Goal: Task Accomplishment & Management: Manage account settings

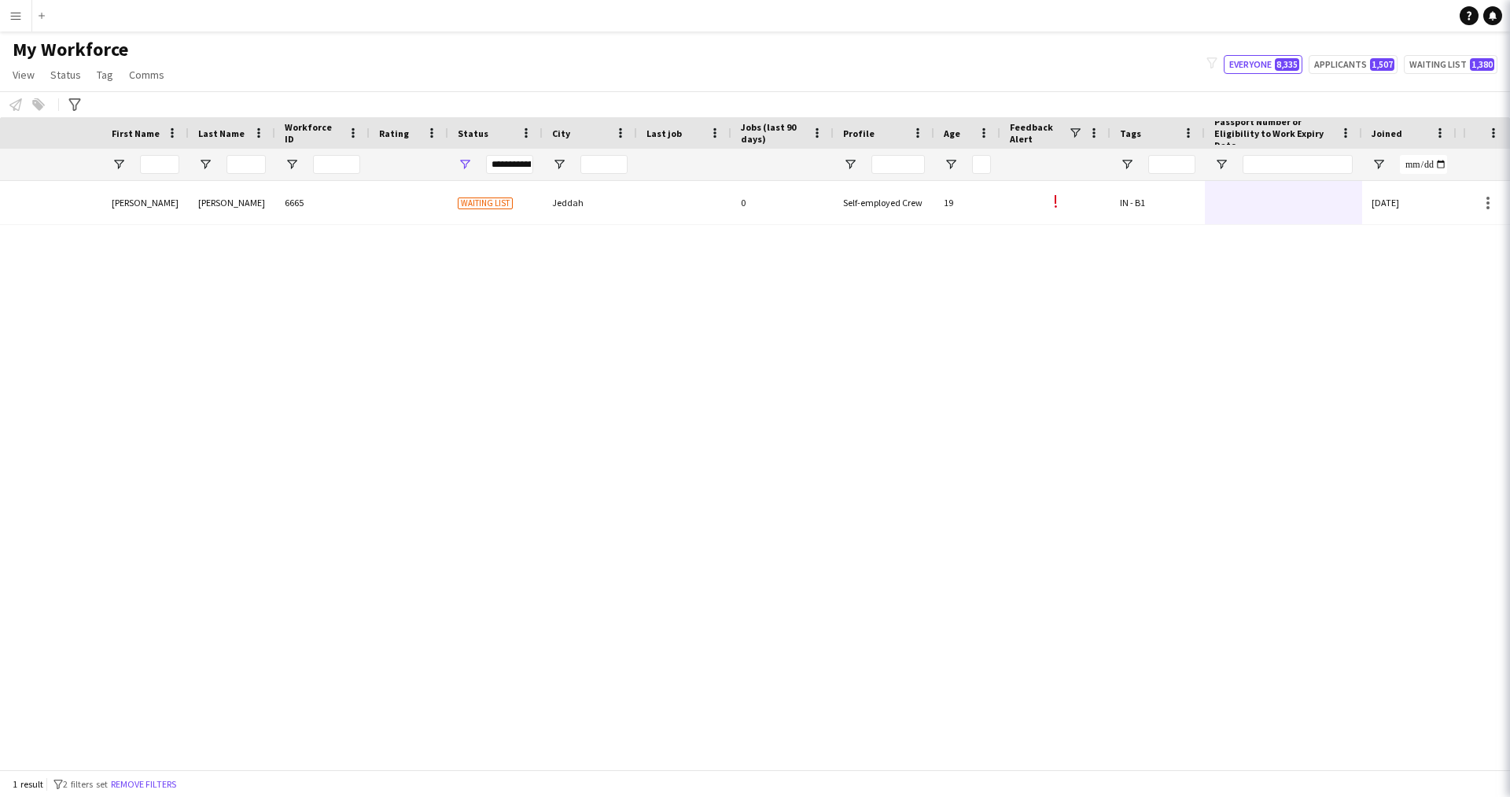
scroll to position [0, 300]
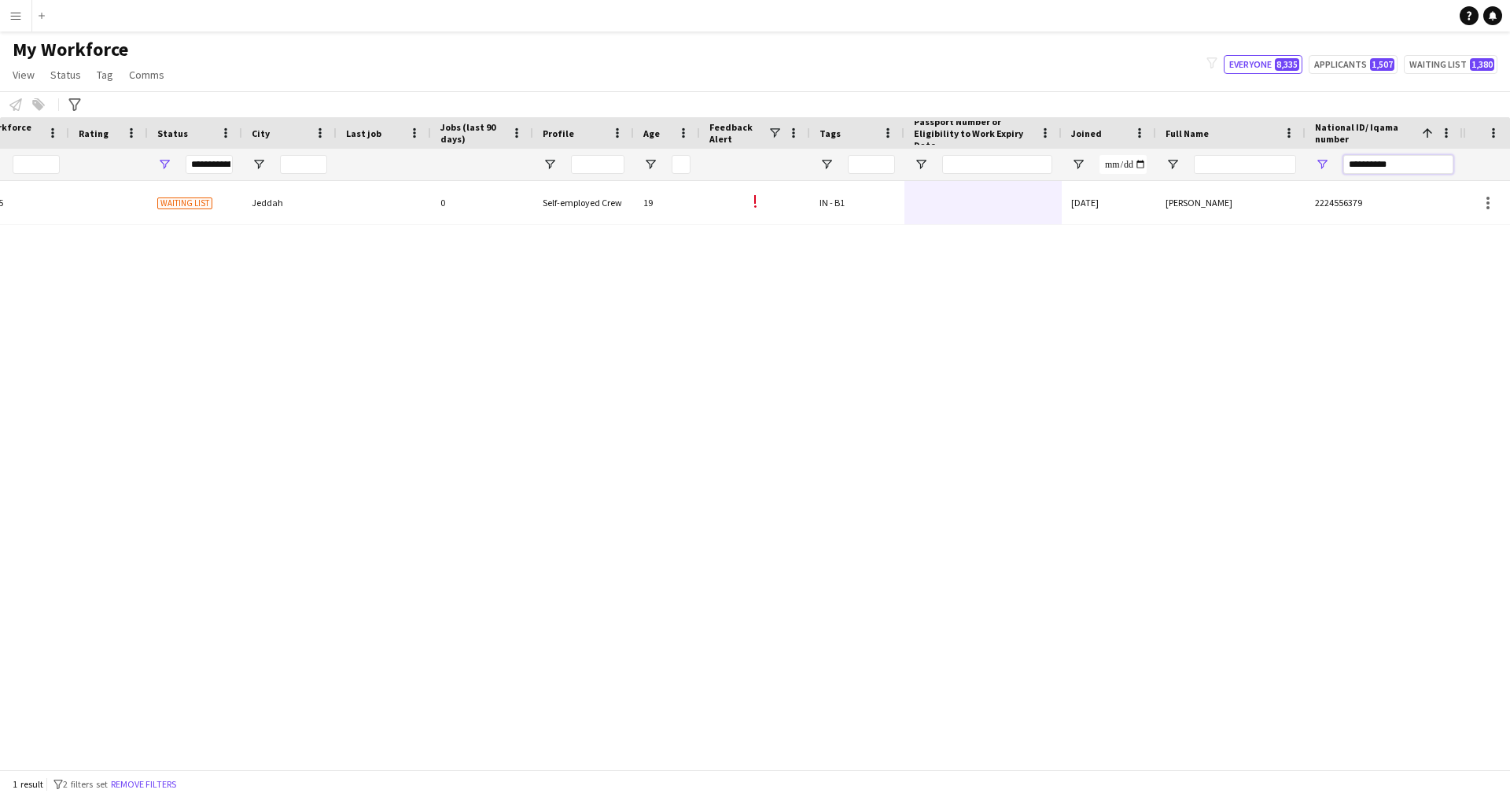
drag, startPoint x: 1407, startPoint y: 171, endPoint x: 1208, endPoint y: 203, distance: 202.3
click at [1208, 203] on div "Workforce Details Profile Data Workforce Details Profile Data Full Name First N…" at bounding box center [755, 443] width 1510 height 652
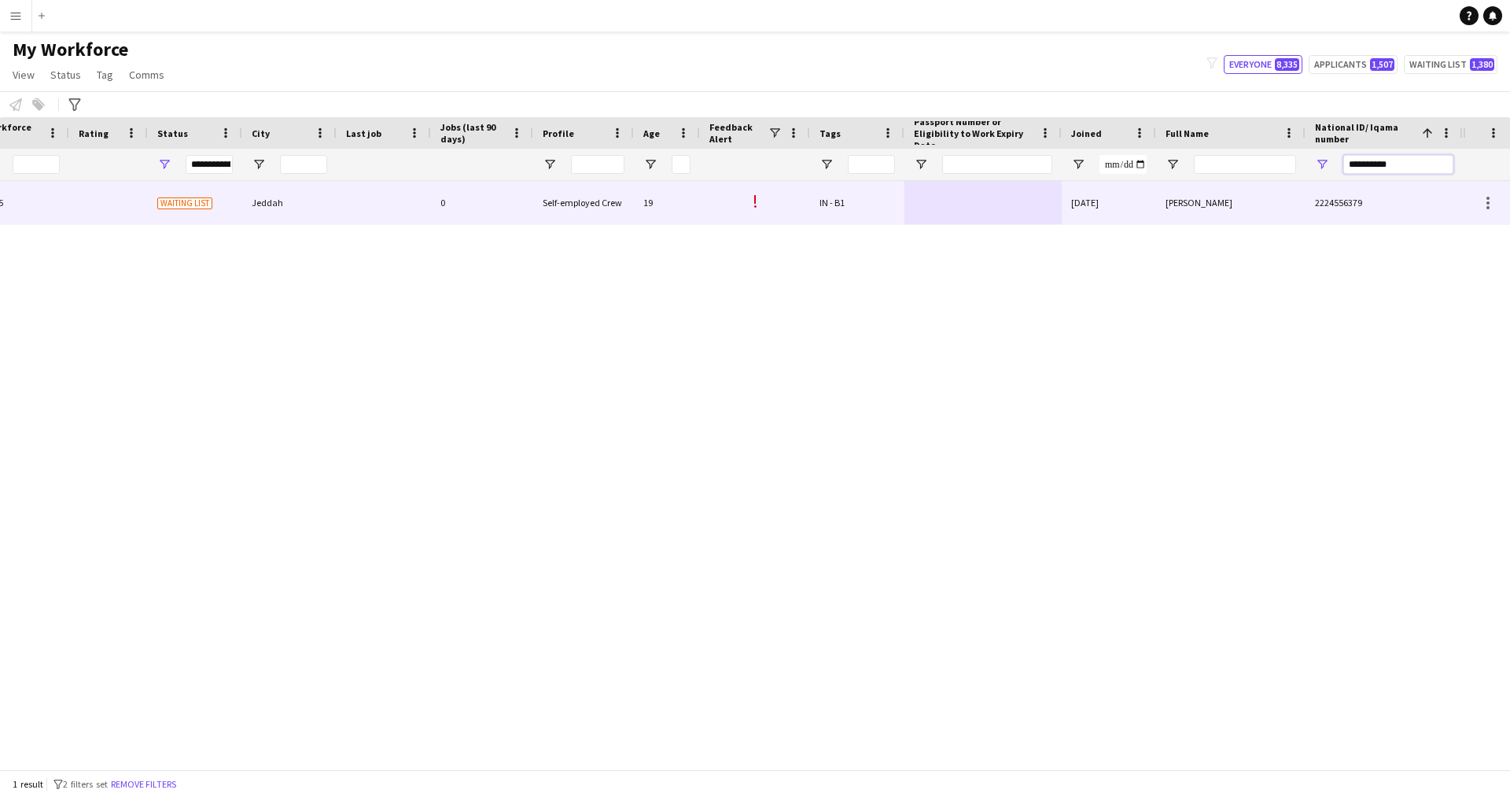
paste input "National ID/ Iqama number Filter Input"
type input "**********"
click at [1063, 197] on div "[DATE]" at bounding box center [1108, 202] width 94 height 43
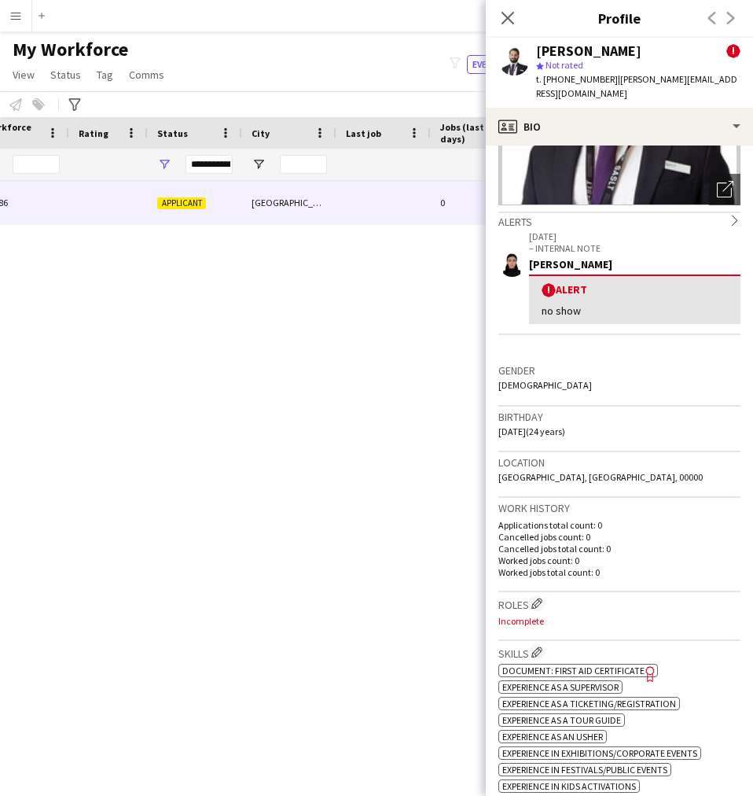
scroll to position [0, 0]
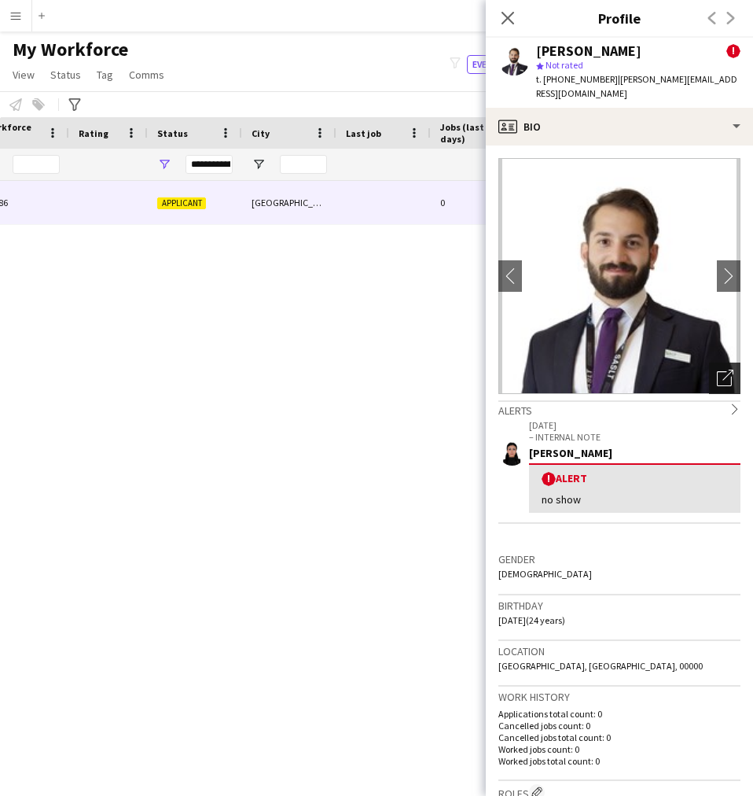
click at [717, 370] on icon "Open photos pop-in" at bounding box center [725, 378] width 17 height 17
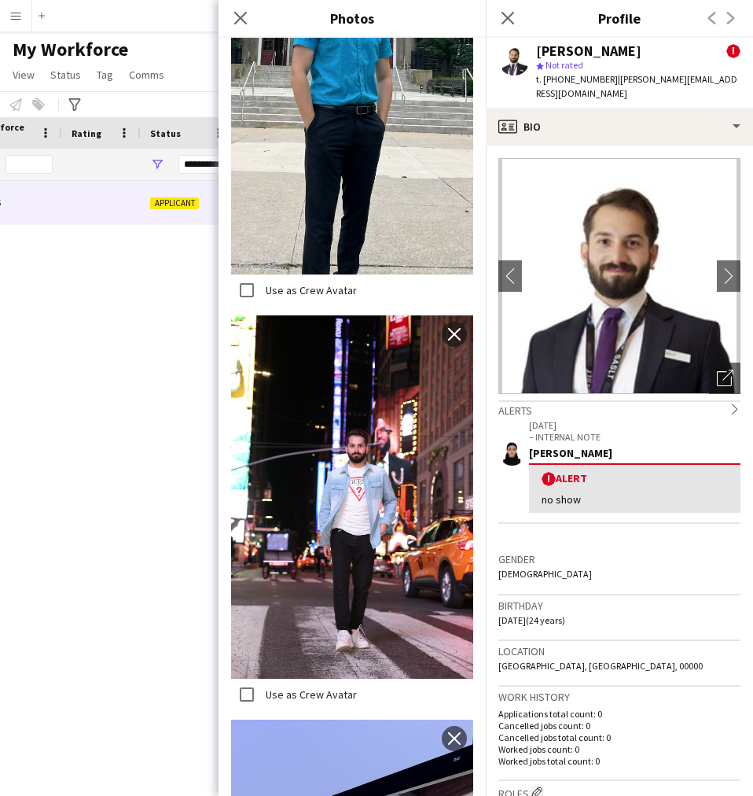
scroll to position [335, 0]
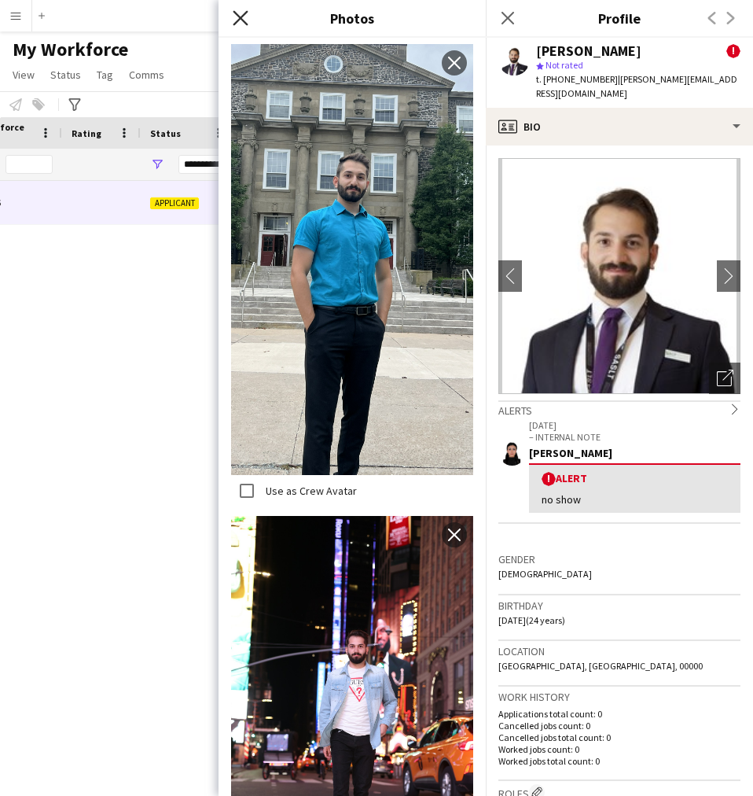
click at [242, 20] on icon at bounding box center [240, 17] width 15 height 15
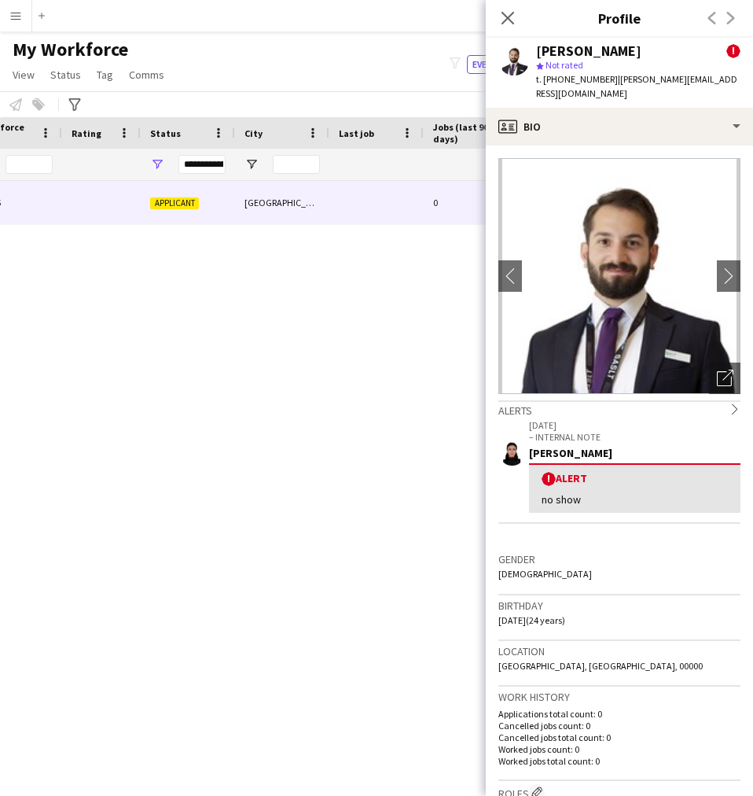
click at [618, 145] on app-crew-profile-bio "chevron-left chevron-right Open photos pop-in Alerts chevron-right 18-08-2025 –…" at bounding box center [619, 470] width 267 height 650
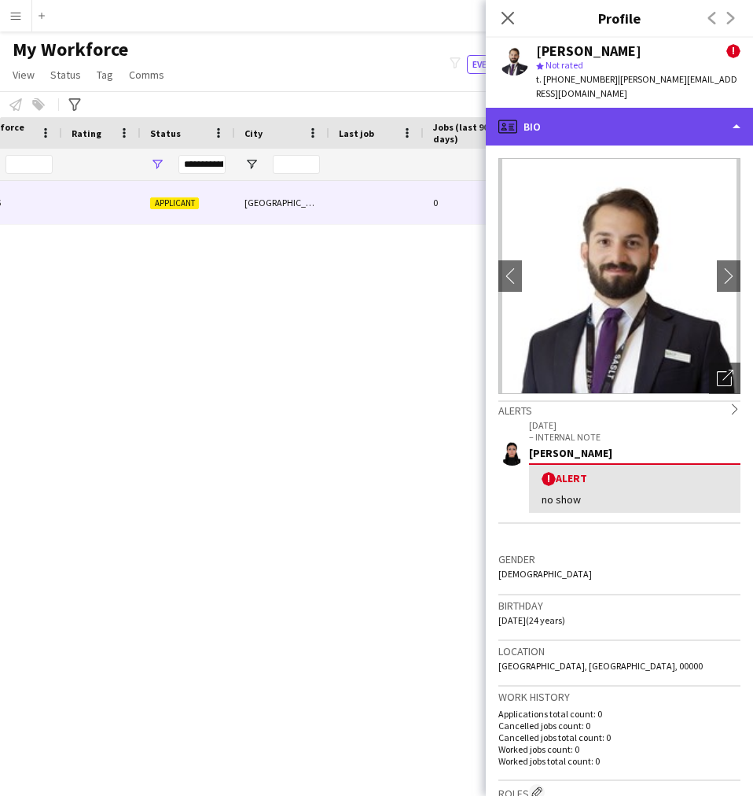
click at [610, 116] on div "profile Bio" at bounding box center [619, 127] width 267 height 38
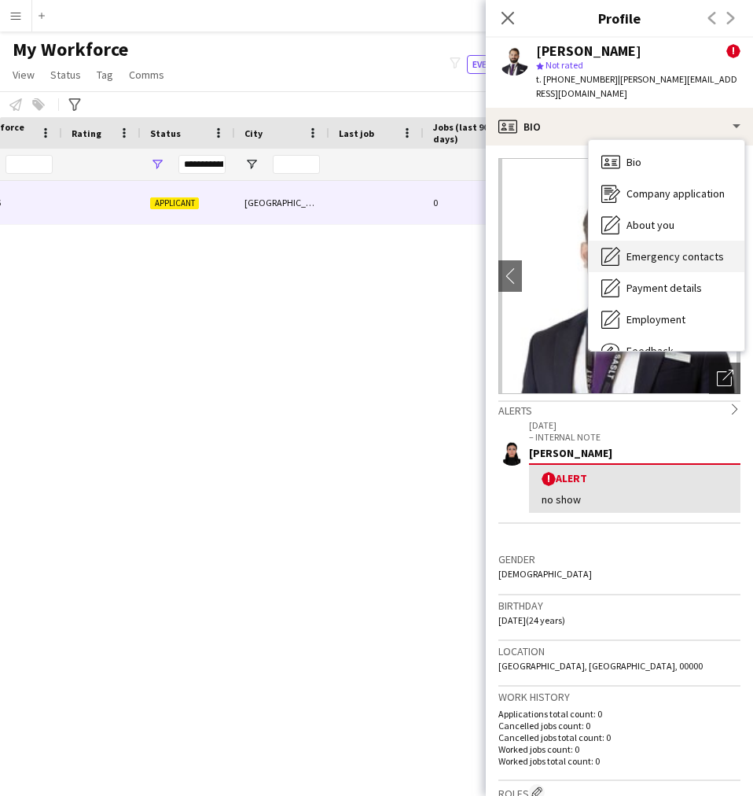
click at [649, 249] on span "Emergency contacts" at bounding box center [675, 256] width 97 height 14
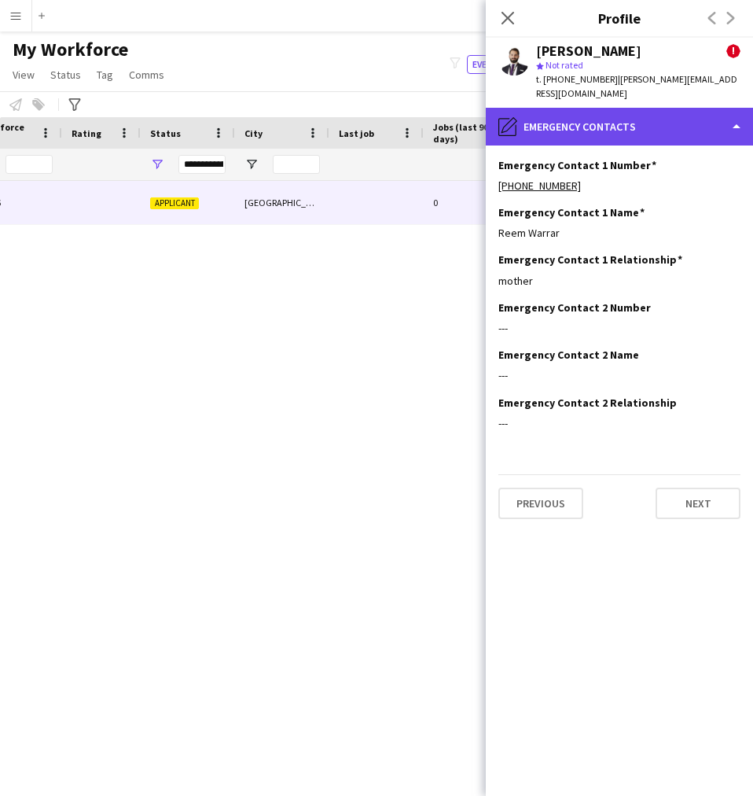
click at [539, 130] on div "pencil4 Emergency contacts" at bounding box center [619, 127] width 267 height 38
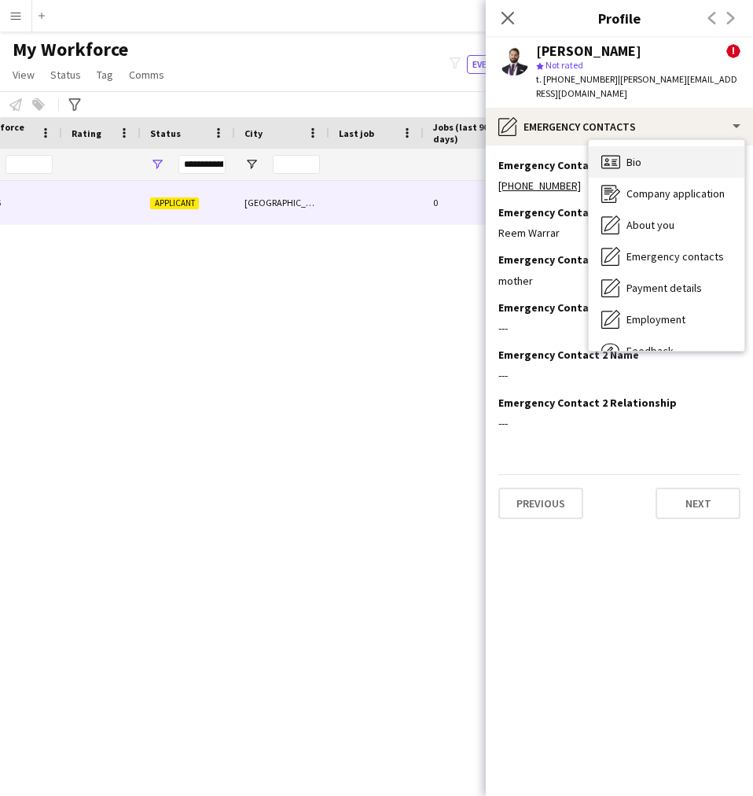
click at [616, 155] on icon "Bio" at bounding box center [611, 162] width 19 height 19
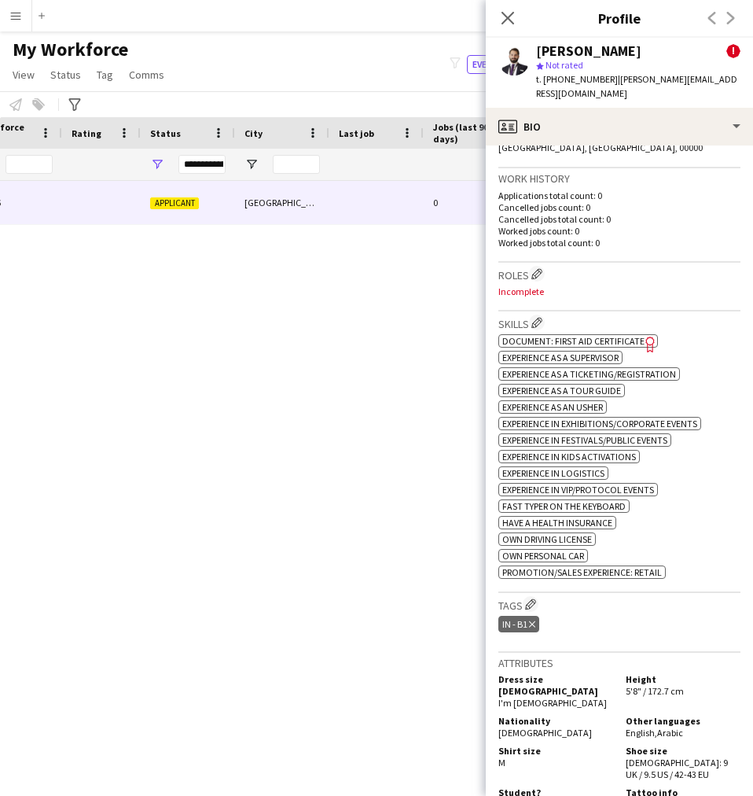
scroll to position [519, 0]
click at [543, 267] on app-icon "Edit crew company roles" at bounding box center [537, 272] width 11 height 11
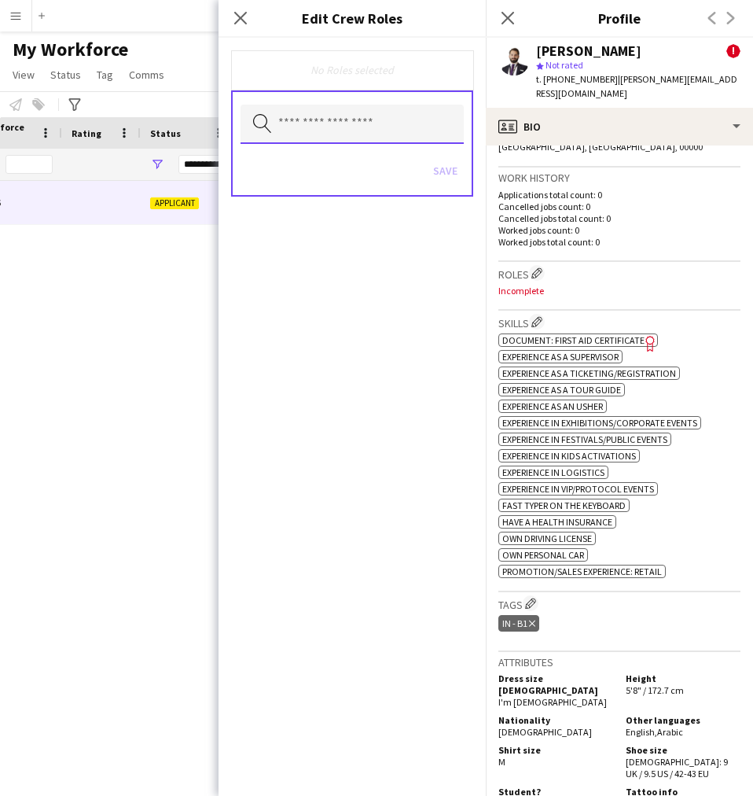
click at [380, 119] on input "text" at bounding box center [352, 124] width 223 height 39
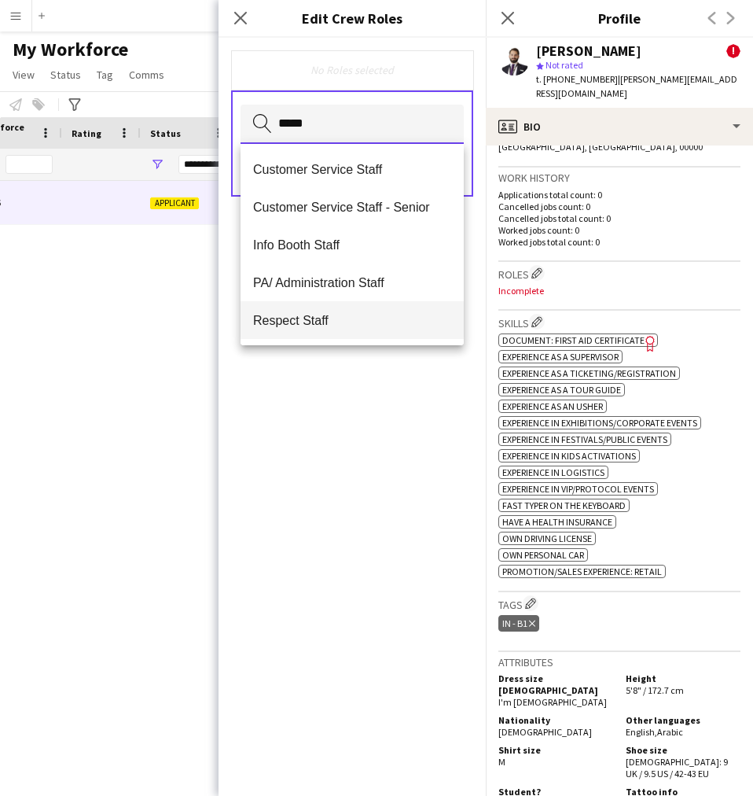
type input "*****"
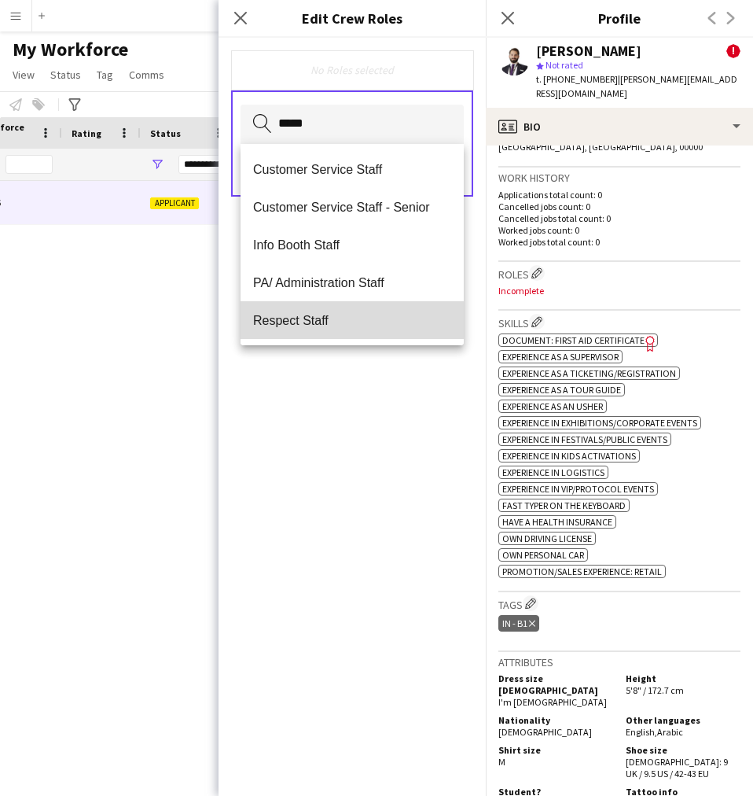
click at [353, 324] on span "Respect Staff" at bounding box center [352, 320] width 198 height 15
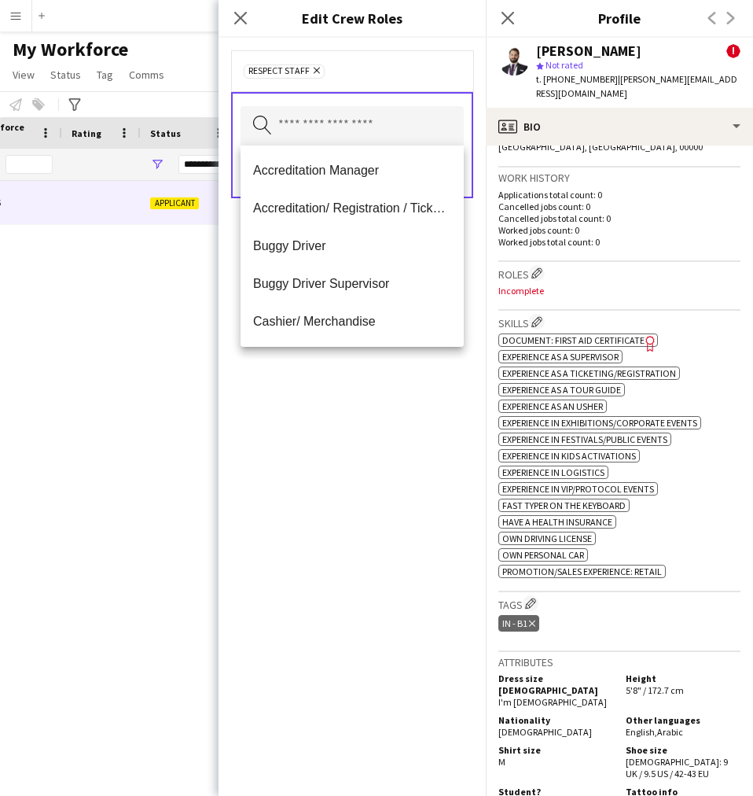
click at [322, 70] on span "Respect Staff Remove" at bounding box center [284, 71] width 81 height 14
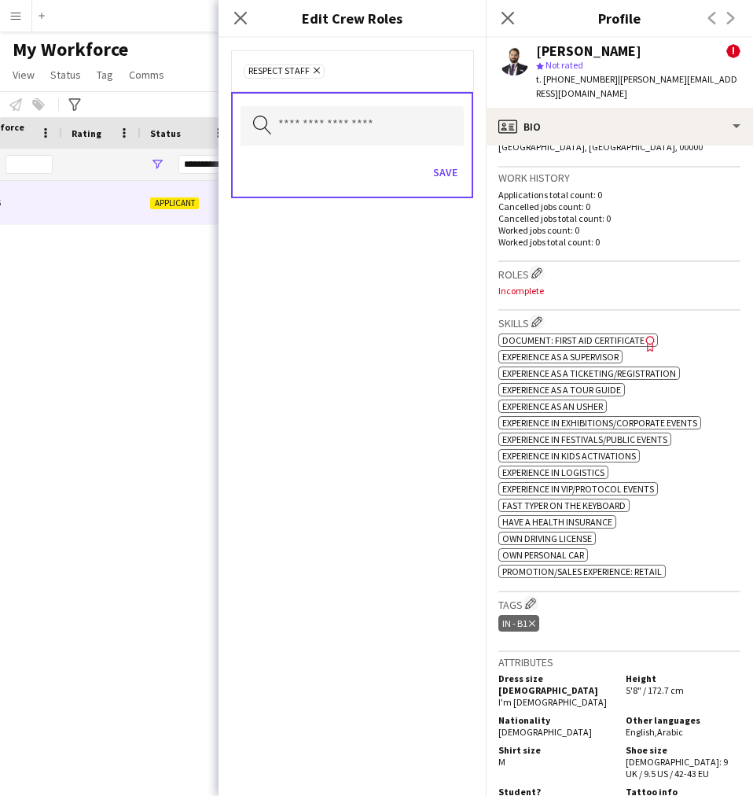
click at [318, 69] on icon "Remove" at bounding box center [315, 70] width 10 height 10
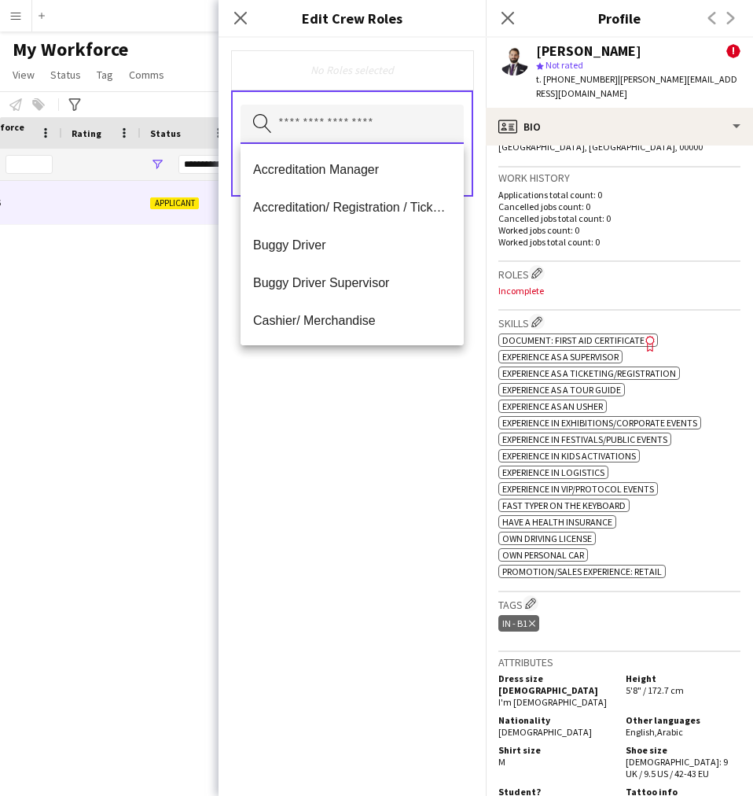
click at [318, 114] on input "text" at bounding box center [352, 124] width 223 height 39
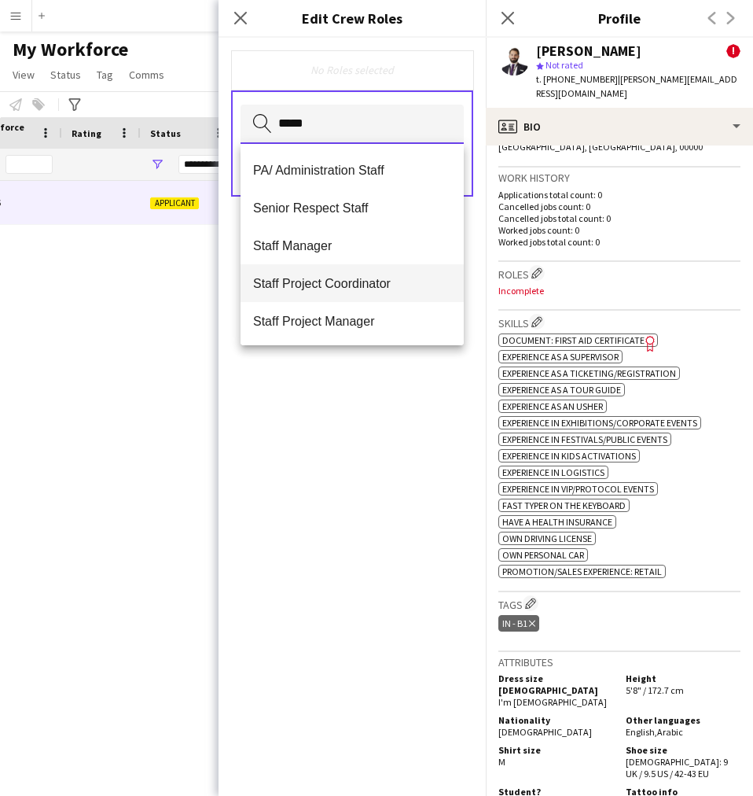
scroll to position [151, 0]
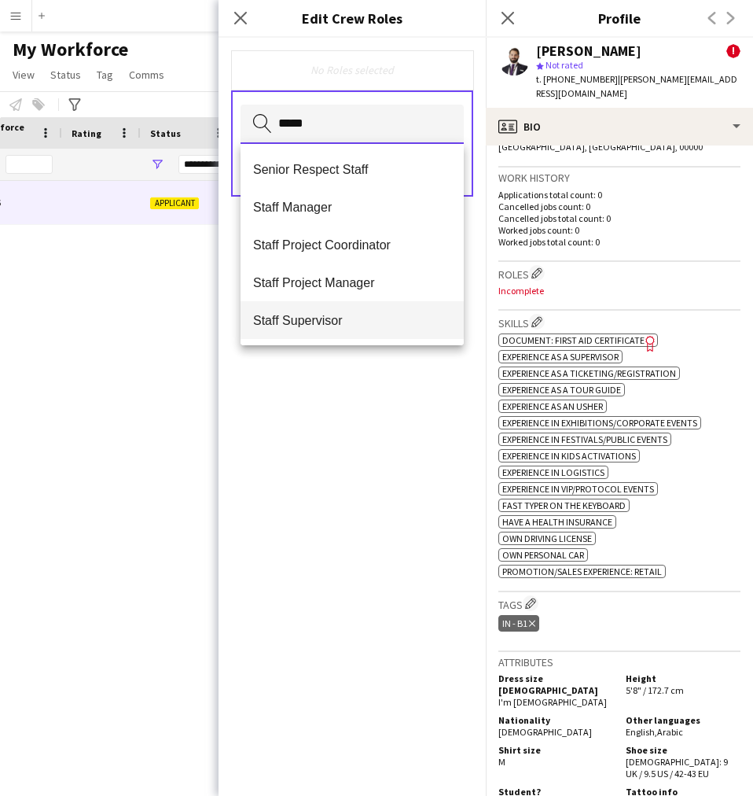
type input "*****"
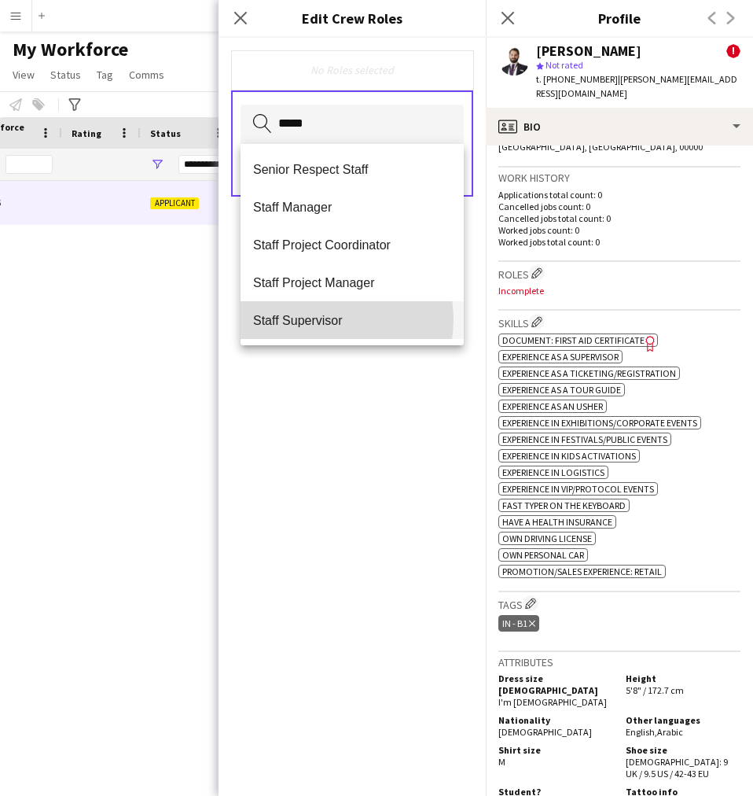
click at [321, 319] on span "Staff Supervisor" at bounding box center [352, 320] width 198 height 15
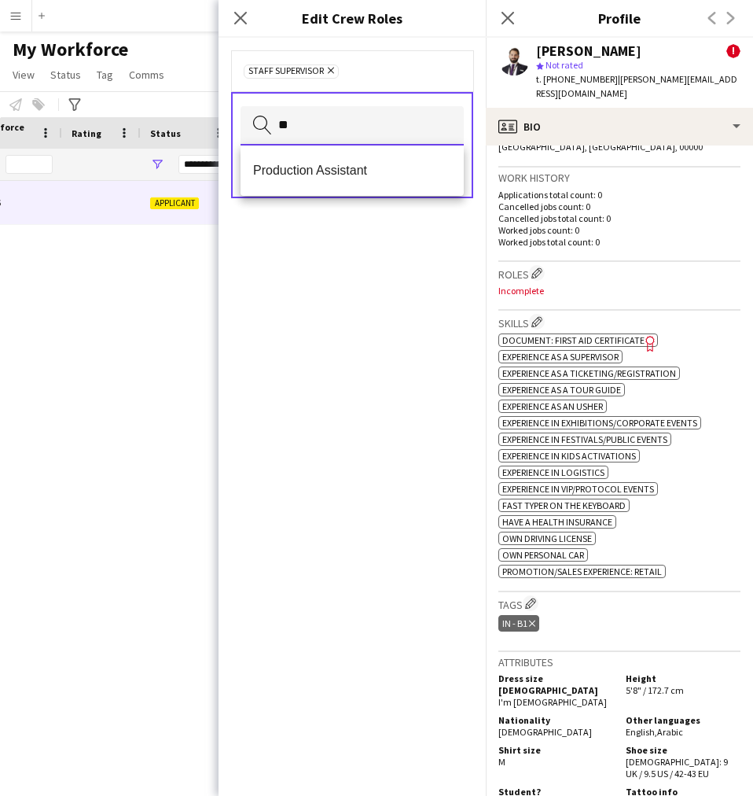
type input "*"
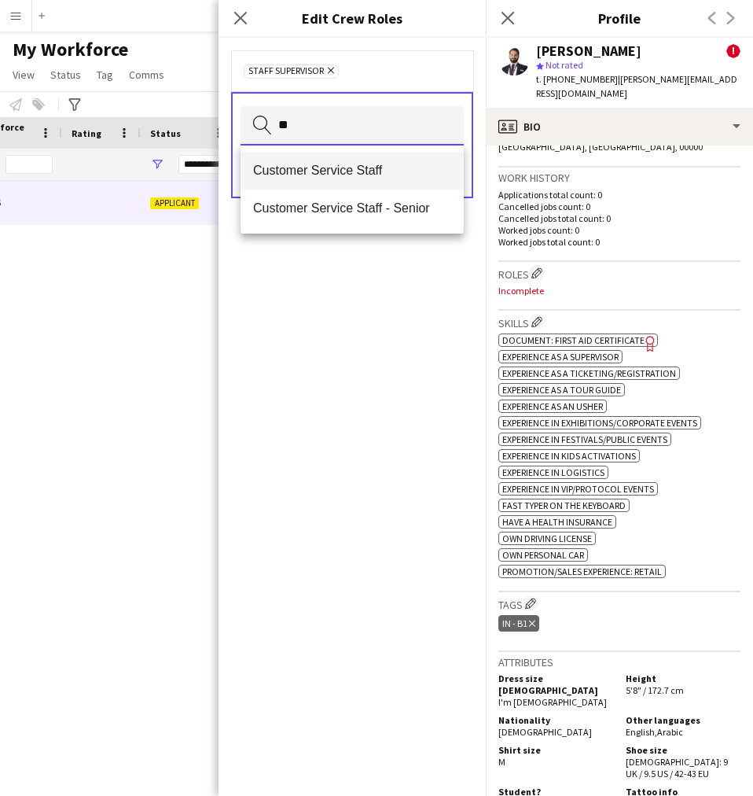
type input "**"
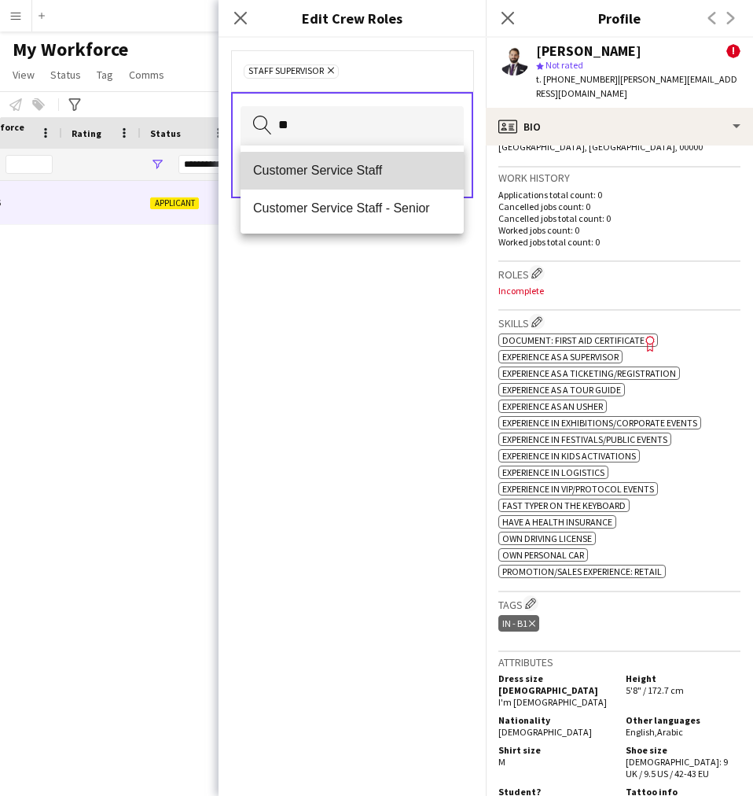
click at [383, 179] on mat-option "Customer Service Staff" at bounding box center [352, 171] width 223 height 38
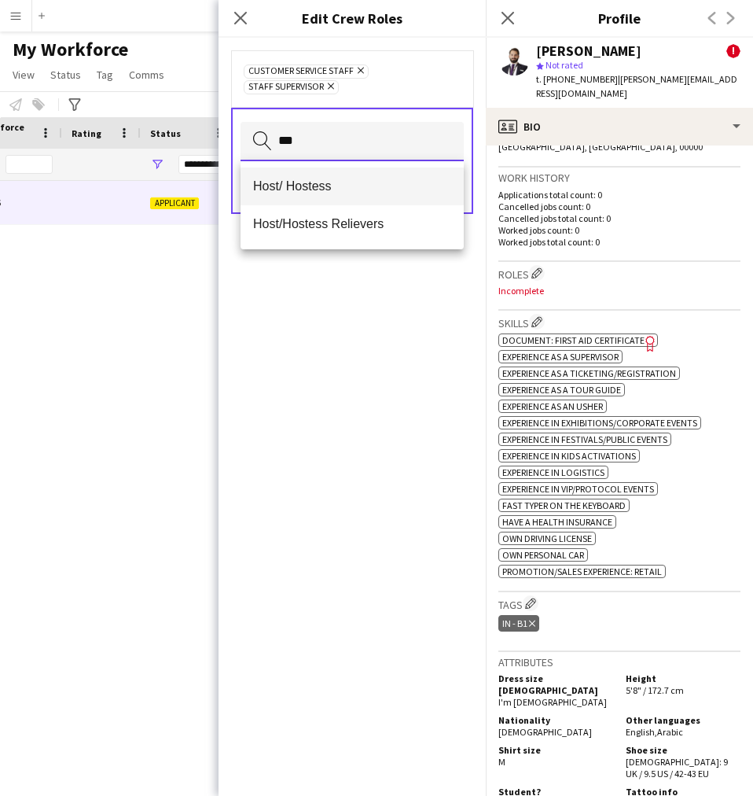
type input "***"
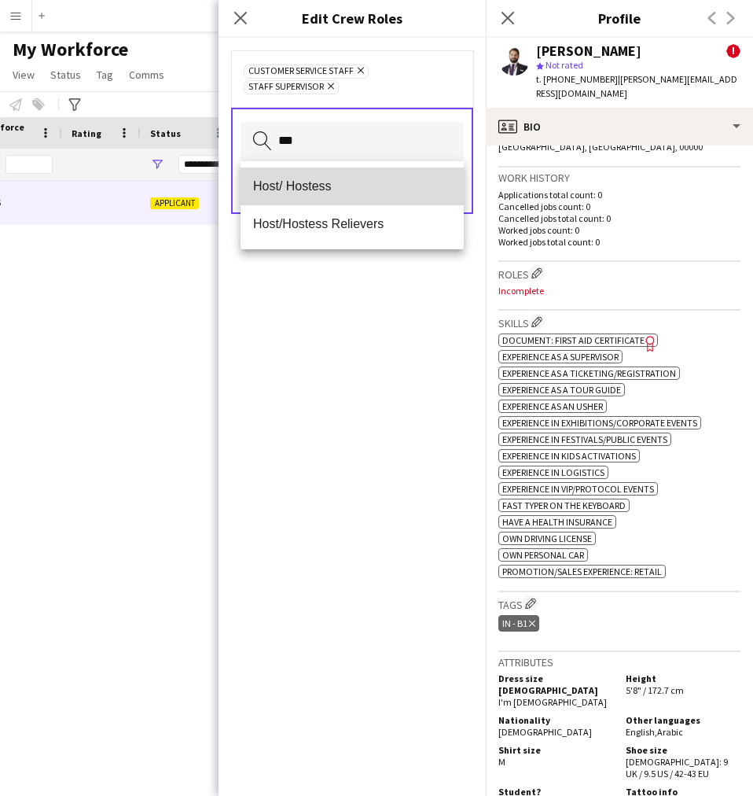
click at [335, 196] on mat-option "Host/ Hostess" at bounding box center [352, 186] width 223 height 38
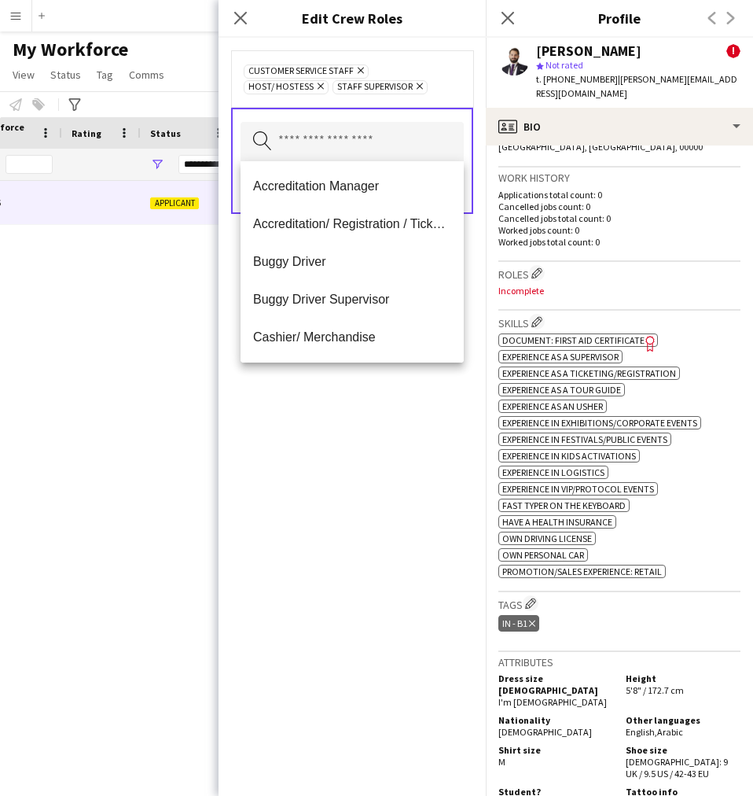
click at [368, 484] on div "Customer Service Staff Remove Host/ Hostess Remove Staff Supervisor Remove Sear…" at bounding box center [352, 417] width 267 height 758
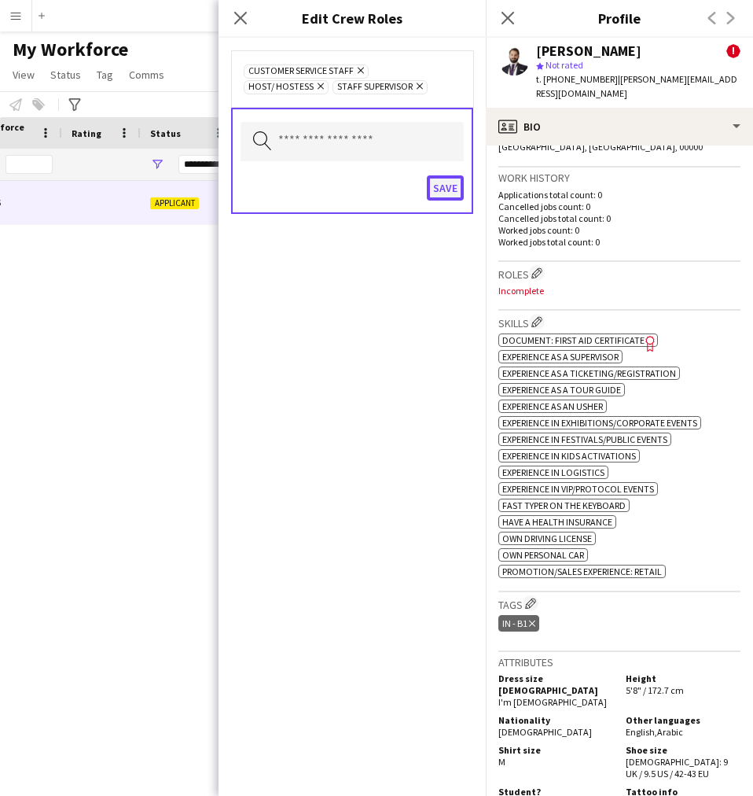
click at [436, 192] on button "Save" at bounding box center [445, 187] width 37 height 25
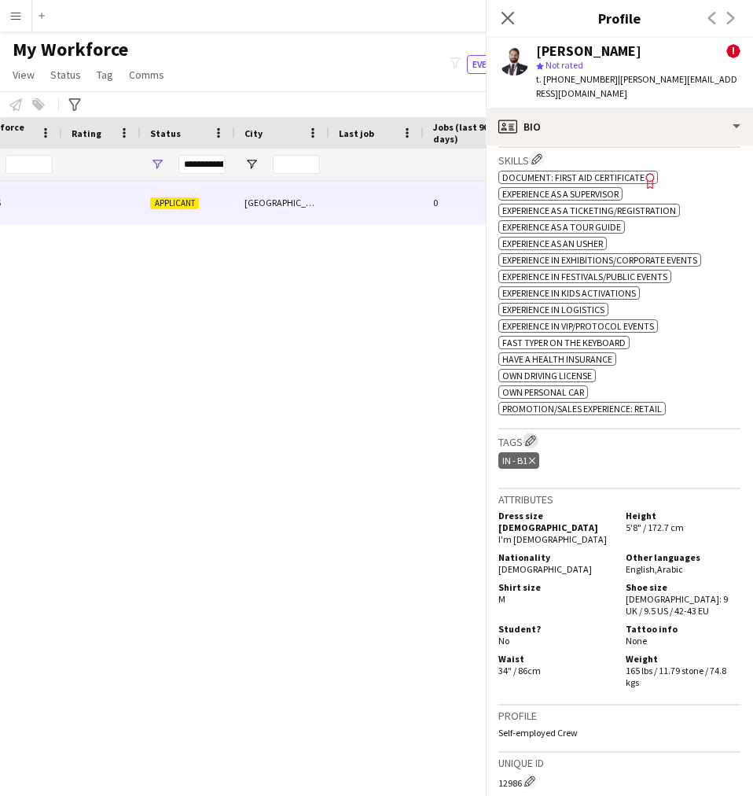
scroll to position [681, 0]
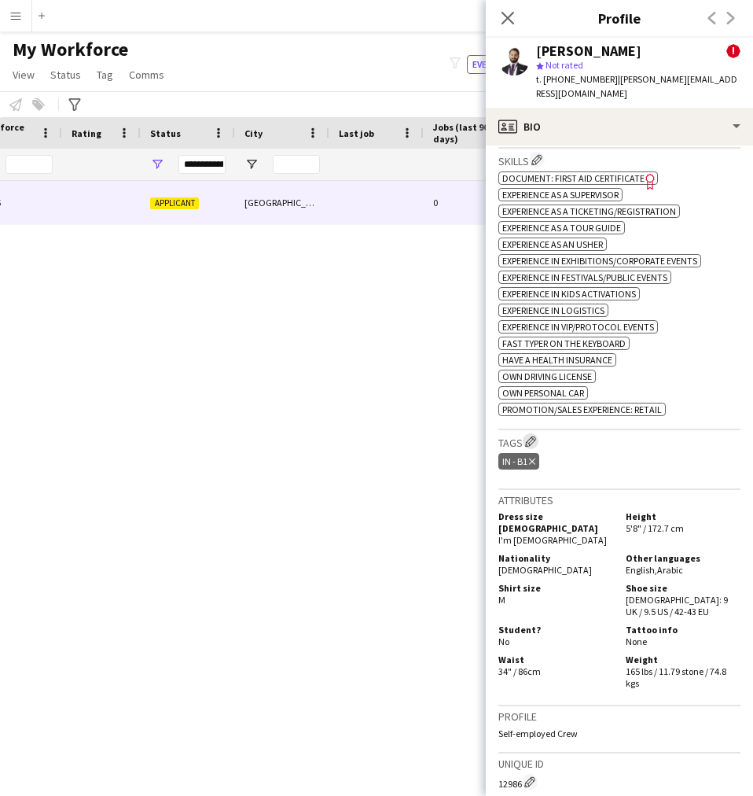
click at [527, 436] on app-icon "Edit crew company tags" at bounding box center [530, 441] width 11 height 11
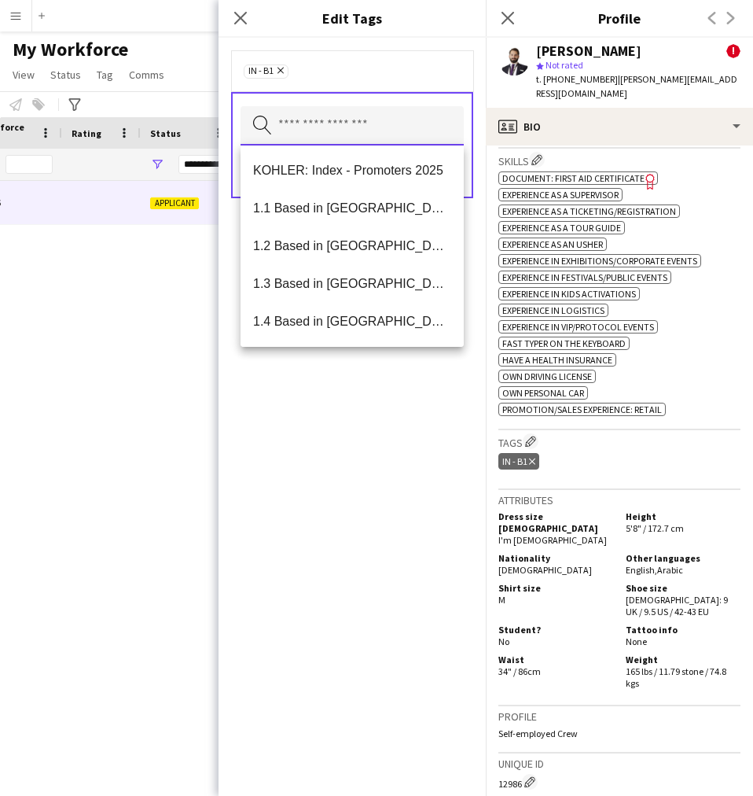
click at [341, 111] on input "text" at bounding box center [352, 125] width 223 height 39
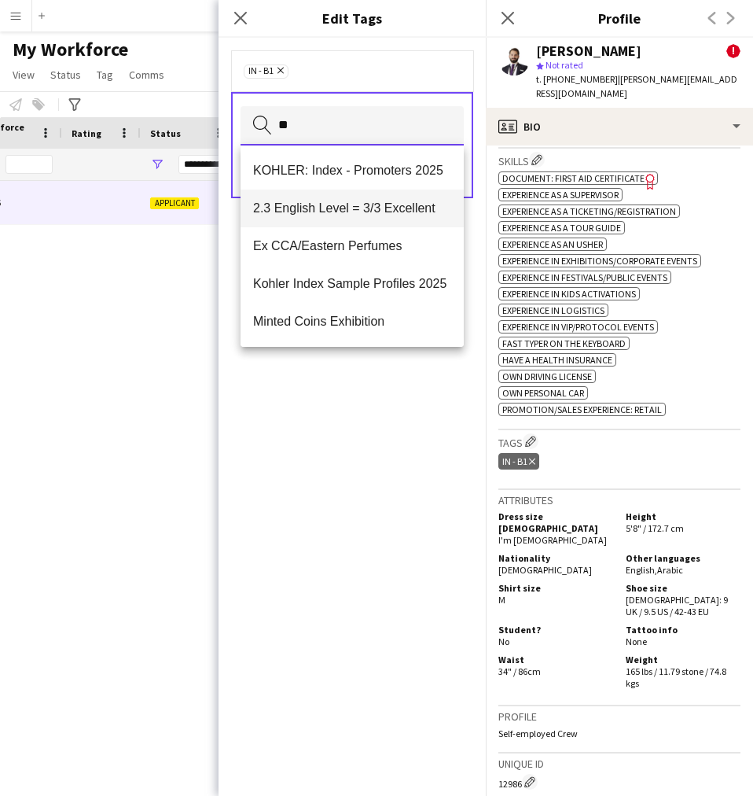
type input "**"
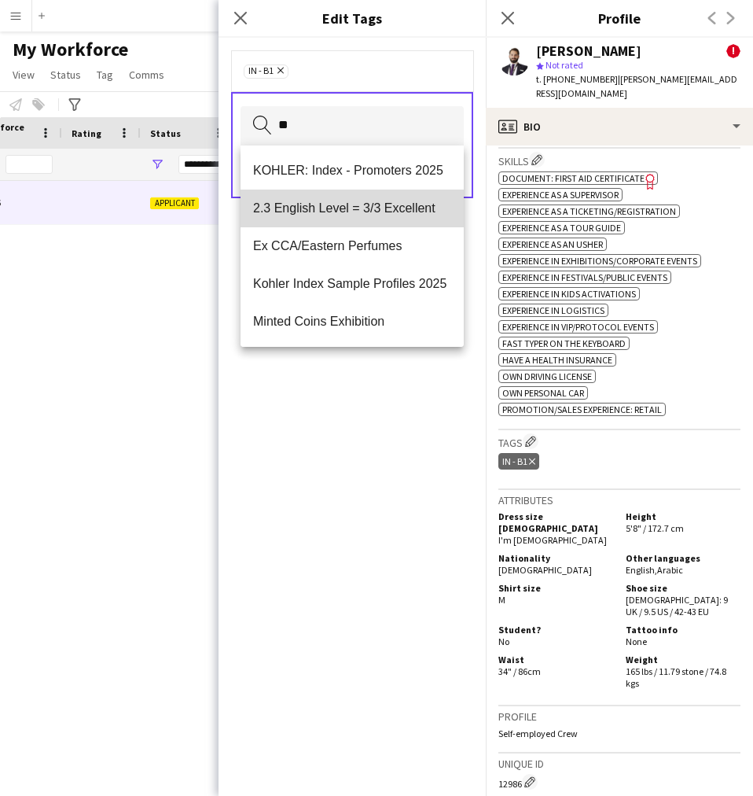
click at [381, 208] on span "2.3 English Level = 3/3 Excellent" at bounding box center [352, 208] width 198 height 15
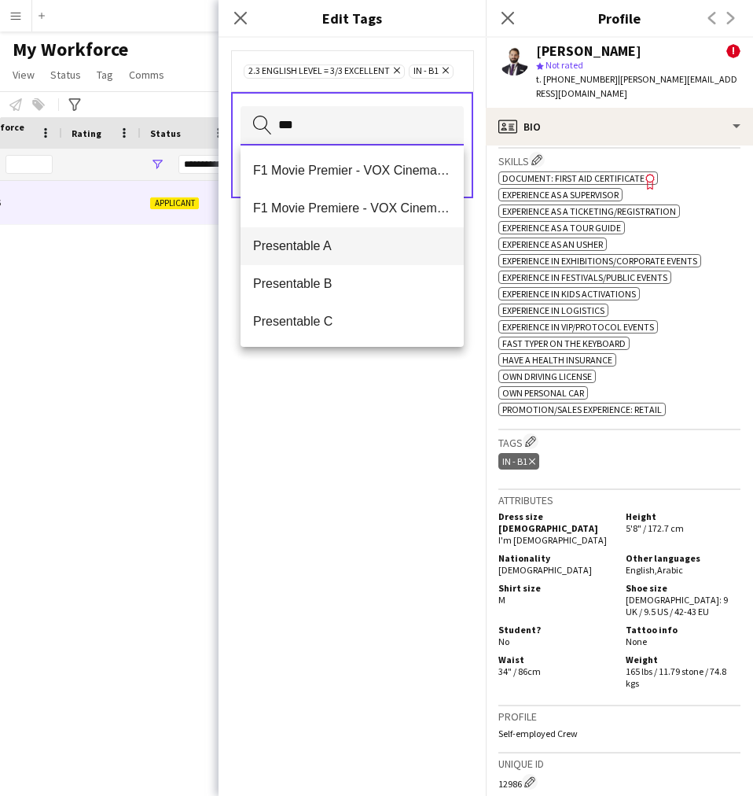
type input "***"
click at [377, 245] on span "Presentable A" at bounding box center [352, 245] width 198 height 15
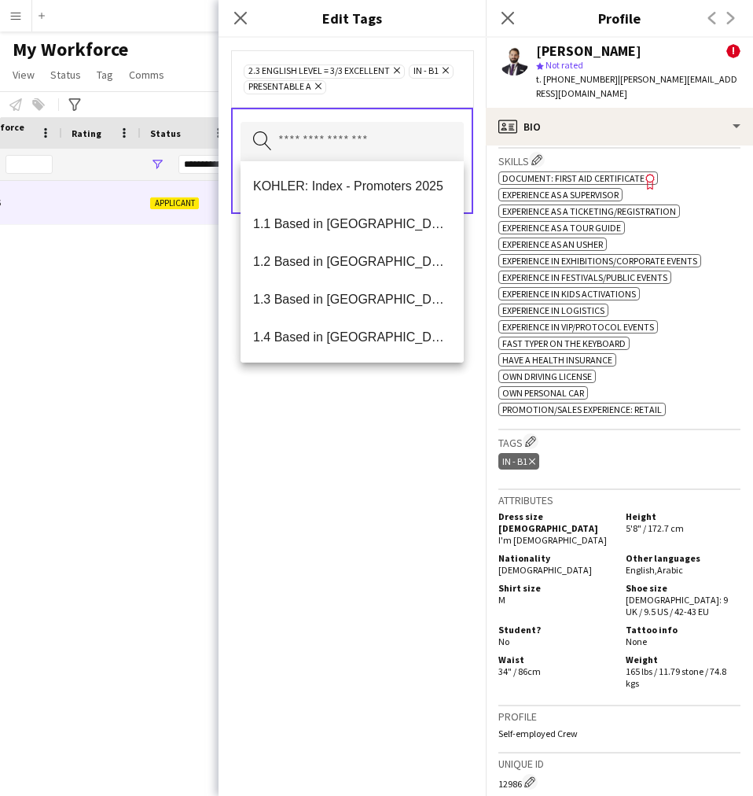
click at [347, 464] on div "2.3 English Level = 3/3 Excellent Remove IN - B1 Remove Presentable A Remove Se…" at bounding box center [352, 417] width 267 height 758
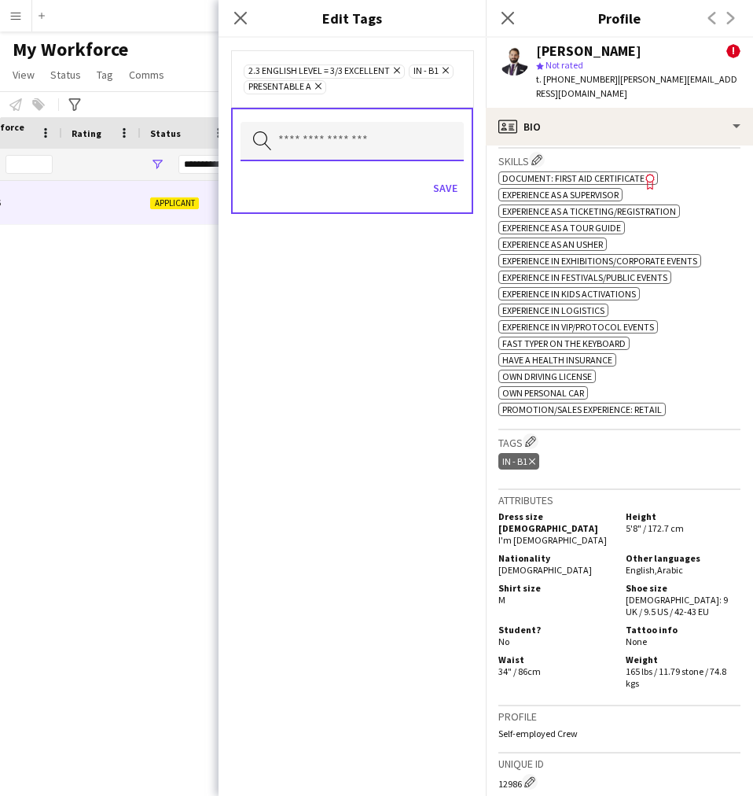
click at [330, 130] on input "text" at bounding box center [352, 141] width 223 height 39
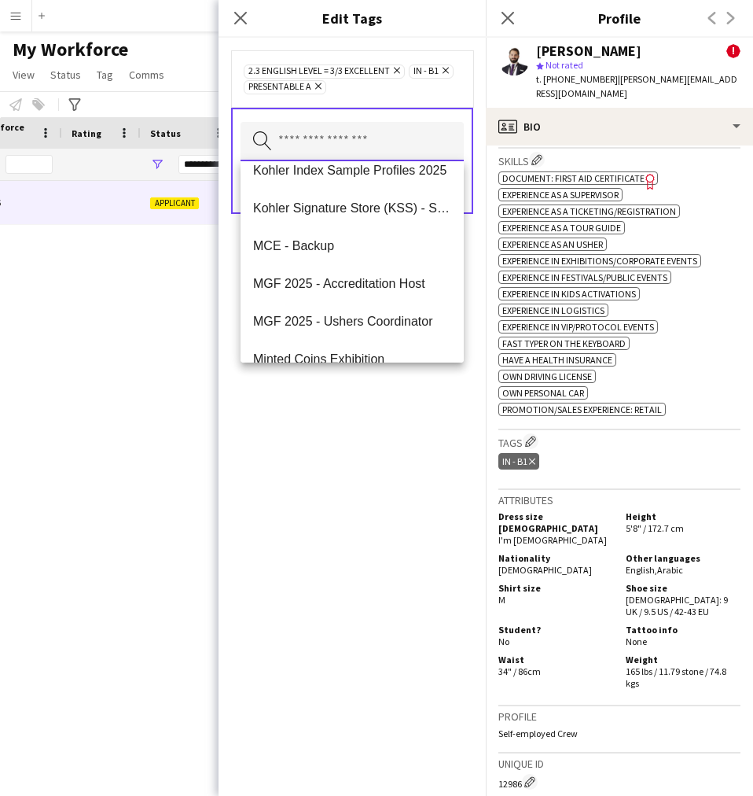
scroll to position [1434, 0]
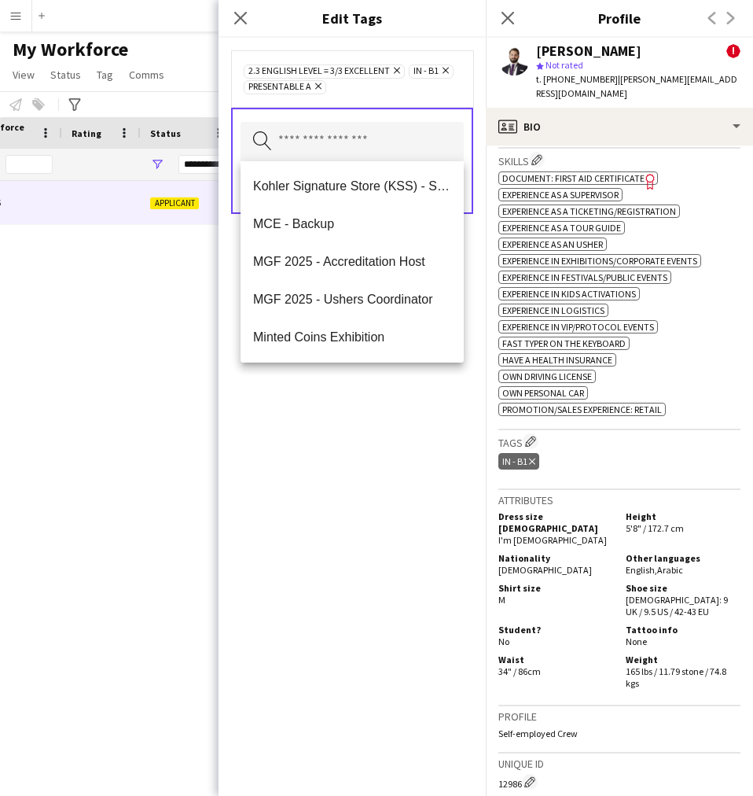
click at [392, 616] on div "2.3 English Level = 3/3 Excellent Remove IN - B1 Remove Presentable A Remove Se…" at bounding box center [352, 417] width 267 height 758
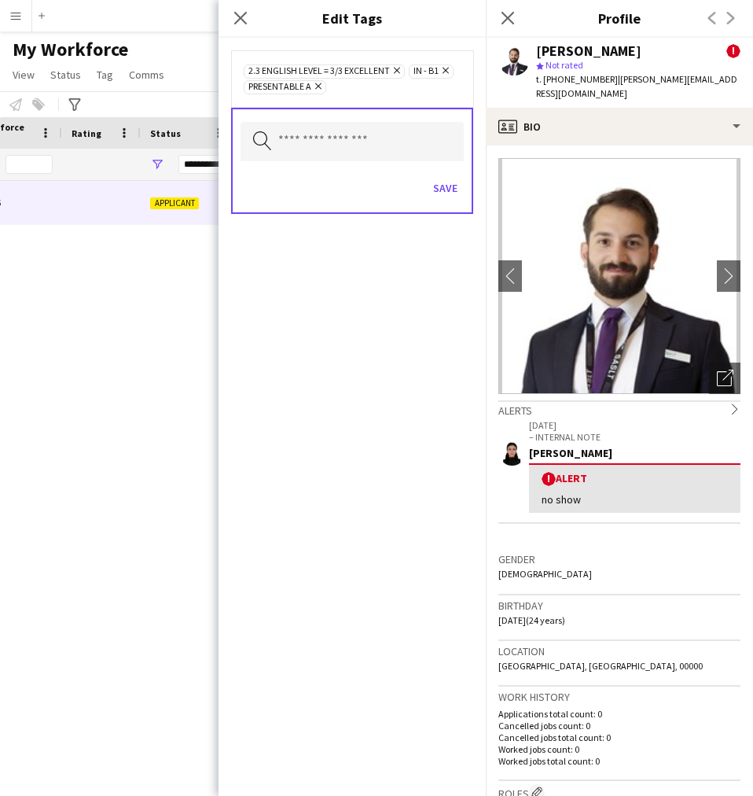
scroll to position [1, 0]
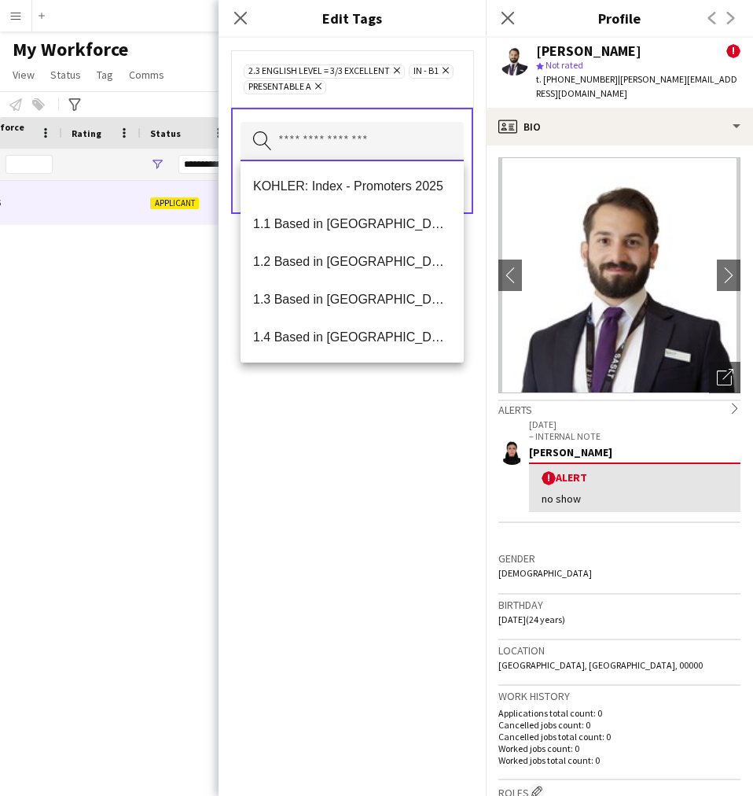
click at [425, 157] on input "text" at bounding box center [352, 141] width 223 height 39
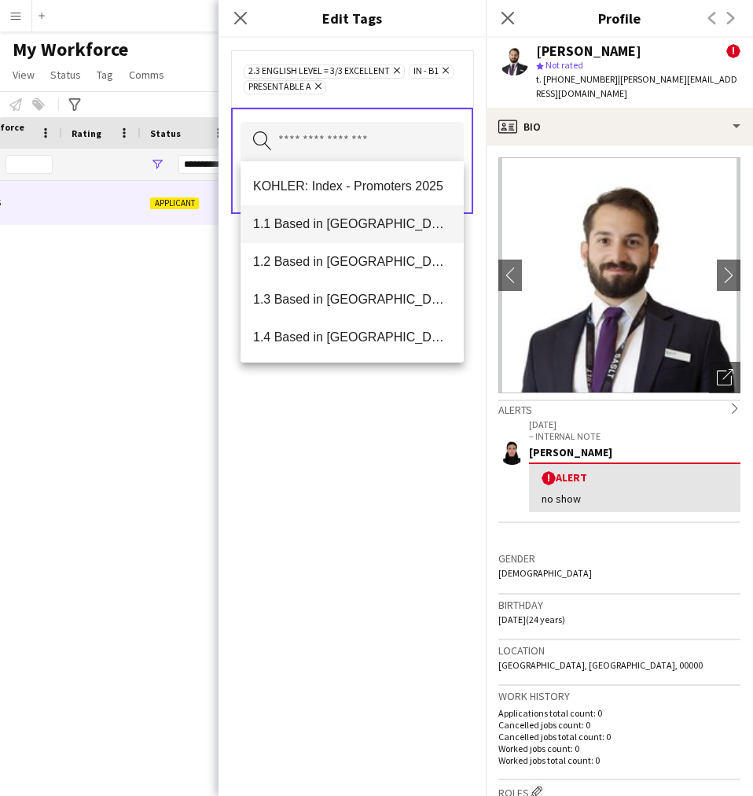
click at [378, 230] on span "1.1 Based in [GEOGRAPHIC_DATA]" at bounding box center [352, 223] width 198 height 15
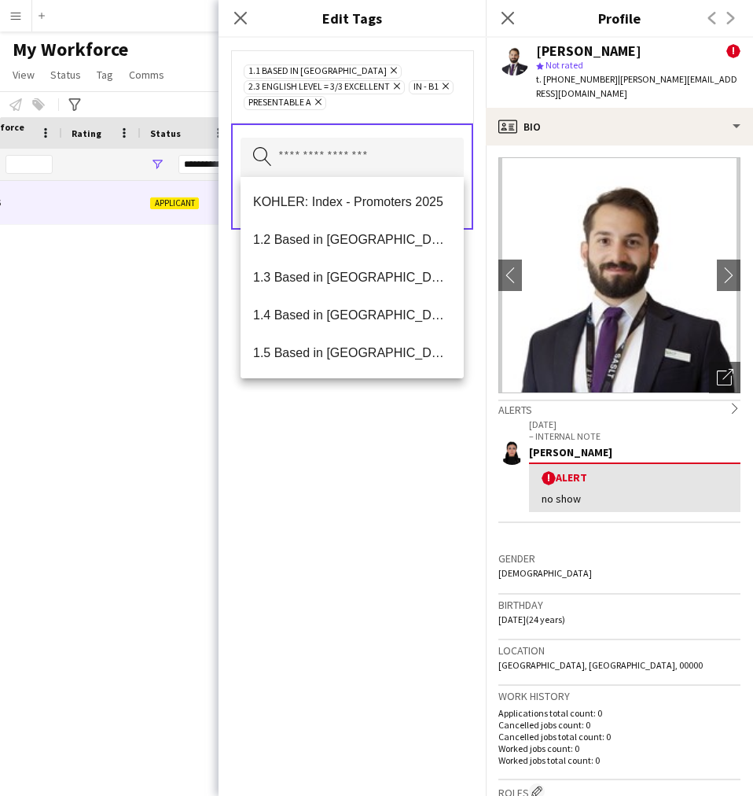
click at [398, 533] on div "1.1 Based in Riyadh Remove 2.3 English Level = 3/3 Excellent Remove IN - B1 Rem…" at bounding box center [352, 417] width 267 height 758
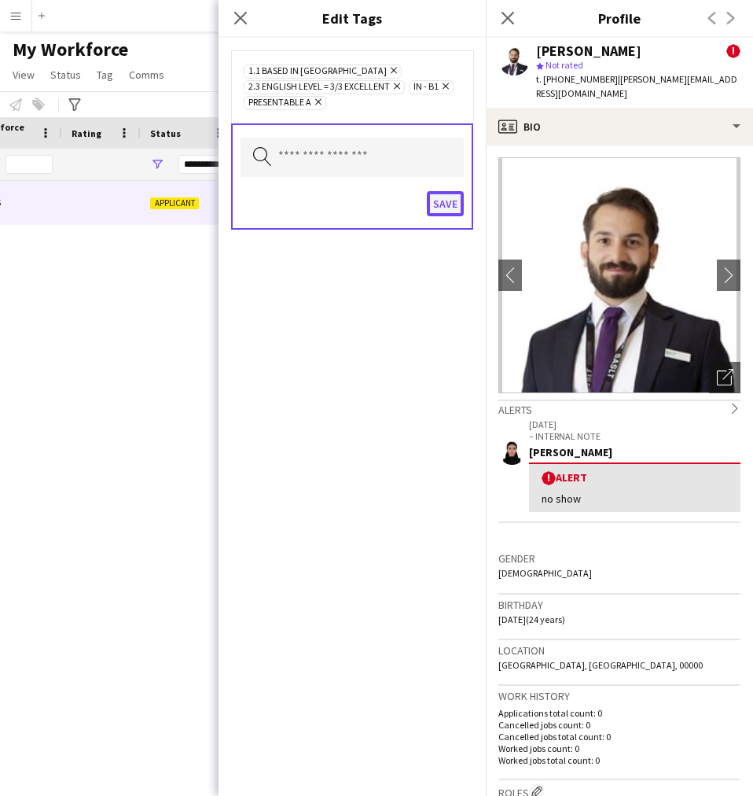
click at [448, 209] on button "Save" at bounding box center [445, 203] width 37 height 25
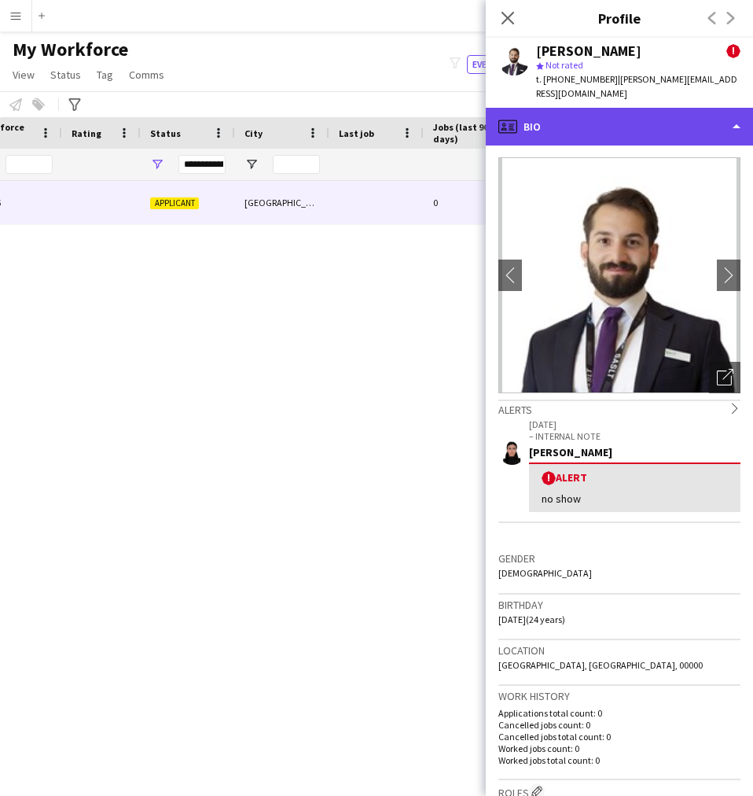
click at [588, 109] on div "profile Bio" at bounding box center [619, 127] width 267 height 38
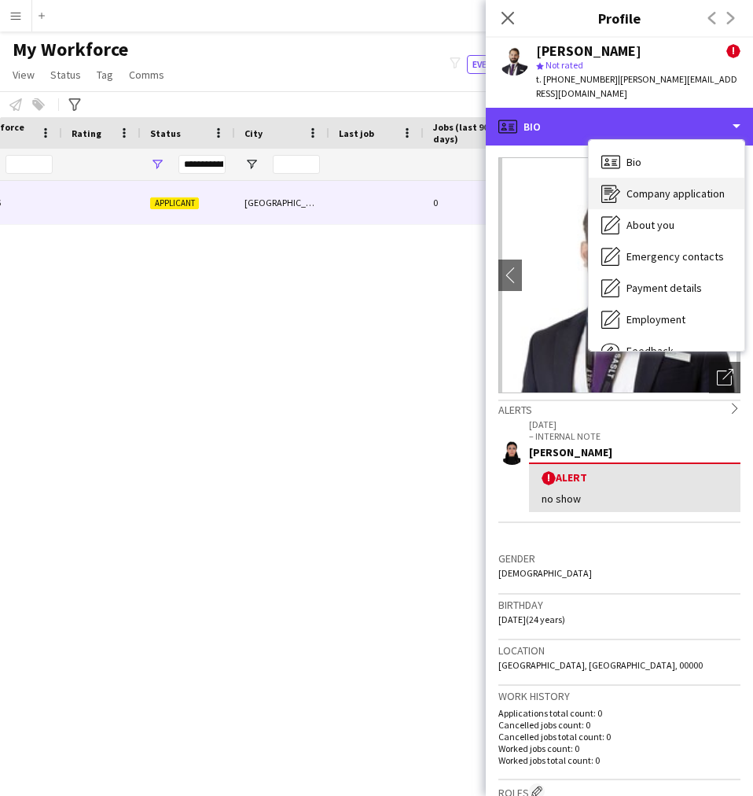
scroll to position [53, 0]
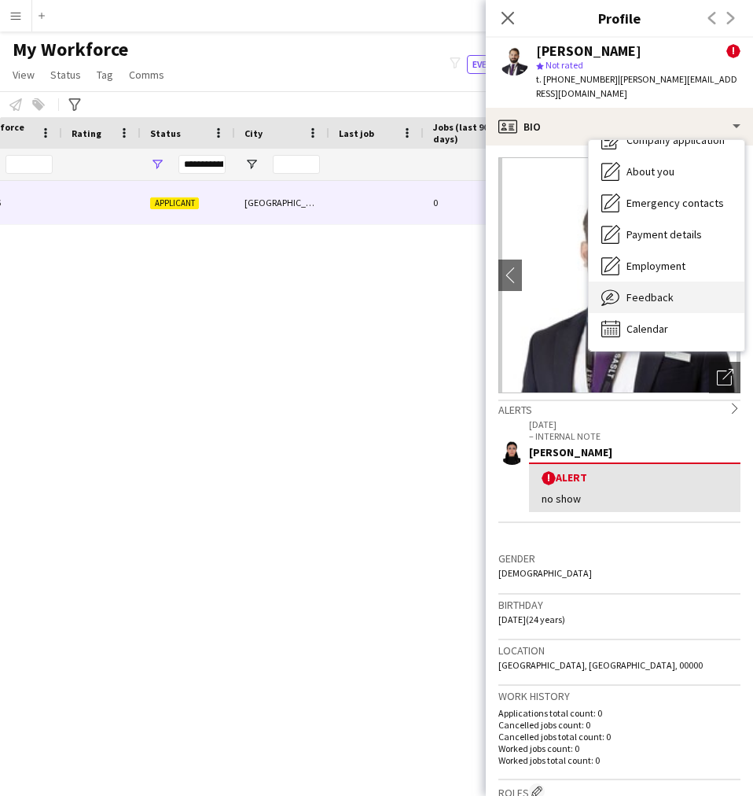
click at [651, 290] on span "Feedback" at bounding box center [650, 297] width 47 height 14
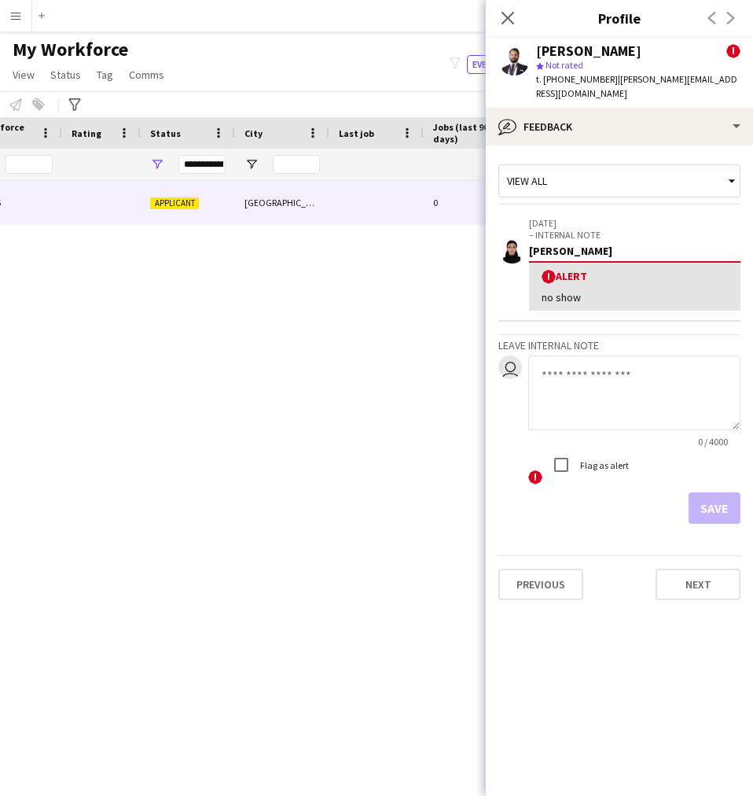
click at [602, 395] on textarea at bounding box center [634, 392] width 212 height 75
paste textarea "**********"
type textarea "**********"
click at [717, 495] on button "Save" at bounding box center [715, 507] width 52 height 31
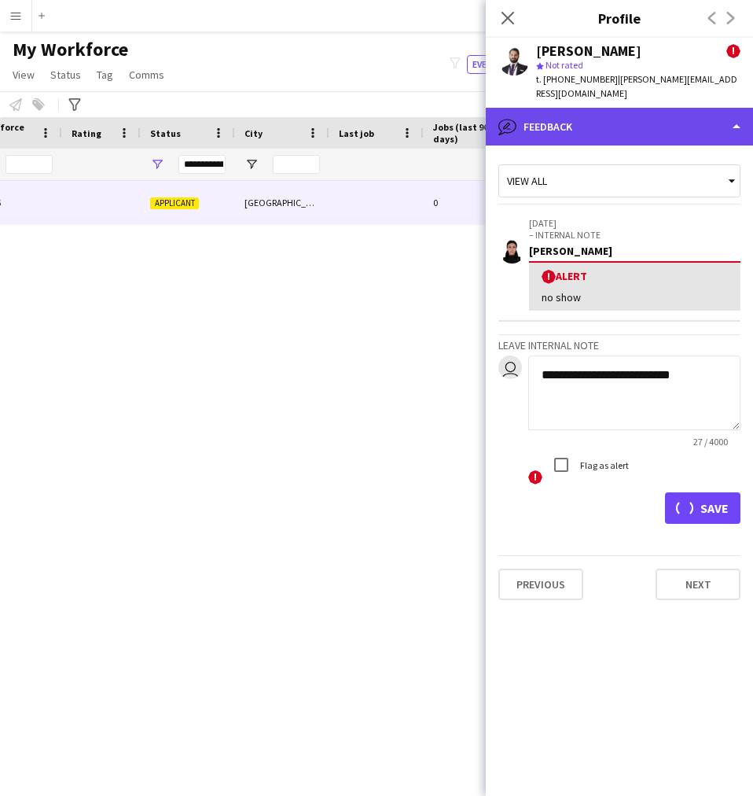
click at [644, 116] on div "bubble-pencil Feedback" at bounding box center [619, 127] width 267 height 38
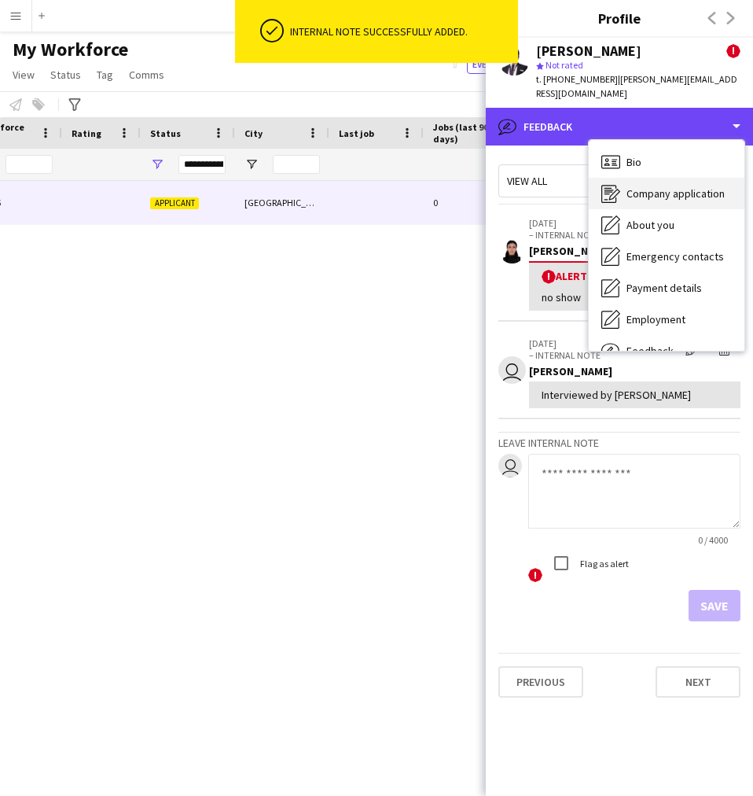
scroll to position [1, 0]
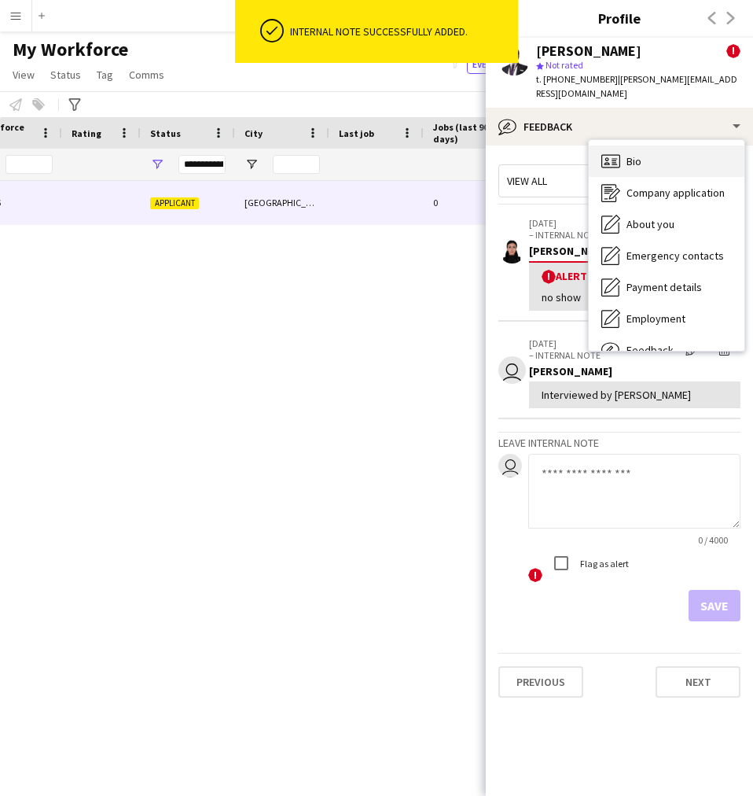
click at [635, 154] on span "Bio" at bounding box center [634, 161] width 15 height 14
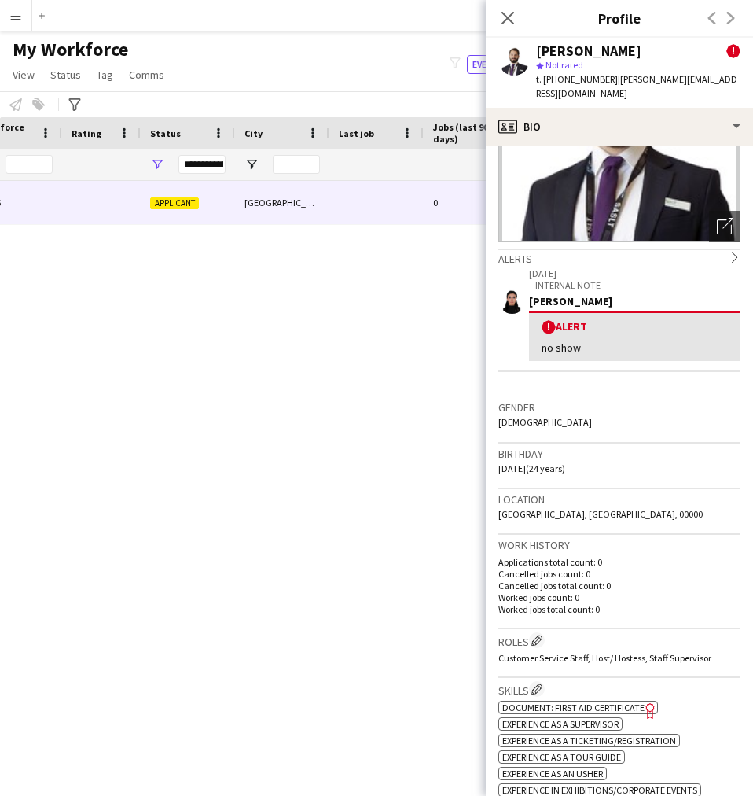
scroll to position [83, 0]
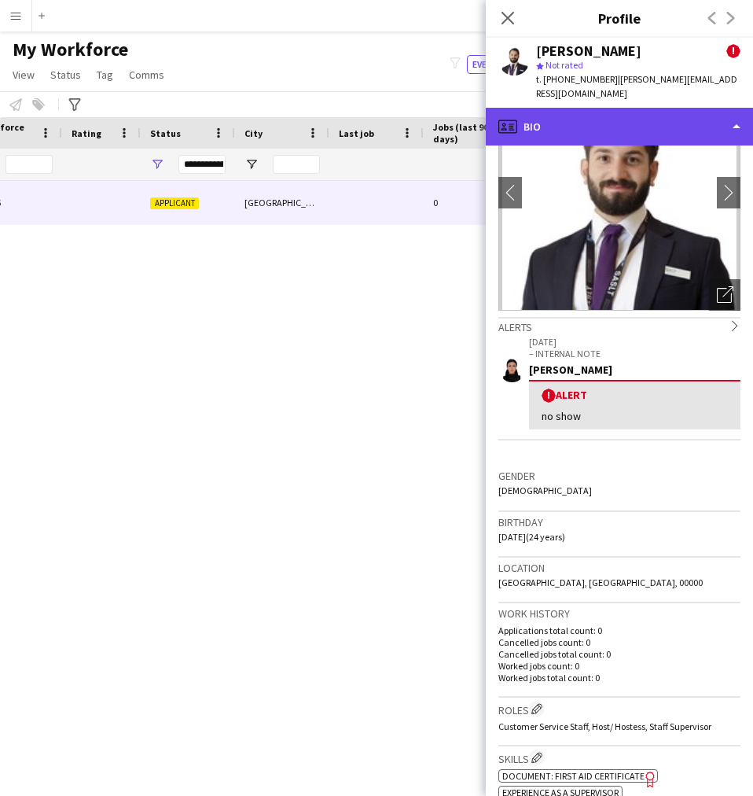
click at [627, 109] on div "profile Bio" at bounding box center [619, 127] width 267 height 38
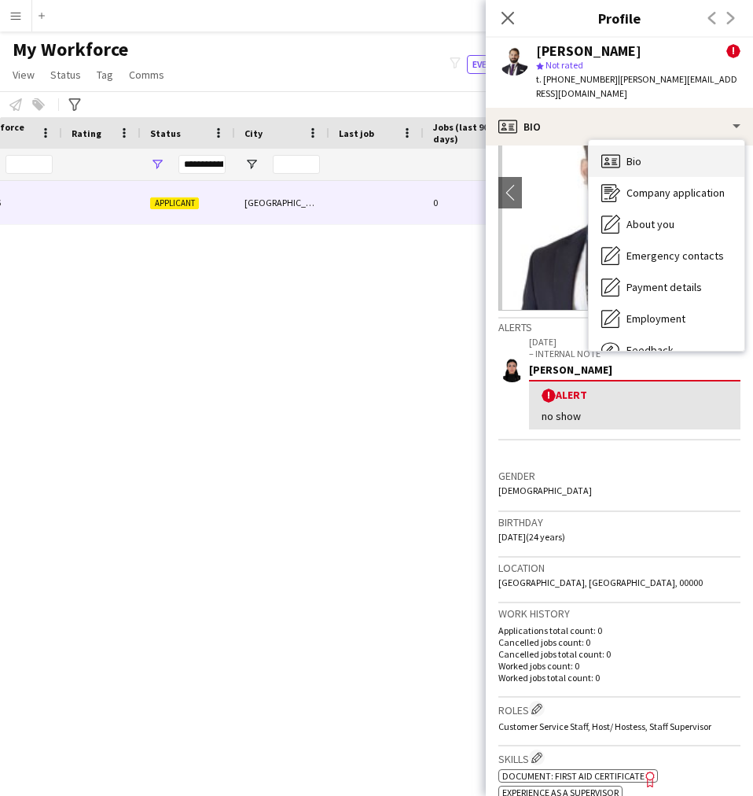
click at [665, 156] on div "Bio Bio" at bounding box center [667, 160] width 156 height 31
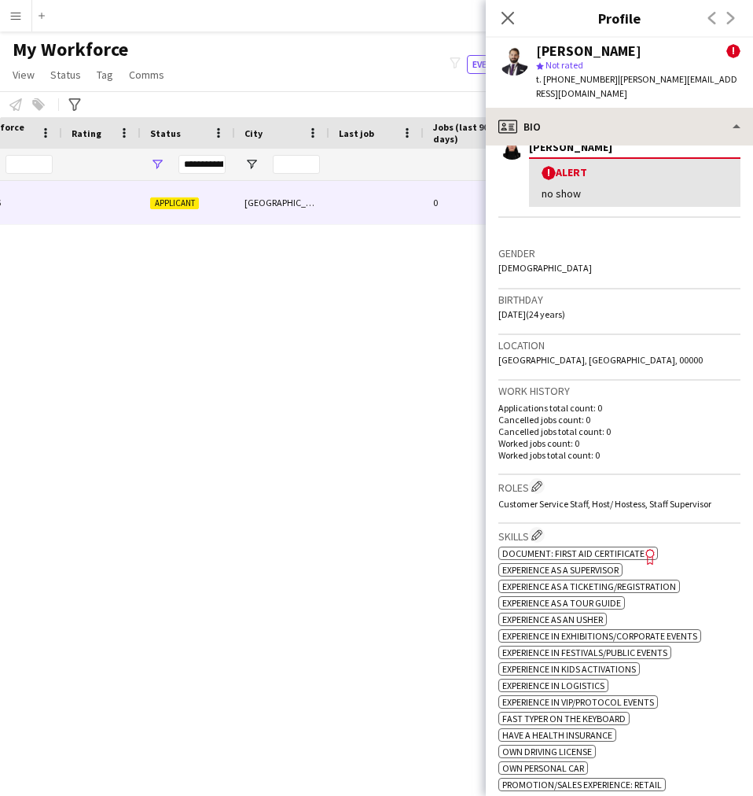
scroll to position [248, 0]
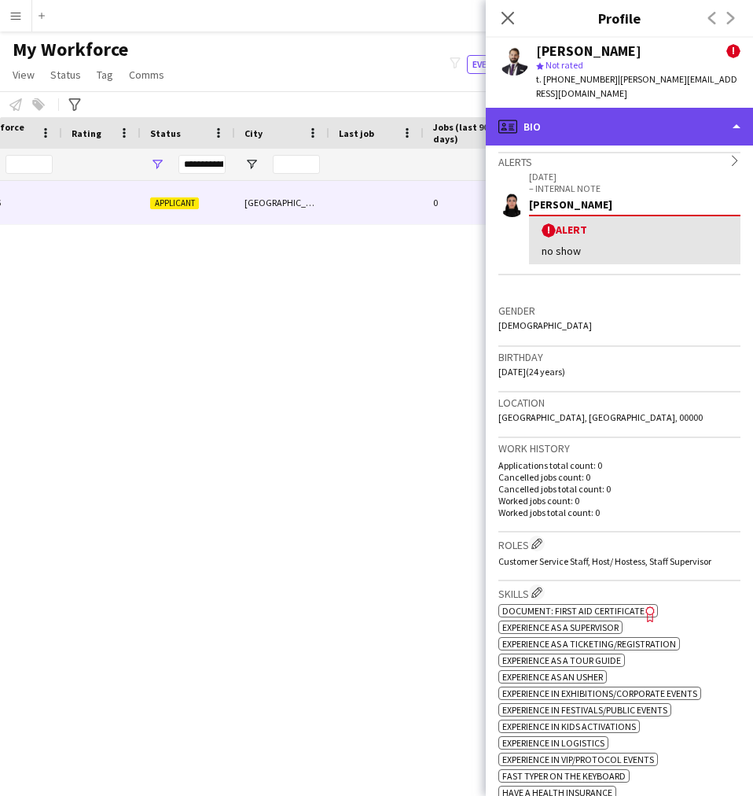
click at [669, 108] on div "profile Bio" at bounding box center [619, 127] width 267 height 38
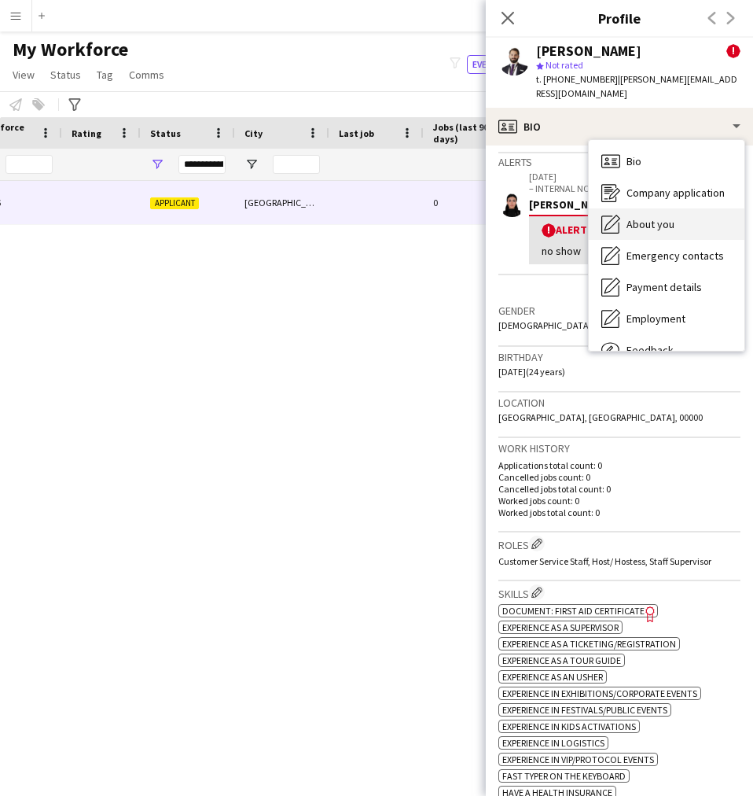
click at [671, 222] on div "About you About you" at bounding box center [667, 223] width 156 height 31
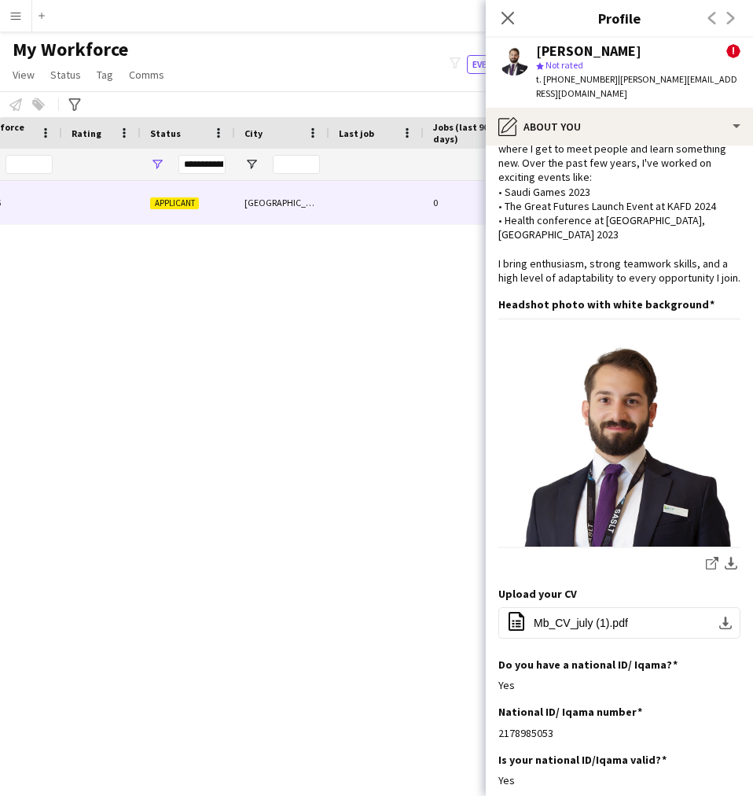
scroll to position [38, 0]
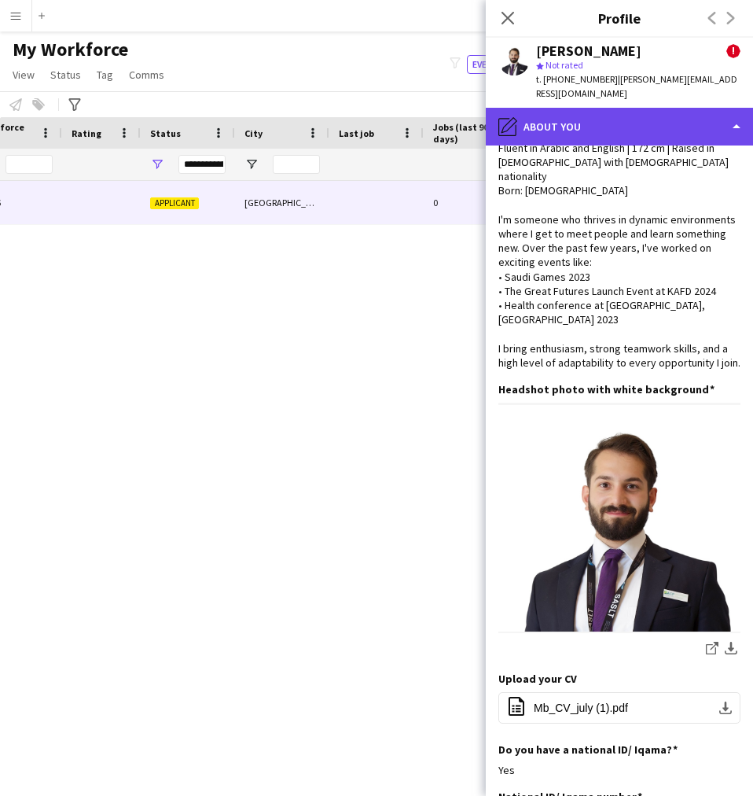
click at [583, 121] on div "pencil4 About you" at bounding box center [619, 127] width 267 height 38
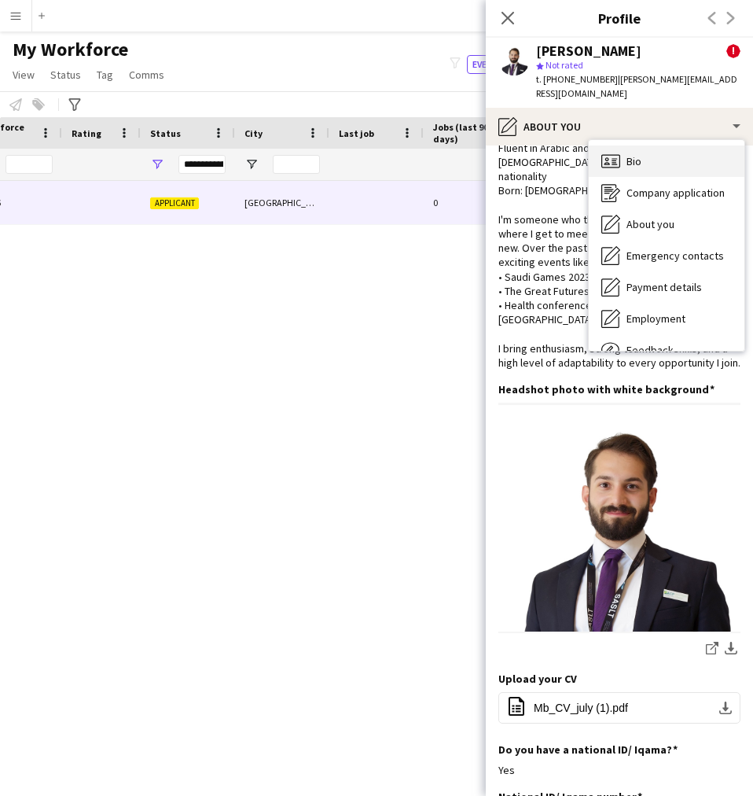
click at [655, 149] on div "Bio Bio" at bounding box center [667, 160] width 156 height 31
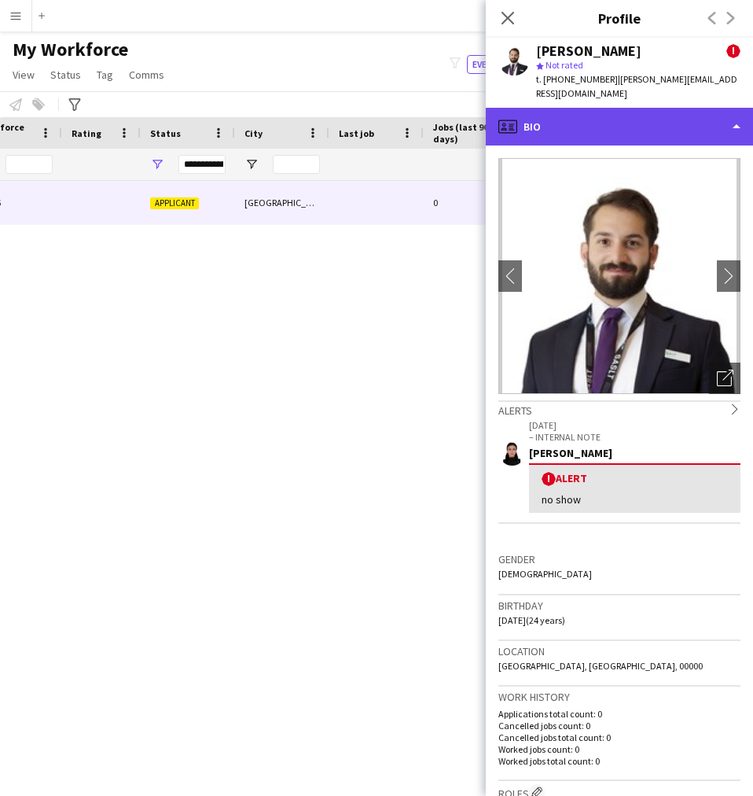
click at [568, 126] on div "profile Bio" at bounding box center [619, 127] width 267 height 38
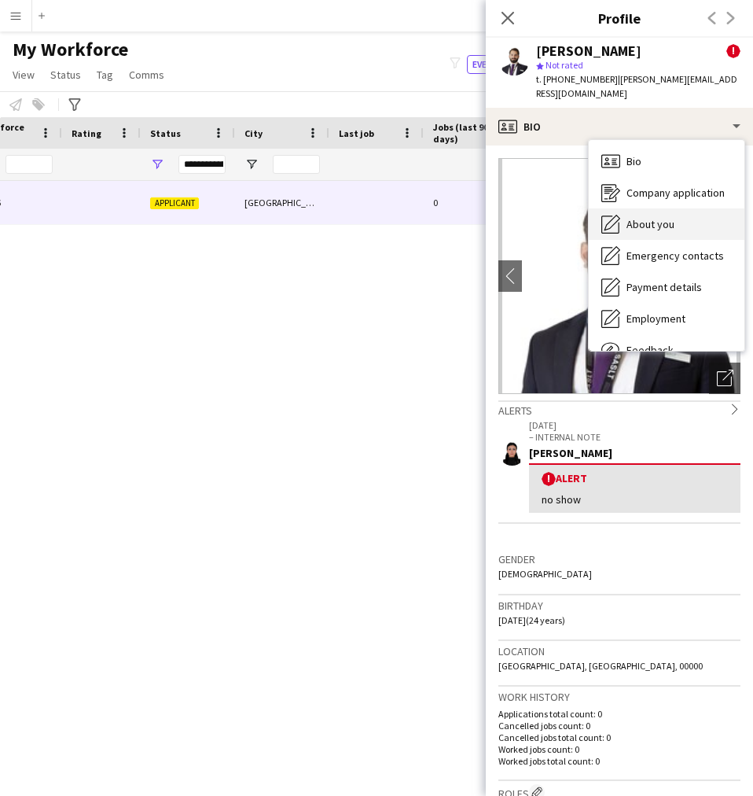
click at [610, 218] on icon "About you" at bounding box center [611, 224] width 19 height 19
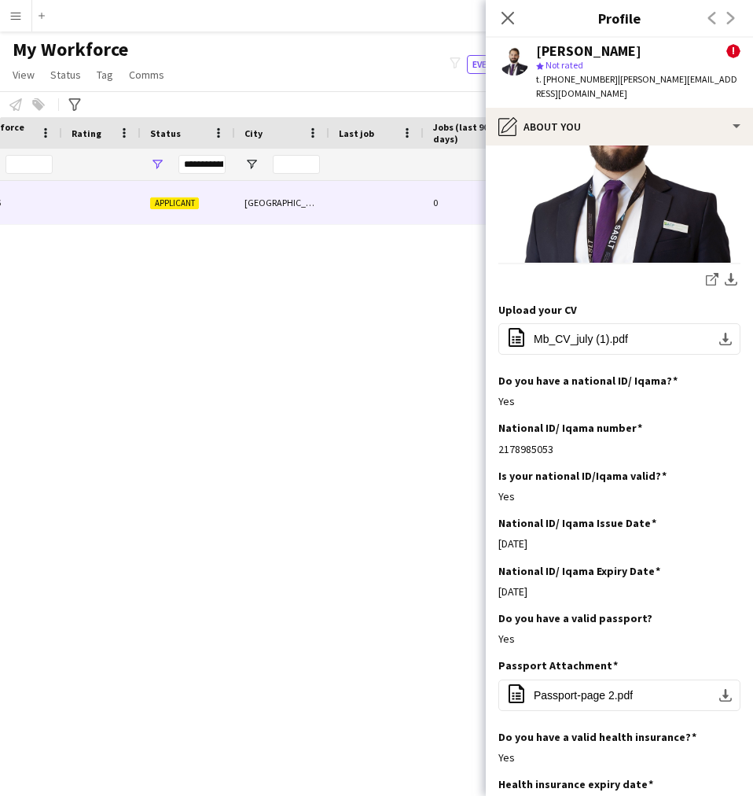
scroll to position [406, 0]
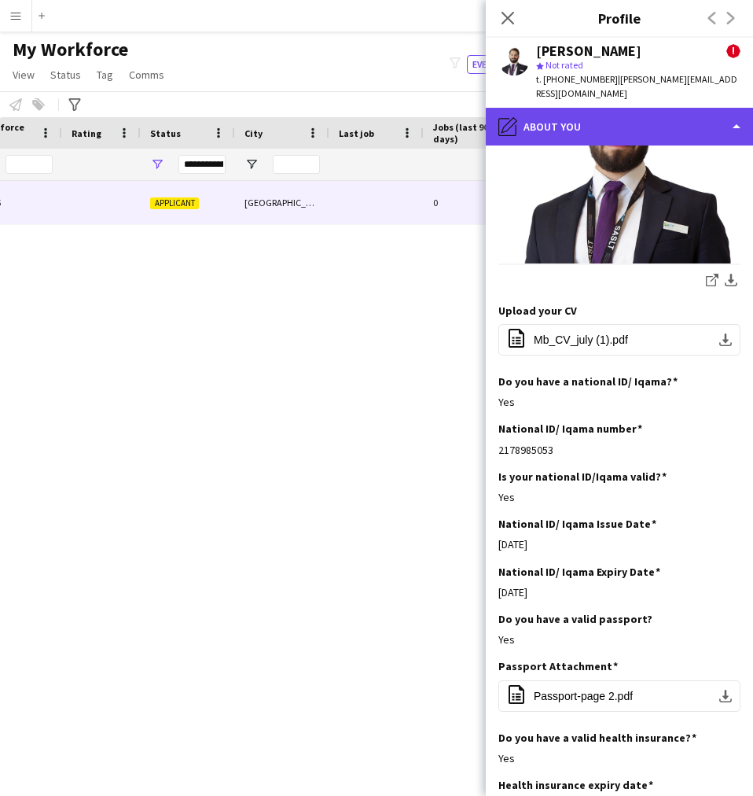
click at [544, 108] on div "pencil4 About you" at bounding box center [619, 127] width 267 height 38
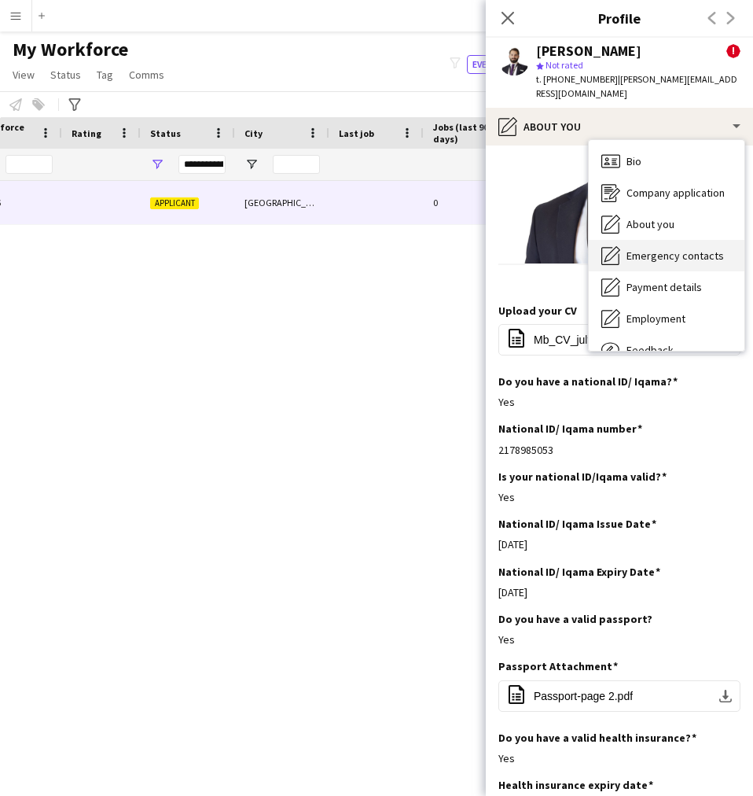
click at [618, 246] on icon "Emergency contacts" at bounding box center [611, 255] width 19 height 19
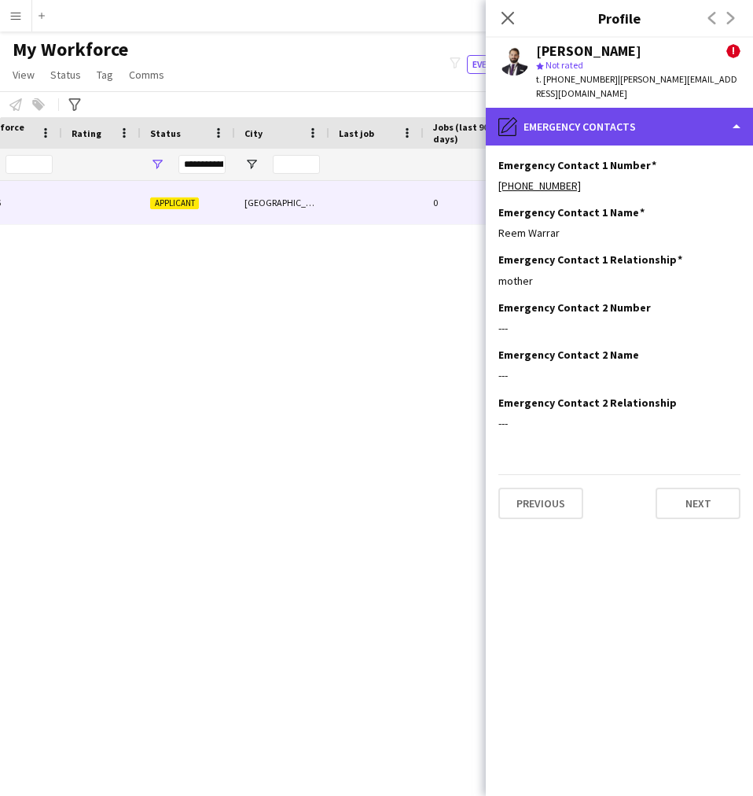
click at [642, 112] on div "pencil4 Emergency contacts" at bounding box center [619, 127] width 267 height 38
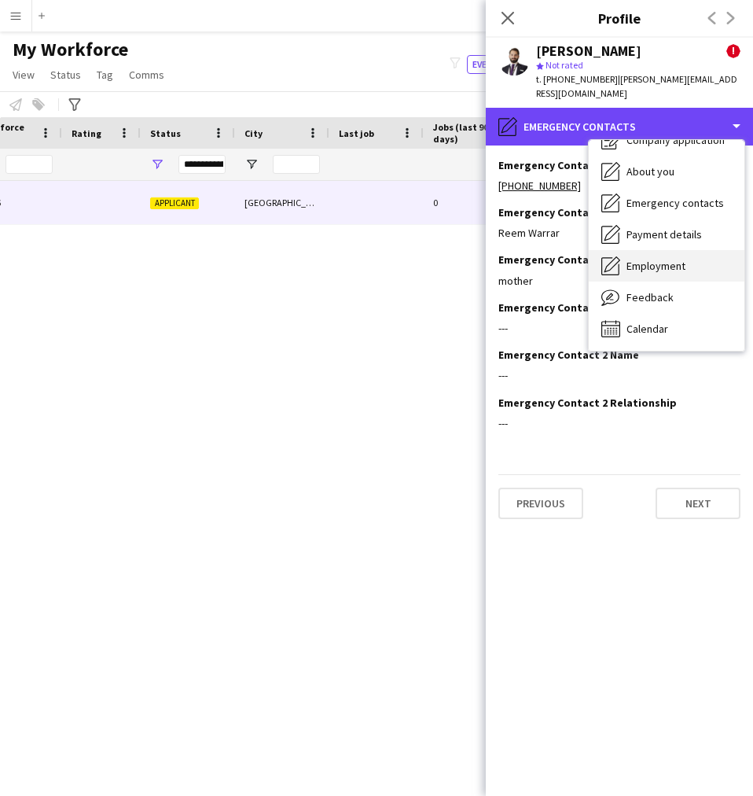
scroll to position [53, 0]
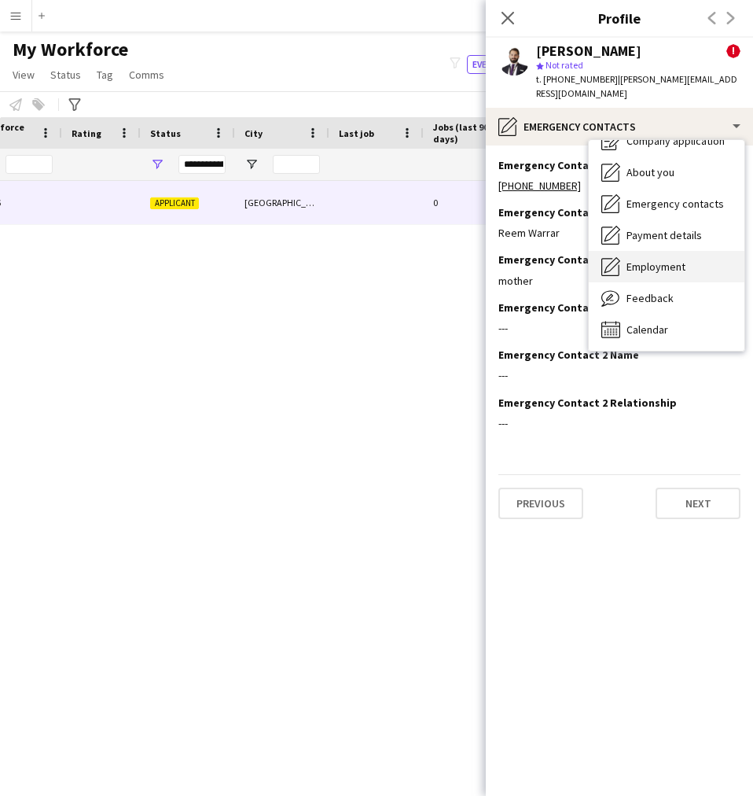
click at [660, 259] on span "Employment" at bounding box center [656, 266] width 59 height 14
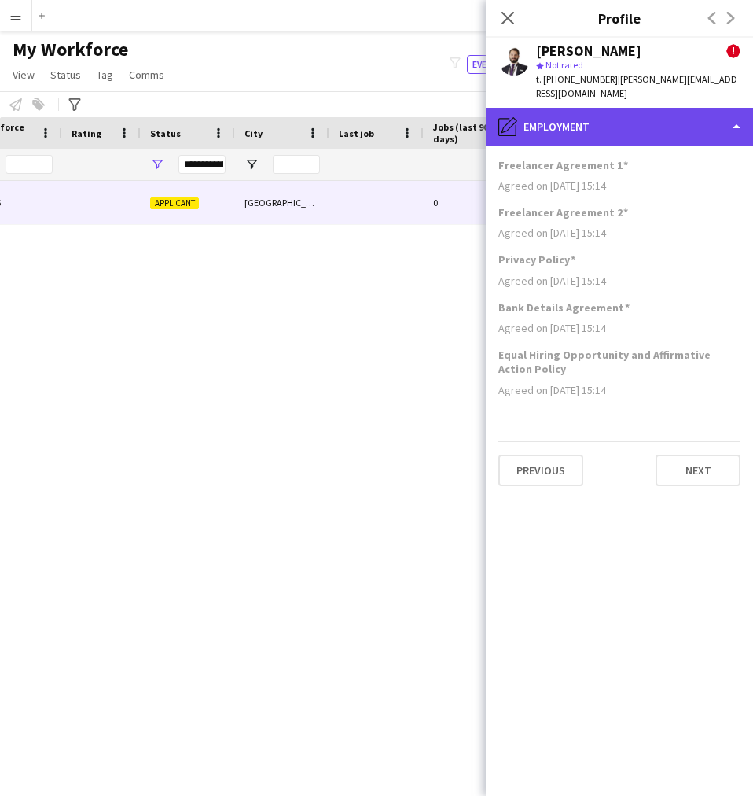
click at [581, 108] on div "pencil4 Employment" at bounding box center [619, 127] width 267 height 38
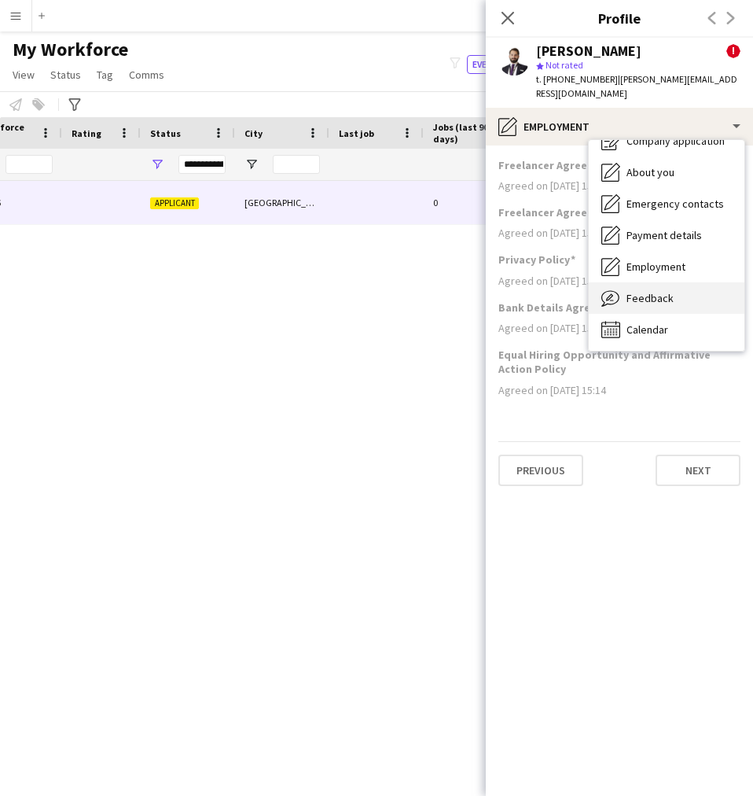
click at [640, 291] on span "Feedback" at bounding box center [650, 298] width 47 height 14
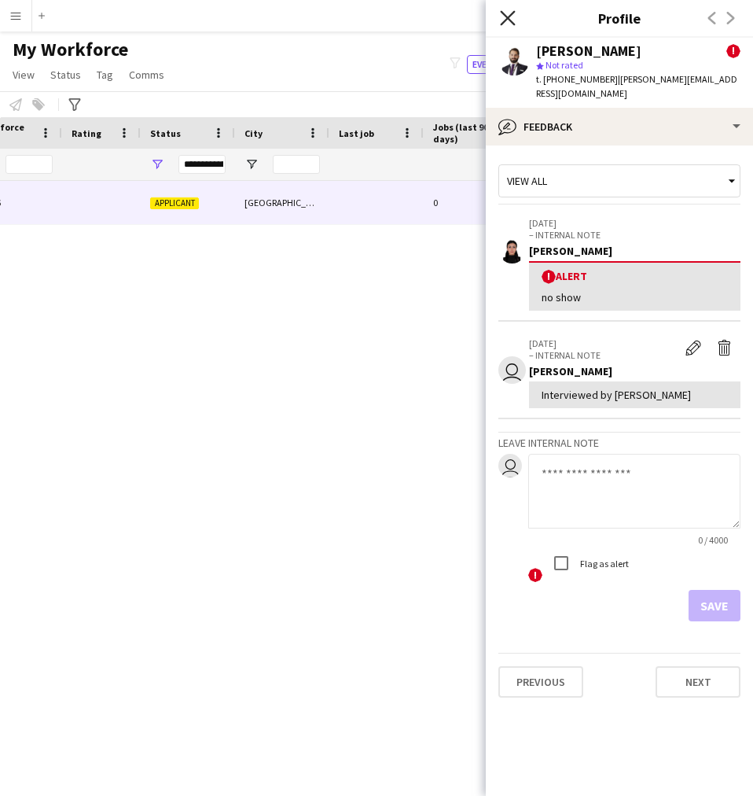
click at [505, 13] on icon "Close pop-in" at bounding box center [507, 17] width 15 height 15
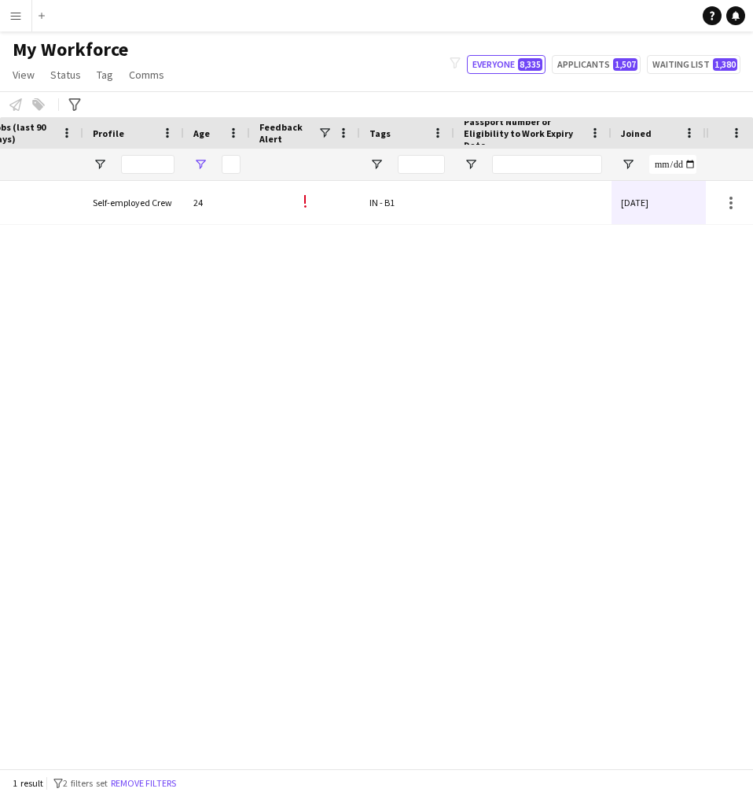
scroll to position [0, 0]
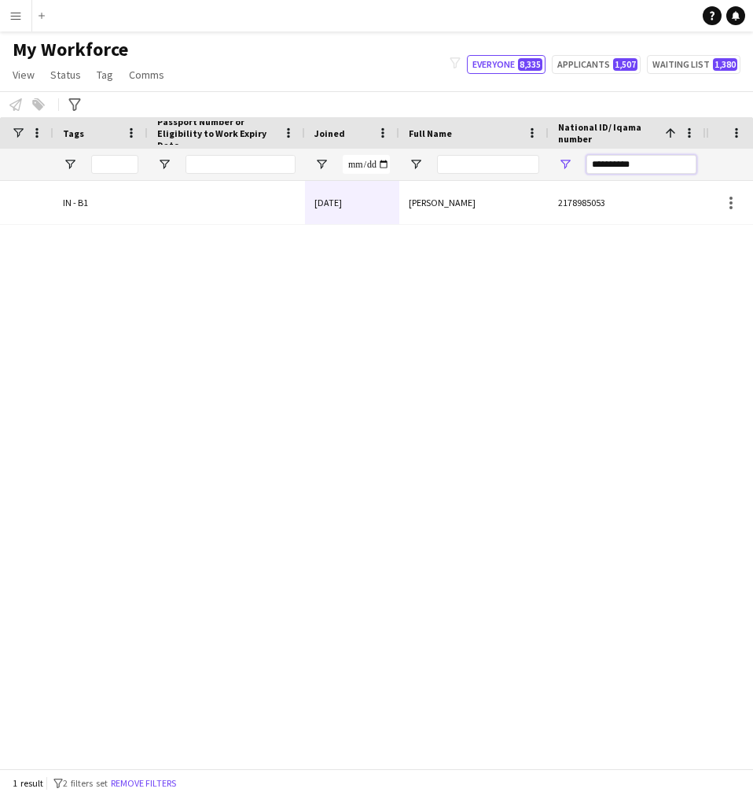
drag, startPoint x: 673, startPoint y: 171, endPoint x: 499, endPoint y: 168, distance: 173.8
paste input "National ID/ Iqama number Filter Input"
type input "**********"
click at [516, 223] on div "Ammar Ali" at bounding box center [473, 202] width 149 height 43
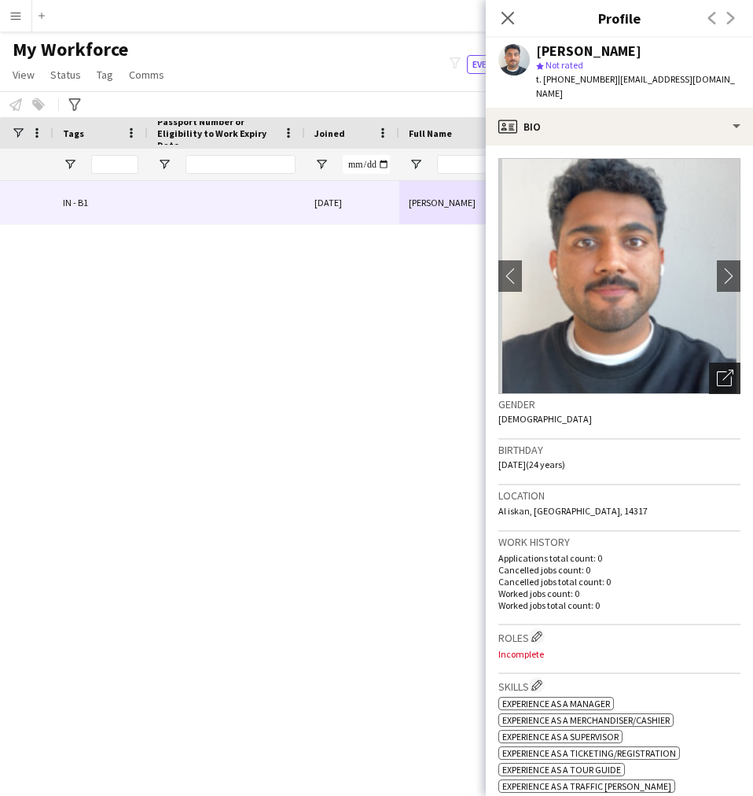
click at [717, 371] on icon at bounding box center [724, 378] width 15 height 15
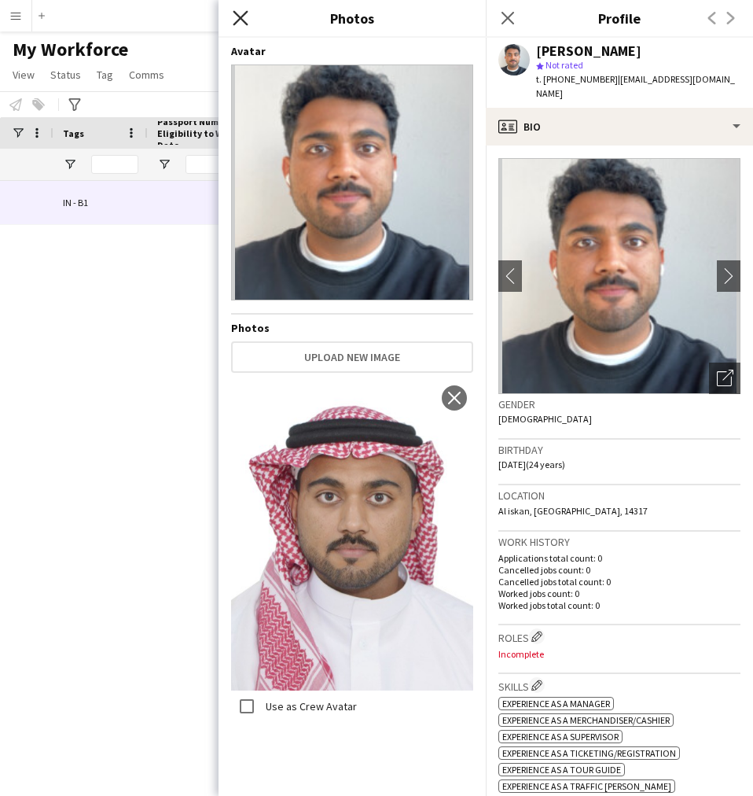
click at [239, 22] on icon "Close pop-in" at bounding box center [240, 17] width 15 height 15
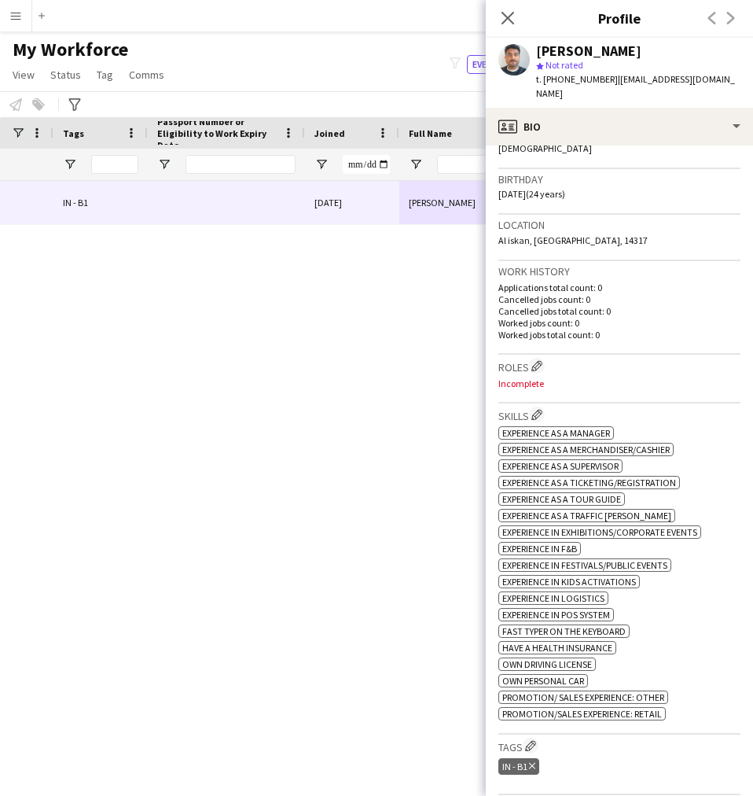
scroll to position [270, 0]
click at [541, 361] on app-icon "Edit crew company roles" at bounding box center [537, 366] width 11 height 11
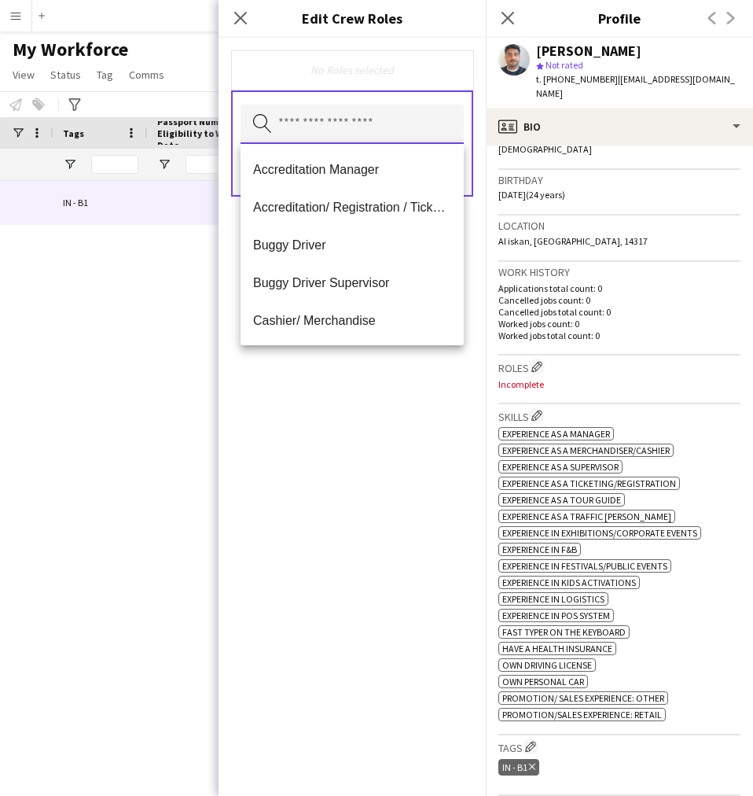
click at [327, 113] on input "text" at bounding box center [352, 124] width 223 height 39
type input "*"
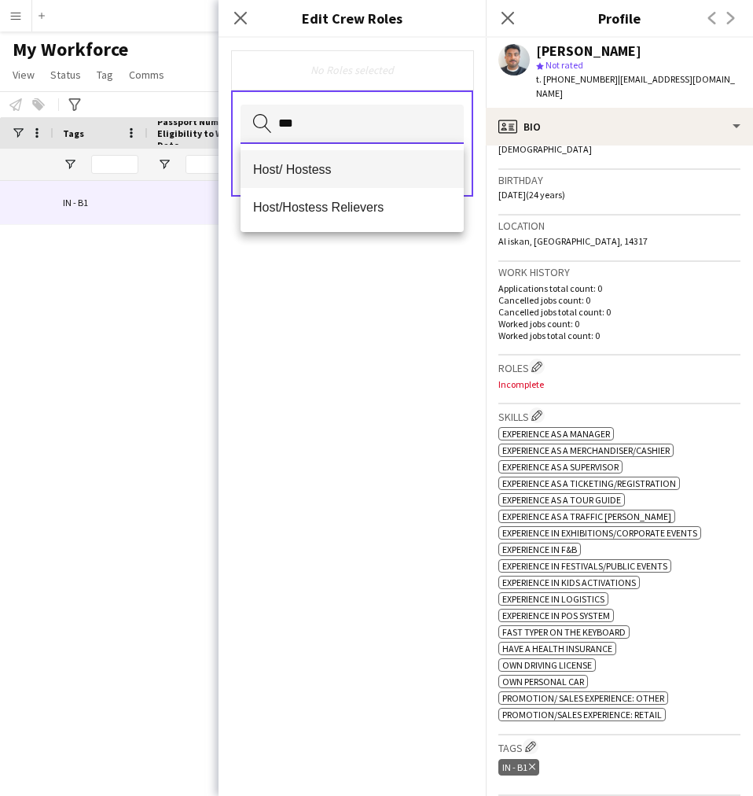
type input "***"
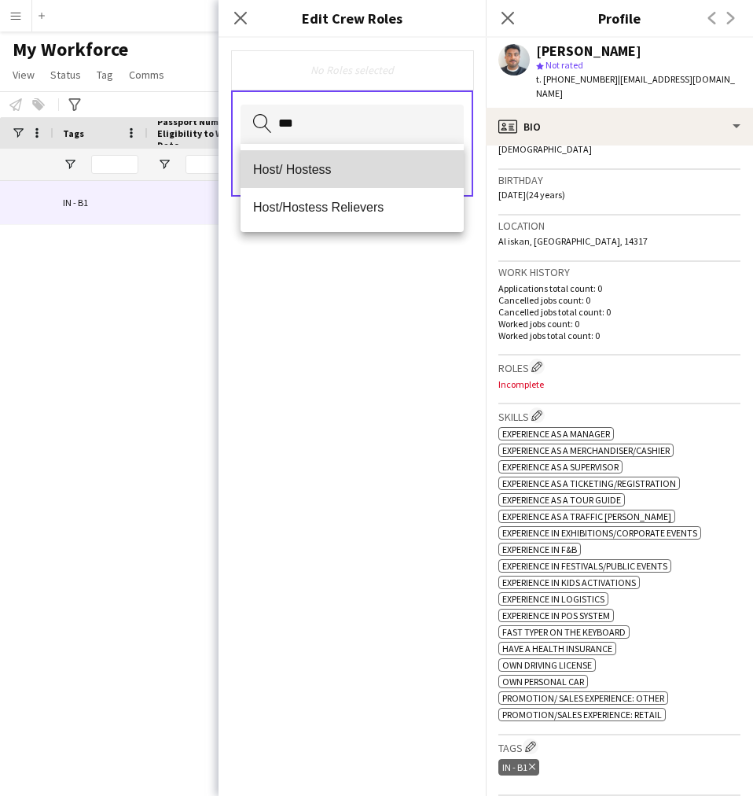
click at [287, 173] on span "Host/ Hostess" at bounding box center [352, 169] width 198 height 15
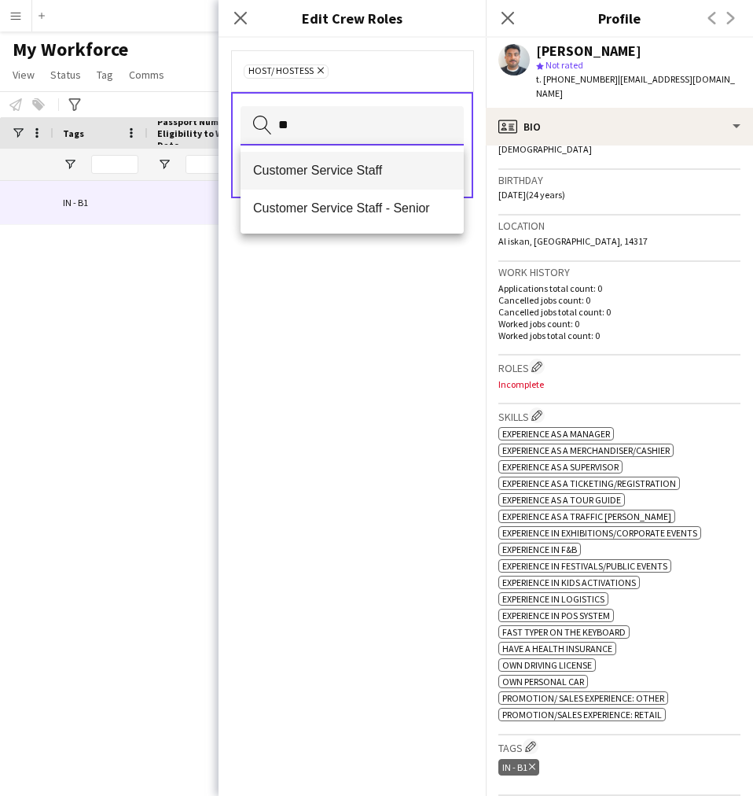
type input "**"
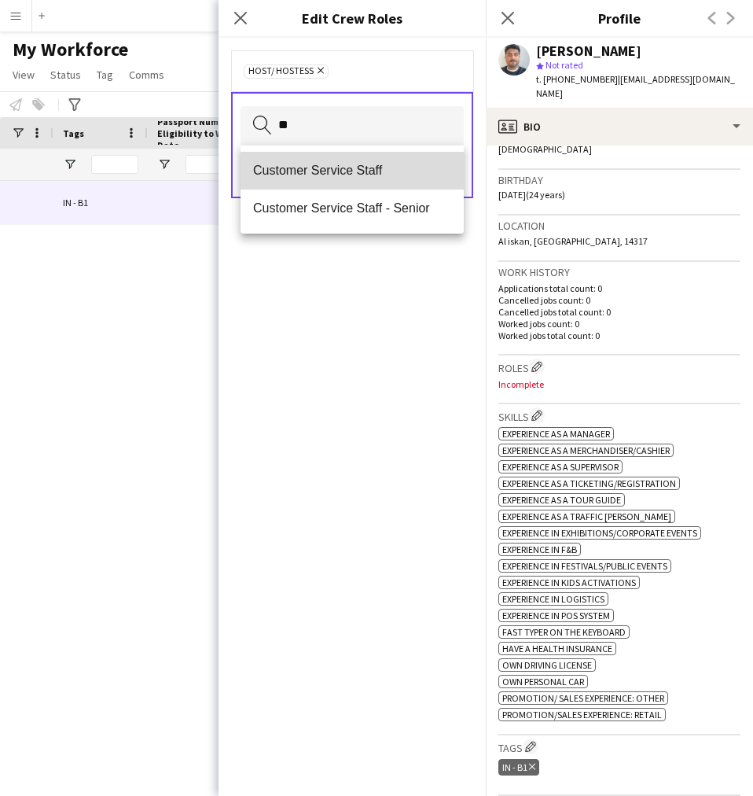
drag, startPoint x: 335, startPoint y: 178, endPoint x: 279, endPoint y: 181, distance: 55.9
click at [279, 181] on mat-option "Customer Service Staff" at bounding box center [352, 171] width 223 height 38
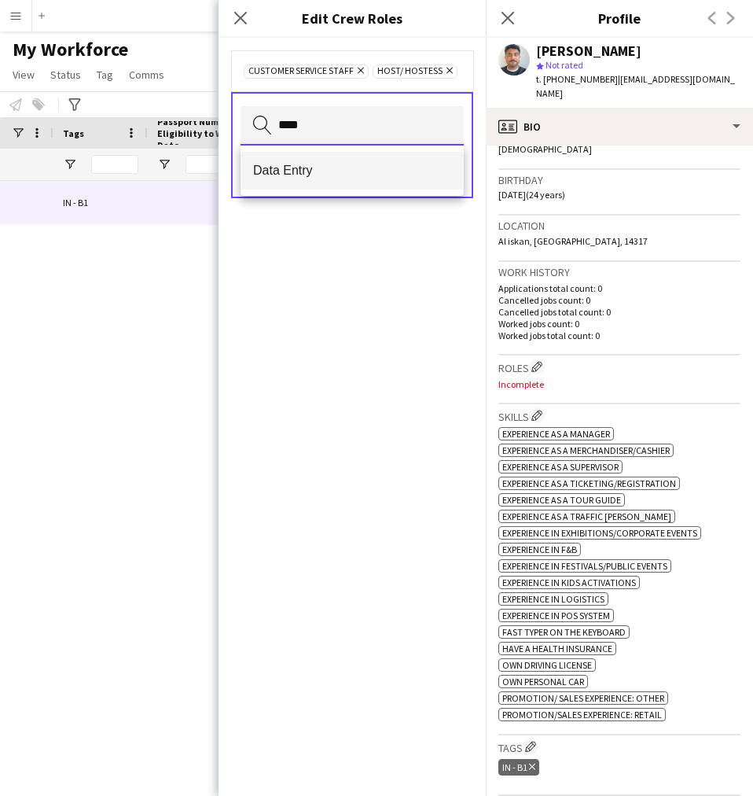
type input "****"
click at [379, 163] on span "Data Entry" at bounding box center [352, 170] width 198 height 15
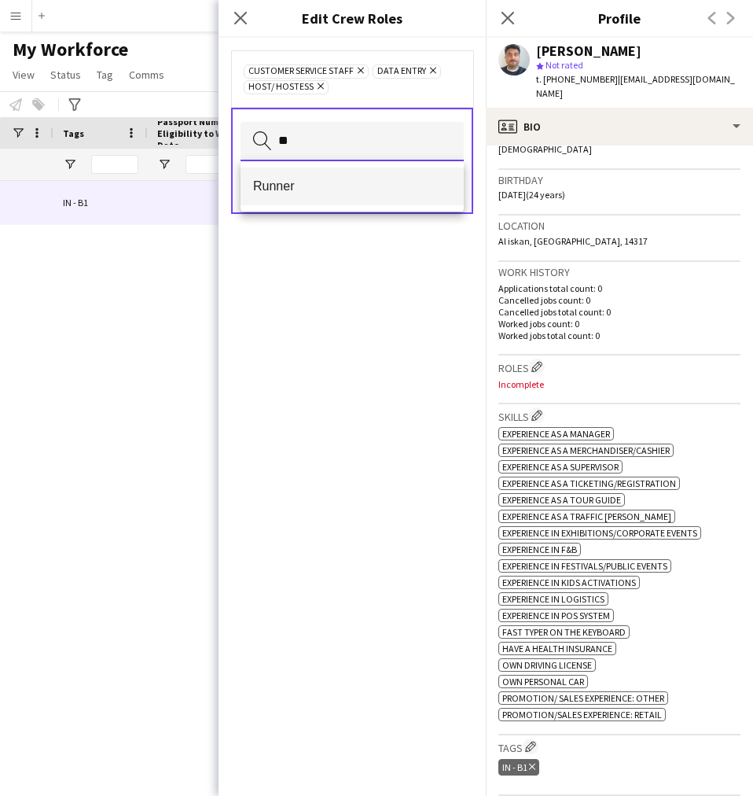
type input "**"
click at [333, 176] on mat-option "Runner" at bounding box center [352, 186] width 223 height 38
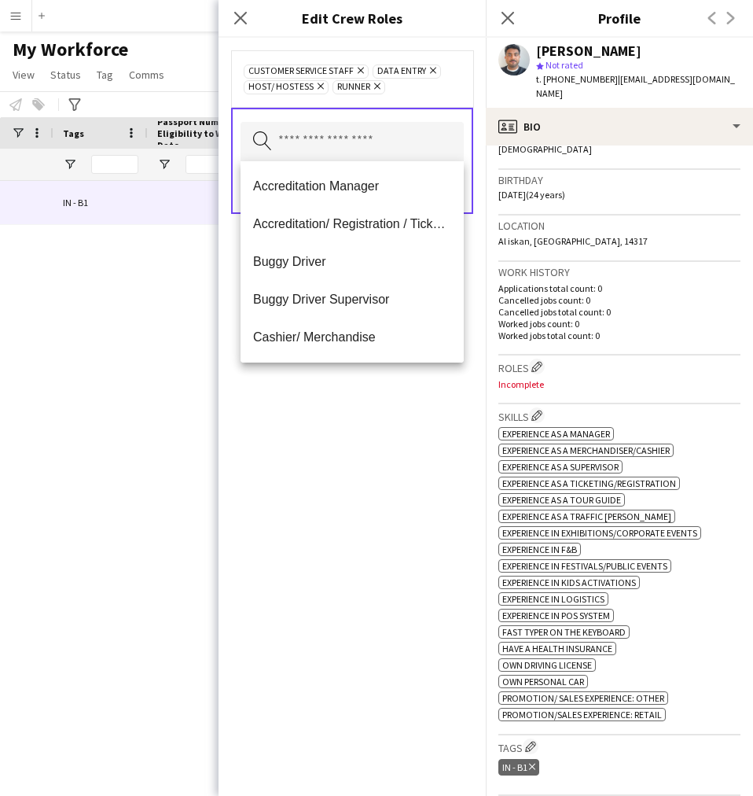
click at [317, 560] on div "Customer Service Staff Remove Data Entry Remove Host/ Hostess Remove Runner Rem…" at bounding box center [352, 417] width 267 height 758
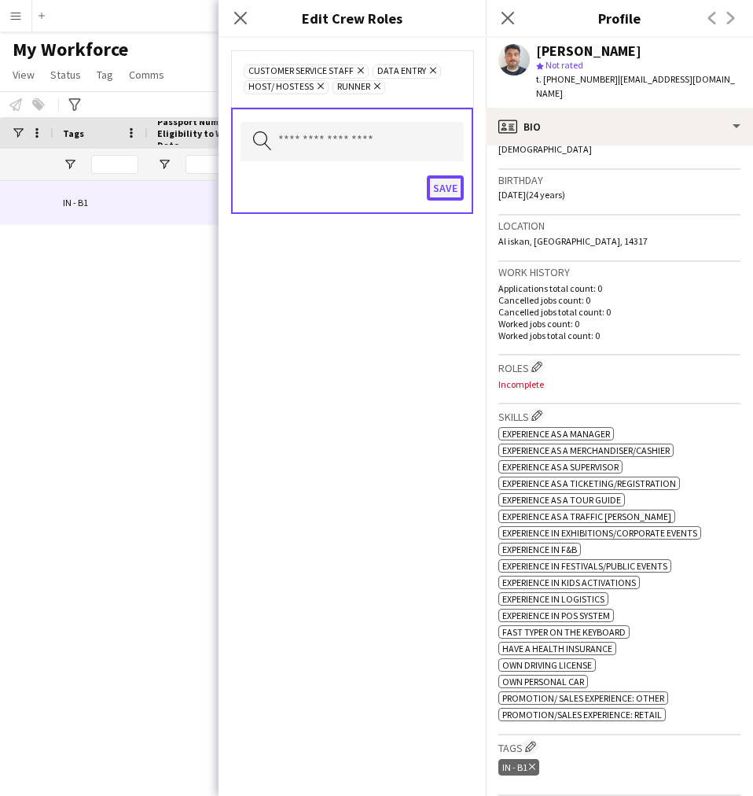
click at [448, 199] on button "Save" at bounding box center [445, 187] width 37 height 25
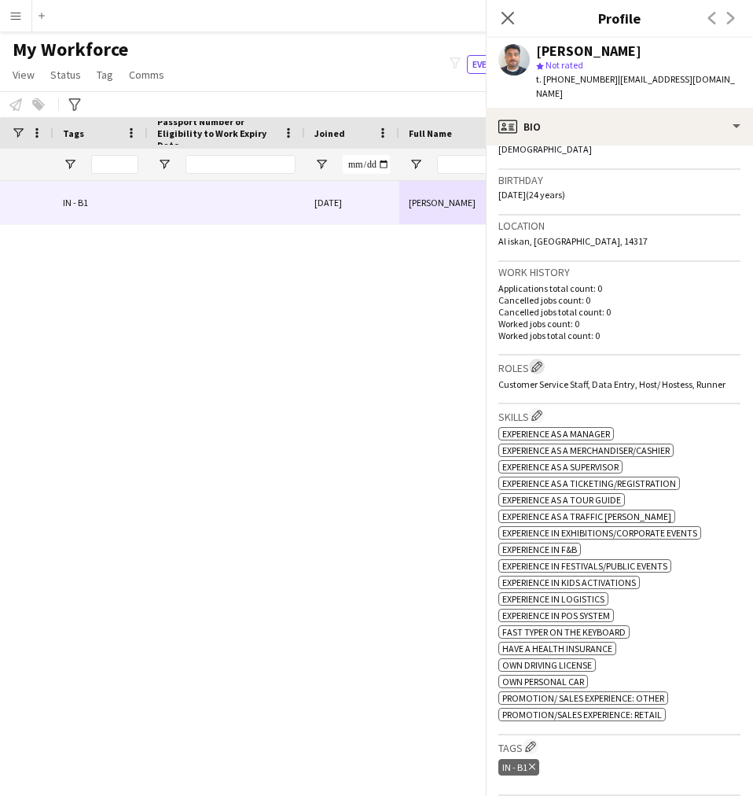
click at [536, 361] on app-icon "Edit crew company roles" at bounding box center [537, 366] width 11 height 11
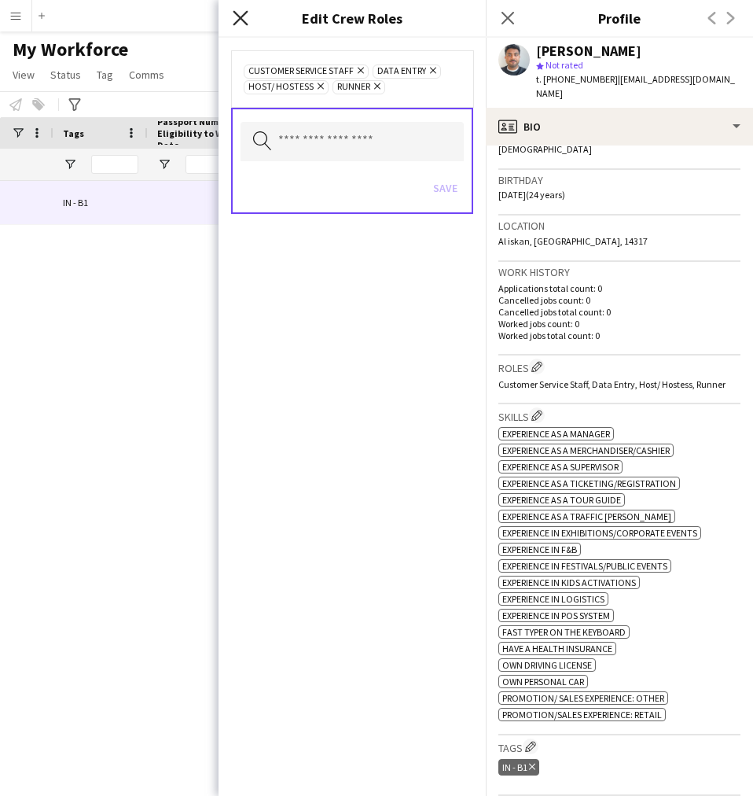
click at [240, 19] on icon at bounding box center [240, 17] width 15 height 15
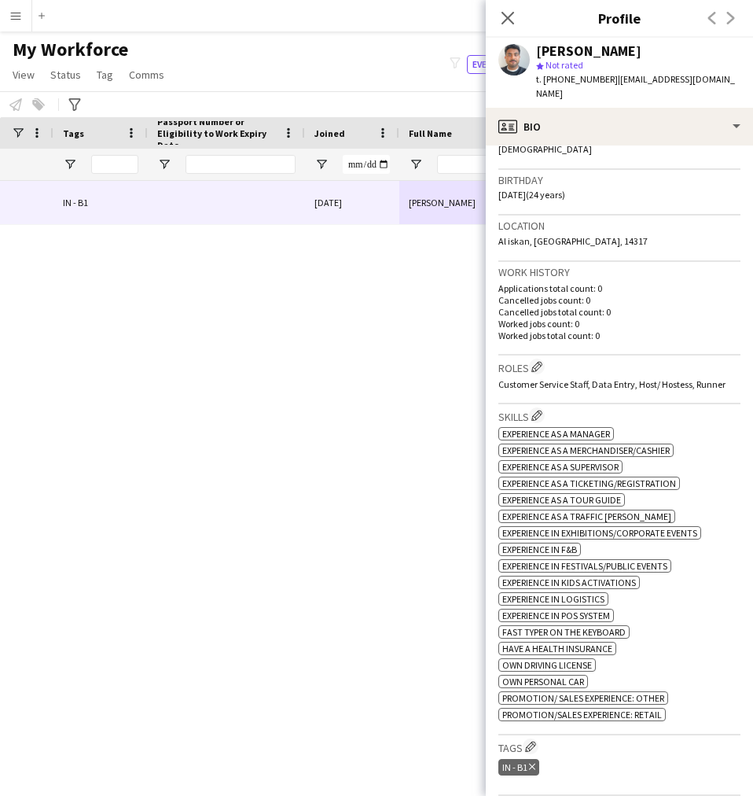
scroll to position [573, 0]
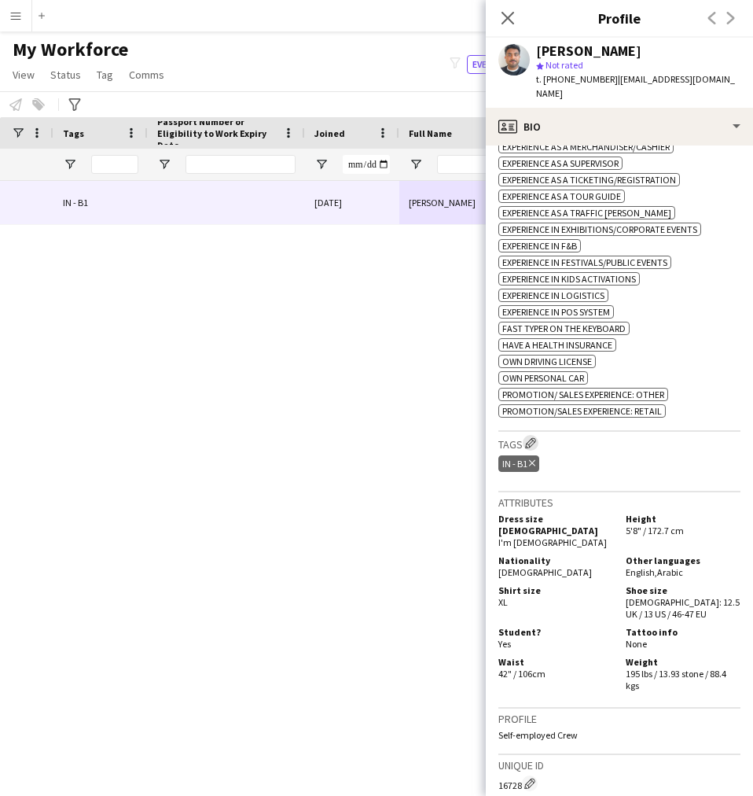
click at [532, 437] on app-icon "Edit crew company tags" at bounding box center [530, 442] width 11 height 11
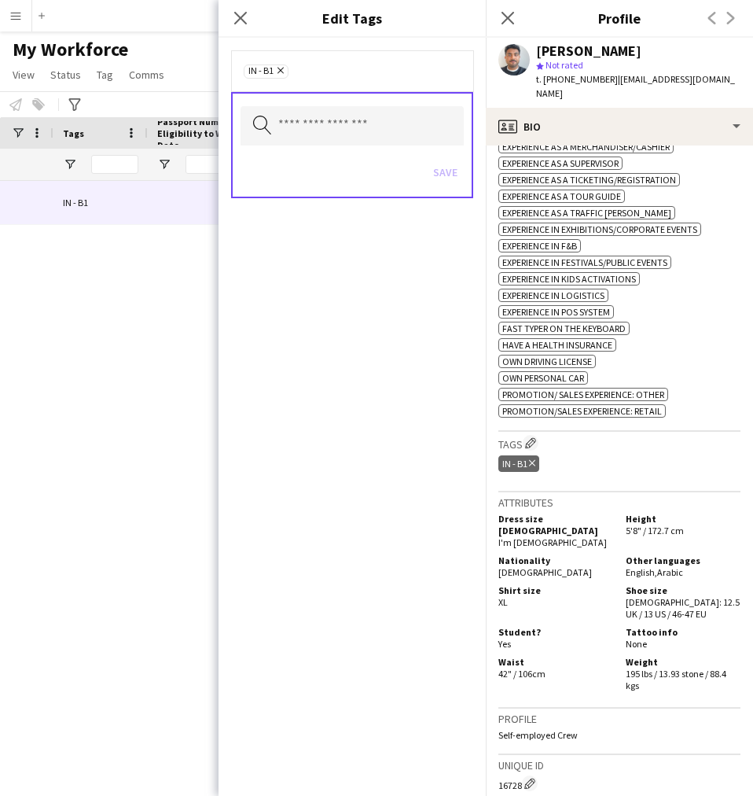
click at [377, 145] on div "Search by tag name Save" at bounding box center [352, 145] width 242 height 106
click at [369, 138] on input "text" at bounding box center [352, 125] width 223 height 39
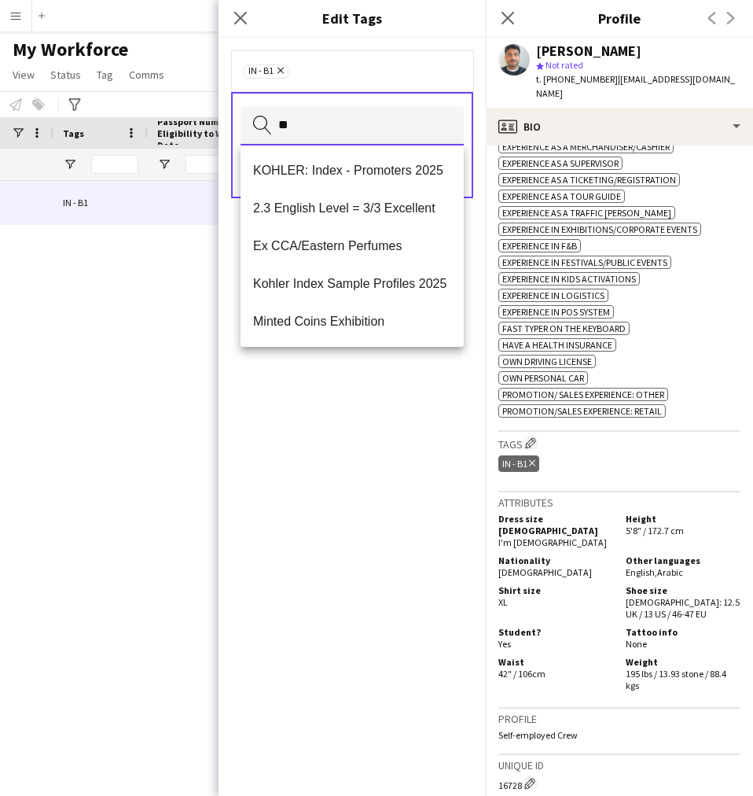
type input "***"
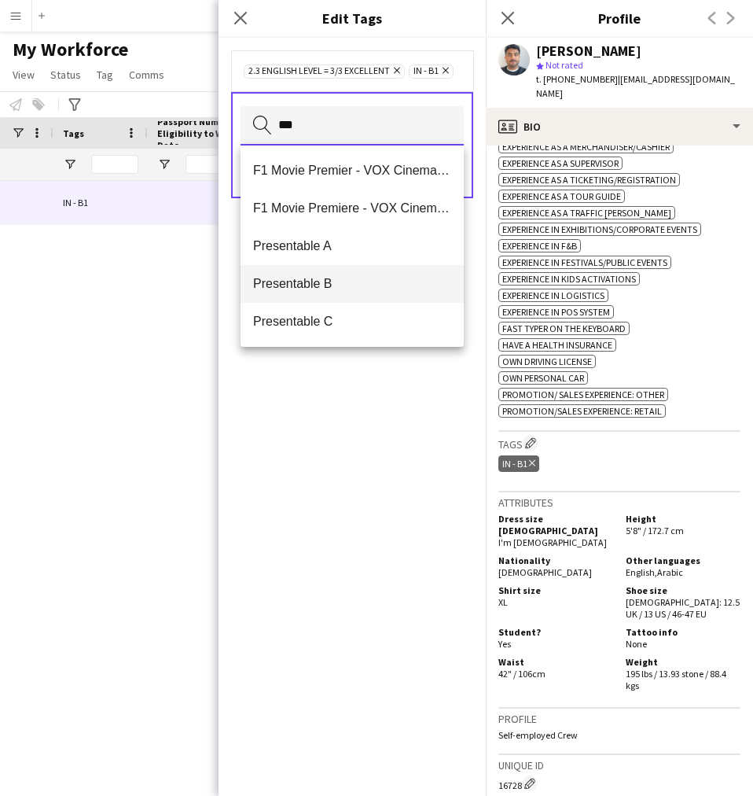
type input "***"
click at [370, 292] on mat-option "Presentable B" at bounding box center [352, 284] width 223 height 38
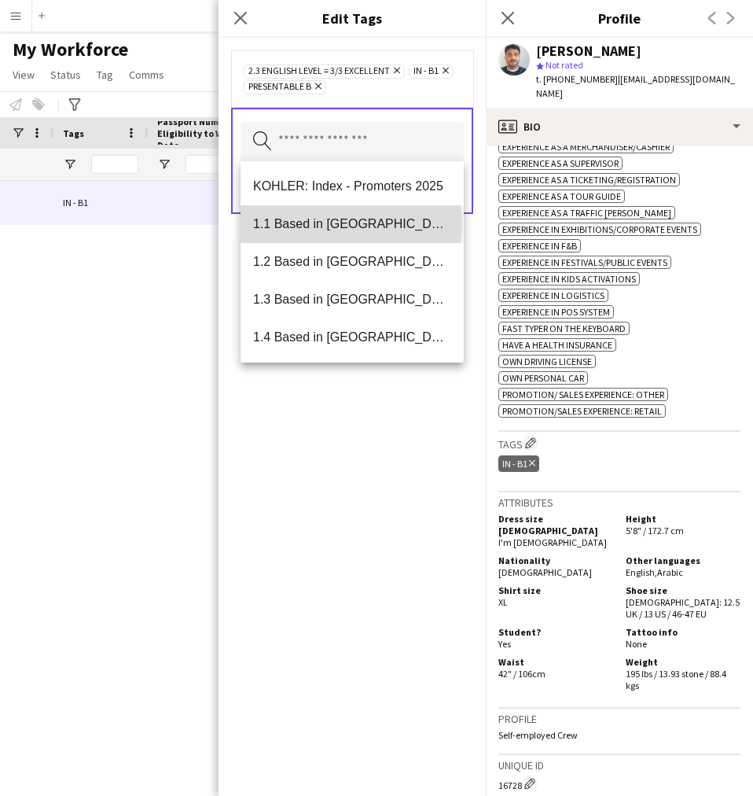
click at [351, 224] on span "1.1 Based in [GEOGRAPHIC_DATA]" at bounding box center [352, 223] width 198 height 15
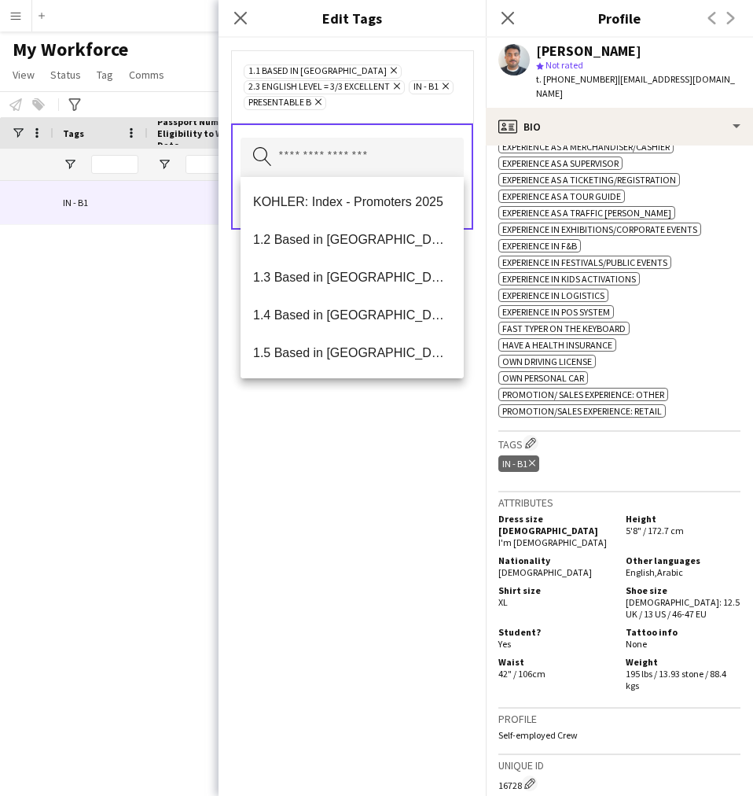
click at [316, 537] on div "1.1 Based in Riyadh Remove 2.3 English Level = 3/3 Excellent Remove IN - B1 Rem…" at bounding box center [352, 417] width 267 height 758
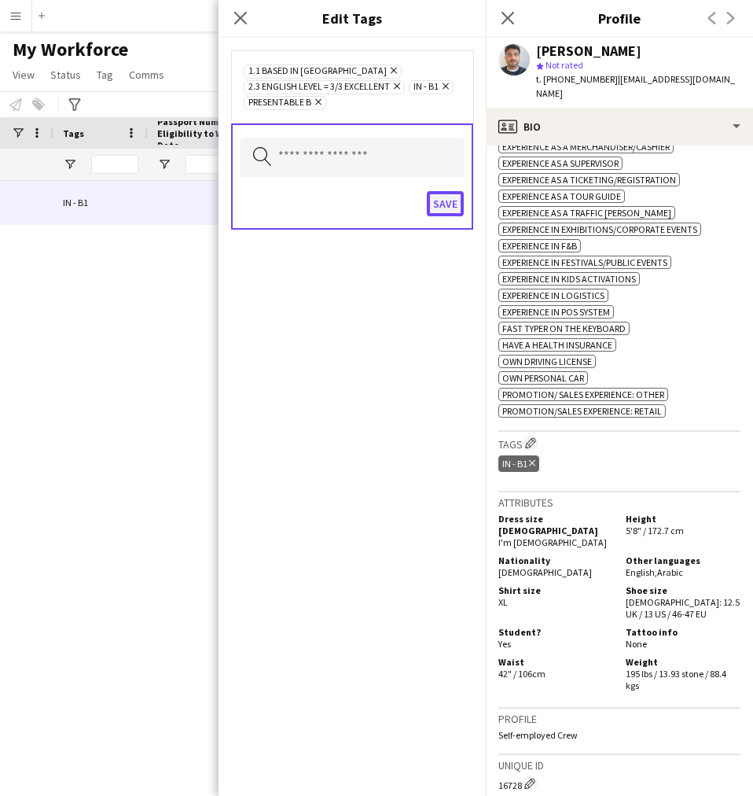
click at [443, 202] on button "Save" at bounding box center [445, 203] width 37 height 25
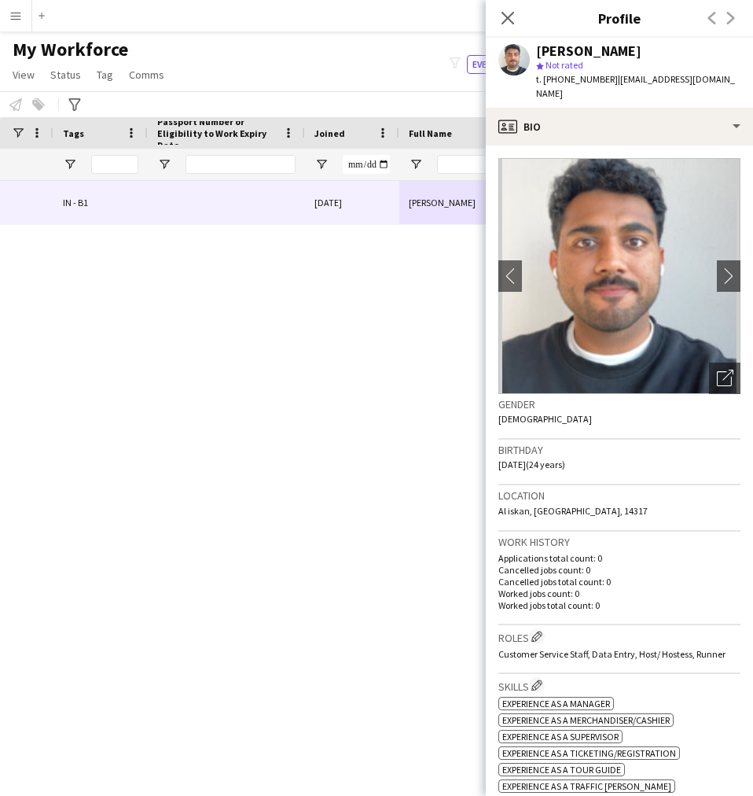
scroll to position [1, 0]
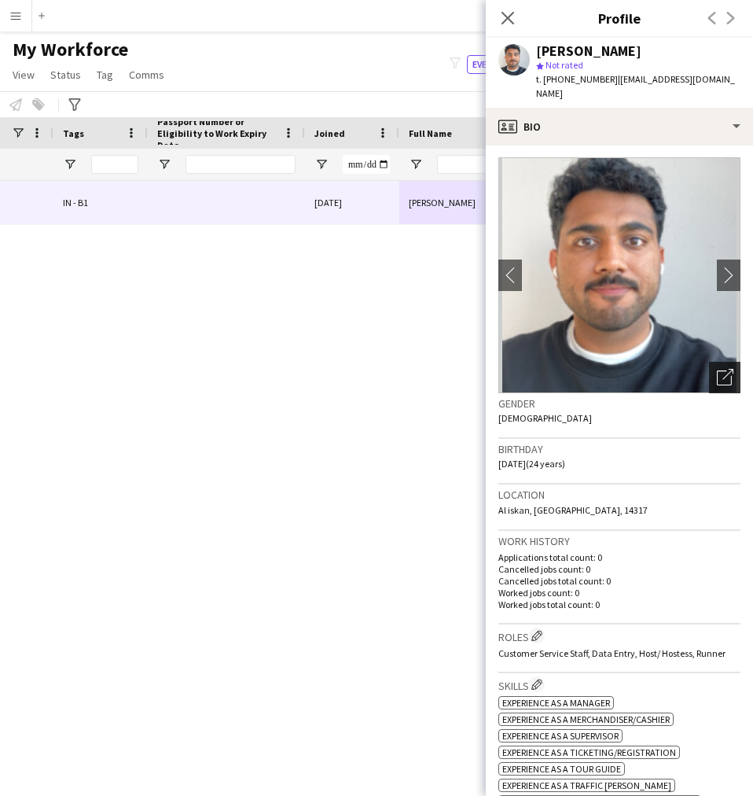
click at [717, 369] on icon "Open photos pop-in" at bounding box center [725, 377] width 17 height 17
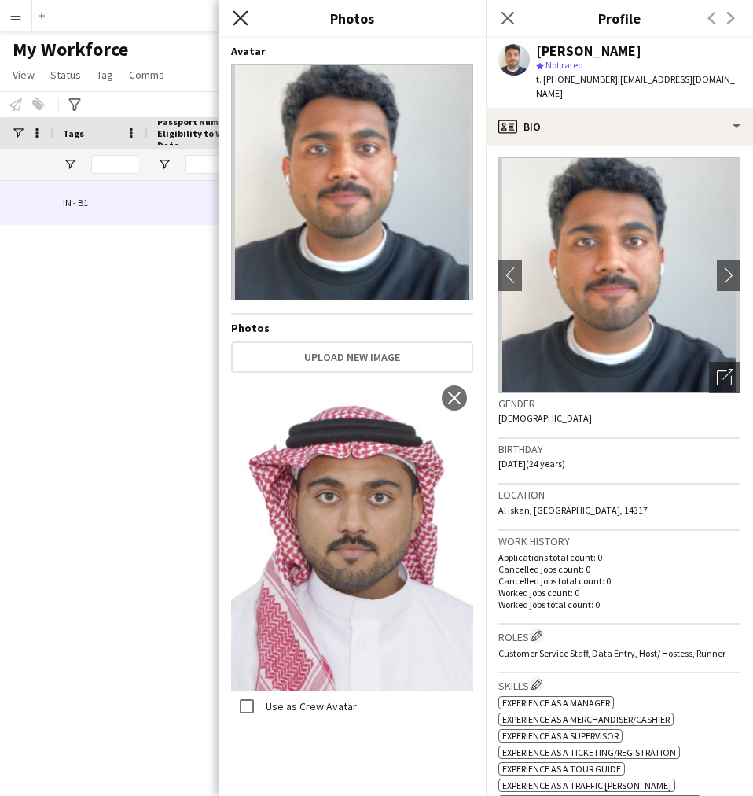
click at [238, 15] on icon at bounding box center [240, 17] width 15 height 15
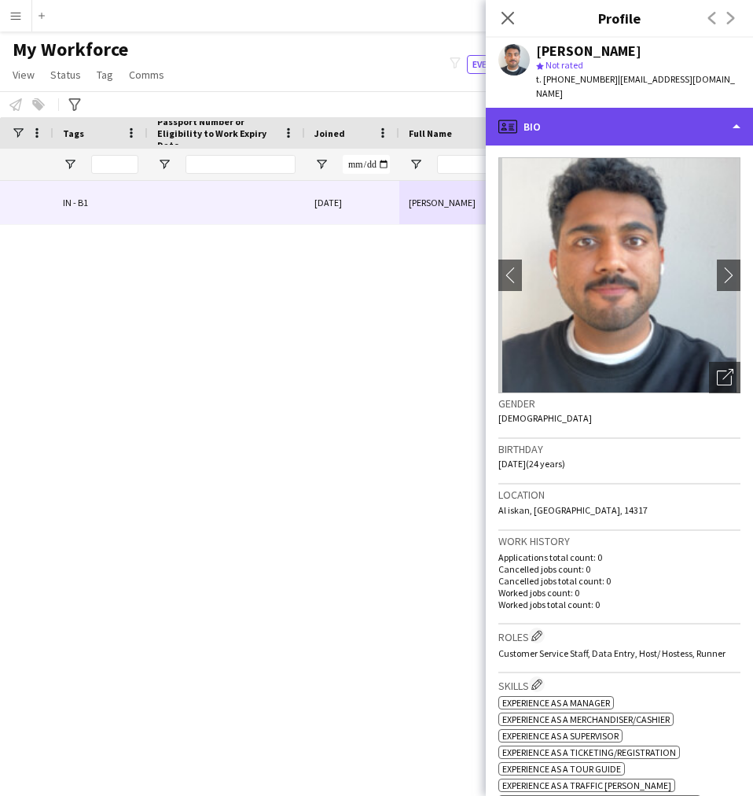
click at [611, 124] on div "profile Bio" at bounding box center [619, 127] width 267 height 38
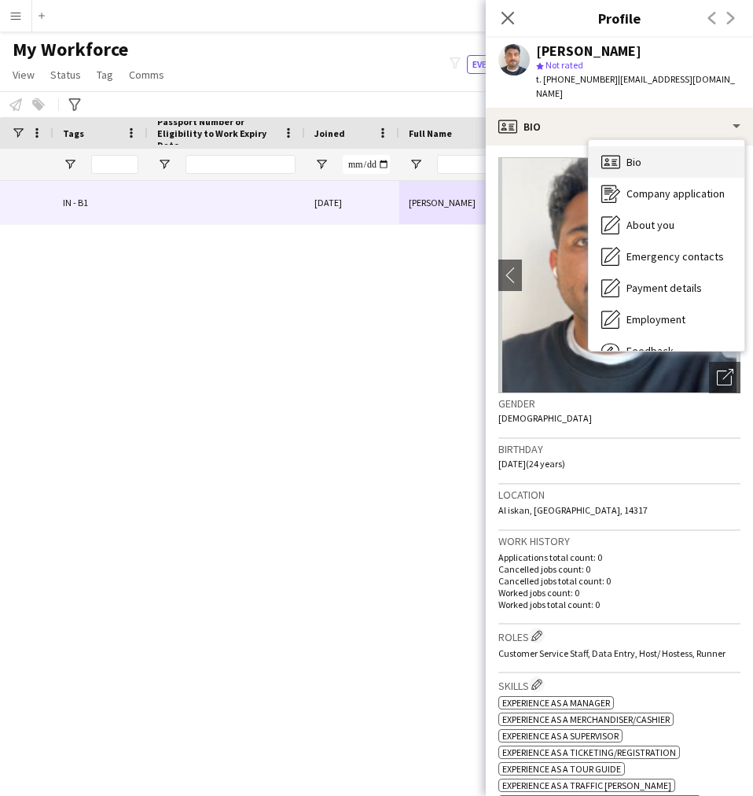
click at [651, 156] on div "Bio Bio" at bounding box center [667, 161] width 156 height 31
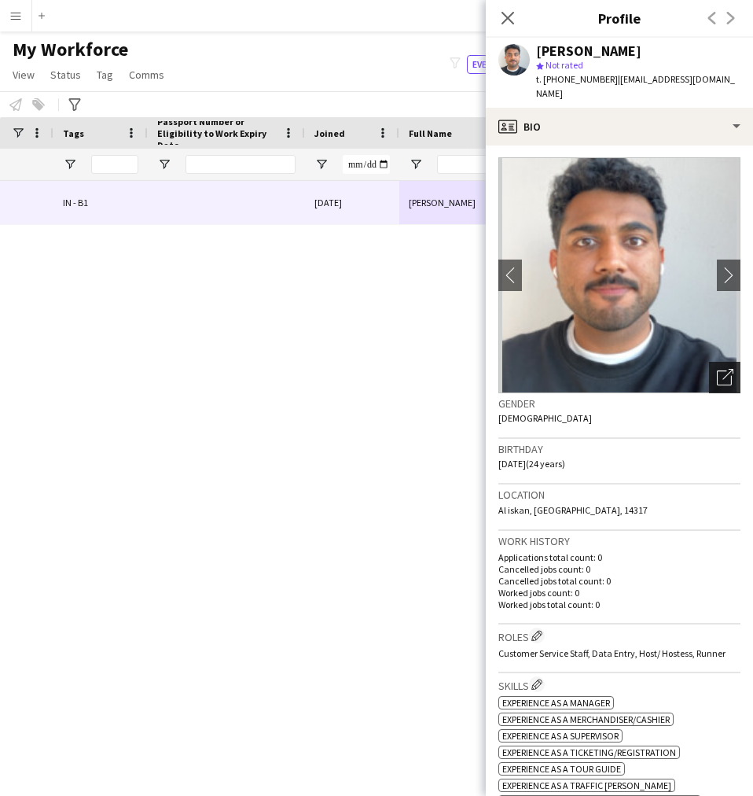
click at [709, 362] on div "Open photos pop-in" at bounding box center [724, 377] width 31 height 31
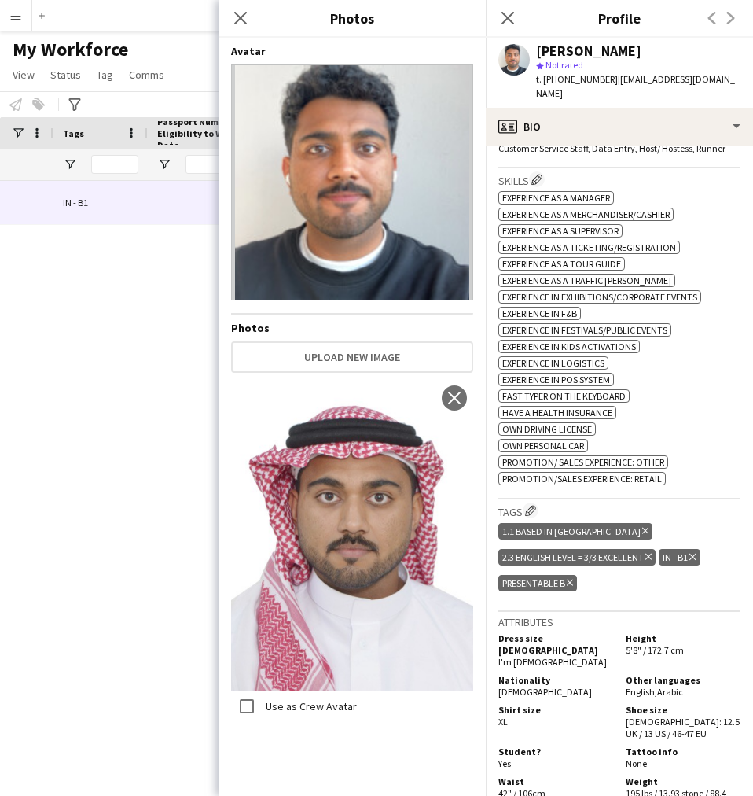
scroll to position [588, 0]
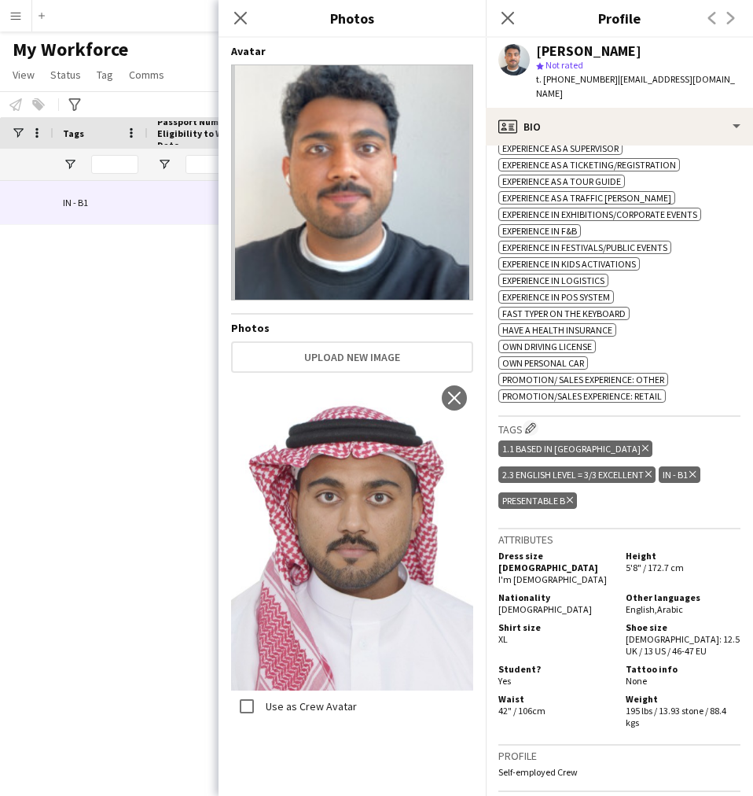
click at [600, 88] on div "Ammar Ali star Not rated t. +966539328046 | ammarmuh@icloud.com" at bounding box center [619, 73] width 267 height 70
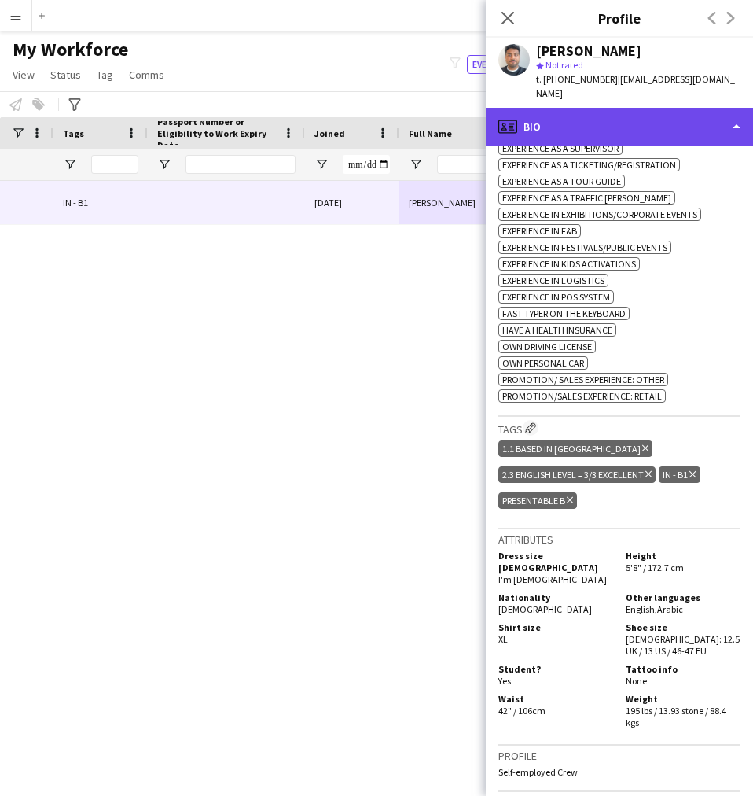
click at [600, 120] on div "profile Bio" at bounding box center [619, 127] width 267 height 38
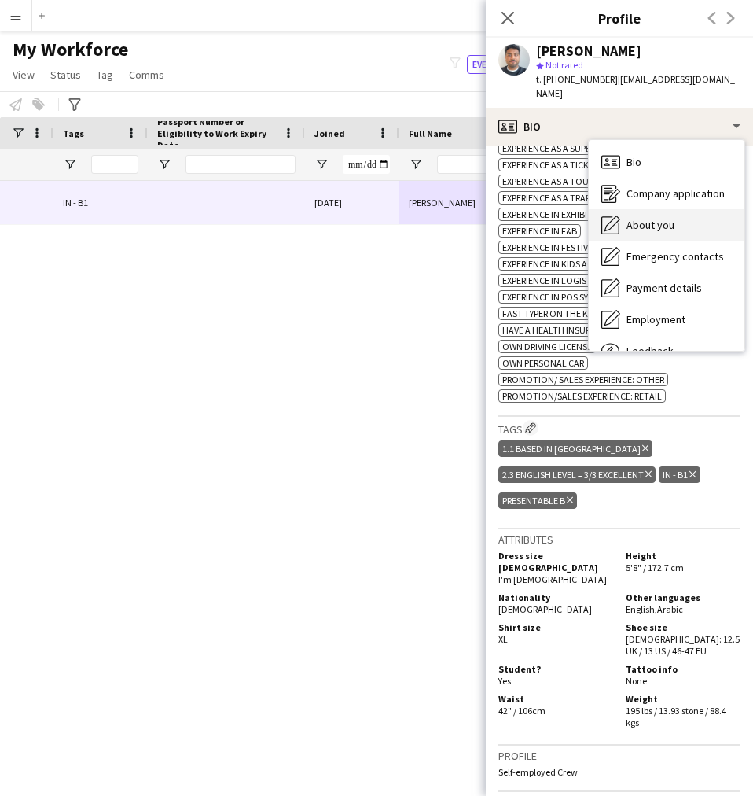
click at [635, 218] on span "About you" at bounding box center [651, 225] width 48 height 14
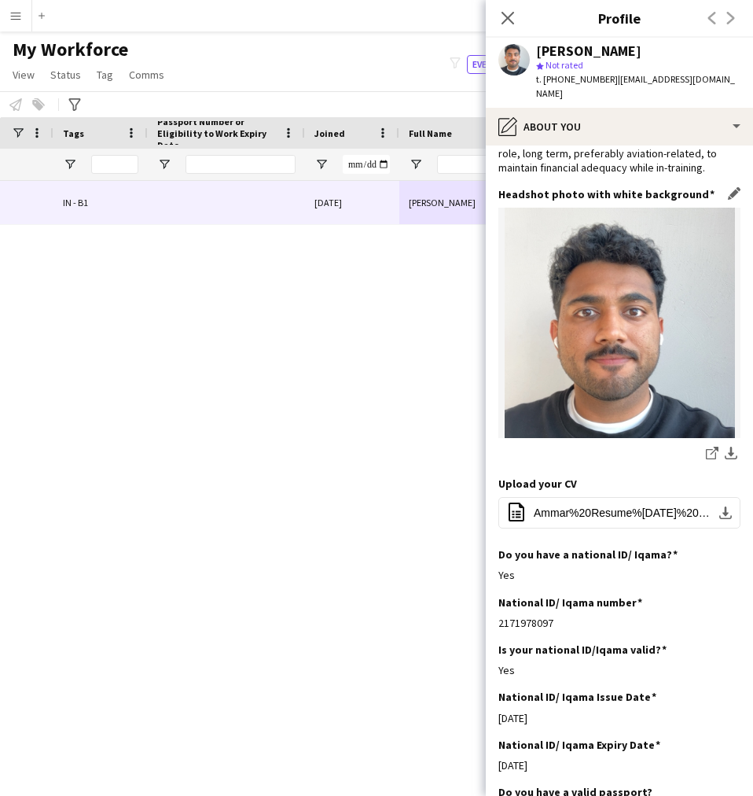
scroll to position [66, 0]
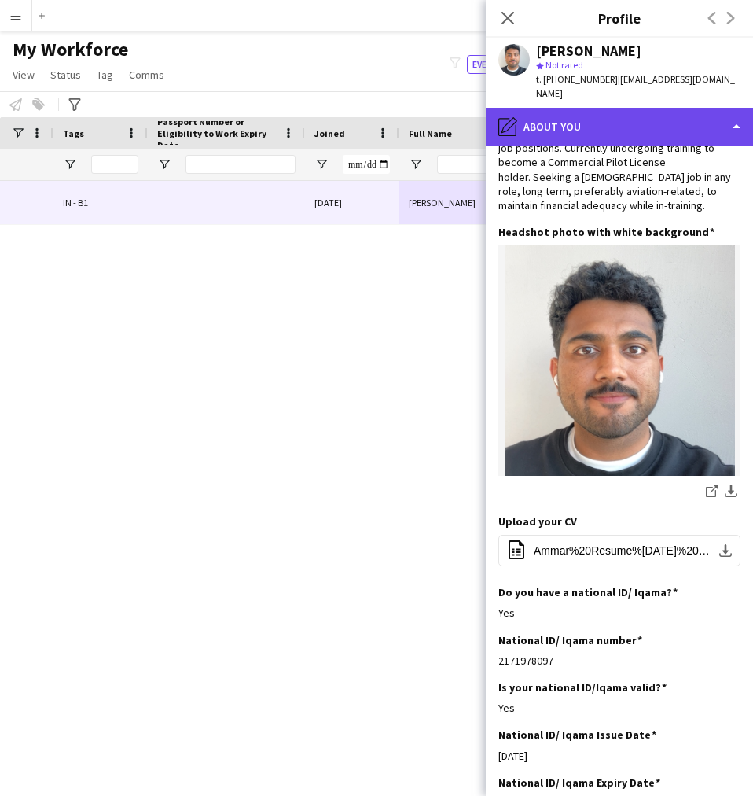
click at [572, 124] on div "pencil4 About you" at bounding box center [619, 127] width 267 height 38
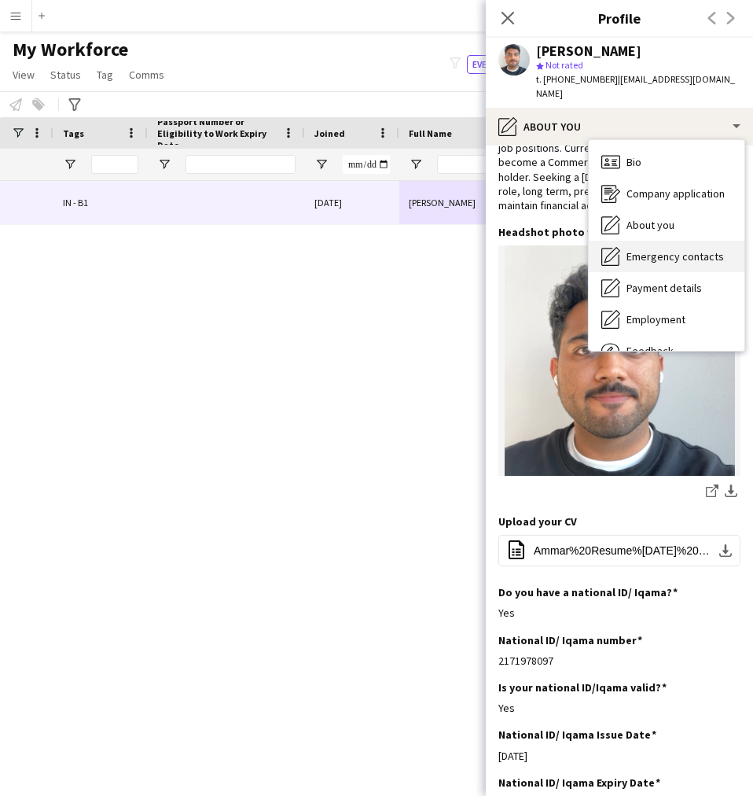
click at [679, 249] on span "Emergency contacts" at bounding box center [675, 256] width 97 height 14
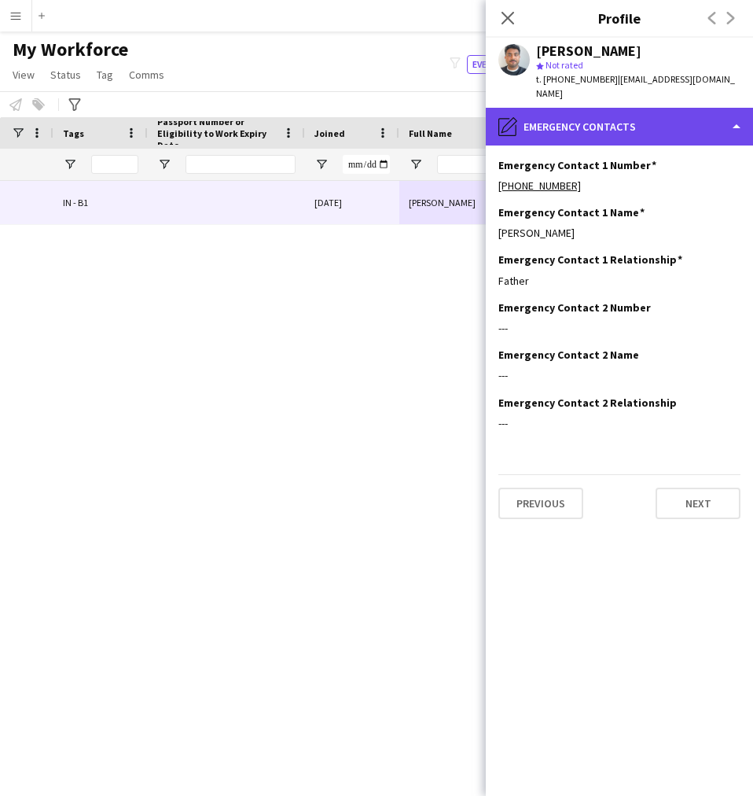
click at [621, 110] on div "pencil4 Emergency contacts" at bounding box center [619, 127] width 267 height 38
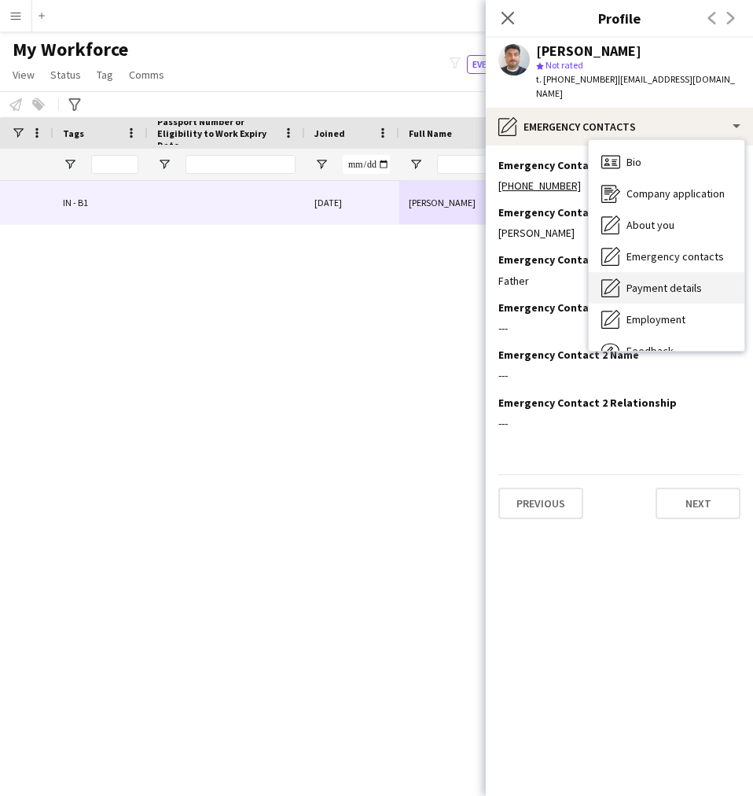
click at [687, 281] on span "Payment details" at bounding box center [664, 288] width 75 height 14
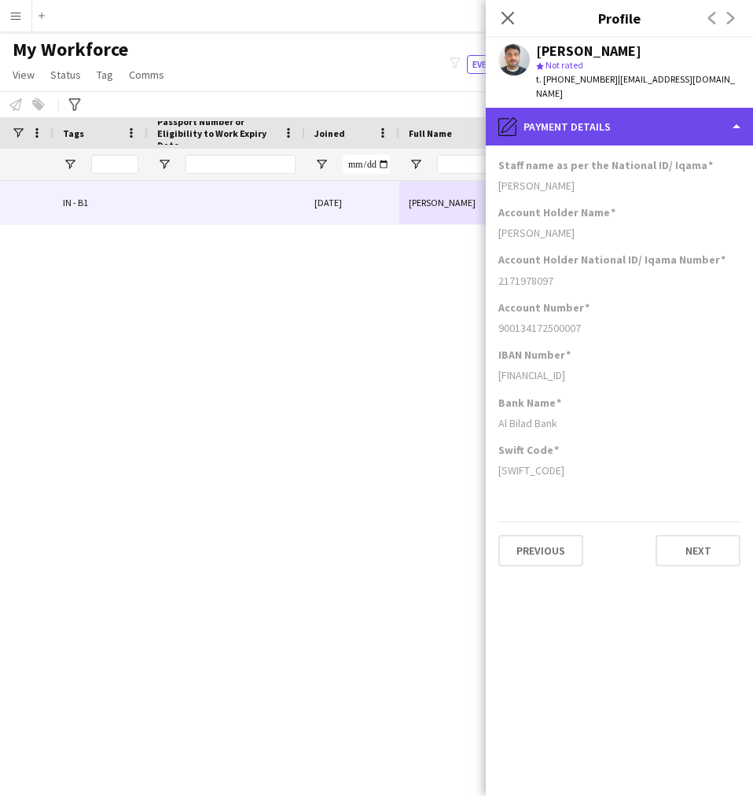
click at [599, 108] on div "pencil4 Payment details" at bounding box center [619, 127] width 267 height 38
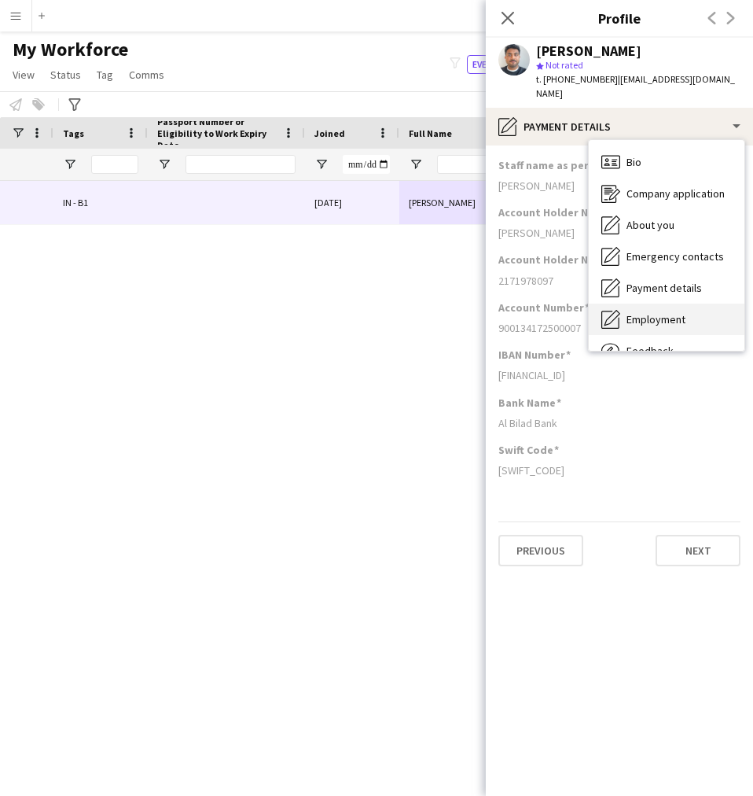
click at [664, 312] on div "Employment Employment" at bounding box center [667, 319] width 156 height 31
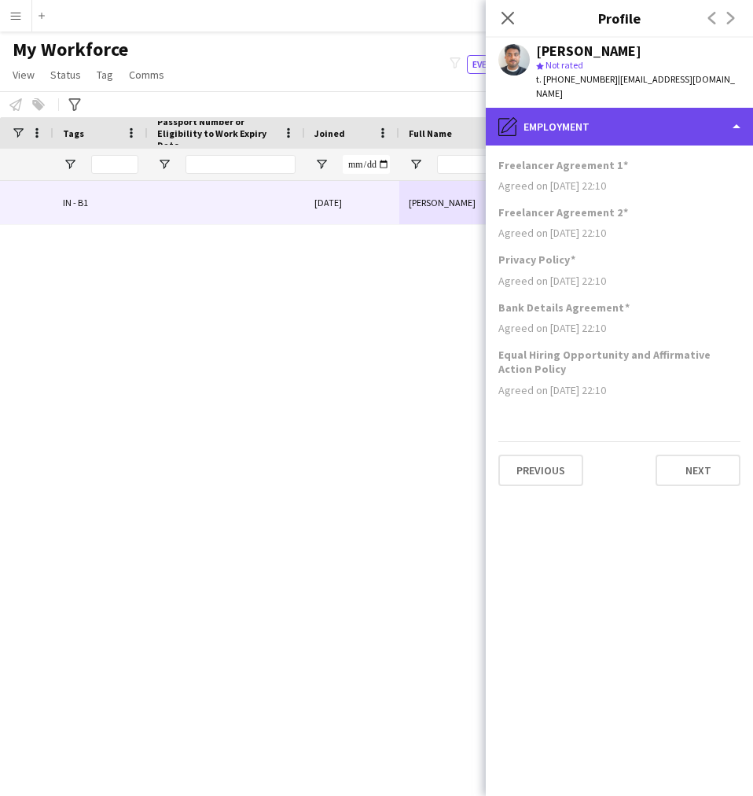
click at [627, 108] on div "pencil4 Employment" at bounding box center [619, 127] width 267 height 38
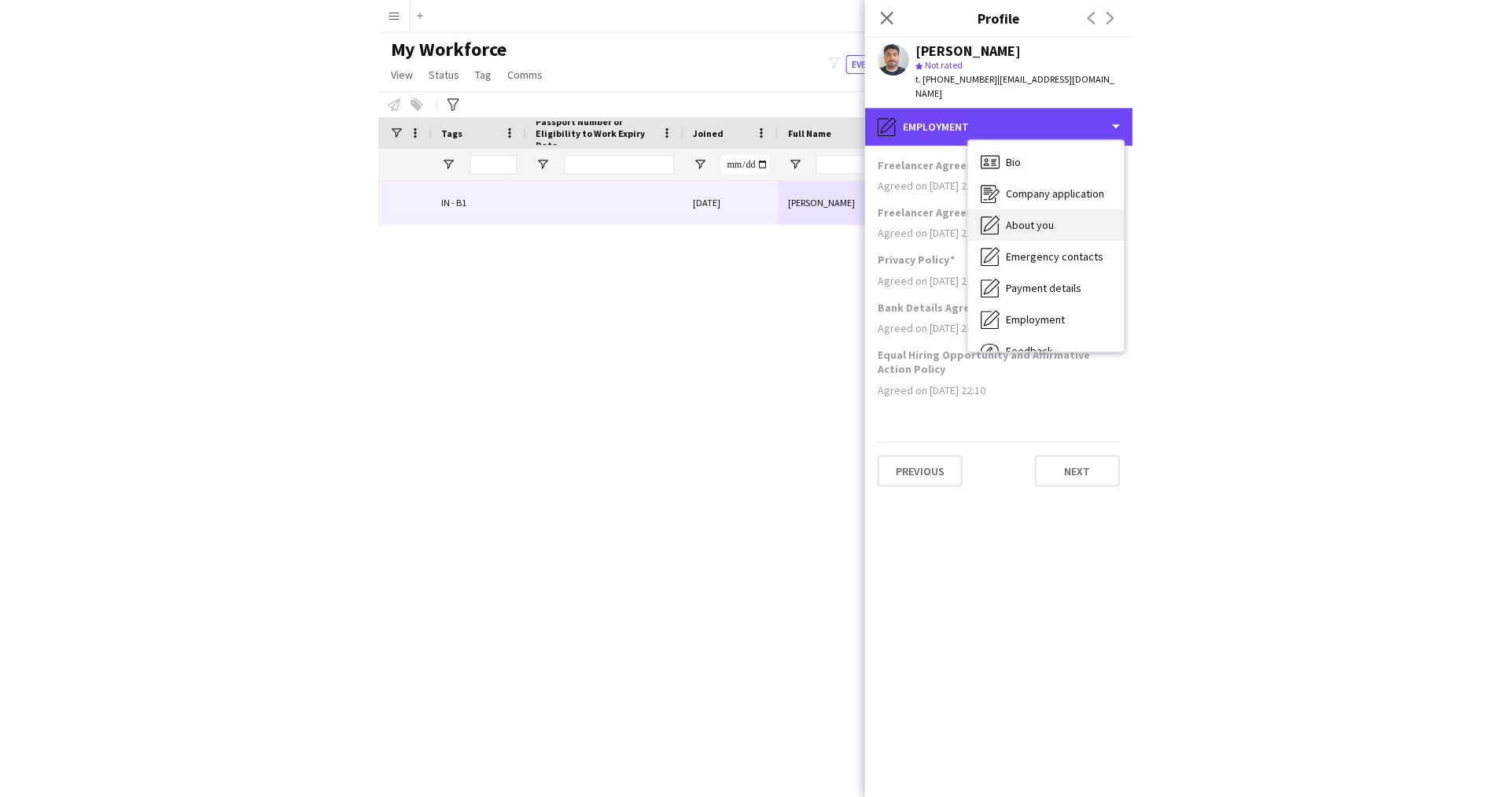
scroll to position [53, 0]
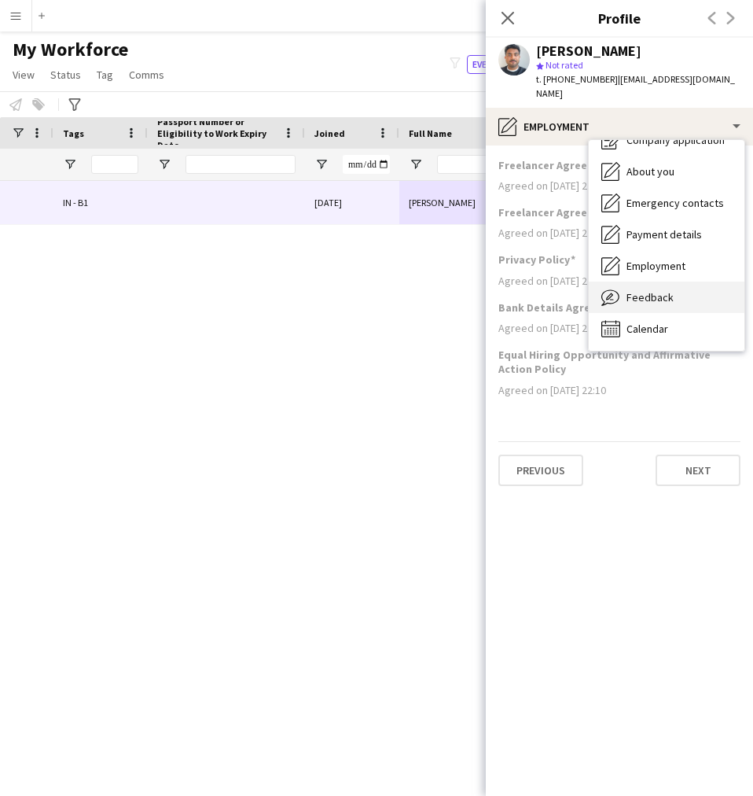
click at [638, 290] on span "Feedback" at bounding box center [650, 297] width 47 height 14
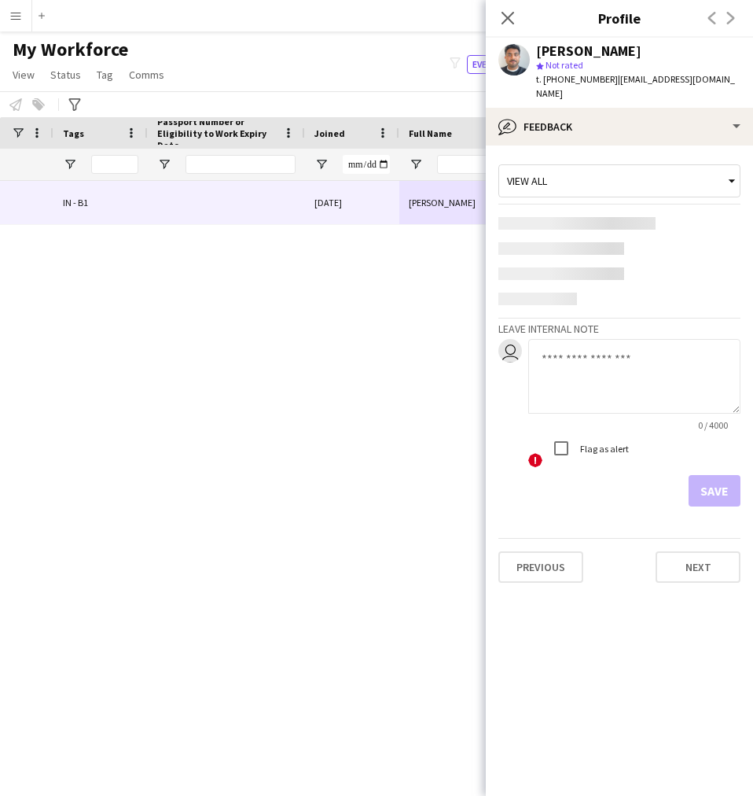
click at [588, 341] on textarea at bounding box center [634, 376] width 212 height 75
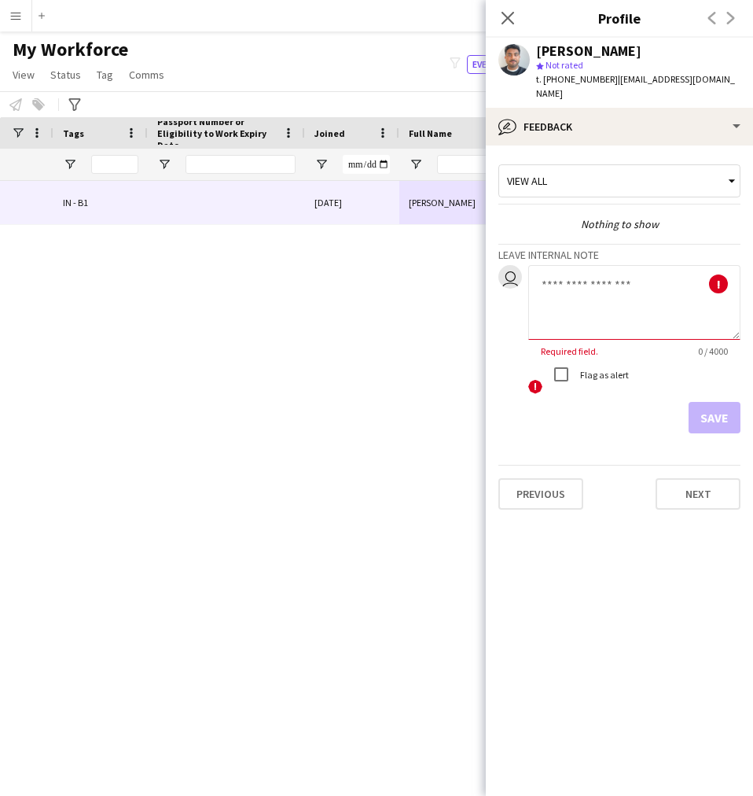
paste textarea "**********"
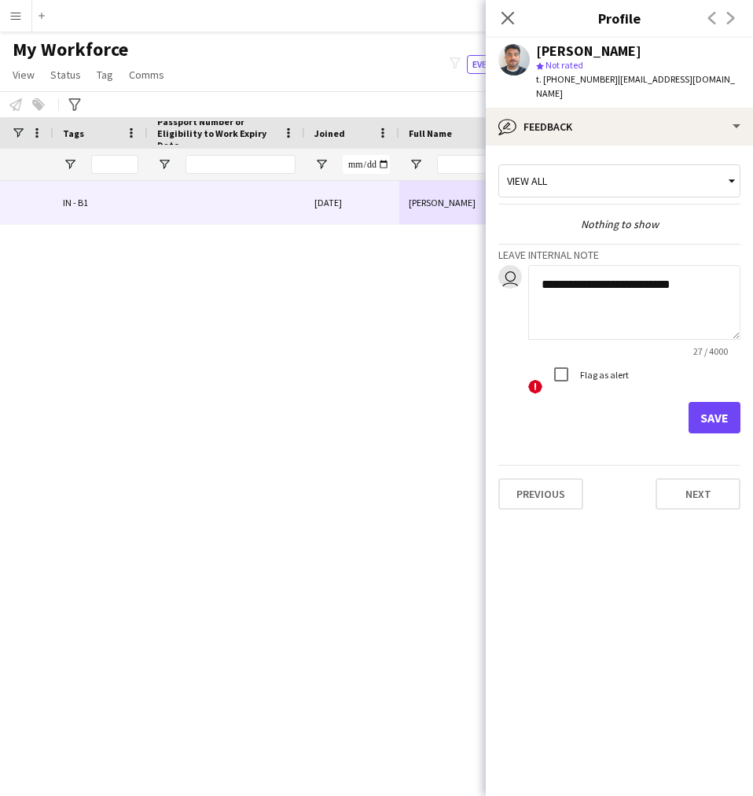
type textarea "**********"
click at [708, 413] on button "Save" at bounding box center [715, 417] width 52 height 31
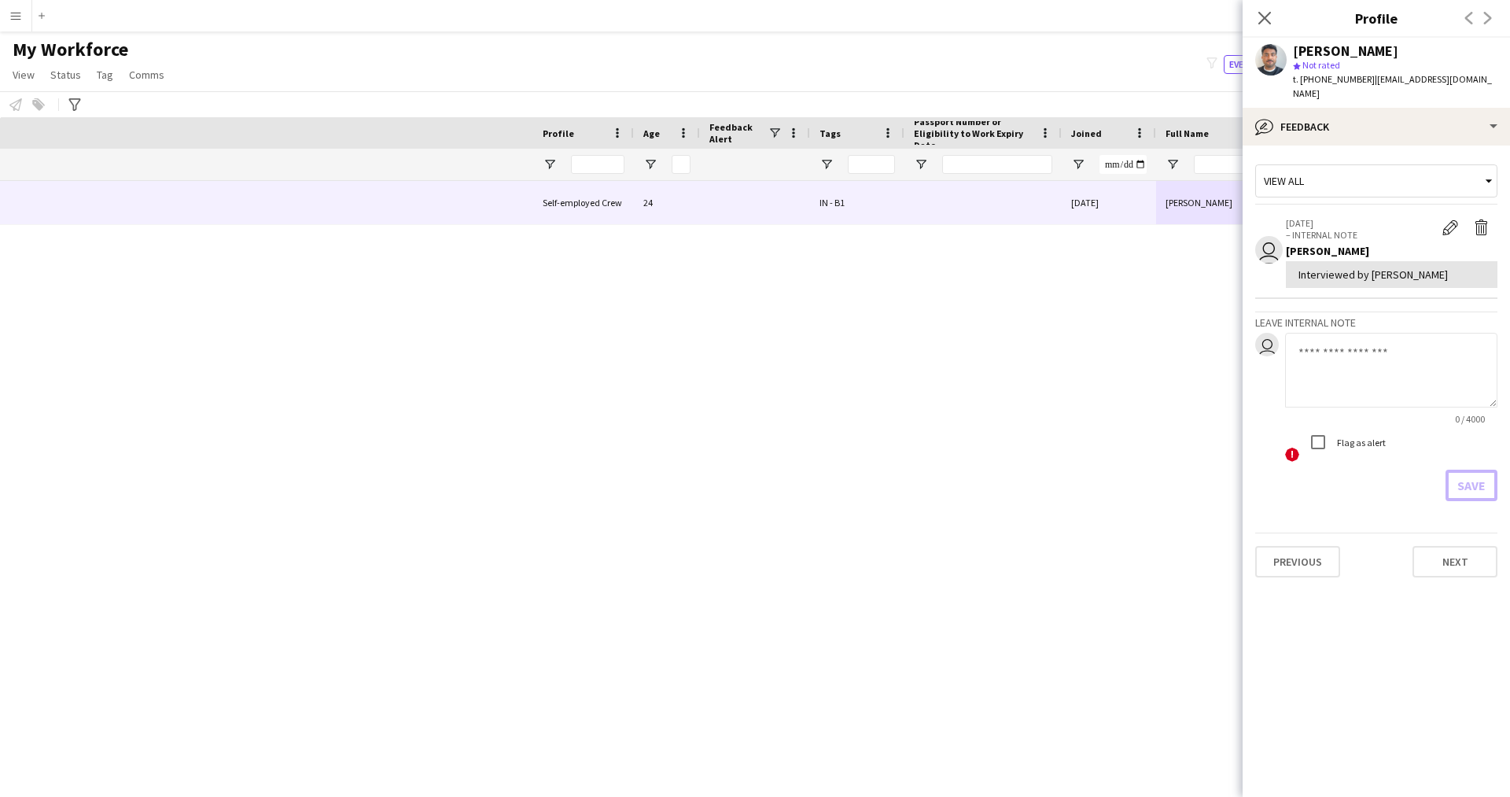
scroll to position [0, 300]
click at [1269, 20] on icon "Close pop-in" at bounding box center [1263, 17] width 15 height 15
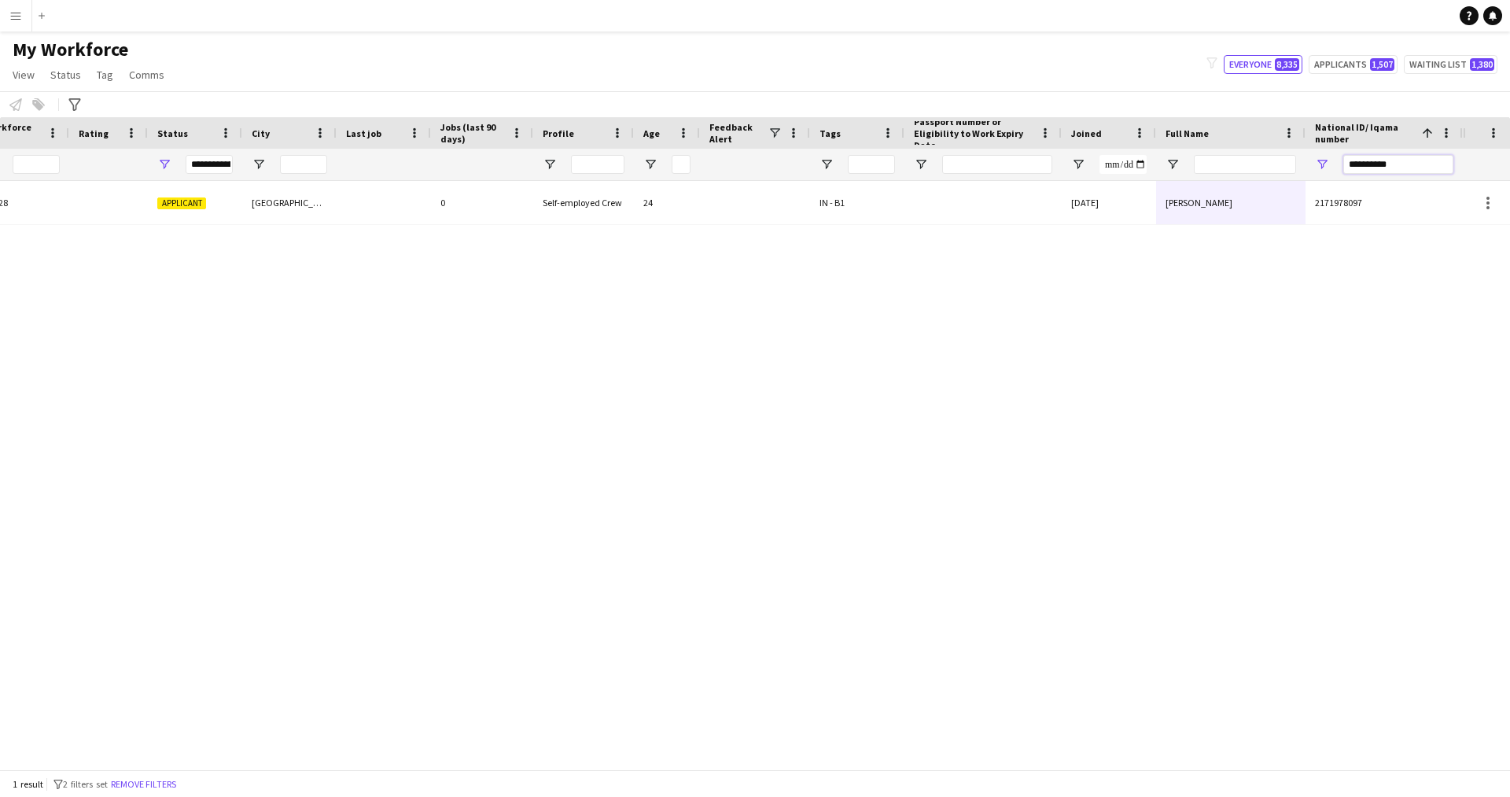
drag, startPoint x: 1415, startPoint y: 166, endPoint x: 1131, endPoint y: 191, distance: 285.0
click at [1131, 191] on div "Workforce Details Profile Data Workforce Details Profile Data Profile Age 1" at bounding box center [755, 443] width 1510 height 652
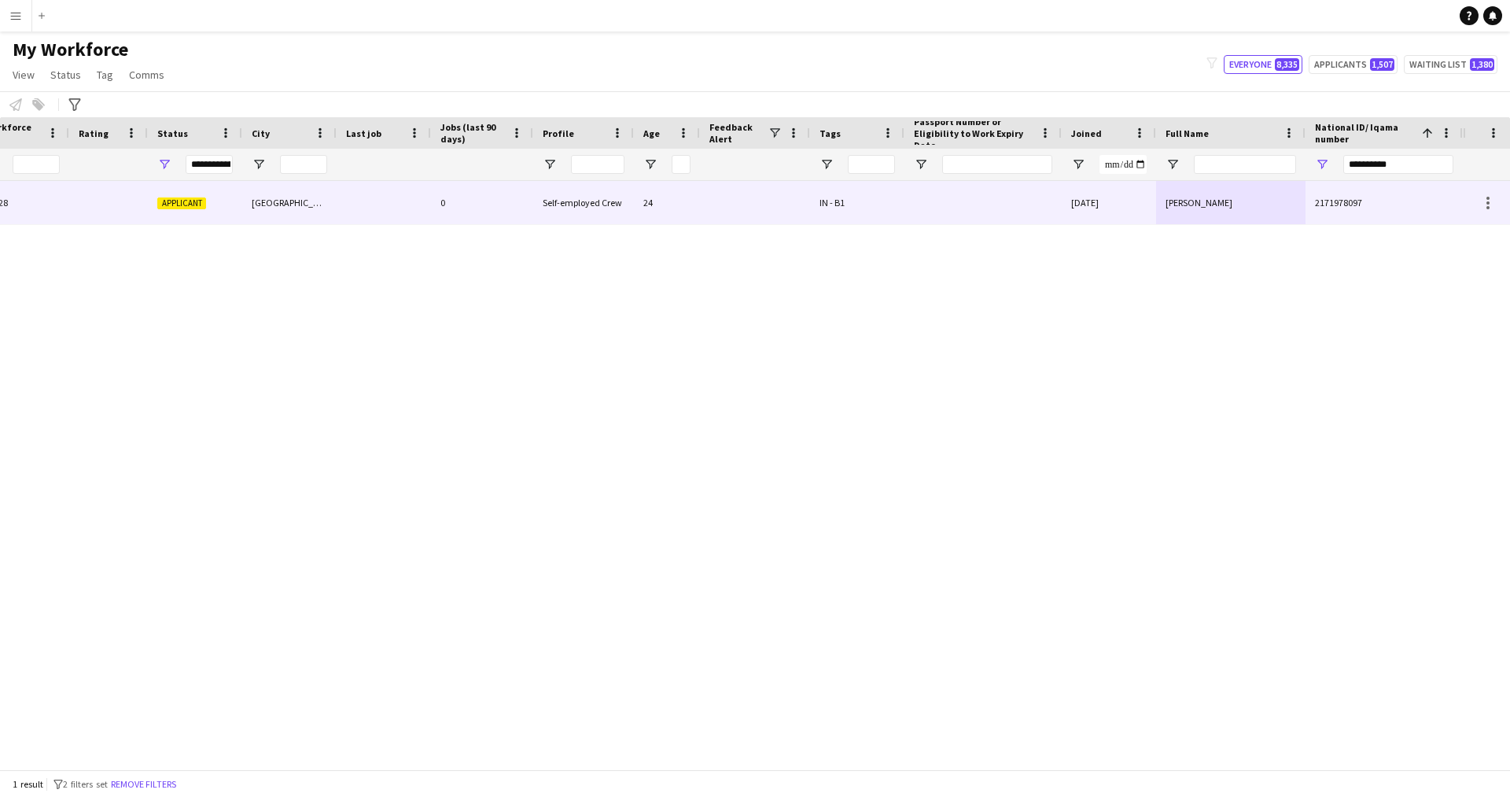
click at [1011, 219] on div at bounding box center [982, 202] width 157 height 43
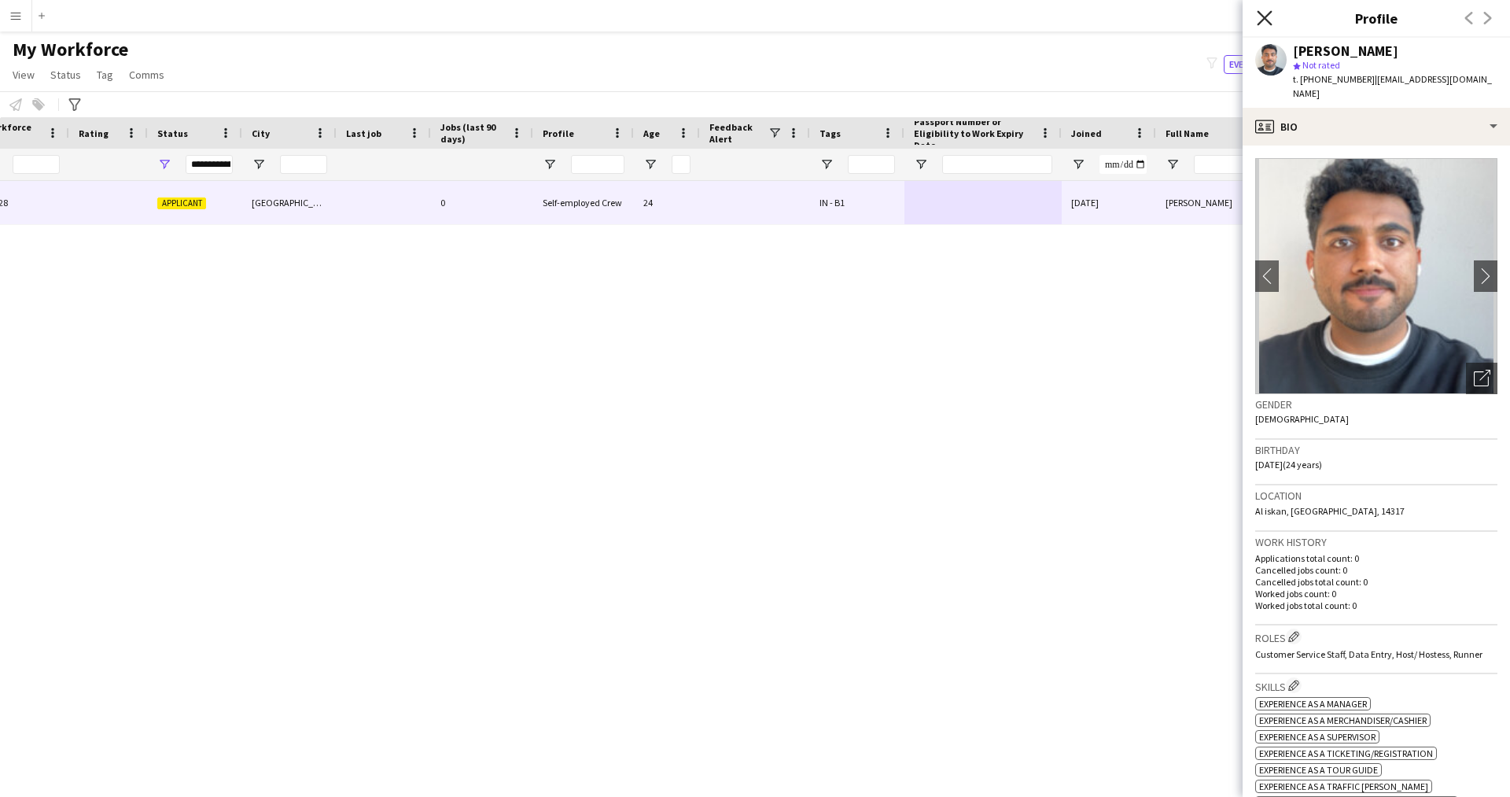
click at [1264, 17] on icon at bounding box center [1263, 17] width 15 height 15
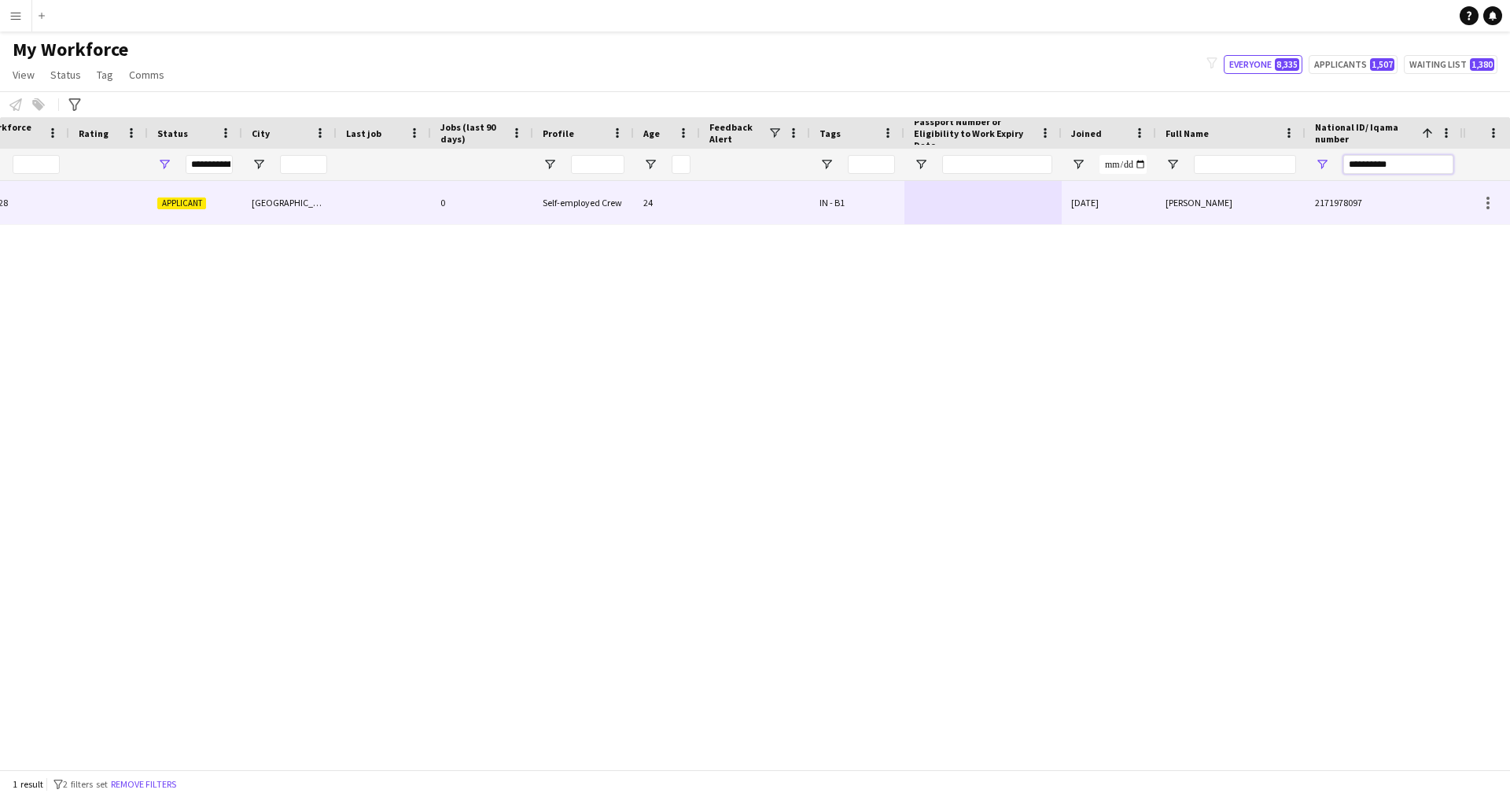
drag, startPoint x: 1413, startPoint y: 160, endPoint x: 1097, endPoint y: 216, distance: 321.0
click at [1097, 216] on div "Workforce Details Profile Data Workforce Details Profile Data Profile Age 1" at bounding box center [755, 443] width 1510 height 652
paste input "National ID/ Iqama number Filter Input"
type input "**********"
click at [1112, 215] on div "23-10-2024" at bounding box center [1108, 202] width 94 height 43
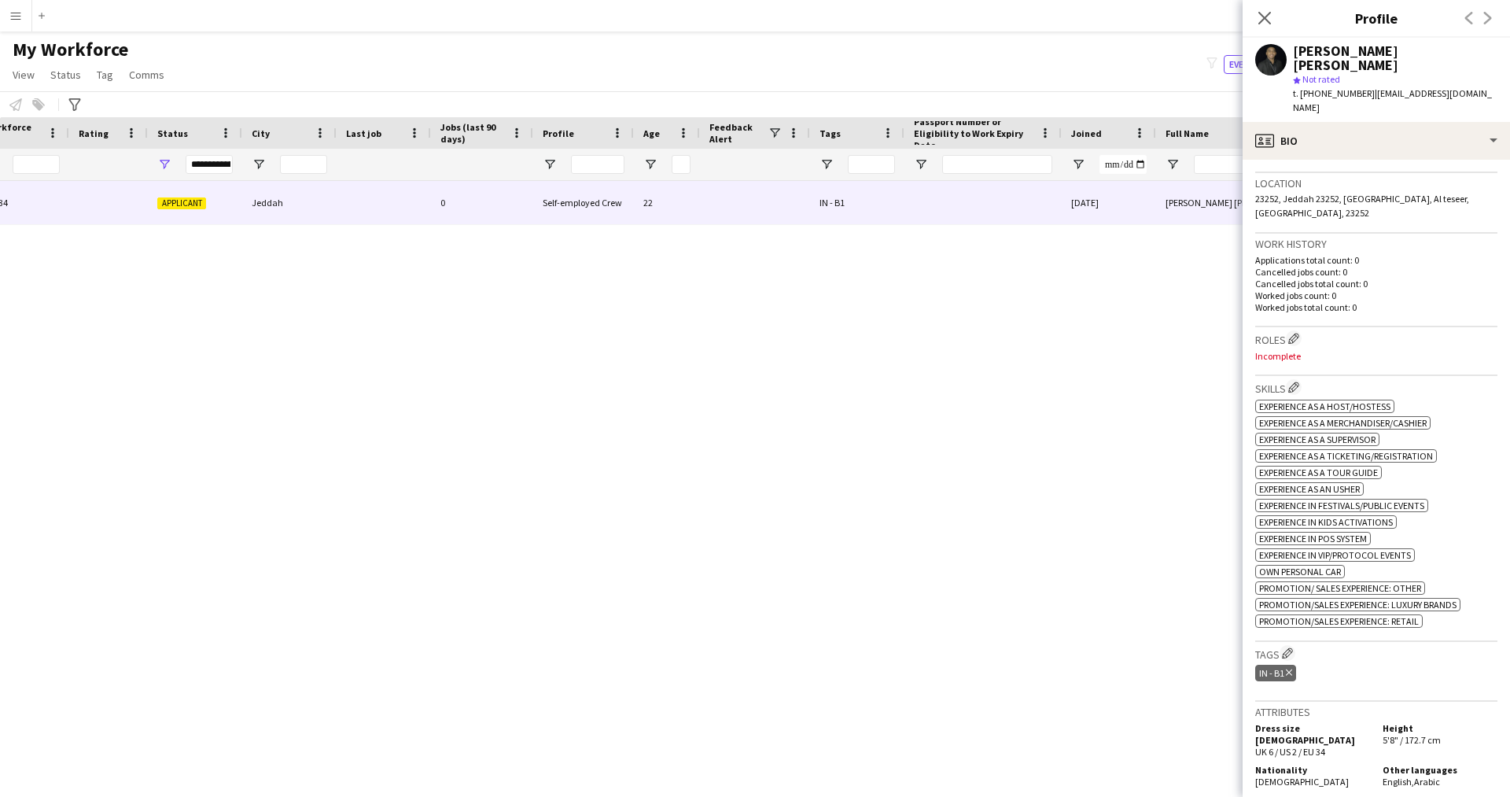
scroll to position [329, 0]
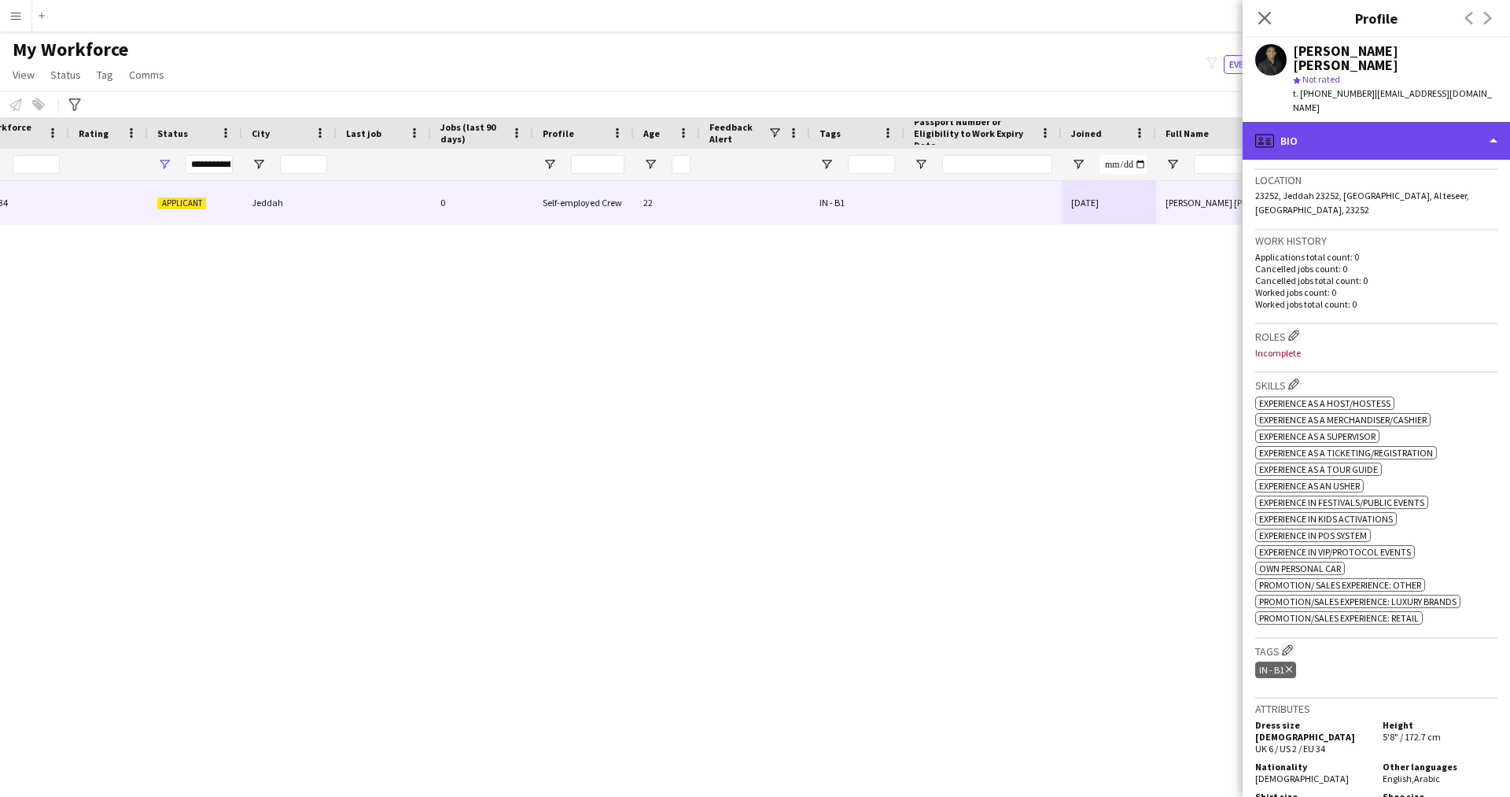
click at [1338, 122] on div "profile Bio" at bounding box center [1375, 141] width 267 height 38
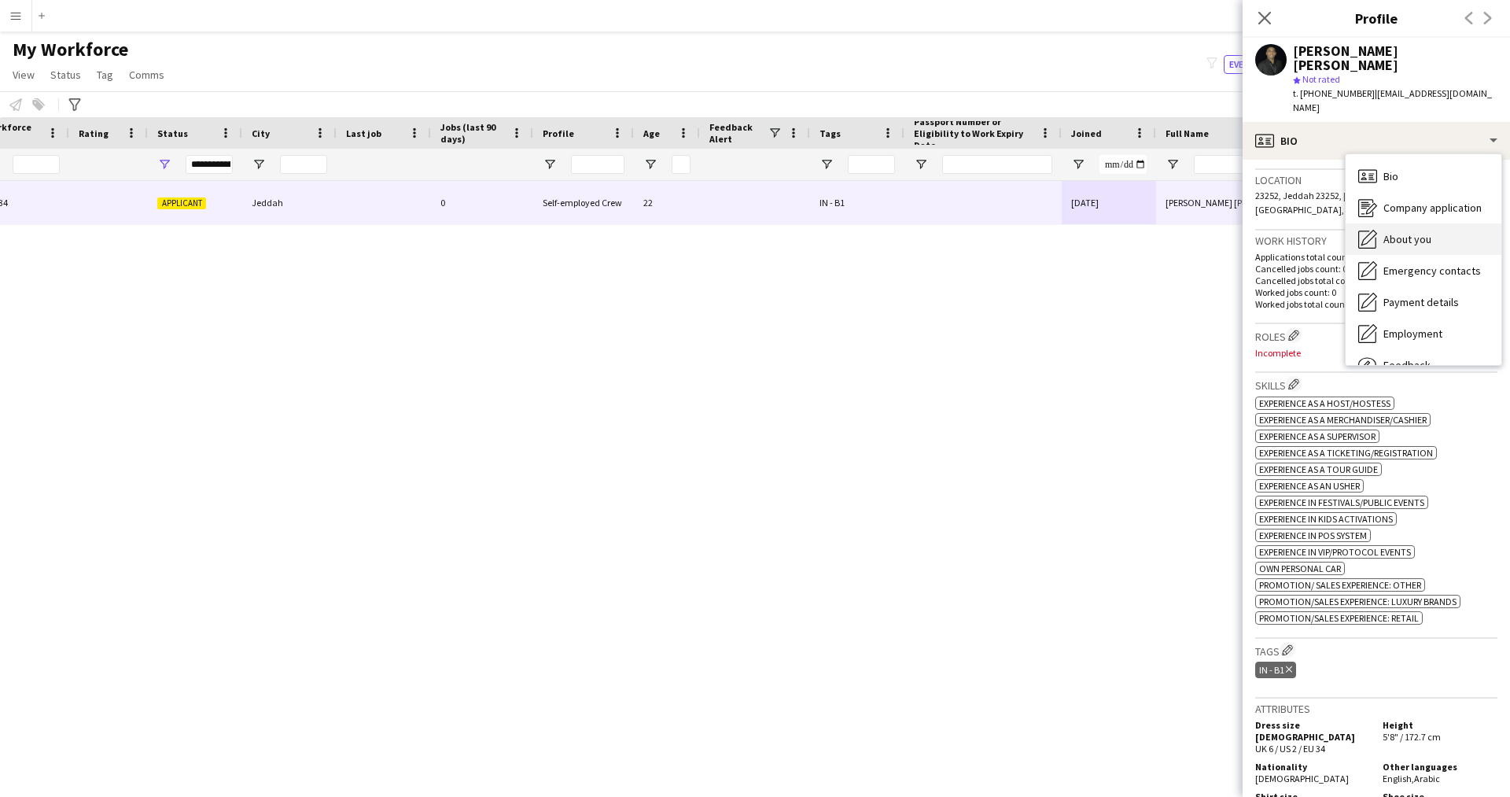
click at [1420, 223] on div "About you About you" at bounding box center [1423, 238] width 156 height 31
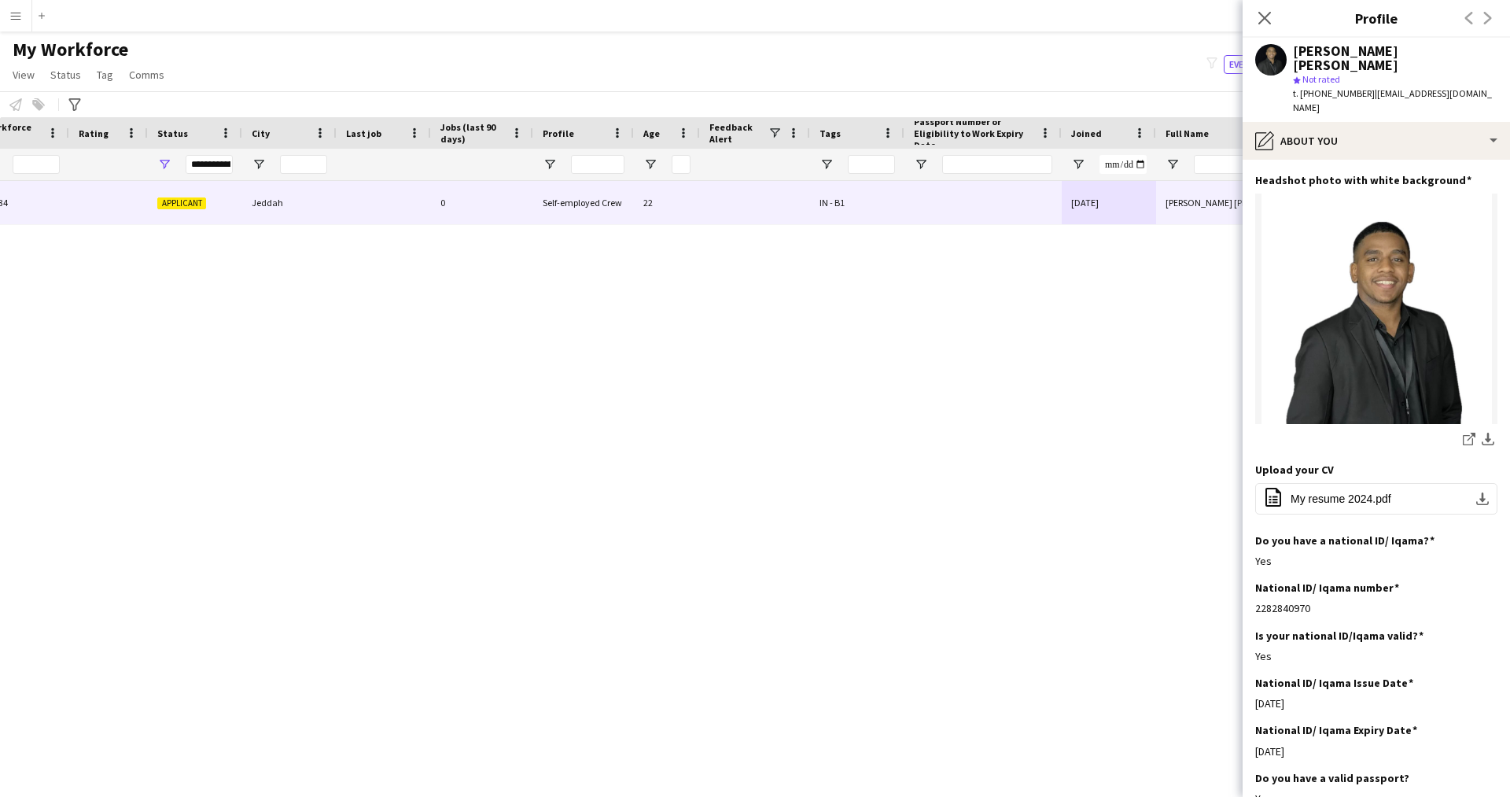
scroll to position [379, 0]
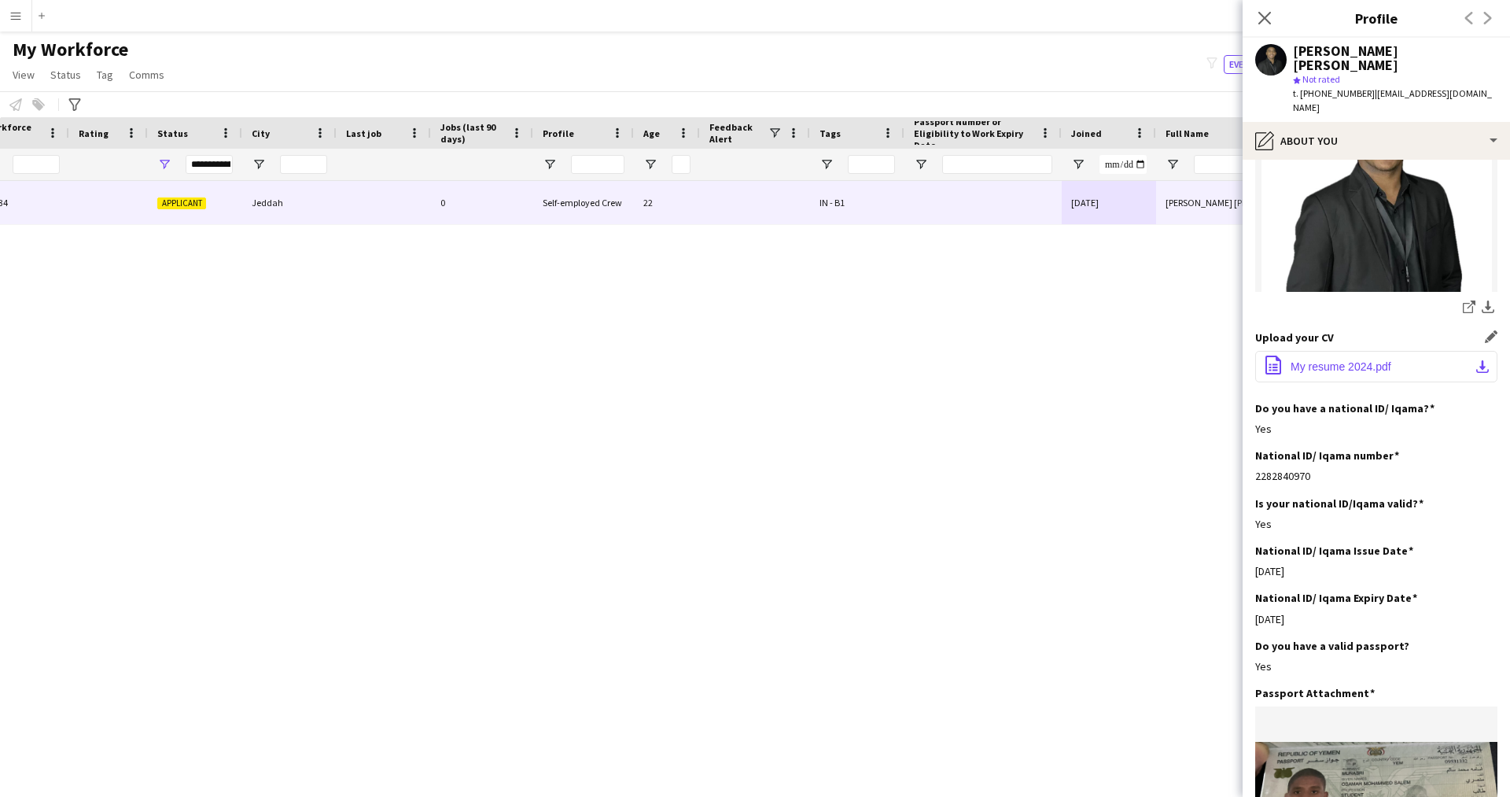
click at [1363, 360] on span "My resume 2024.pdf" at bounding box center [1340, 366] width 101 height 13
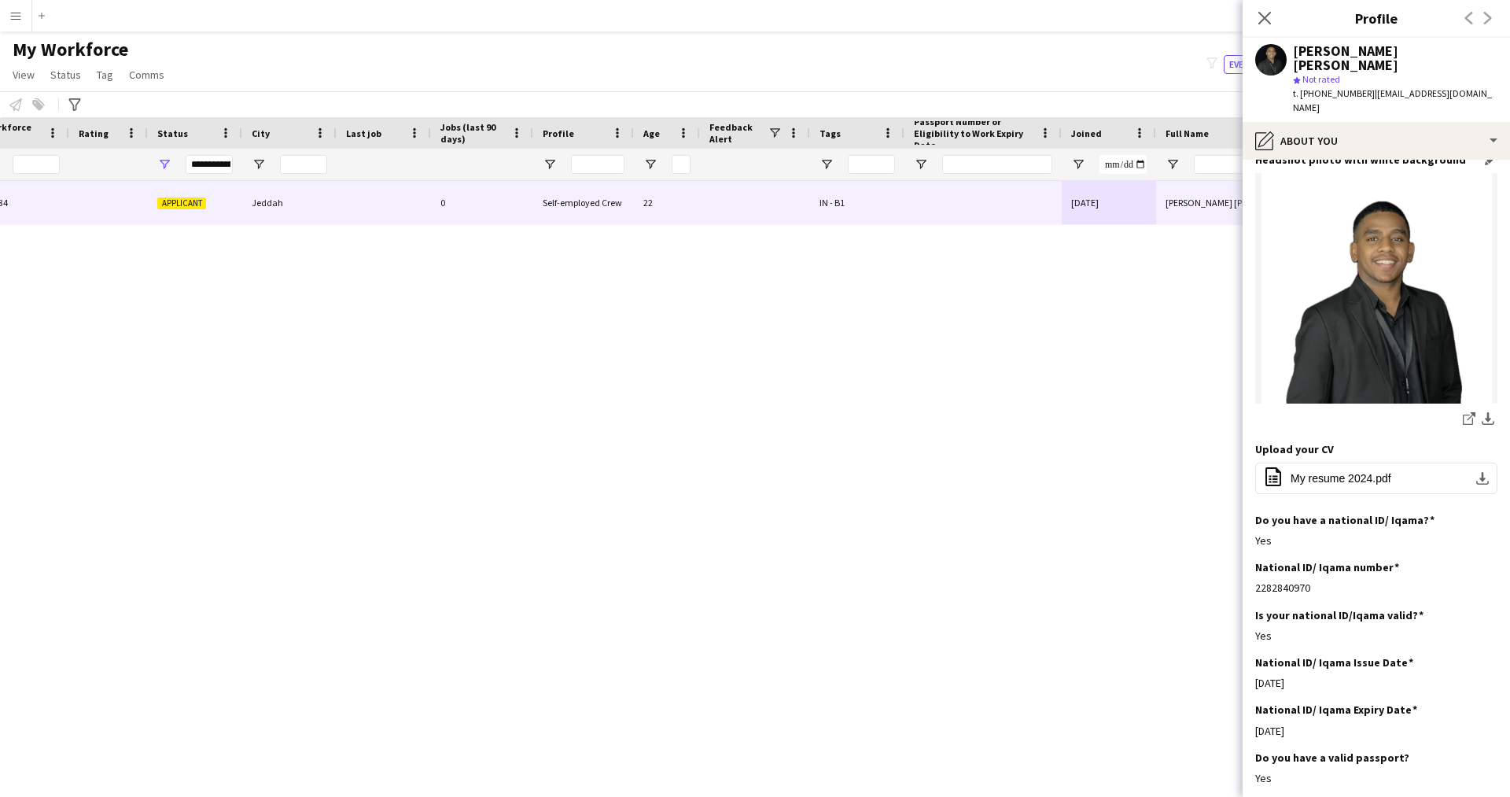
scroll to position [247, 0]
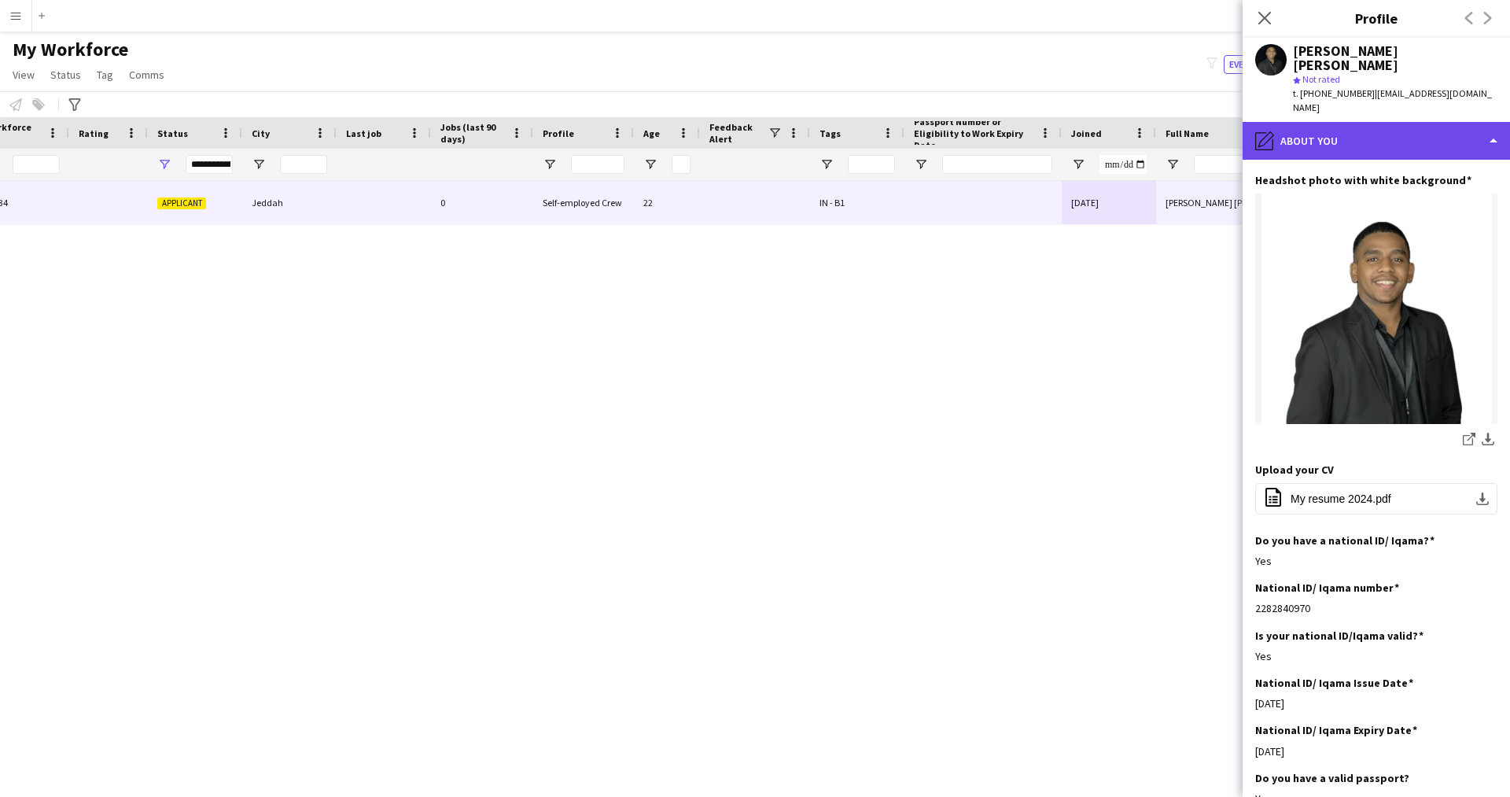
click at [1378, 122] on div "pencil4 About you" at bounding box center [1375, 141] width 267 height 38
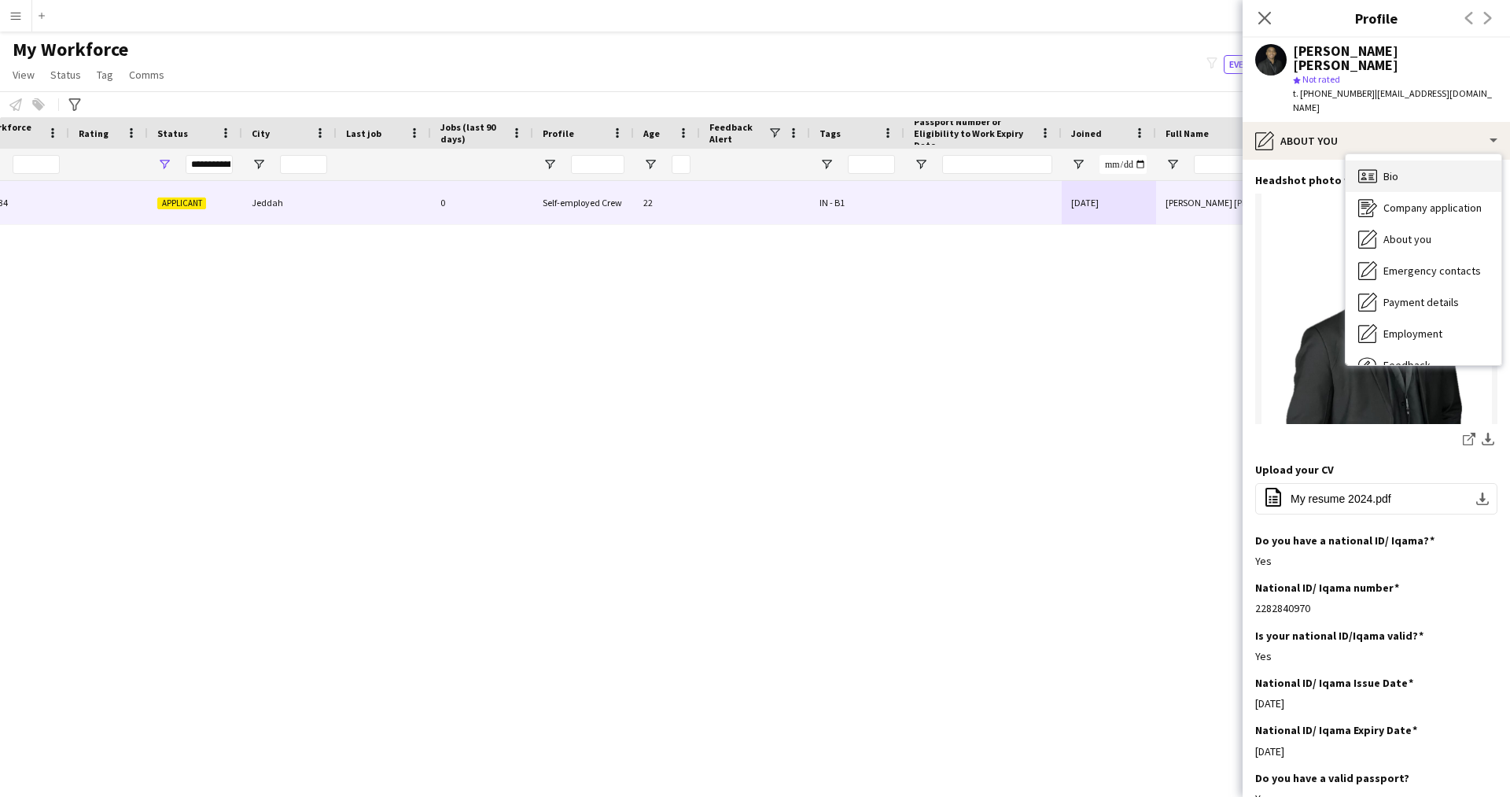
click at [1384, 169] on span "Bio" at bounding box center [1390, 176] width 15 height 14
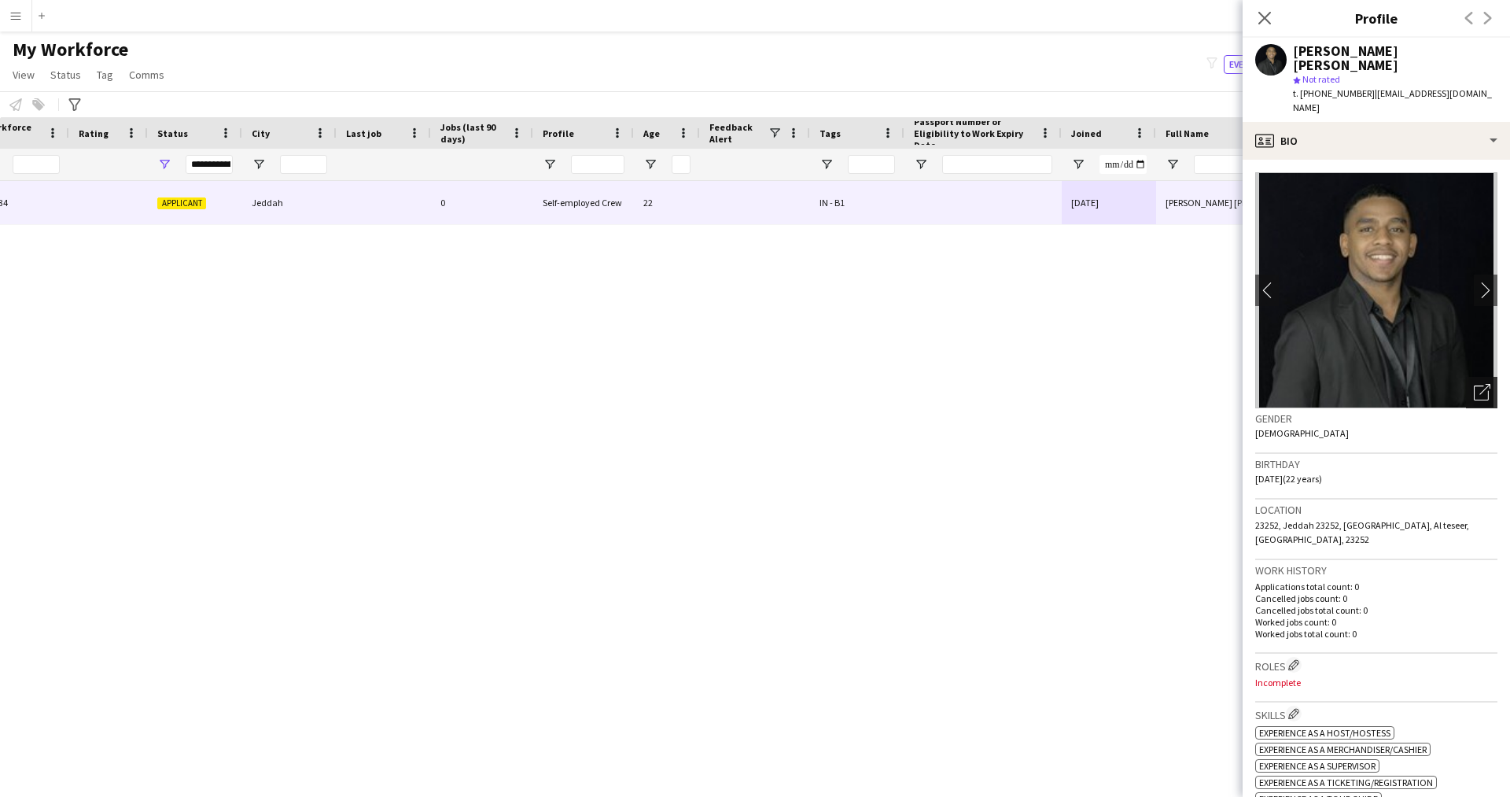
click at [1473, 385] on icon at bounding box center [1480, 392] width 15 height 15
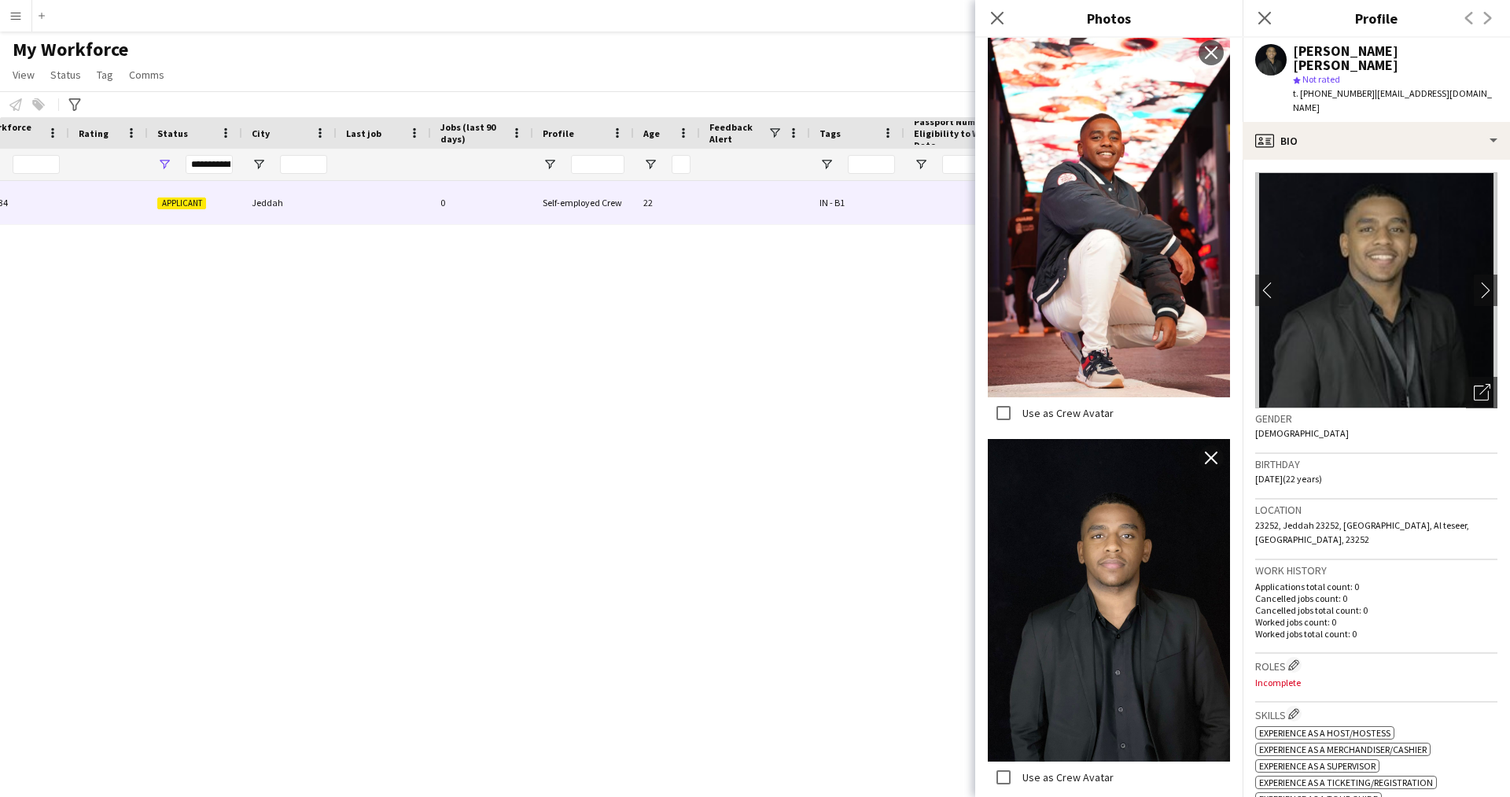
scroll to position [760, 0]
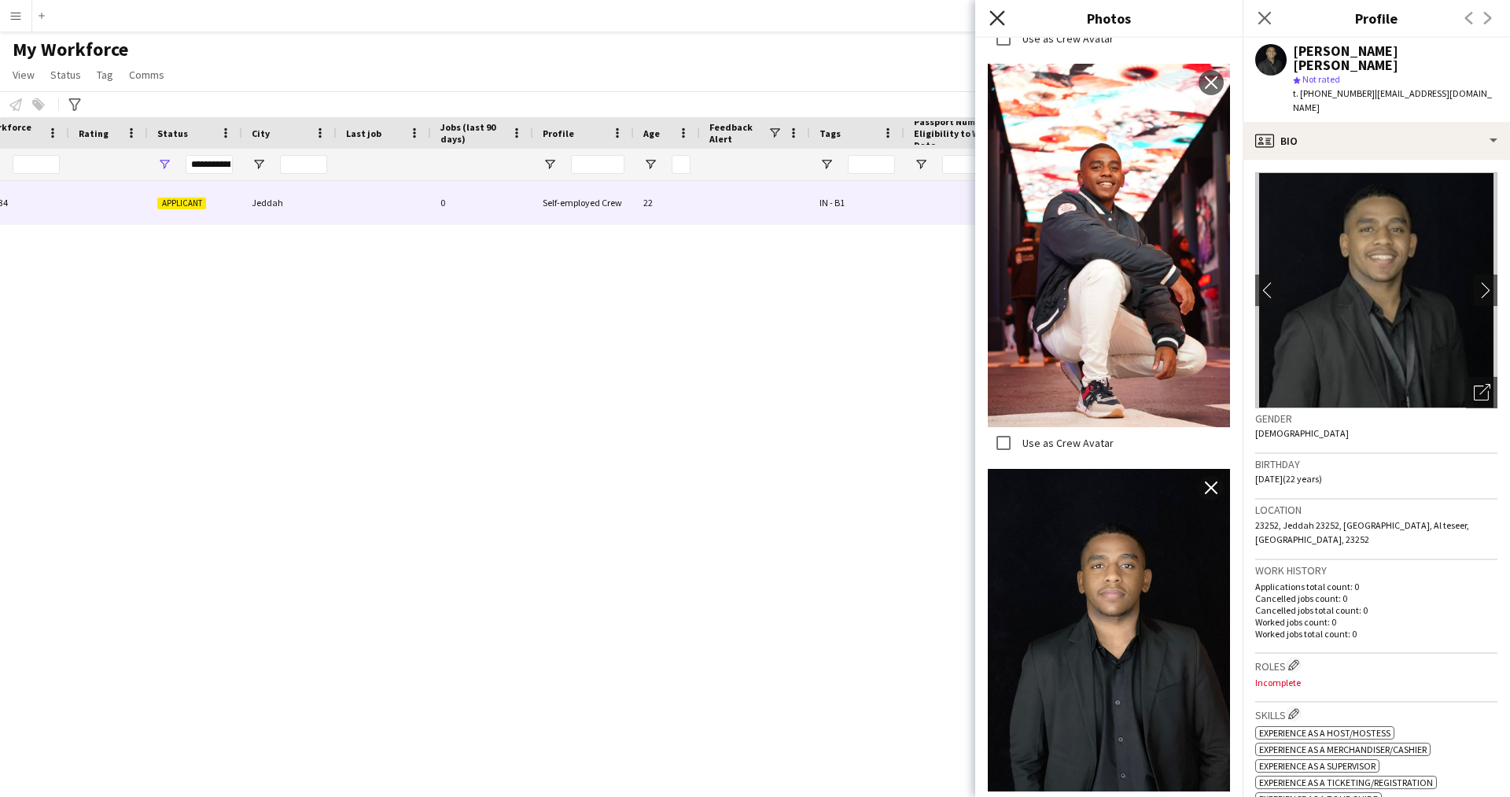
click at [994, 12] on icon "Close pop-in" at bounding box center [996, 17] width 15 height 15
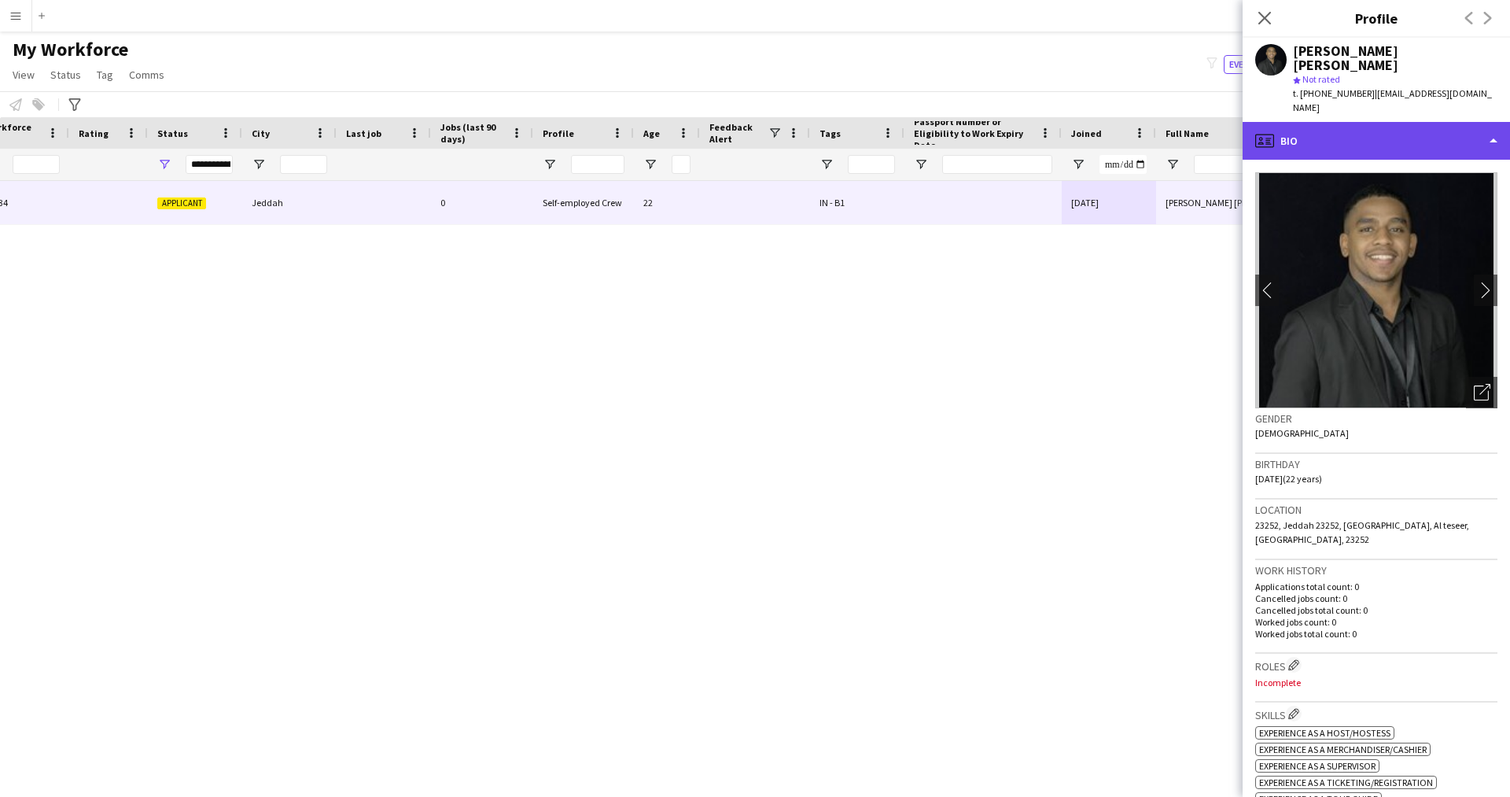
click at [1363, 127] on div "profile Bio" at bounding box center [1375, 141] width 267 height 38
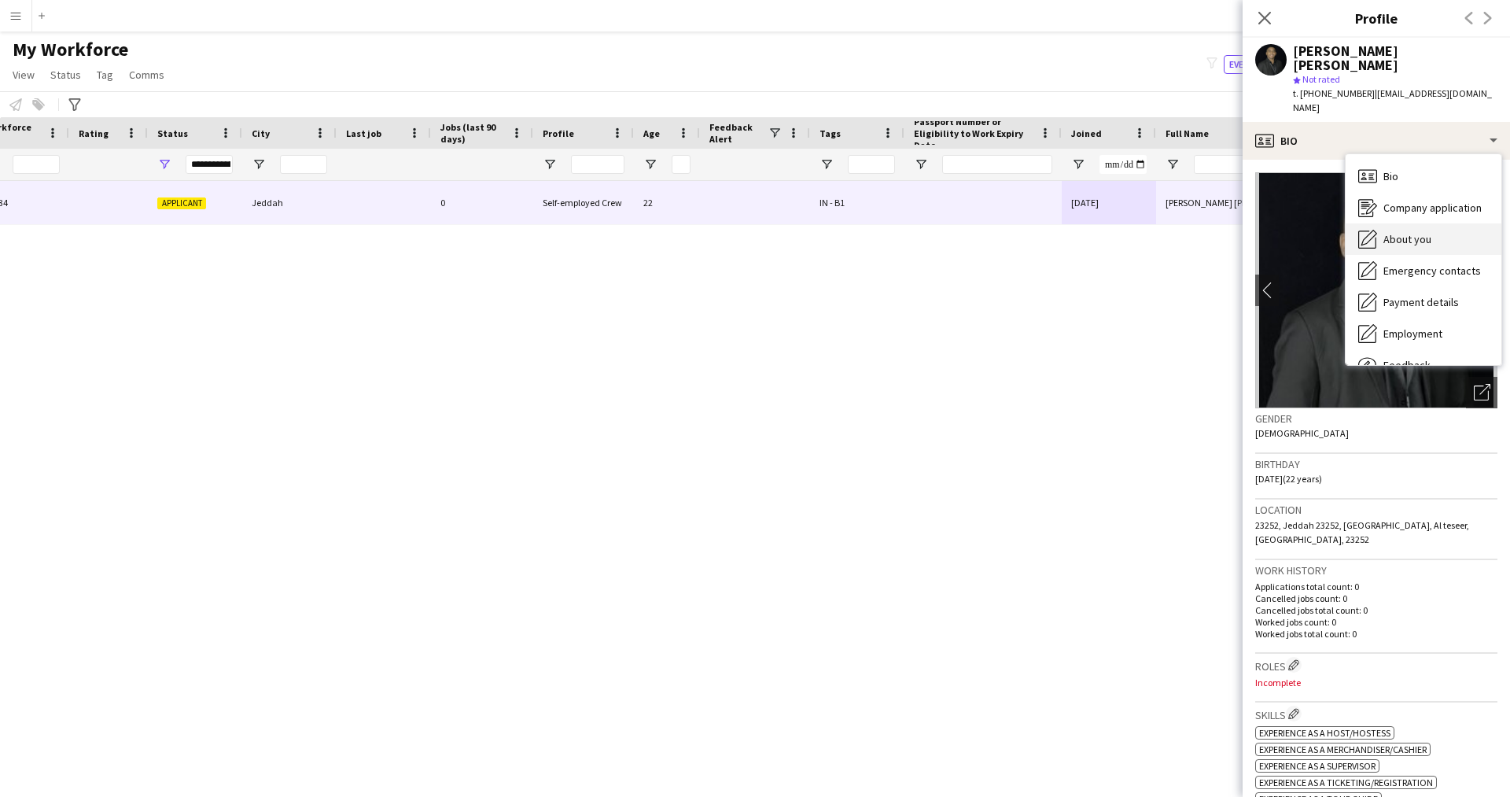
click at [1415, 232] on span "About you" at bounding box center [1407, 239] width 48 height 14
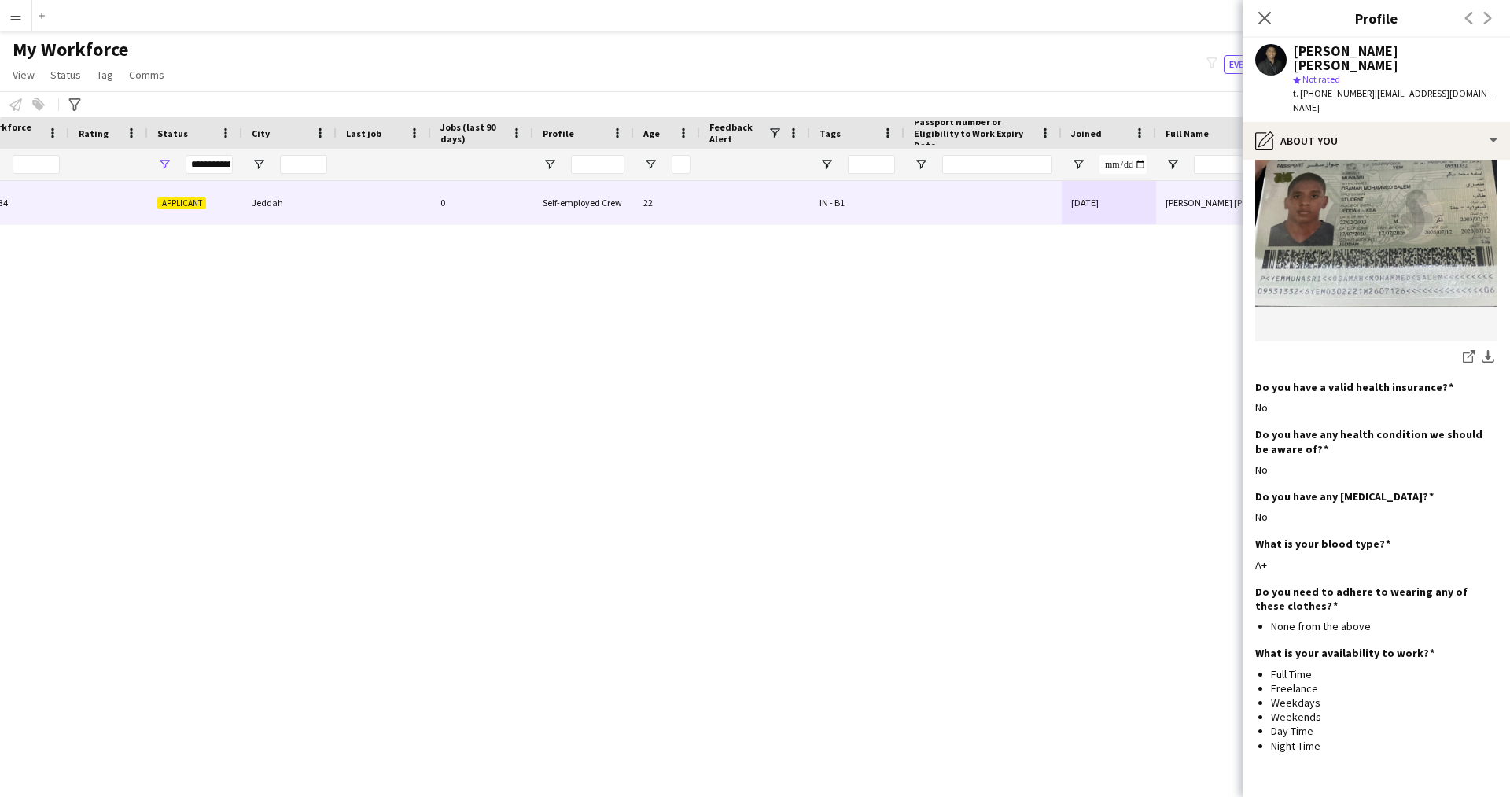
scroll to position [973, 0]
click at [1334, 122] on div "pencil4 About you" at bounding box center [1375, 141] width 267 height 38
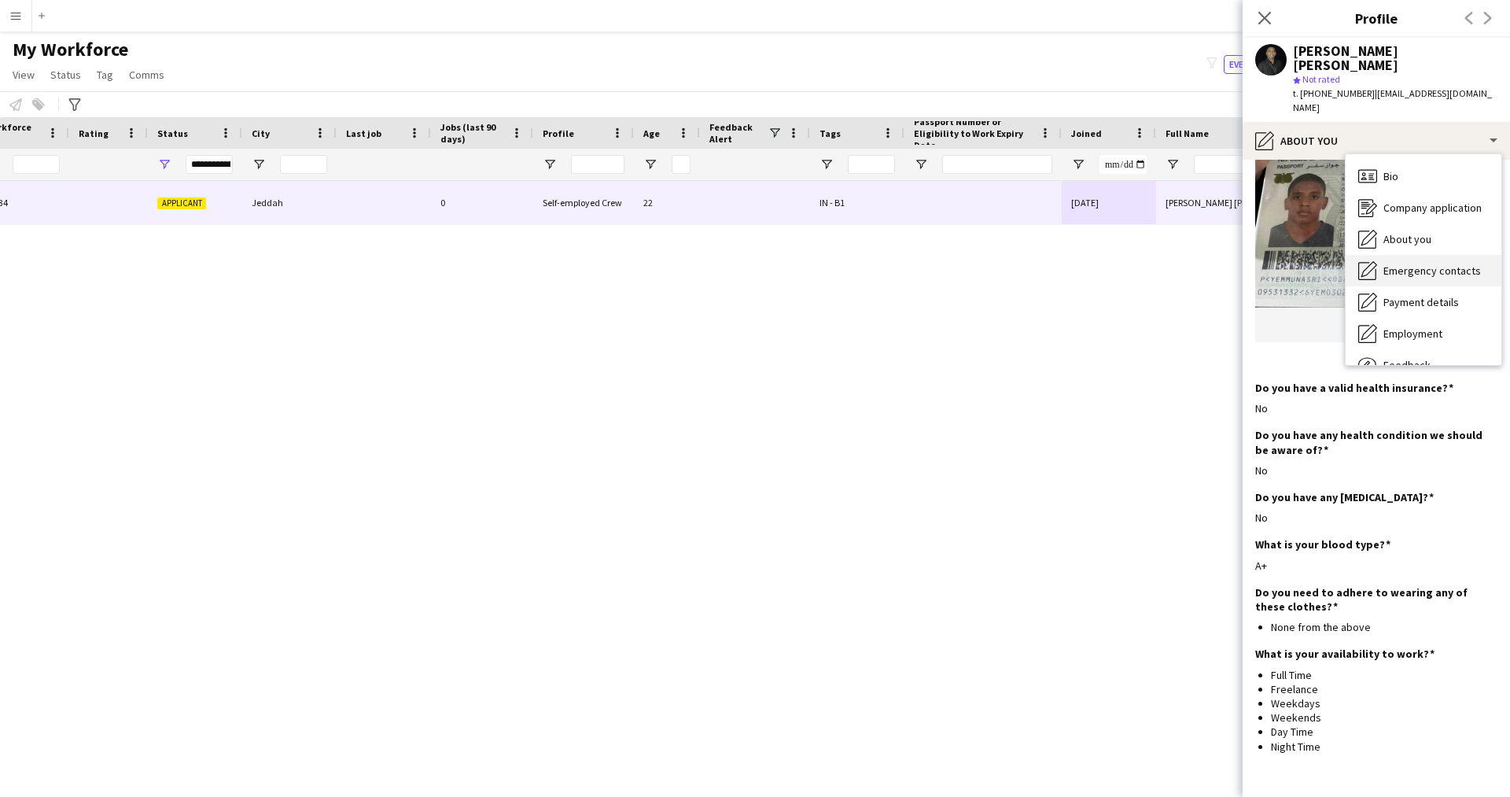
click at [1426, 263] on span "Emergency contacts" at bounding box center [1431, 270] width 97 height 14
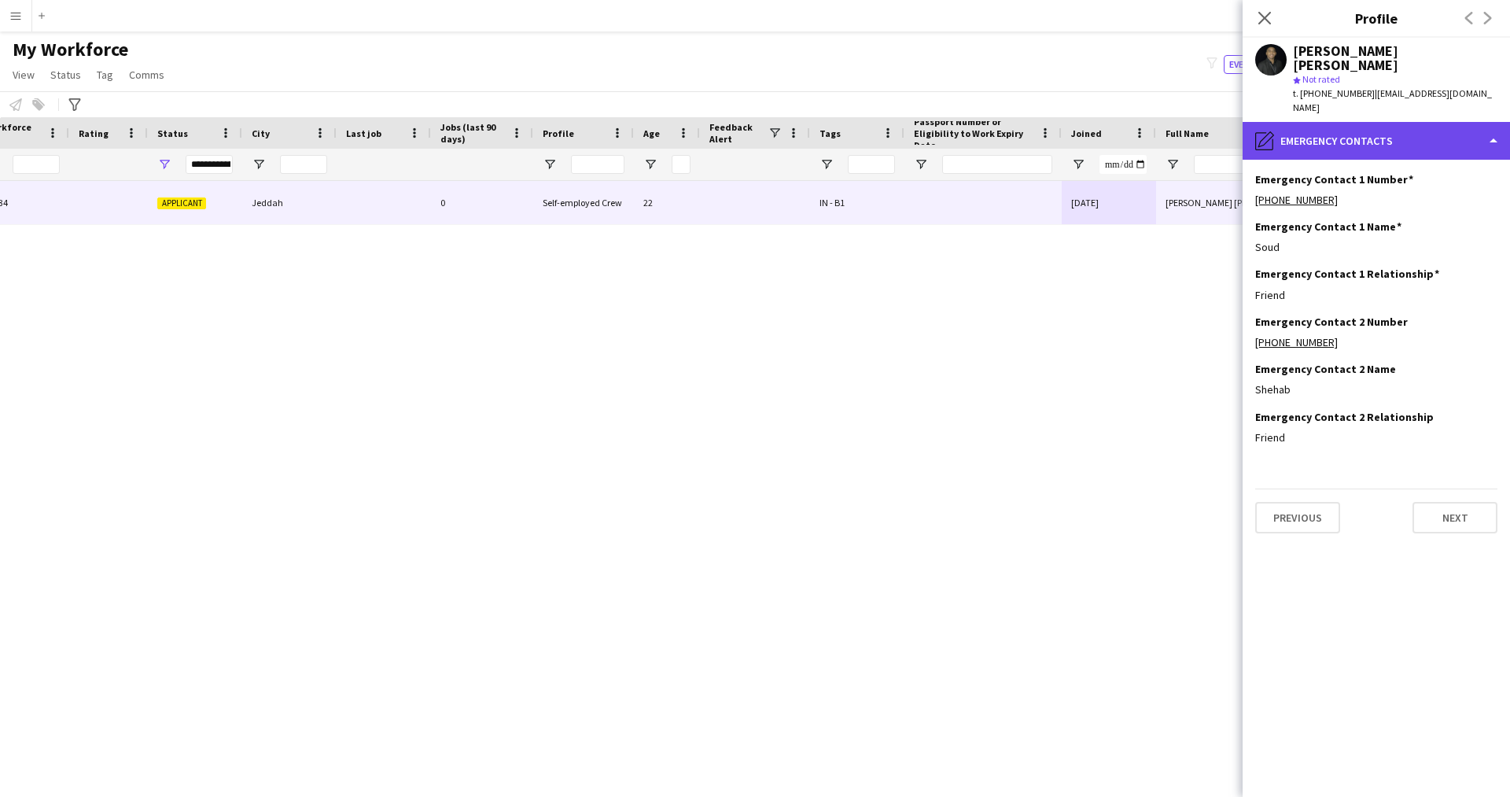
click at [1326, 122] on div "pencil4 Emergency contacts" at bounding box center [1375, 141] width 267 height 38
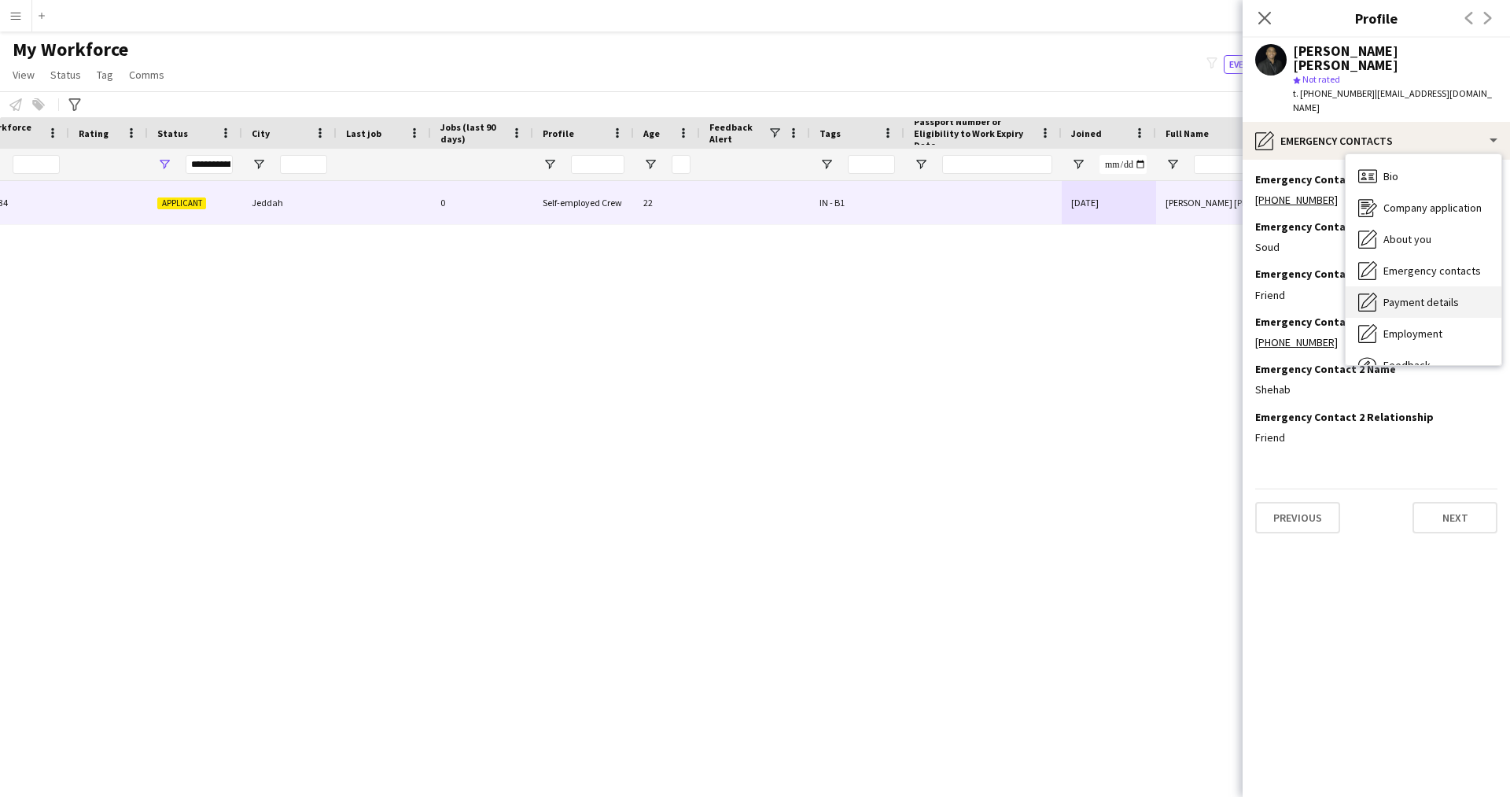
click at [1421, 295] on span "Payment details" at bounding box center [1420, 302] width 75 height 14
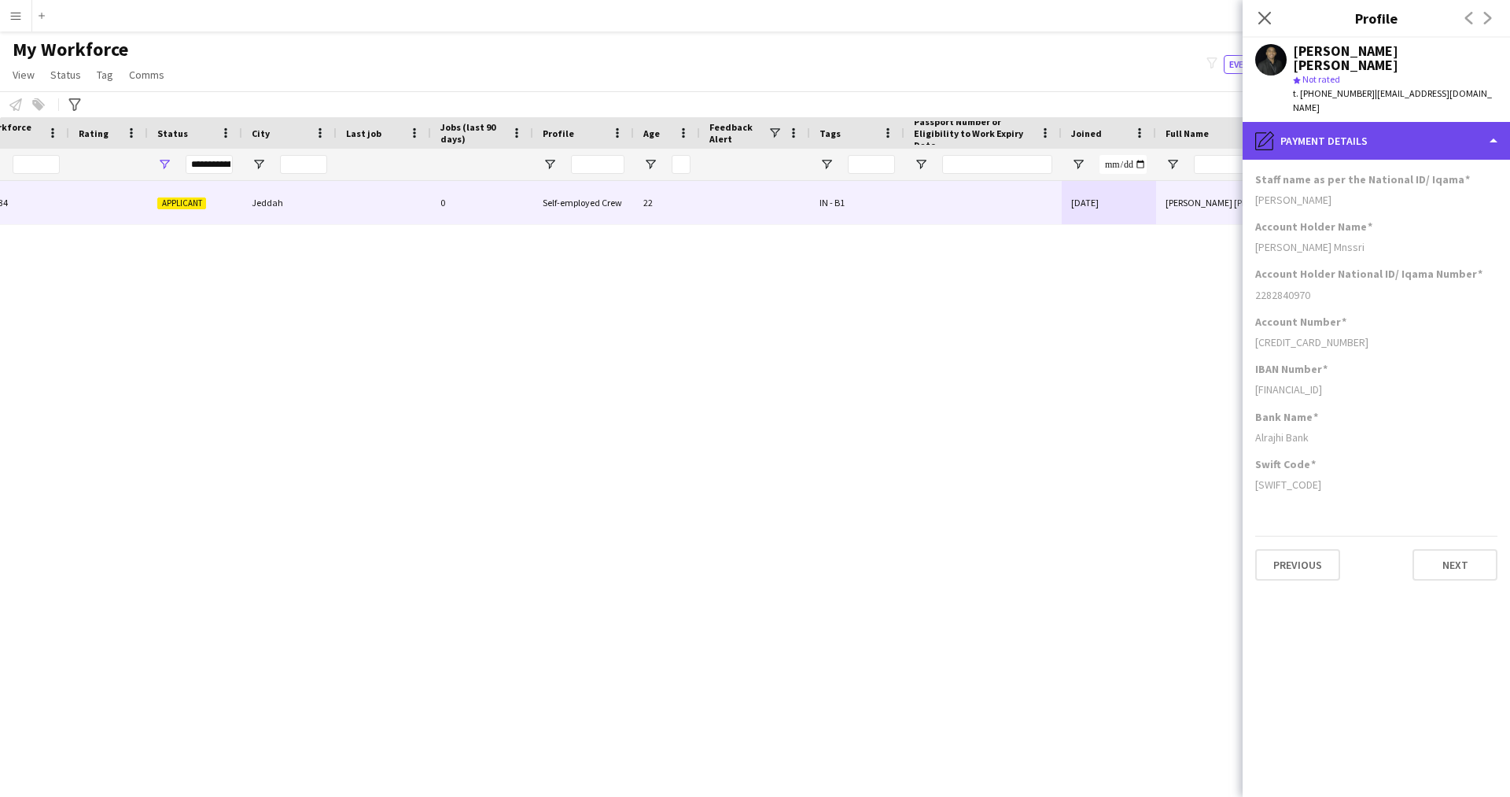
click at [1359, 124] on div "pencil4 Payment details" at bounding box center [1375, 141] width 267 height 38
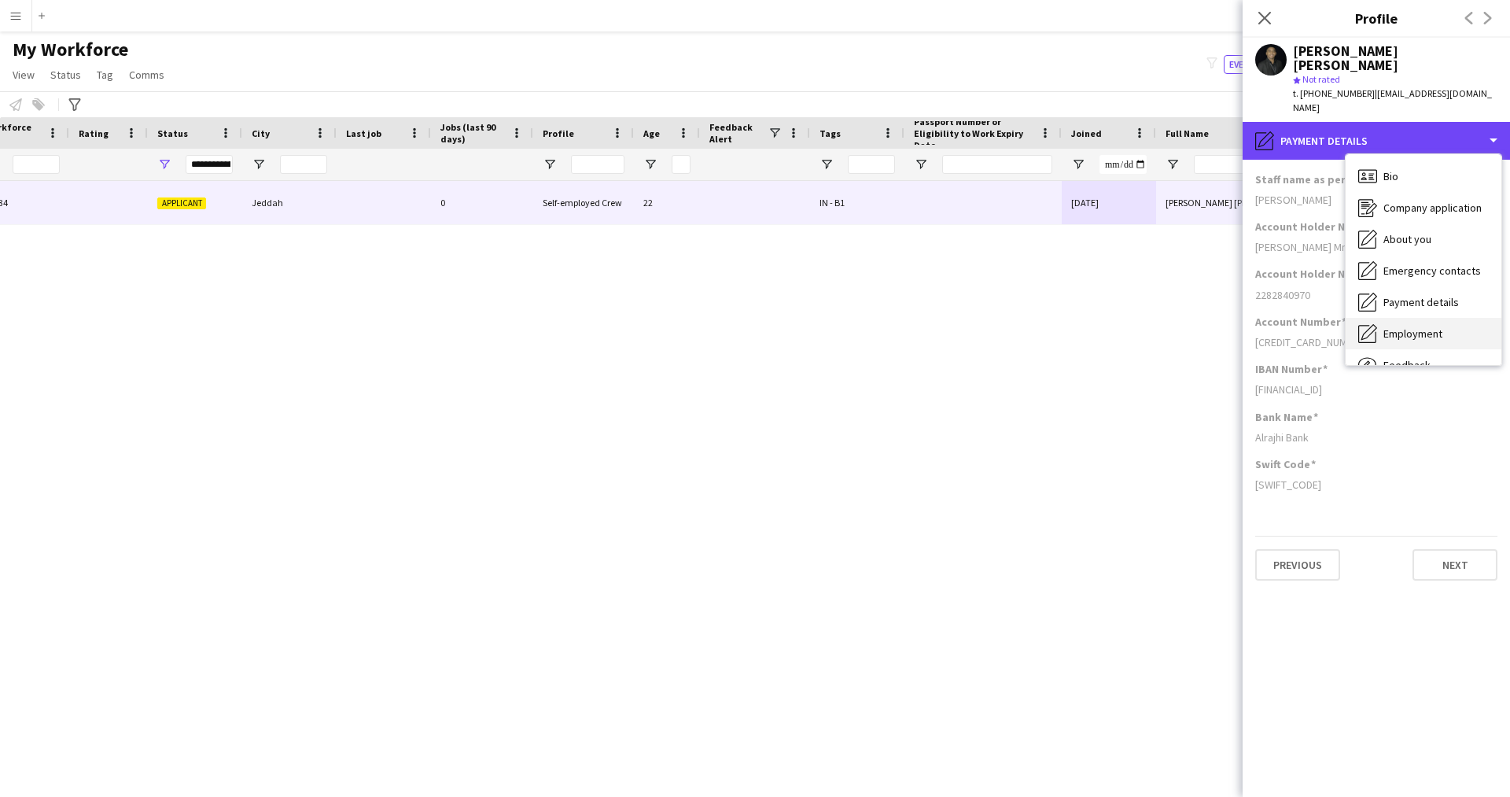
scroll to position [53, 0]
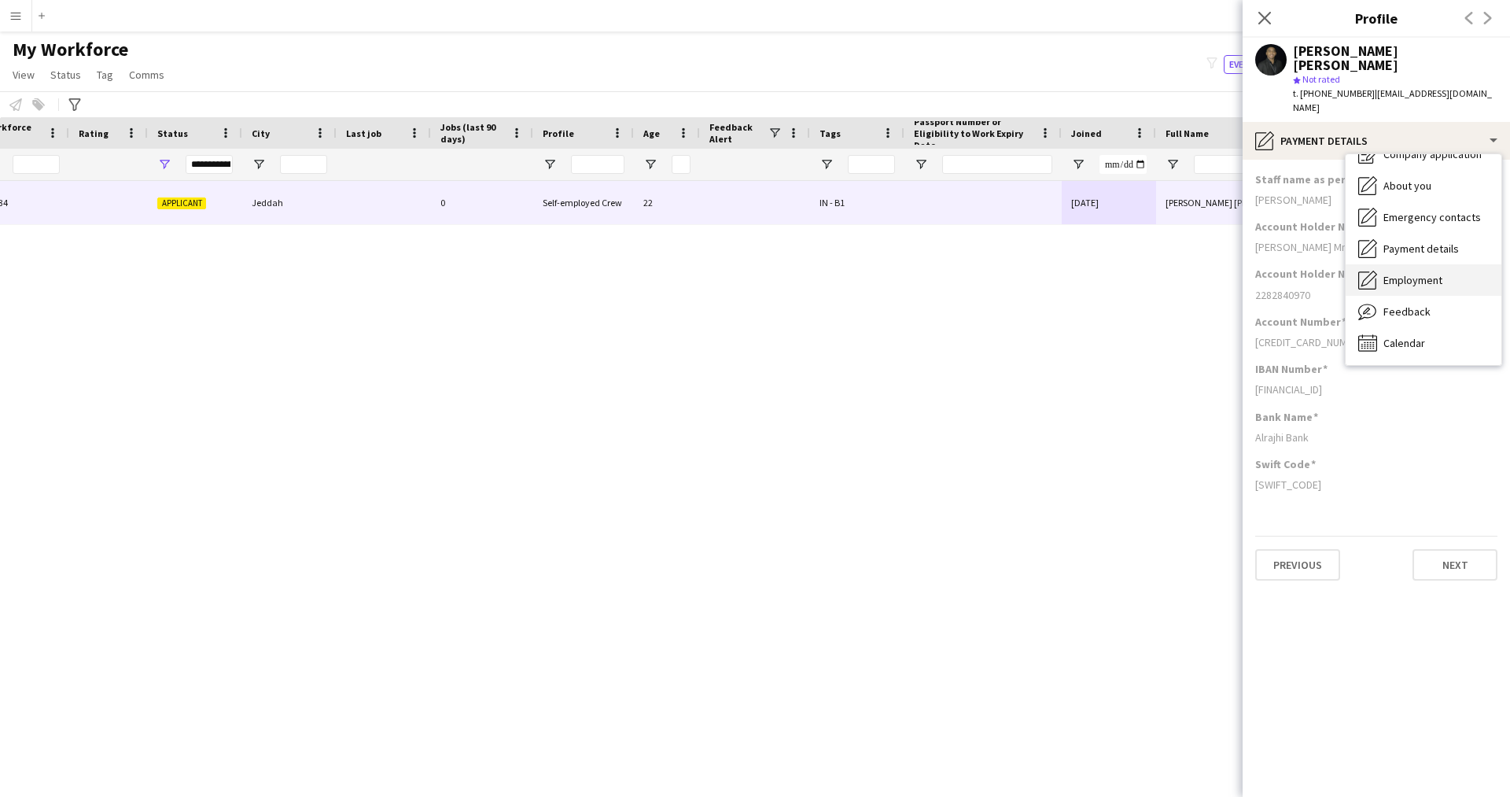
click at [1421, 273] on span "Employment" at bounding box center [1412, 280] width 59 height 14
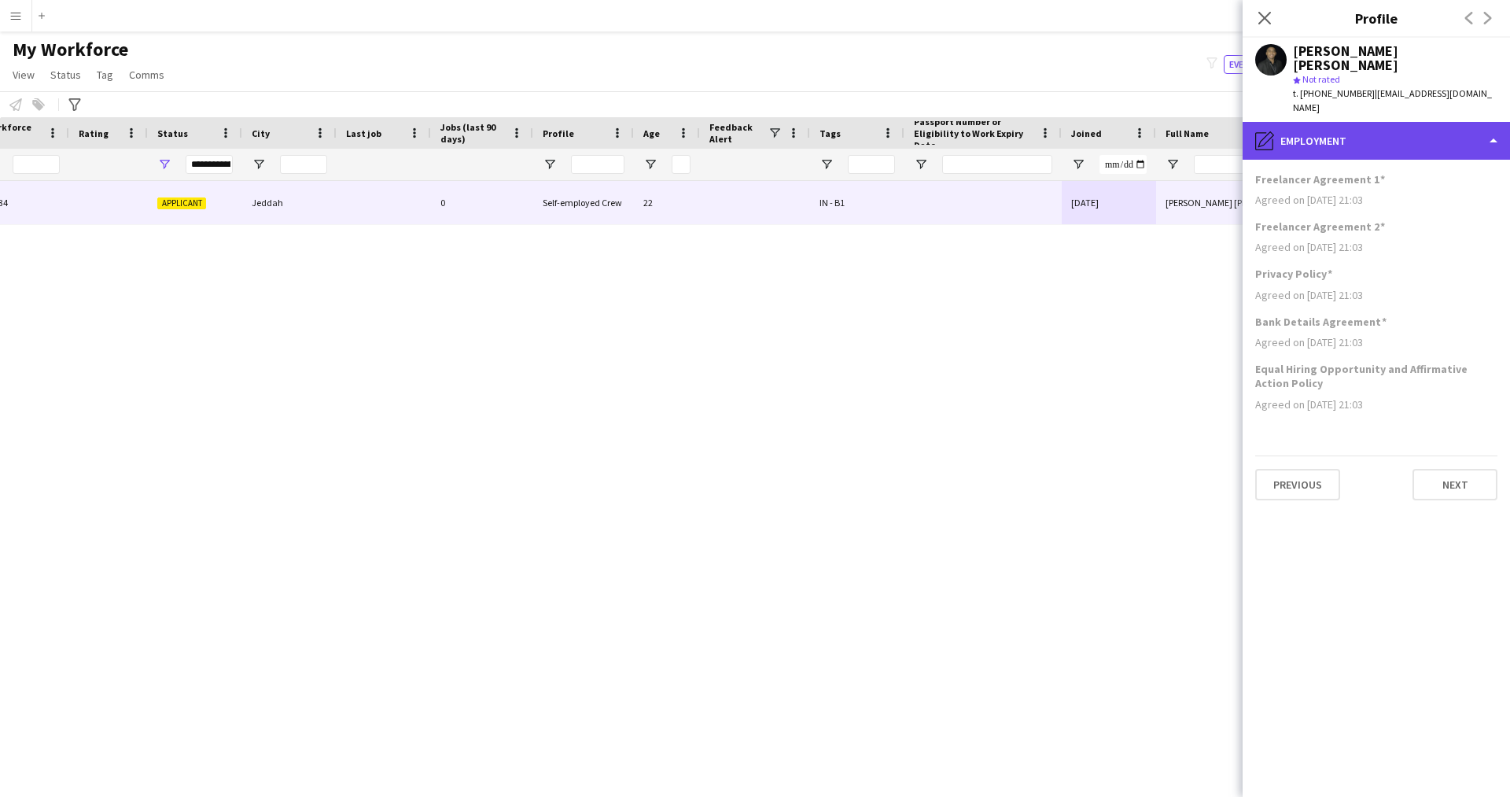
click at [1344, 122] on div "pencil4 Employment" at bounding box center [1375, 141] width 267 height 38
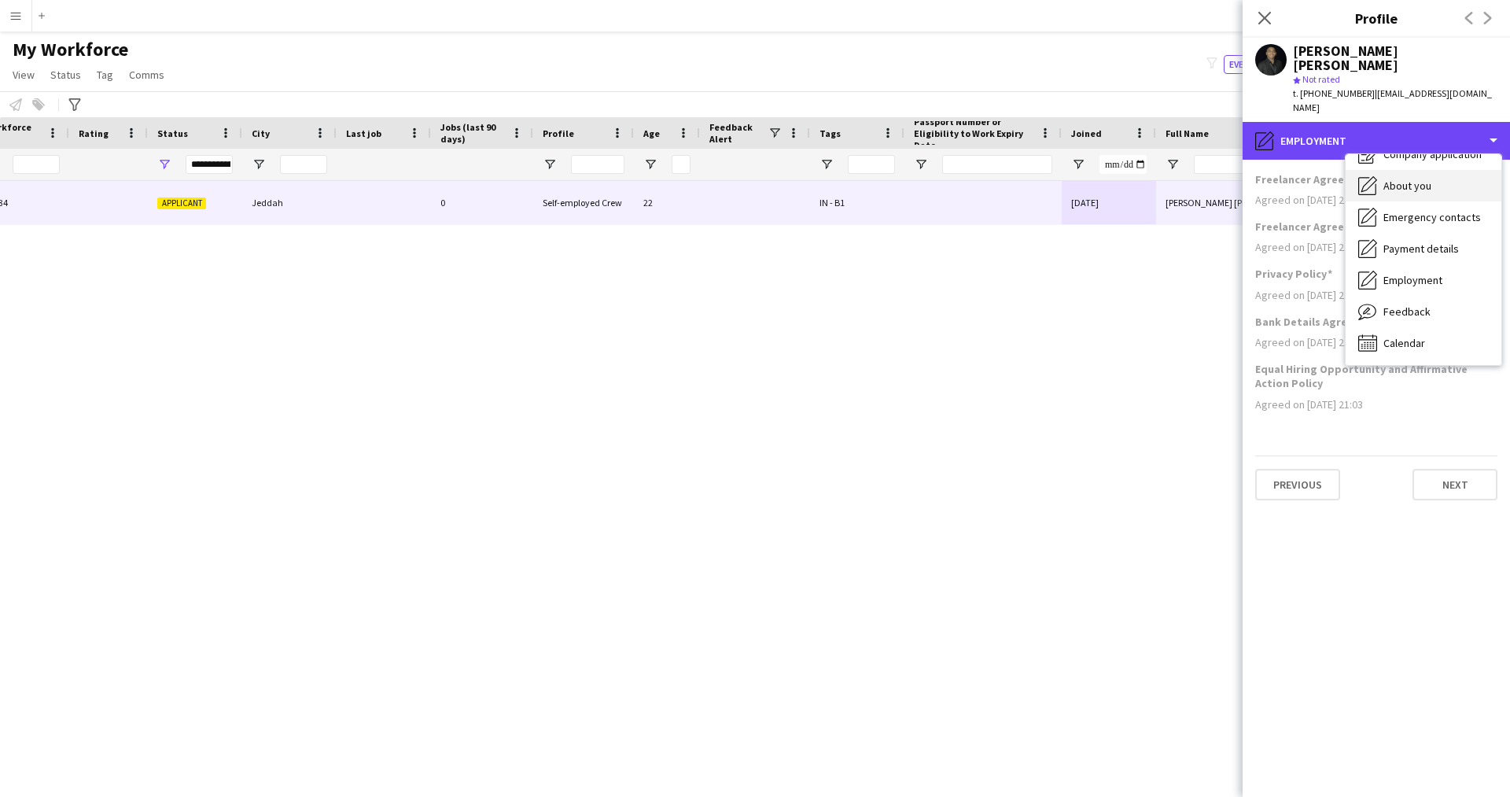
scroll to position [0, 0]
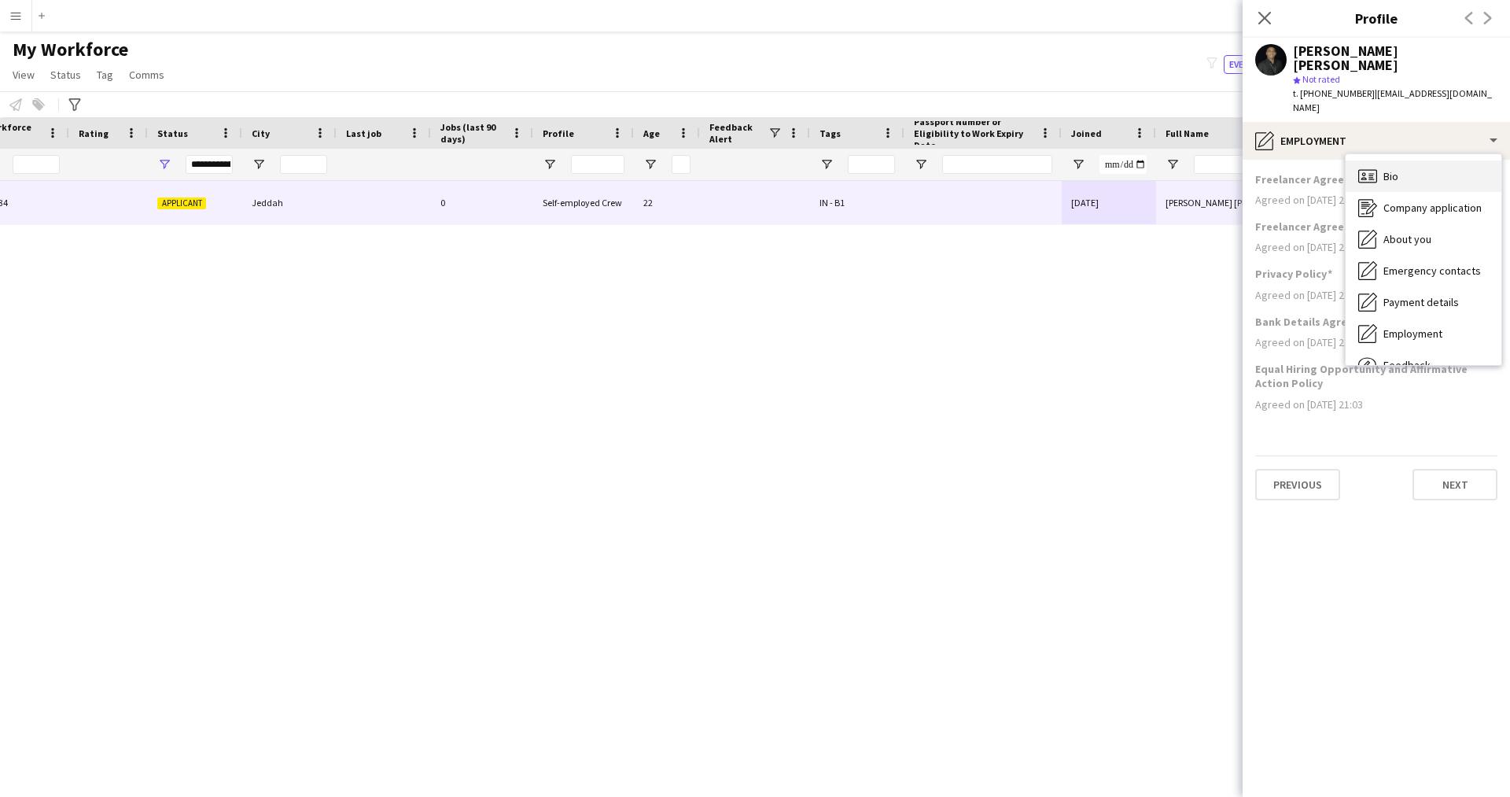
click at [1396, 169] on span "Bio" at bounding box center [1390, 176] width 15 height 14
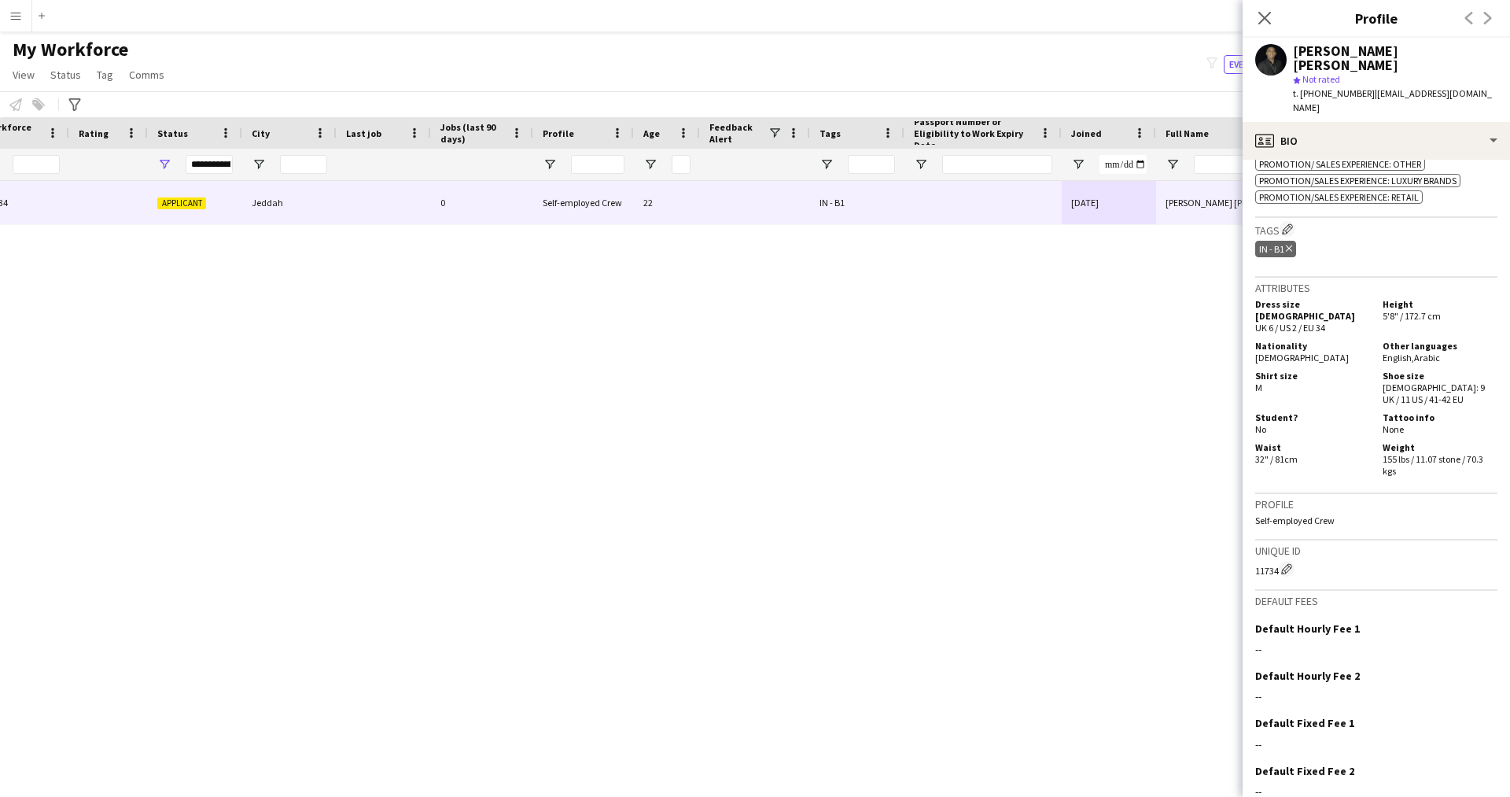
scroll to position [782, 0]
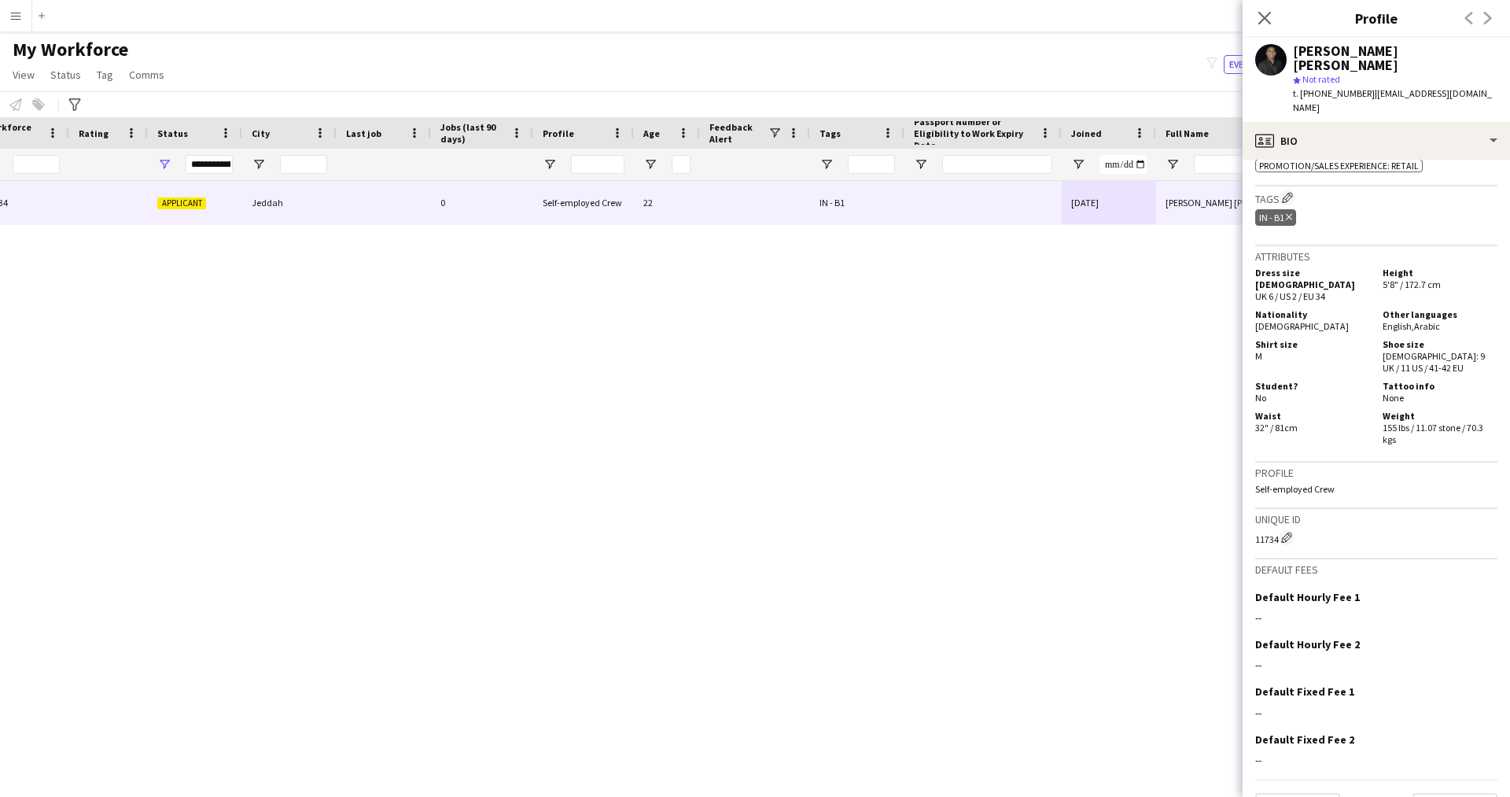
click at [1283, 186] on div "Tags Edit crew company tags IN - B1 Delete tag" at bounding box center [1376, 216] width 242 height 60
click at [1289, 192] on app-icon "Edit crew company tags" at bounding box center [1287, 197] width 11 height 11
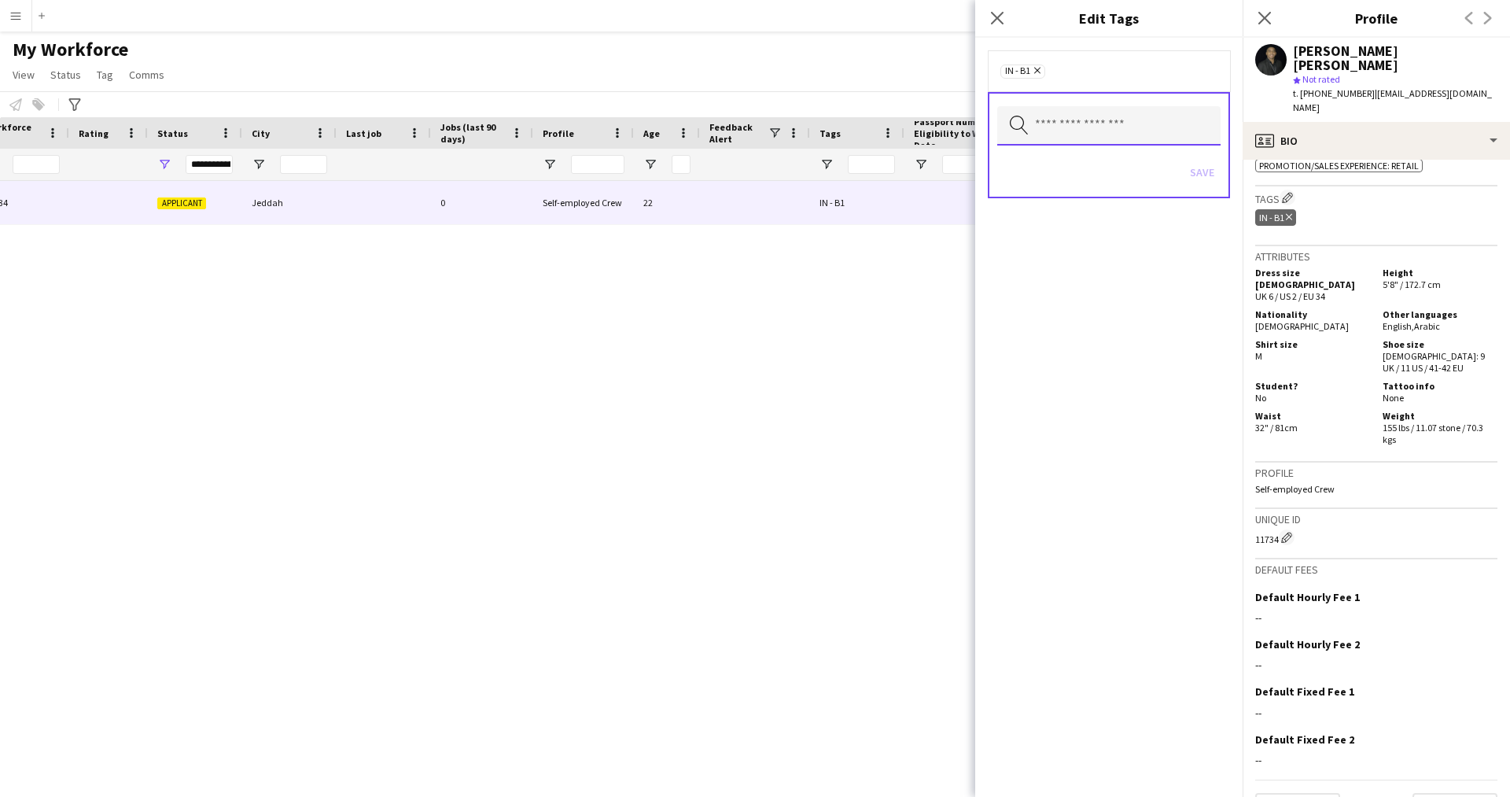
click at [1092, 125] on input "text" at bounding box center [1108, 125] width 223 height 39
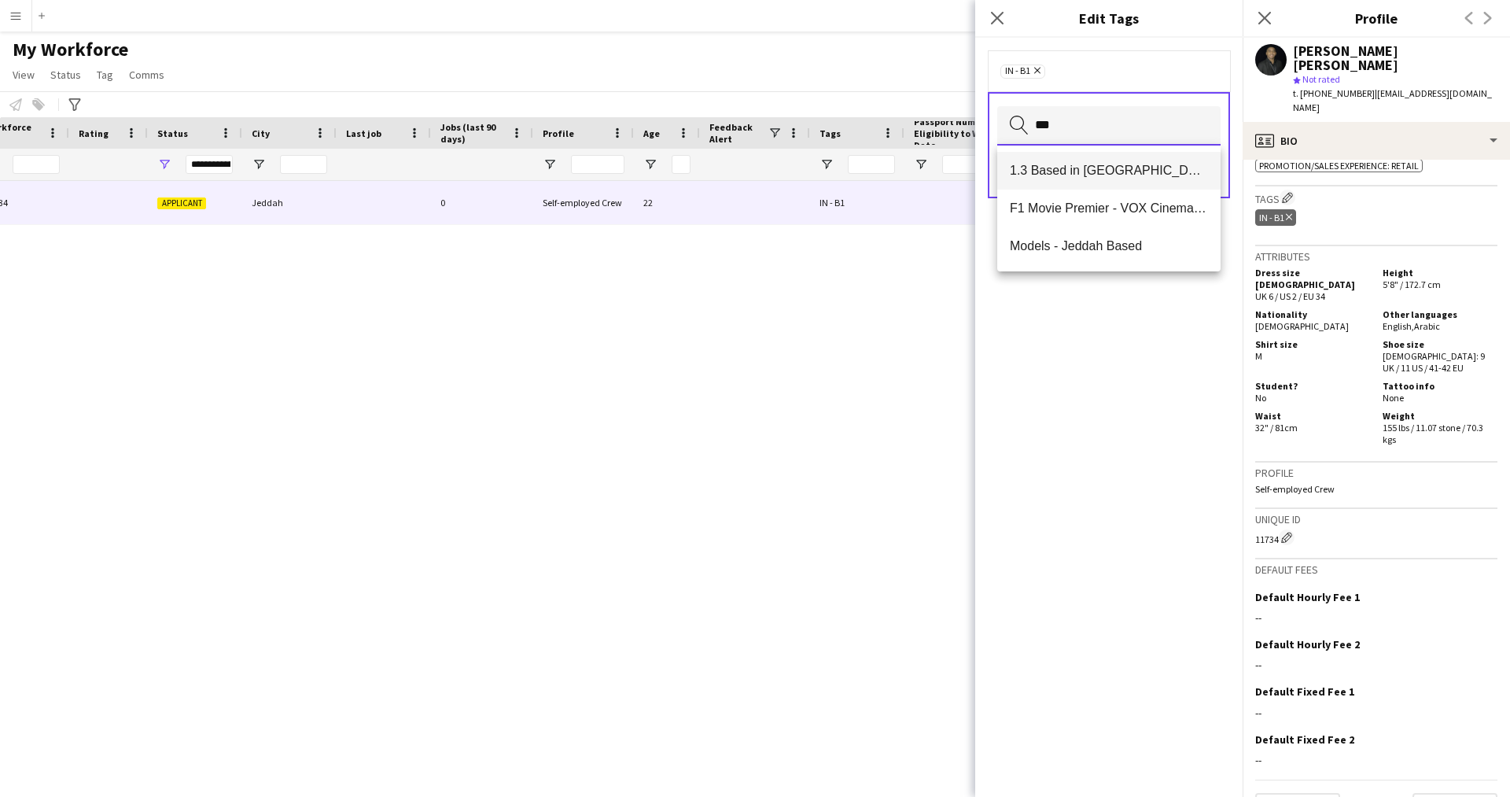
type input "***"
click at [1087, 158] on mat-option "1.3 Based in [GEOGRAPHIC_DATA]" at bounding box center [1108, 171] width 223 height 38
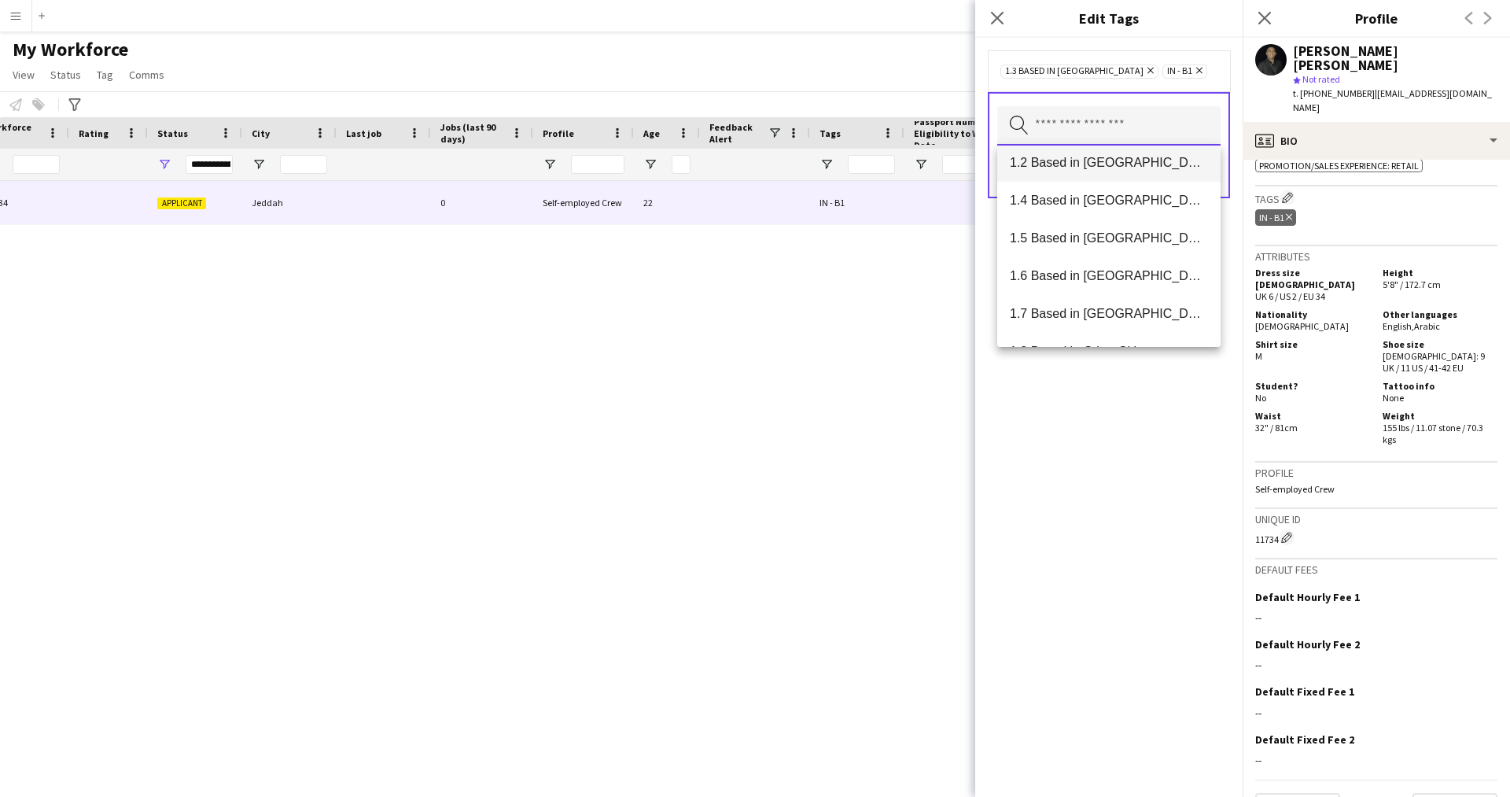
scroll to position [0, 0]
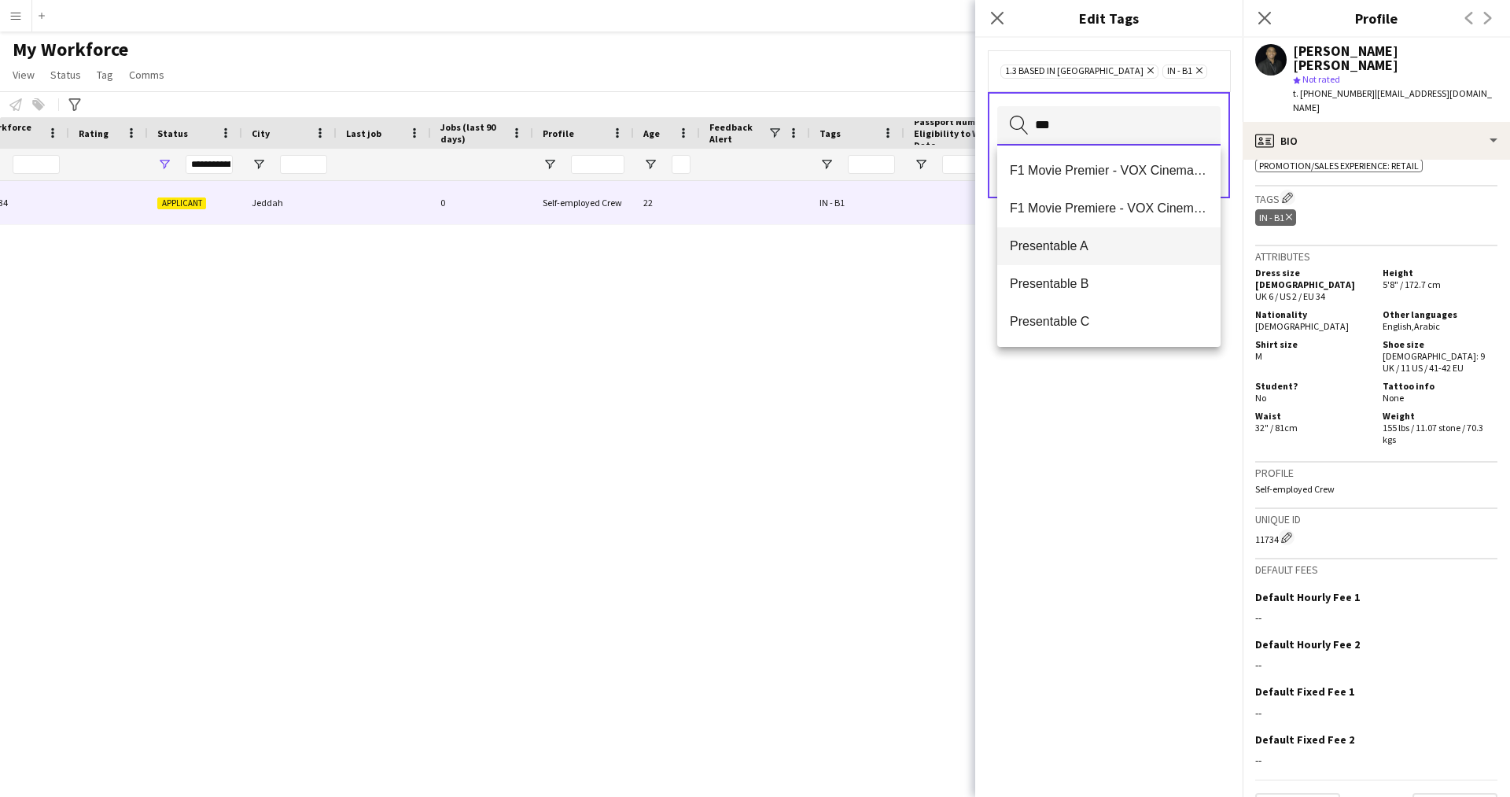
type input "***"
click at [1137, 240] on span "Presentable A" at bounding box center [1109, 245] width 198 height 15
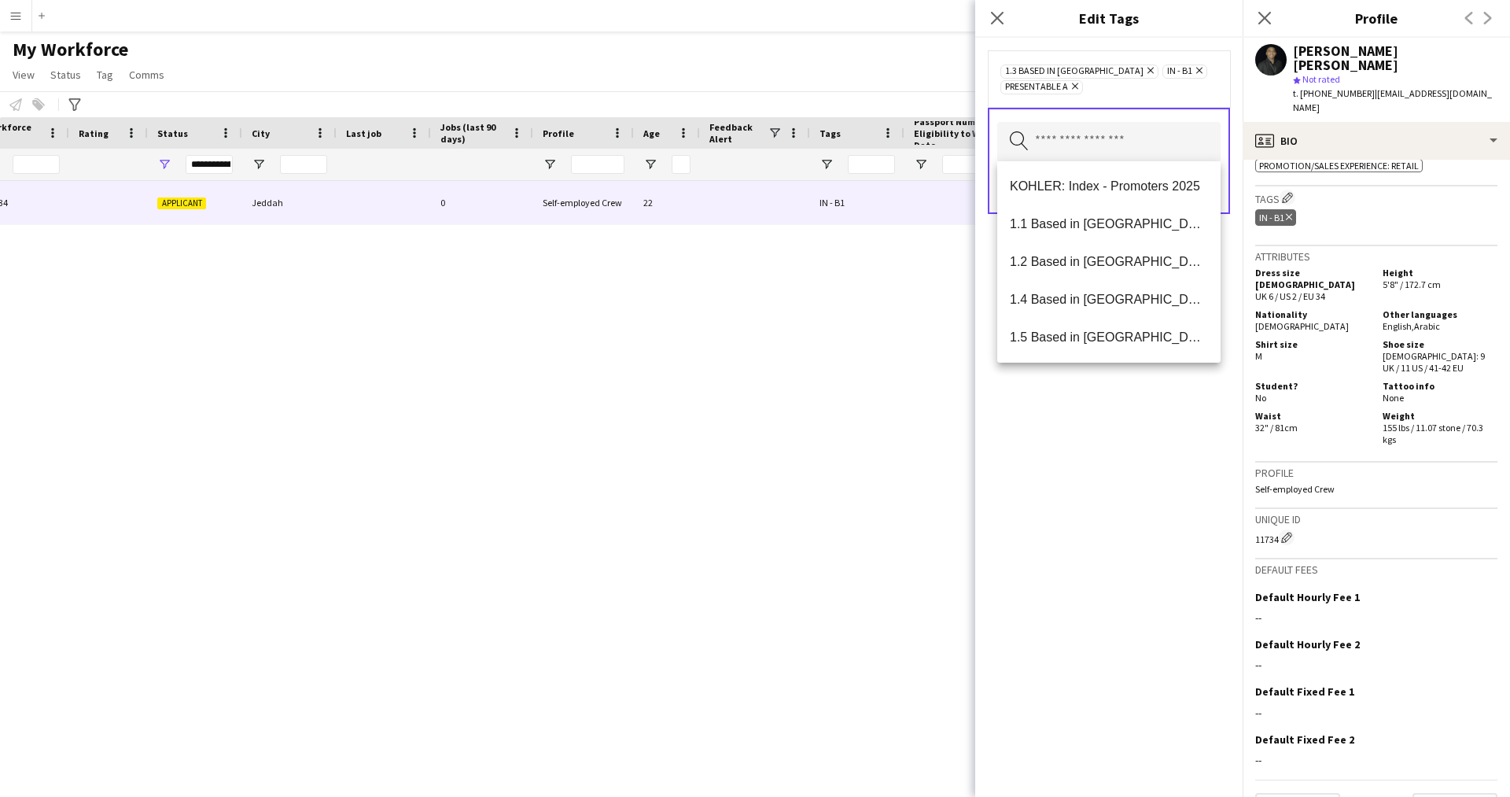
click at [1106, 471] on div "1.3 Based in Jeddah Remove IN - B1 Remove Presentable A Remove Search by tag na…" at bounding box center [1108, 417] width 267 height 759
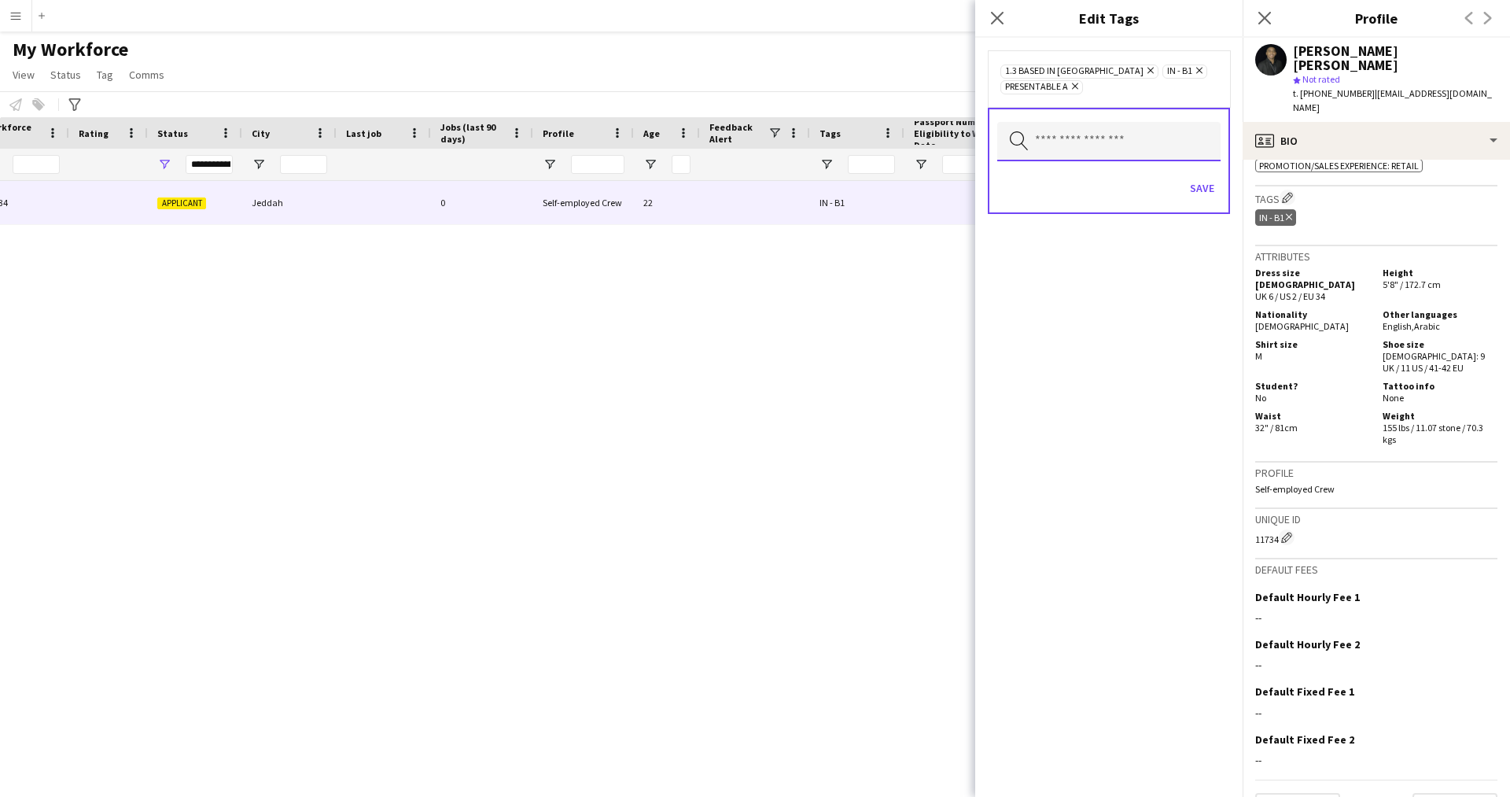
click at [1106, 151] on input "text" at bounding box center [1108, 141] width 223 height 39
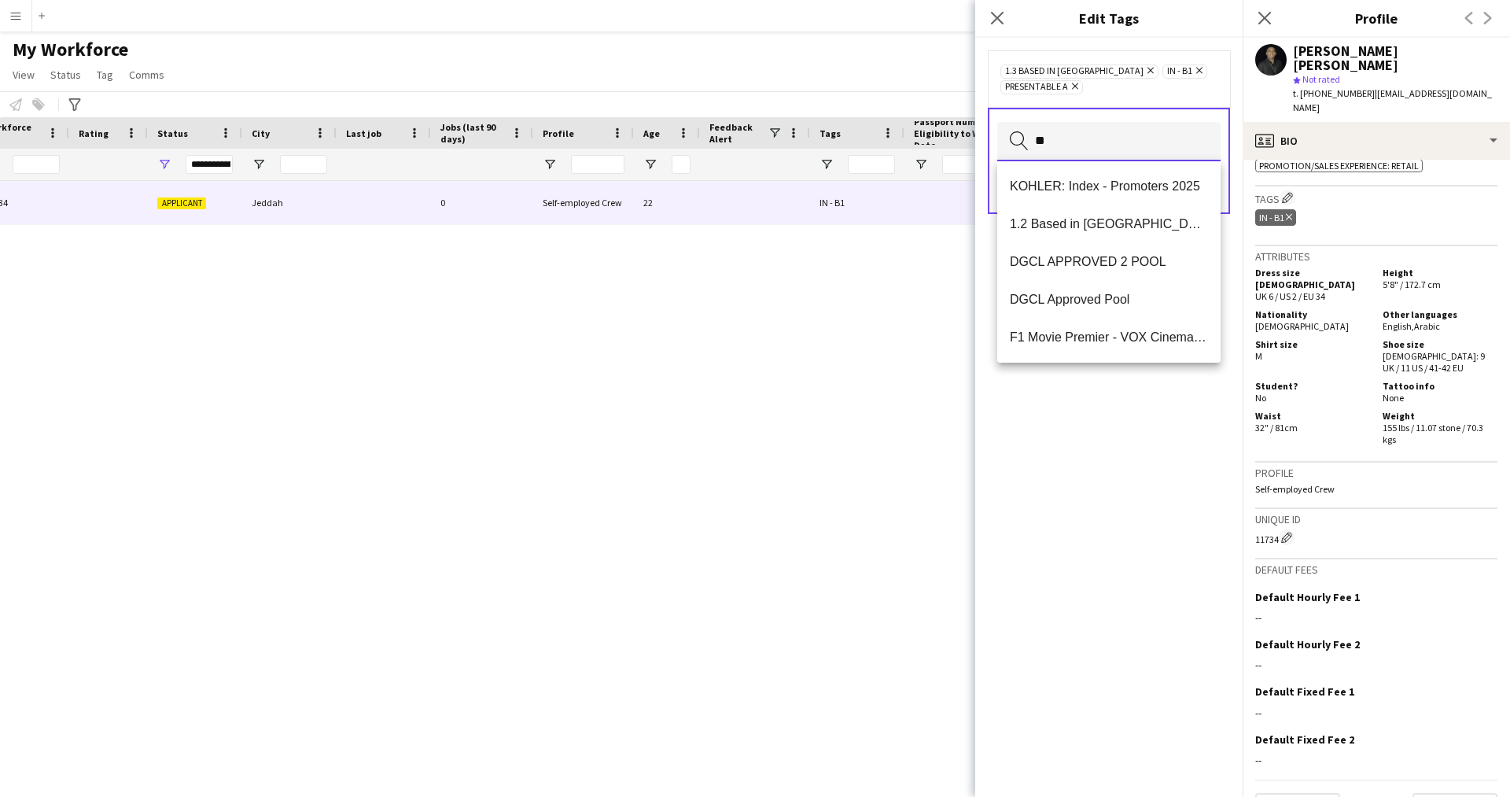
type input "*"
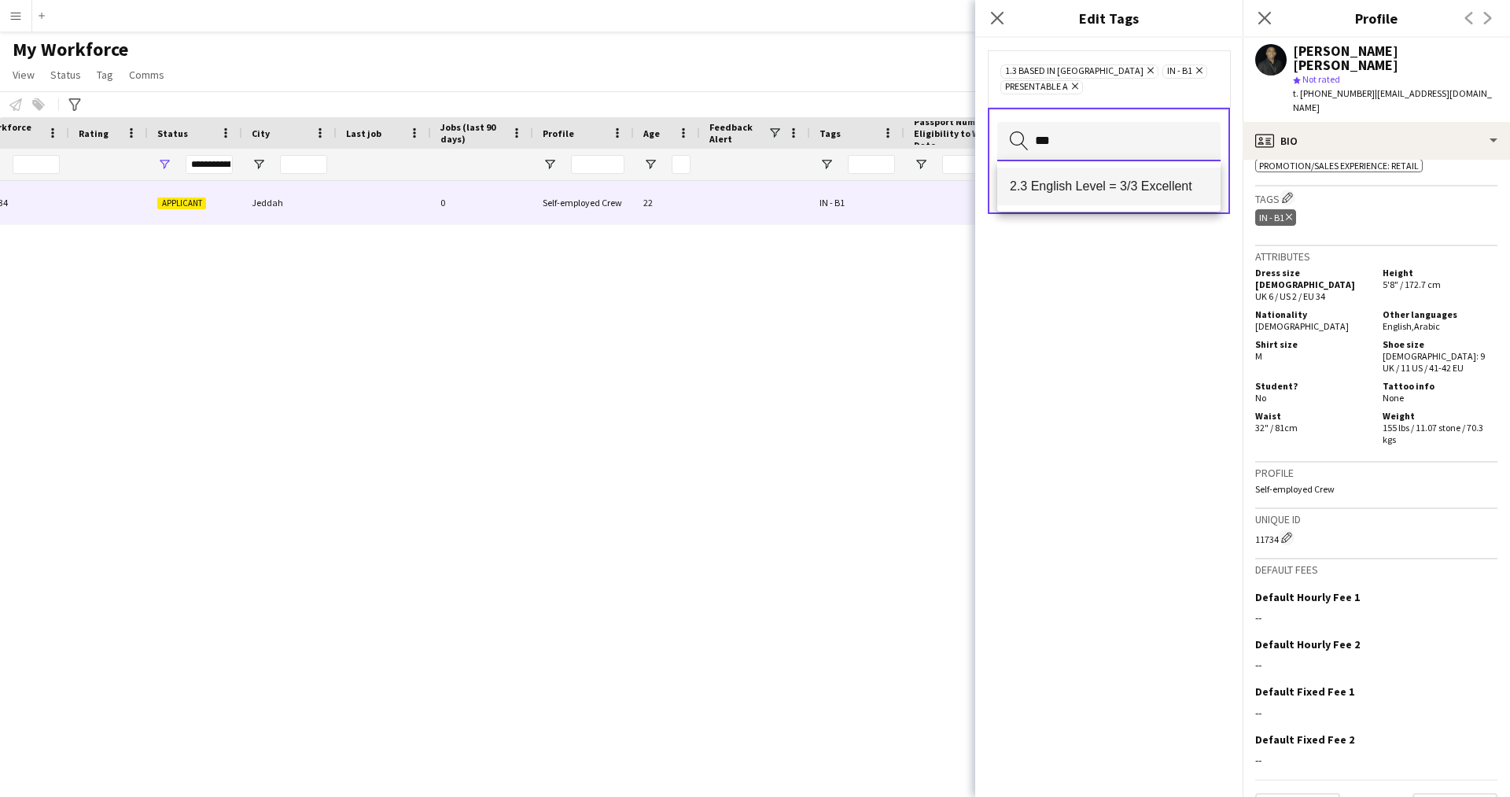
type input "***"
click at [1110, 194] on mat-option "2.3 English Level = 3/3 Excellent" at bounding box center [1108, 186] width 223 height 38
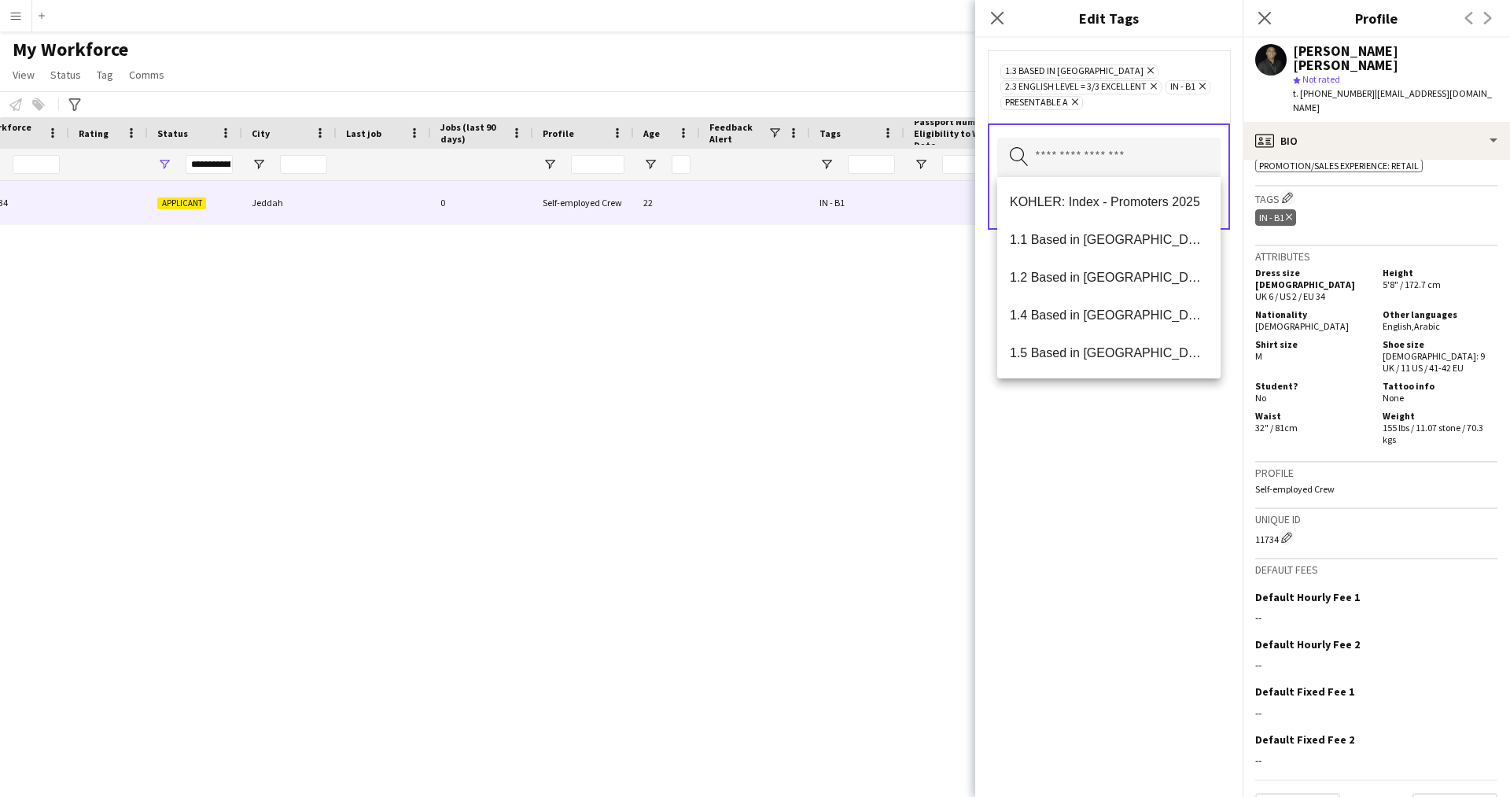
click at [1079, 569] on div "1.3 Based in Jeddah Remove 2.3 English Level = 3/3 Excellent Remove IN - B1 Rem…" at bounding box center [1108, 417] width 267 height 759
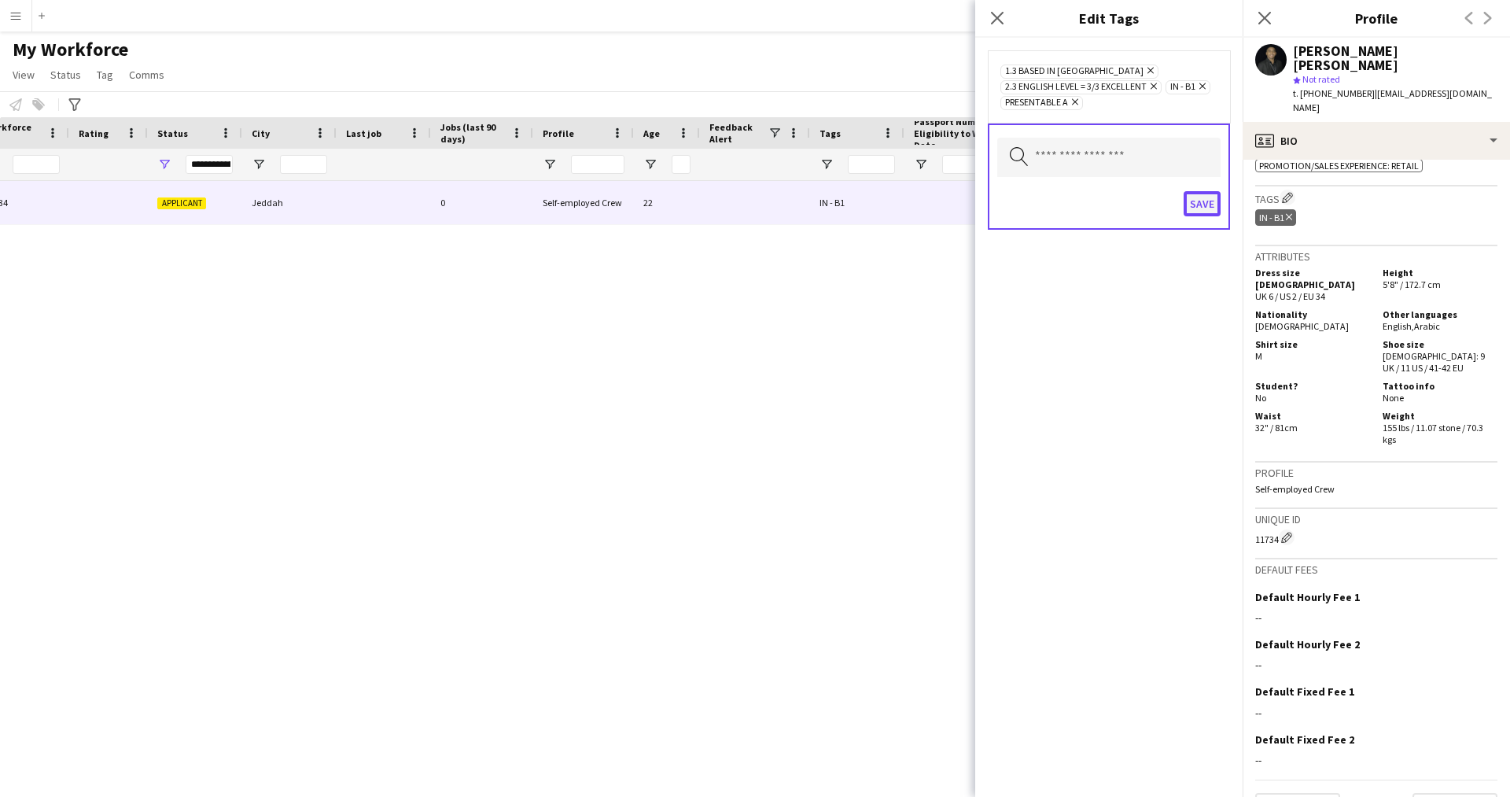
click at [1210, 214] on button "Save" at bounding box center [1201, 203] width 37 height 25
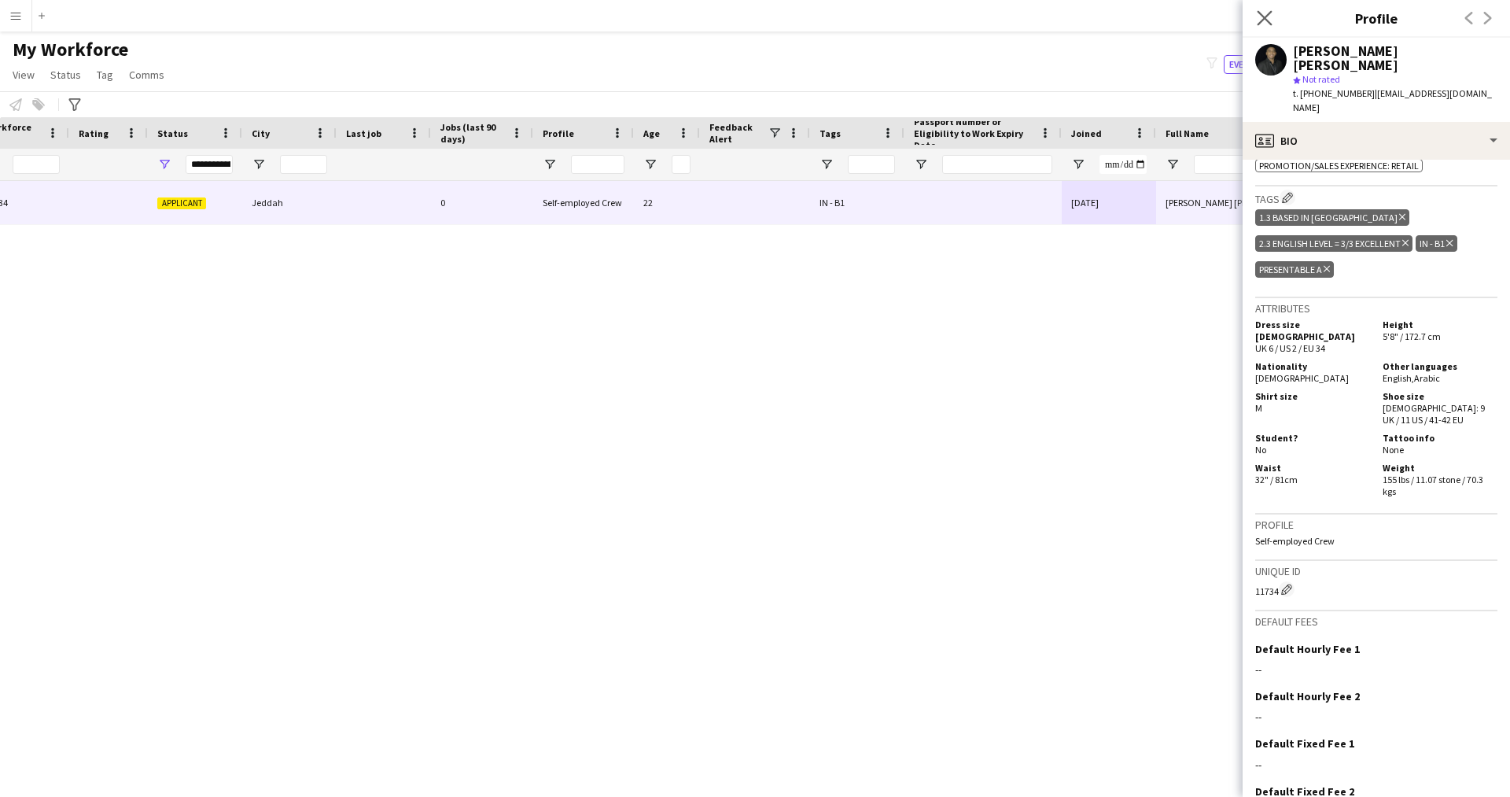
click at [1273, 18] on app-icon "Close pop-in" at bounding box center [1264, 18] width 23 height 23
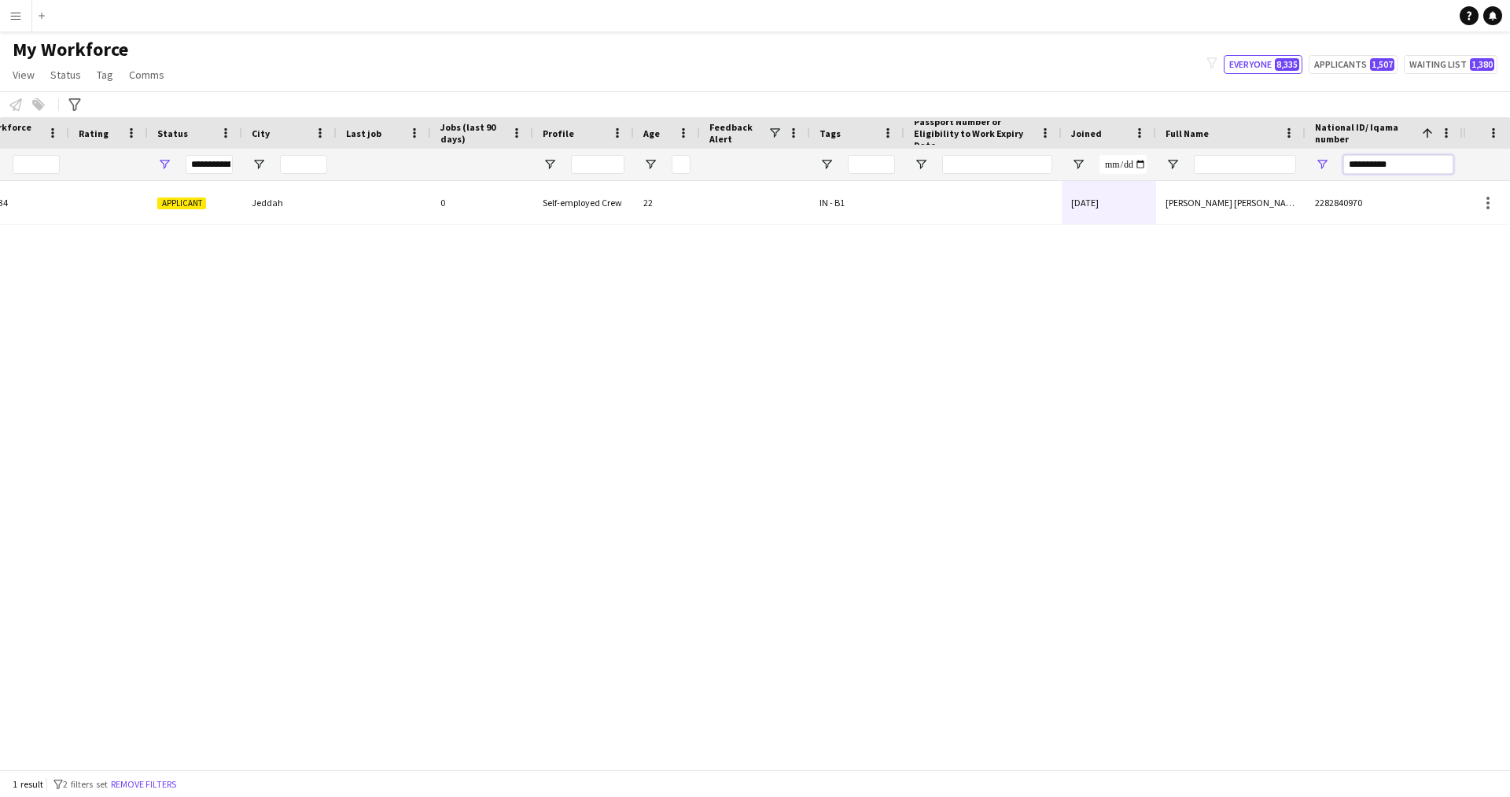
drag, startPoint x: 1415, startPoint y: 167, endPoint x: 1191, endPoint y: 176, distance: 223.5
click at [1191, 176] on div at bounding box center [581, 164] width 1763 height 31
paste input "National ID/ Iqama number Filter Input"
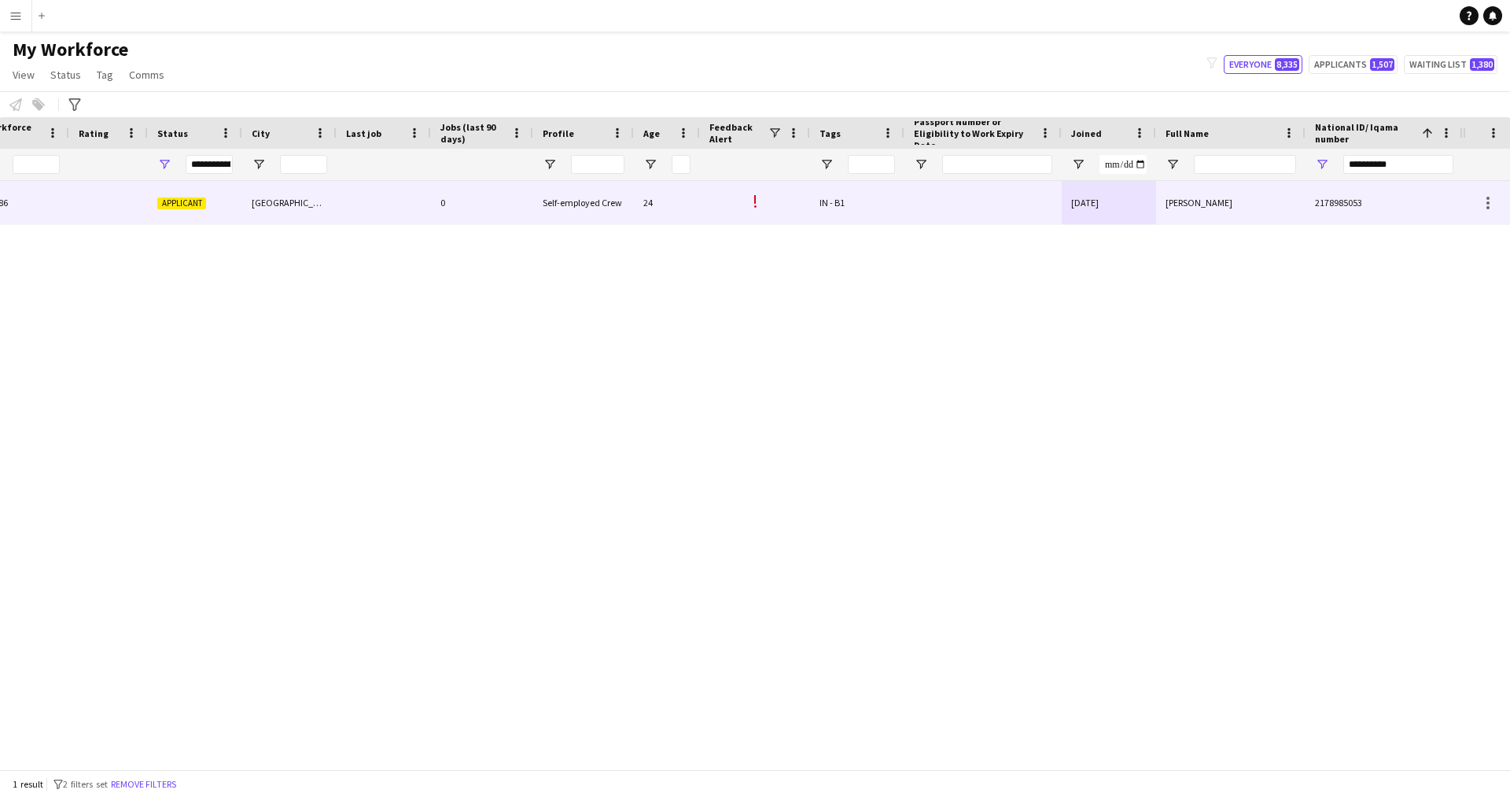
click at [951, 198] on div at bounding box center [982, 202] width 157 height 43
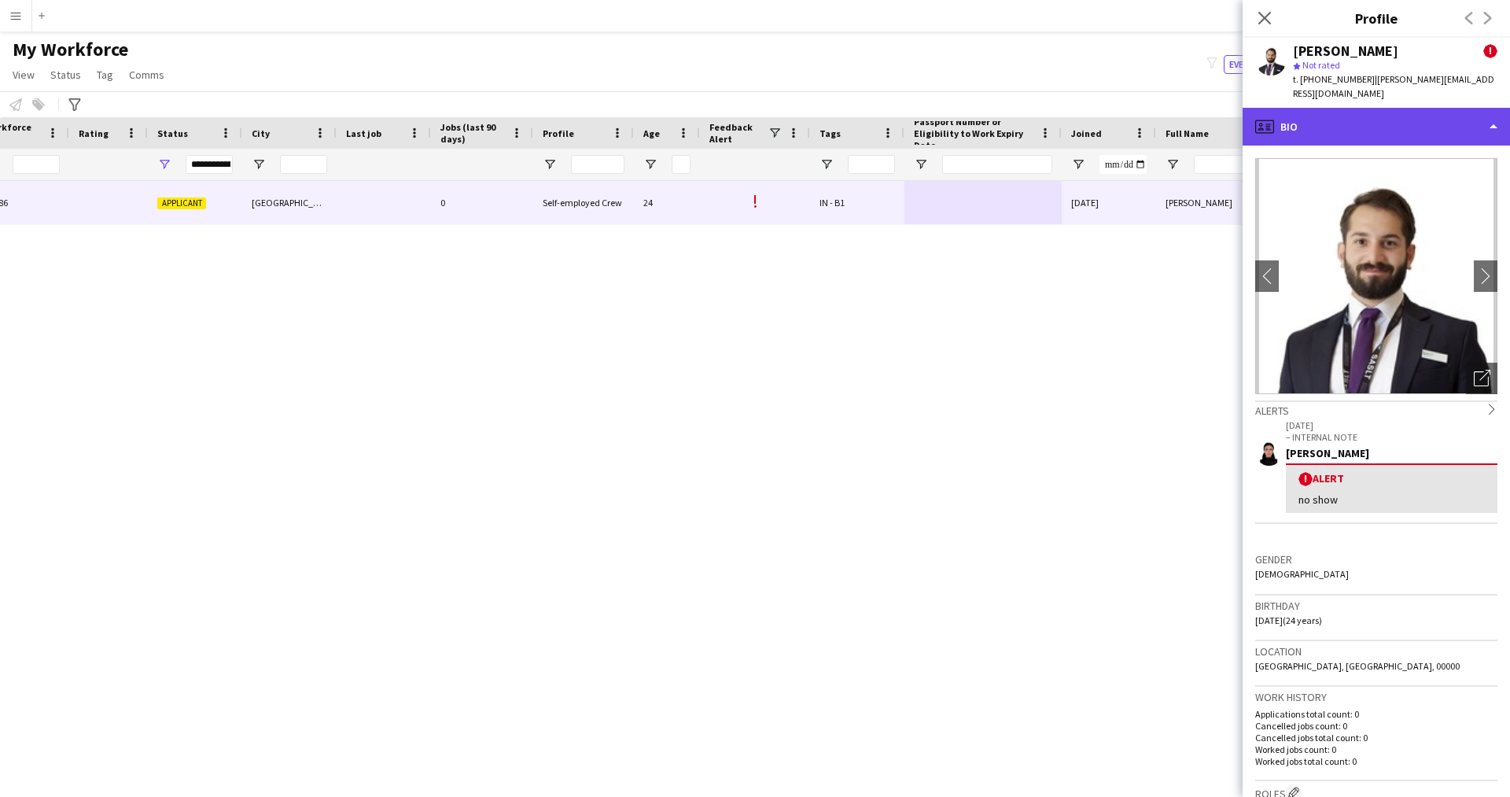
click at [1327, 124] on div "profile Bio" at bounding box center [1375, 127] width 267 height 38
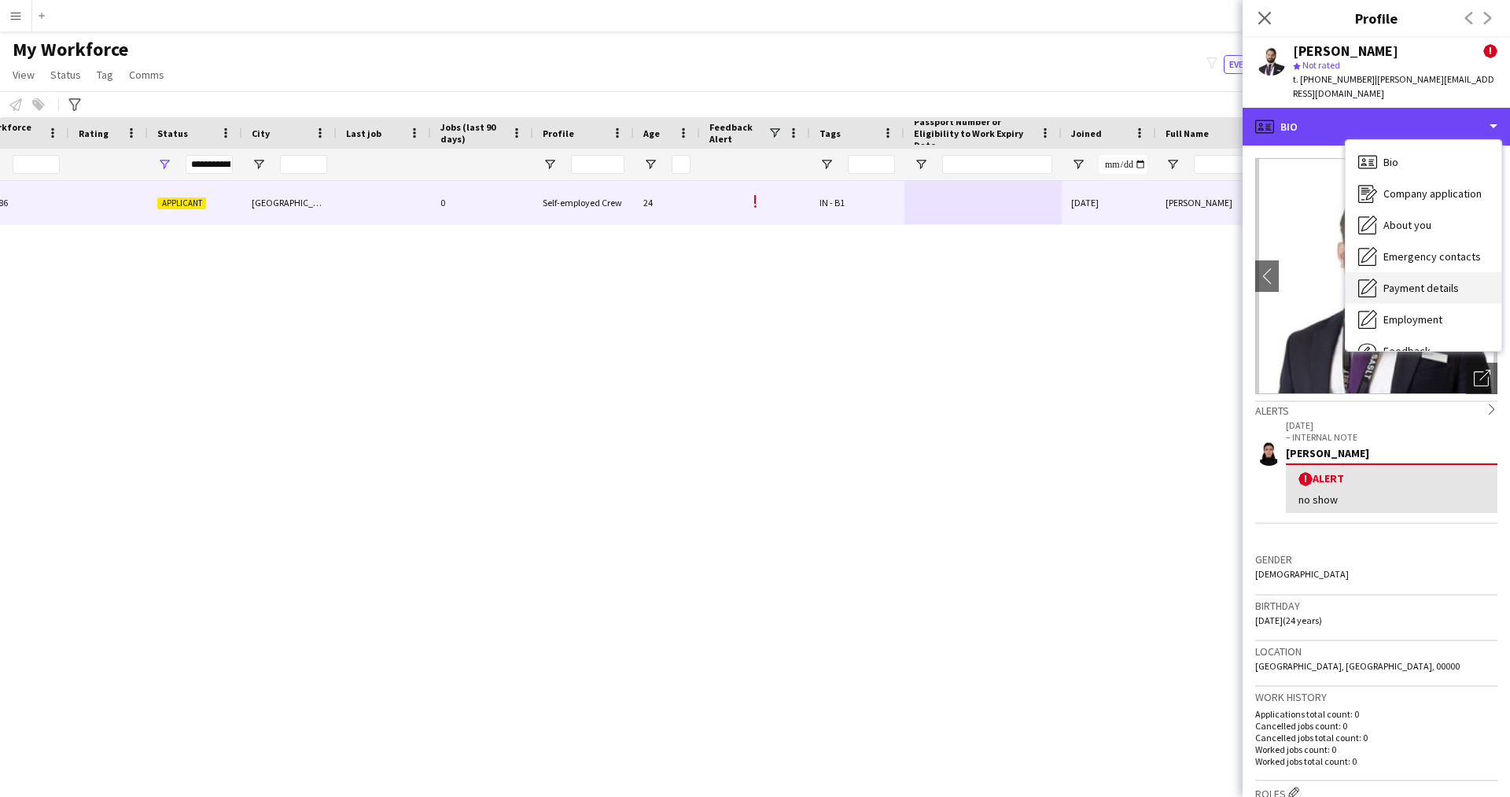
scroll to position [53, 0]
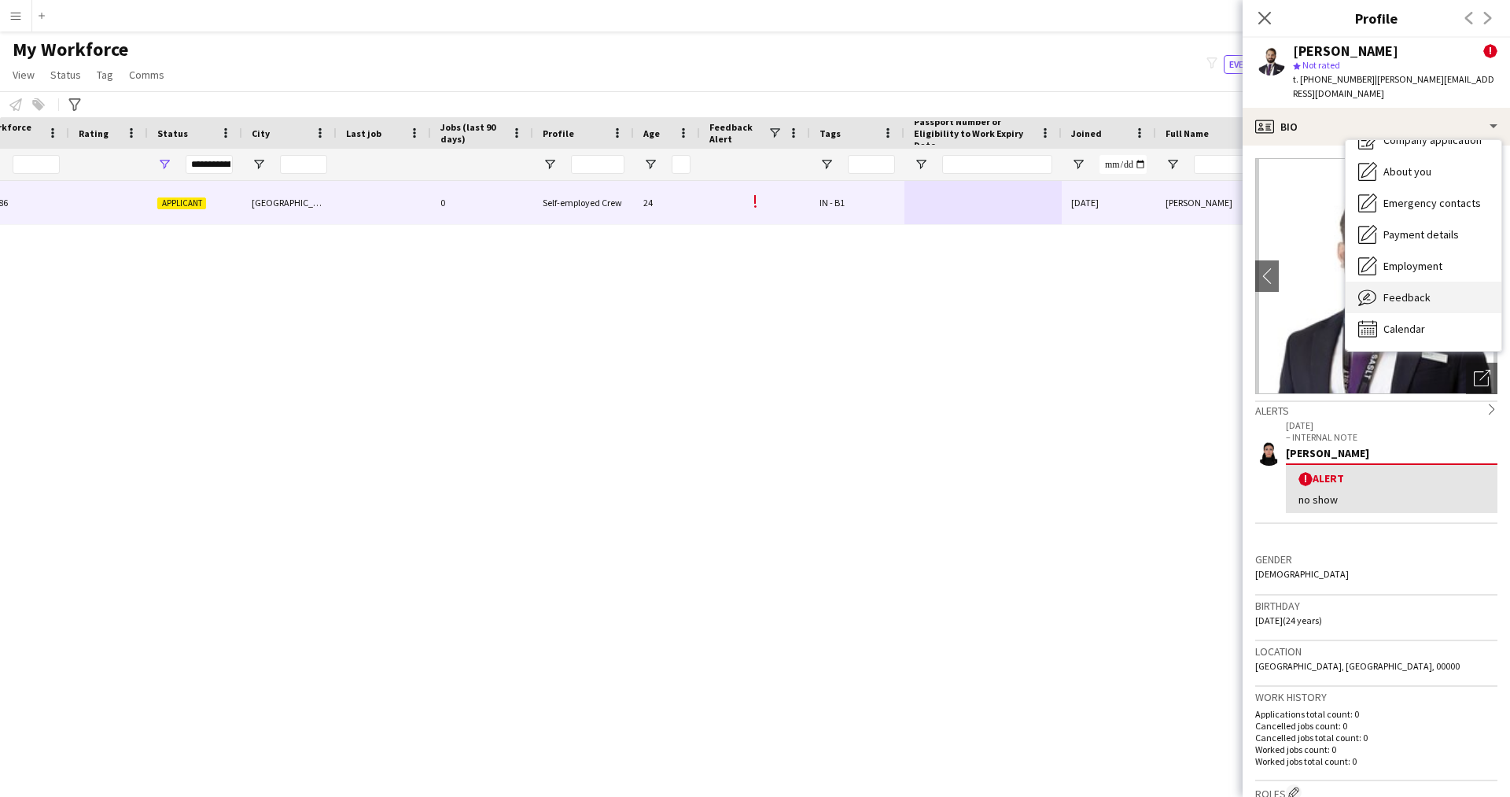
click at [1420, 281] on div "Feedback Feedback" at bounding box center [1423, 296] width 156 height 31
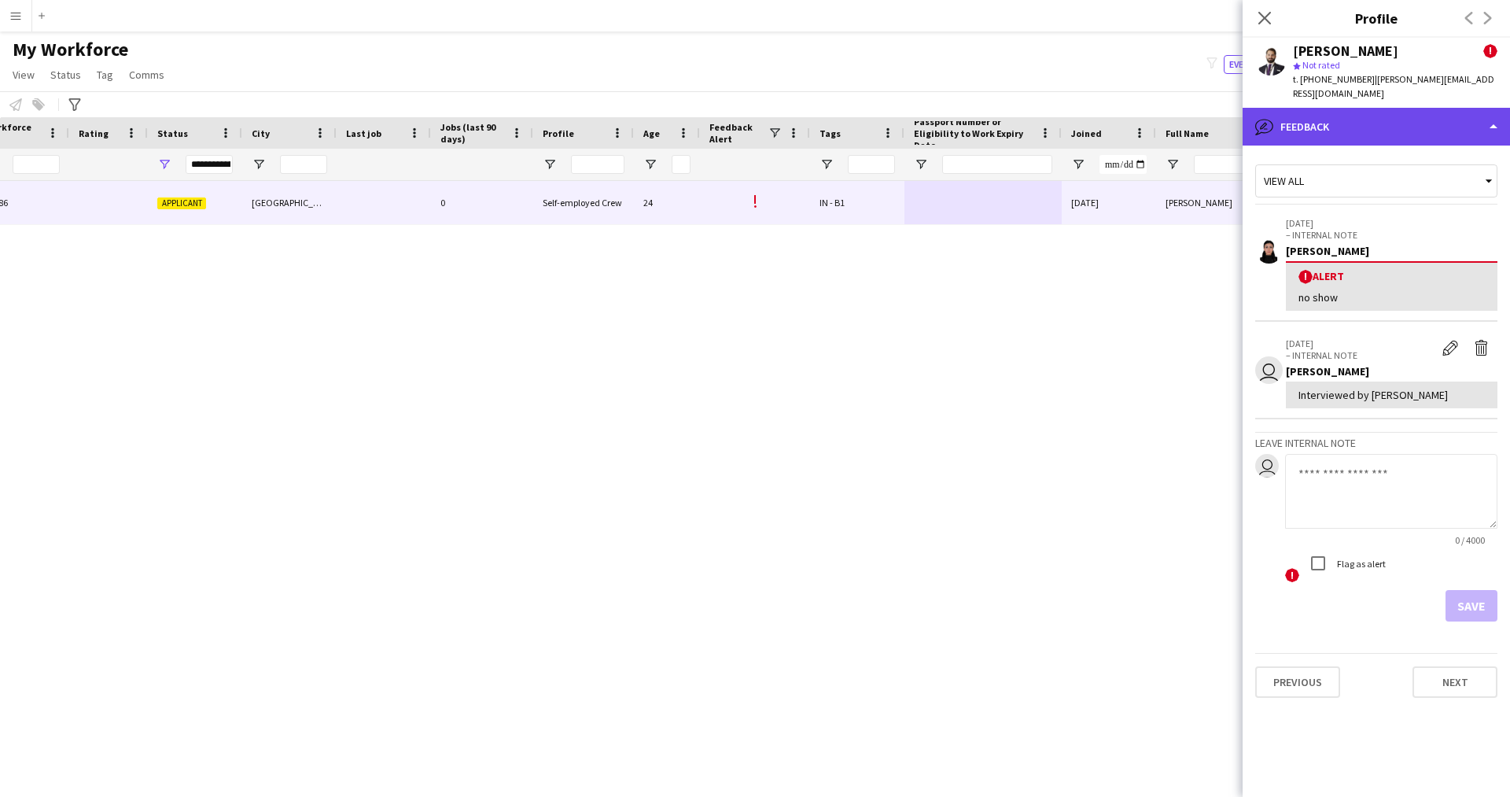
click at [1341, 116] on div "bubble-pencil Feedback" at bounding box center [1375, 127] width 267 height 38
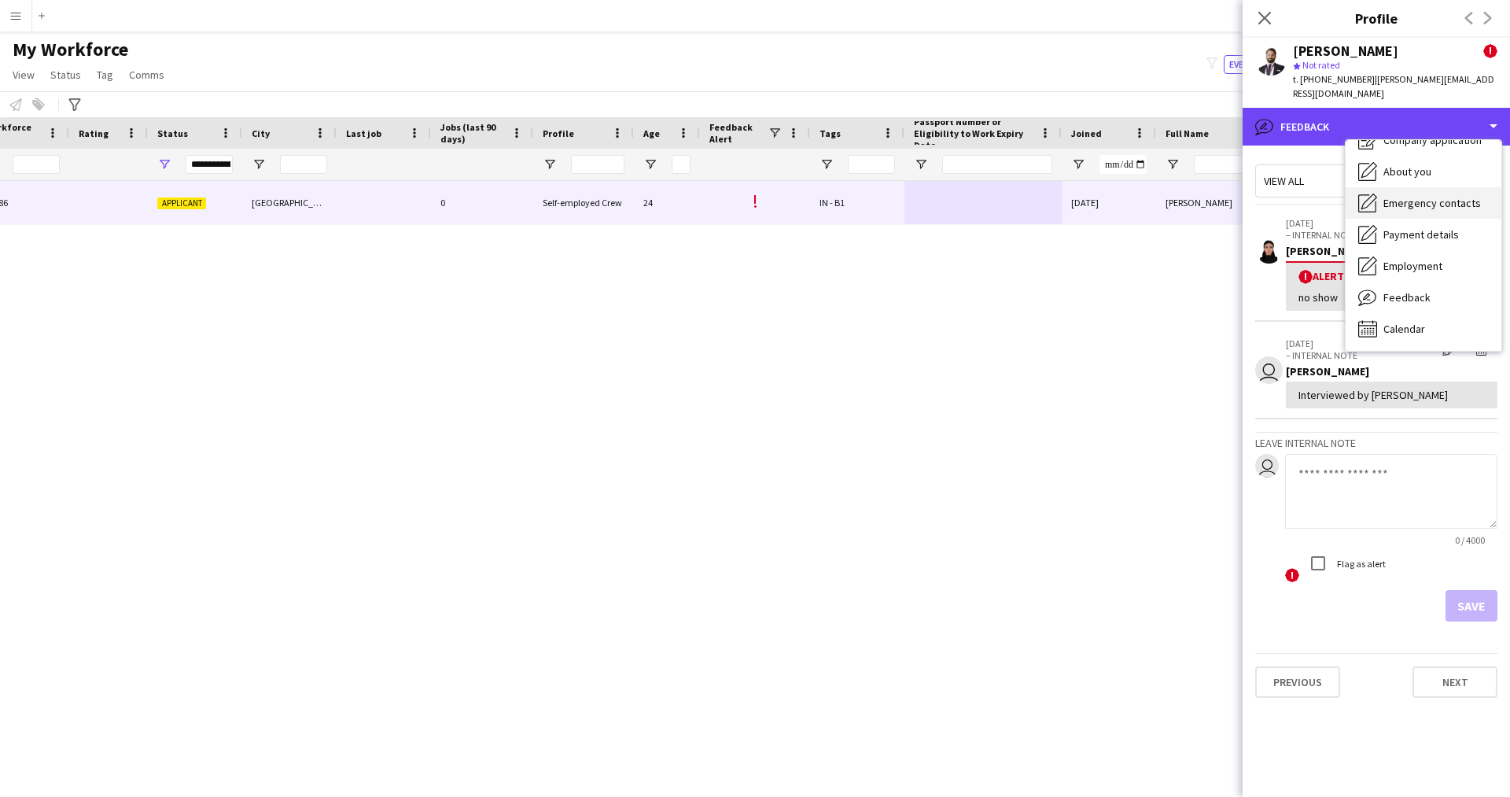
scroll to position [0, 0]
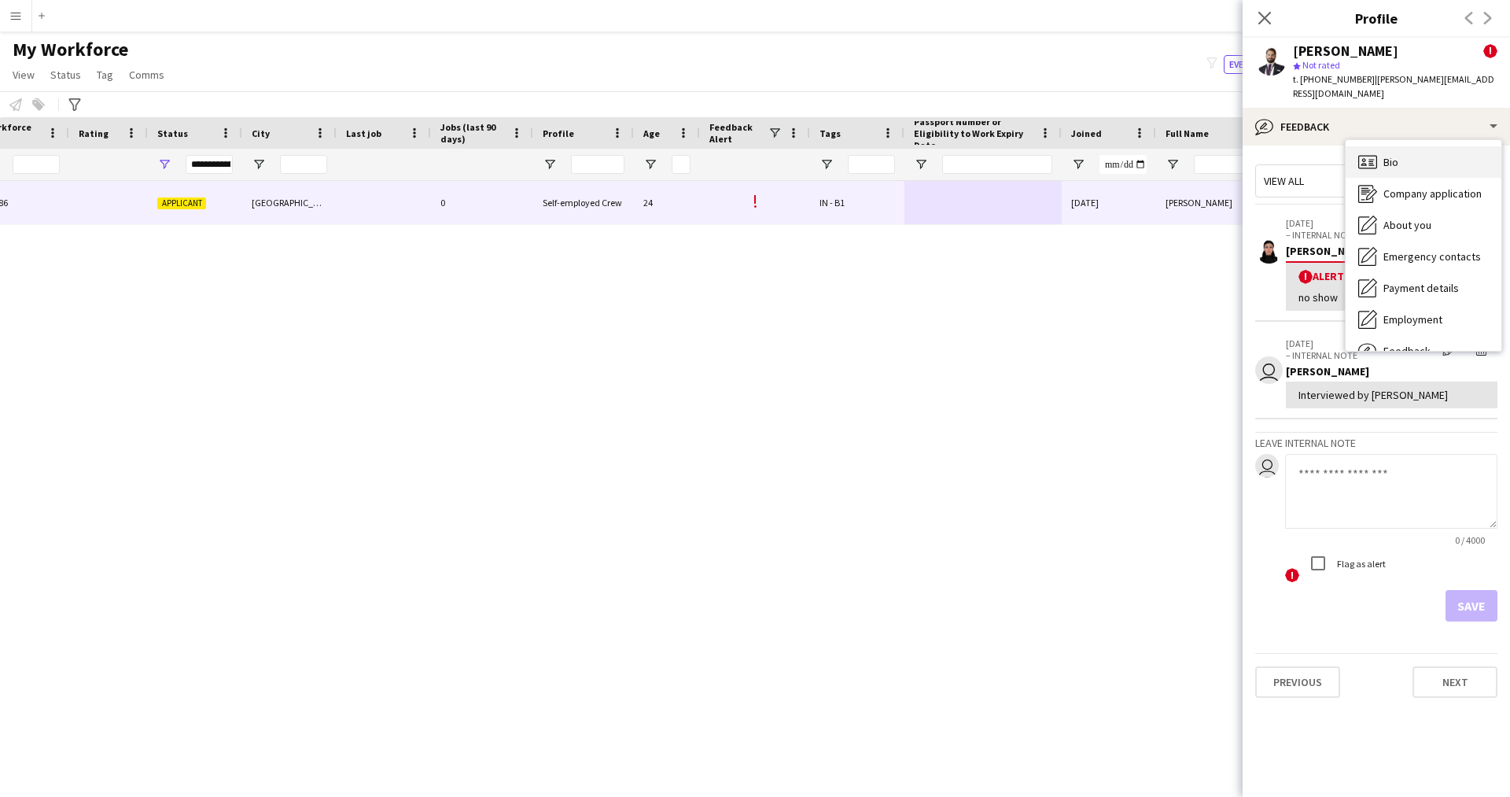
click at [1395, 155] on span "Bio" at bounding box center [1390, 162] width 15 height 14
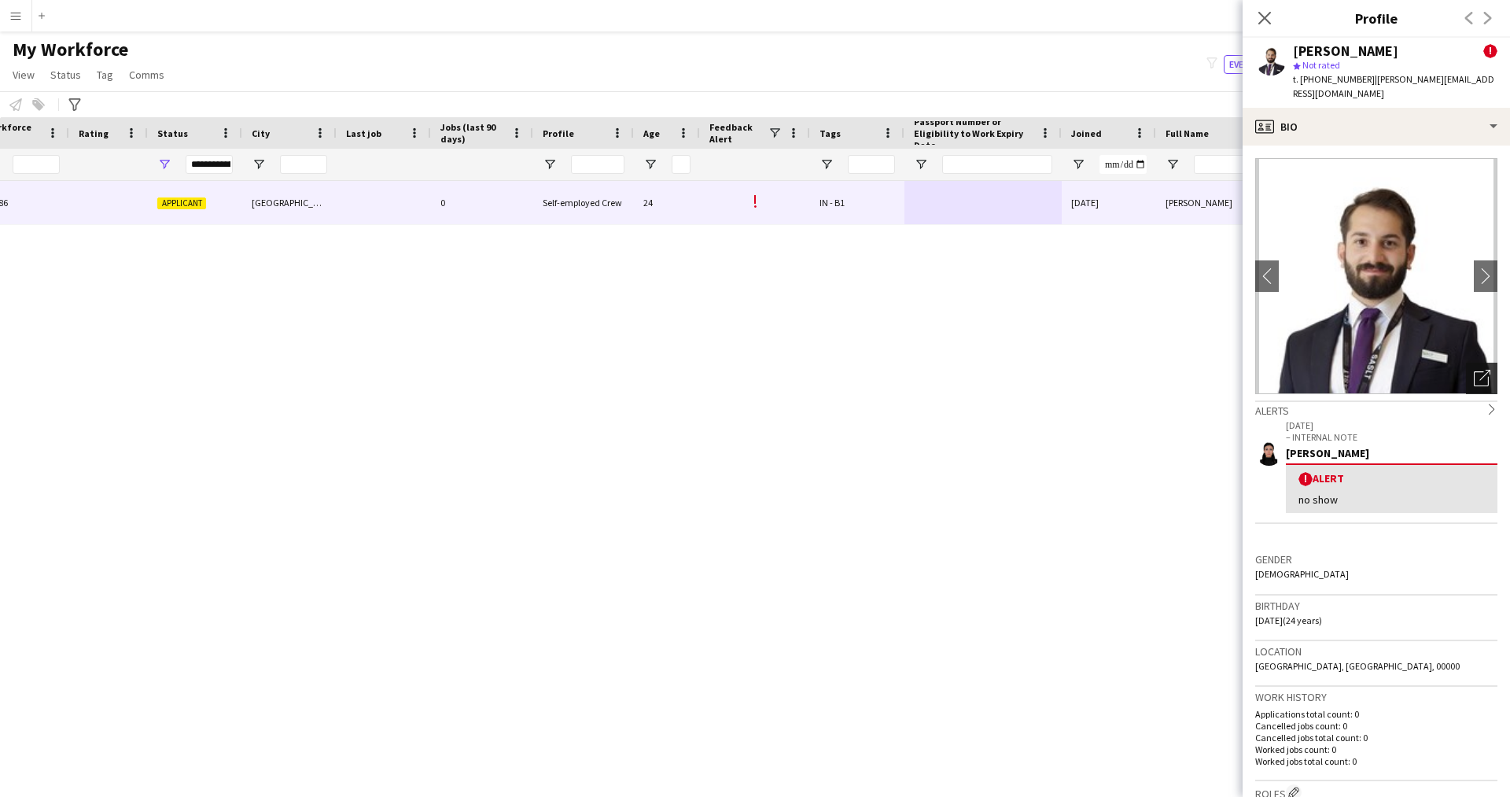
click at [1466, 362] on div "Open photos pop-in" at bounding box center [1481, 377] width 31 height 31
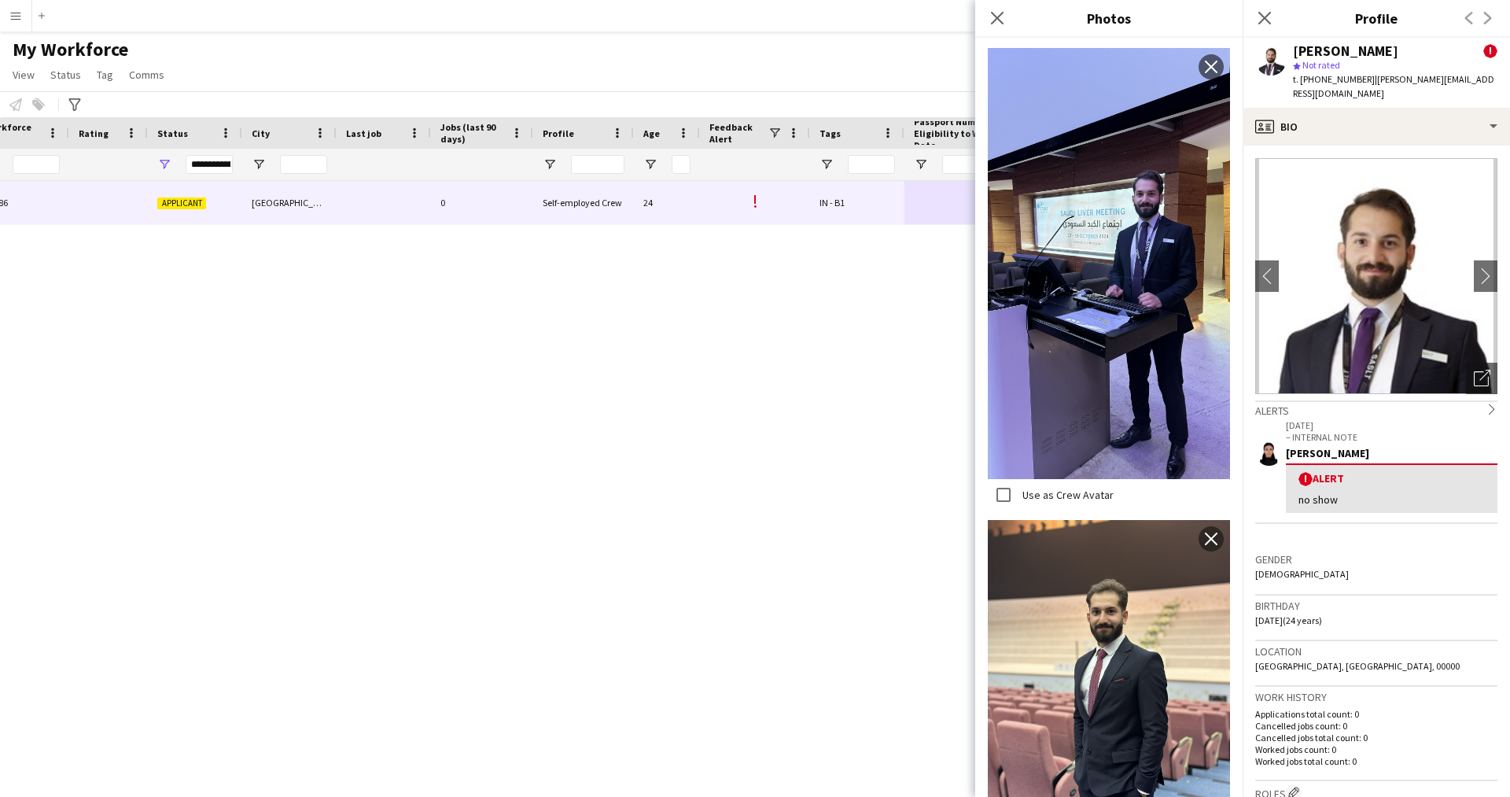
scroll to position [1, 0]
click at [993, 8] on app-icon "Close pop-in" at bounding box center [997, 18] width 23 height 23
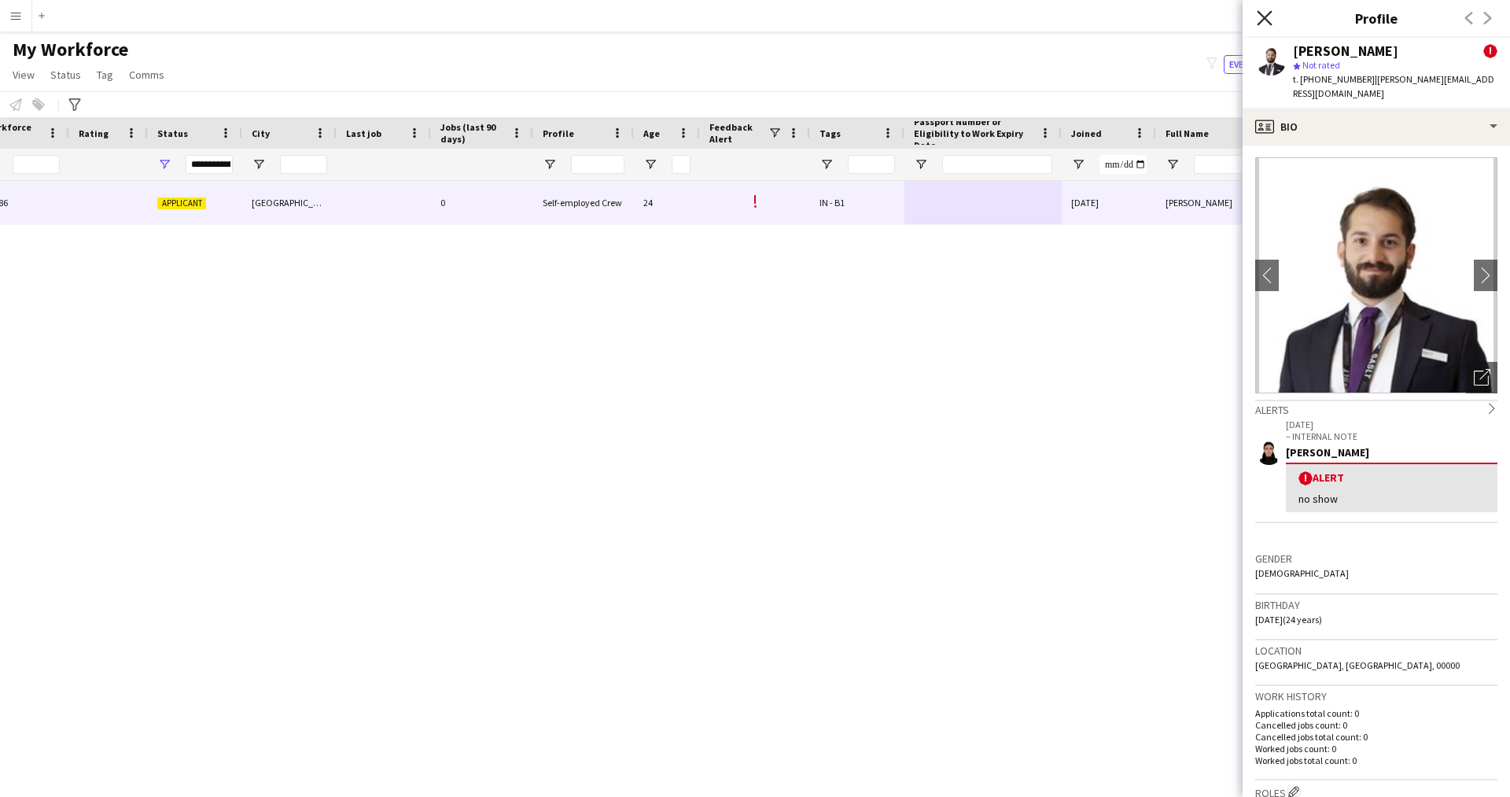
click at [1265, 20] on icon at bounding box center [1263, 17] width 15 height 15
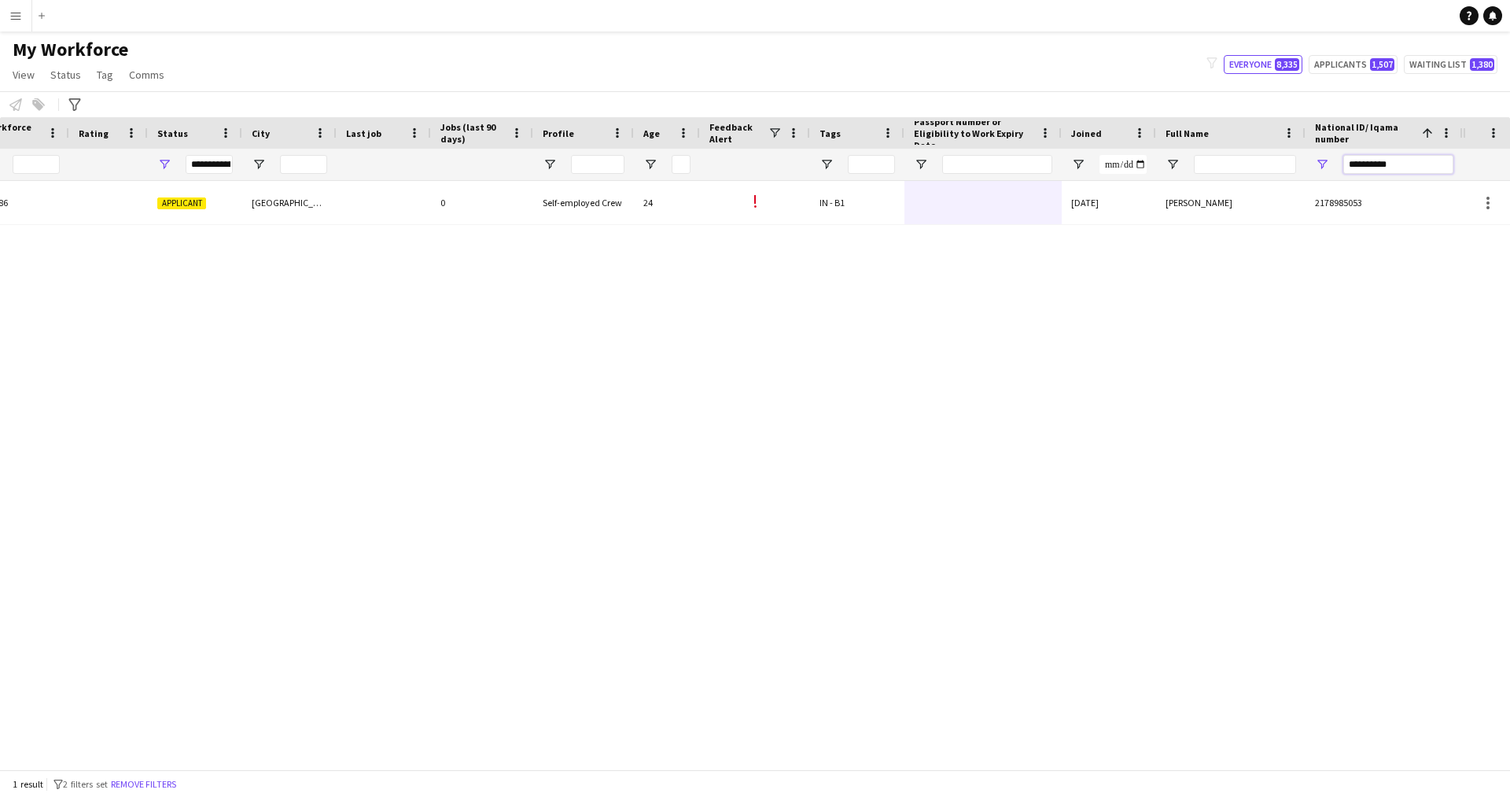
drag, startPoint x: 1411, startPoint y: 163, endPoint x: 1253, endPoint y: 168, distance: 158.1
click at [1253, 168] on div at bounding box center [581, 164] width 1763 height 31
paste input "National ID/ Iqama number Filter Input"
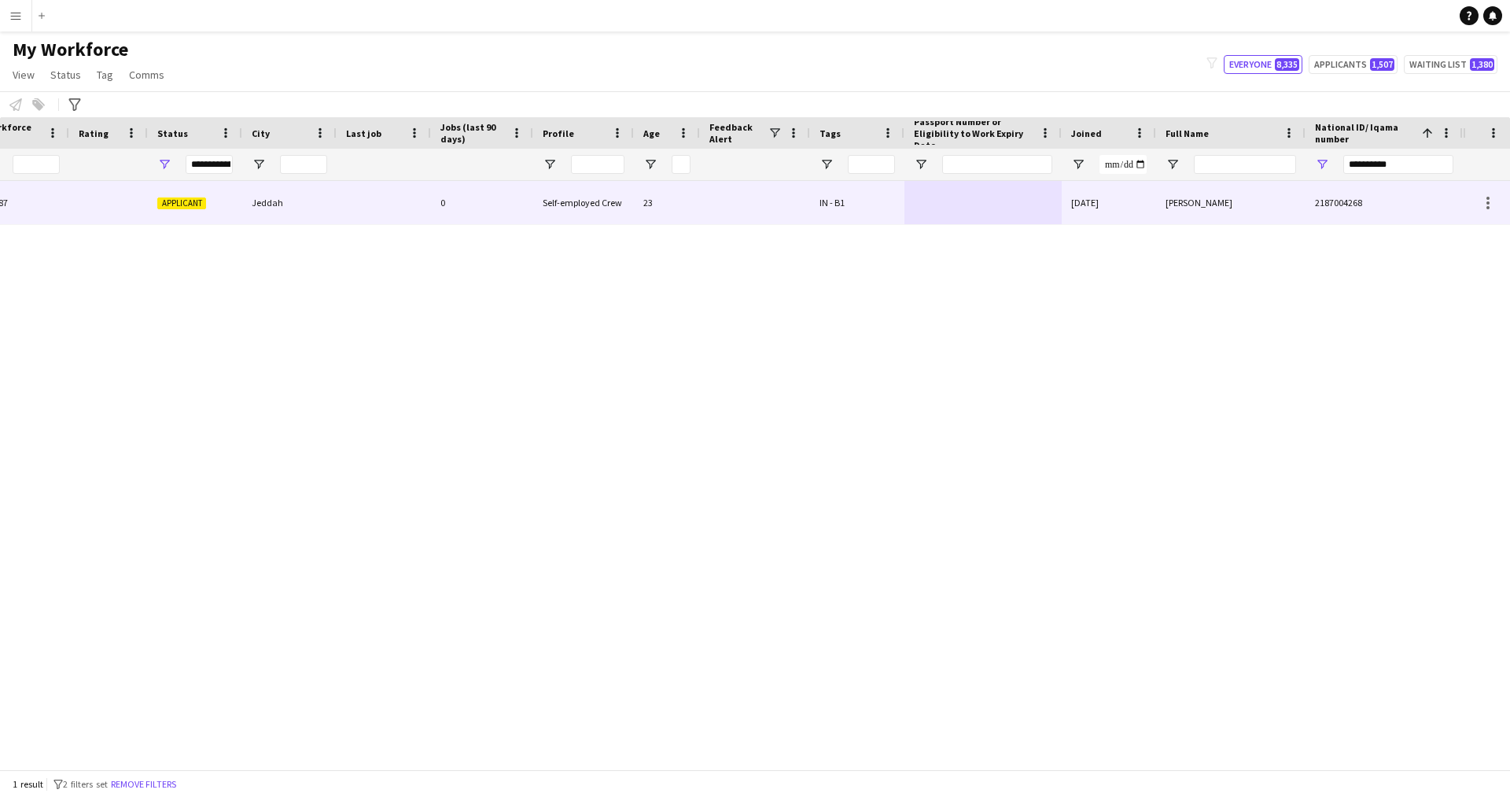
click at [1065, 204] on div "09-04-2025" at bounding box center [1108, 202] width 94 height 43
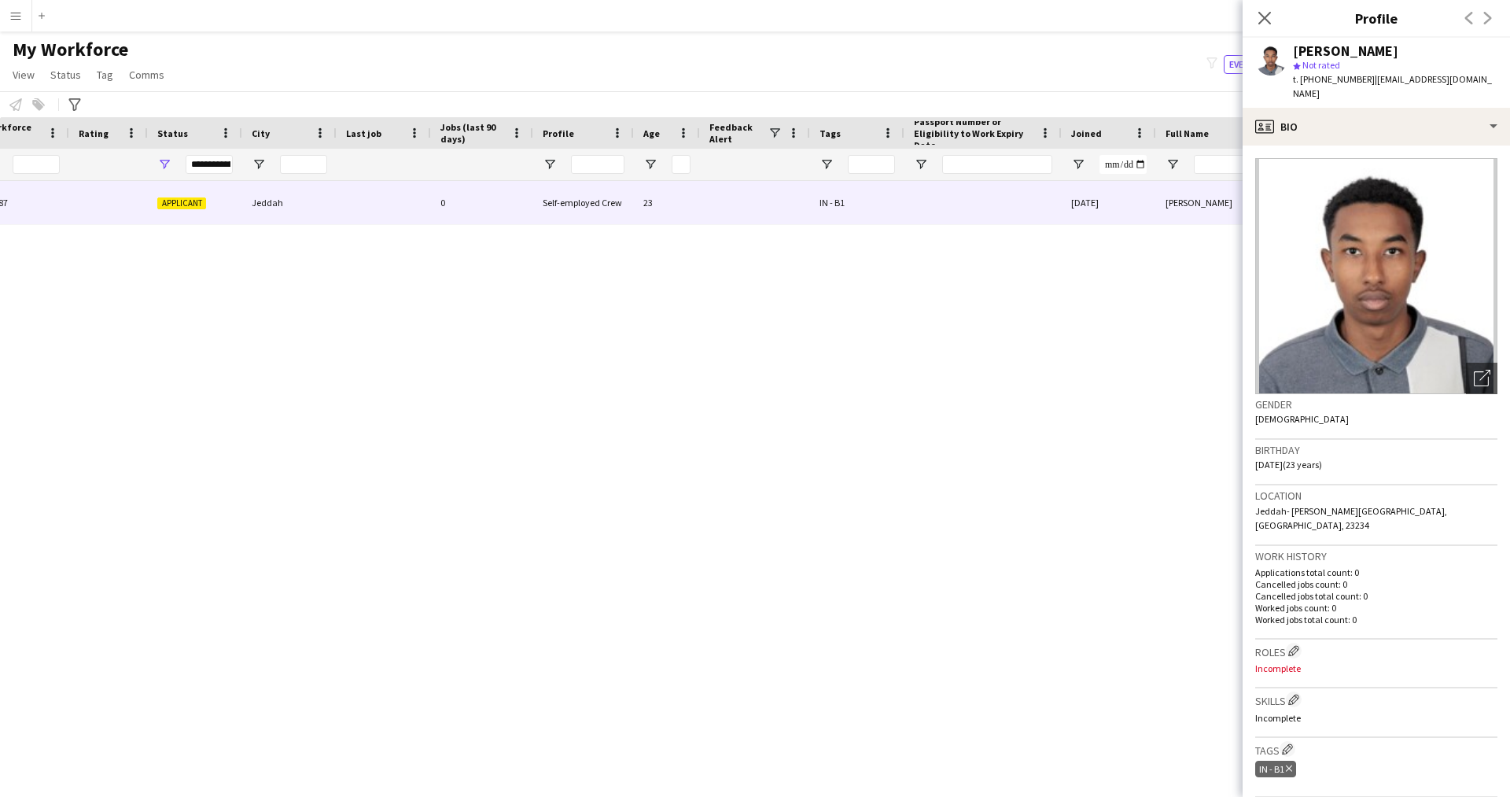
click at [1271, 31] on div "Close pop-in" at bounding box center [1264, 18] width 44 height 36
click at [1267, 25] on app-icon "Close pop-in" at bounding box center [1264, 18] width 23 height 23
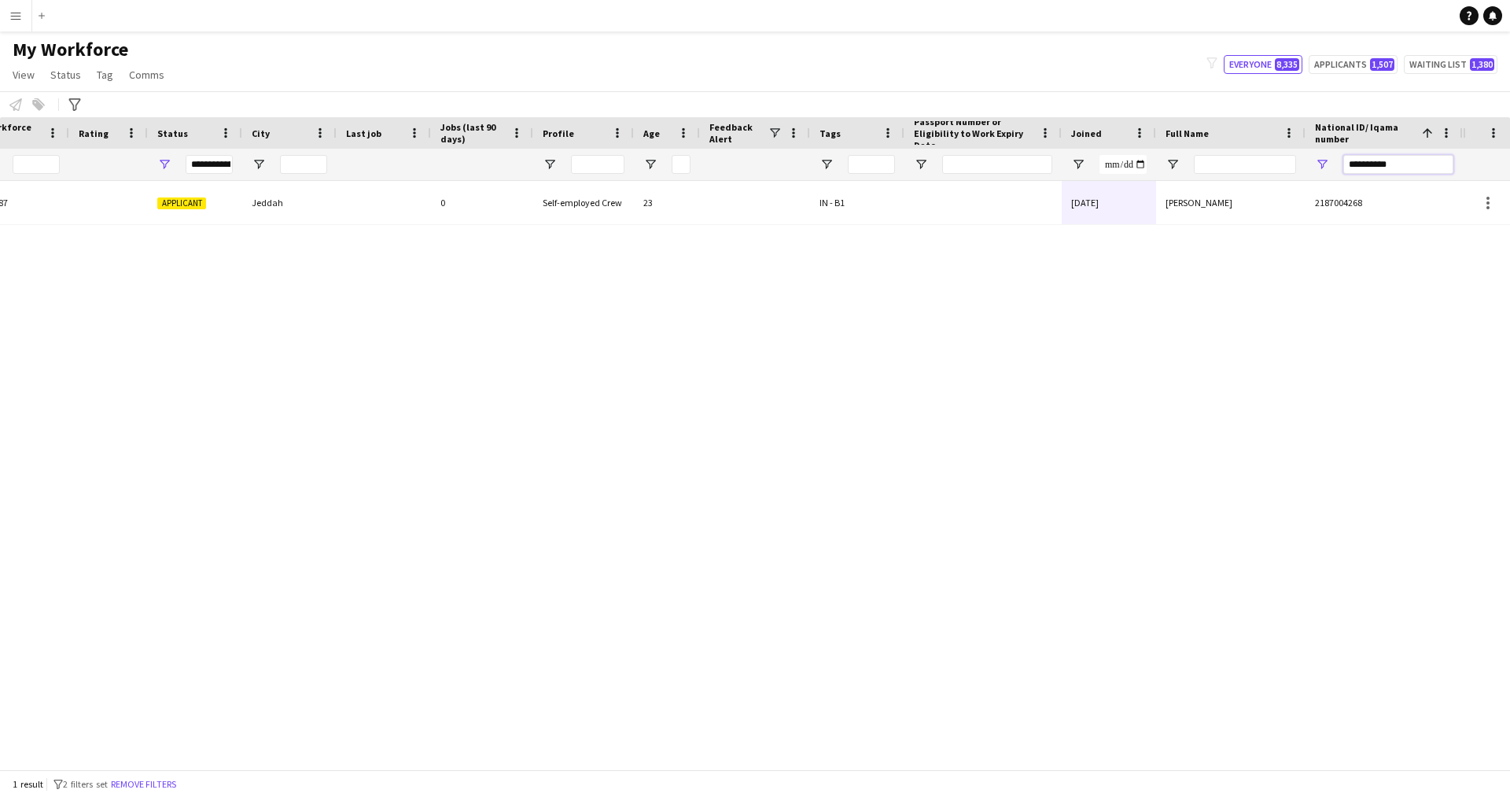
drag, startPoint x: 1425, startPoint y: 166, endPoint x: 1131, endPoint y: 155, distance: 294.3
click at [1131, 155] on div at bounding box center [581, 164] width 1763 height 31
paste input "National ID/ Iqama number Filter Input"
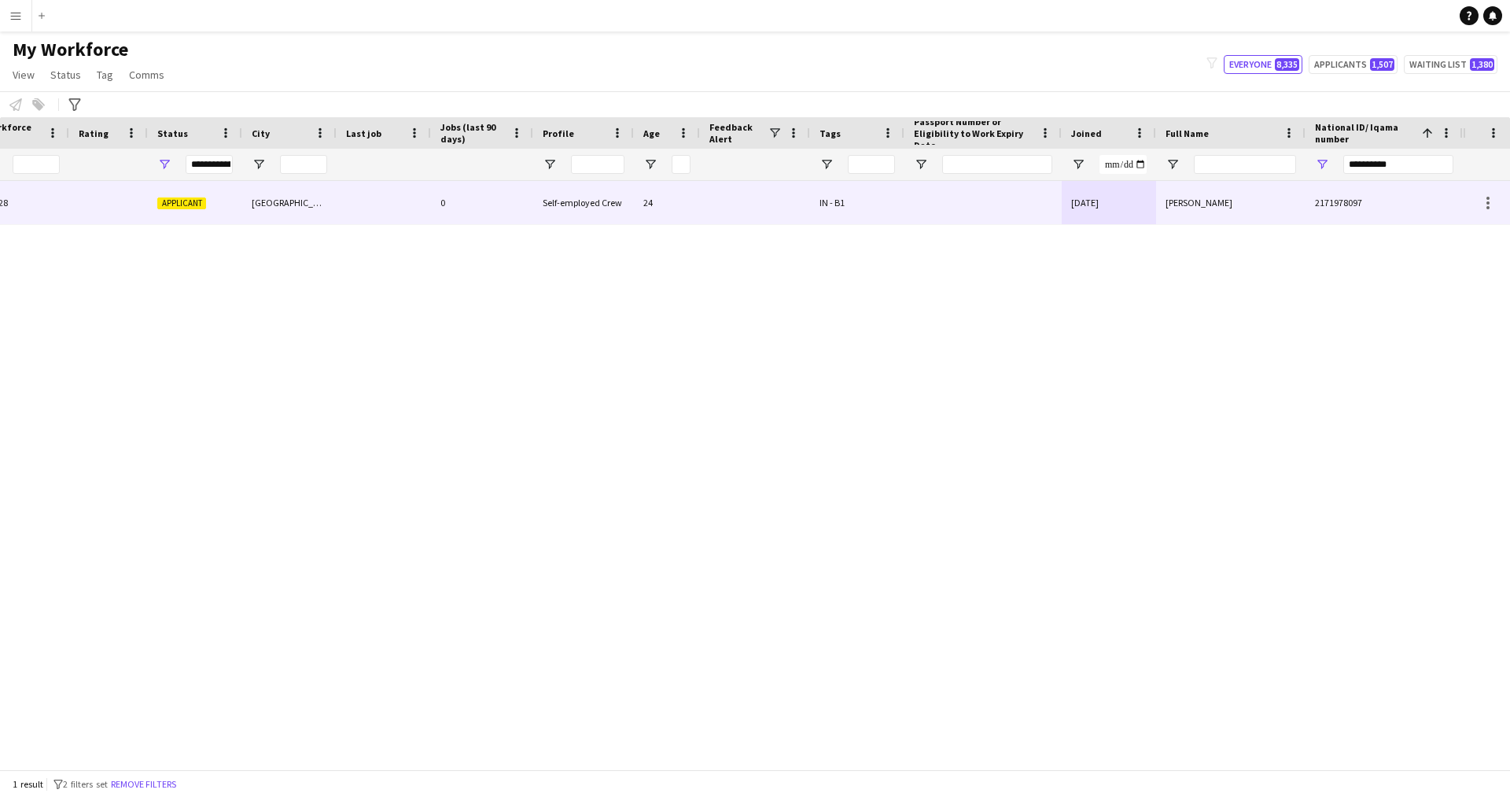
click at [929, 214] on div at bounding box center [982, 202] width 157 height 43
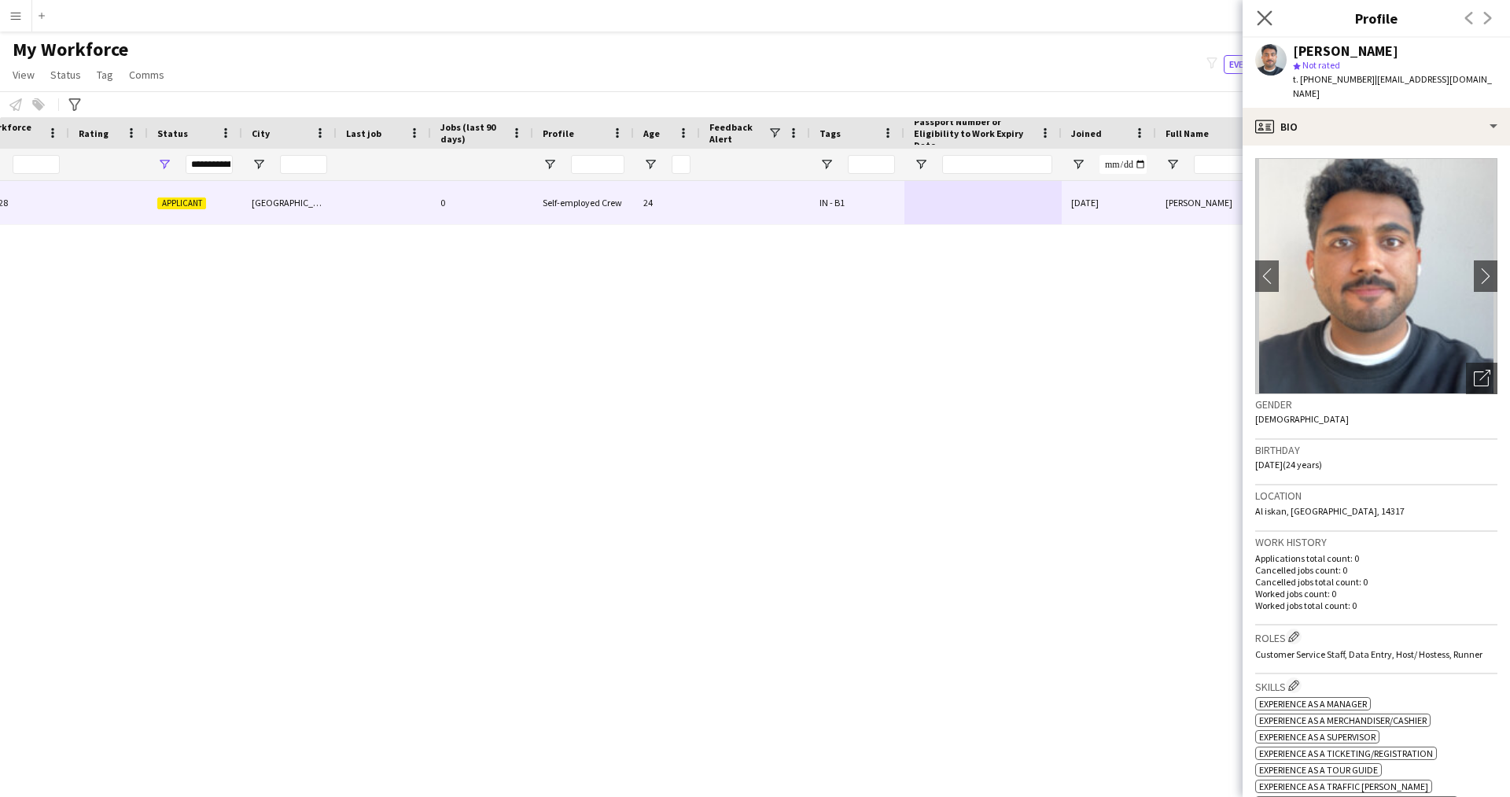
click at [1270, 28] on app-icon "Close pop-in" at bounding box center [1264, 18] width 23 height 23
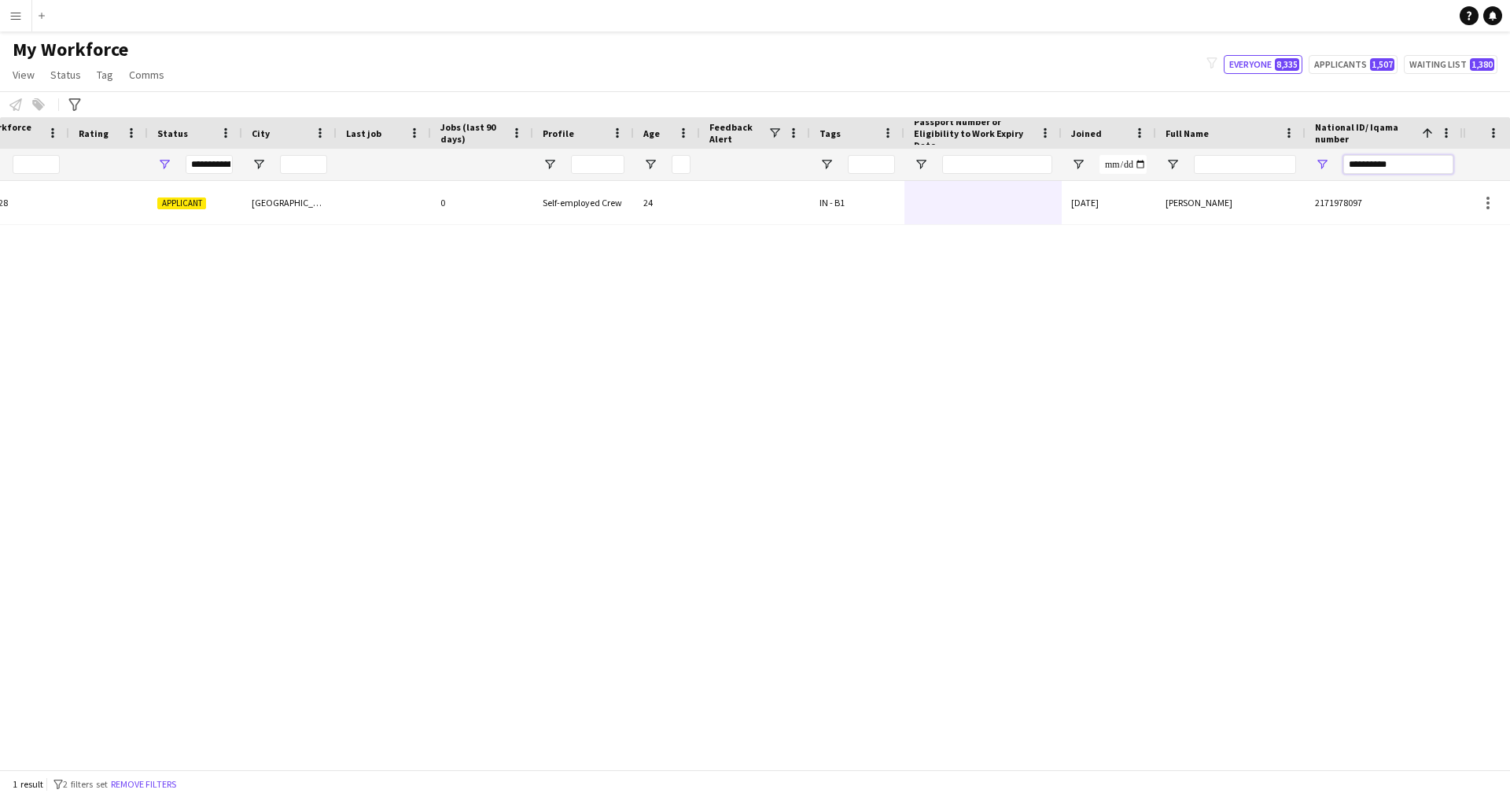
drag, startPoint x: 1418, startPoint y: 159, endPoint x: 1156, endPoint y: 191, distance: 263.8
click at [1156, 191] on div "Workforce Details Profile Data Workforce Details Profile Data Profile Age 1" at bounding box center [755, 443] width 1510 height 652
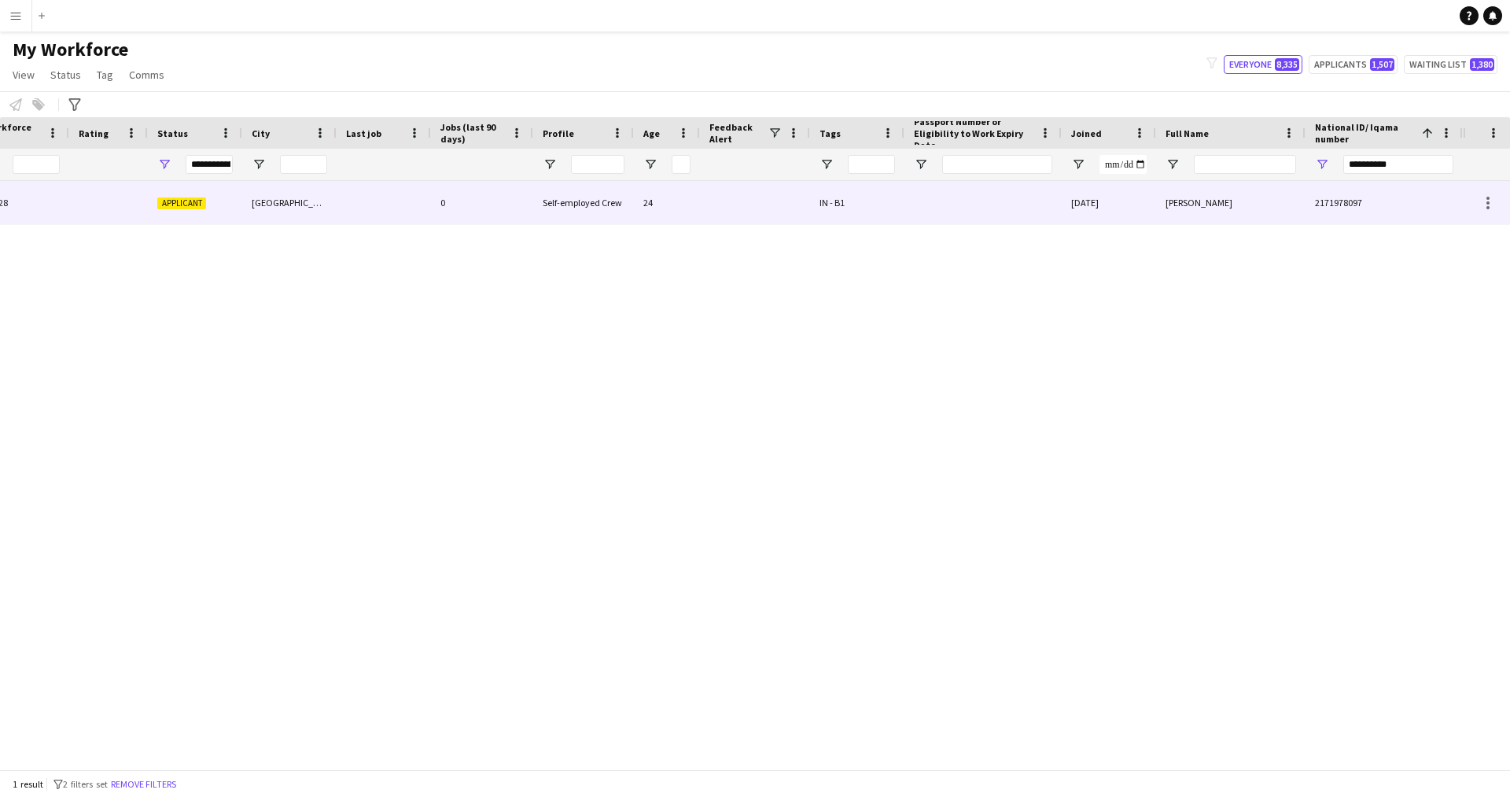
click at [1155, 212] on div "27-02-2025" at bounding box center [1108, 202] width 94 height 43
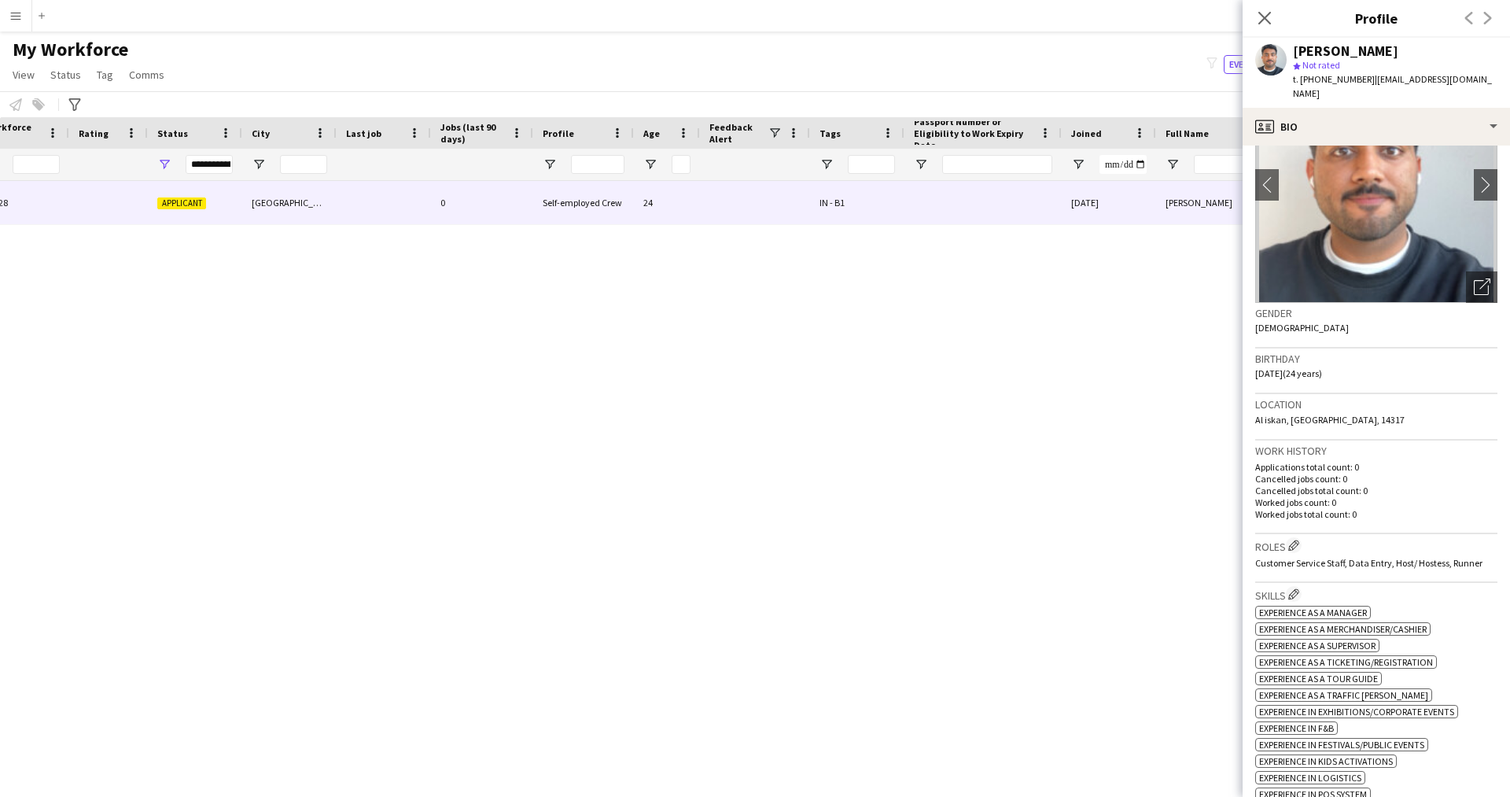
scroll to position [90, 0]
click at [1473, 279] on icon "Open photos pop-in" at bounding box center [1481, 287] width 17 height 17
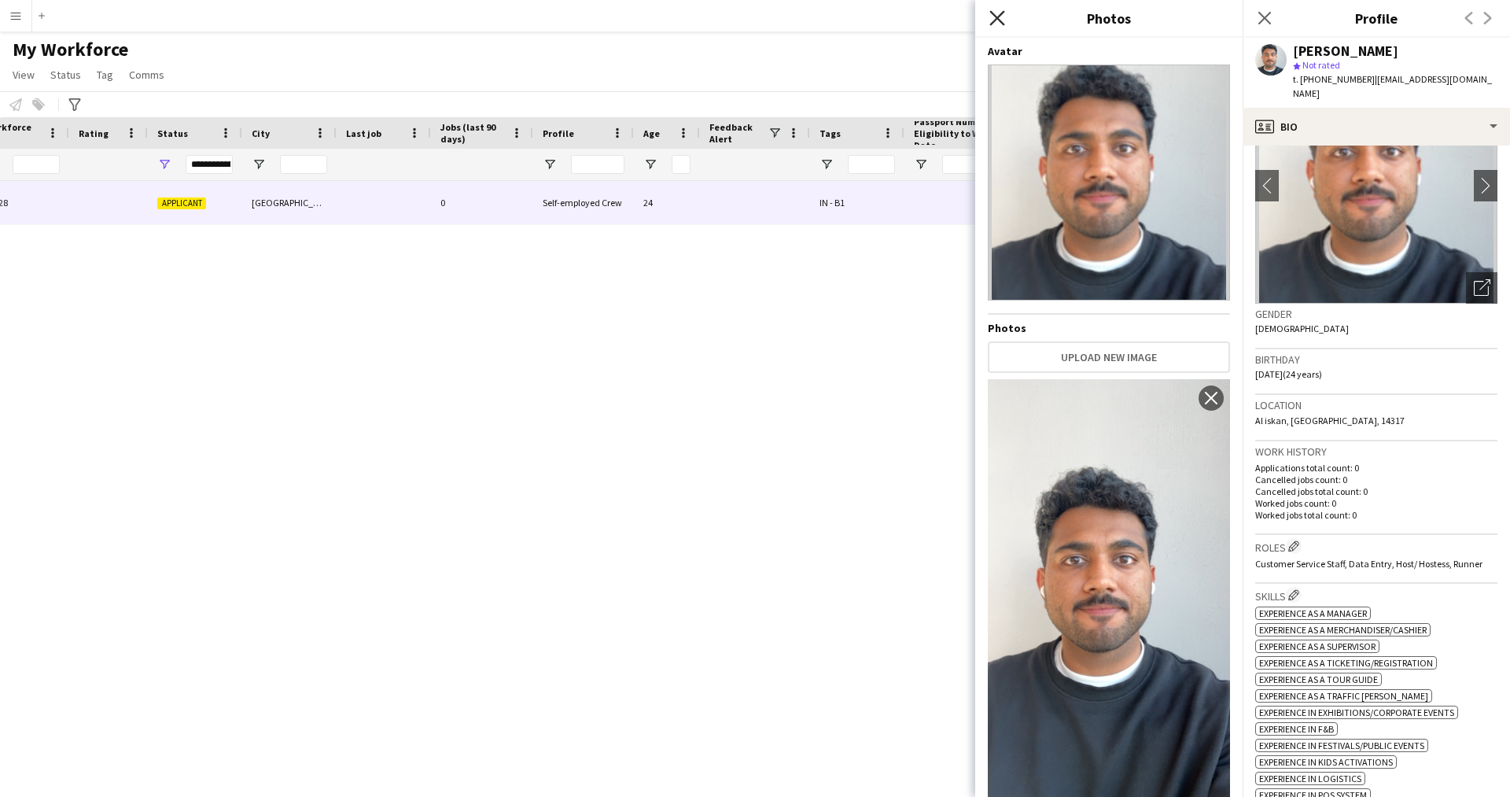
click at [997, 16] on icon "Close pop-in" at bounding box center [996, 17] width 15 height 15
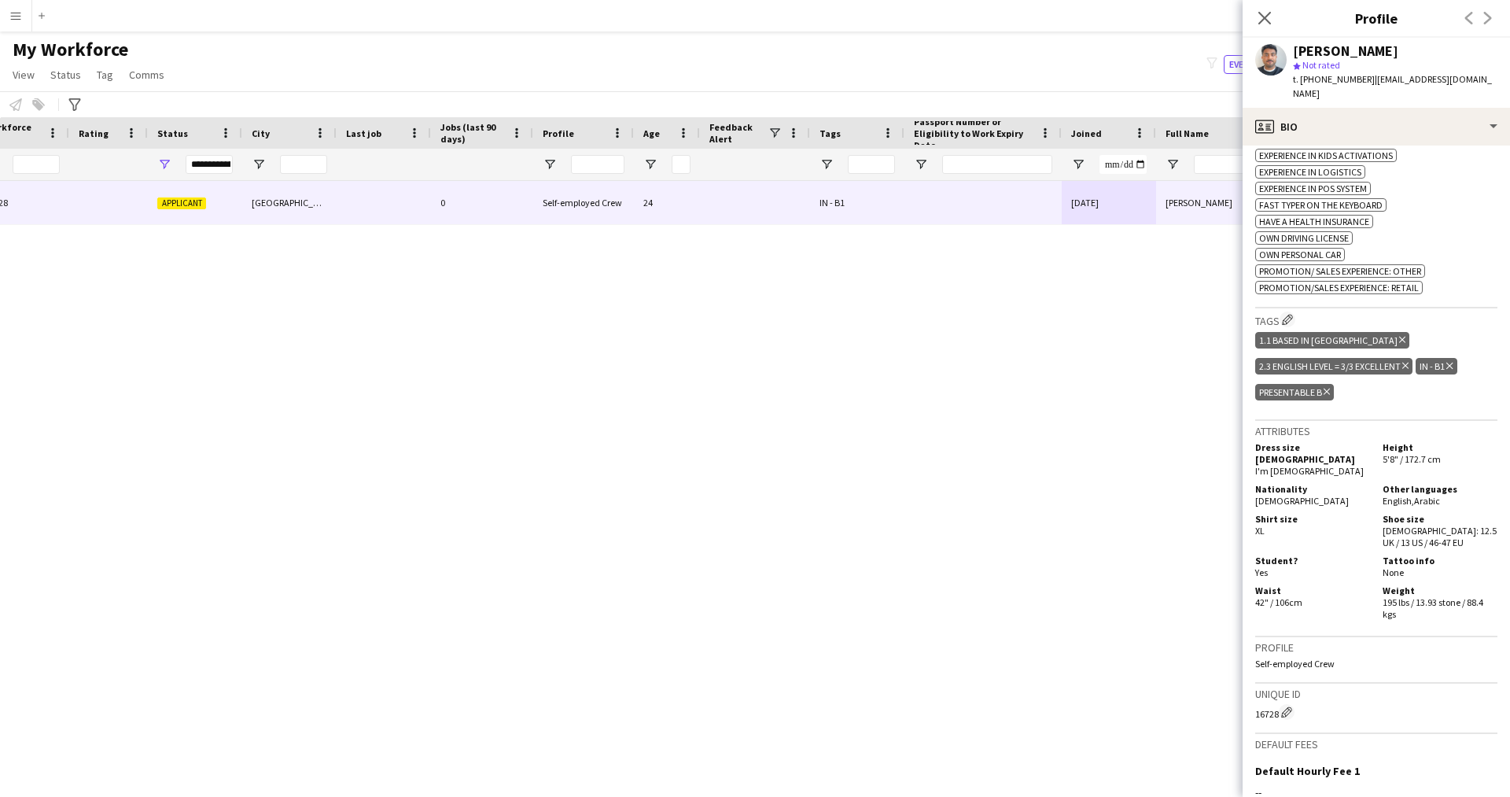
scroll to position [702, 0]
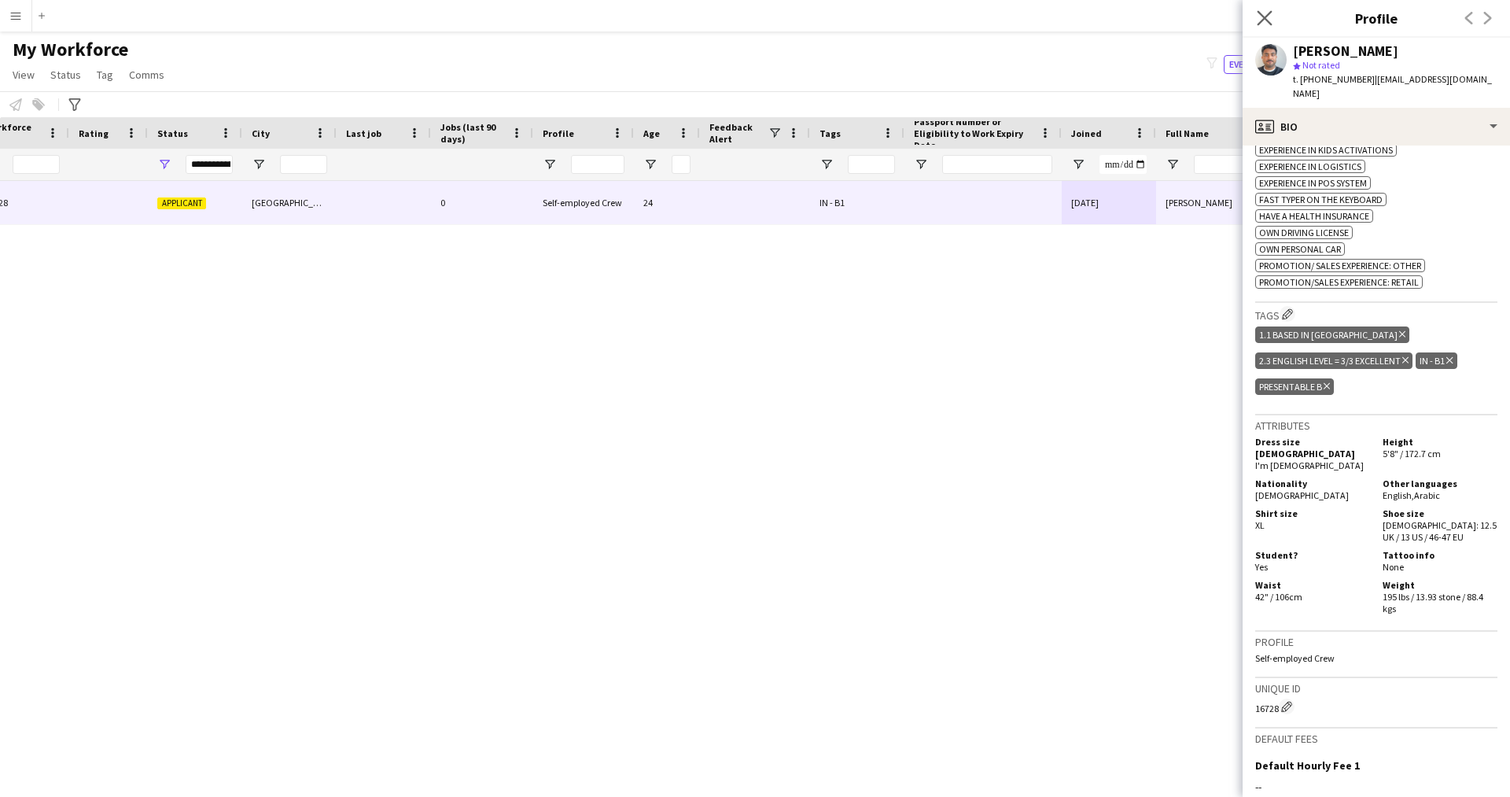
click at [1263, 26] on app-icon "Close pop-in" at bounding box center [1264, 18] width 23 height 23
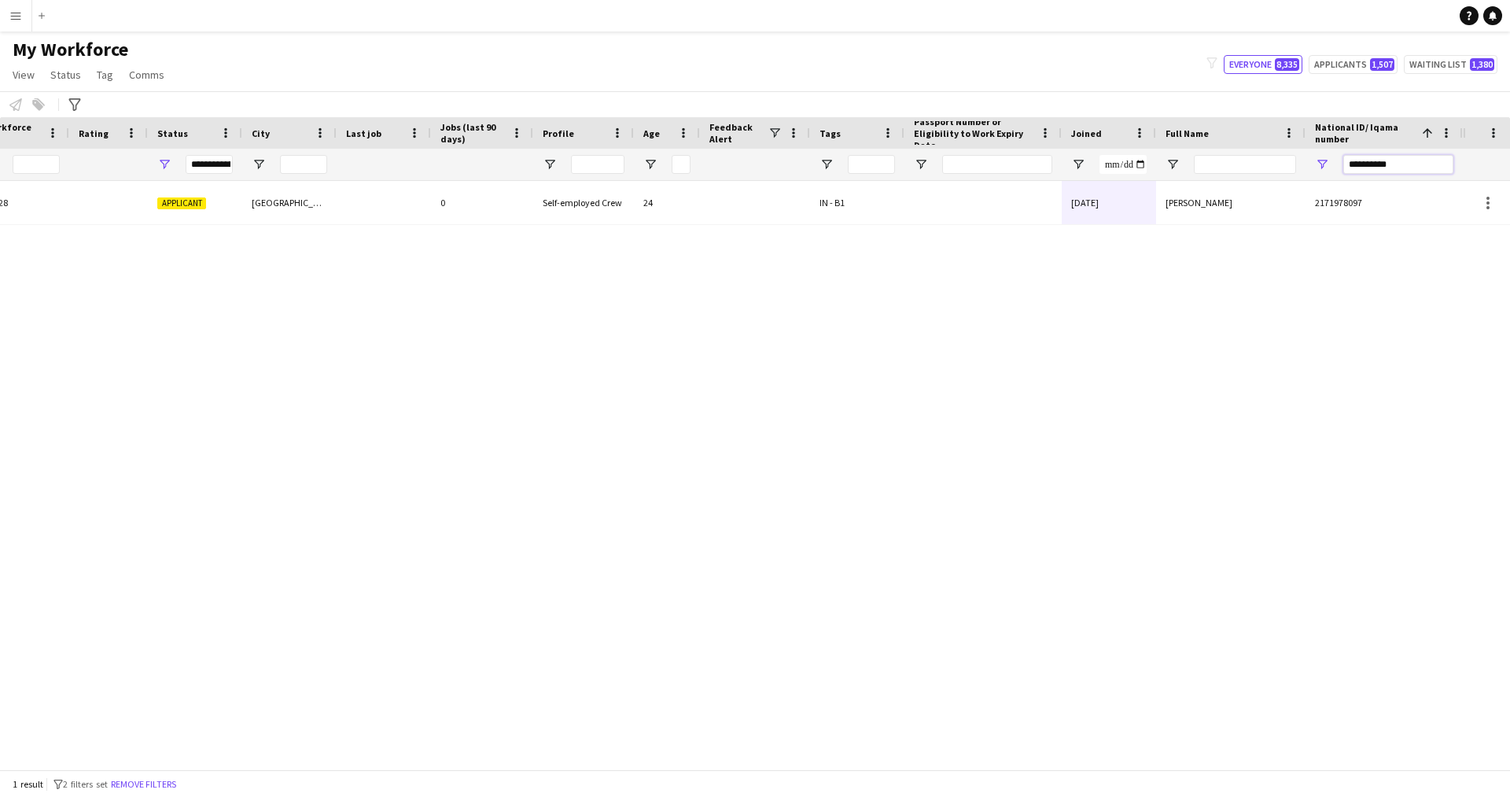
drag, startPoint x: 1419, startPoint y: 174, endPoint x: 1177, endPoint y: 156, distance: 242.8
click at [1177, 156] on div at bounding box center [581, 164] width 1763 height 31
paste input "National ID/ Iqama number Filter Input"
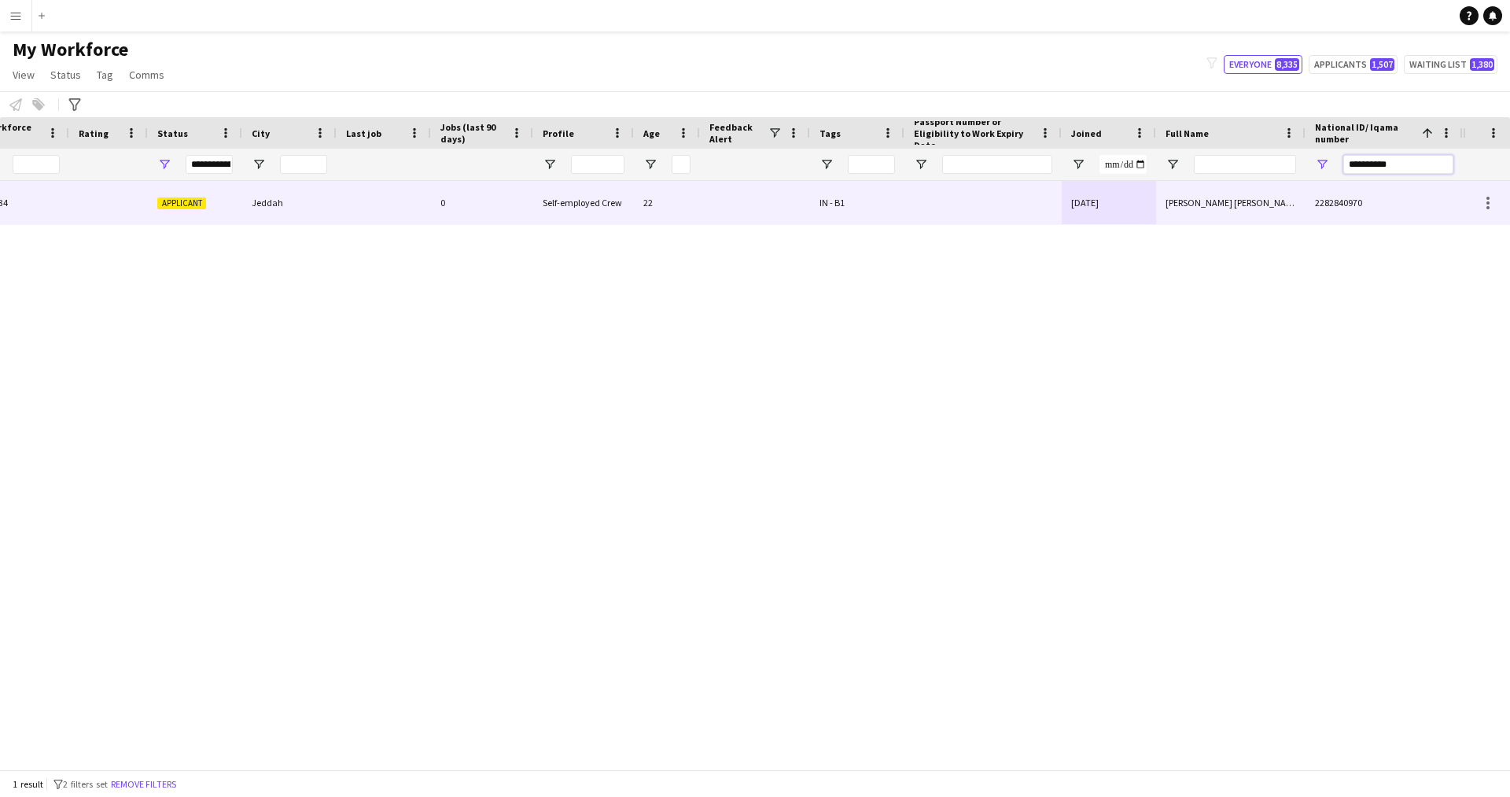
type input "**********"
click at [1095, 190] on div "23-10-2024" at bounding box center [1108, 202] width 94 height 43
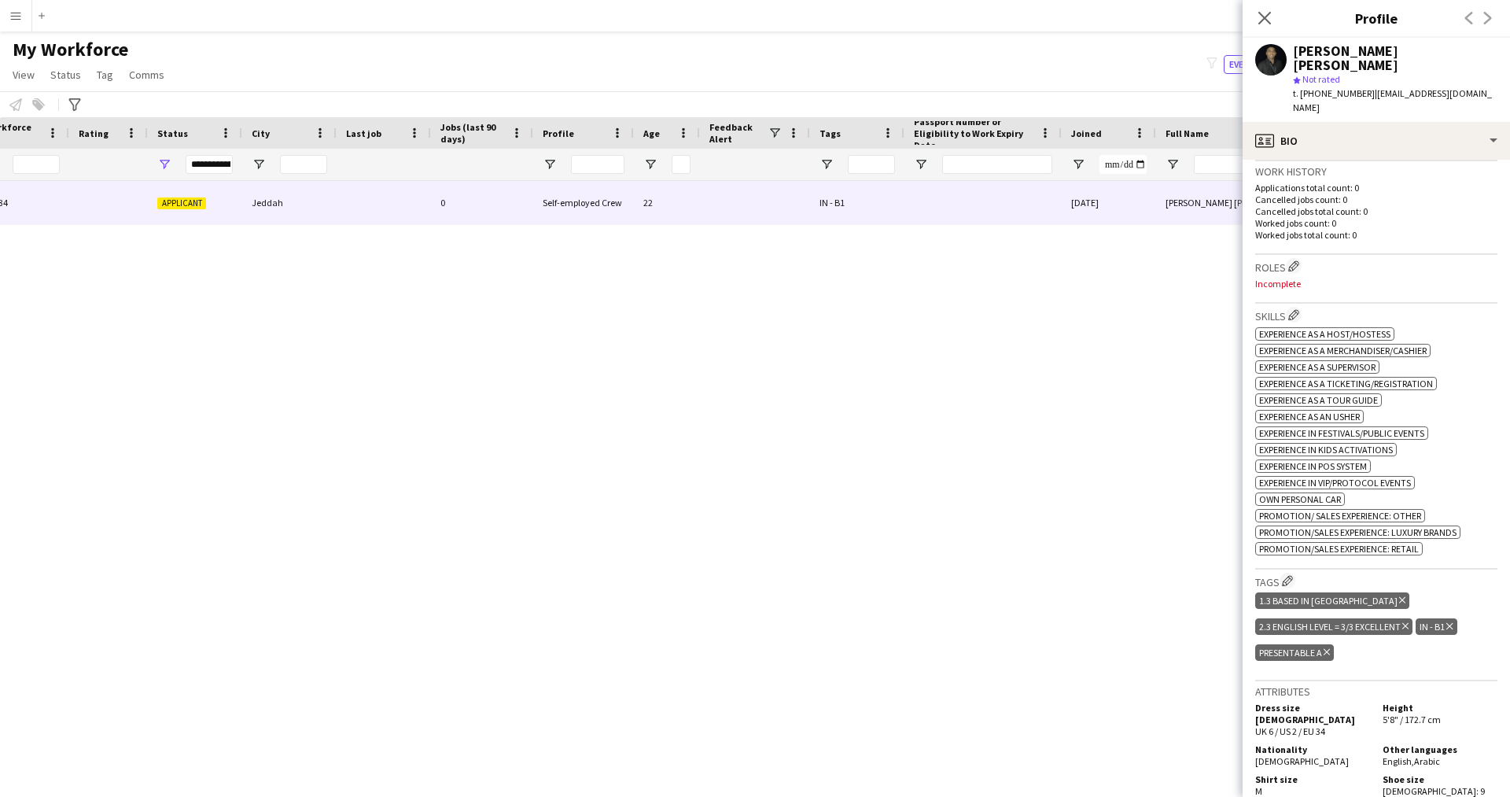
scroll to position [407, 0]
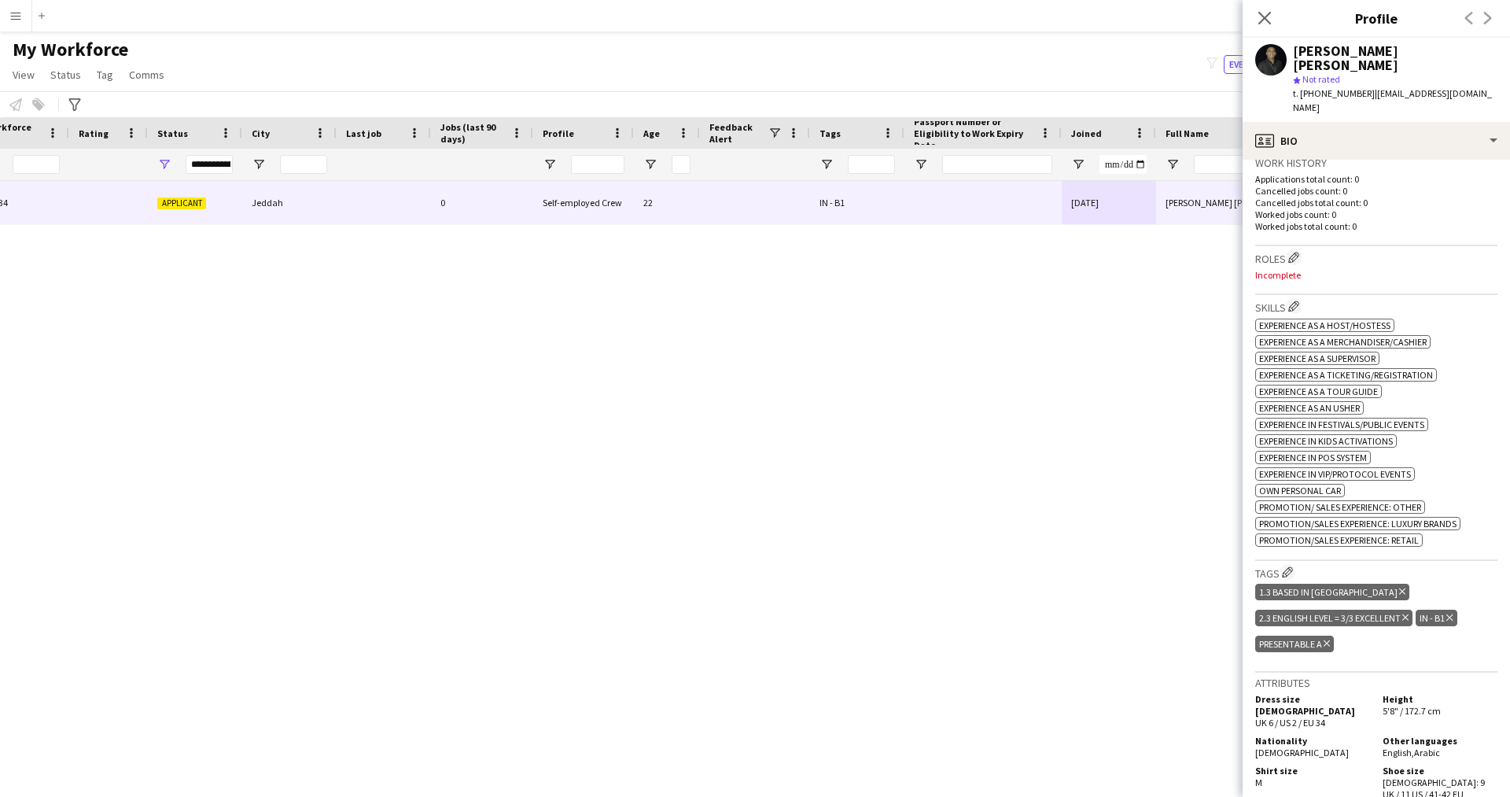
click at [1359, 402] on span "Experience as an Usher" at bounding box center [1309, 408] width 101 height 12
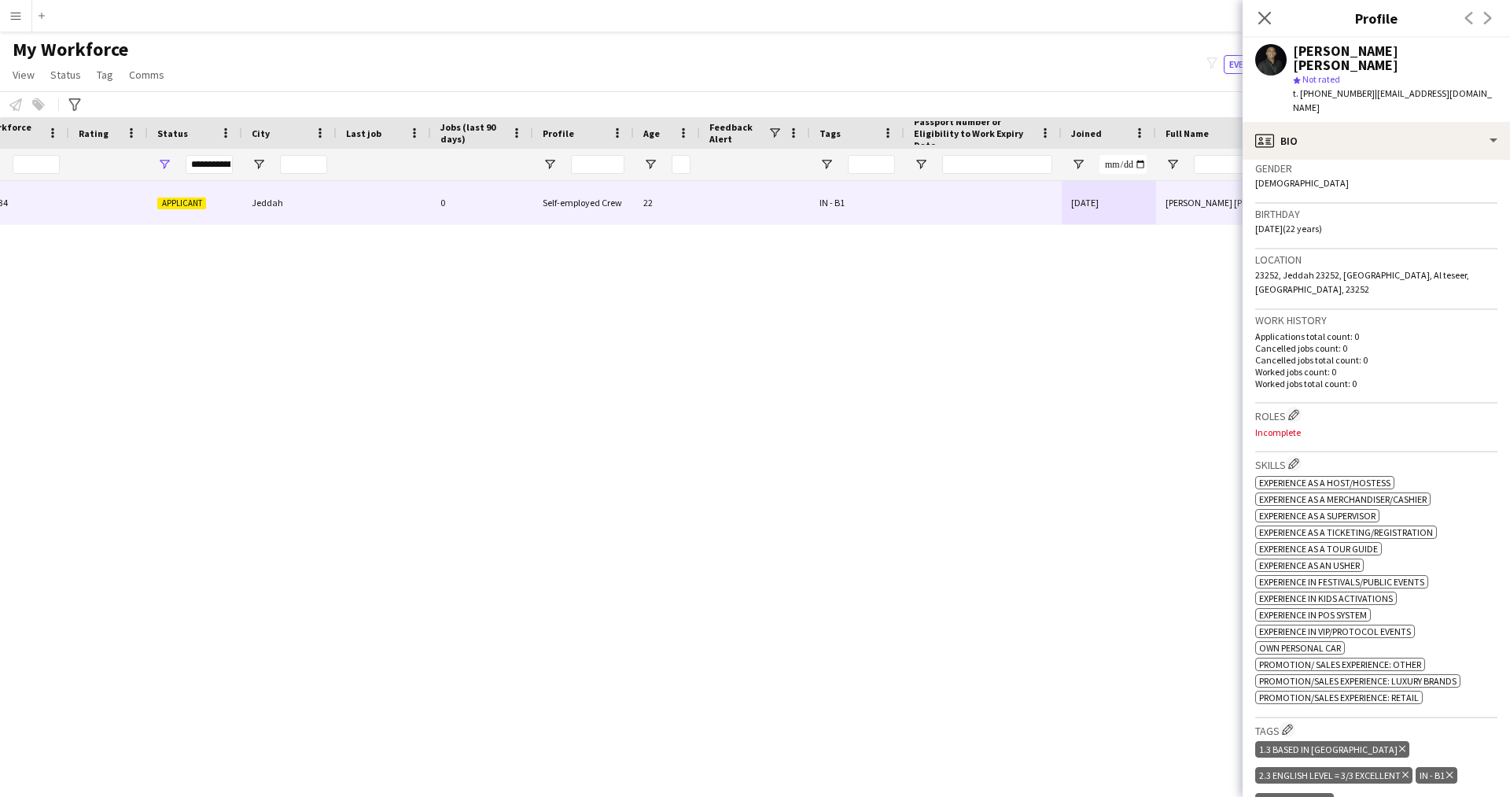
scroll to position [251, 0]
click at [1289, 406] on button "Edit crew company roles" at bounding box center [1294, 414] width 16 height 16
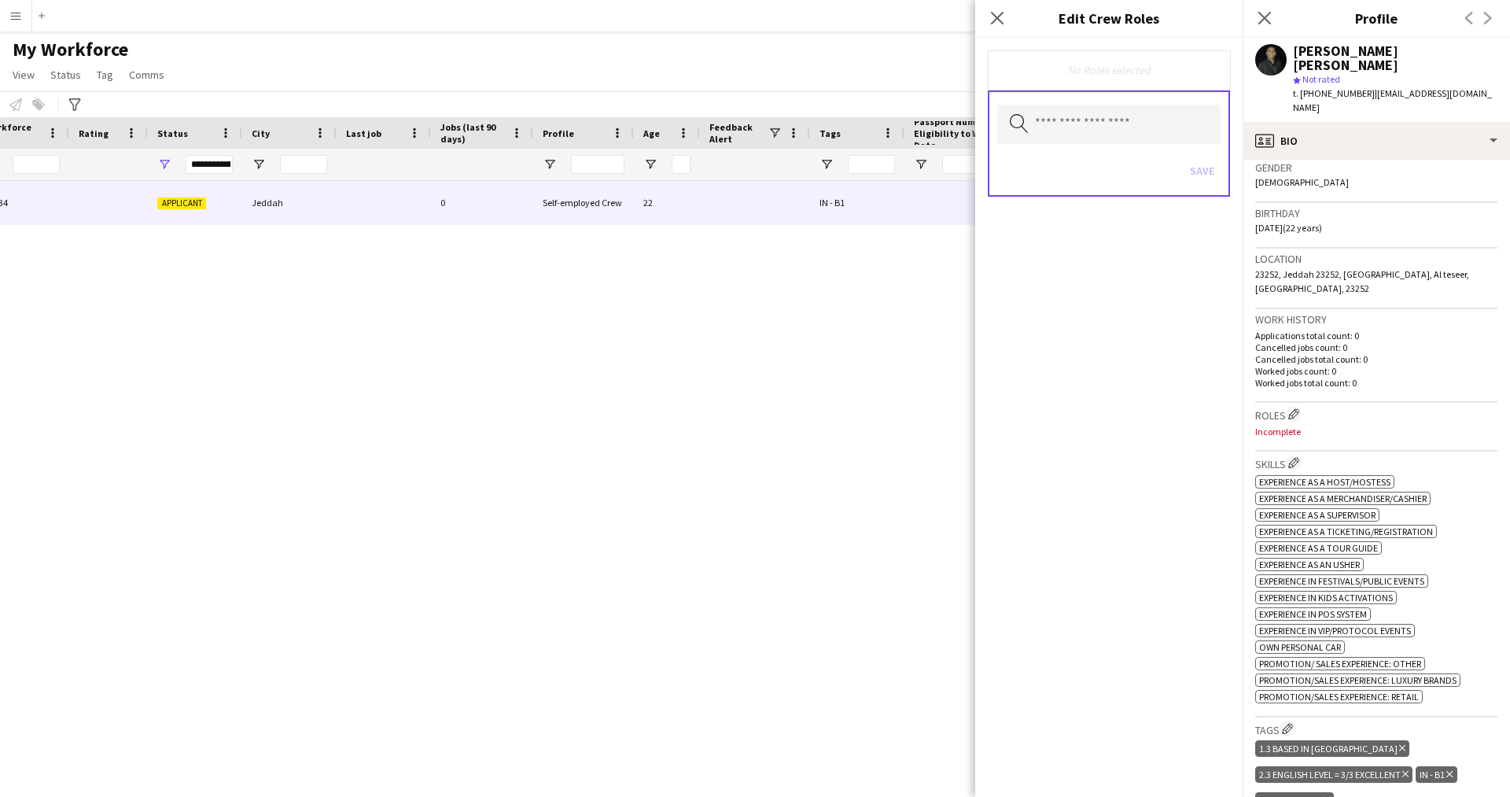
click at [1101, 160] on div "Save" at bounding box center [1108, 172] width 223 height 45
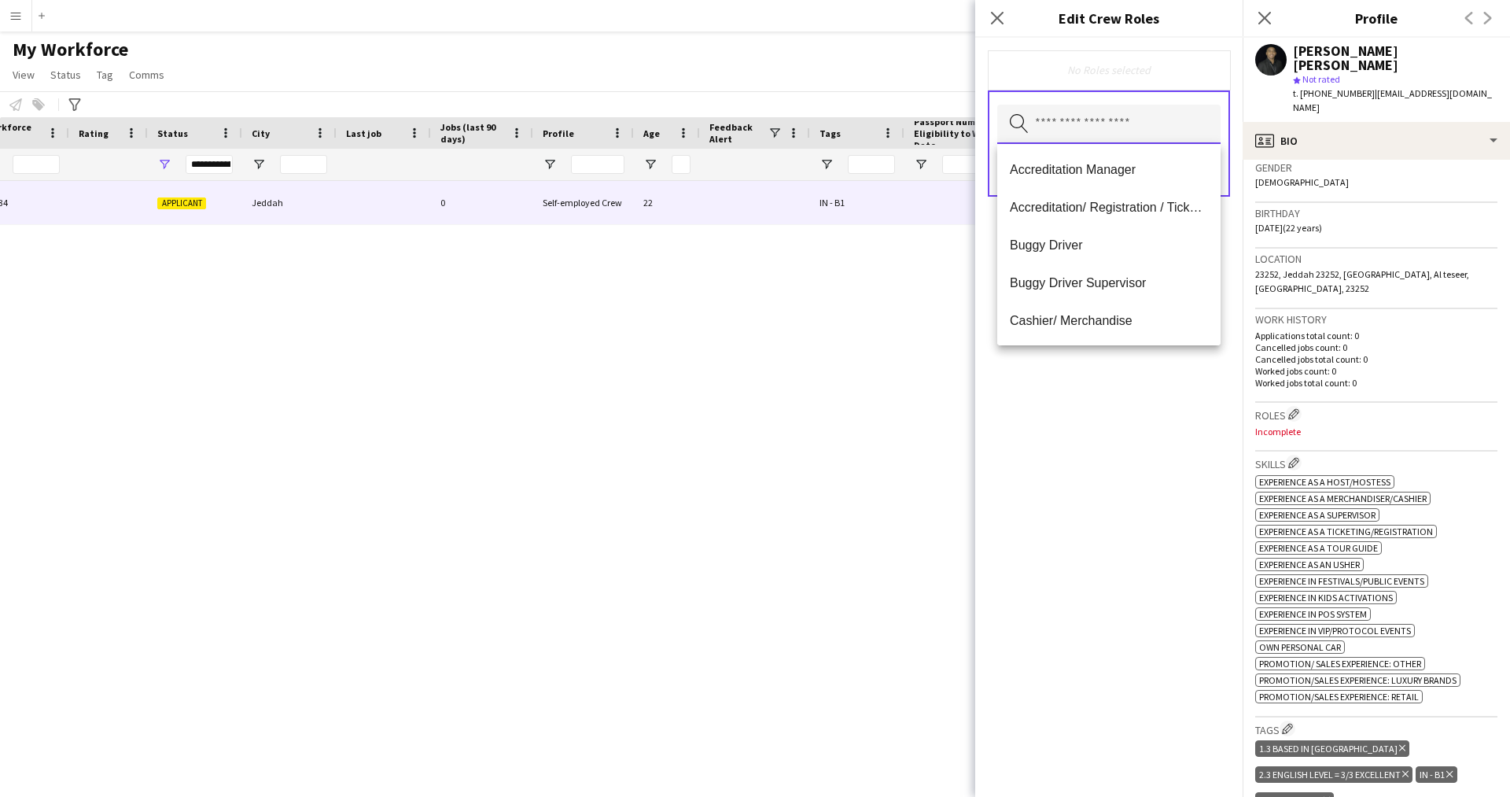
click at [1094, 124] on input "text" at bounding box center [1108, 124] width 223 height 39
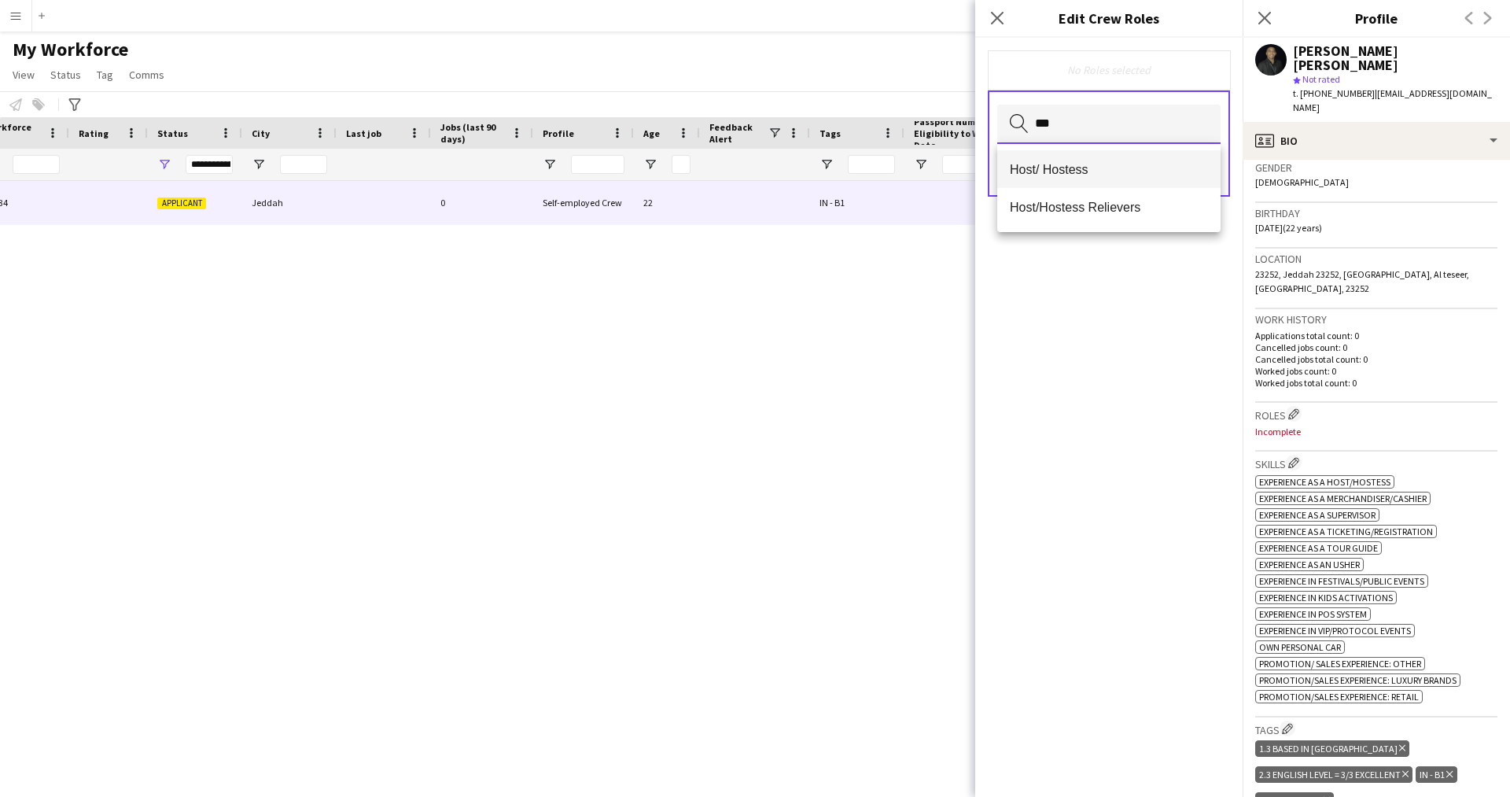
type input "***"
click at [1054, 177] on mat-option "Host/ Hostess" at bounding box center [1108, 169] width 223 height 38
type input "**"
click at [1054, 177] on span "Customer Service Staff" at bounding box center [1109, 170] width 198 height 15
type input "***"
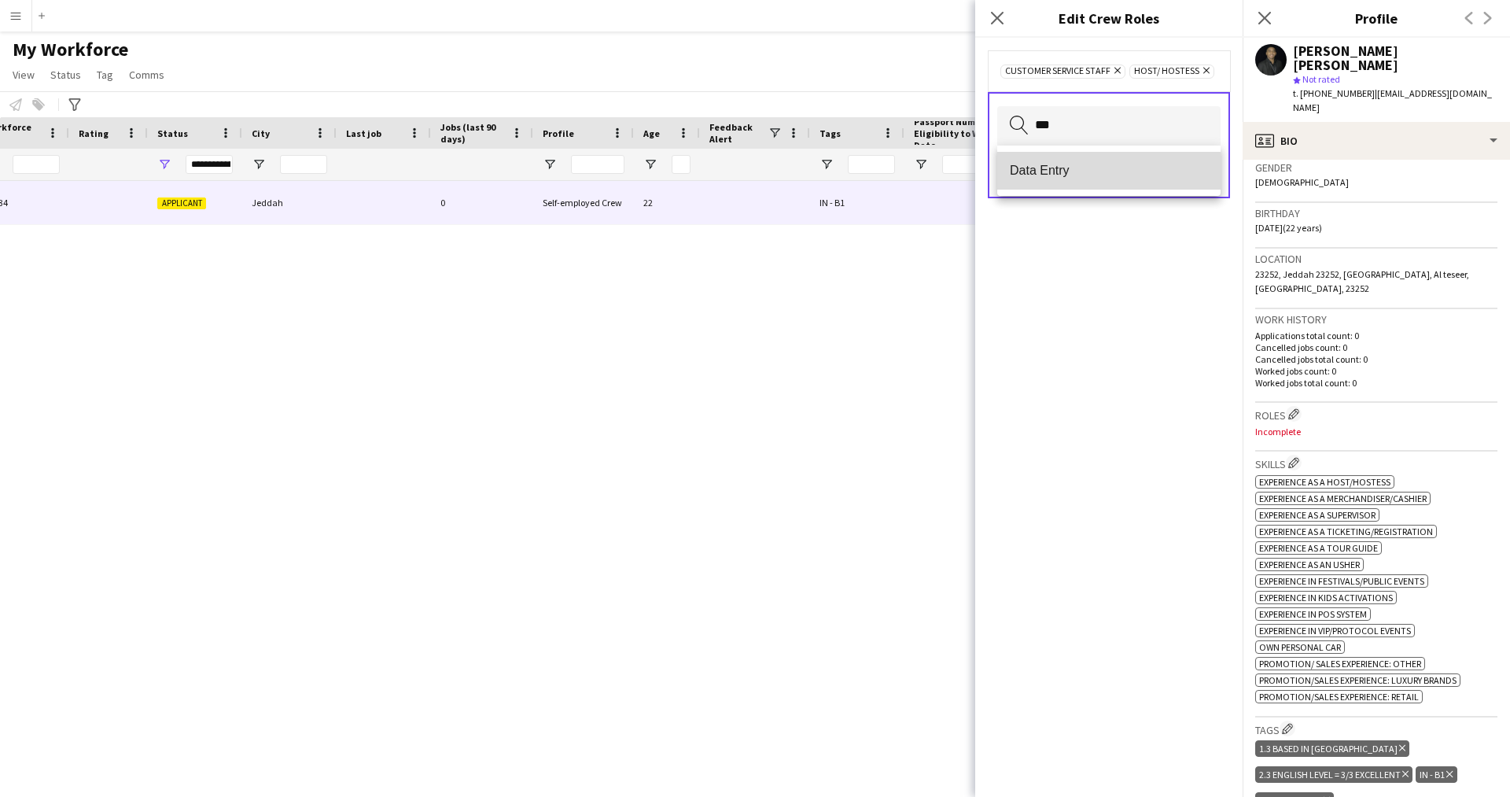
click at [1098, 159] on mat-option "Data Entry" at bounding box center [1108, 171] width 223 height 38
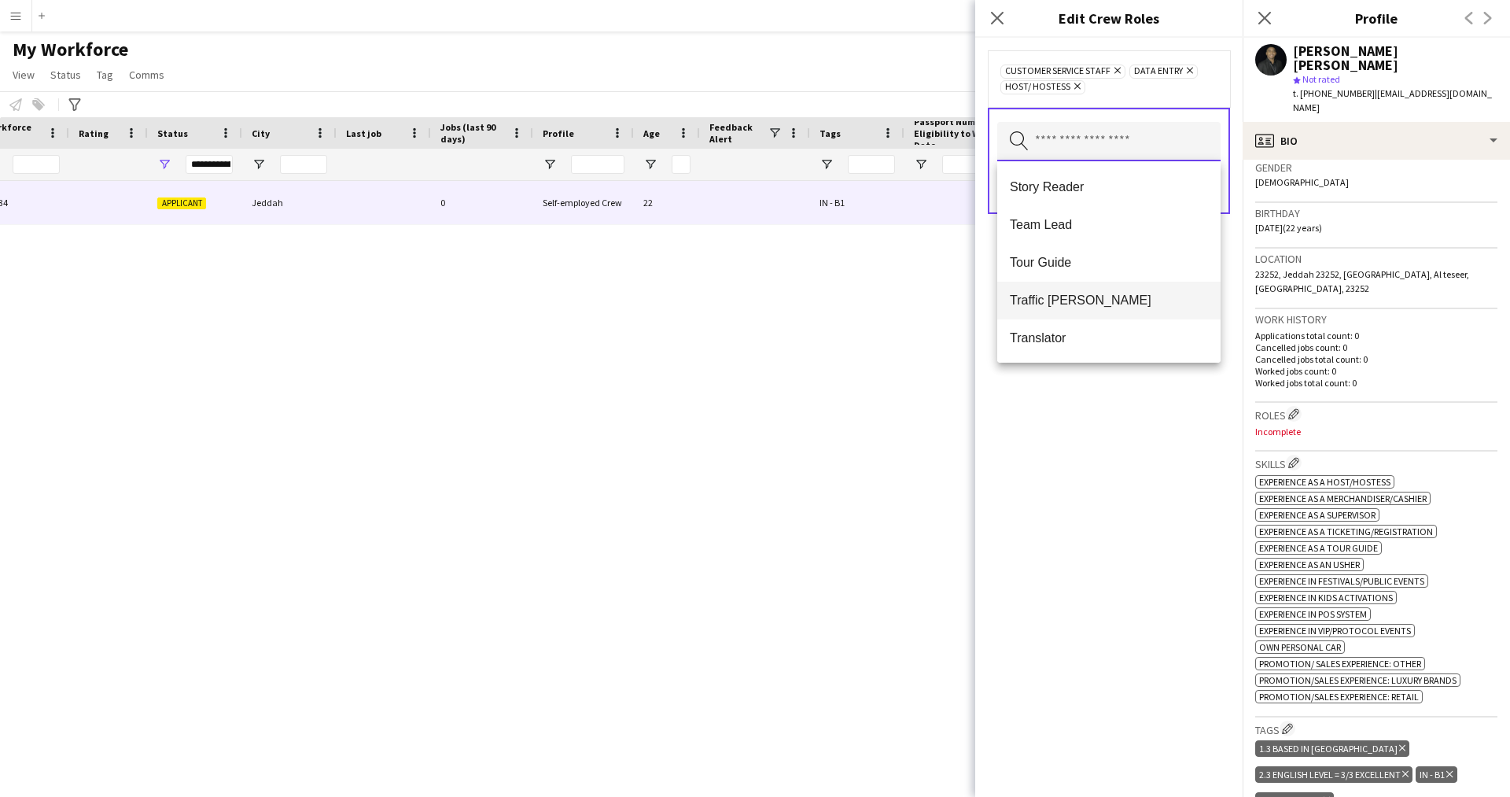
scroll to position [1433, 0]
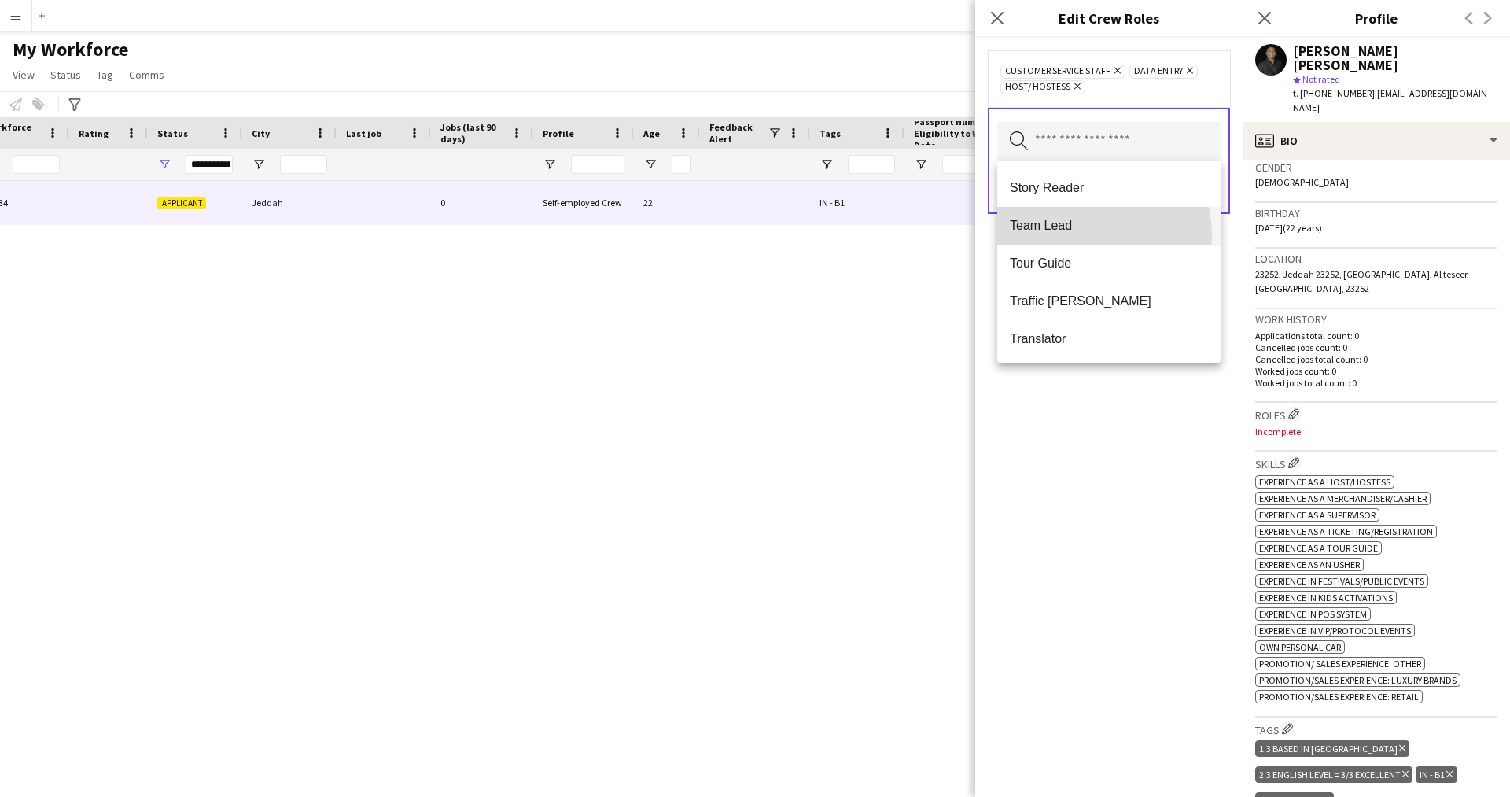
click at [1079, 235] on mat-option "Team Lead" at bounding box center [1108, 226] width 223 height 38
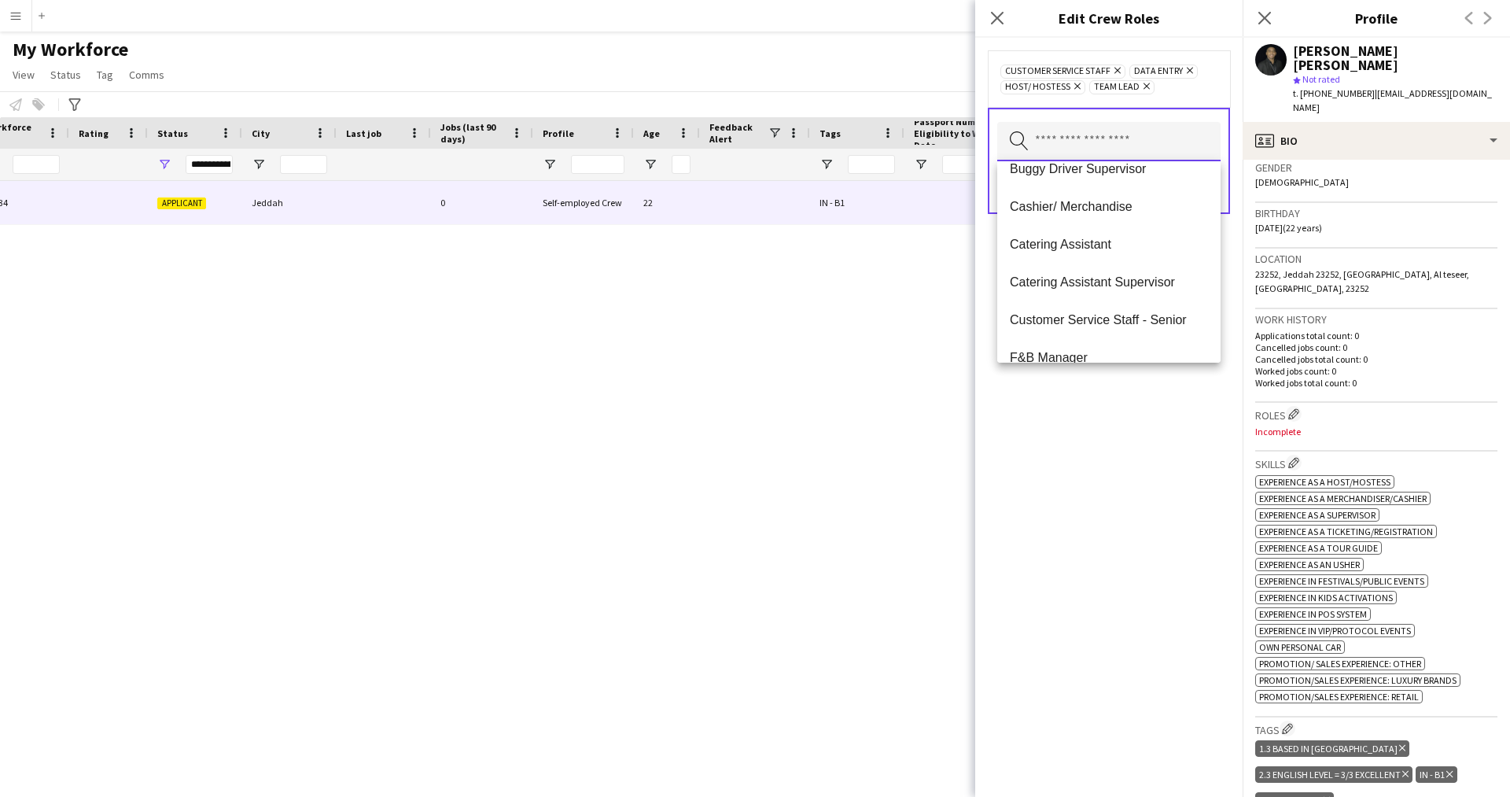
scroll to position [0, 0]
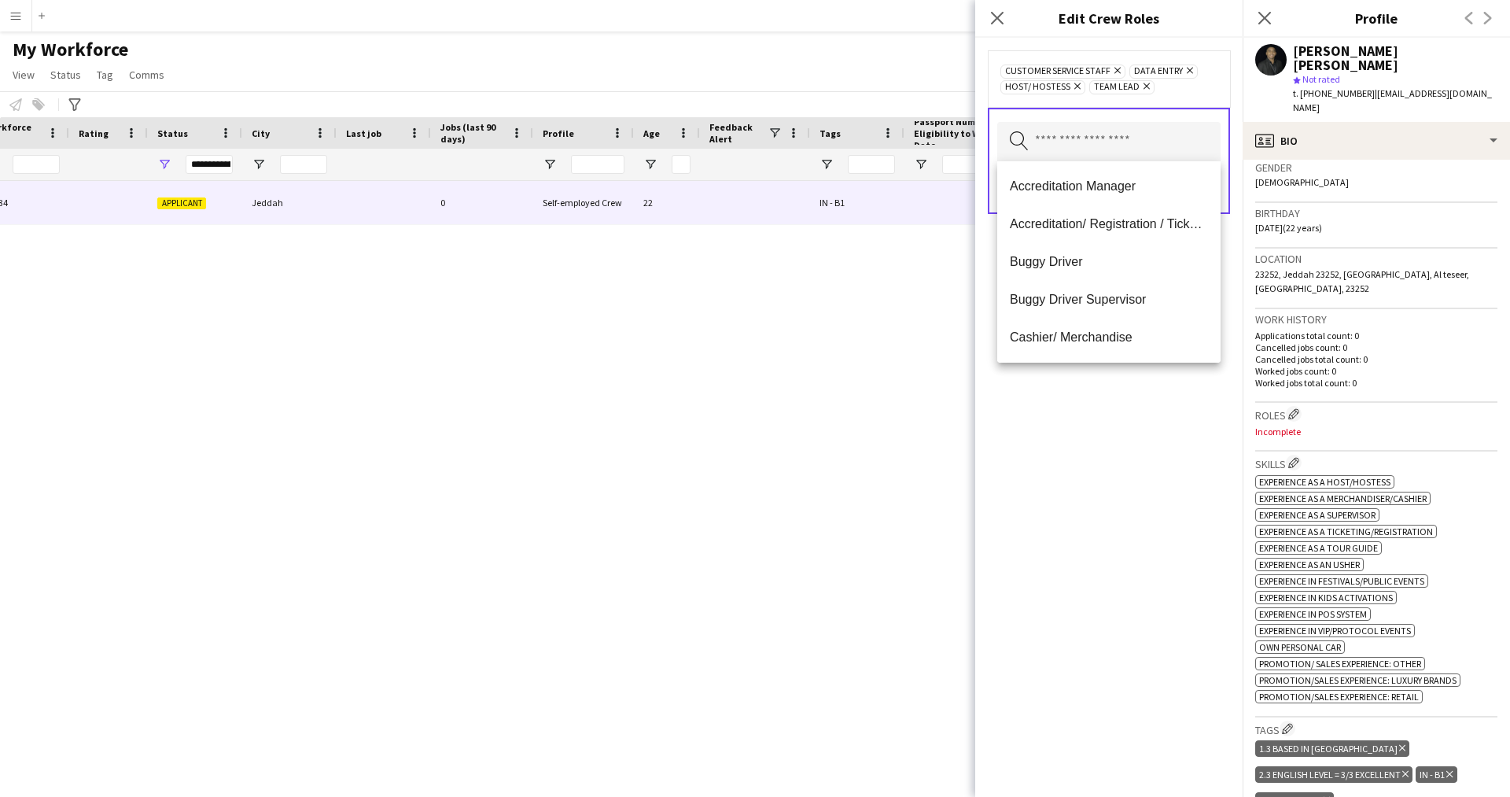
click at [1113, 484] on div "Customer Service Staff Remove Data Entry Remove Host/ Hostess Remove Team Lead …" at bounding box center [1108, 417] width 267 height 759
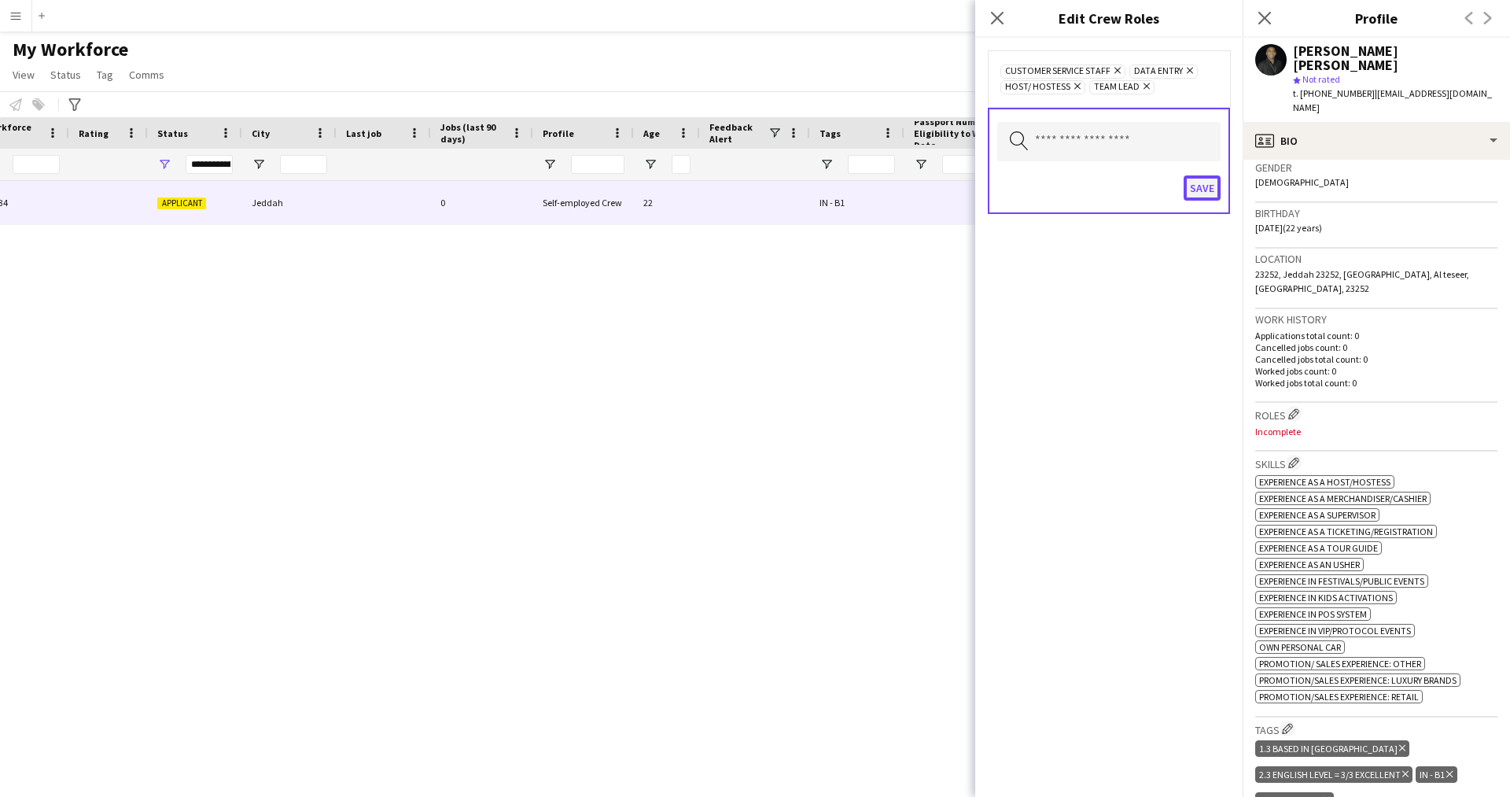
click at [1218, 186] on button "Save" at bounding box center [1201, 187] width 37 height 25
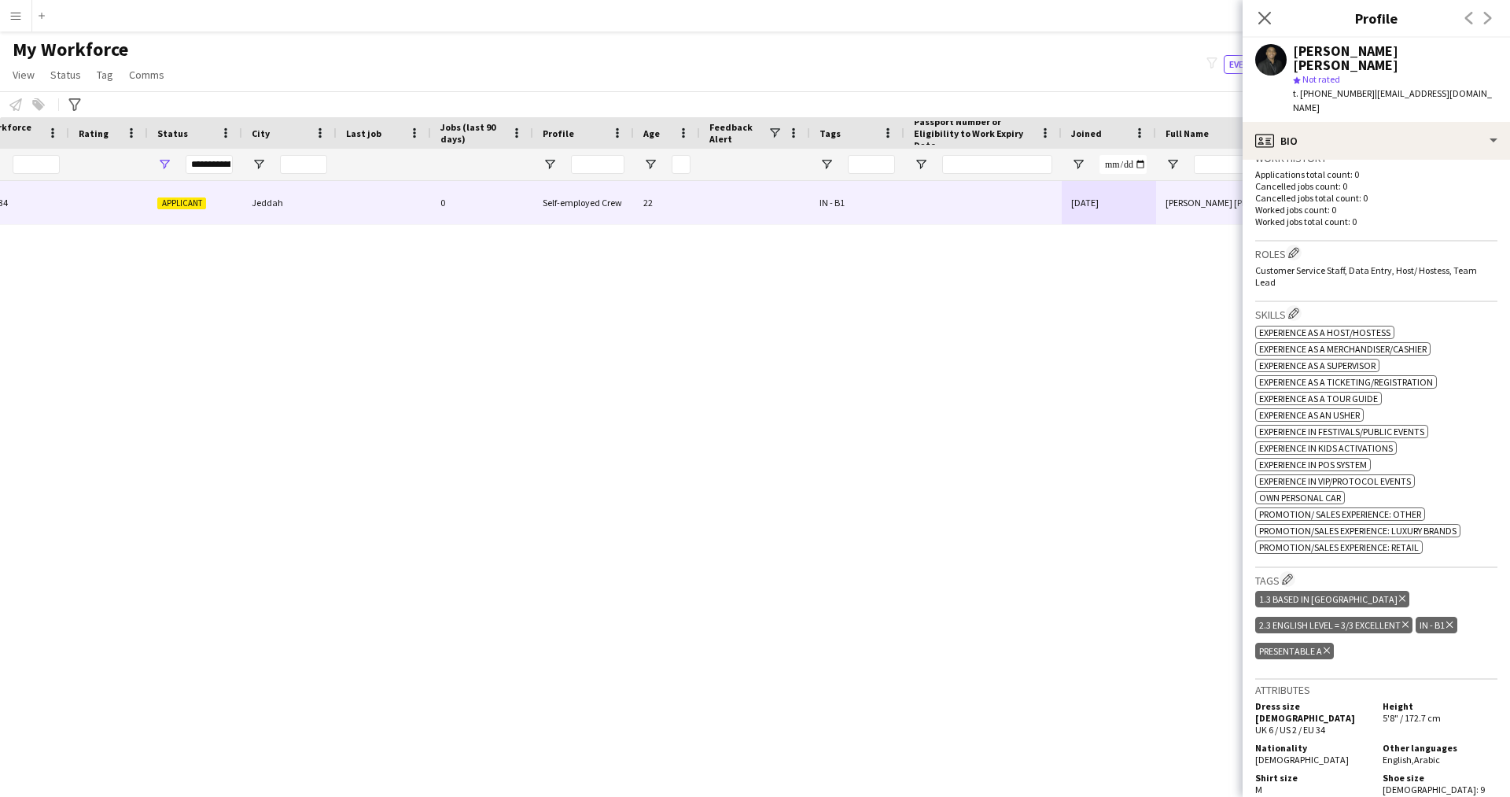
scroll to position [411, 0]
click at [1266, 29] on div "Close pop-in" at bounding box center [1264, 18] width 44 height 36
click at [1265, 20] on icon at bounding box center [1264, 18] width 13 height 13
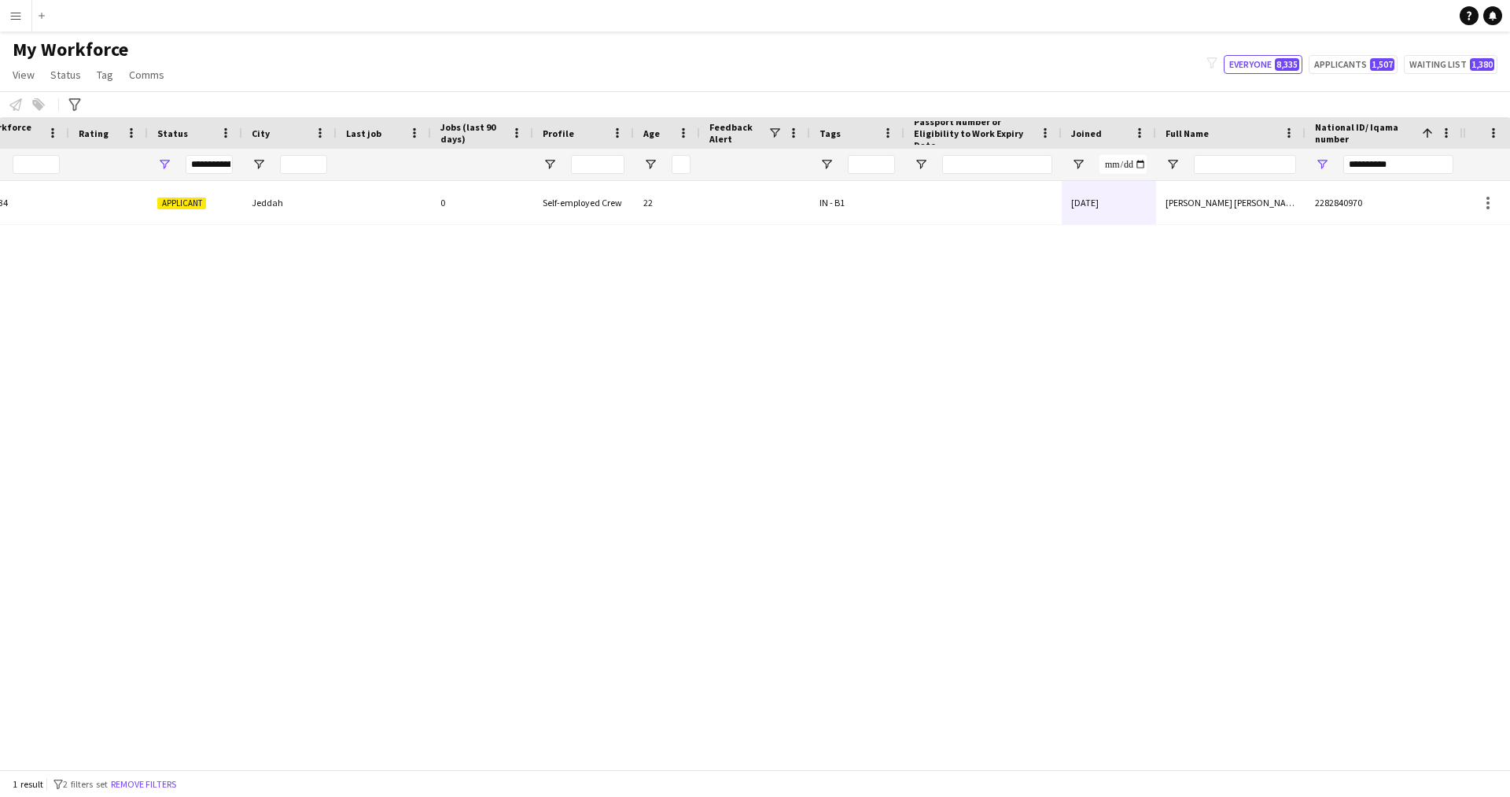
click at [1413, 160] on div "**********" at bounding box center [1398, 164] width 110 height 31
drag, startPoint x: 1413, startPoint y: 160, endPoint x: 1228, endPoint y: 170, distance: 185.1
click at [1228, 170] on div at bounding box center [581, 164] width 1763 height 31
paste input "National ID/ Iqama number Filter Input"
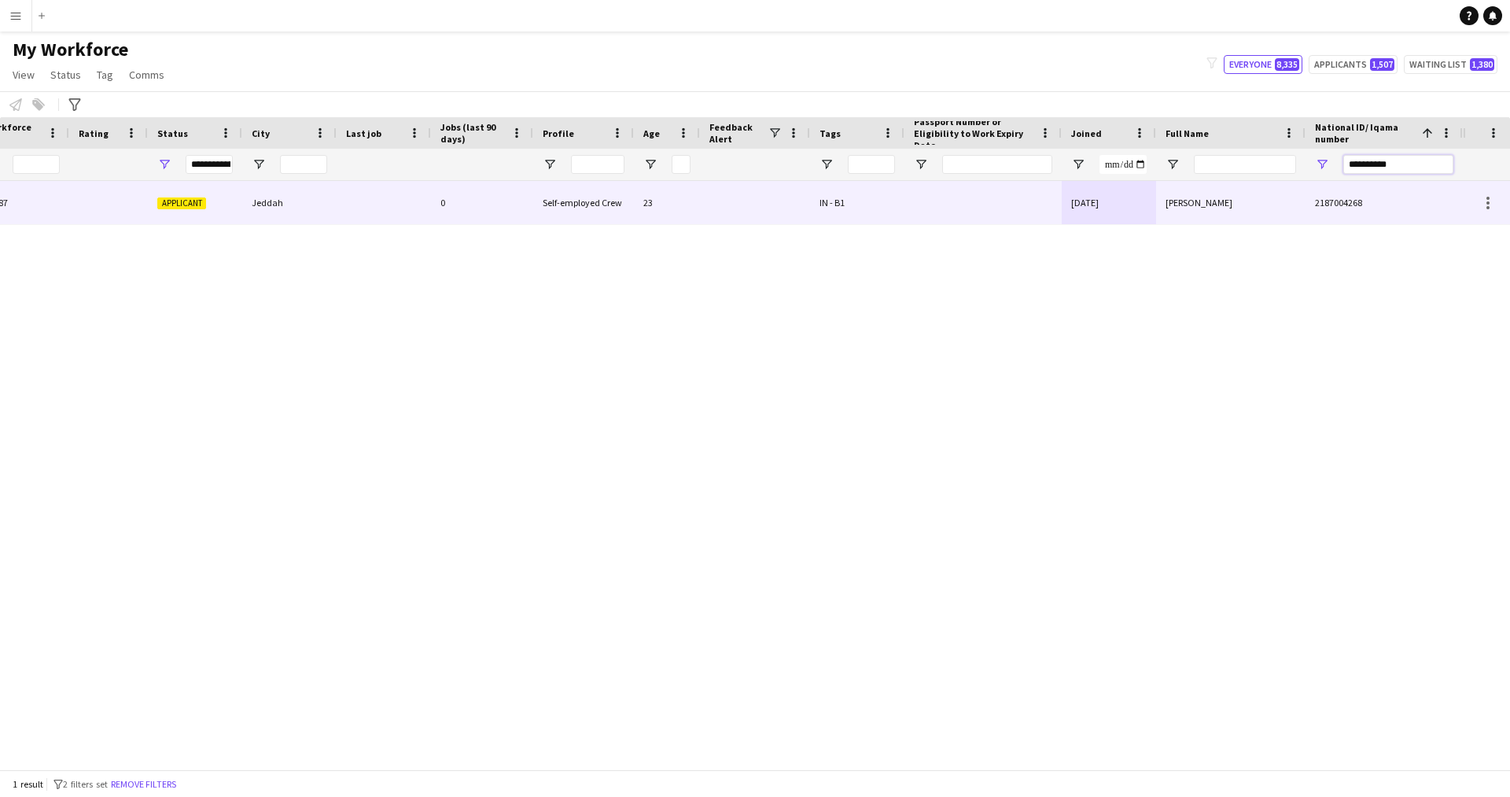
type input "**********"
click at [1244, 208] on div "Abdullah Okasha" at bounding box center [1230, 202] width 149 height 43
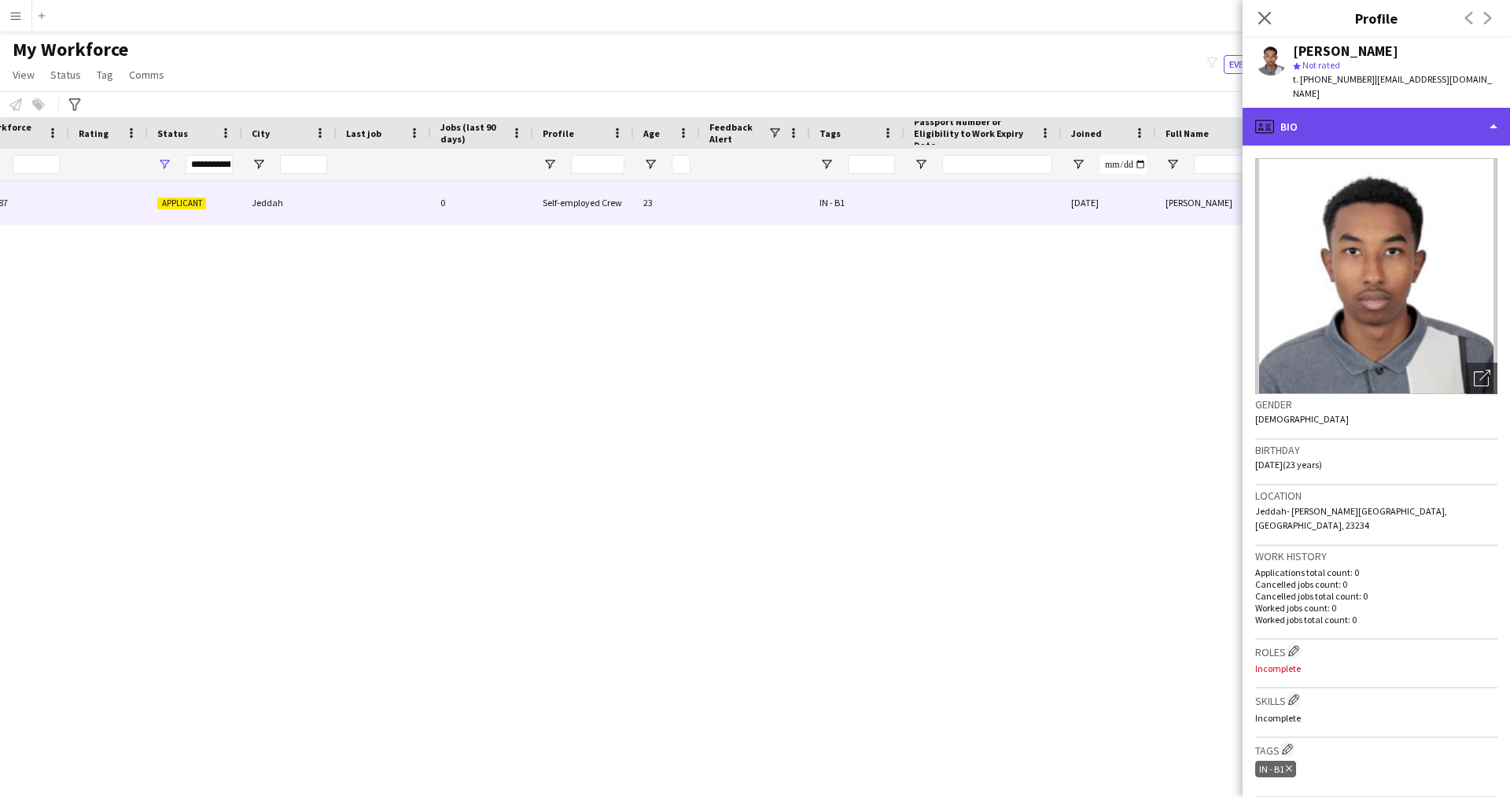
click at [1330, 110] on div "profile Bio" at bounding box center [1375, 127] width 267 height 38
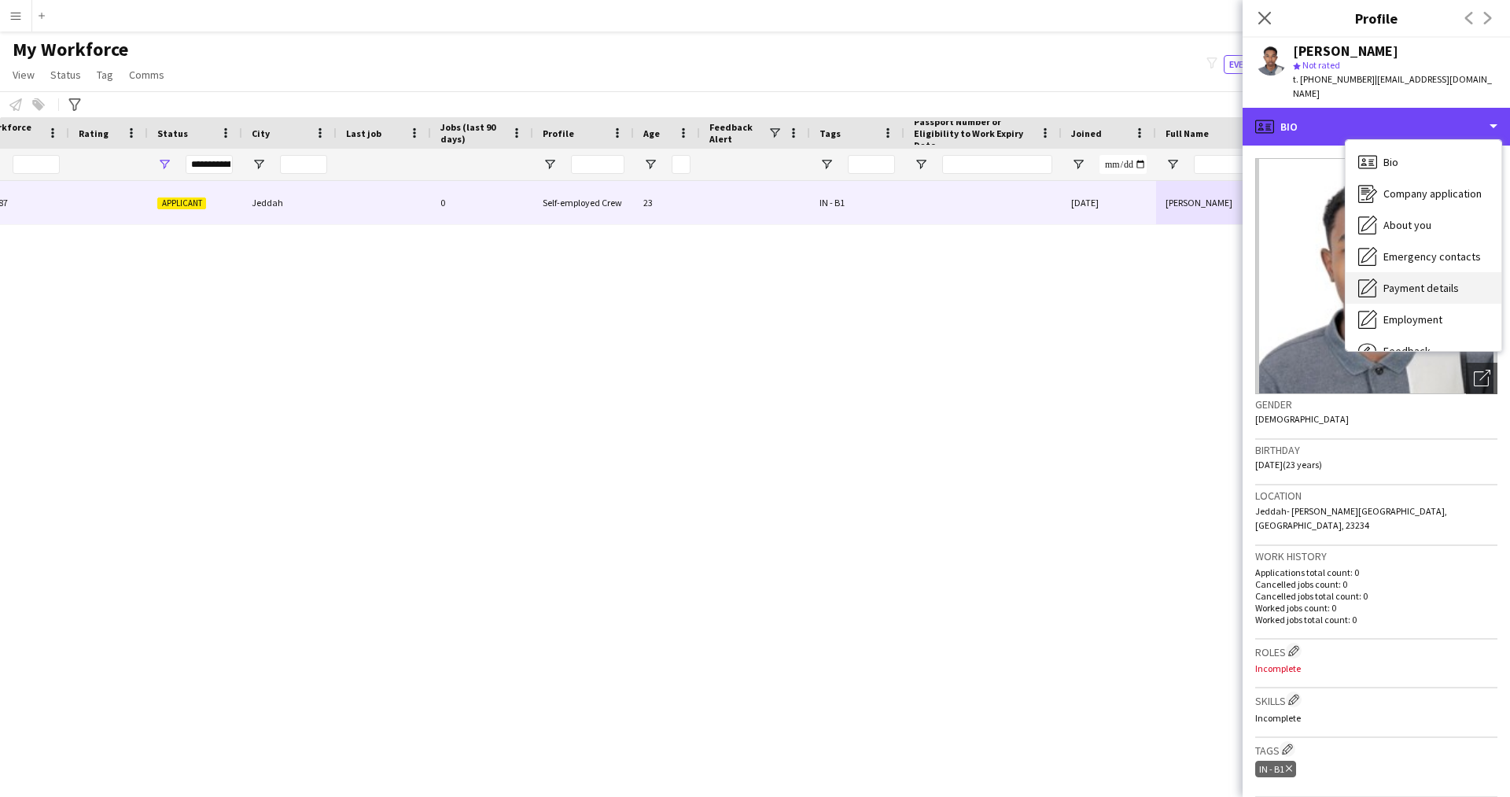
scroll to position [53, 0]
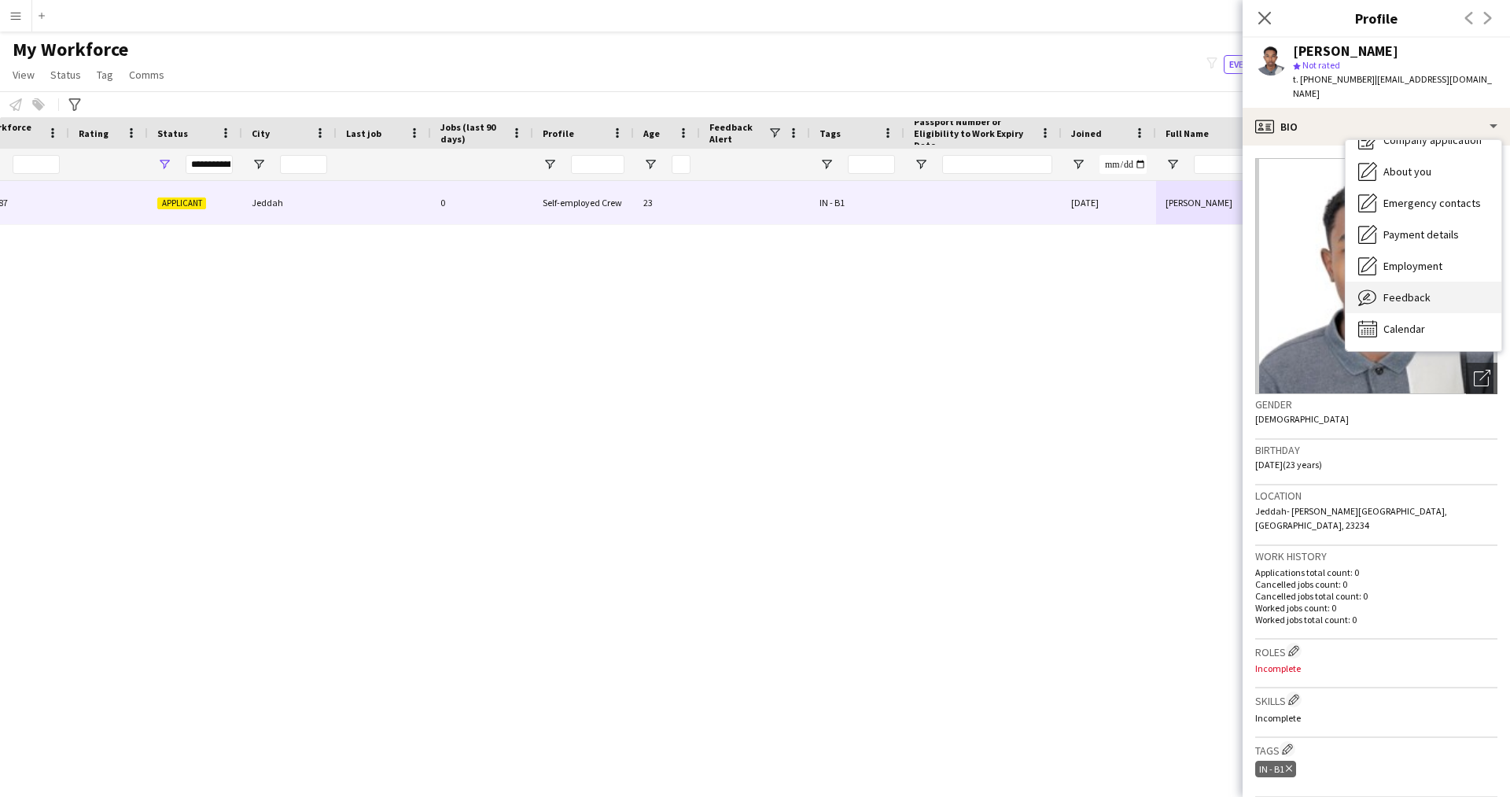
click at [1407, 290] on span "Feedback" at bounding box center [1406, 297] width 47 height 14
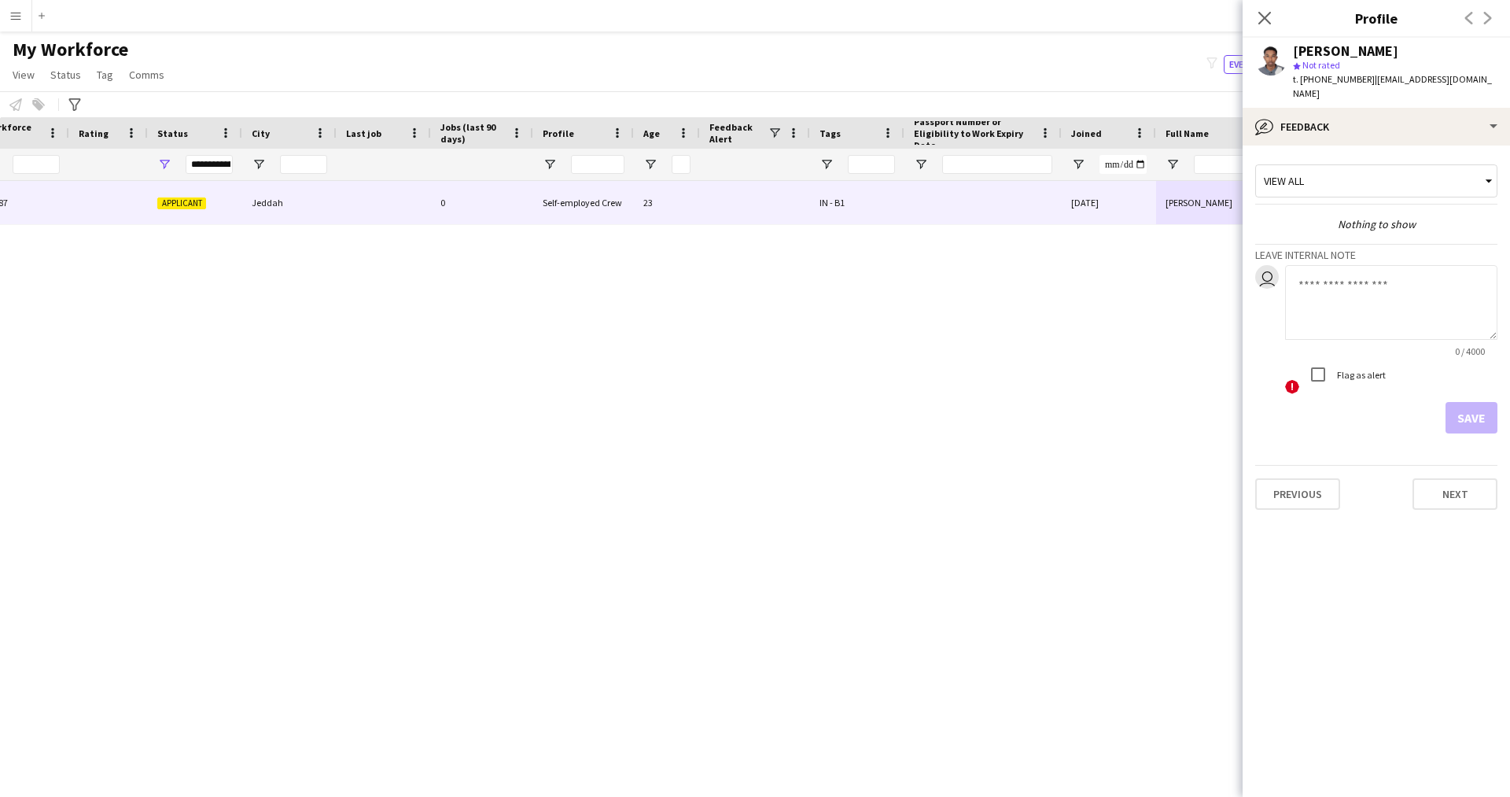
click at [1374, 307] on textarea at bounding box center [1391, 302] width 212 height 75
type textarea "*******"
click at [1477, 410] on button "Save" at bounding box center [1471, 417] width 52 height 31
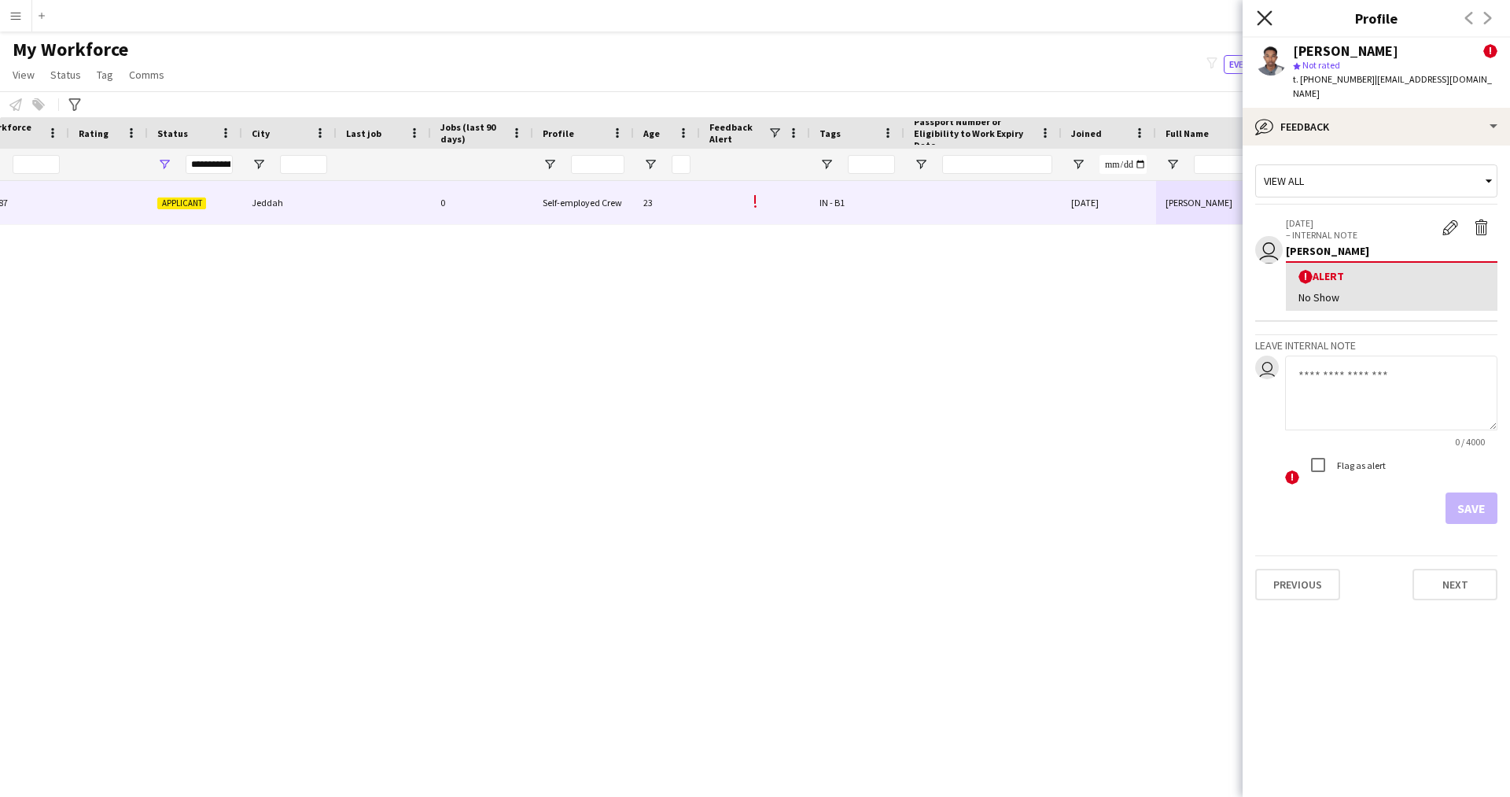
click at [1267, 22] on icon "Close pop-in" at bounding box center [1263, 17] width 15 height 15
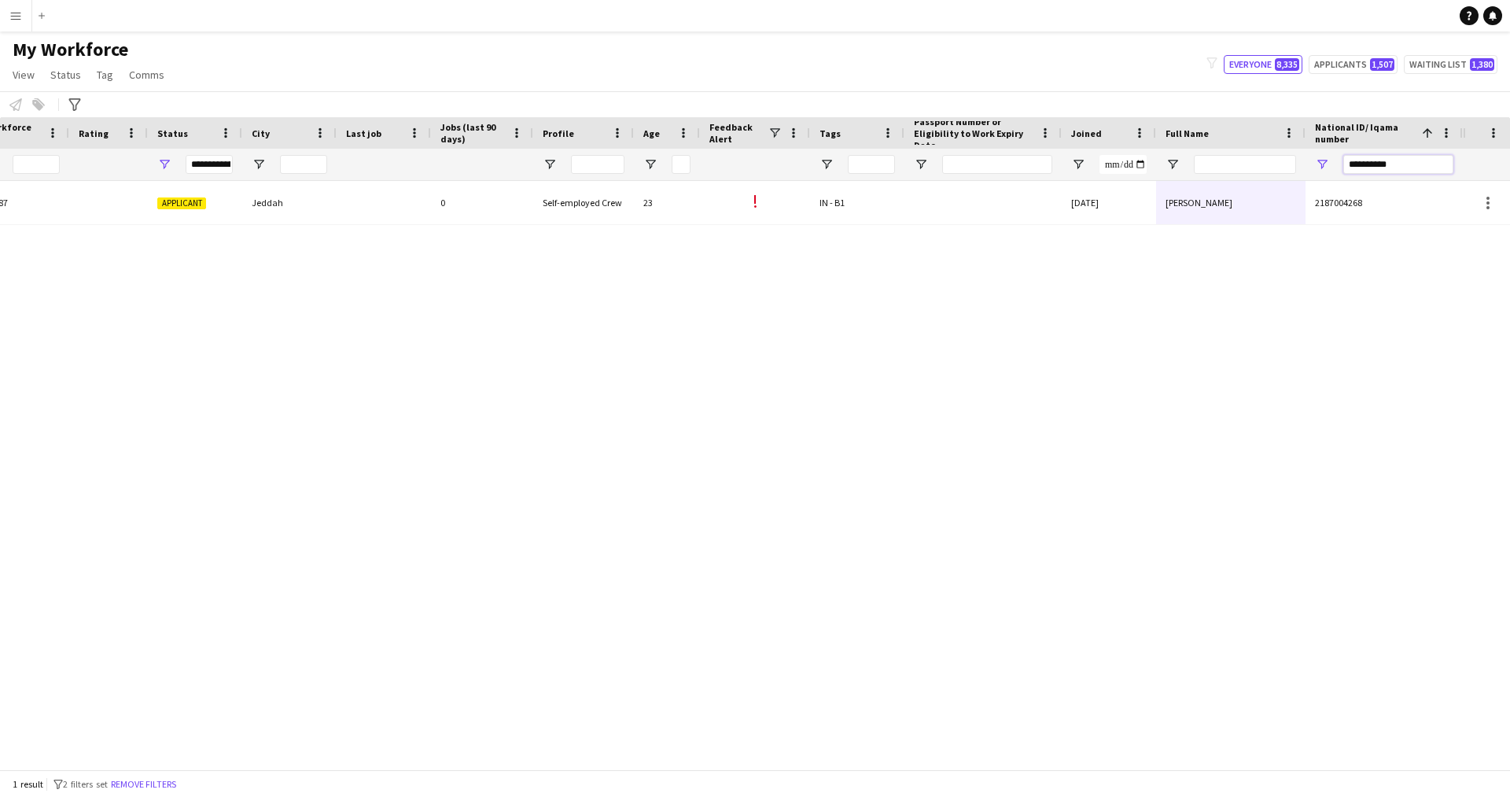
drag, startPoint x: 1411, startPoint y: 170, endPoint x: 1199, endPoint y: 182, distance: 211.9
click at [1199, 182] on div "Workforce Details Profile Data Workforce Details Profile Data Profile Age 1" at bounding box center [755, 443] width 1510 height 652
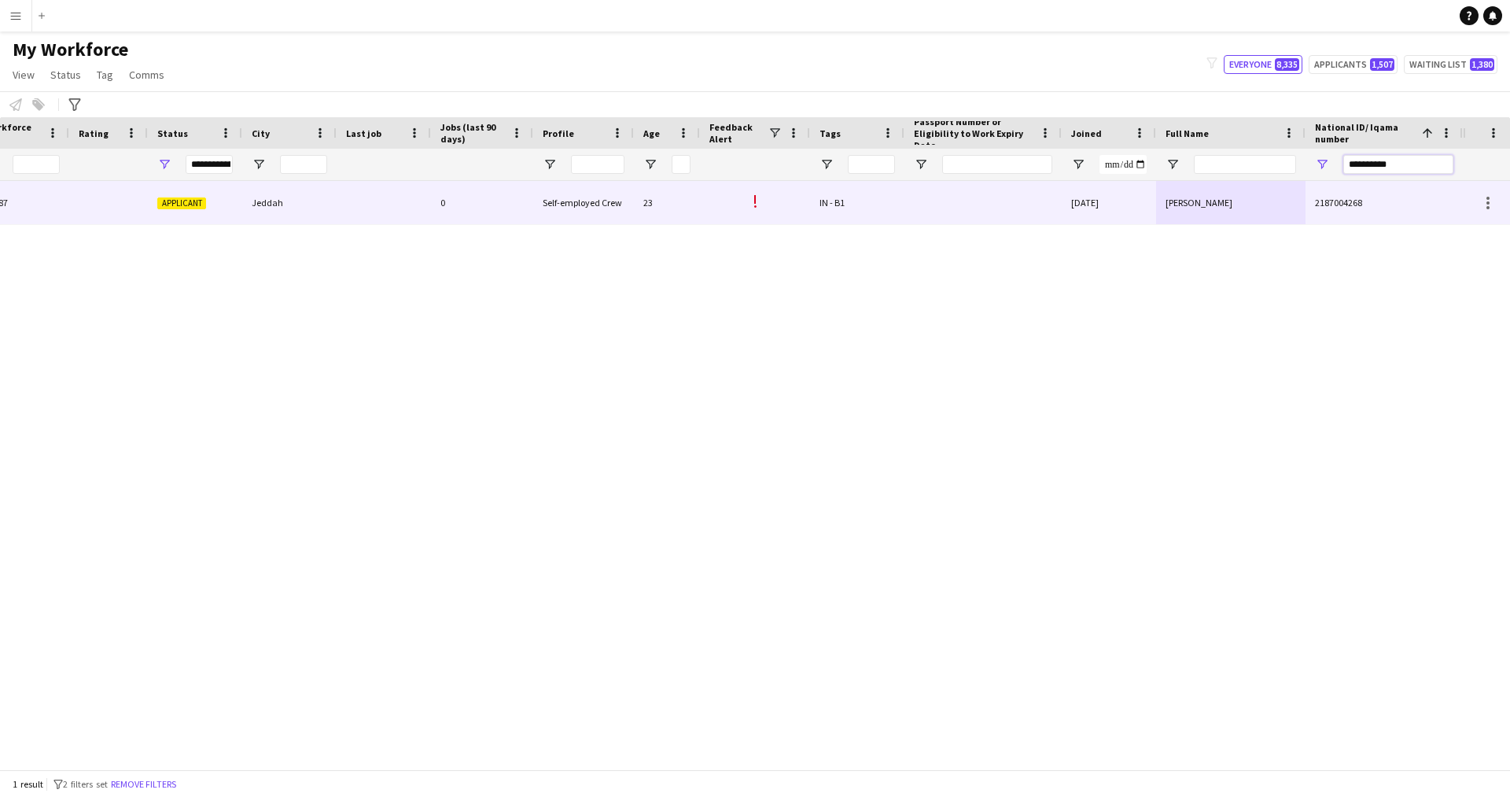
paste input "National ID/ Iqama number Filter Input"
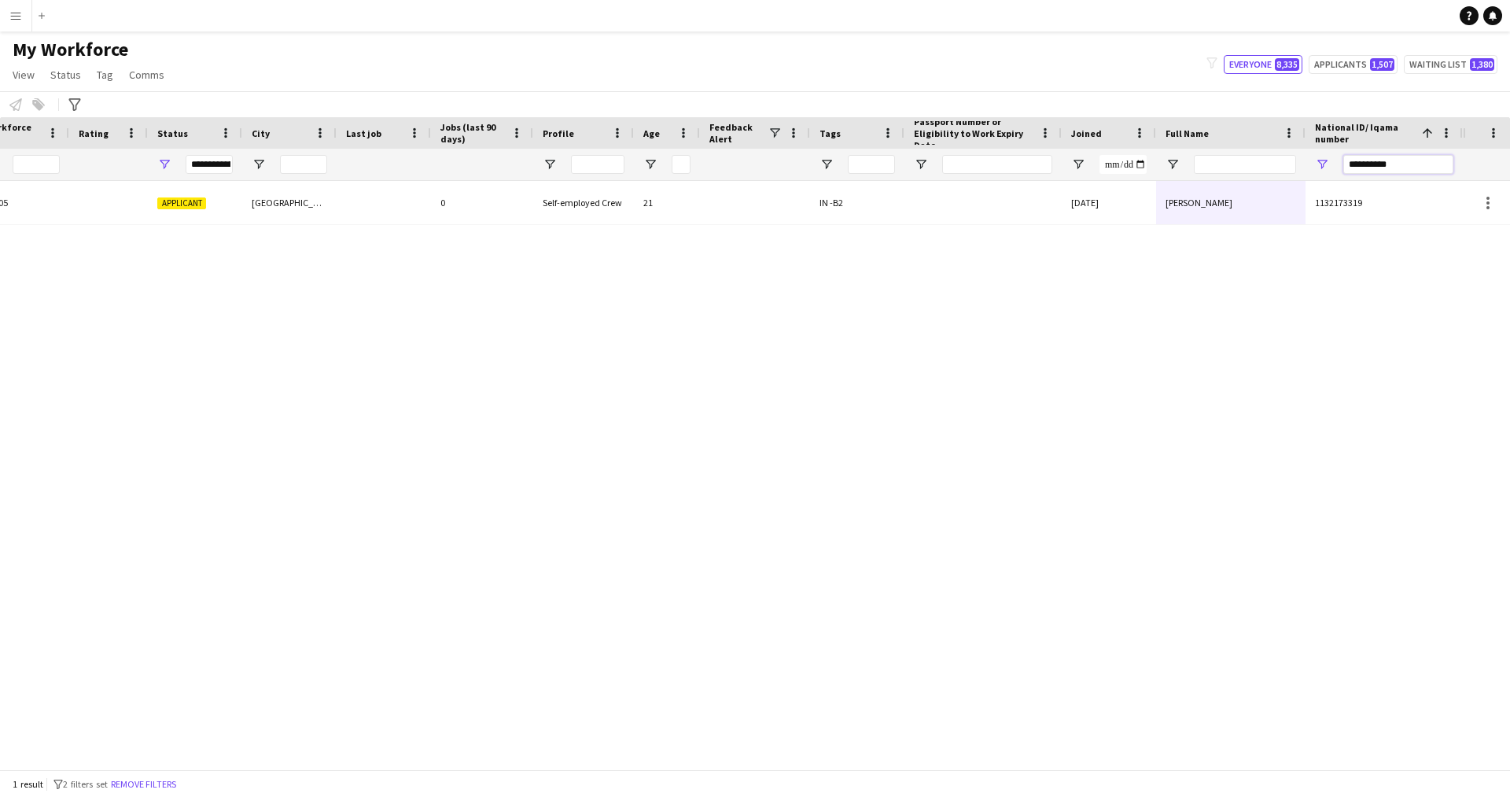
type input "**********"
click at [676, 177] on div at bounding box center [680, 164] width 19 height 31
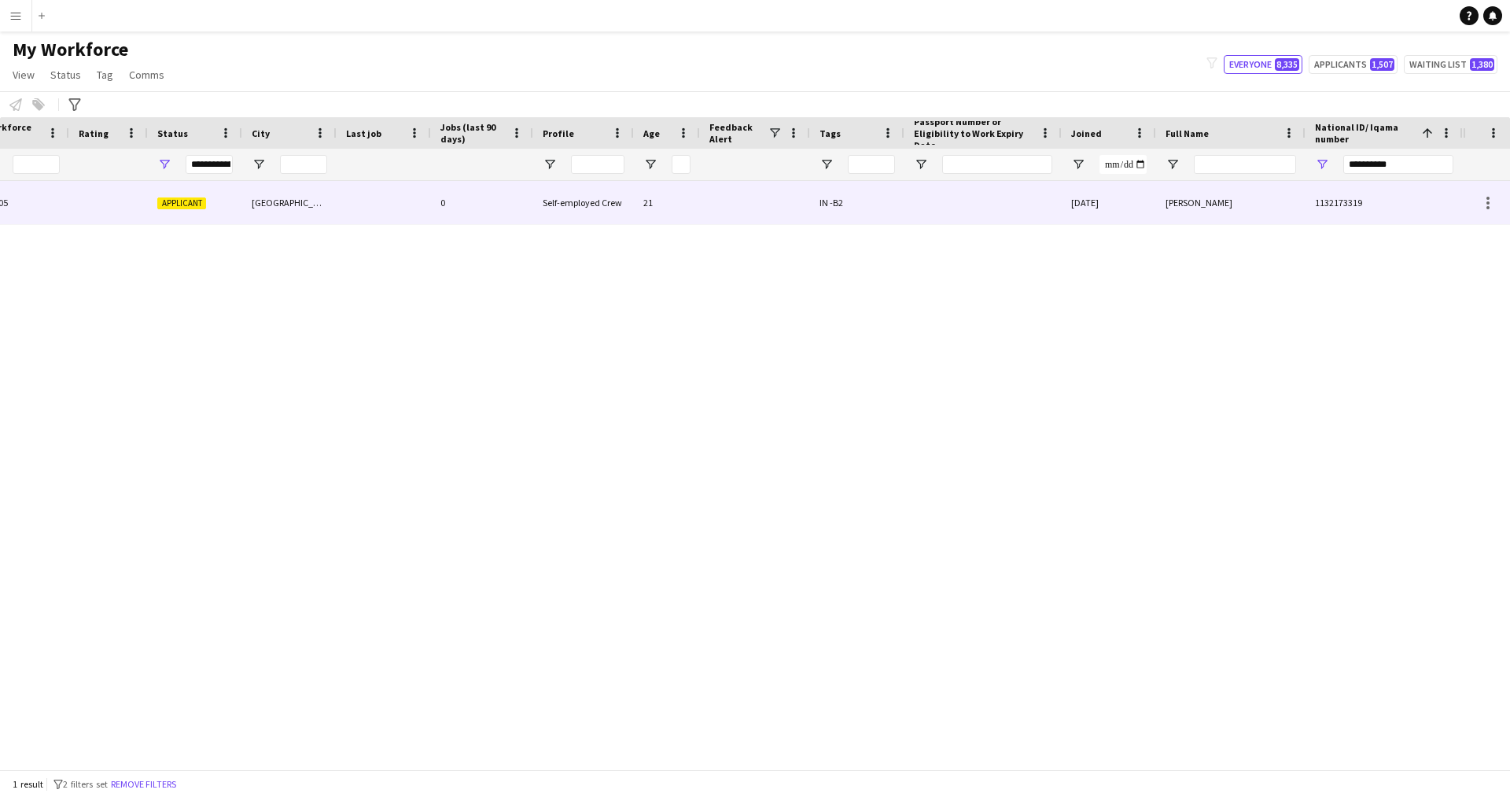
click at [689, 204] on div "21" at bounding box center [667, 202] width 66 height 43
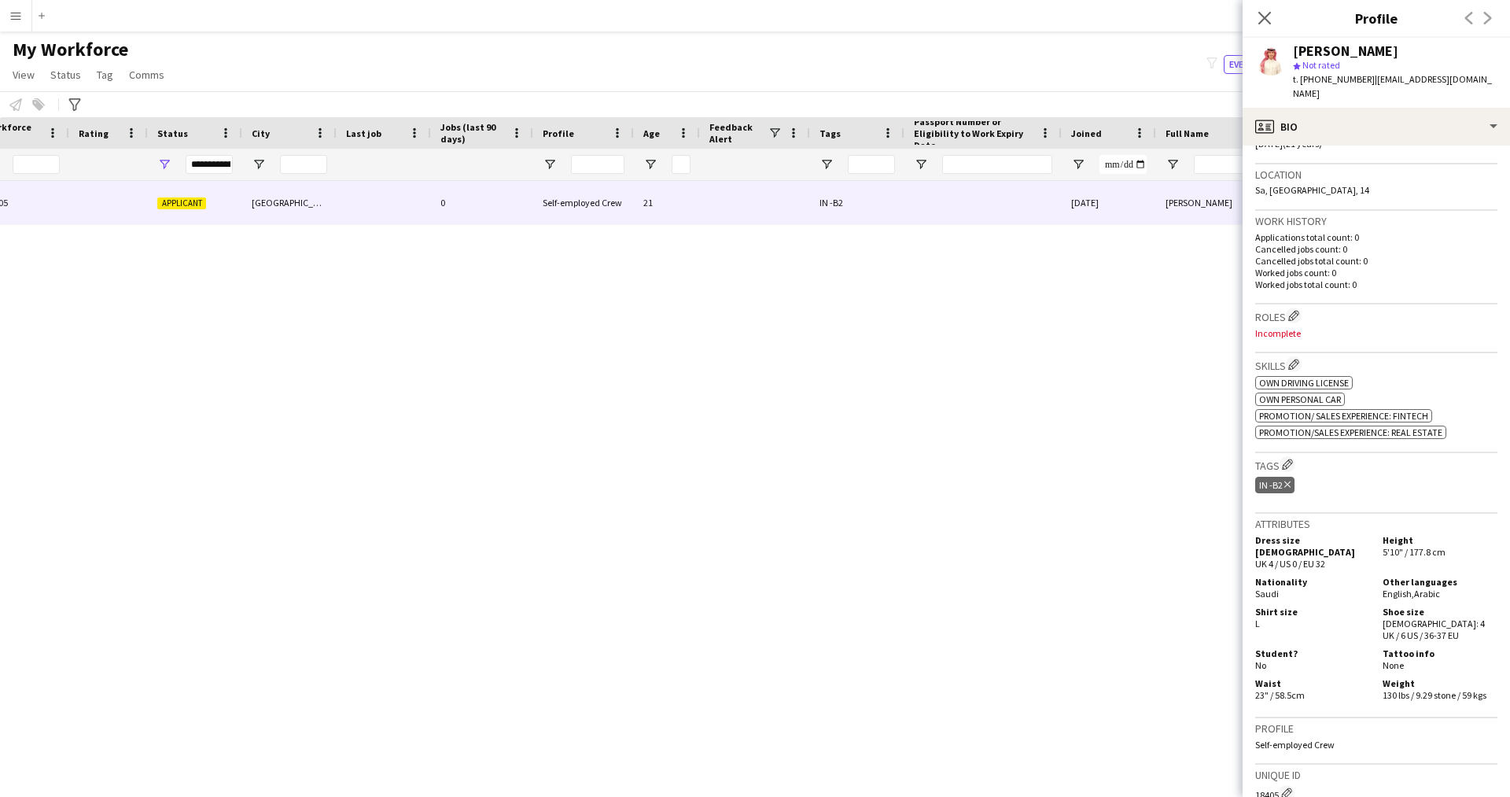
scroll to position [326, 0]
click at [1297, 305] on app-icon "Edit crew company roles" at bounding box center [1293, 310] width 11 height 11
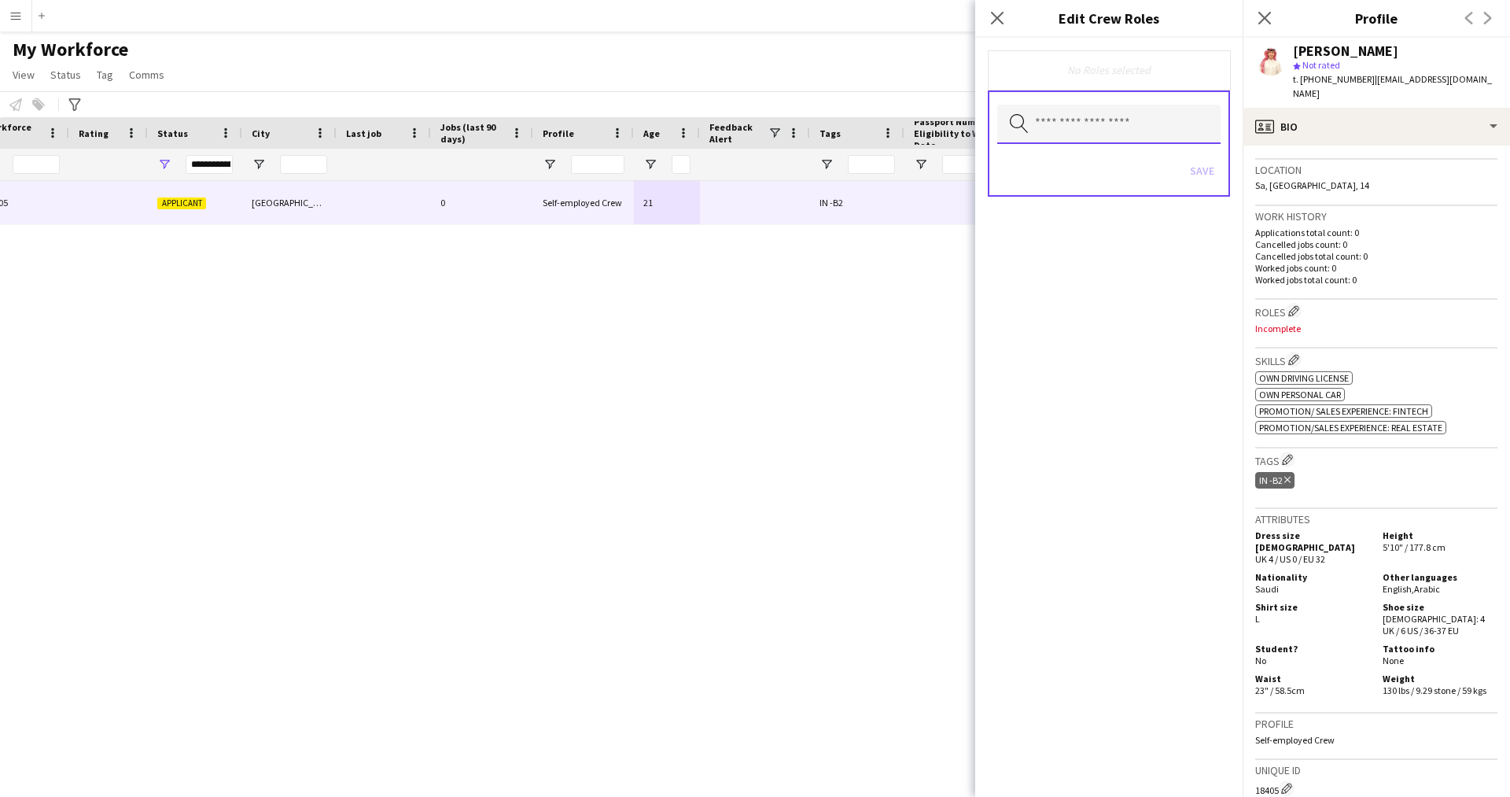
click at [1036, 123] on input "text" at bounding box center [1108, 124] width 223 height 39
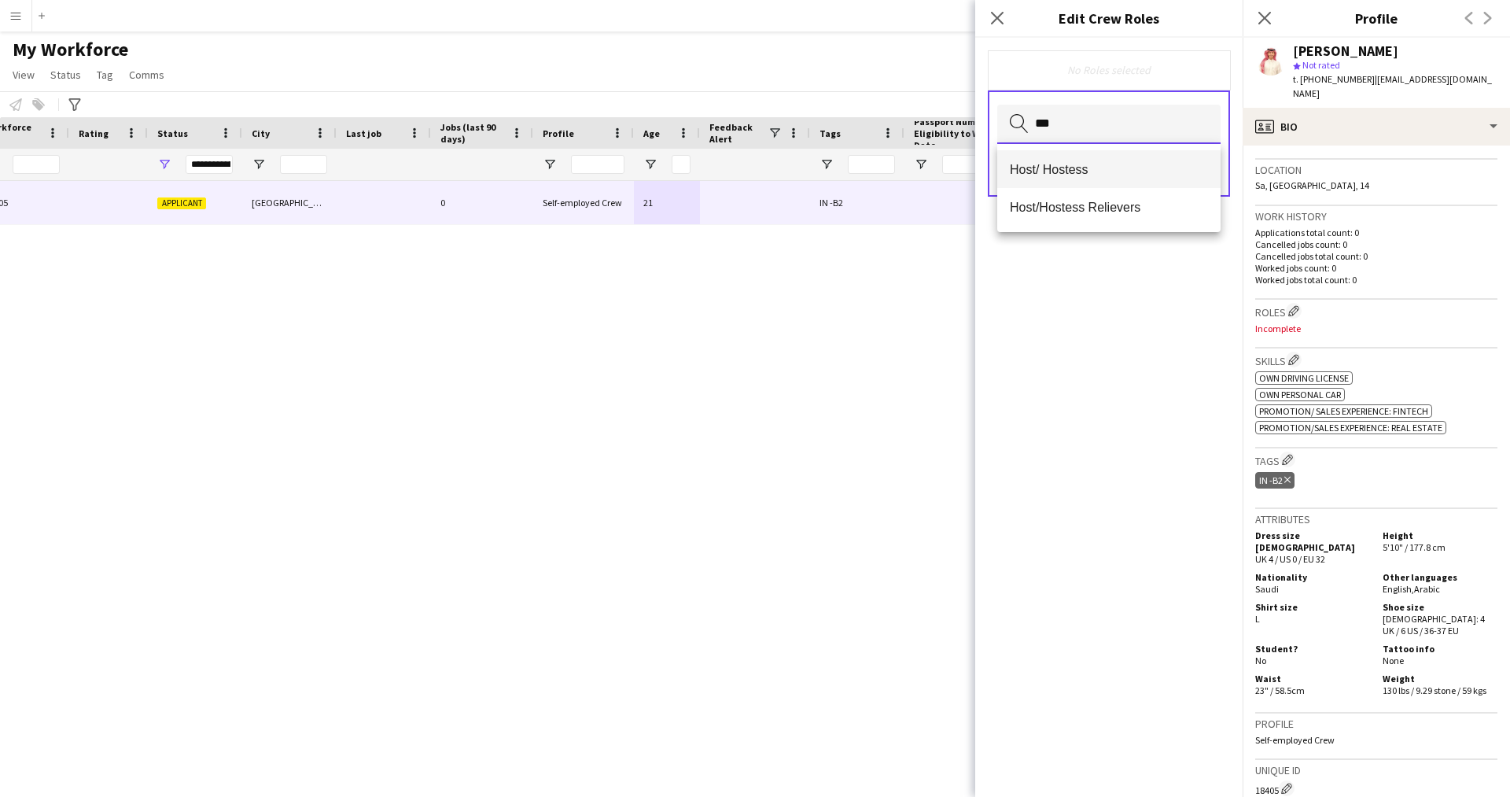
type input "***"
click at [1065, 172] on span "Host/ Hostess" at bounding box center [1109, 169] width 198 height 15
type input "**"
click at [1065, 172] on span "Customer Service Staff" at bounding box center [1109, 170] width 198 height 15
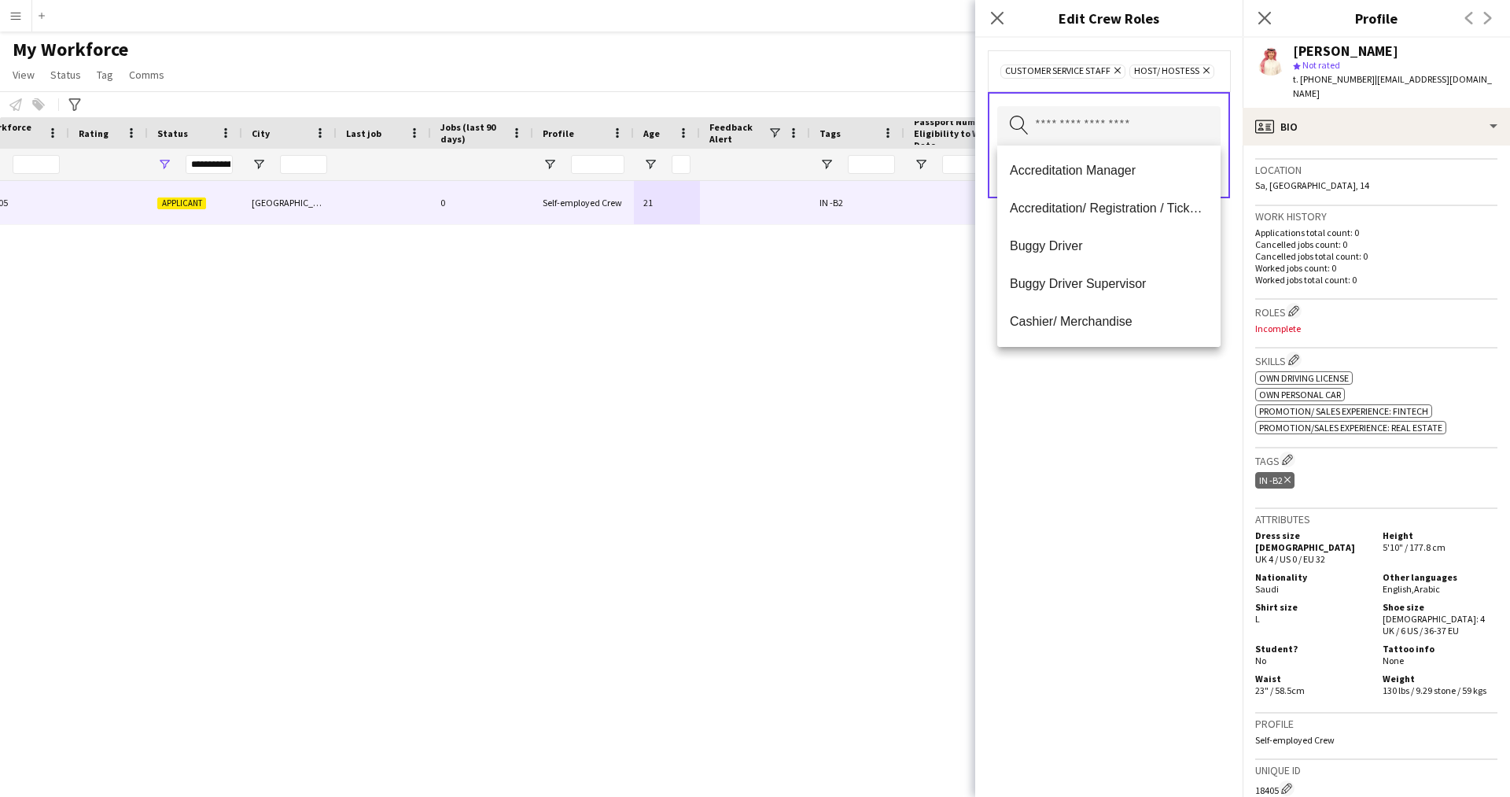
drag, startPoint x: 1095, startPoint y: 545, endPoint x: 1102, endPoint y: 534, distance: 13.1
click at [1102, 534] on div "Customer Service Staff Remove Host/ Hostess Remove Search by role type Save" at bounding box center [1108, 417] width 267 height 759
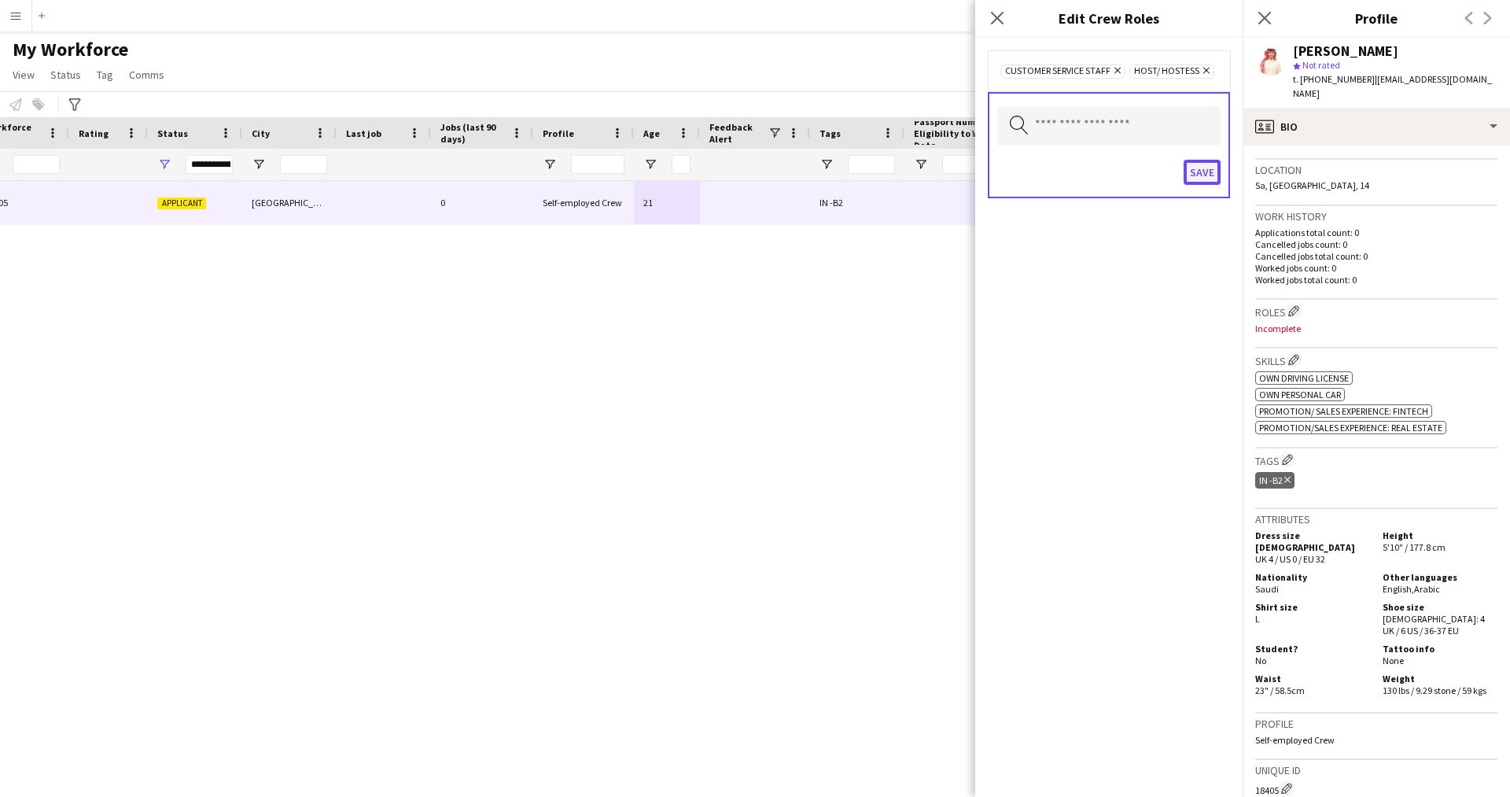
click at [1203, 173] on button "Save" at bounding box center [1201, 172] width 37 height 25
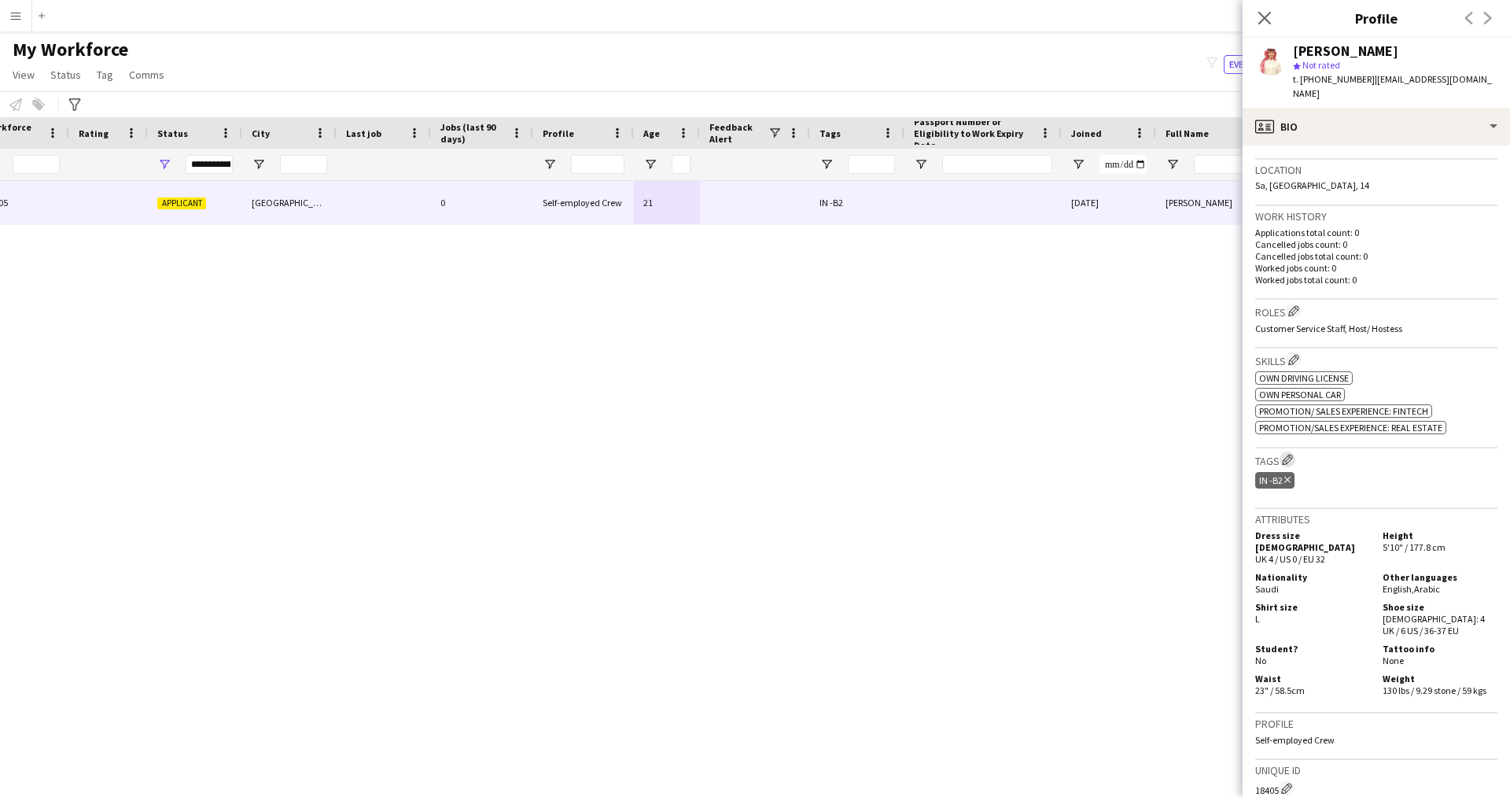
click at [1285, 454] on app-icon "Edit crew company tags" at bounding box center [1287, 459] width 11 height 11
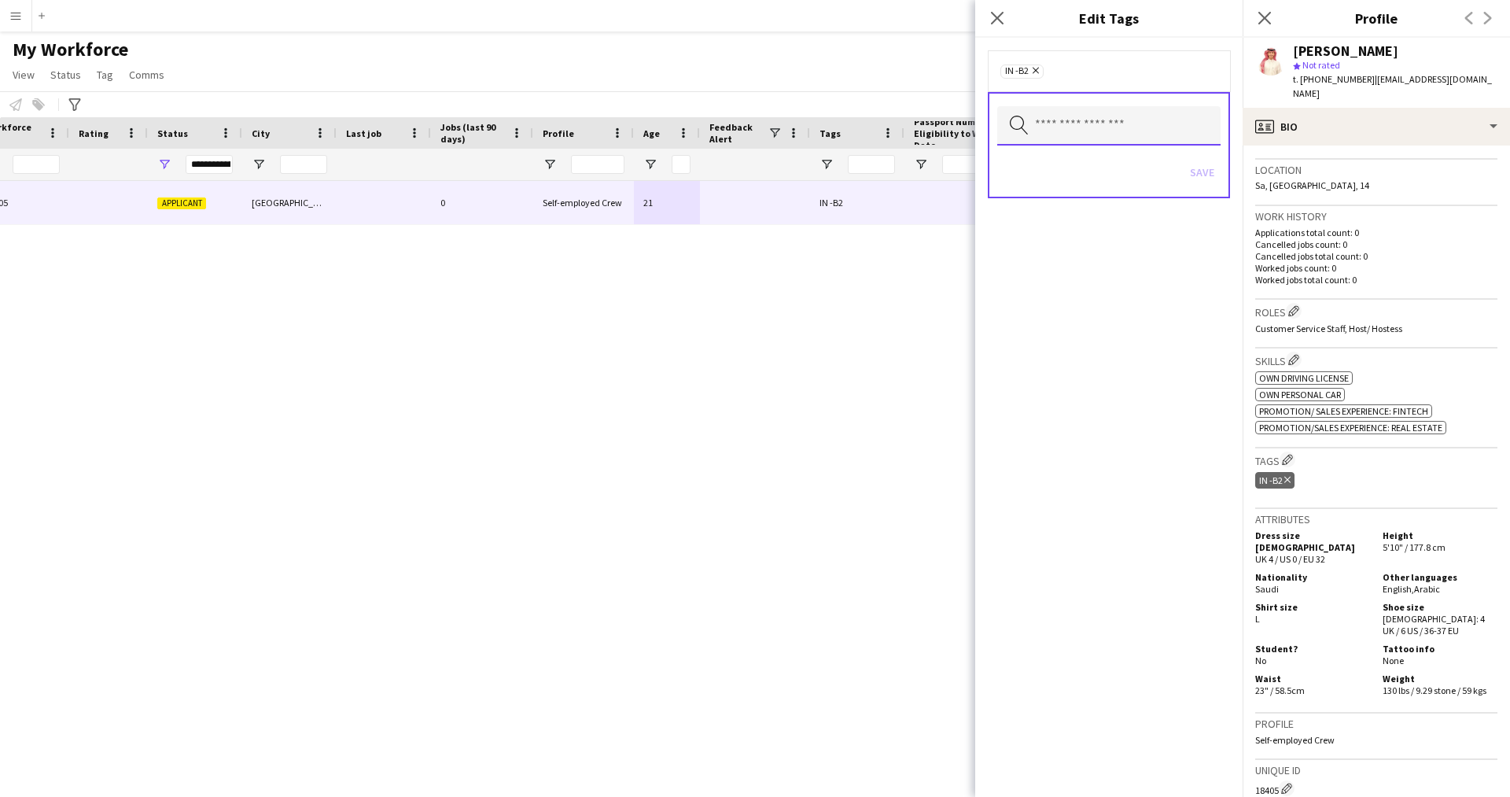
click at [1094, 129] on input "text" at bounding box center [1108, 125] width 223 height 39
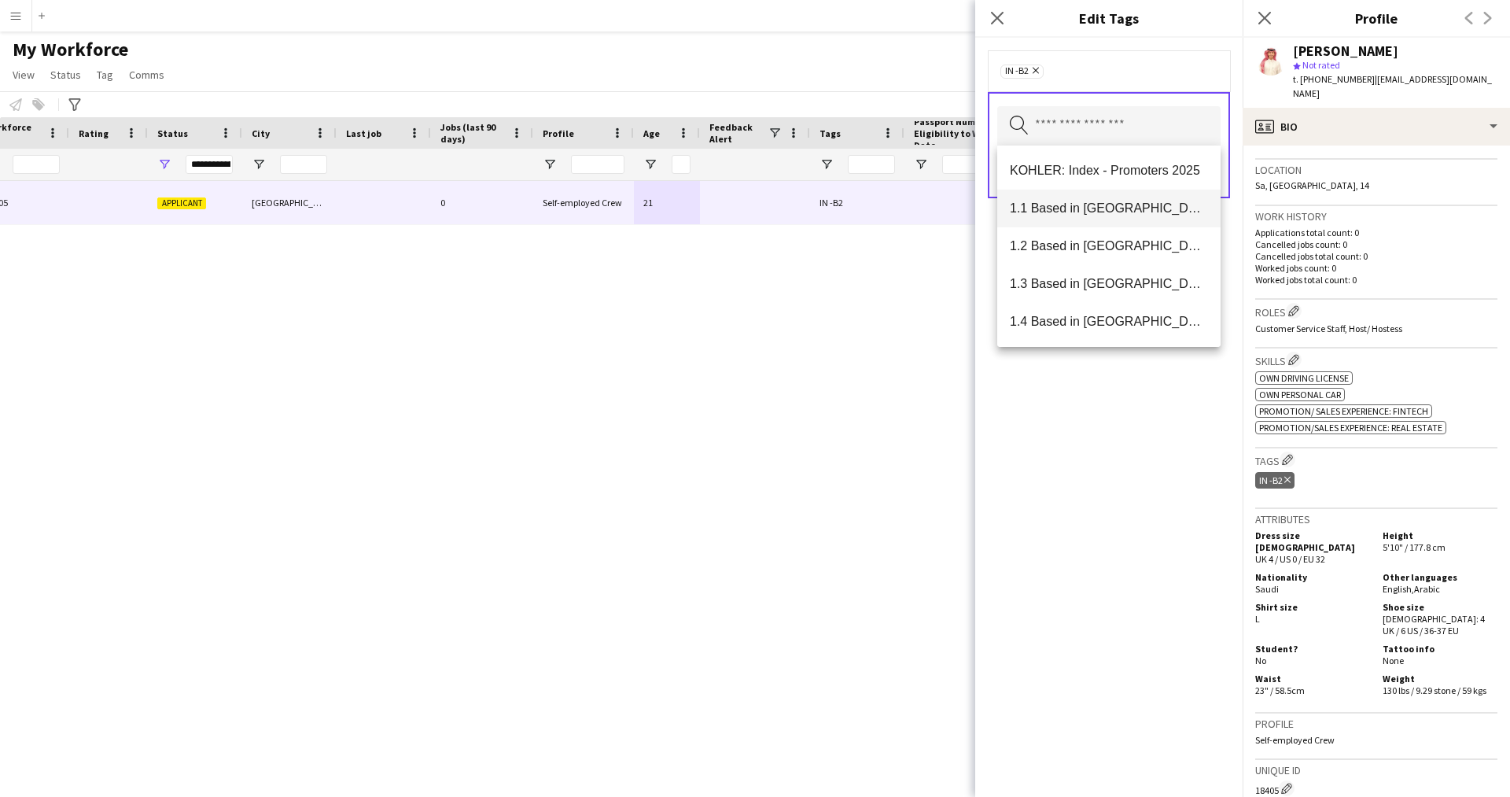
click at [1087, 213] on span "1.1 Based in [GEOGRAPHIC_DATA]" at bounding box center [1109, 208] width 198 height 15
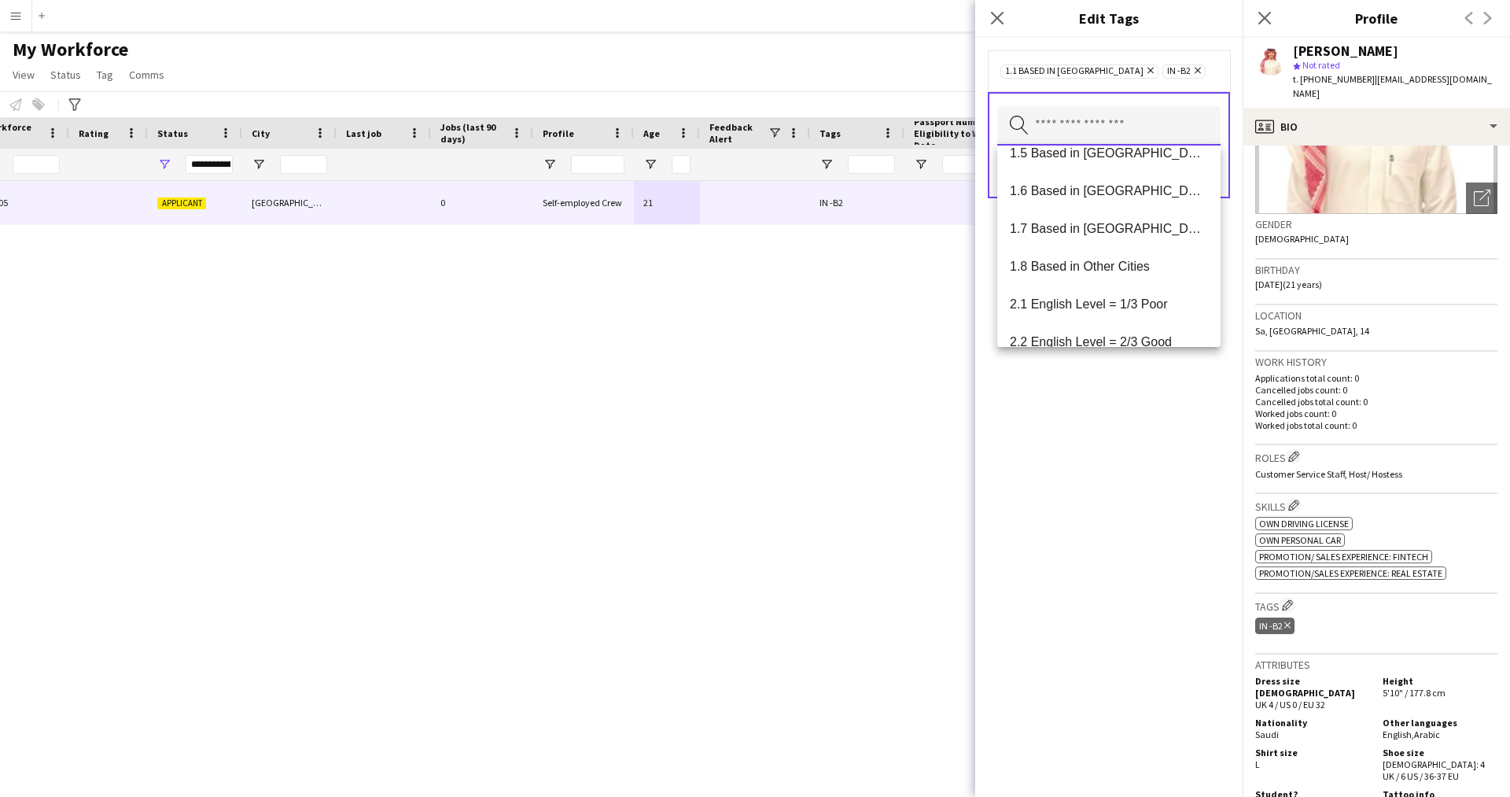
scroll to position [0, 0]
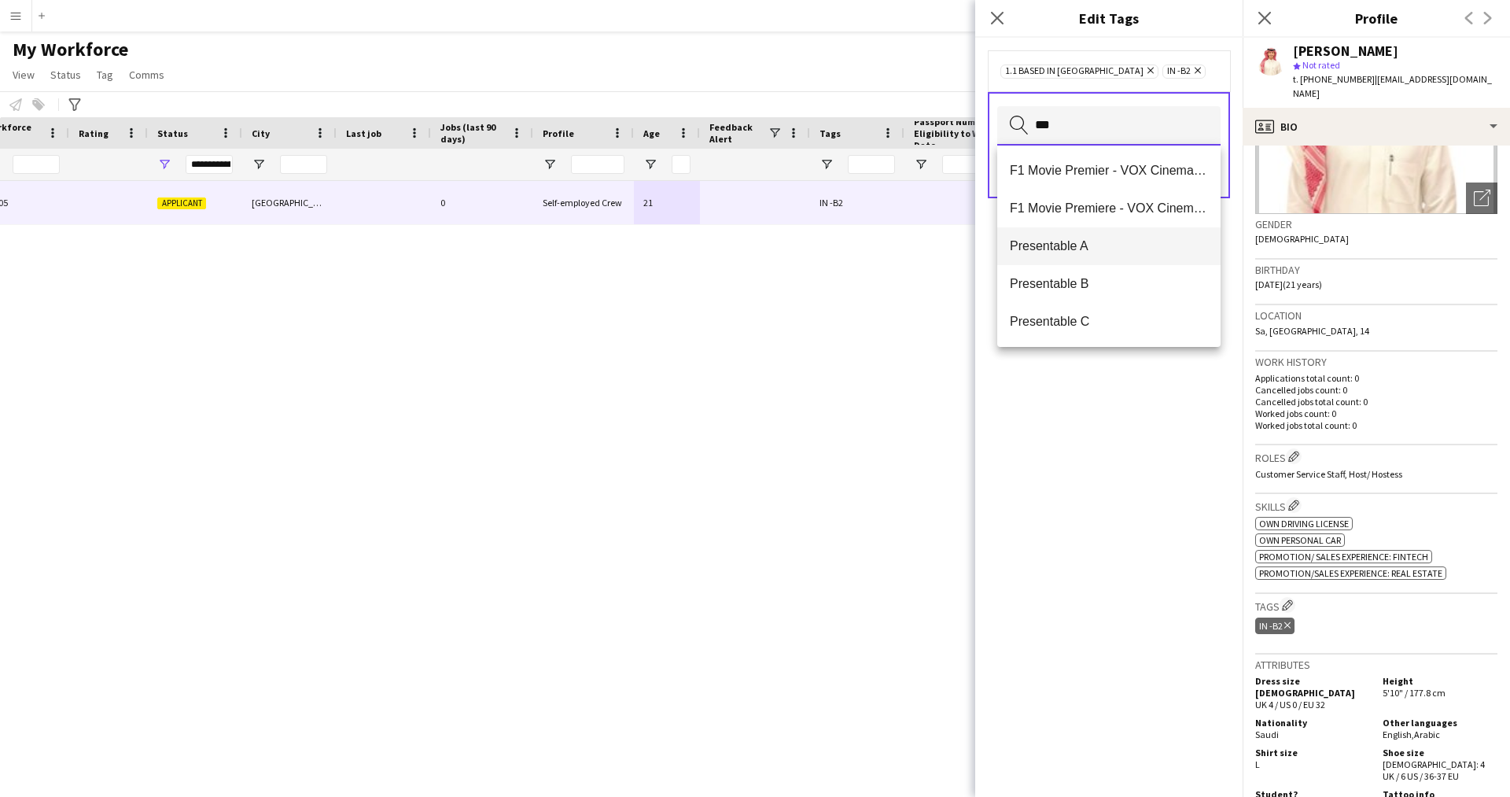
type input "***"
click at [1108, 261] on mat-option "Presentable A" at bounding box center [1108, 246] width 223 height 38
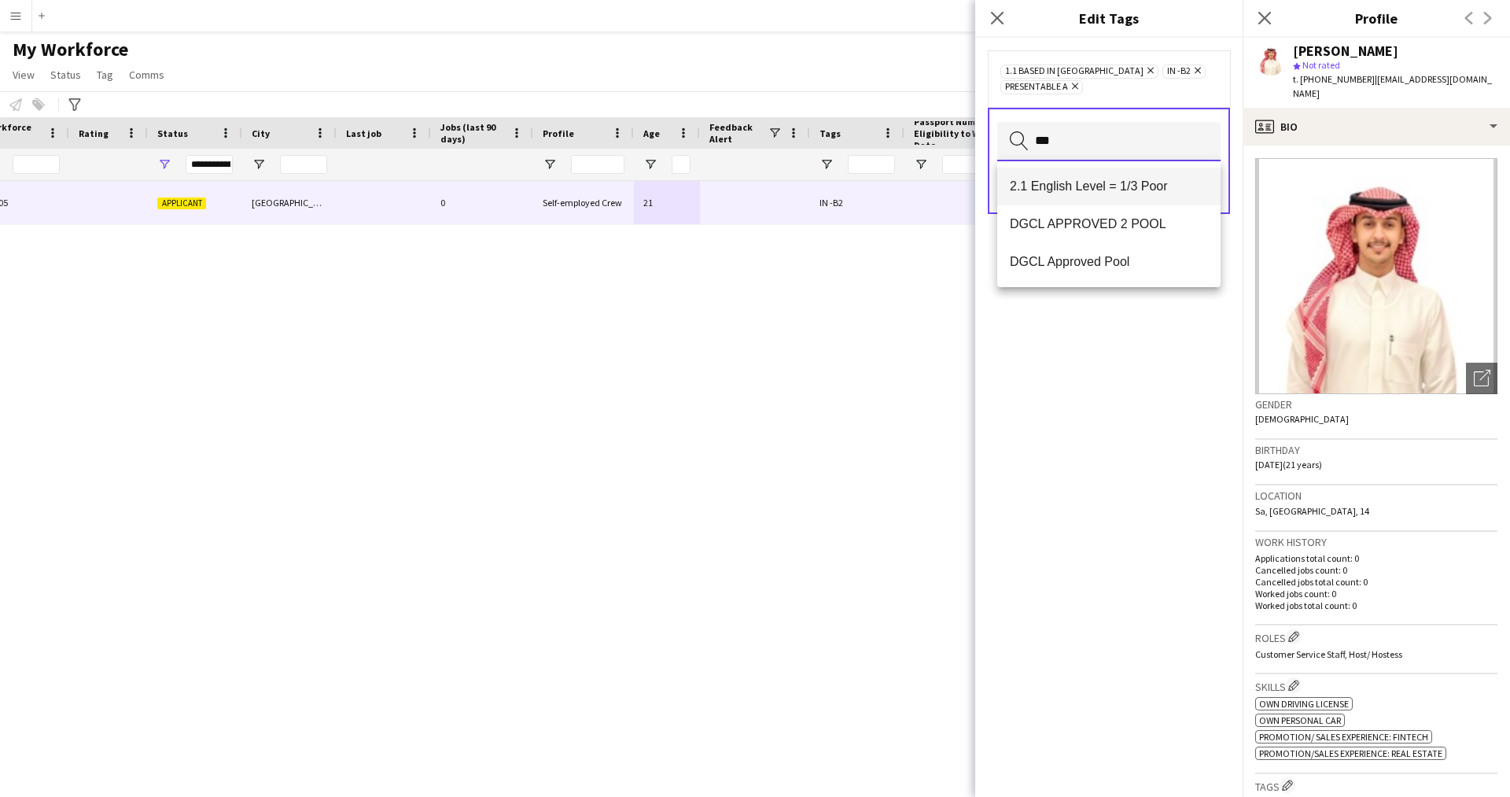
type input "***"
click at [1129, 181] on span "2.1 English Level = 1/3 Poor" at bounding box center [1109, 185] width 198 height 15
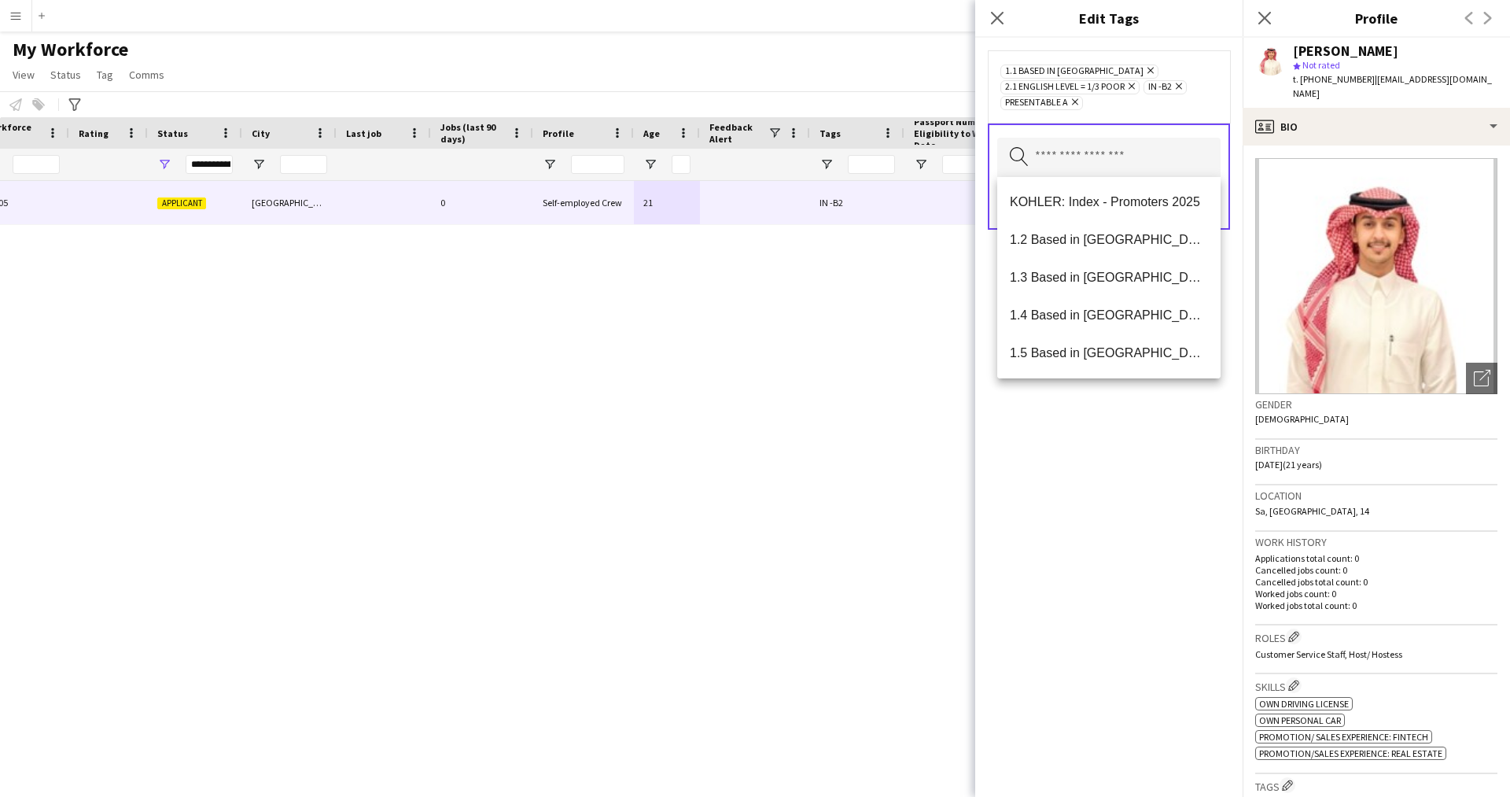
click at [1140, 550] on div "1.1 Based in Riyadh Remove 2.1 English Level = 1/3 Poor Remove IN -B2 Remove Pr…" at bounding box center [1108, 417] width 267 height 759
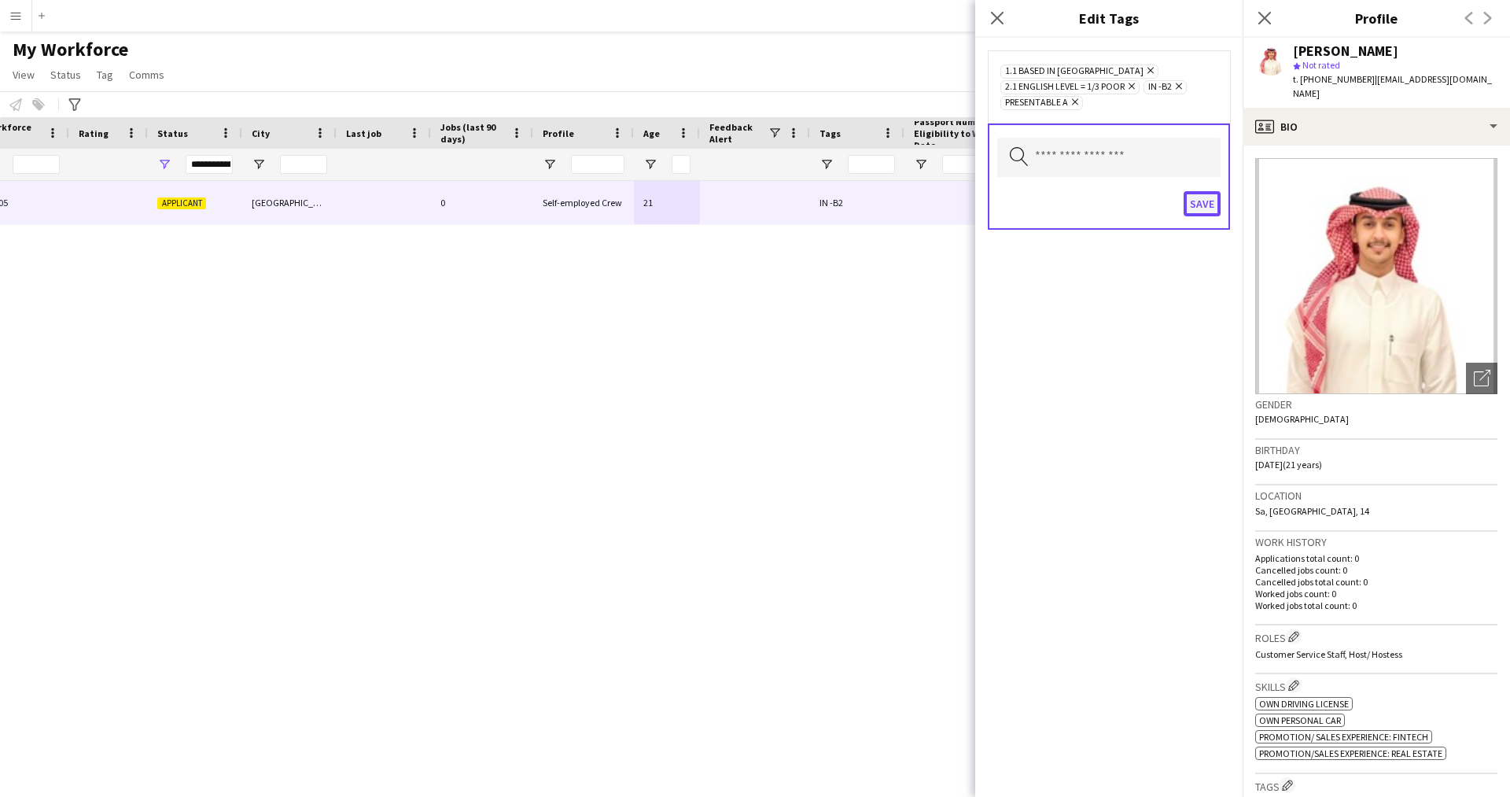
click at [1200, 211] on button "Save" at bounding box center [1201, 203] width 37 height 25
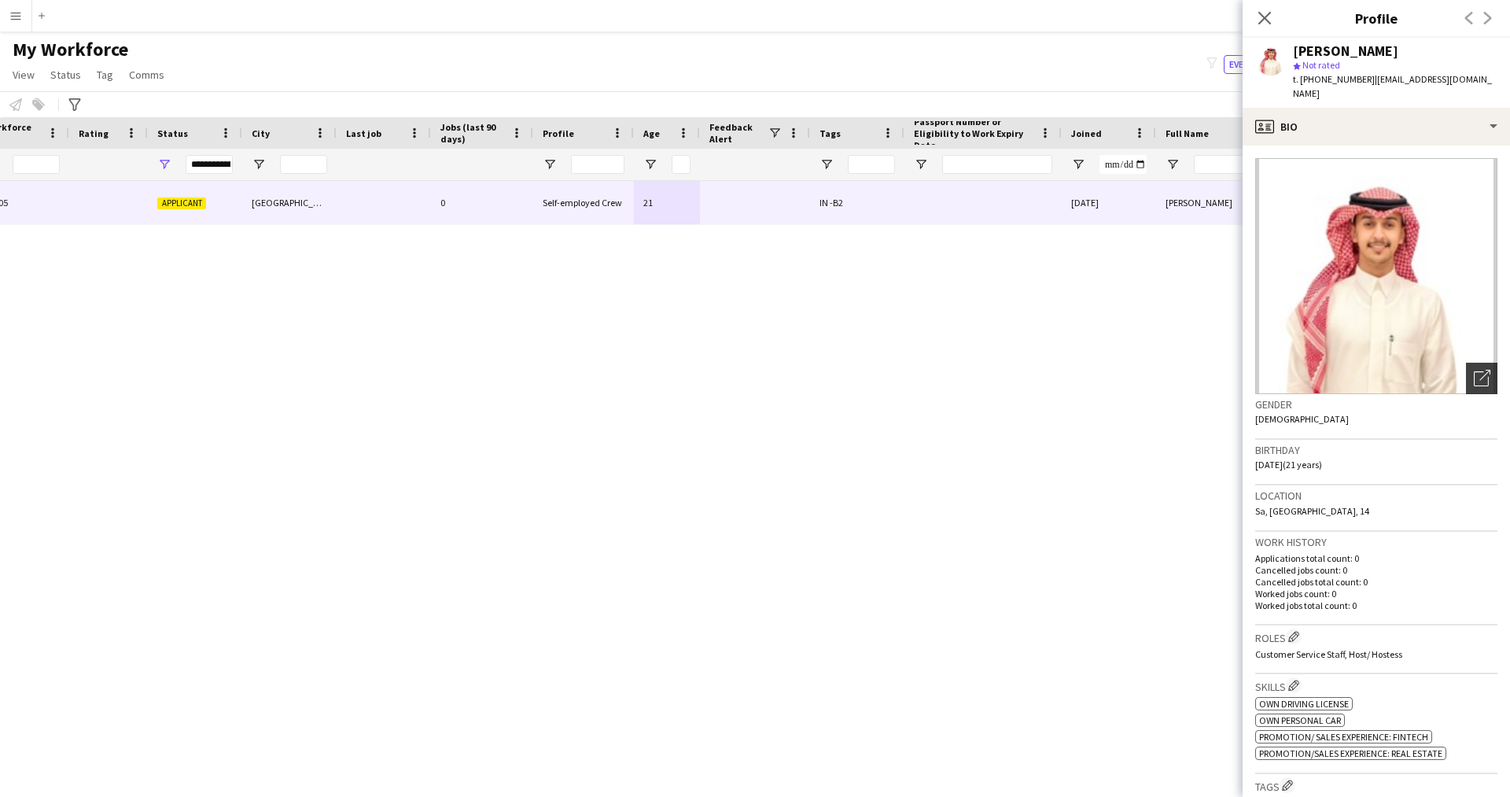
click at [1466, 362] on div "Open photos pop-in" at bounding box center [1481, 377] width 31 height 31
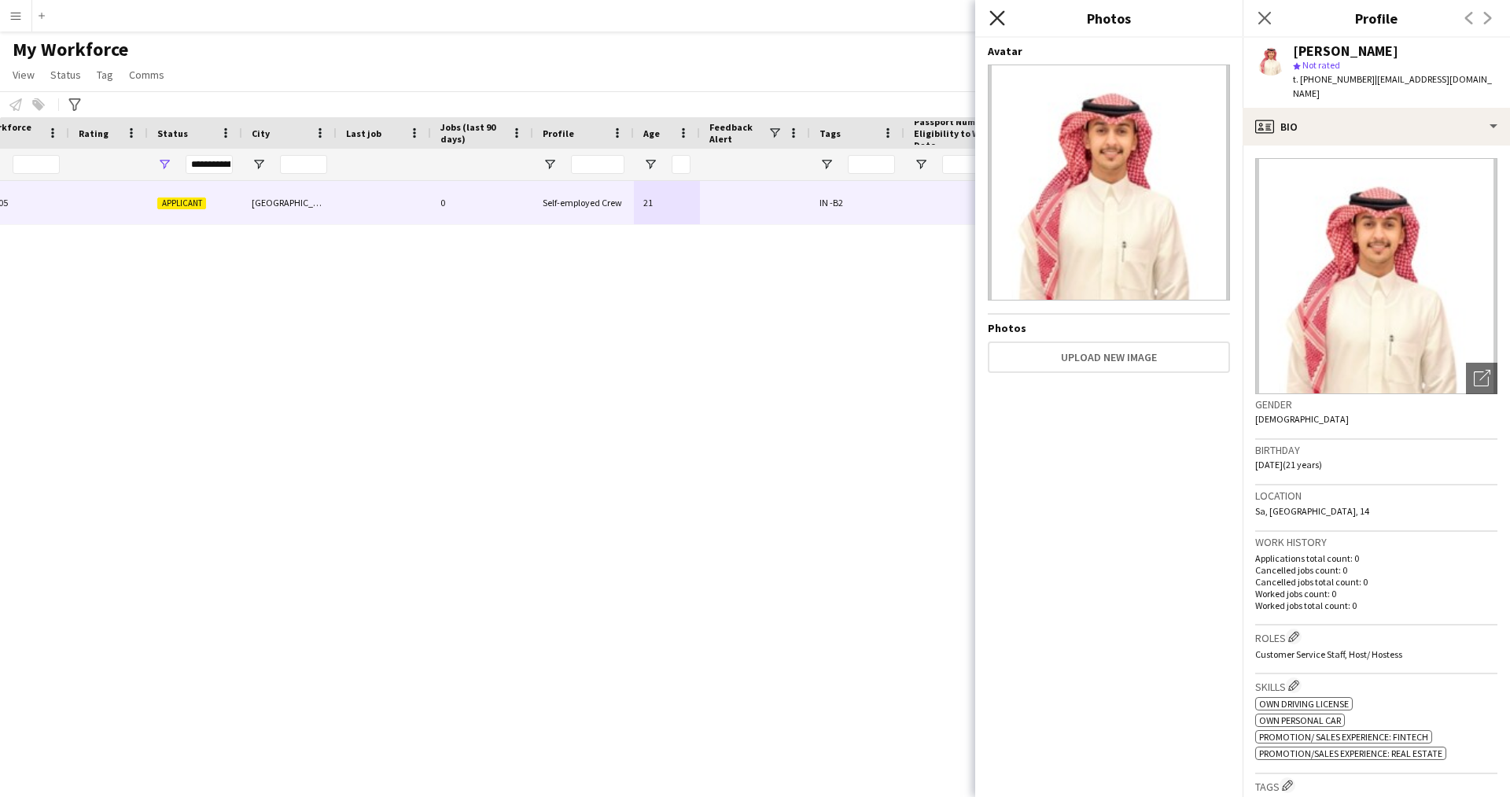
click at [998, 17] on icon at bounding box center [996, 17] width 15 height 15
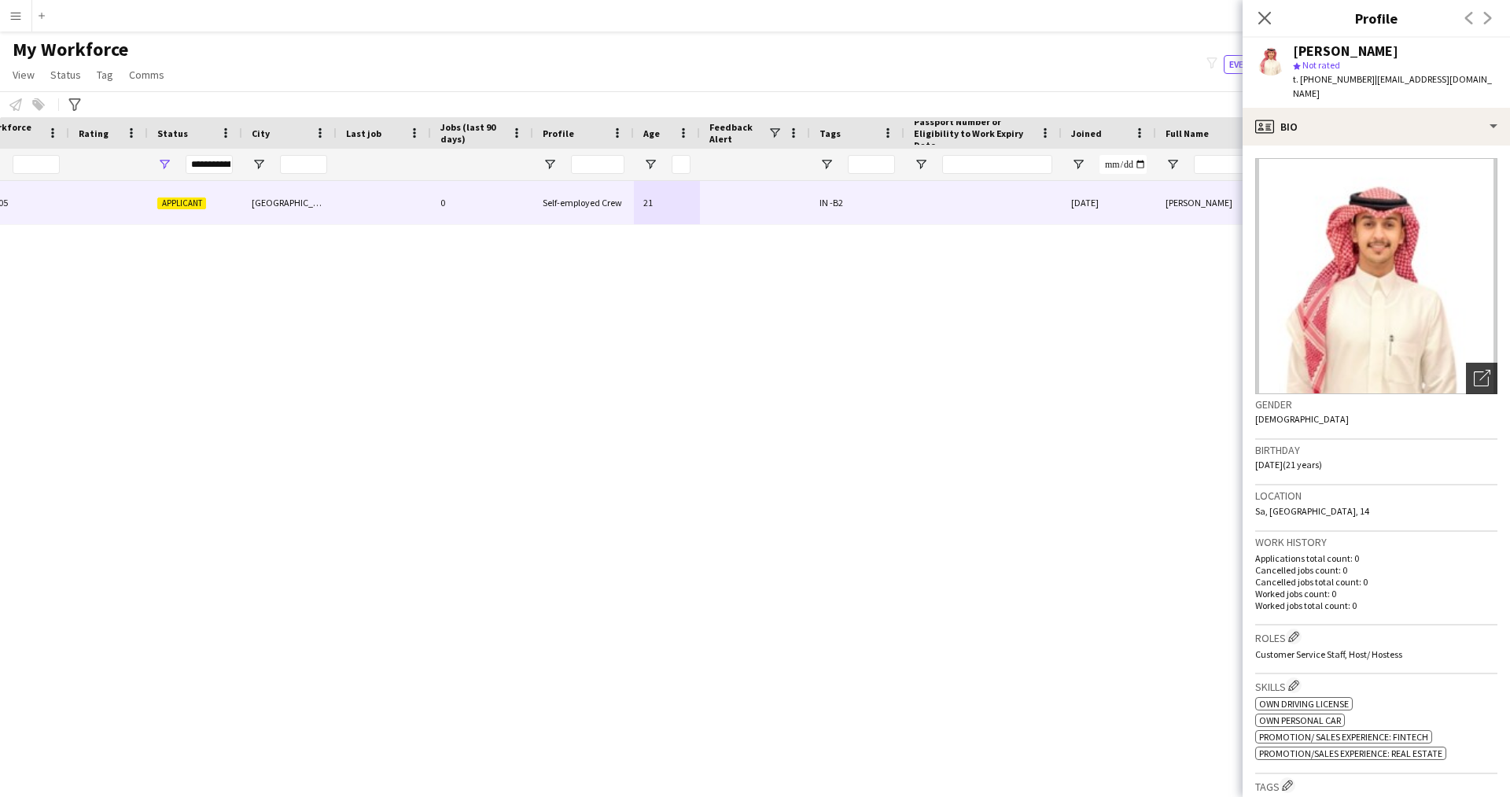
click at [1473, 370] on icon "Open photos pop-in" at bounding box center [1481, 378] width 17 height 17
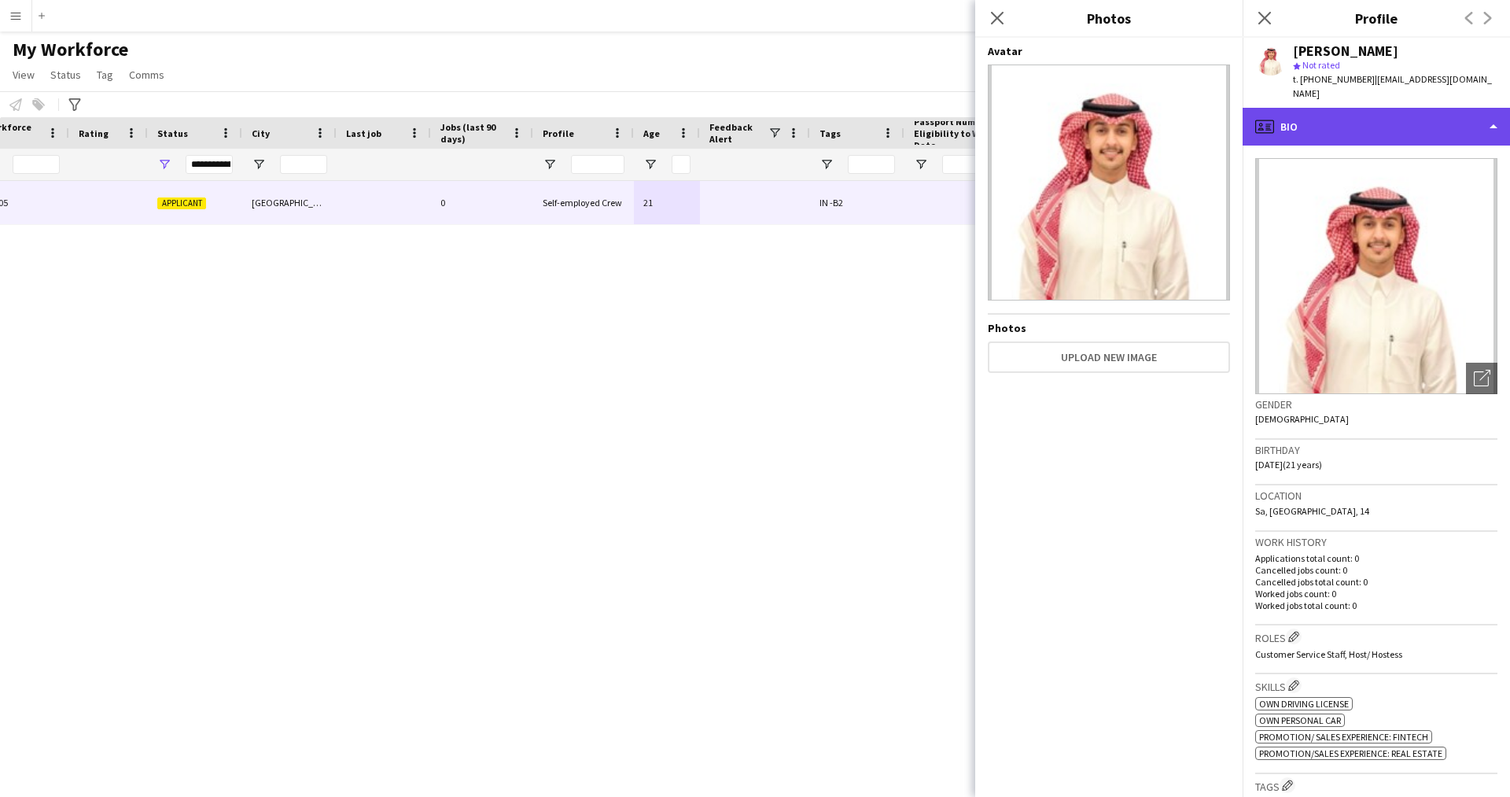
click at [1422, 117] on div "profile Bio" at bounding box center [1375, 127] width 267 height 38
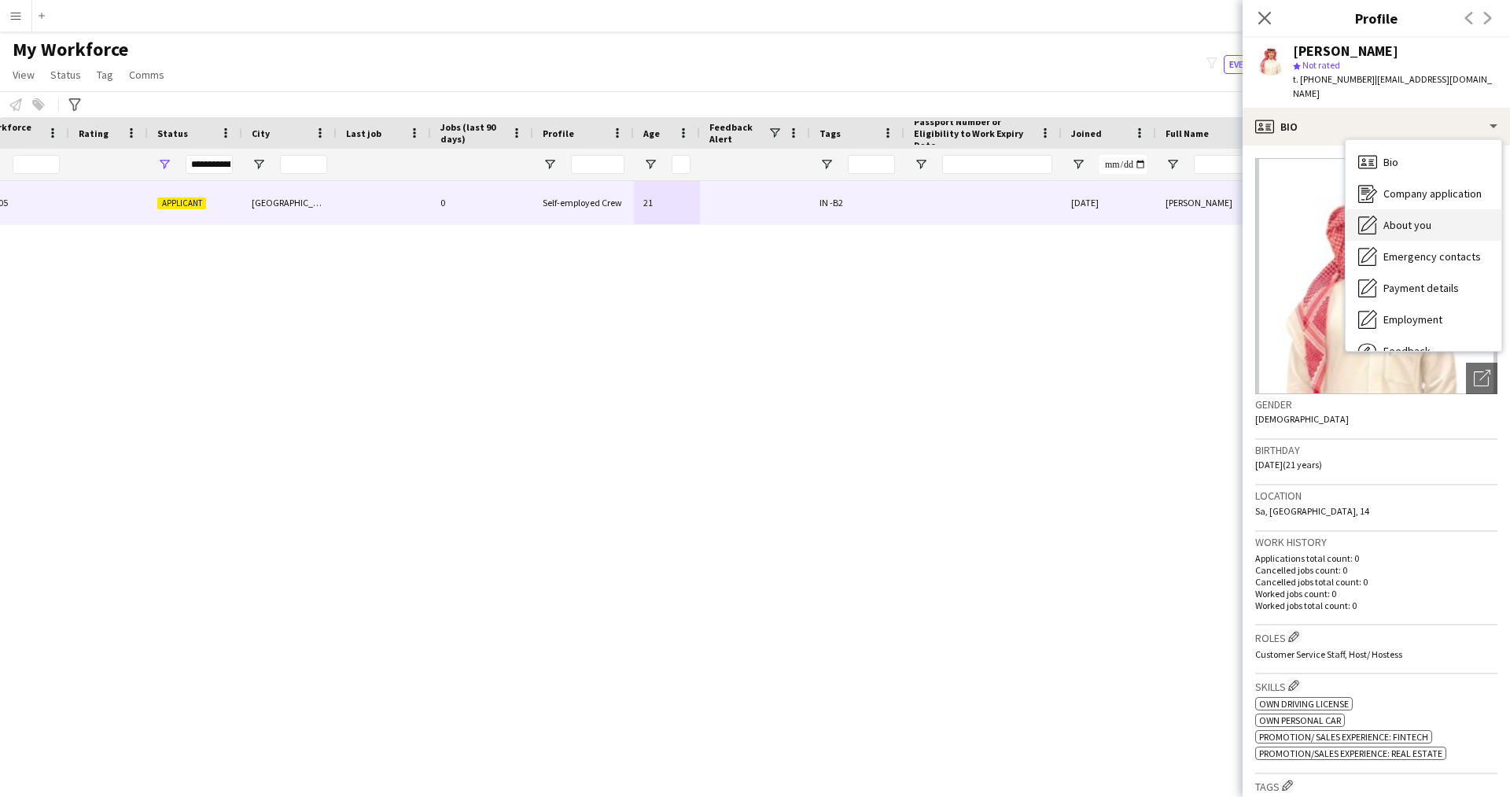
click at [1448, 223] on div "About you About you" at bounding box center [1423, 224] width 156 height 31
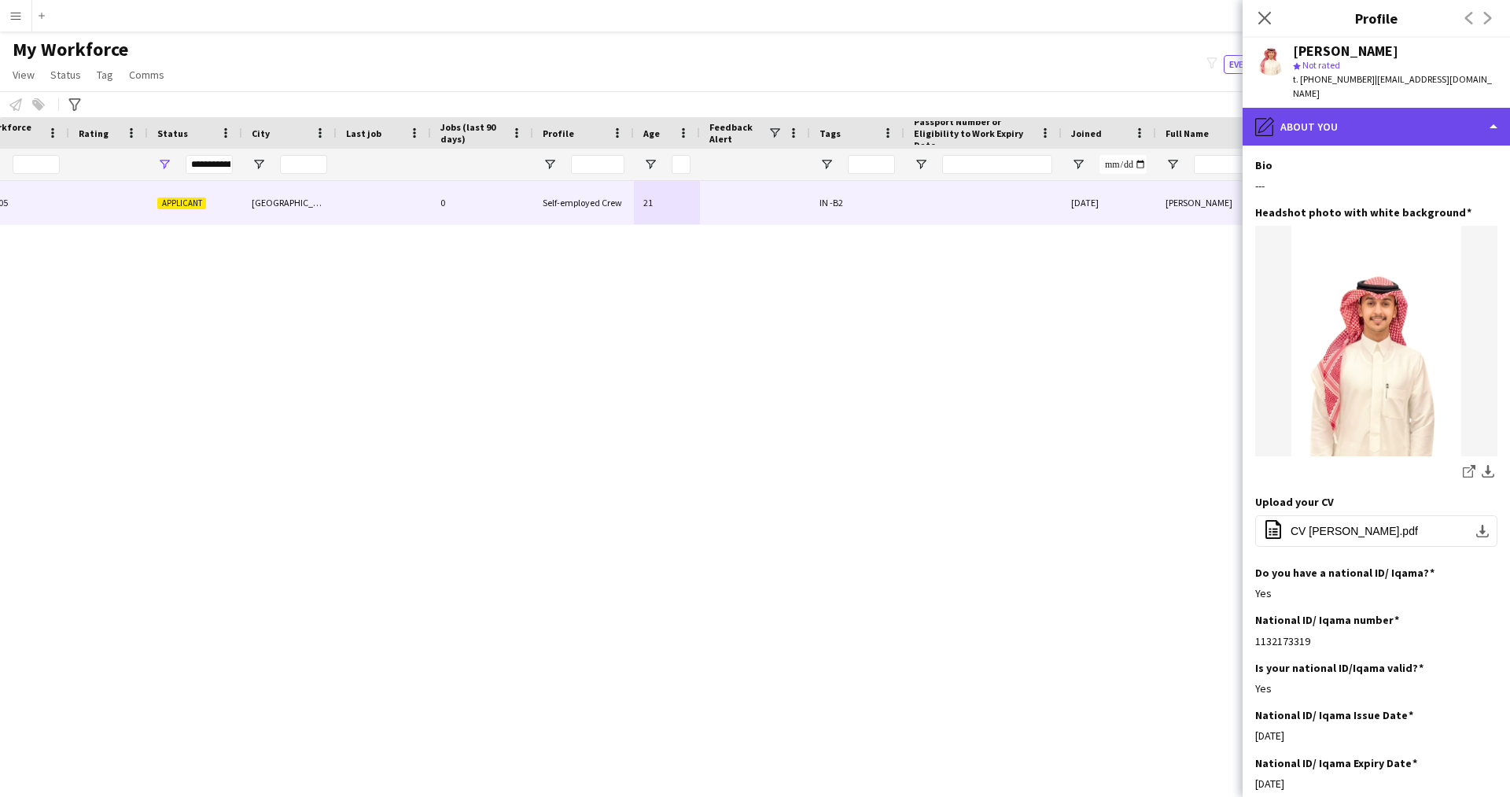
click at [1368, 123] on div "pencil4 About you" at bounding box center [1375, 127] width 267 height 38
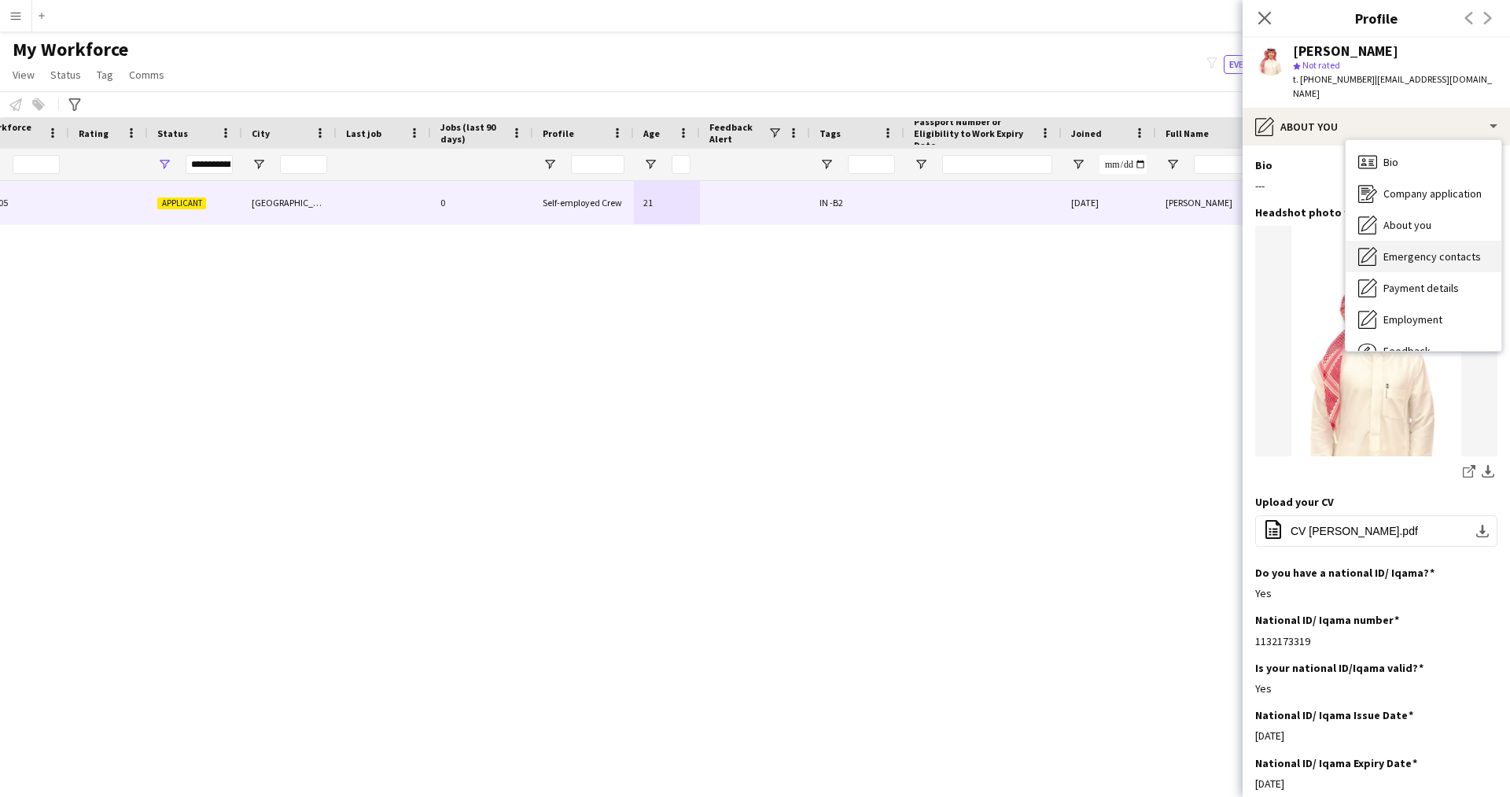
click at [1401, 249] on span "Emergency contacts" at bounding box center [1431, 256] width 97 height 14
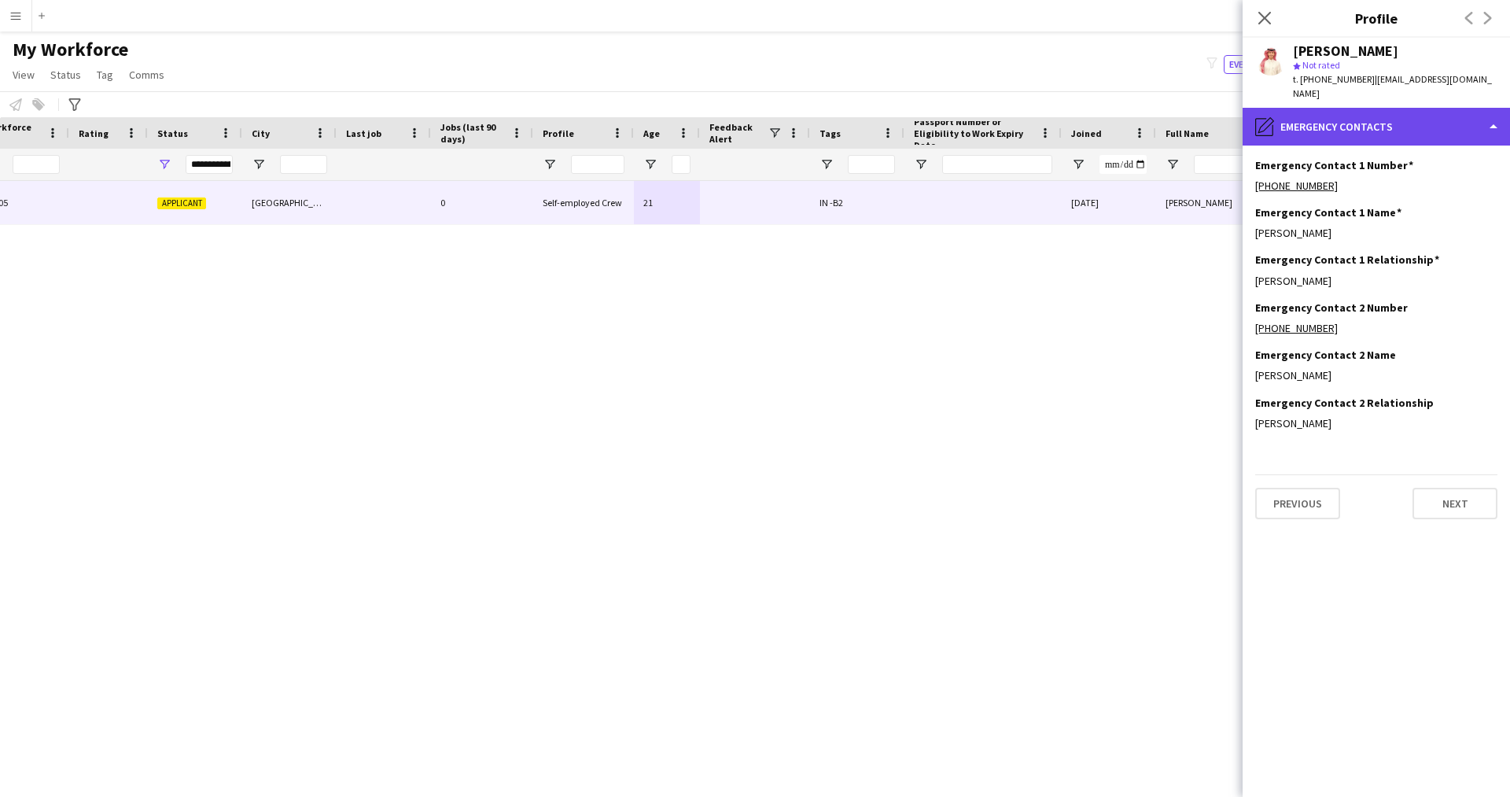
click at [1395, 116] on div "pencil4 Emergency contacts" at bounding box center [1375, 127] width 267 height 38
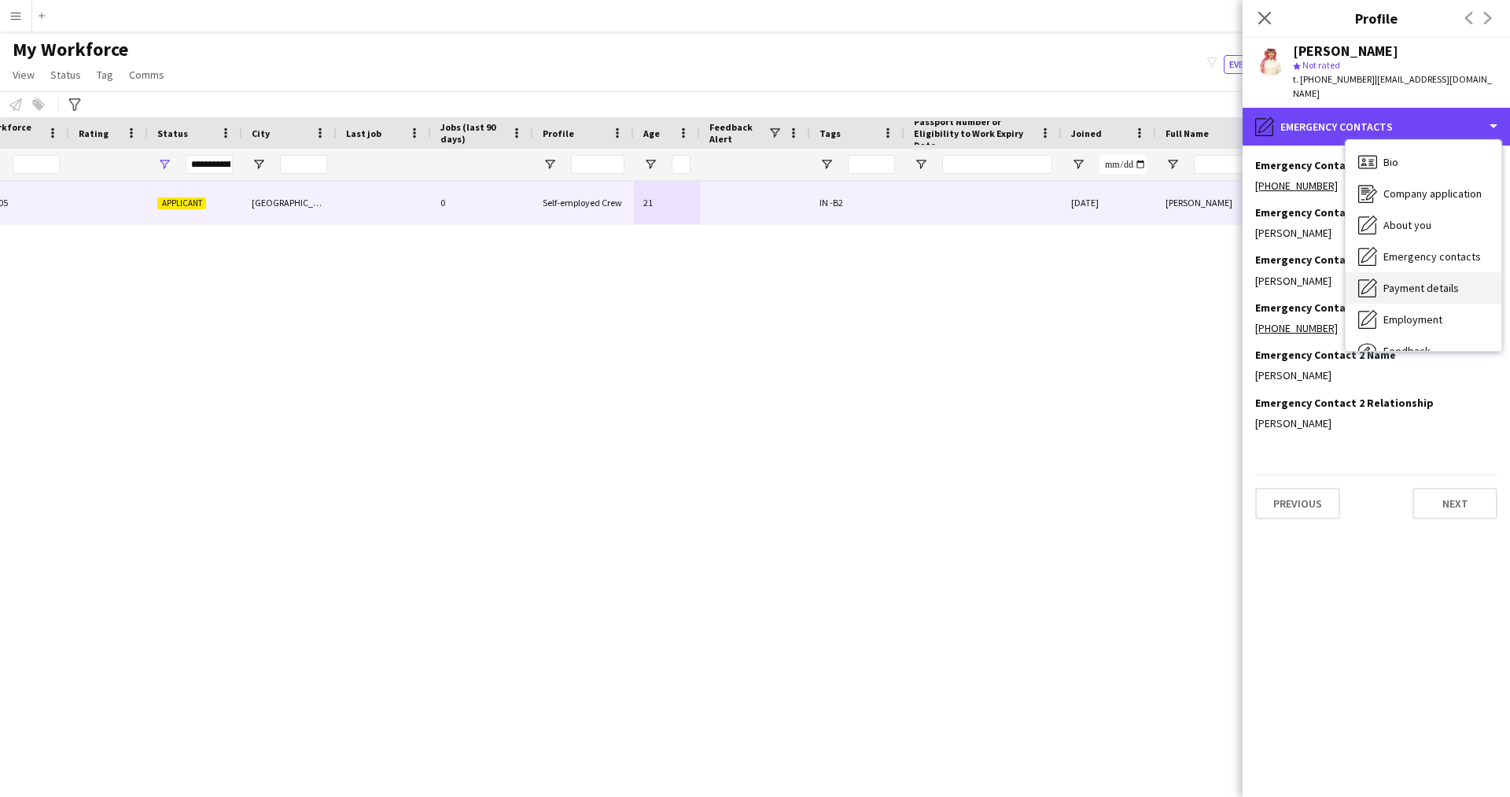
scroll to position [53, 0]
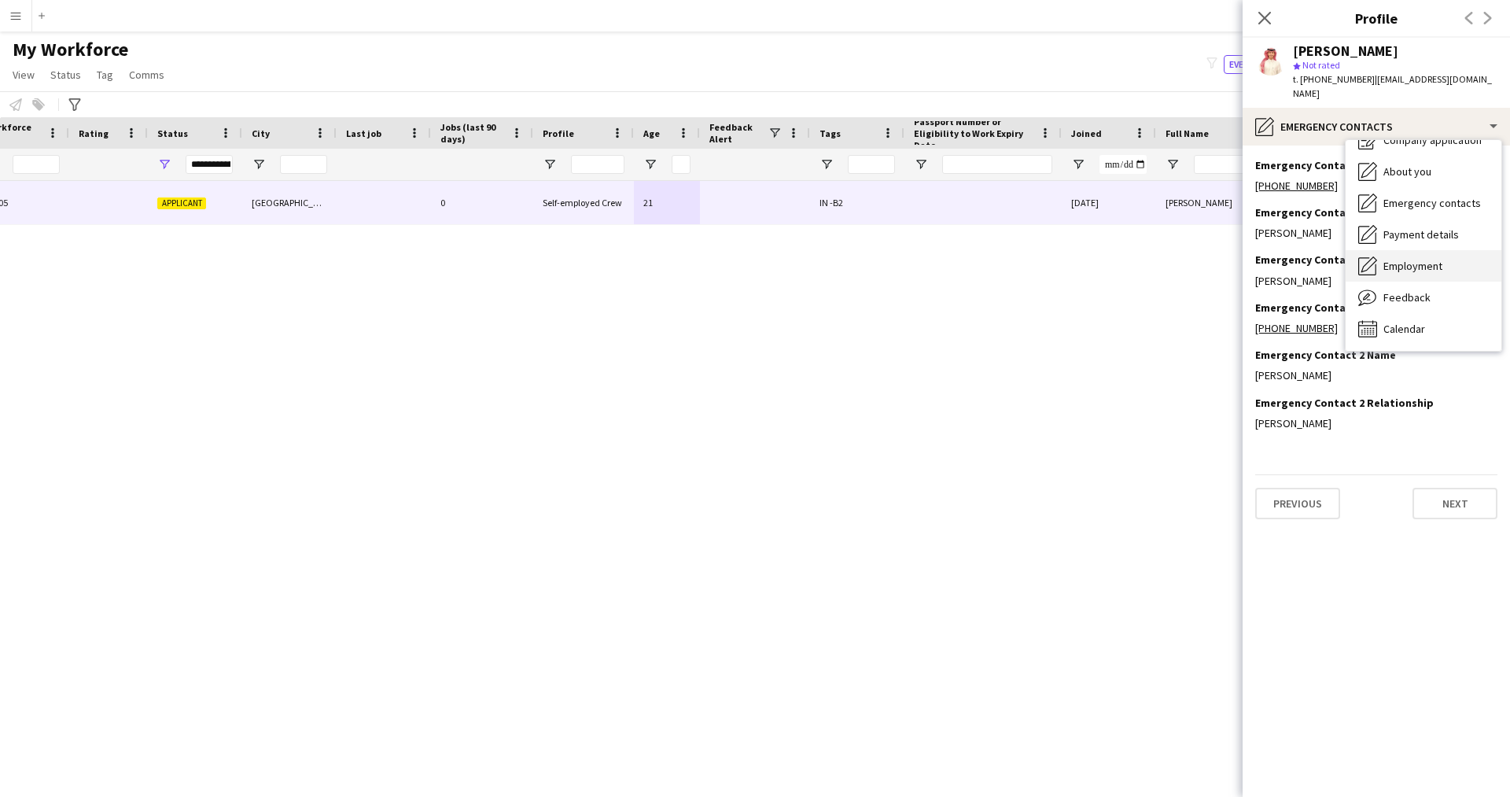
click at [1426, 259] on span "Employment" at bounding box center [1412, 266] width 59 height 14
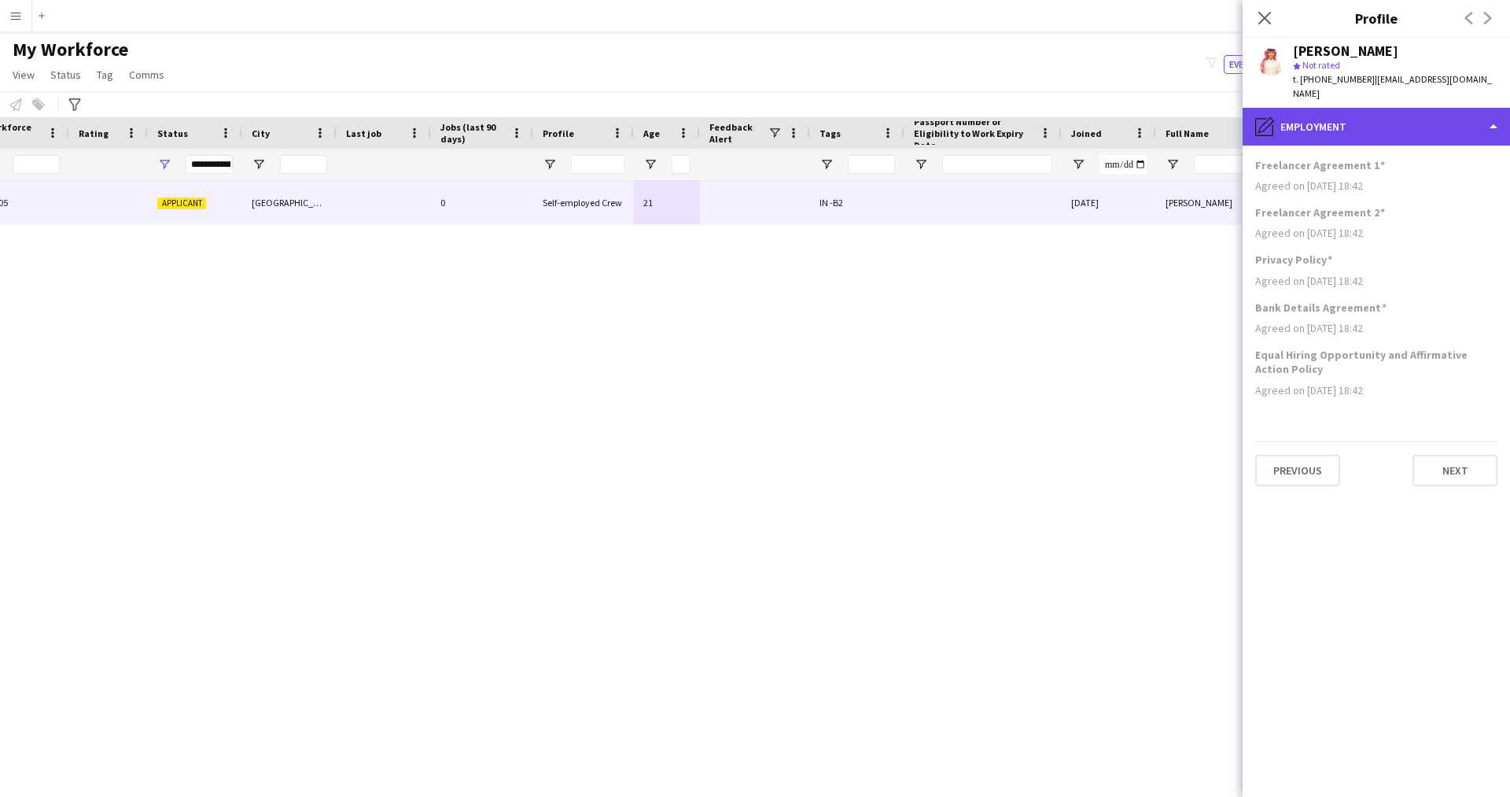
click at [1323, 108] on div "pencil4 Employment" at bounding box center [1375, 127] width 267 height 38
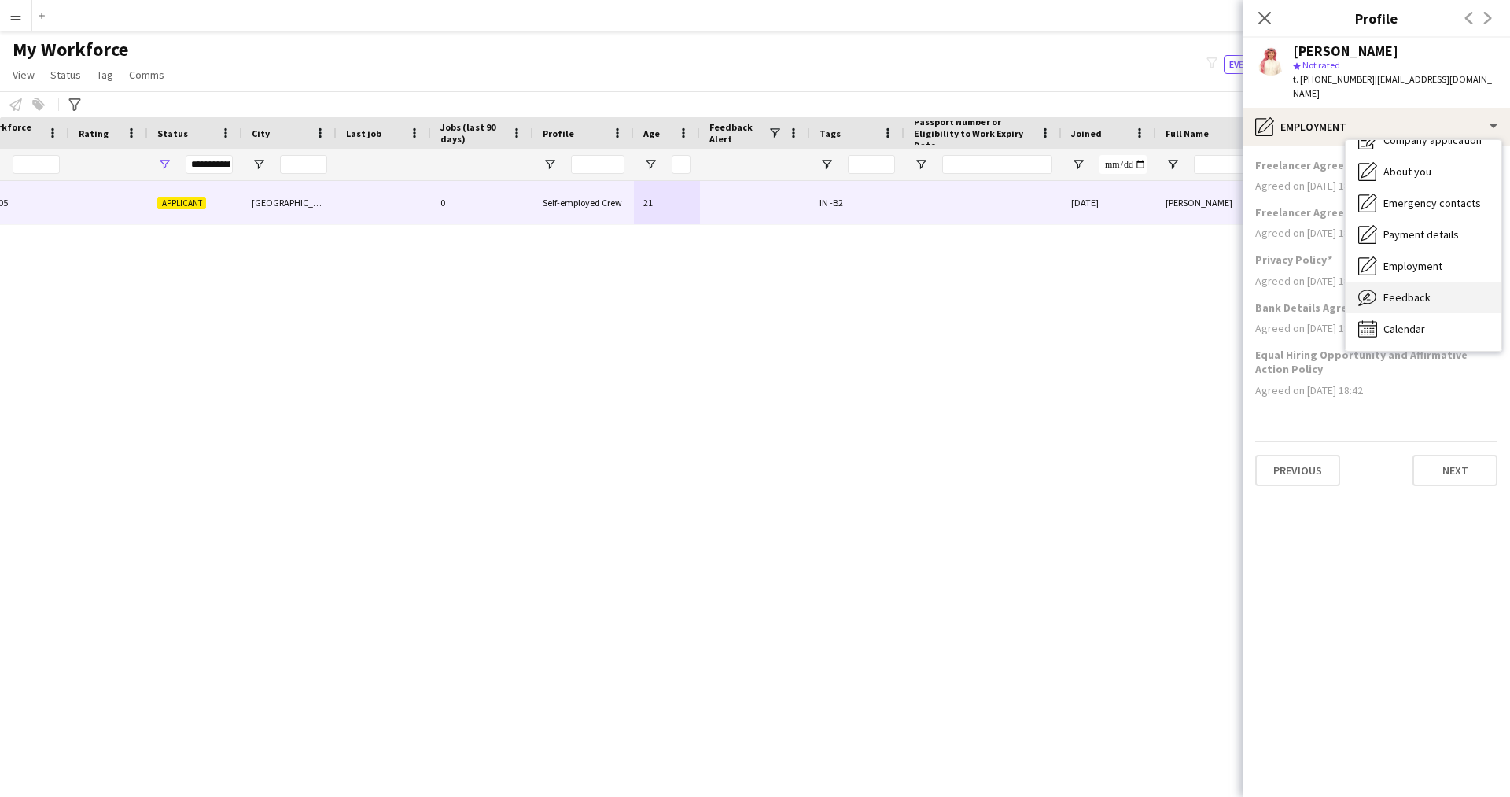
click at [1401, 290] on span "Feedback" at bounding box center [1406, 297] width 47 height 14
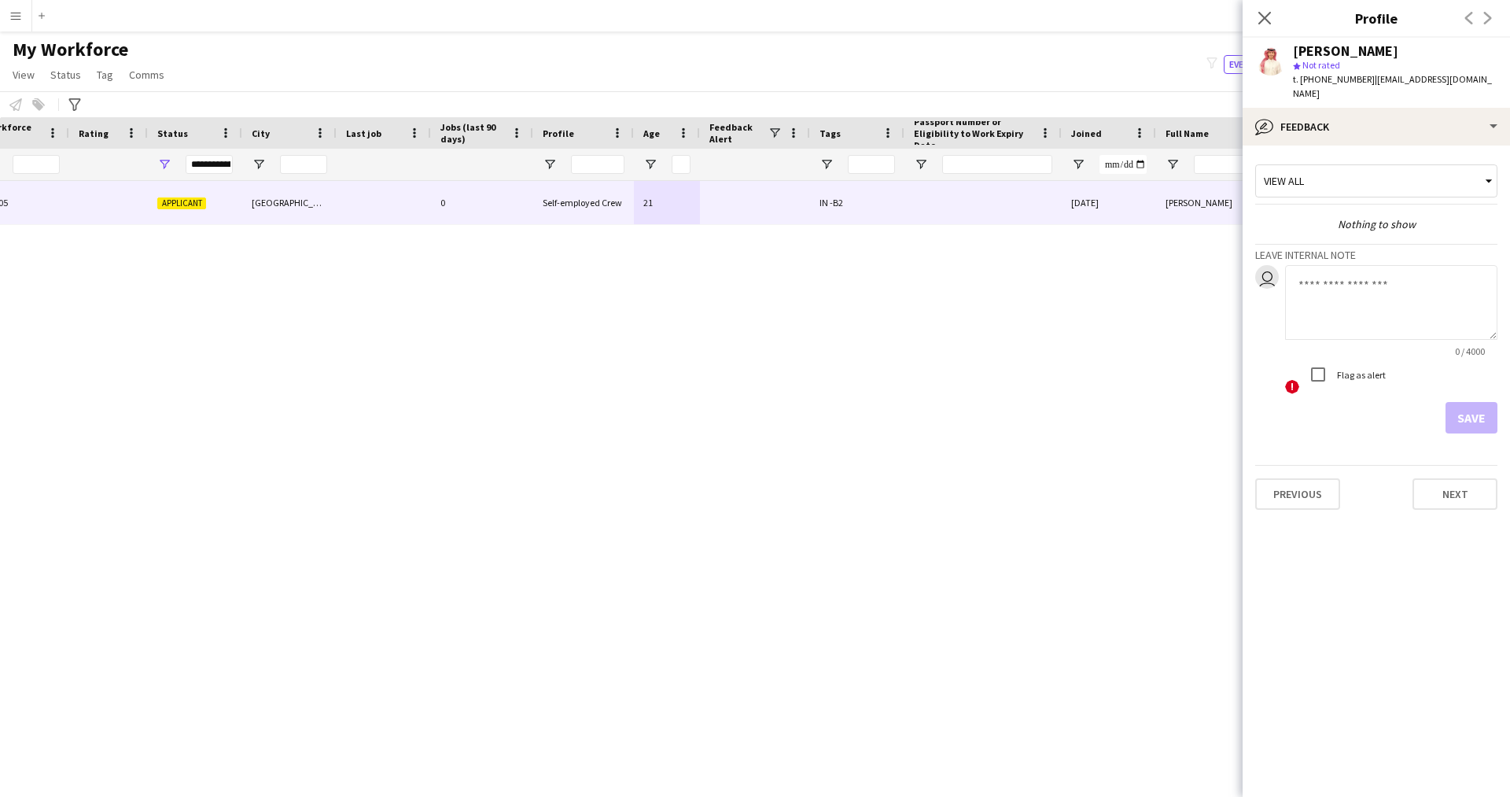
click at [1342, 292] on textarea at bounding box center [1391, 302] width 212 height 75
paste textarea "**********"
type textarea "**********"
click at [1471, 414] on button "Save" at bounding box center [1471, 417] width 52 height 31
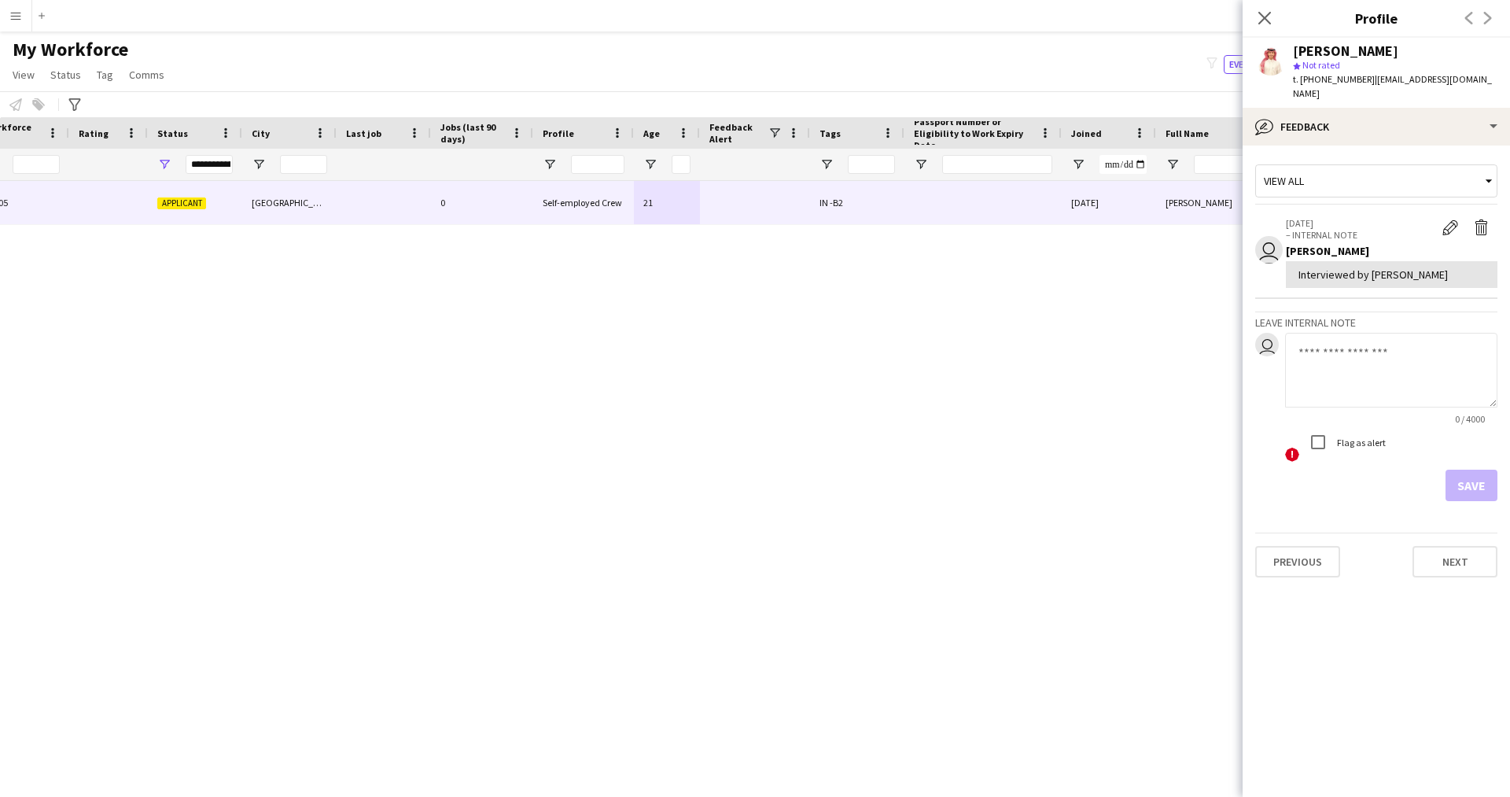
click at [1252, 18] on div "Close pop-in" at bounding box center [1264, 18] width 44 height 36
click at [1263, 13] on icon "Close pop-in" at bounding box center [1263, 17] width 15 height 15
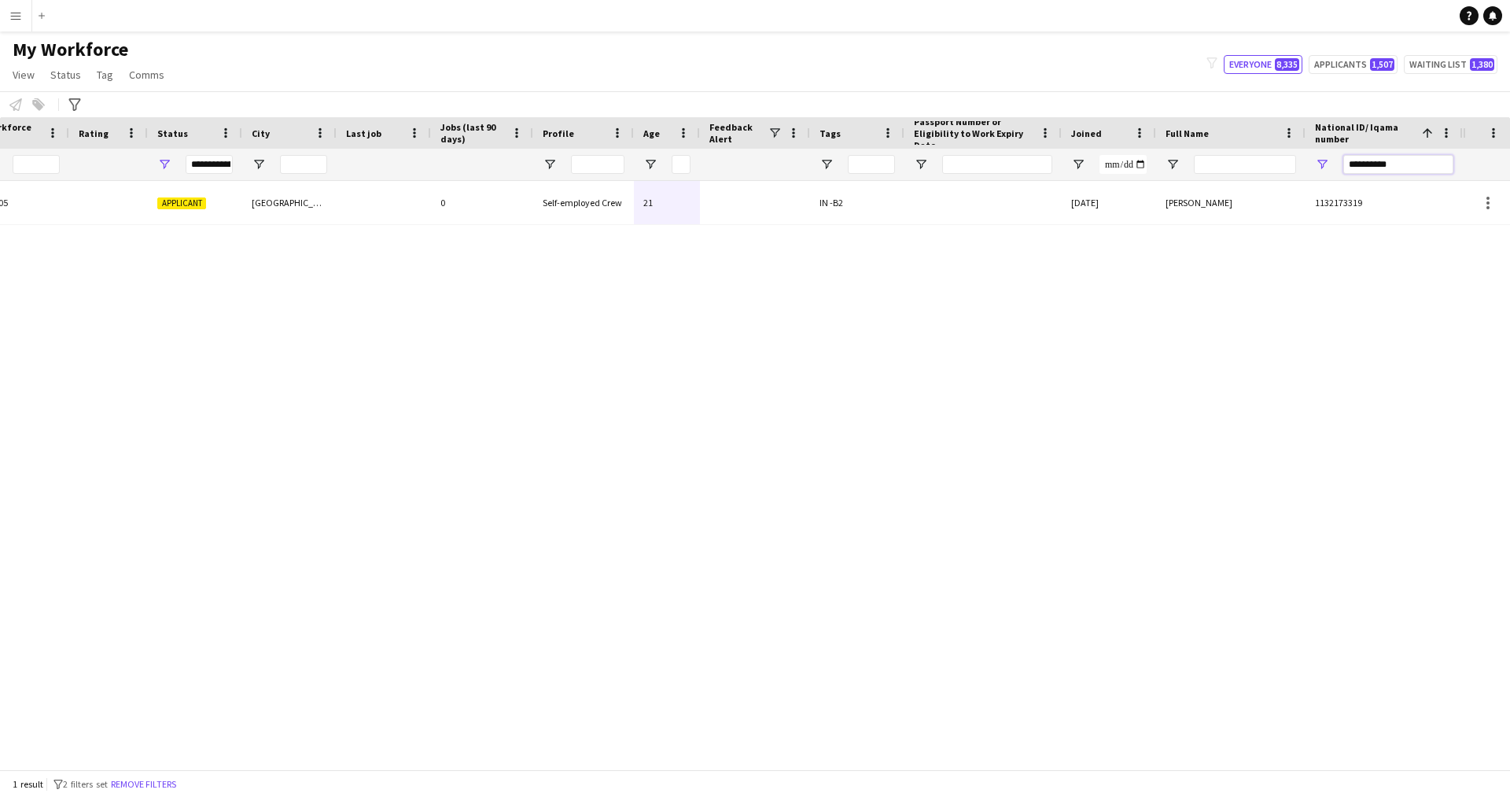
drag, startPoint x: 1416, startPoint y: 161, endPoint x: 1249, endPoint y: 181, distance: 168.6
click at [1249, 181] on div "Workforce Details Profile Data Workforce Details Profile Data Profile Age 1" at bounding box center [755, 443] width 1510 height 652
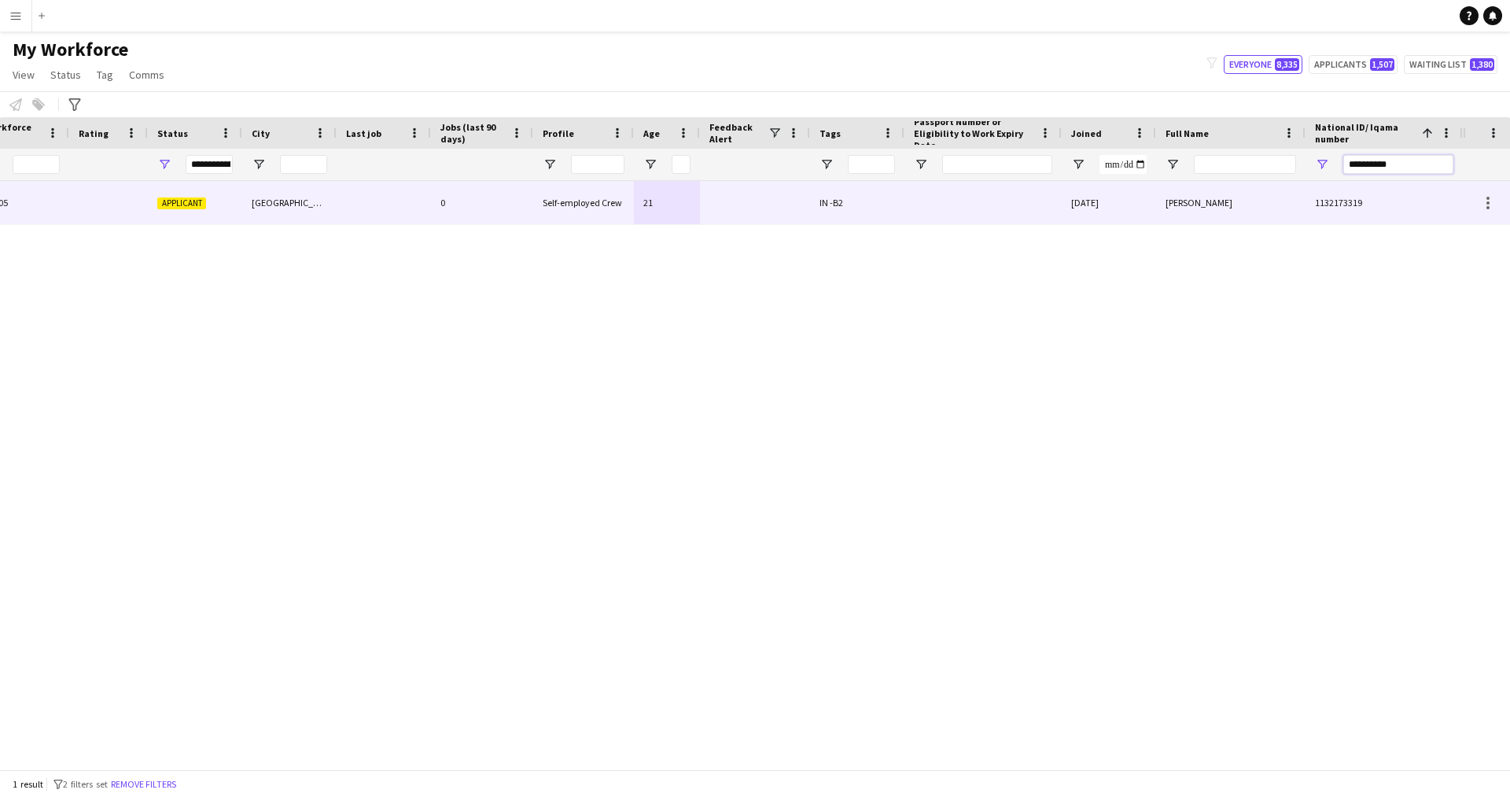
paste input "National ID/ Iqama number Filter Input"
type input "**********"
click at [1313, 199] on div "1075460988" at bounding box center [1383, 202] width 157 height 43
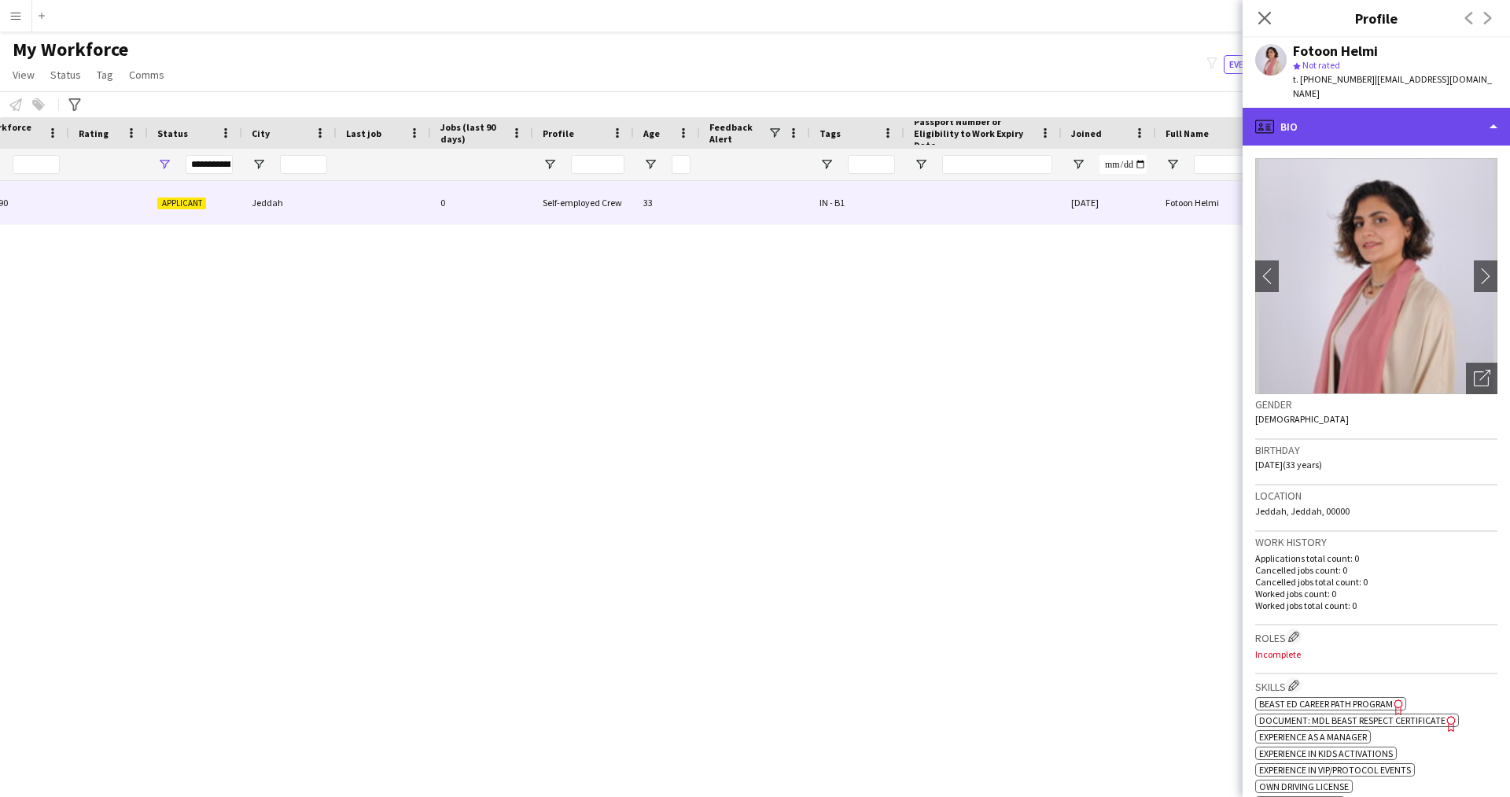
click at [1386, 114] on div "profile Bio" at bounding box center [1375, 127] width 267 height 38
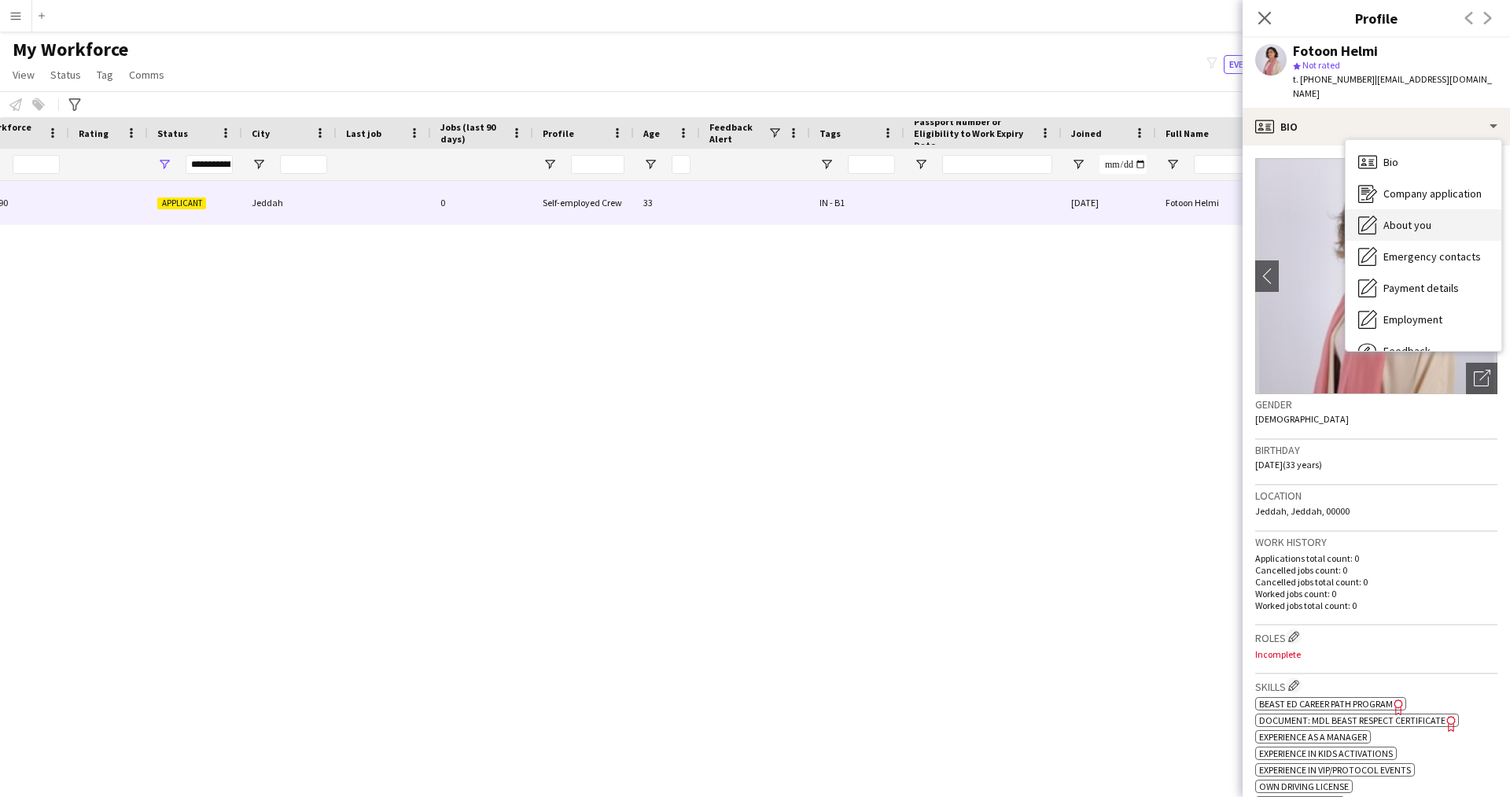
click at [1418, 209] on div "About you About you" at bounding box center [1423, 224] width 156 height 31
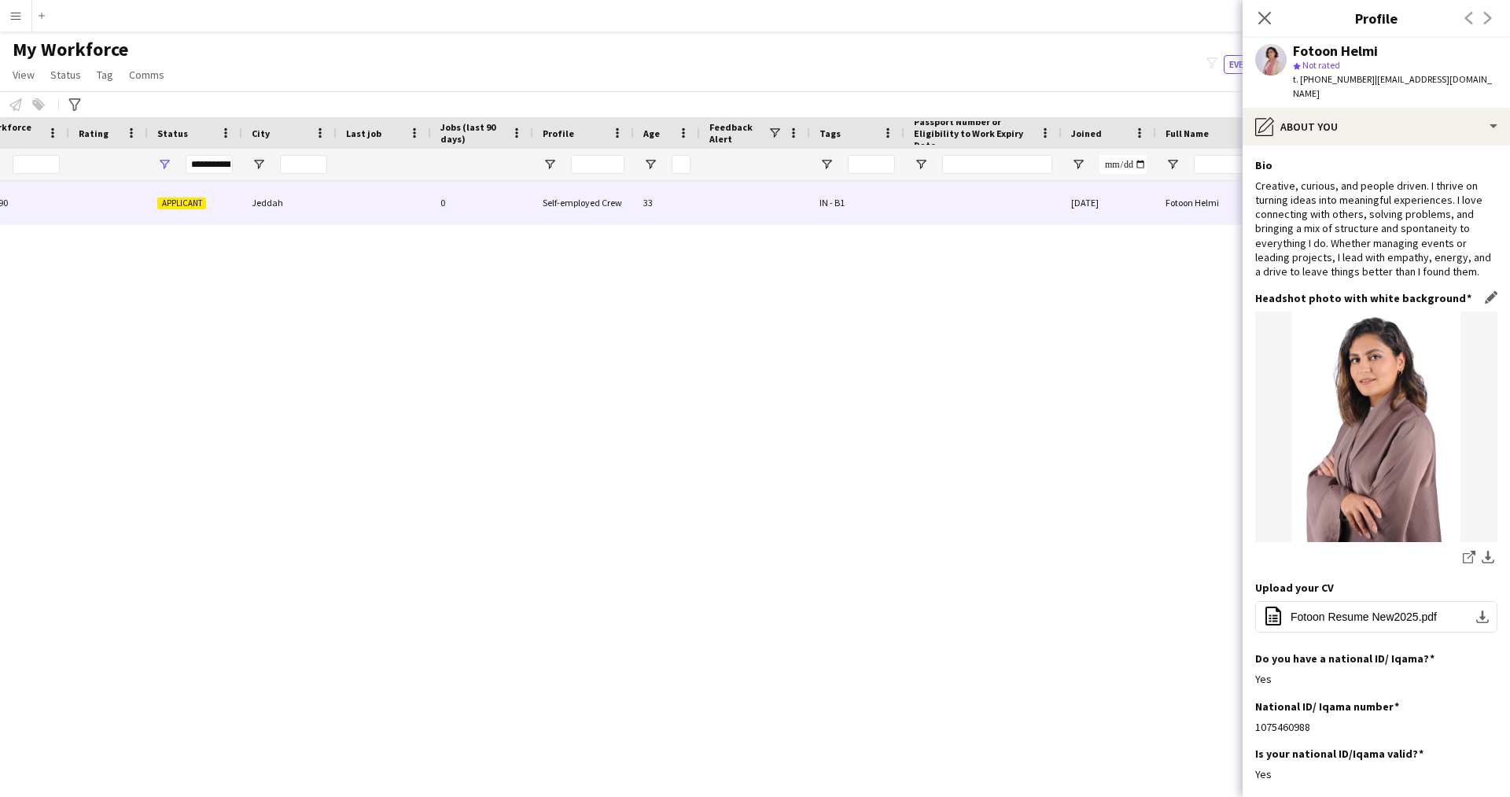
scroll to position [75, 0]
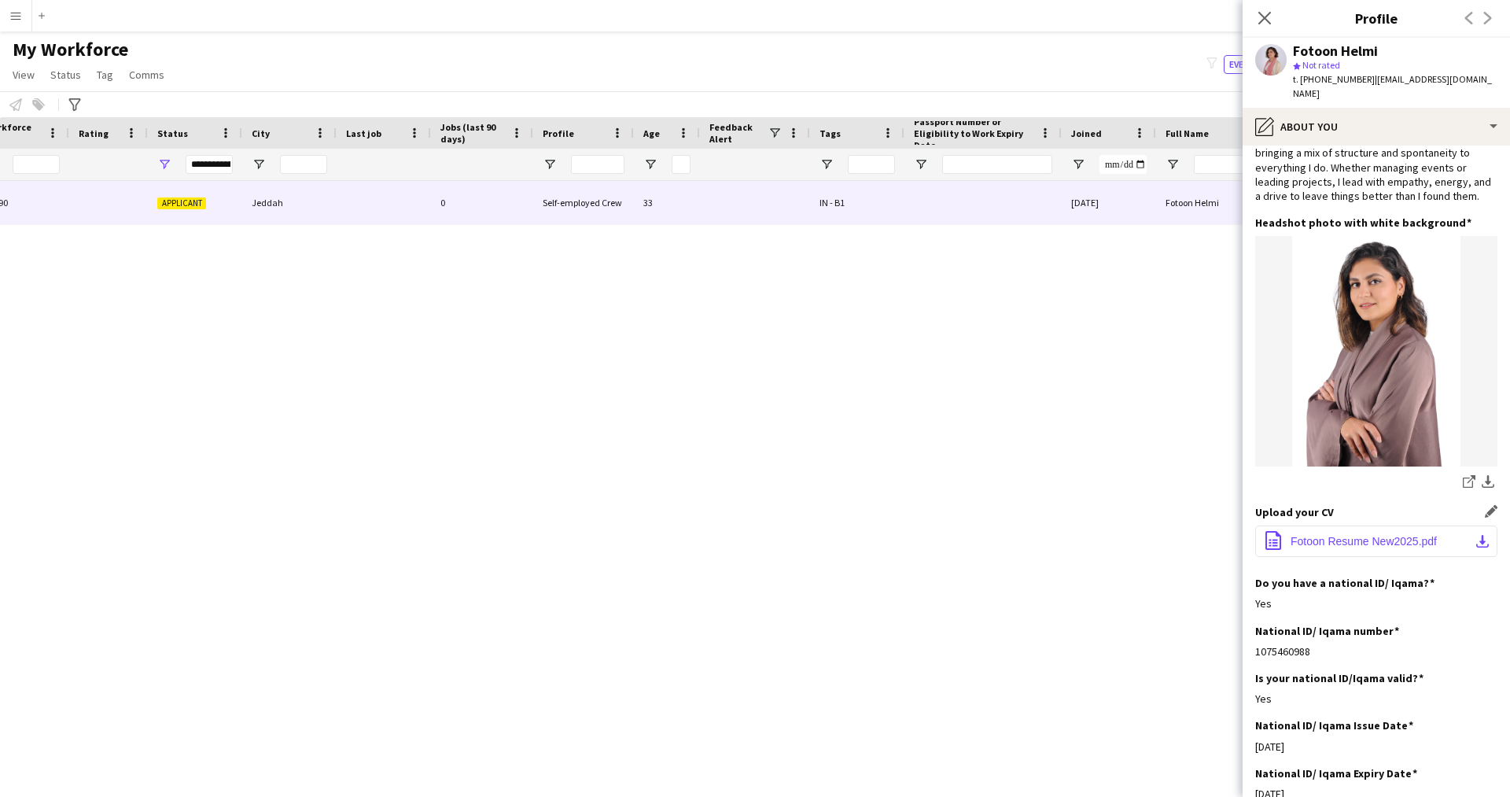
click at [1323, 535] on span "Fotoon Resume New2025.pdf" at bounding box center [1363, 541] width 146 height 13
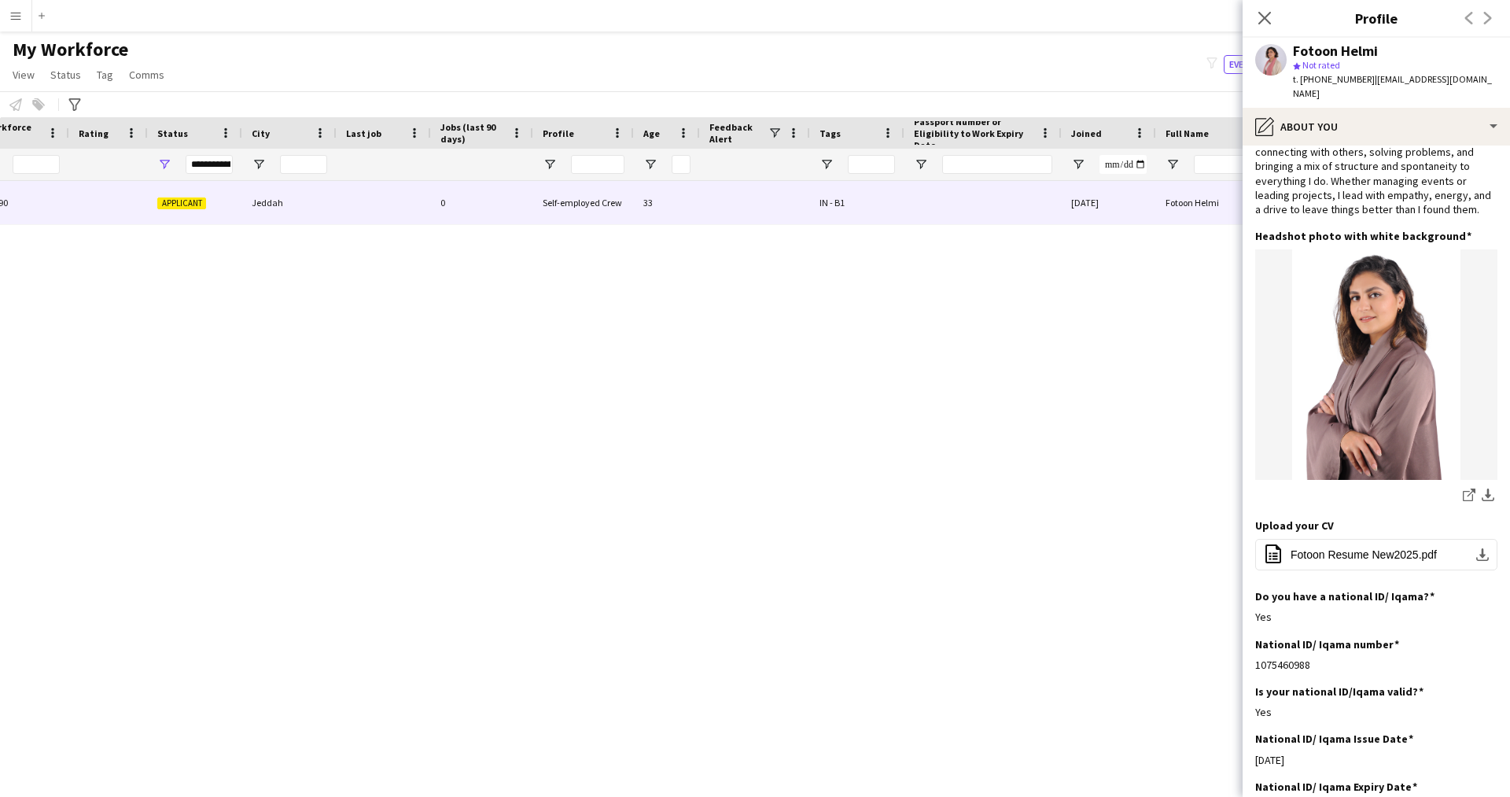
scroll to position [0, 0]
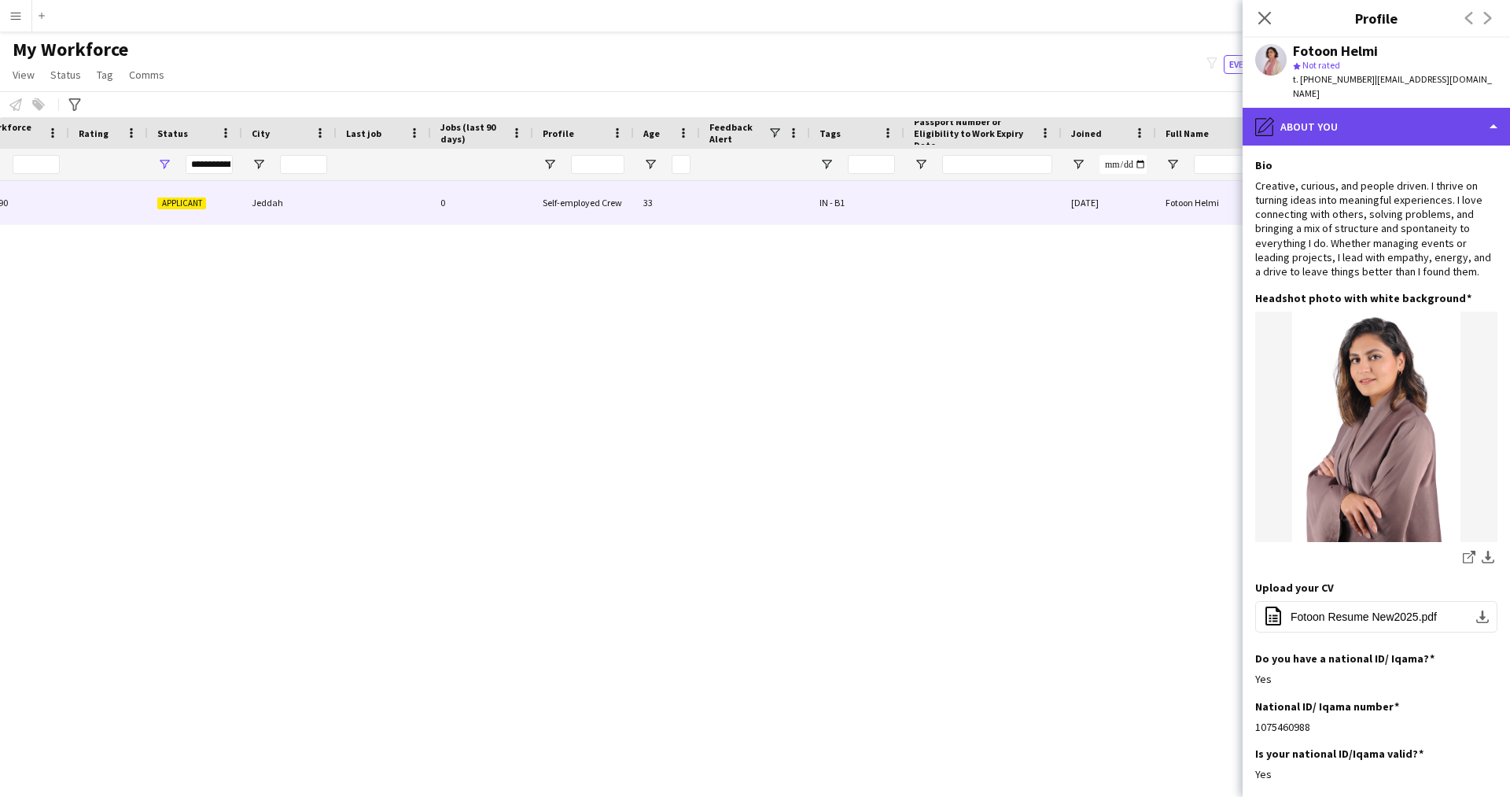
click at [1352, 108] on div "pencil4 About you" at bounding box center [1375, 127] width 267 height 38
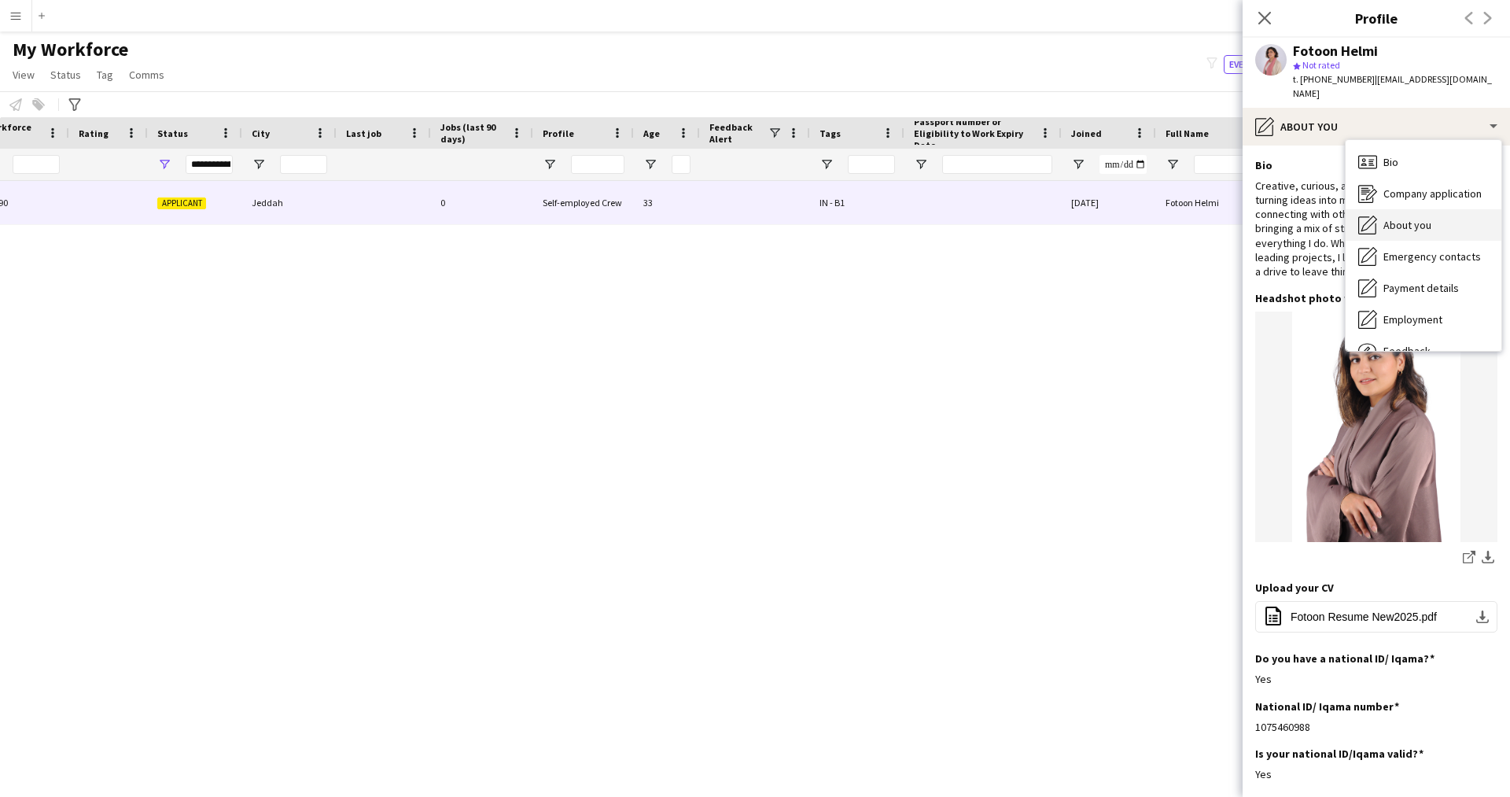
click at [1413, 218] on span "About you" at bounding box center [1407, 225] width 48 height 14
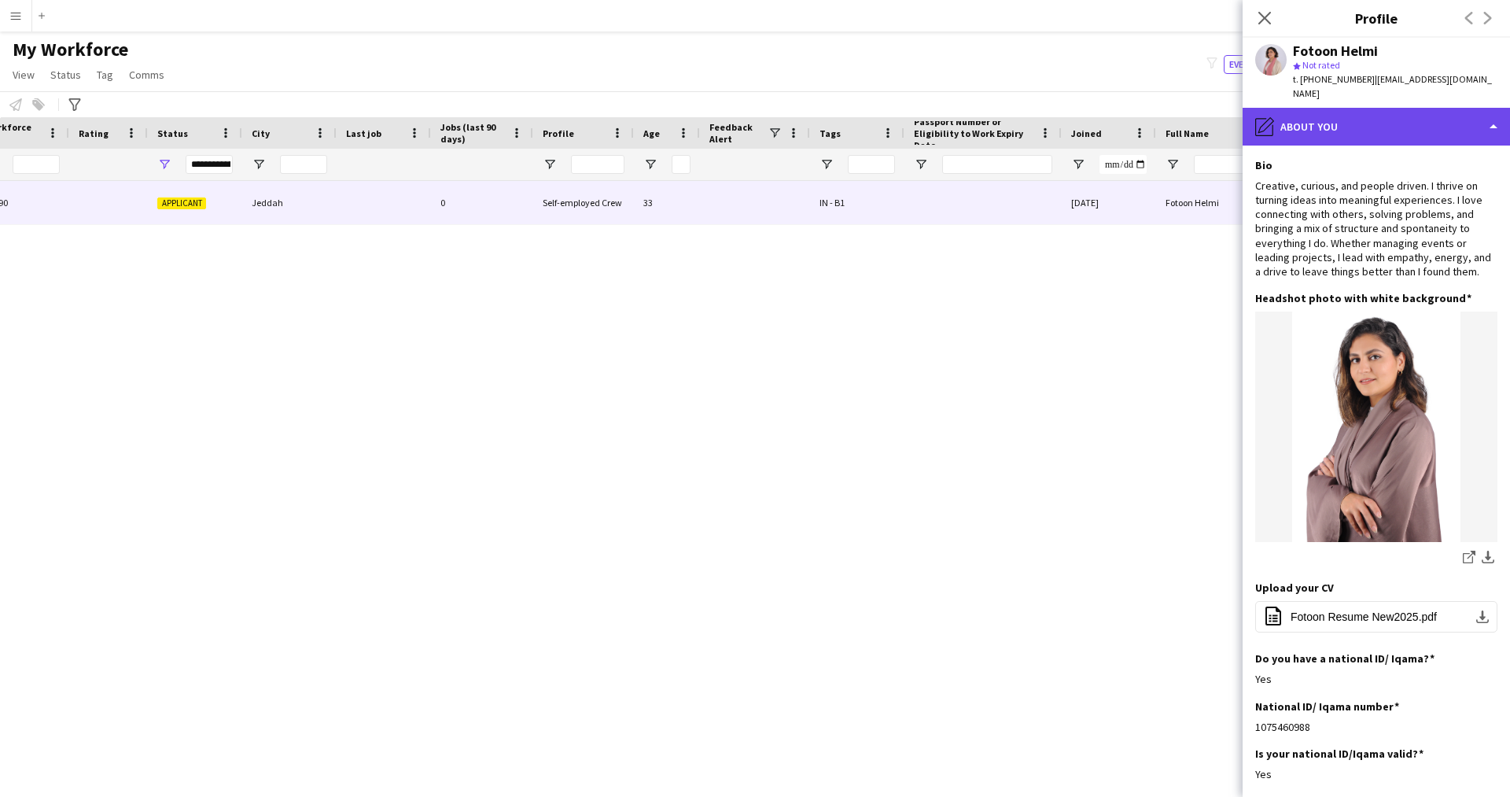
click at [1348, 108] on div "pencil4 About you" at bounding box center [1375, 127] width 267 height 38
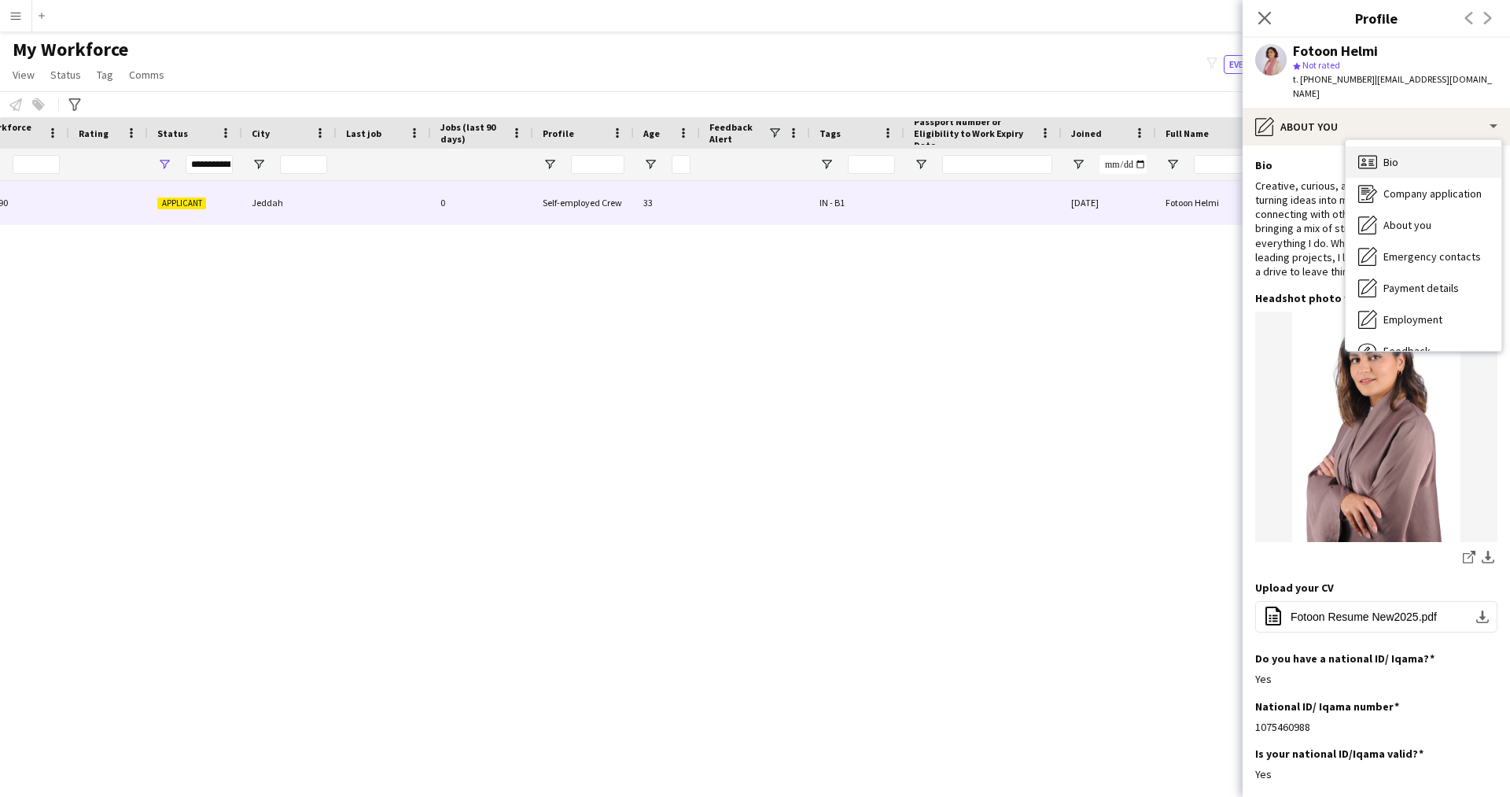
click at [1385, 155] on span "Bio" at bounding box center [1390, 162] width 15 height 14
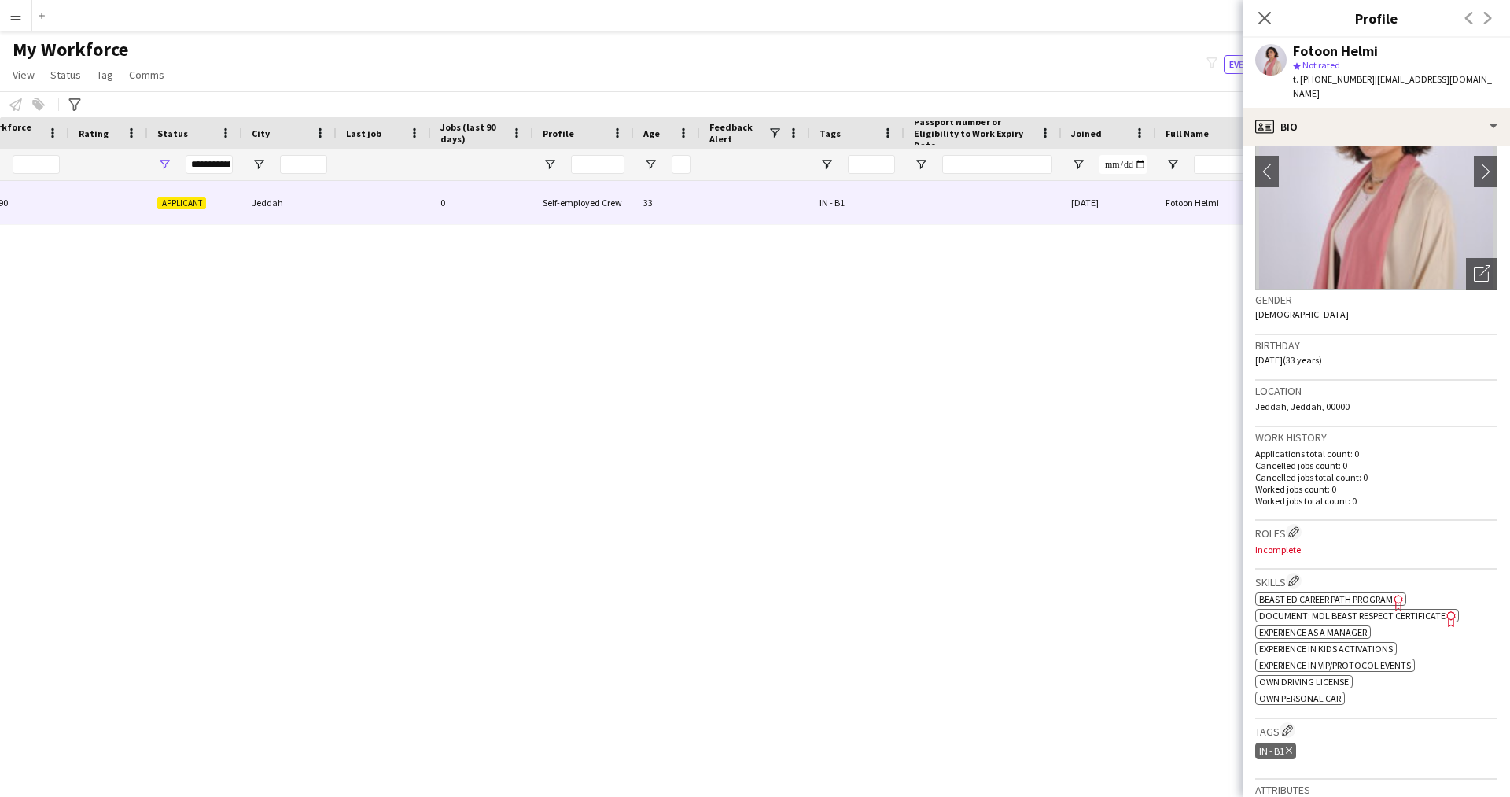
scroll to position [105, 0]
click at [1466, 258] on div "Open photos pop-in" at bounding box center [1481, 273] width 31 height 31
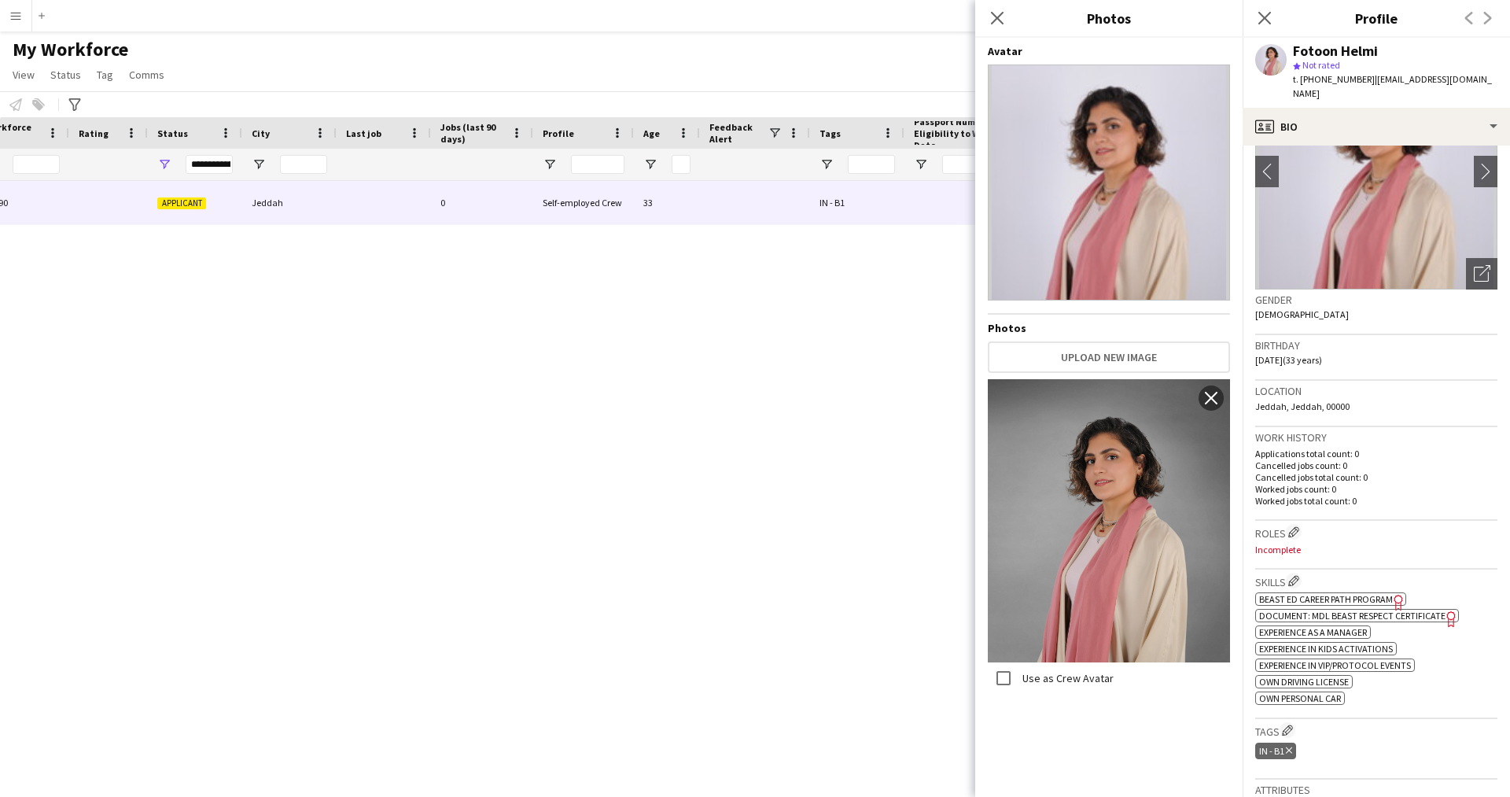
click at [1064, 677] on label "Use as Crew Avatar" at bounding box center [1066, 678] width 94 height 14
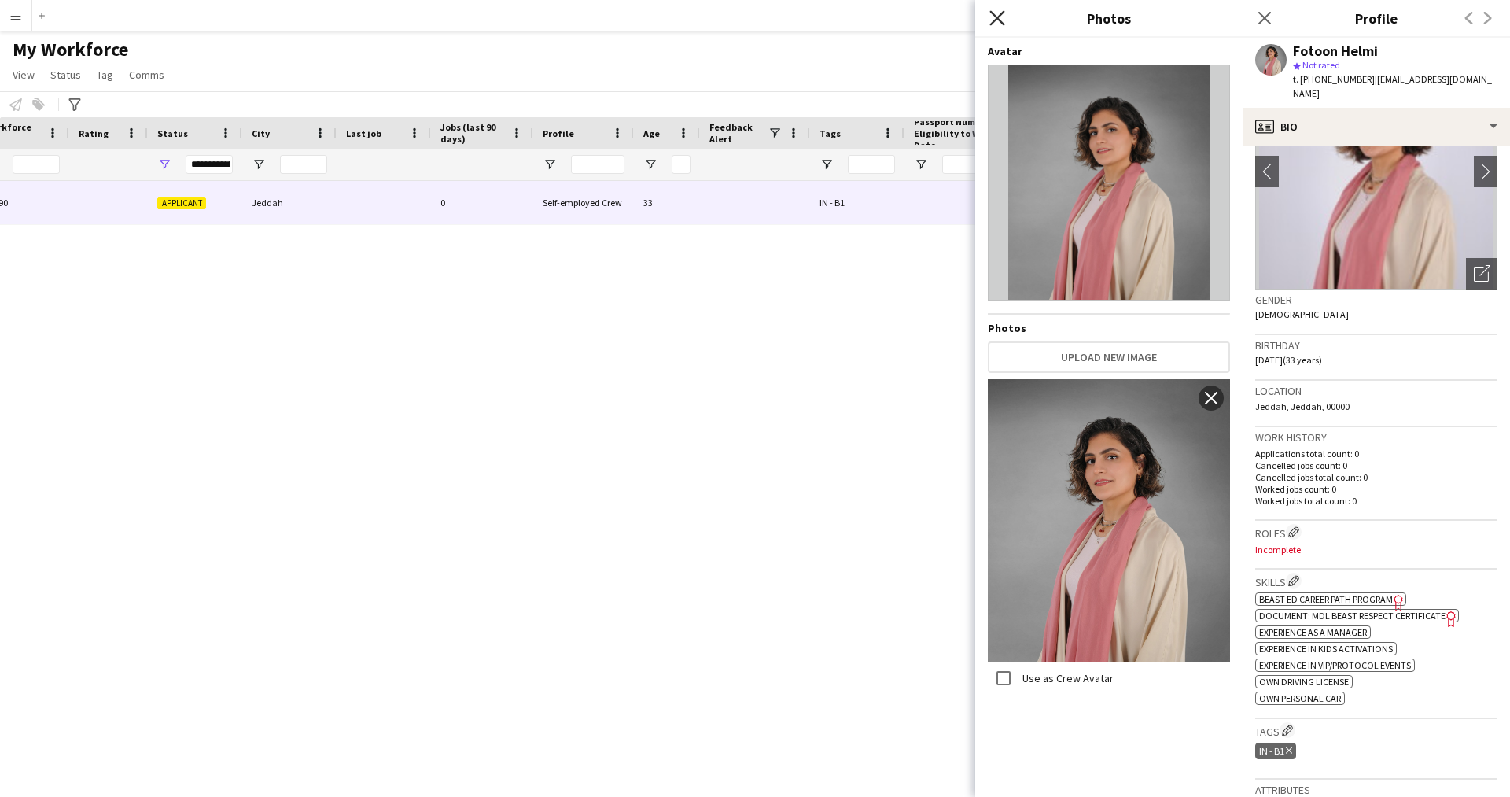
click at [1001, 24] on icon "Close pop-in" at bounding box center [996, 17] width 15 height 15
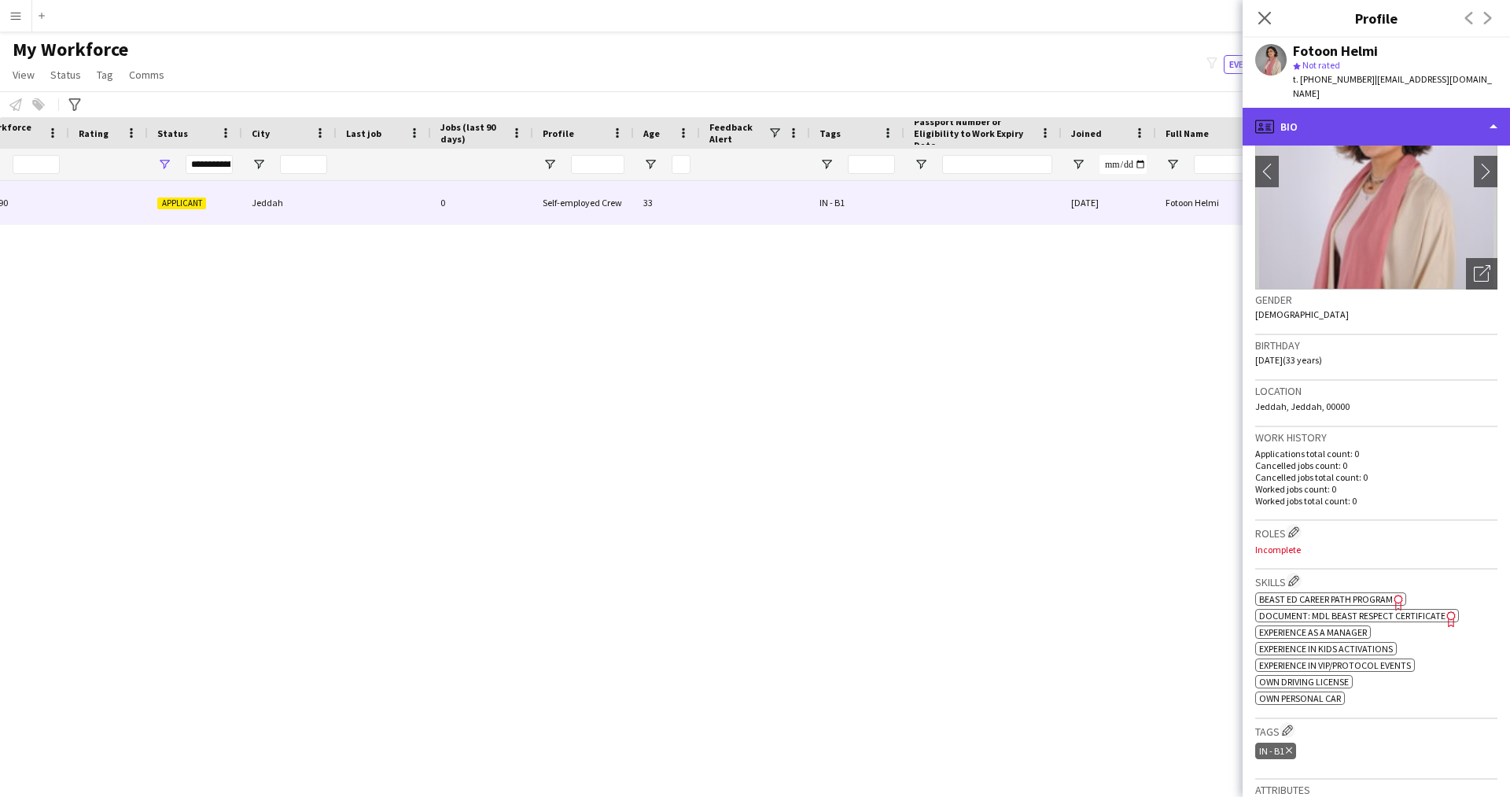
click at [1433, 120] on div "profile Bio" at bounding box center [1375, 127] width 267 height 38
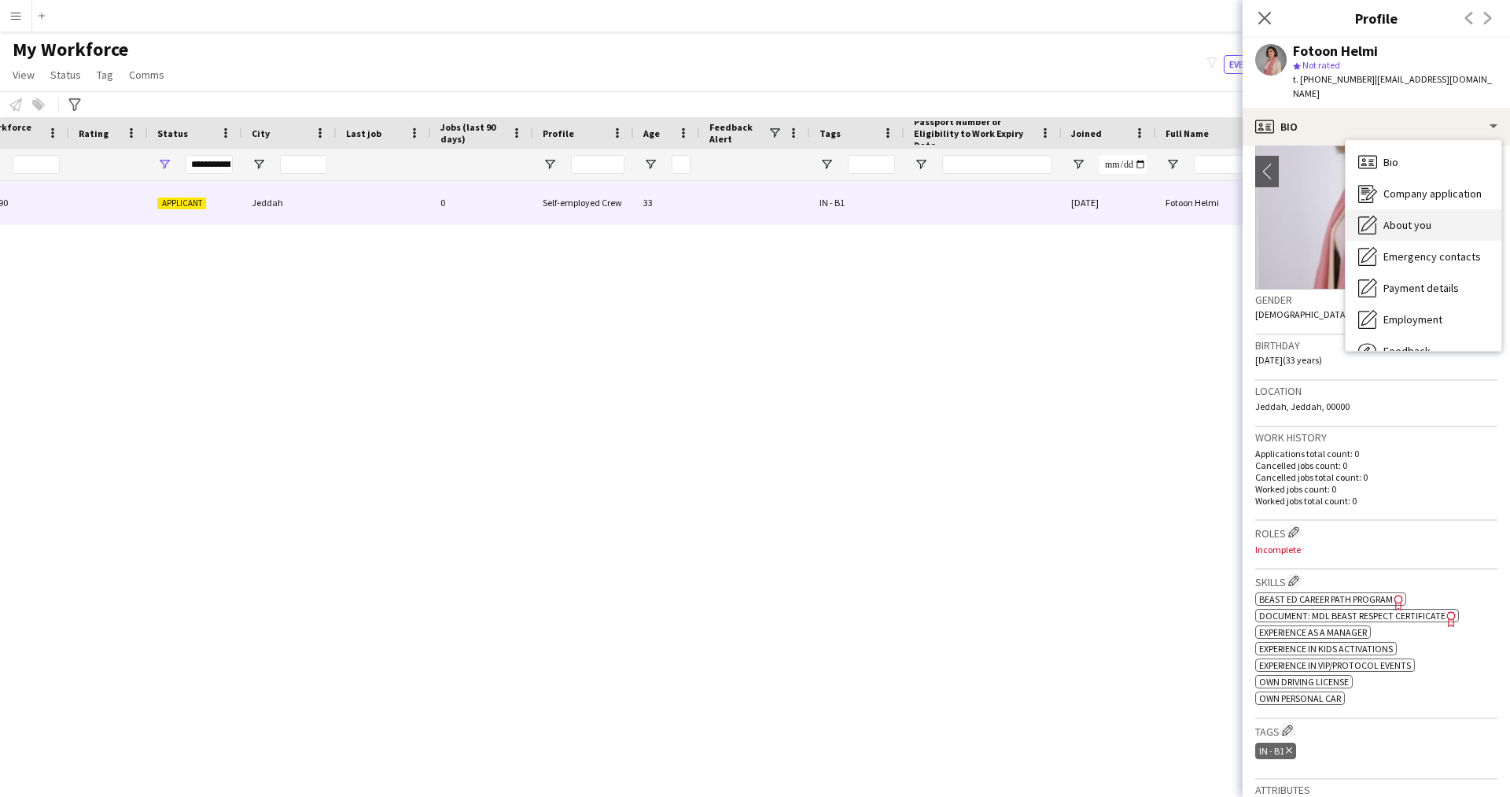
click at [1441, 209] on div "About you About you" at bounding box center [1423, 224] width 156 height 31
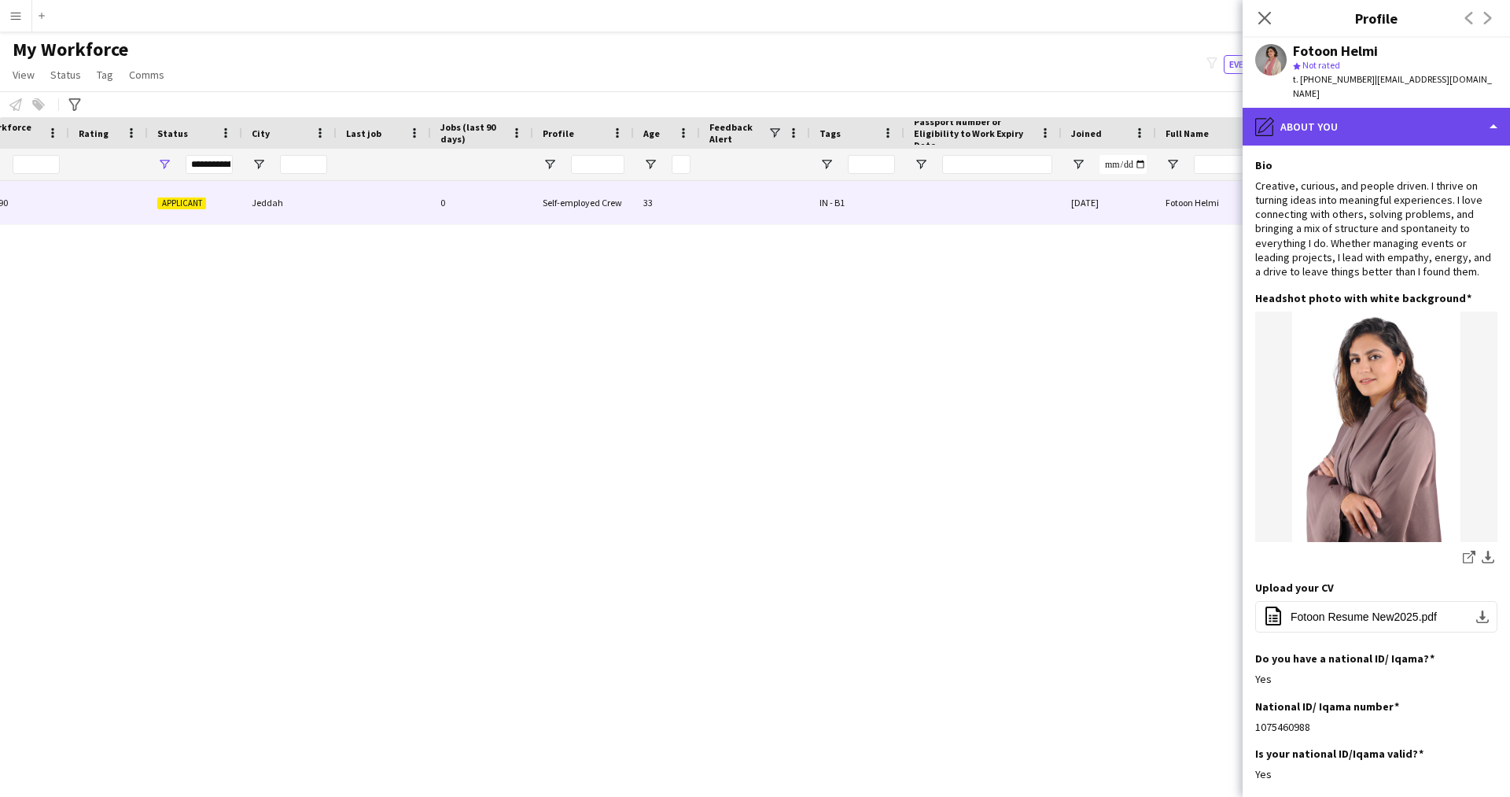
click at [1348, 124] on div "pencil4 About you" at bounding box center [1375, 127] width 267 height 38
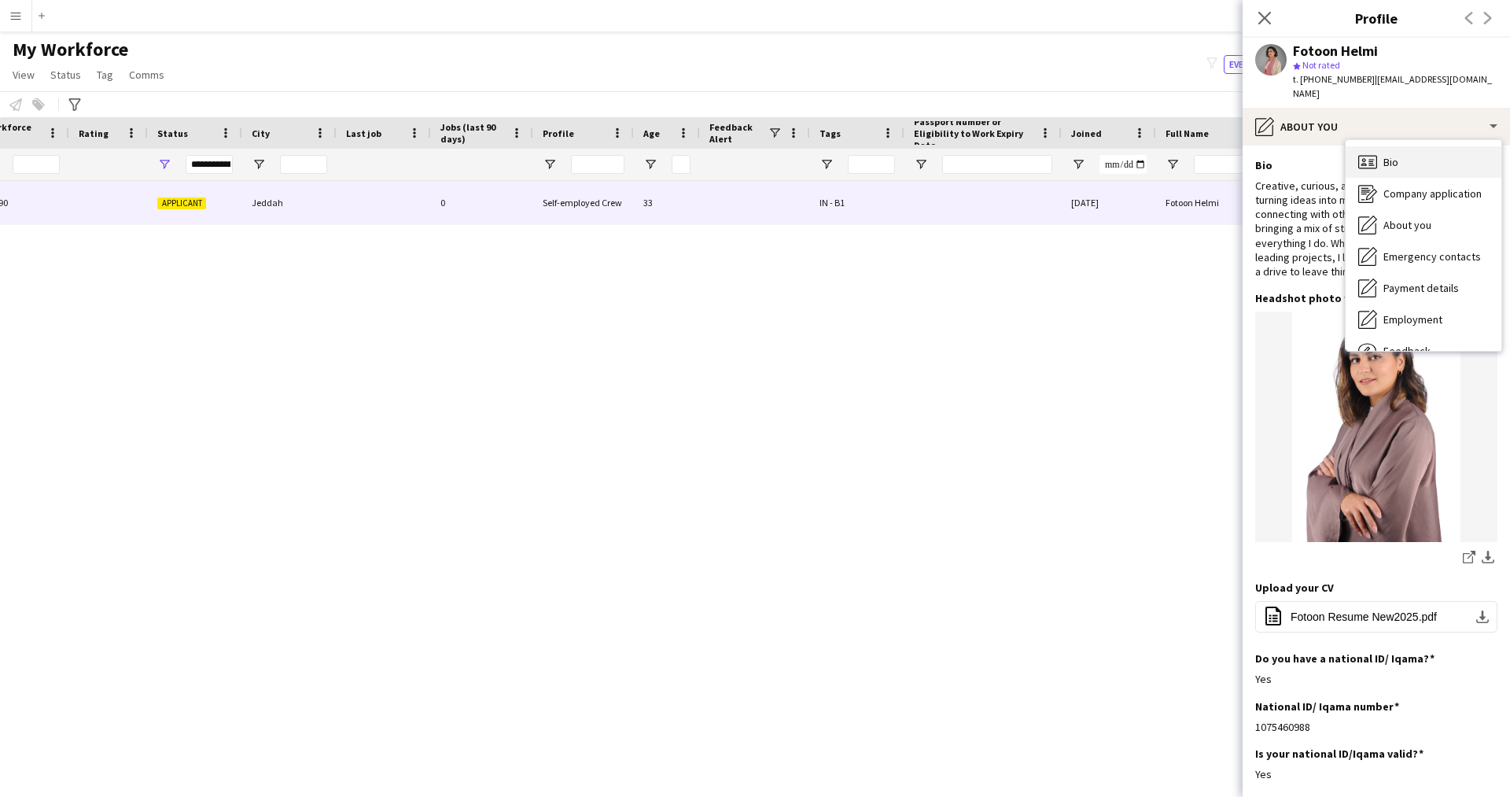
click at [1387, 160] on div "Bio Bio" at bounding box center [1423, 161] width 156 height 31
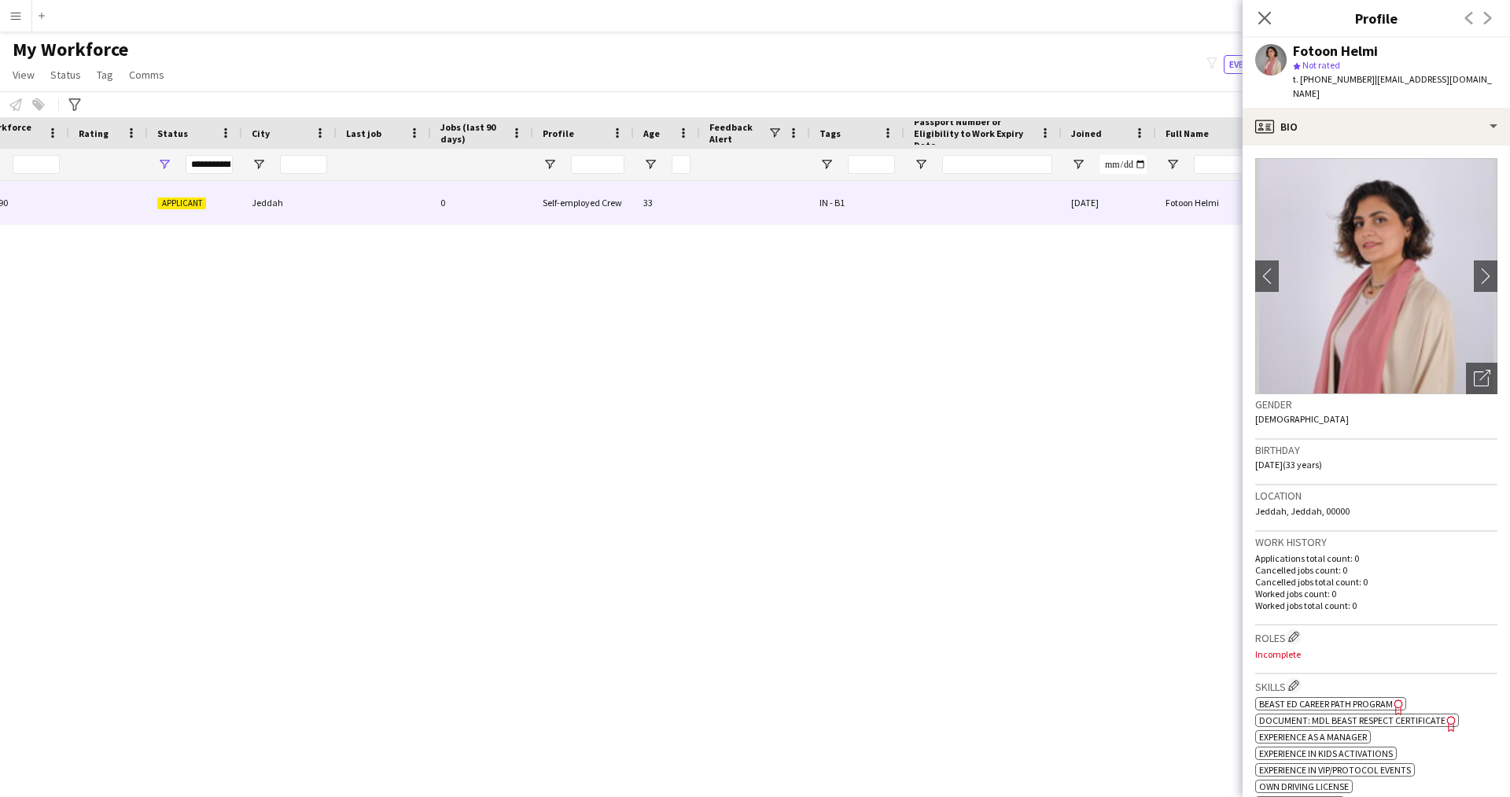
scroll to position [1, 0]
click at [1473, 369] on icon "Open photos pop-in" at bounding box center [1481, 377] width 17 height 17
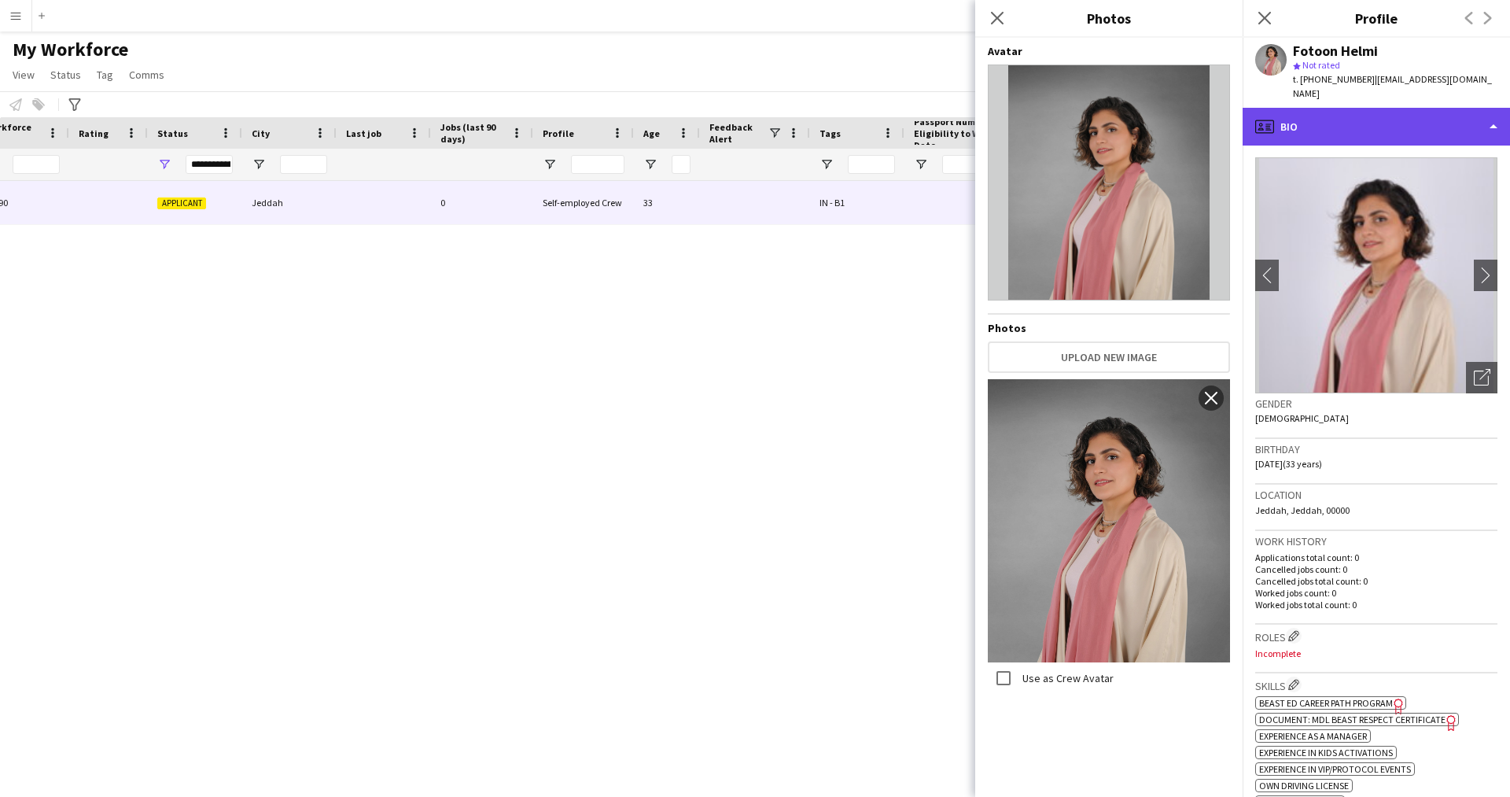
drag, startPoint x: 1344, startPoint y: 110, endPoint x: 1406, endPoint y: 120, distance: 63.0
drag, startPoint x: 1406, startPoint y: 120, endPoint x: 1492, endPoint y: 120, distance: 85.7
click at [1492, 120] on div "profile Bio" at bounding box center [1375, 127] width 267 height 38
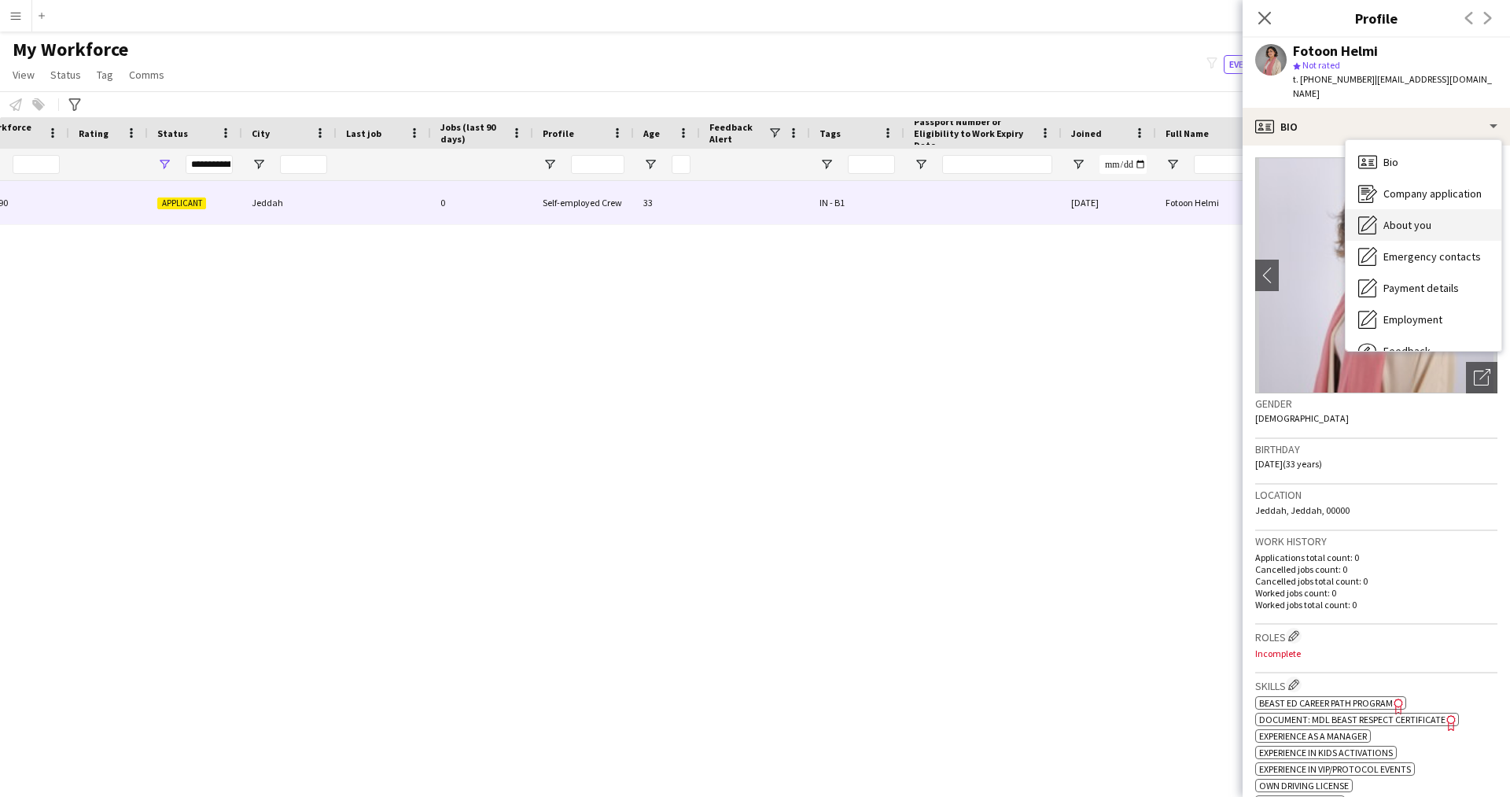
click at [1431, 209] on div "About you About you" at bounding box center [1423, 224] width 156 height 31
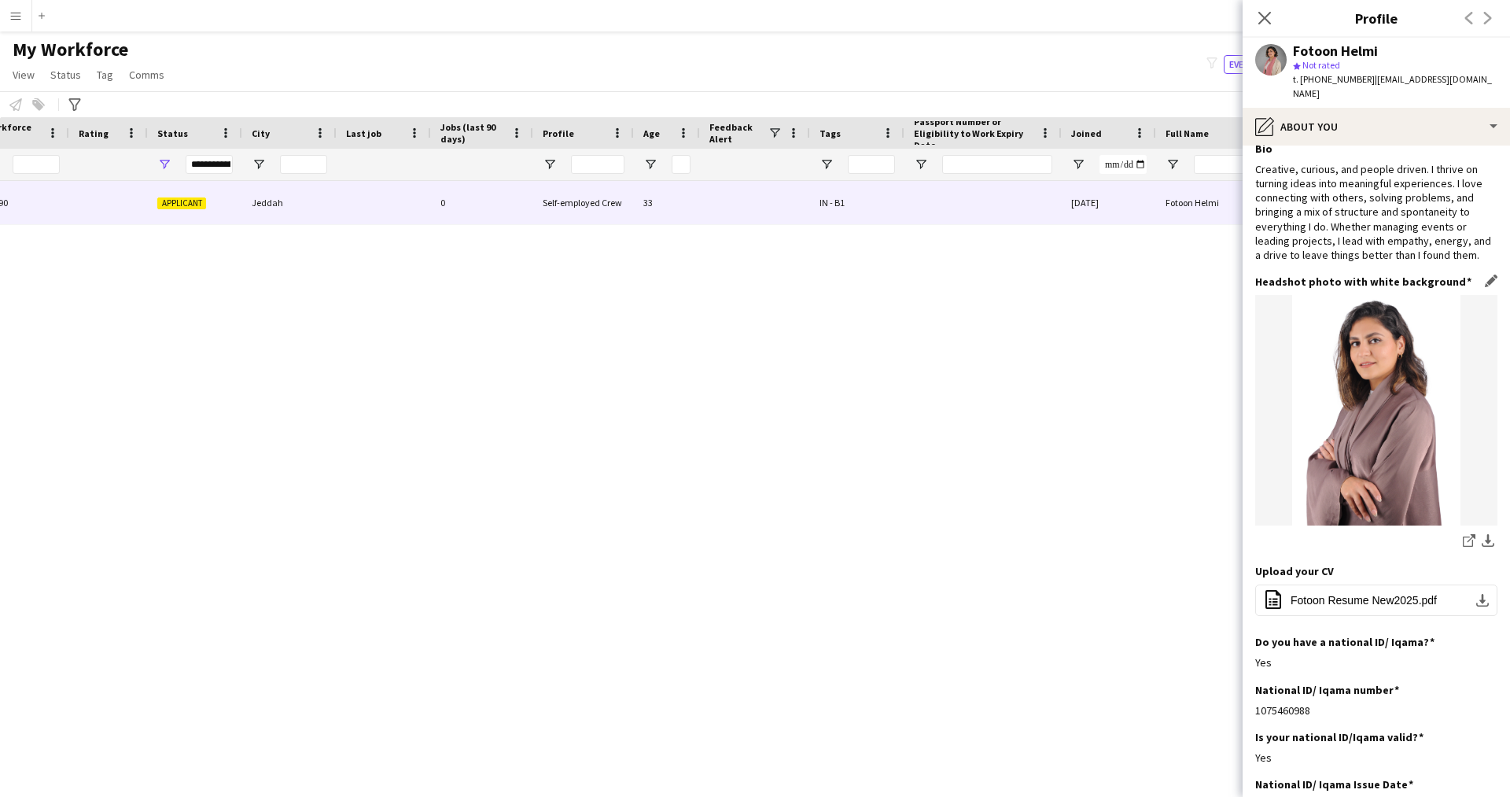
scroll to position [0, 0]
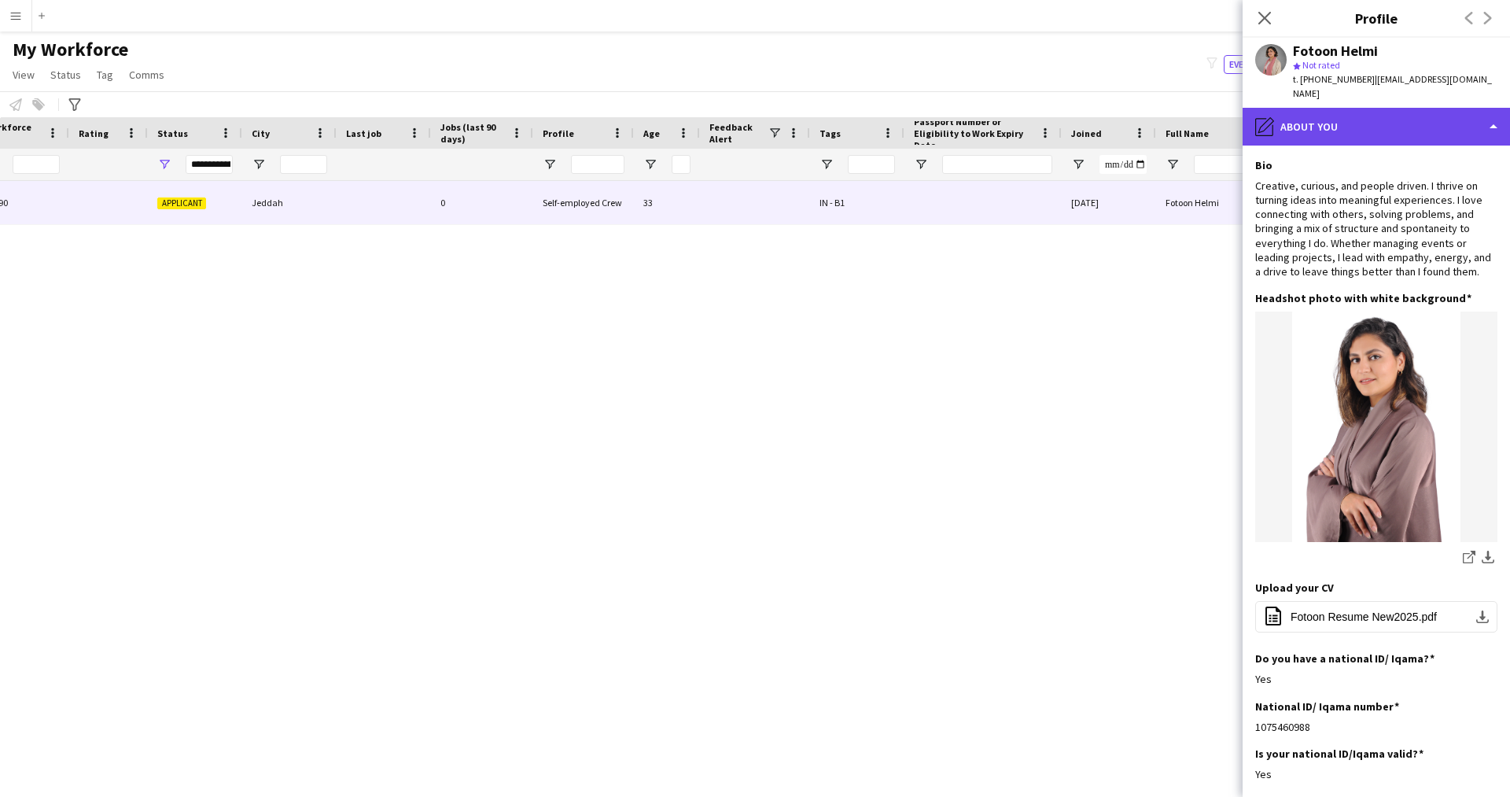
click at [1345, 108] on div "pencil4 About you" at bounding box center [1375, 127] width 267 height 38
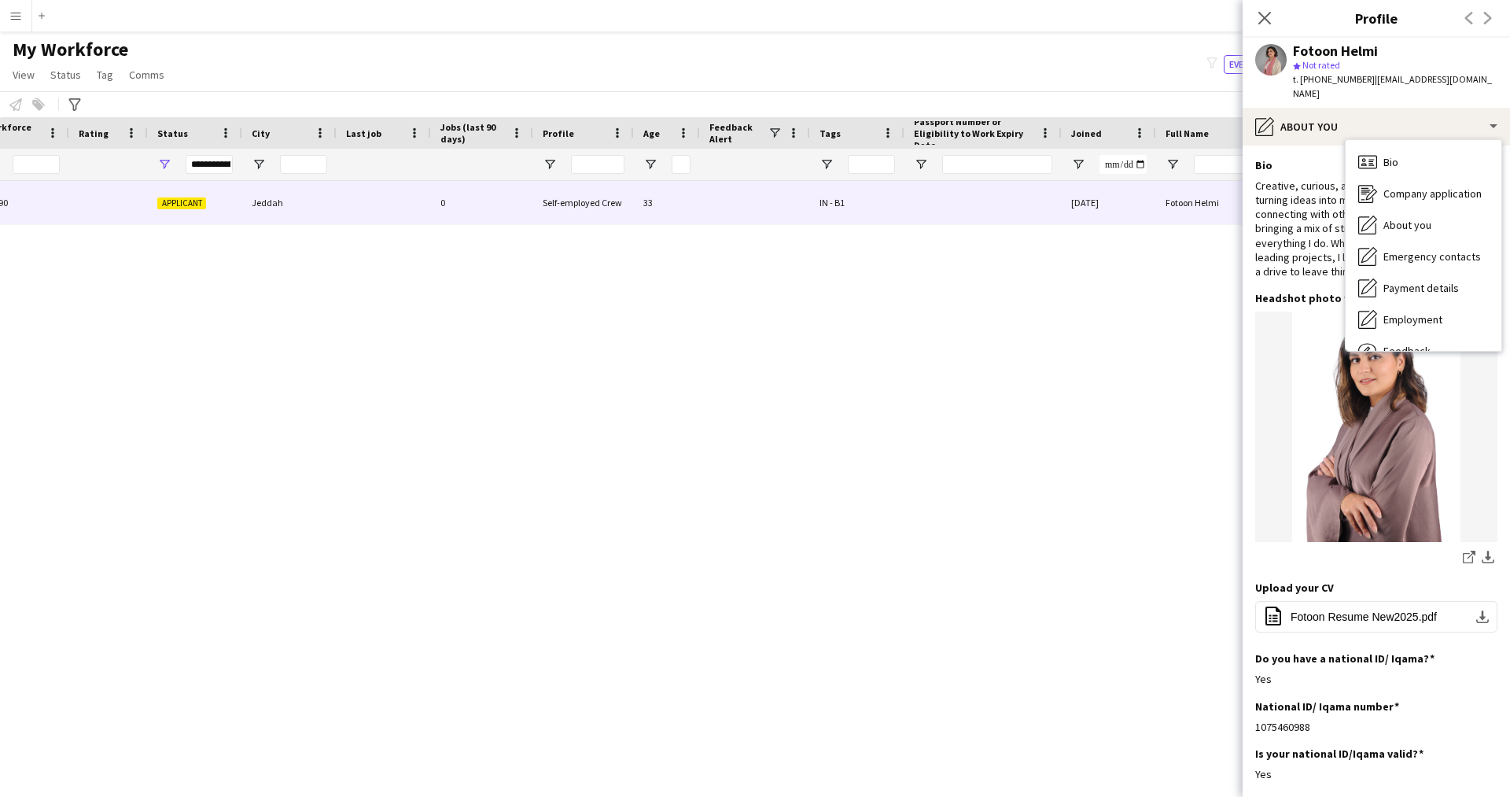
click at [1286, 254] on div "Creative, curious, and people driven. I thrive on turning ideas into meaningful…" at bounding box center [1376, 228] width 242 height 100
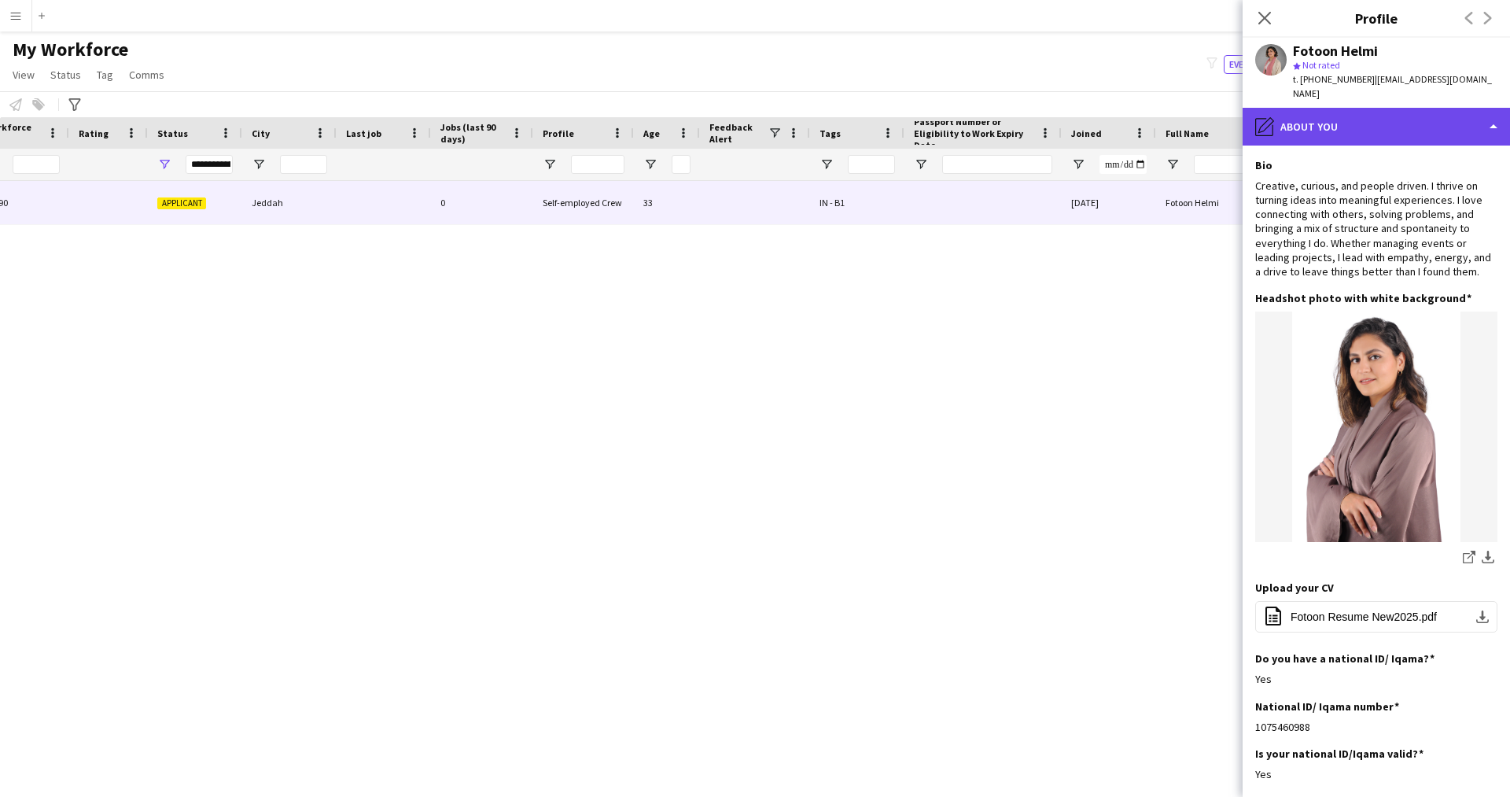
click at [1333, 120] on div "pencil4 About you" at bounding box center [1375, 127] width 267 height 38
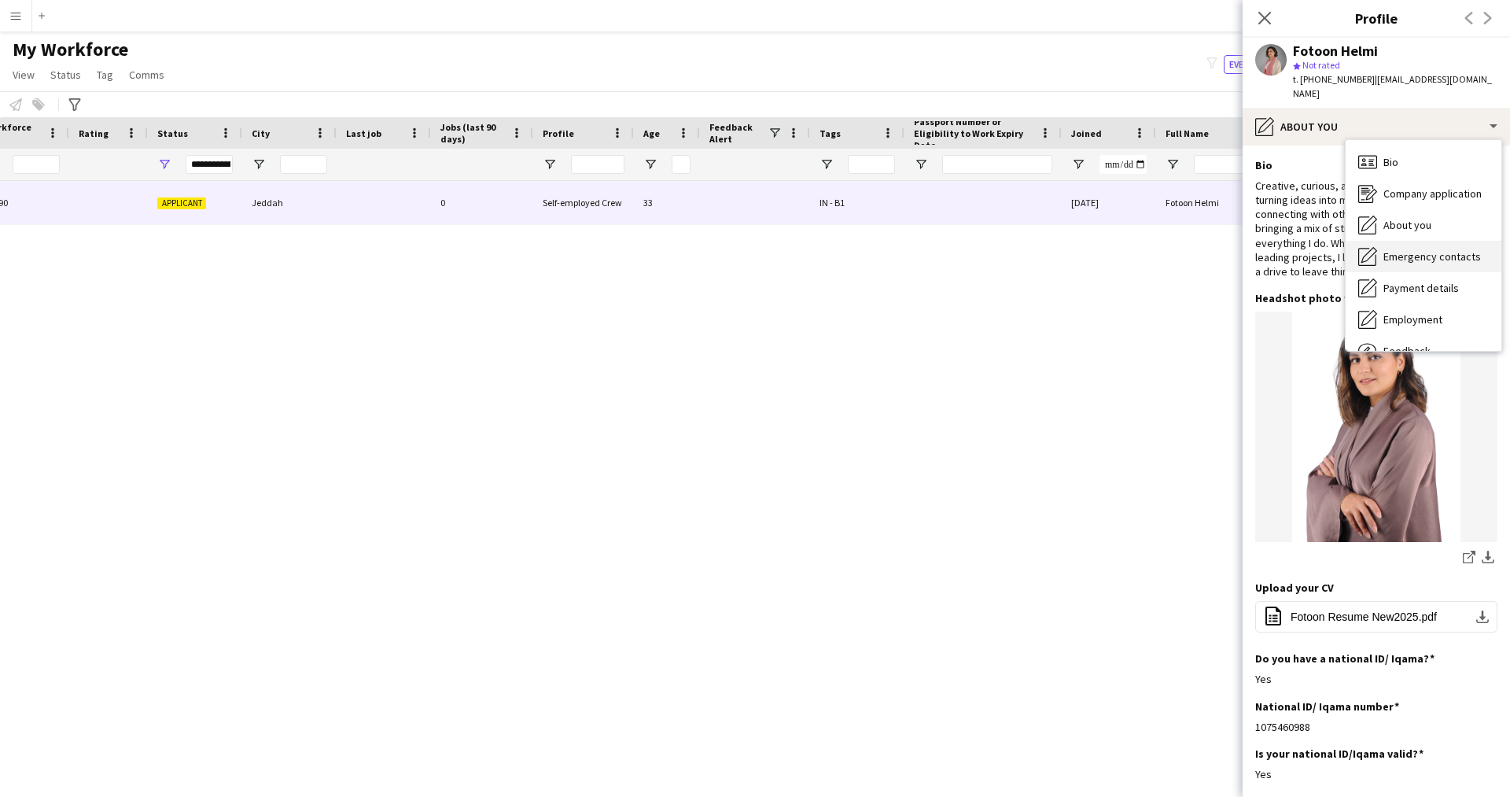
click at [1449, 249] on span "Emergency contacts" at bounding box center [1431, 256] width 97 height 14
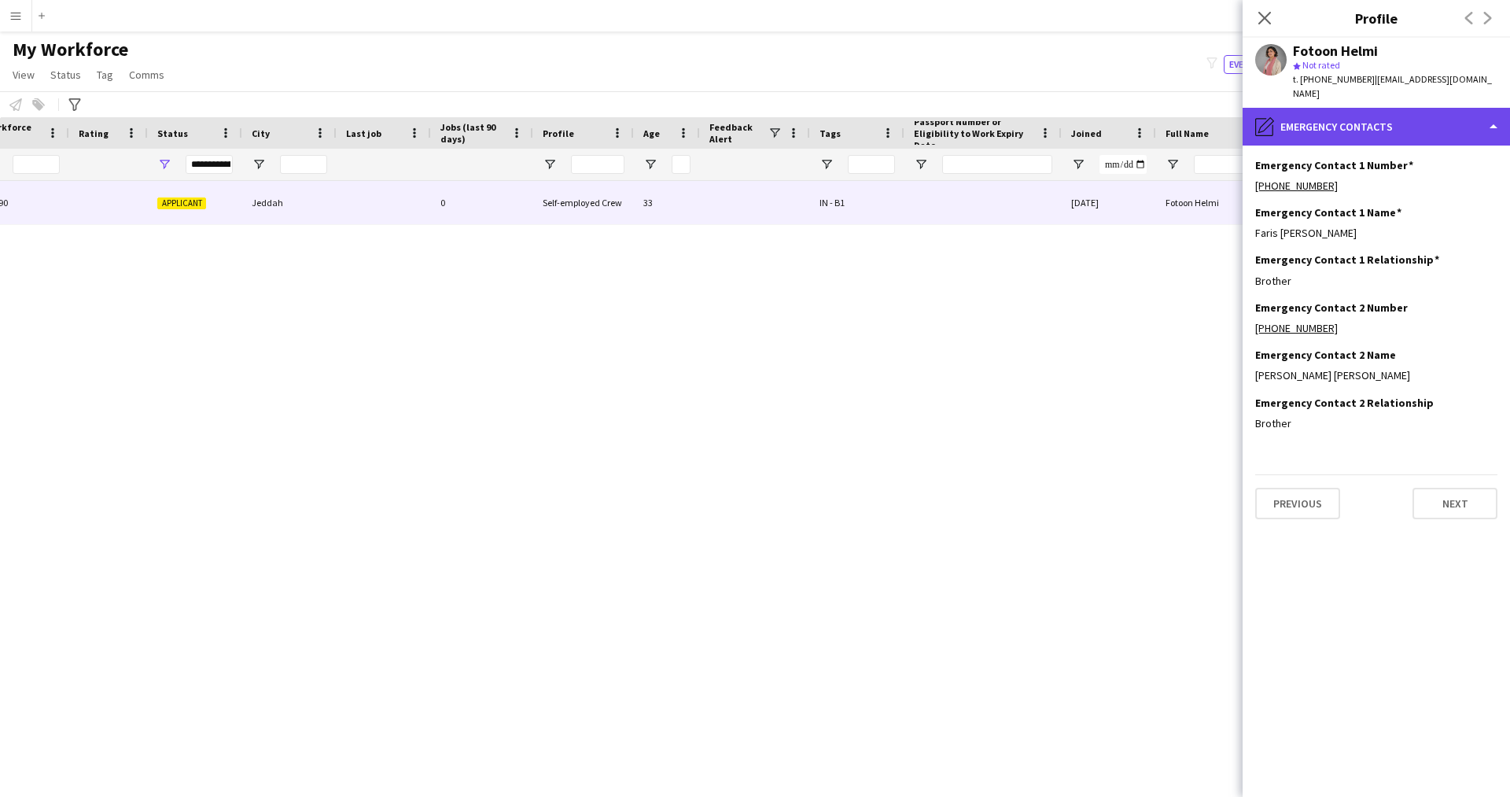
click at [1309, 126] on div "pencil4 Emergency contacts" at bounding box center [1375, 127] width 267 height 38
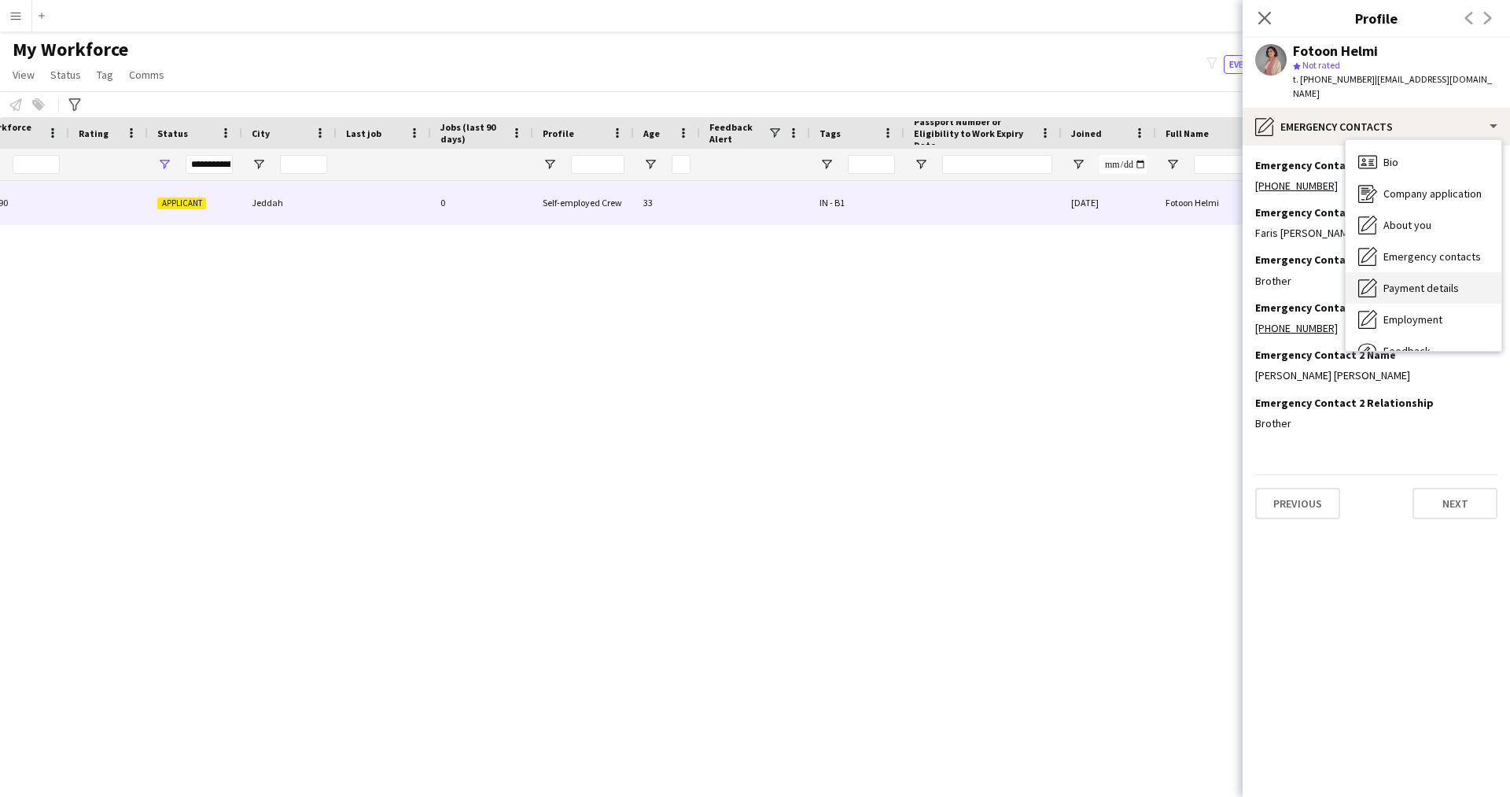
click at [1440, 272] on div "Payment details Payment details" at bounding box center [1423, 287] width 156 height 31
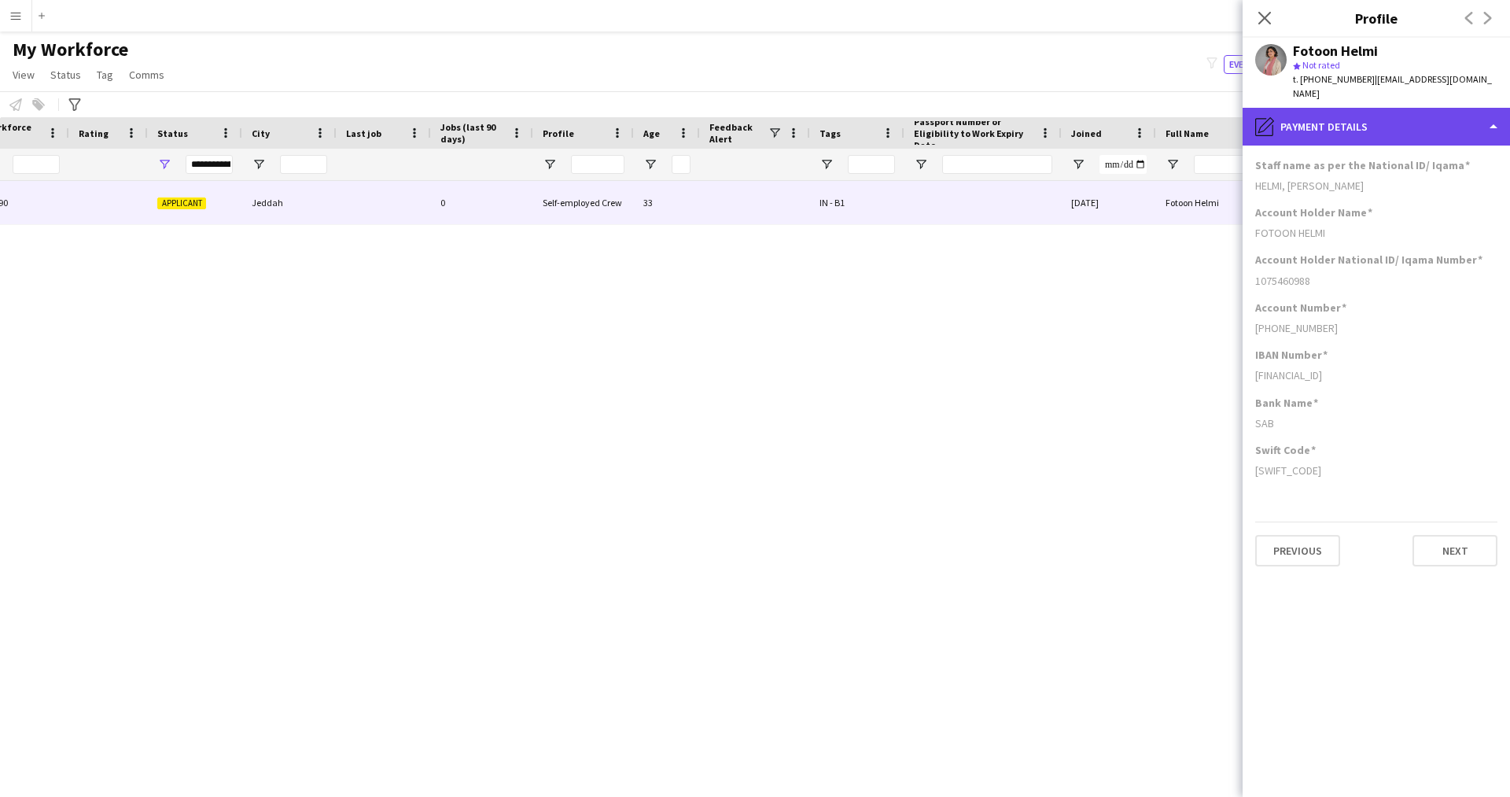
drag, startPoint x: 1352, startPoint y: 113, endPoint x: 1441, endPoint y: 100, distance: 89.8
click at [1441, 108] on div "pencil4 Payment details" at bounding box center [1375, 127] width 267 height 38
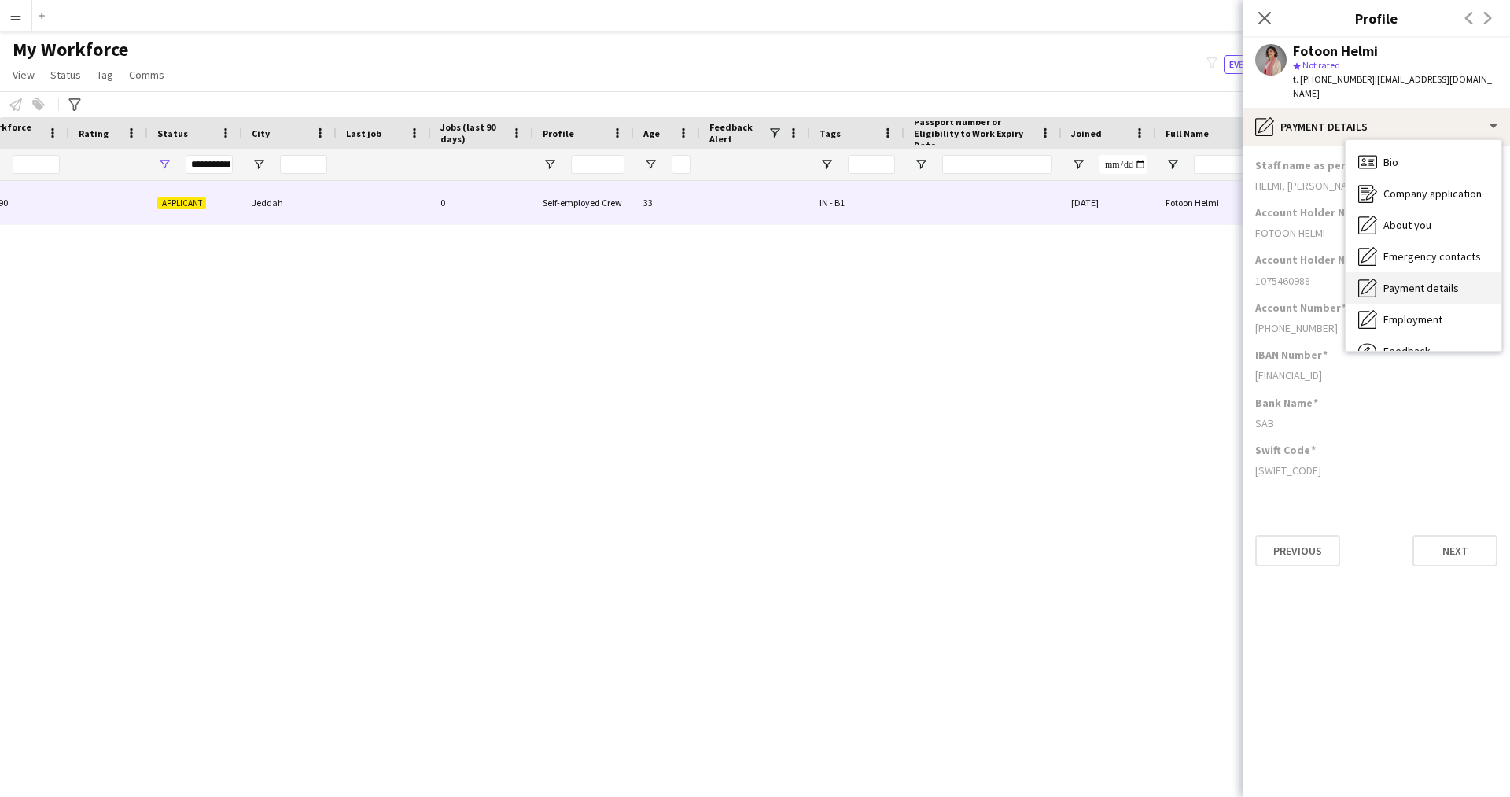
click at [1439, 281] on span "Payment details" at bounding box center [1420, 288] width 75 height 14
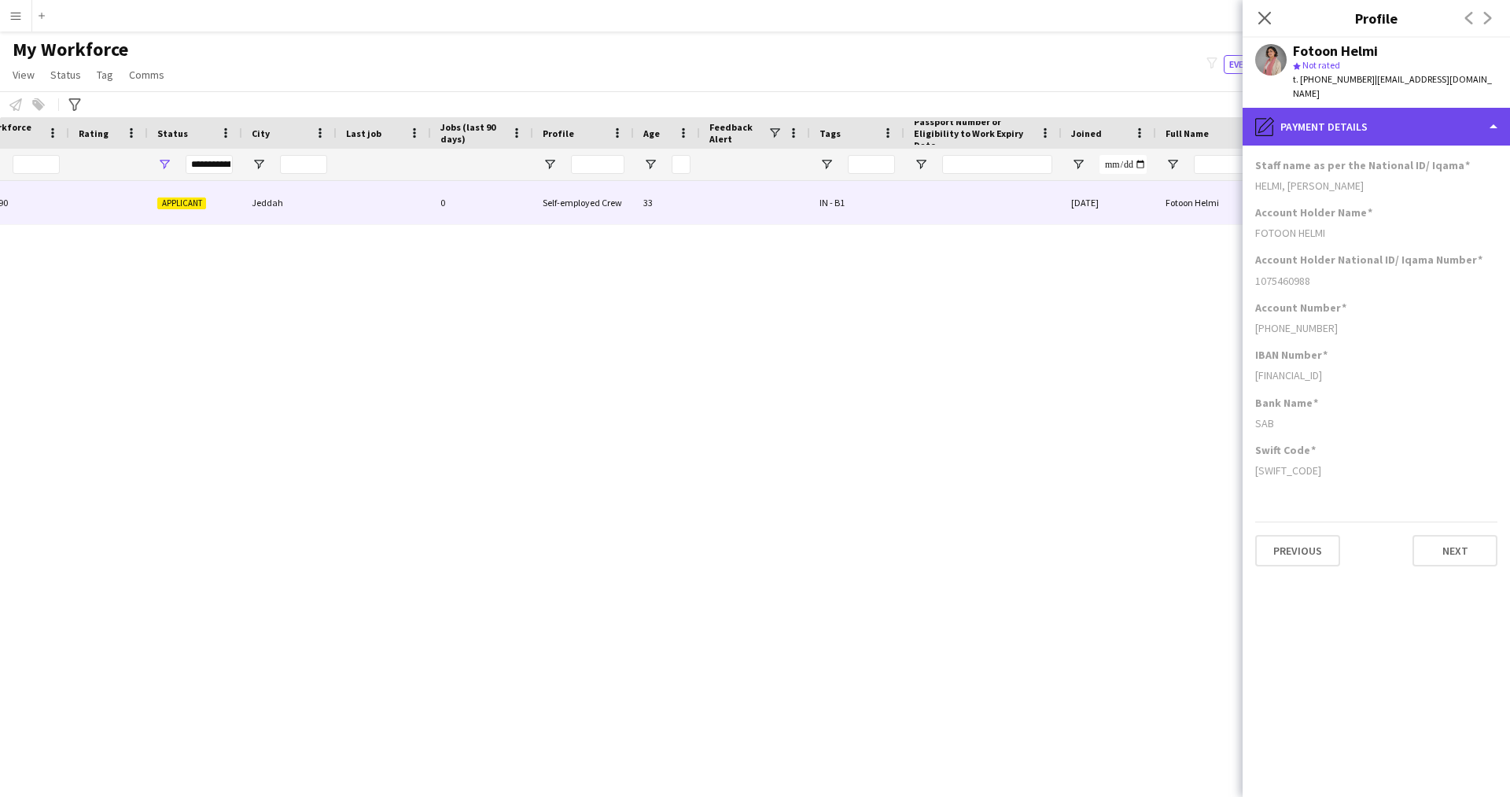
click at [1405, 112] on div "pencil4 Payment details" at bounding box center [1375, 127] width 267 height 38
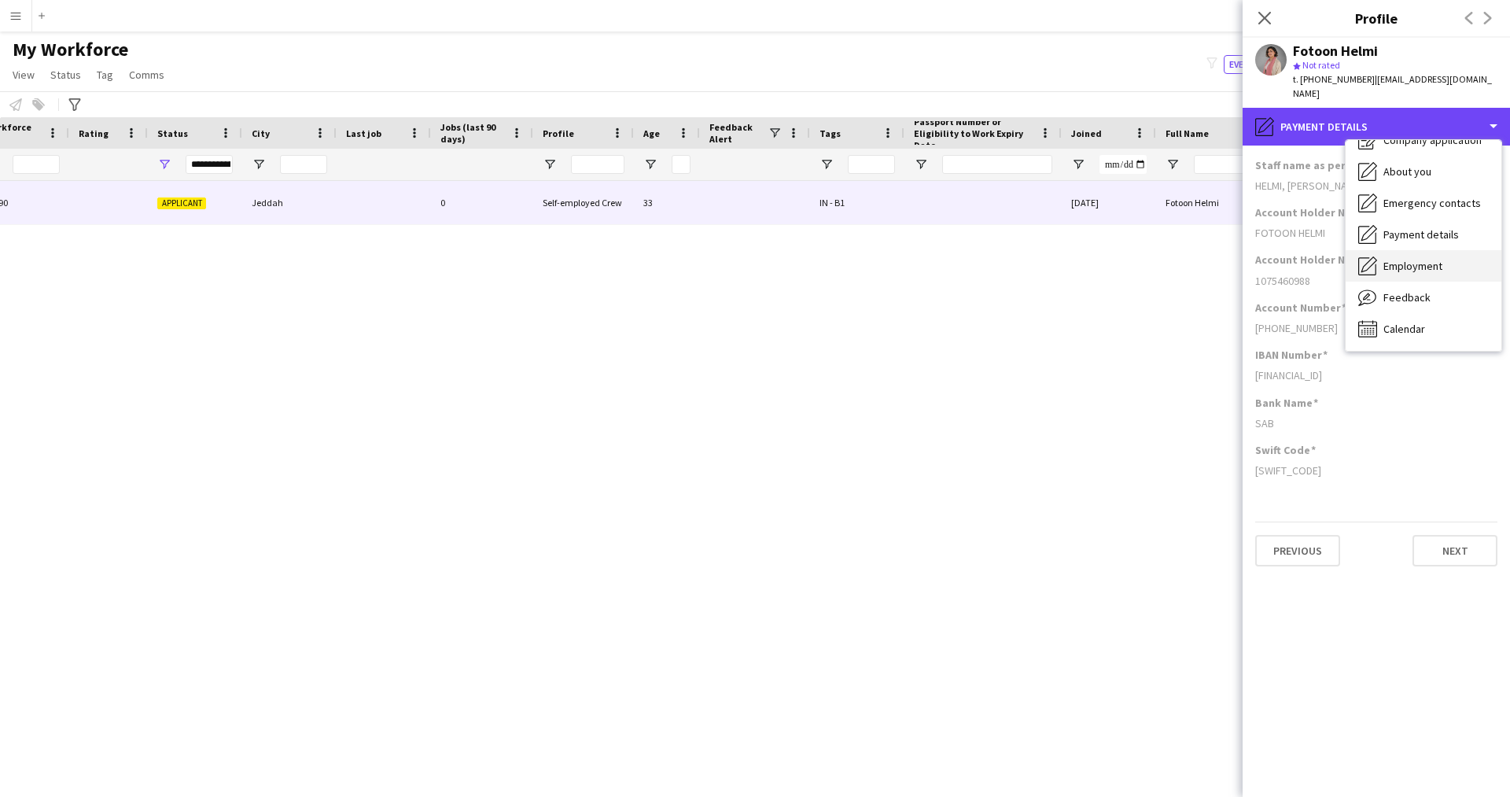
scroll to position [53, 0]
click at [1426, 259] on span "Employment" at bounding box center [1412, 266] width 59 height 14
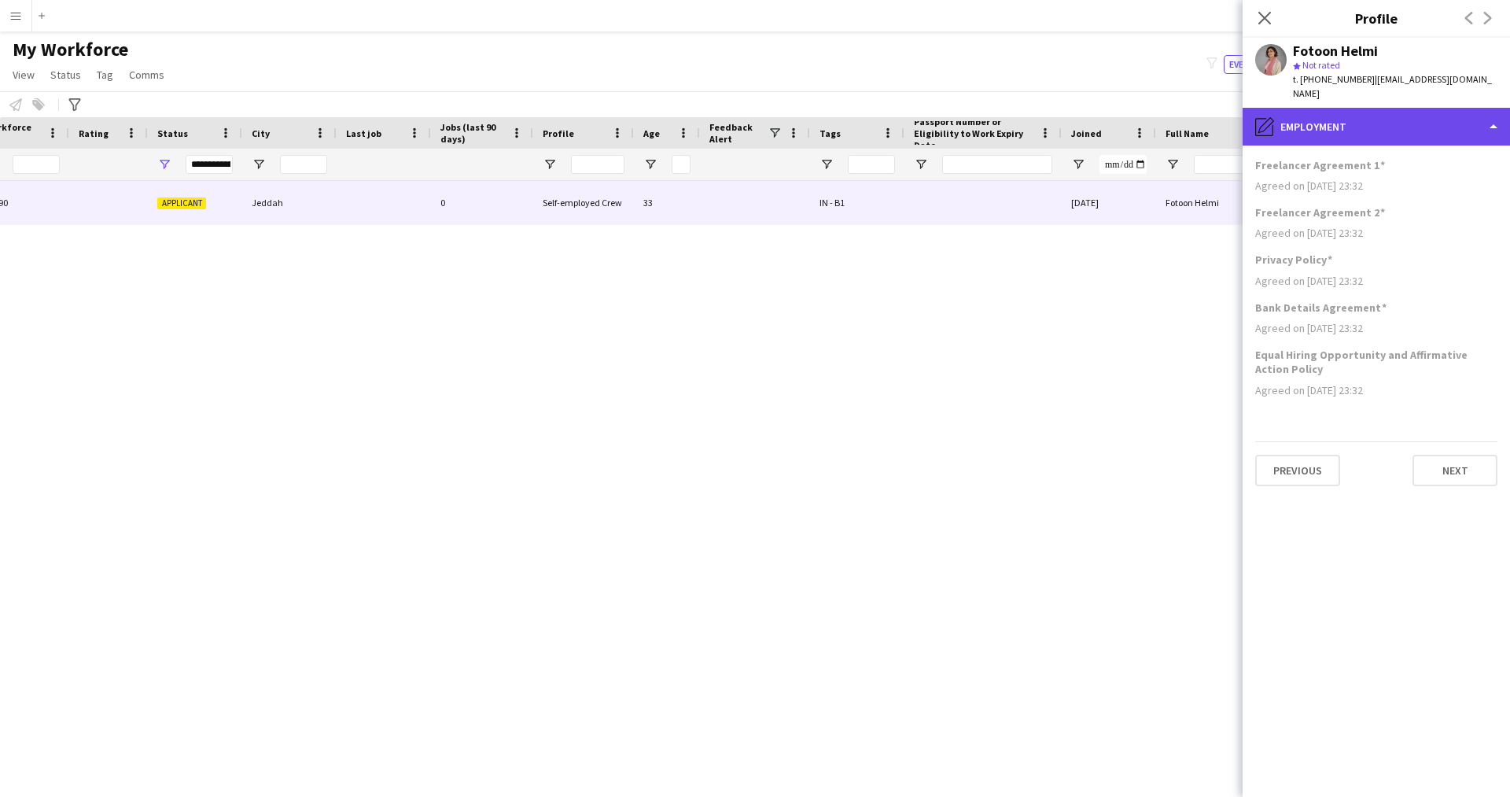
click at [1390, 111] on div "pencil4 Employment" at bounding box center [1375, 127] width 267 height 38
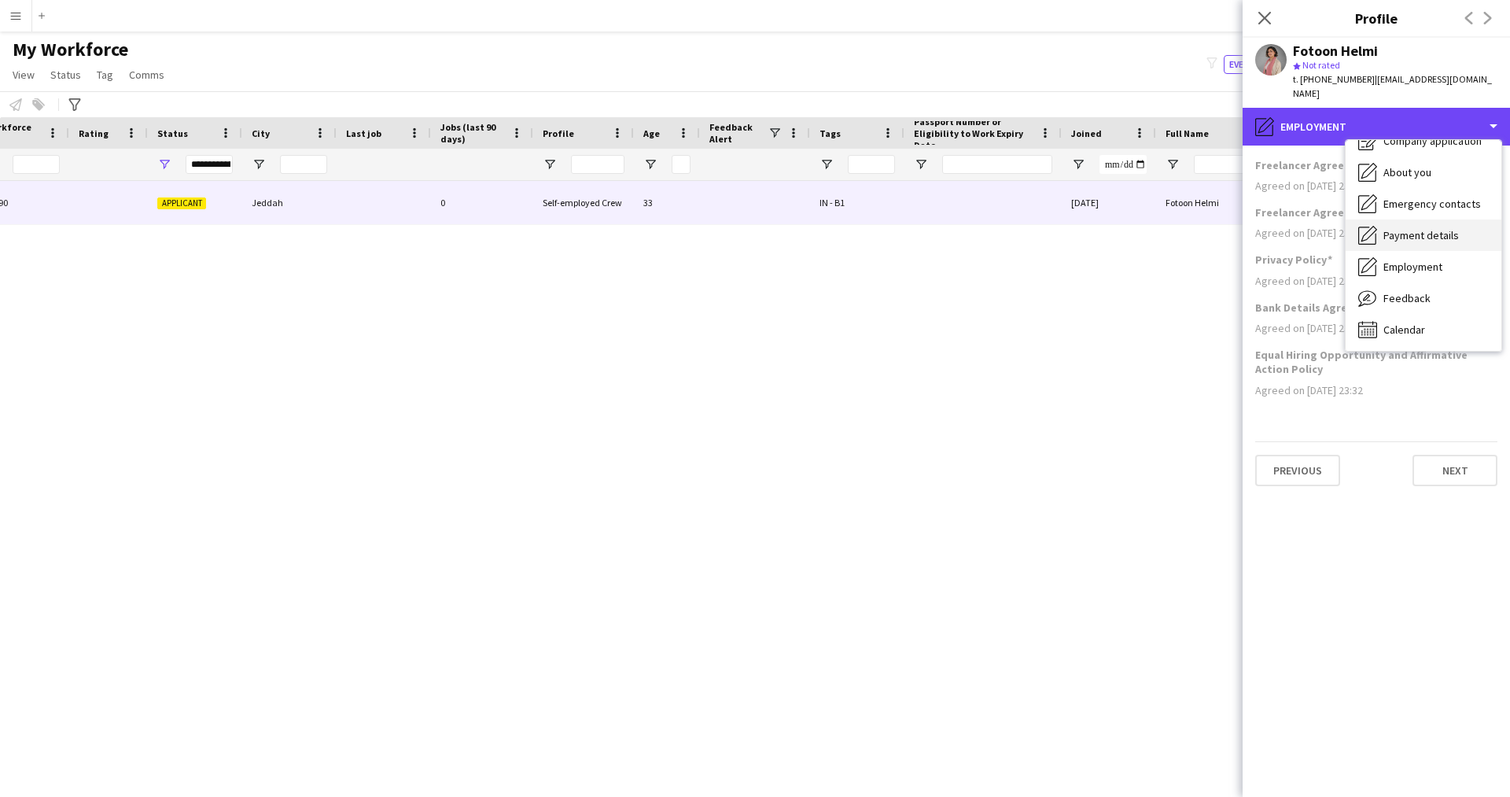
scroll to position [0, 0]
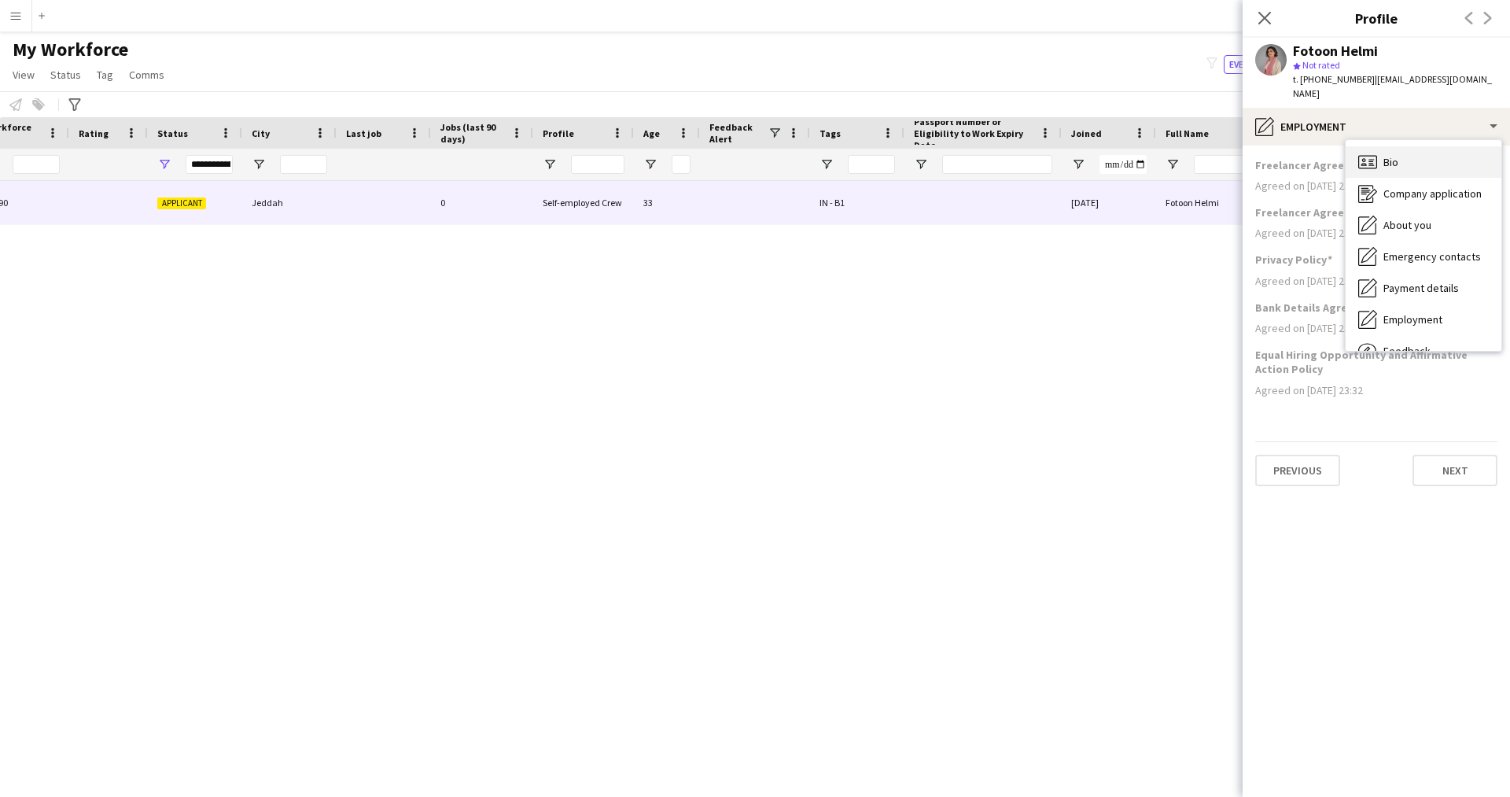
click at [1416, 153] on div "Bio Bio" at bounding box center [1423, 161] width 156 height 31
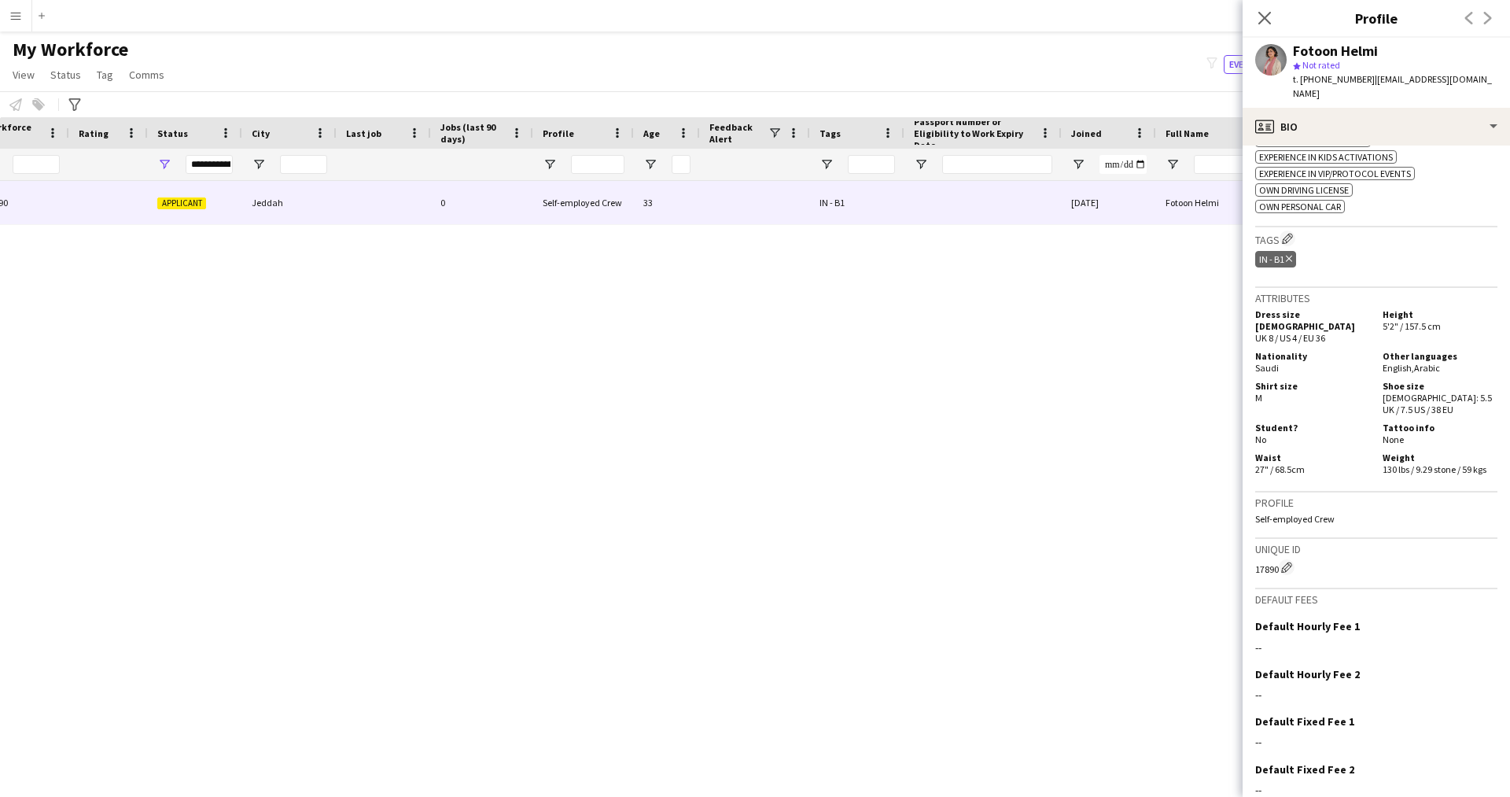
scroll to position [639, 0]
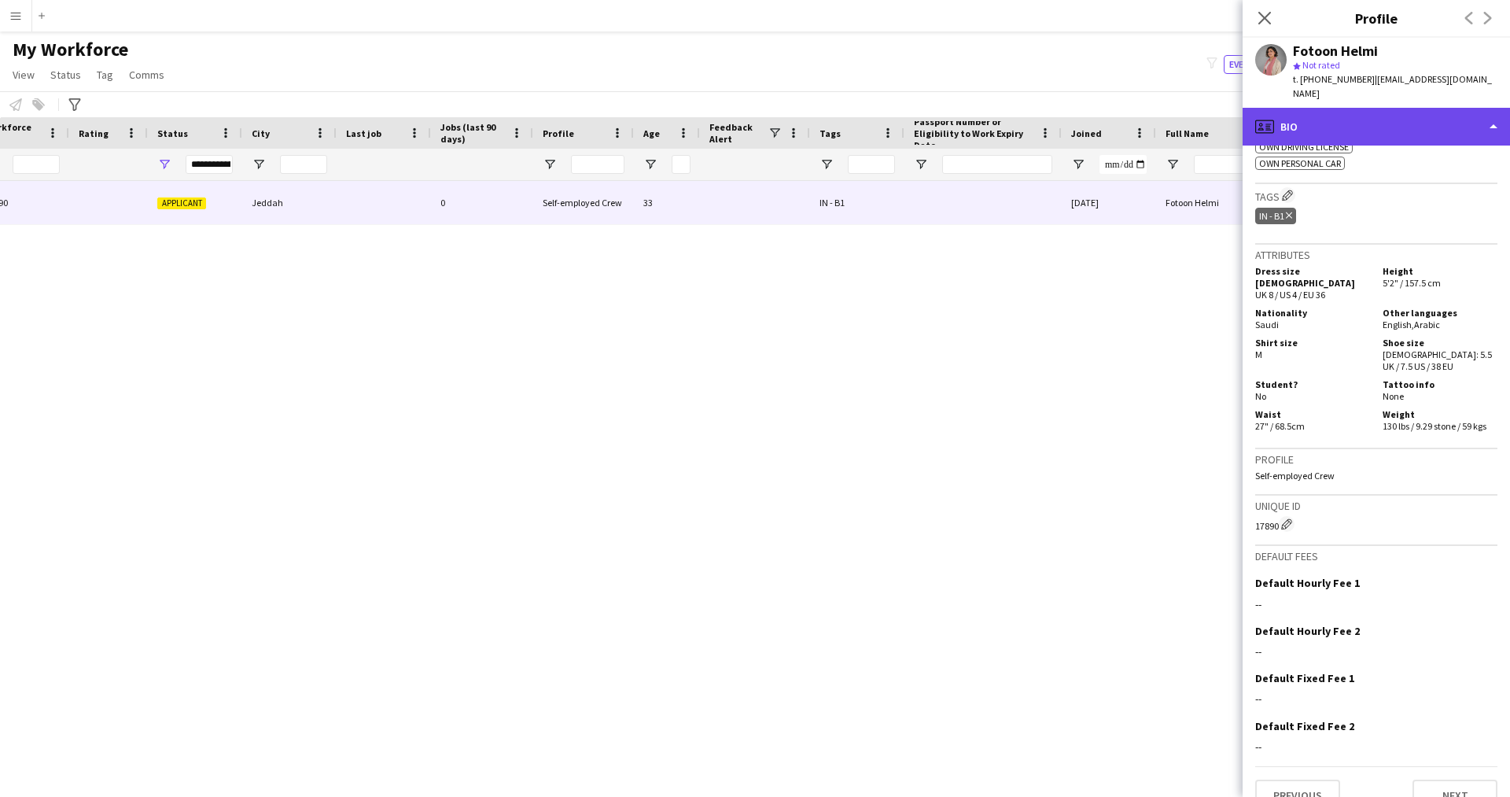
click at [1440, 112] on div "profile Bio" at bounding box center [1375, 127] width 267 height 38
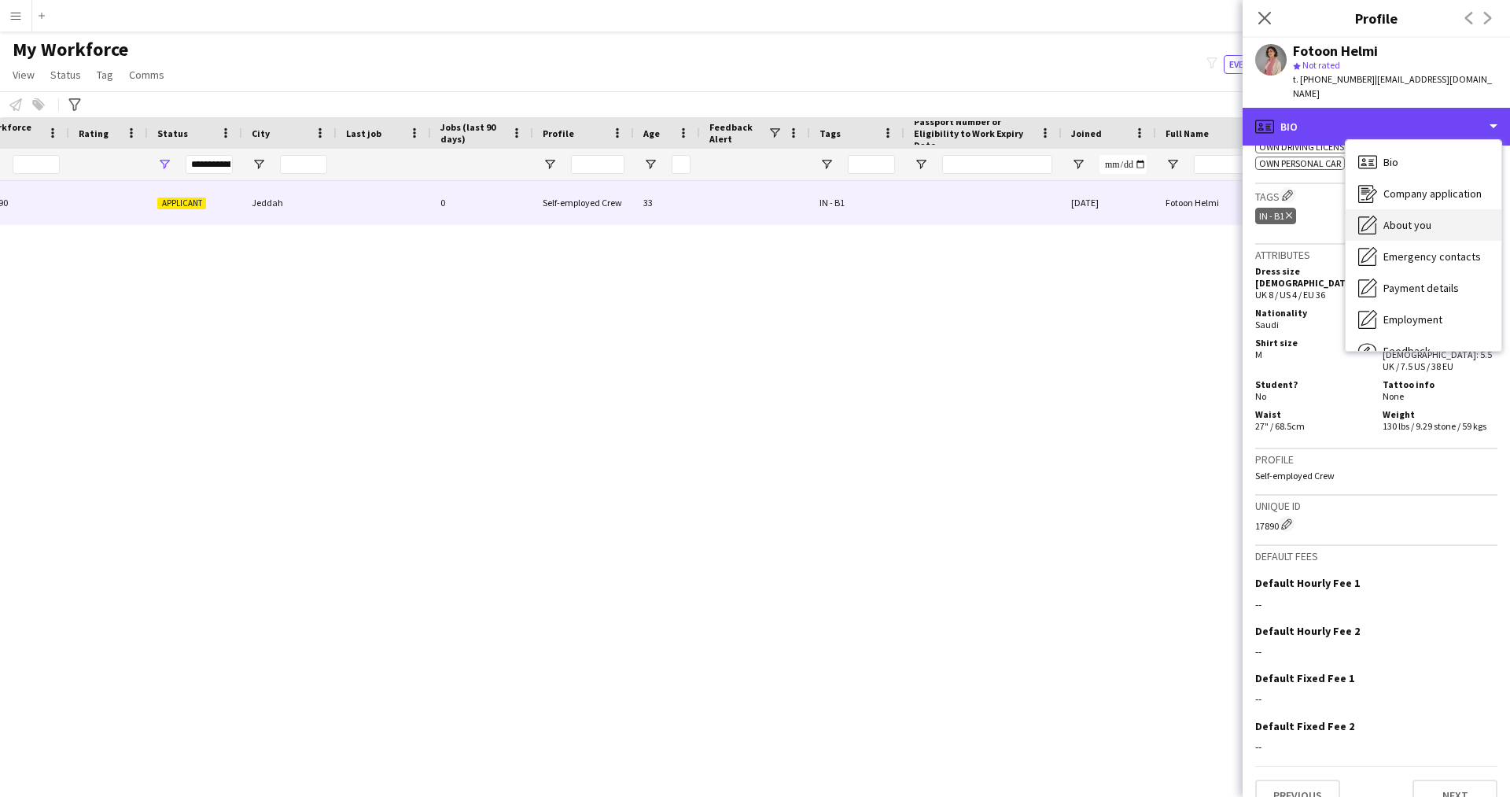
scroll to position [53, 0]
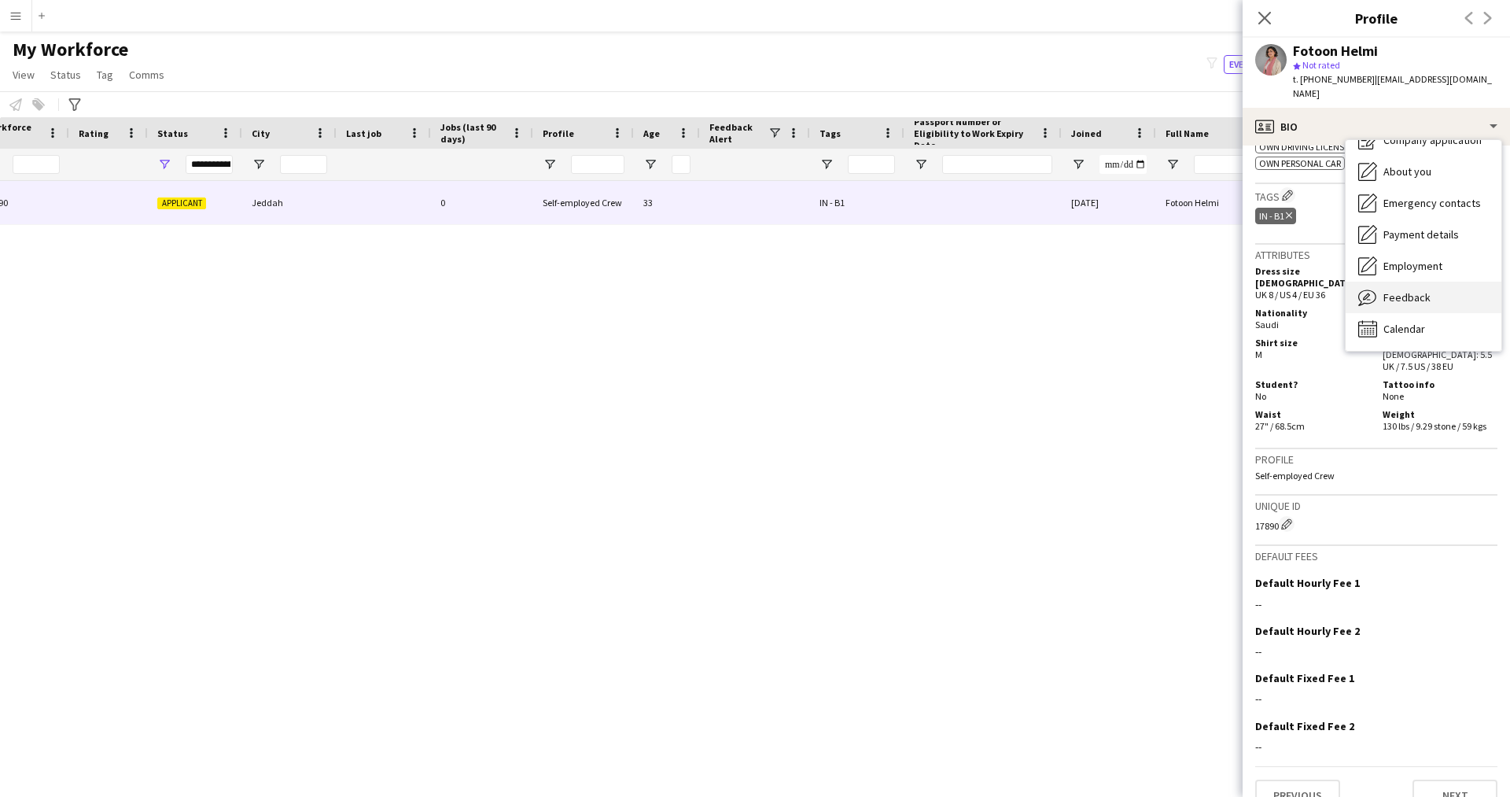
click at [1417, 290] on span "Feedback" at bounding box center [1406, 297] width 47 height 14
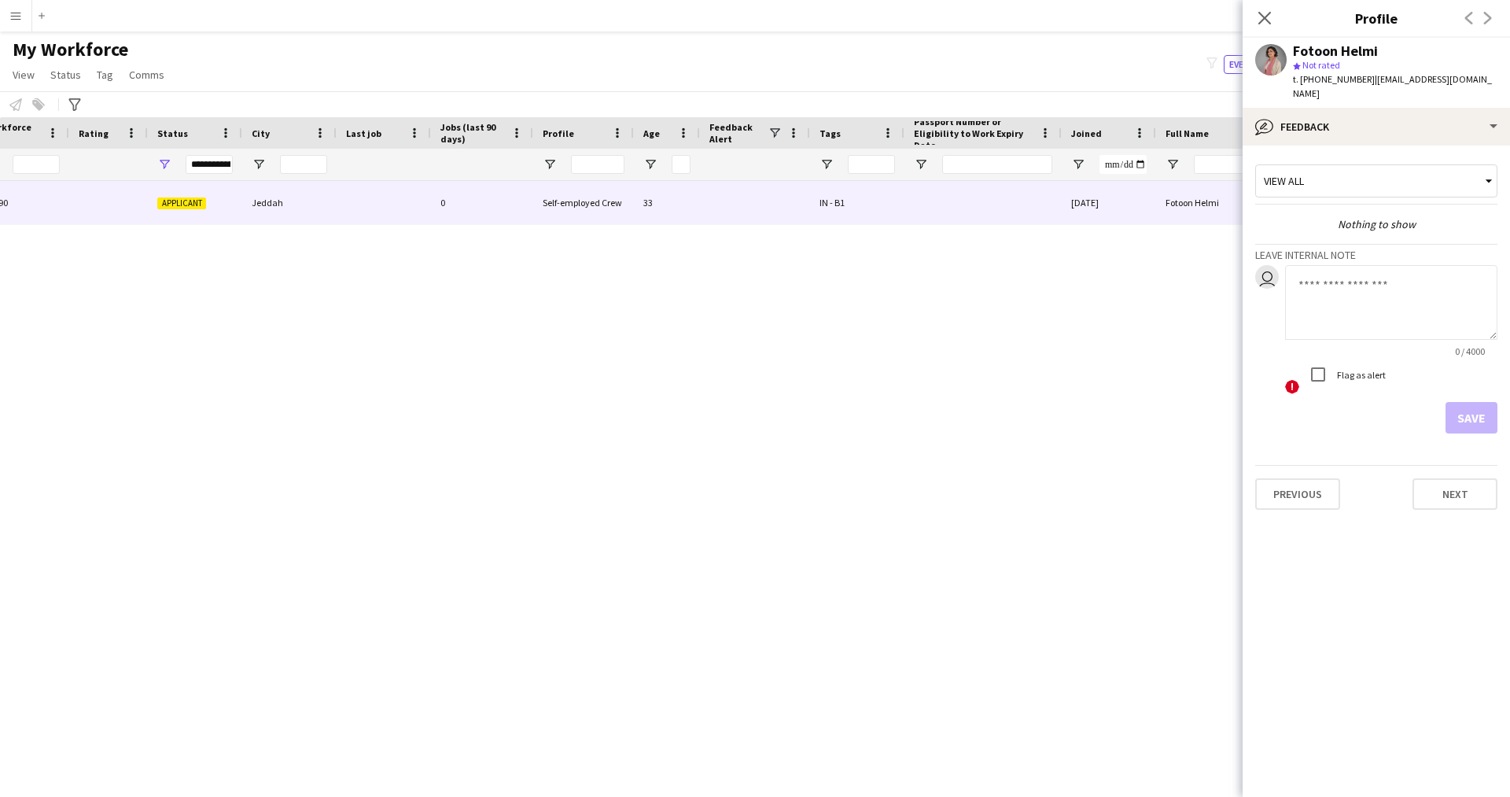
click at [1308, 630] on app-crew-profile-feedback-tab "View all Nothing to show Leave internal note user 0 / 4000 ! Flag as alert Save…" at bounding box center [1375, 470] width 267 height 651
click at [1384, 291] on textarea at bounding box center [1391, 302] width 212 height 75
paste textarea "**********"
type textarea "**********"
click at [1466, 405] on button "Save" at bounding box center [1471, 417] width 52 height 31
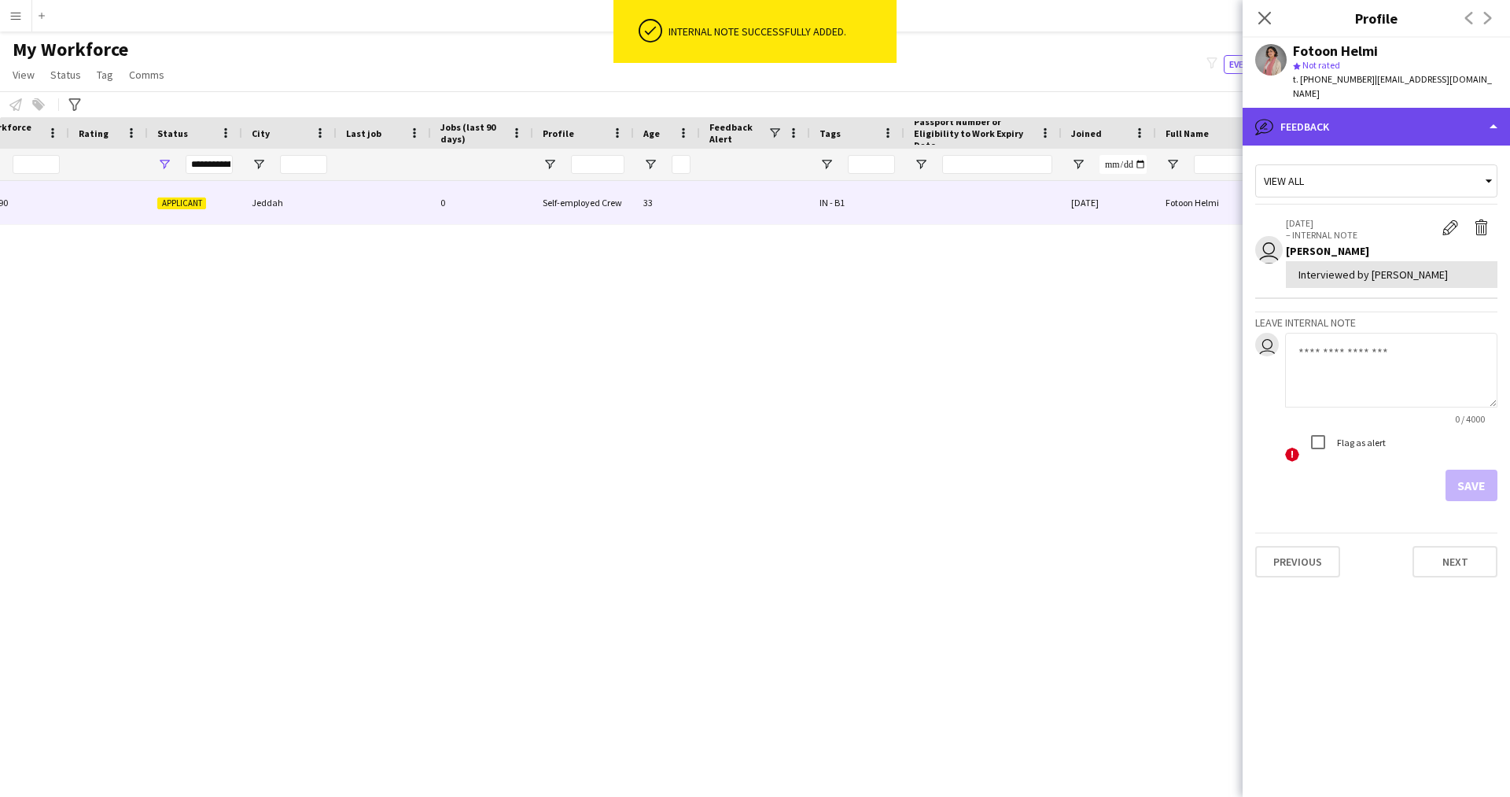
click at [1337, 122] on div "bubble-pencil Feedback" at bounding box center [1375, 127] width 267 height 38
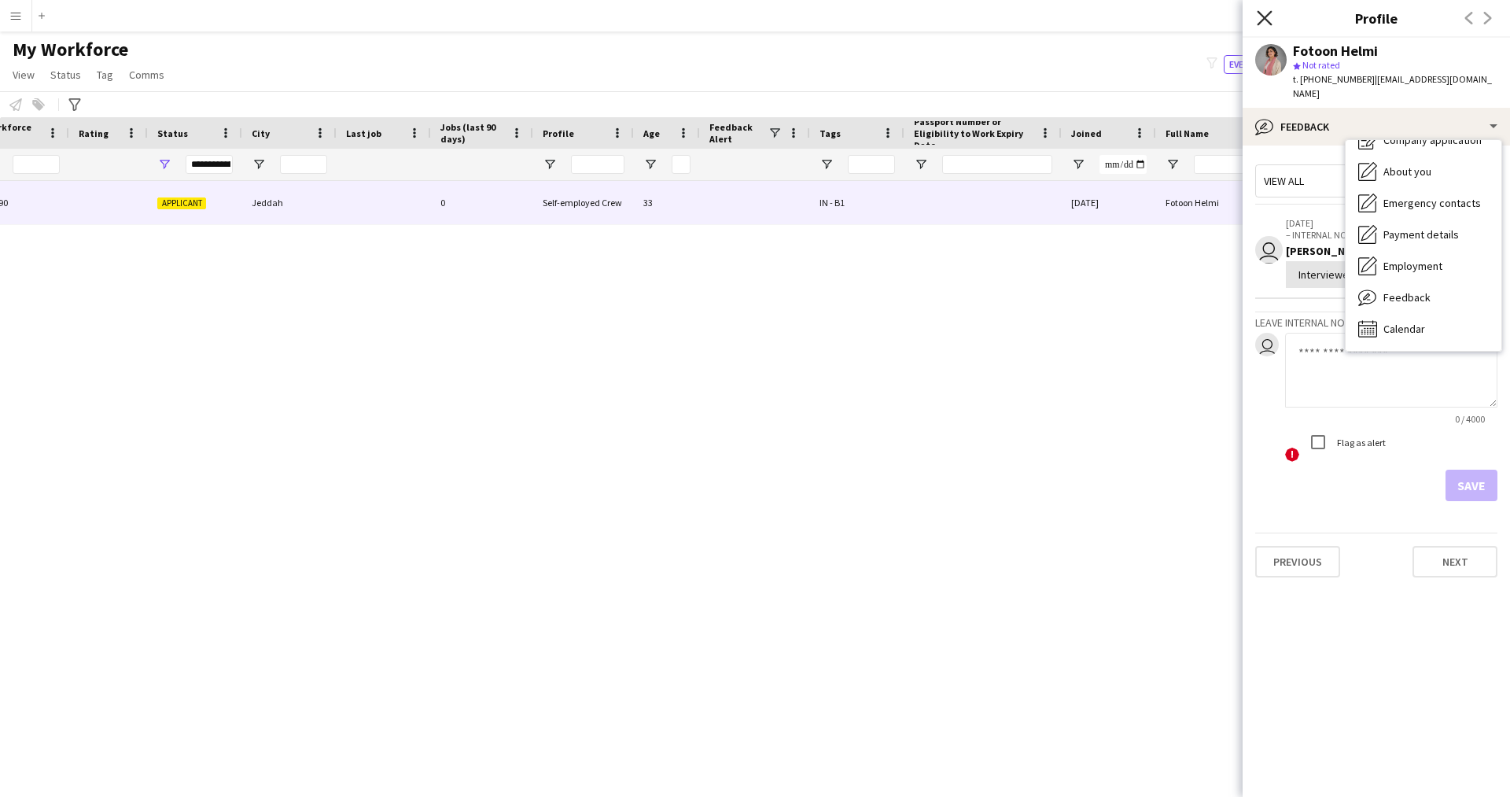
click at [1269, 19] on icon "Close pop-in" at bounding box center [1263, 17] width 15 height 15
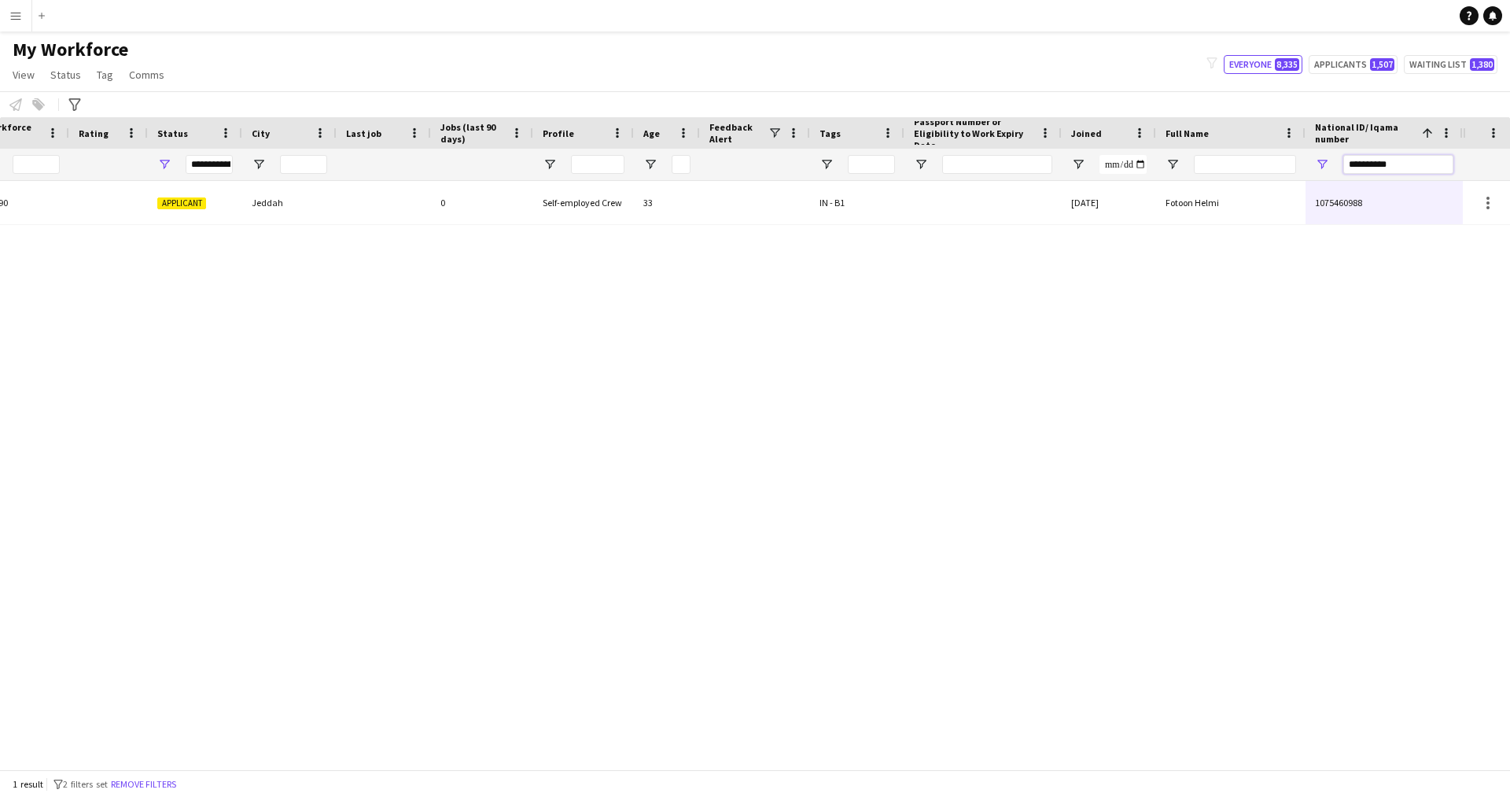
drag, startPoint x: 1396, startPoint y: 173, endPoint x: 1260, endPoint y: 186, distance: 136.7
click at [1260, 186] on div "Workforce Details Profile Data Workforce Details Profile Data Profile Age 1" at bounding box center [755, 443] width 1510 height 652
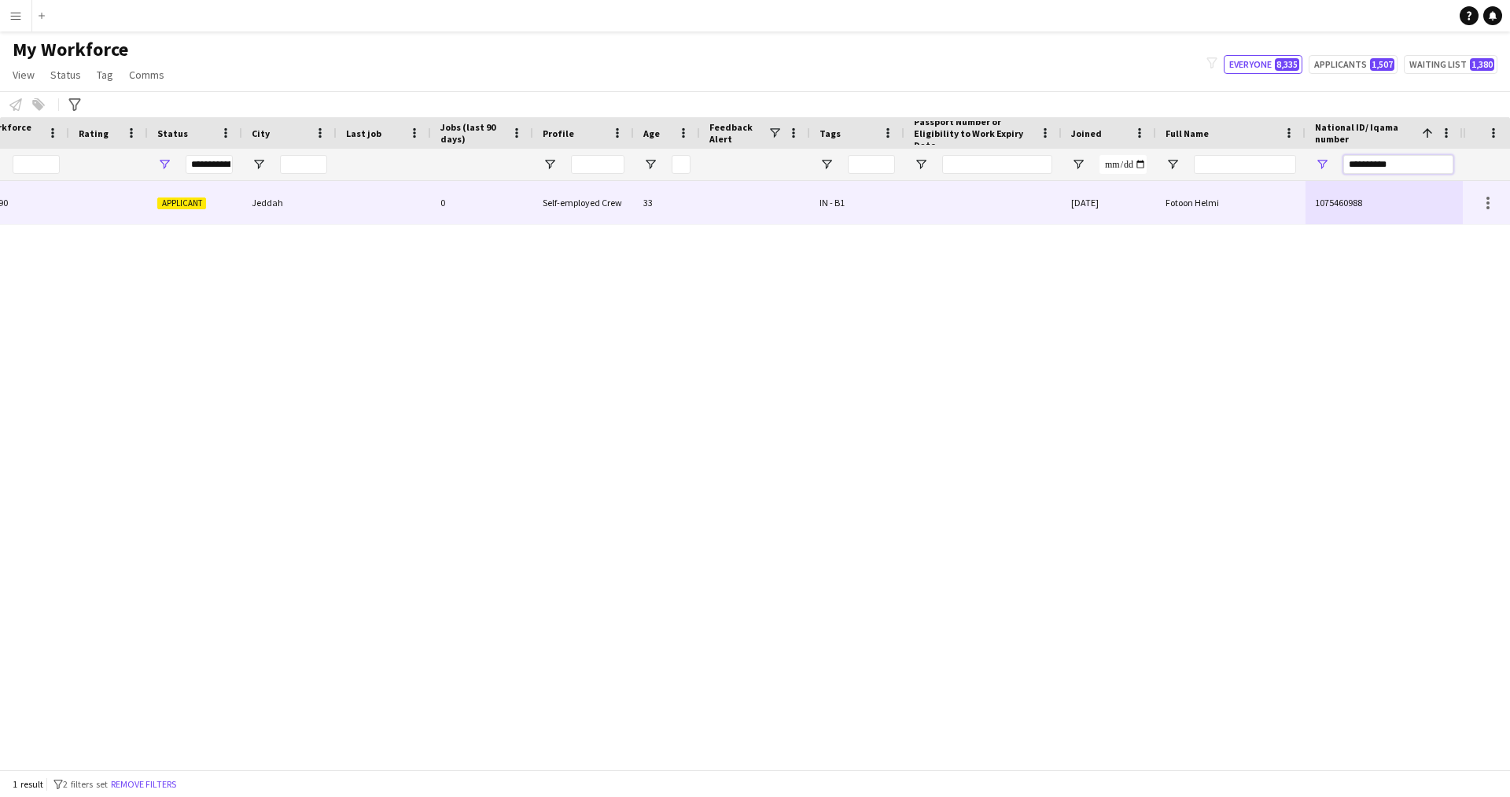
paste input "**********"
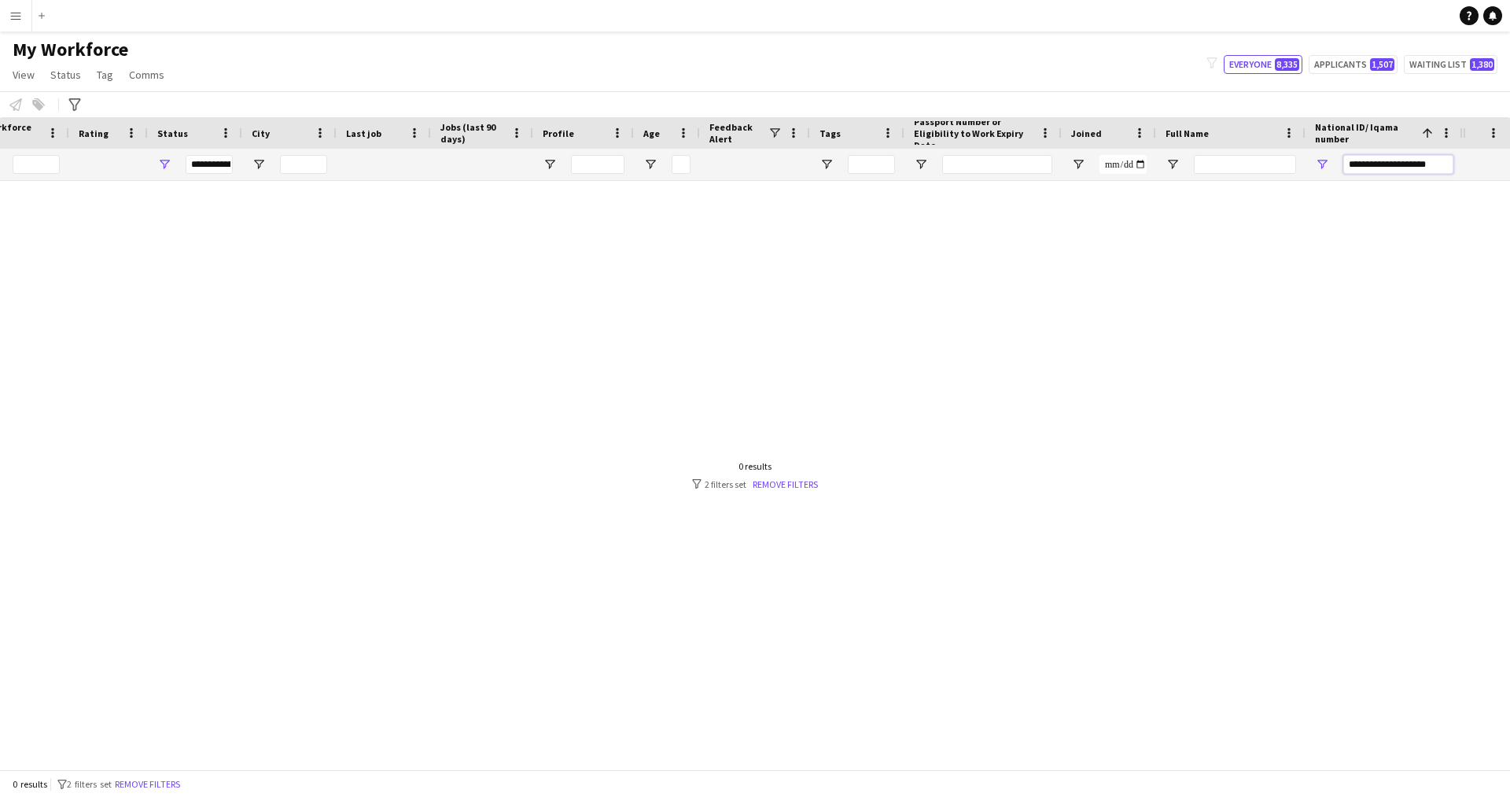
drag, startPoint x: 1393, startPoint y: 164, endPoint x: 1210, endPoint y: 194, distance: 185.8
click at [1210, 194] on div "Workforce Details Profile Data Workforce Details Profile Data Profile Age 1" at bounding box center [755, 443] width 1510 height 652
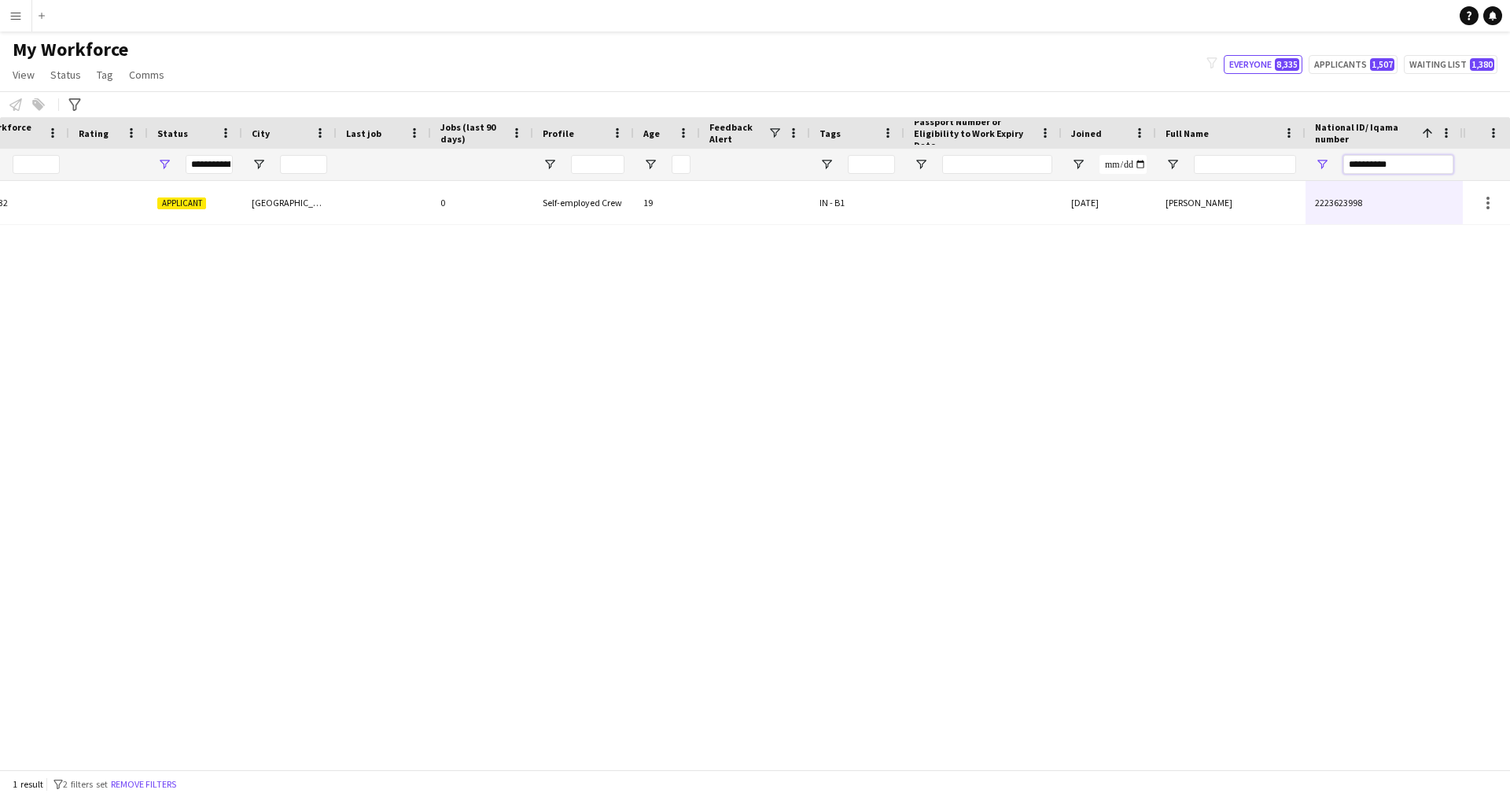
type input "**********"
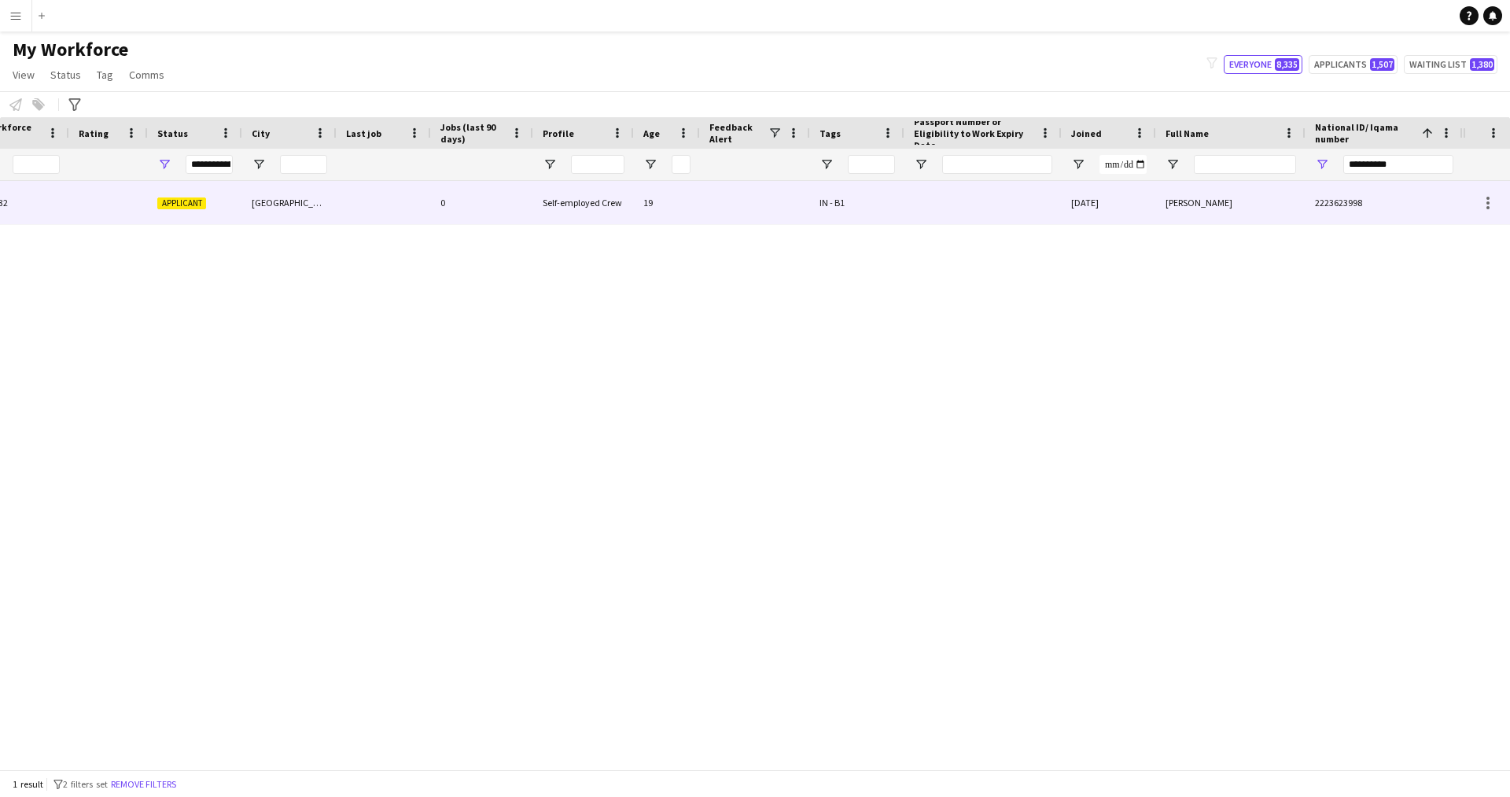
click at [1106, 214] on div "08-08-2025" at bounding box center [1108, 202] width 94 height 43
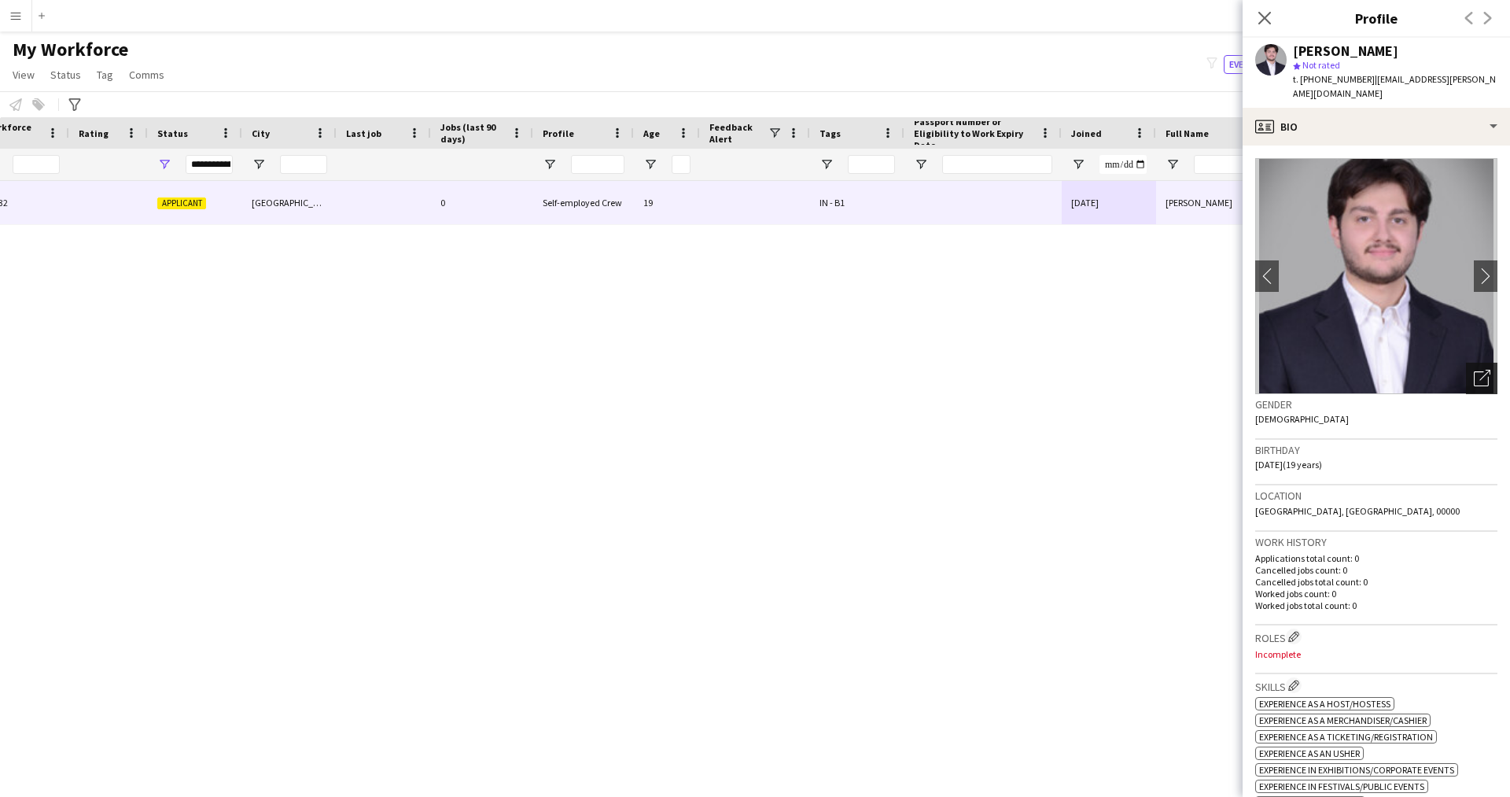
click at [1466, 373] on div "Open photos pop-in" at bounding box center [1481, 377] width 31 height 31
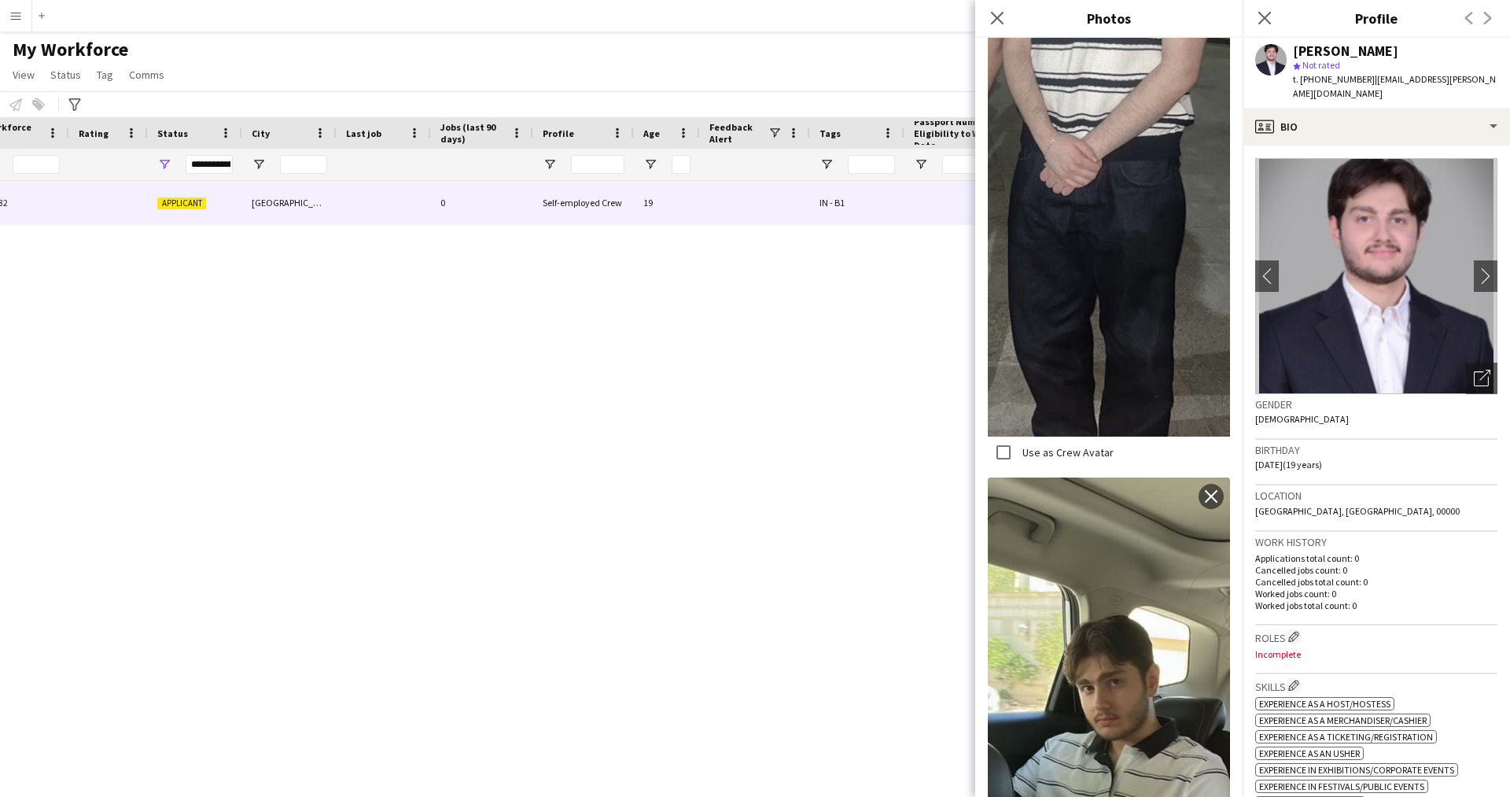
scroll to position [709, 0]
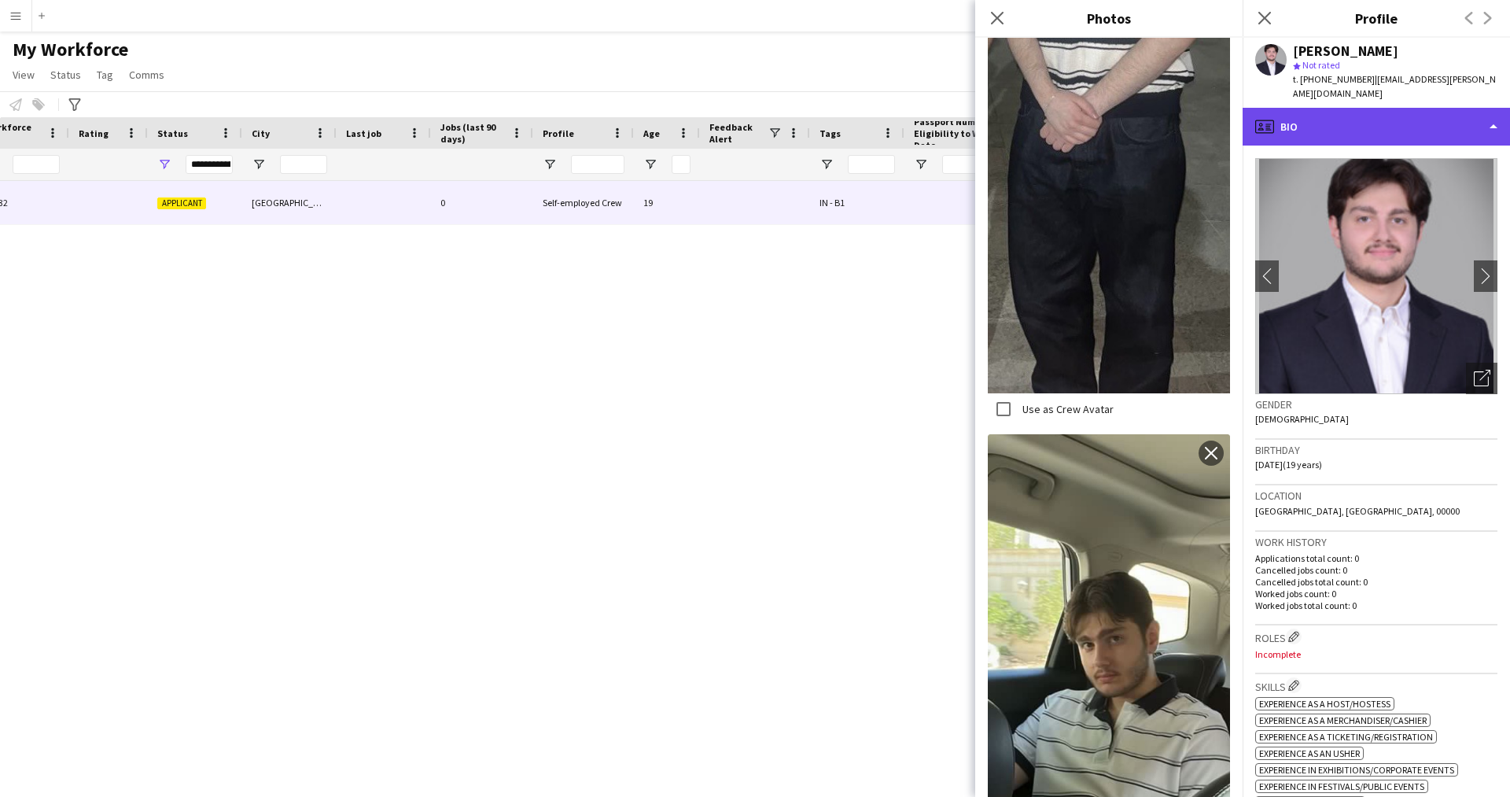
click at [1332, 123] on div "profile Bio" at bounding box center [1375, 127] width 267 height 38
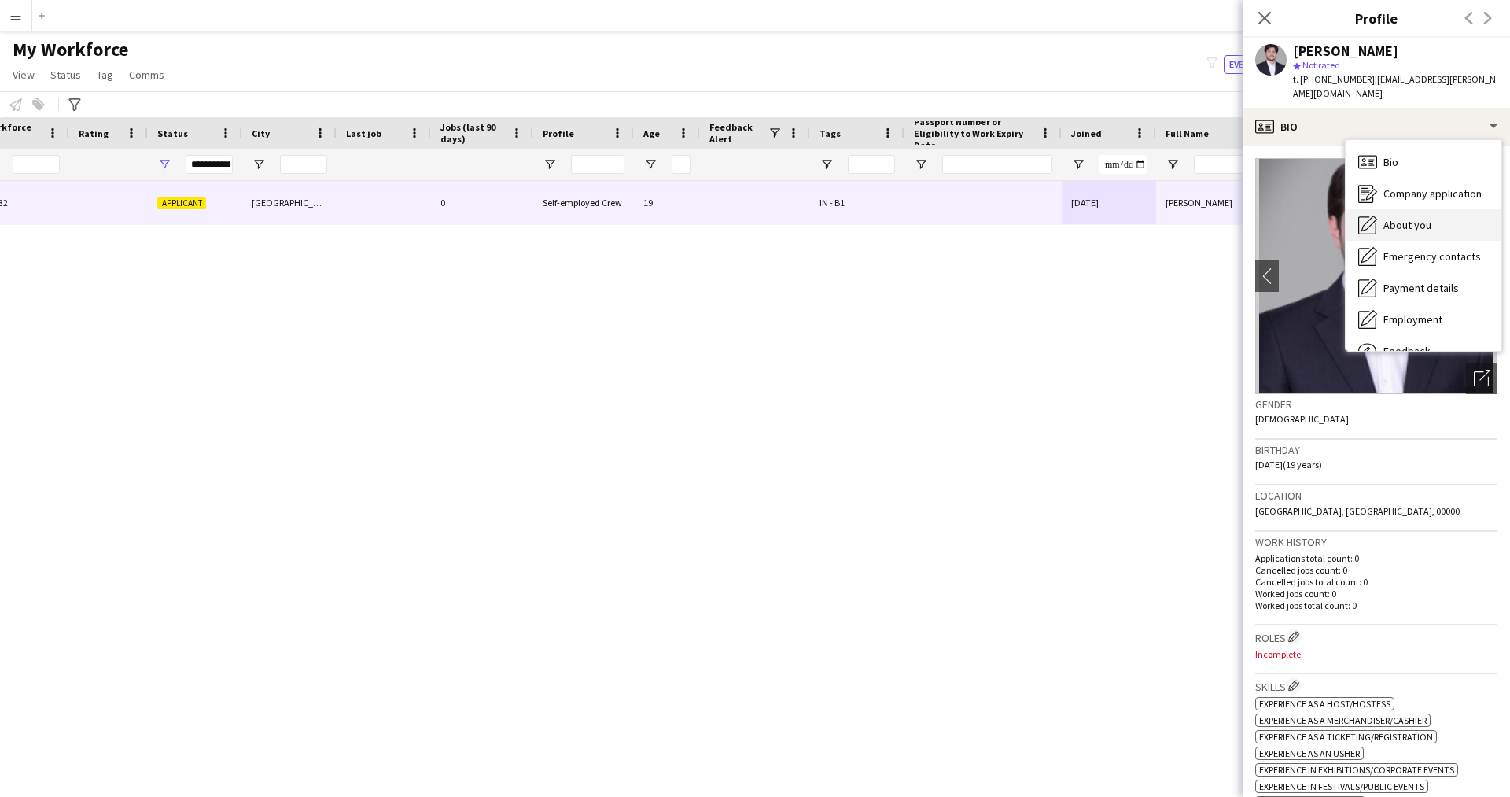
click at [1422, 209] on div "About you About you" at bounding box center [1423, 224] width 156 height 31
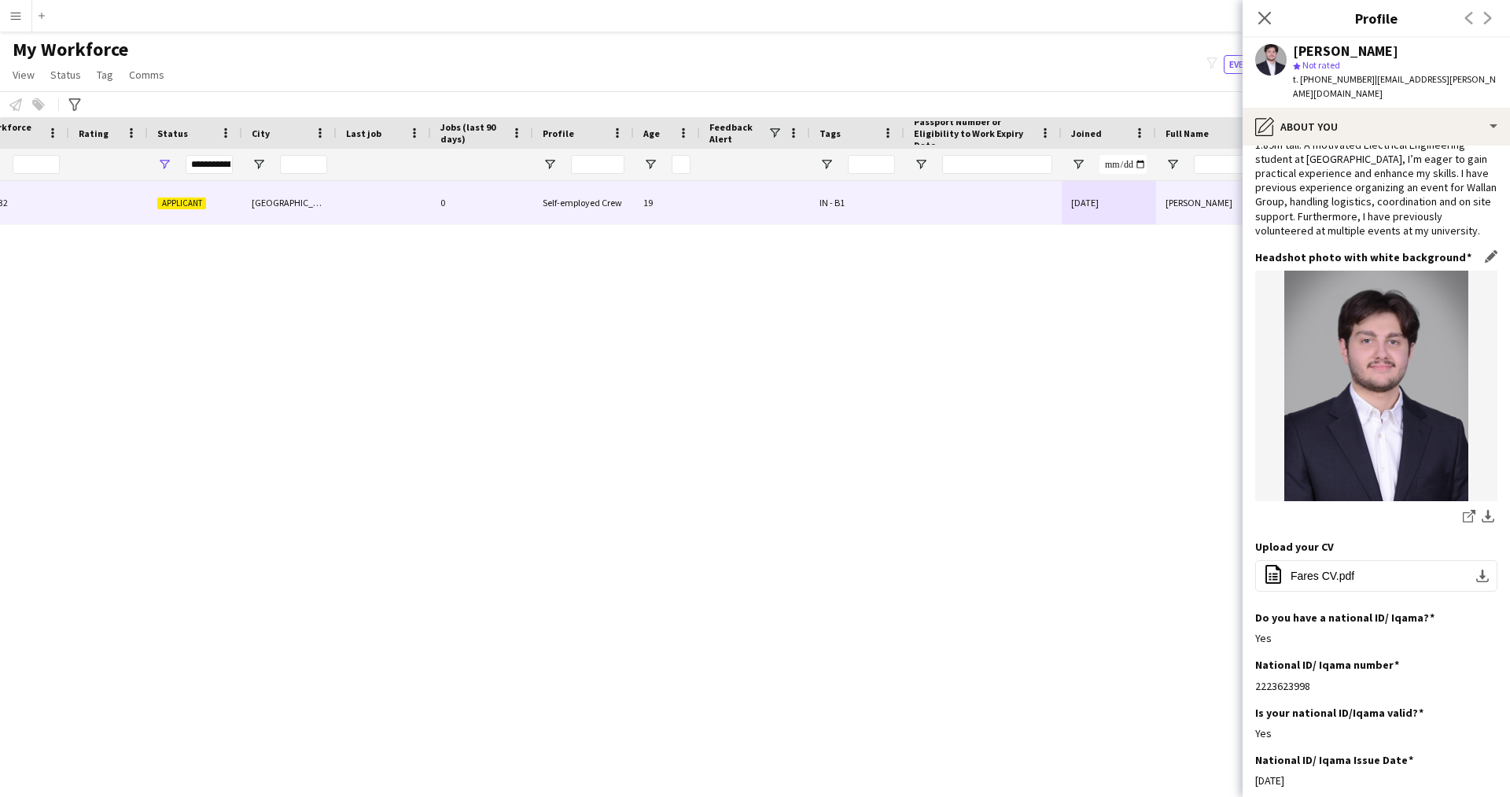
scroll to position [0, 0]
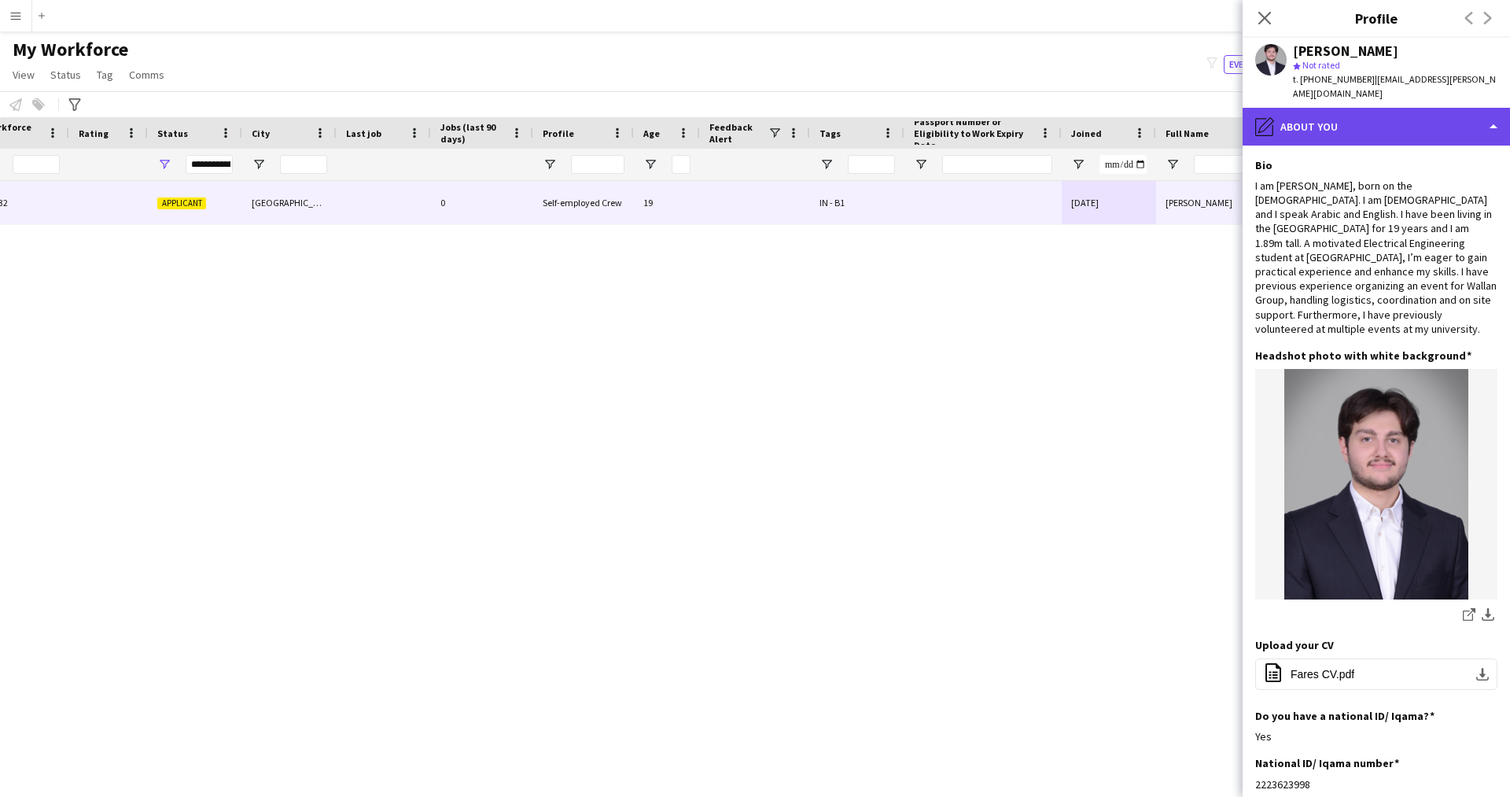
click at [1359, 111] on div "pencil4 About you" at bounding box center [1375, 127] width 267 height 38
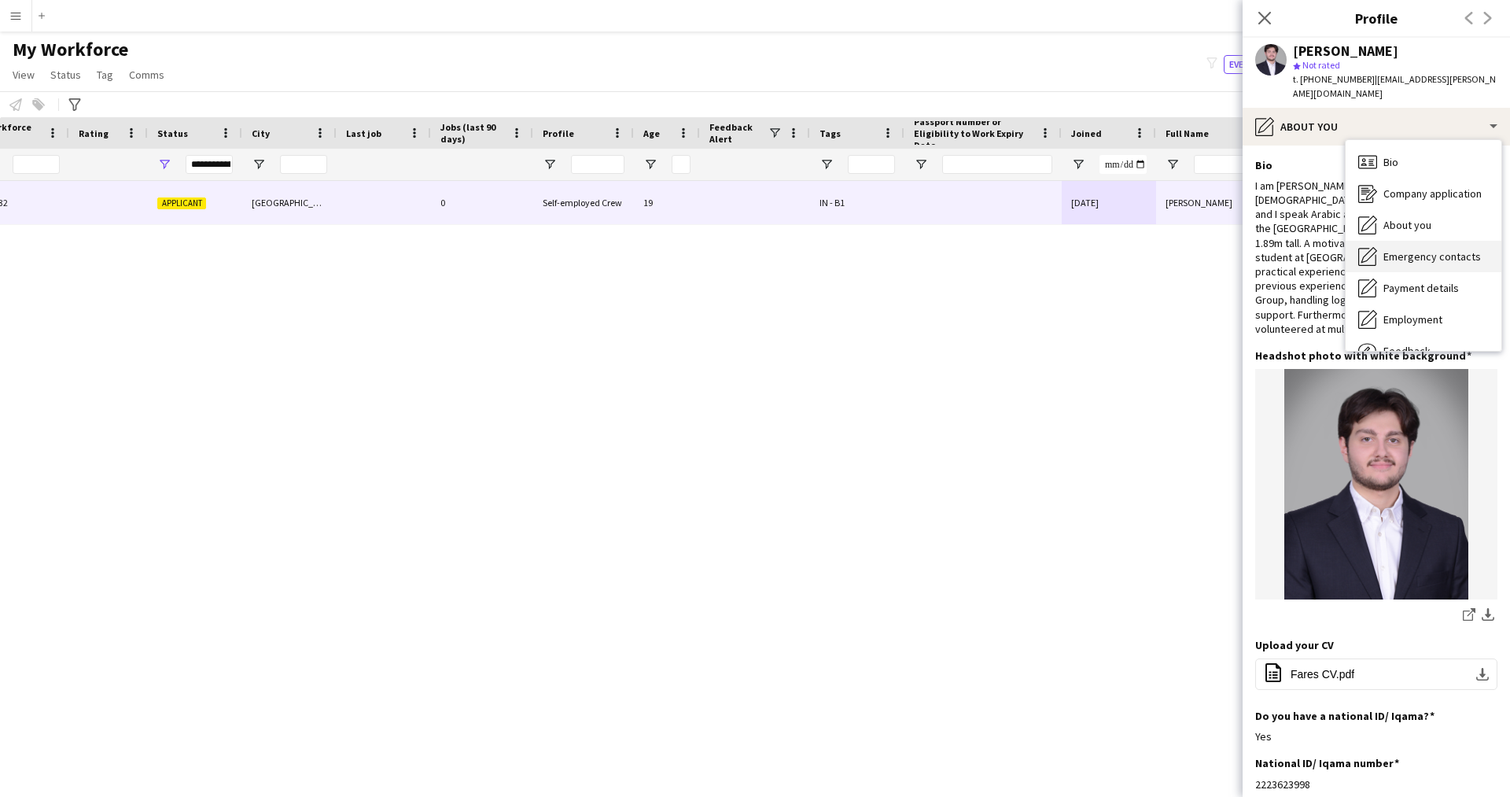
click at [1448, 252] on div "Emergency contacts Emergency contacts" at bounding box center [1423, 256] width 156 height 31
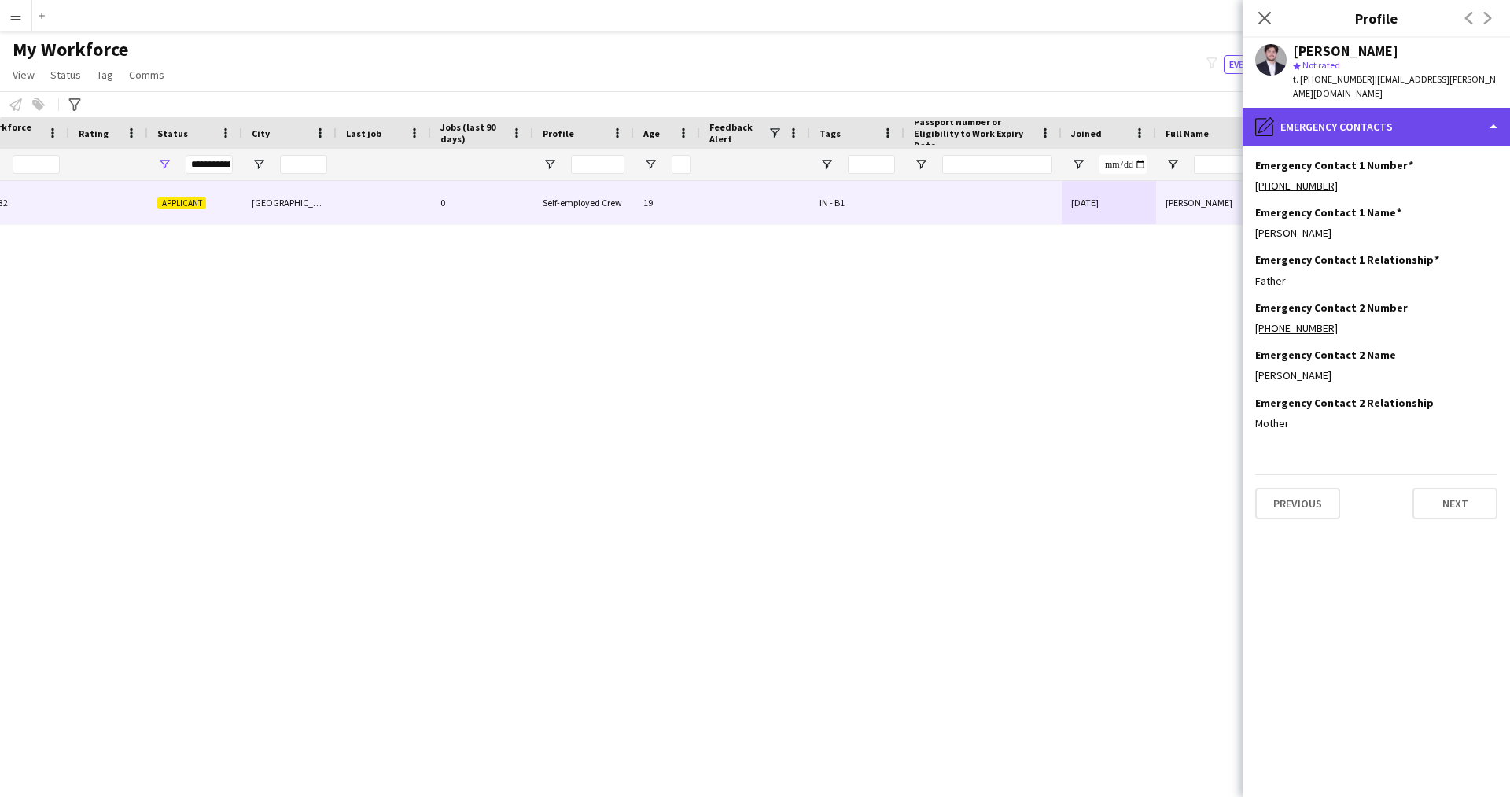
click at [1309, 115] on div "pencil4 Emergency contacts" at bounding box center [1375, 127] width 267 height 38
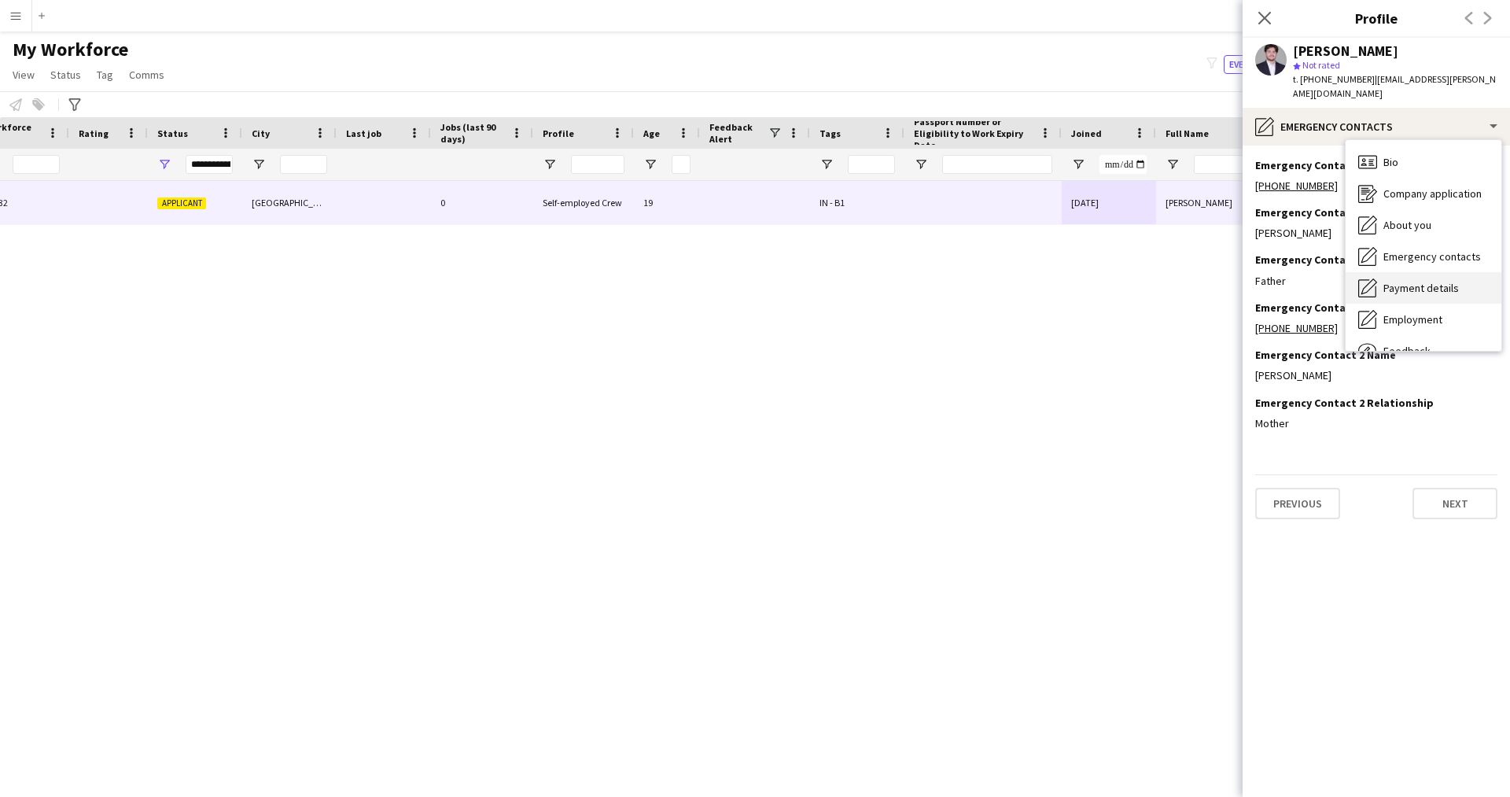
click at [1419, 281] on span "Payment details" at bounding box center [1420, 288] width 75 height 14
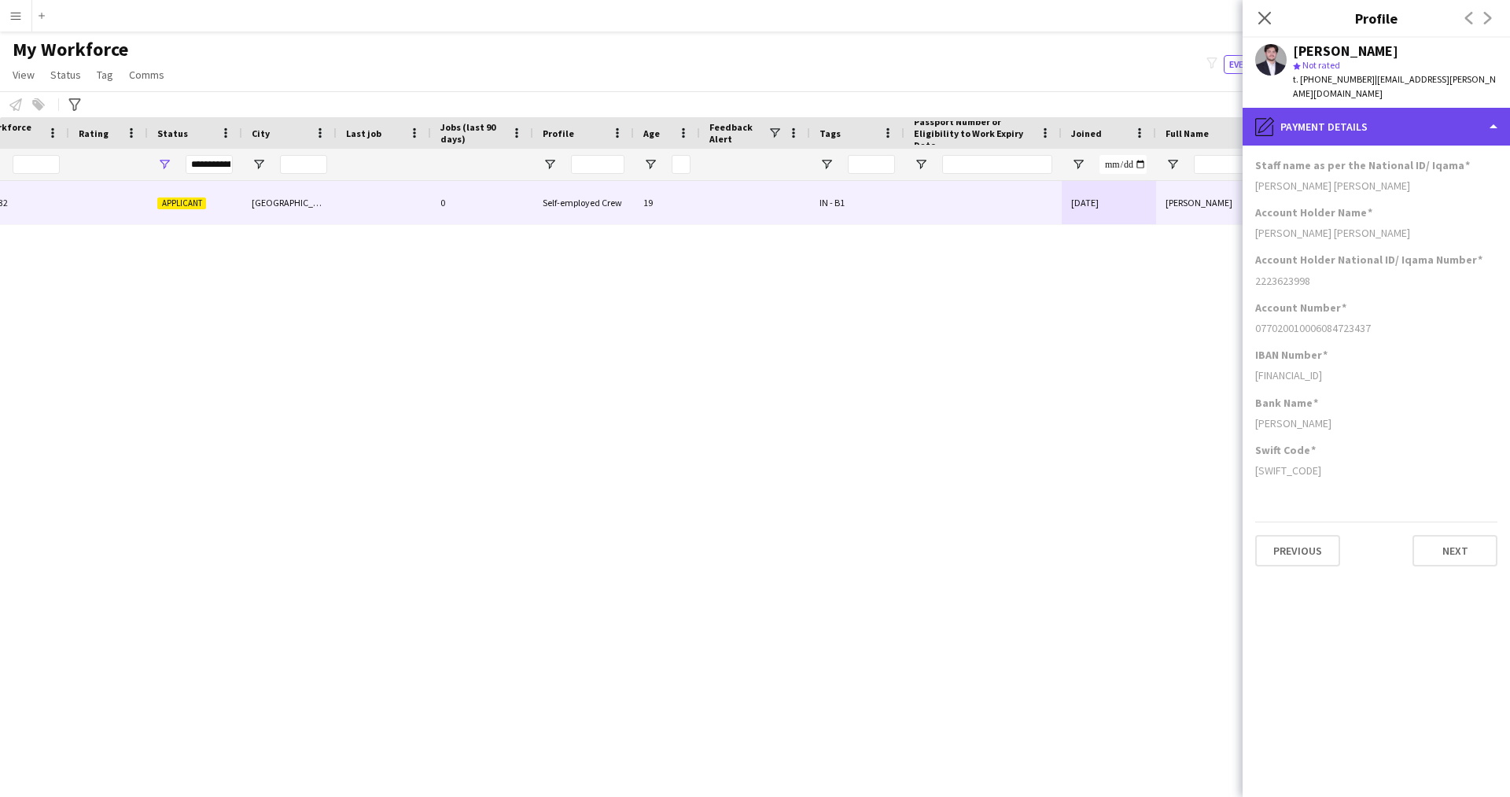
click at [1327, 108] on div "pencil4 Payment details" at bounding box center [1375, 127] width 267 height 38
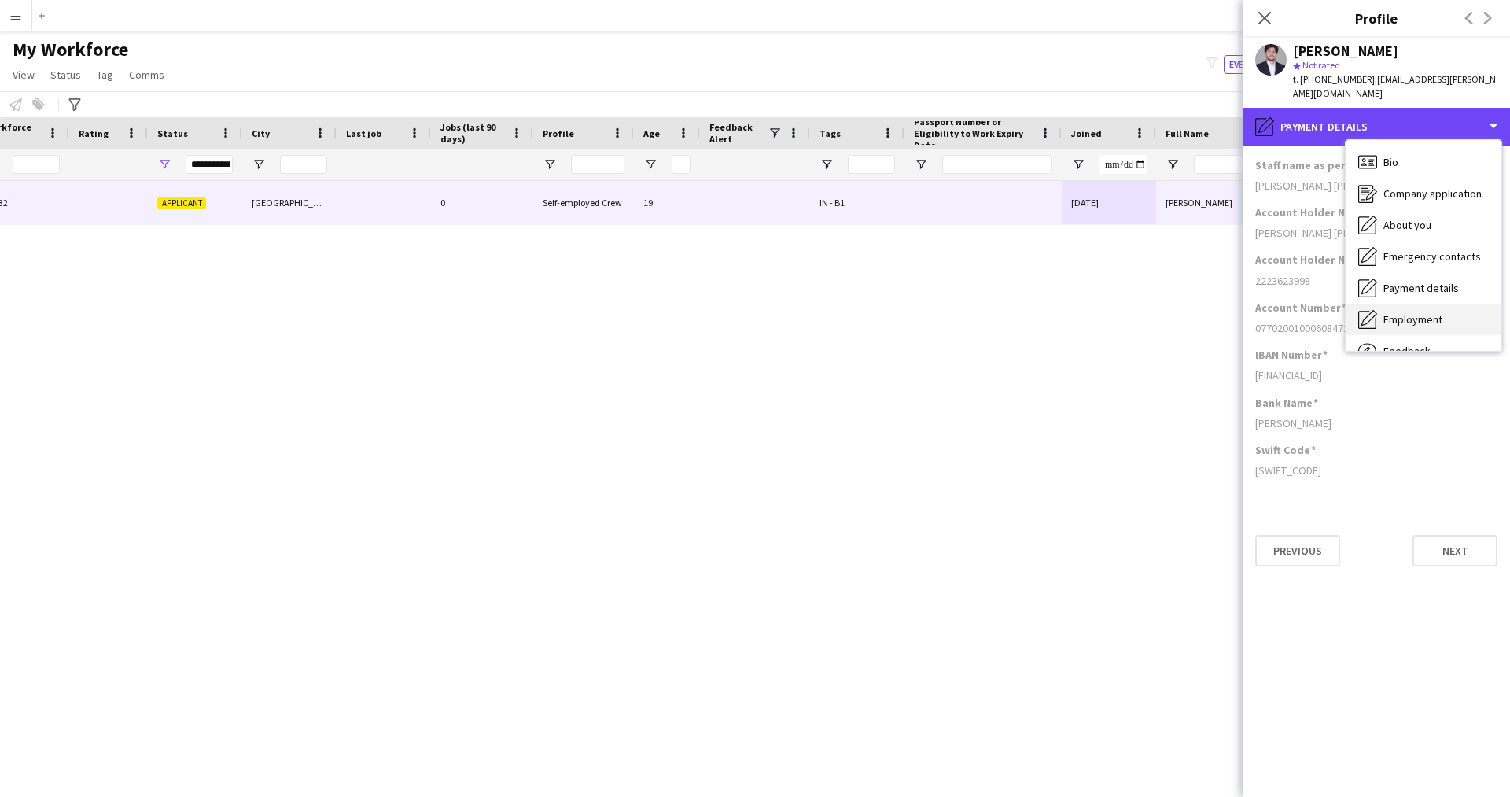
scroll to position [53, 0]
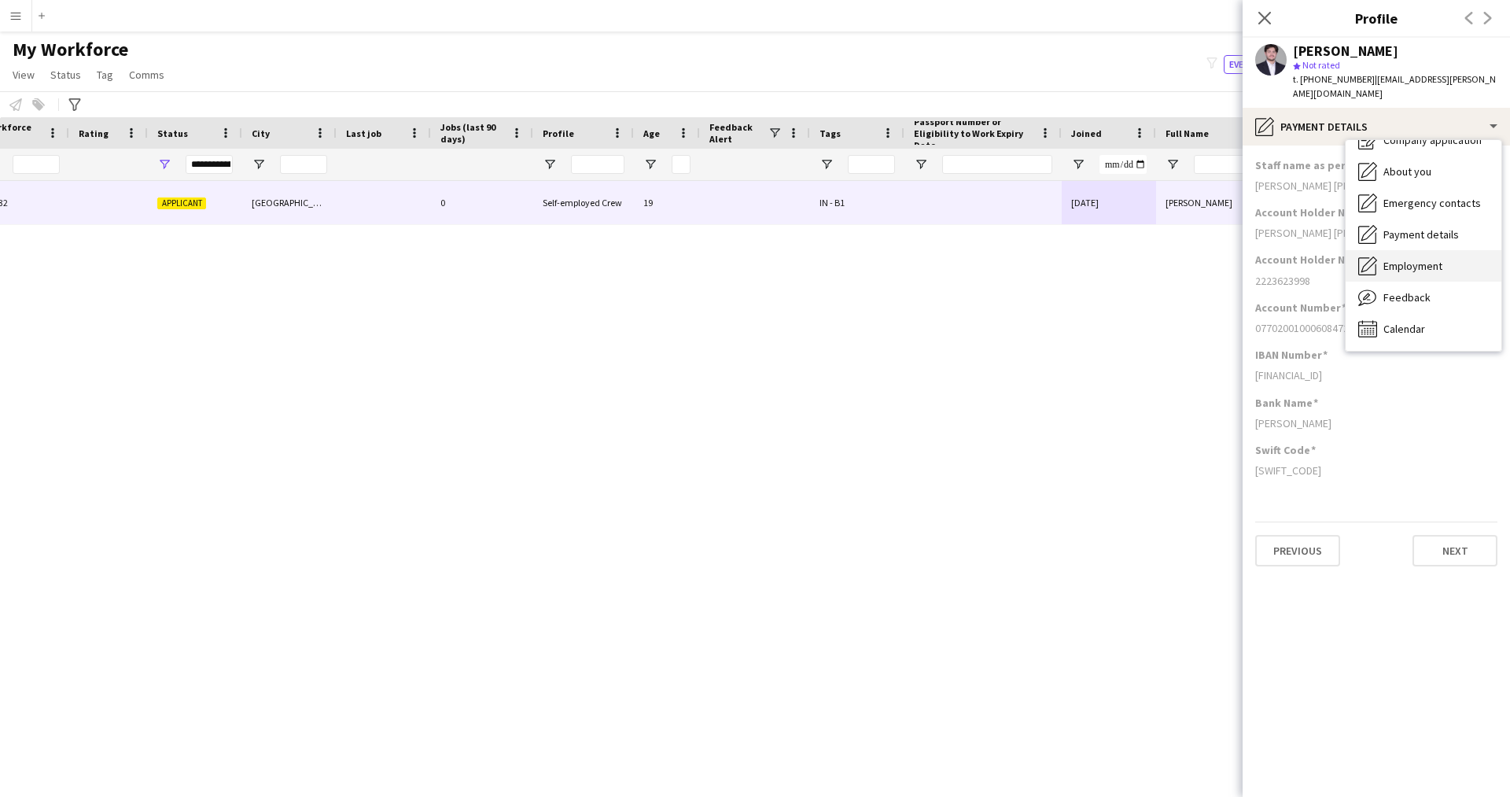
click at [1387, 259] on span "Employment" at bounding box center [1412, 266] width 59 height 14
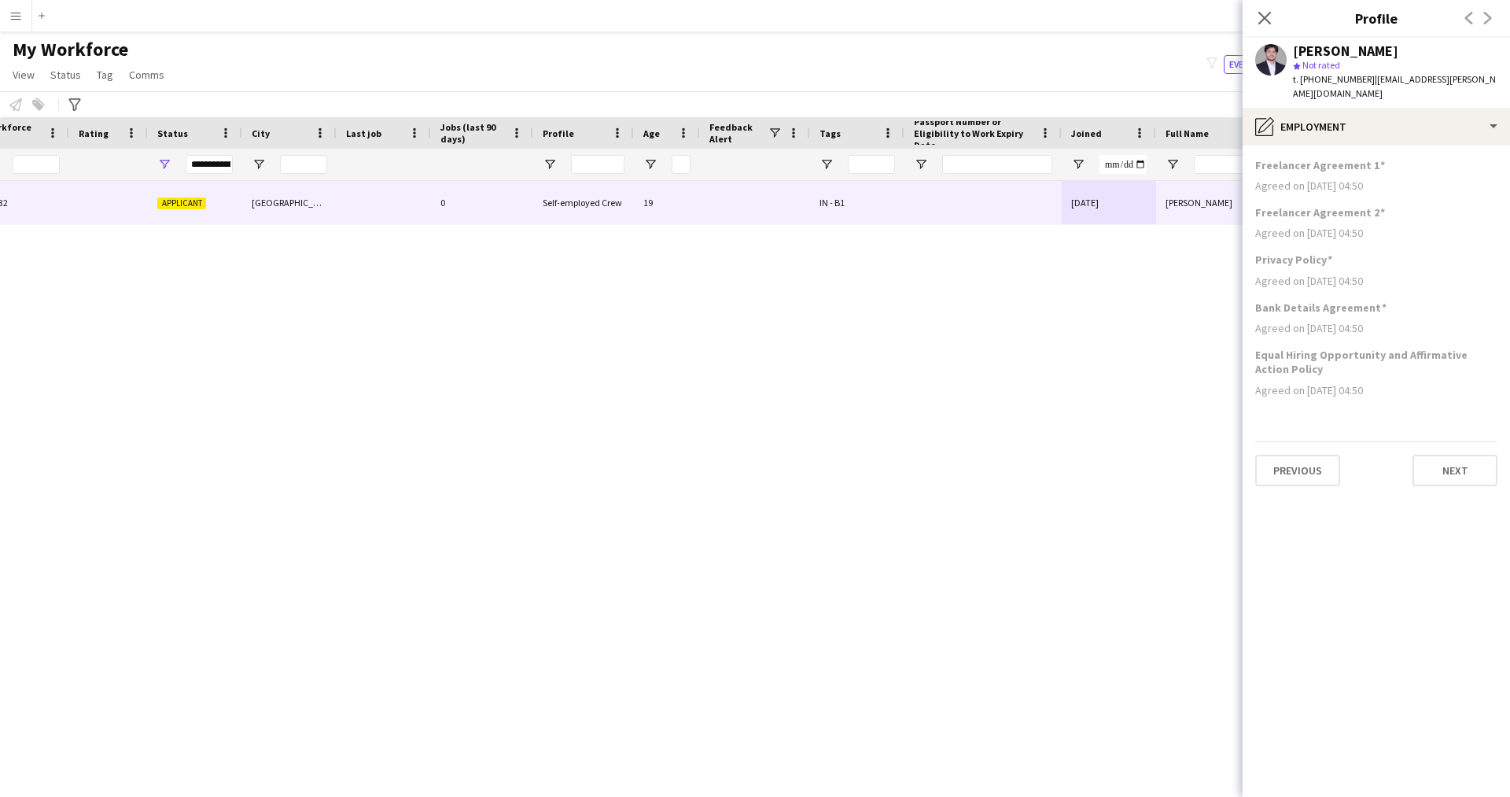
click at [1296, 145] on app-section-data-types "Freelancer Agreement 1 Agreed on 08-08-2025 04:50 Freelancer Agreement 2 Agreed…" at bounding box center [1375, 470] width 267 height 651
click at [1326, 119] on div "pencil4 Employment" at bounding box center [1375, 127] width 267 height 38
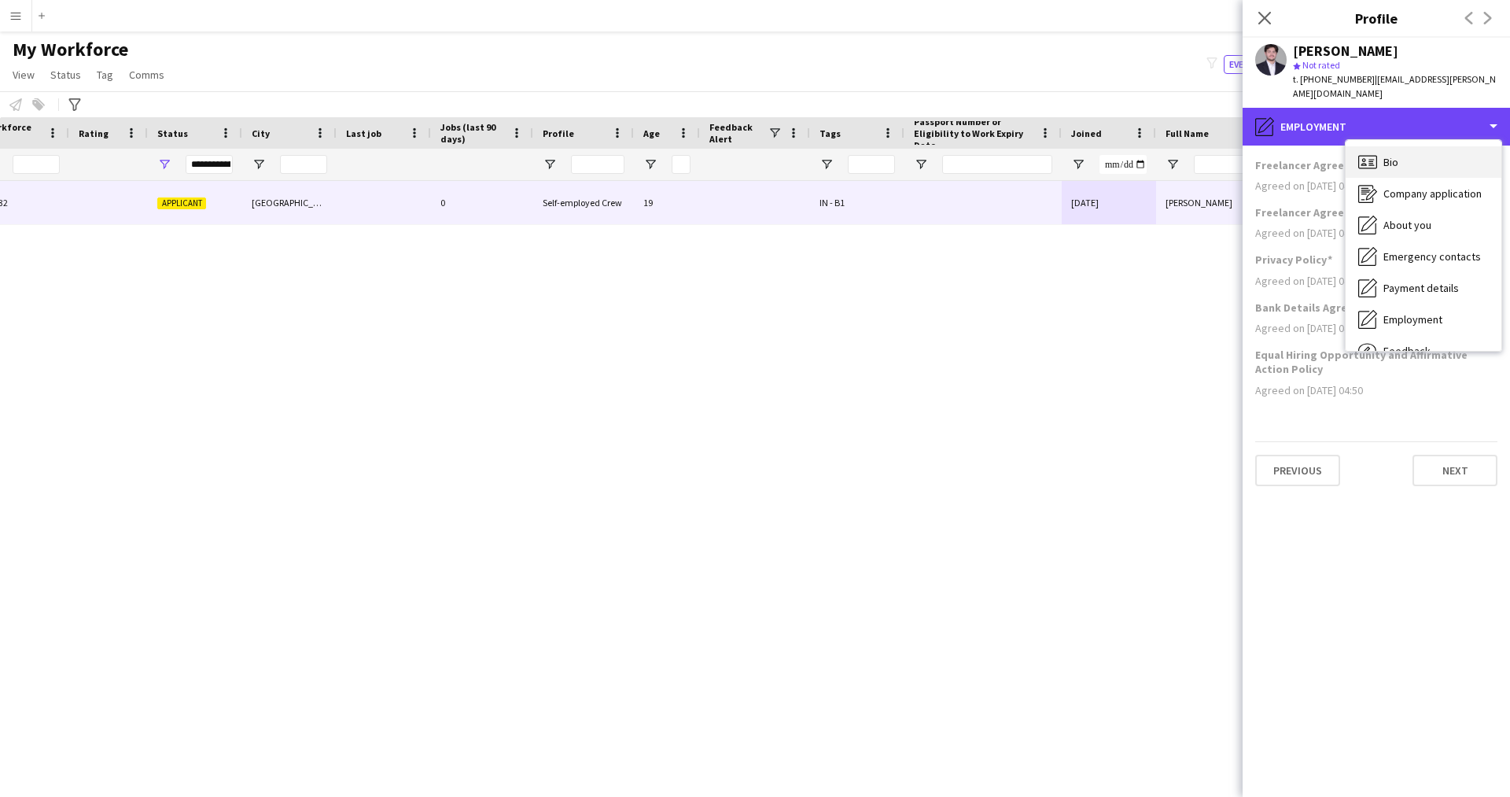
scroll to position [1, 0]
click at [1425, 145] on div "Bio Bio" at bounding box center [1423, 160] width 156 height 31
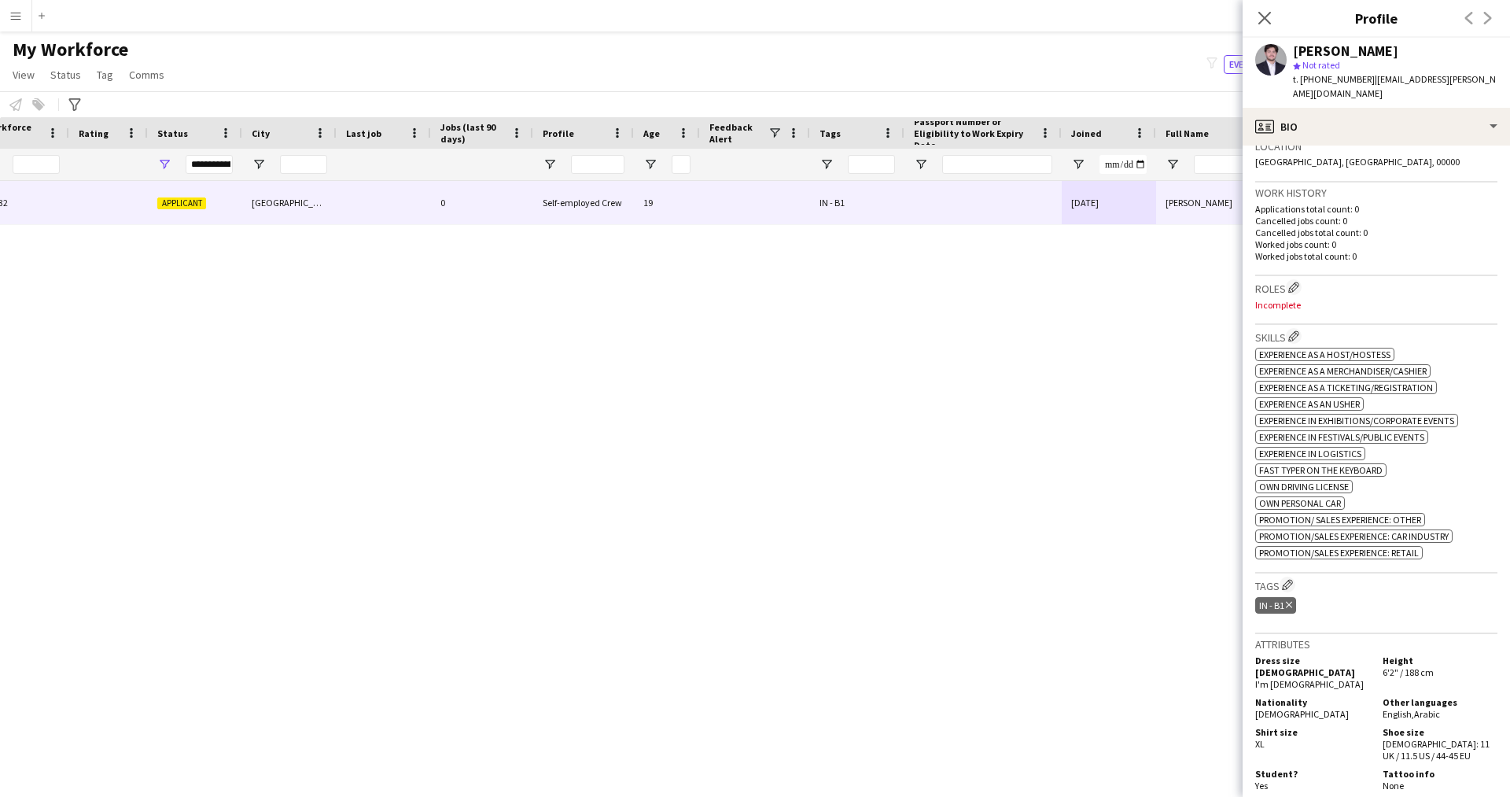
scroll to position [350, 0]
click at [1295, 281] on app-icon "Edit crew company roles" at bounding box center [1293, 286] width 11 height 11
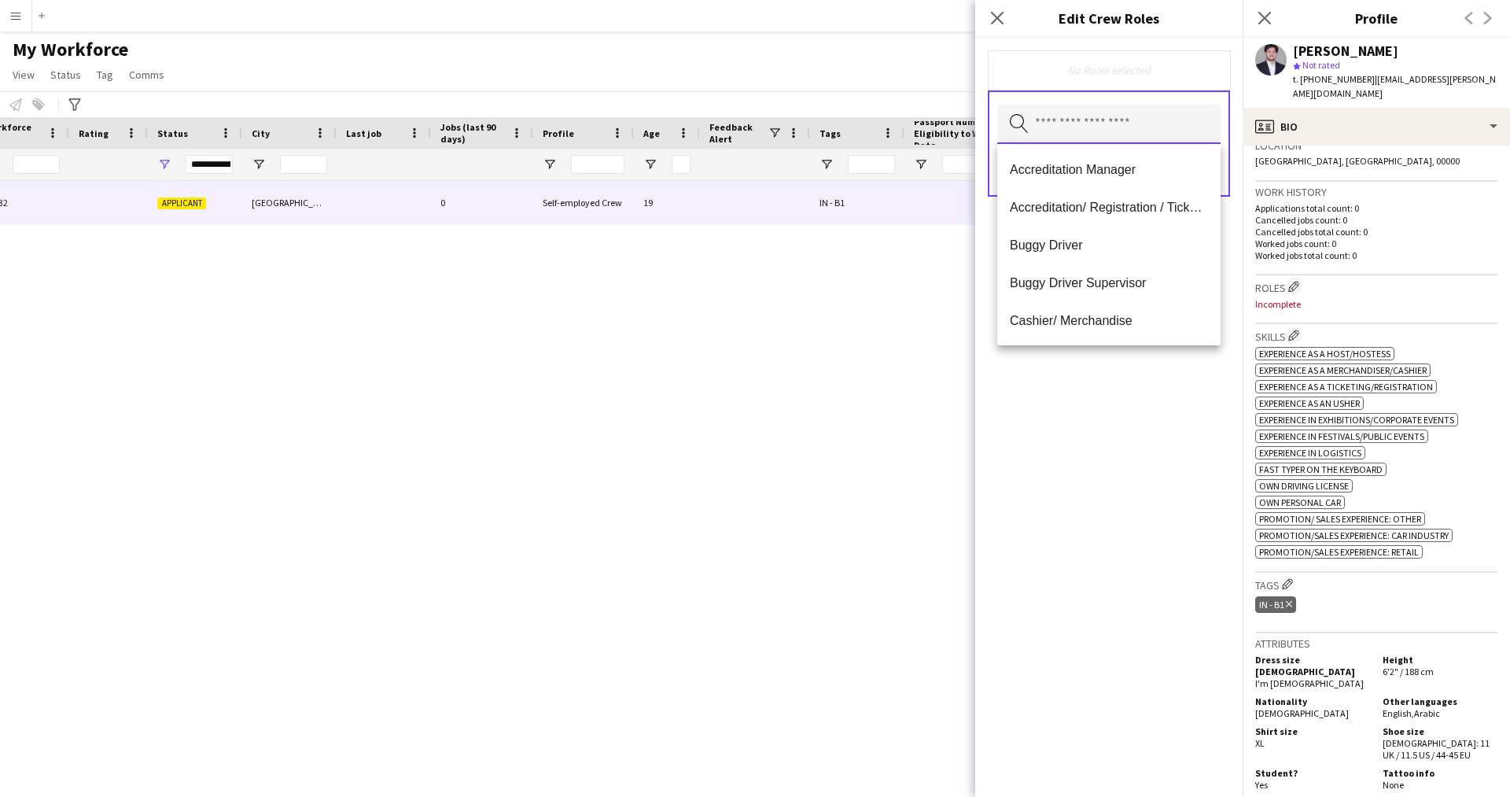
click at [1157, 124] on input "text" at bounding box center [1108, 124] width 223 height 39
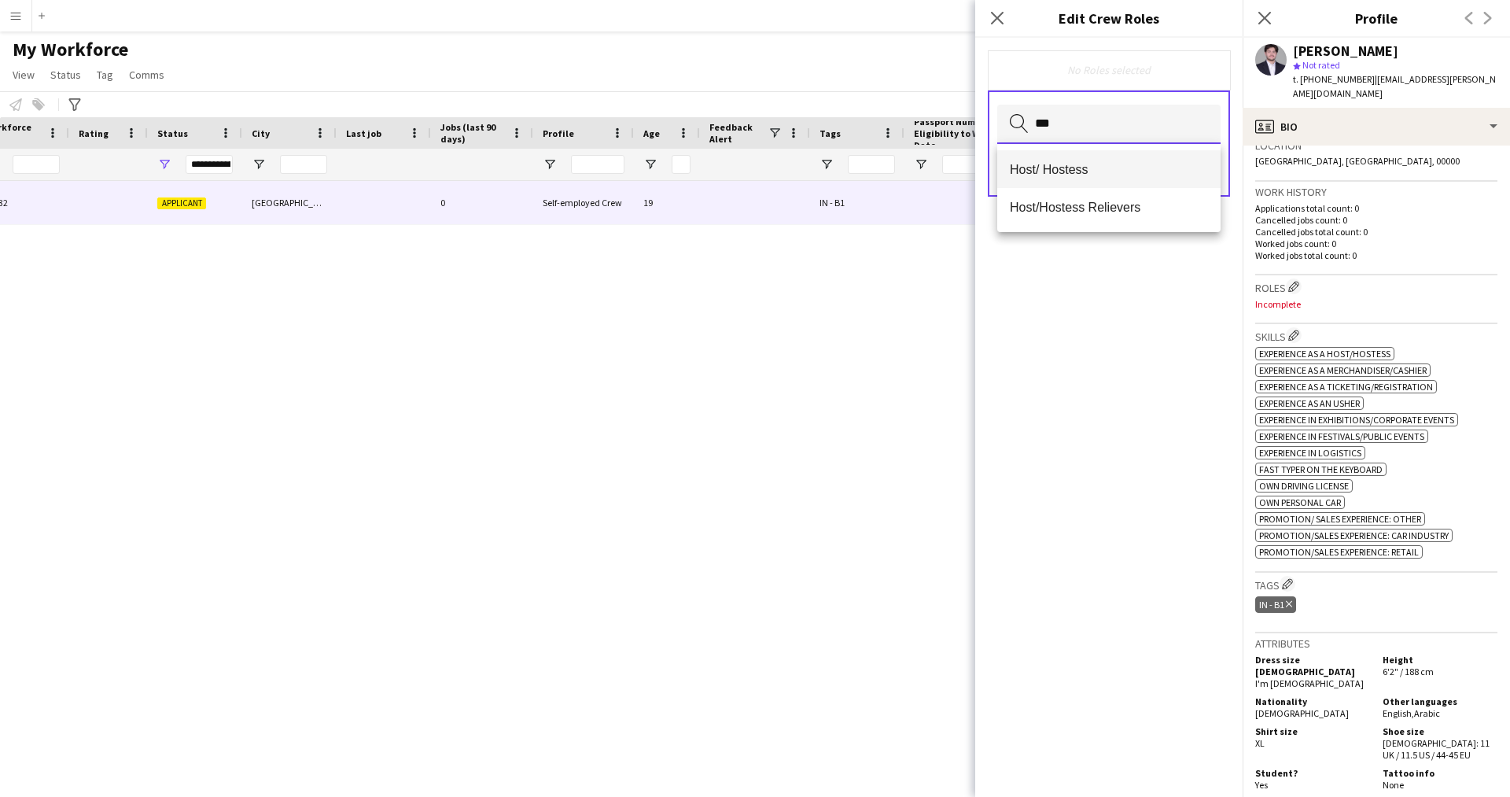
type input "***"
click at [1098, 172] on span "Host/ Hostess" at bounding box center [1109, 169] width 198 height 15
type input "**"
click at [1098, 172] on span "Customer Service Staff" at bounding box center [1109, 170] width 198 height 15
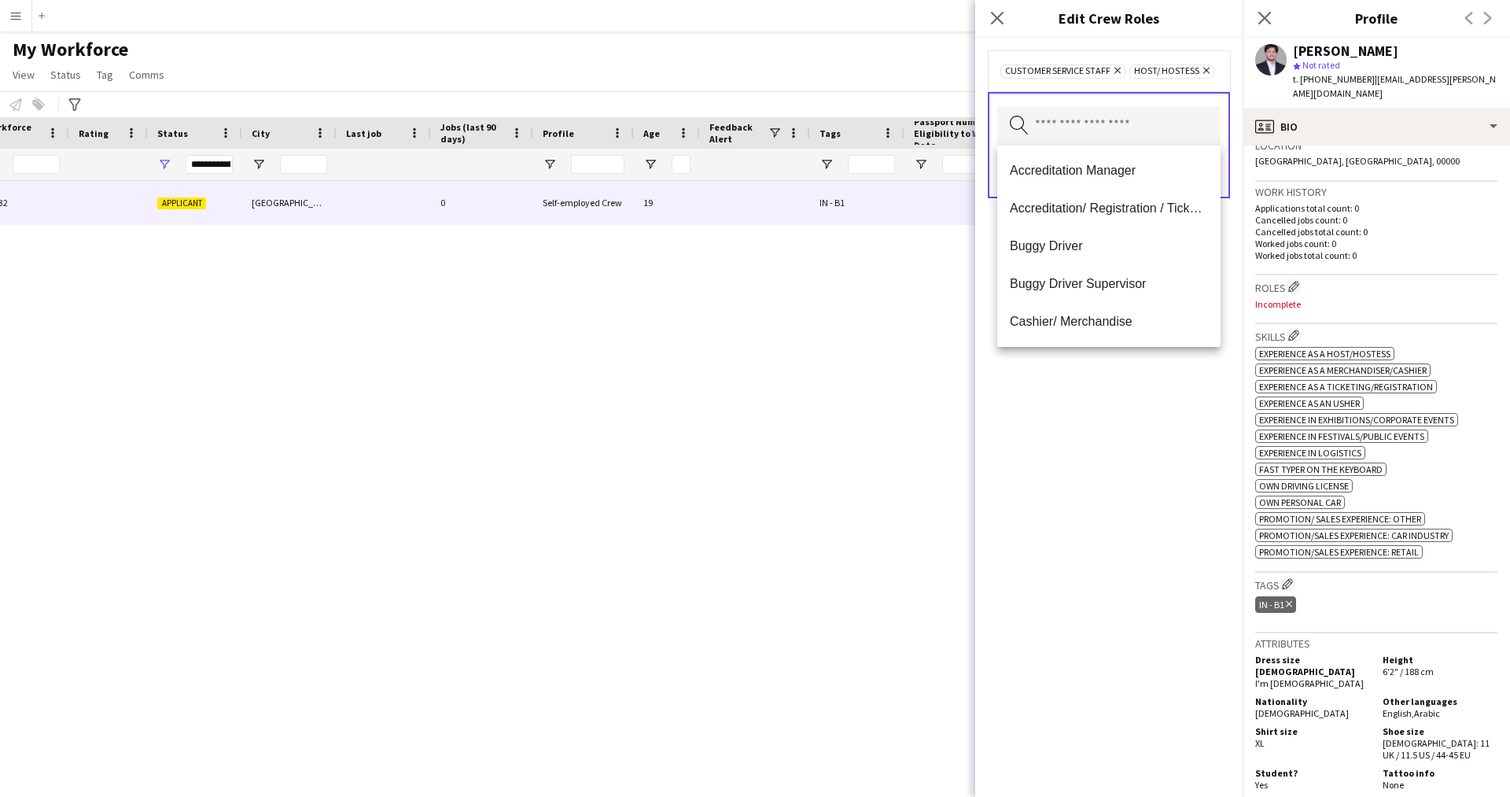
click at [1114, 655] on div "Customer Service Staff Remove Host/ Hostess Remove Search by role type Save" at bounding box center [1108, 417] width 267 height 759
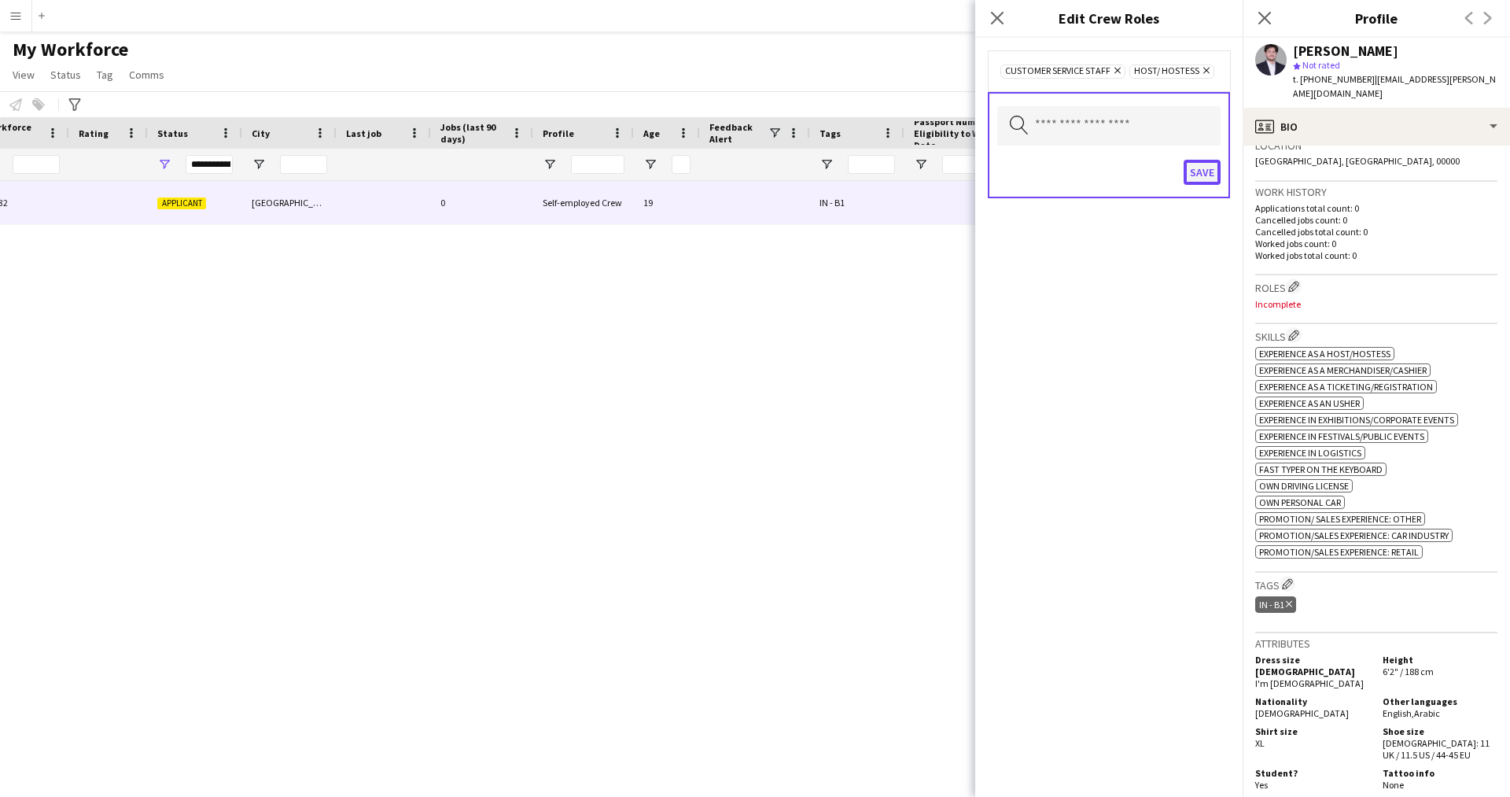
click at [1206, 171] on button "Save" at bounding box center [1201, 172] width 37 height 25
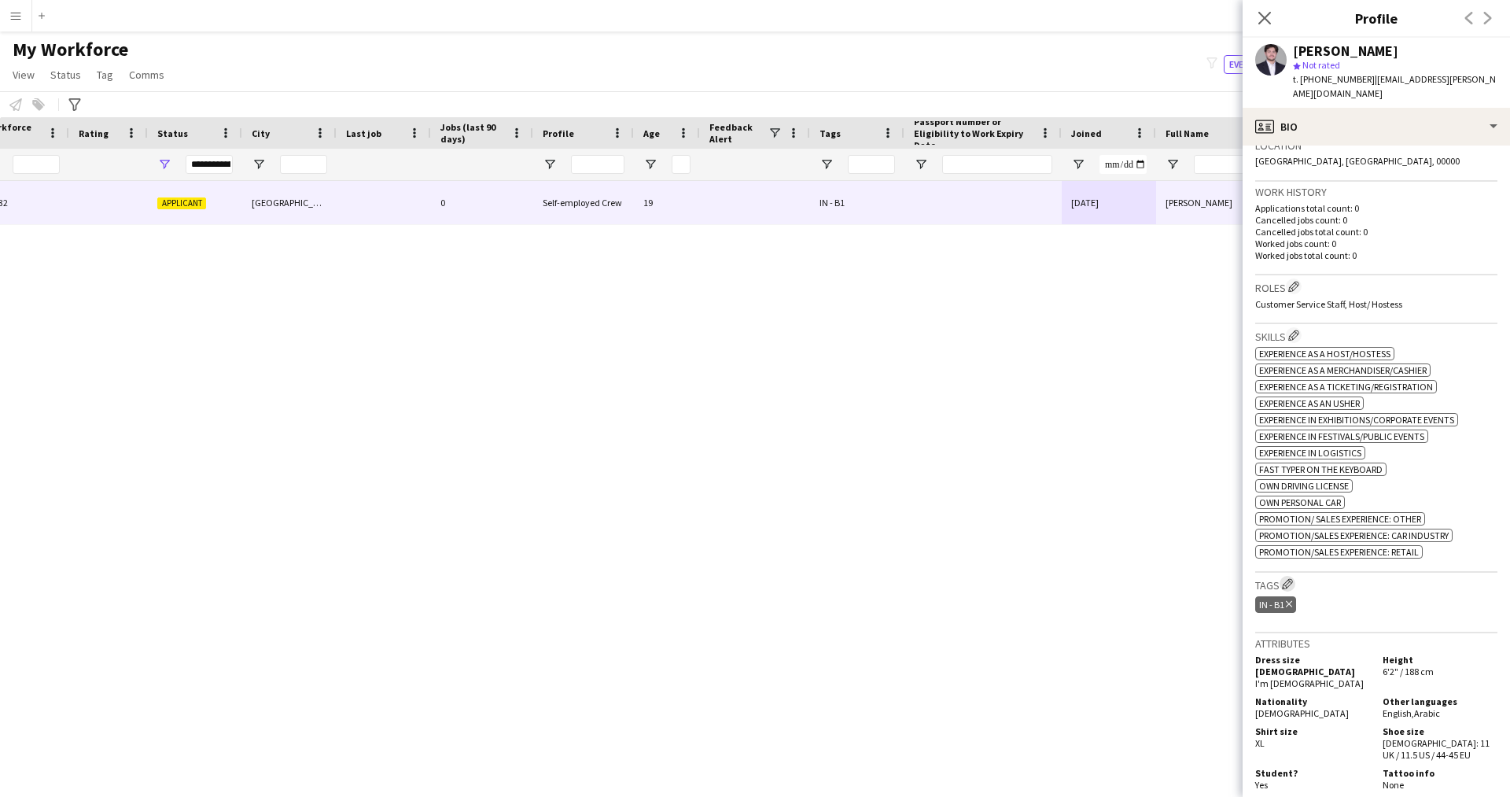
click at [1283, 578] on app-icon "Edit crew company tags" at bounding box center [1287, 583] width 11 height 11
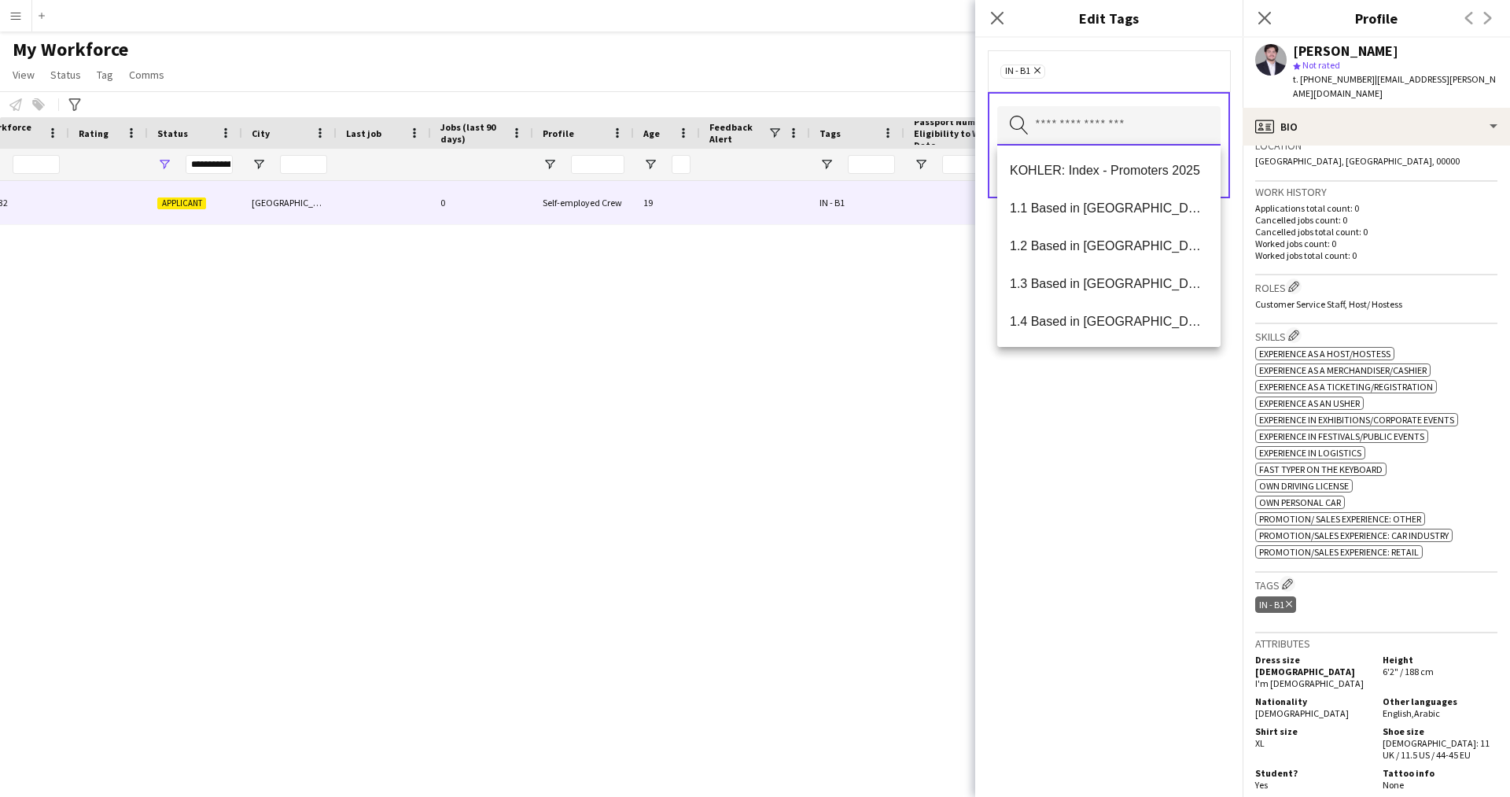
click at [1098, 140] on input "text" at bounding box center [1108, 125] width 223 height 39
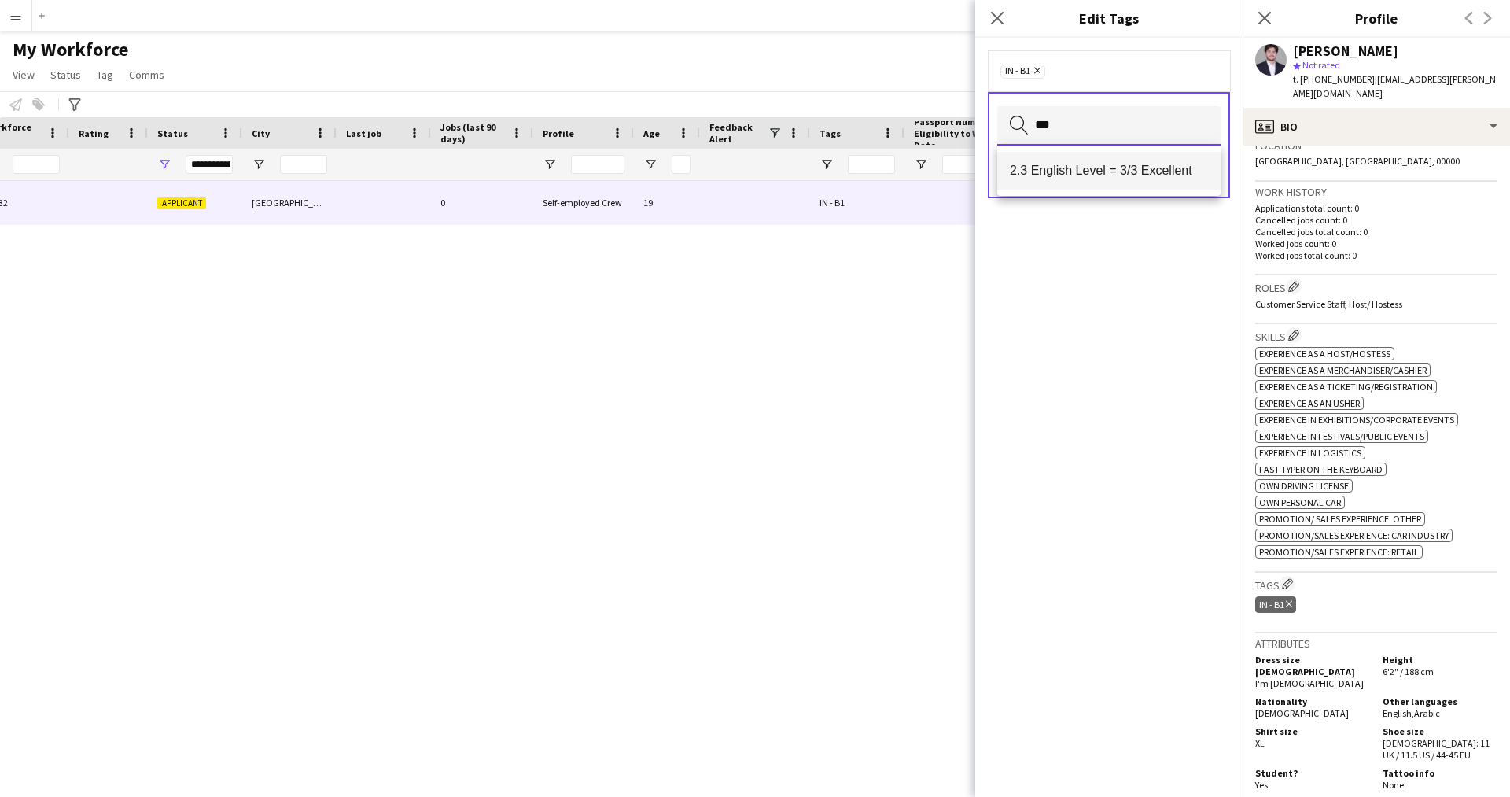
type input "***"
click at [1116, 178] on mat-option "2.3 English Level = 3/3 Excellent" at bounding box center [1108, 171] width 223 height 38
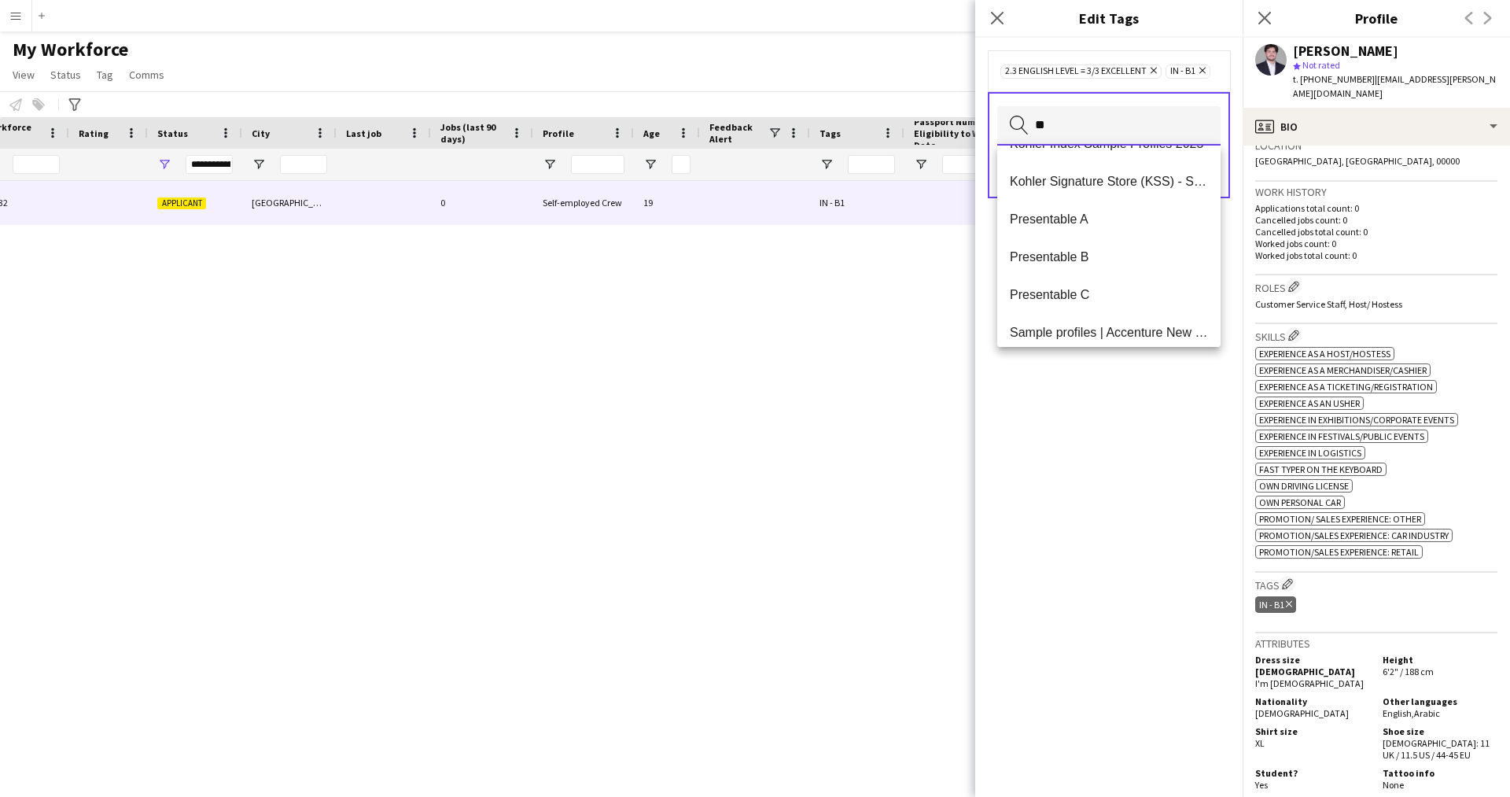
scroll to position [377, 0]
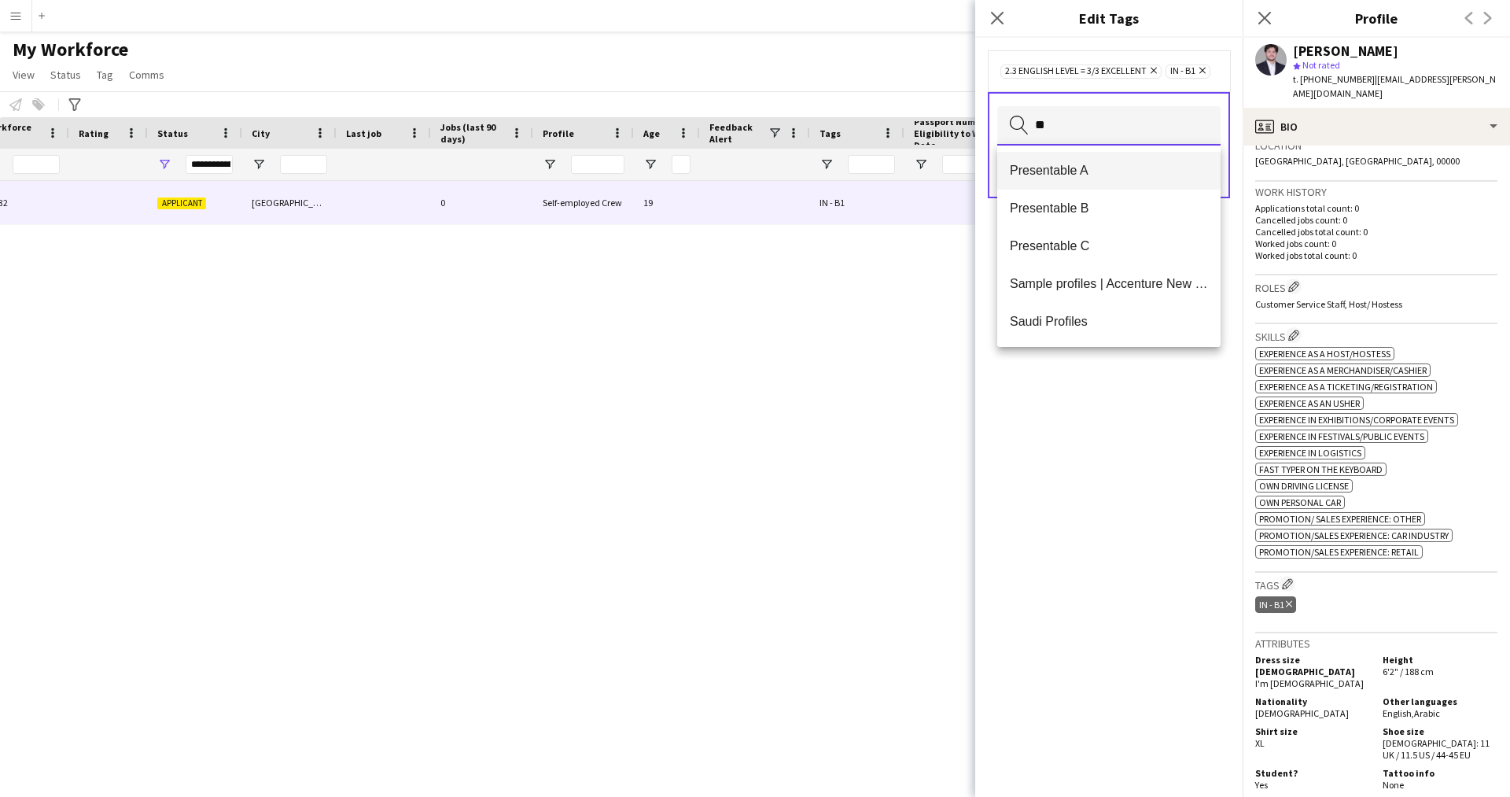
type input "**"
click at [1076, 175] on span "Presentable A" at bounding box center [1109, 170] width 198 height 15
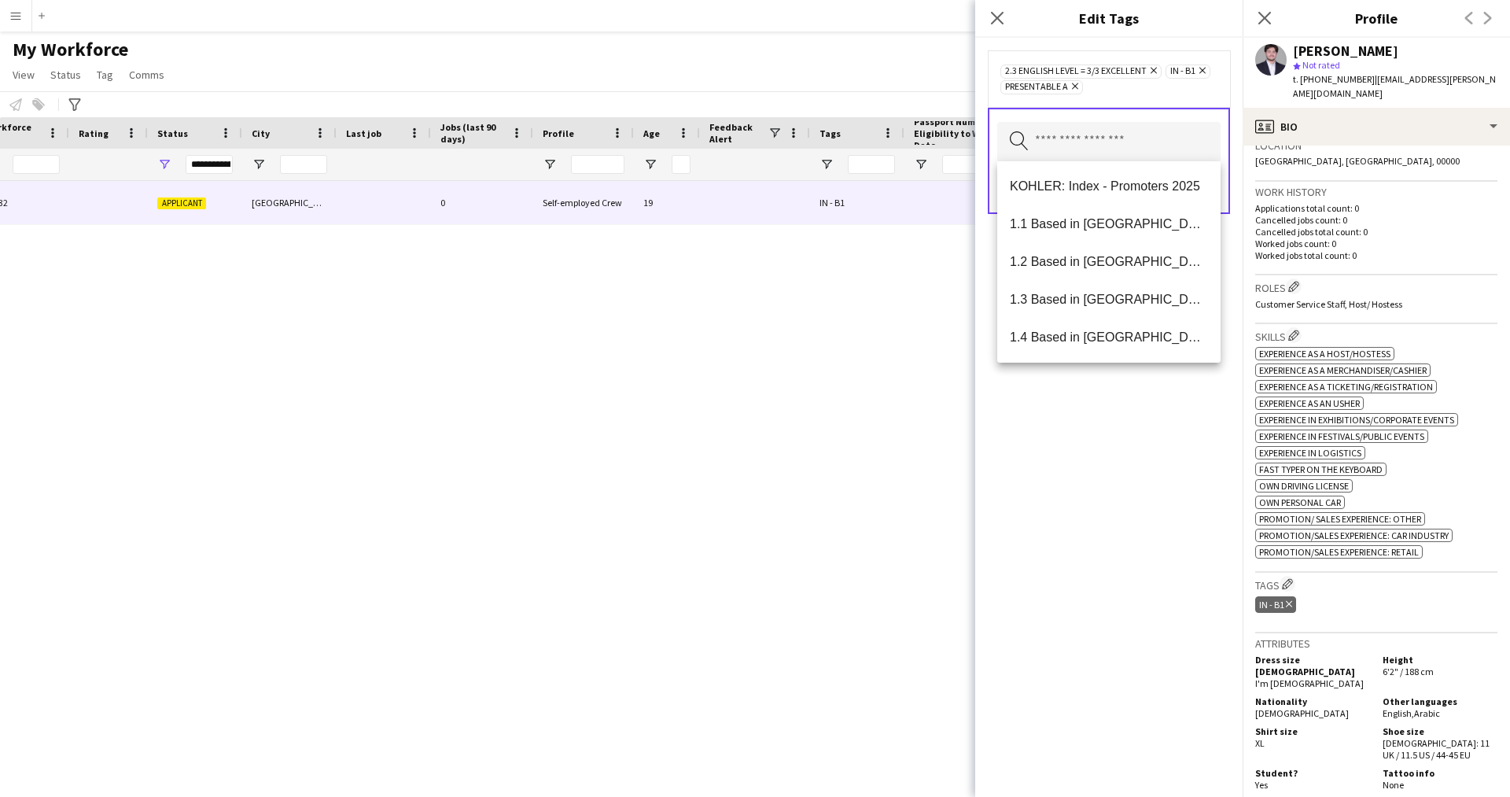
scroll to position [121, 0]
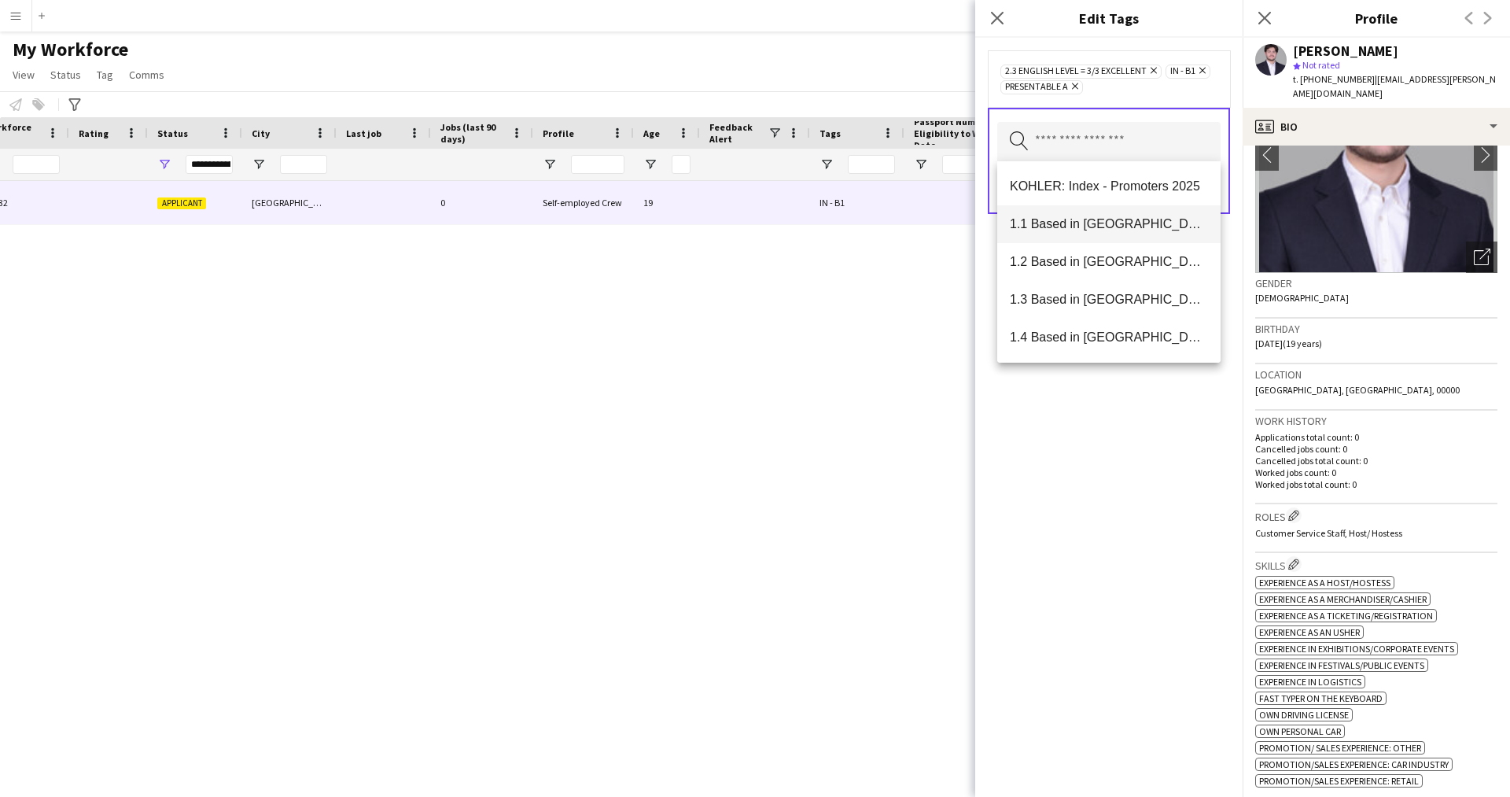
click at [1098, 241] on mat-option "1.1 Based in [GEOGRAPHIC_DATA]" at bounding box center [1108, 224] width 223 height 38
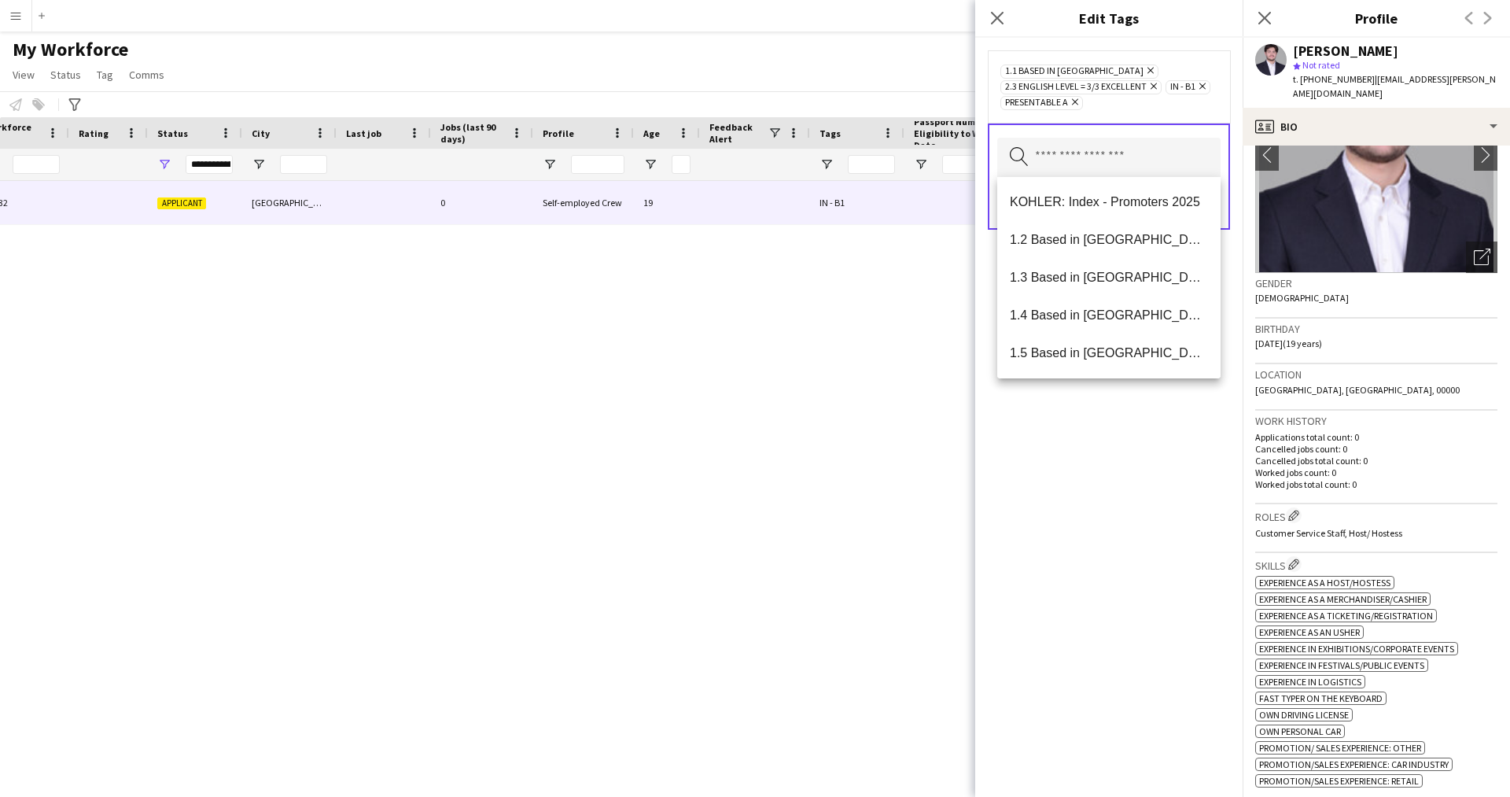
click at [1109, 502] on div "1.1 Based in Riyadh Remove 2.3 English Level = 3/3 Excellent Remove IN - B1 Rem…" at bounding box center [1108, 417] width 267 height 759
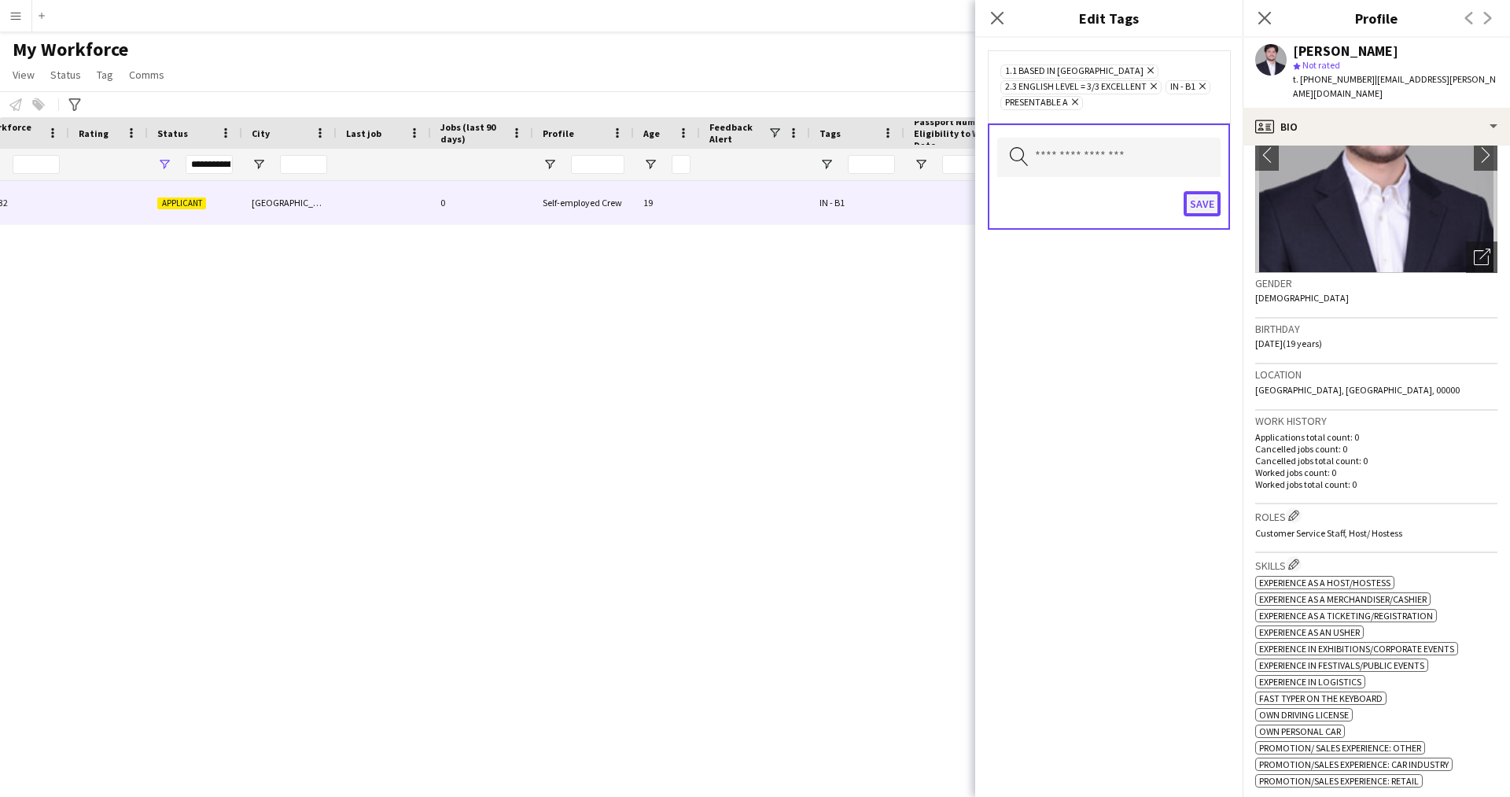
click at [1206, 210] on button "Save" at bounding box center [1201, 203] width 37 height 25
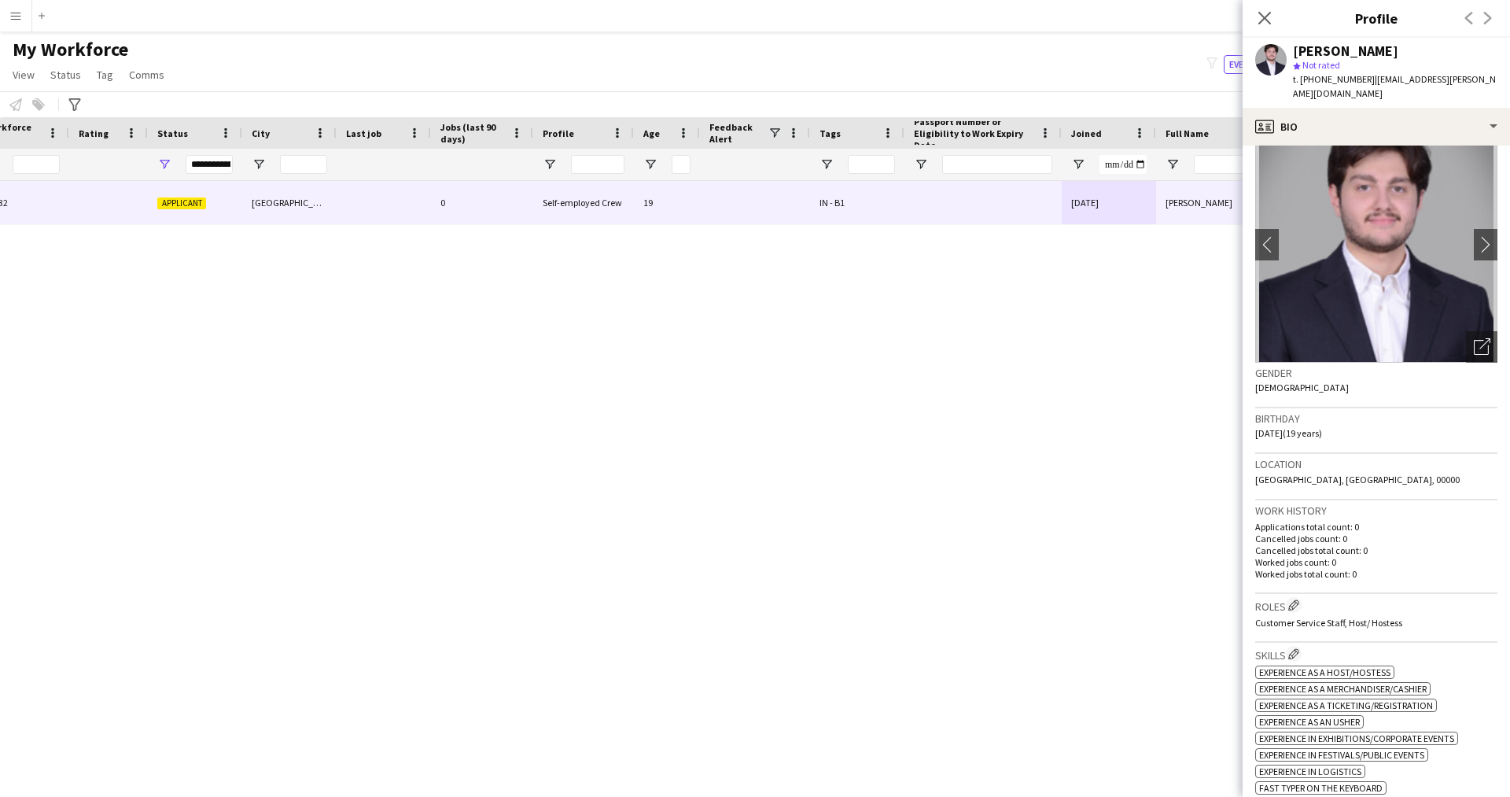
scroll to position [0, 0]
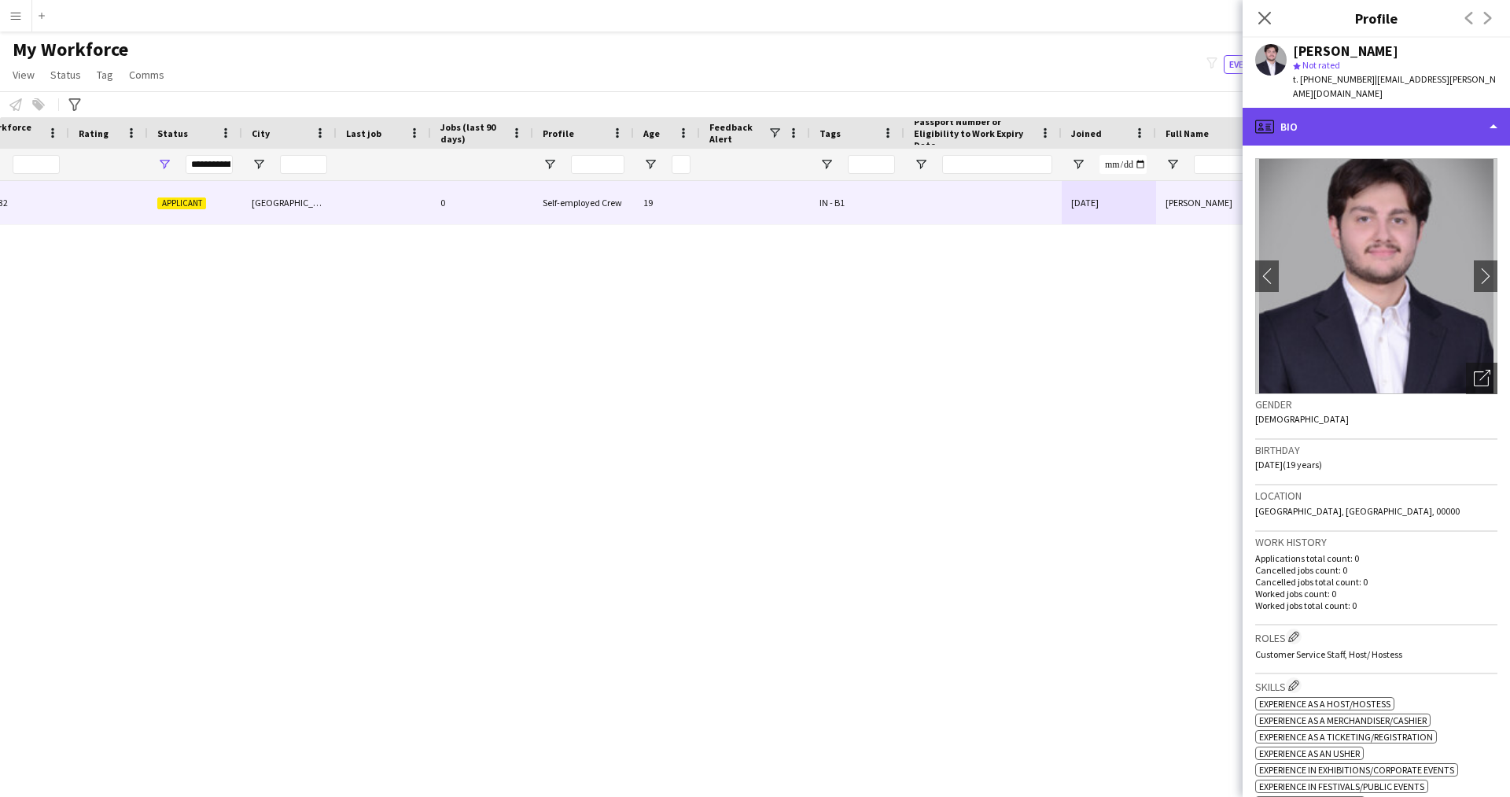
click at [1356, 108] on div "profile Bio" at bounding box center [1375, 127] width 267 height 38
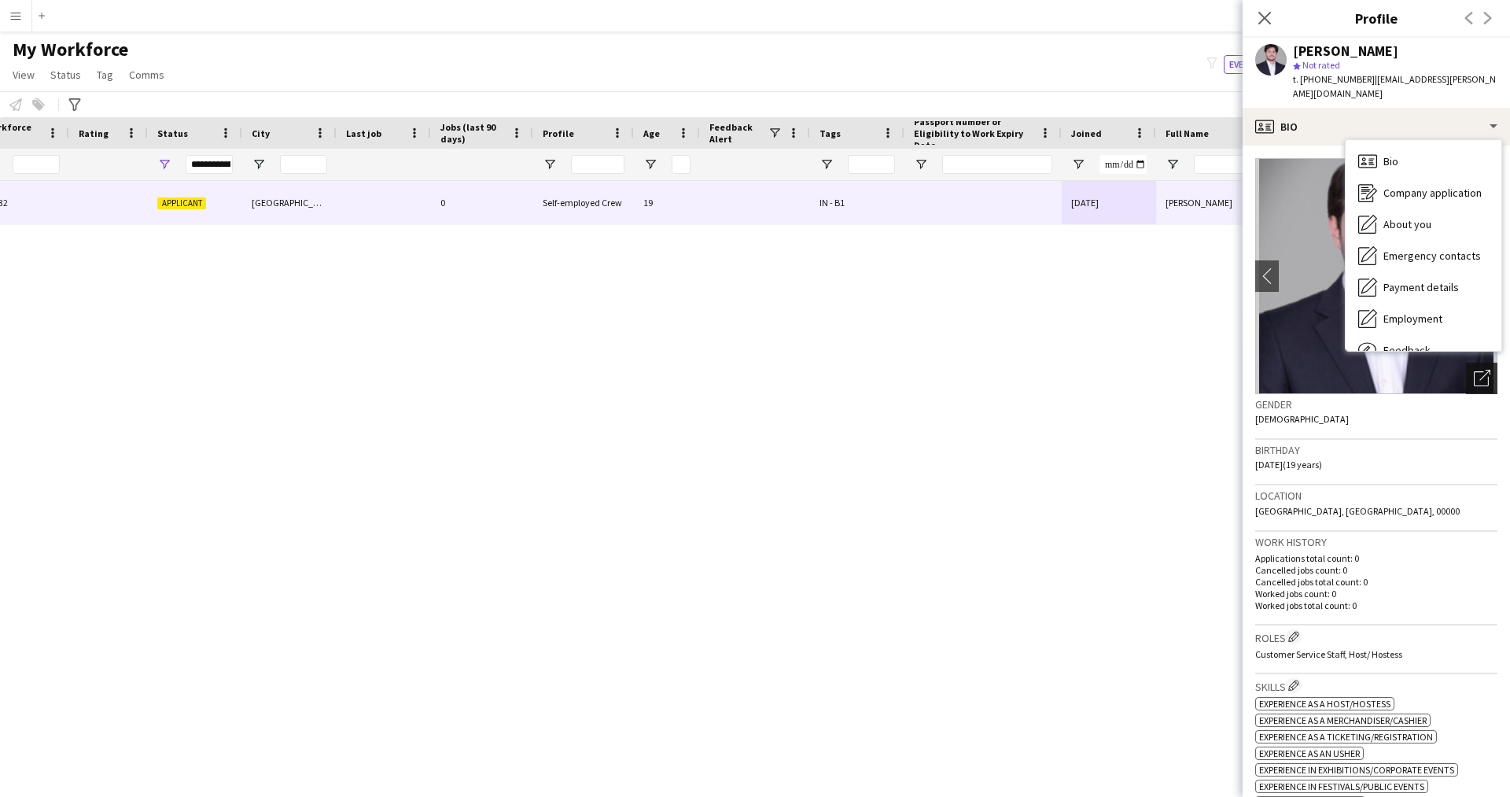
click at [1473, 370] on icon "Open photos pop-in" at bounding box center [1481, 378] width 17 height 17
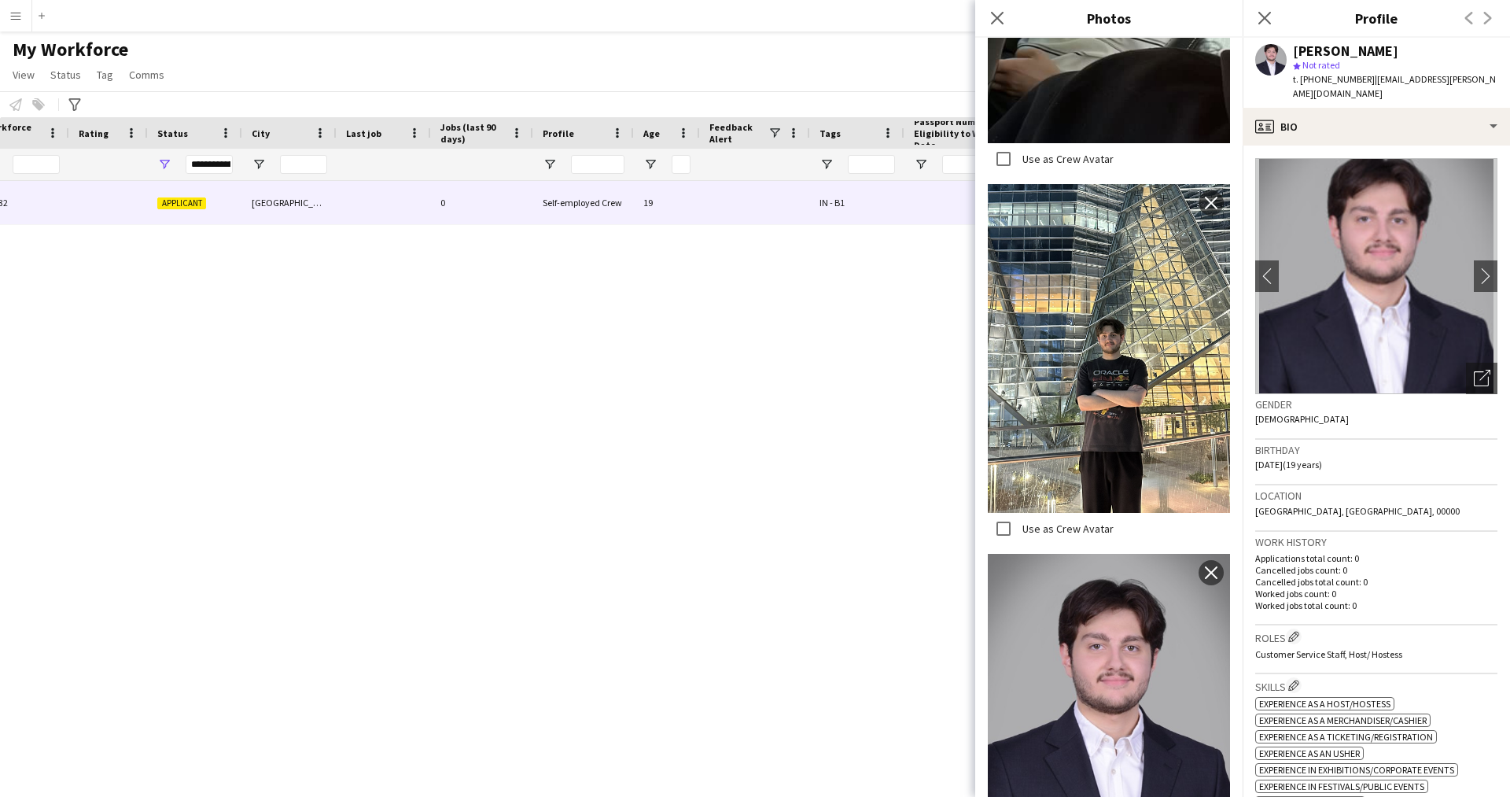
scroll to position [1492, 0]
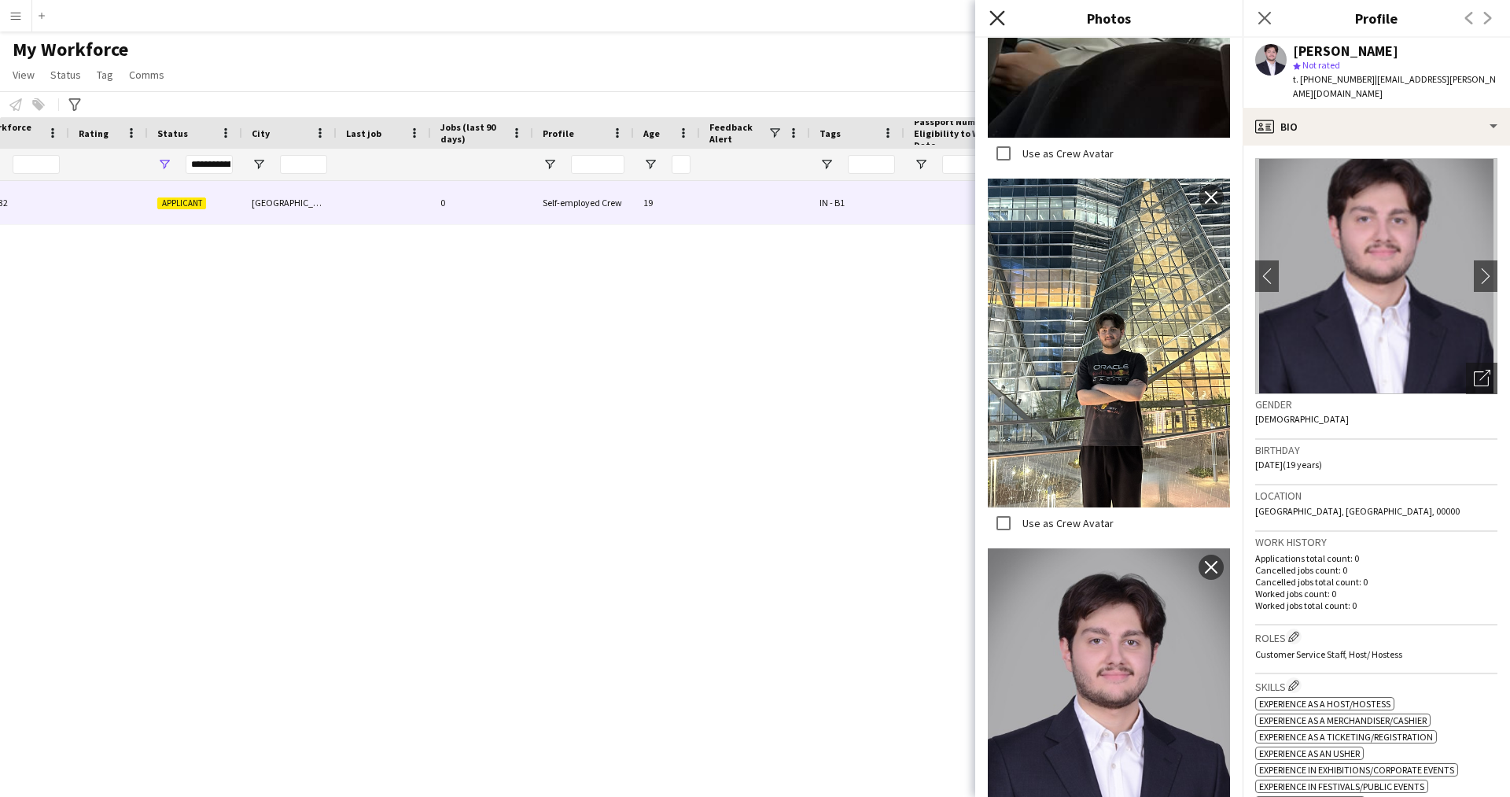
click at [998, 18] on icon at bounding box center [996, 17] width 15 height 15
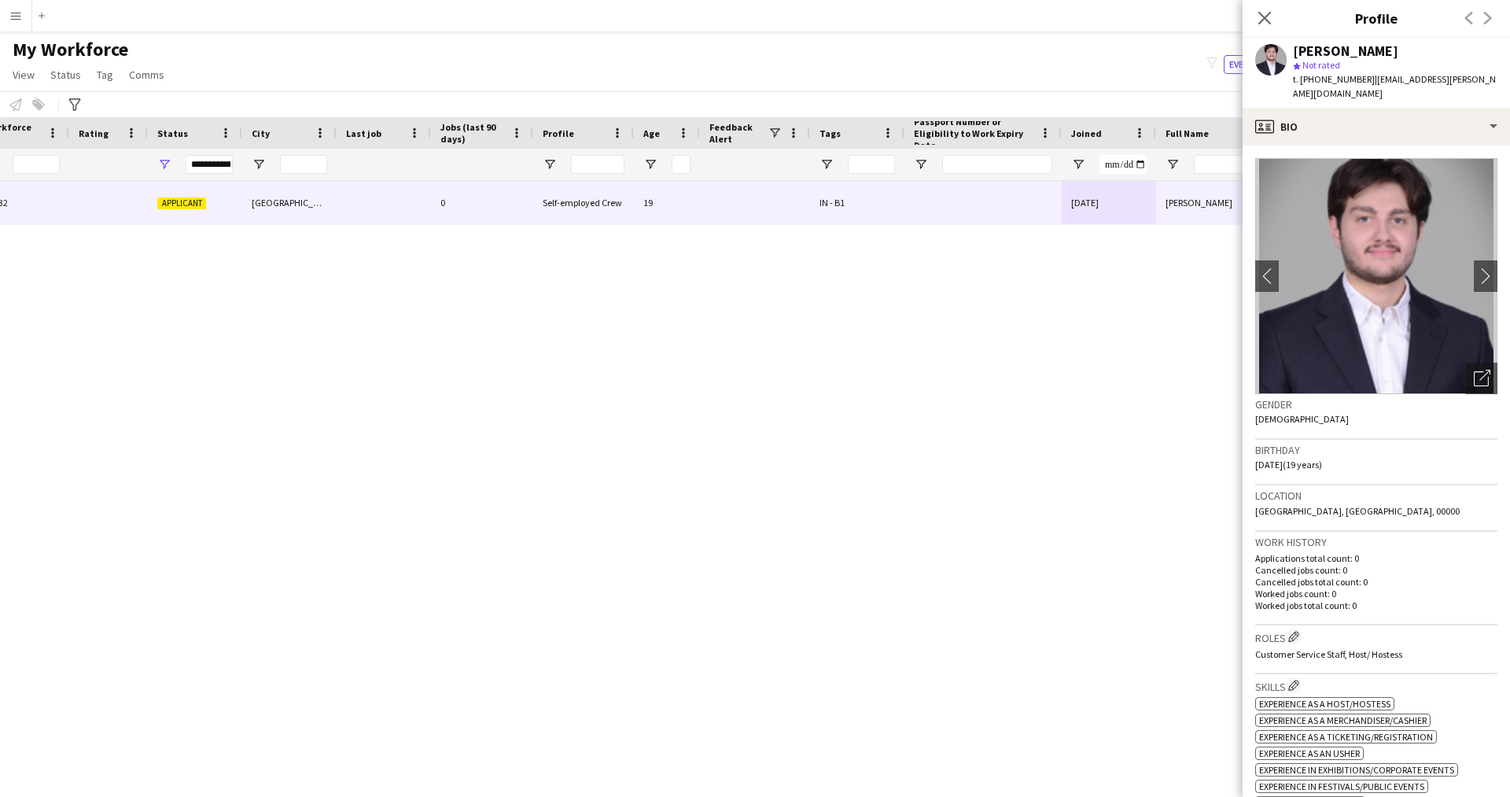
scroll to position [0, 0]
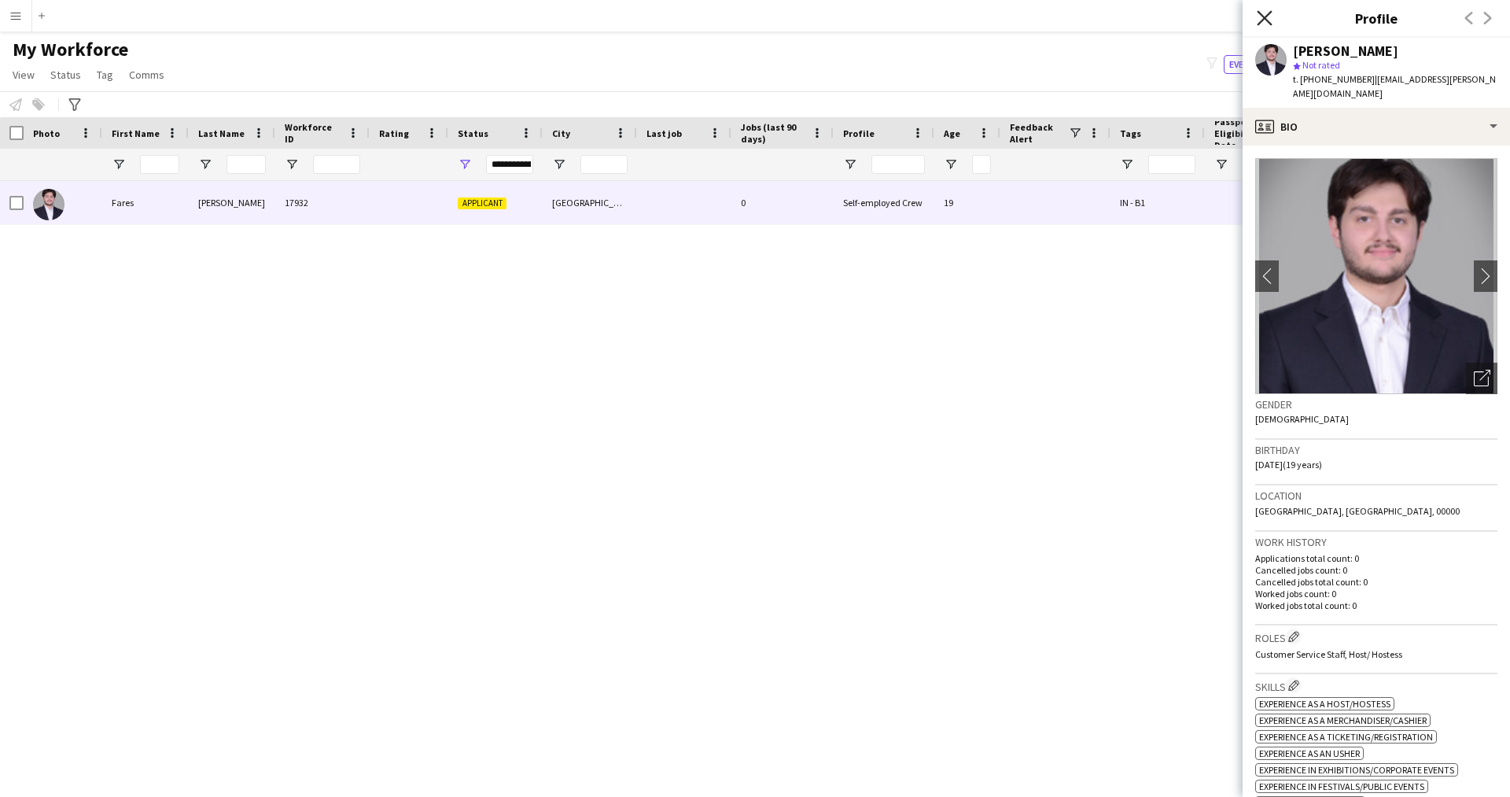
click at [1270, 17] on icon "Close pop-in" at bounding box center [1263, 17] width 15 height 15
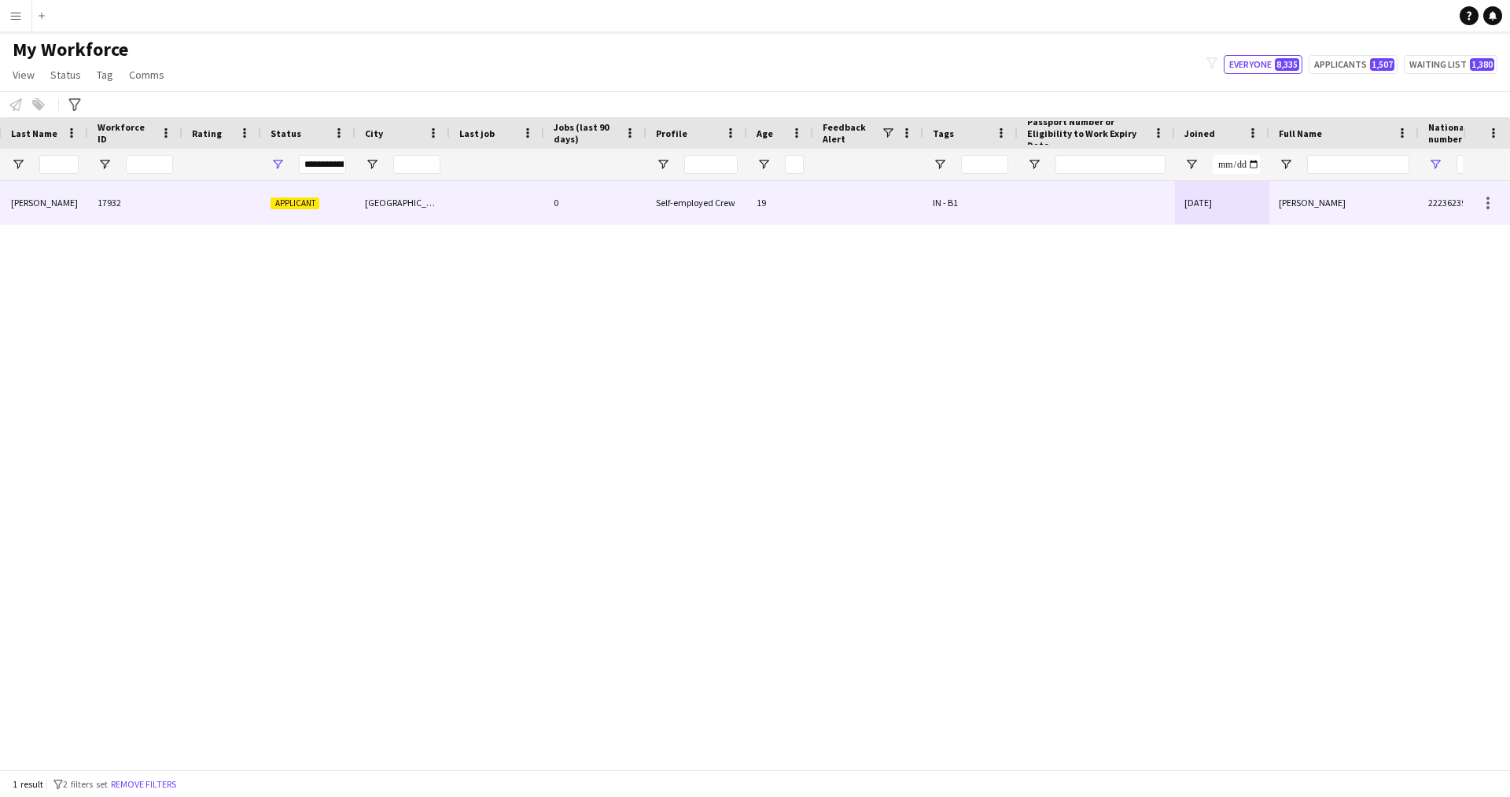
scroll to position [0, 300]
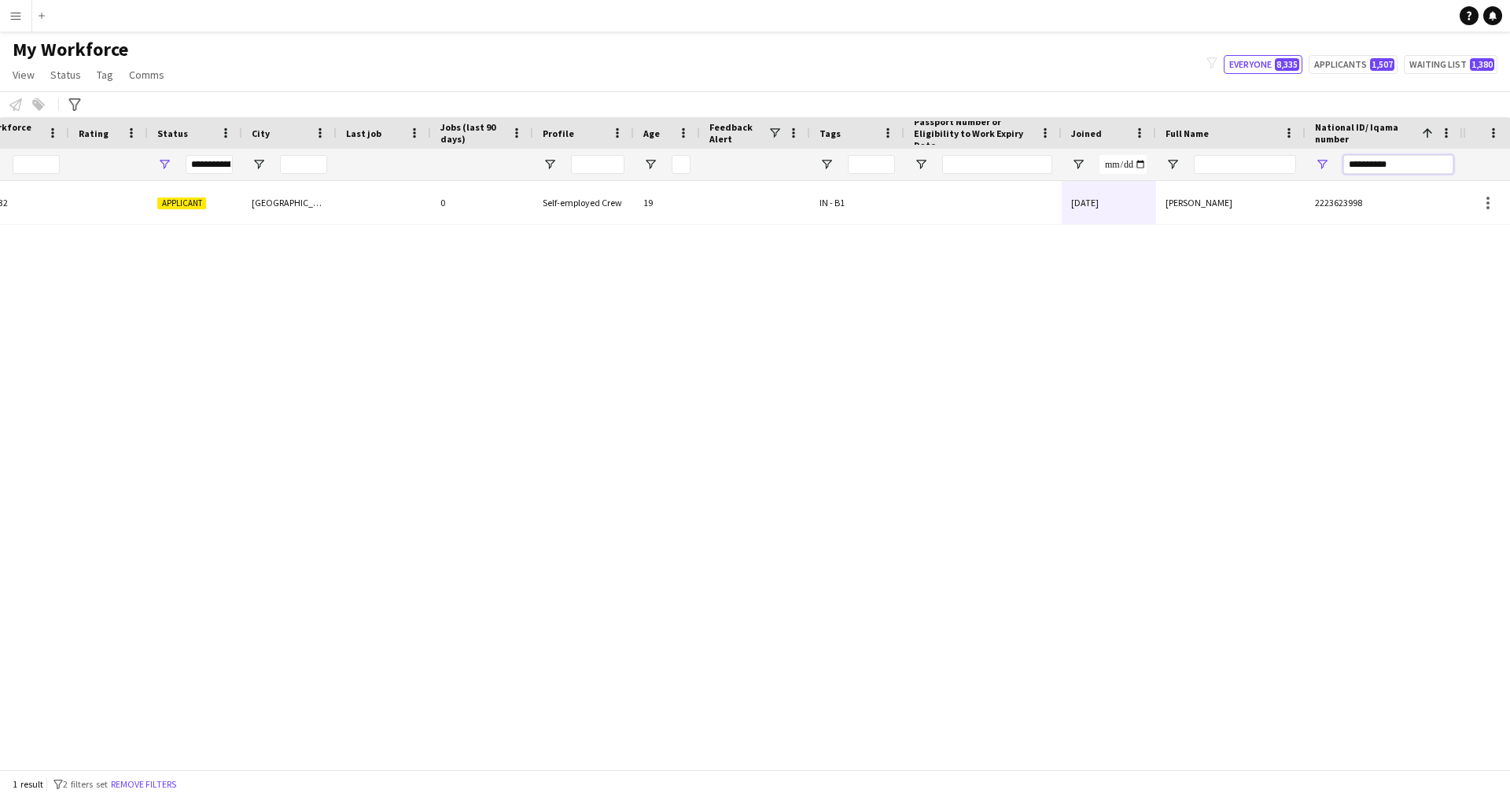
drag, startPoint x: 1421, startPoint y: 160, endPoint x: 1217, endPoint y: 190, distance: 205.9
click at [1217, 190] on div "Workforce Details Profile Data Workforce Details Profile Data Profile Age 1" at bounding box center [755, 443] width 1510 height 652
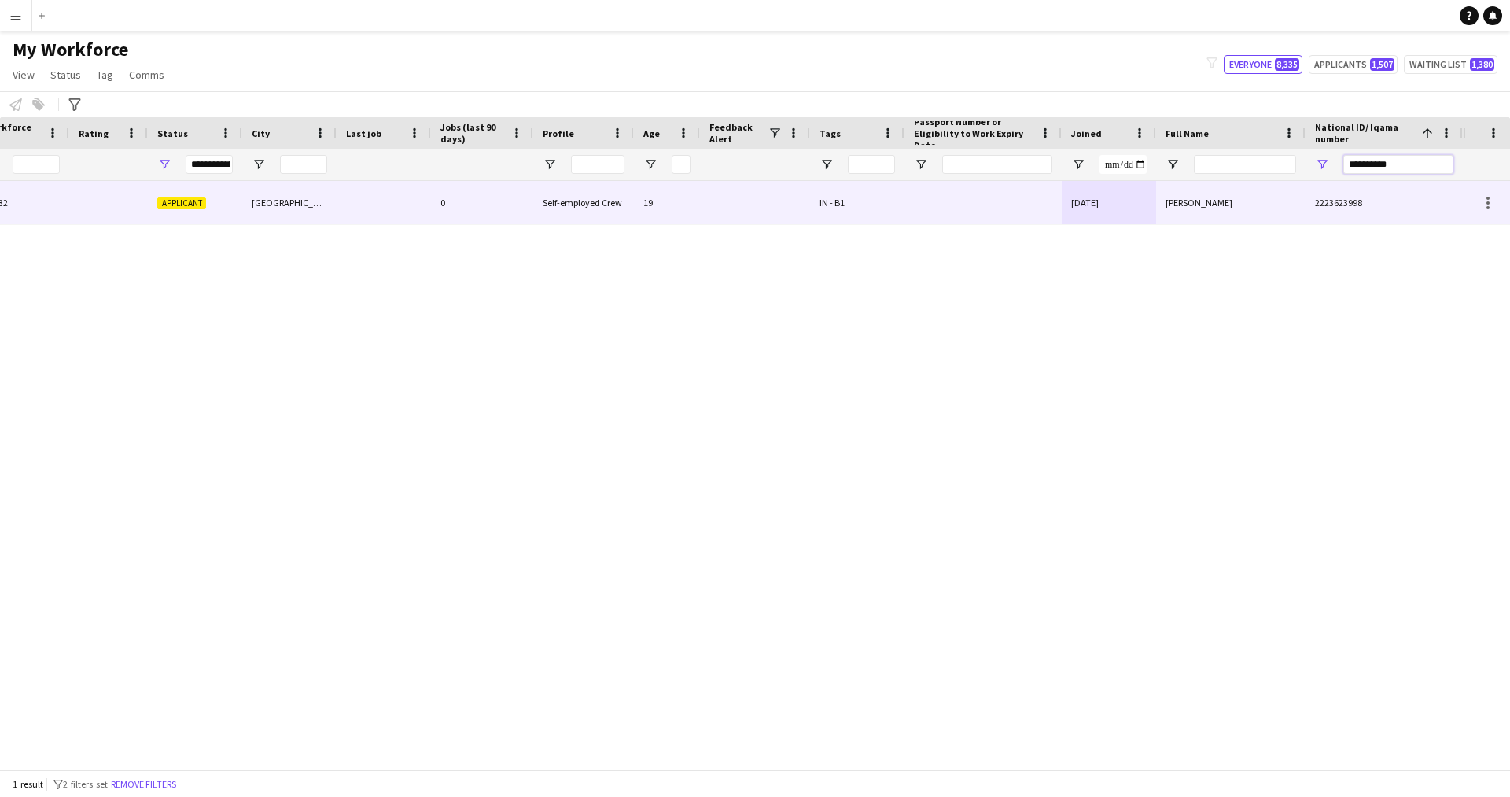
paste input "National ID/ Iqama number Filter Input"
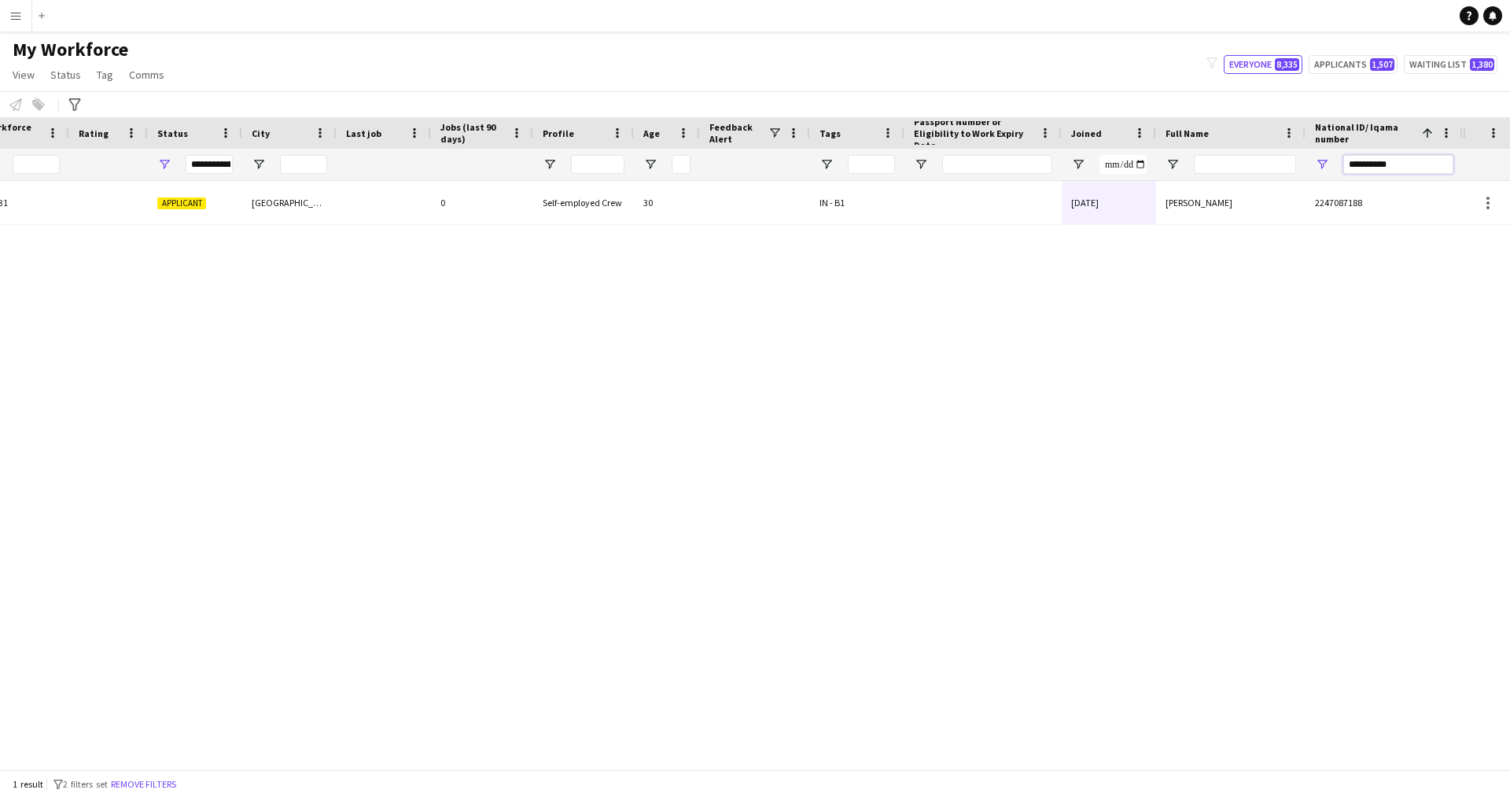
type input "**********"
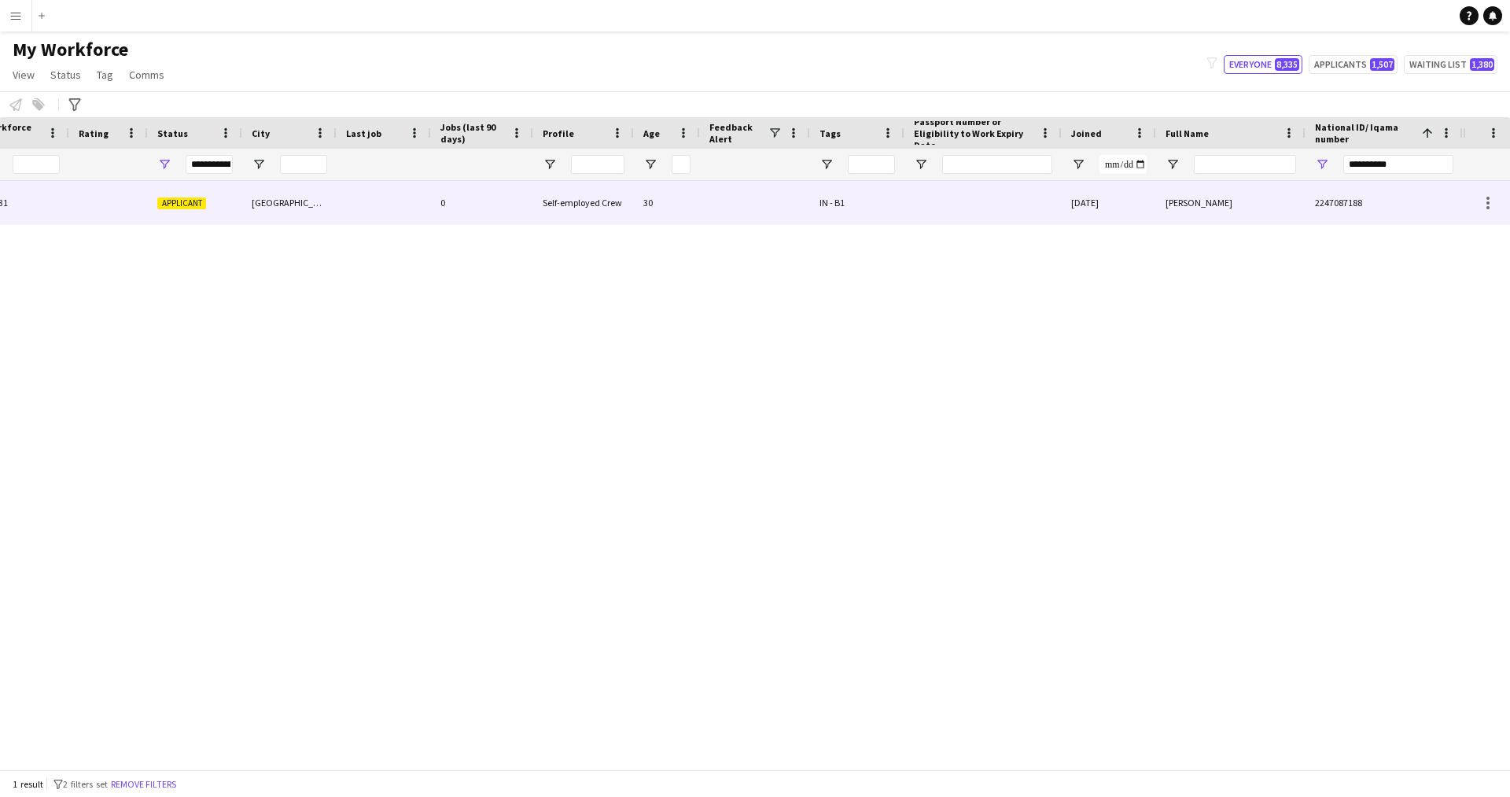
click at [977, 209] on div at bounding box center [982, 202] width 157 height 43
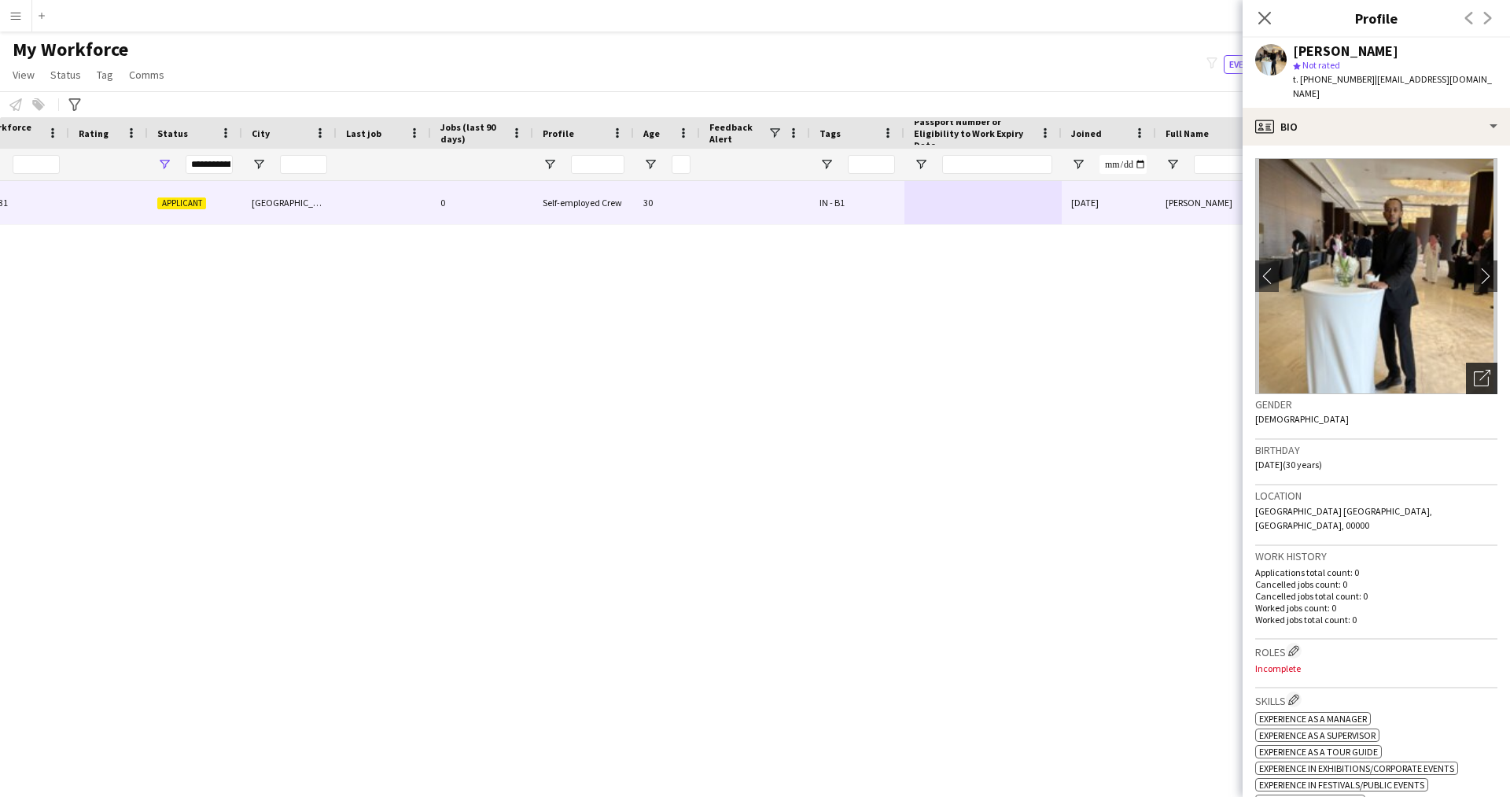
click at [1473, 370] on icon "Open photos pop-in" at bounding box center [1481, 378] width 17 height 17
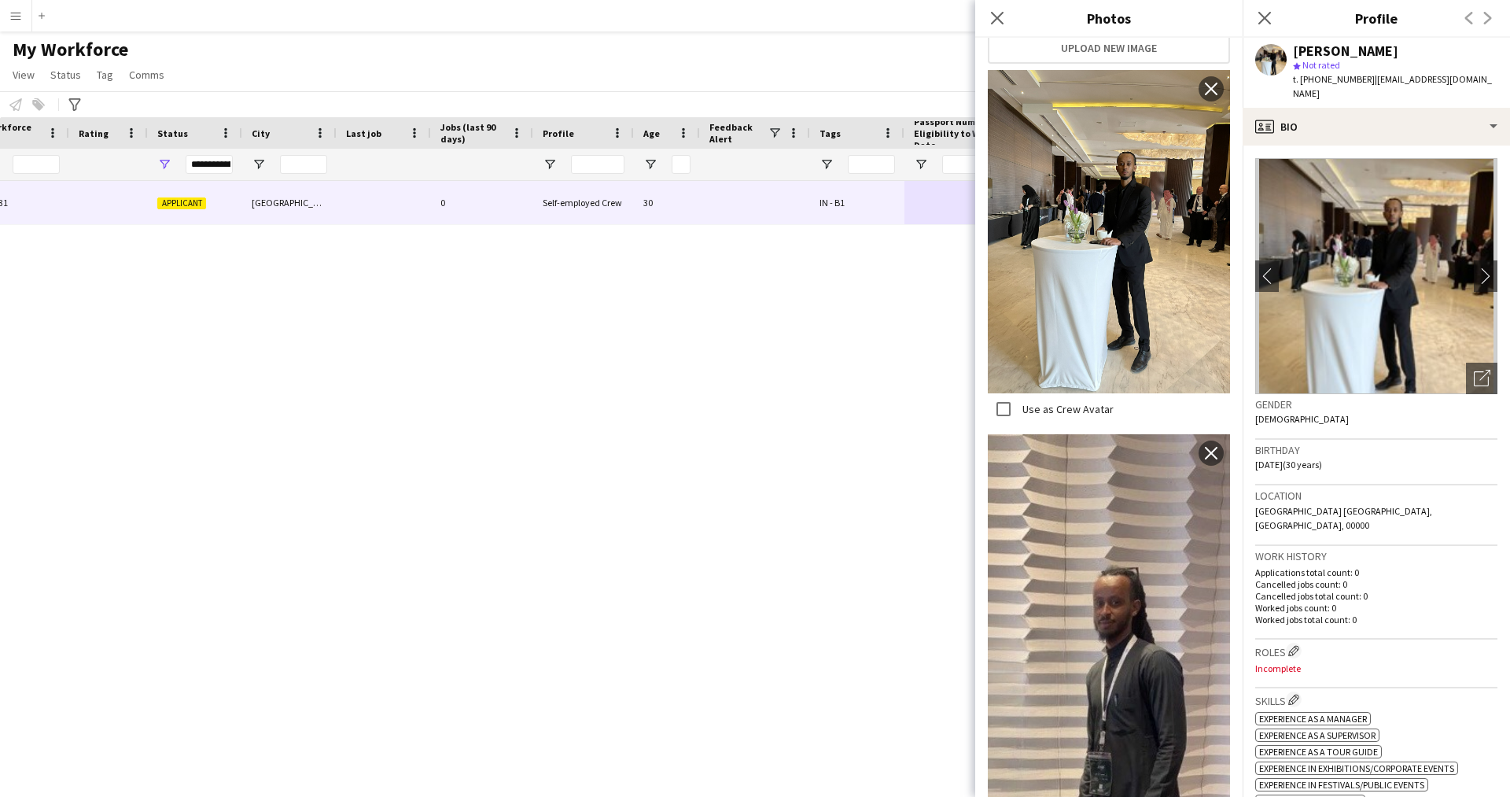
scroll to position [308, 0]
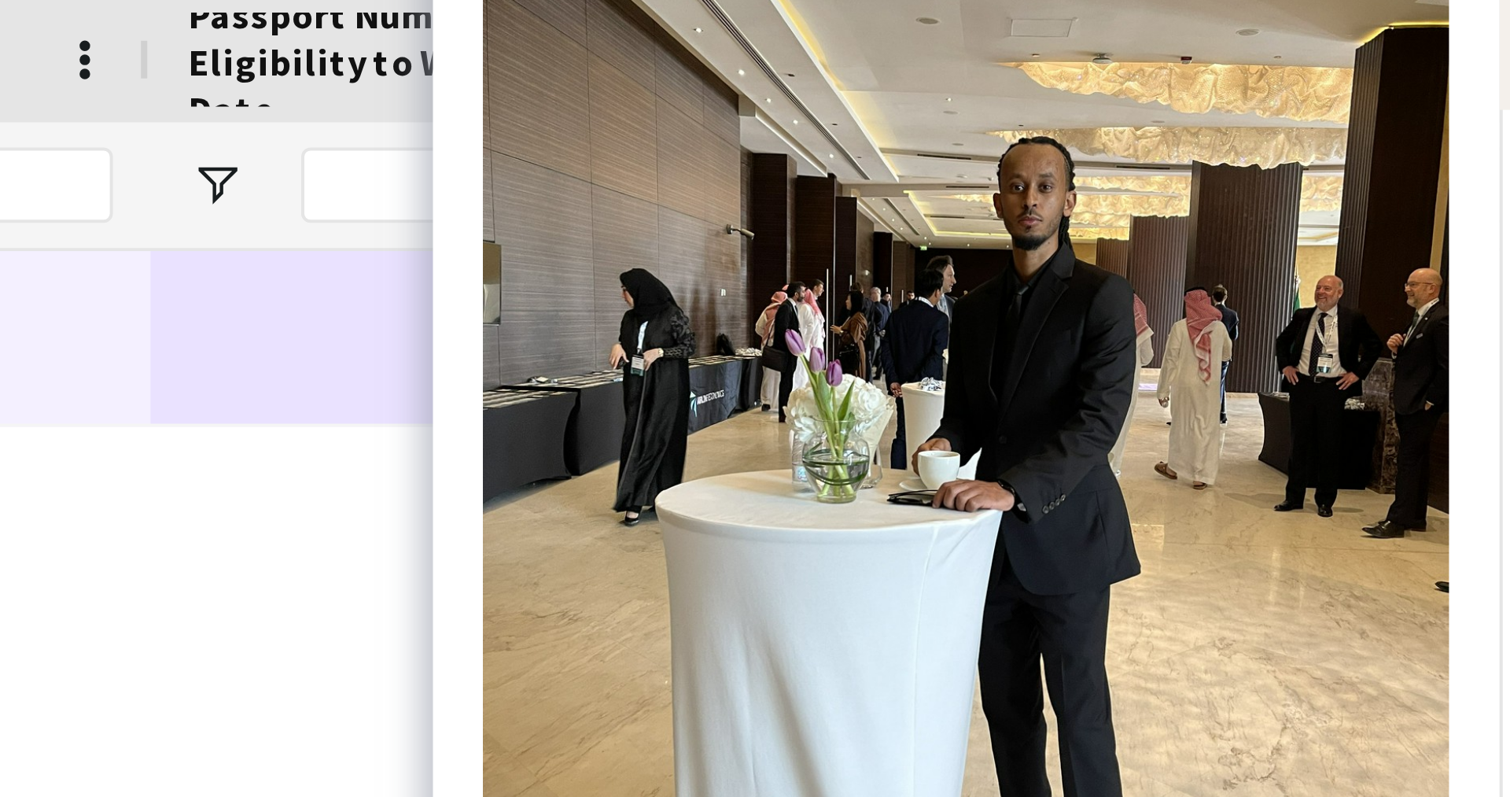
click at [1137, 159] on img at bounding box center [1109, 232] width 242 height 323
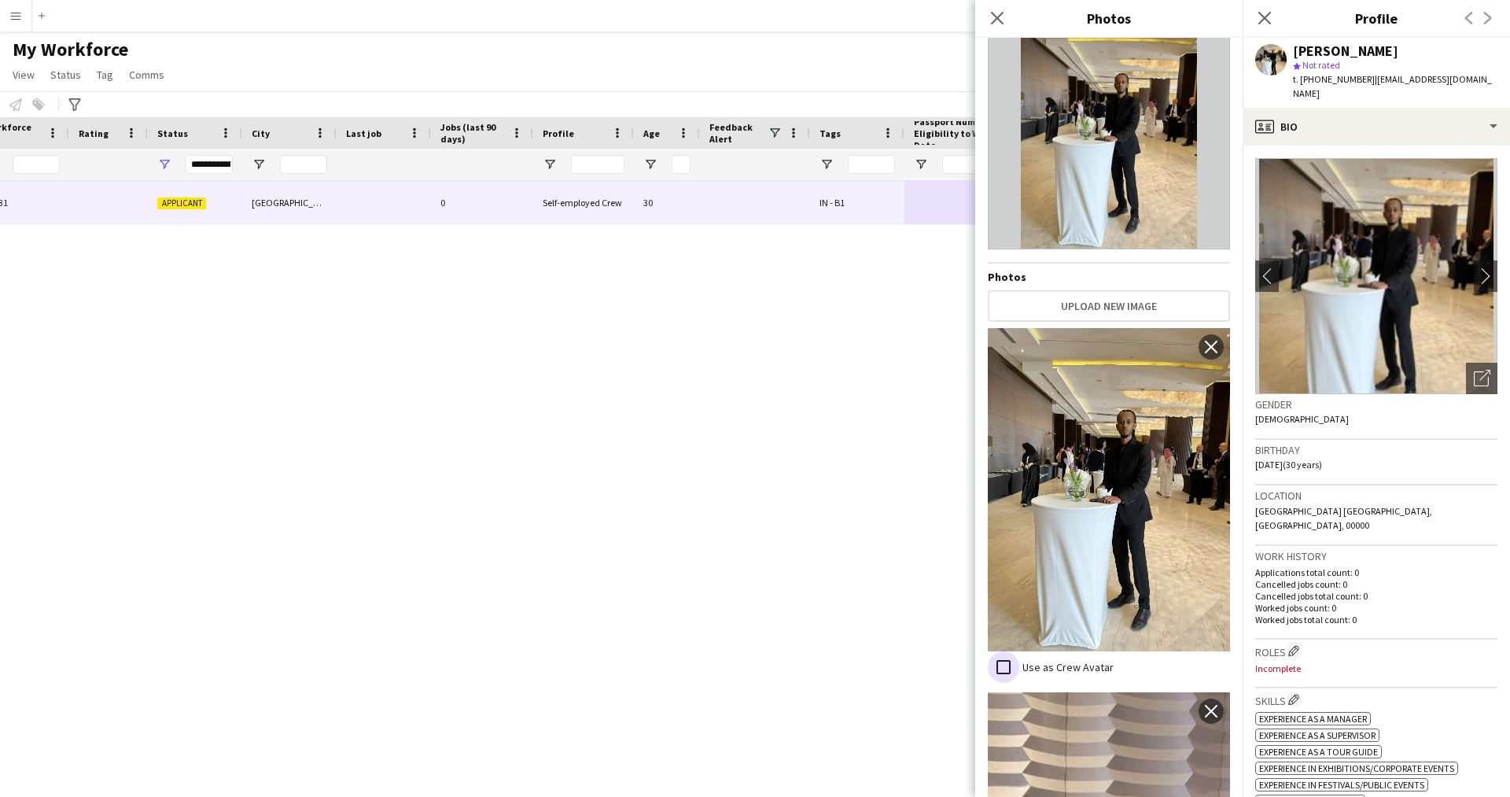
scroll to position [0, 0]
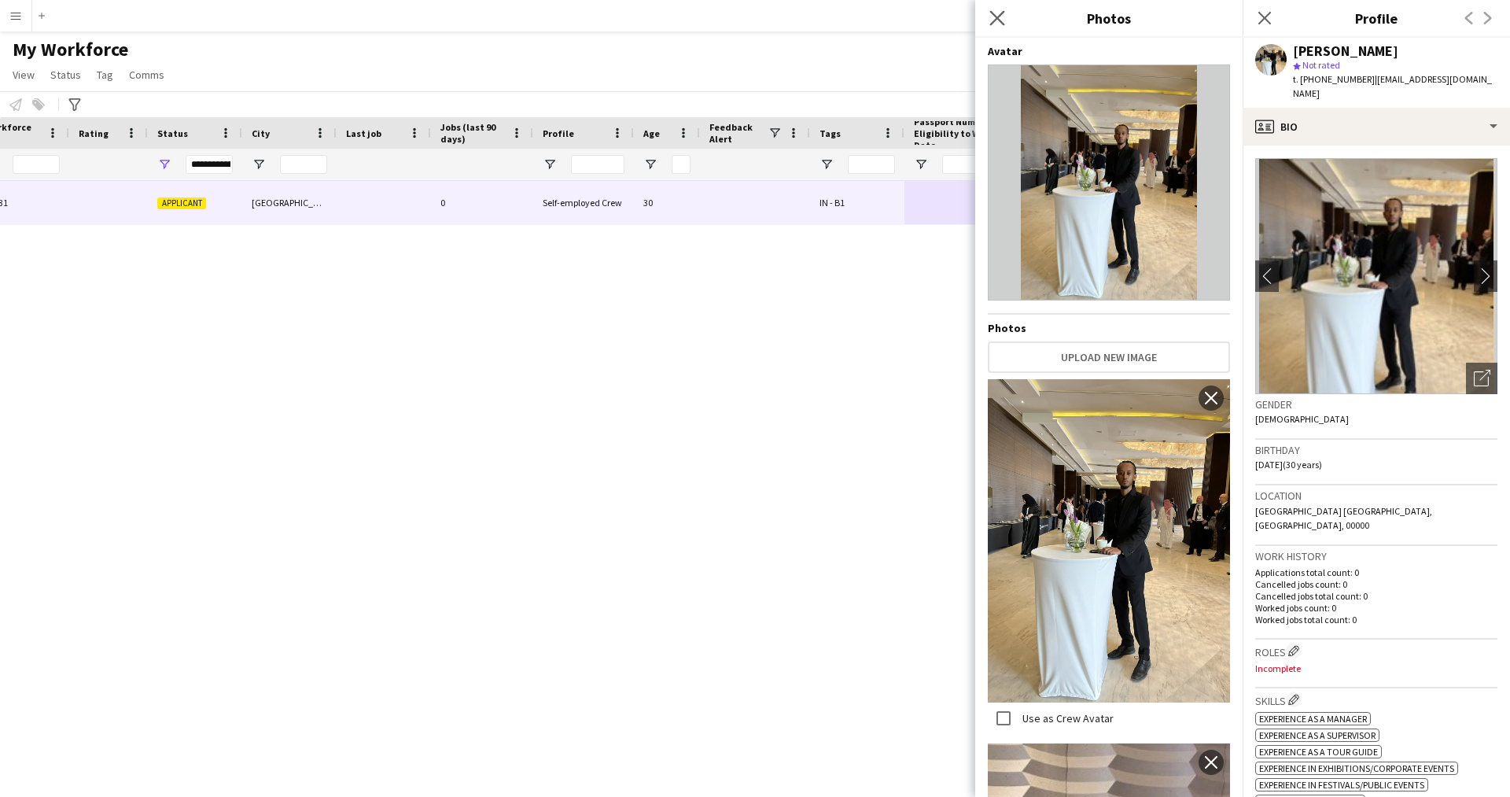
click at [1006, 17] on app-icon "Close pop-in" at bounding box center [997, 18] width 23 height 23
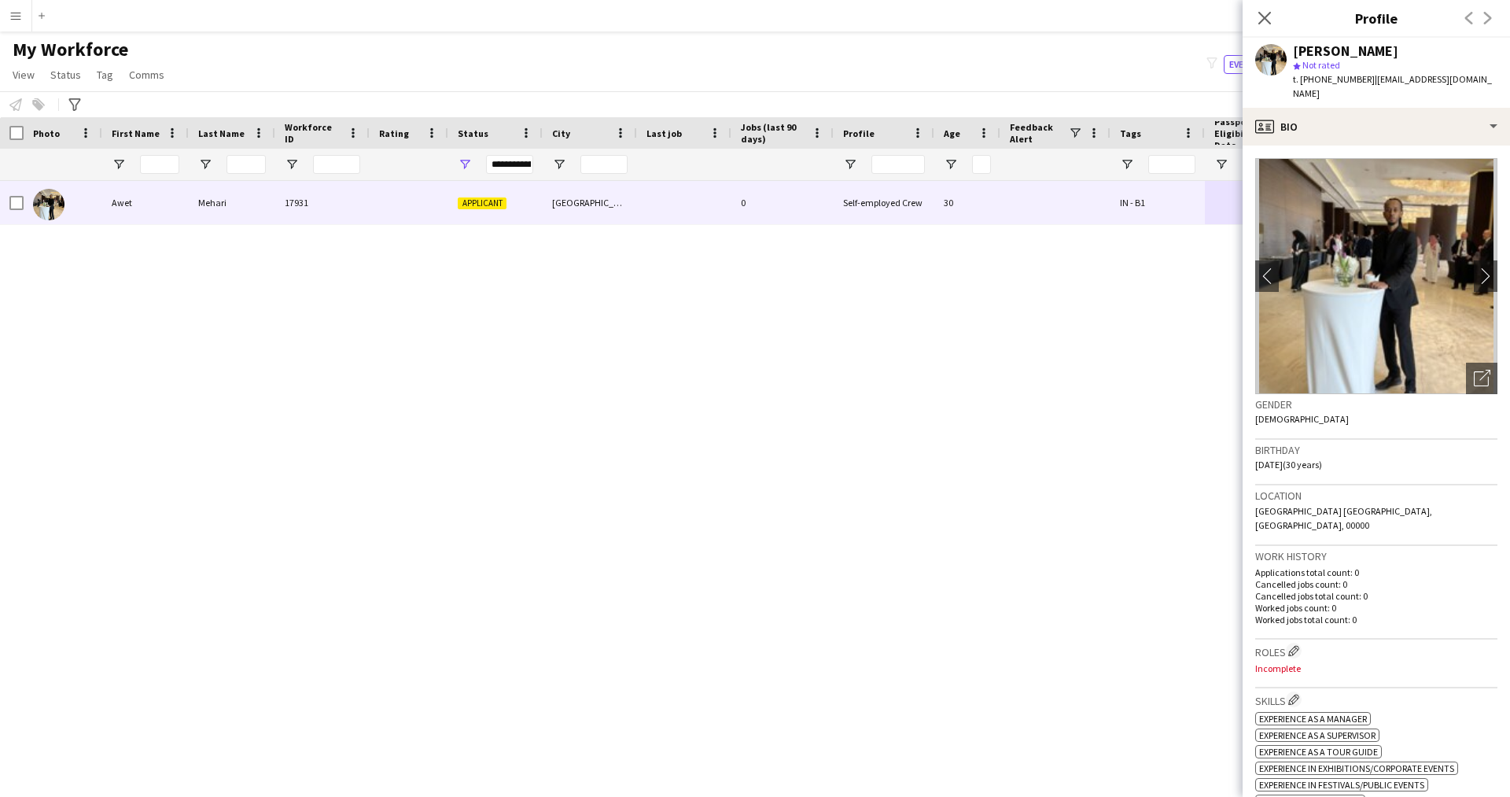
scroll to position [94, 0]
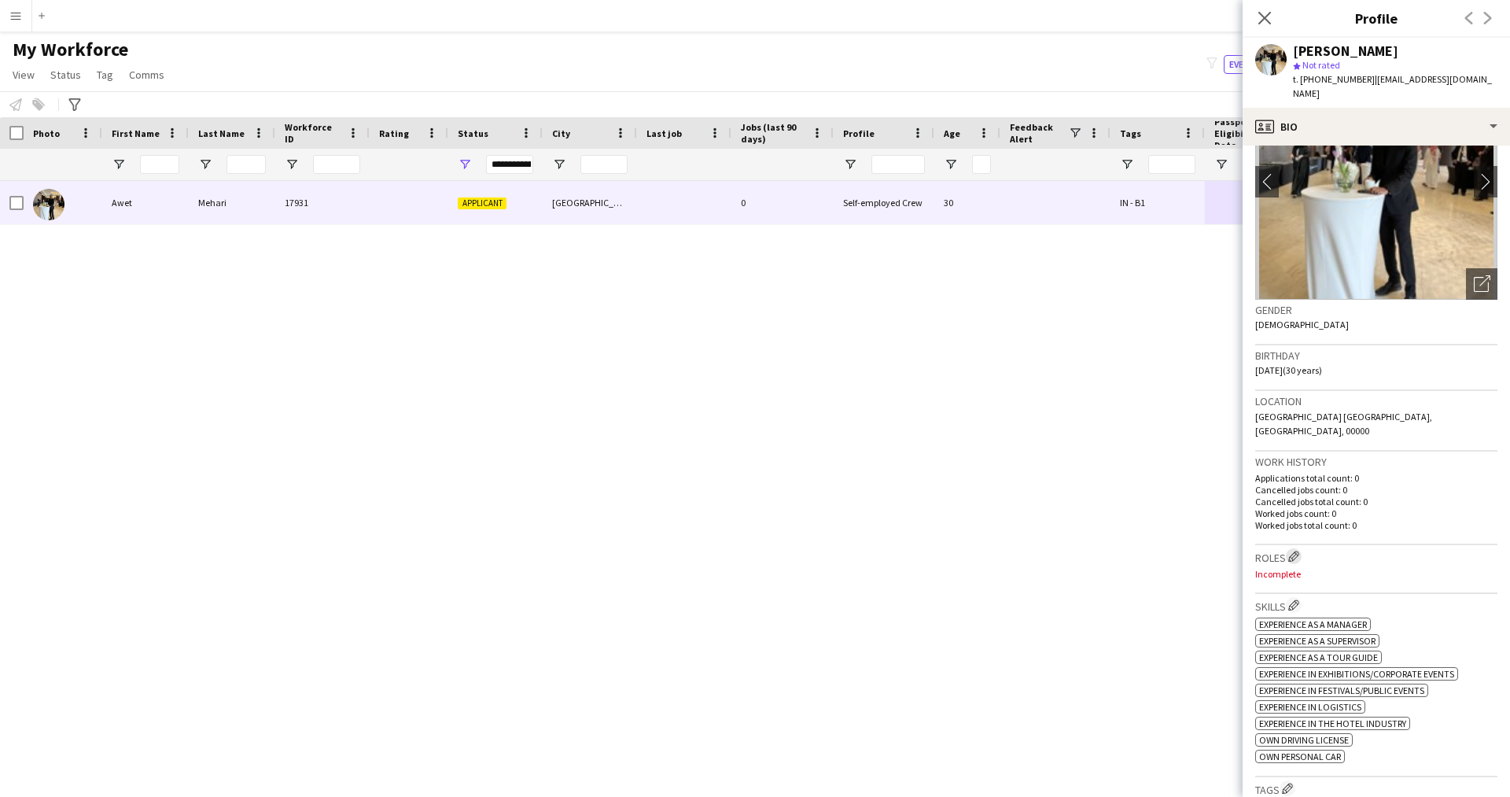
click at [1291, 548] on button "Edit crew company roles" at bounding box center [1294, 556] width 16 height 16
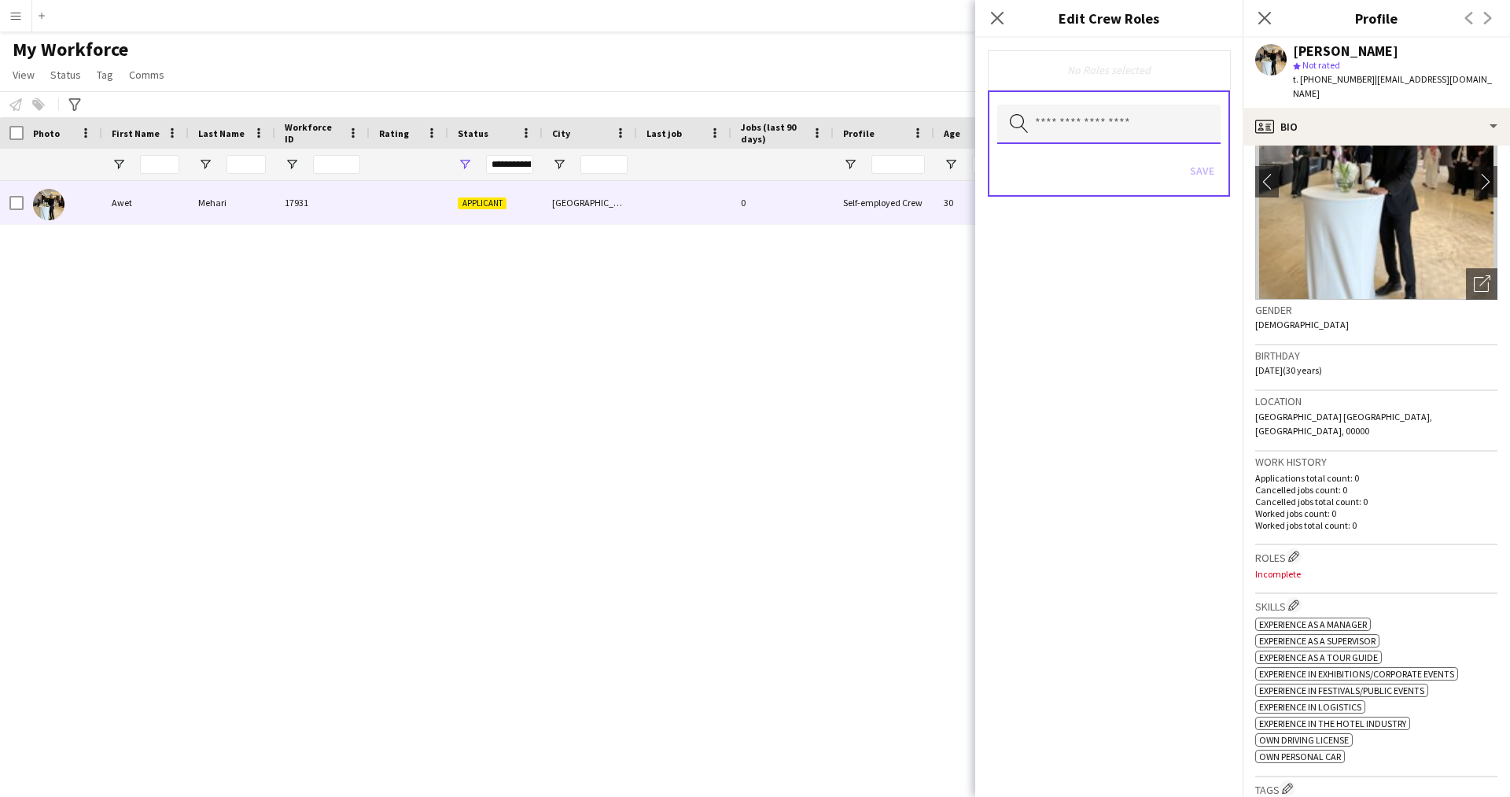
click at [1059, 143] on input "text" at bounding box center [1108, 124] width 223 height 39
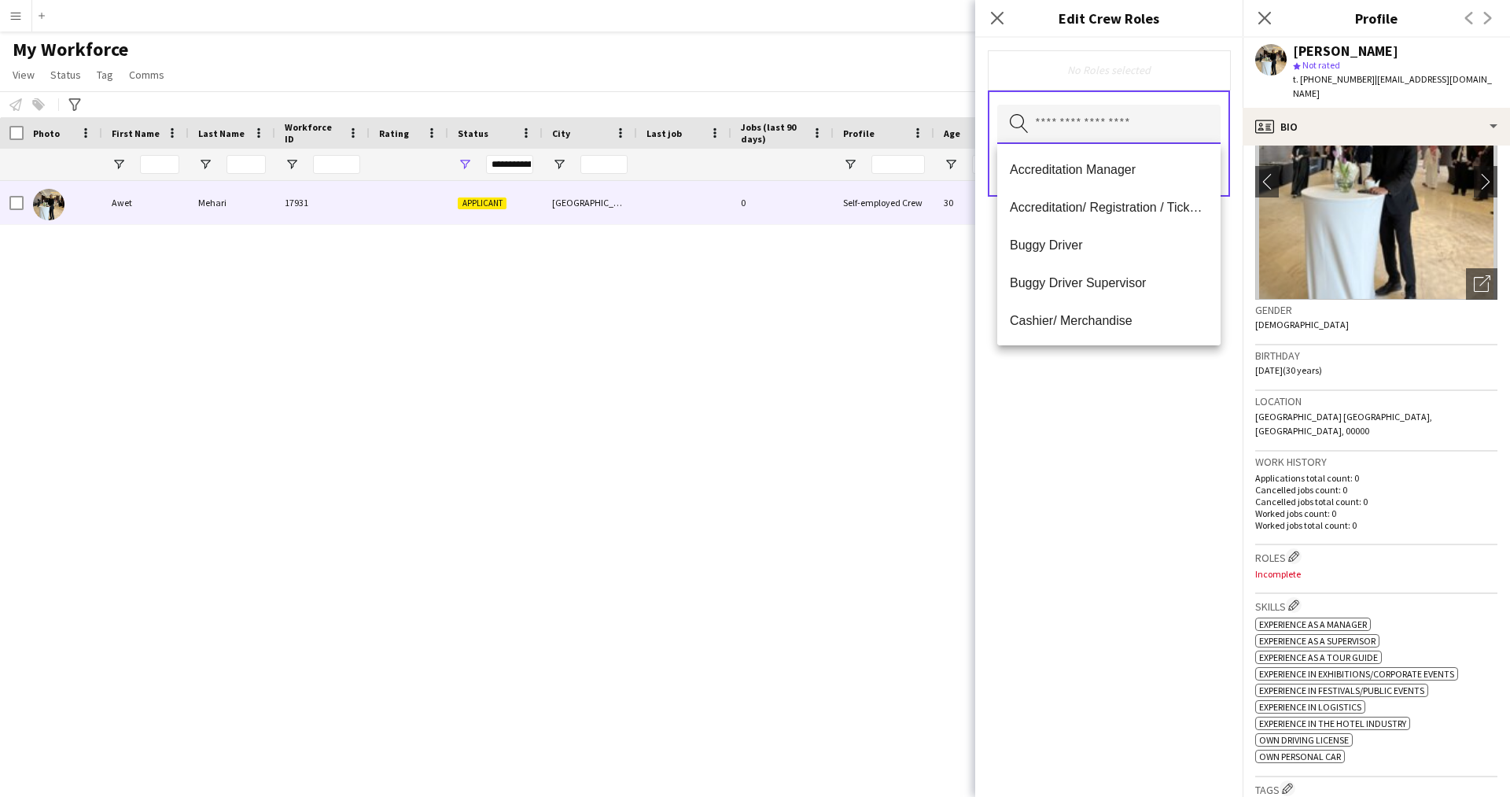
type input "*"
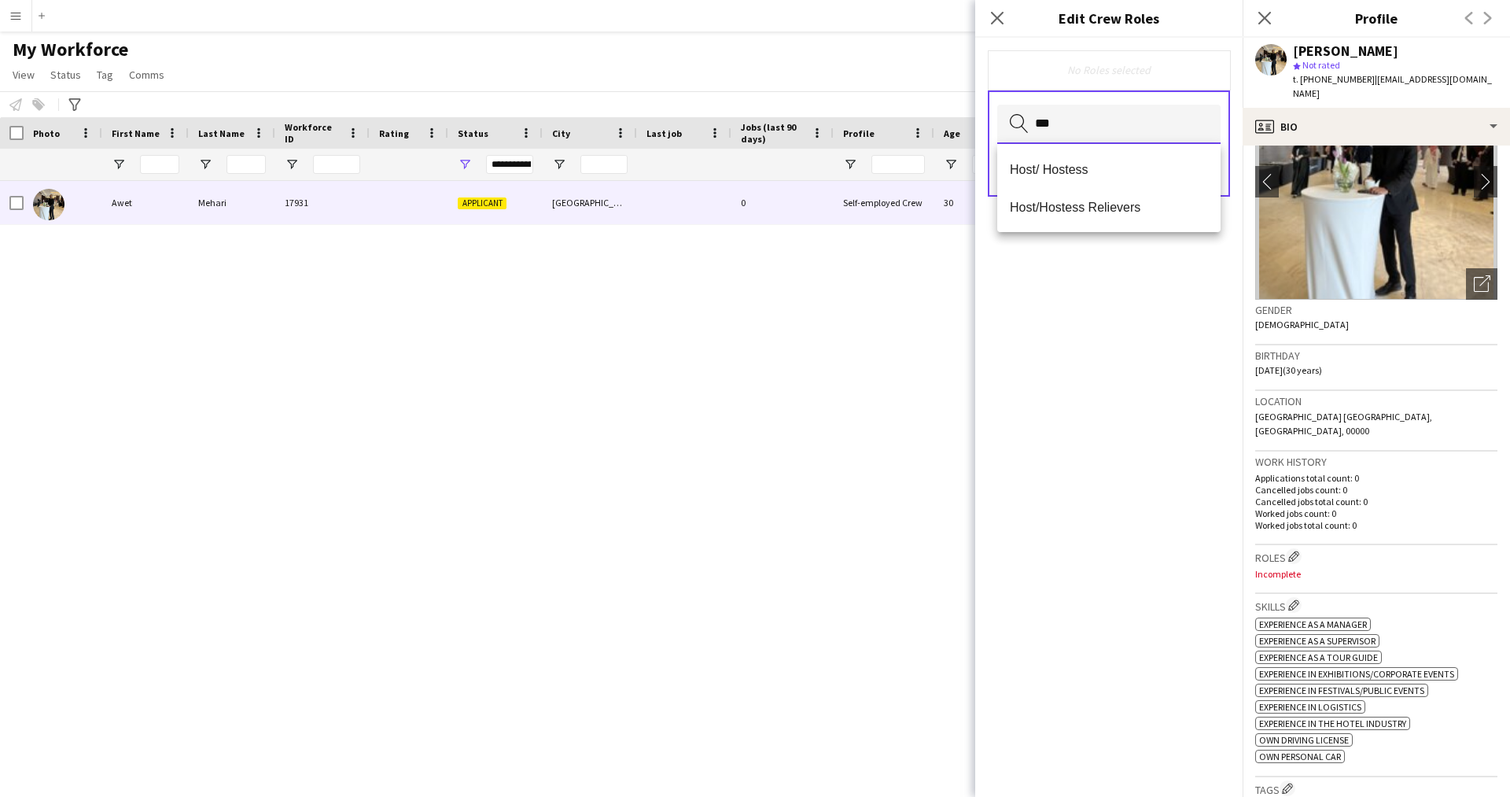
type input "***"
click at [1059, 149] on div "Host/ Hostess Host/Hostess Relievers" at bounding box center [1108, 188] width 223 height 88
click at [1080, 175] on span "Host/ Hostess" at bounding box center [1109, 169] width 198 height 15
type input "**"
click at [1080, 175] on span "Customer Service Staff" at bounding box center [1109, 170] width 198 height 15
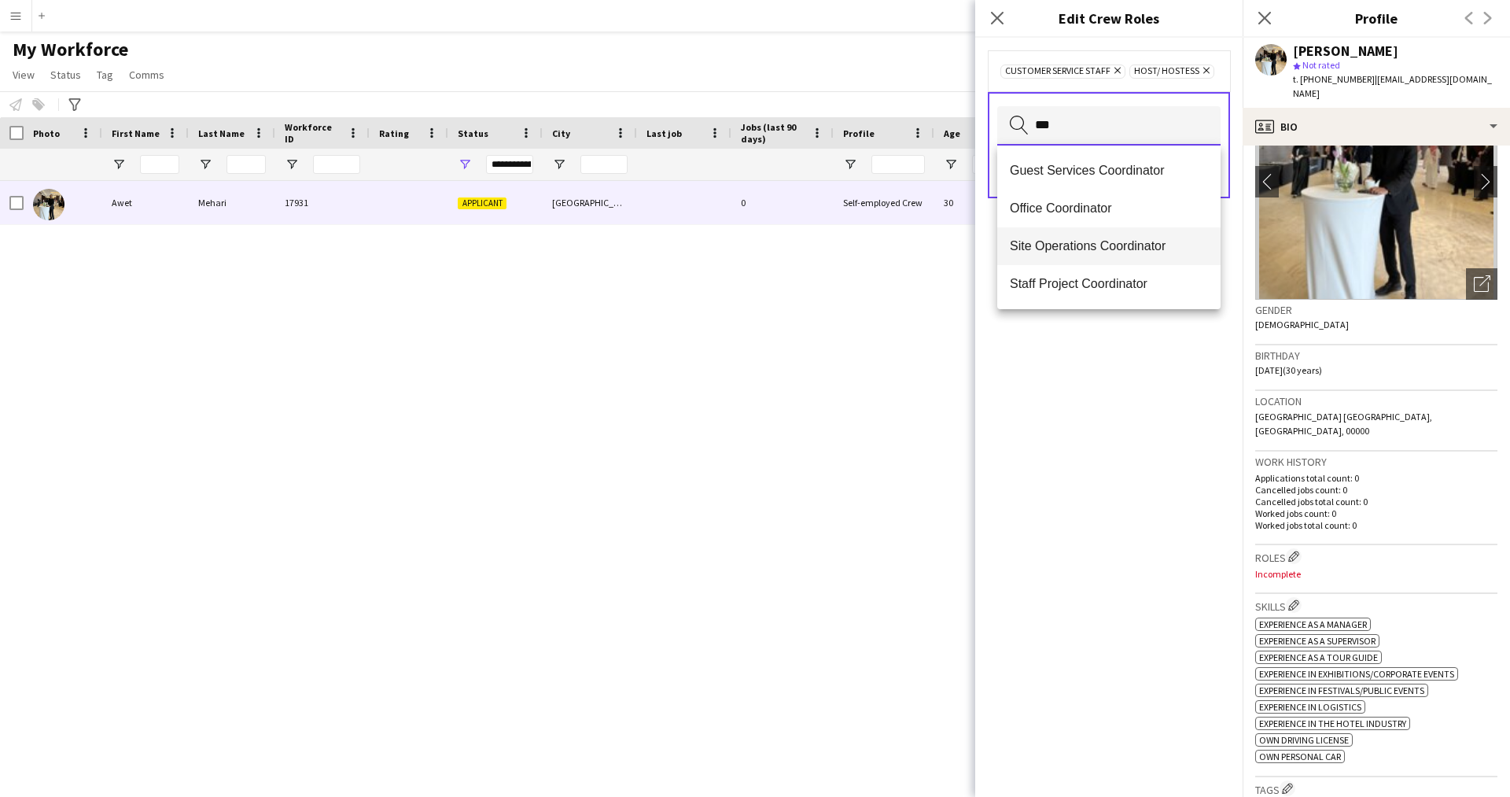
type input "***"
click at [1096, 245] on span "Site Operations Coordinator" at bounding box center [1109, 245] width 198 height 15
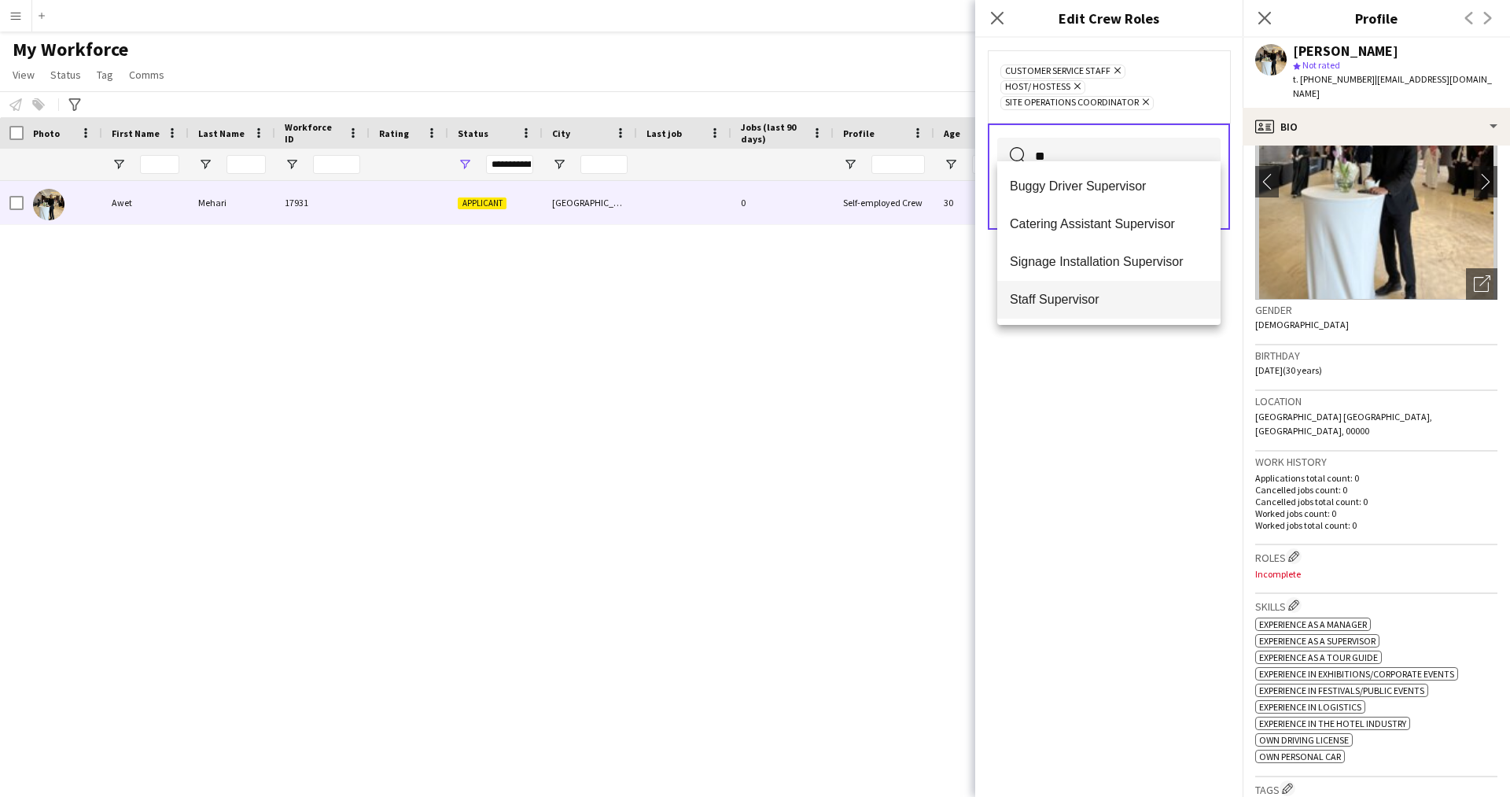
type input "**"
click at [1132, 290] on mat-option "Staff Supervisor" at bounding box center [1108, 300] width 223 height 38
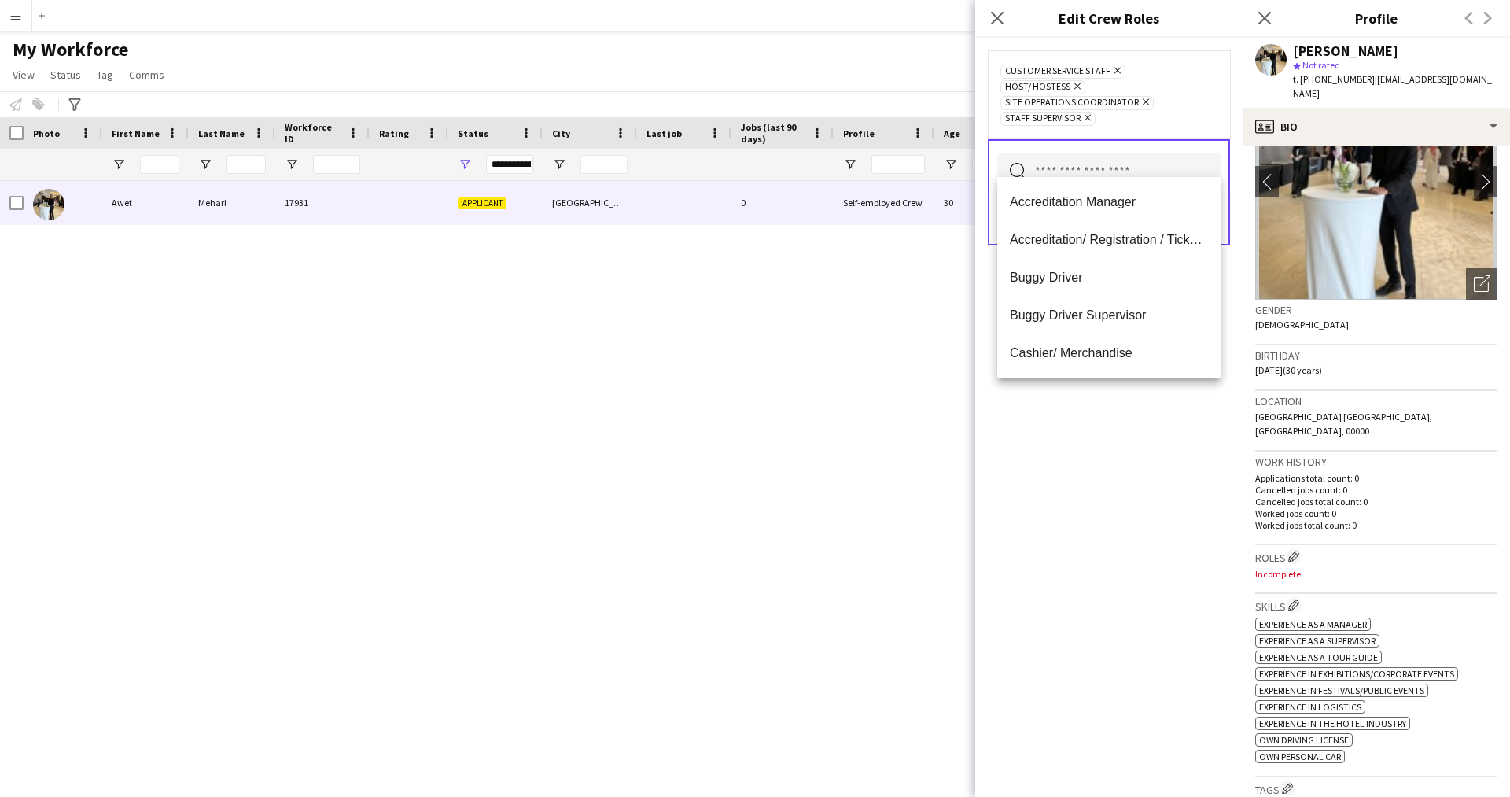
click at [1127, 482] on div "Customer Service Staff Remove Host/ Hostess Remove Site Operations Coordinator …" at bounding box center [1108, 417] width 267 height 759
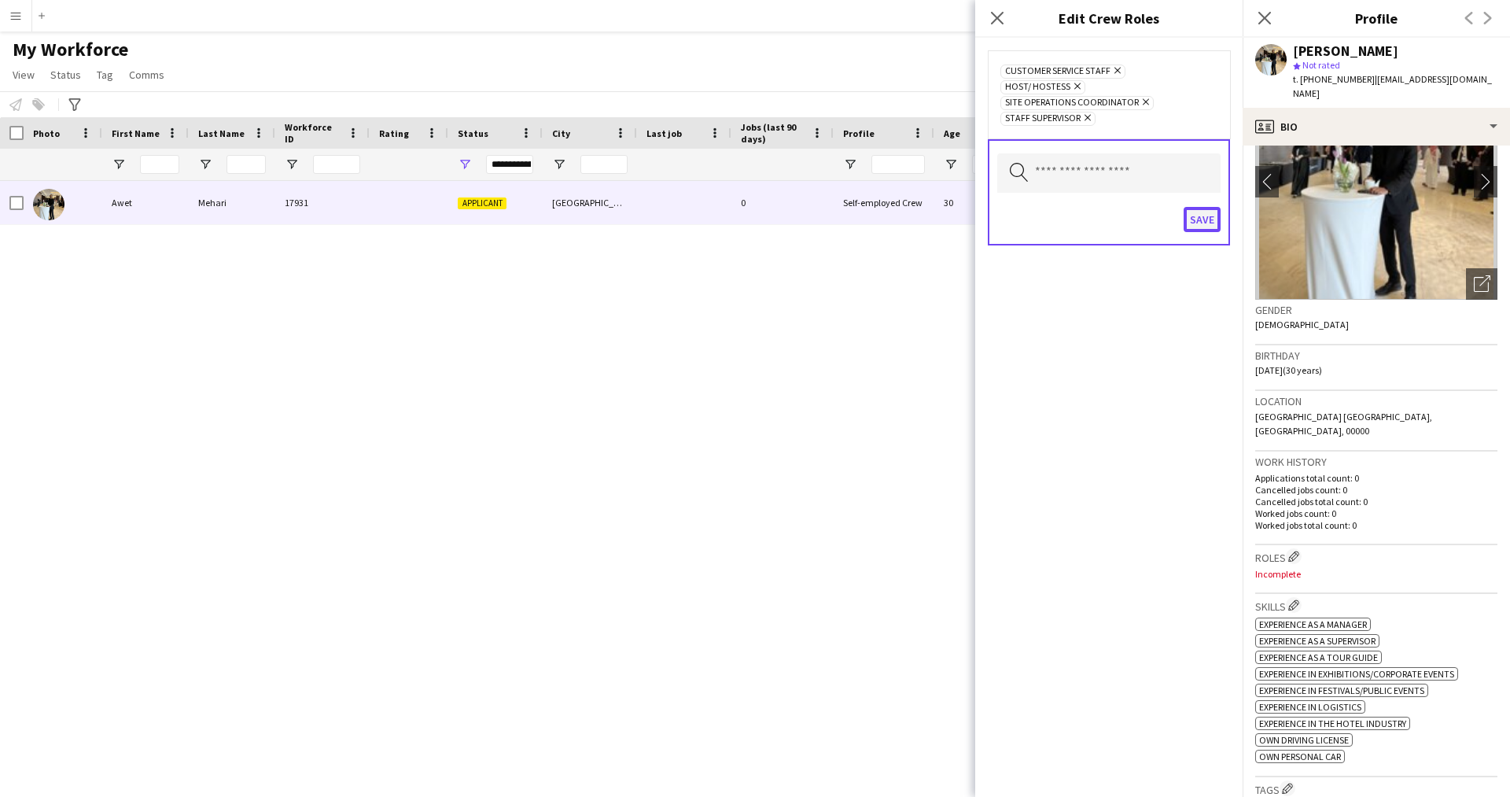
click at [1204, 207] on button "Save" at bounding box center [1201, 219] width 37 height 25
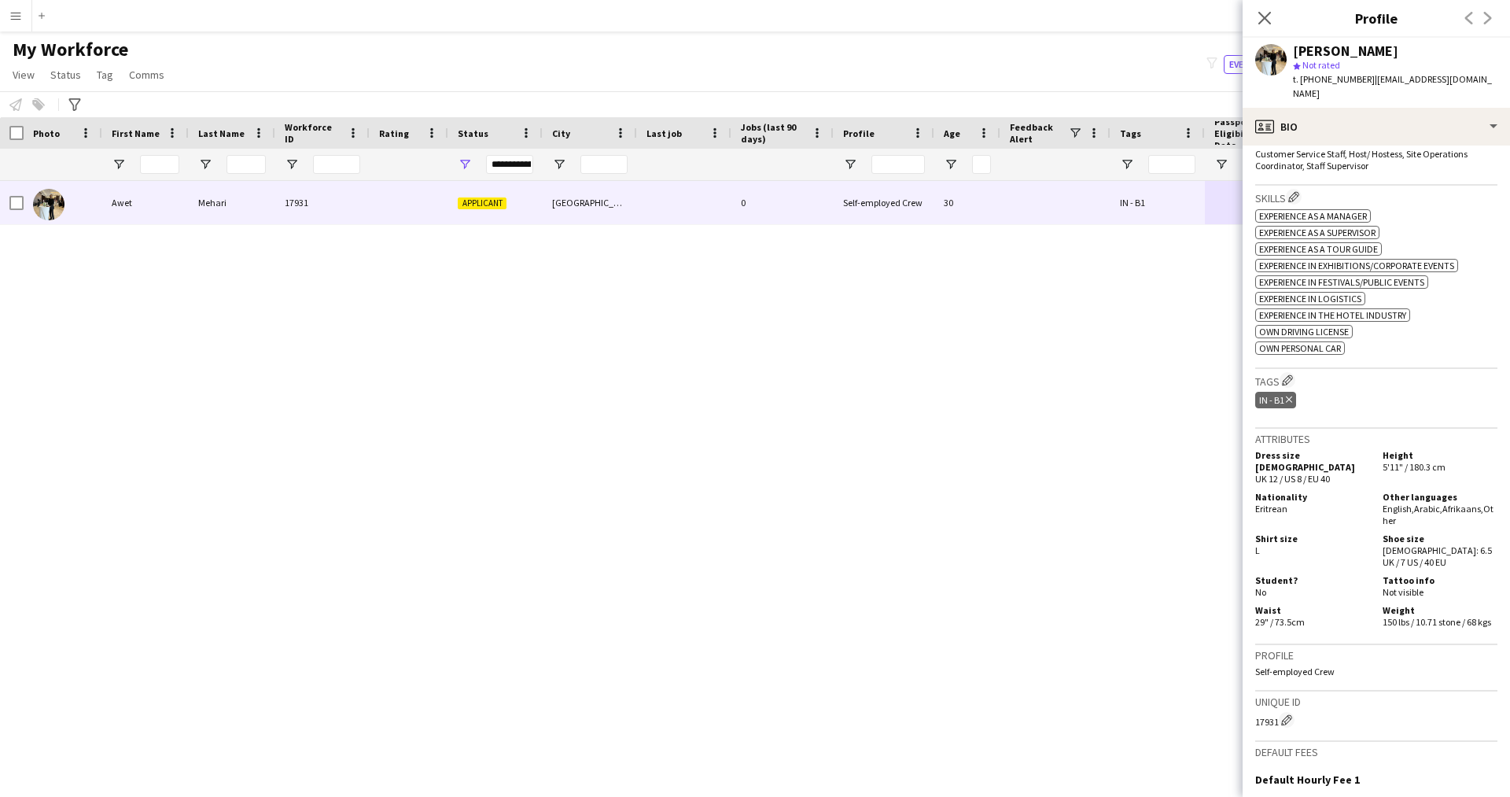
scroll to position [696, 0]
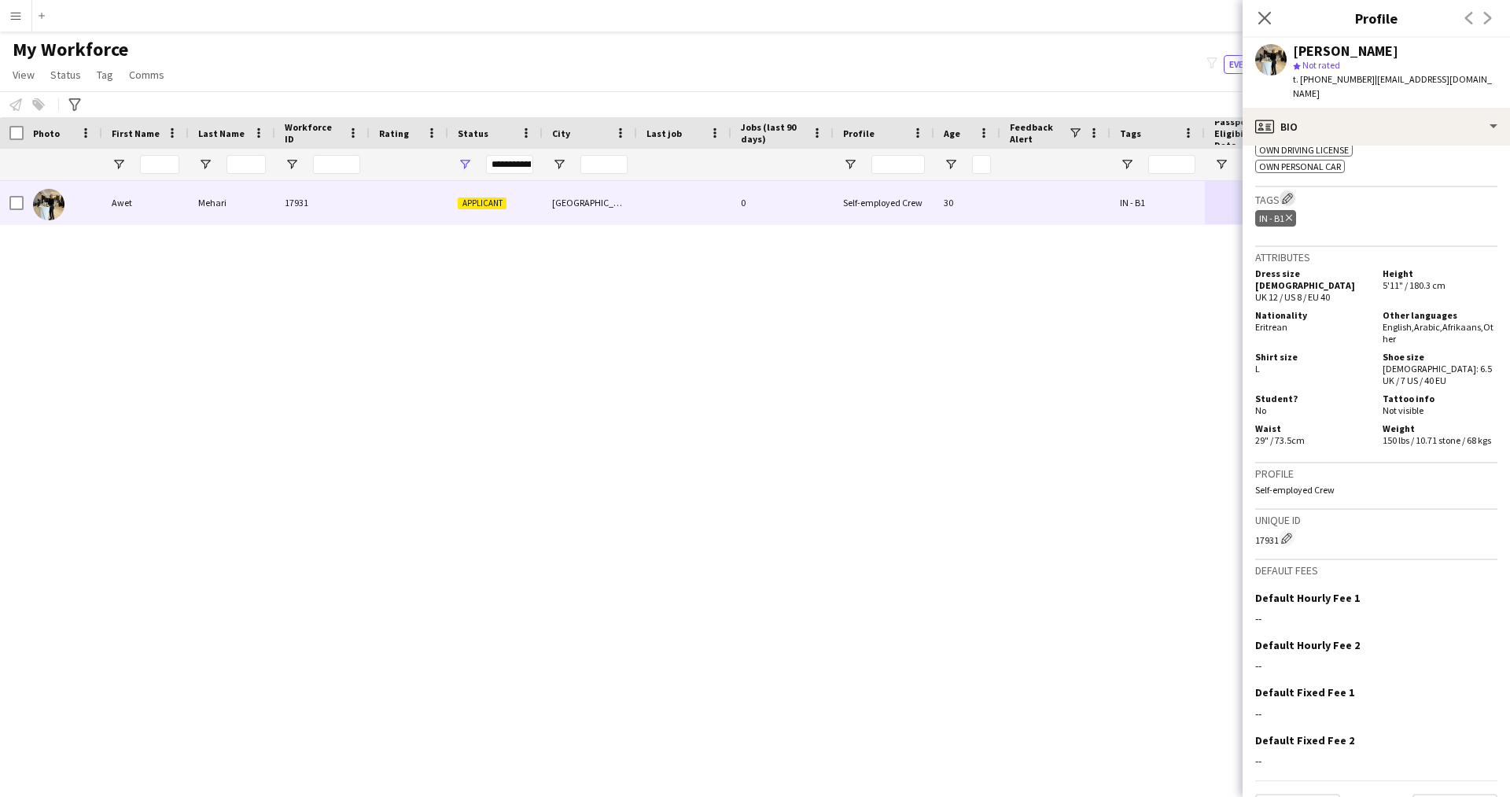
click at [1287, 193] on app-icon "Edit crew company tags" at bounding box center [1287, 198] width 11 height 11
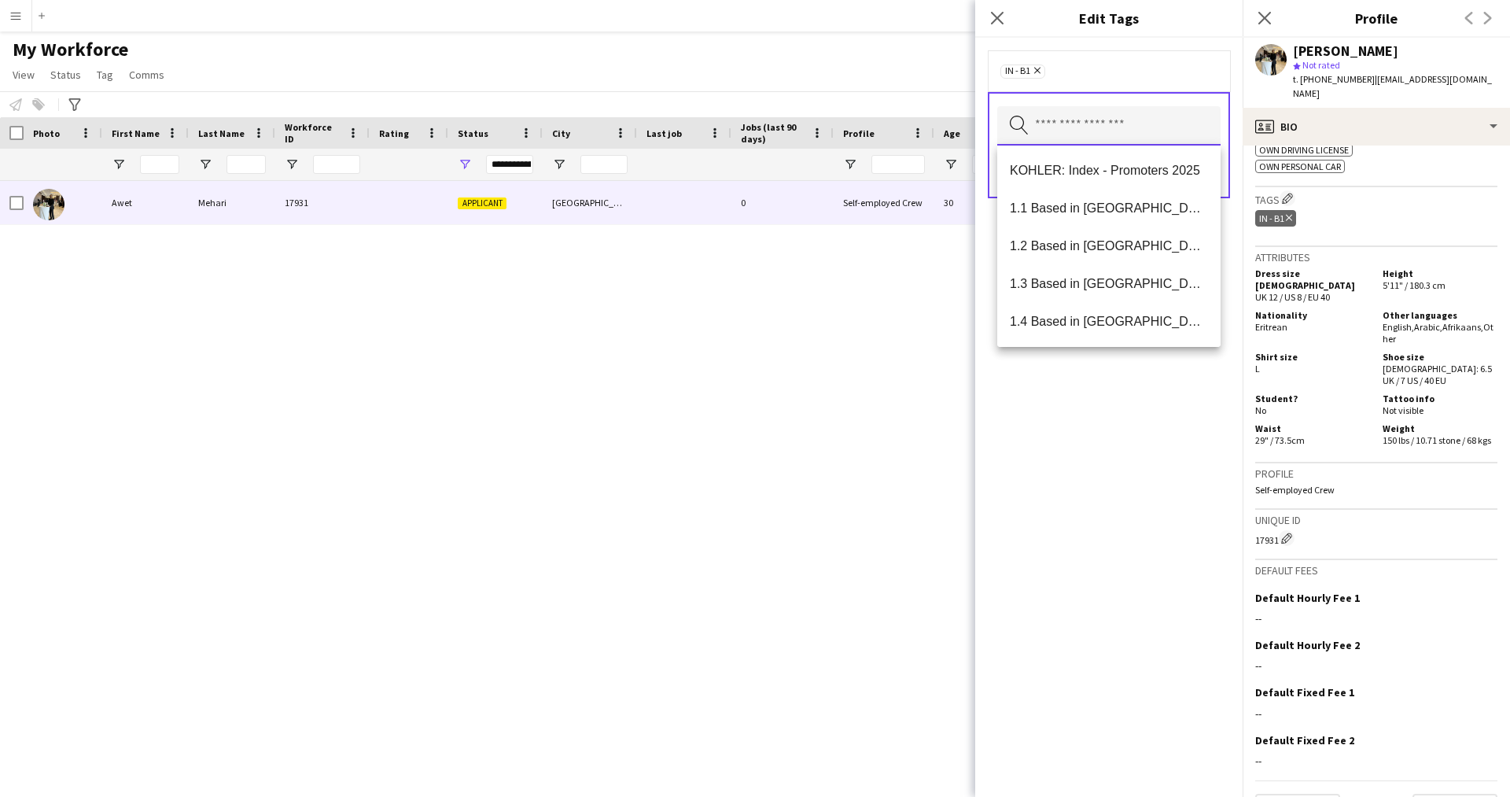
click at [1069, 123] on input "text" at bounding box center [1108, 125] width 223 height 39
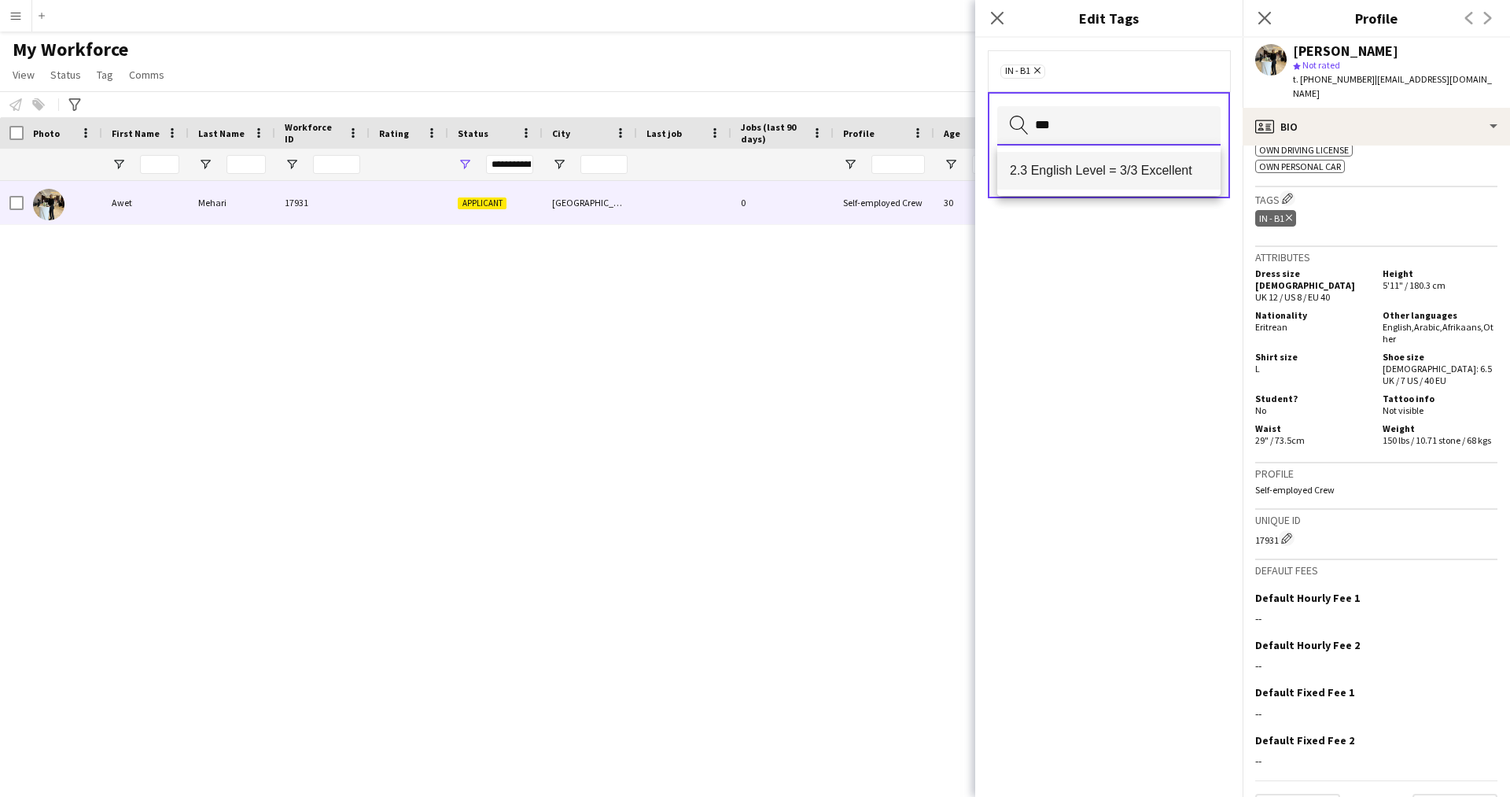
type input "***"
click at [1089, 167] on span "2.3 English Level = 3/3 Excellent" at bounding box center [1109, 170] width 198 height 15
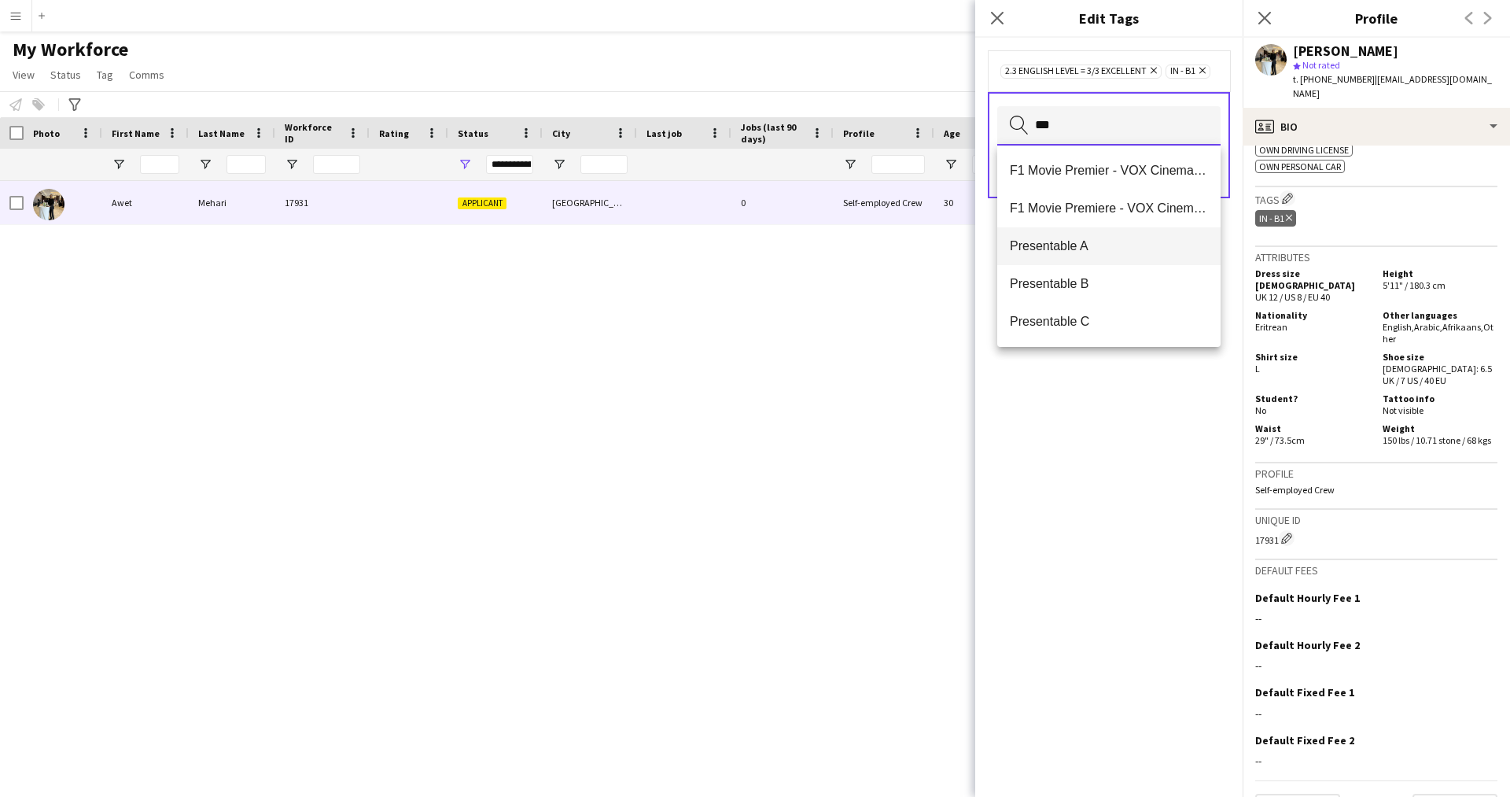
type input "***"
click at [1109, 245] on span "Presentable A" at bounding box center [1109, 245] width 198 height 15
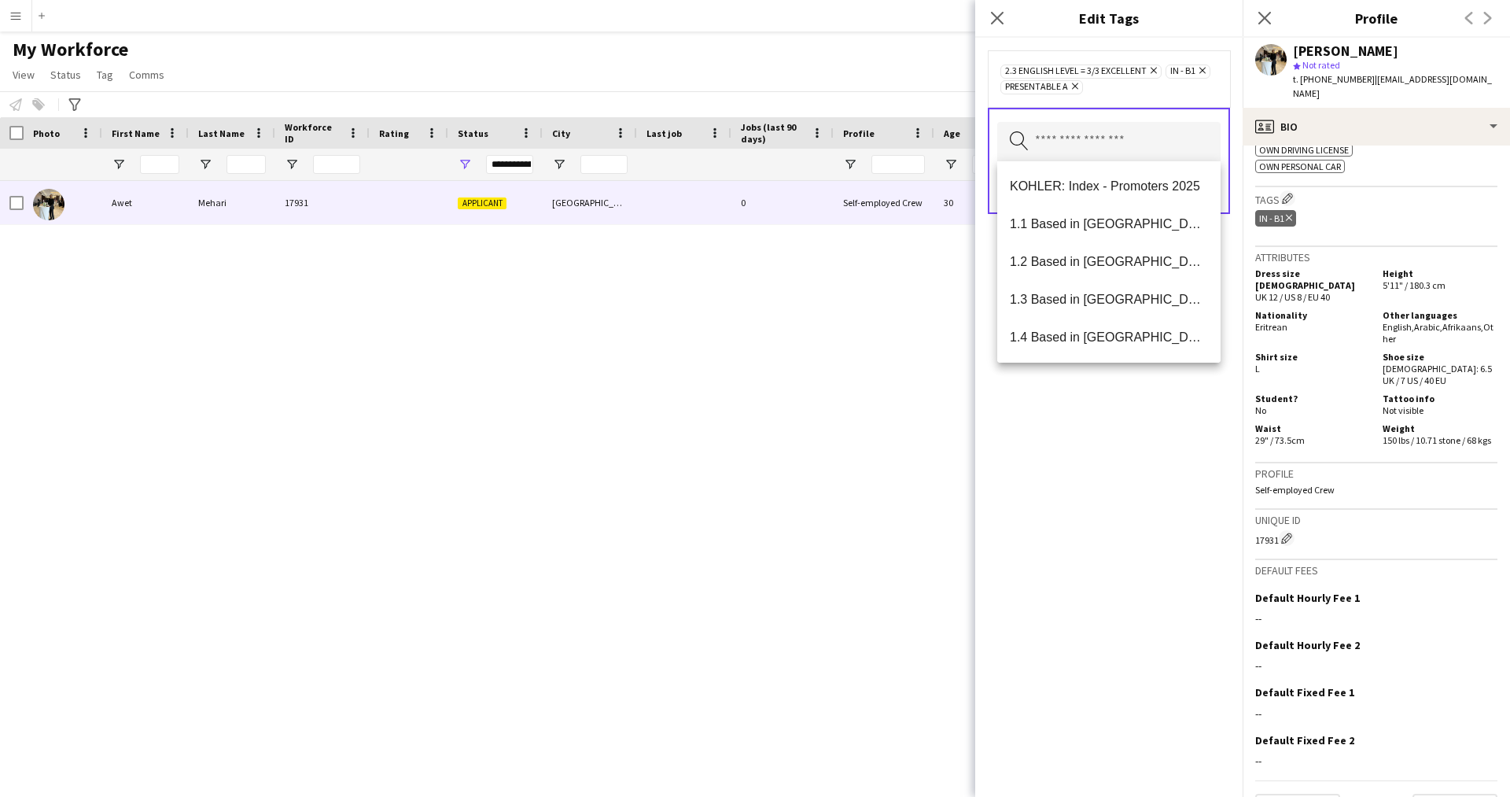
click at [1077, 83] on icon "Remove" at bounding box center [1073, 86] width 10 height 10
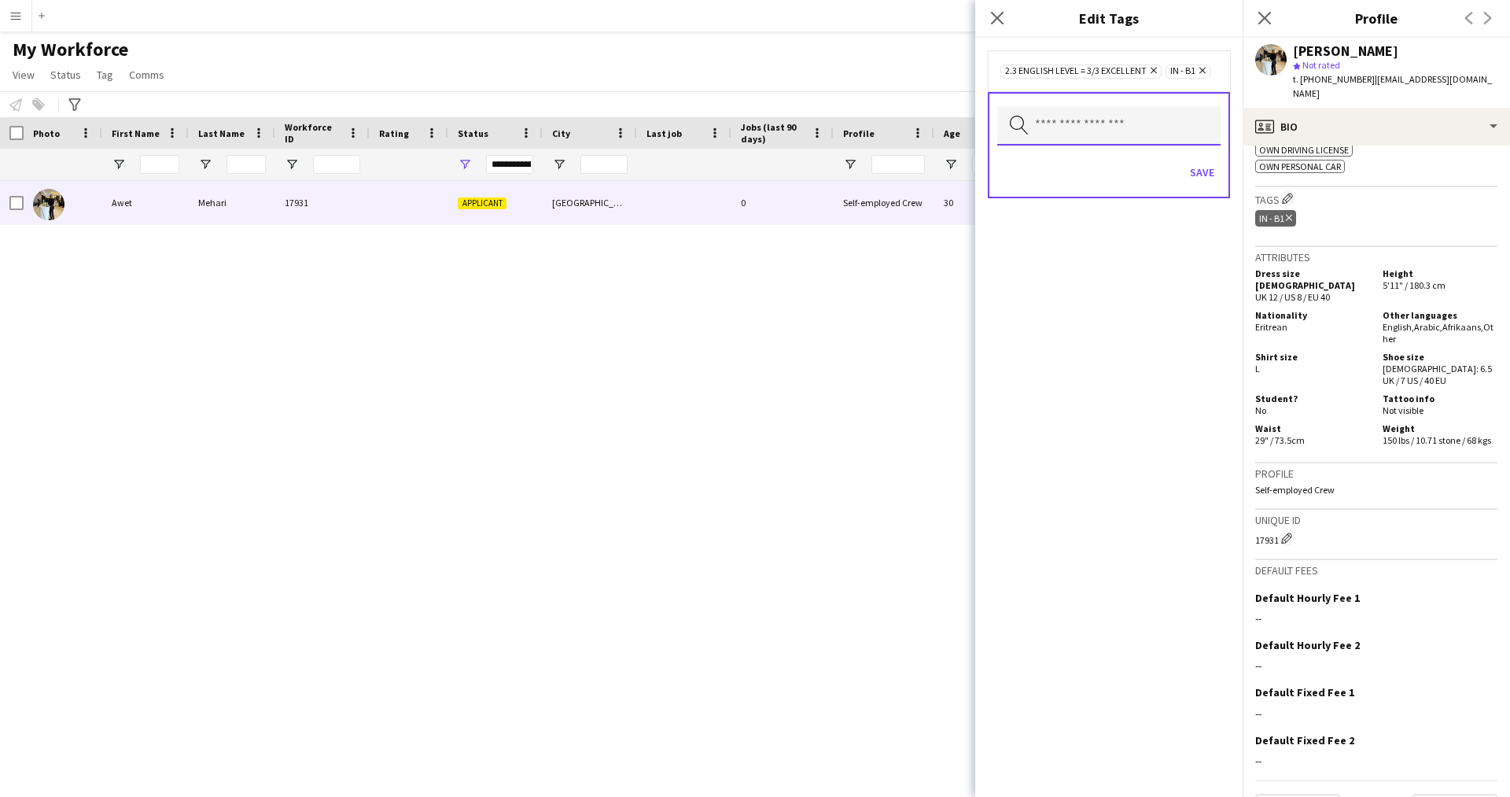
click at [1072, 145] on input "text" at bounding box center [1108, 125] width 223 height 39
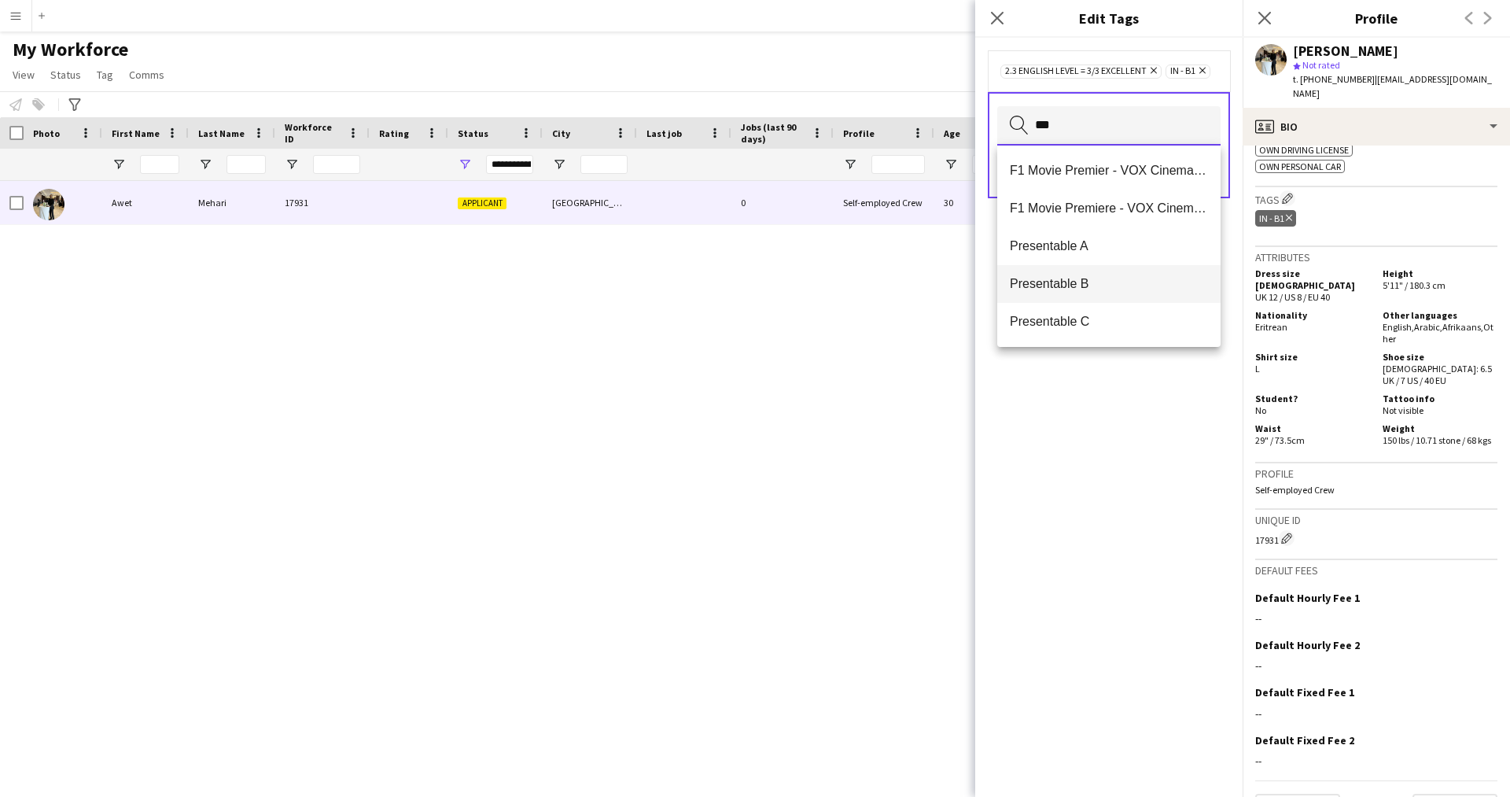
type input "***"
click at [1071, 280] on span "Presentable B" at bounding box center [1109, 283] width 198 height 15
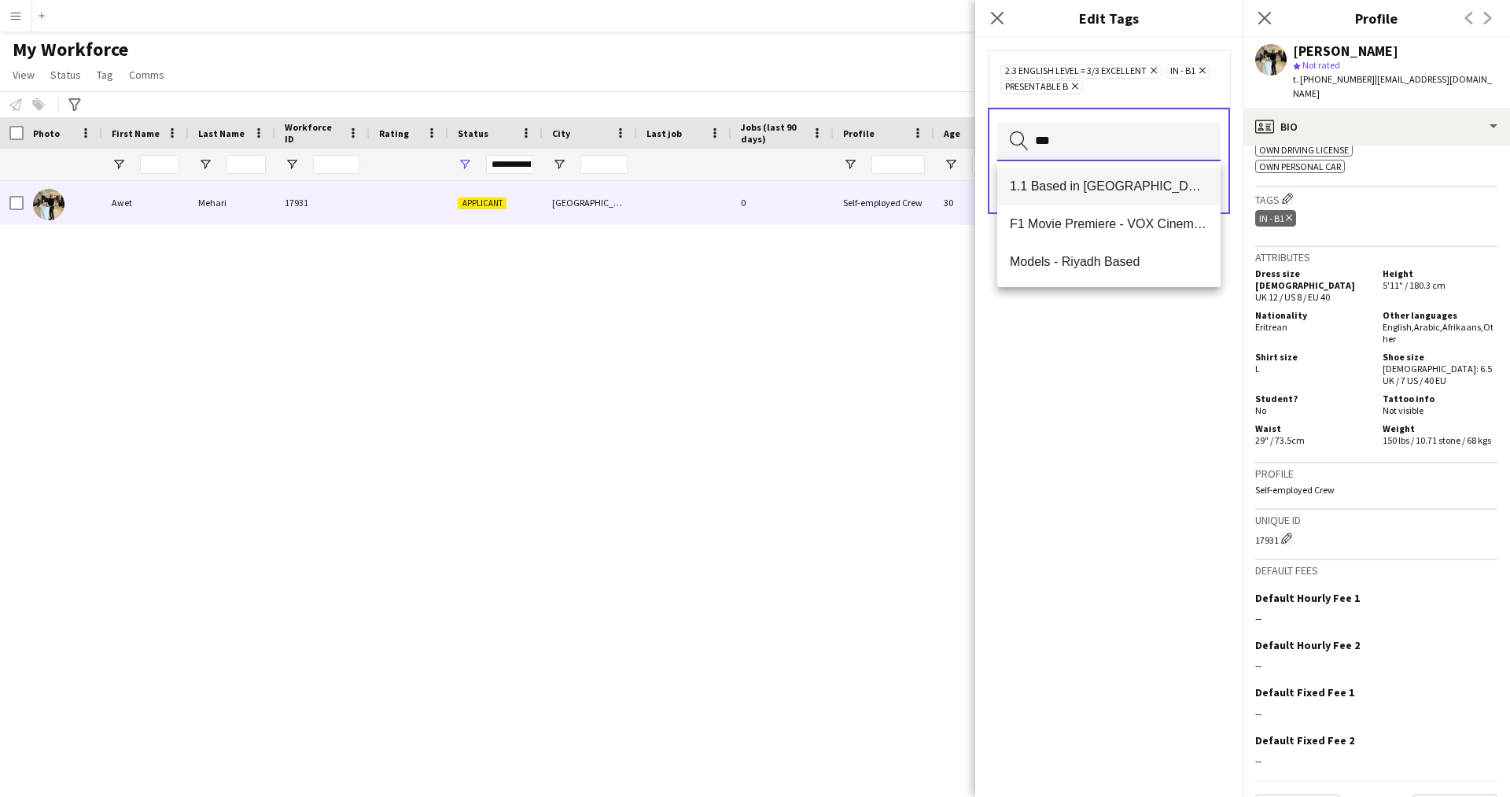
type input "***"
click at [1093, 187] on span "1.1 Based in [GEOGRAPHIC_DATA]" at bounding box center [1109, 185] width 198 height 15
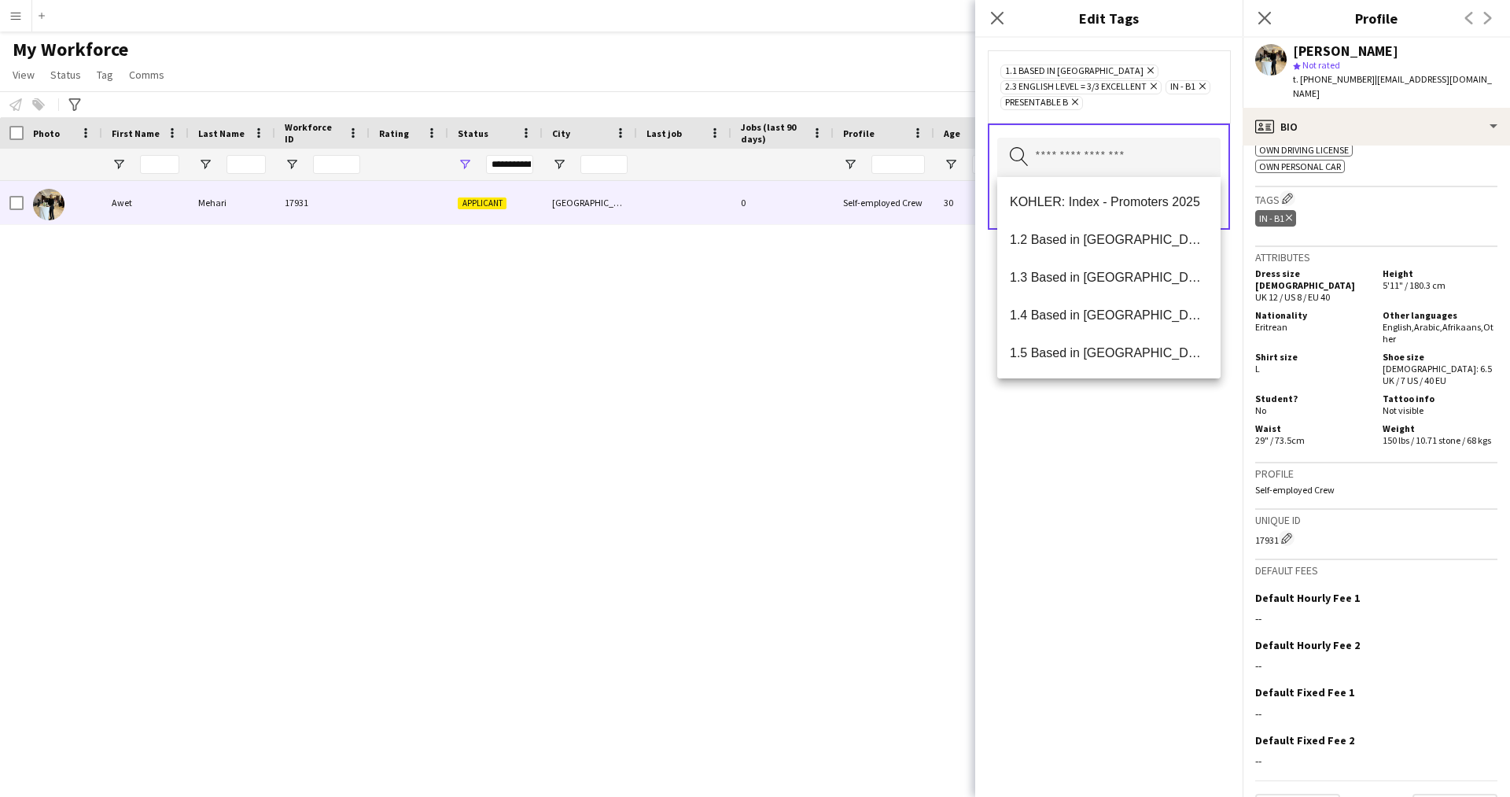
click at [1069, 607] on div "1.1 Based in Riyadh Remove 2.3 English Level = 3/3 Excellent Remove IN - B1 Rem…" at bounding box center [1108, 417] width 267 height 759
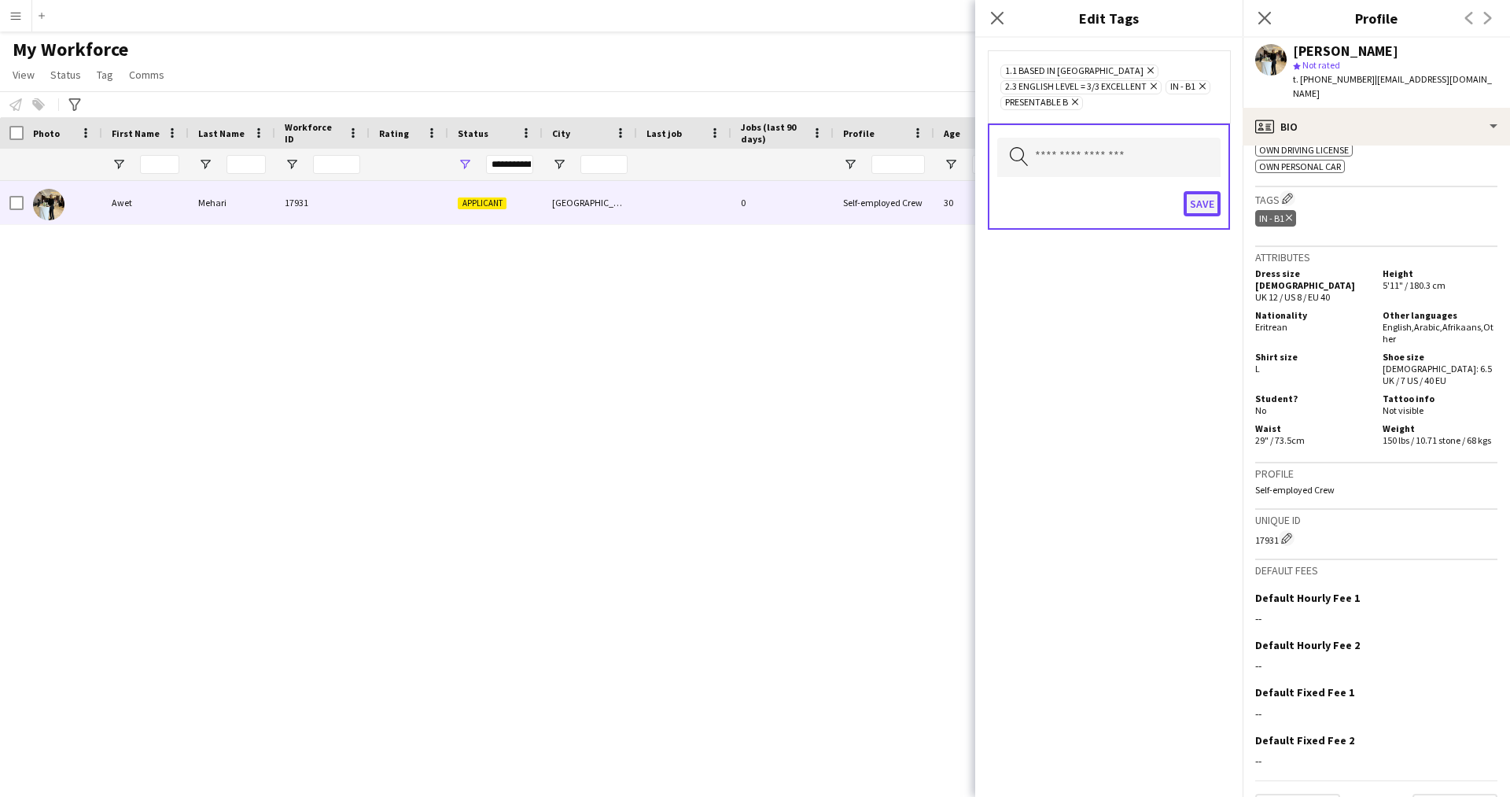
click at [1198, 210] on button "Save" at bounding box center [1201, 203] width 37 height 25
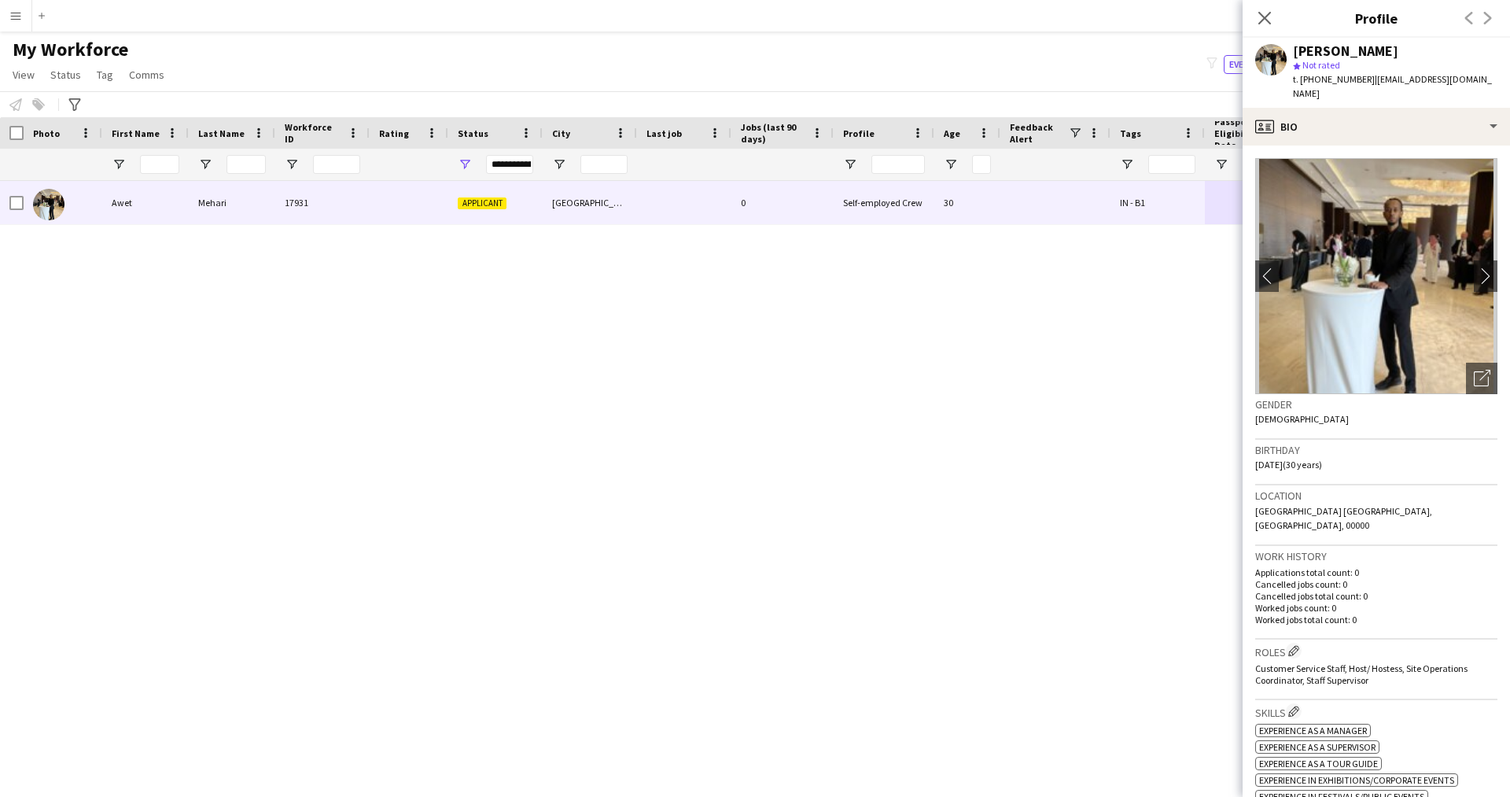
scroll to position [1, 0]
click at [1404, 145] on app-crew-profile-bio "chevron-left chevron-right Open photos pop-in Gender Male Birthday 01-09-1995 (…" at bounding box center [1375, 470] width 267 height 651
click at [1374, 127] on div "profile Bio" at bounding box center [1375, 127] width 267 height 38
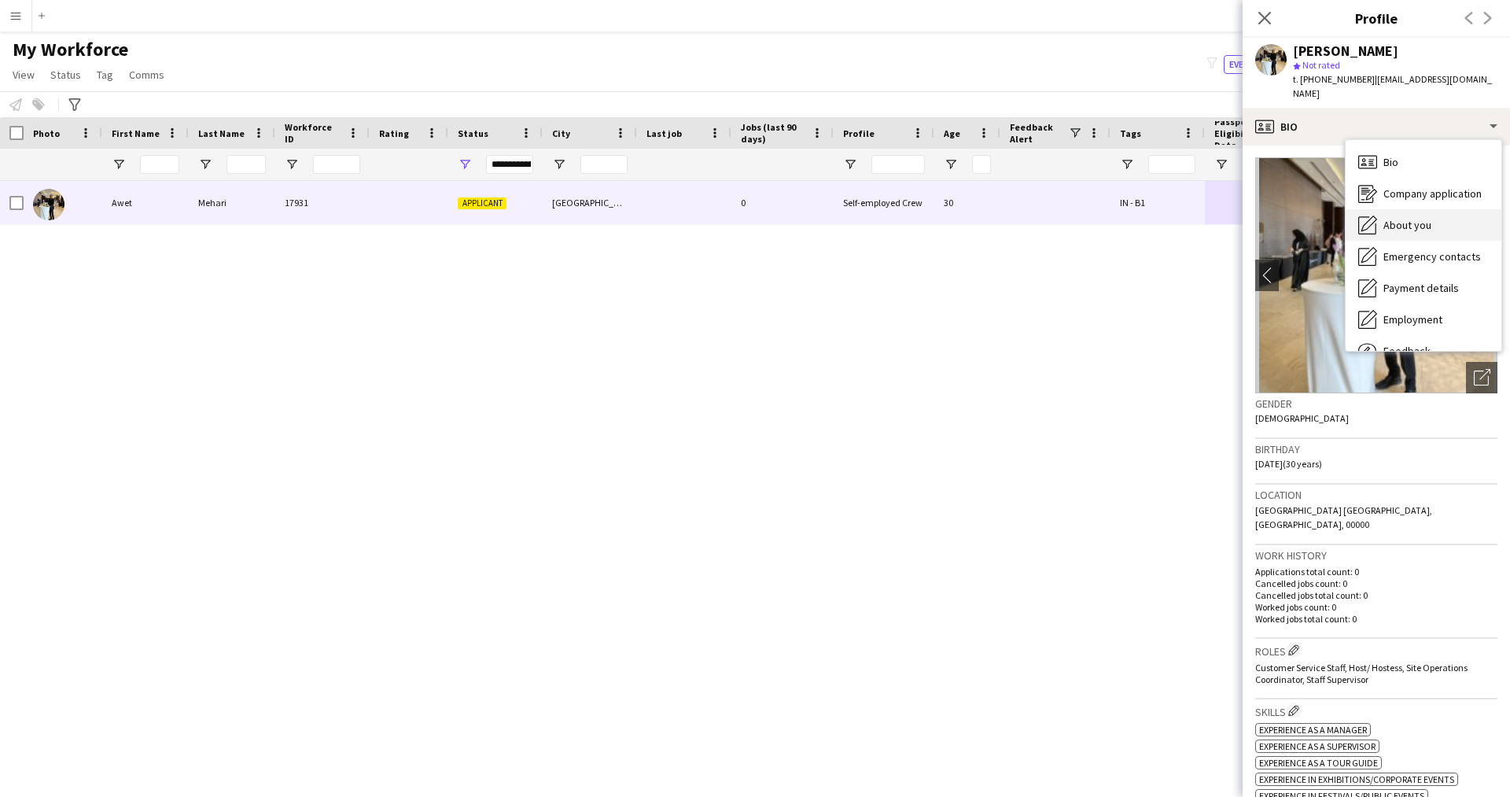
click at [1400, 209] on div "About you About you" at bounding box center [1423, 224] width 156 height 31
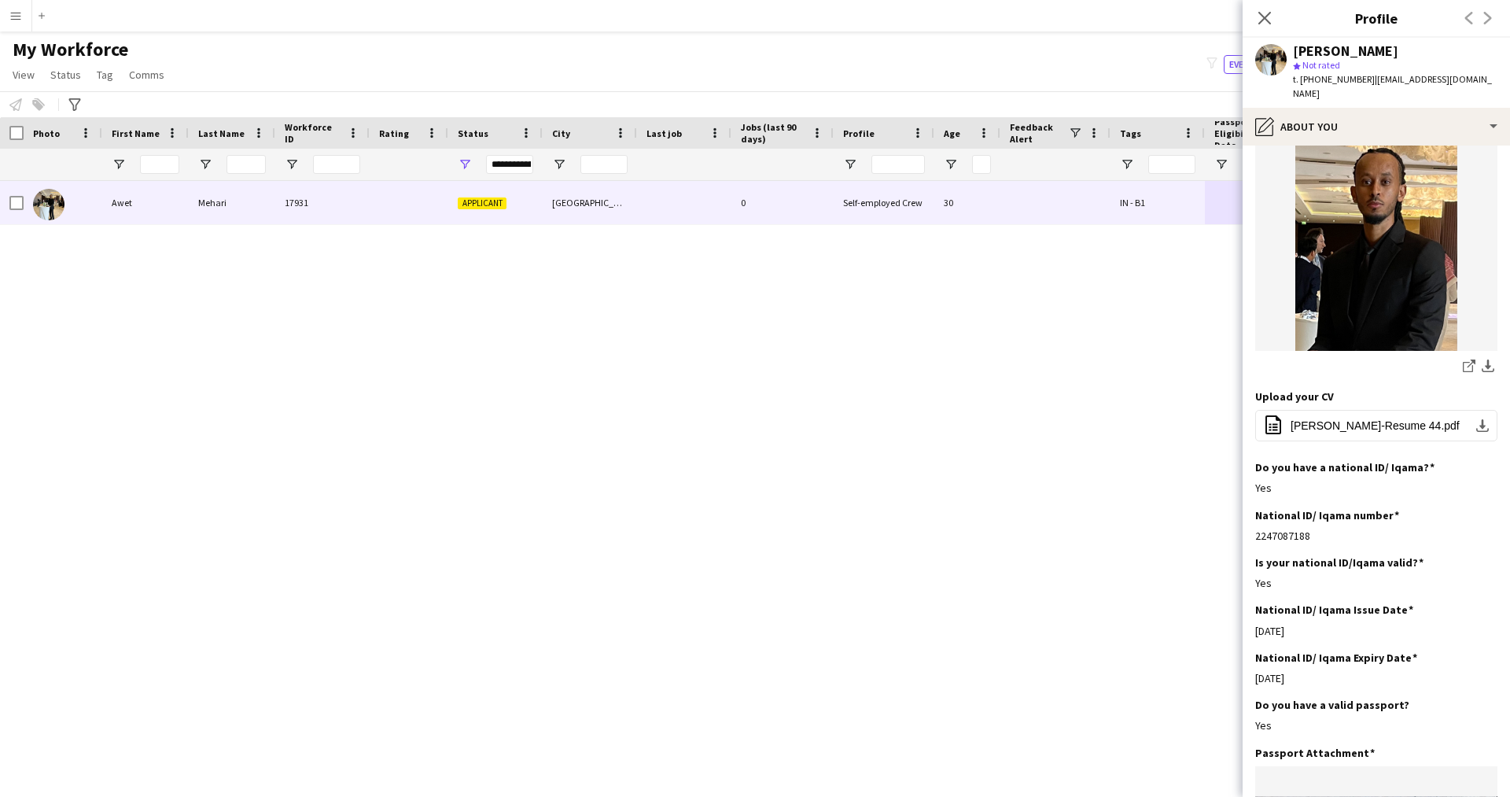
scroll to position [80, 0]
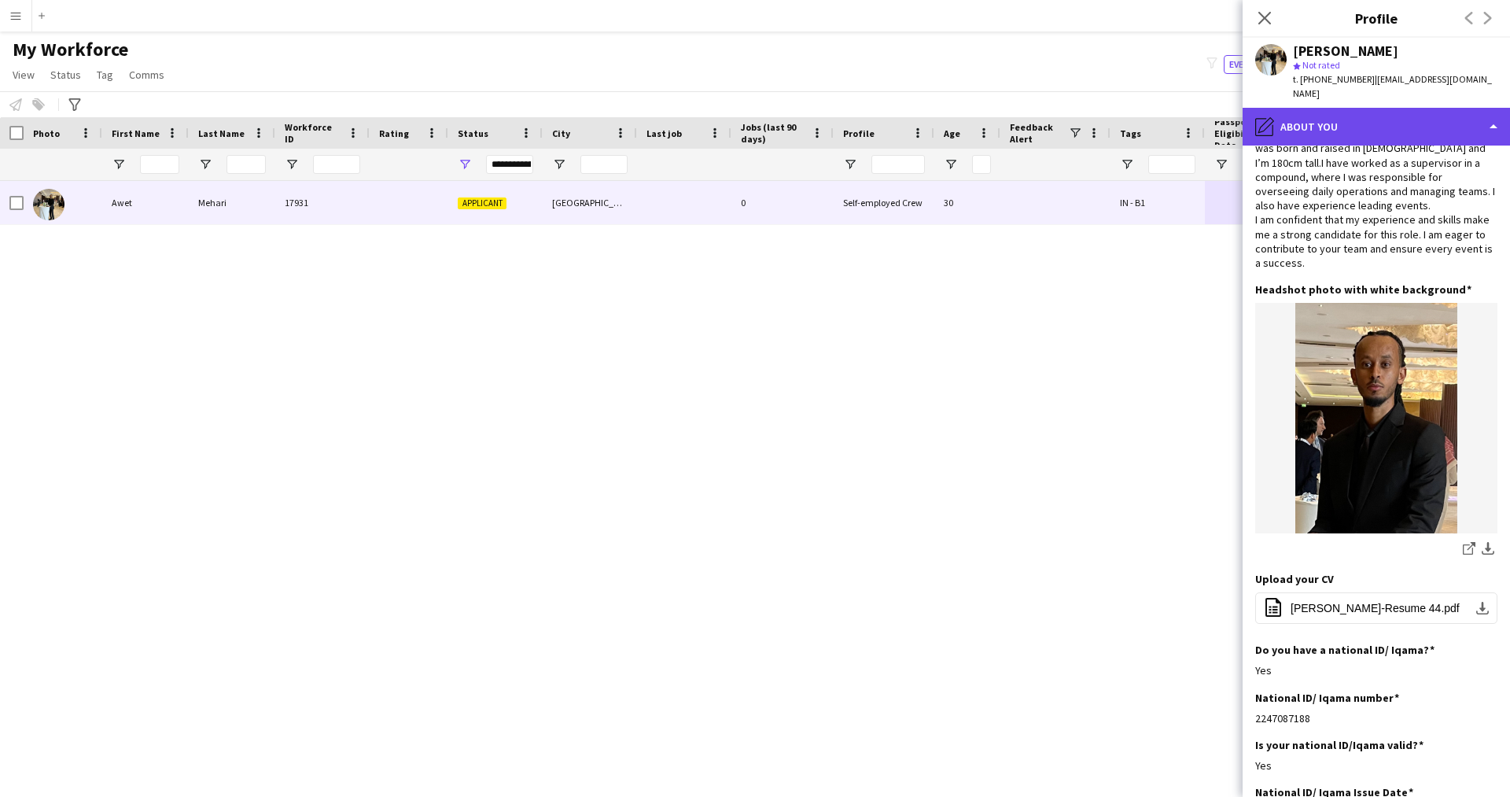
click at [1357, 122] on div "pencil4 About you" at bounding box center [1375, 127] width 267 height 38
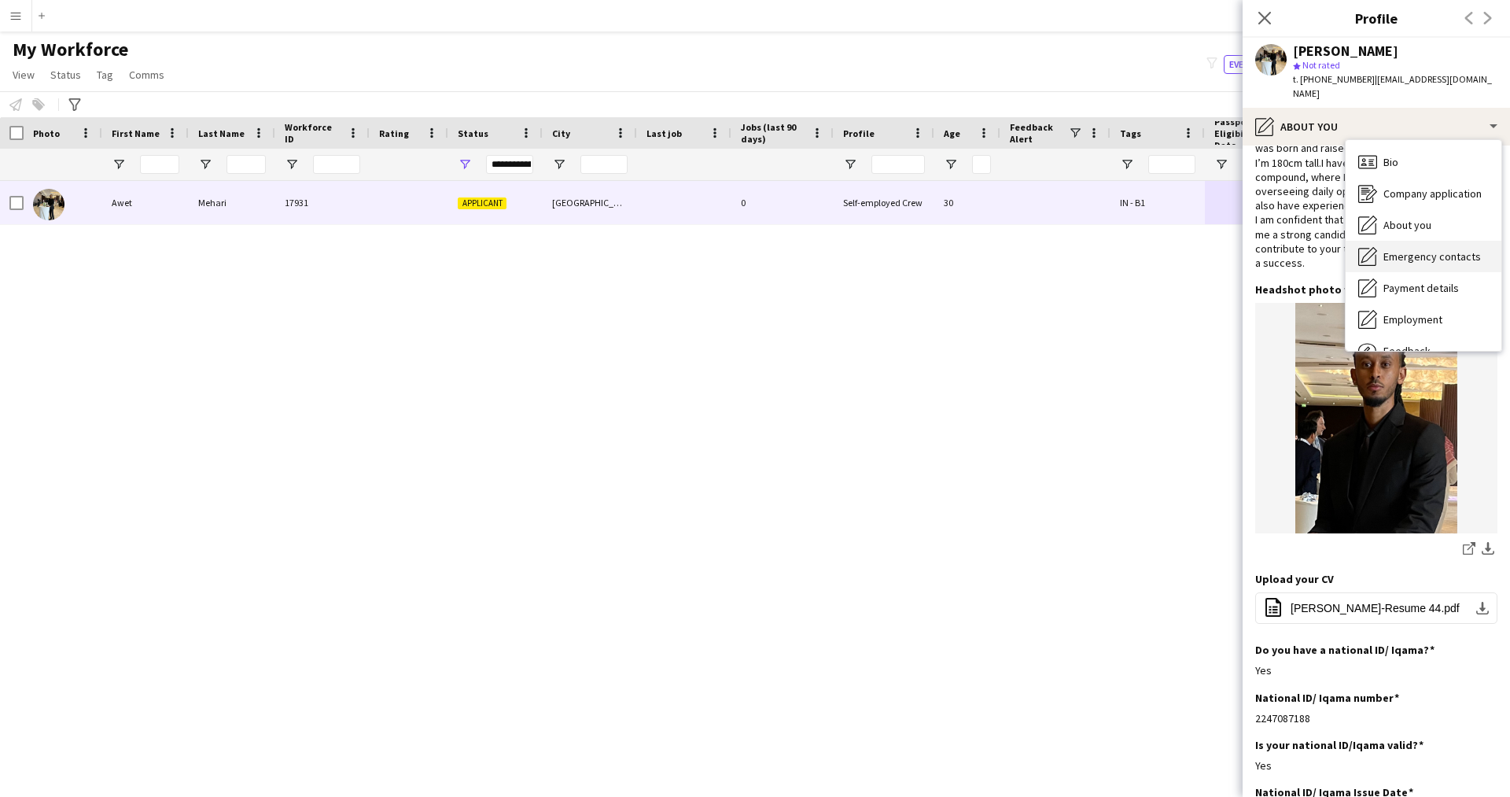
click at [1423, 241] on div "Emergency contacts Emergency contacts" at bounding box center [1423, 256] width 156 height 31
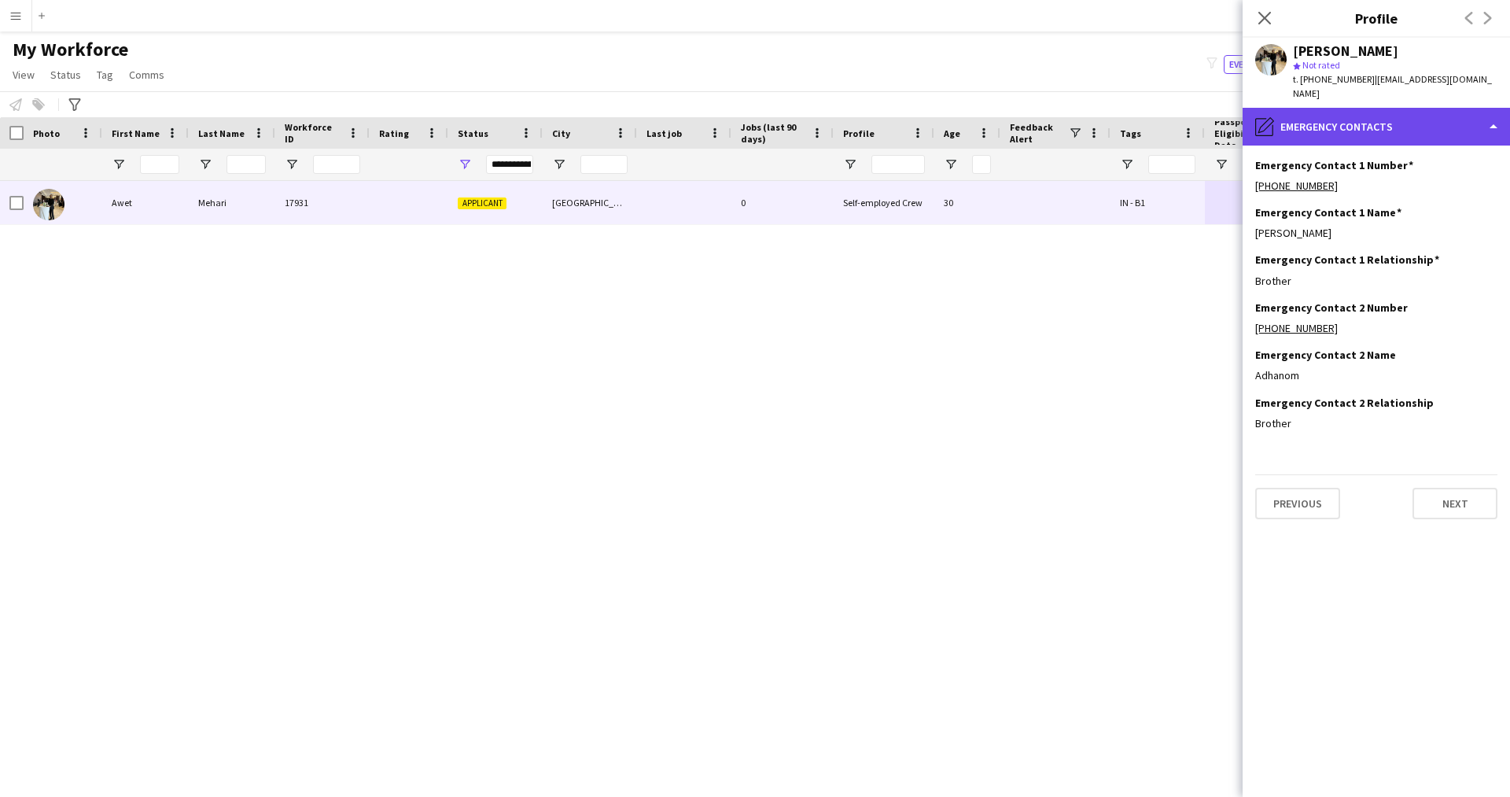
click at [1405, 115] on div "pencil4 Emergency contacts" at bounding box center [1375, 127] width 267 height 38
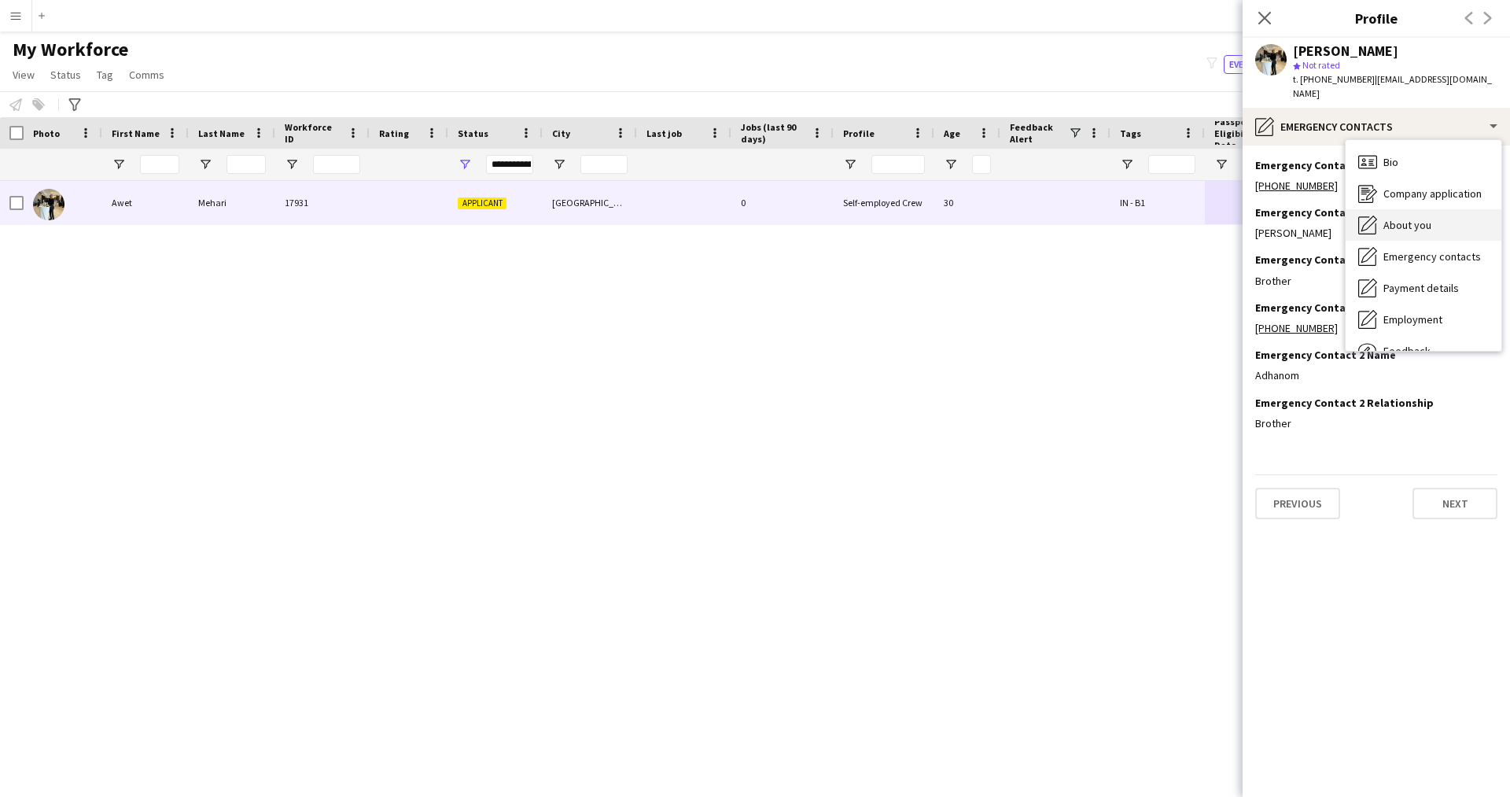
click at [1432, 209] on div "About you About you" at bounding box center [1423, 224] width 156 height 31
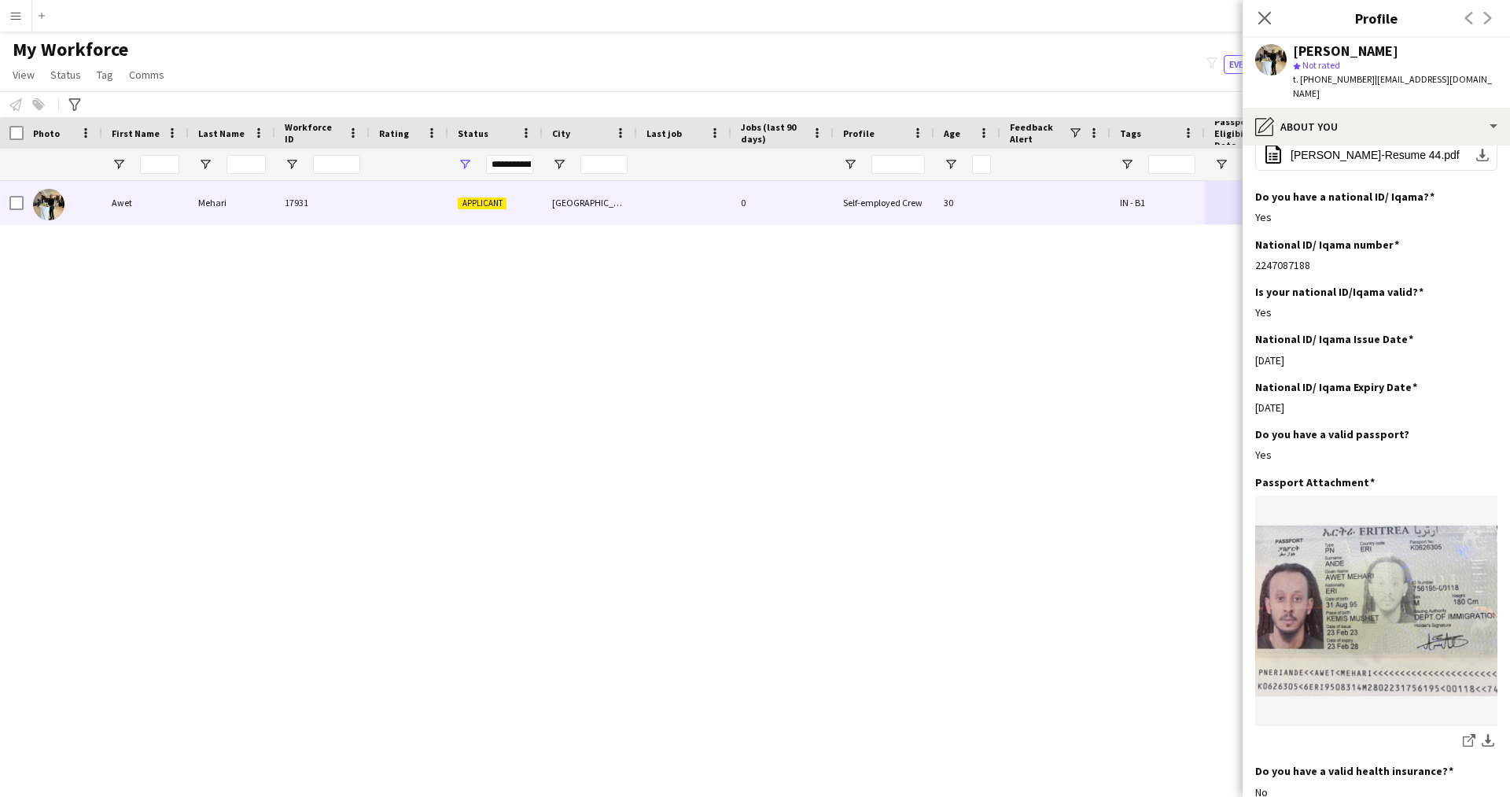
scroll to position [888, 0]
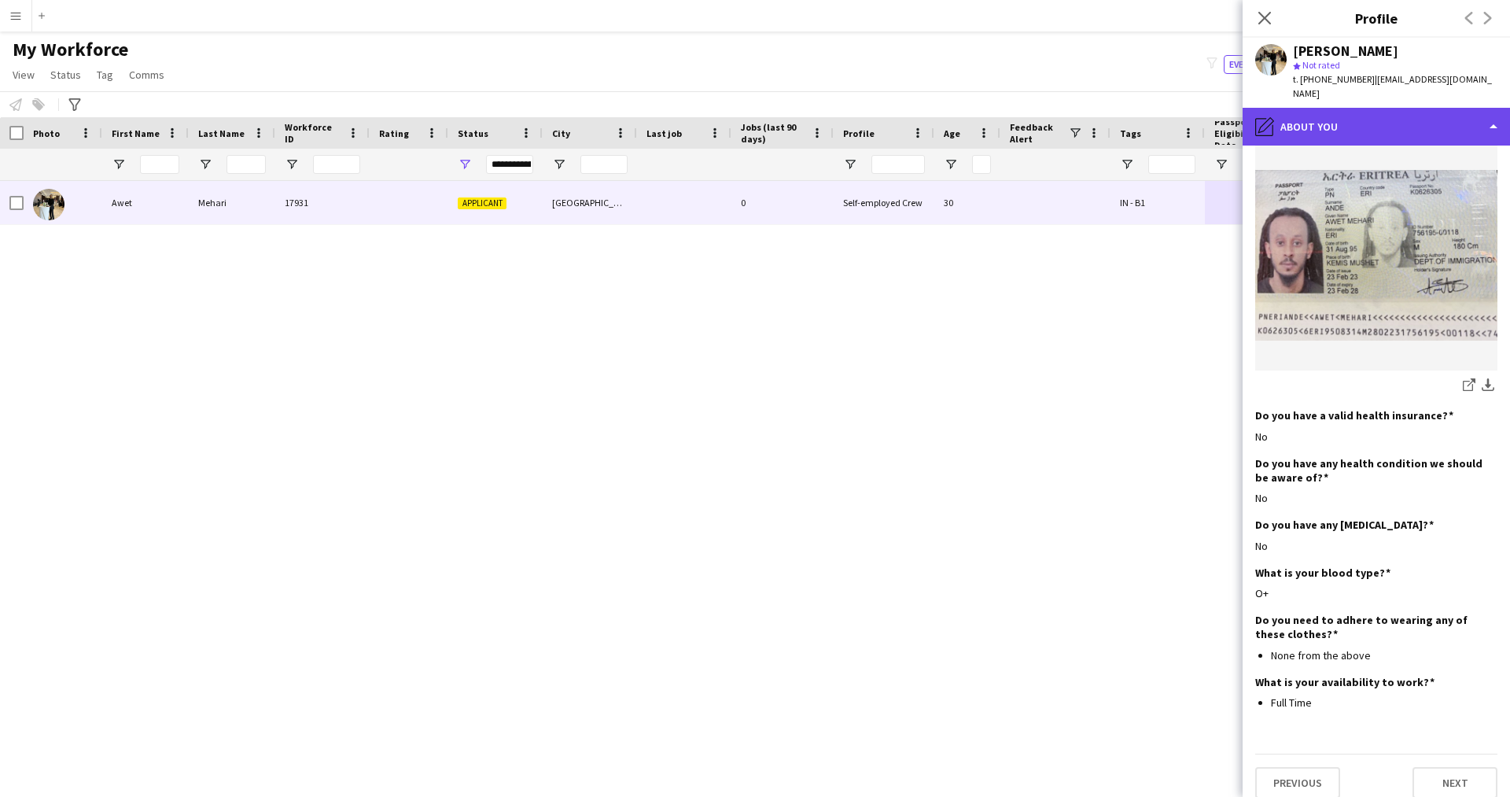
click at [1371, 120] on div "pencil4 About you" at bounding box center [1375, 127] width 267 height 38
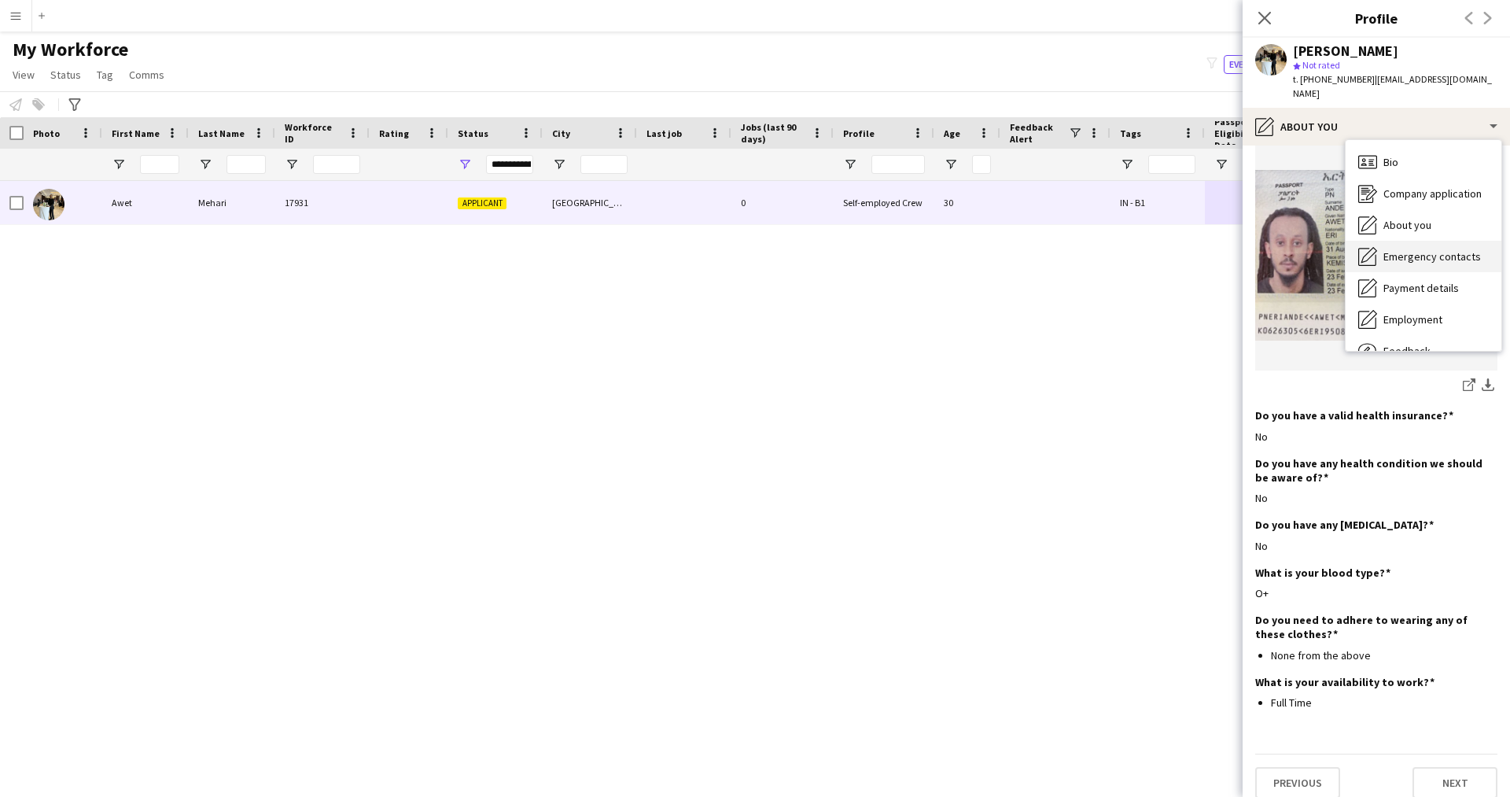
click at [1409, 249] on span "Emergency contacts" at bounding box center [1431, 256] width 97 height 14
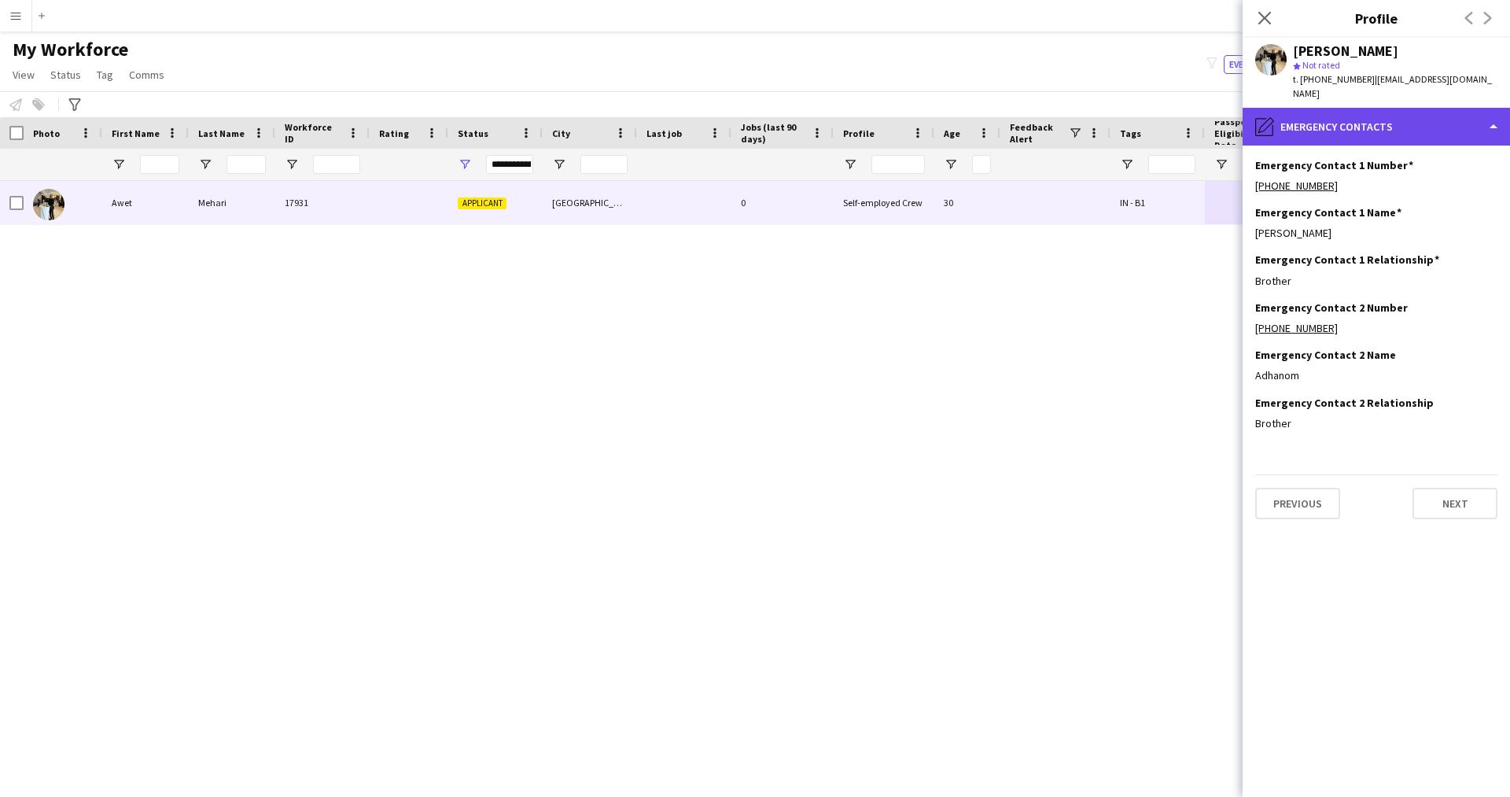
click at [1324, 108] on div "pencil4 Emergency contacts" at bounding box center [1375, 127] width 267 height 38
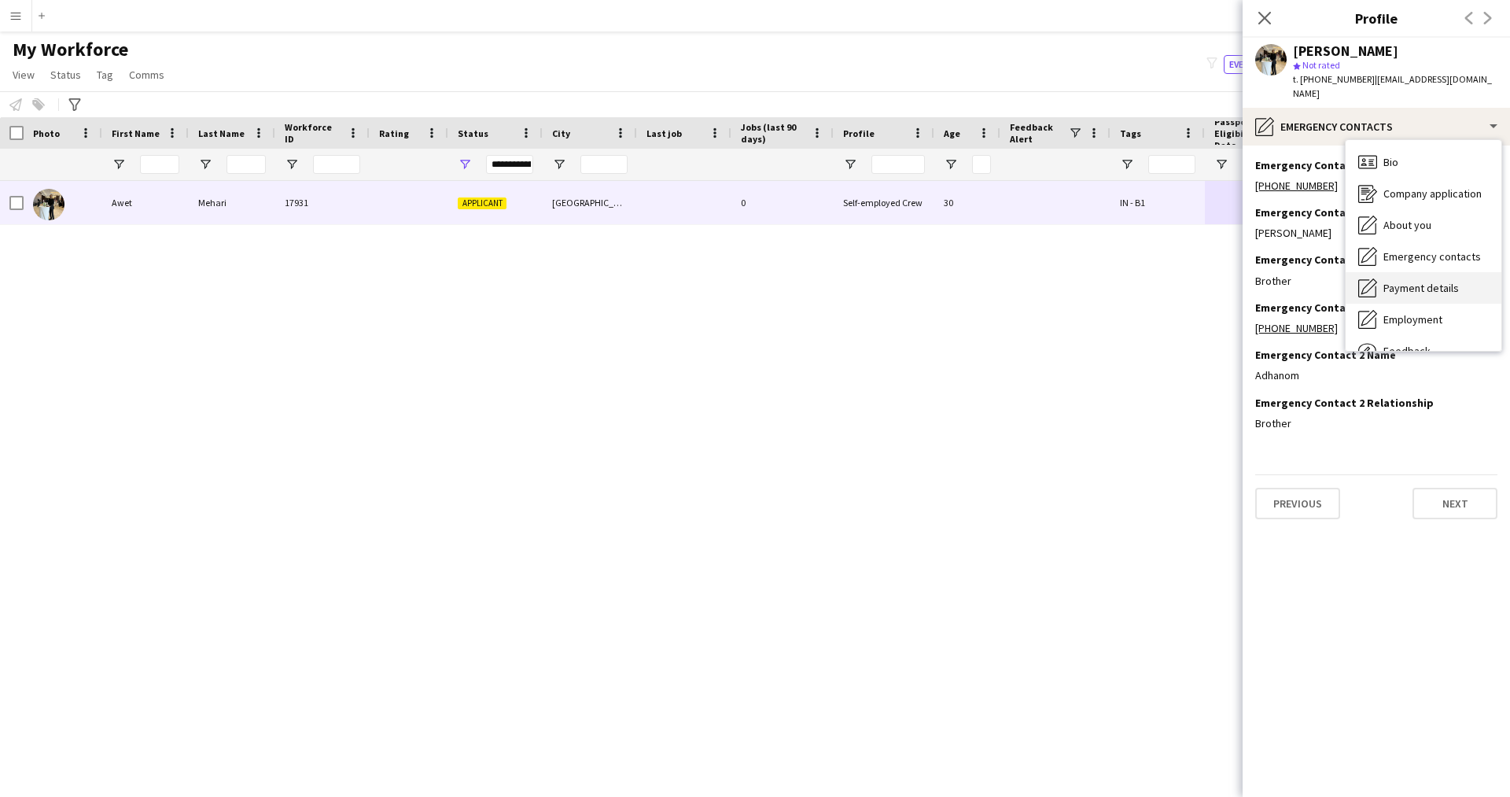
click at [1428, 281] on span "Payment details" at bounding box center [1420, 288] width 75 height 14
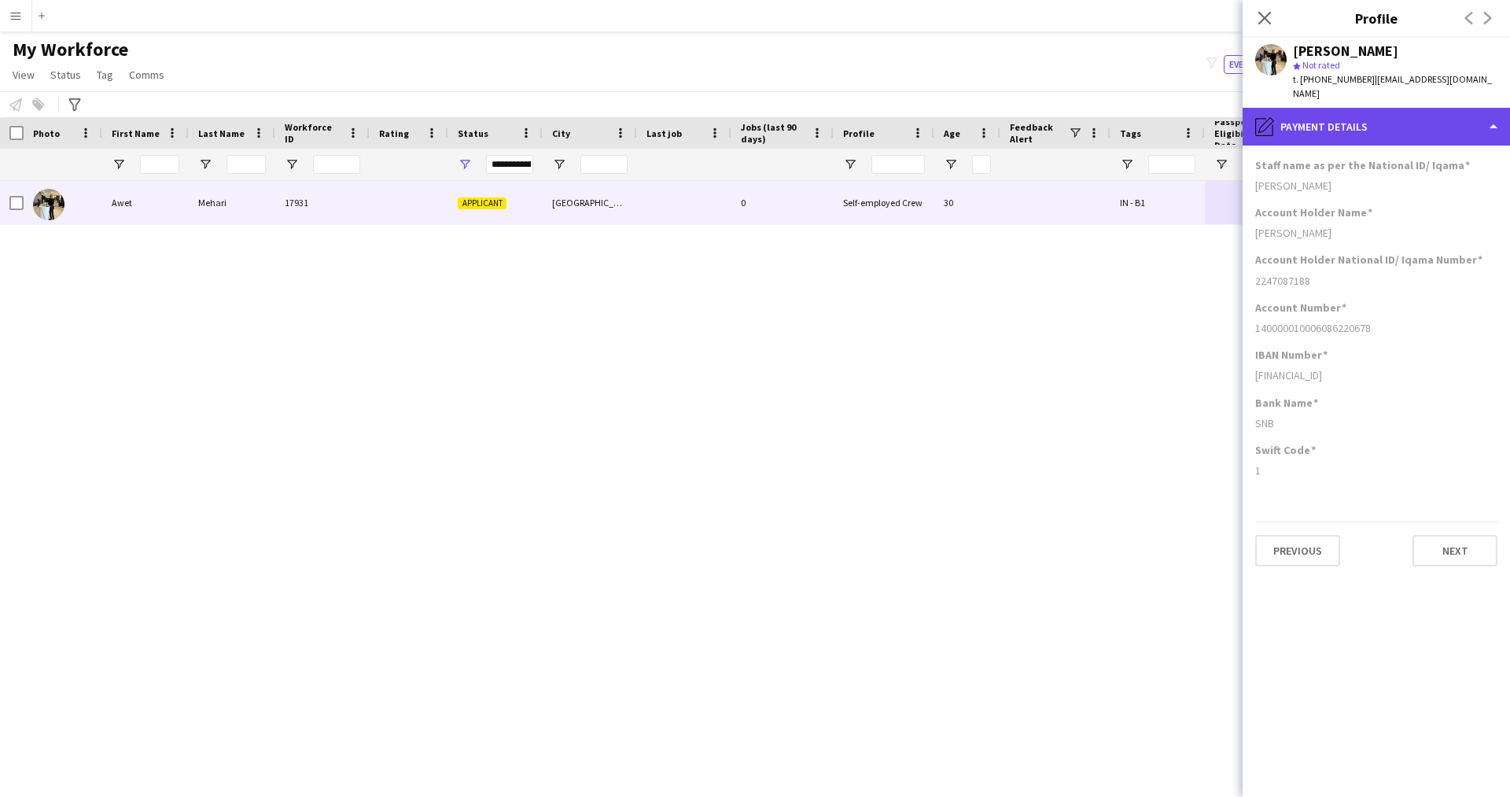
click at [1388, 122] on div "pencil4 Payment details" at bounding box center [1375, 127] width 267 height 38
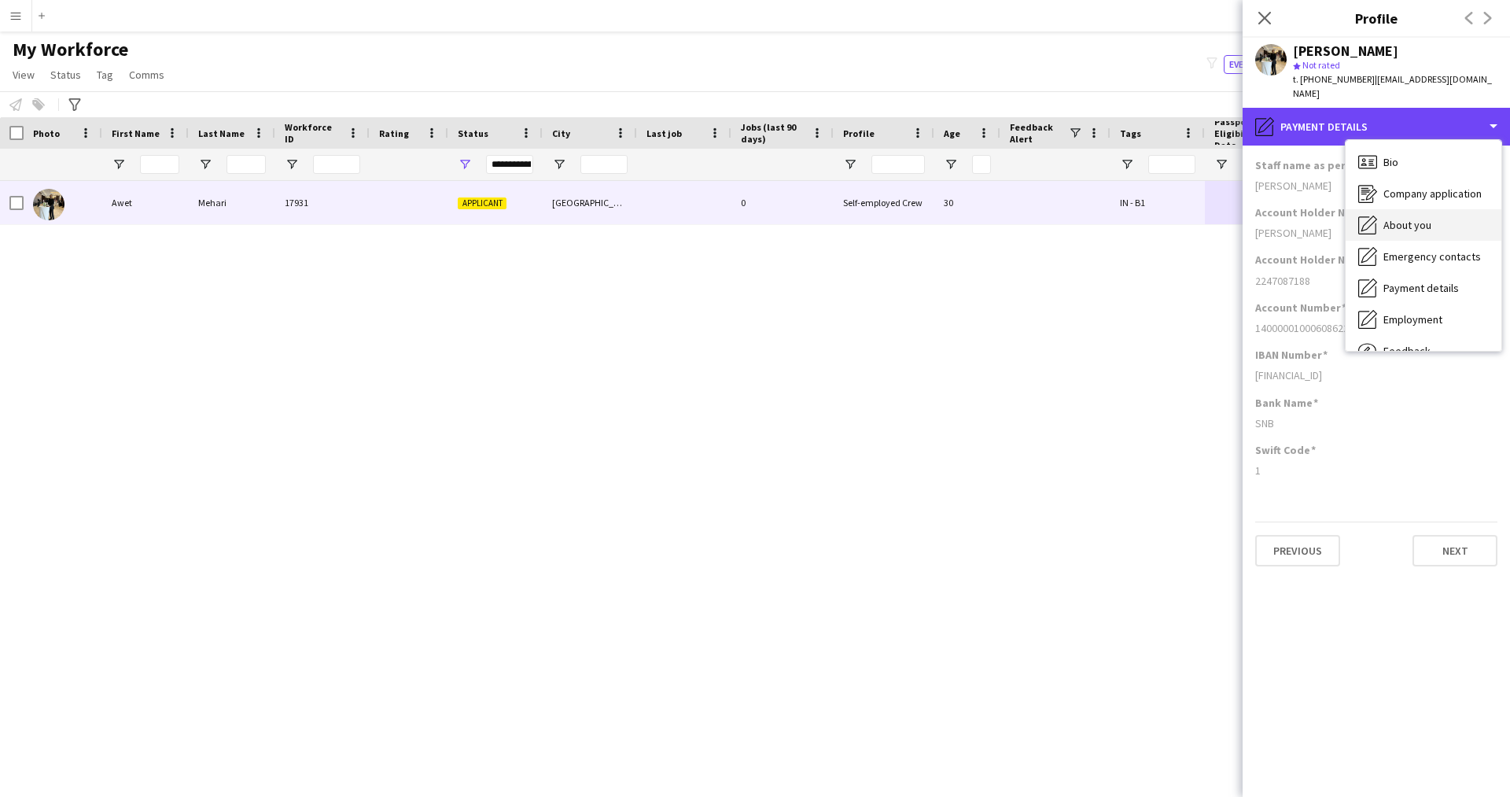
scroll to position [53, 0]
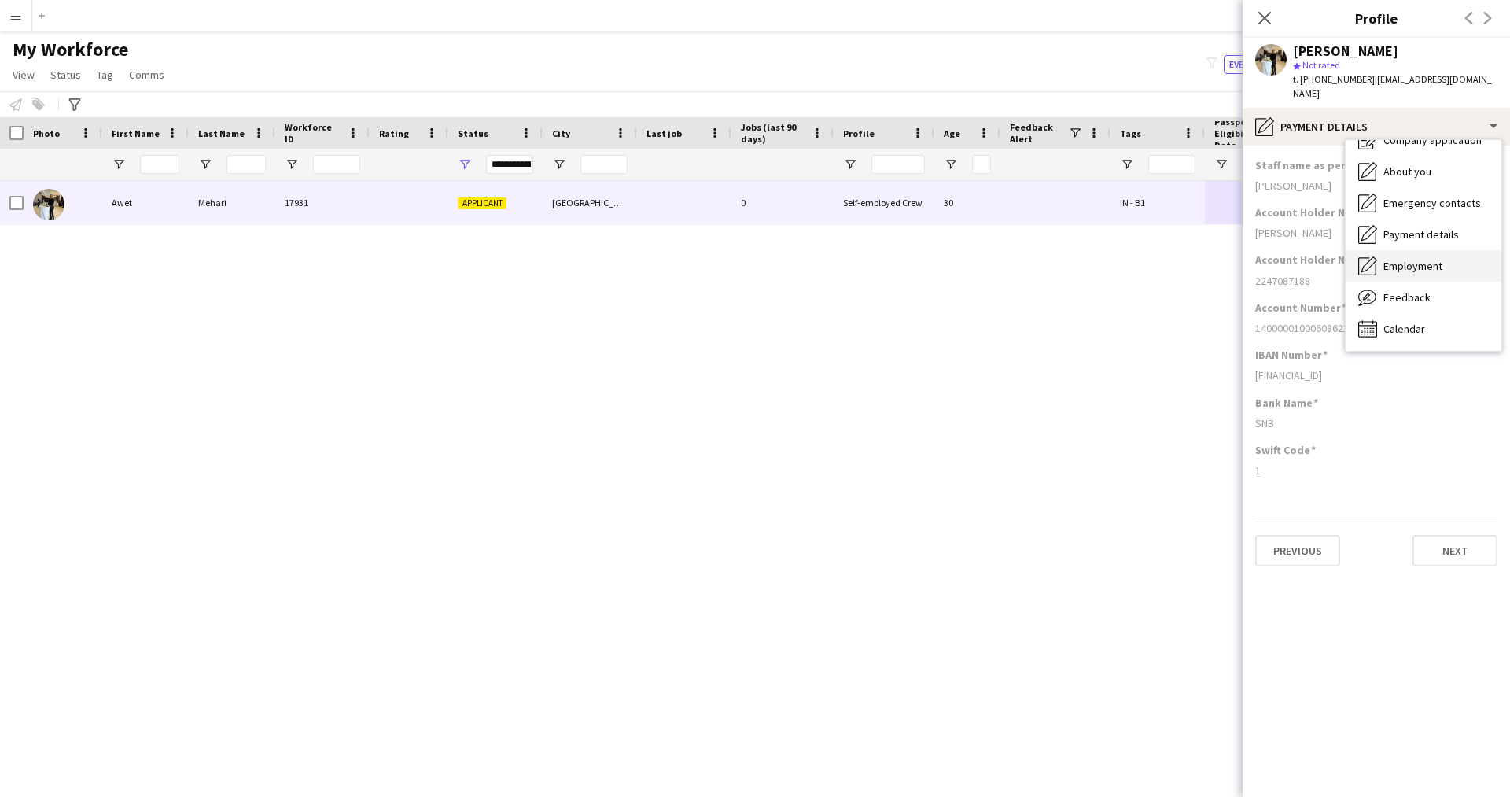
click at [1419, 259] on span "Employment" at bounding box center [1412, 266] width 59 height 14
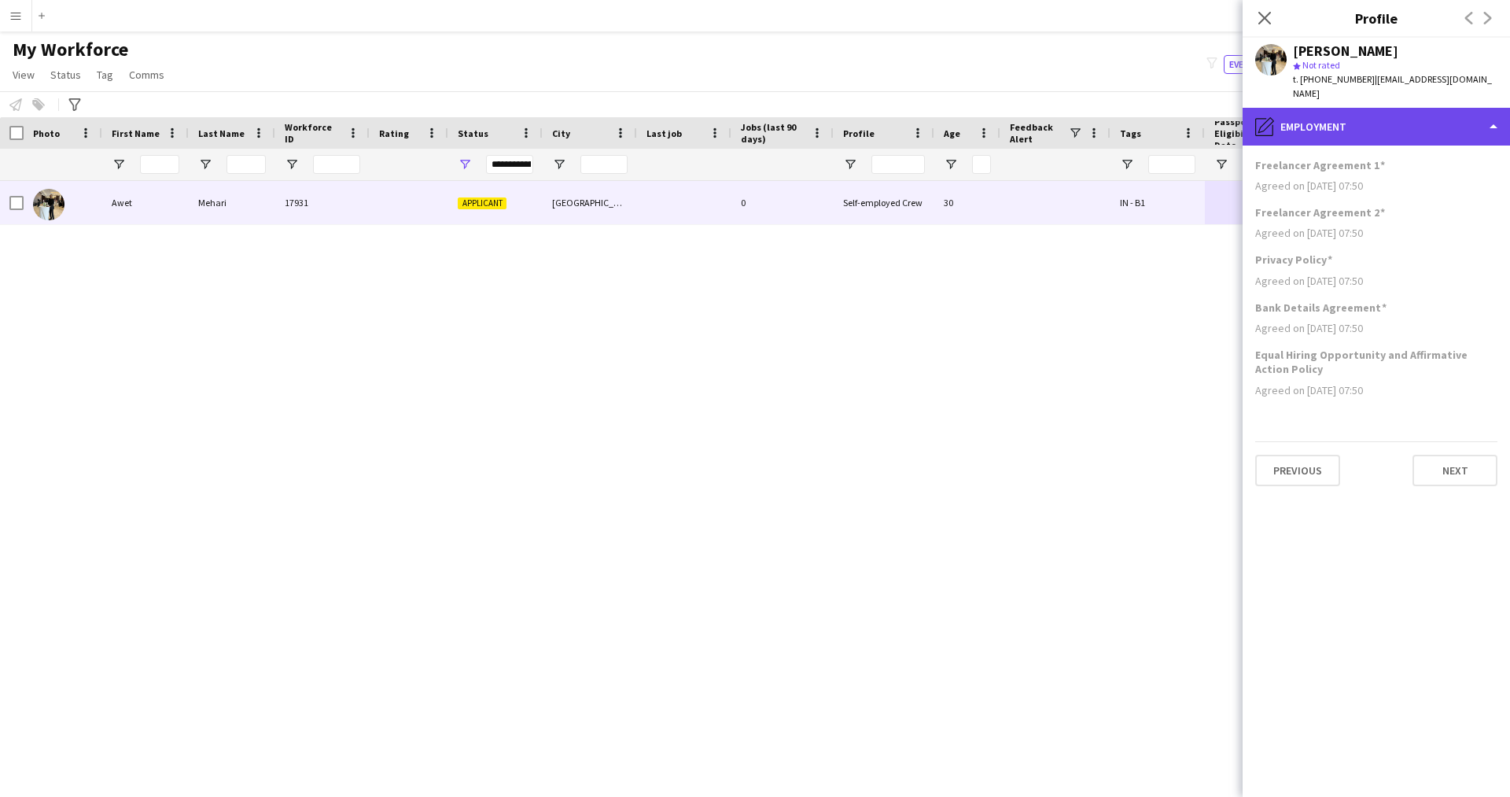
click at [1359, 114] on div "pencil4 Employment" at bounding box center [1375, 127] width 267 height 38
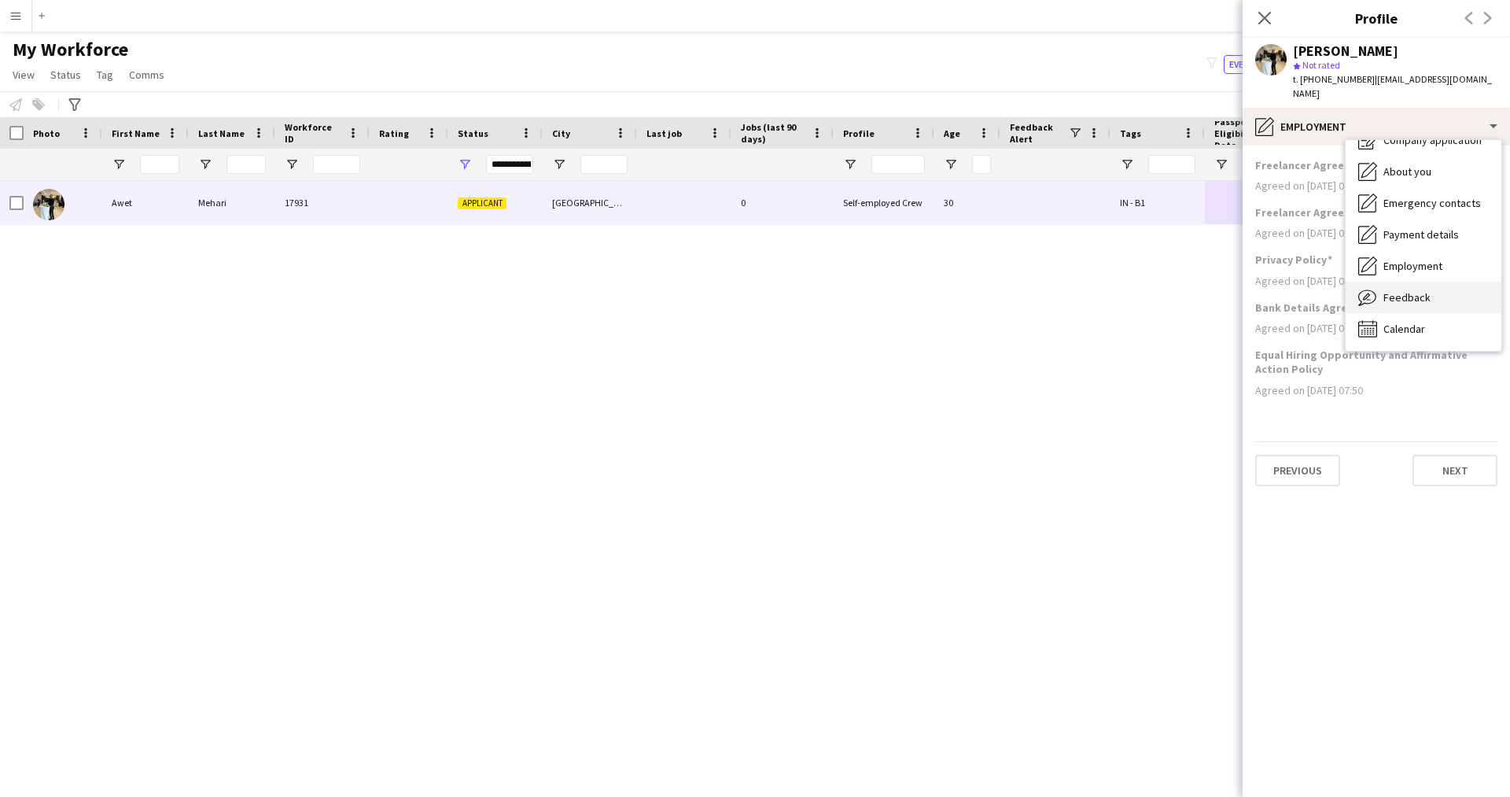
click at [1432, 286] on div "Feedback Feedback" at bounding box center [1423, 296] width 156 height 31
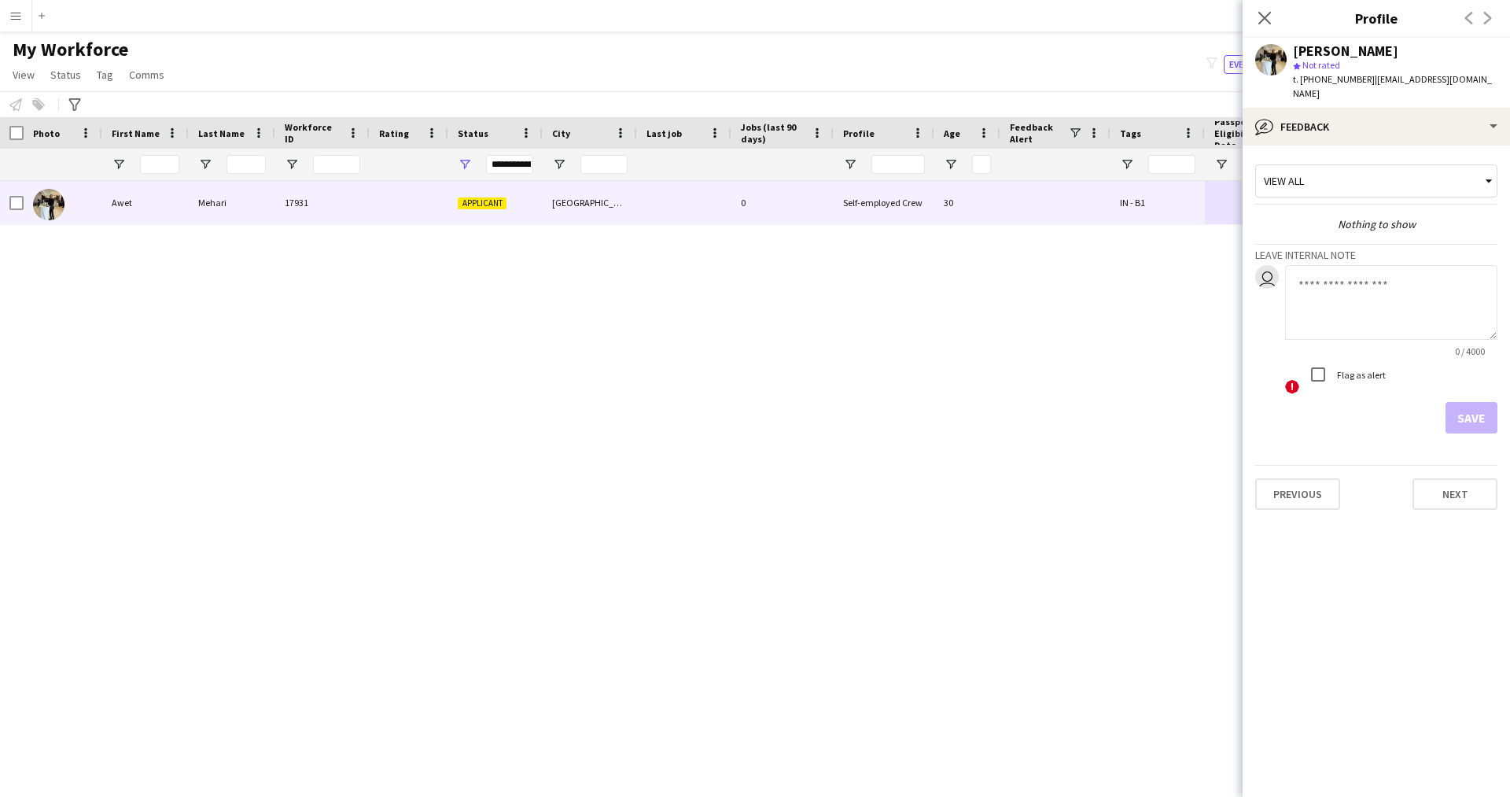
click at [1343, 268] on textarea at bounding box center [1391, 302] width 212 height 75
paste textarea "**********"
type textarea "**********"
click at [1466, 411] on button "Save" at bounding box center [1471, 417] width 52 height 31
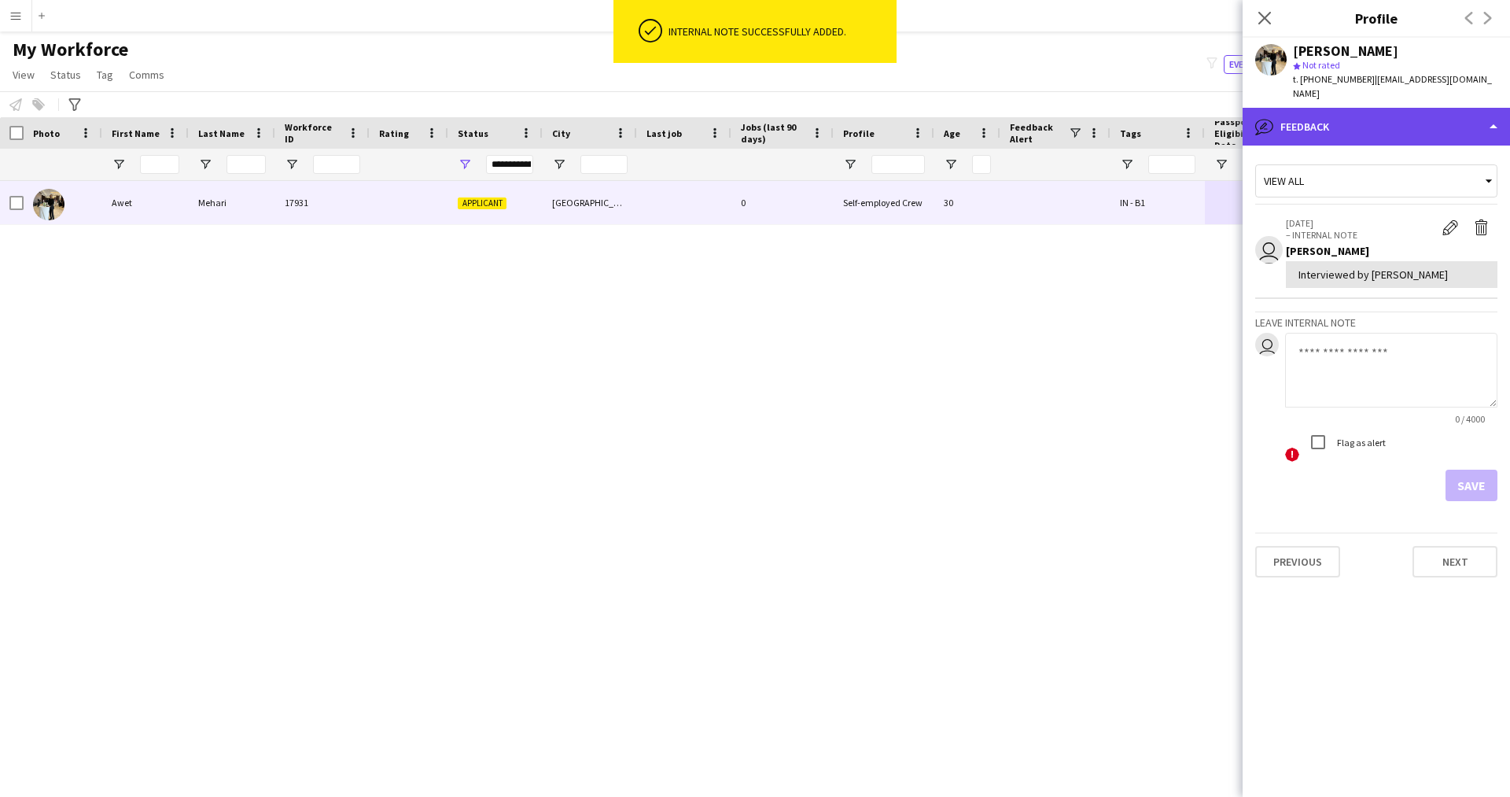
click at [1355, 108] on div "bubble-pencil Feedback" at bounding box center [1375, 127] width 267 height 38
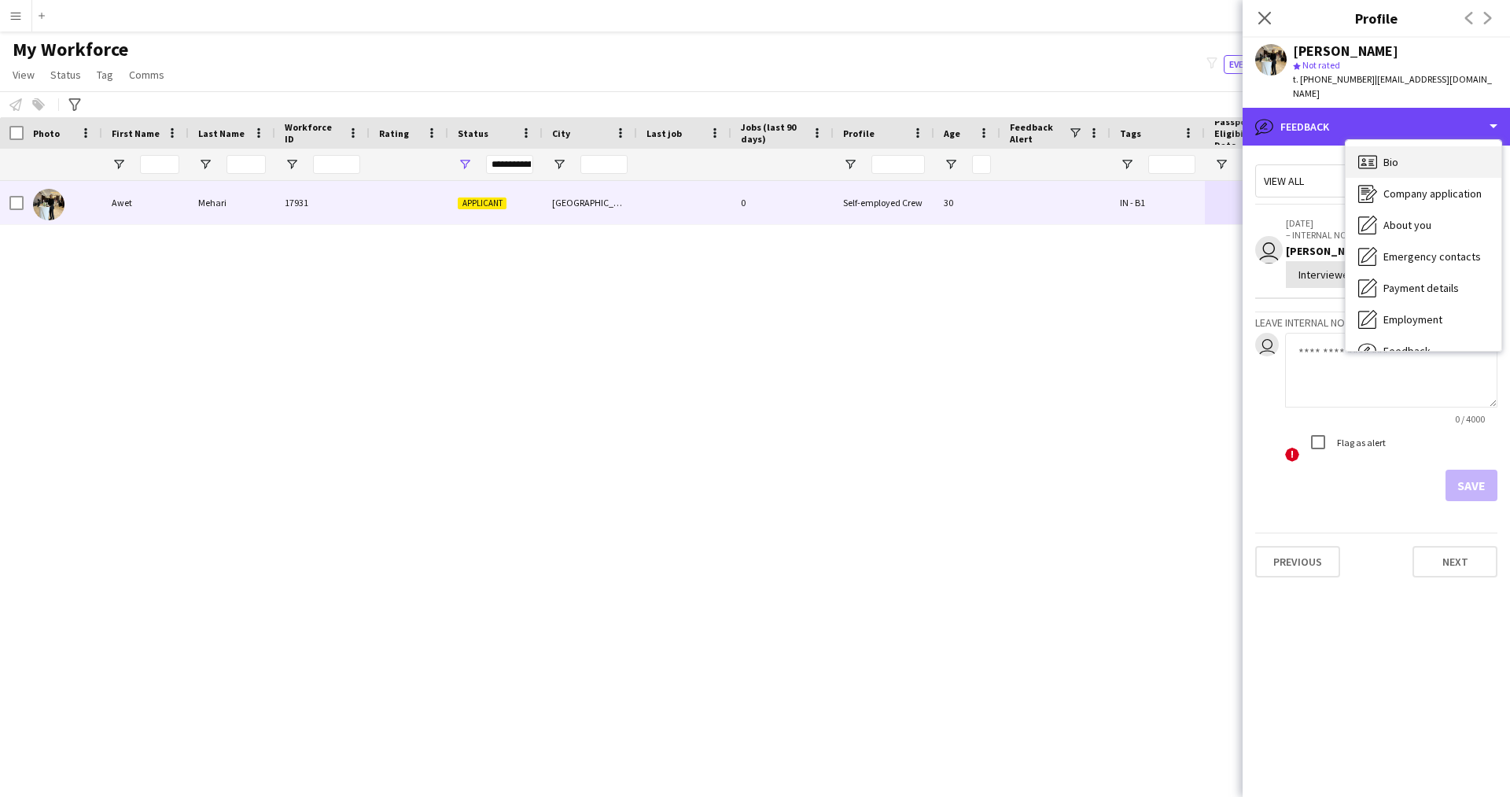
scroll to position [1, 0]
click at [1396, 154] on span "Bio" at bounding box center [1390, 161] width 15 height 14
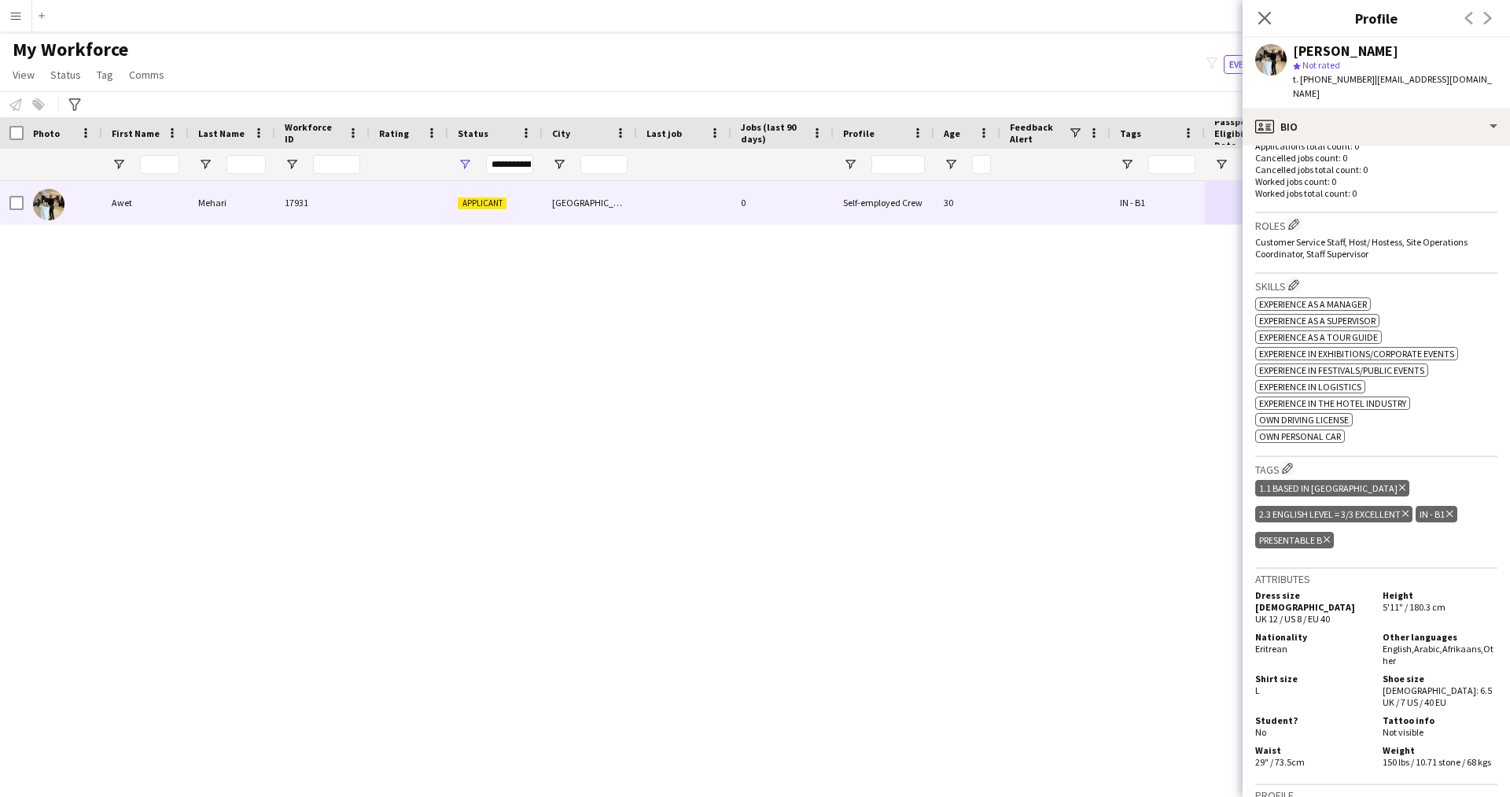
scroll to position [462, 0]
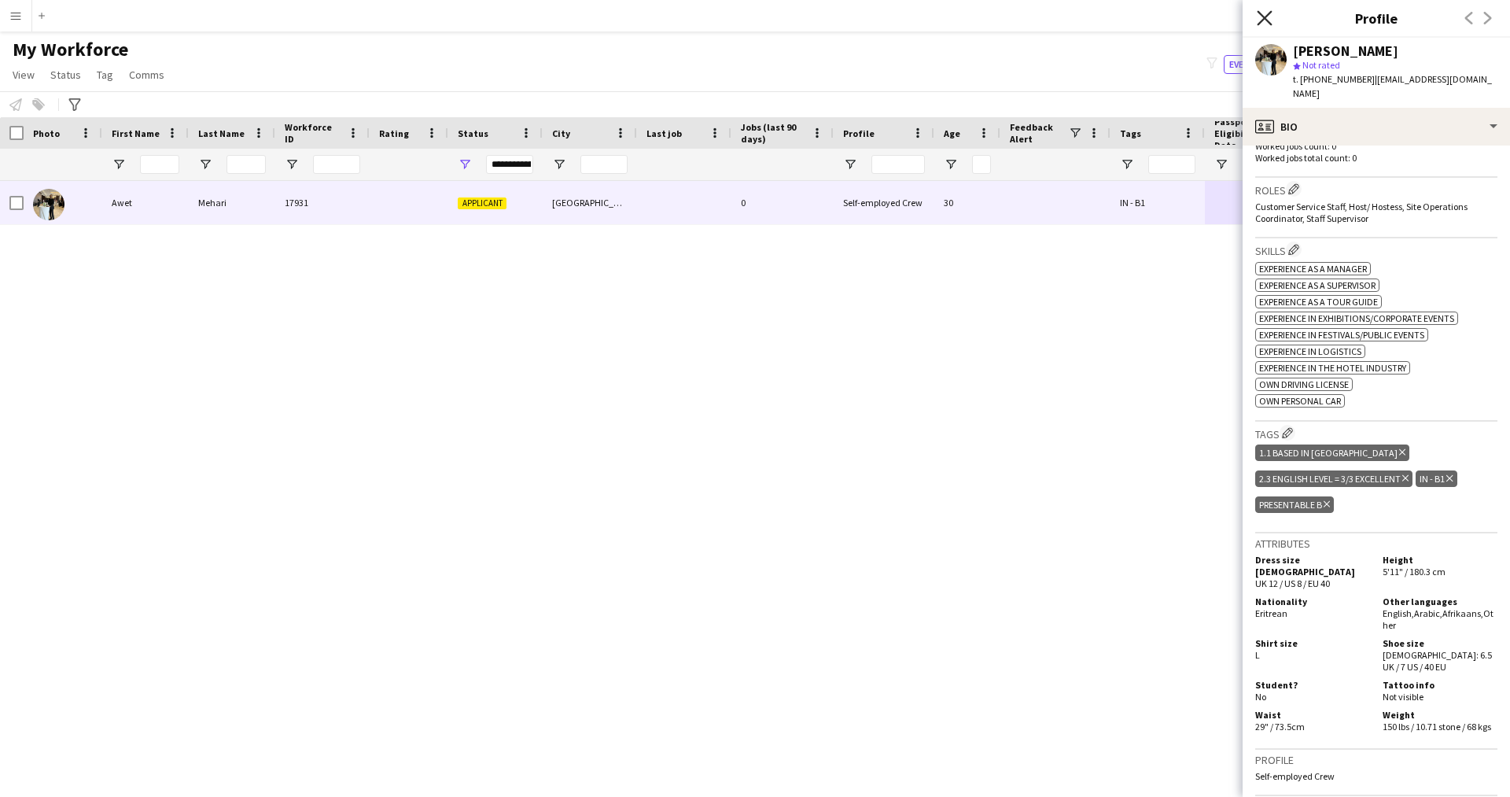
click at [1264, 15] on icon "Close pop-in" at bounding box center [1263, 17] width 15 height 15
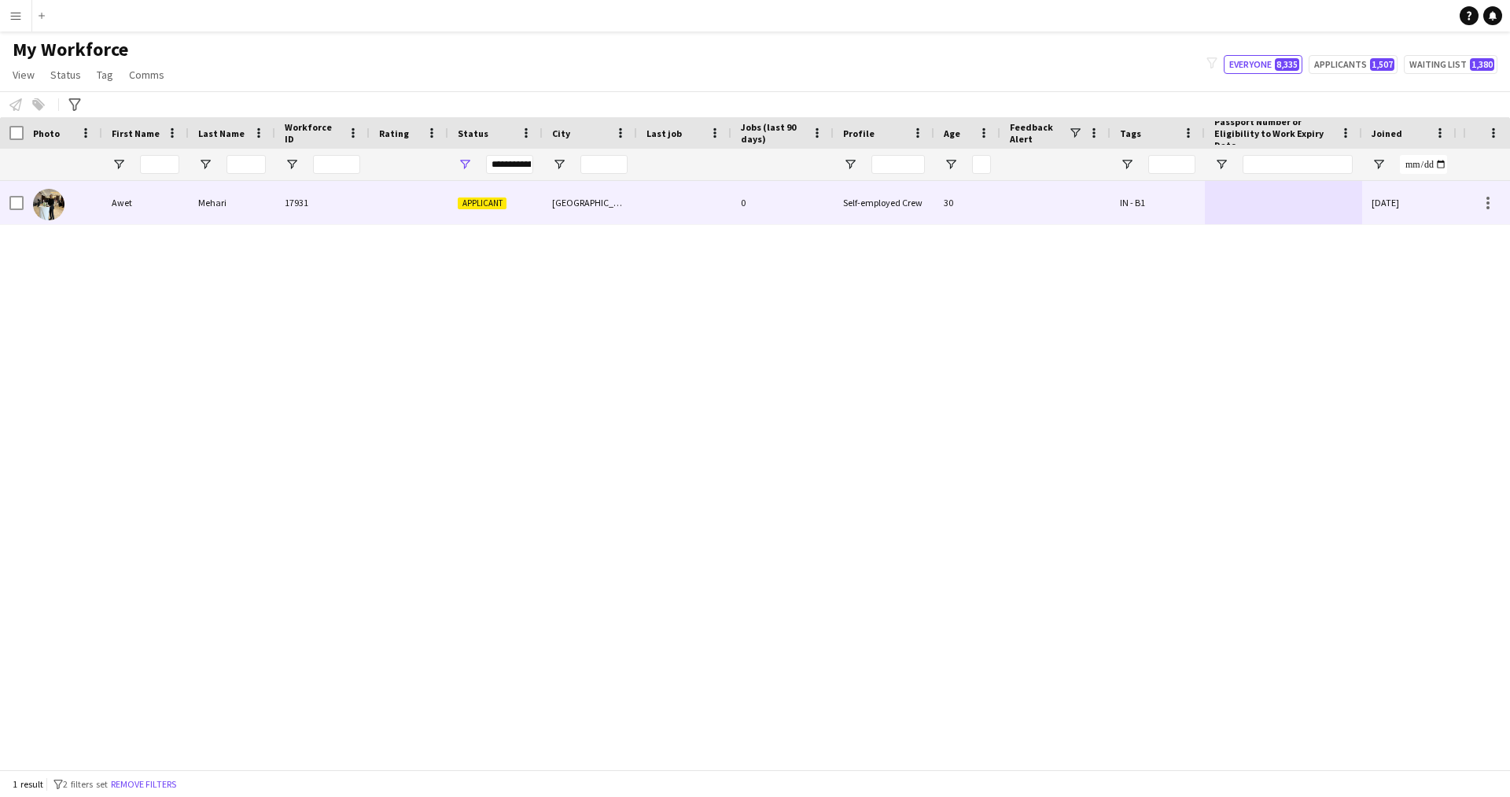
scroll to position [0, 300]
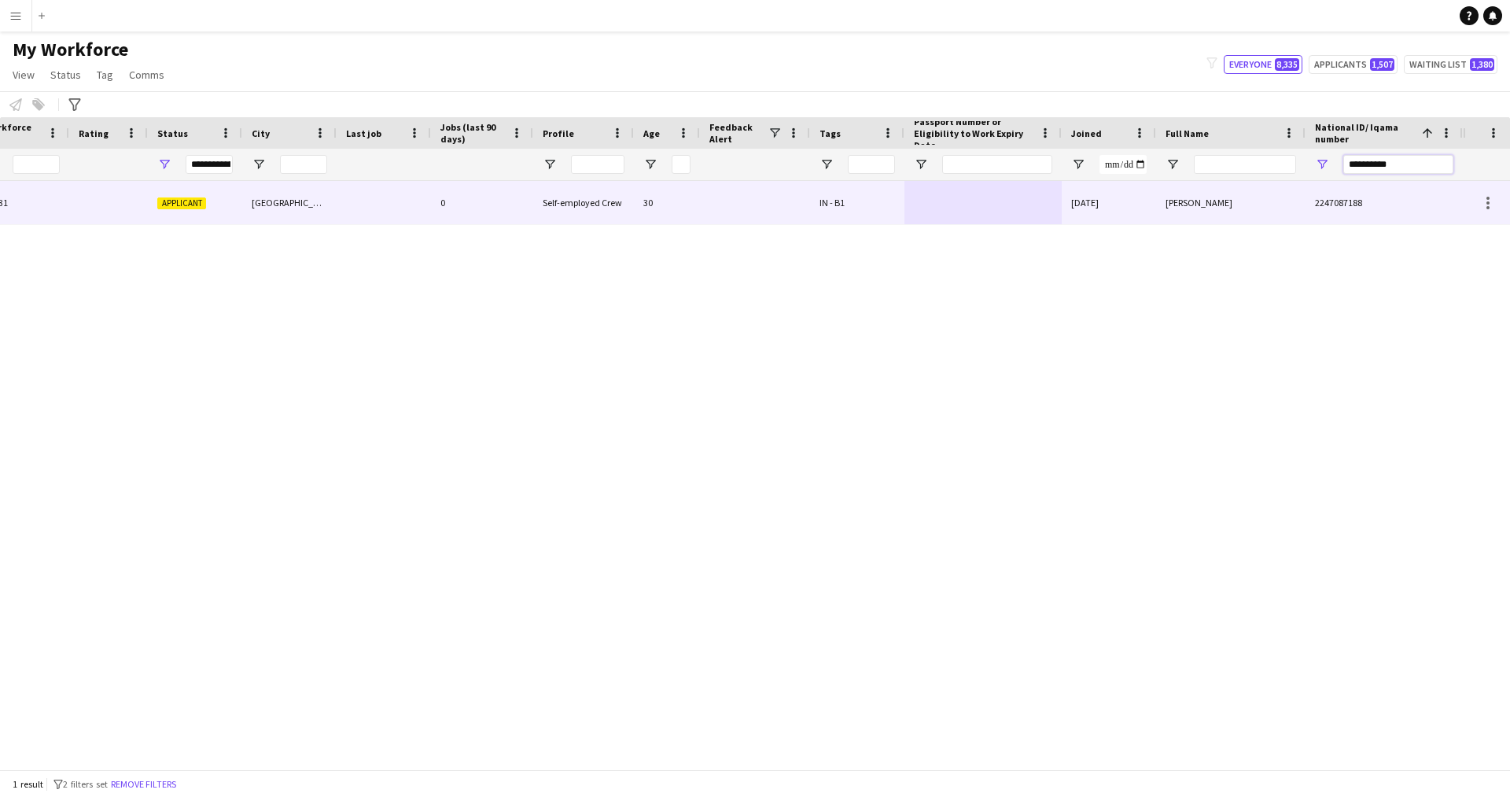
drag, startPoint x: 1415, startPoint y: 161, endPoint x: 1171, endPoint y: 219, distance: 250.6
click at [1171, 219] on div "Workforce Details Profile Data Workforce Details Profile Data Profile Age 1" at bounding box center [755, 443] width 1510 height 652
paste input "National ID/ Iqama number Filter Input"
type input "**********"
click at [945, 209] on div at bounding box center [982, 202] width 157 height 43
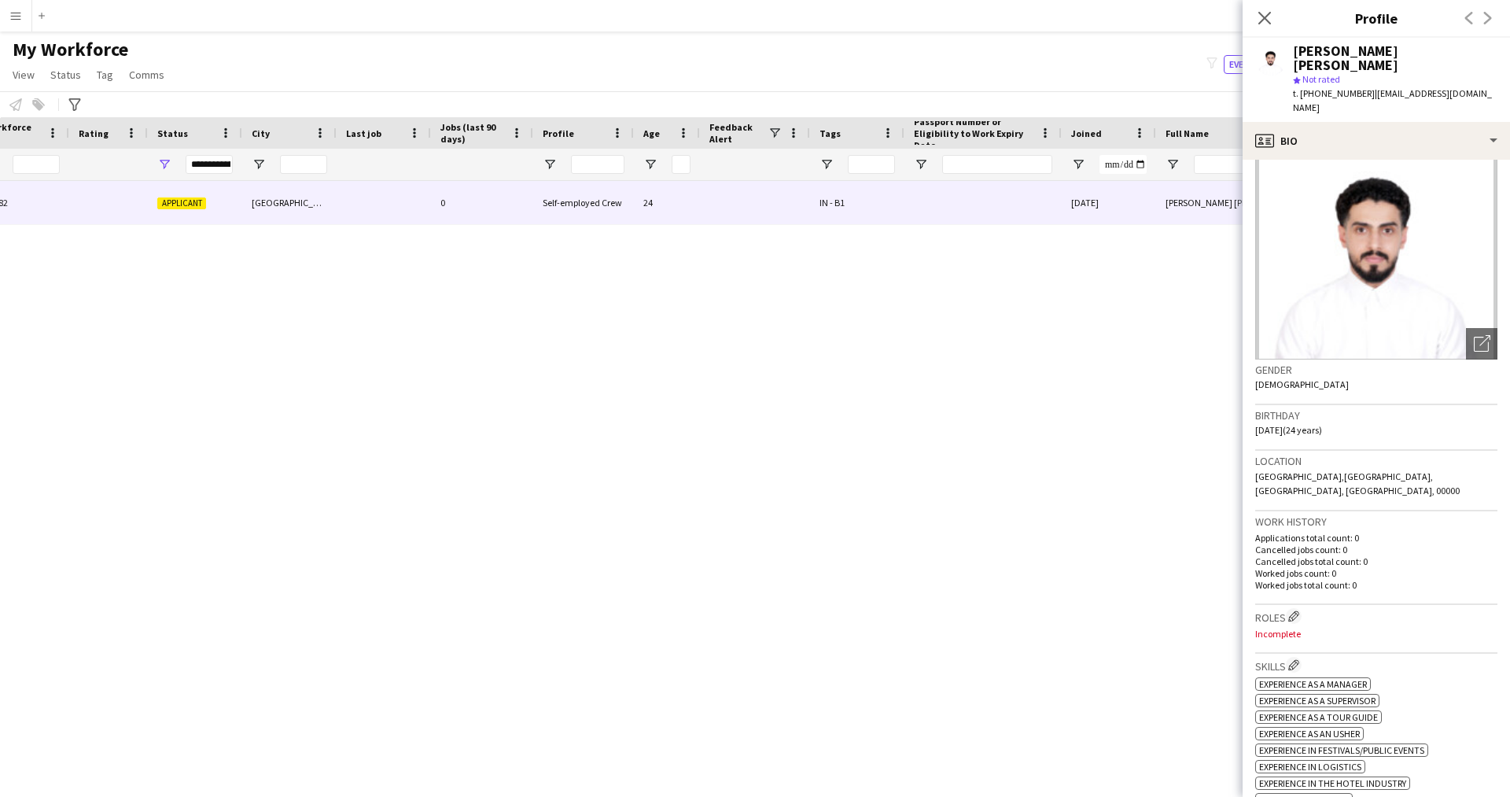
scroll to position [50, 0]
click at [1473, 334] on icon "Open photos pop-in" at bounding box center [1481, 342] width 17 height 17
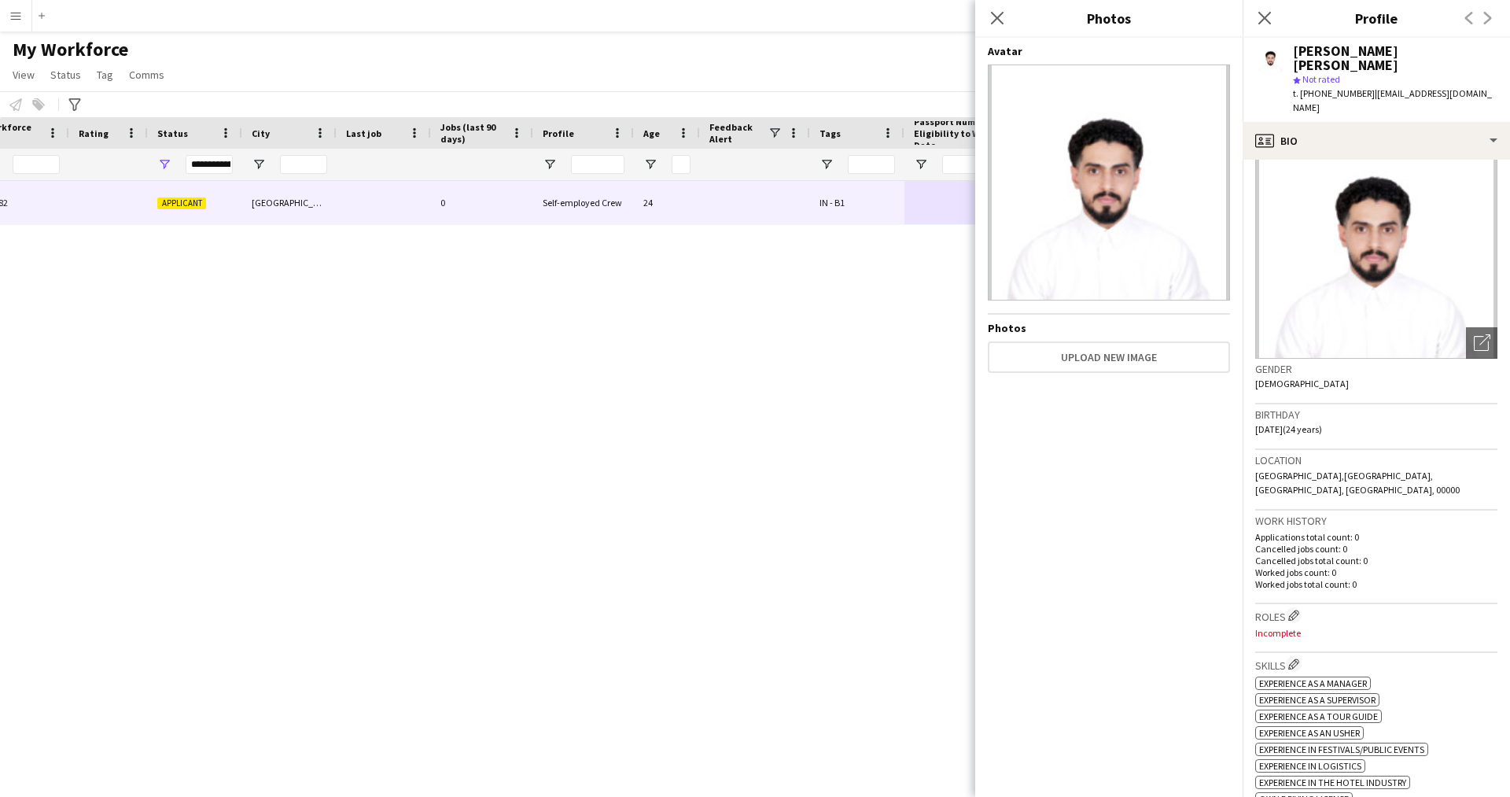
click at [1381, 462] on div "Location Riyadh,Saudi arabia, Malaz, Riyadh, 00000" at bounding box center [1376, 480] width 242 height 61
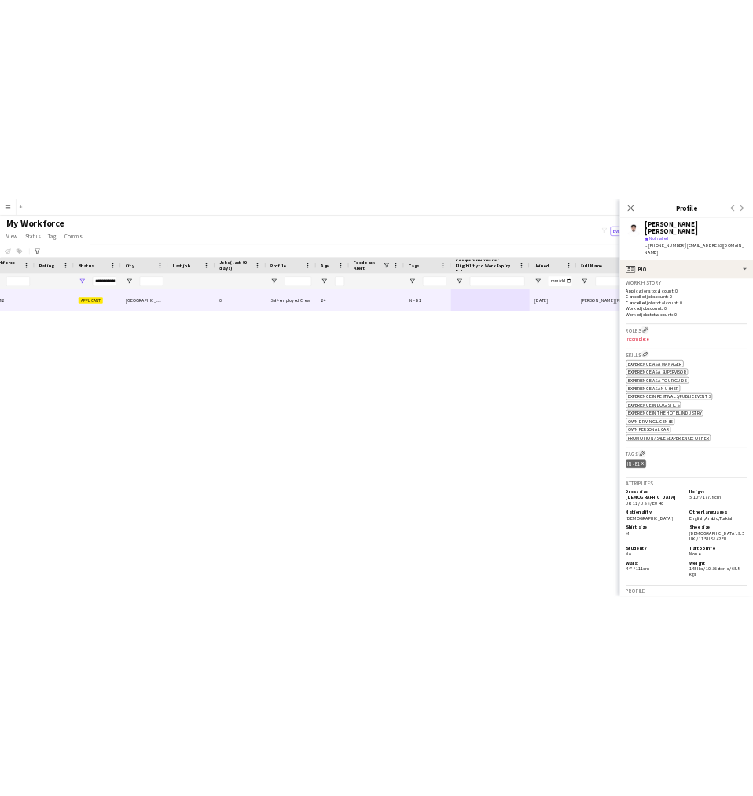
scroll to position [307, 0]
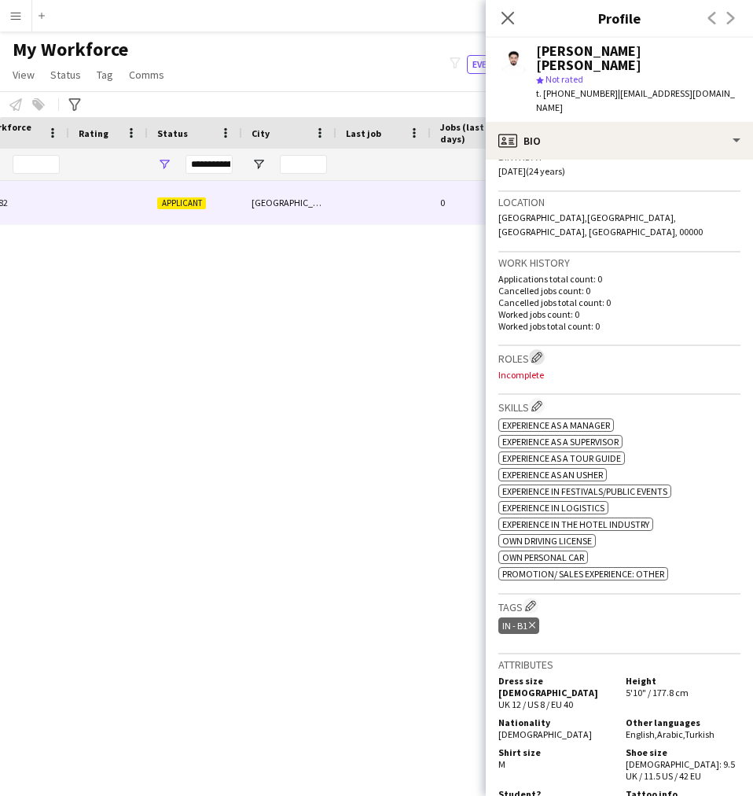
click at [539, 351] on app-icon "Edit crew company roles" at bounding box center [537, 356] width 11 height 11
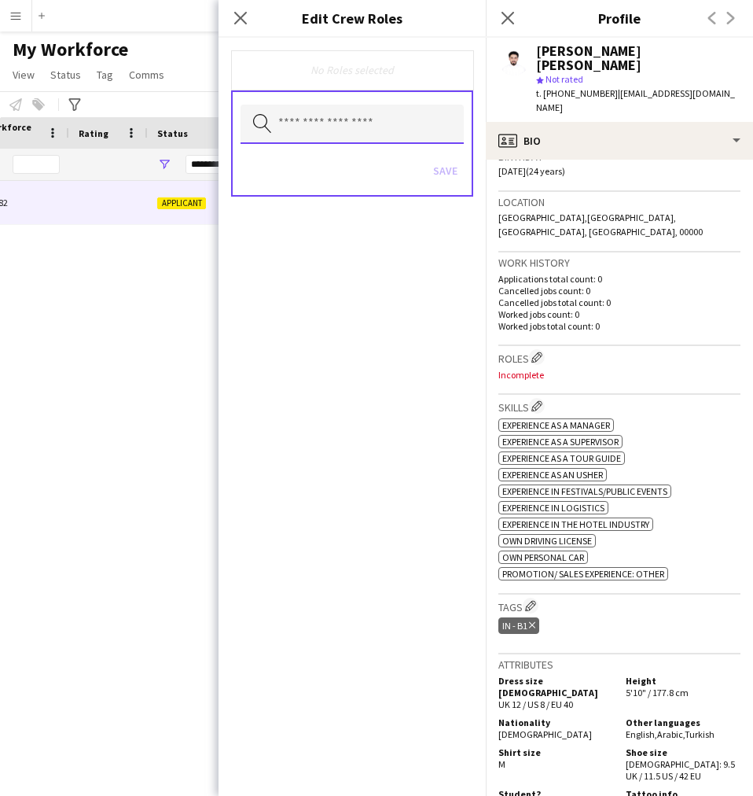
click at [402, 144] on body "Menu Boards Boards Boards All jobs Status Workforce Workforce My Workforce Recr…" at bounding box center [376, 398] width 753 height 796
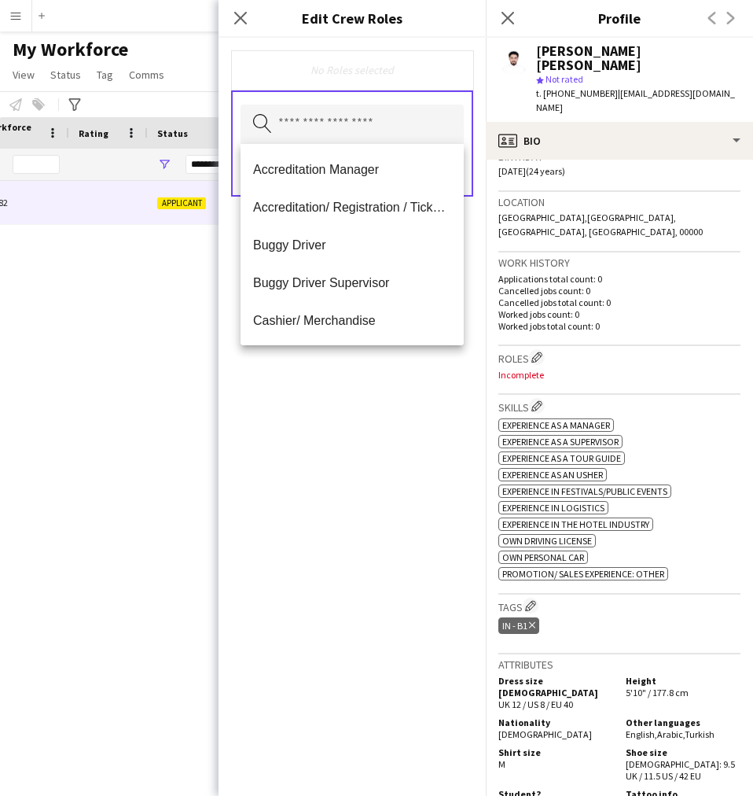
click at [340, 448] on div "No Roles selected Search by role type Save" at bounding box center [352, 417] width 267 height 758
click at [322, 123] on input "text" at bounding box center [352, 124] width 223 height 39
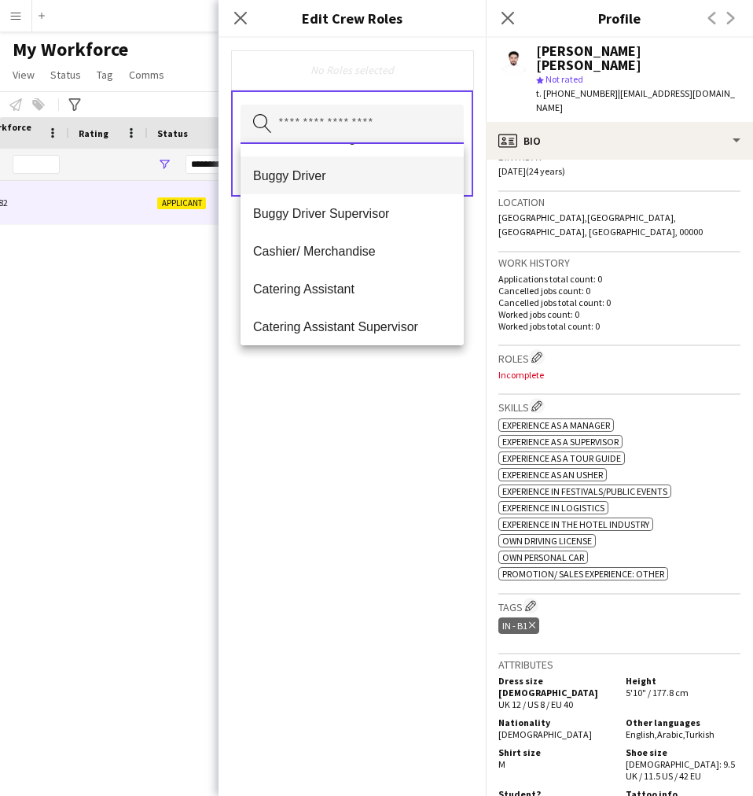
scroll to position [0, 0]
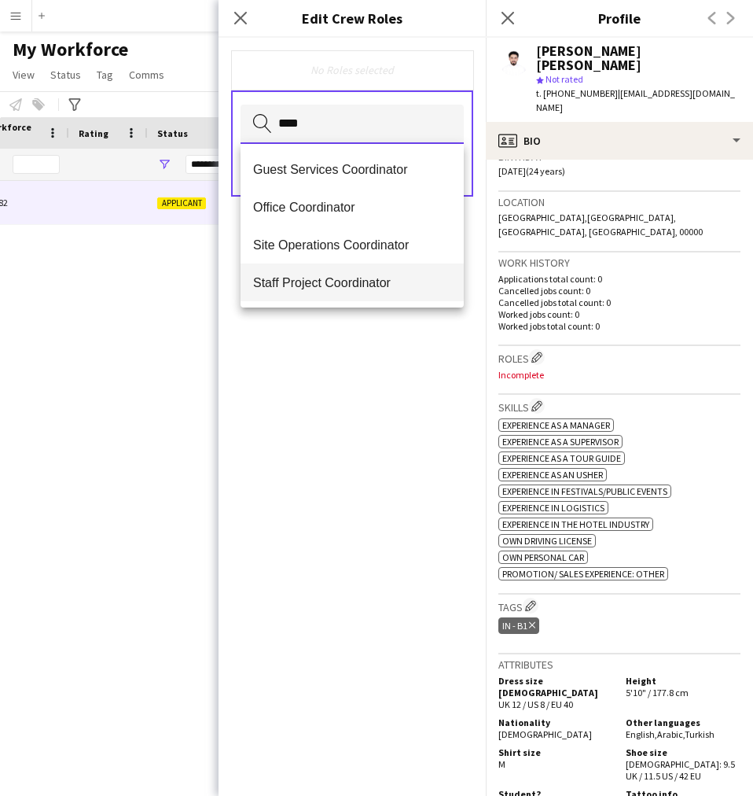
type input "****"
click at [360, 288] on span "Staff Project Coordinator" at bounding box center [352, 282] width 198 height 15
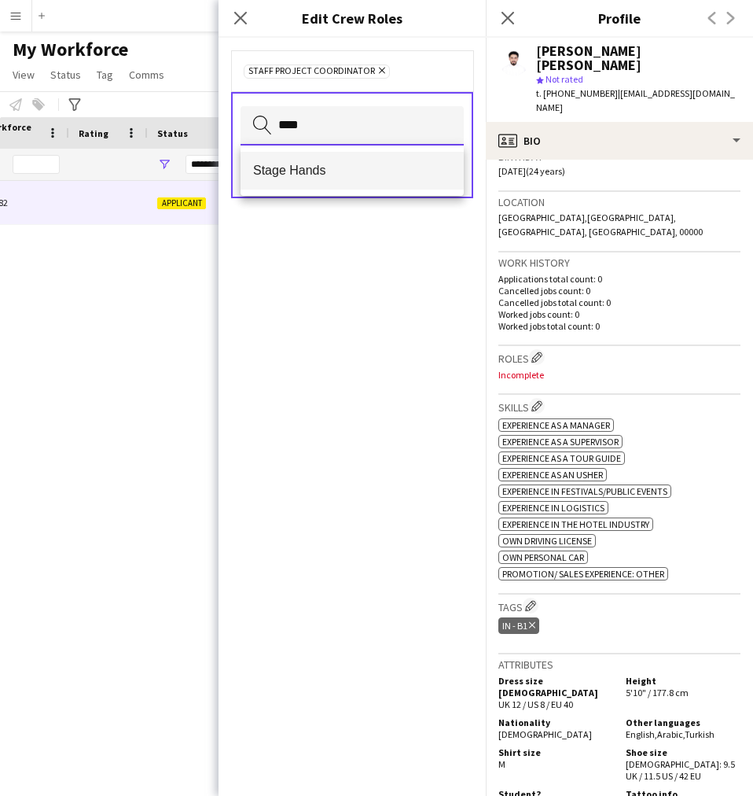
type input "****"
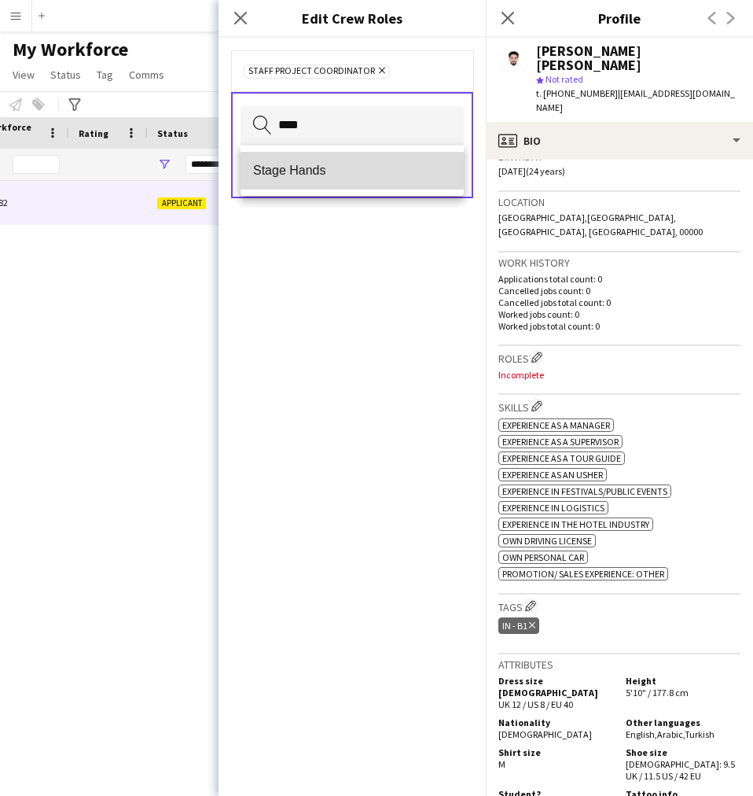
click at [296, 167] on span "Stage Hands" at bounding box center [352, 170] width 198 height 15
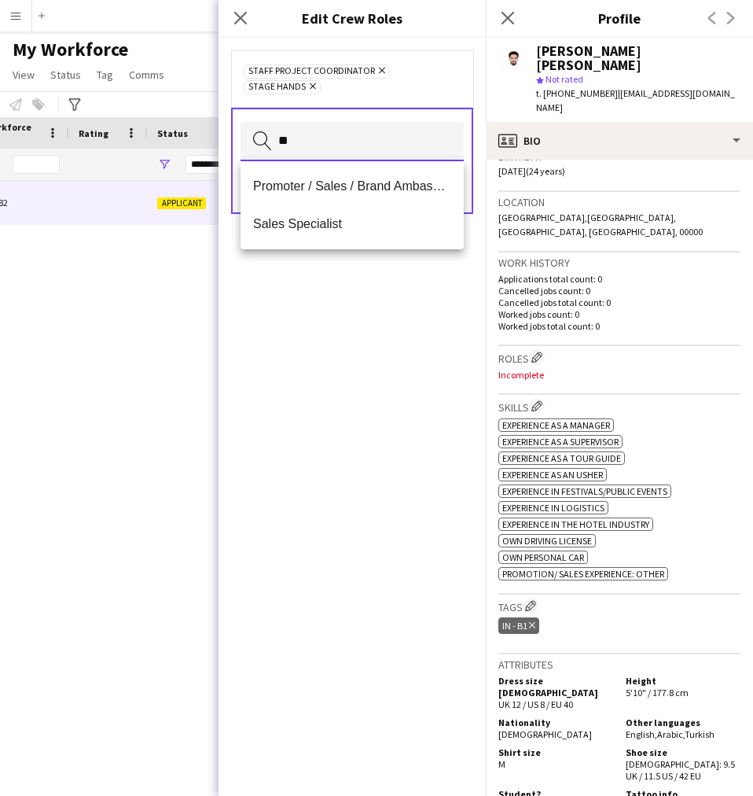
type input "*"
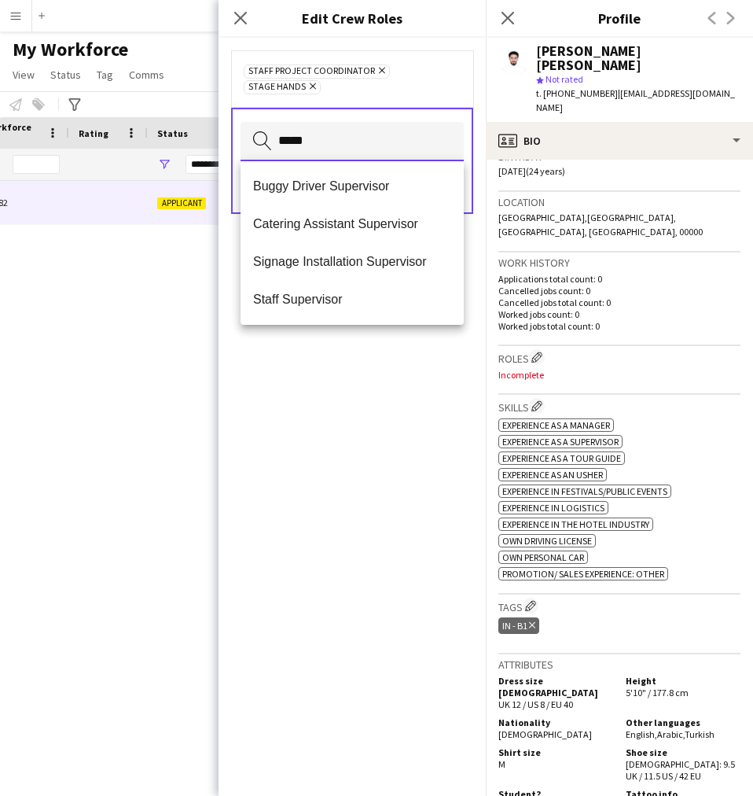
type input "*****"
click at [370, 284] on mat-option "Staff Supervisor" at bounding box center [352, 300] width 223 height 38
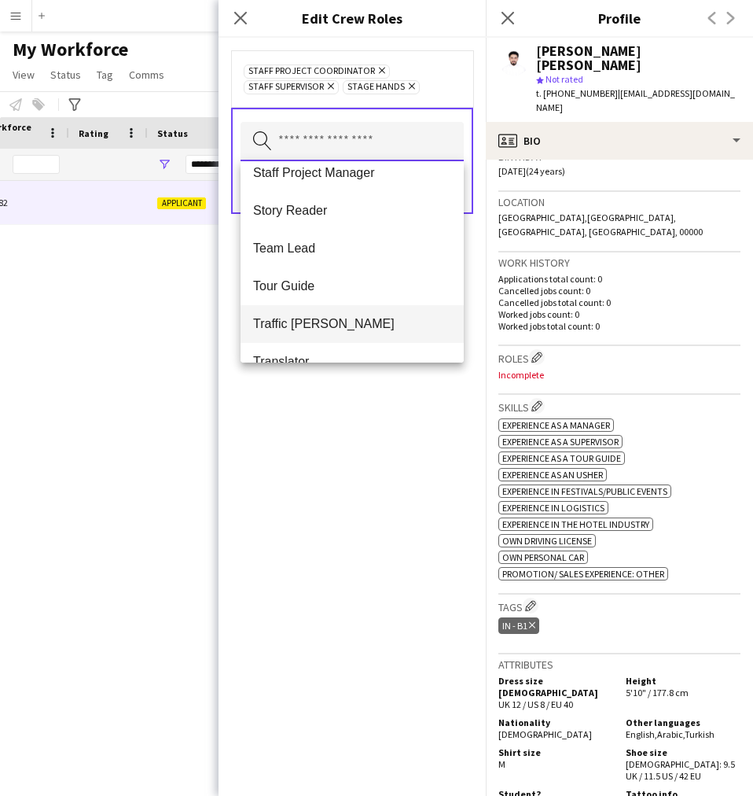
scroll to position [1399, 0]
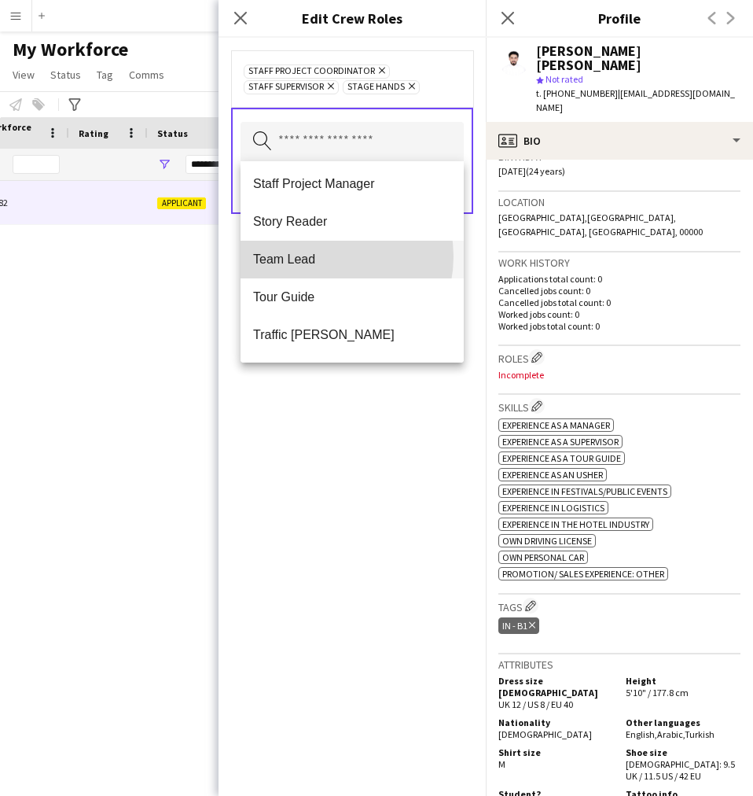
click at [318, 256] on span "Team Lead" at bounding box center [352, 259] width 198 height 15
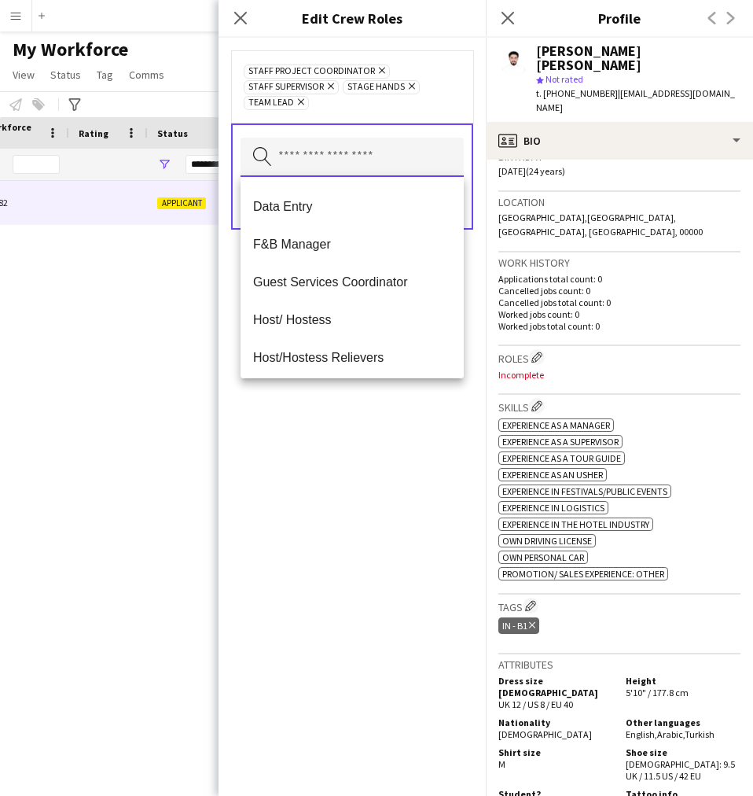
scroll to position [356, 0]
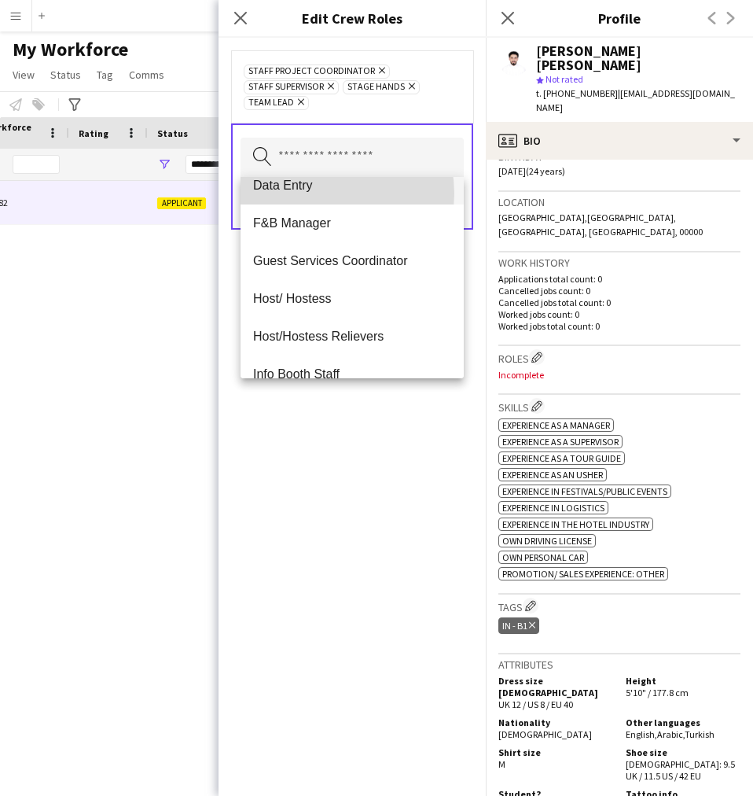
click at [321, 193] on mat-option "Data Entry" at bounding box center [352, 186] width 223 height 38
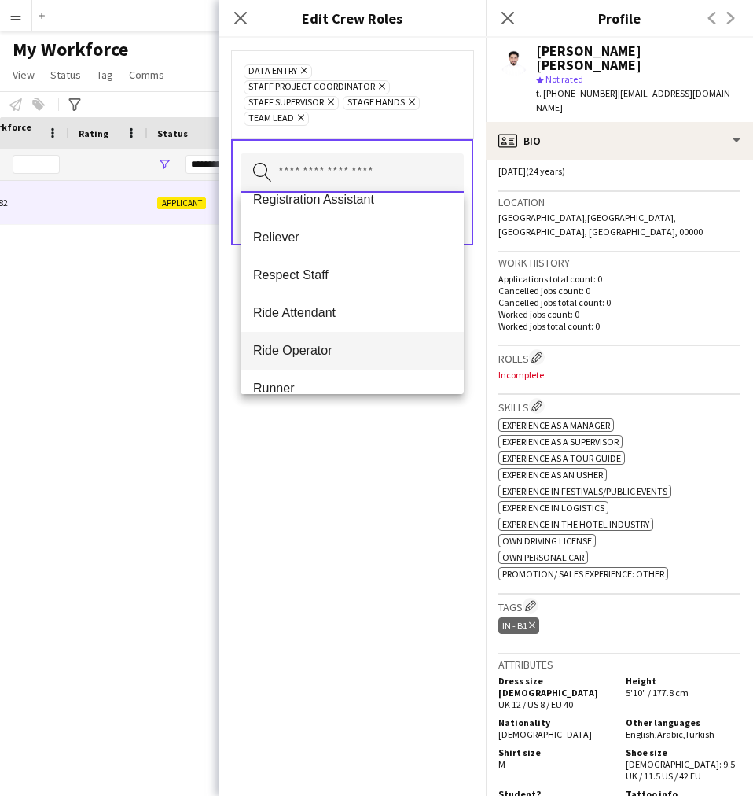
scroll to position [1065, 0]
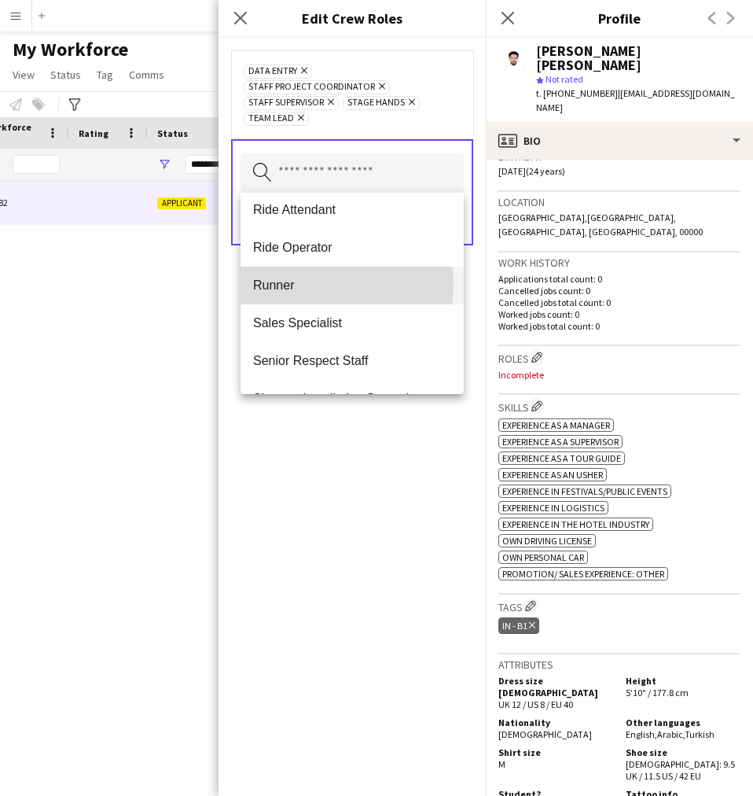
click at [298, 283] on span "Runner" at bounding box center [352, 285] width 198 height 15
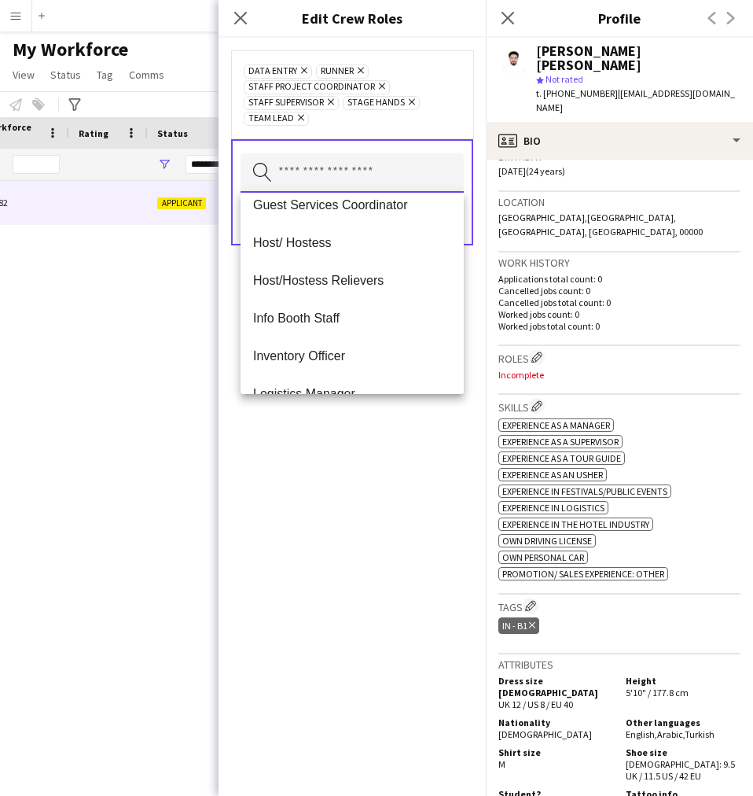
scroll to position [375, 0]
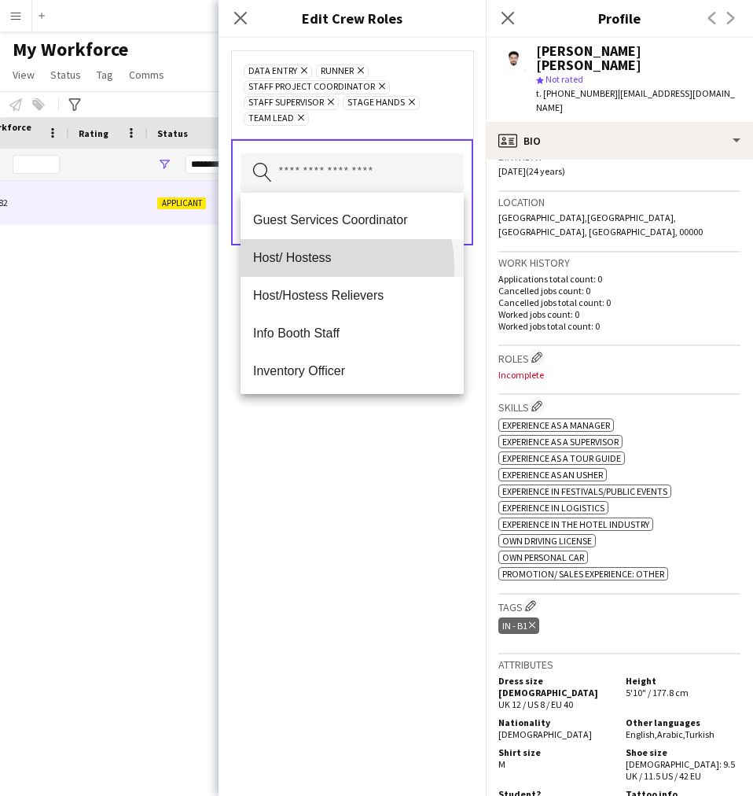
click at [297, 268] on mat-option "Host/ Hostess" at bounding box center [352, 258] width 223 height 38
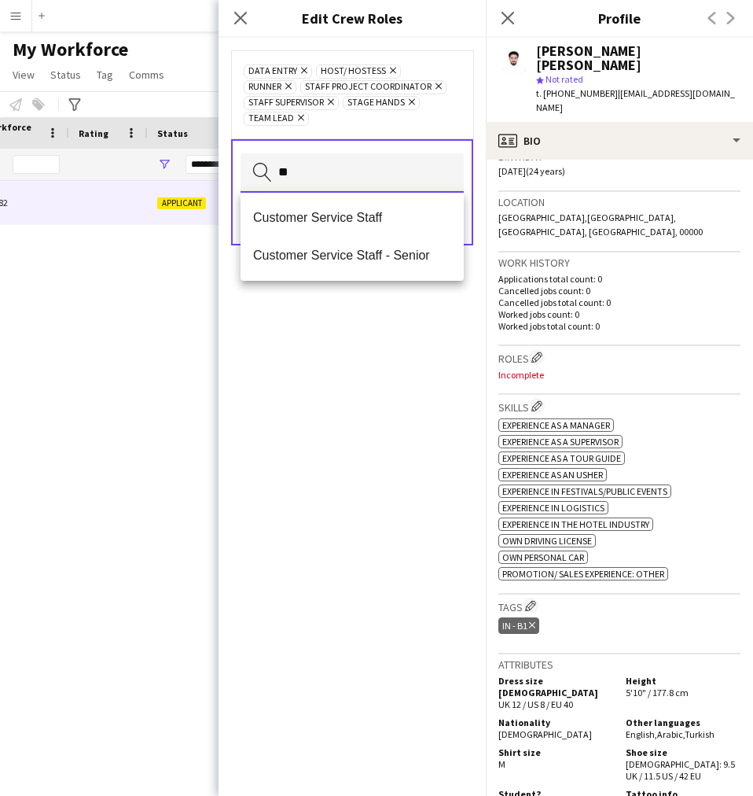
type input "**"
click at [350, 278] on div "Customer Service Staff Customer Service Staff - Senior" at bounding box center [352, 237] width 223 height 88
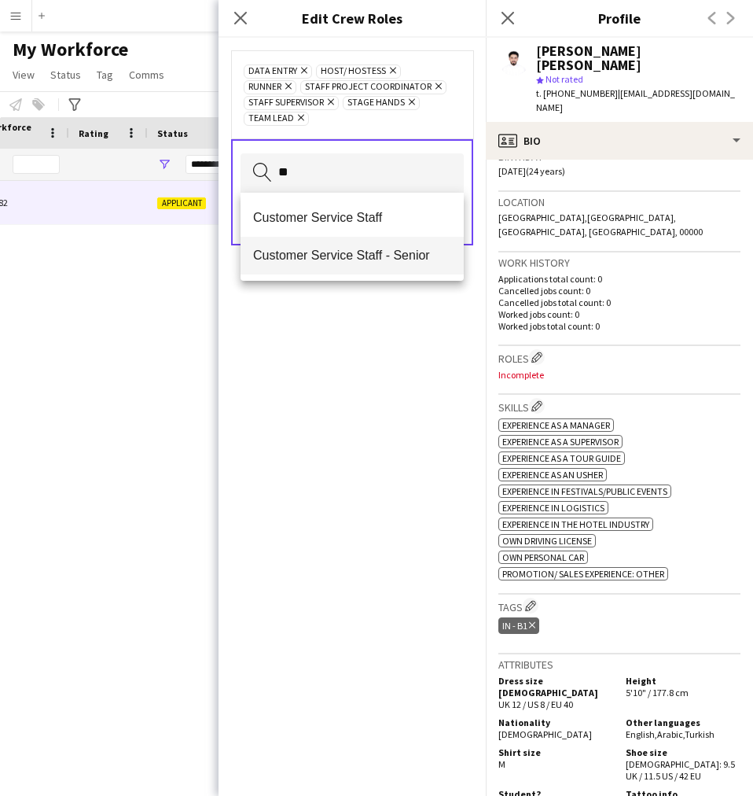
click at [342, 271] on mat-option "Customer Service Staff - Senior" at bounding box center [352, 256] width 223 height 38
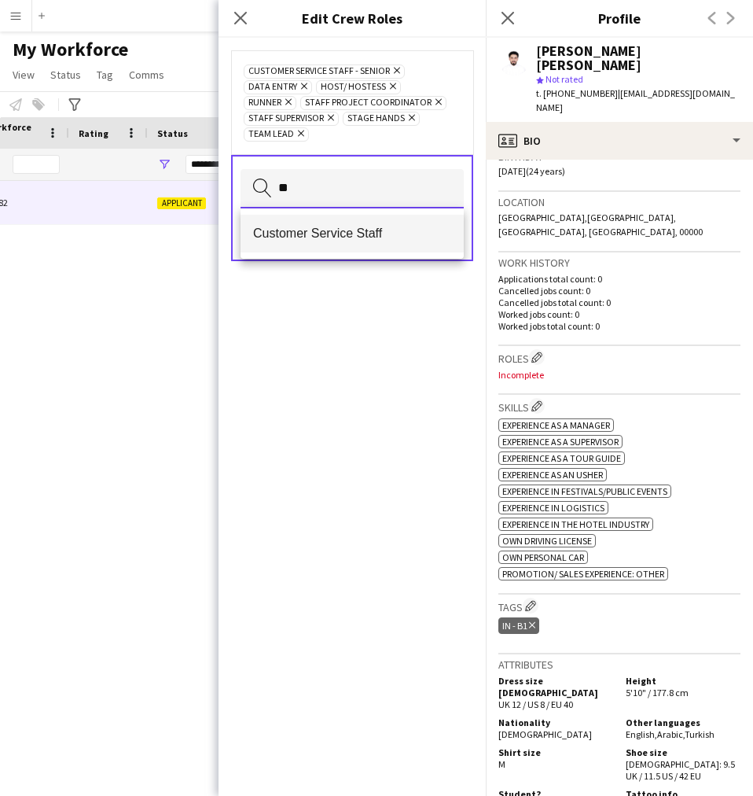
type input "**"
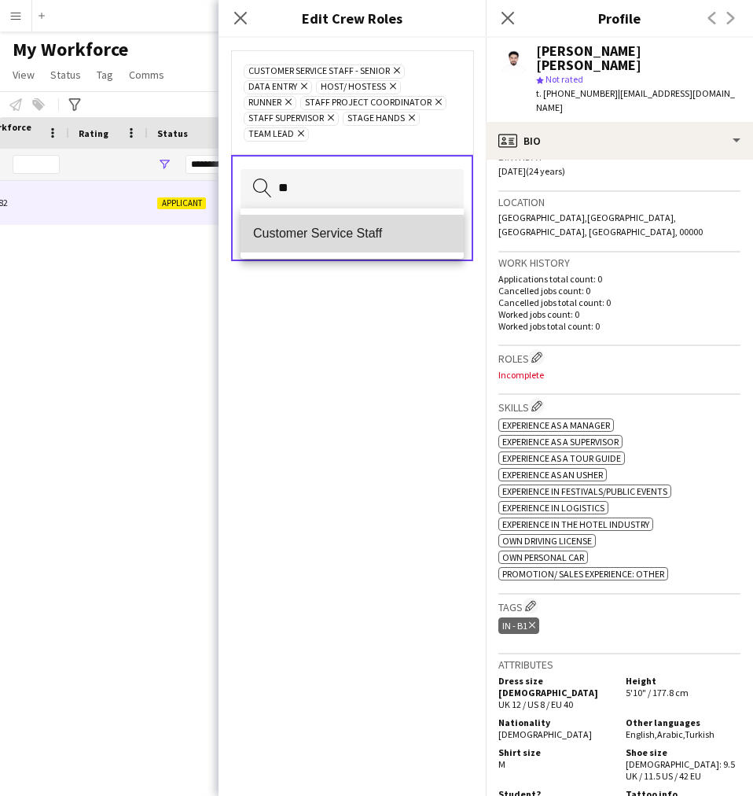
click at [339, 248] on mat-option "Customer Service Staff" at bounding box center [352, 234] width 223 height 38
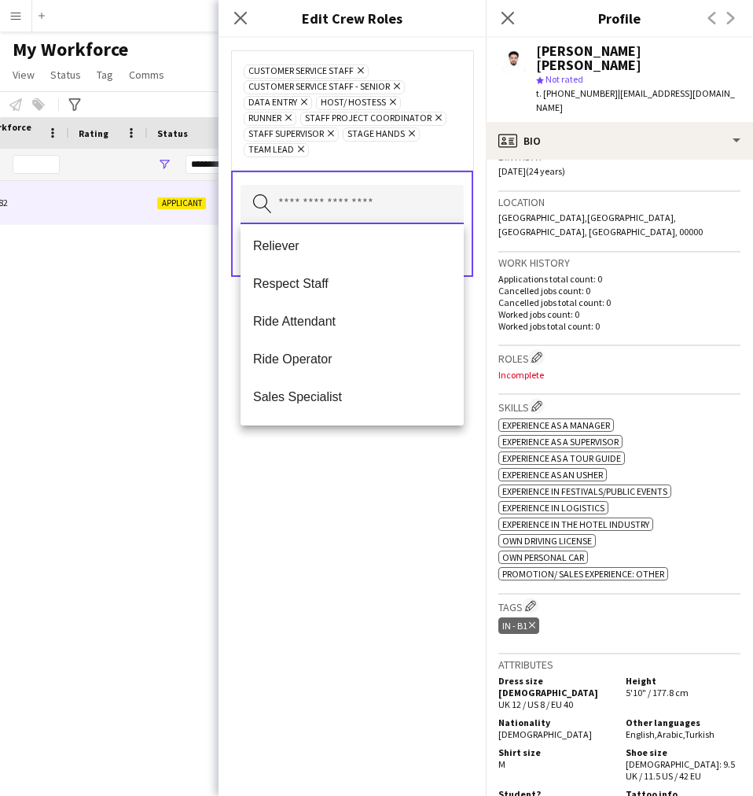
scroll to position [1245, 0]
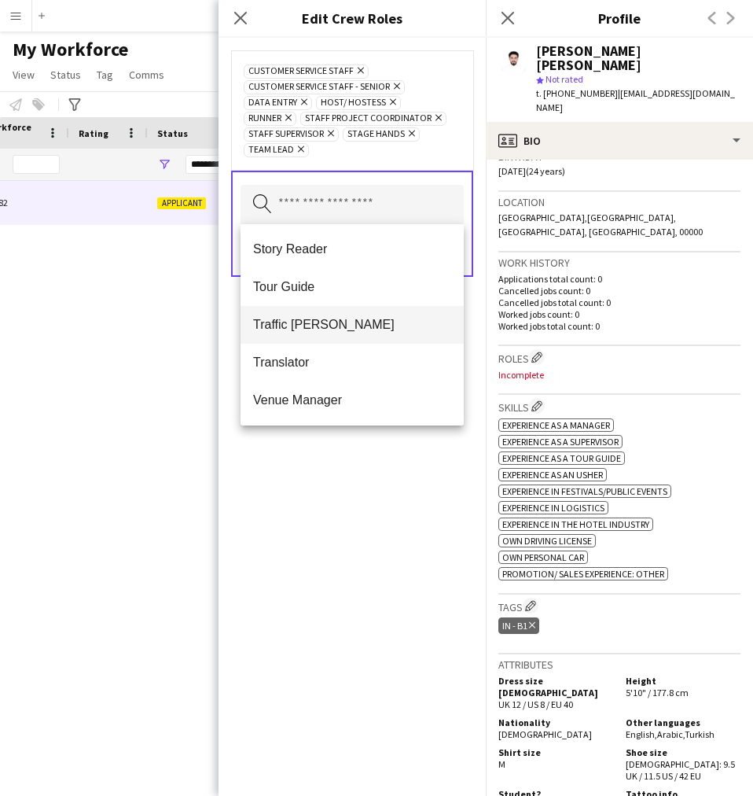
click at [371, 315] on mat-option "Traffic [PERSON_NAME]" at bounding box center [352, 325] width 223 height 38
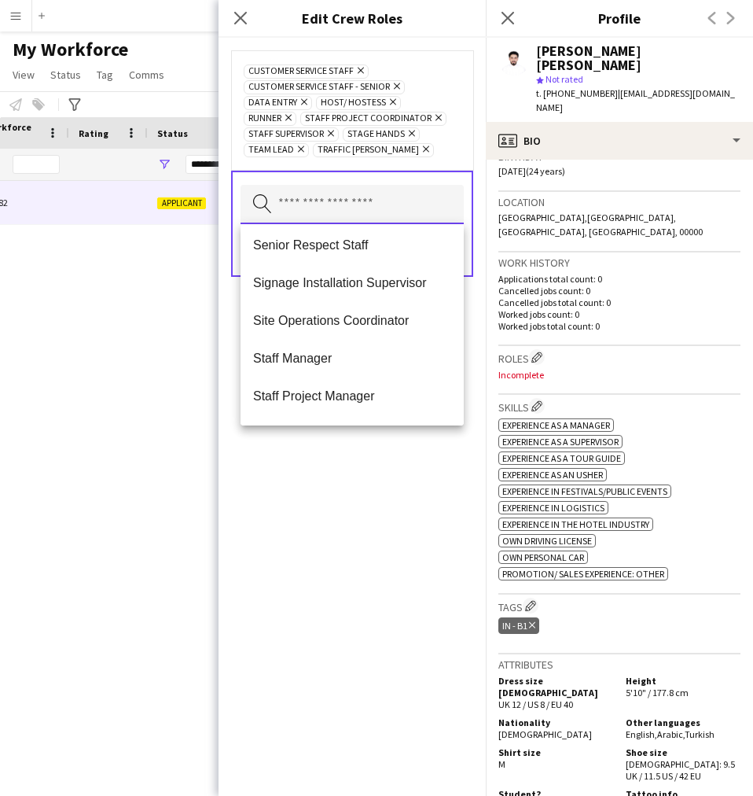
scroll to position [1058, 0]
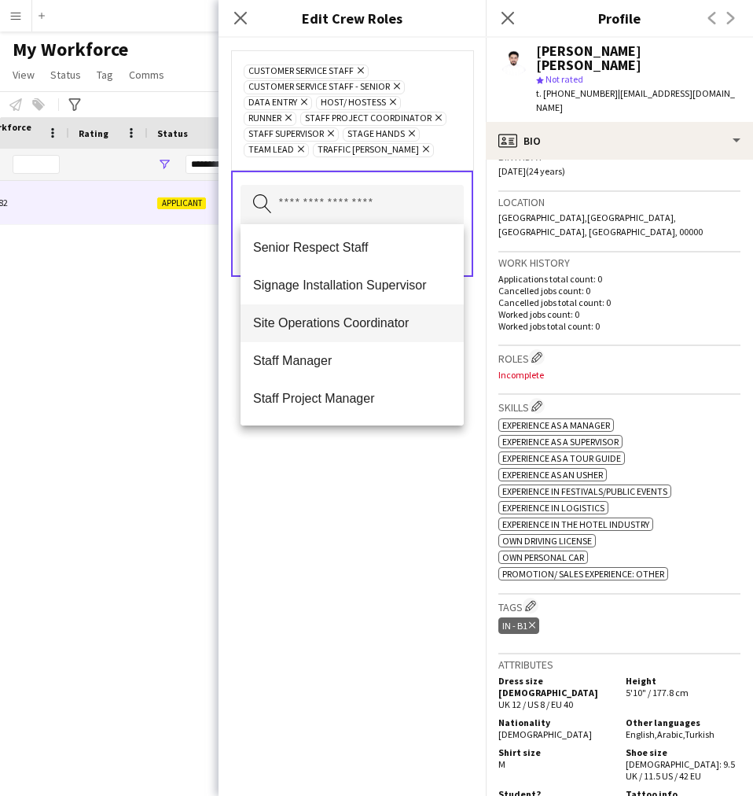
click at [421, 314] on mat-option "Site Operations Coordinator" at bounding box center [352, 323] width 223 height 38
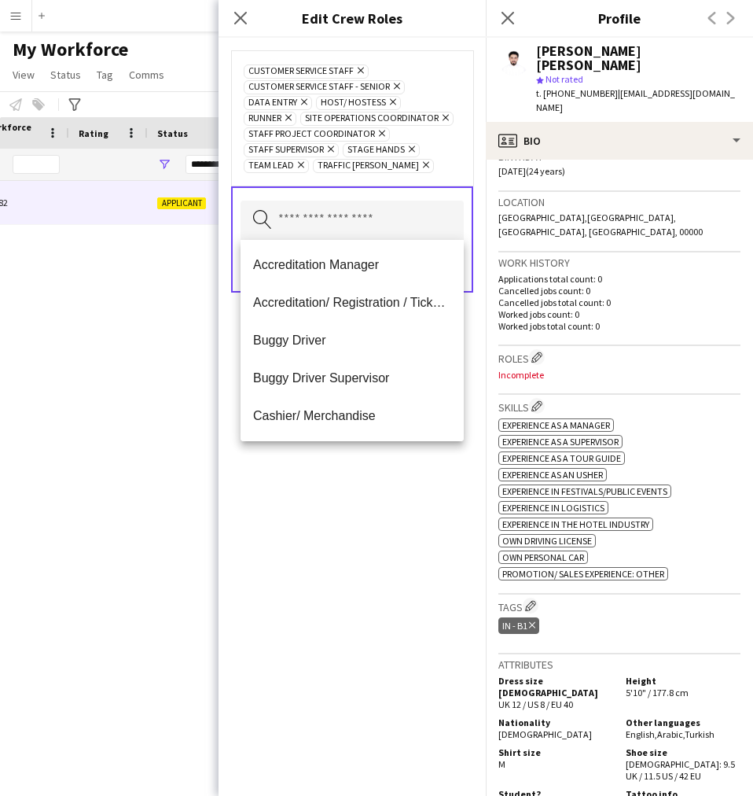
click at [395, 533] on div "Customer Service Staff Remove Customer Service Staff - Senior Remove Data Entry…" at bounding box center [352, 417] width 267 height 758
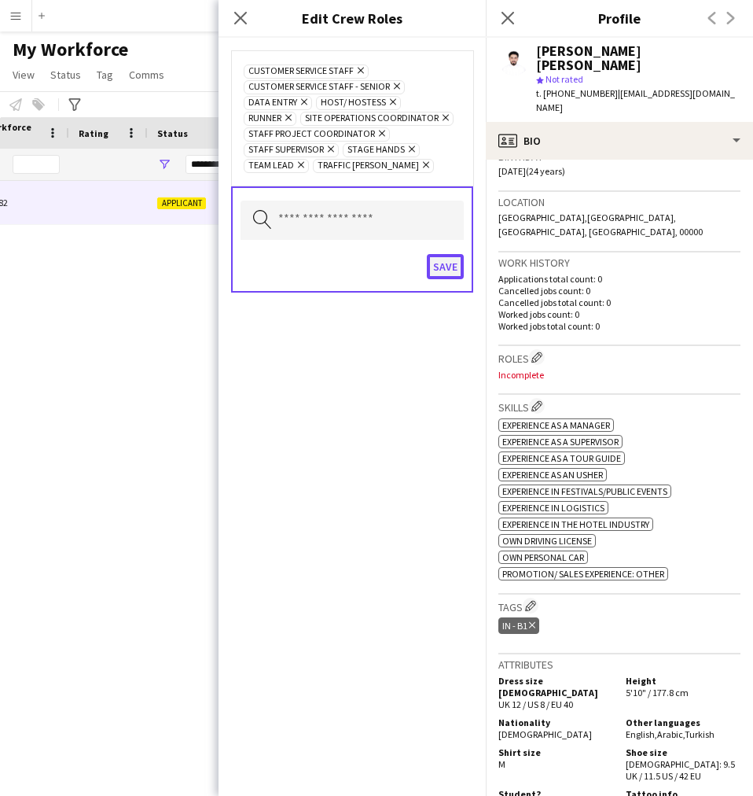
click at [446, 259] on button "Save" at bounding box center [445, 266] width 37 height 25
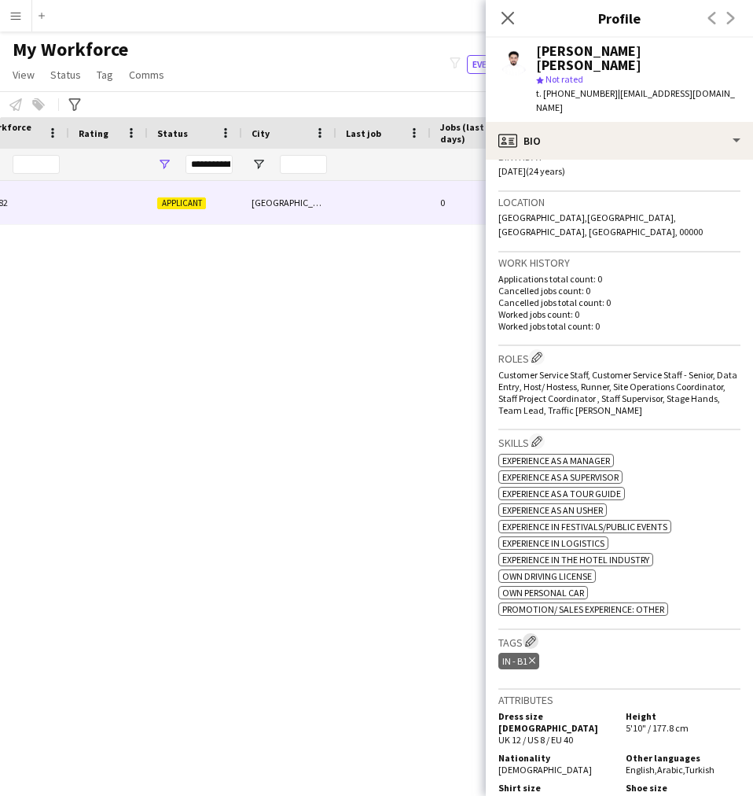
click at [528, 635] on app-icon "Edit crew company tags" at bounding box center [530, 640] width 11 height 11
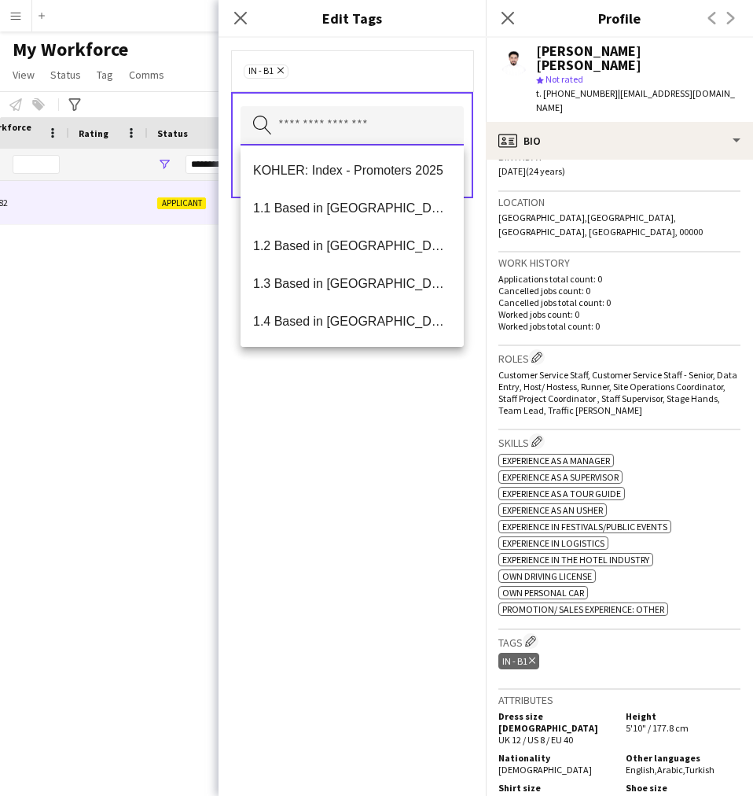
click at [392, 135] on input "text" at bounding box center [352, 125] width 223 height 39
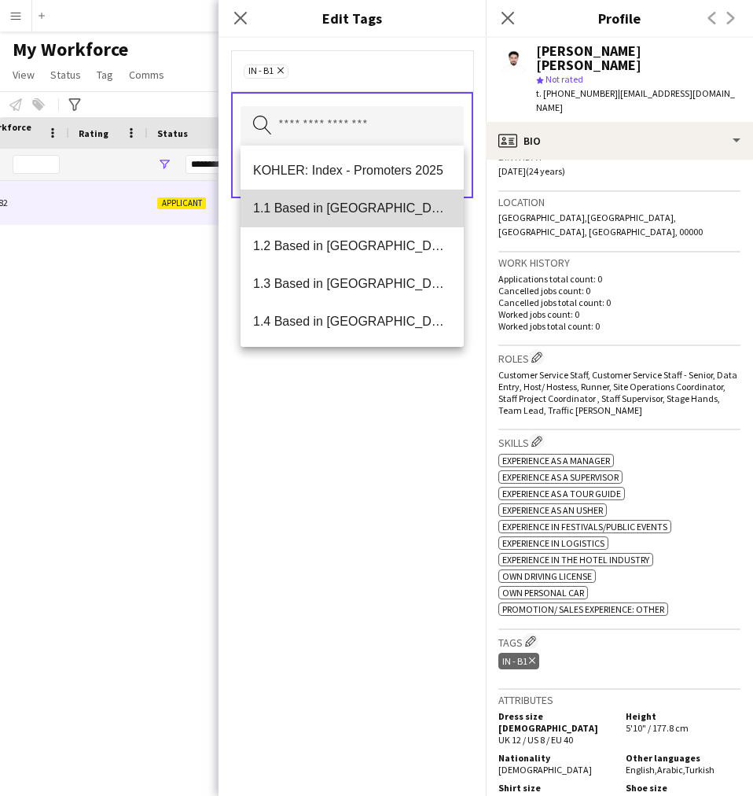
click at [379, 197] on mat-option "1.1 Based in [GEOGRAPHIC_DATA]" at bounding box center [352, 208] width 223 height 38
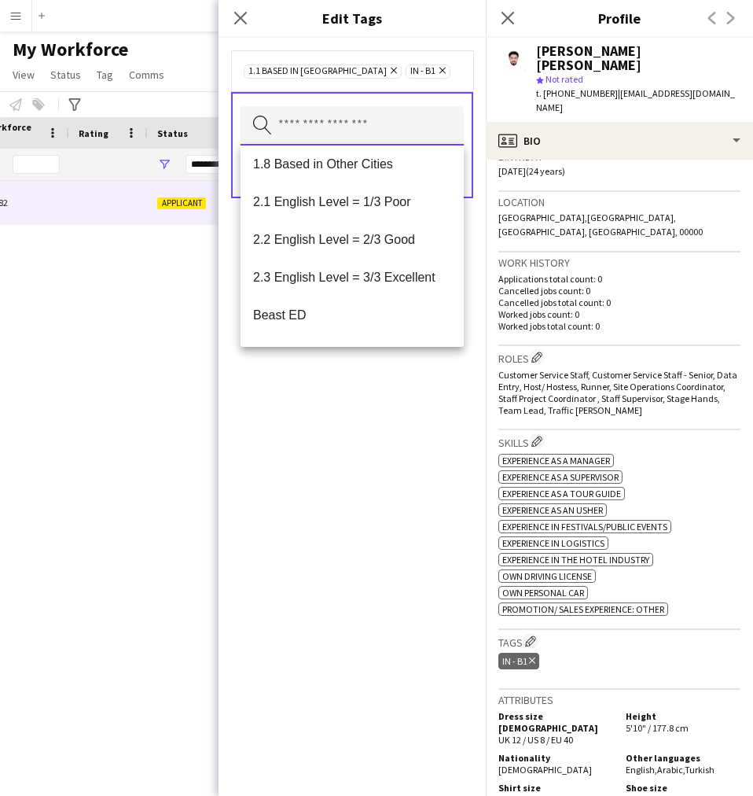
scroll to position [269, 0]
click at [370, 278] on span "2.3 English Level = 3/3 Excellent" at bounding box center [352, 278] width 198 height 15
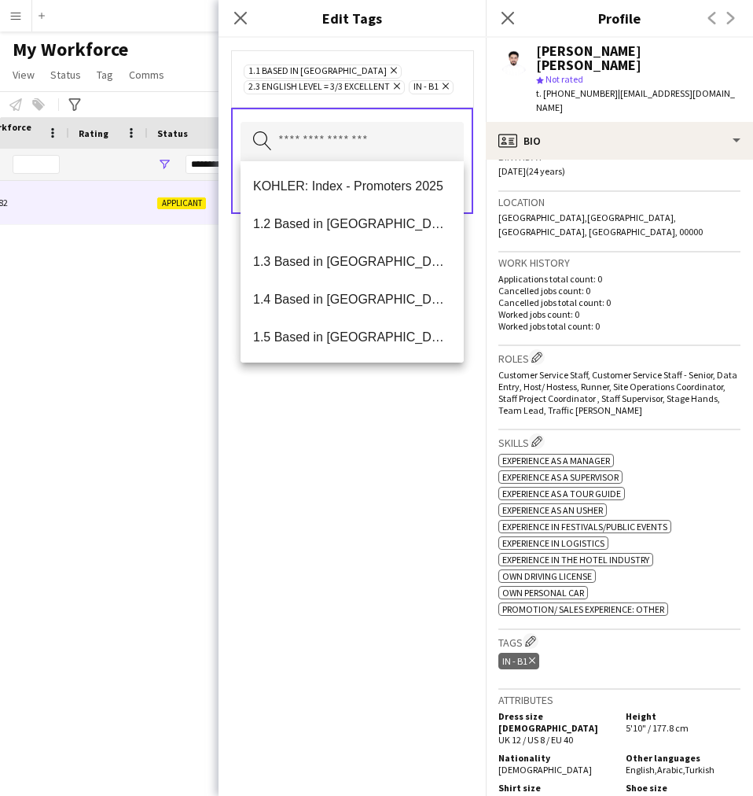
click at [303, 552] on div "1.1 Based in Riyadh Remove 2.3 English Level = 3/3 Excellent Remove IN - B1 Rem…" at bounding box center [352, 417] width 267 height 758
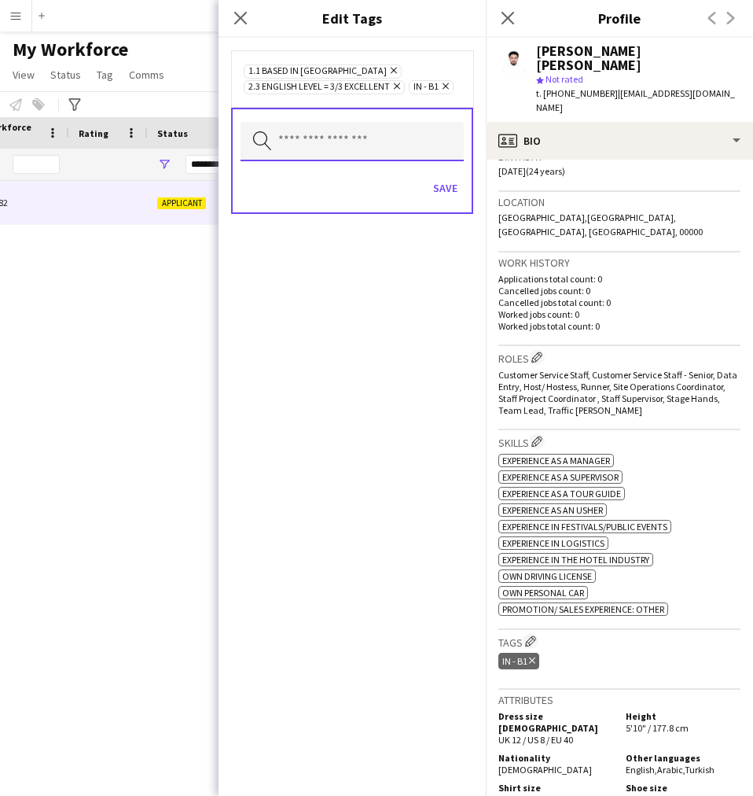
click at [357, 156] on input "text" at bounding box center [352, 141] width 223 height 39
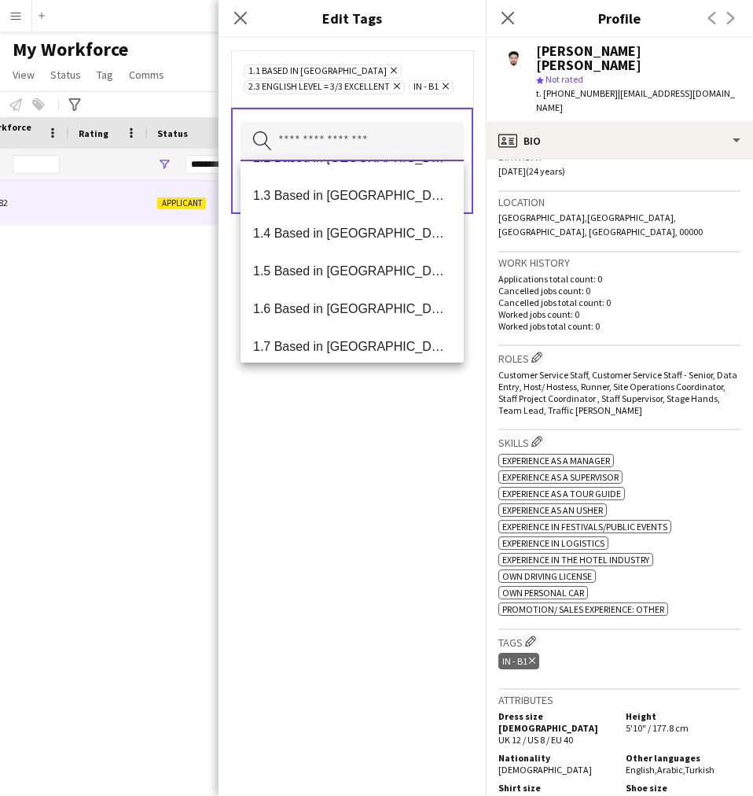
scroll to position [0, 0]
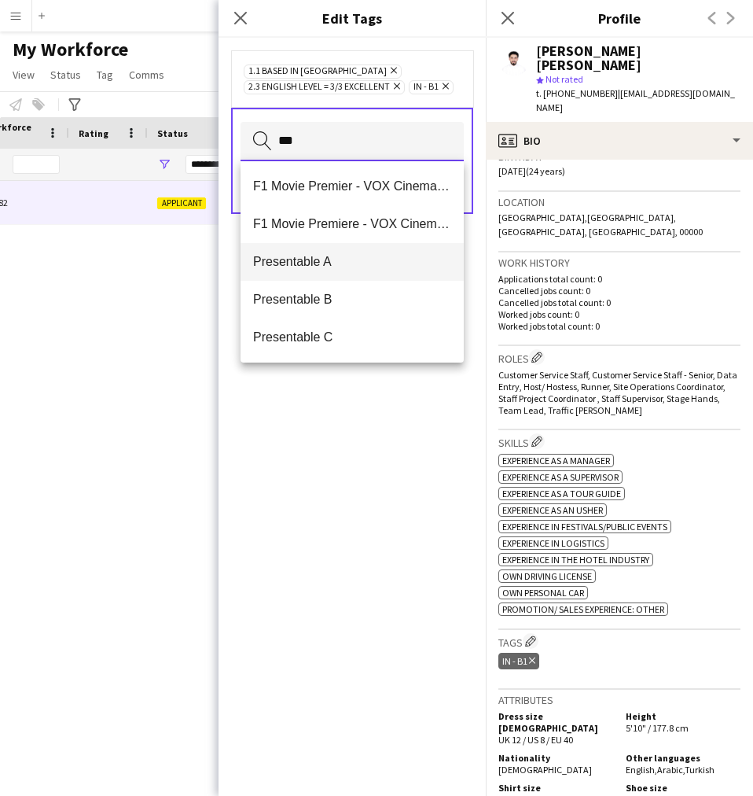
type input "***"
click at [385, 271] on mat-option "Presentable A" at bounding box center [352, 262] width 223 height 38
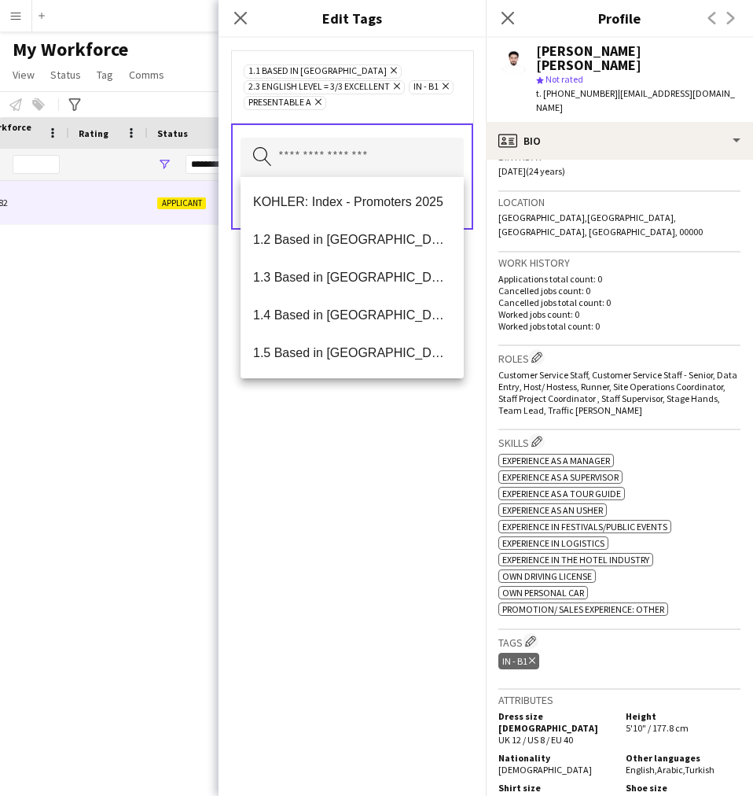
click at [362, 524] on div "1.1 Based in Riyadh Remove 2.3 English Level = 3/3 Excellent Remove IN - B1 Rem…" at bounding box center [352, 417] width 267 height 758
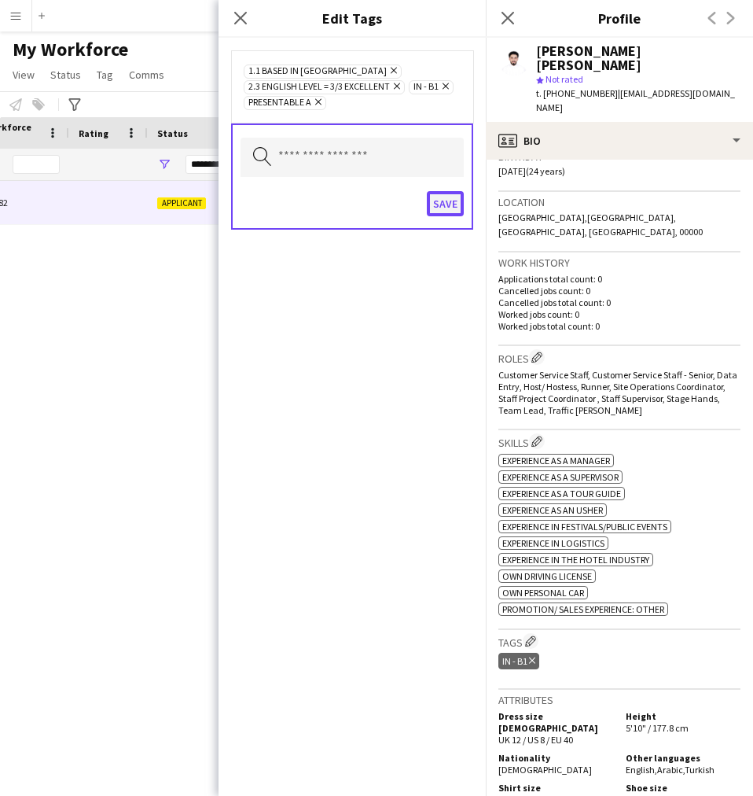
click at [440, 211] on button "Save" at bounding box center [445, 203] width 37 height 25
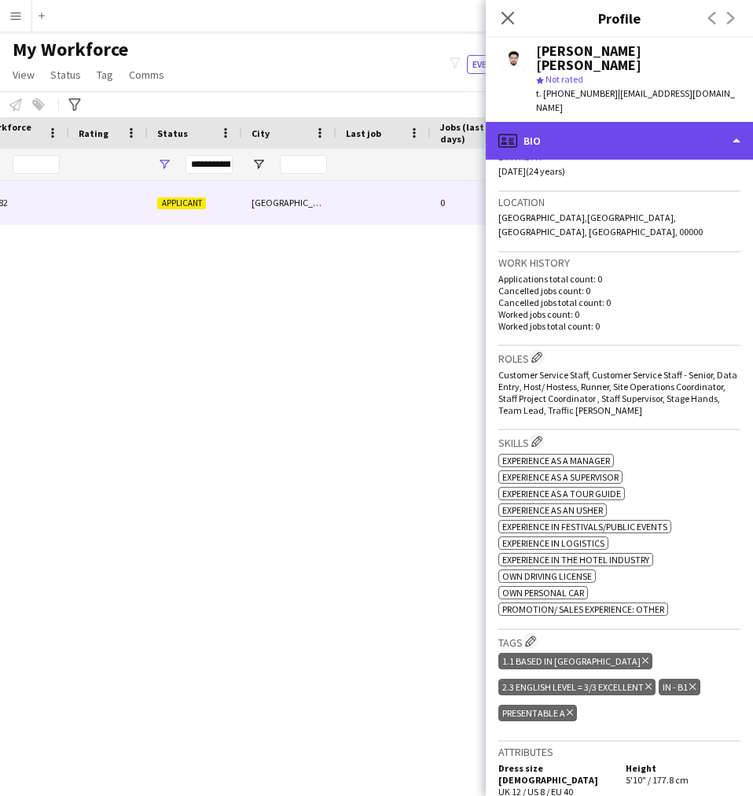
click at [543, 122] on div "profile Bio" at bounding box center [619, 141] width 267 height 38
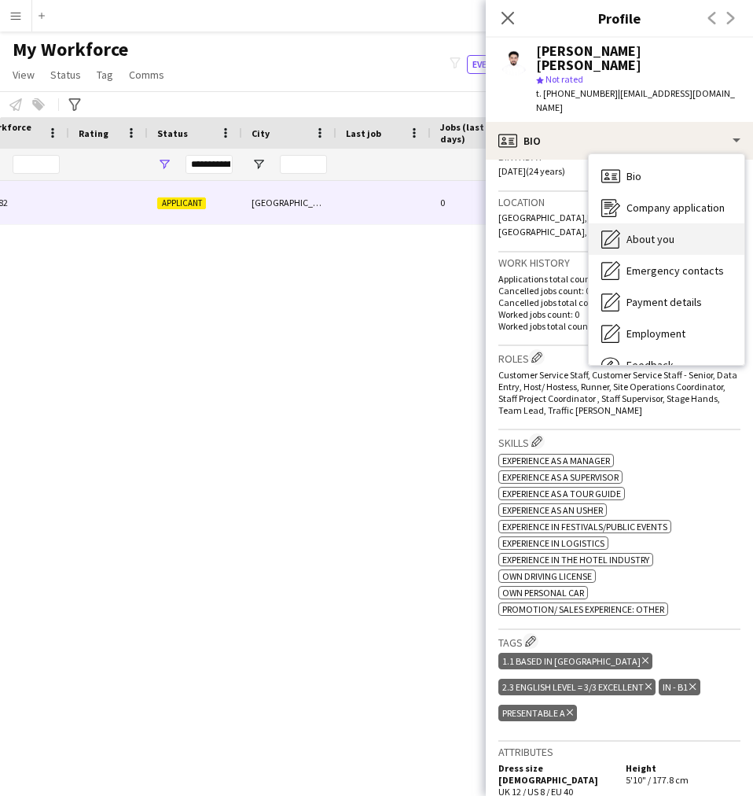
click at [642, 232] on span "About you" at bounding box center [651, 239] width 48 height 14
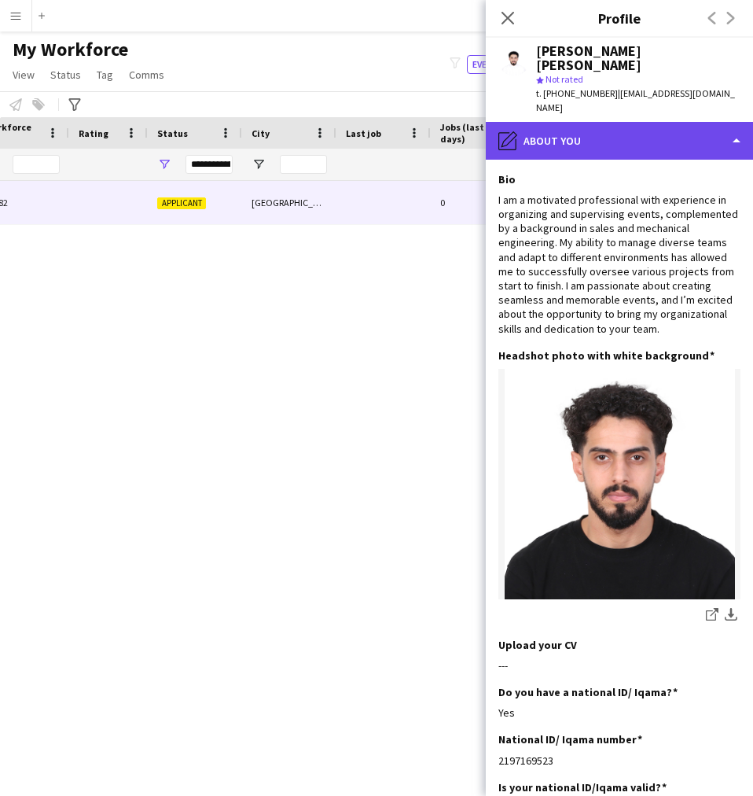
click at [597, 130] on div "pencil4 About you" at bounding box center [619, 141] width 267 height 38
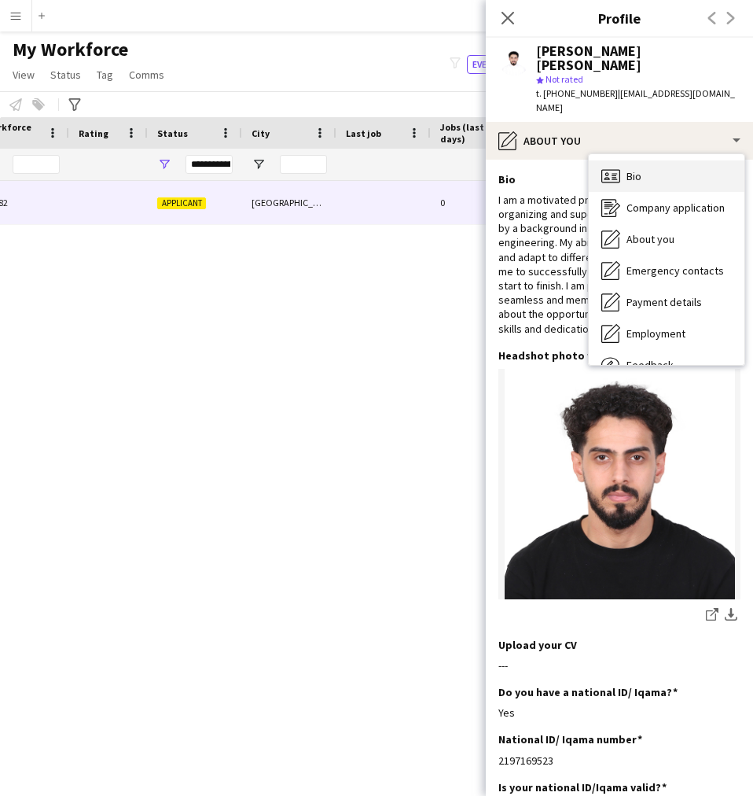
click at [616, 177] on icon at bounding box center [614, 177] width 5 height 1
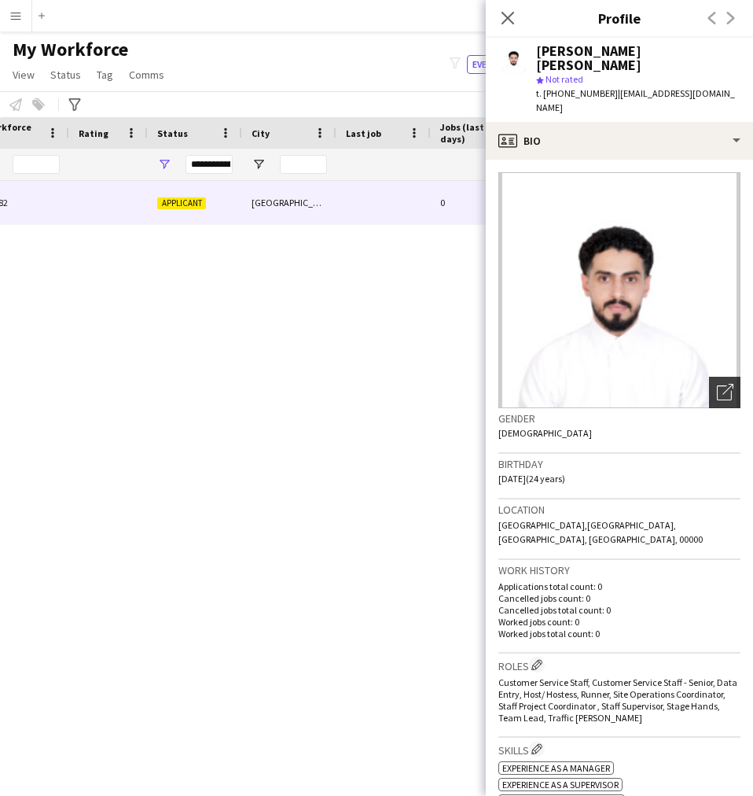
click at [709, 377] on div "Open photos pop-in" at bounding box center [724, 392] width 31 height 31
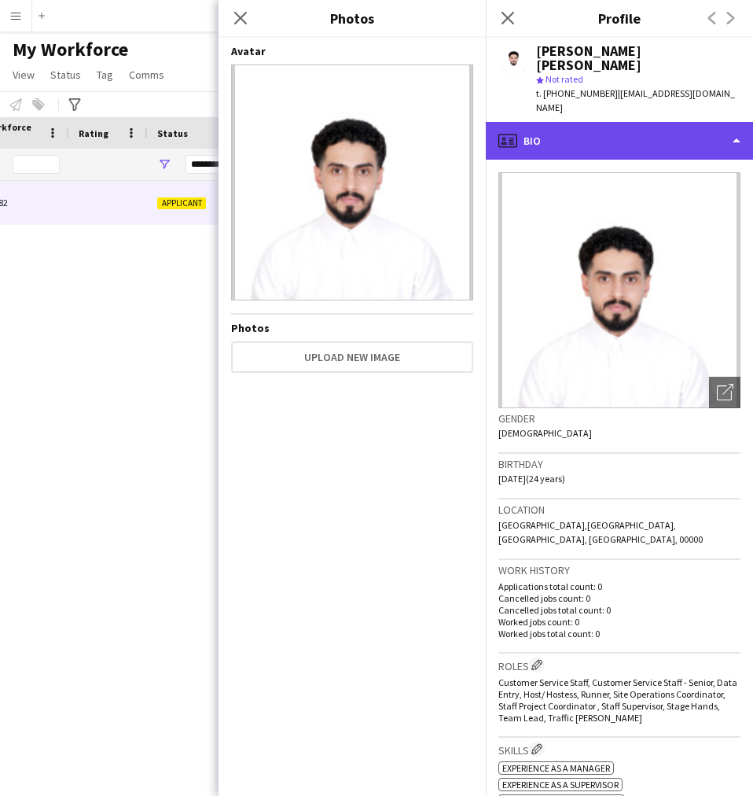
click at [667, 122] on div "profile Bio" at bounding box center [619, 141] width 267 height 38
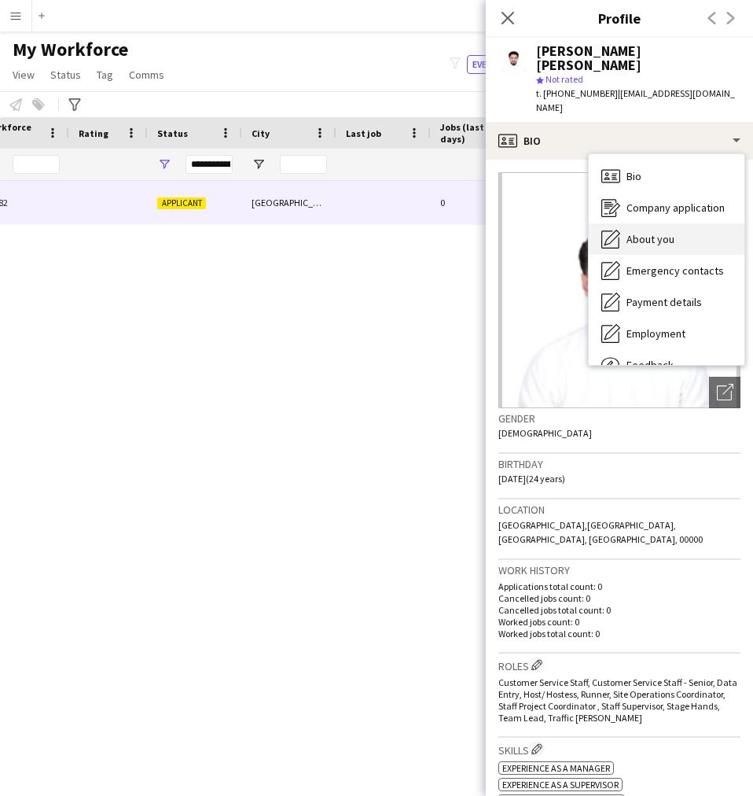
click at [650, 223] on div "About you About you" at bounding box center [667, 238] width 156 height 31
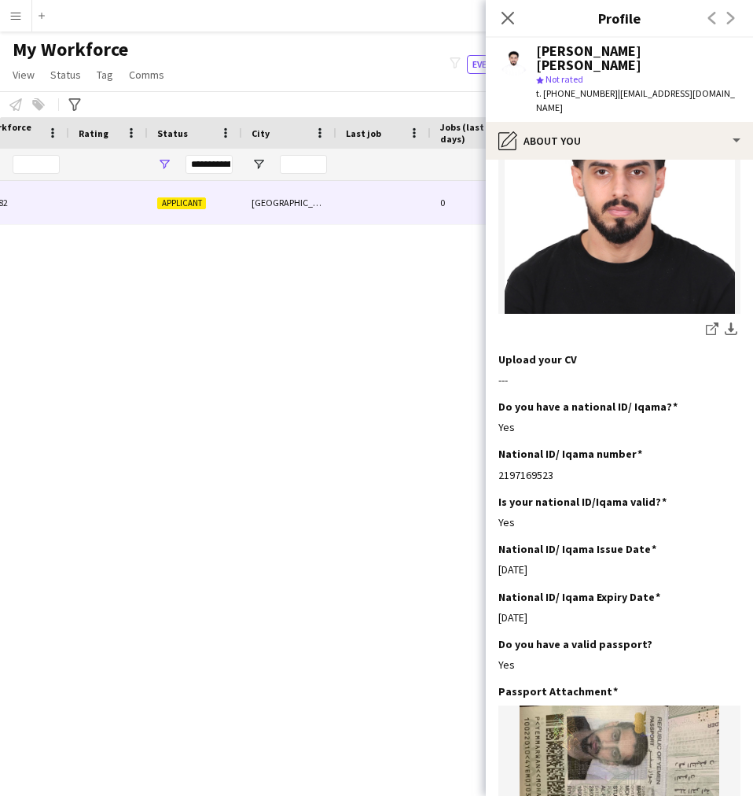
scroll to position [212, 0]
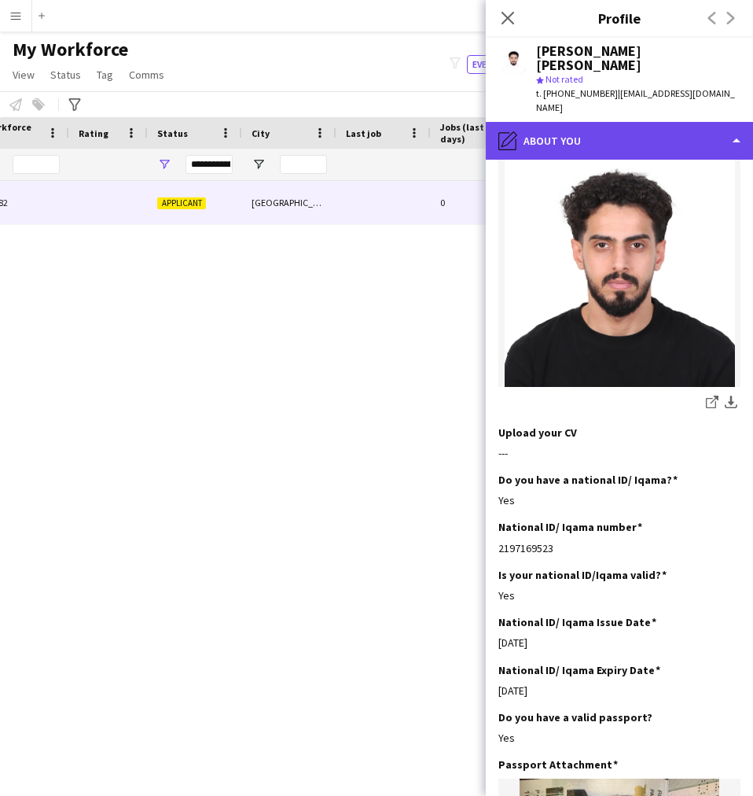
click at [616, 122] on div "pencil4 About you" at bounding box center [619, 141] width 267 height 38
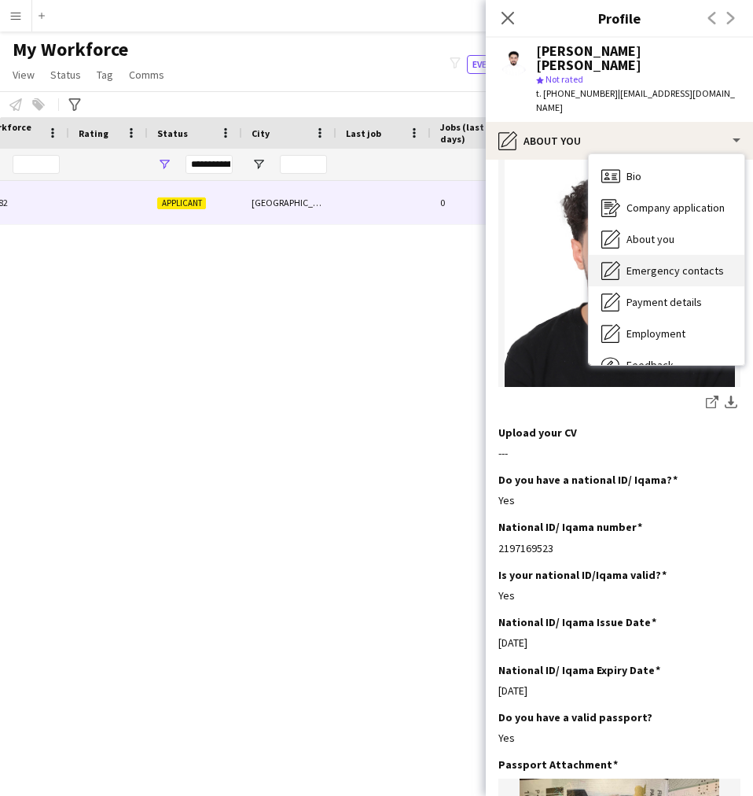
click at [664, 263] on span "Emergency contacts" at bounding box center [675, 270] width 97 height 14
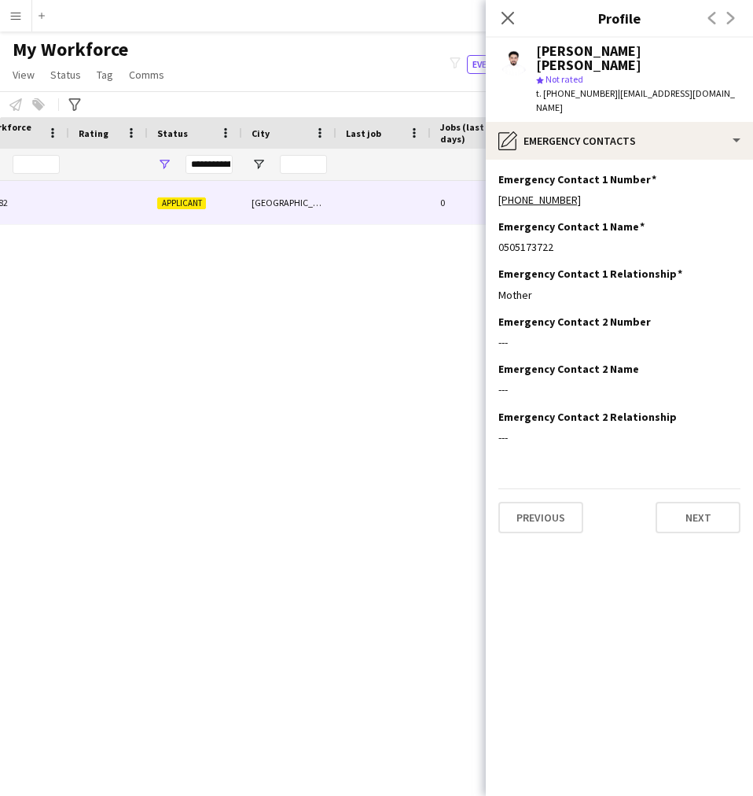
scroll to position [0, 0]
drag, startPoint x: 654, startPoint y: 389, endPoint x: 576, endPoint y: 397, distance: 79.0
click at [576, 410] on div "Emergency Contact 2 Relationship Edit this field ---" at bounding box center [620, 433] width 242 height 47
click at [620, 362] on h3 "Emergency Contact 2 Name" at bounding box center [569, 369] width 141 height 14
drag, startPoint x: 585, startPoint y: 265, endPoint x: 513, endPoint y: 272, distance: 71.9
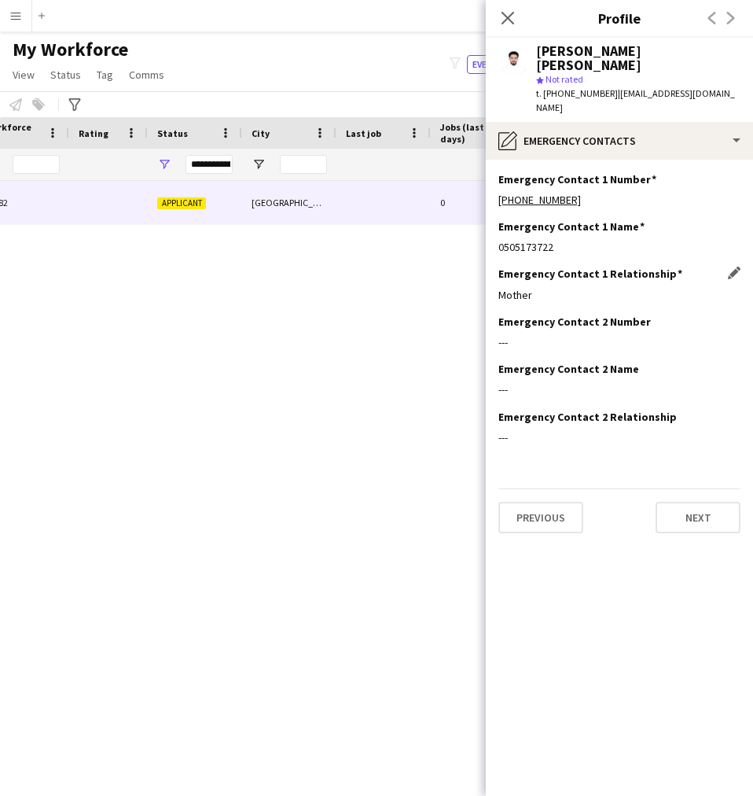
click at [513, 288] on div "Mother" at bounding box center [620, 295] width 242 height 14
click at [620, 232] on div "Emergency Contact 1 Name Edit this field 0505173722" at bounding box center [620, 242] width 242 height 47
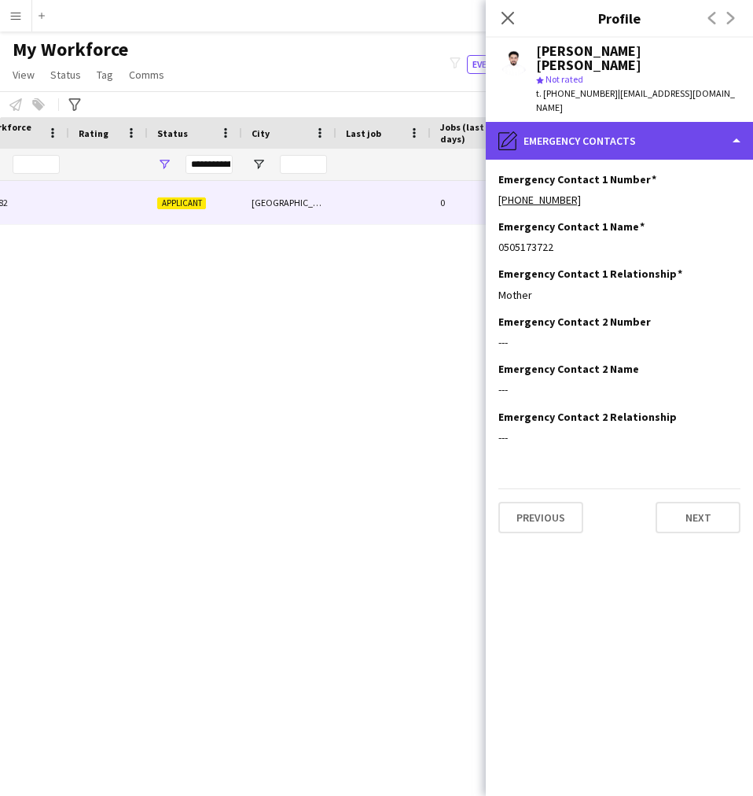
click at [582, 122] on div "pencil4 Emergency contacts" at bounding box center [619, 141] width 267 height 38
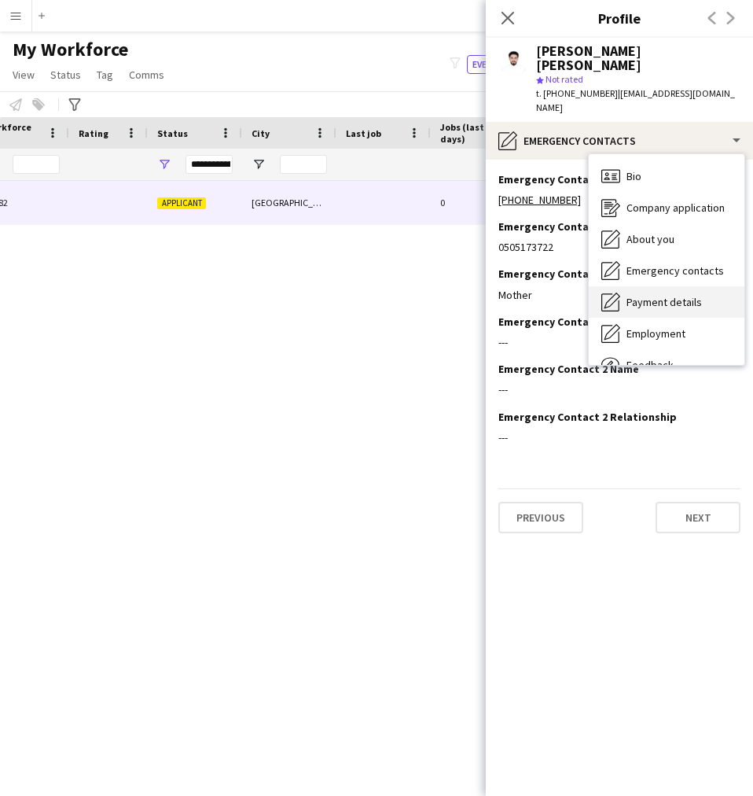
drag, startPoint x: 651, startPoint y: 236, endPoint x: 714, endPoint y: 277, distance: 75.0
click at [714, 286] on div "Payment details Payment details" at bounding box center [667, 301] width 156 height 31
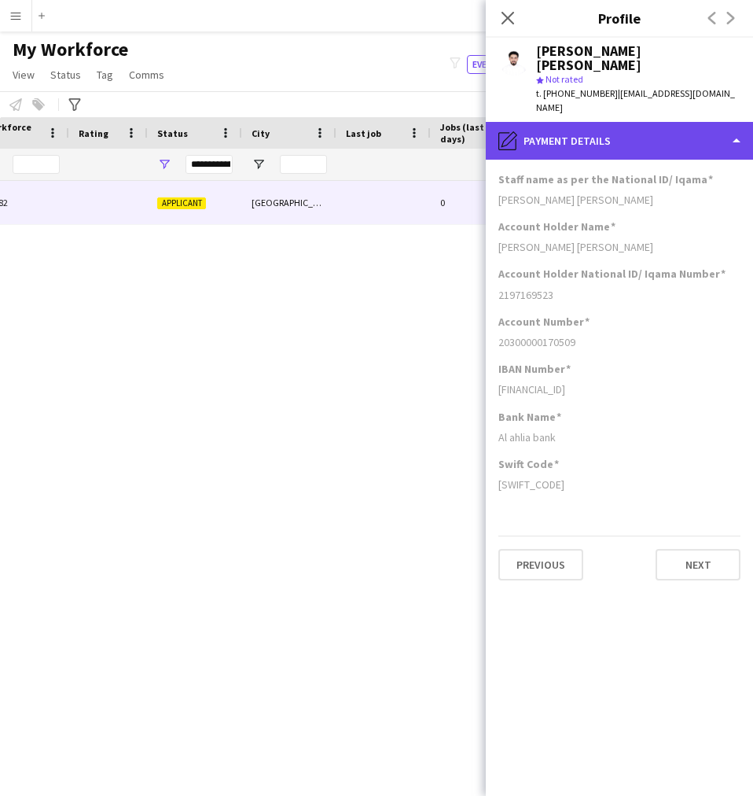
click at [631, 122] on div "pencil4 Payment details" at bounding box center [619, 141] width 267 height 38
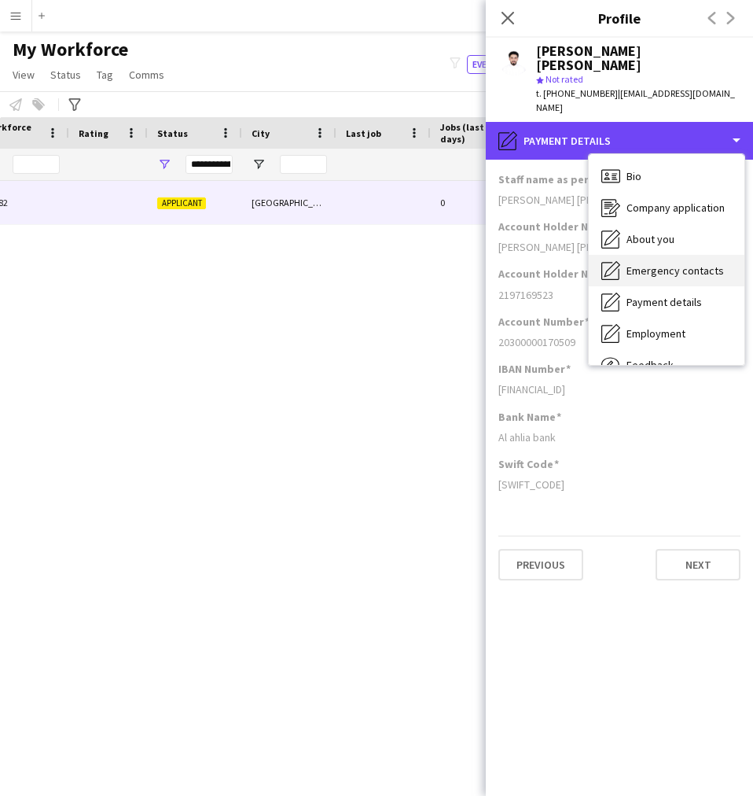
scroll to position [53, 0]
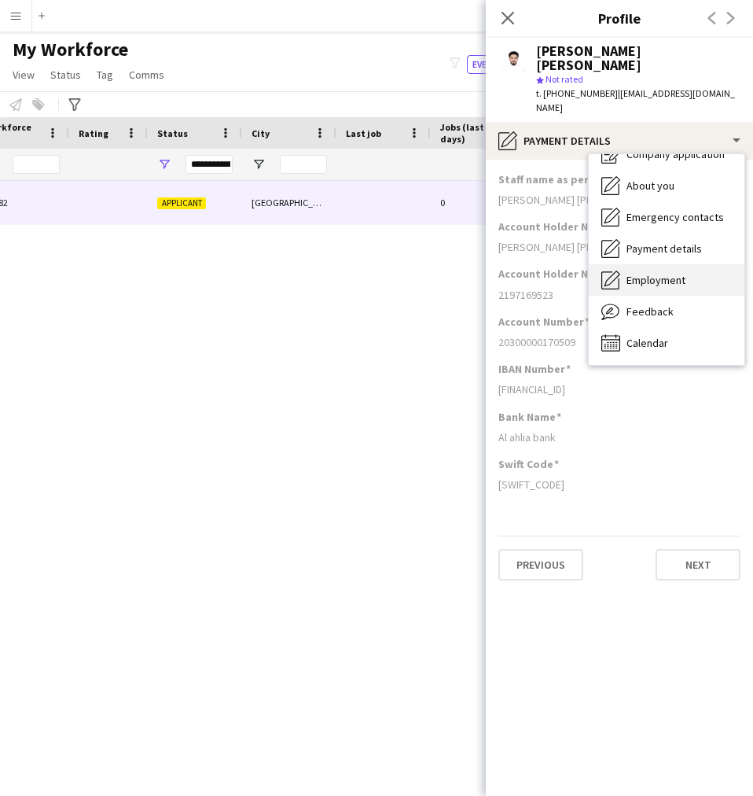
click at [657, 264] on div "Employment Employment" at bounding box center [667, 279] width 156 height 31
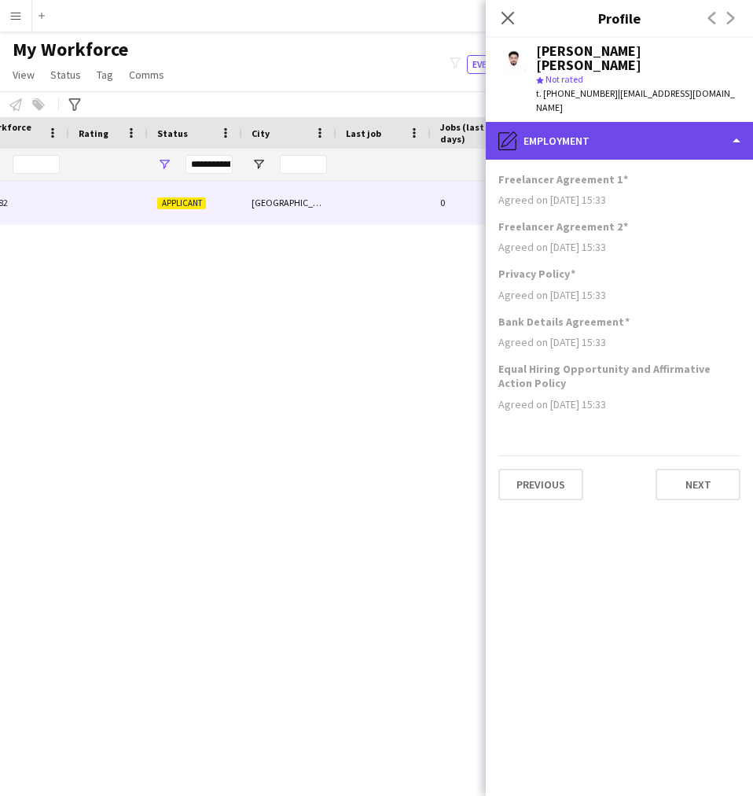
click at [621, 122] on div "pencil4 Employment" at bounding box center [619, 141] width 267 height 38
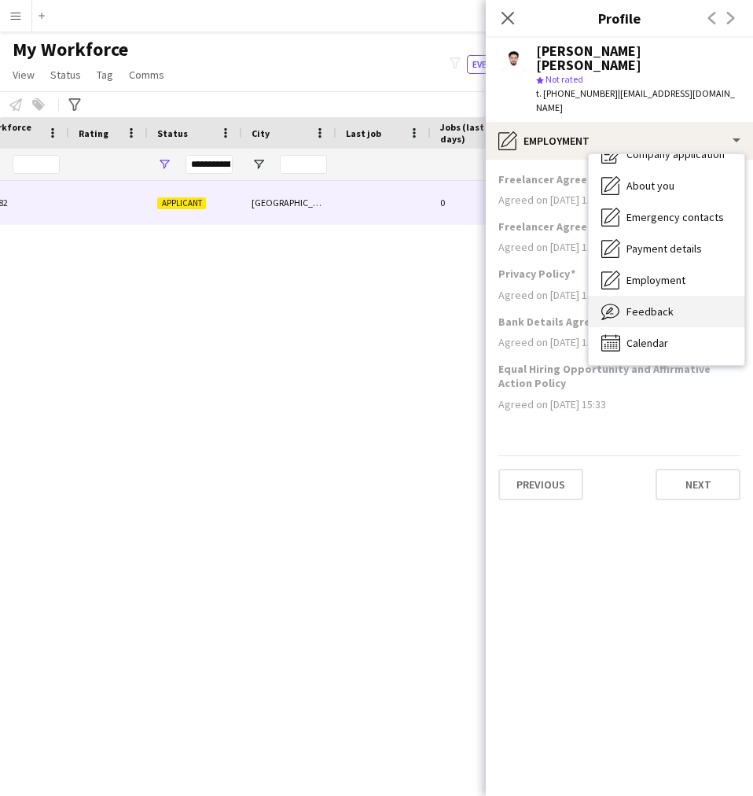
click at [672, 296] on div "Feedback Feedback" at bounding box center [667, 311] width 156 height 31
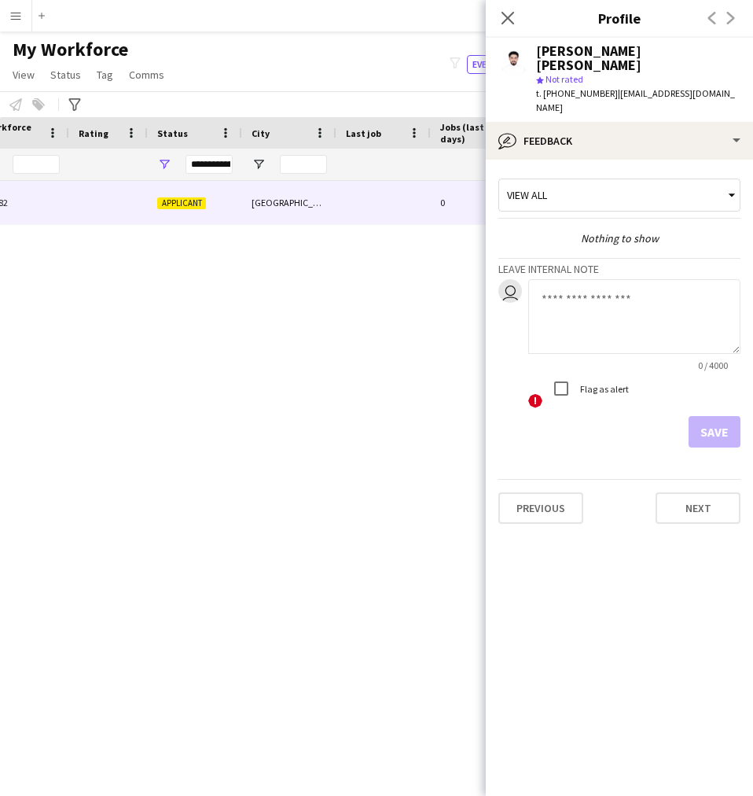
click at [607, 291] on textarea at bounding box center [634, 316] width 212 height 75
paste textarea "**********"
type textarea "**********"
click at [723, 416] on button "Save" at bounding box center [715, 431] width 52 height 31
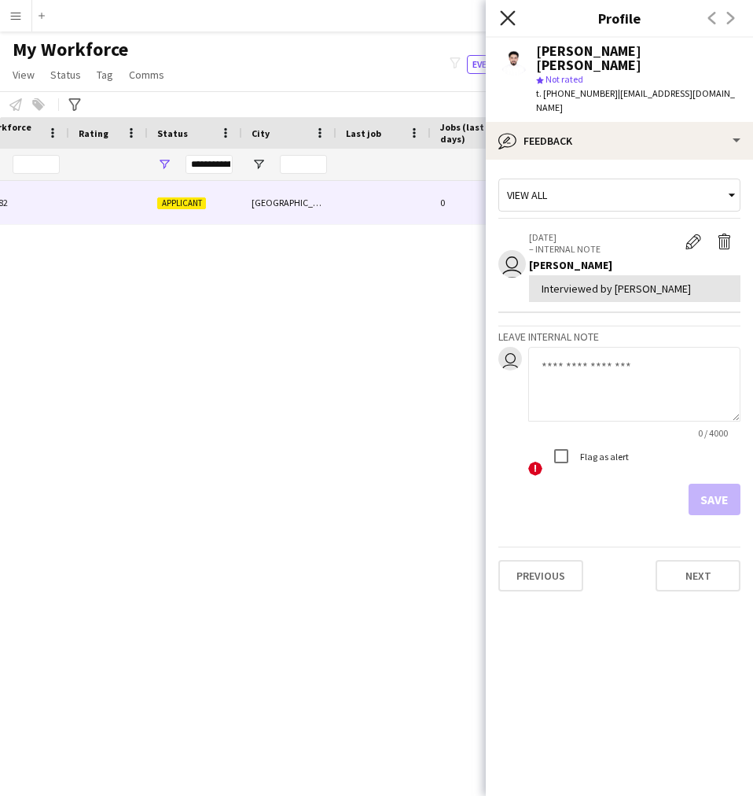
click at [505, 20] on icon "Close pop-in" at bounding box center [507, 17] width 15 height 15
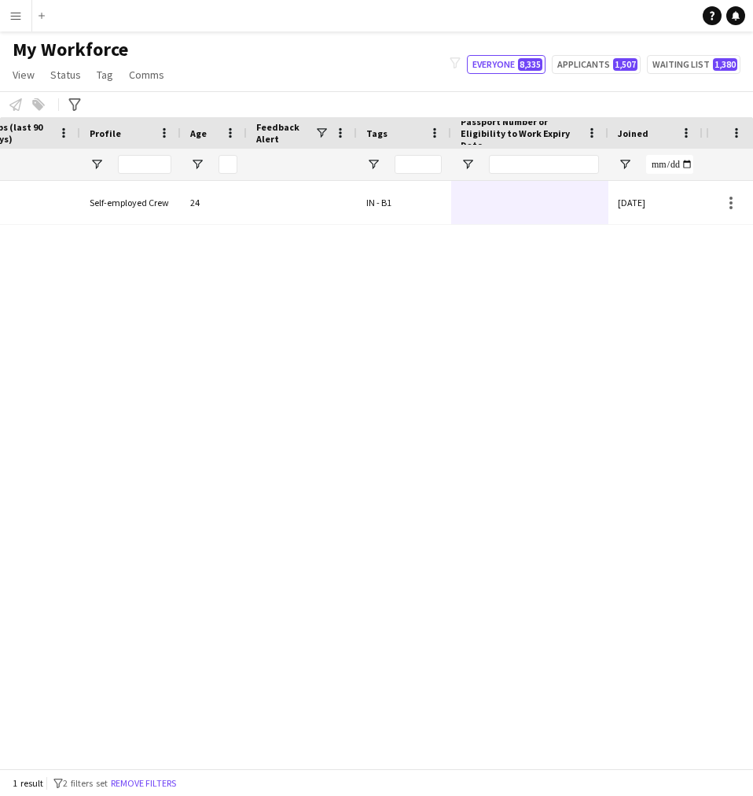
scroll to position [0, 1057]
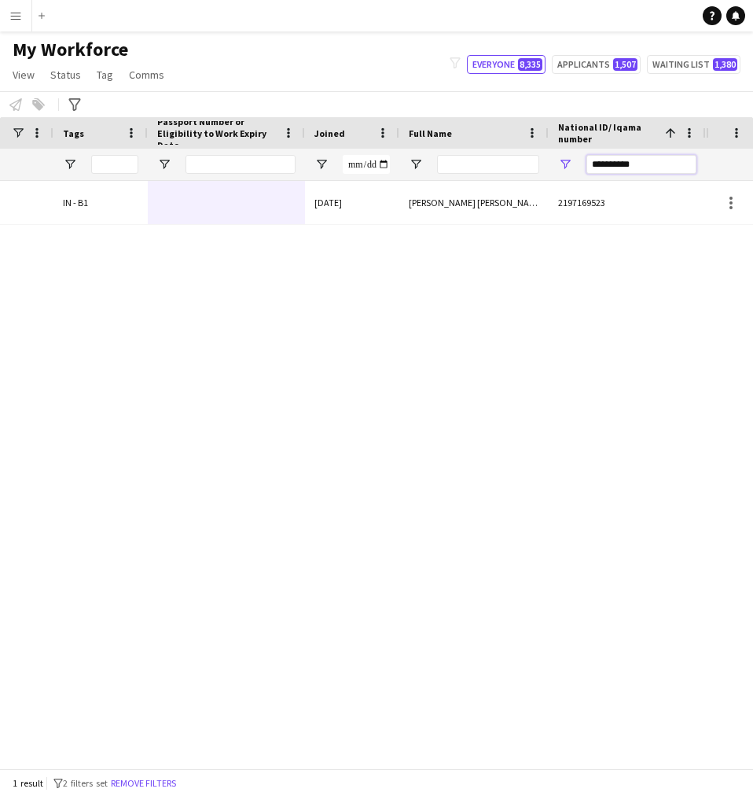
drag, startPoint x: 656, startPoint y: 167, endPoint x: 484, endPoint y: 189, distance: 172.8
click at [484, 189] on div "Workforce Details Profile Data Workforce Details Profile Data Profile Age 1" at bounding box center [376, 442] width 753 height 651
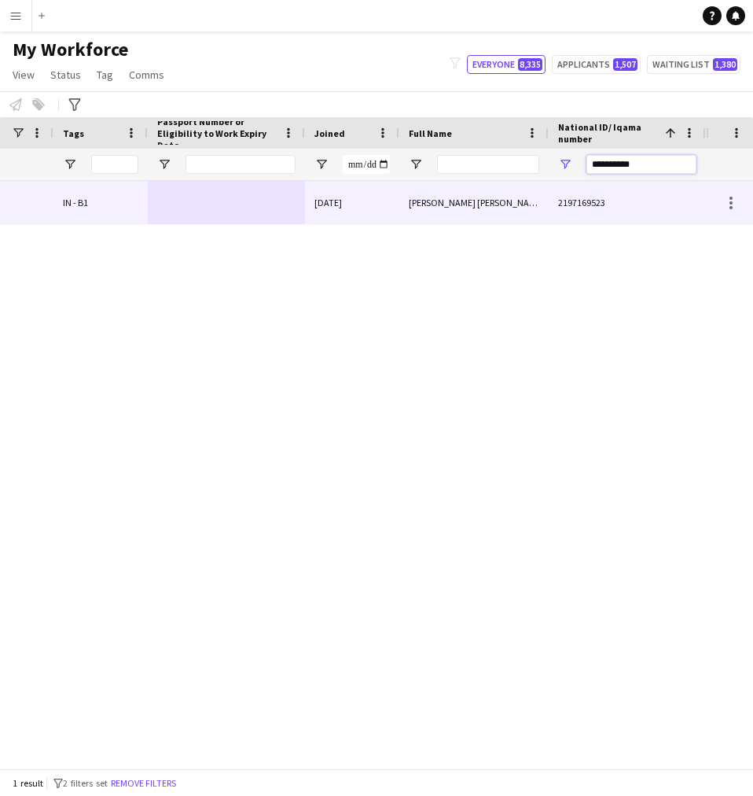
paste input "National ID/ Iqama number Filter Input"
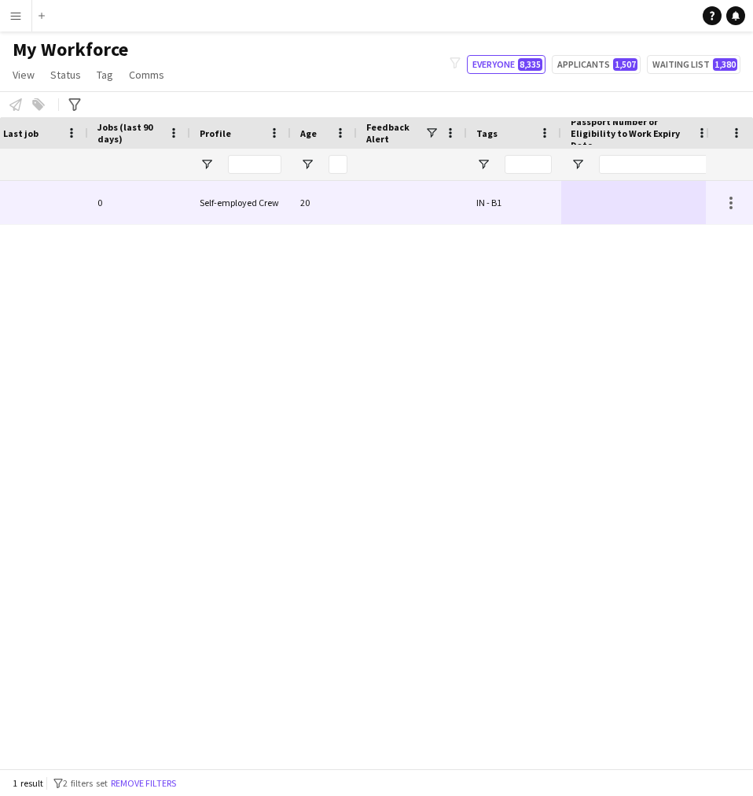
scroll to position [0, 550]
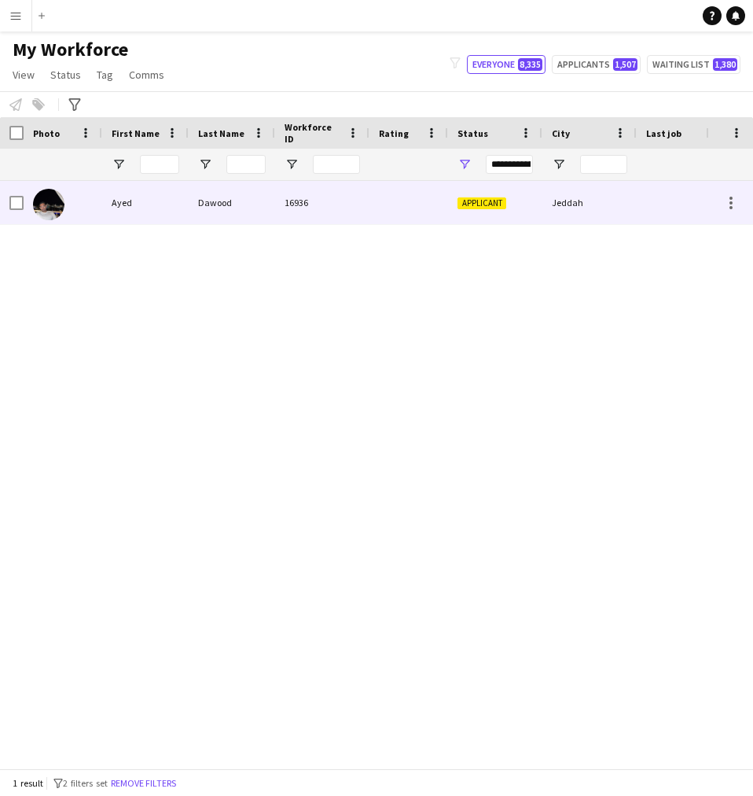
type input "**********"
click at [342, 205] on div "16936" at bounding box center [322, 202] width 94 height 43
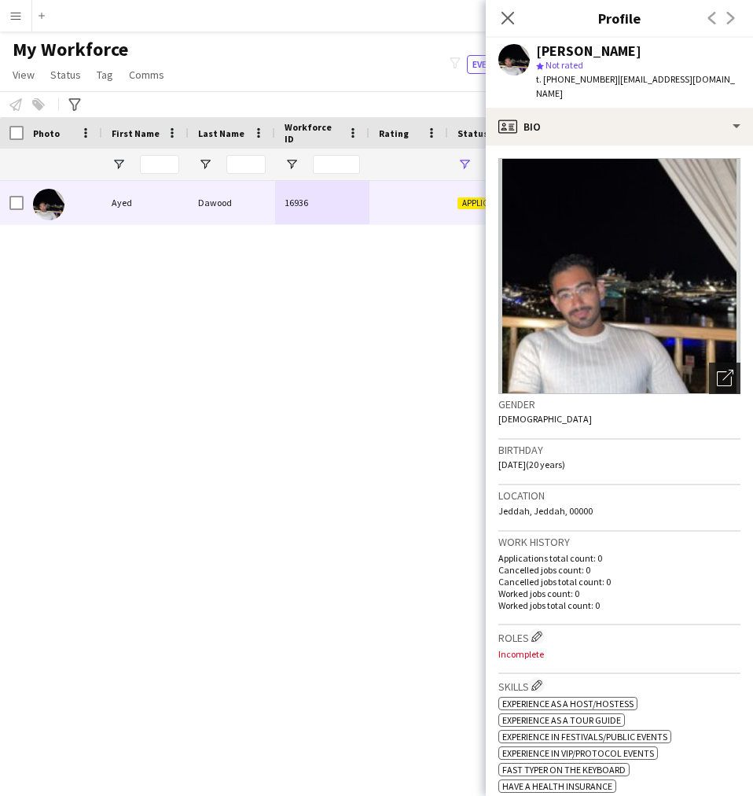
click at [717, 370] on icon "Open photos pop-in" at bounding box center [725, 378] width 17 height 17
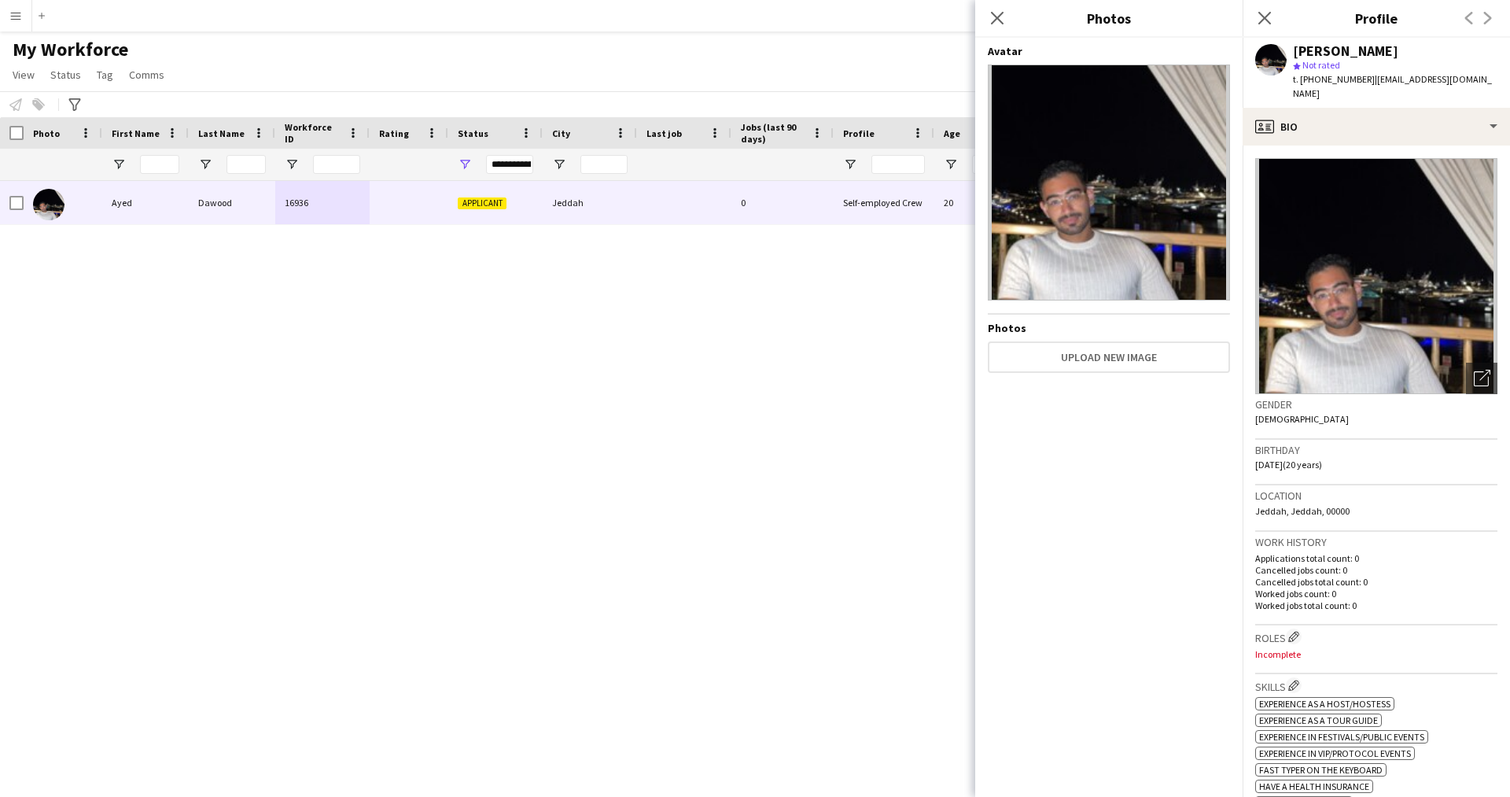
click at [1400, 87] on div "Ayed Dawood star Not rated t. +966535889388 | ayeddawood@outlook.com" at bounding box center [1375, 73] width 267 height 70
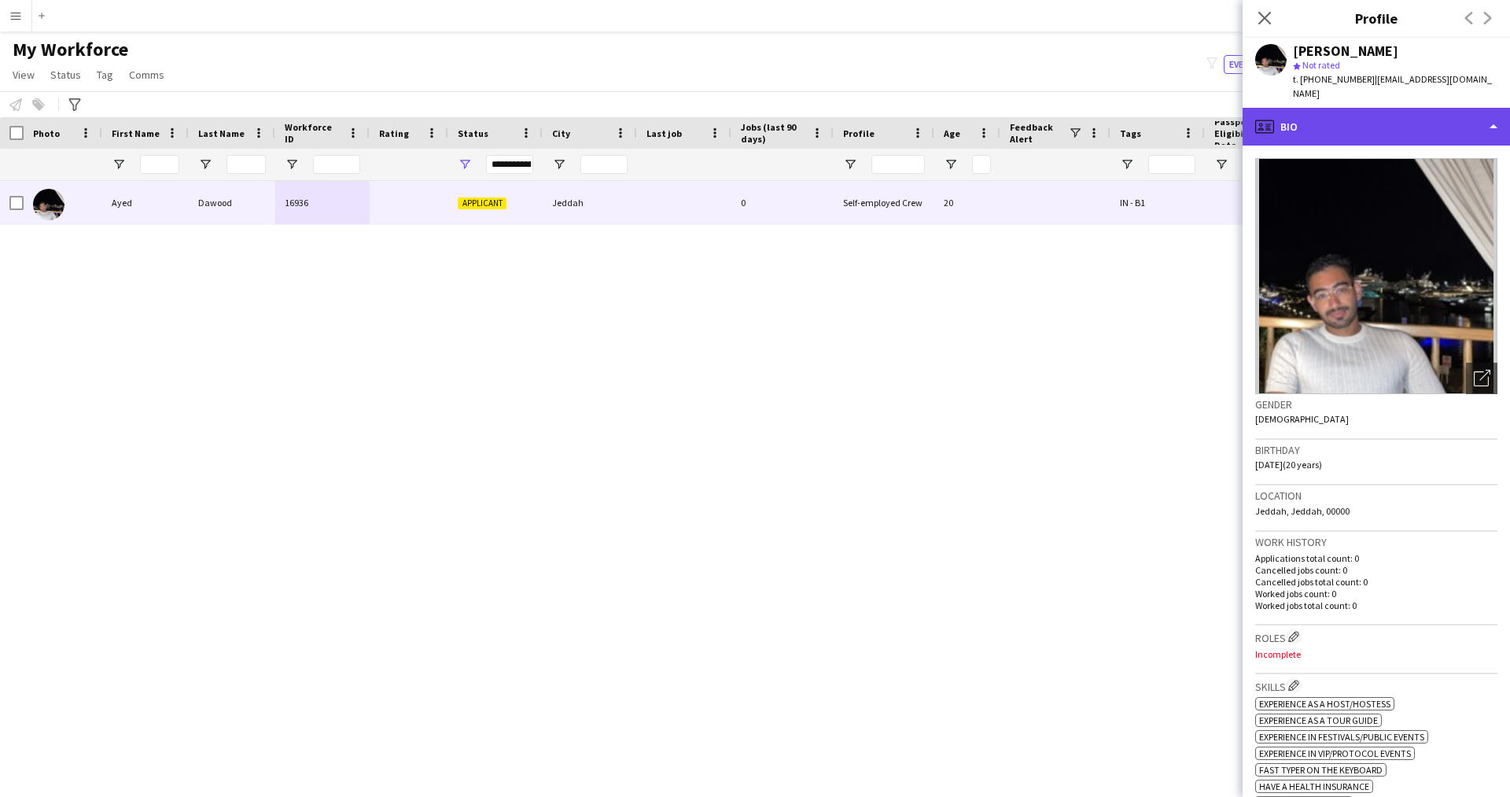
click at [1395, 108] on div "profile Bio" at bounding box center [1375, 127] width 267 height 38
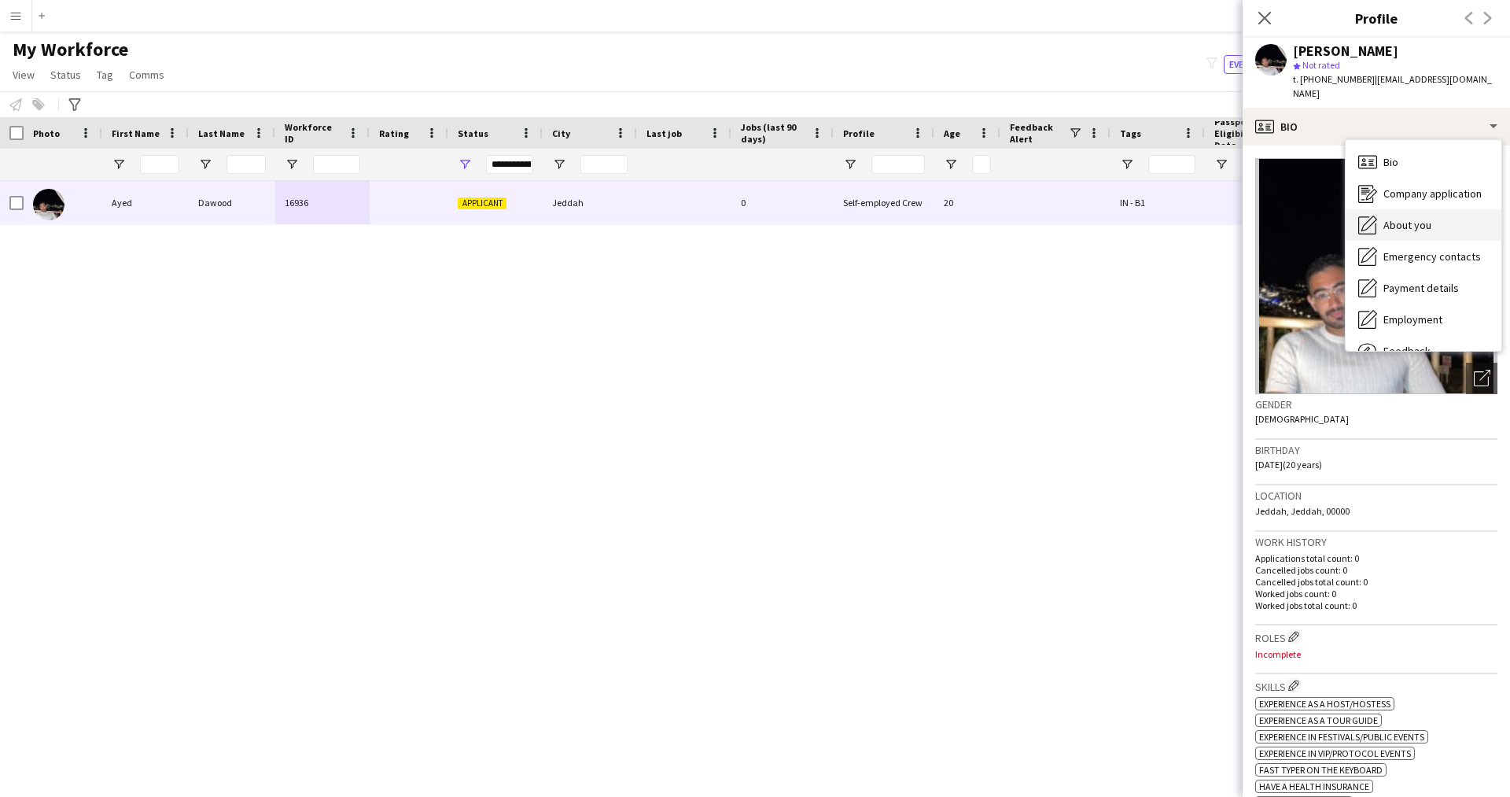
click at [1413, 218] on span "About you" at bounding box center [1407, 225] width 48 height 14
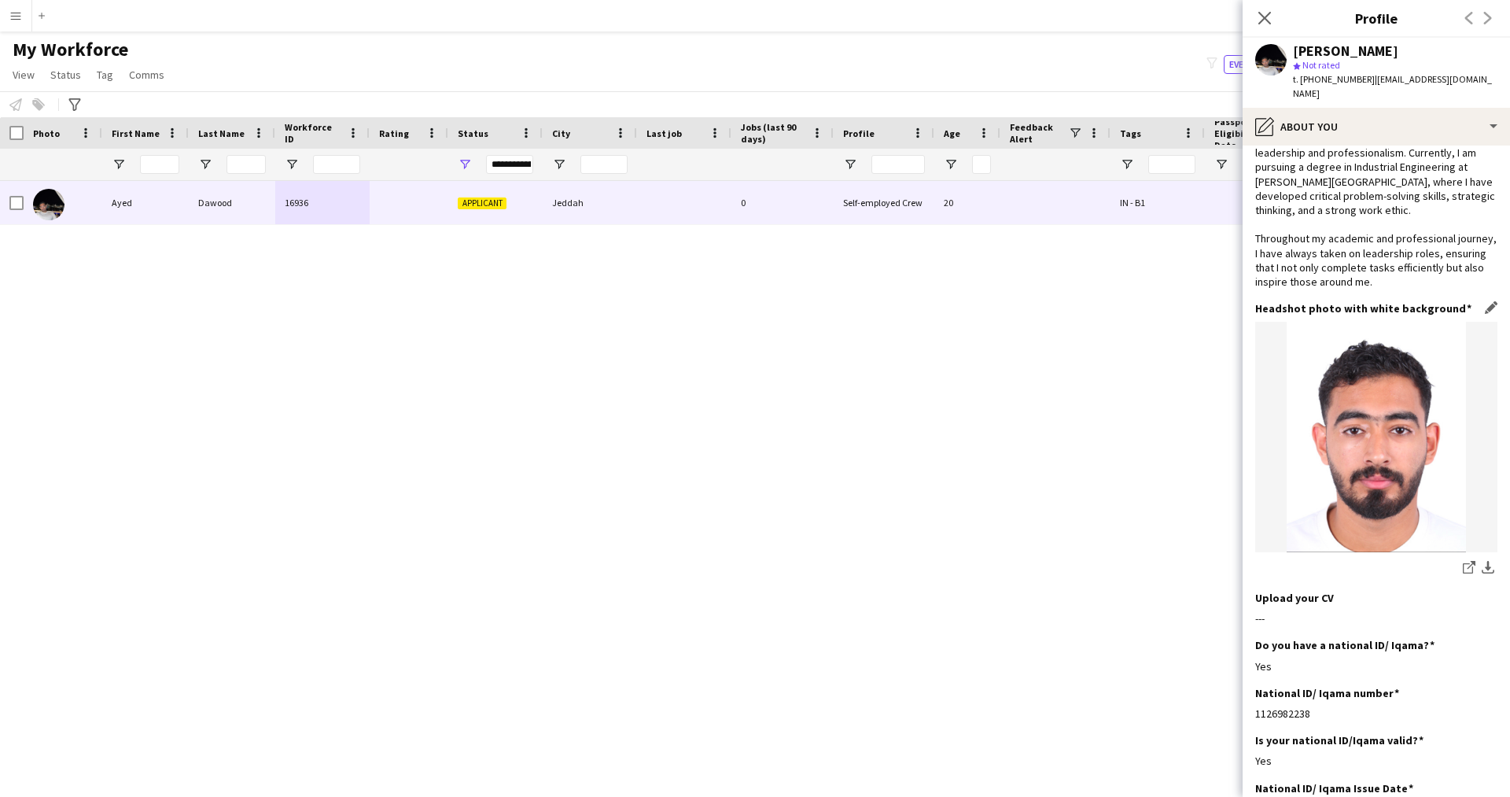
scroll to position [0, 0]
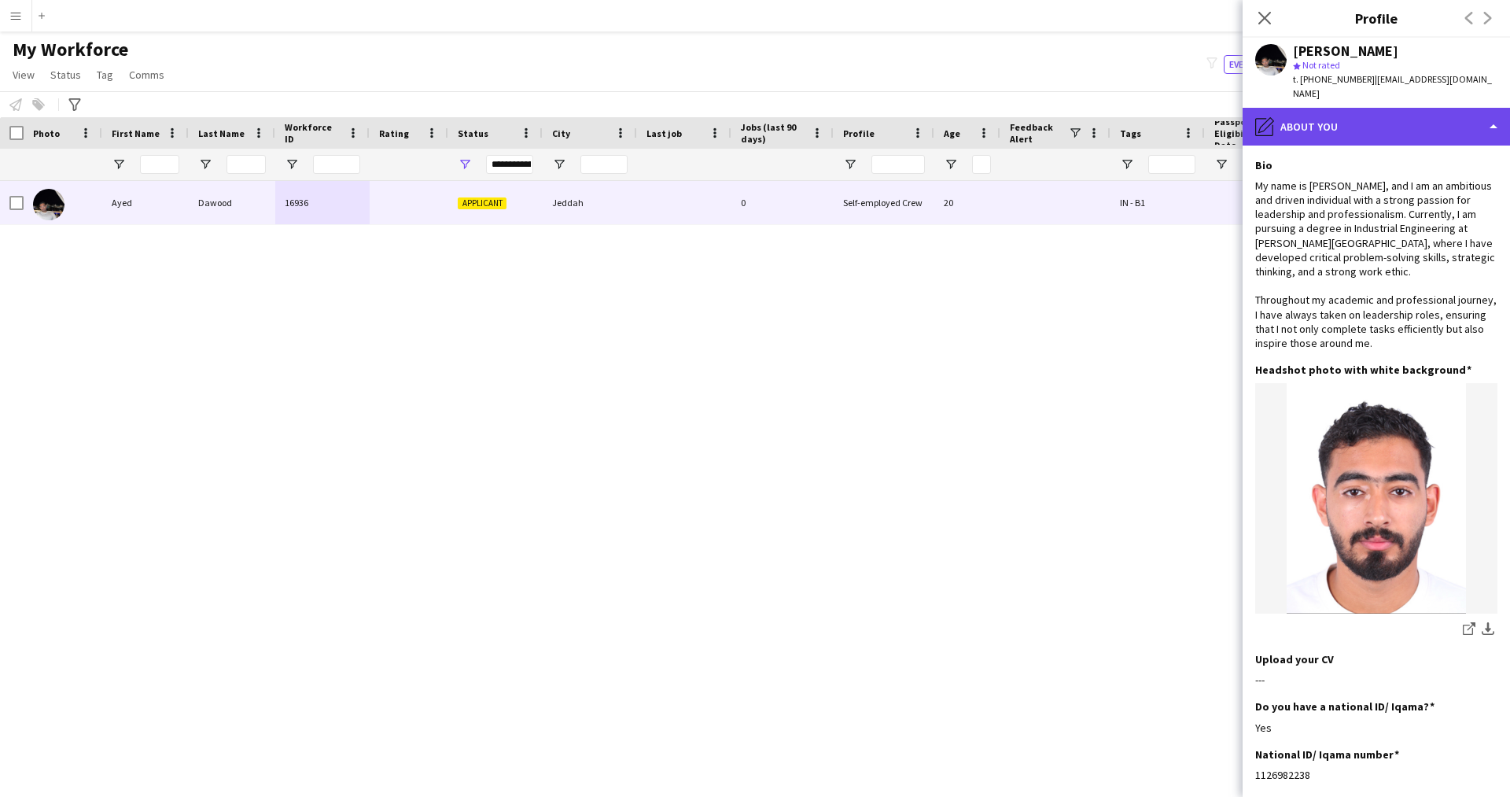
click at [1308, 108] on div "pencil4 About you" at bounding box center [1375, 127] width 267 height 38
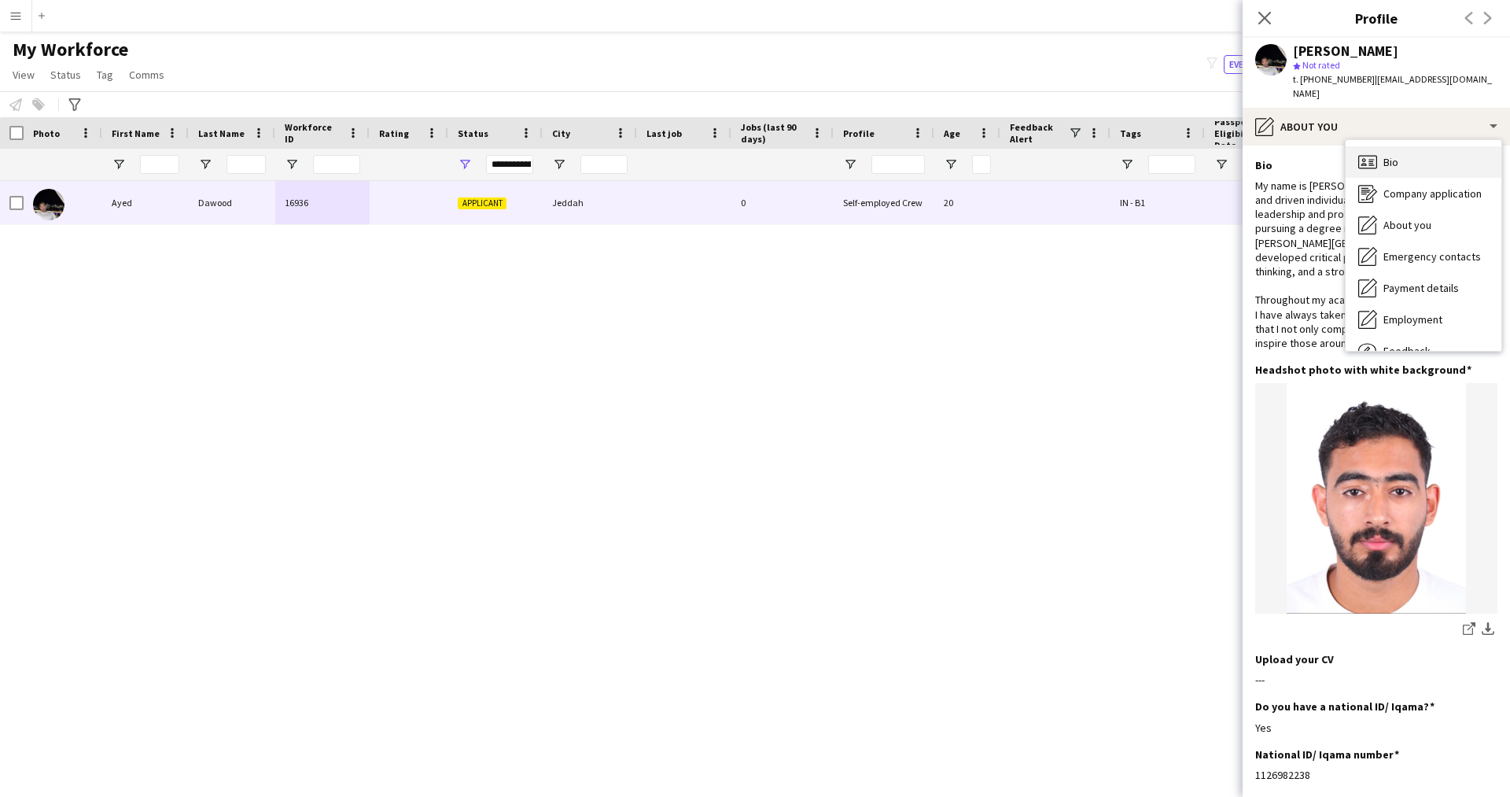
click at [1406, 157] on div "Bio Bio" at bounding box center [1423, 161] width 156 height 31
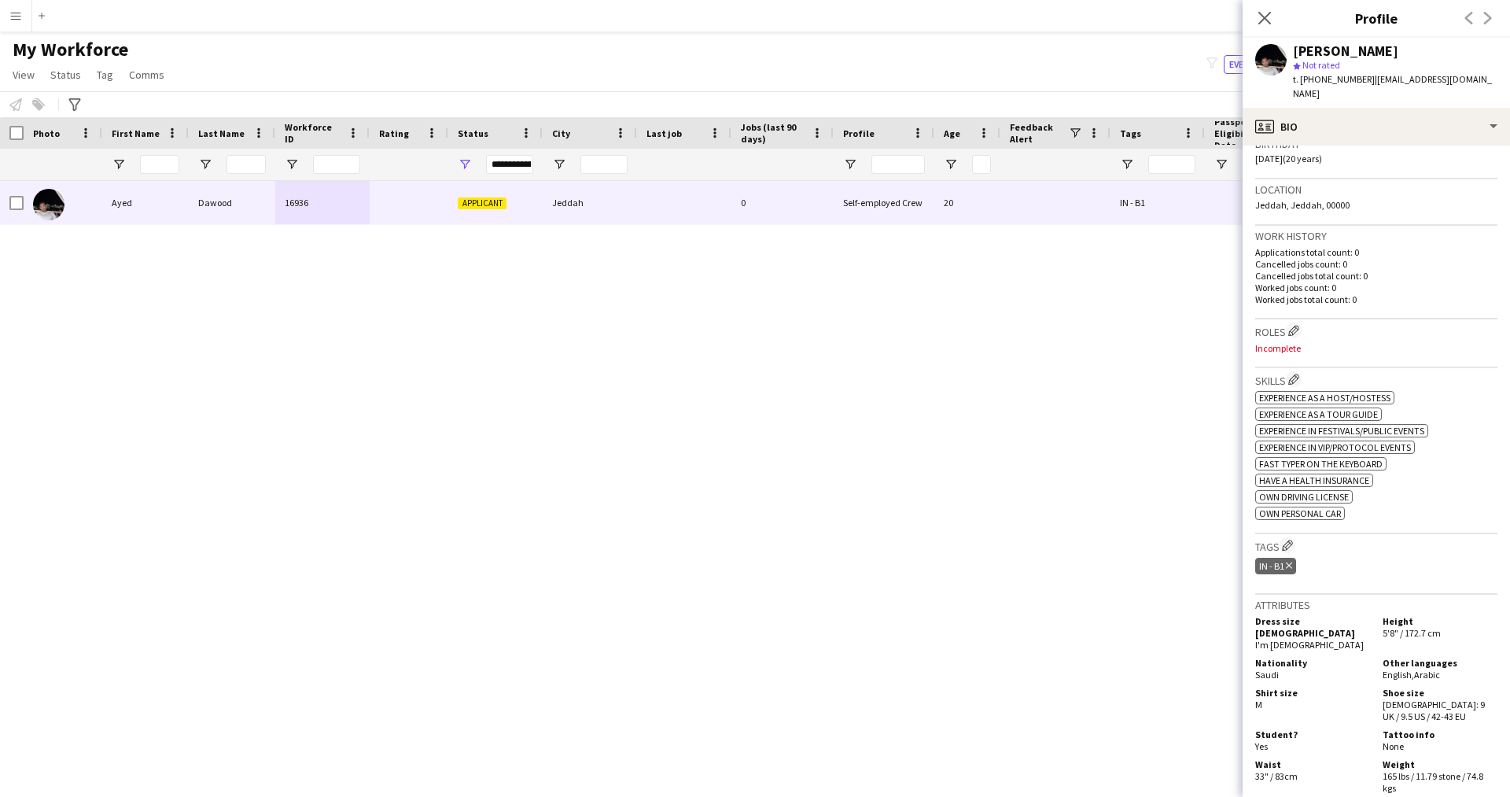
scroll to position [308, 0]
click at [1293, 322] on app-icon "Edit crew company roles" at bounding box center [1293, 327] width 11 height 11
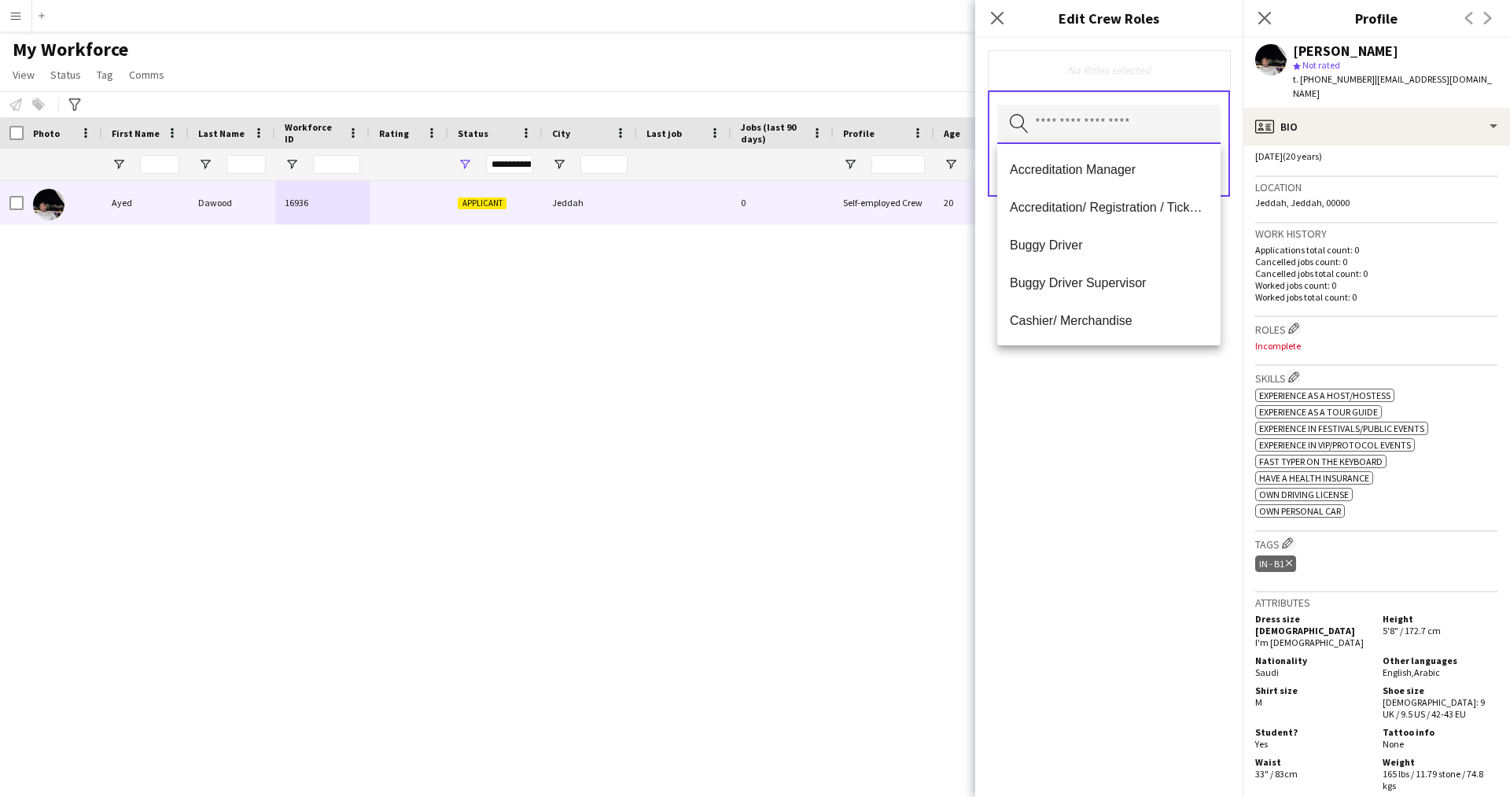
click at [1087, 136] on input "text" at bounding box center [1108, 124] width 223 height 39
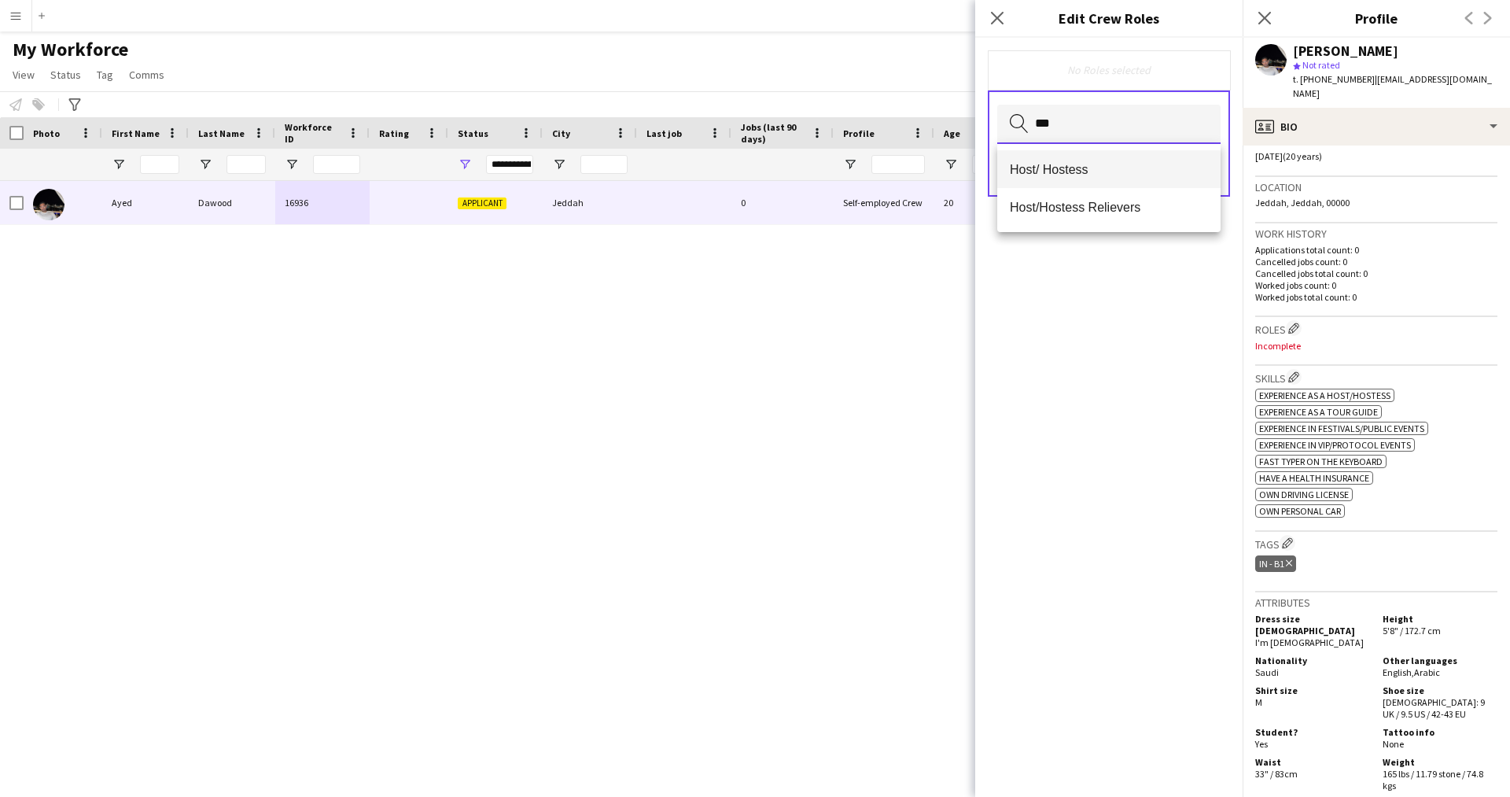
type input "***"
click at [1074, 163] on span "Host/ Hostess" at bounding box center [1109, 169] width 198 height 15
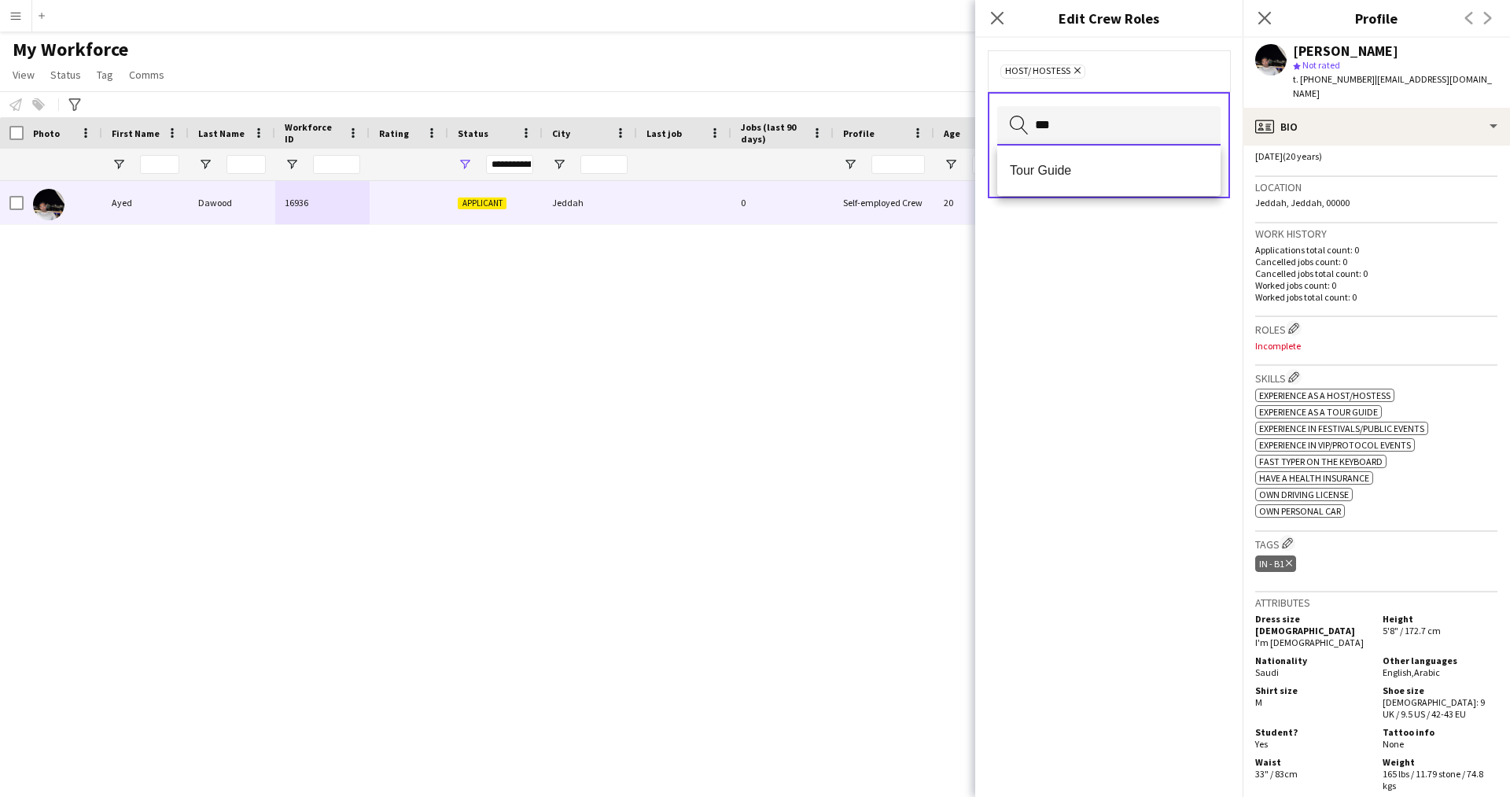
type input "***"
click at [1074, 163] on span "Tour Guide" at bounding box center [1109, 170] width 198 height 15
type input "**"
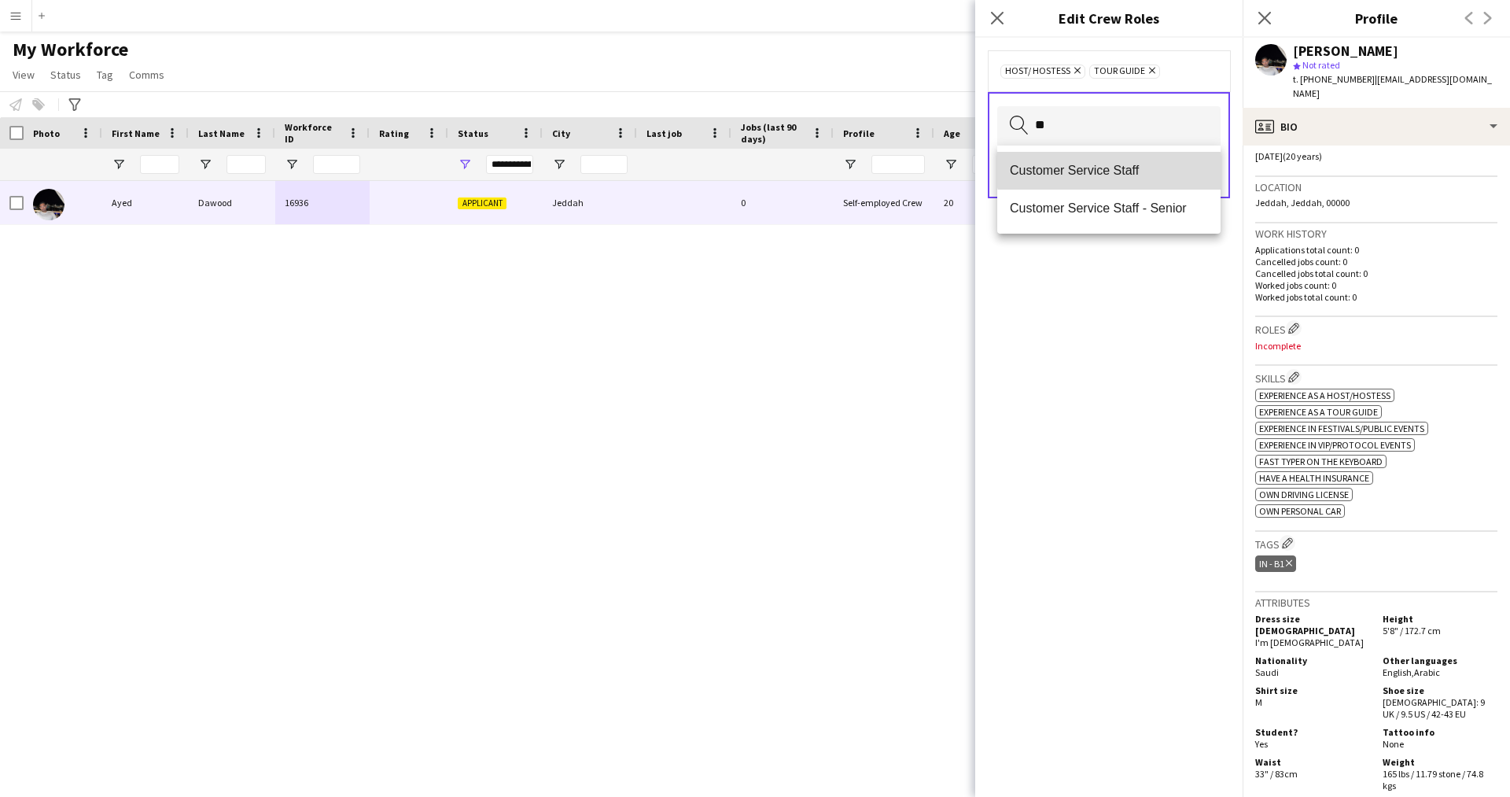
click at [1128, 156] on mat-option "Customer Service Staff" at bounding box center [1108, 171] width 223 height 38
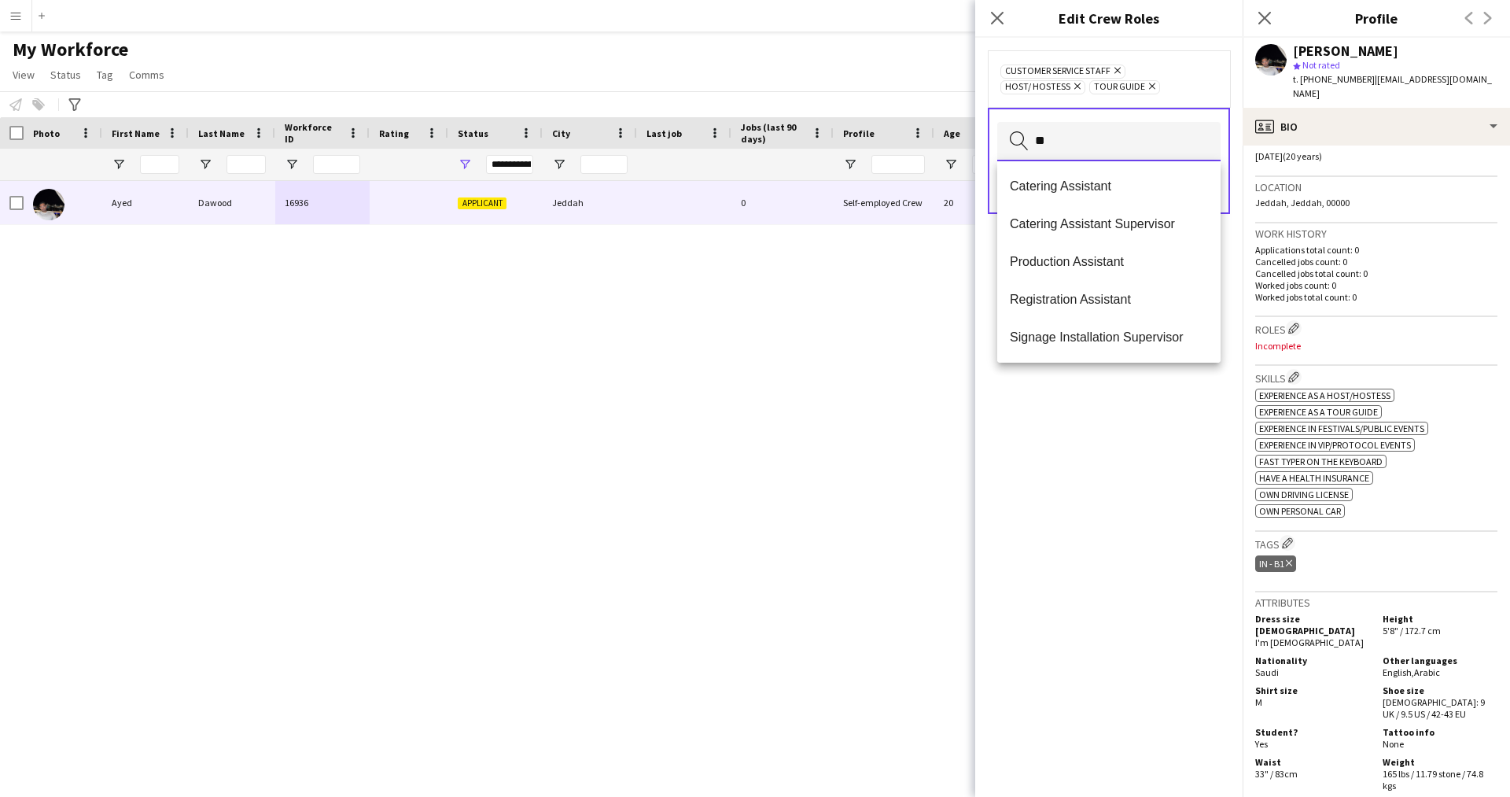
type input "*"
click at [1091, 252] on mat-option "Team Lead" at bounding box center [1108, 265] width 223 height 38
click at [1117, 399] on div "Customer Service Staff Remove Host/ Hostess Remove Team Lead Remove Tour Guide …" at bounding box center [1108, 417] width 267 height 759
click at [1101, 153] on input "text" at bounding box center [1108, 157] width 223 height 39
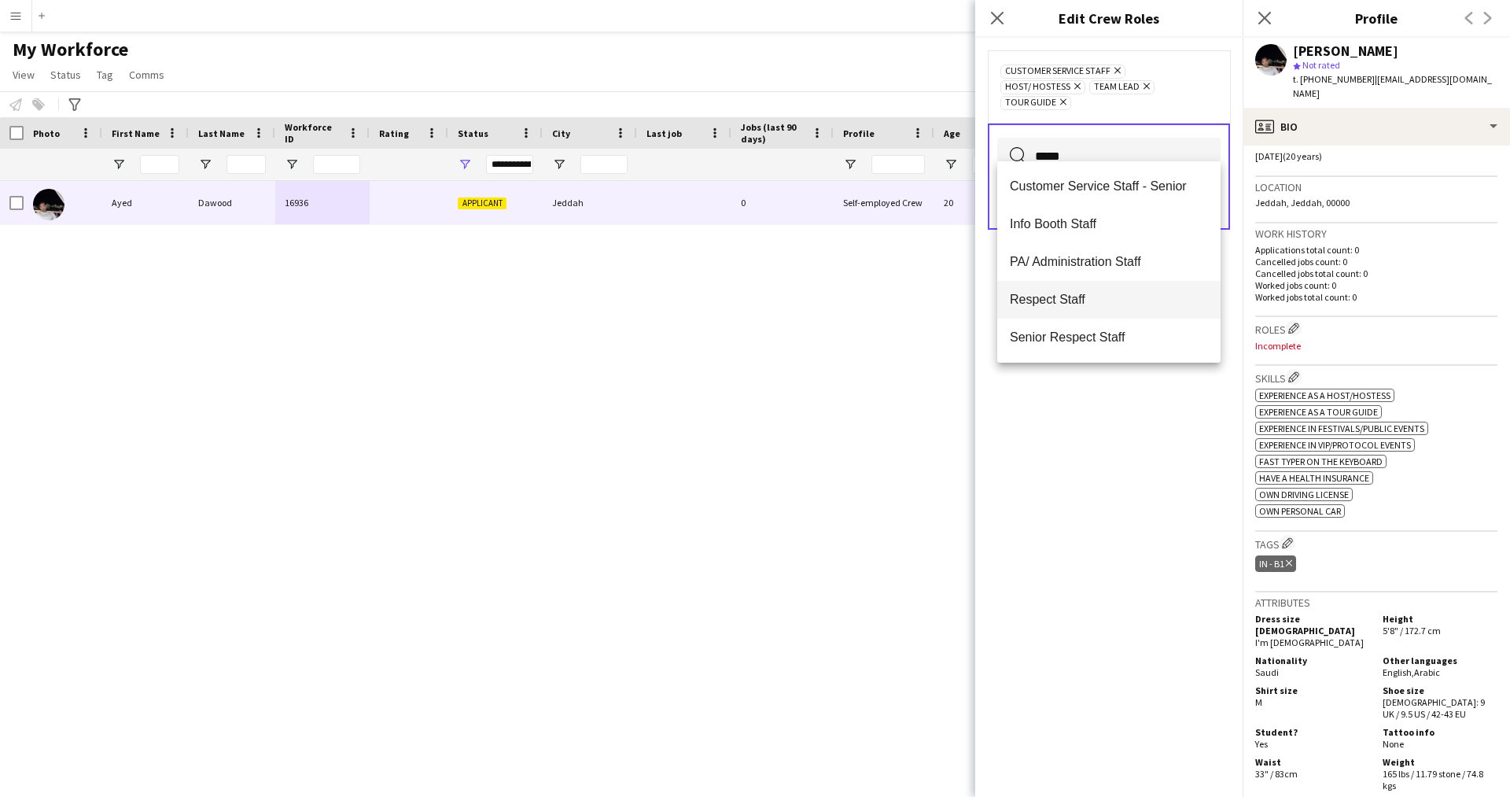
type input "*****"
drag, startPoint x: 1070, startPoint y: 302, endPoint x: 1124, endPoint y: 223, distance: 96.2
click at [1124, 223] on div "Customer Service Staff - Senior Info Booth Staff PA/ Administration Staff Respe…" at bounding box center [1108, 261] width 223 height 201
click at [1129, 331] on span "Staff Supervisor" at bounding box center [1109, 337] width 198 height 15
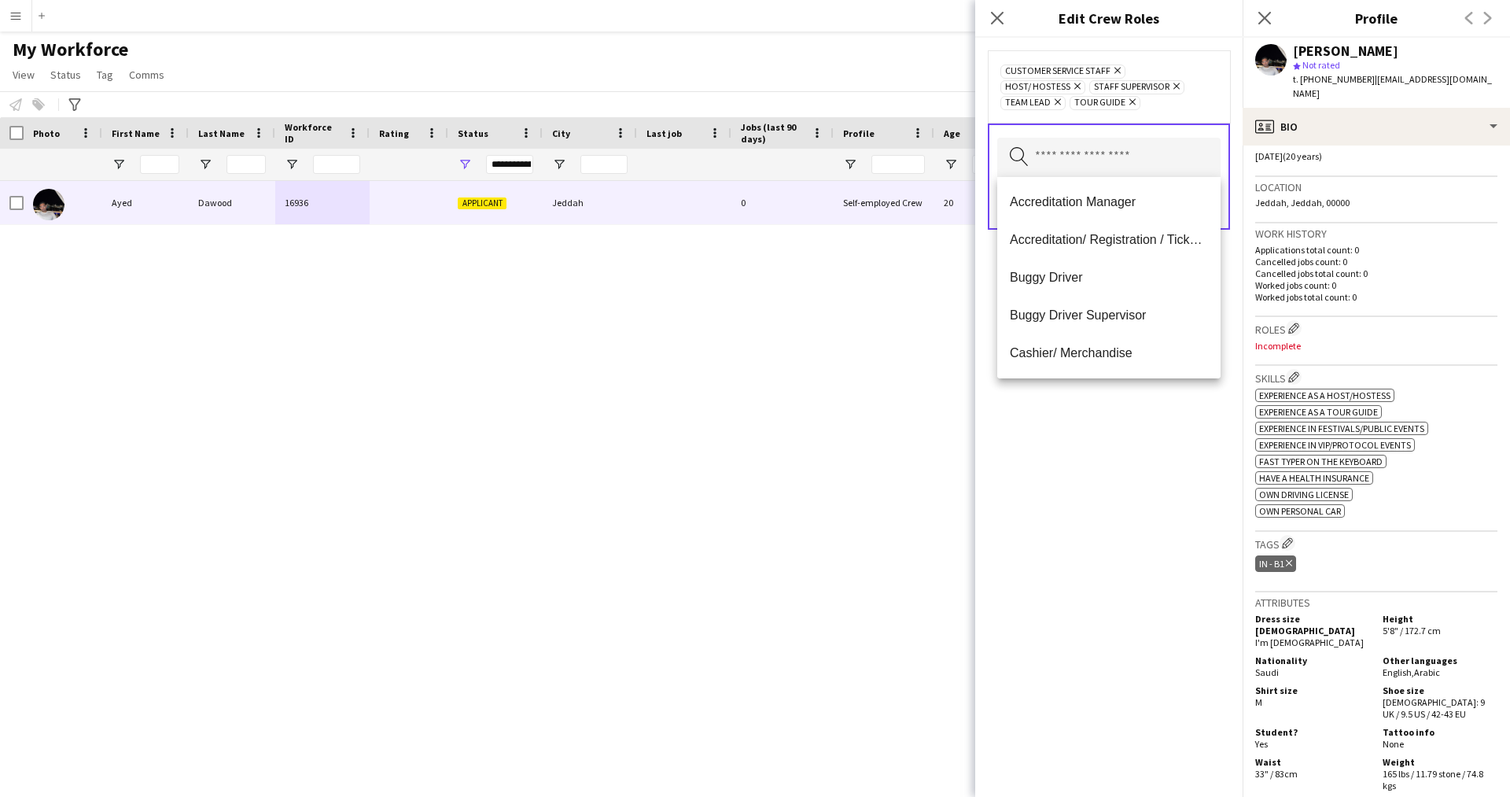
click at [1117, 492] on div "Customer Service Staff Remove Host/ Hostess Remove Staff Supervisor Remove Team…" at bounding box center [1108, 417] width 267 height 759
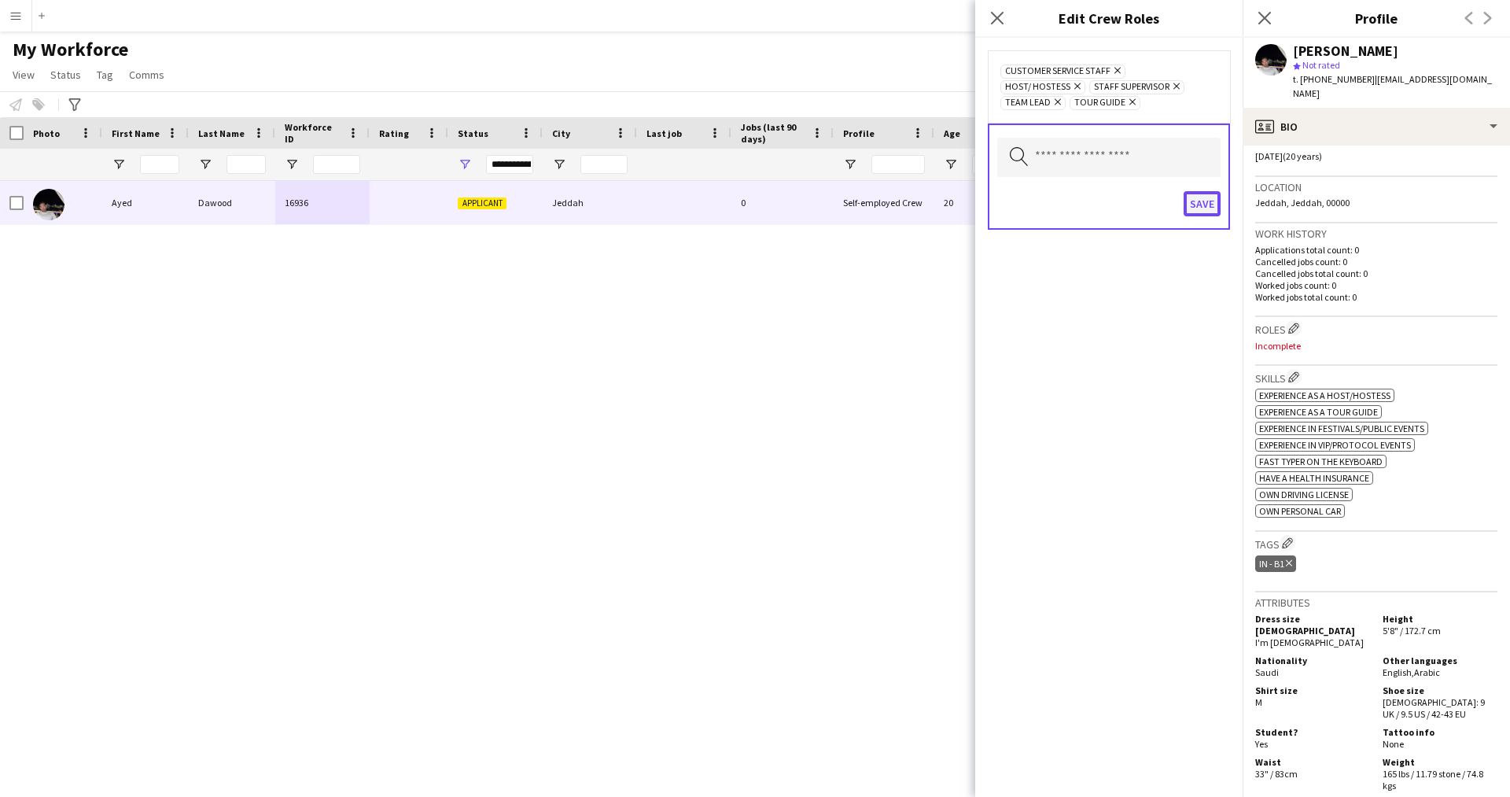
click at [1207, 191] on button "Save" at bounding box center [1201, 203] width 37 height 25
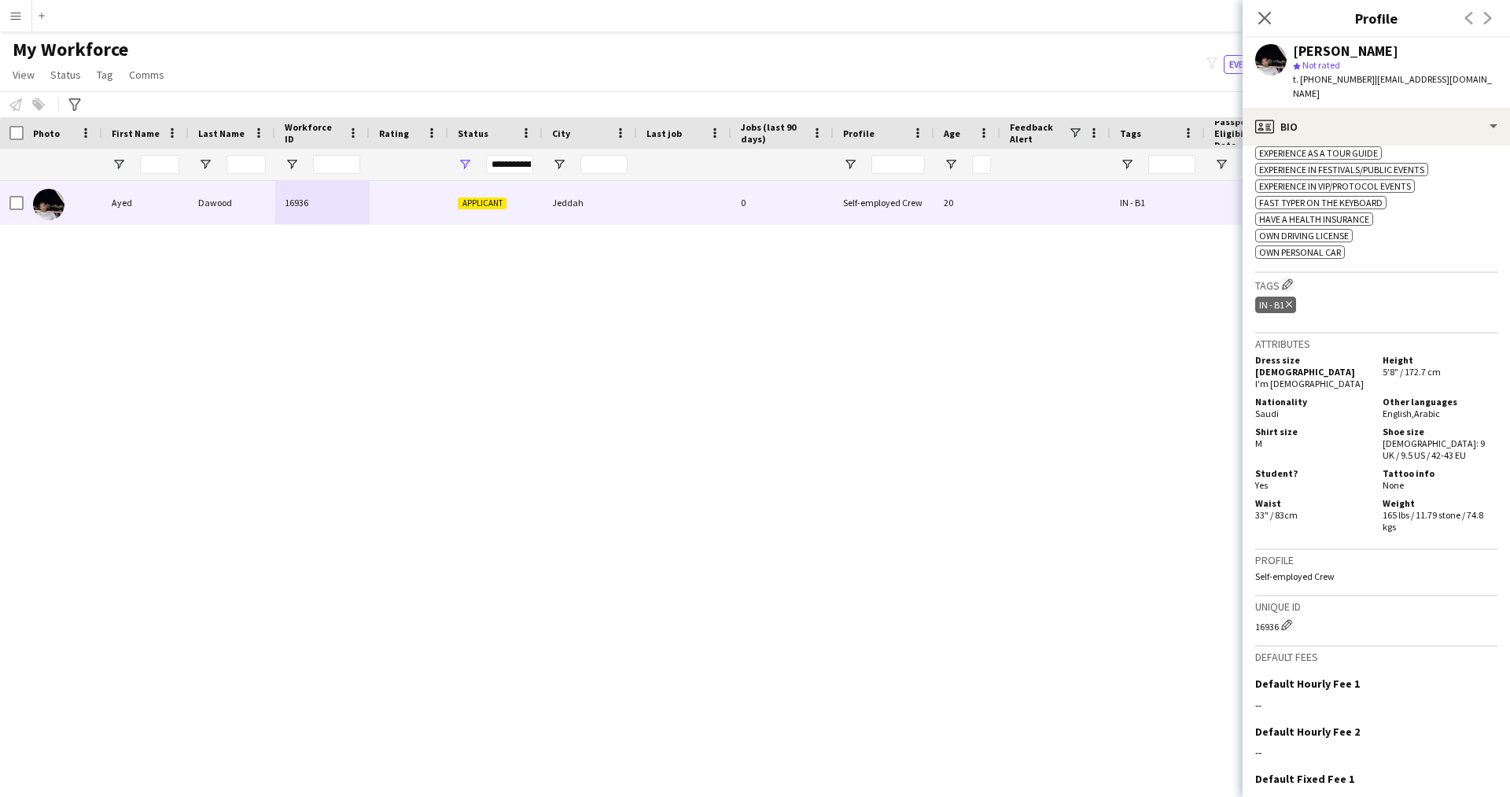
scroll to position [554, 0]
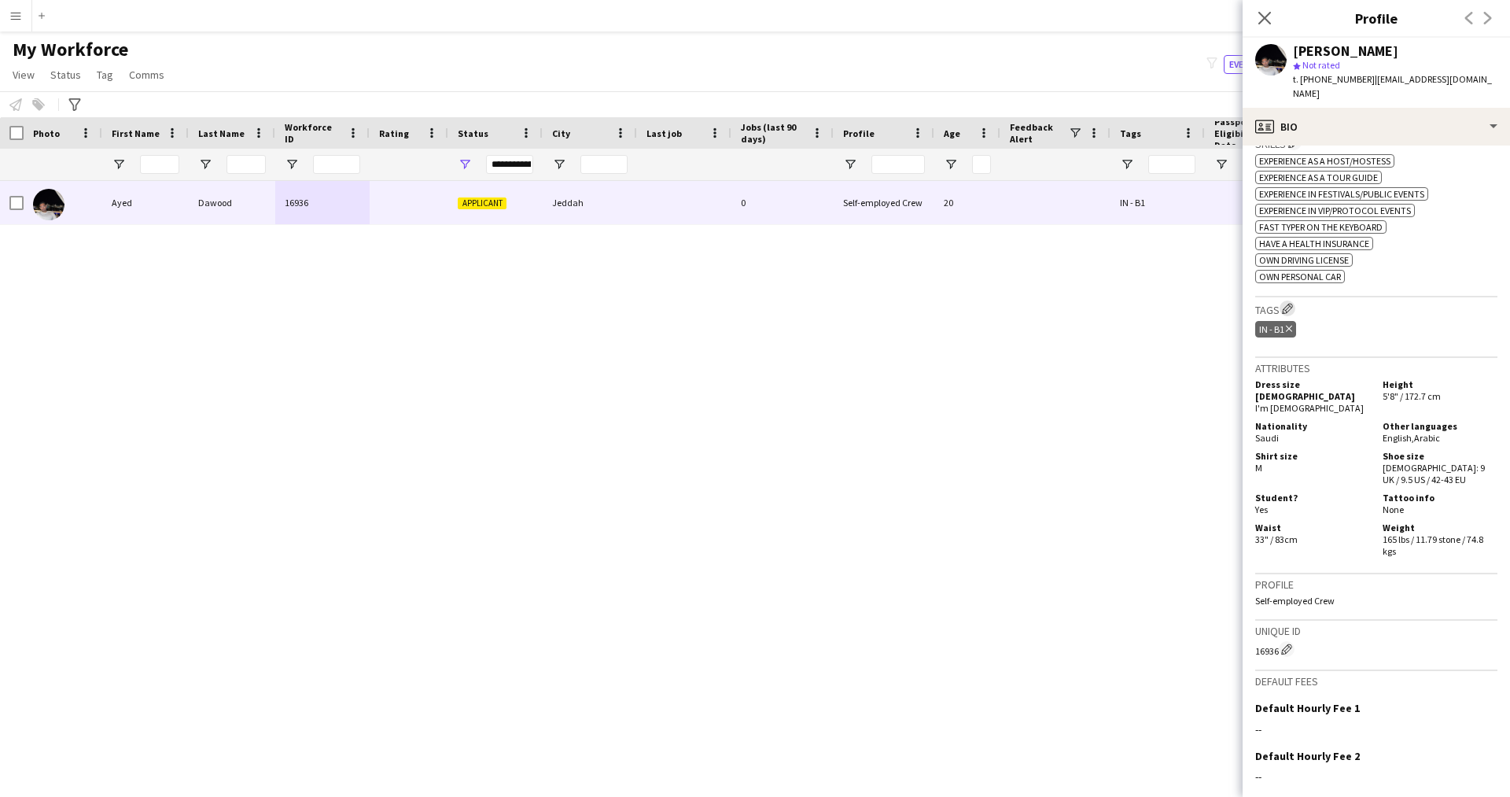
click at [1295, 300] on button "Edit crew company tags" at bounding box center [1287, 308] width 16 height 16
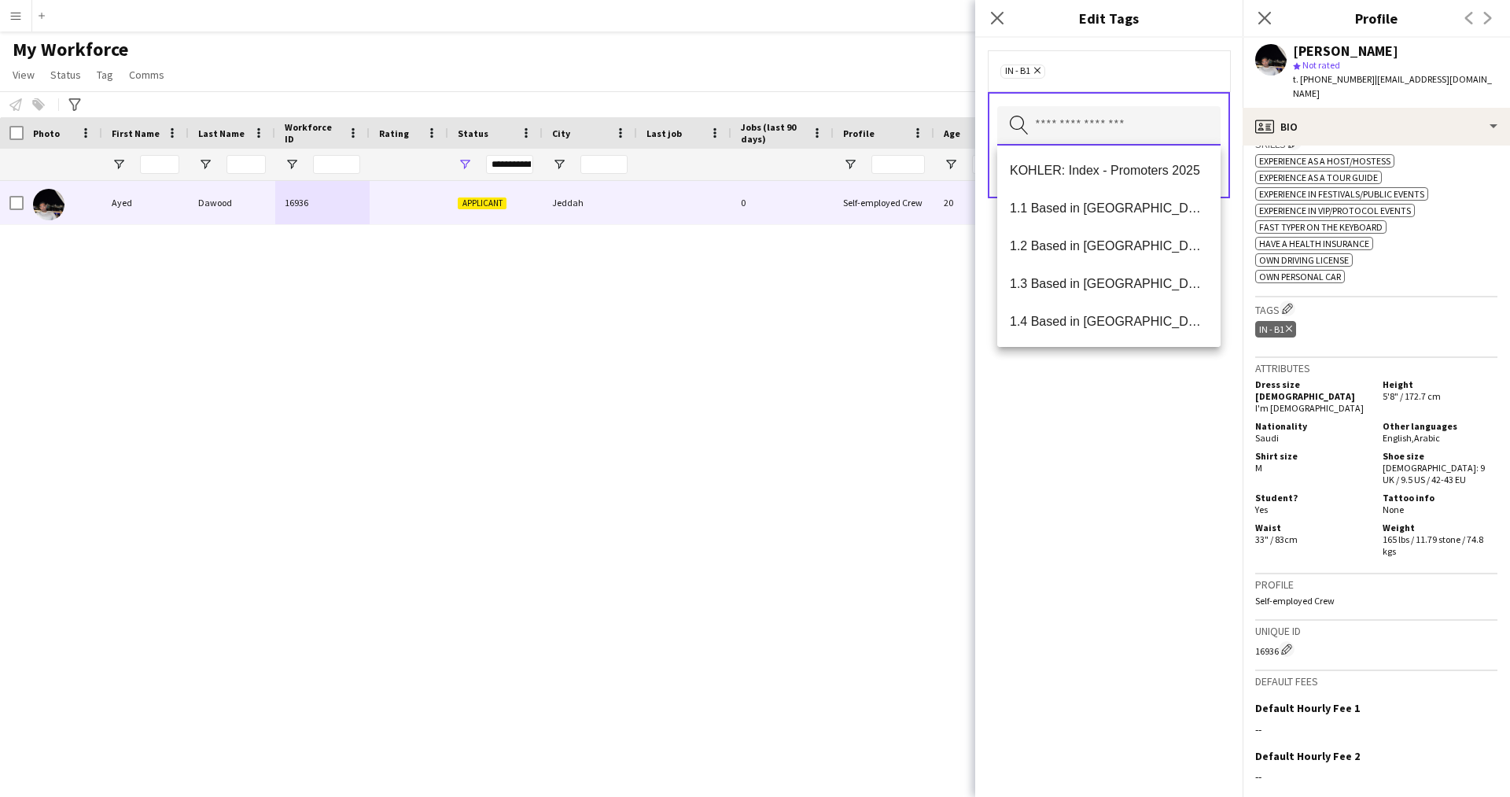
click at [1076, 120] on input "text" at bounding box center [1108, 125] width 223 height 39
click at [1095, 278] on span "1.3 Based in [GEOGRAPHIC_DATA]" at bounding box center [1109, 283] width 198 height 15
type input "***"
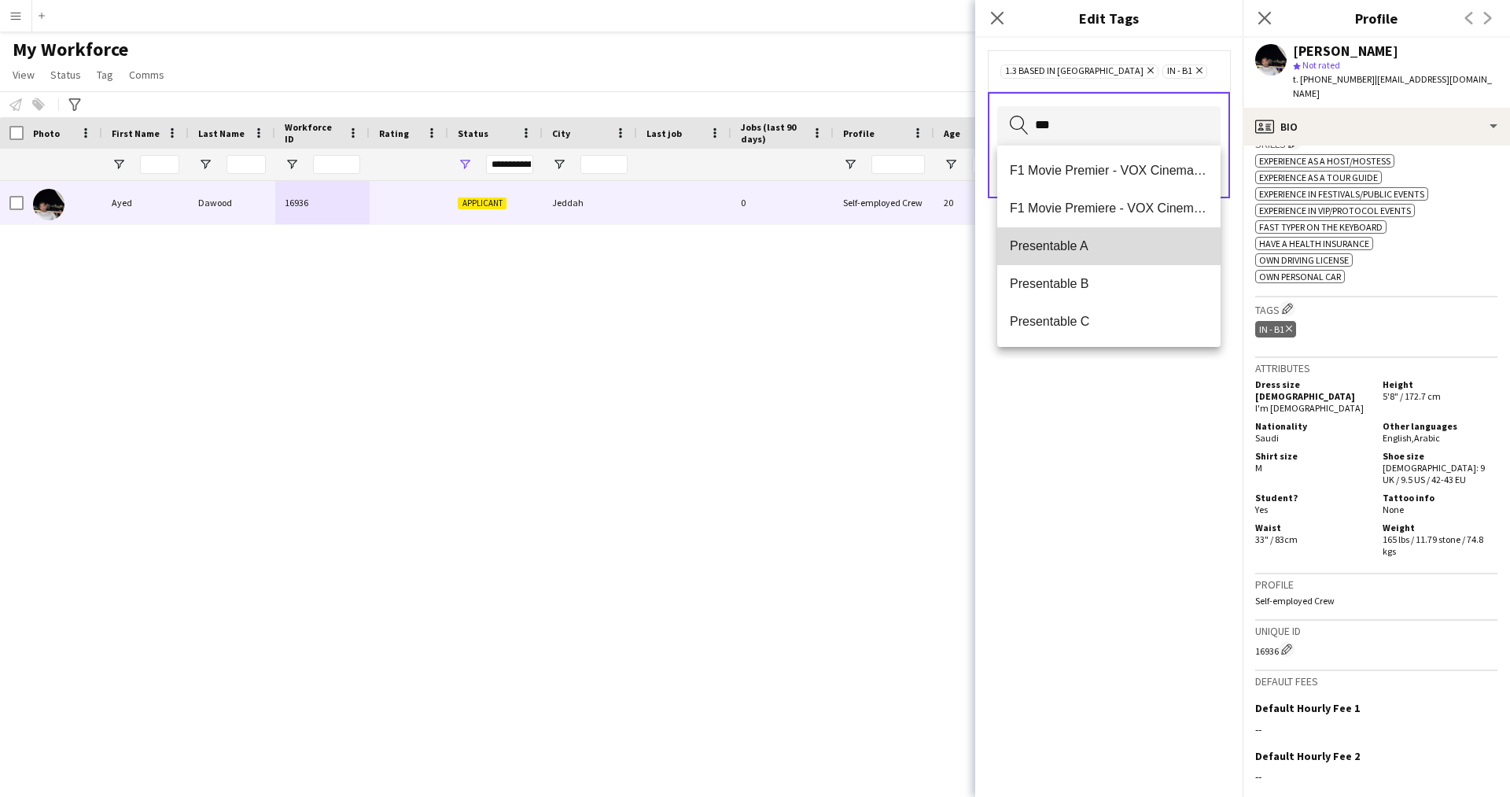
click at [1106, 250] on span "Presentable A" at bounding box center [1109, 245] width 198 height 15
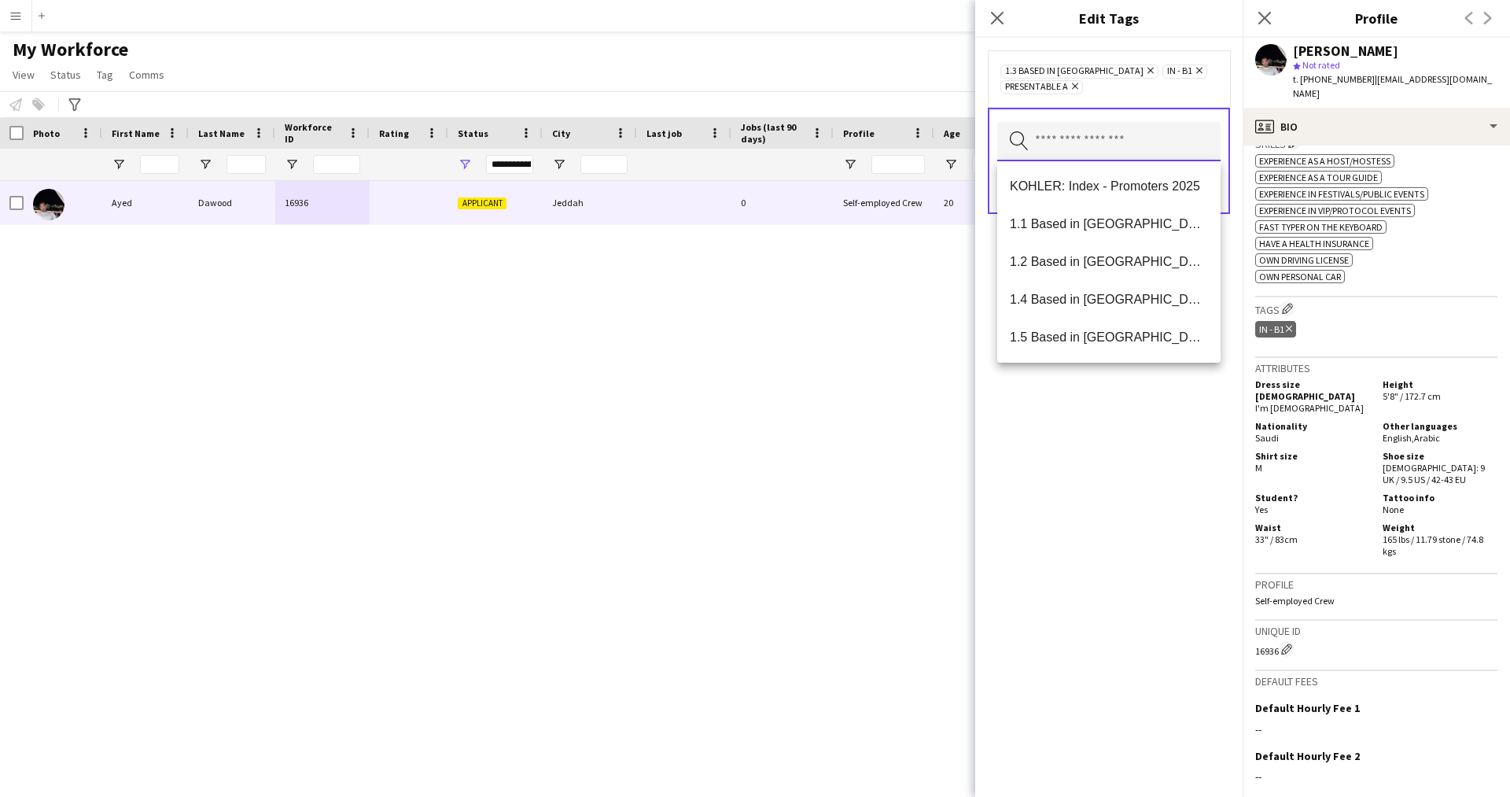
click at [1105, 131] on input "text" at bounding box center [1108, 141] width 223 height 39
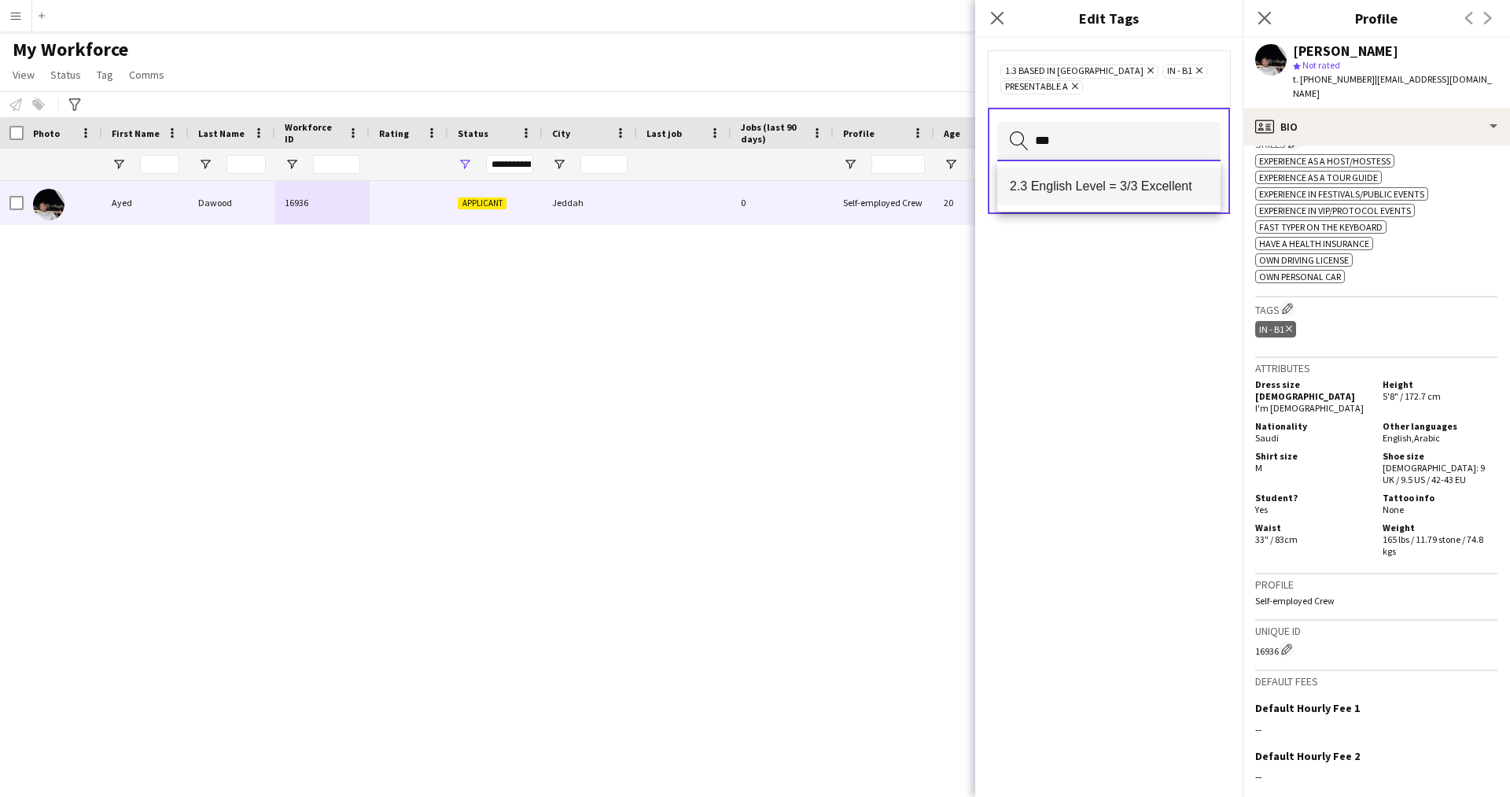
type input "***"
click at [1108, 188] on span "2.3 English Level = 3/3 Excellent" at bounding box center [1109, 185] width 198 height 15
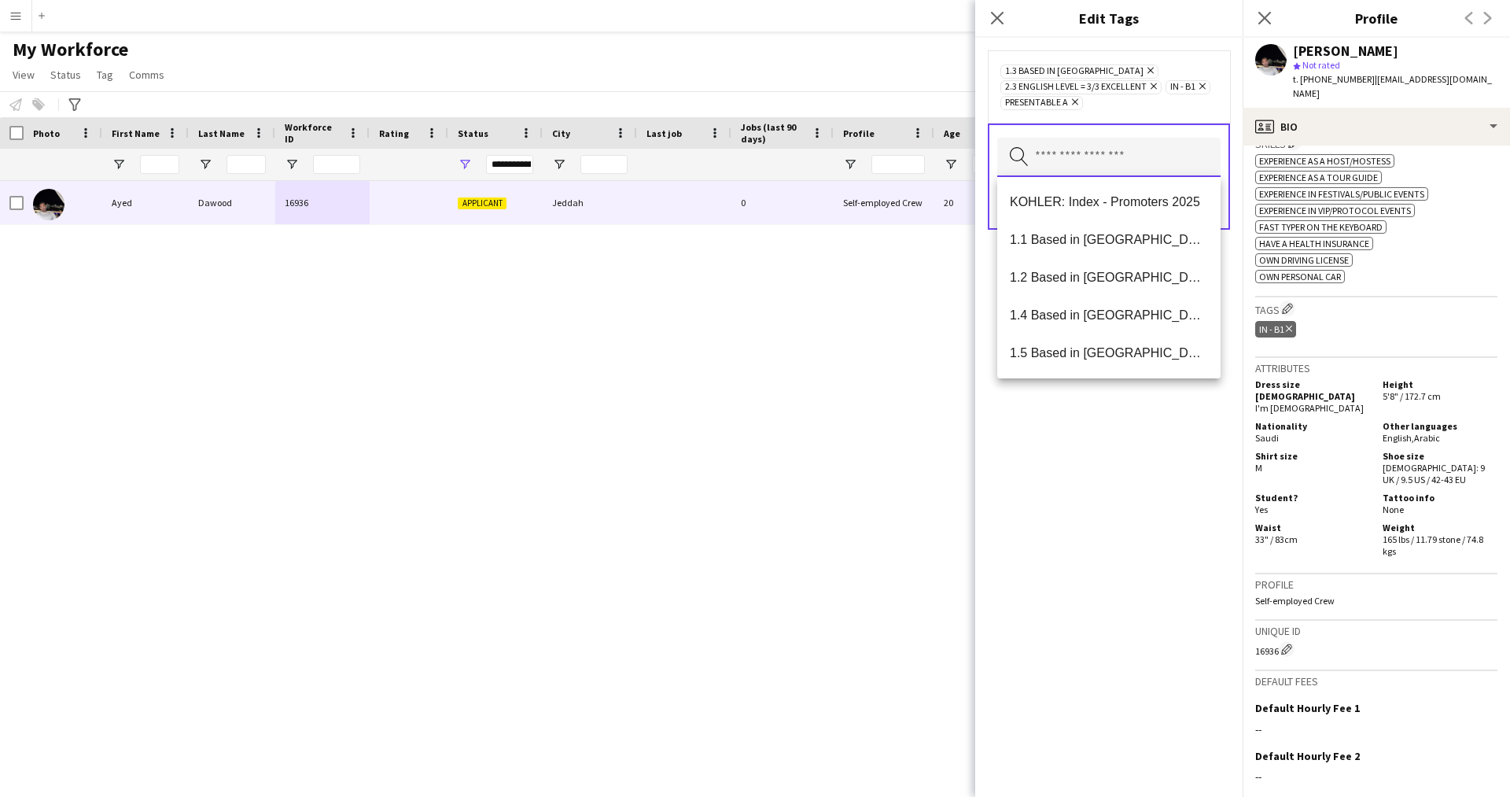
click at [1187, 155] on input "text" at bounding box center [1108, 157] width 223 height 39
click at [1241, 407] on div "1.3 Based in Jeddah Remove 2.3 English Level = 3/3 Excellent Remove IN - B1 Rem…" at bounding box center [1108, 417] width 267 height 759
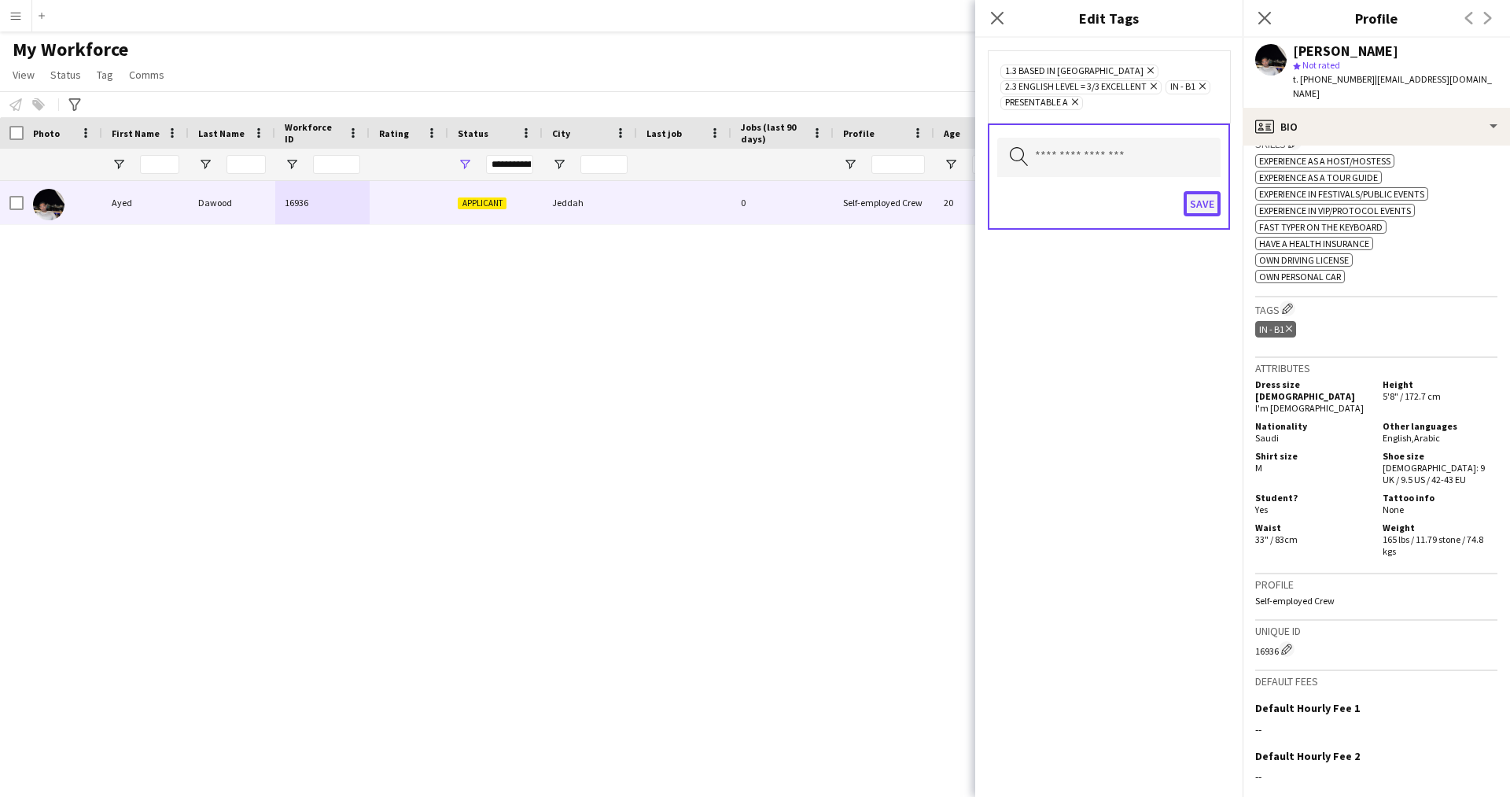
click at [1202, 208] on button "Save" at bounding box center [1201, 203] width 37 height 25
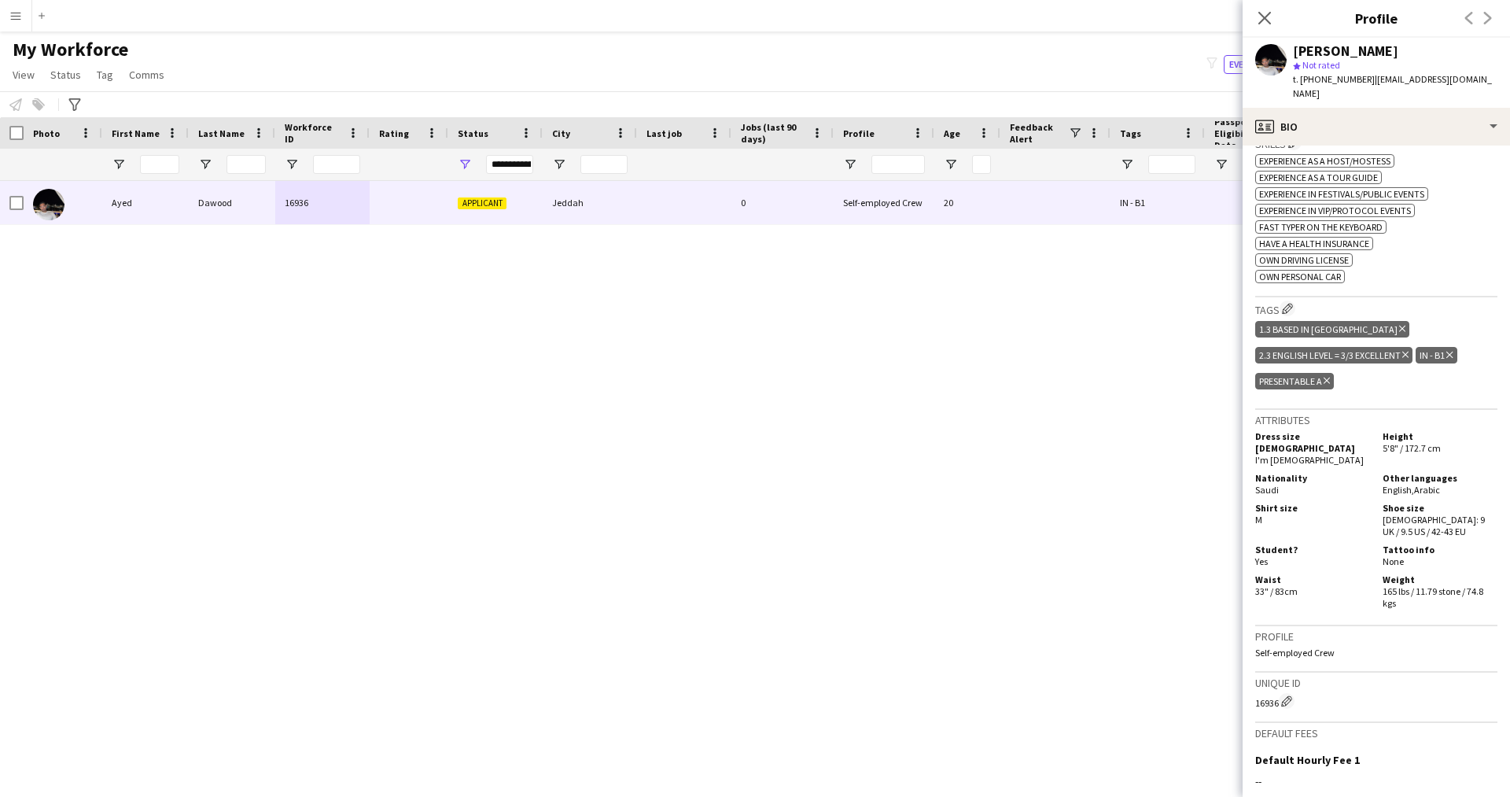
click at [1344, 134] on h3 "Skills Edit crew company skills" at bounding box center [1376, 142] width 242 height 17
click at [1339, 117] on div "profile Bio" at bounding box center [1375, 127] width 267 height 38
click at [1415, 218] on span "About you" at bounding box center [1407, 225] width 48 height 14
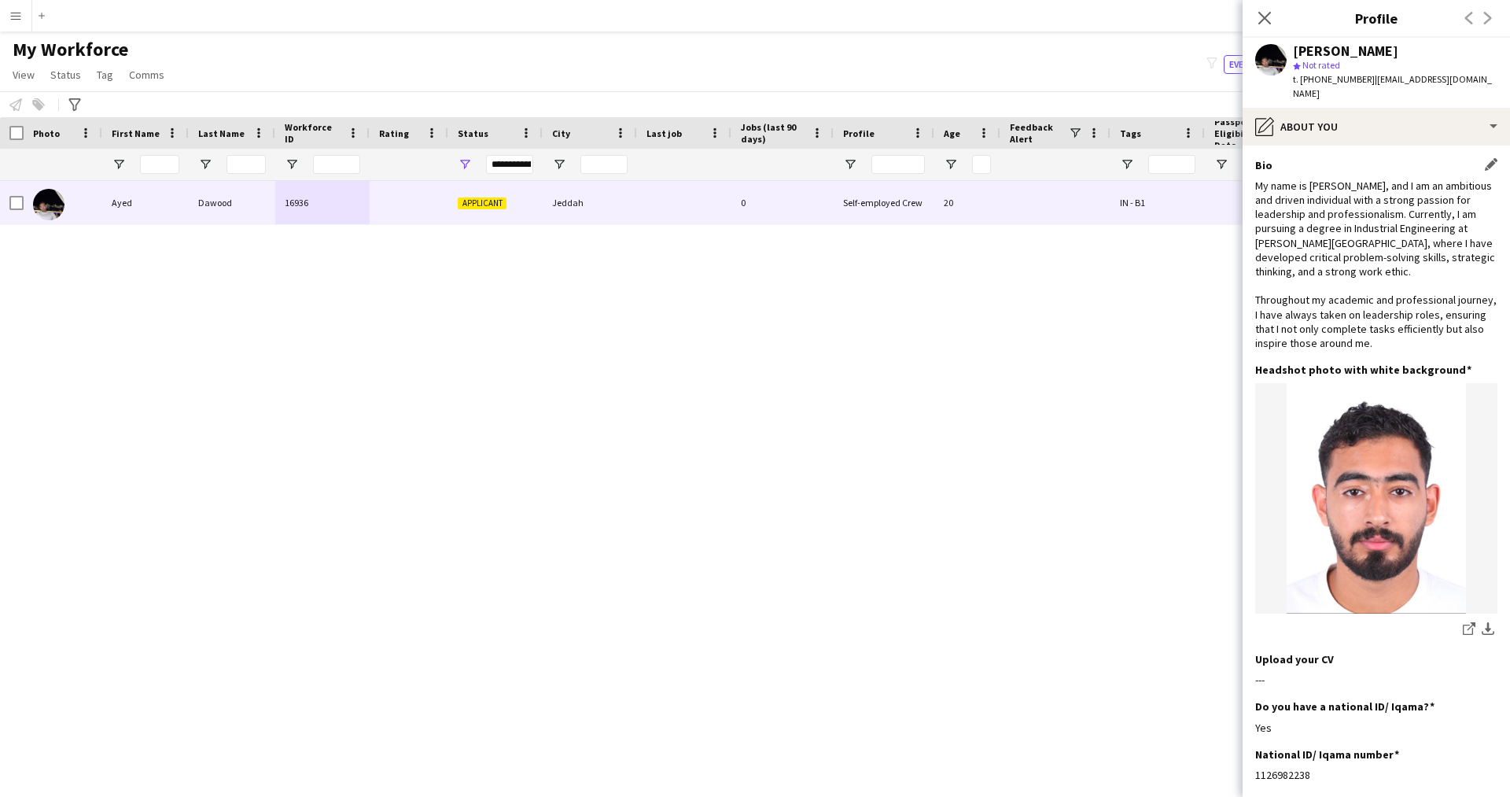
scroll to position [1, 0]
click at [1342, 120] on div "pencil4 About you" at bounding box center [1375, 127] width 267 height 38
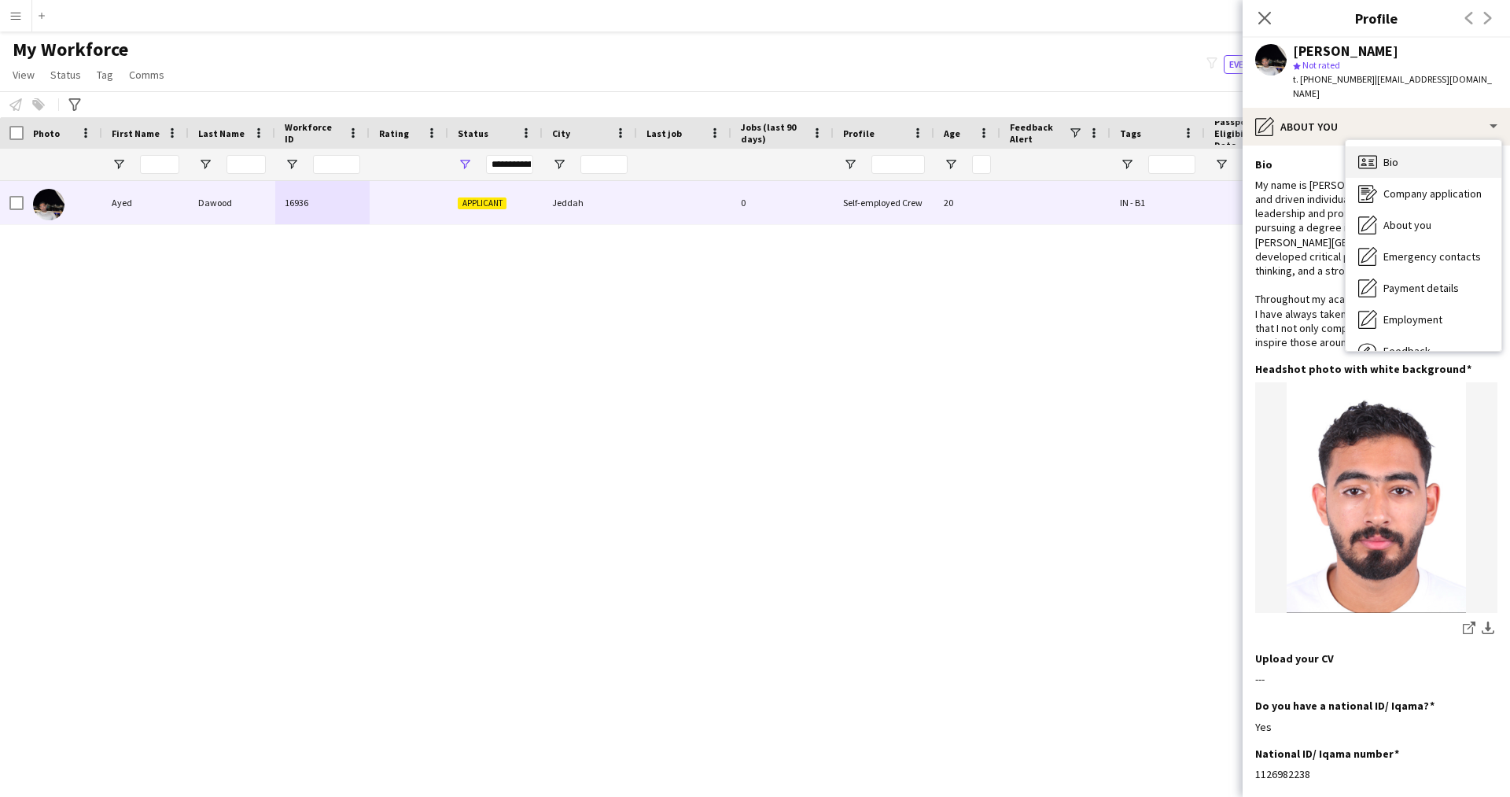
click at [1389, 155] on span "Bio" at bounding box center [1390, 162] width 15 height 14
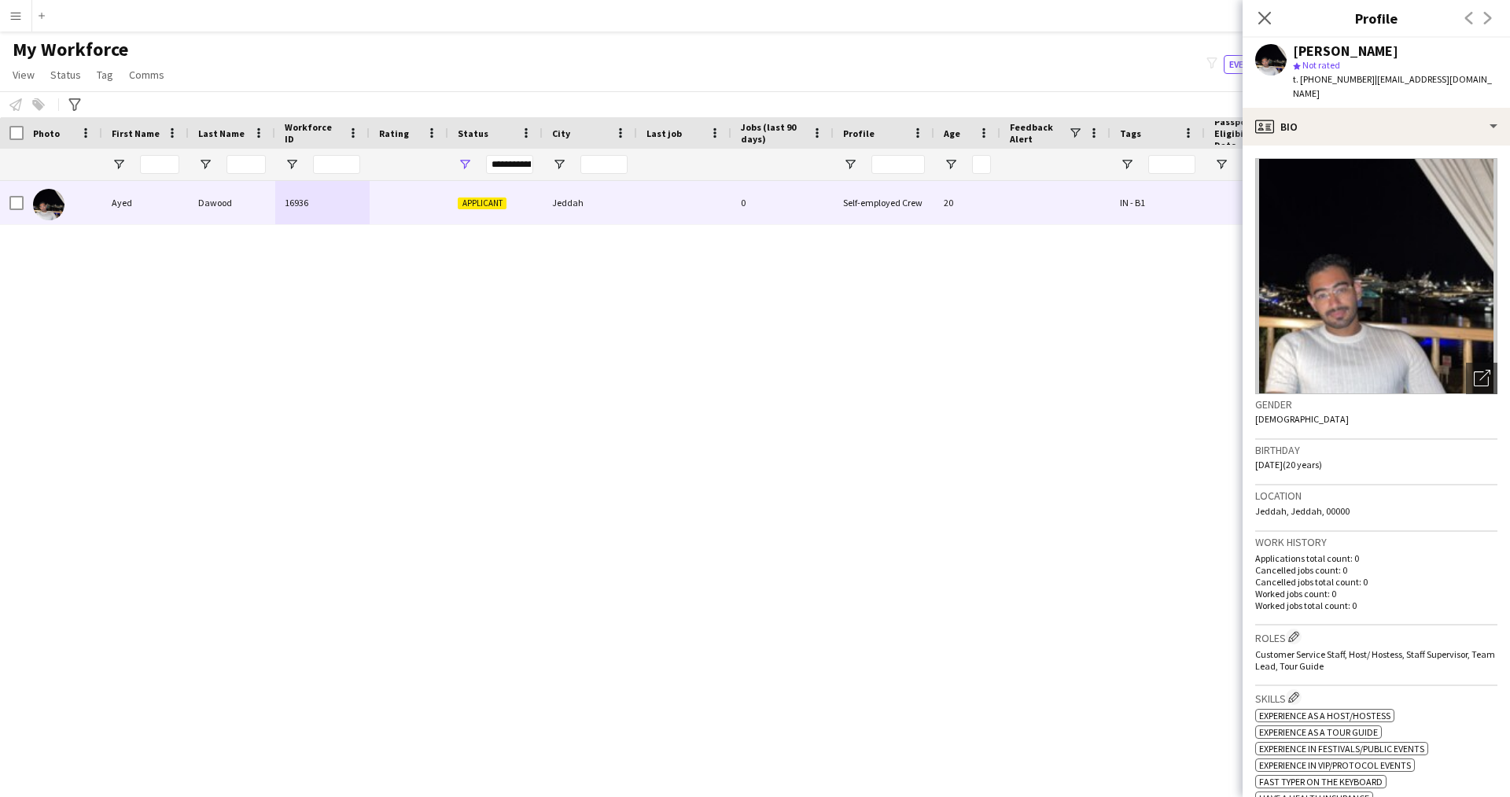
click at [1359, 145] on app-crew-profile-bio "Open photos pop-in Gender Male Birthday 28-10-2004 (20 years) Location Jeddah, …" at bounding box center [1375, 470] width 267 height 651
click at [1358, 123] on div "profile Bio" at bounding box center [1375, 127] width 267 height 38
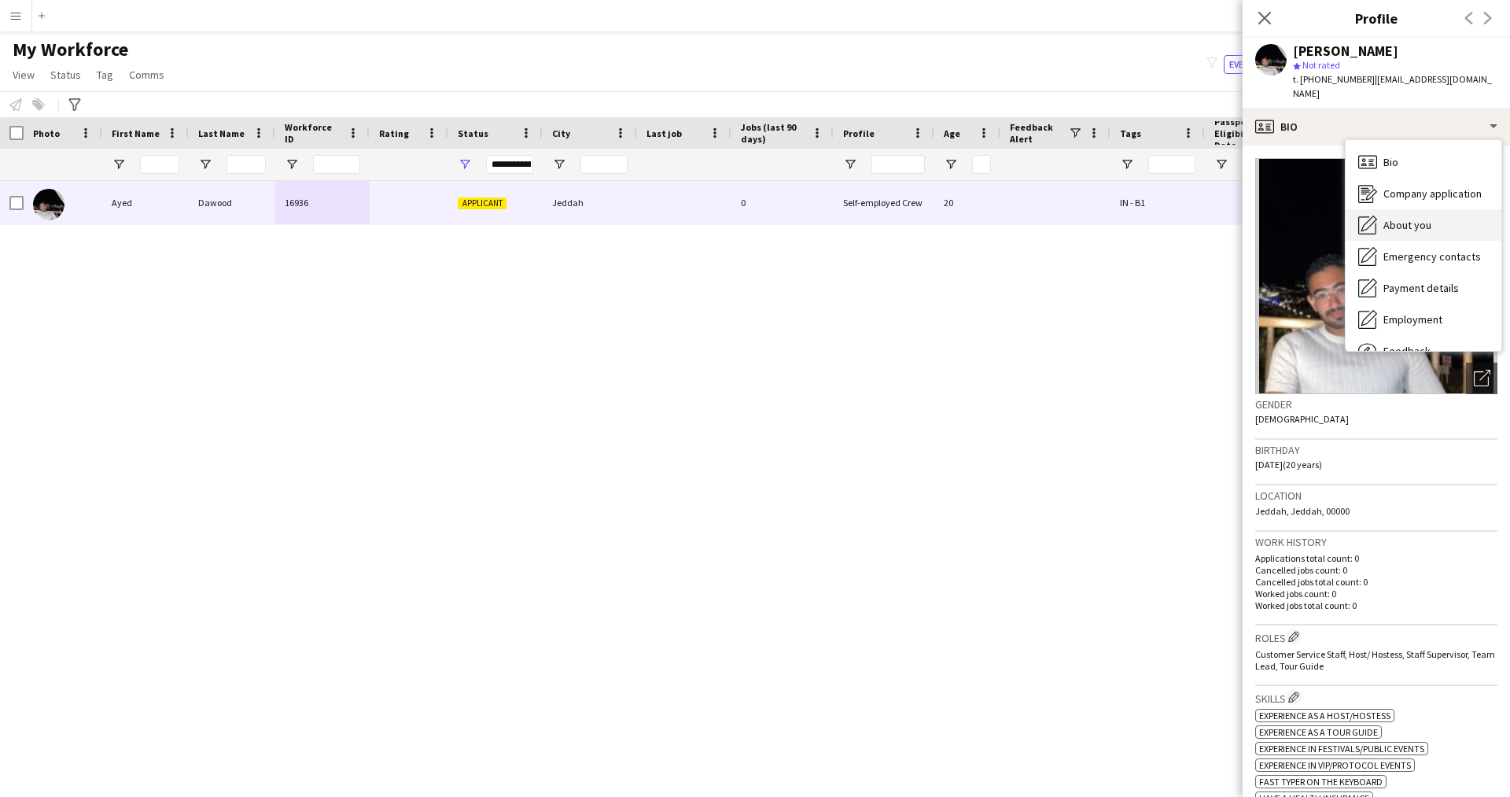
click at [1378, 218] on div "About you About you" at bounding box center [1423, 224] width 156 height 31
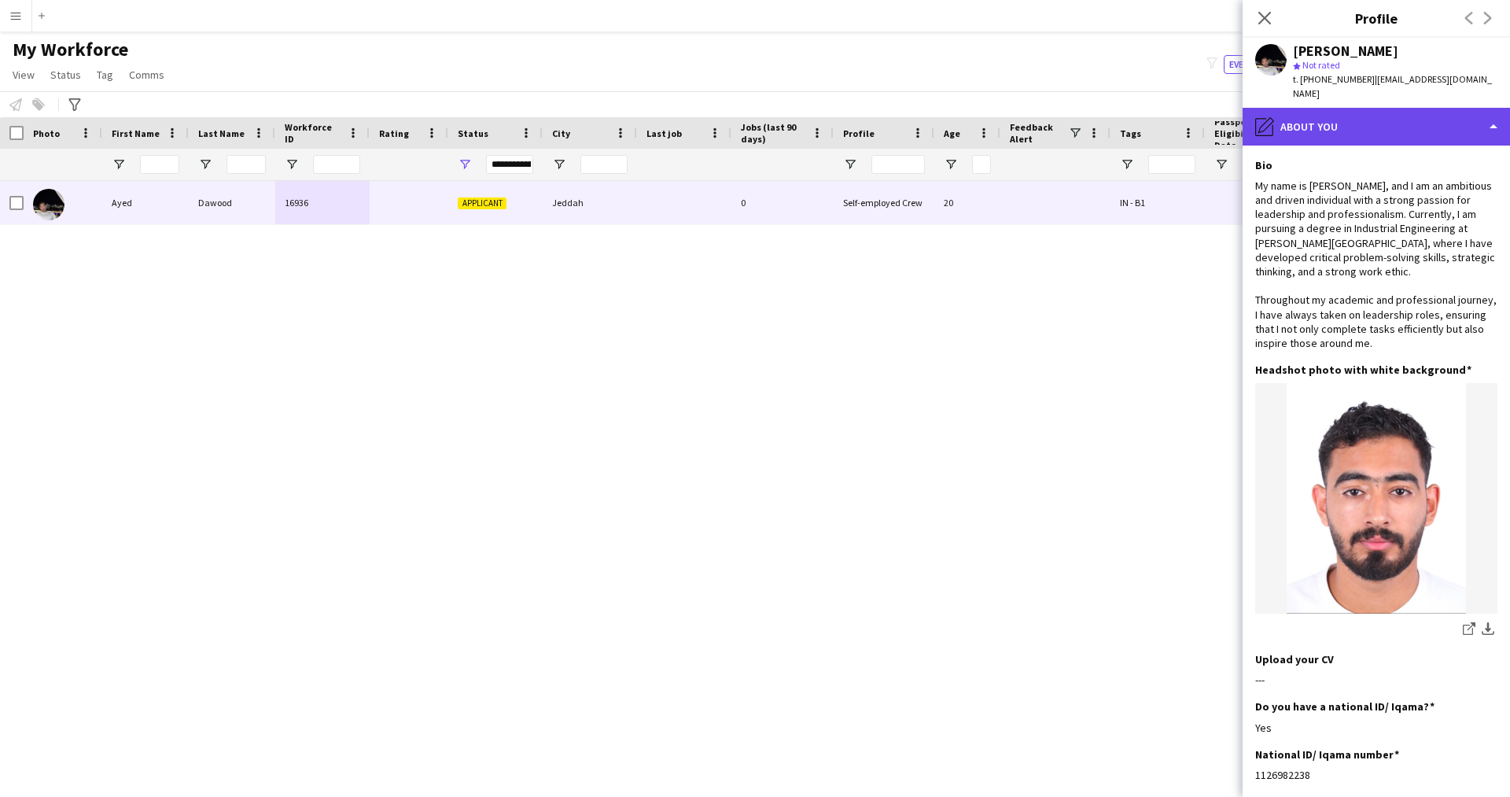
click at [1370, 108] on div "pencil4 About you" at bounding box center [1375, 127] width 267 height 38
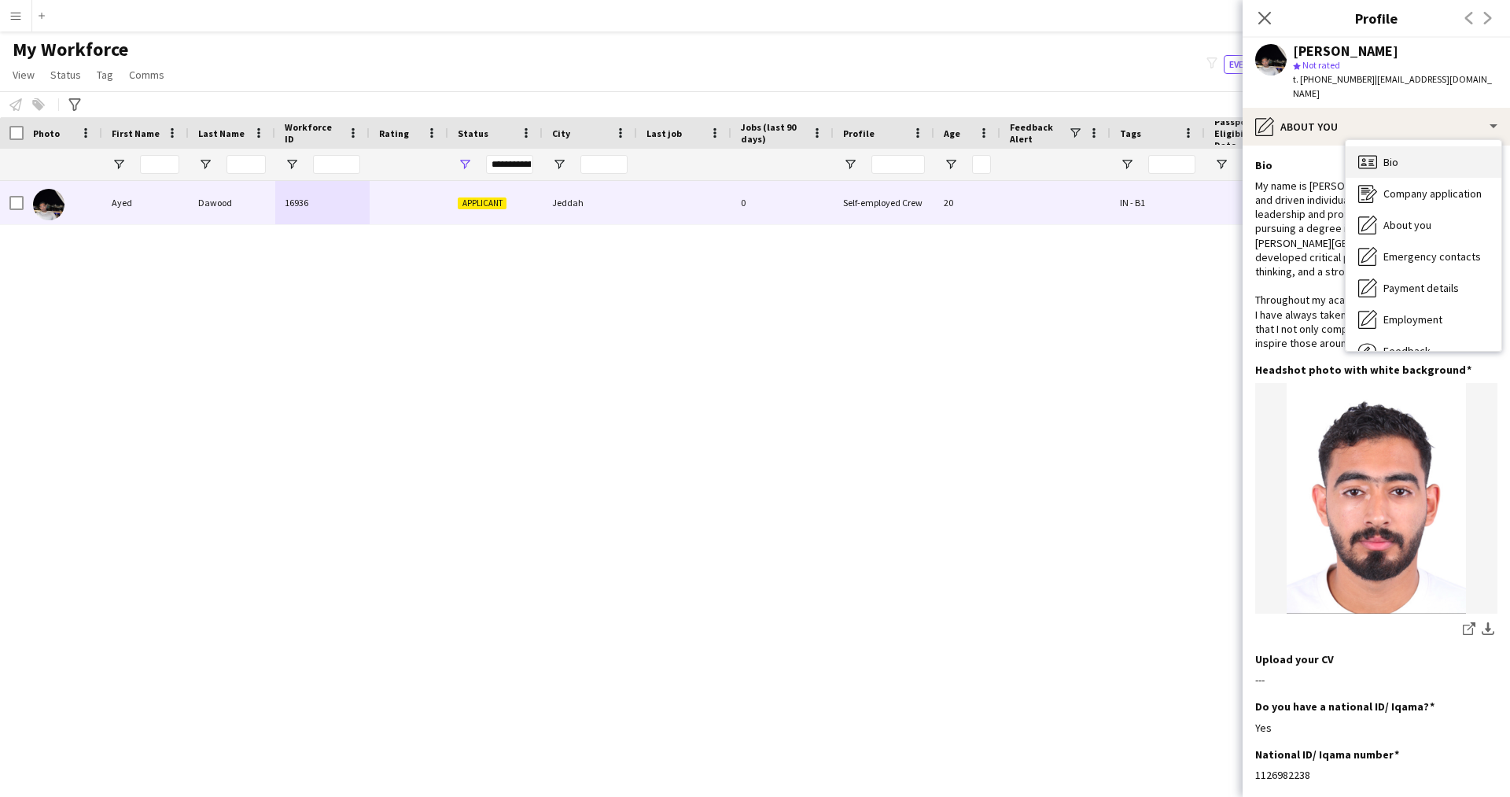
click at [1410, 146] on div "Bio Bio" at bounding box center [1423, 161] width 156 height 31
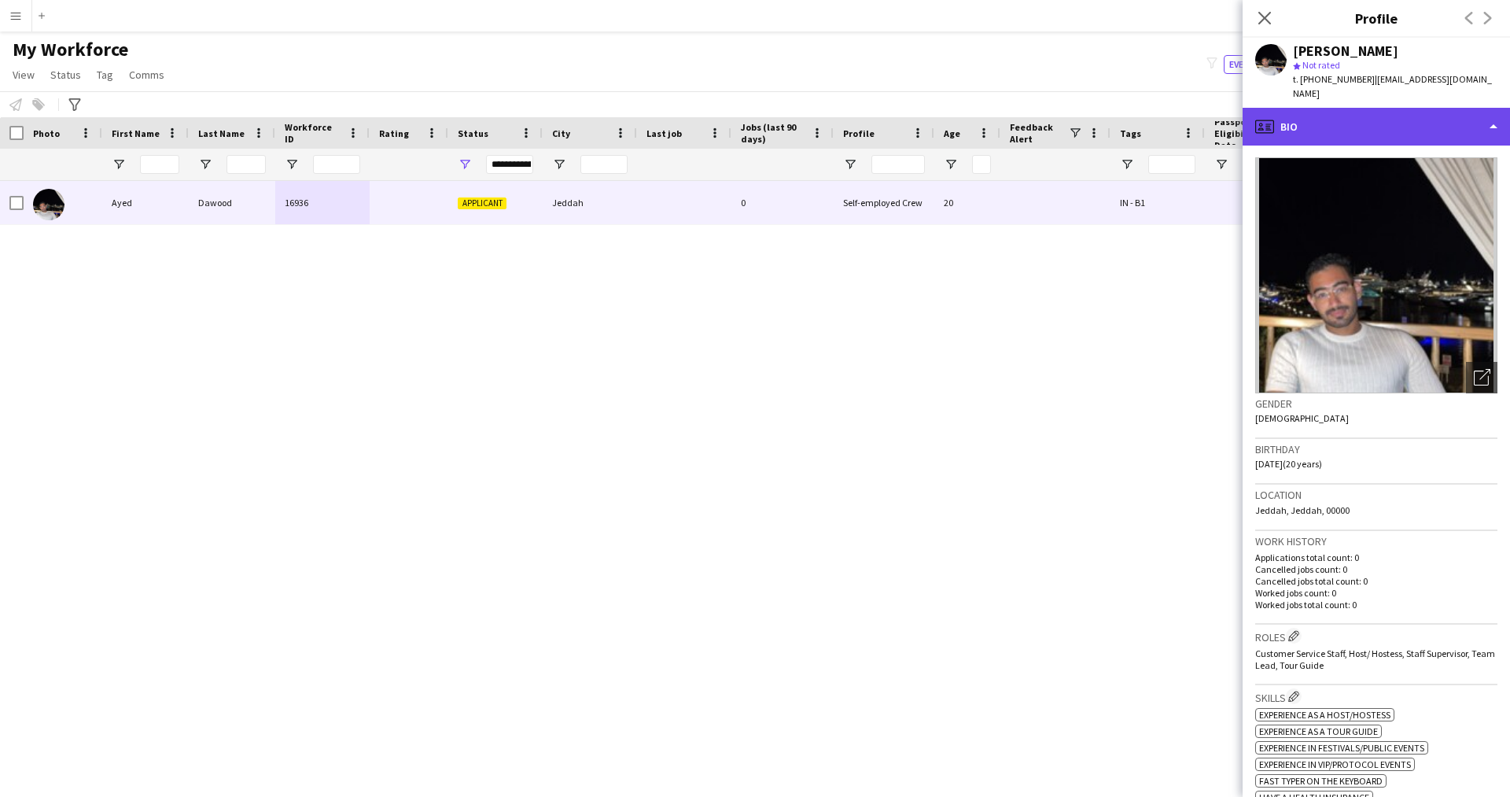
click at [1362, 118] on div "profile Bio" at bounding box center [1375, 127] width 267 height 38
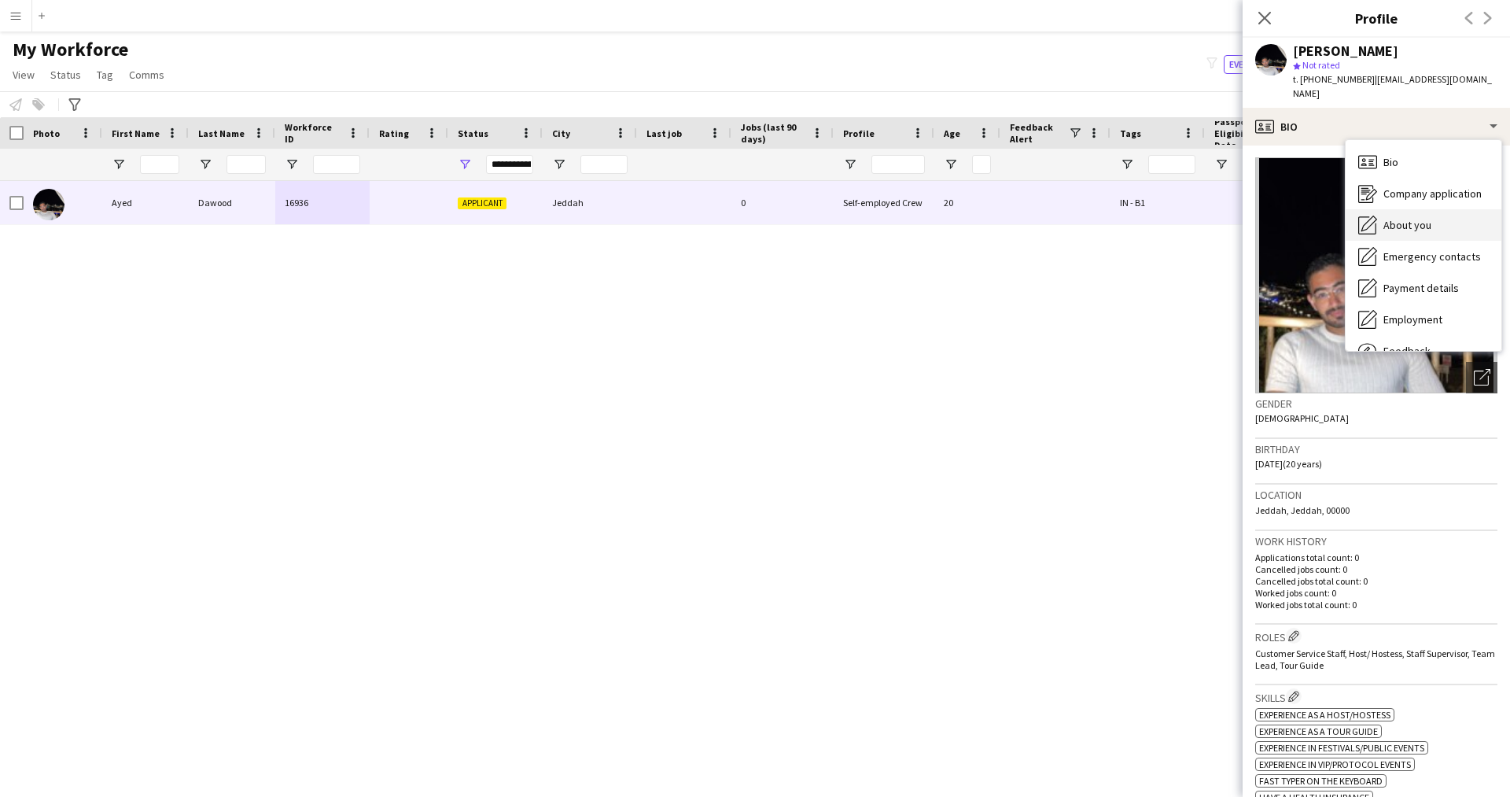
click at [1415, 218] on span "About you" at bounding box center [1407, 225] width 48 height 14
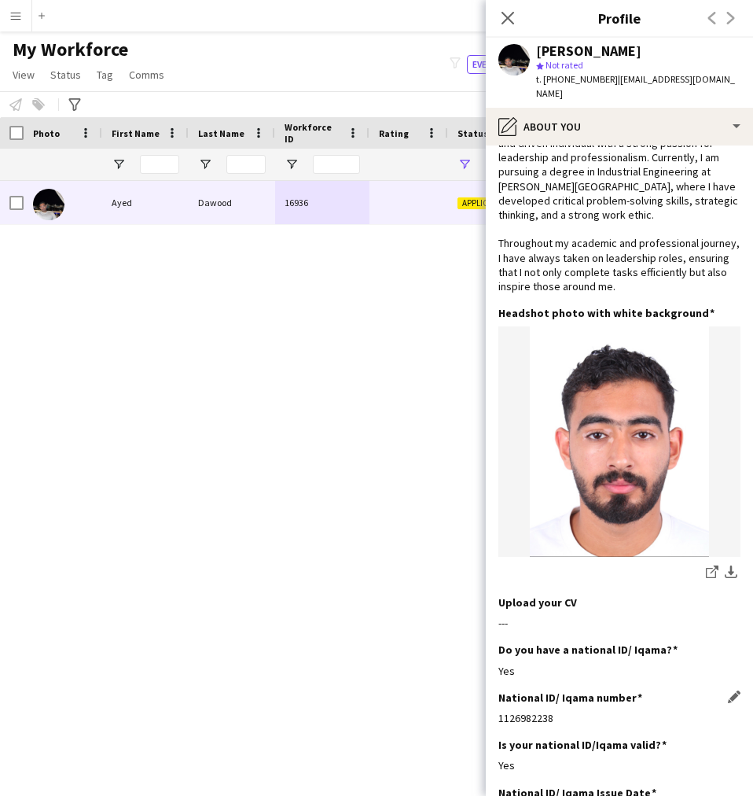
scroll to position [0, 0]
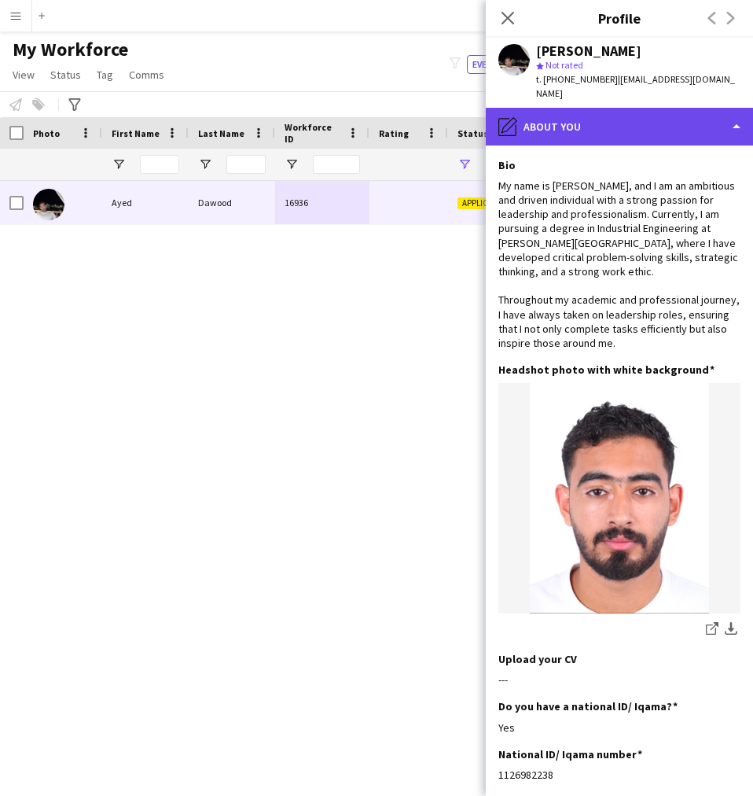
click at [604, 108] on div "pencil4 About you" at bounding box center [619, 127] width 267 height 38
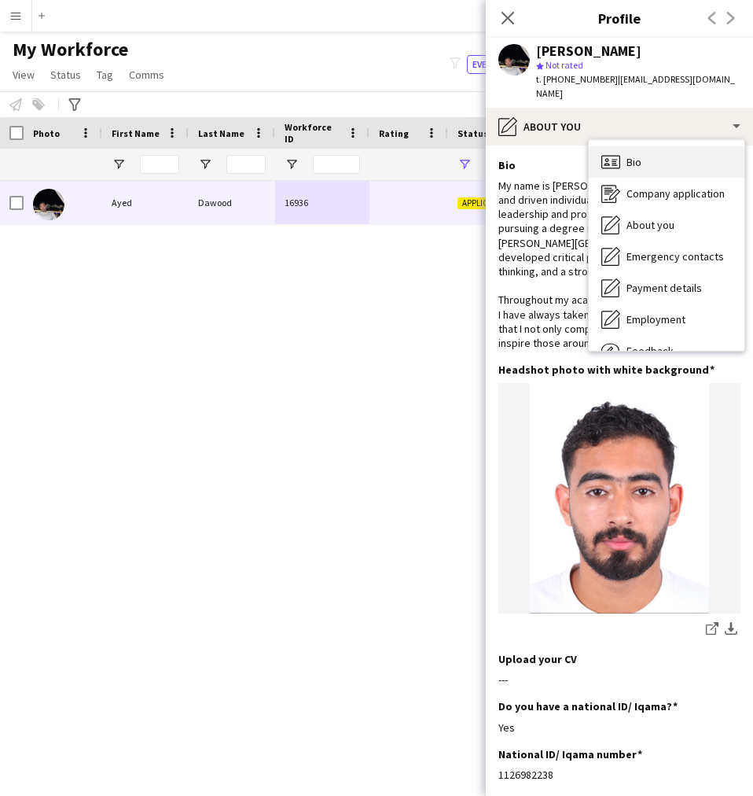
click at [630, 155] on span "Bio" at bounding box center [634, 162] width 15 height 14
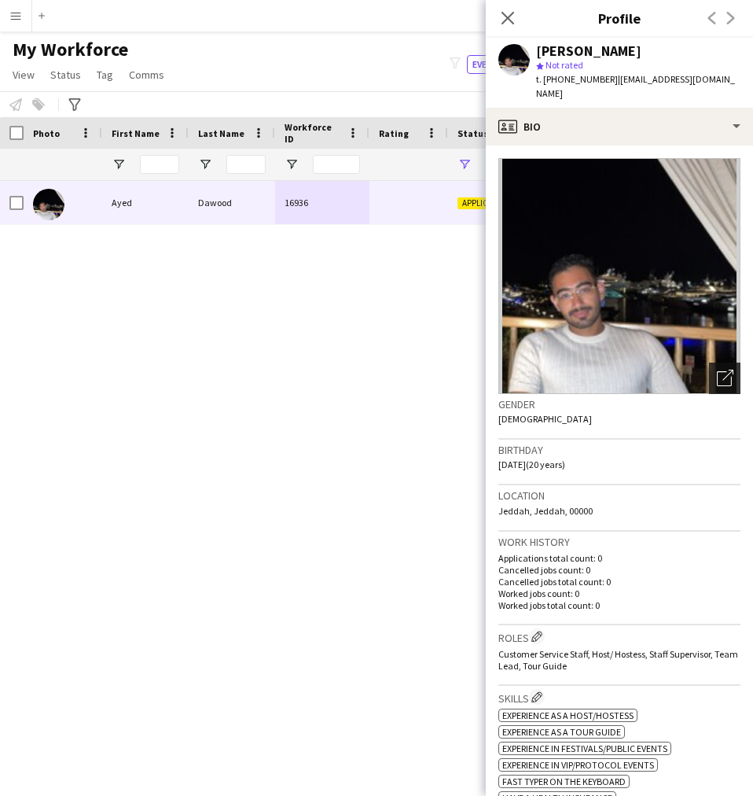
click at [723, 362] on div "Open photos pop-in" at bounding box center [724, 377] width 31 height 31
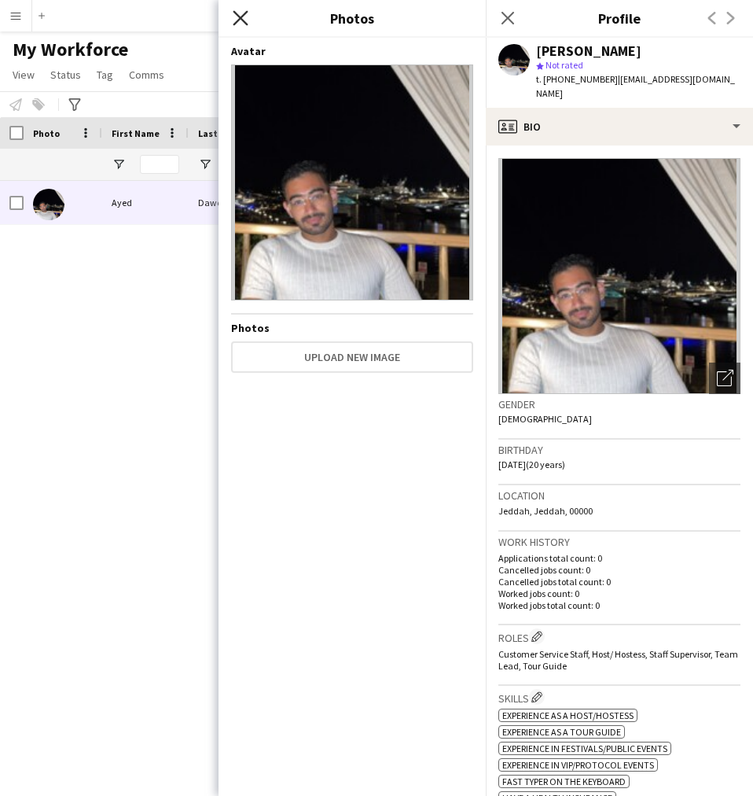
click at [238, 20] on icon at bounding box center [240, 17] width 15 height 15
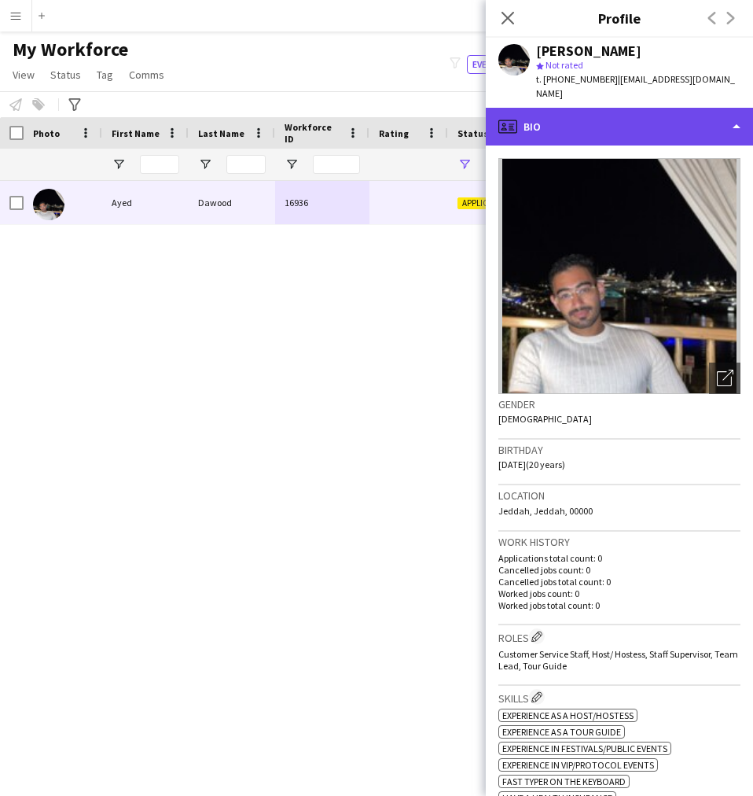
click at [635, 108] on div "profile Bio" at bounding box center [619, 127] width 267 height 38
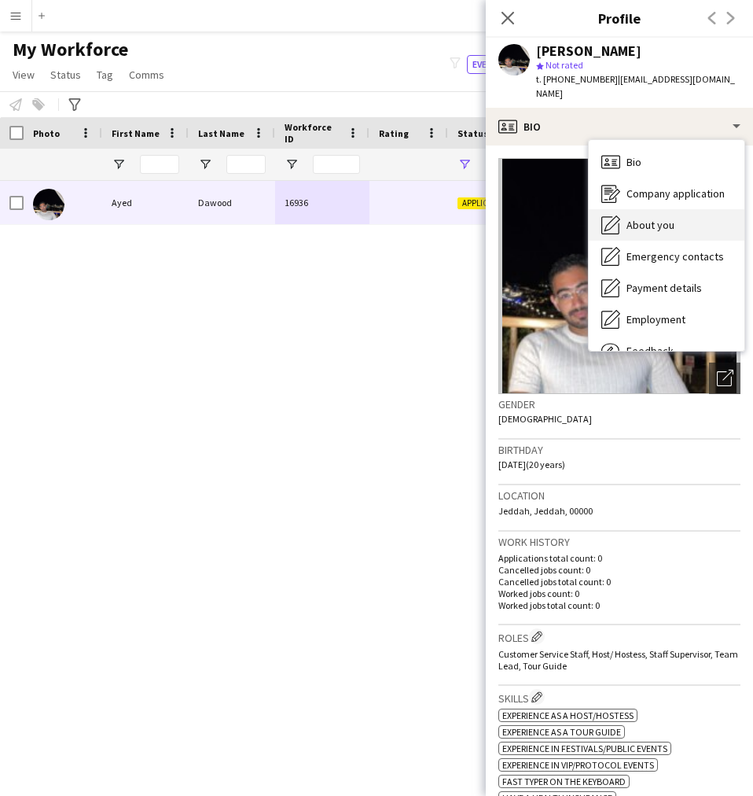
click at [634, 218] on span "About you" at bounding box center [651, 225] width 48 height 14
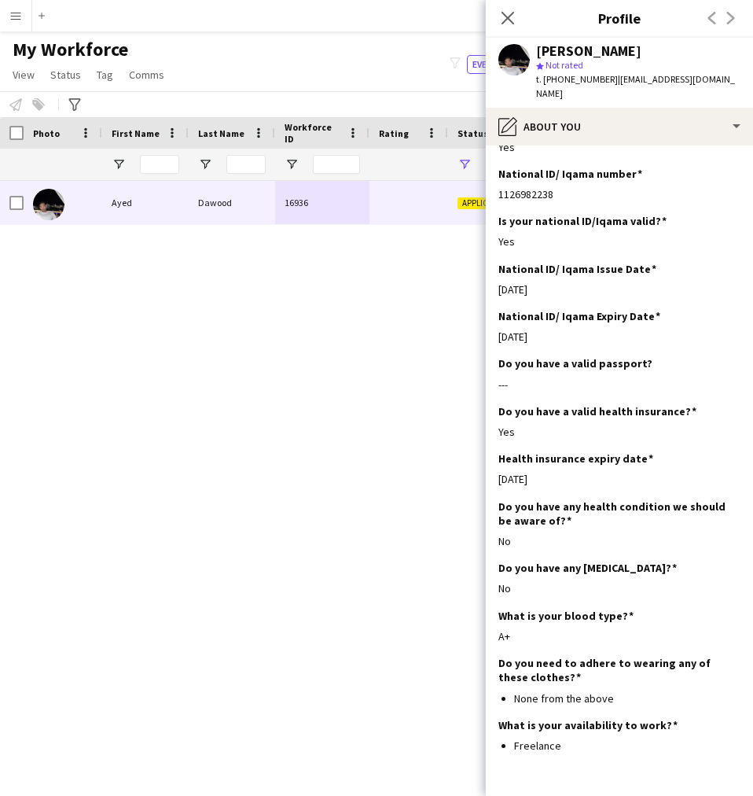
scroll to position [587, 0]
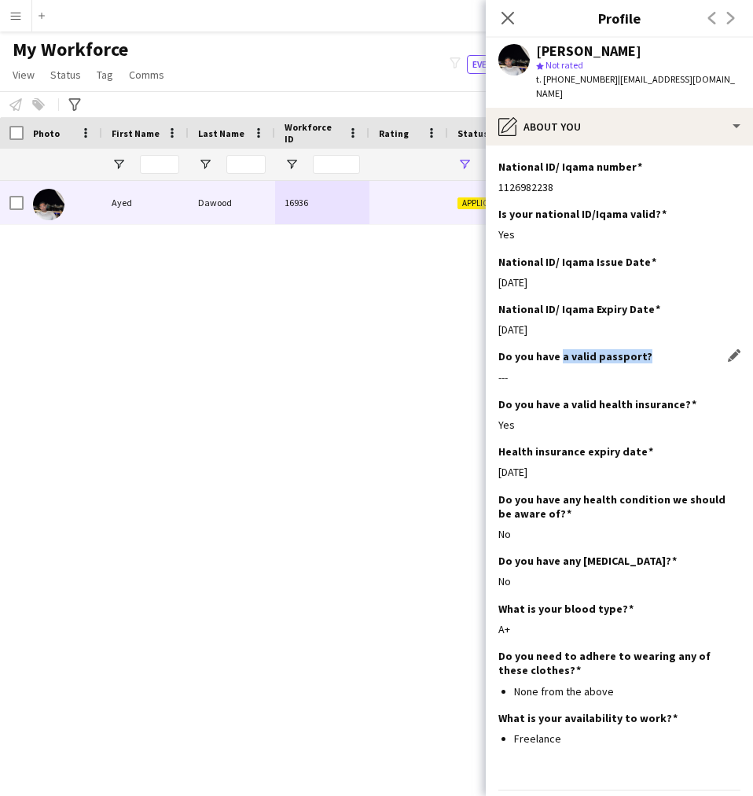
drag, startPoint x: 641, startPoint y: 342, endPoint x: 557, endPoint y: 339, distance: 83.4
click at [557, 349] on h3 "Do you have a valid passport?" at bounding box center [576, 356] width 154 height 14
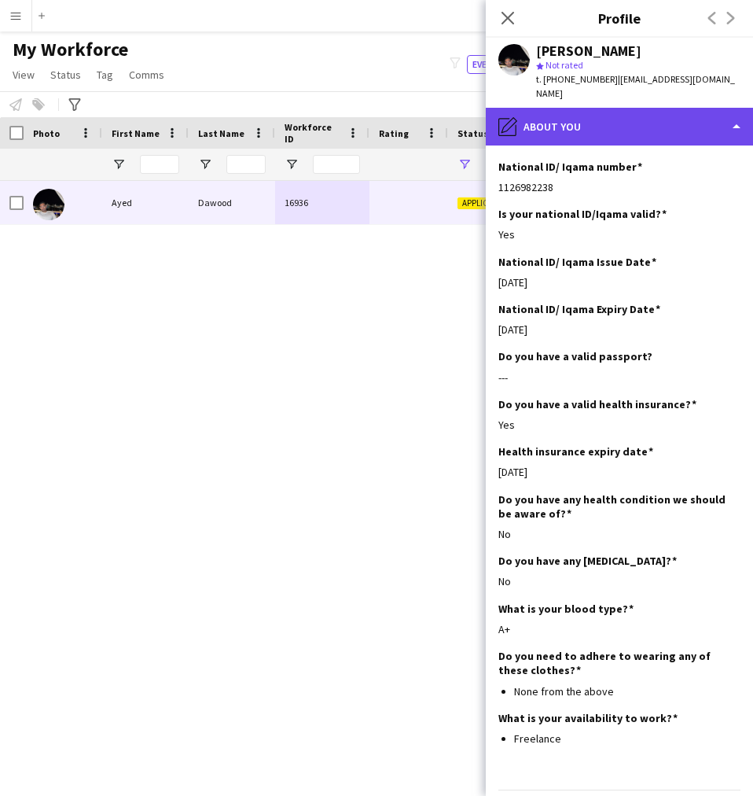
click at [565, 119] on div "pencil4 About you" at bounding box center [619, 127] width 267 height 38
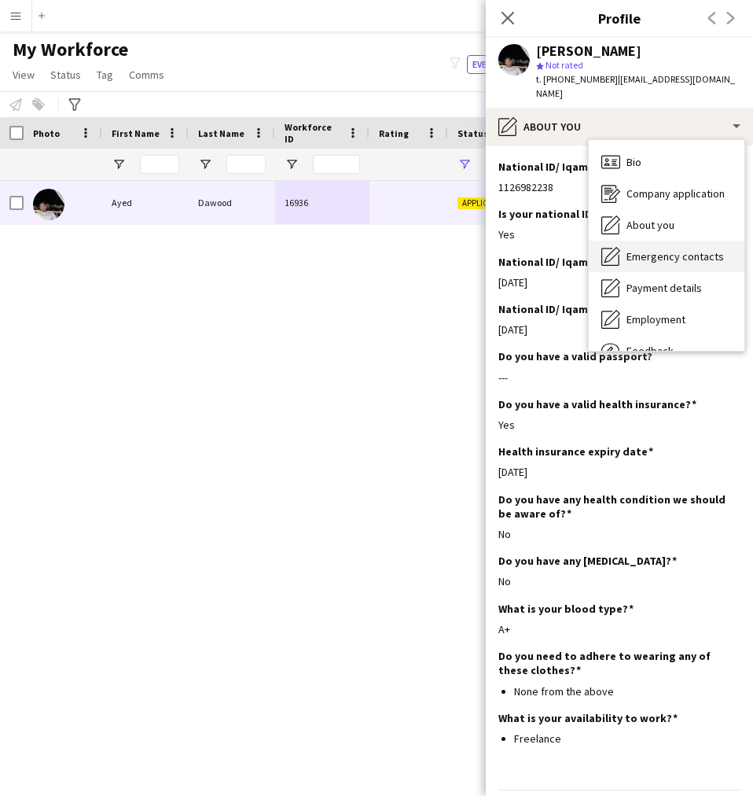
drag, startPoint x: 647, startPoint y: 226, endPoint x: 649, endPoint y: 234, distance: 8.0
click at [649, 241] on div "Emergency contacts Emergency contacts" at bounding box center [667, 256] width 156 height 31
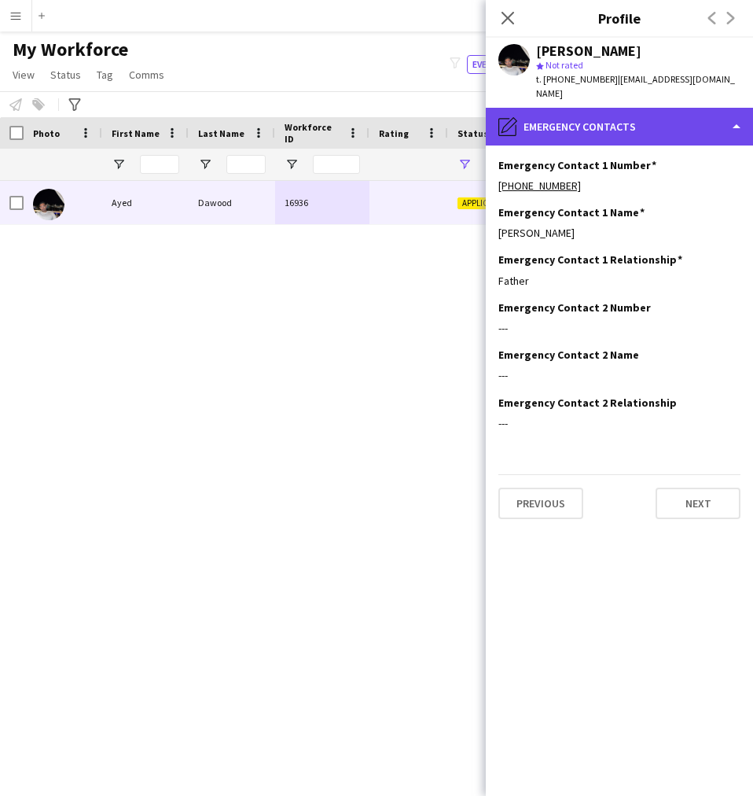
click at [613, 108] on div "pencil4 Emergency contacts" at bounding box center [619, 127] width 267 height 38
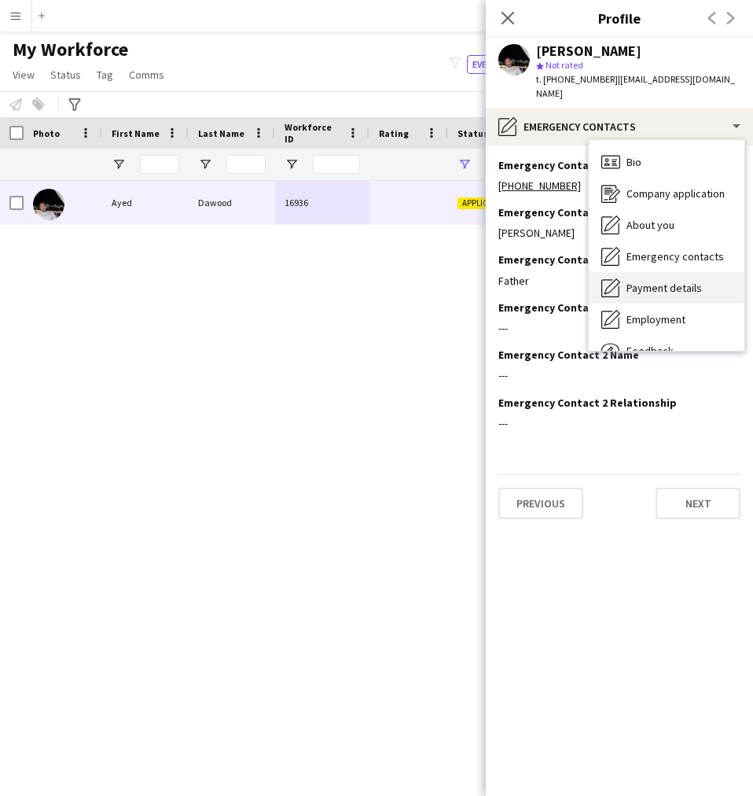
click at [664, 281] on span "Payment details" at bounding box center [664, 288] width 75 height 14
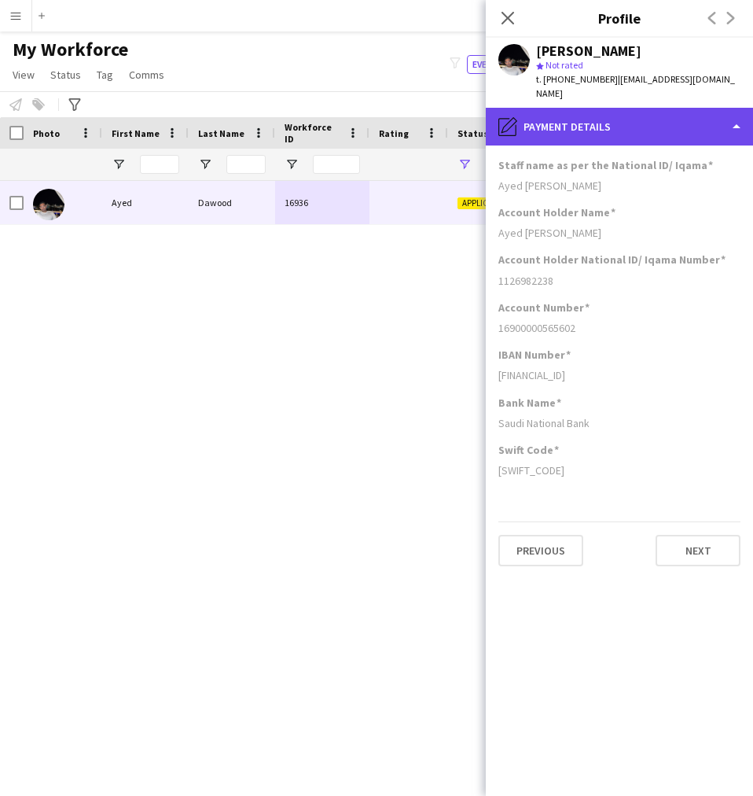
click at [663, 119] on div "pencil4 Payment details" at bounding box center [619, 127] width 267 height 38
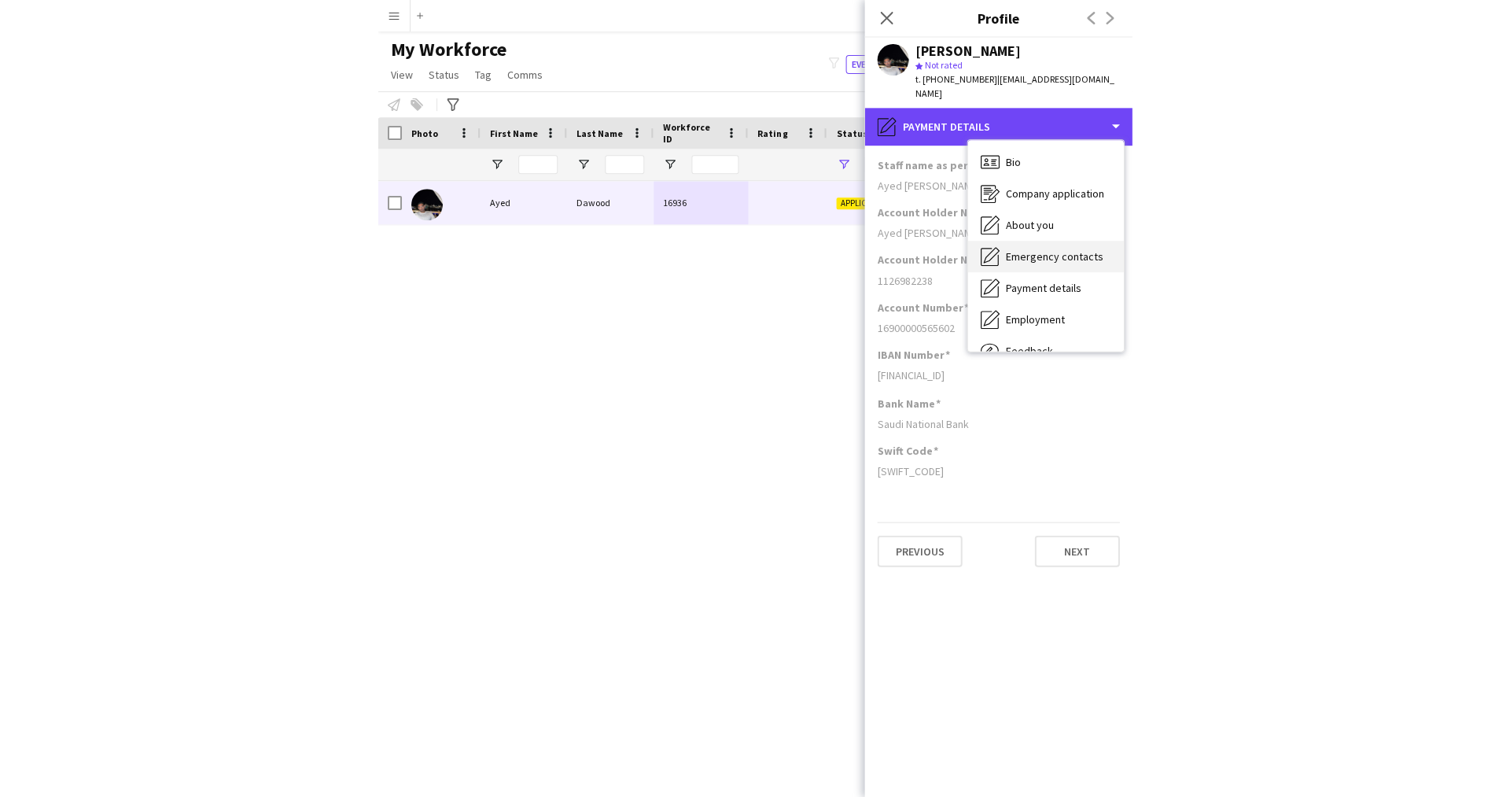
scroll to position [53, 0]
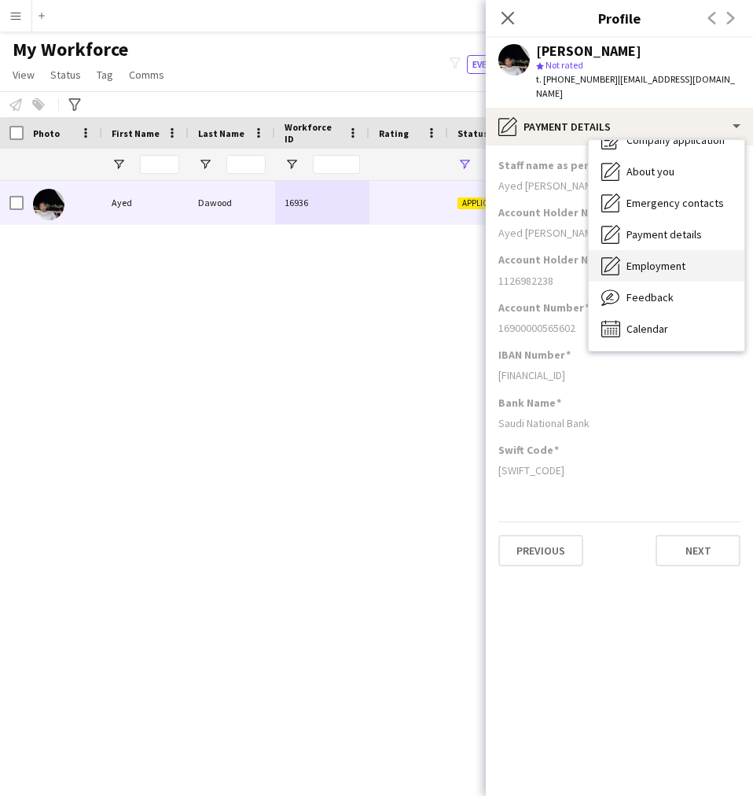
click at [676, 259] on span "Employment" at bounding box center [656, 266] width 59 height 14
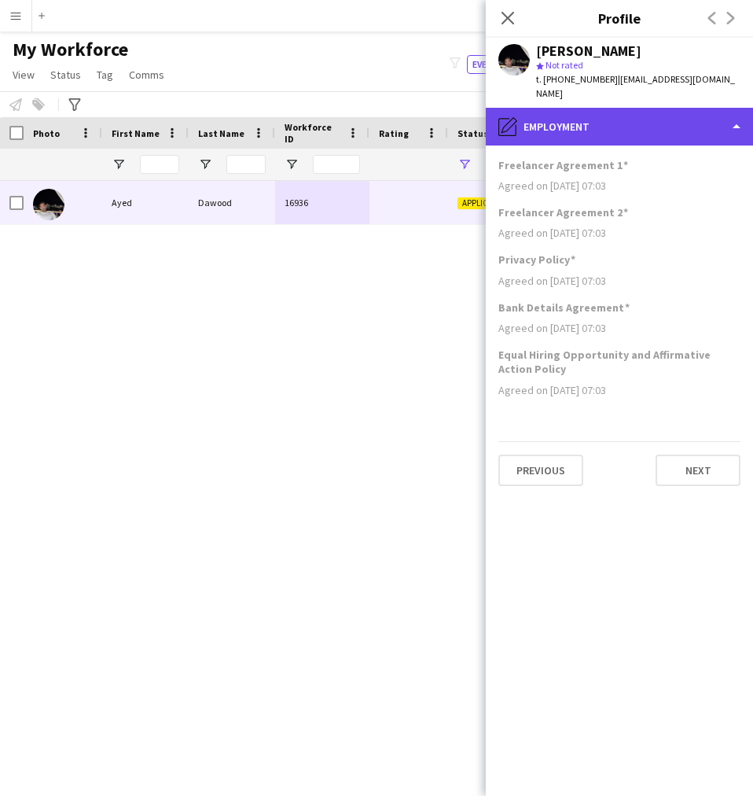
click at [582, 116] on div "pencil4 Employment" at bounding box center [619, 127] width 267 height 38
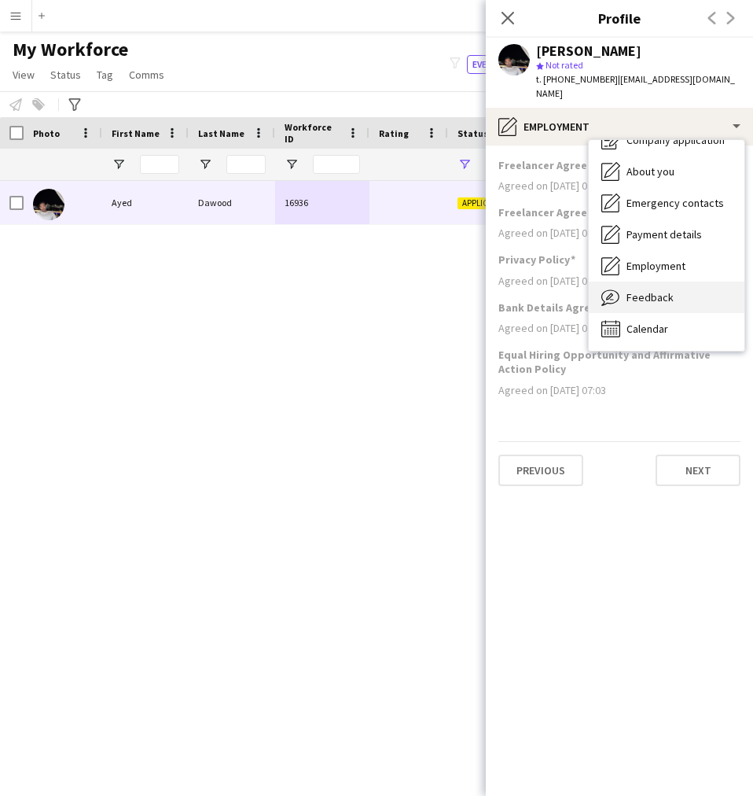
click at [624, 281] on div "Feedback Feedback" at bounding box center [667, 296] width 156 height 31
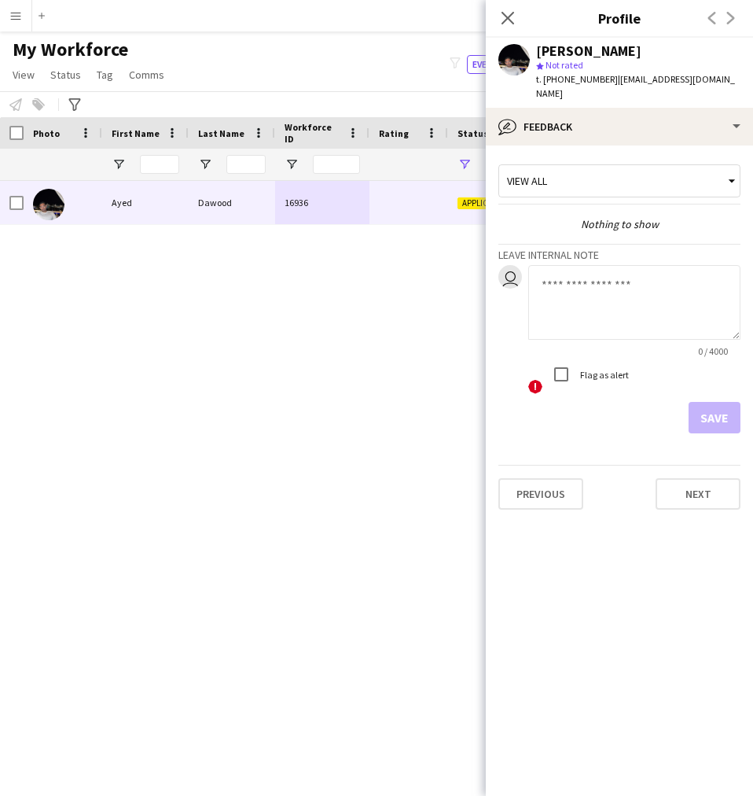
click at [620, 322] on textarea at bounding box center [634, 302] width 212 height 75
paste textarea "**********"
type textarea "**********"
click at [715, 406] on button "Save" at bounding box center [715, 417] width 52 height 31
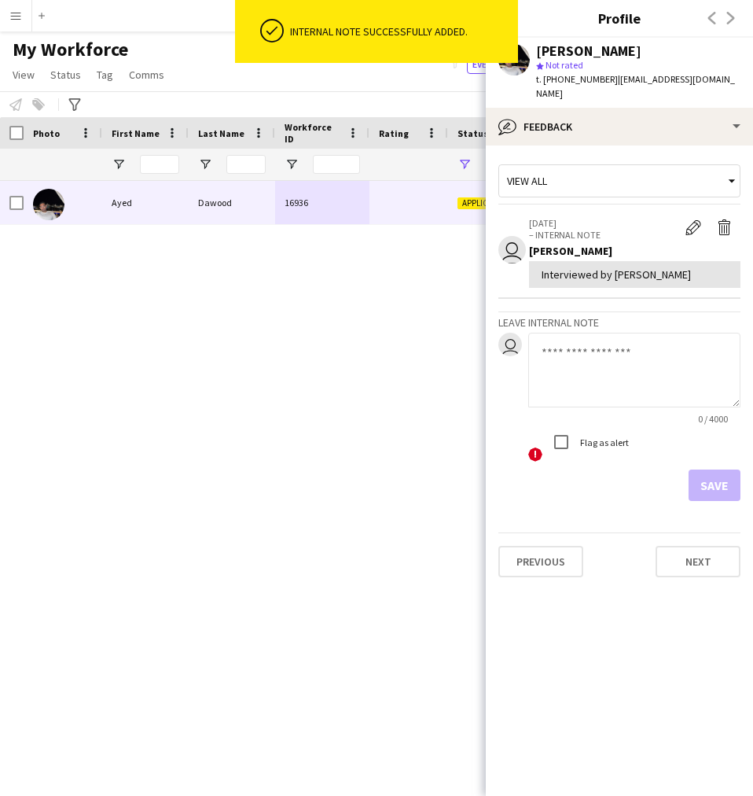
click at [597, 491] on app-crew-profile-feedback-tab "View all user 07-10-2025 – INTERNAL NOTE Edit internal note Delete internal not…" at bounding box center [619, 470] width 267 height 650
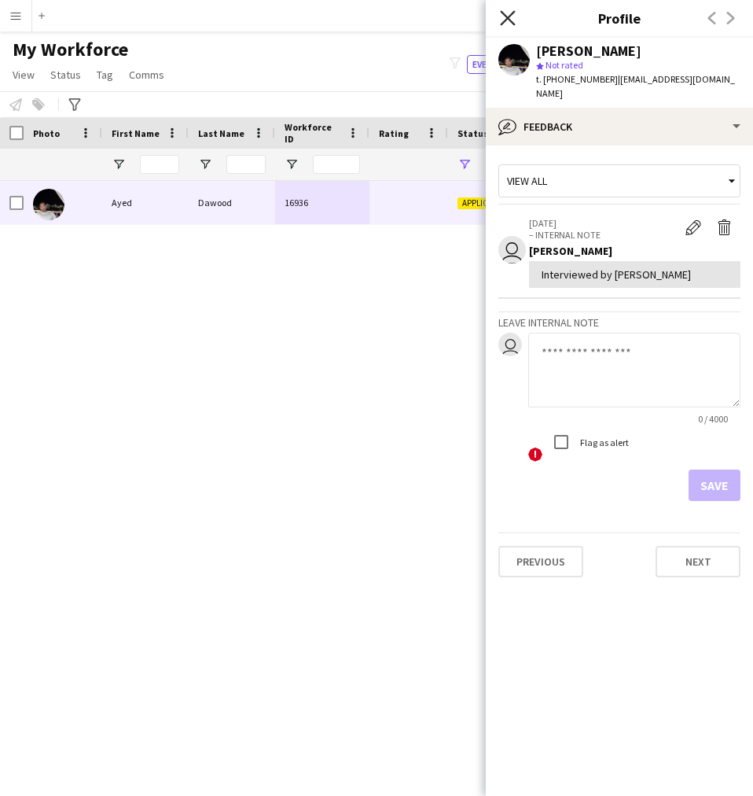
click at [514, 22] on icon "Close pop-in" at bounding box center [507, 17] width 15 height 15
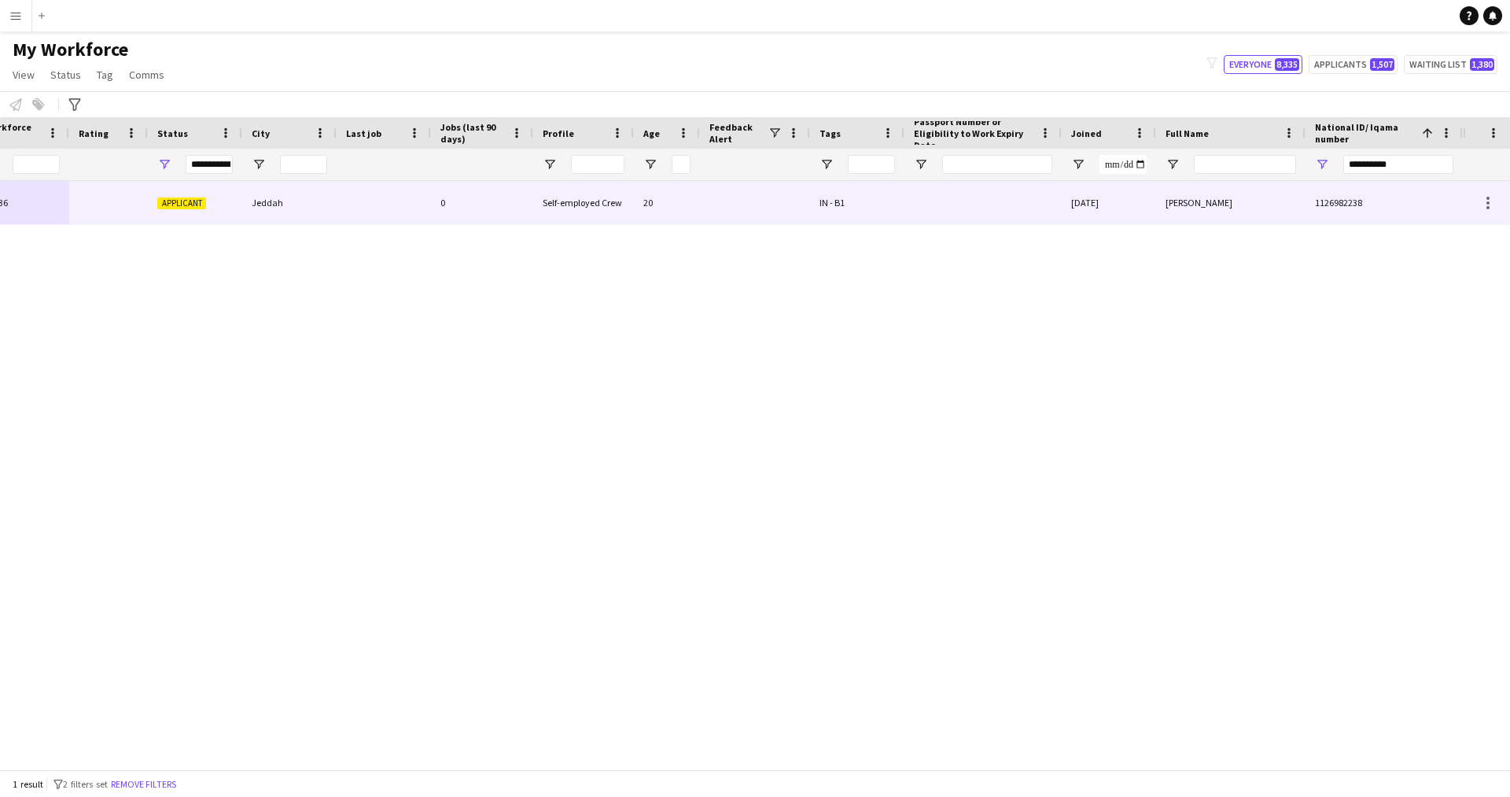
scroll to position [0, 300]
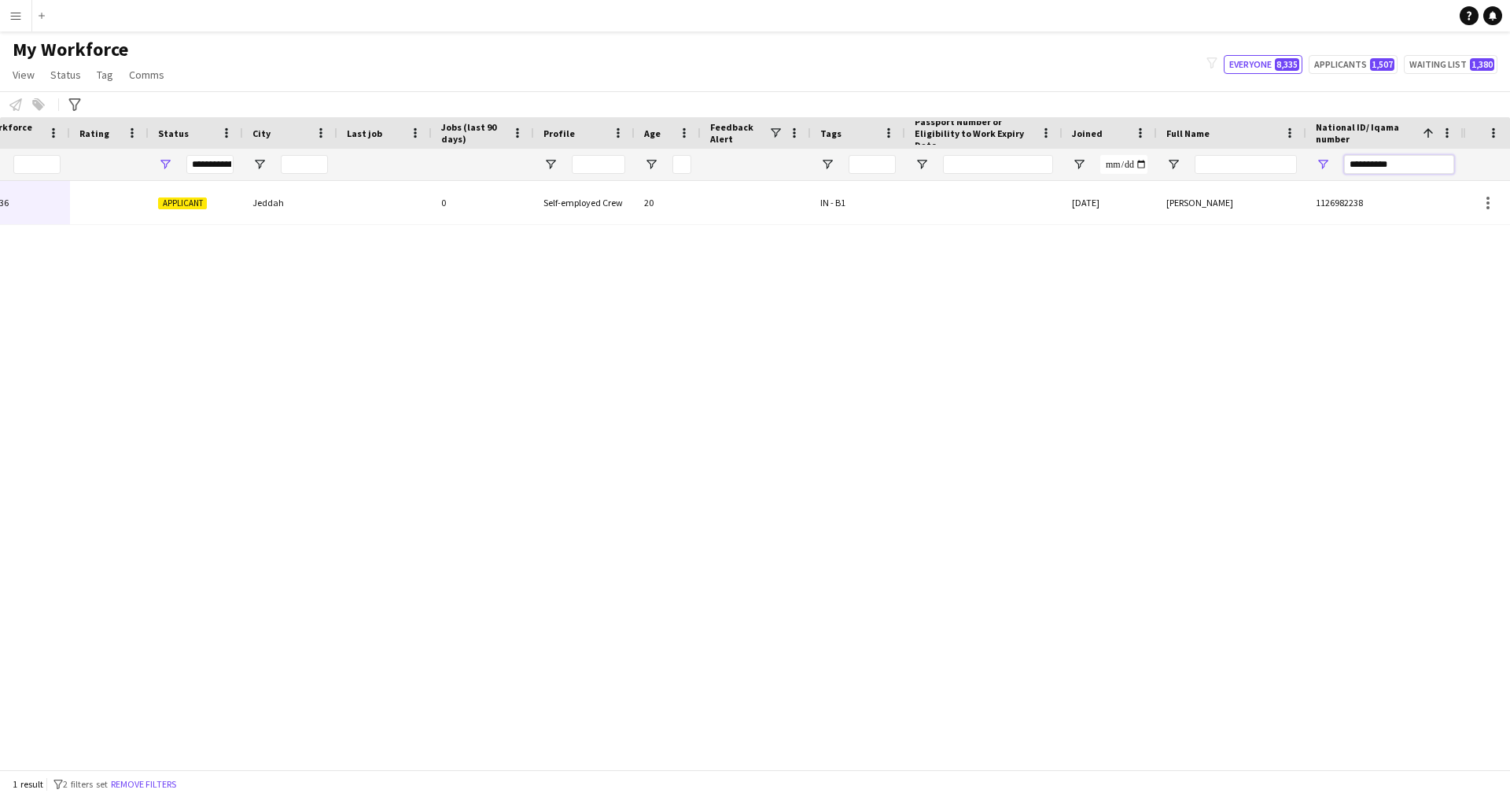
drag, startPoint x: 1407, startPoint y: 169, endPoint x: 1188, endPoint y: 183, distance: 219.0
click at [1188, 183] on div "Workforce Details Profile Data Workforce Details Profile Data Profile Jobs (las…" at bounding box center [755, 443] width 1510 height 652
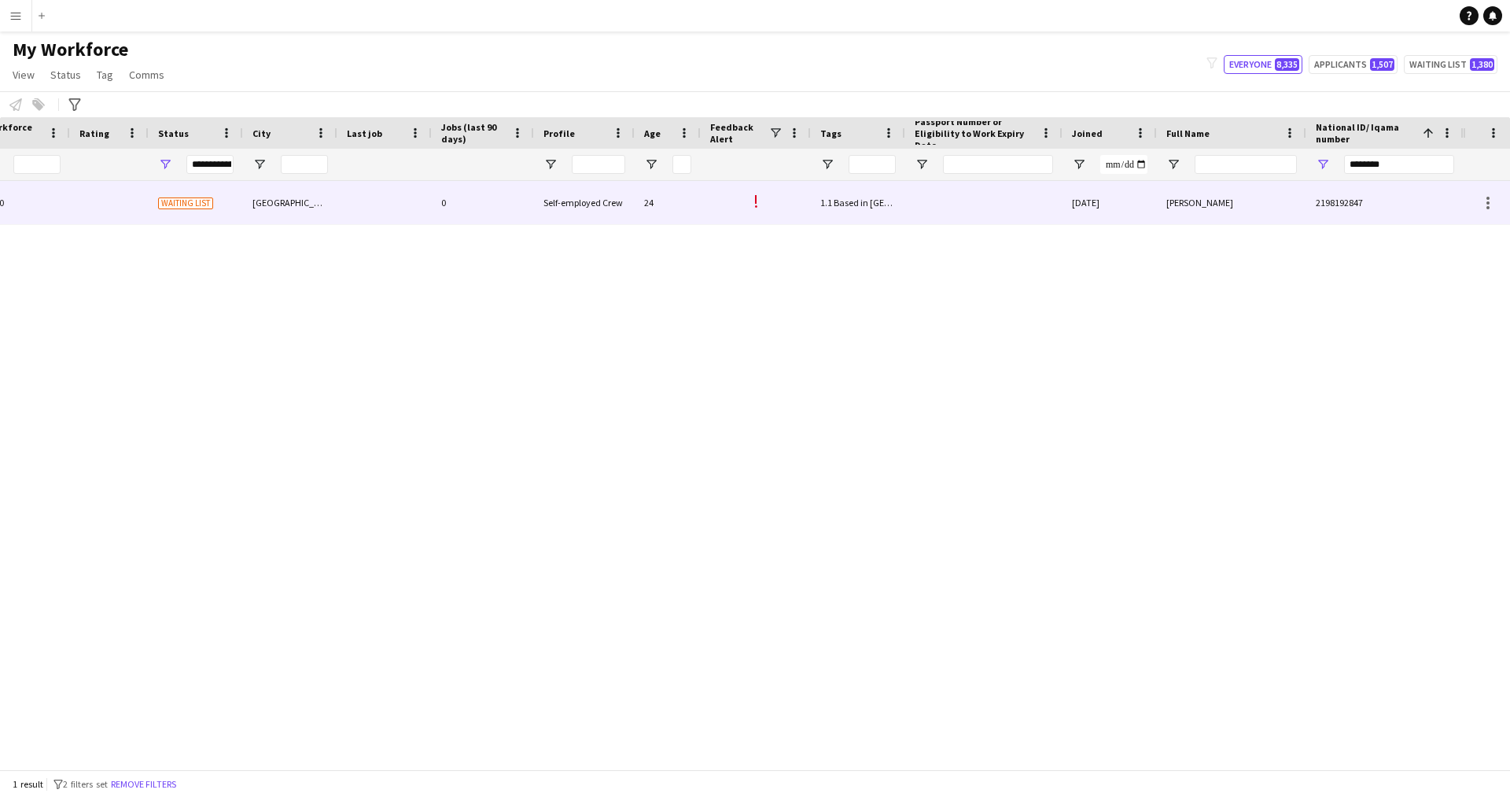
click at [1094, 224] on div "[DATE]" at bounding box center [1109, 202] width 94 height 43
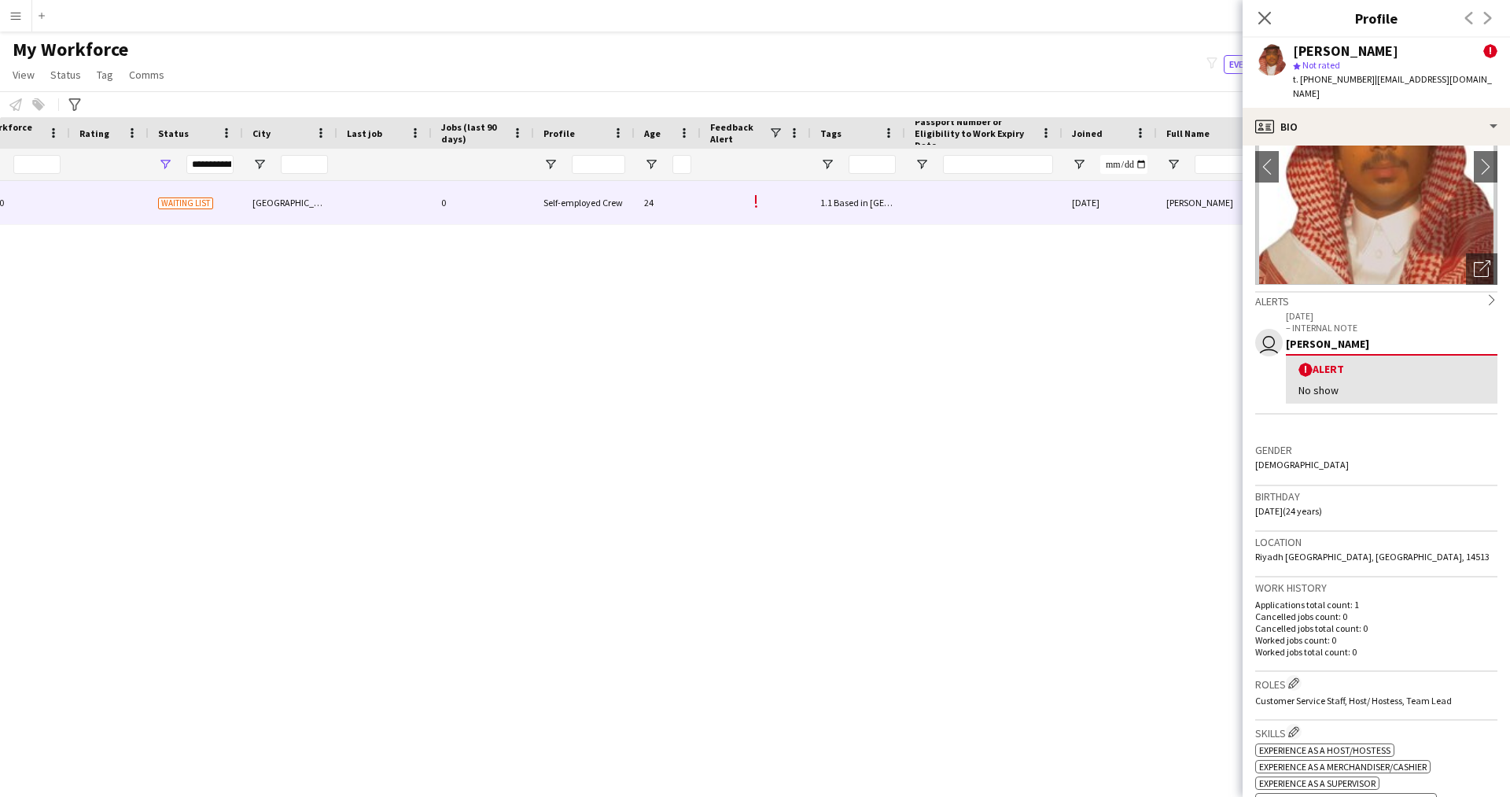
scroll to position [0, 0]
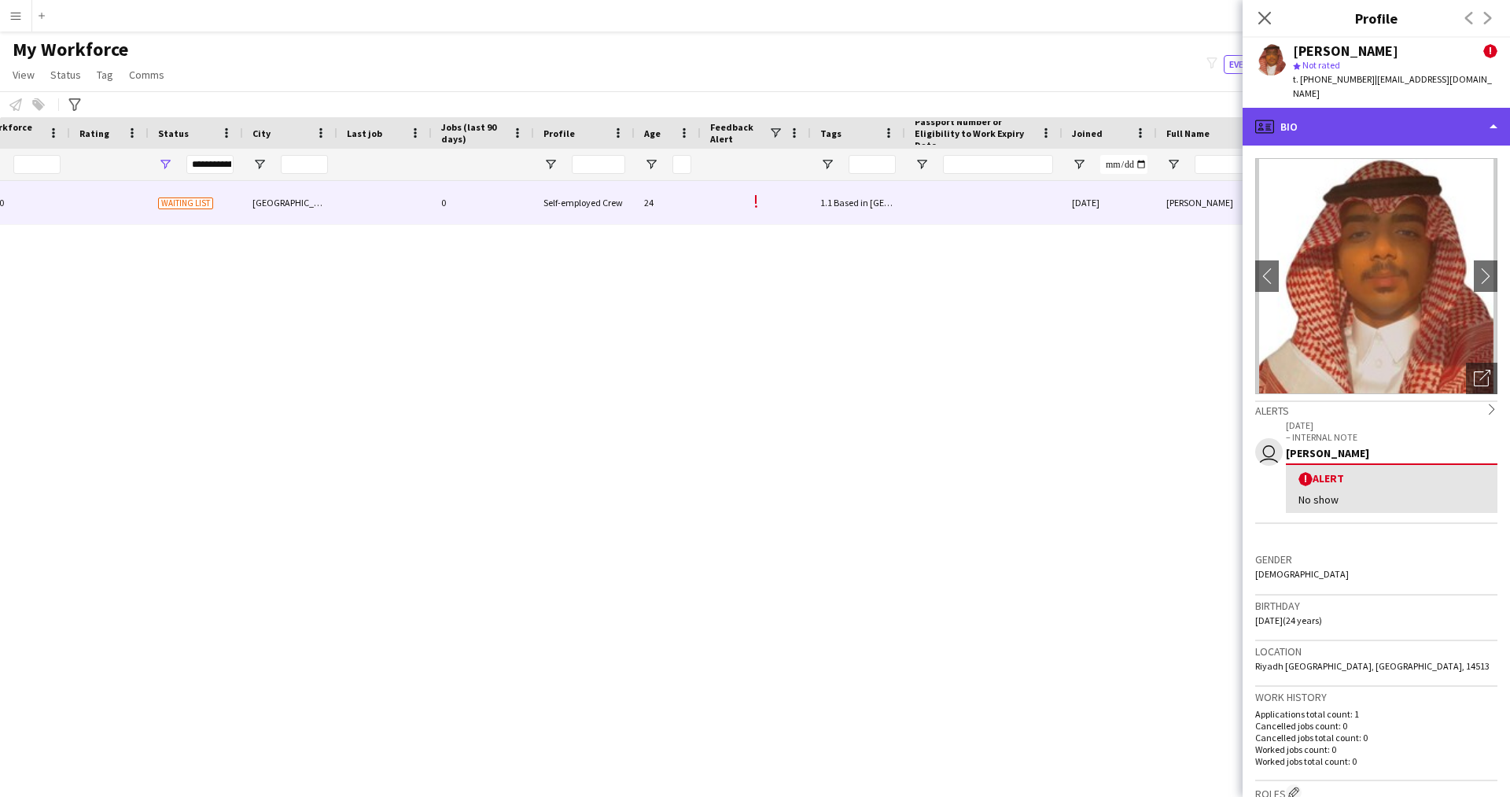
click at [1374, 127] on div "profile Bio" at bounding box center [1375, 127] width 267 height 38
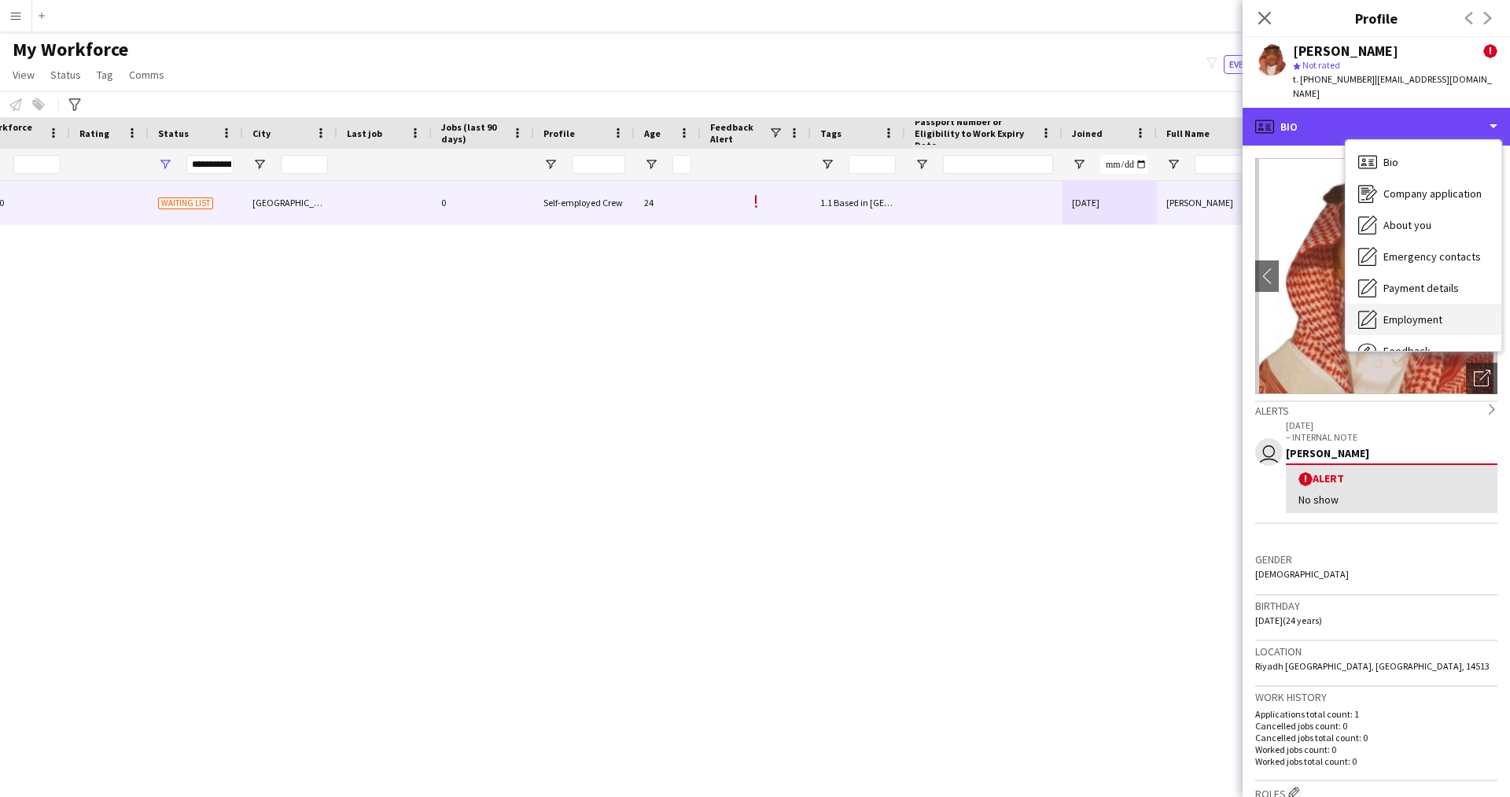
scroll to position [53, 0]
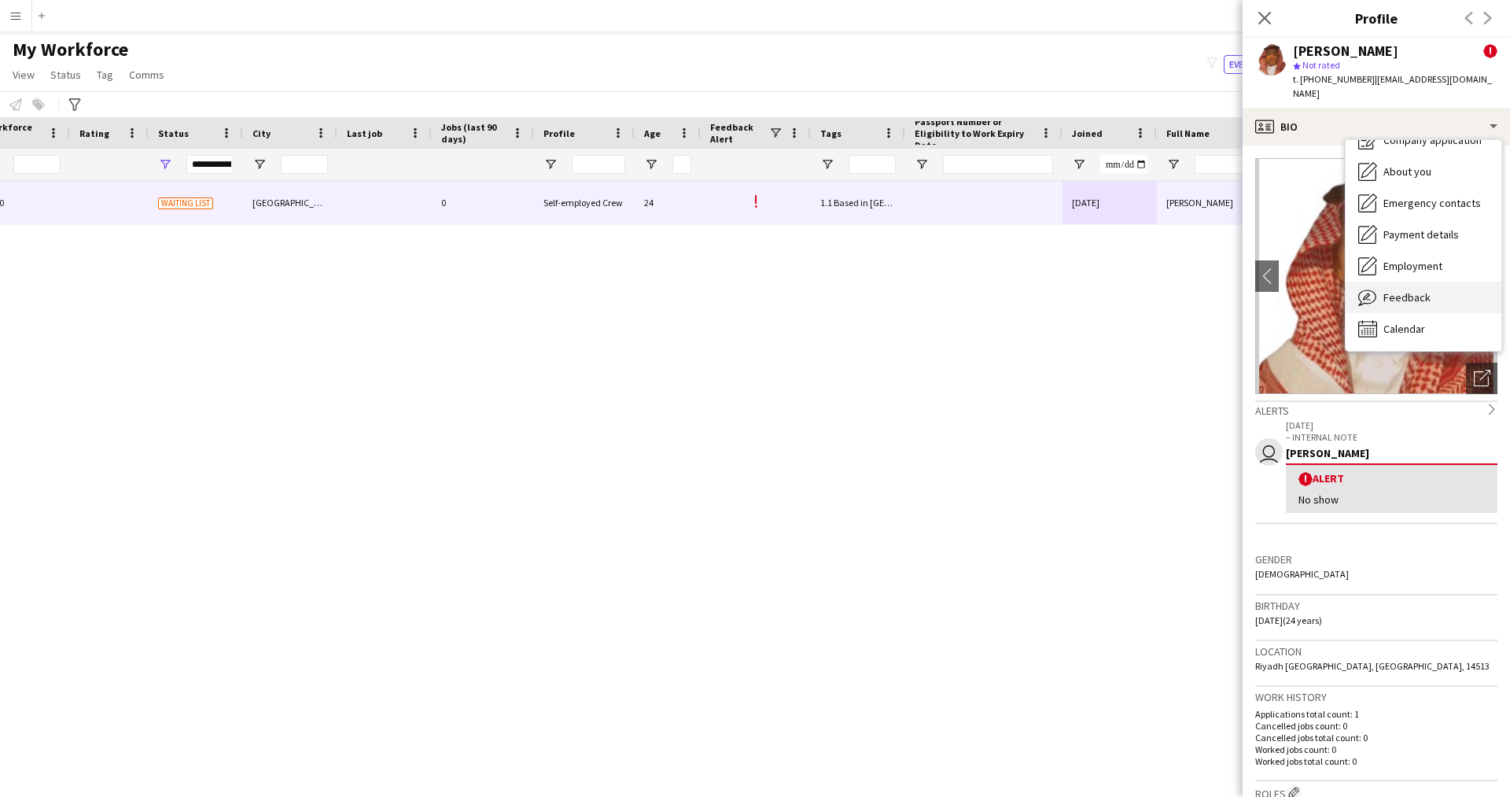
click at [1404, 290] on span "Feedback" at bounding box center [1406, 297] width 47 height 14
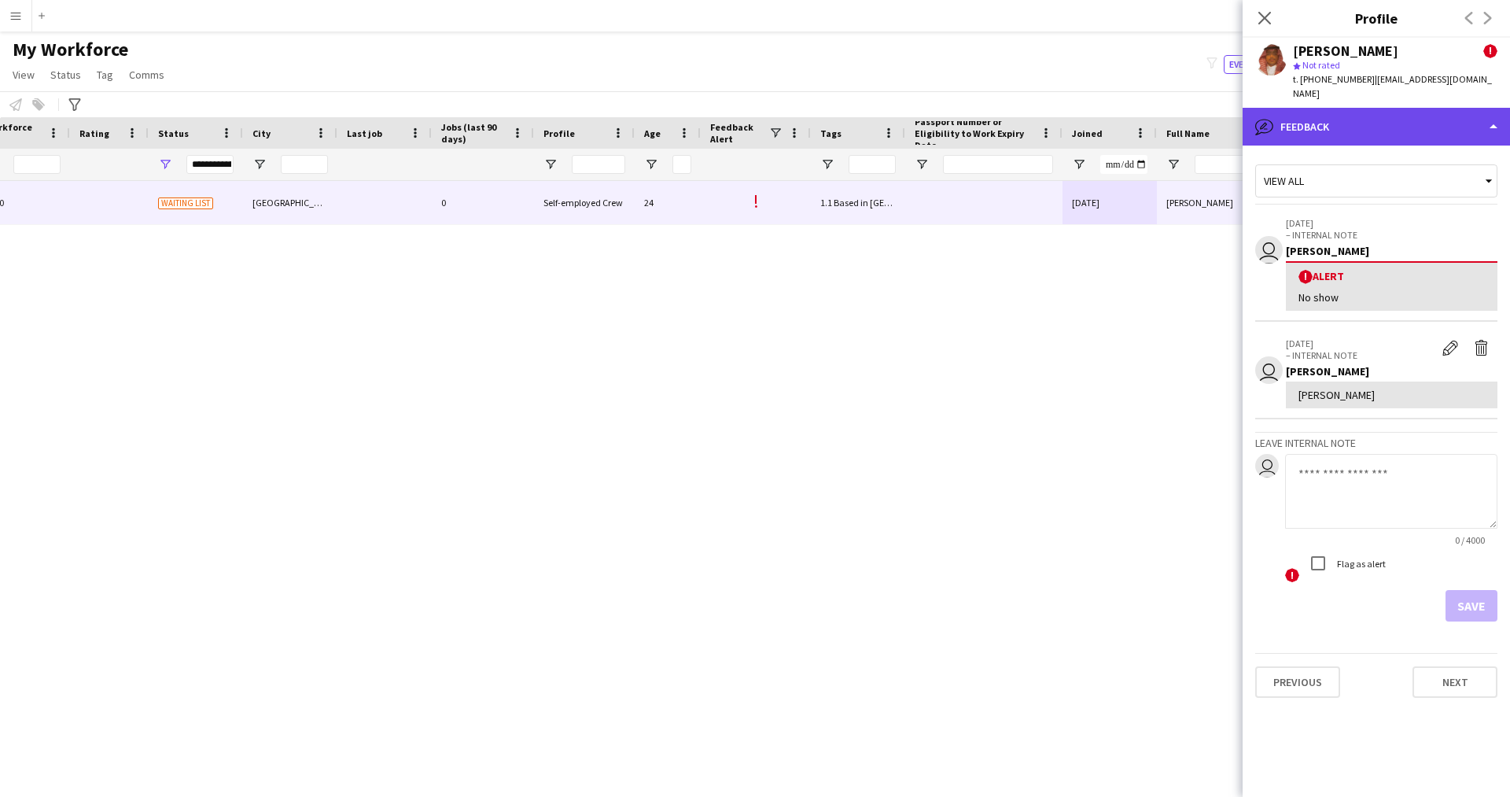
click at [1364, 117] on div "bubble-pencil Feedback" at bounding box center [1375, 127] width 267 height 38
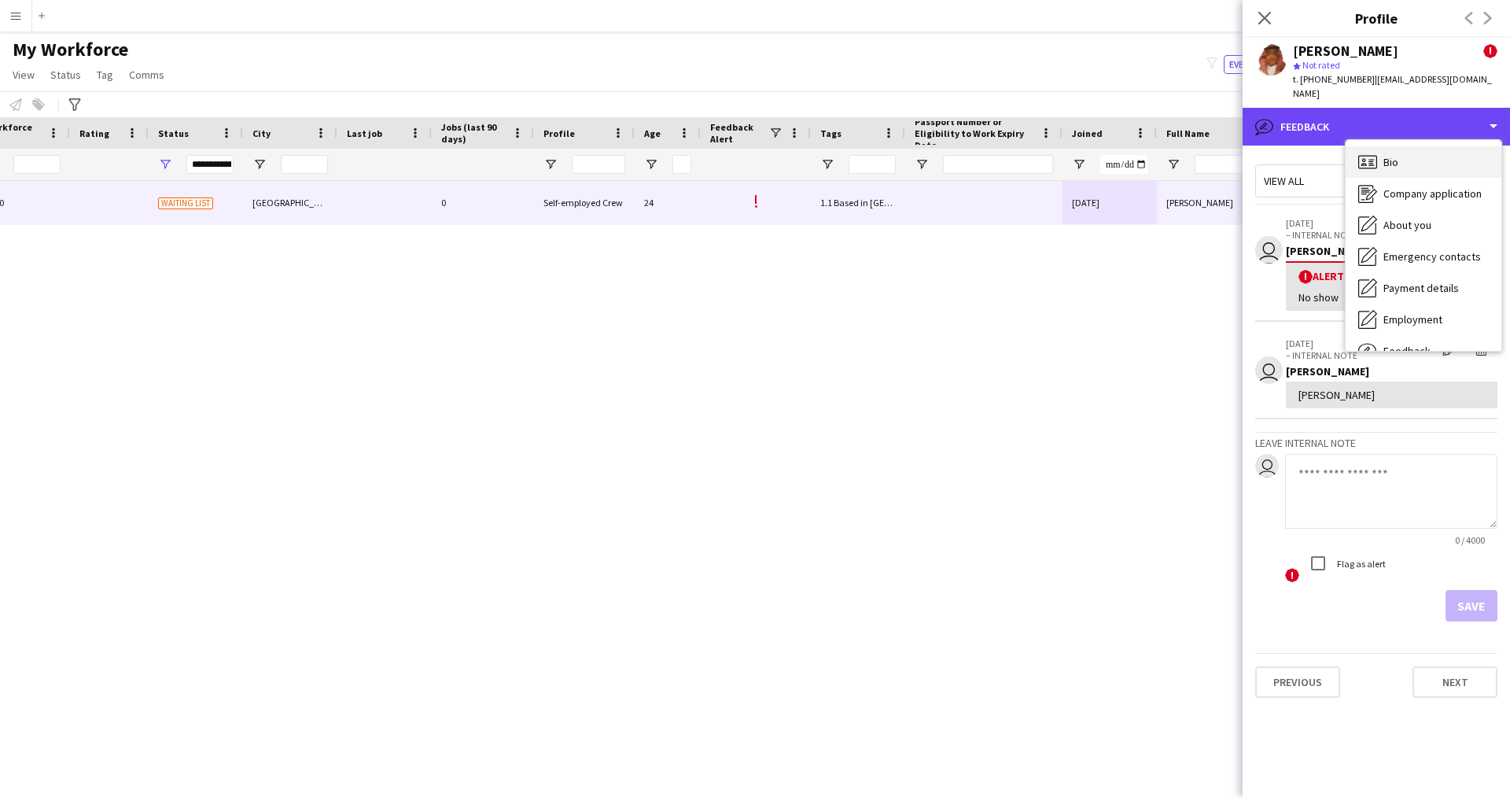
scroll to position [1, 0]
click at [1396, 157] on div "Bio Bio" at bounding box center [1423, 160] width 156 height 31
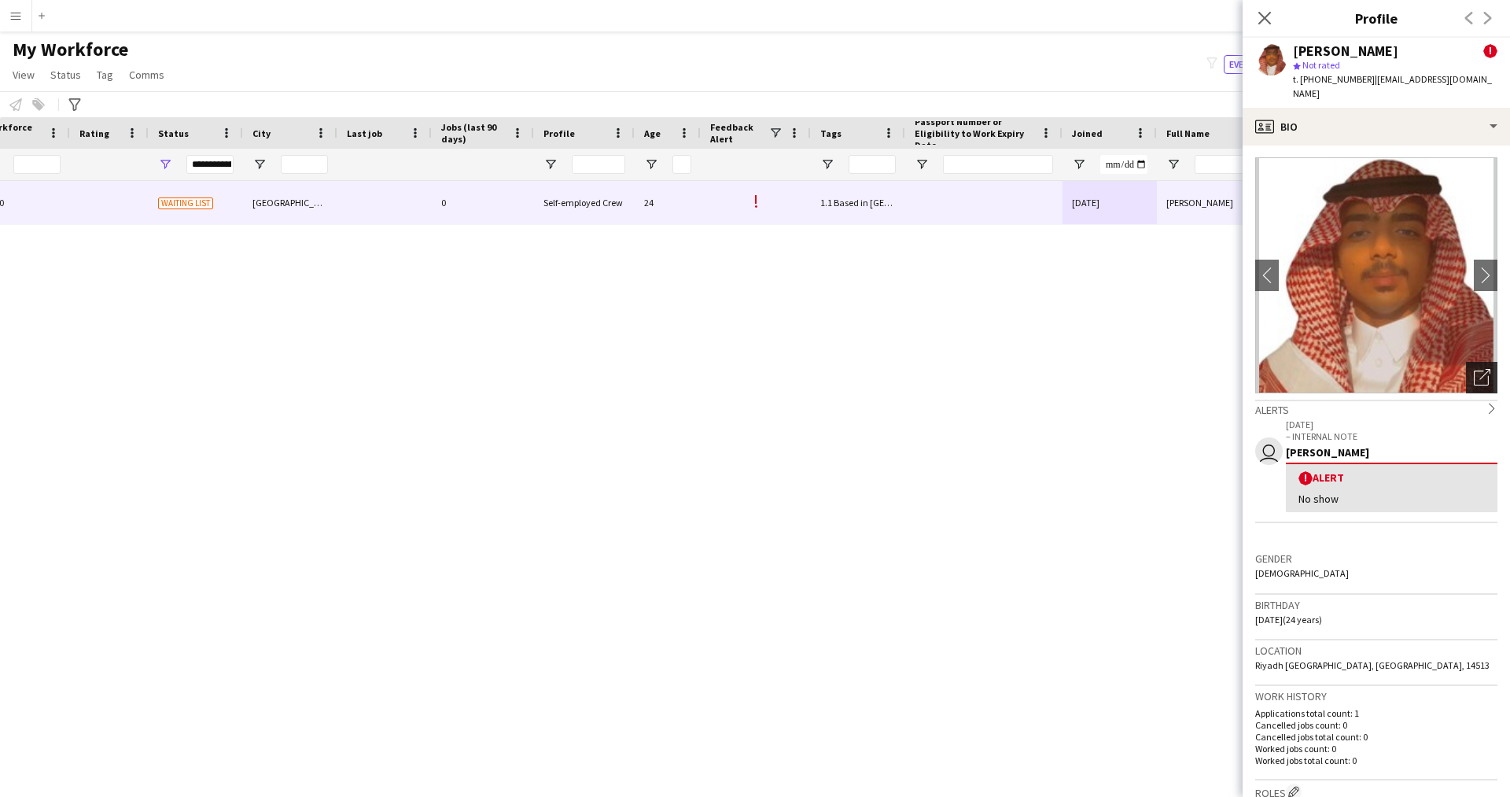
click at [1473, 369] on icon "Open photos pop-in" at bounding box center [1481, 377] width 17 height 17
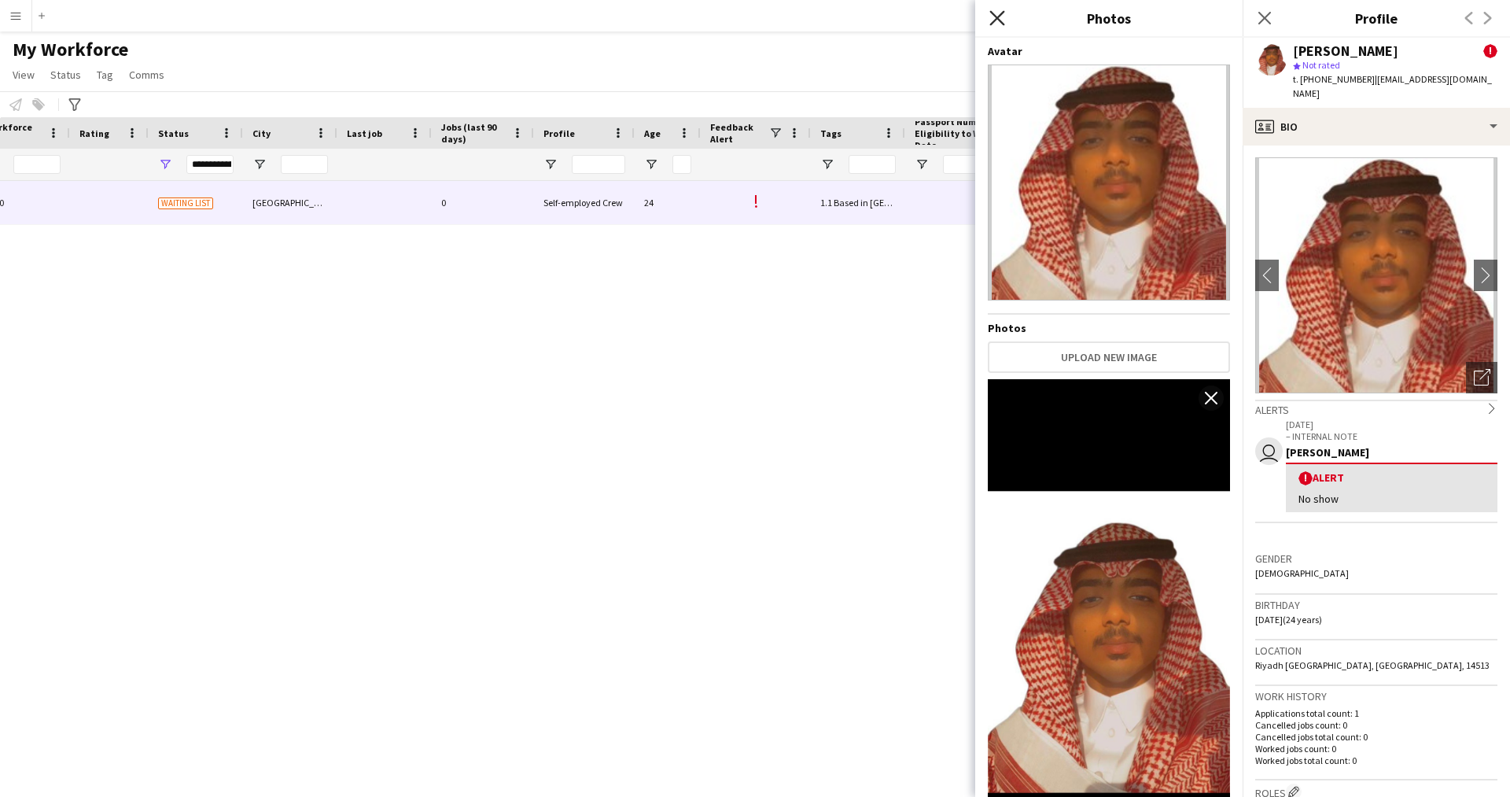
click at [993, 17] on icon "Close pop-in" at bounding box center [996, 17] width 15 height 15
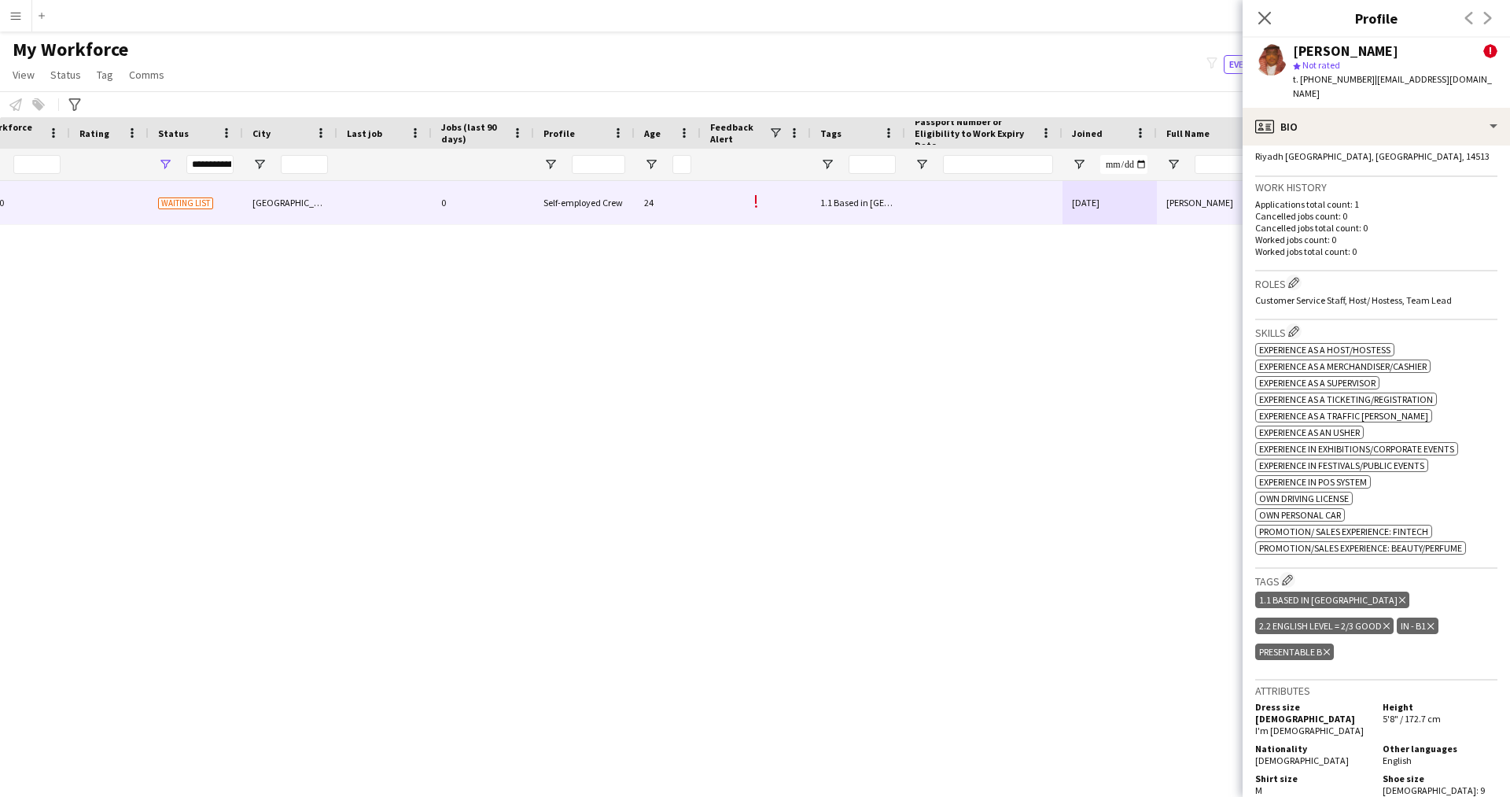
scroll to position [514, 0]
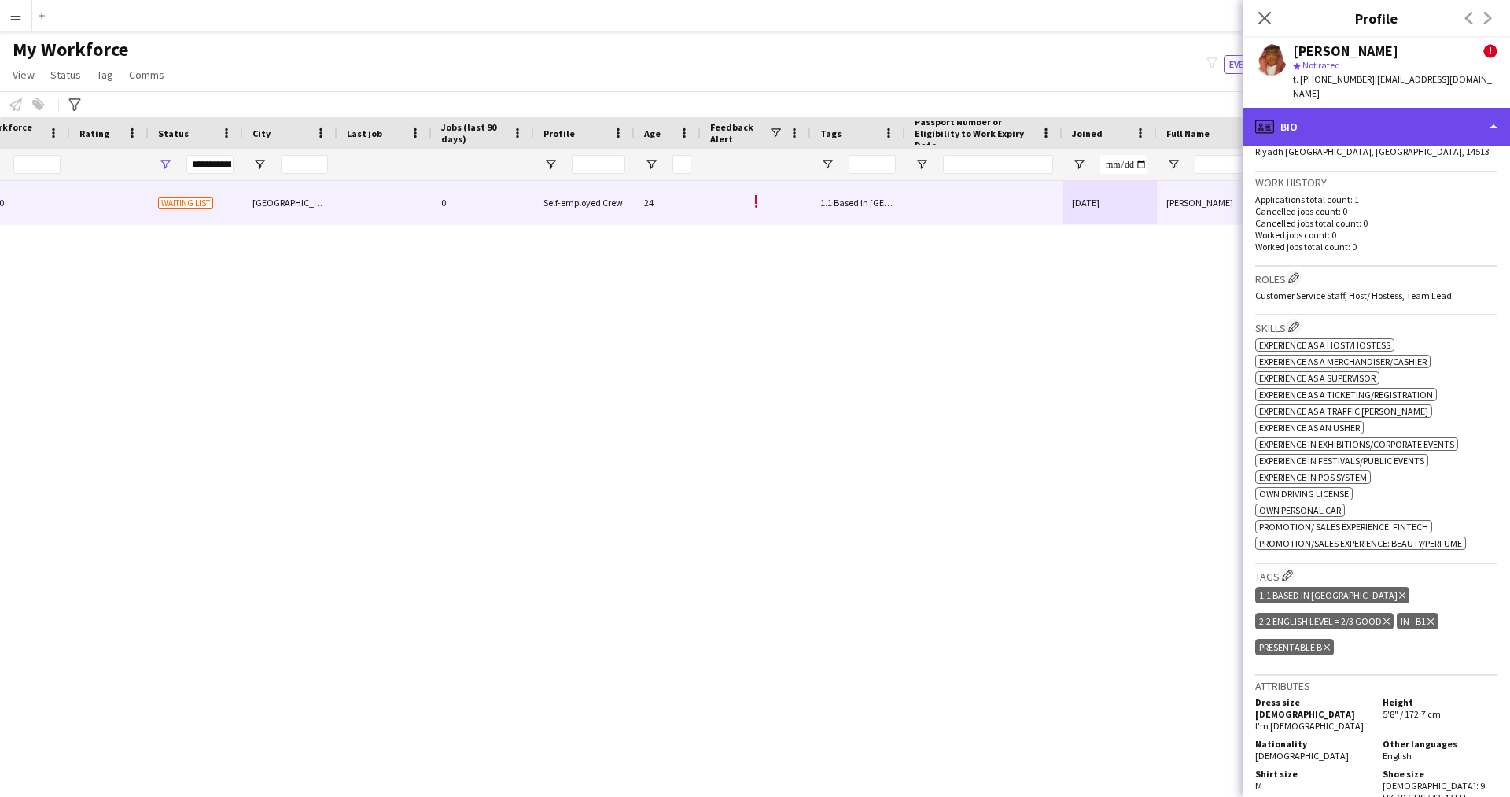
click at [1348, 113] on div "profile Bio" at bounding box center [1375, 127] width 267 height 38
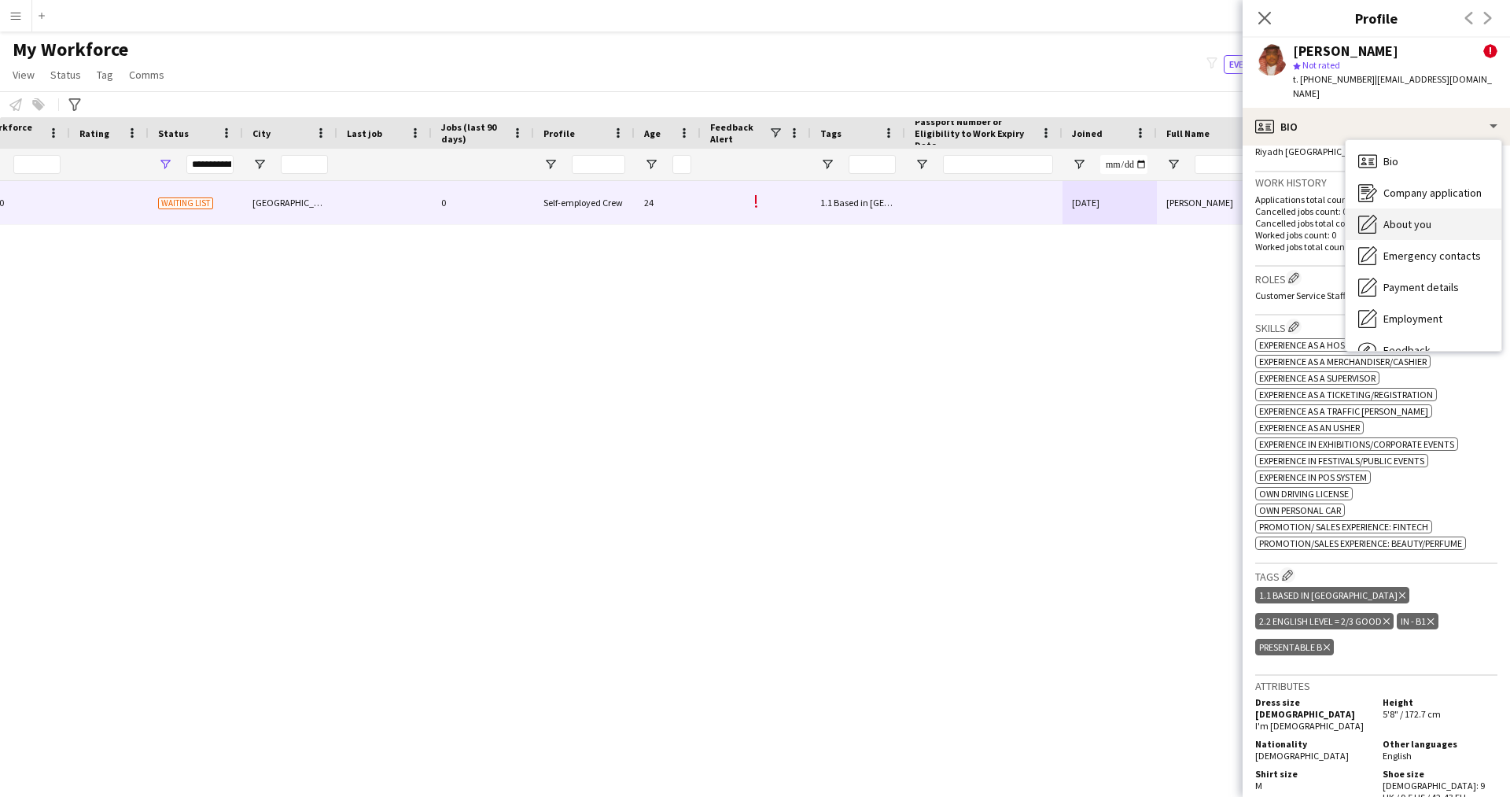
click at [1424, 218] on div "About you About you" at bounding box center [1423, 223] width 156 height 31
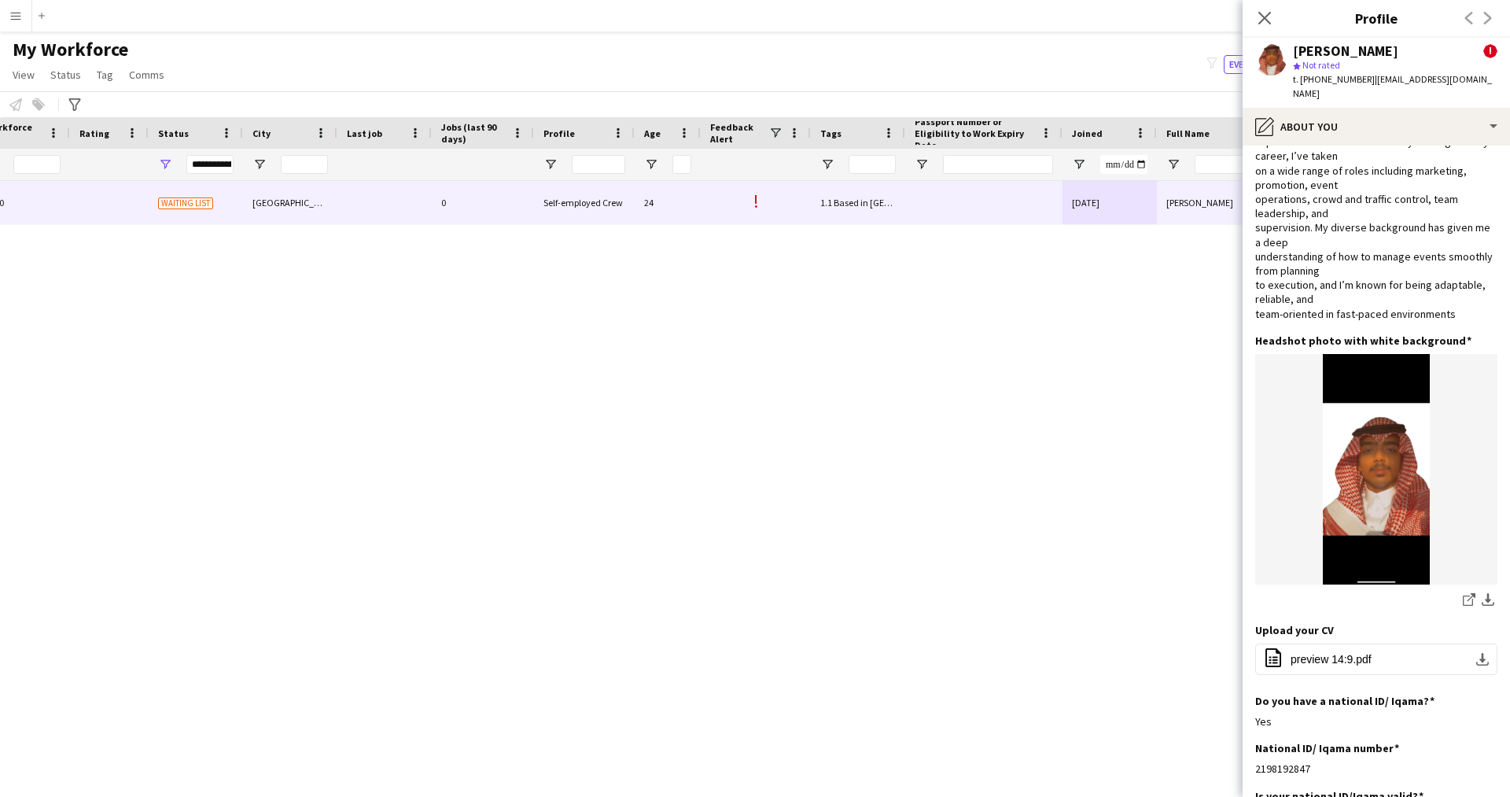
scroll to position [0, 0]
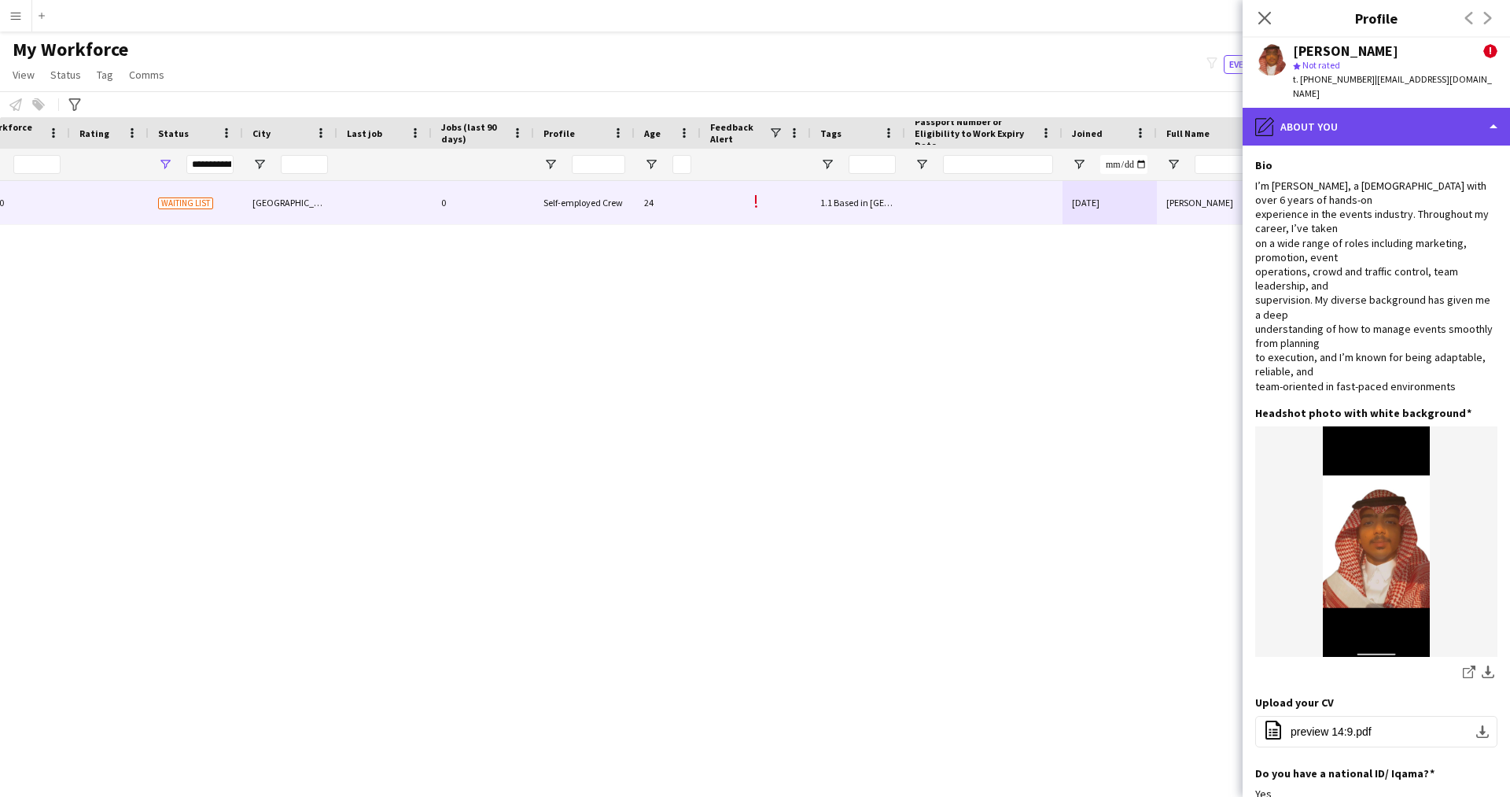
click at [1315, 115] on div "pencil4 About you" at bounding box center [1375, 127] width 267 height 38
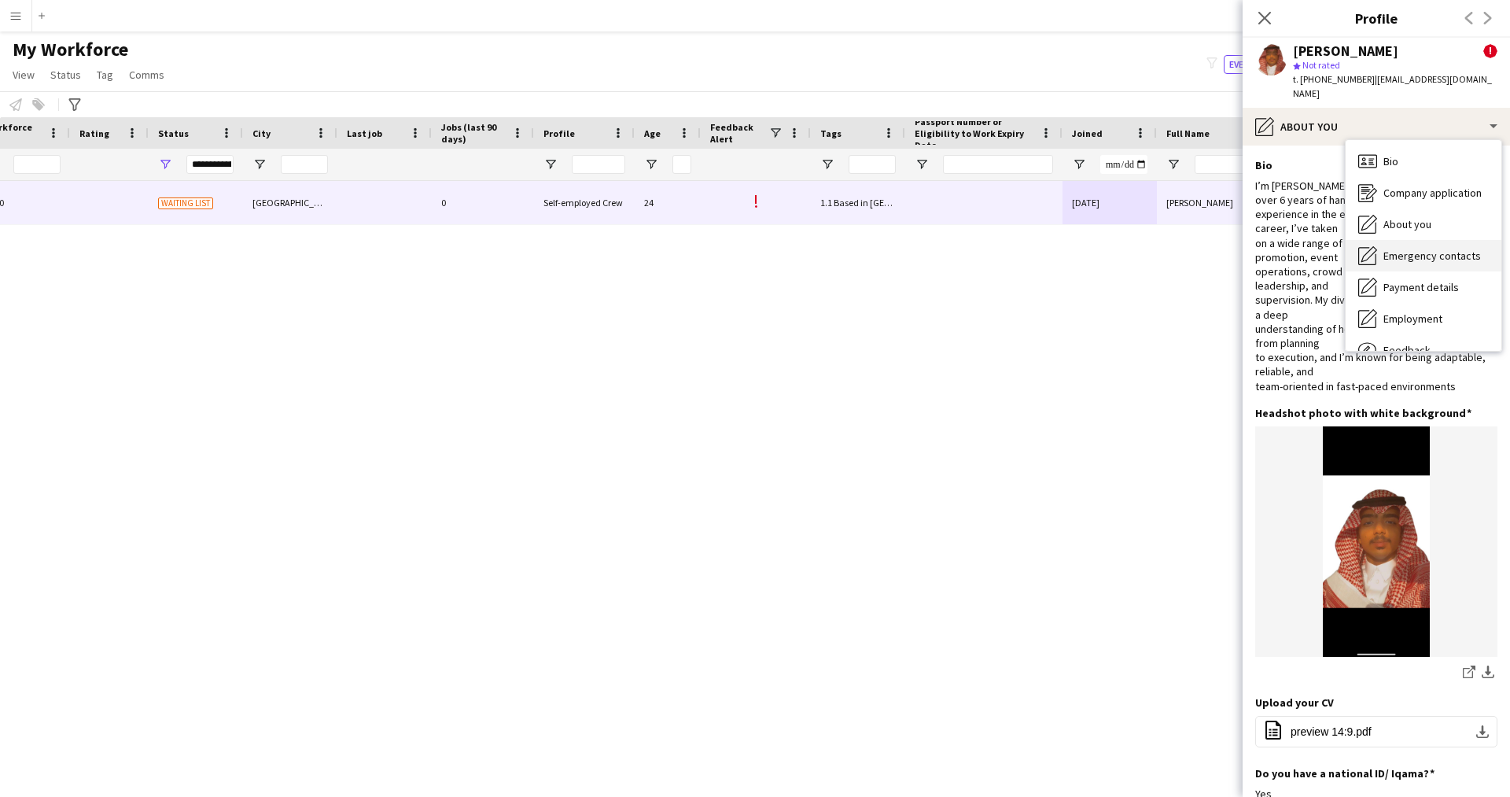
click at [1449, 248] on span "Emergency contacts" at bounding box center [1431, 255] width 97 height 14
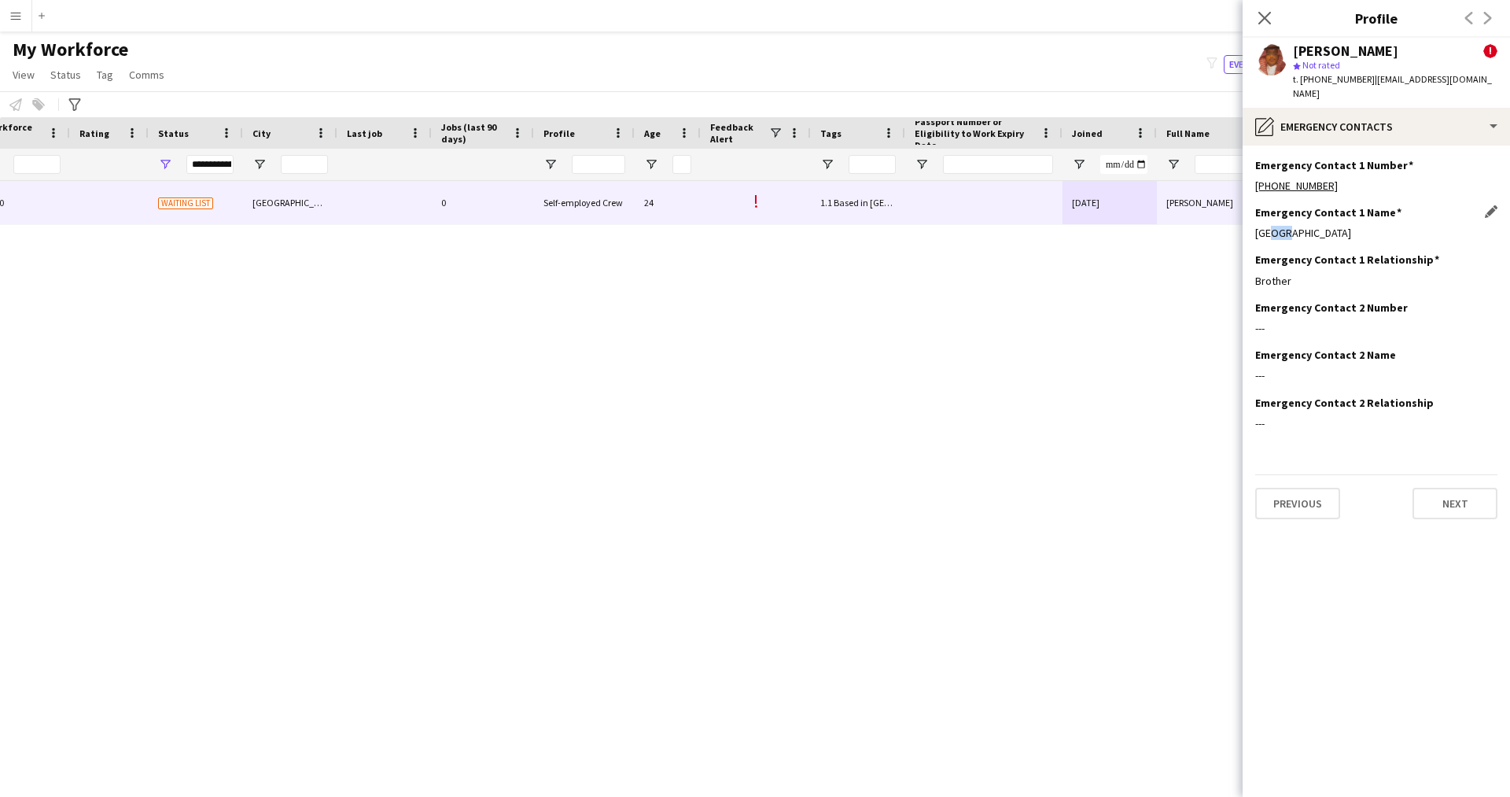
drag, startPoint x: 1286, startPoint y: 215, endPoint x: 1266, endPoint y: 215, distance: 19.7
click at [1266, 226] on div "Salem" at bounding box center [1376, 233] width 242 height 14
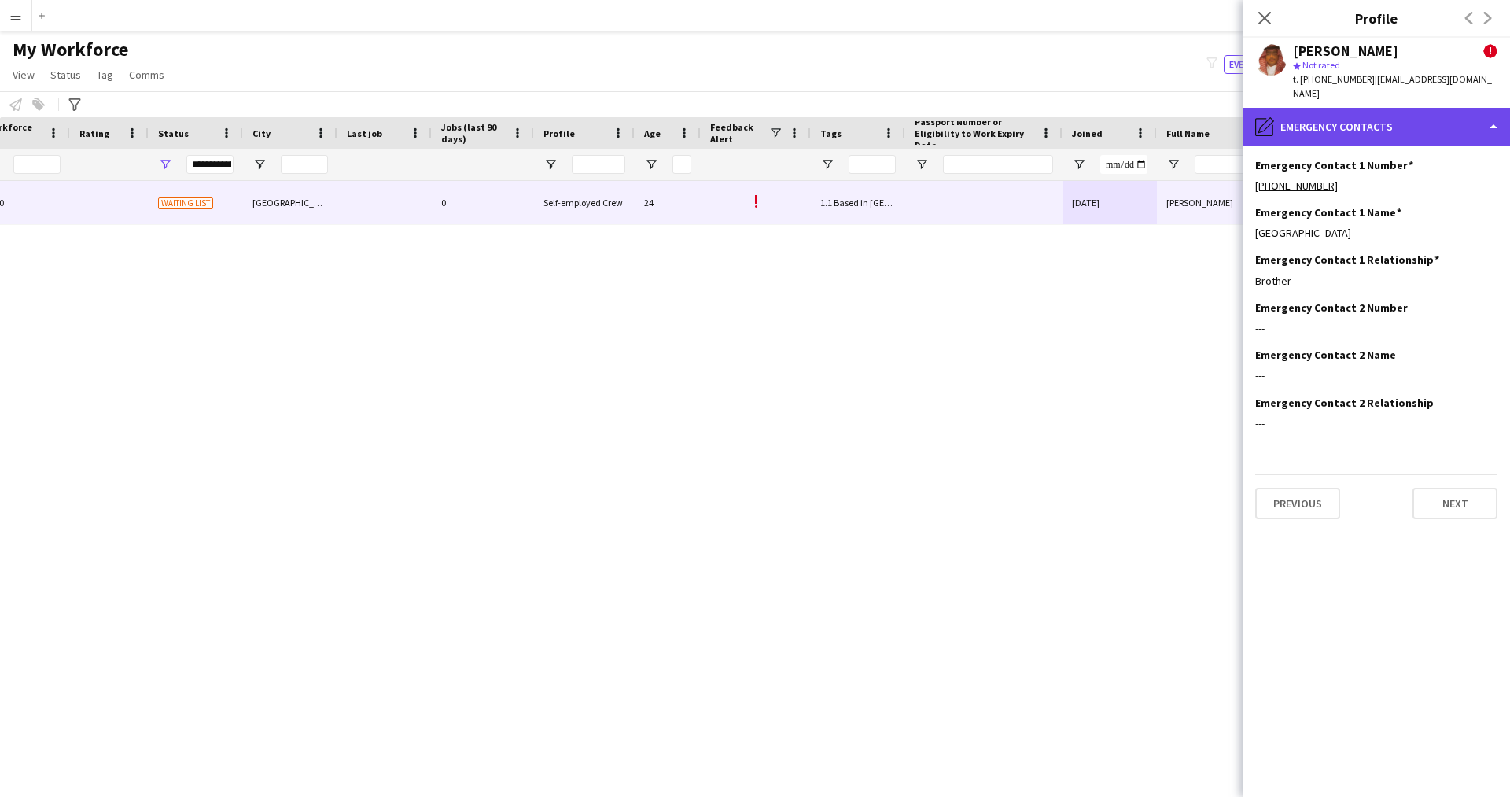
click at [1341, 125] on div "pencil4 Emergency contacts" at bounding box center [1375, 127] width 267 height 38
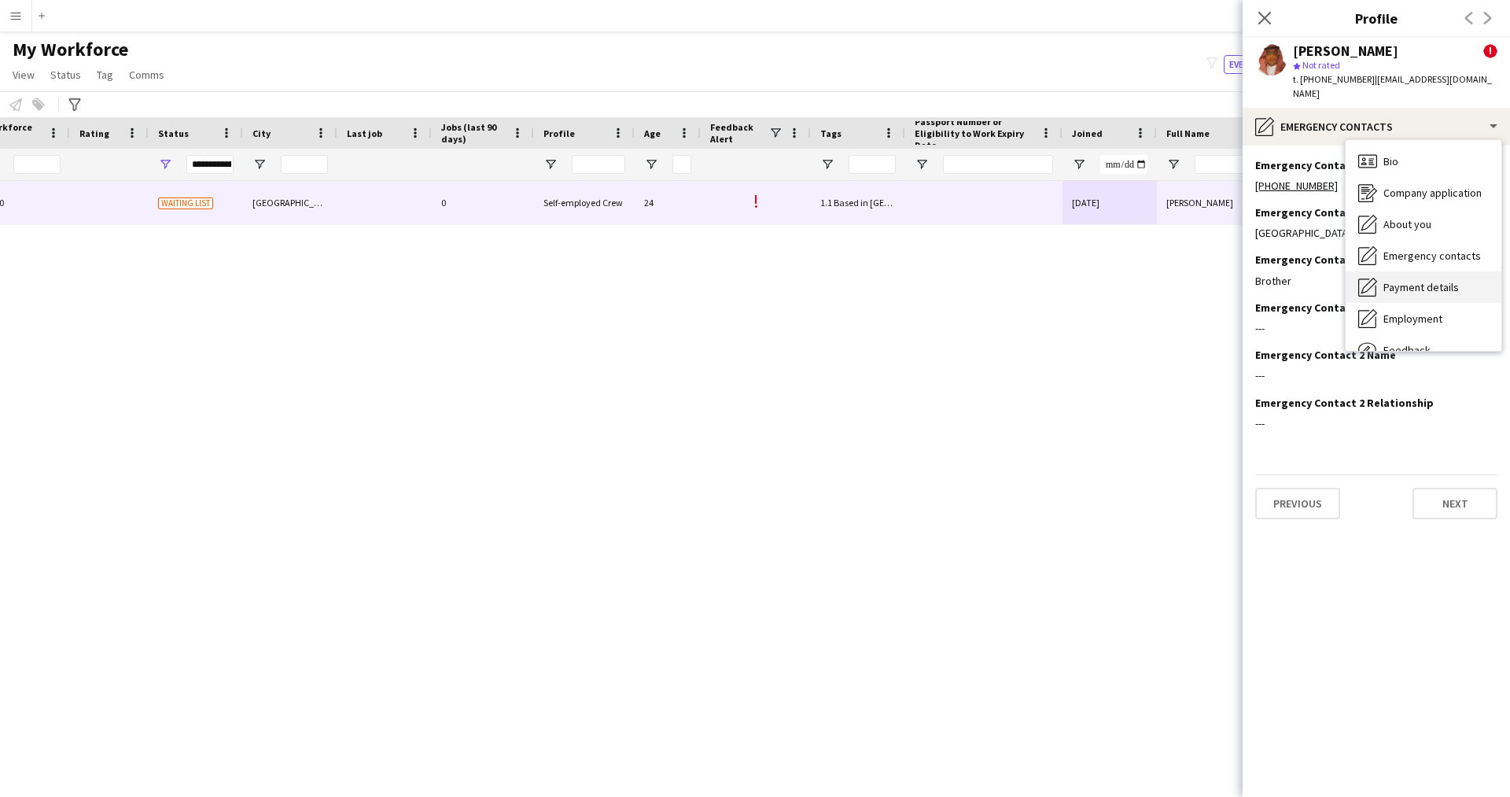
click at [1422, 281] on div "Payment details Payment details" at bounding box center [1423, 286] width 156 height 31
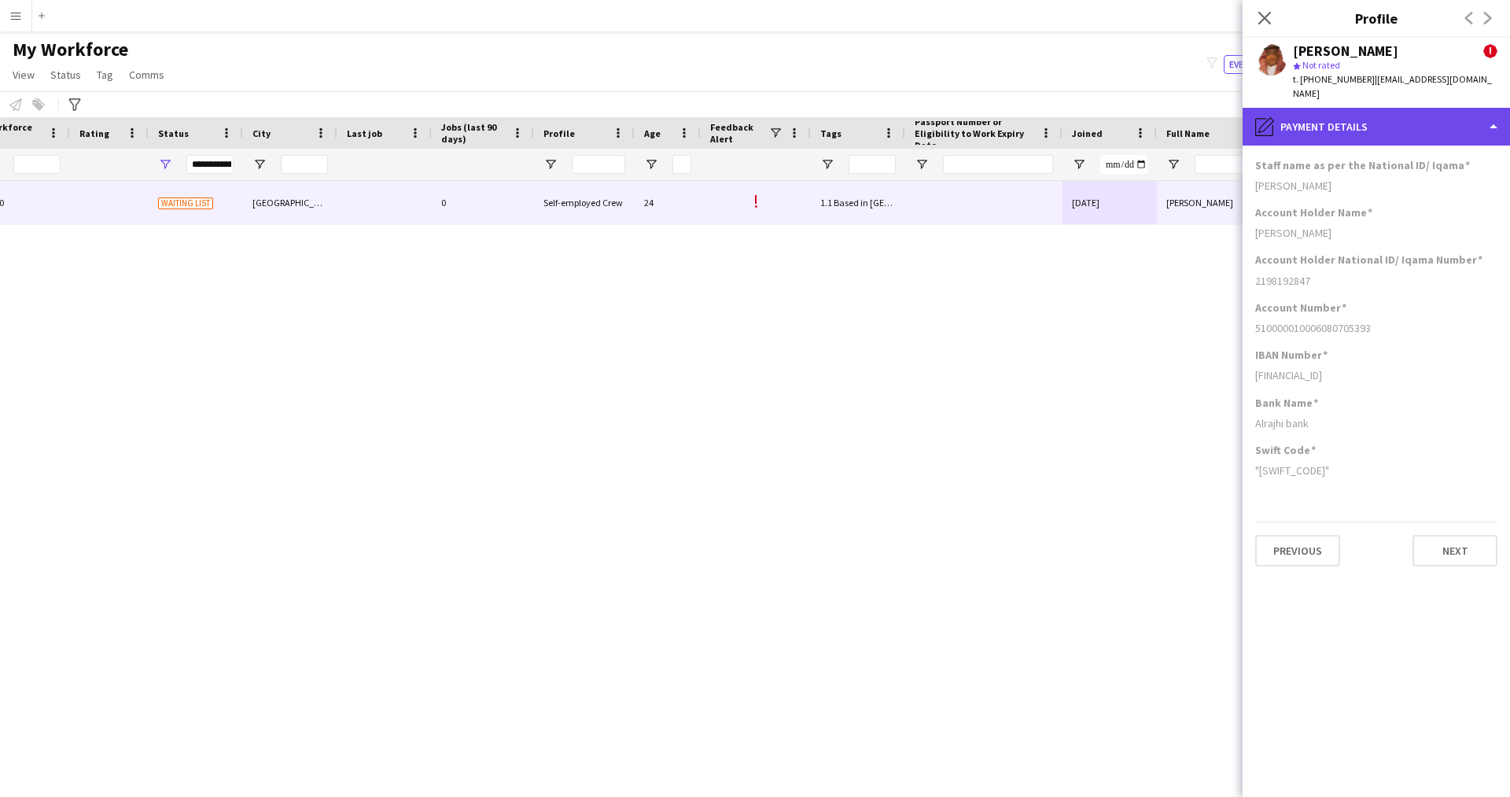
click at [1357, 116] on div "pencil4 Payment details" at bounding box center [1375, 127] width 267 height 38
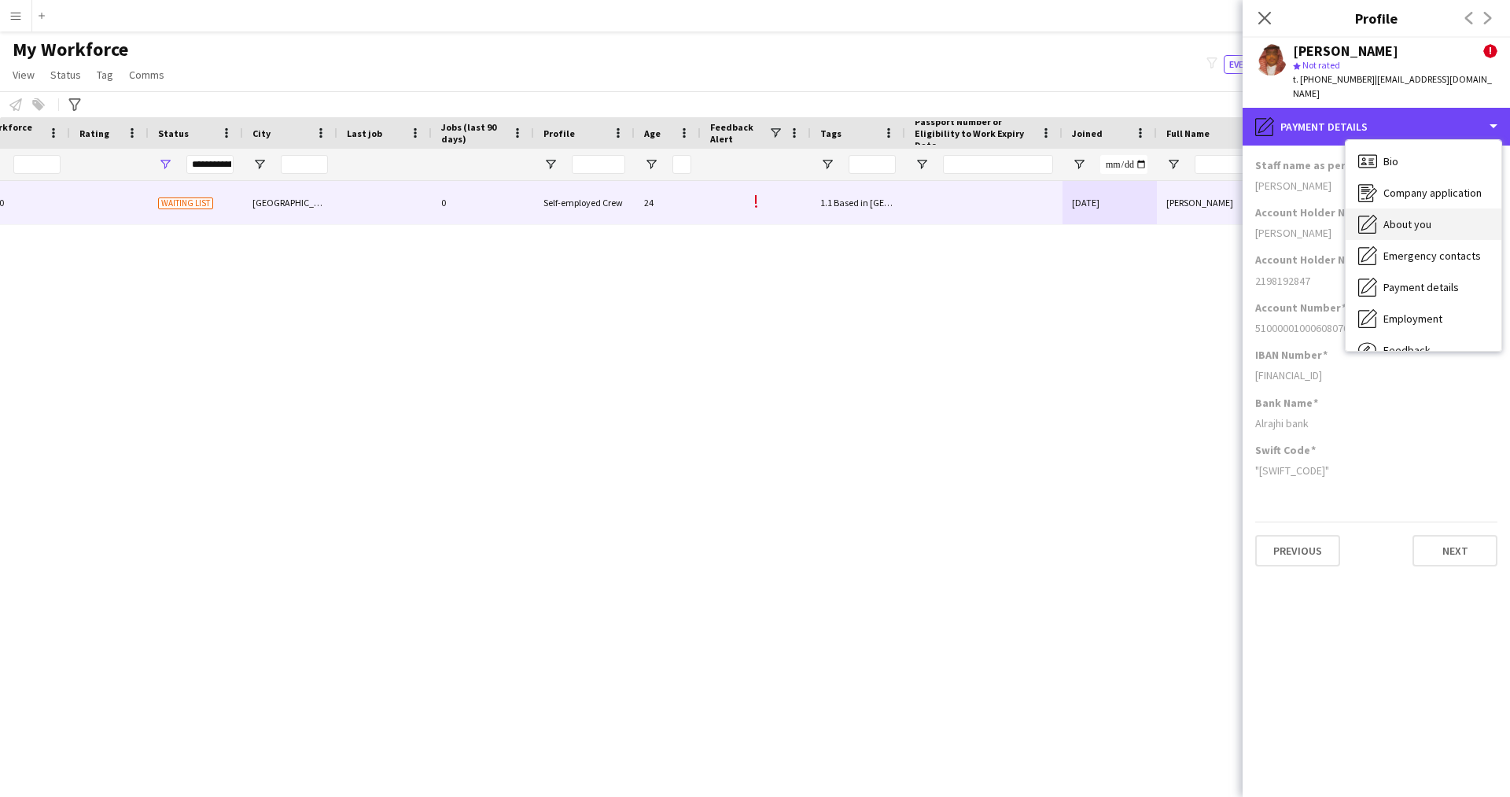
scroll to position [53, 0]
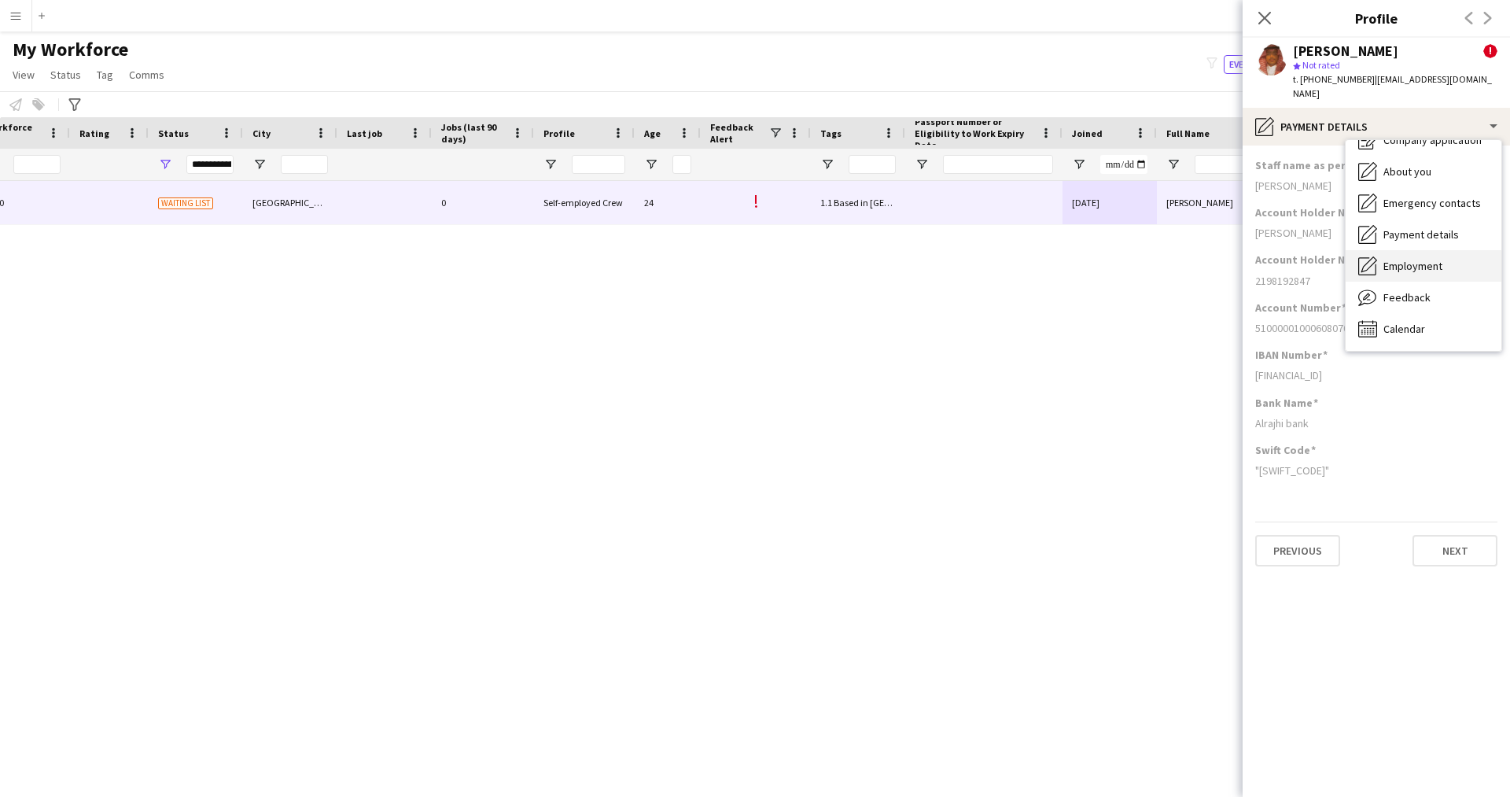
click at [1421, 263] on div "Employment Employment" at bounding box center [1423, 265] width 156 height 31
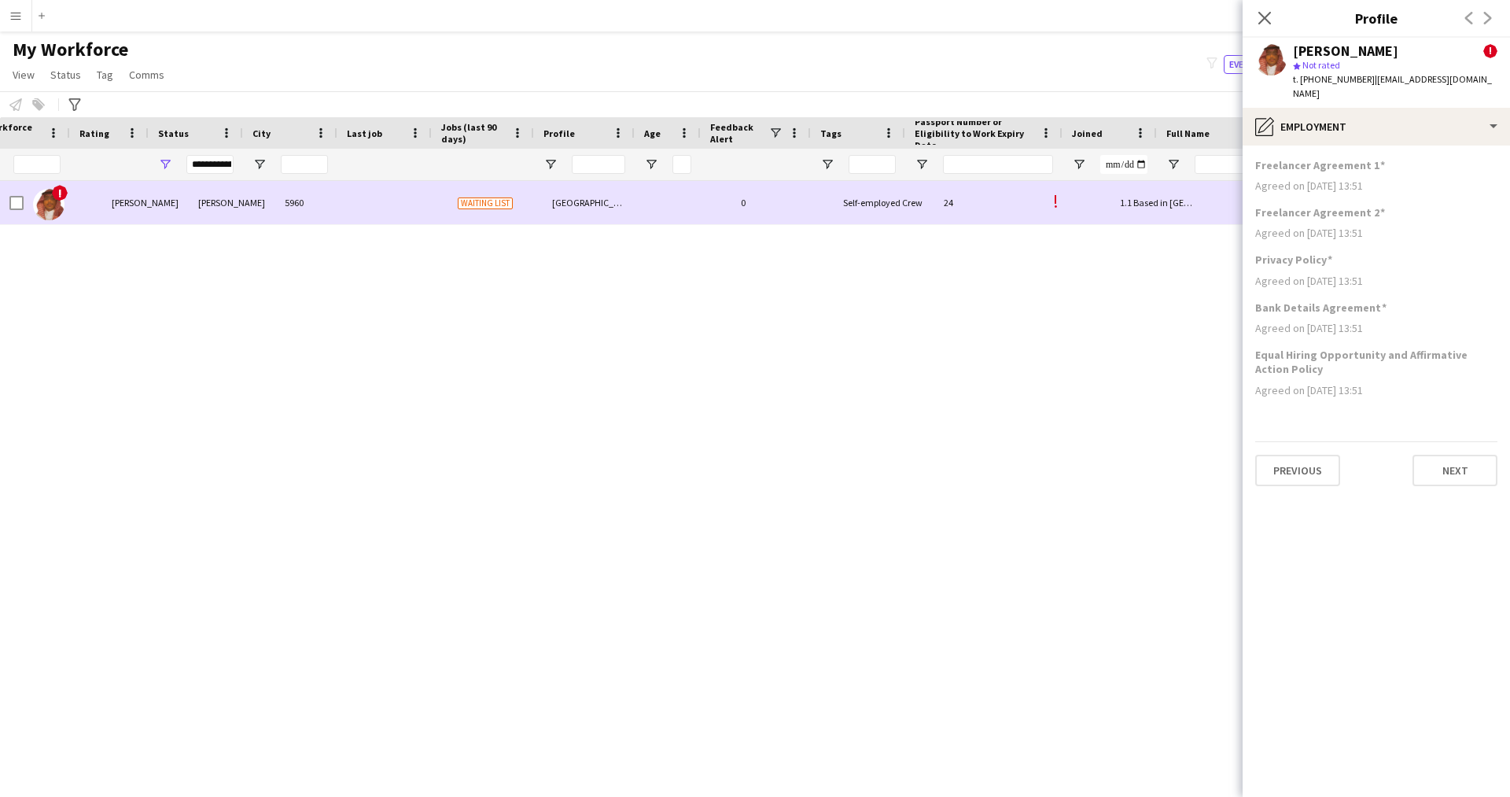
scroll to position [0, 0]
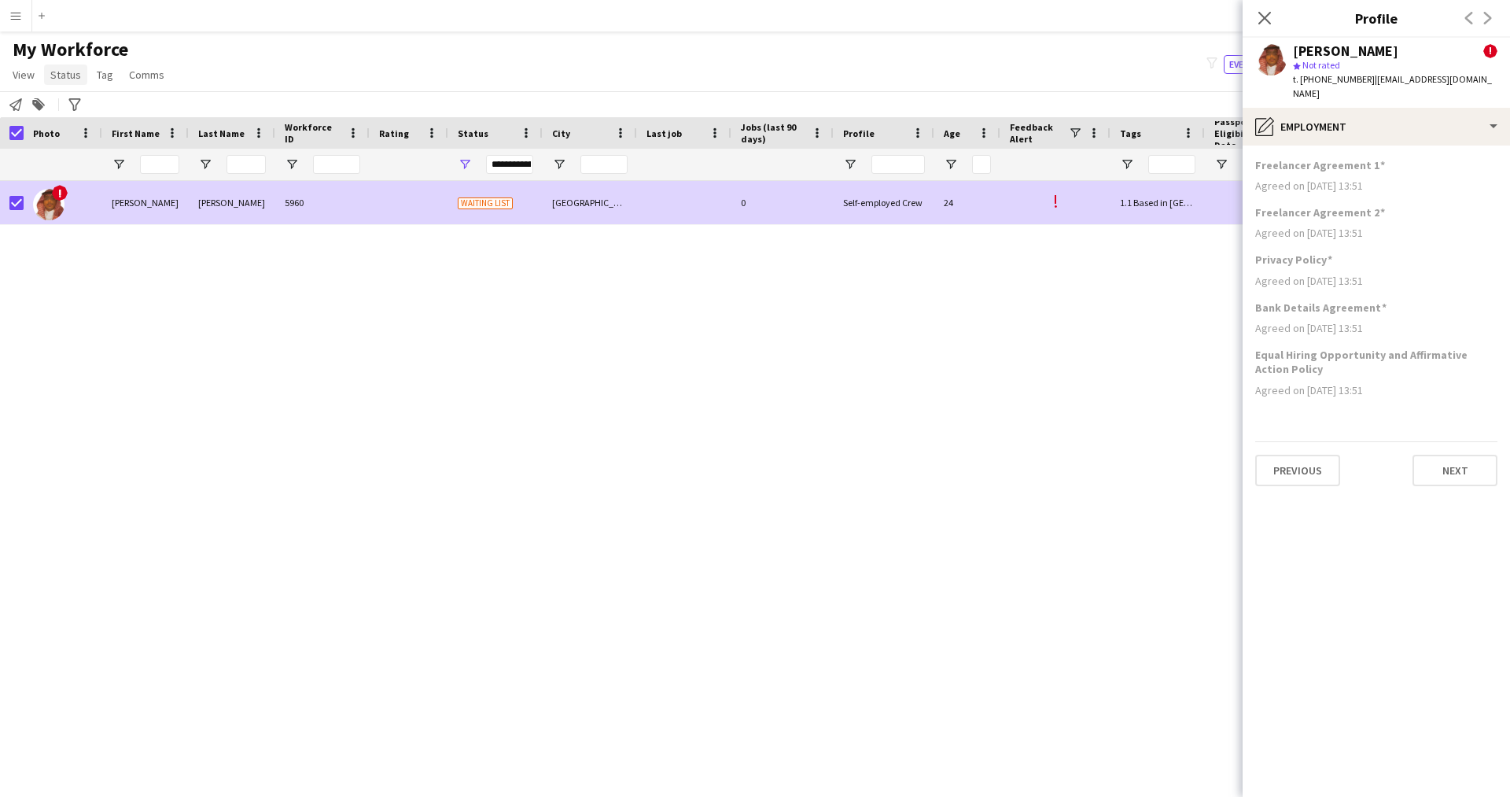
click at [70, 80] on span "Status" at bounding box center [65, 75] width 31 height 14
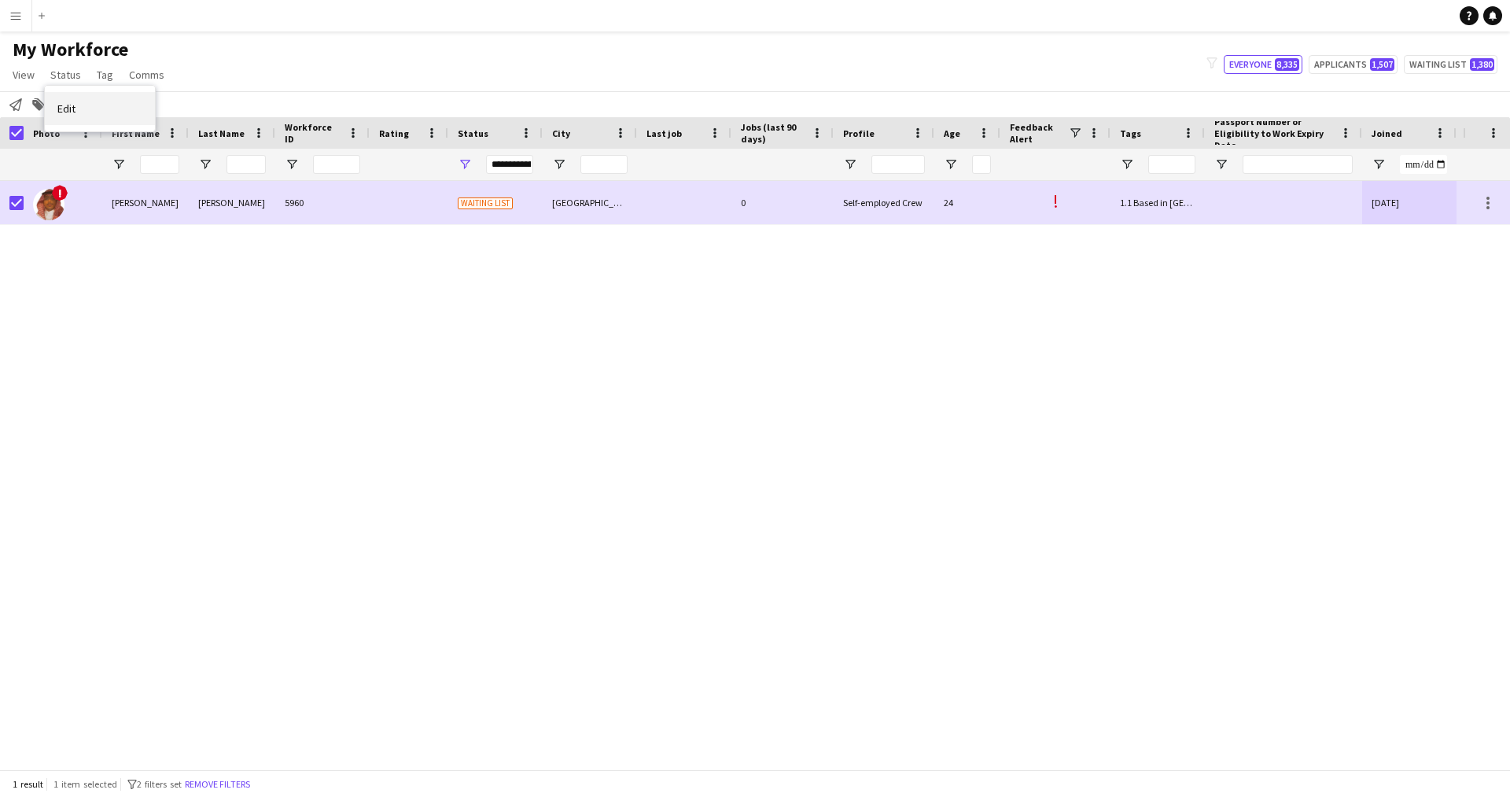
click at [126, 101] on link "Edit" at bounding box center [100, 108] width 110 height 33
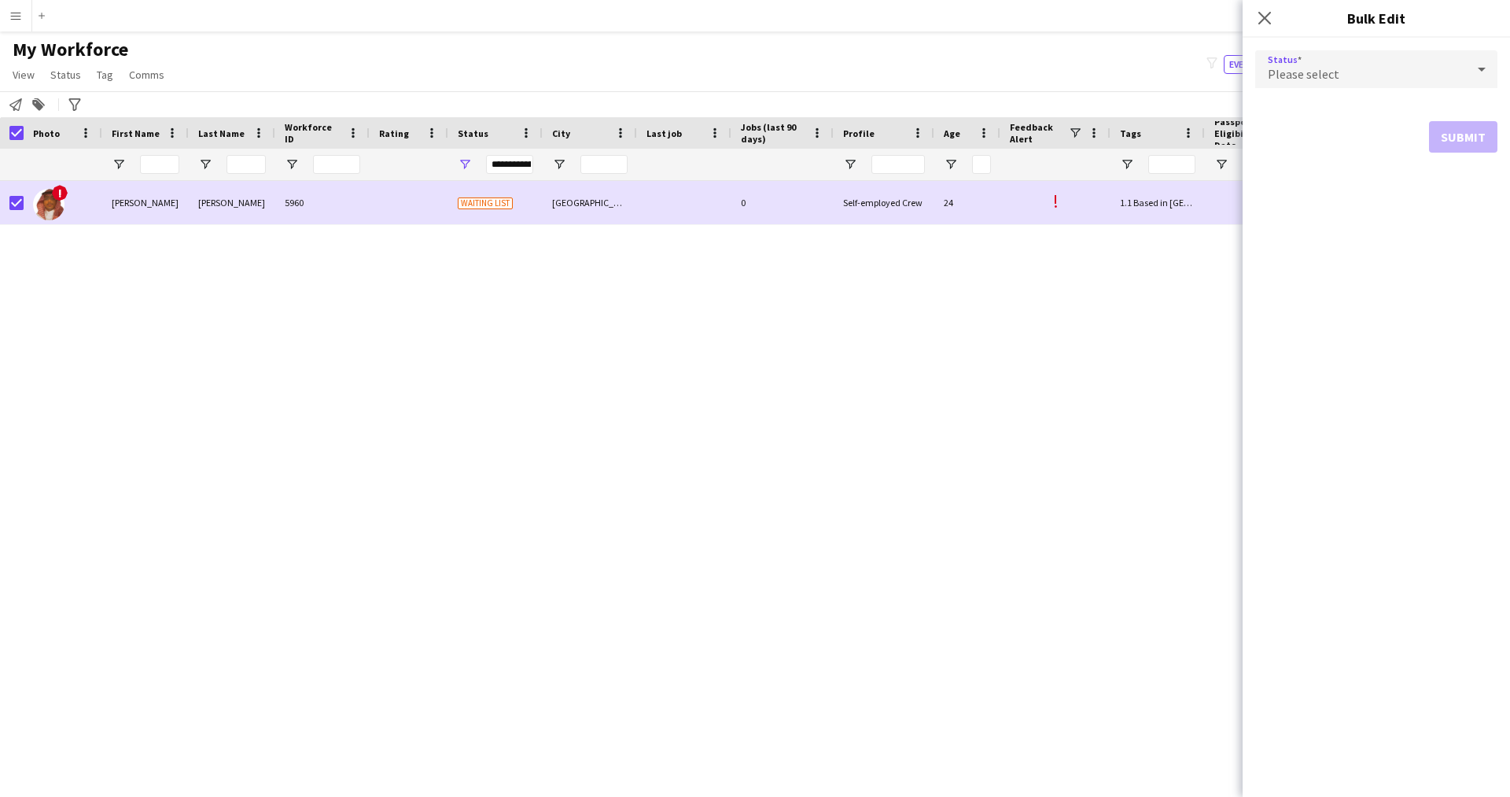
click at [1370, 74] on div "Please select" at bounding box center [1360, 69] width 211 height 38
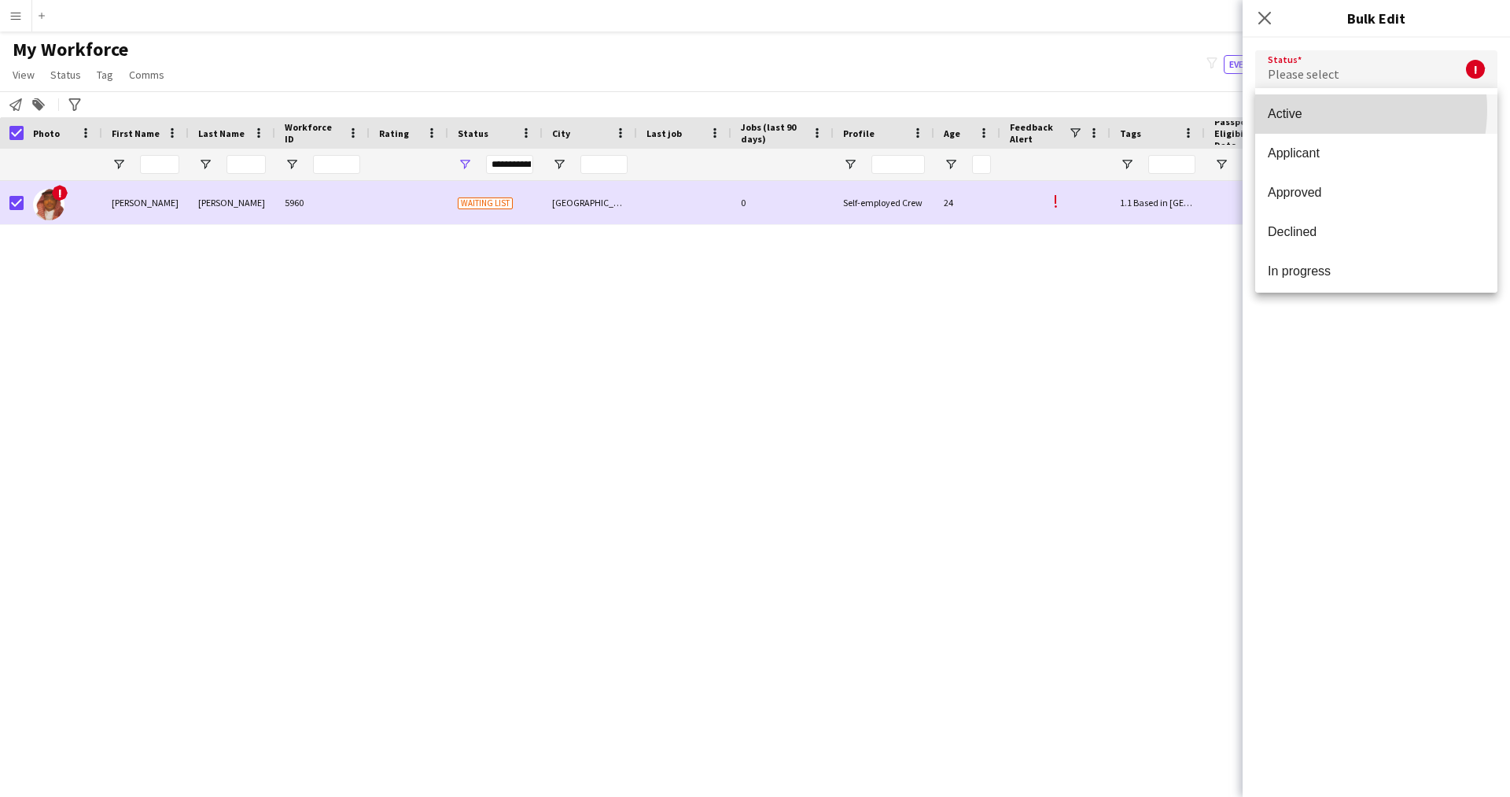
click at [1323, 109] on span "Active" at bounding box center [1375, 113] width 217 height 15
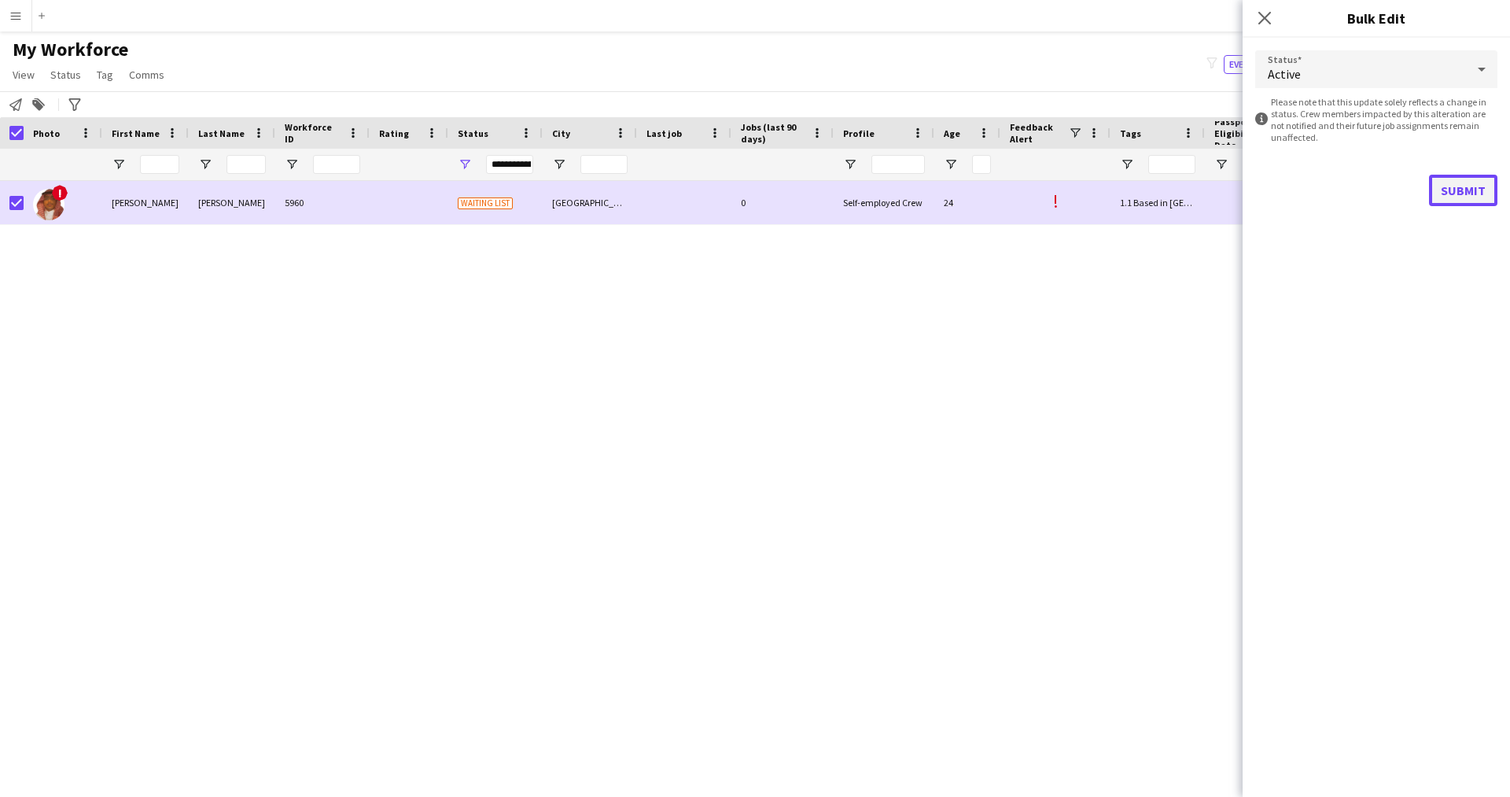
click at [1468, 191] on button "Submit" at bounding box center [1463, 190] width 68 height 31
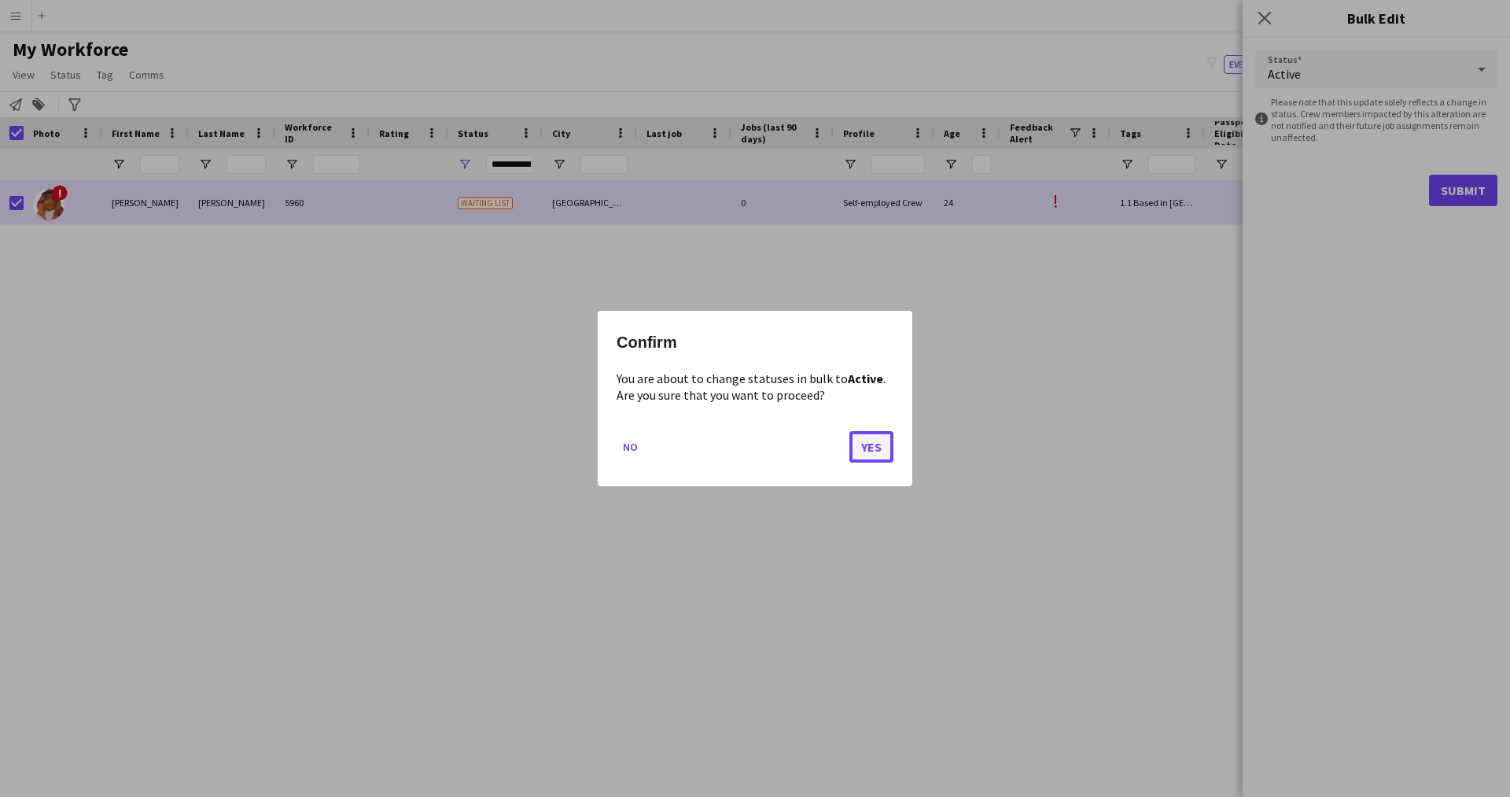
click at [881, 443] on button "Yes" at bounding box center [871, 446] width 44 height 31
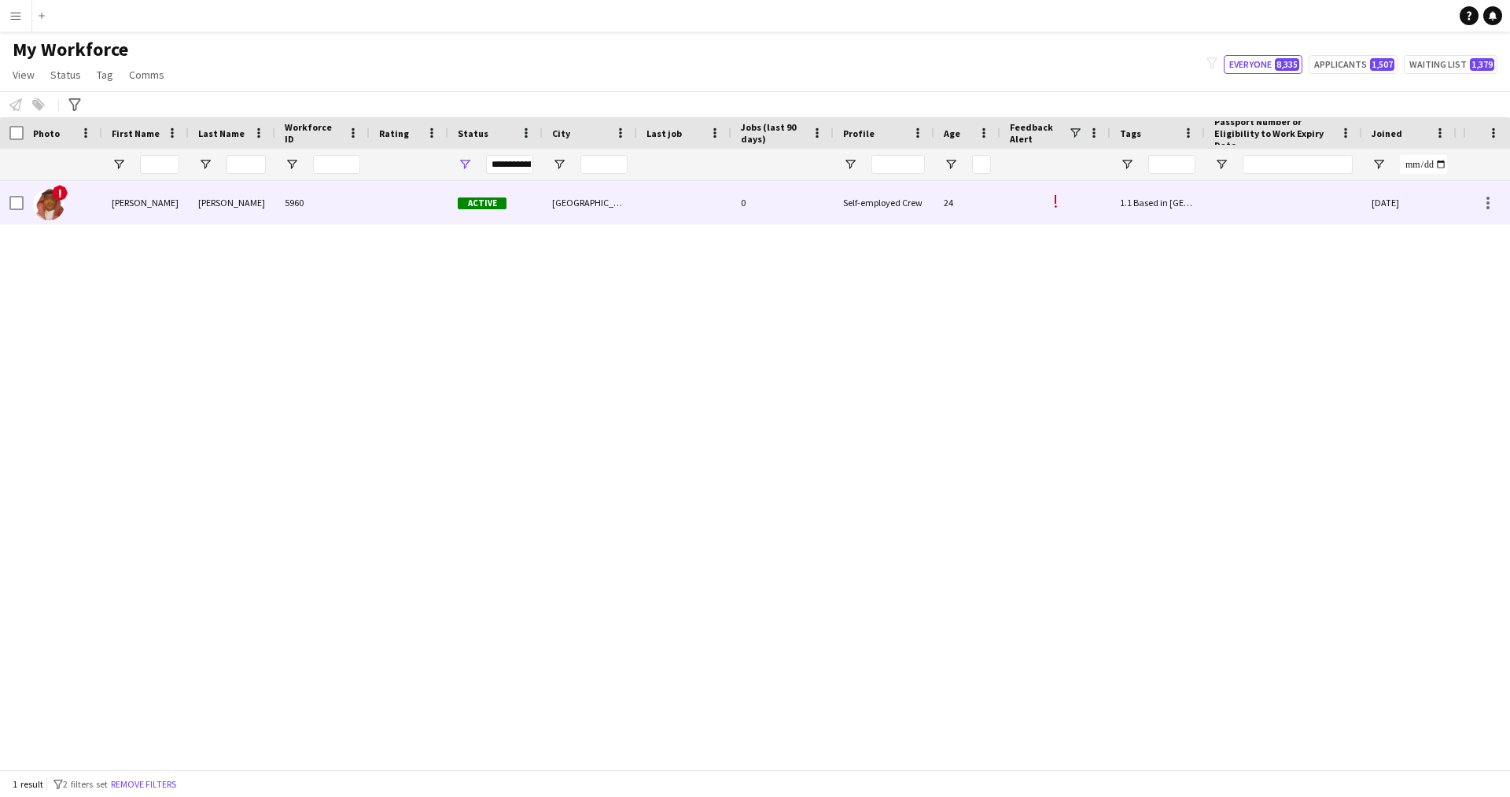
click at [811, 211] on div "0" at bounding box center [782, 202] width 102 height 43
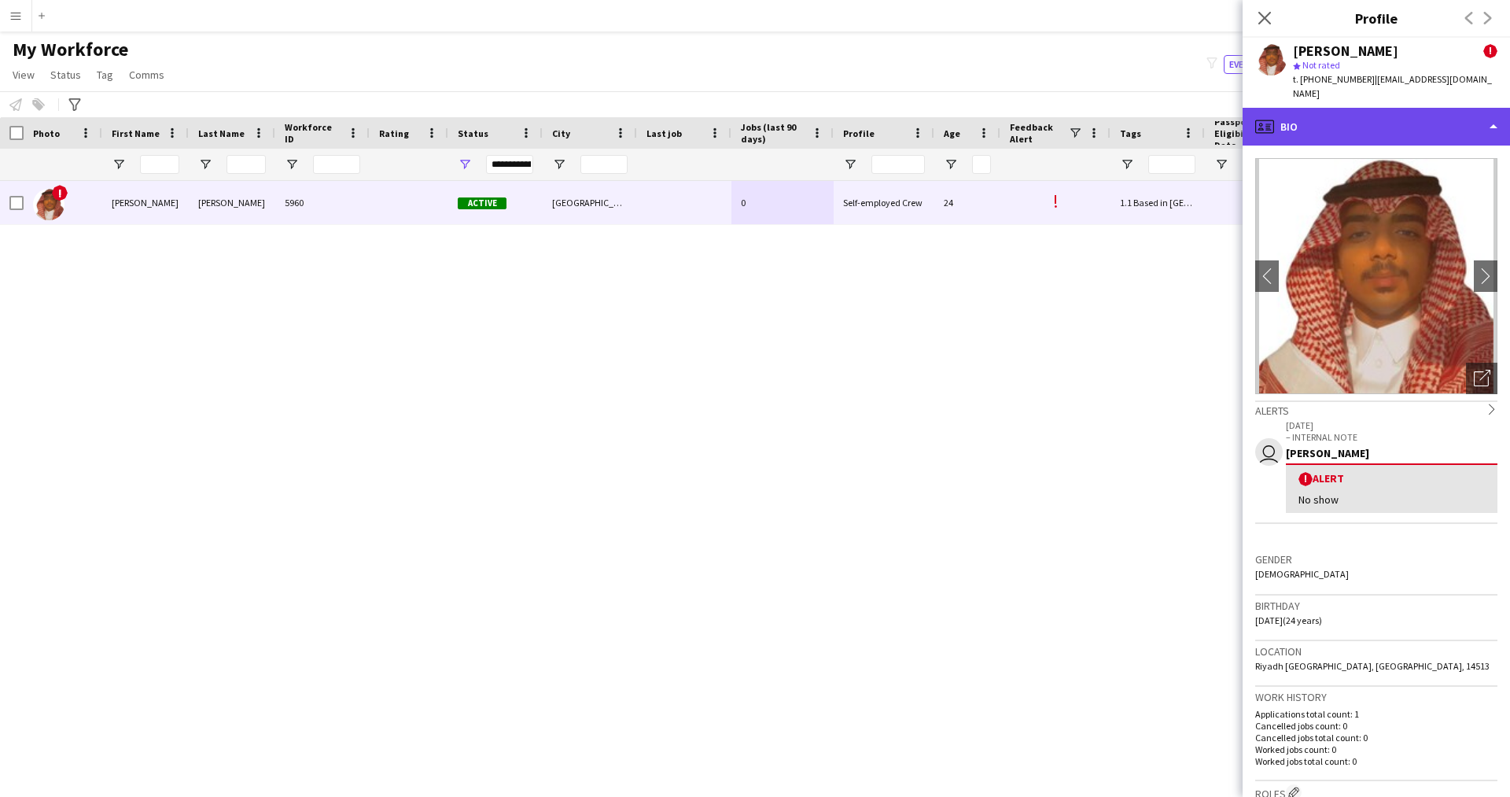
click at [1354, 108] on div "profile Bio" at bounding box center [1375, 127] width 267 height 38
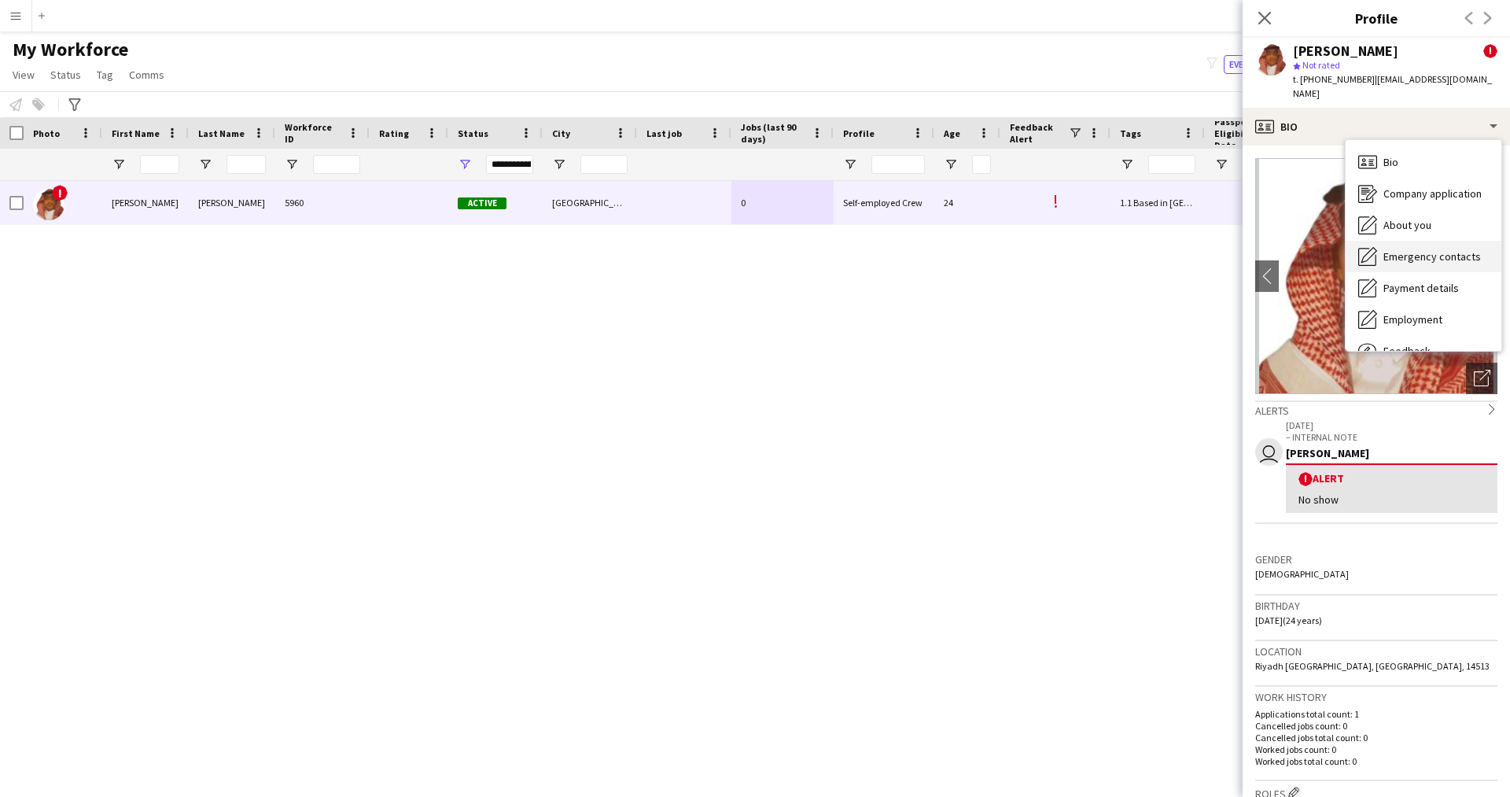
click at [1423, 249] on span "Emergency contacts" at bounding box center [1431, 256] width 97 height 14
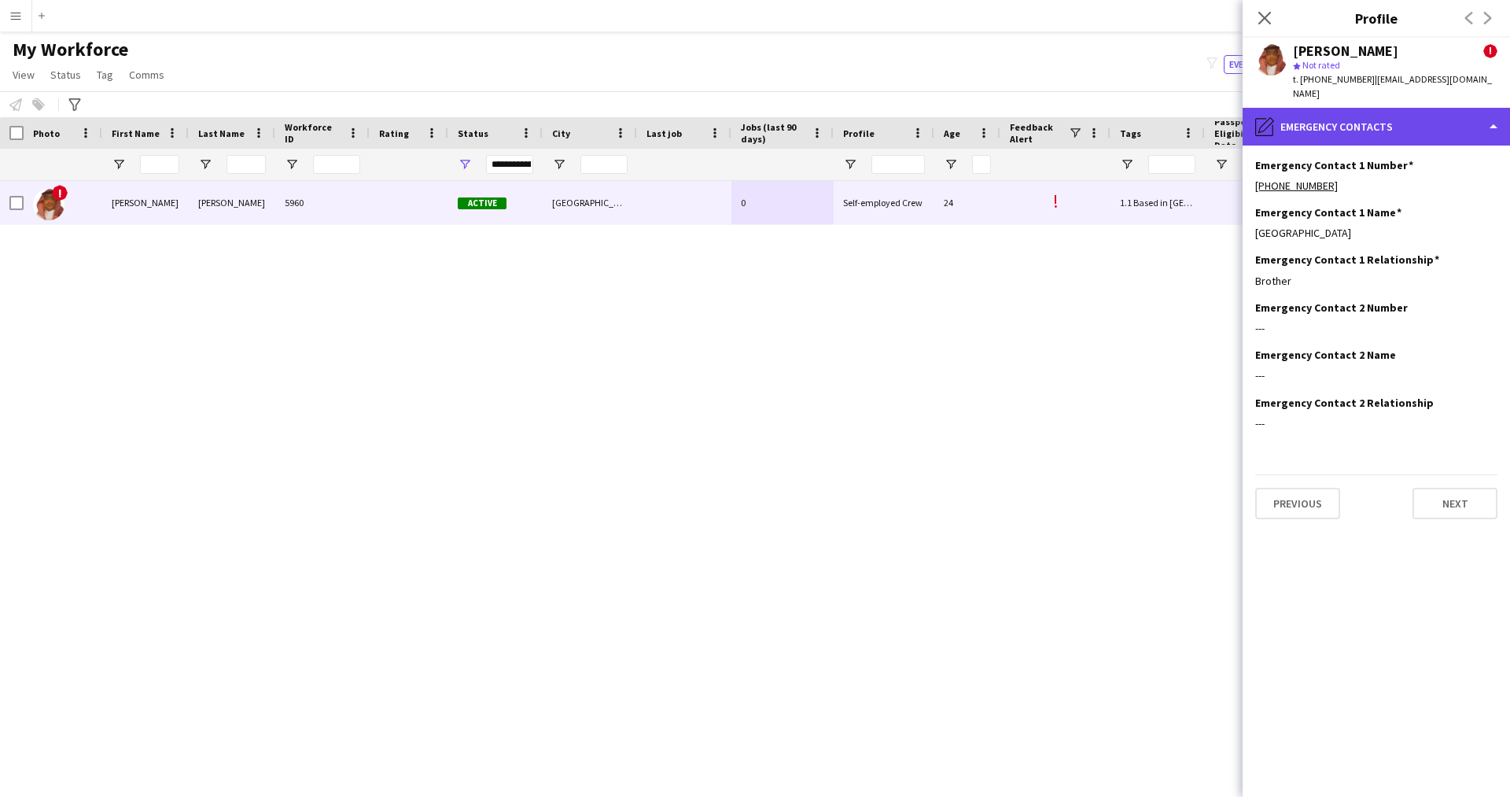
click at [1385, 121] on div "pencil4 Emergency contacts" at bounding box center [1375, 127] width 267 height 38
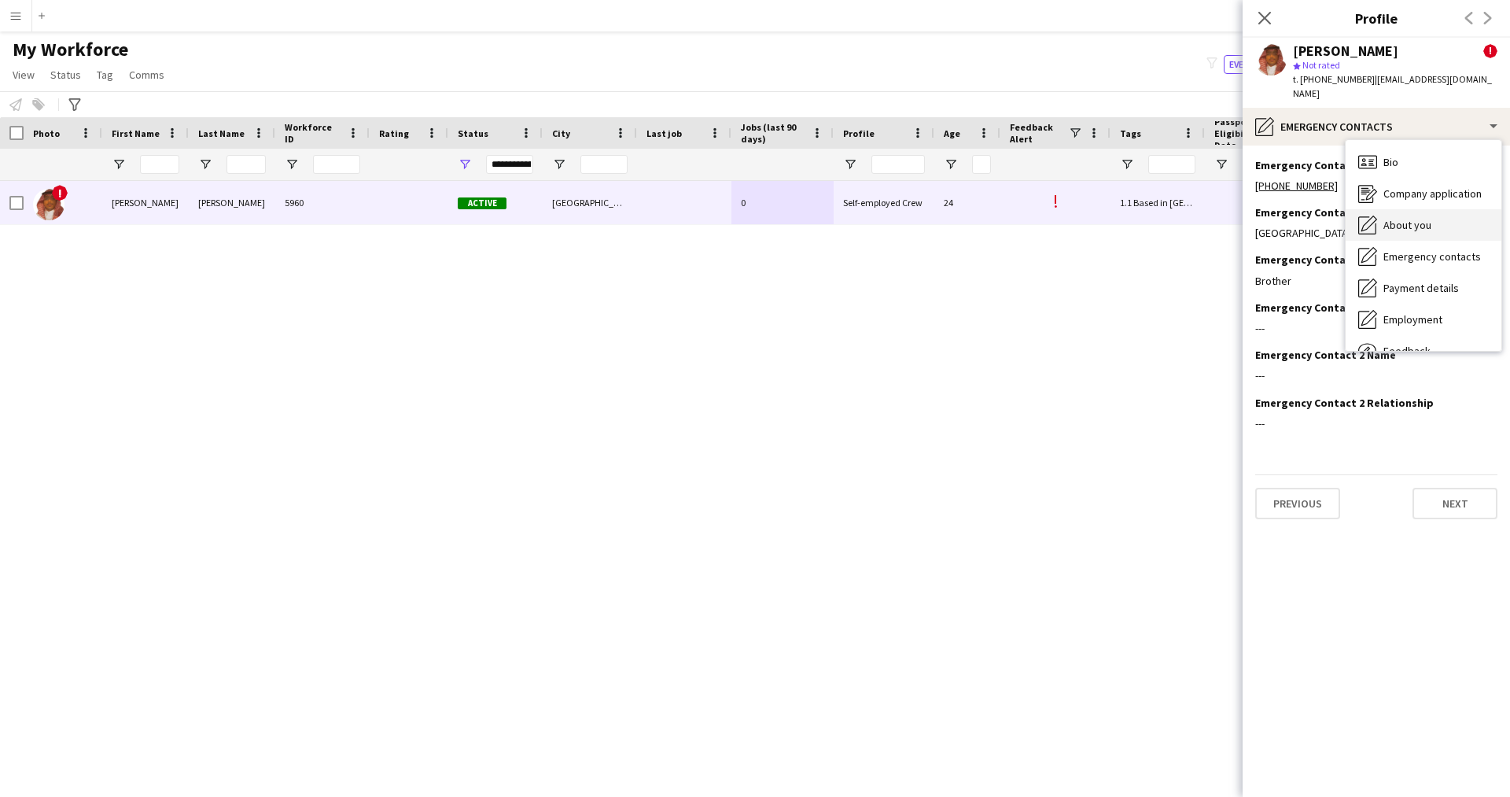
click at [1415, 218] on div "About you About you" at bounding box center [1423, 224] width 156 height 31
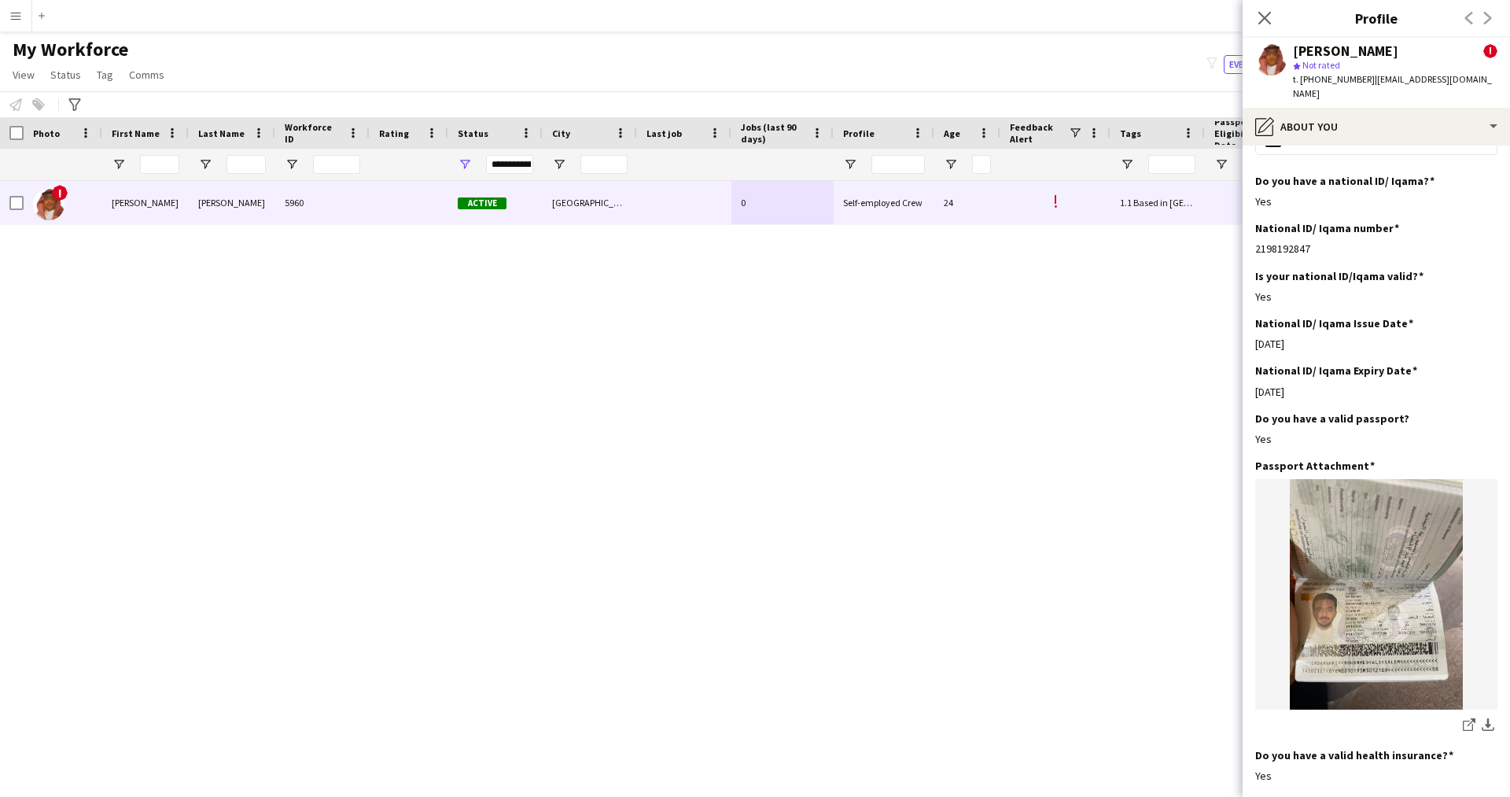
scroll to position [553, 0]
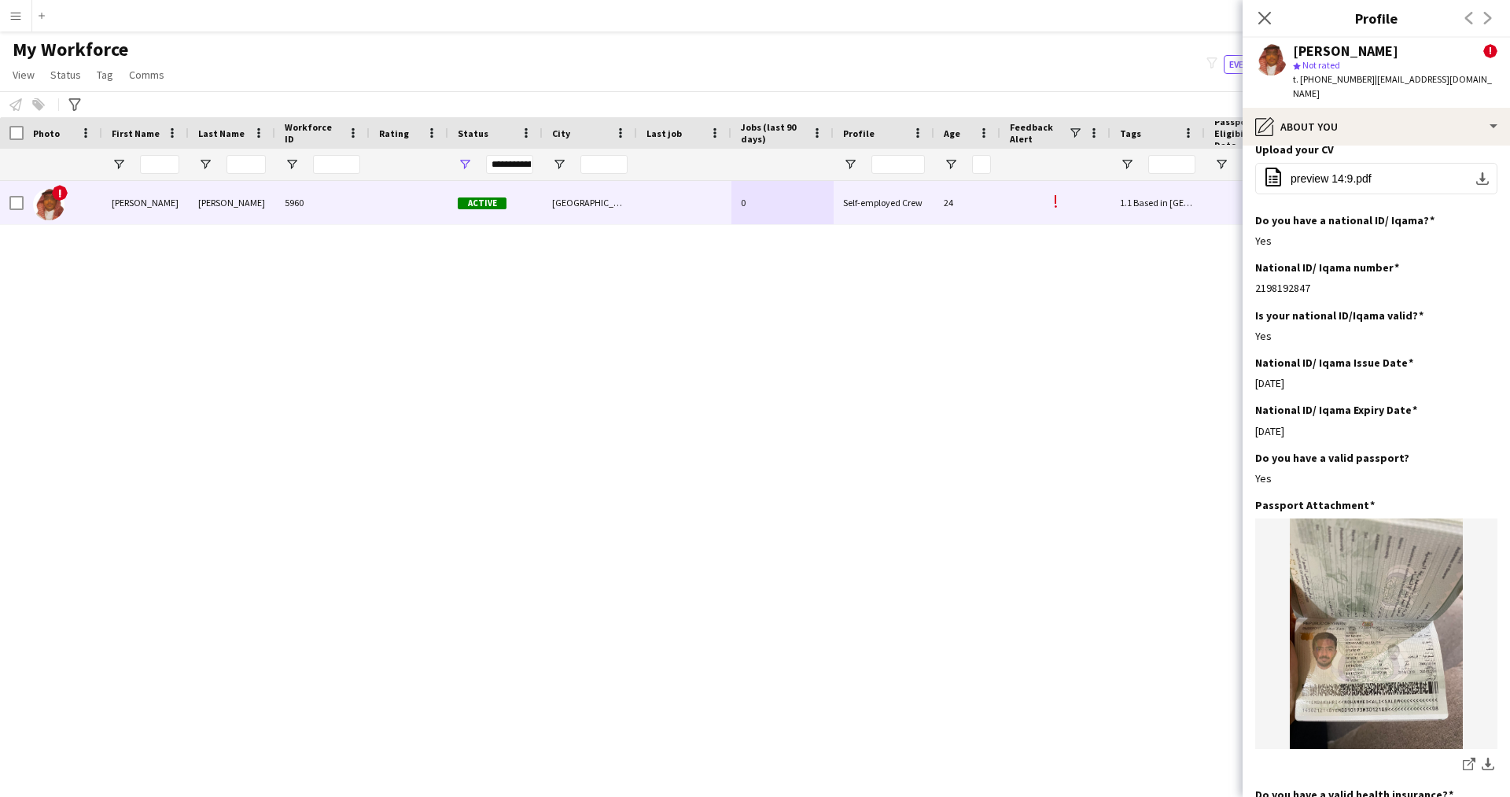
drag, startPoint x: 1312, startPoint y: 273, endPoint x: 1248, endPoint y: 272, distance: 64.5
click at [1248, 272] on app-section-data-types "Bio Edit this field I’m Mohammed, a 24-year-old with over 6 years of hands-on e…" at bounding box center [1375, 470] width 267 height 651
copy div "2198192847"
click at [1267, 23] on icon "Close pop-in" at bounding box center [1263, 17] width 15 height 15
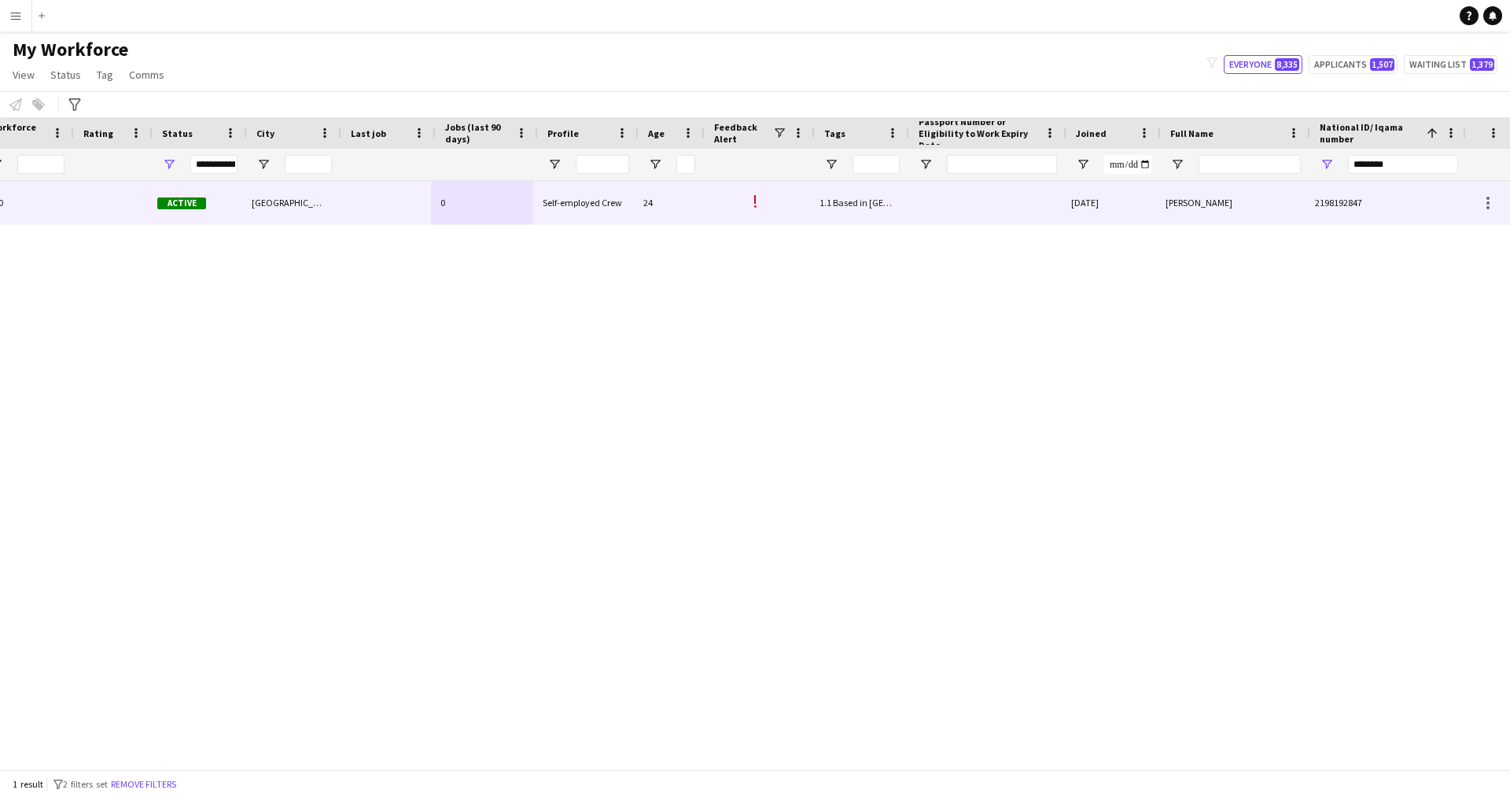
scroll to position [0, 300]
drag, startPoint x: 1407, startPoint y: 167, endPoint x: 1146, endPoint y: 197, distance: 262.7
click at [1146, 197] on div "Workforce Details Profile Data Workforce Details Profile Data Profile Jobs (las…" at bounding box center [755, 443] width 1510 height 652
paste input "******"
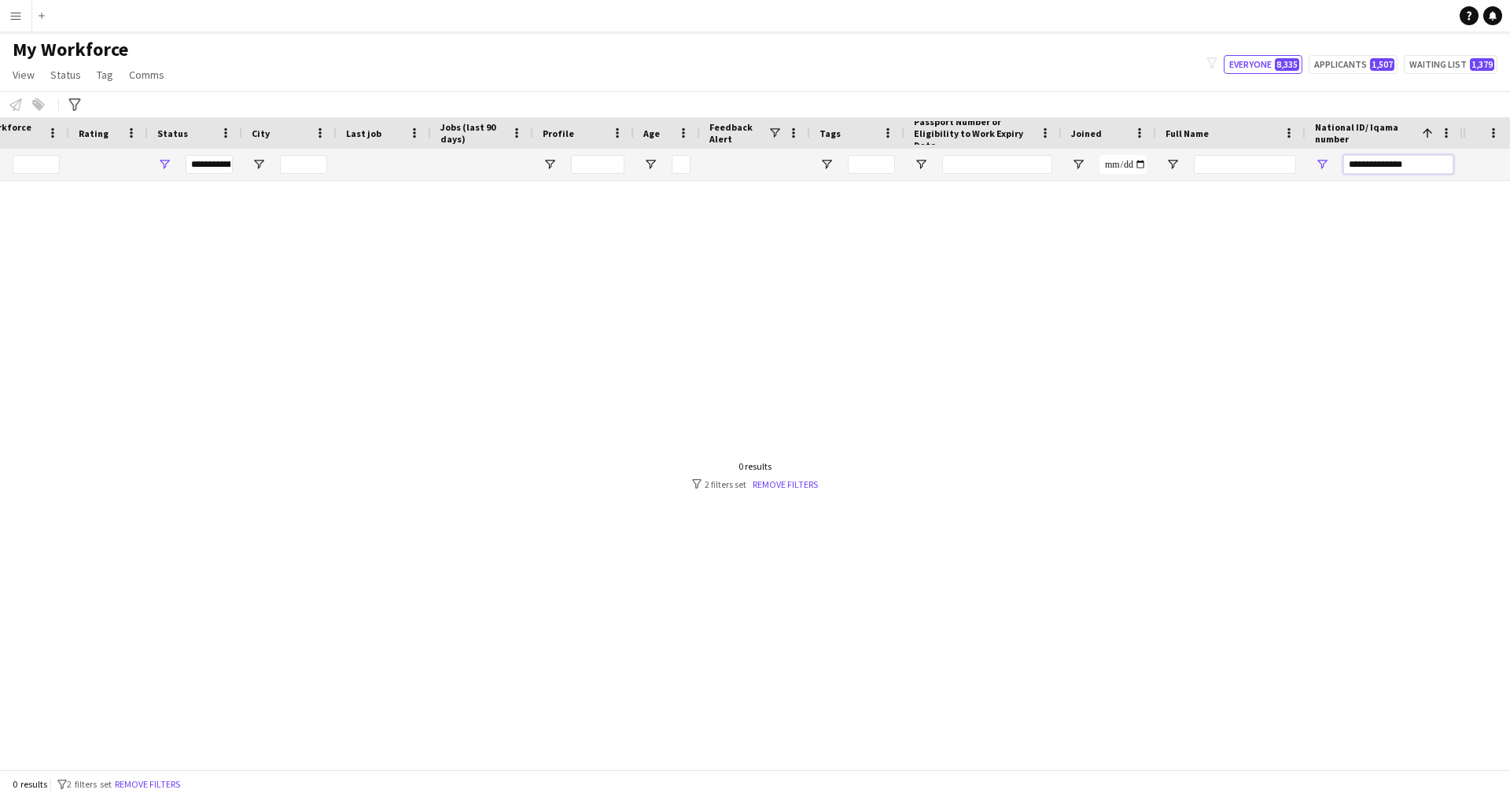
type input "**********"
drag, startPoint x: 1416, startPoint y: 150, endPoint x: 1424, endPoint y: 168, distance: 19.7
click at [1424, 168] on div "**********" at bounding box center [1398, 164] width 110 height 31
drag, startPoint x: 1424, startPoint y: 168, endPoint x: 1234, endPoint y: 163, distance: 190.4
click at [1234, 163] on div "**********" at bounding box center [581, 164] width 1763 height 31
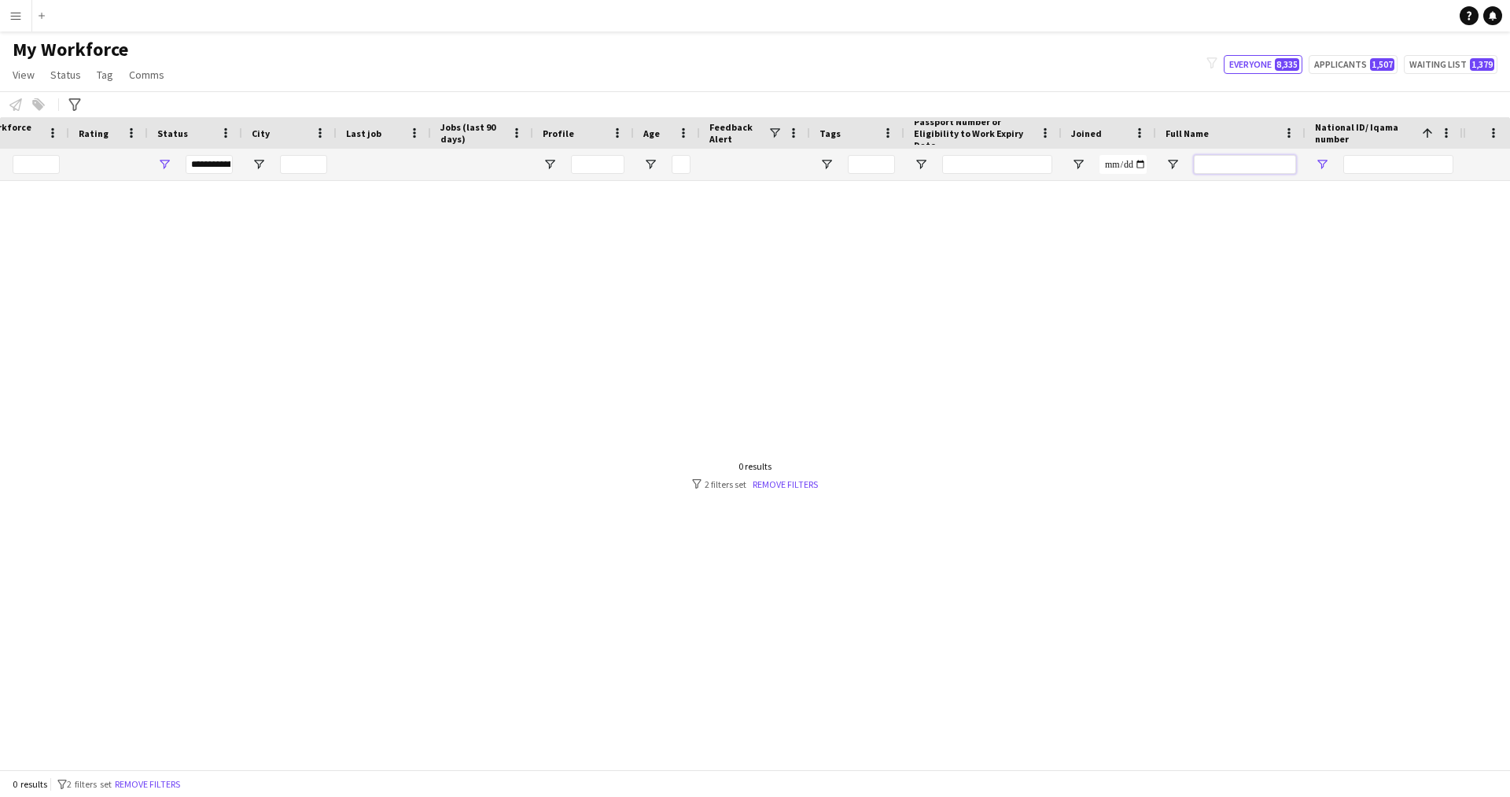
click at [1234, 163] on input "Full Name Filter Input" at bounding box center [1245, 164] width 102 height 19
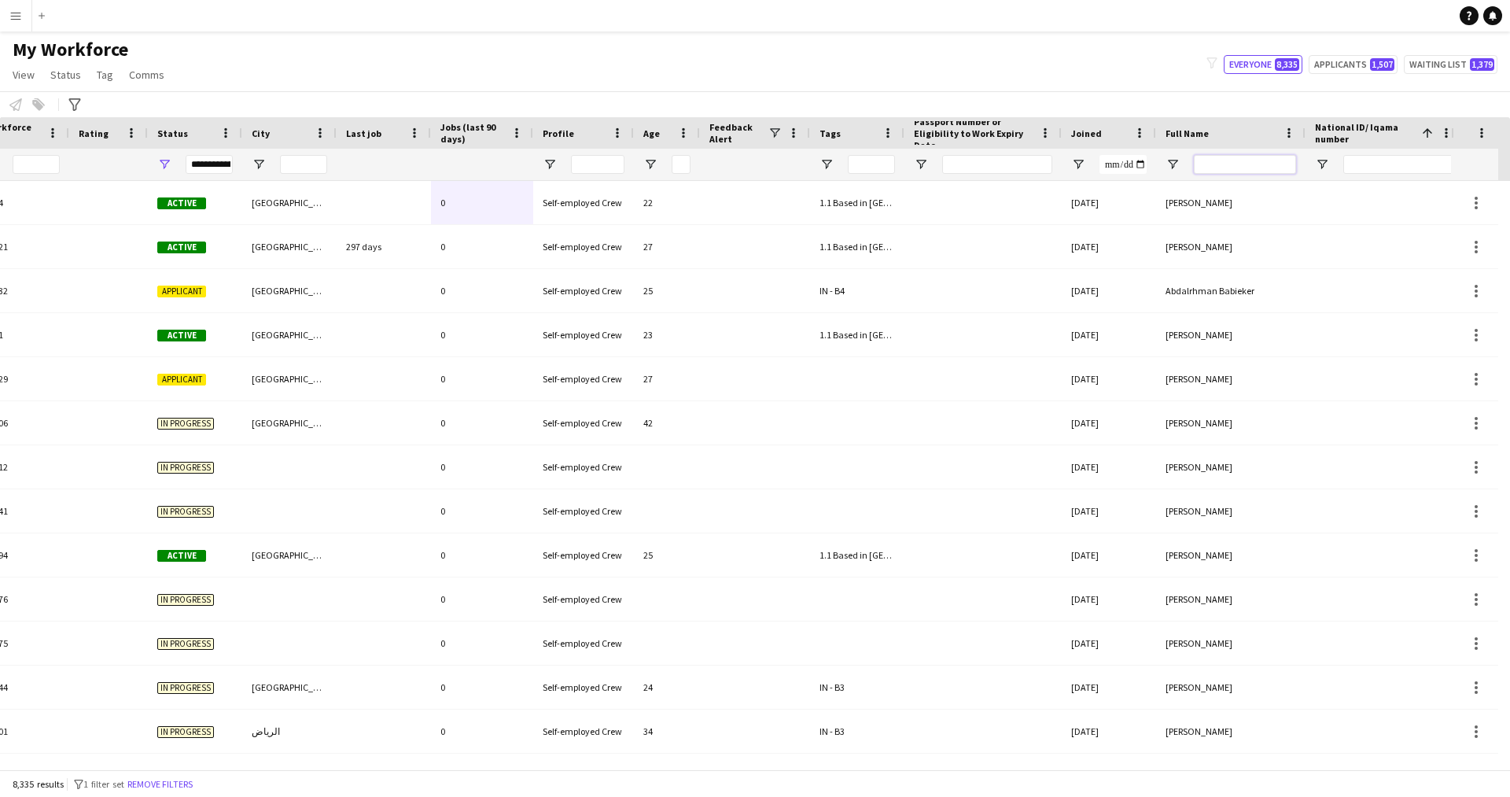
paste input "**********"
type input "**********"
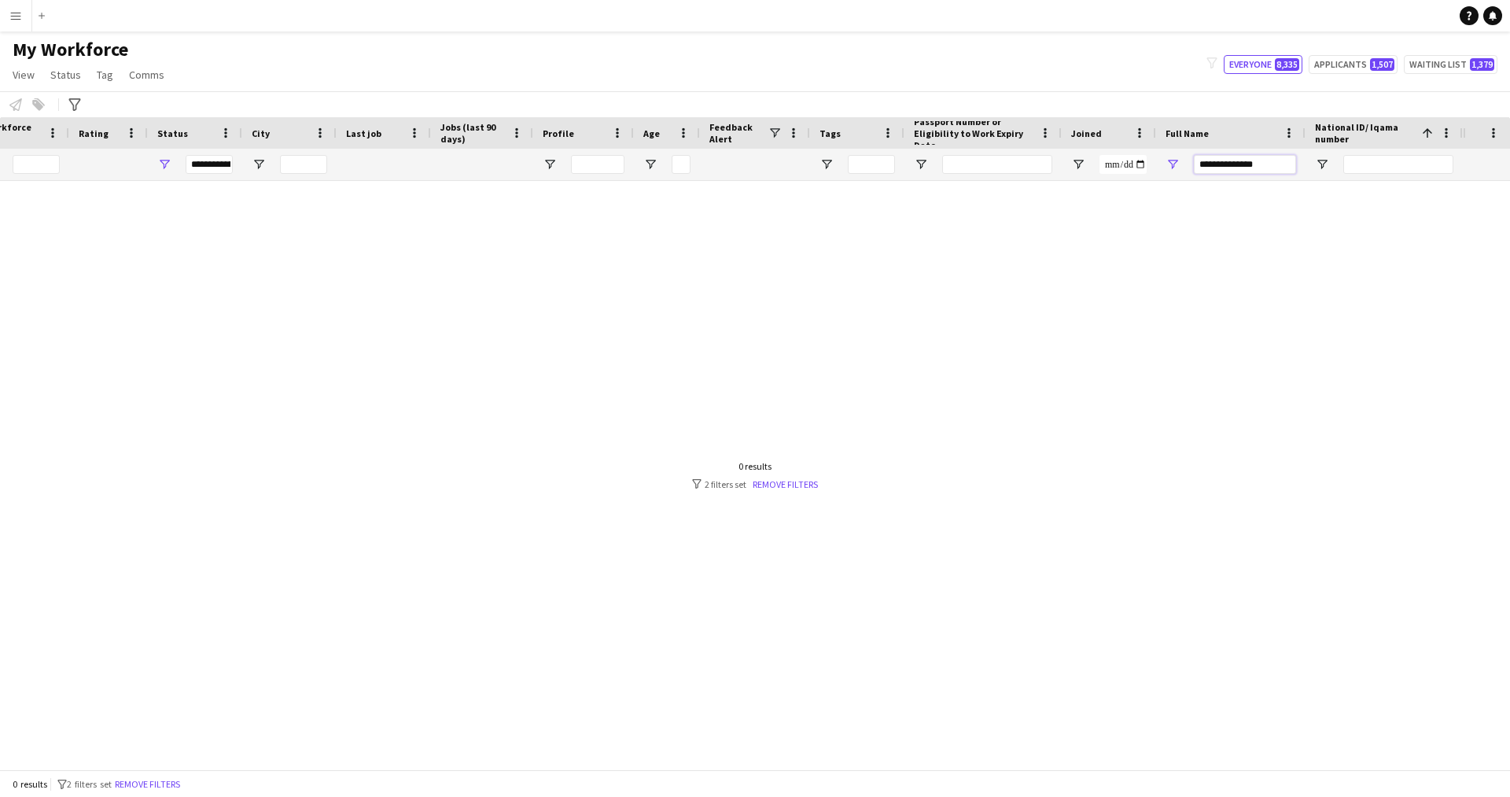
drag, startPoint x: 1272, startPoint y: 170, endPoint x: 972, endPoint y: 156, distance: 300.7
click at [972, 156] on div "**********" at bounding box center [581, 164] width 1763 height 31
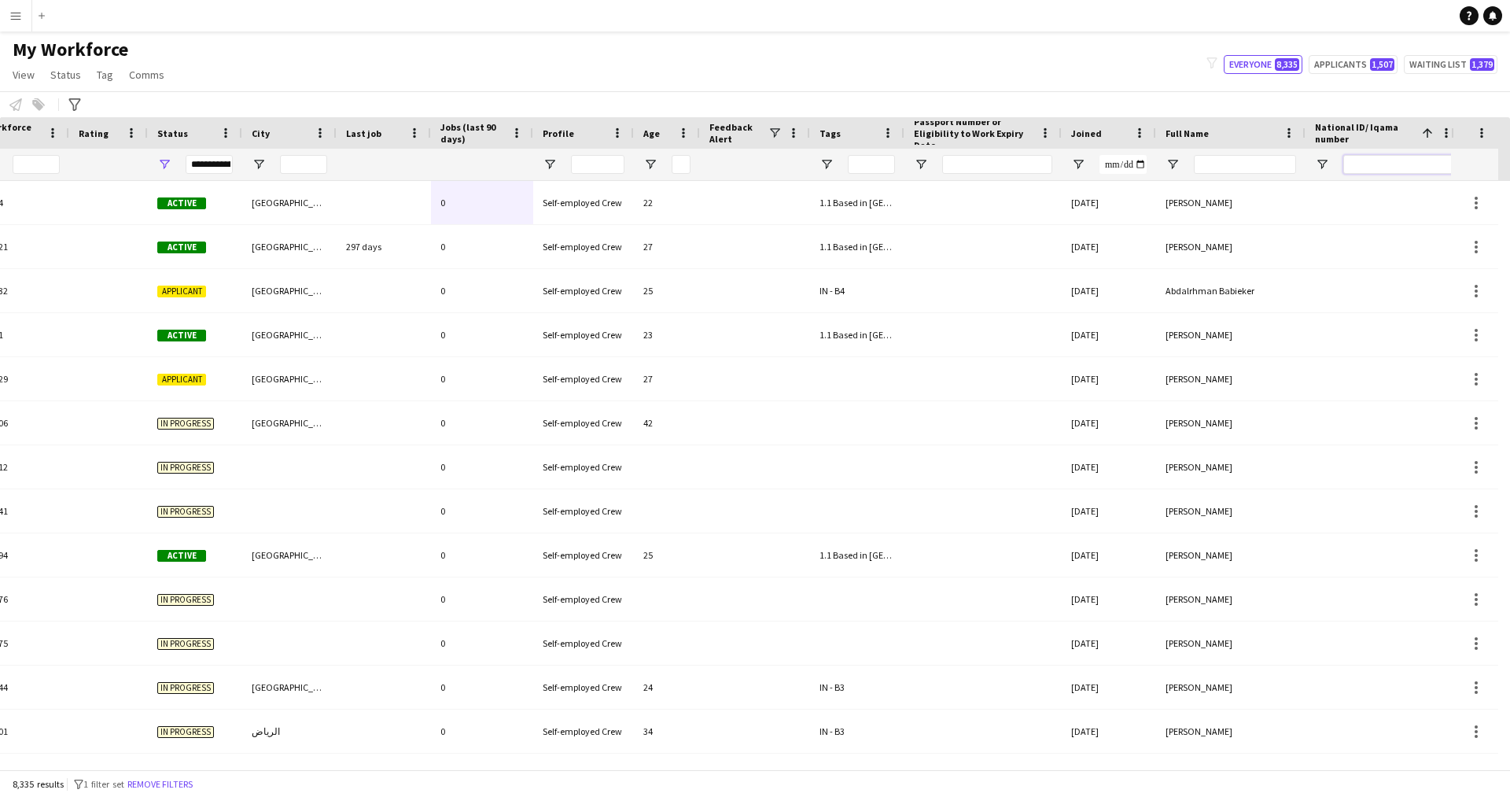
click at [1393, 167] on input "National ID/ Iqama number Filter Input" at bounding box center [1398, 164] width 110 height 19
paste input "**********"
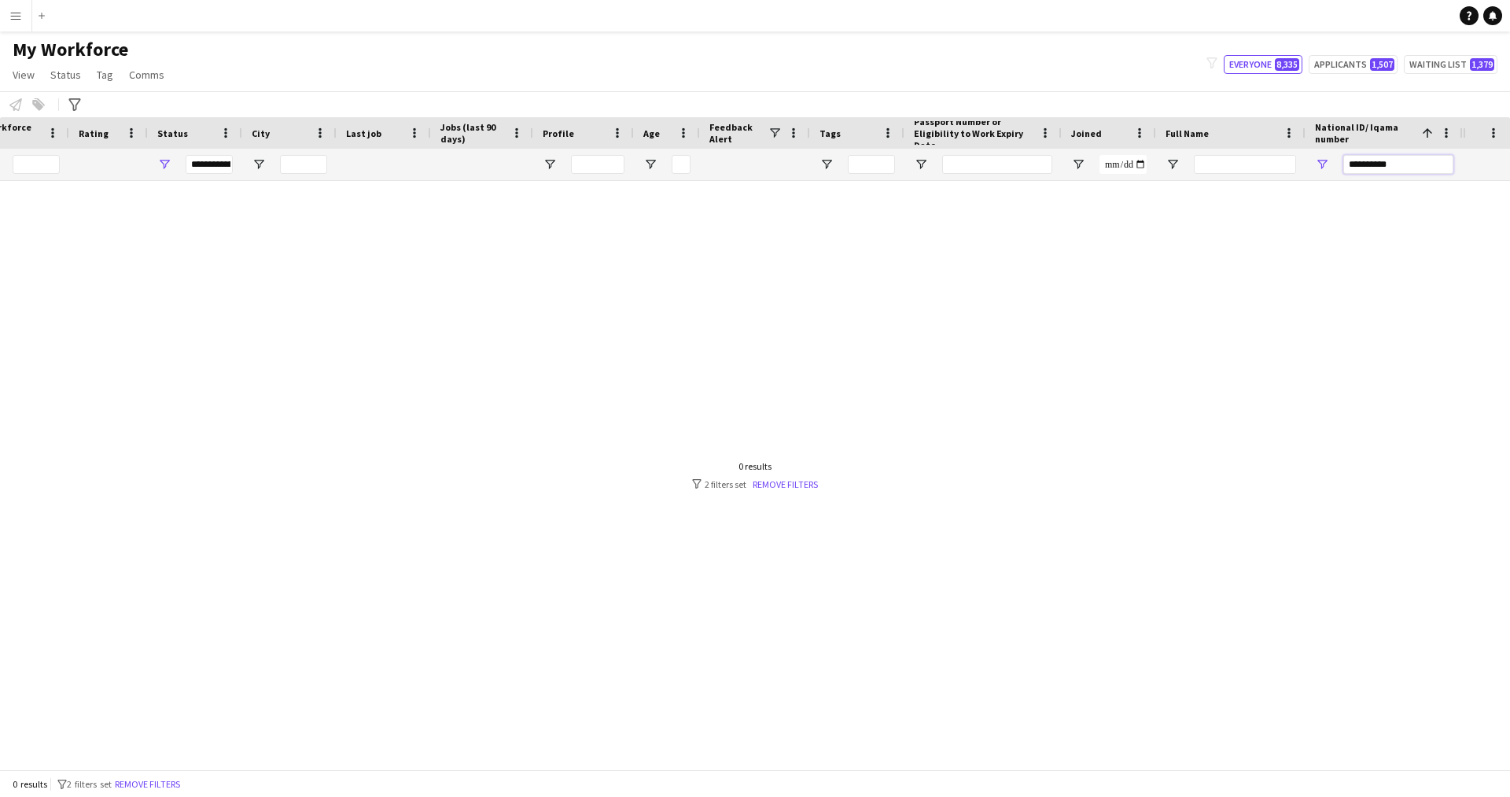
click at [1349, 164] on input "**********" at bounding box center [1398, 164] width 110 height 19
click at [1353, 164] on input "**********" at bounding box center [1398, 164] width 110 height 19
drag, startPoint x: 1363, startPoint y: 164, endPoint x: 1275, endPoint y: 163, distance: 88.1
click at [1275, 163] on div "**********" at bounding box center [581, 164] width 1763 height 31
type input "******"
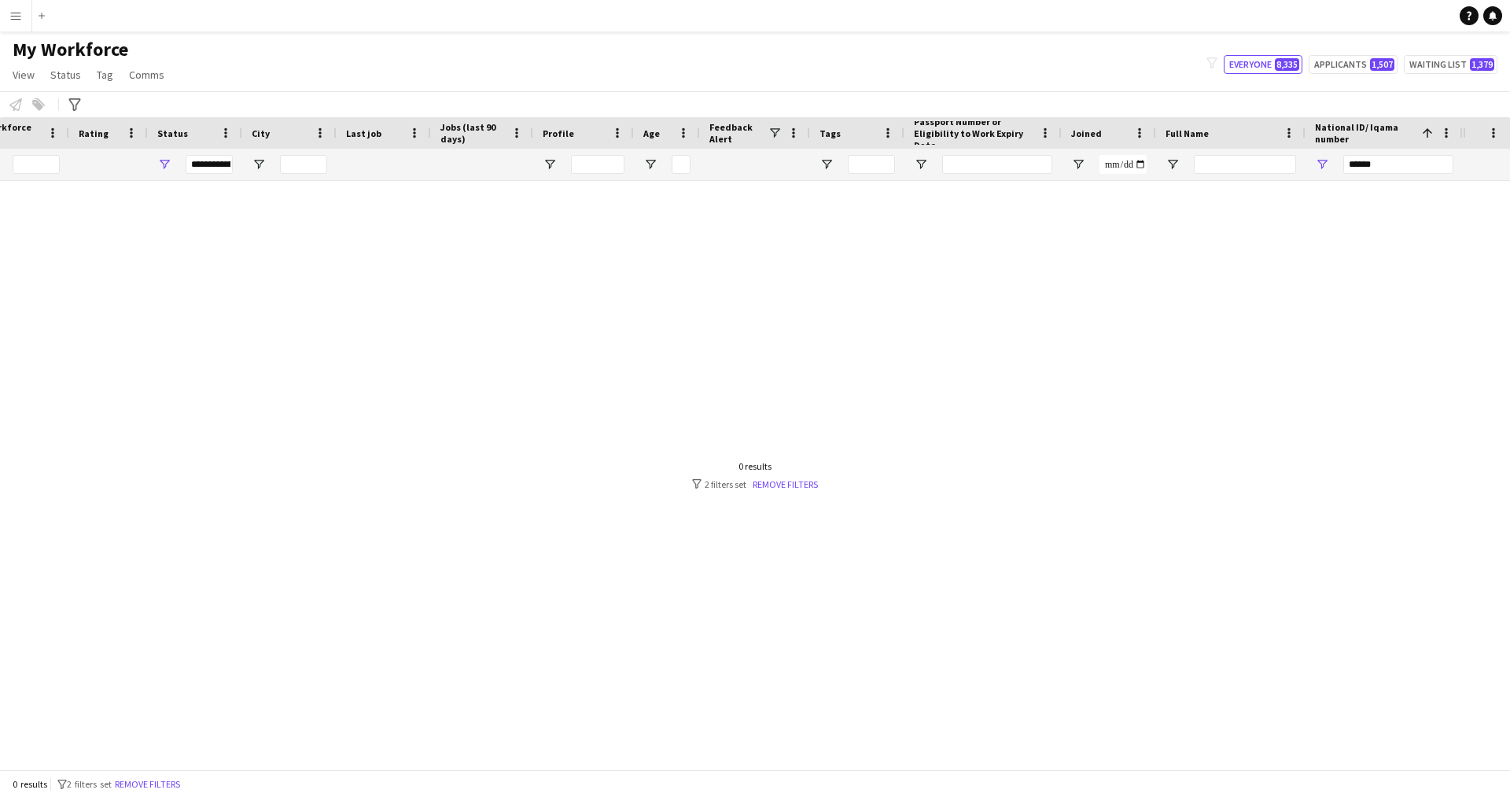
drag, startPoint x: 1391, startPoint y: 154, endPoint x: 1170, endPoint y: 193, distance: 224.4
click at [1208, 189] on div "Workforce Details Profile Data Workforce Details Profile Data Profile Jobs (las…" at bounding box center [755, 443] width 1510 height 652
click at [1170, 193] on div at bounding box center [731, 469] width 1462 height 576
drag, startPoint x: 1393, startPoint y: 166, endPoint x: 1279, endPoint y: 160, distance: 114.2
click at [1307, 164] on div "******" at bounding box center [1383, 164] width 157 height 31
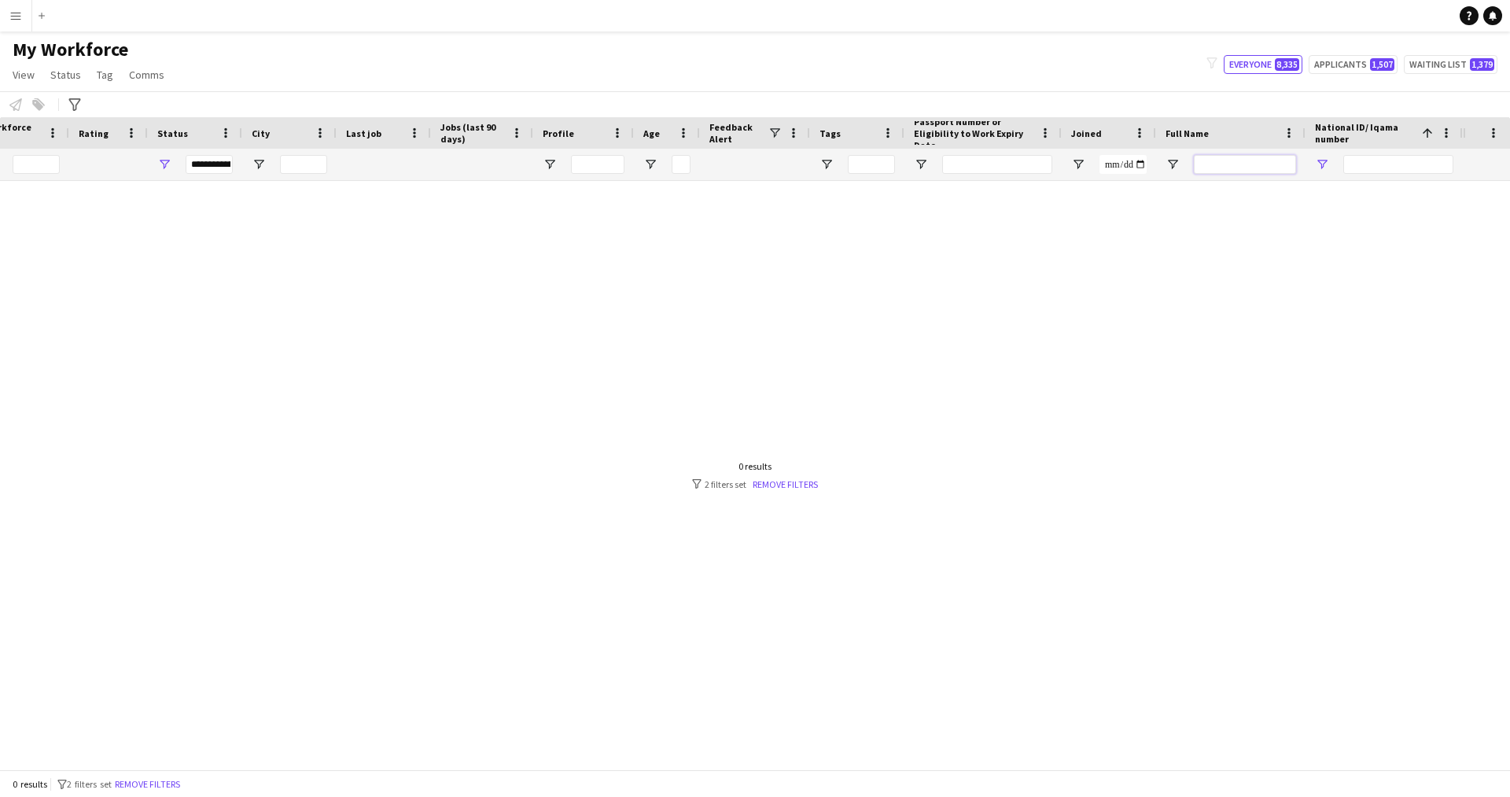
click at [1279, 160] on input "Full Name Filter Input" at bounding box center [1245, 164] width 102 height 19
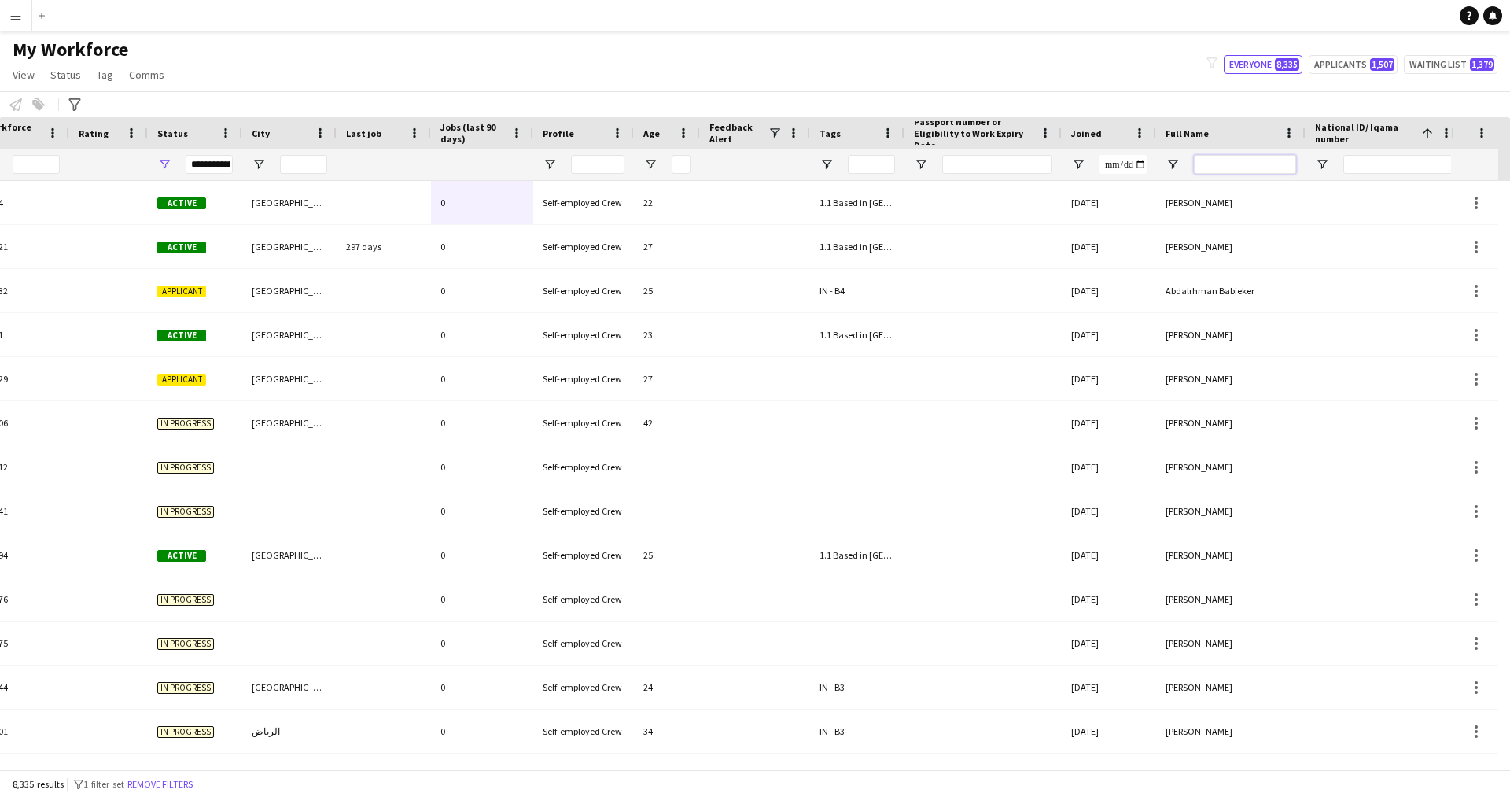
paste input "**********"
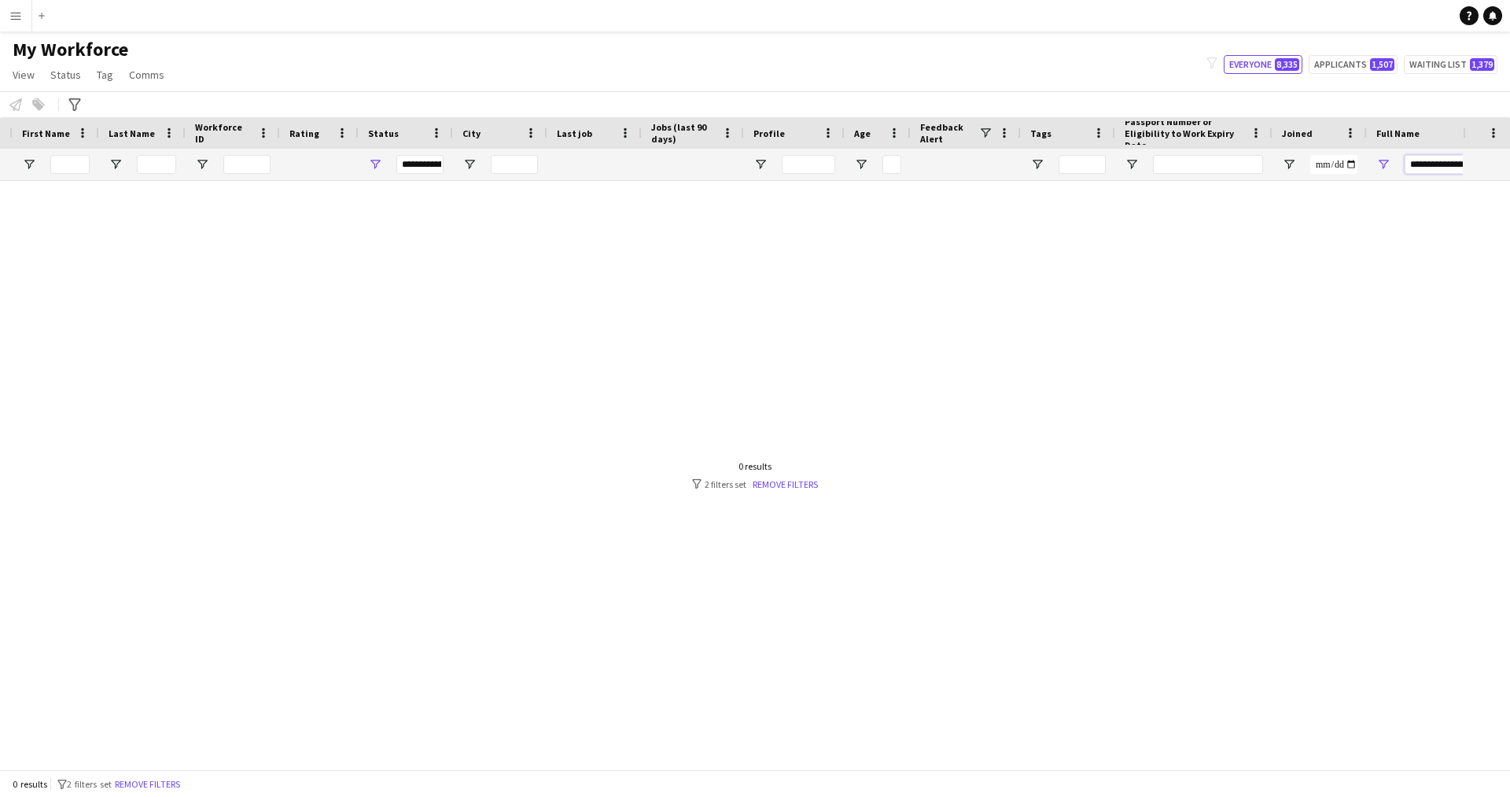
scroll to position [0, 0]
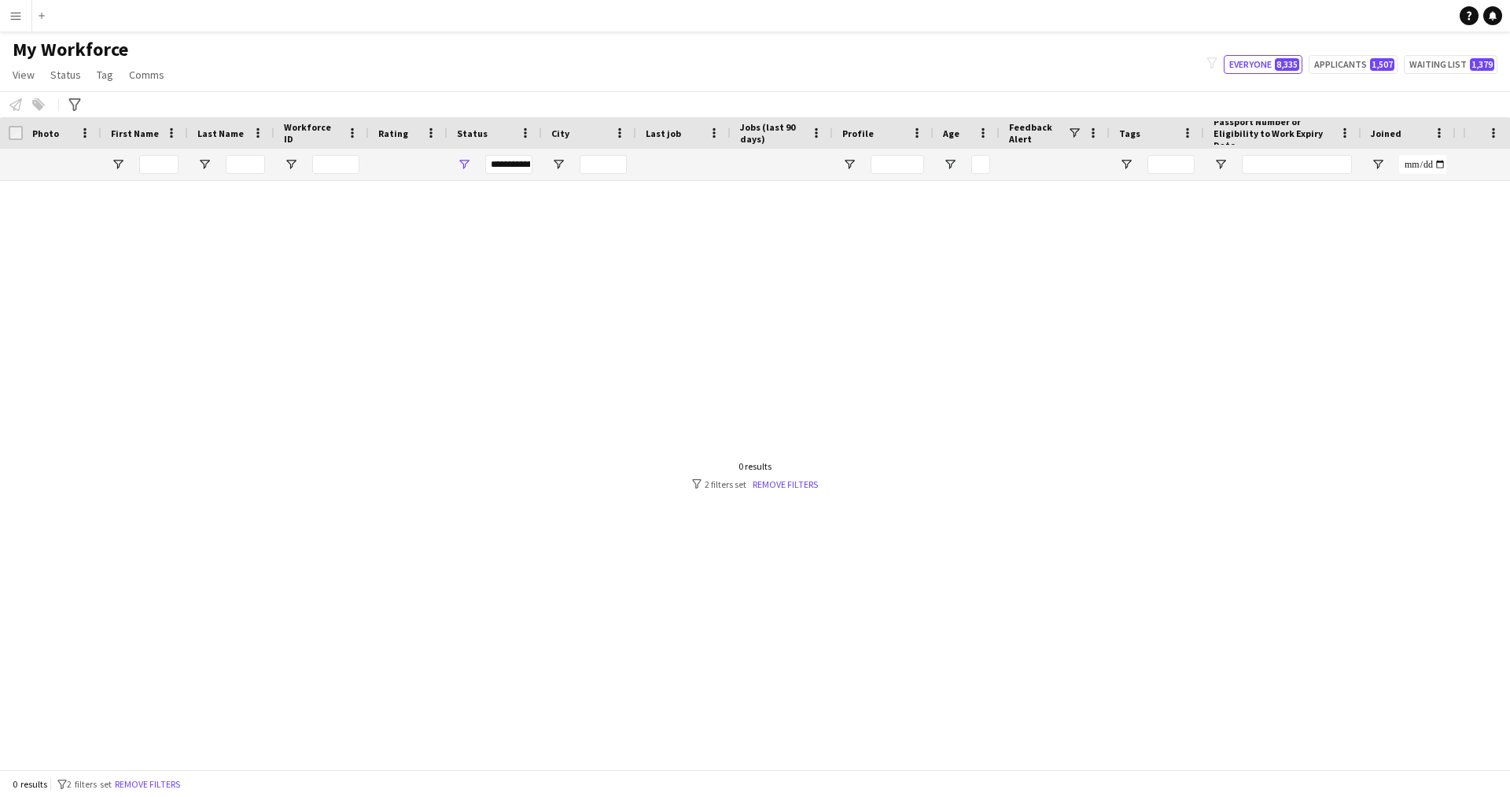
type input "**********"
click at [465, 163] on span "Open Filter Menu" at bounding box center [464, 164] width 14 height 14
click at [506, 338] on div "Declined" at bounding box center [544, 336] width 124 height 12
type input "**********"
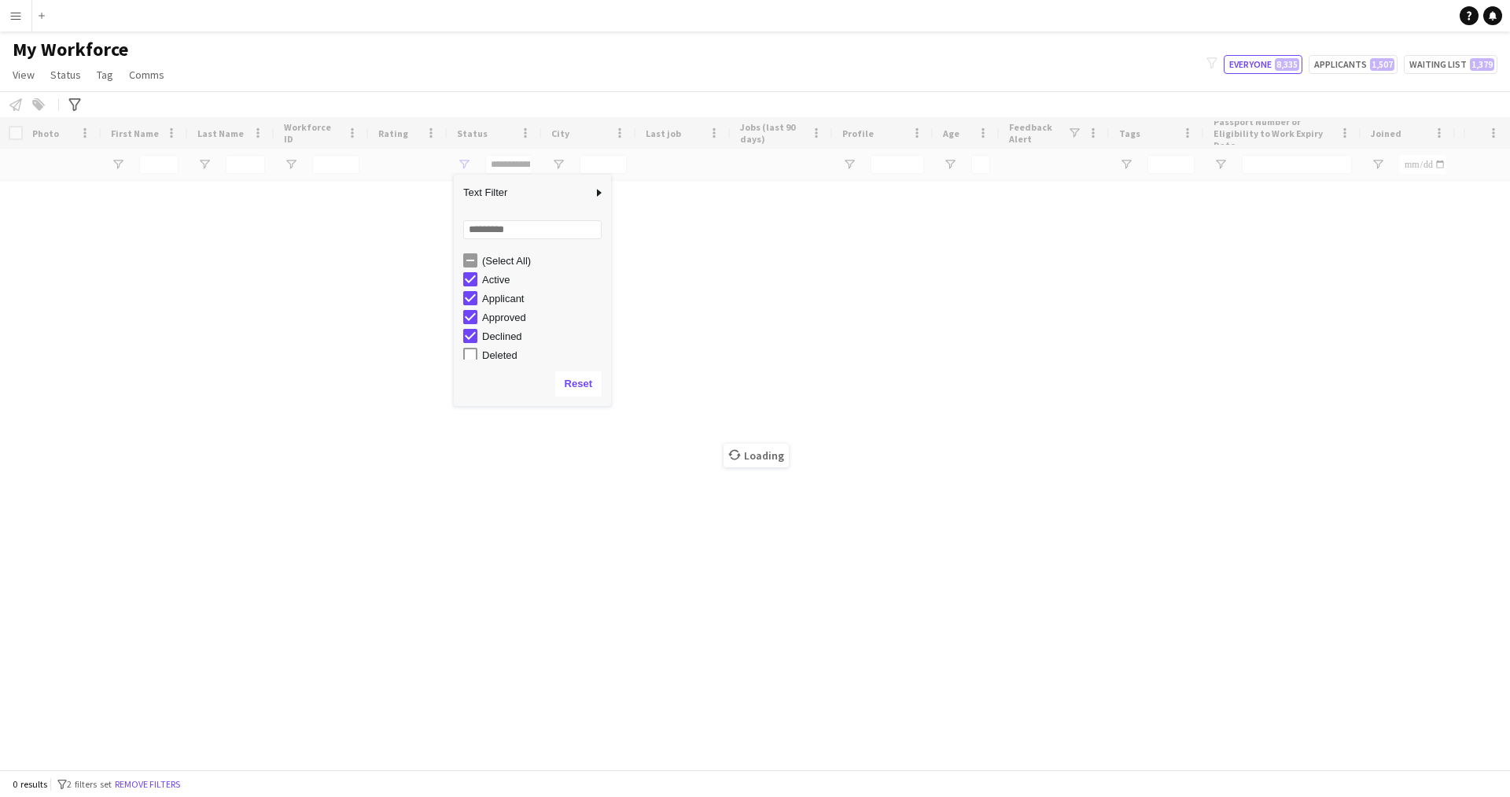
click at [625, 457] on div "Loading" at bounding box center [755, 443] width 1510 height 652
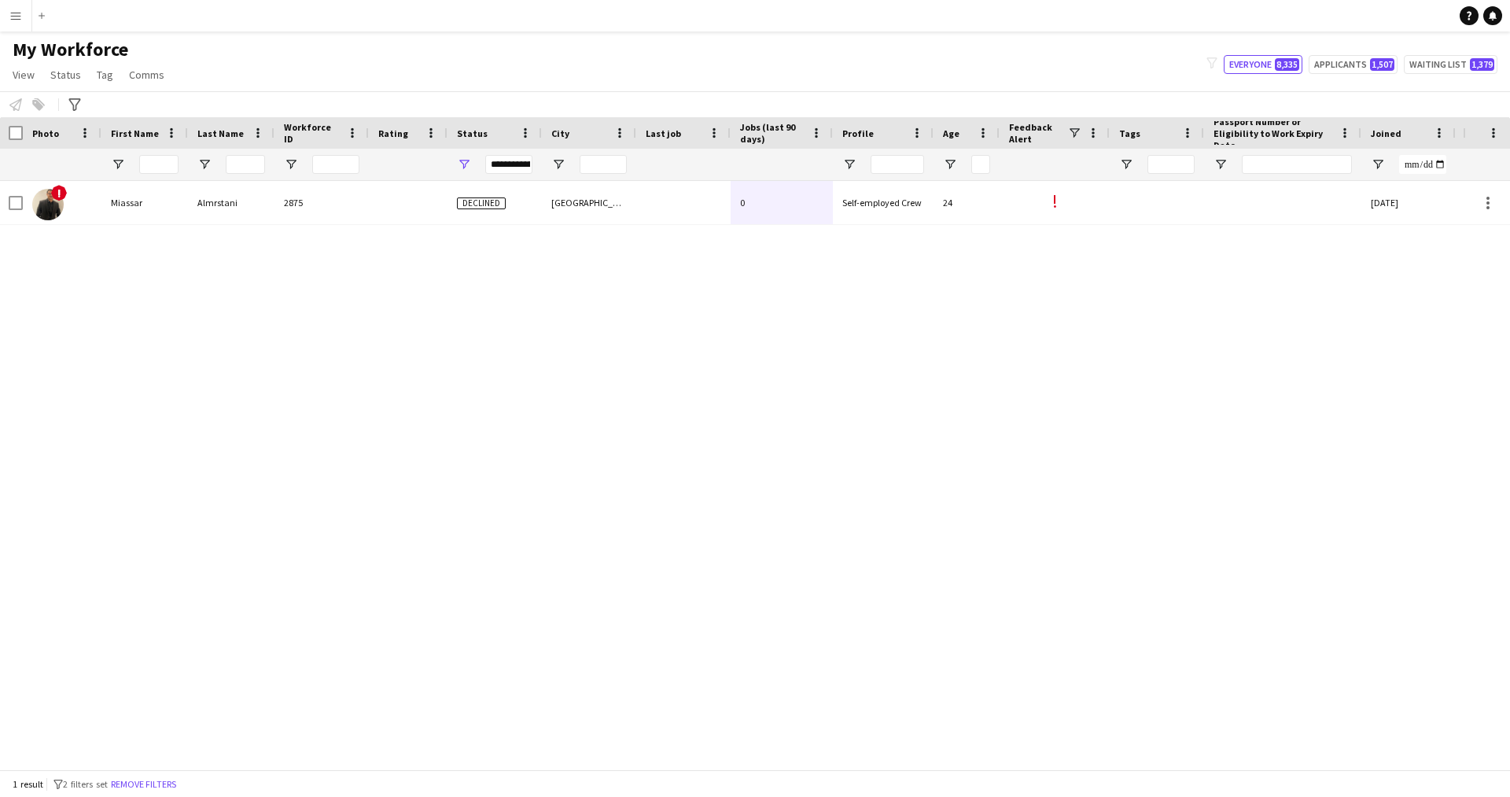
click at [963, 213] on div "24" at bounding box center [966, 202] width 66 height 43
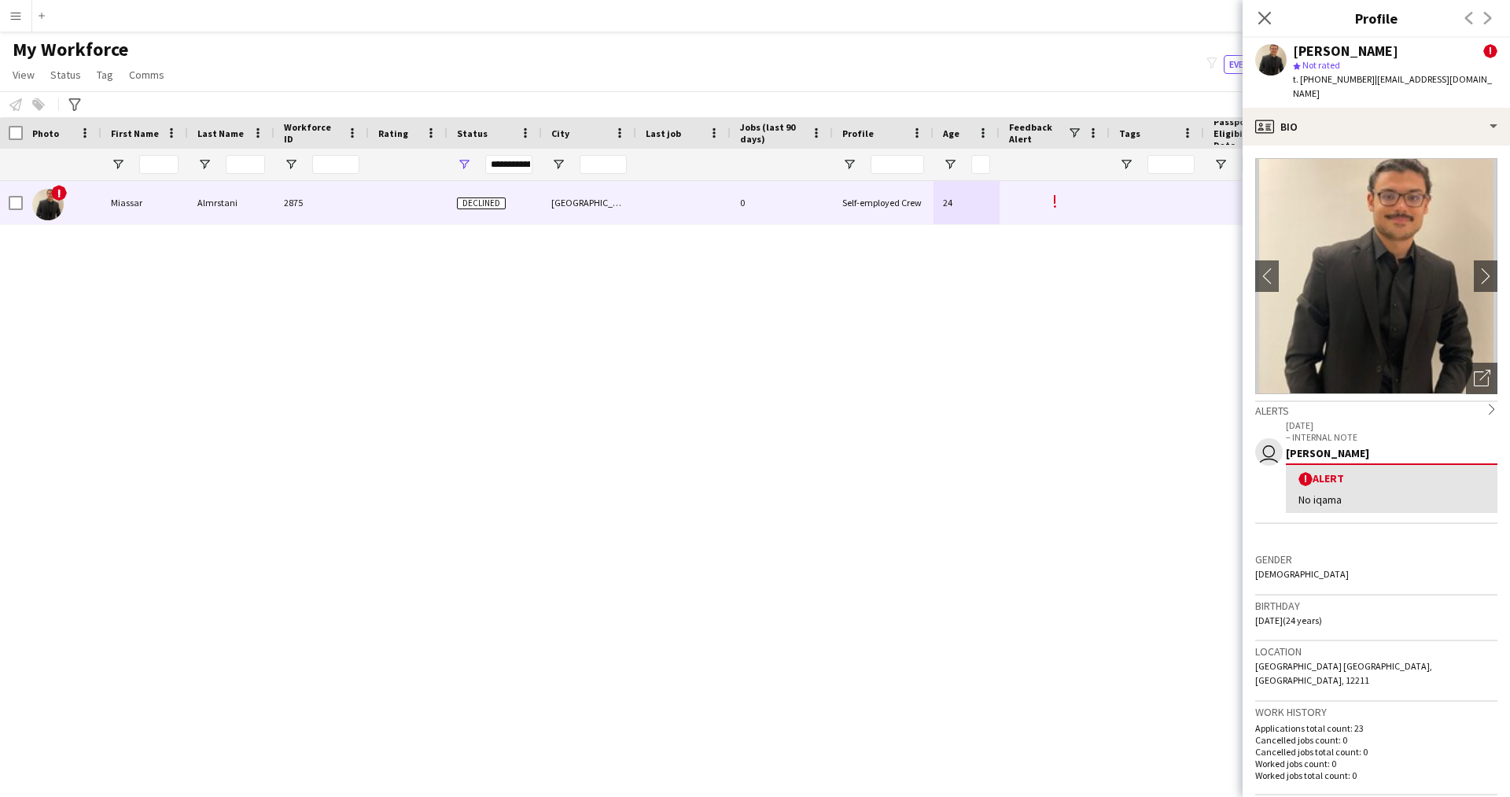
drag, startPoint x: 1356, startPoint y: 490, endPoint x: 1290, endPoint y: 485, distance: 65.4
click at [1290, 485] on div "! Alert No iqama" at bounding box center [1392, 488] width 212 height 50
click at [1318, 492] on div "No iqama" at bounding box center [1391, 499] width 186 height 14
click at [1323, 108] on div "profile Bio" at bounding box center [1375, 127] width 267 height 38
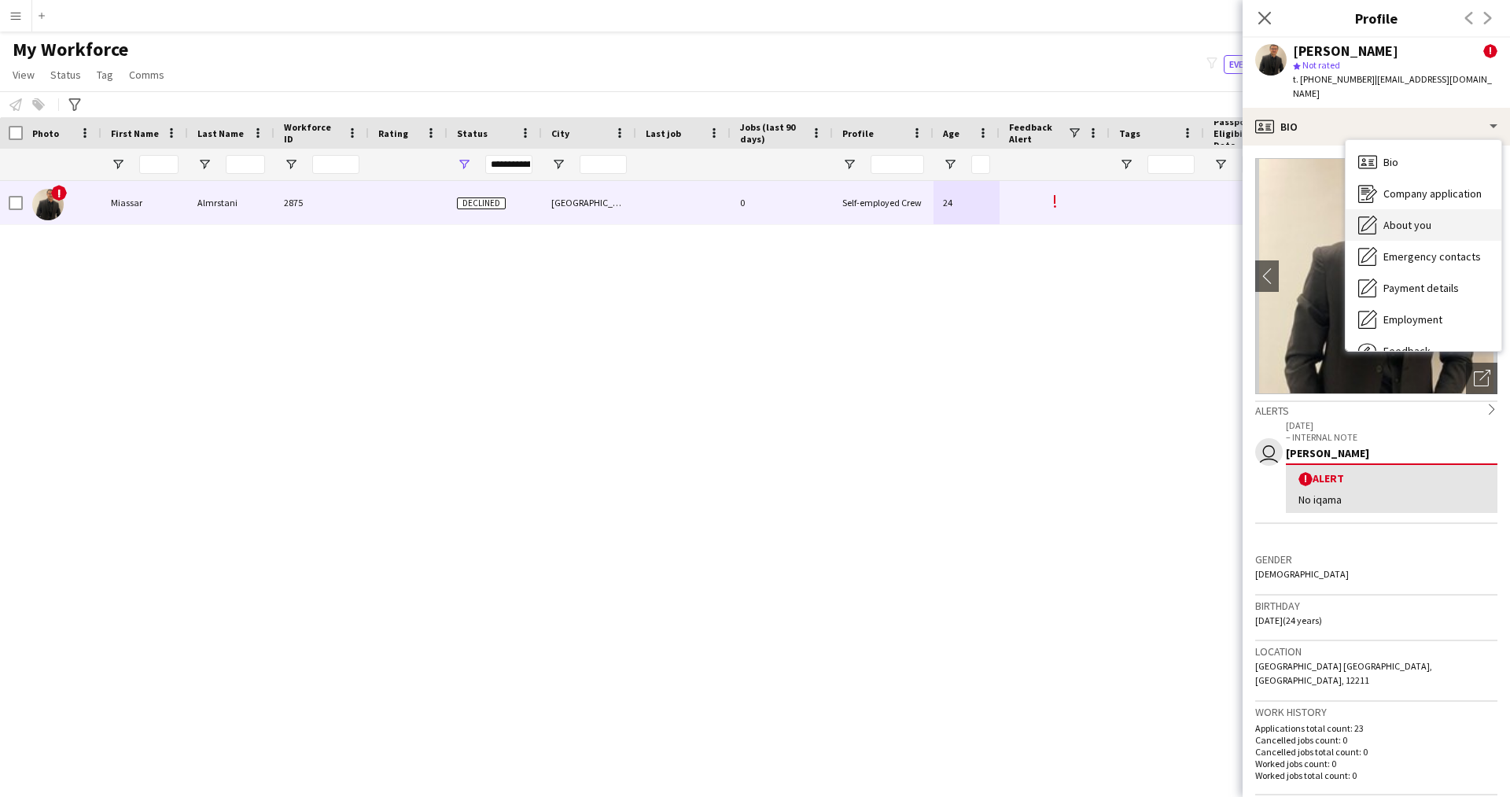
click at [1428, 218] on span "About you" at bounding box center [1407, 225] width 48 height 14
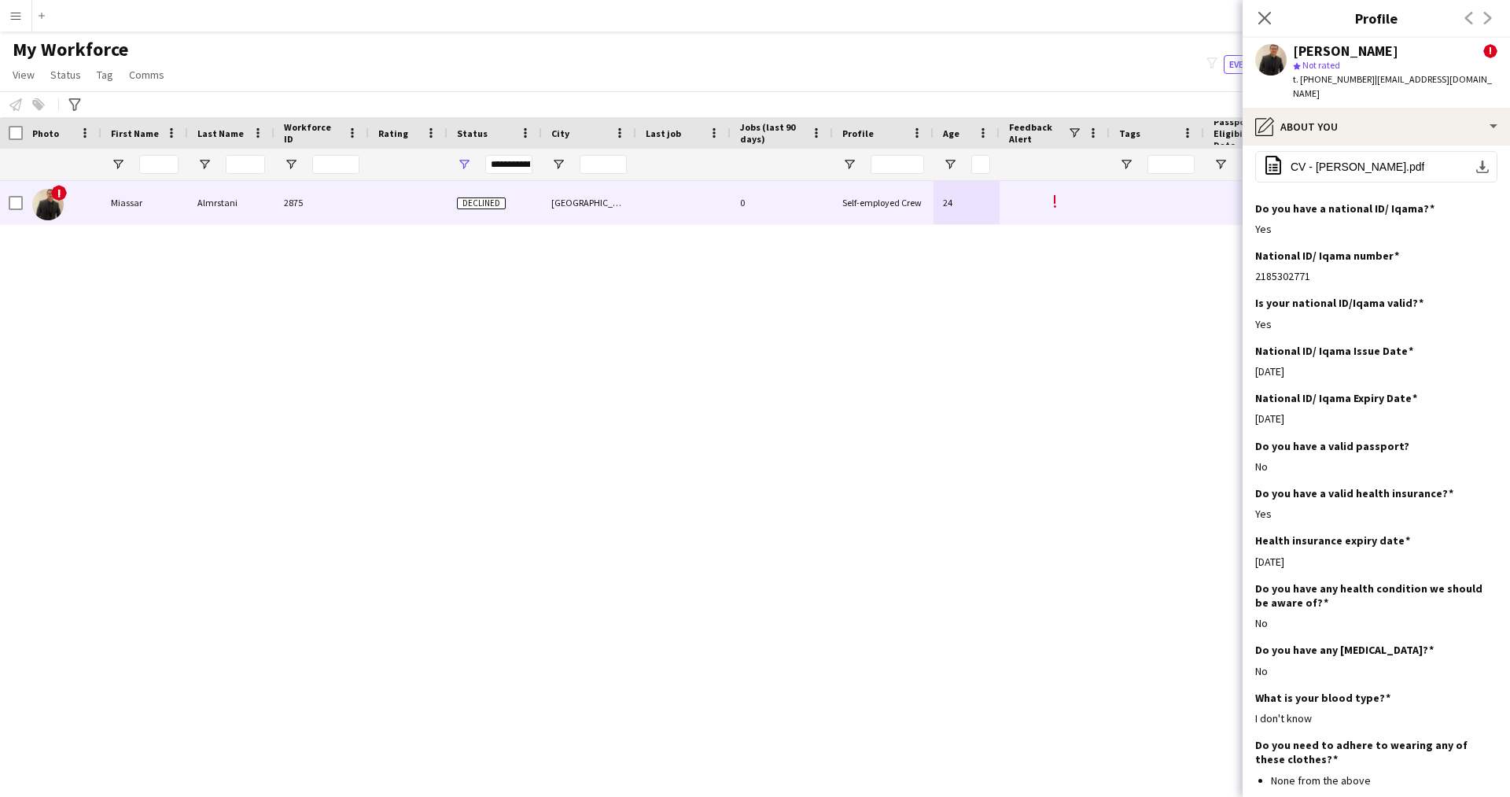
scroll to position [478, 0]
drag, startPoint x: 1315, startPoint y: 248, endPoint x: 1259, endPoint y: 252, distance: 56.7
click at [1259, 270] on div "2185302771" at bounding box center [1376, 277] width 242 height 14
click at [1319, 270] on div "2185302771" at bounding box center [1376, 277] width 242 height 14
drag, startPoint x: 1308, startPoint y: 395, endPoint x: 1252, endPoint y: 395, distance: 56.6
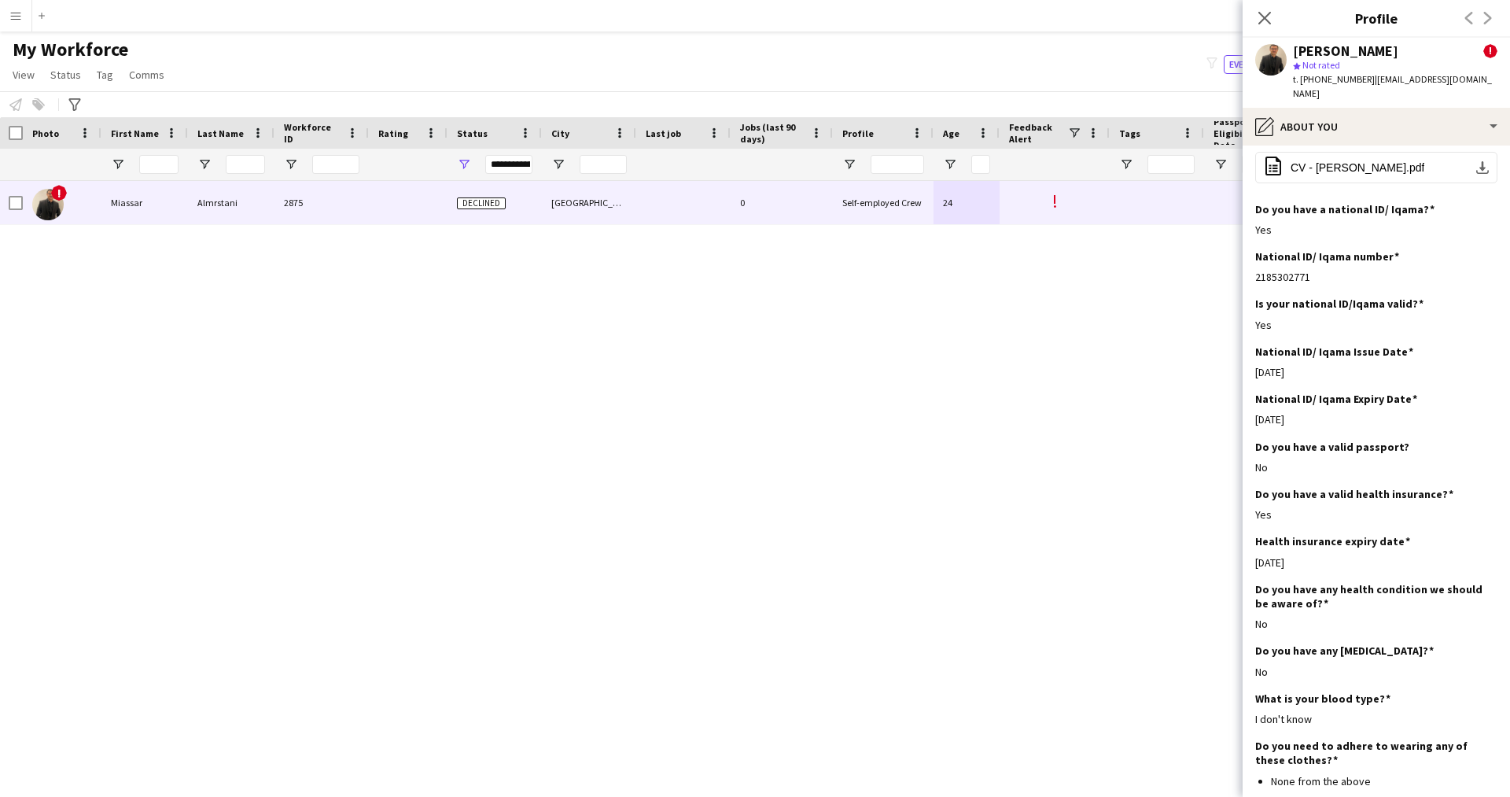
click at [1252, 395] on app-section-data-types "Bio Edit this field ..اسمي ميسر المرستاني طموح جدا للعمل معكم و لدي شغف لان اتع…" at bounding box center [1375, 470] width 267 height 651
click at [1354, 412] on div "01-09-2025" at bounding box center [1376, 419] width 242 height 14
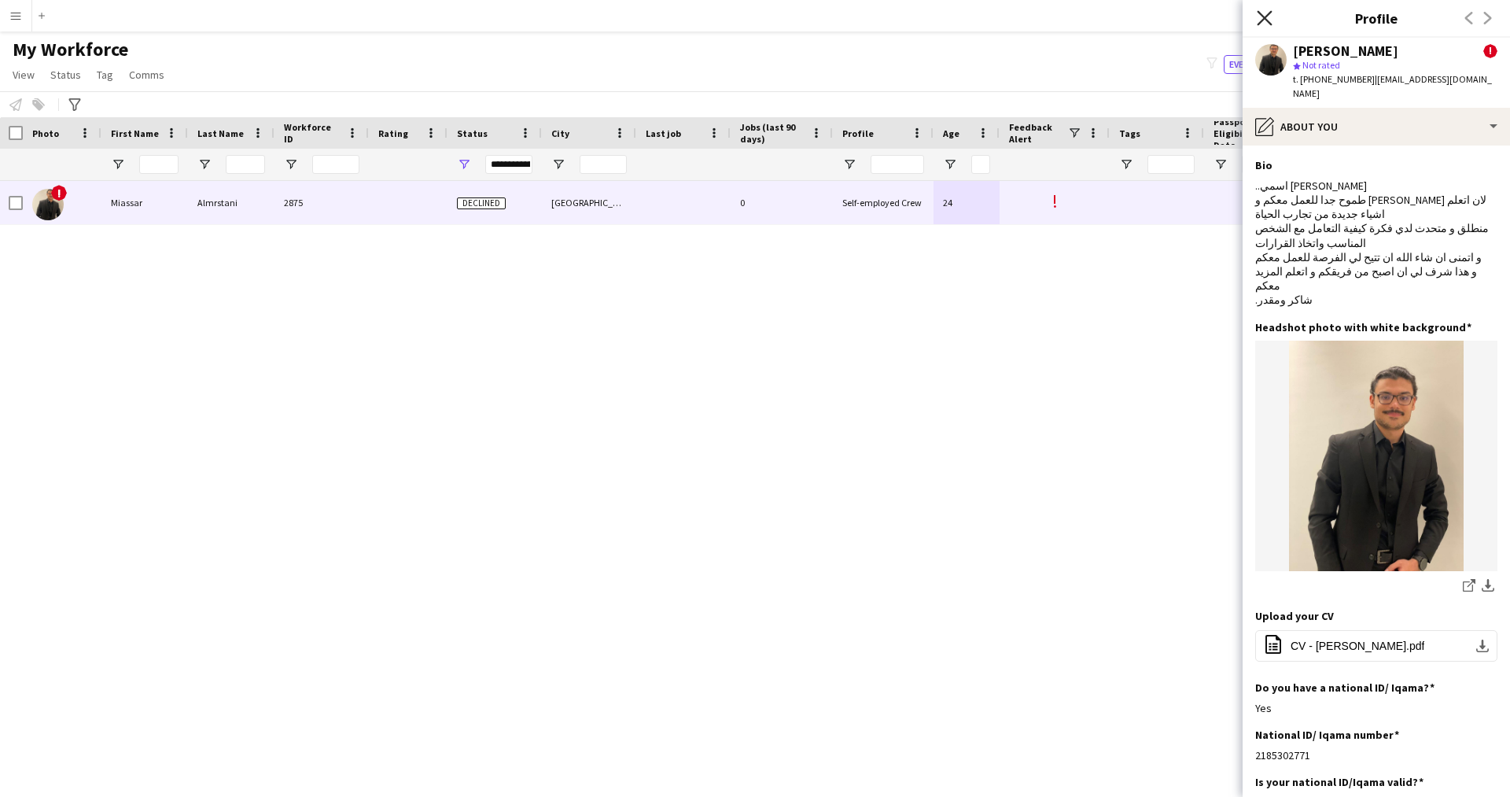
click at [1260, 20] on icon "Close pop-in" at bounding box center [1263, 17] width 15 height 15
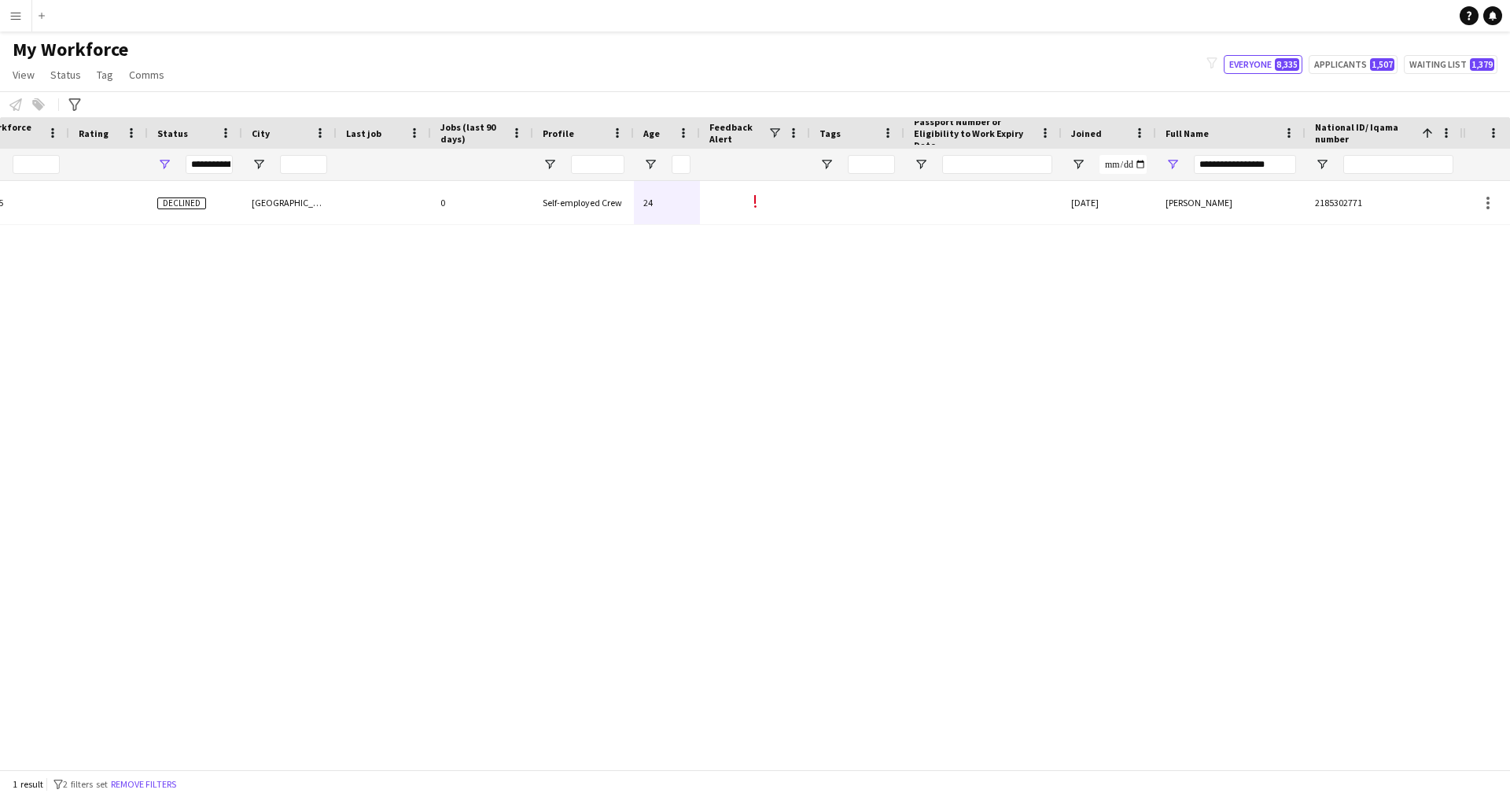
scroll to position [0, 300]
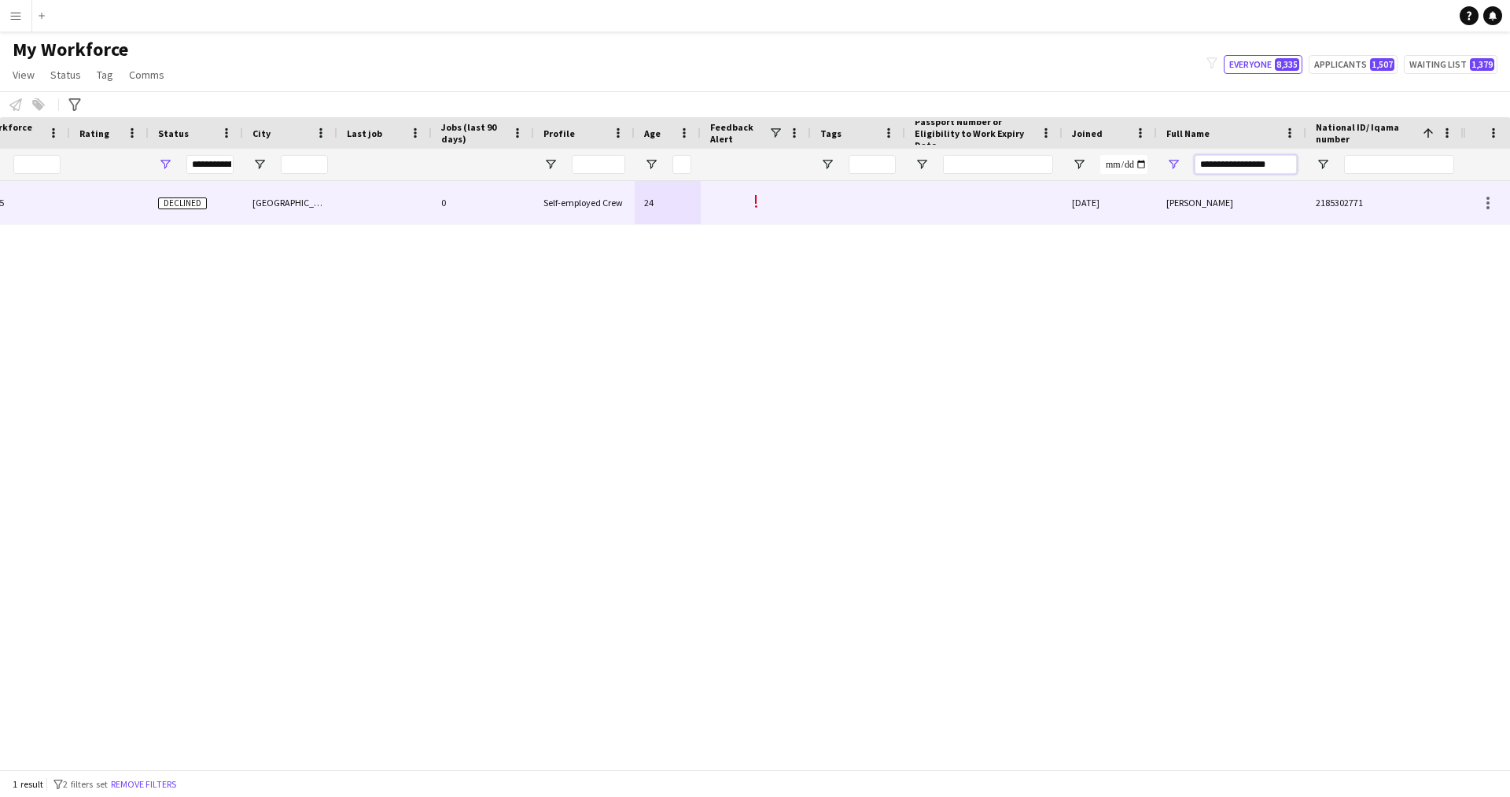
drag, startPoint x: 1282, startPoint y: 168, endPoint x: 1051, endPoint y: 185, distance: 231.8
click at [1051, 185] on div "Workforce Details Profile Data Workforce Details Profile Data Profile Jobs (las…" at bounding box center [755, 443] width 1510 height 652
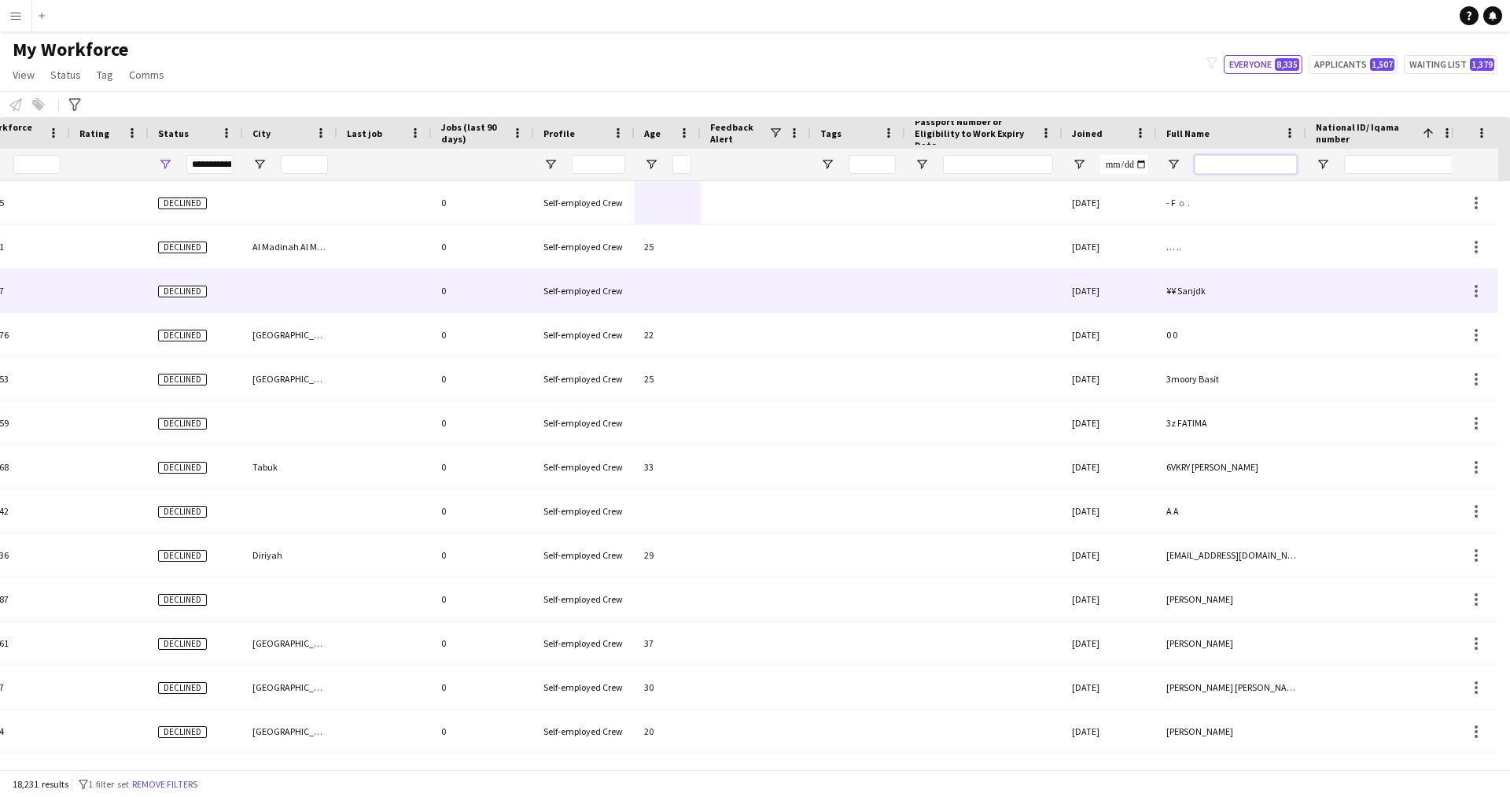
scroll to position [0, 0]
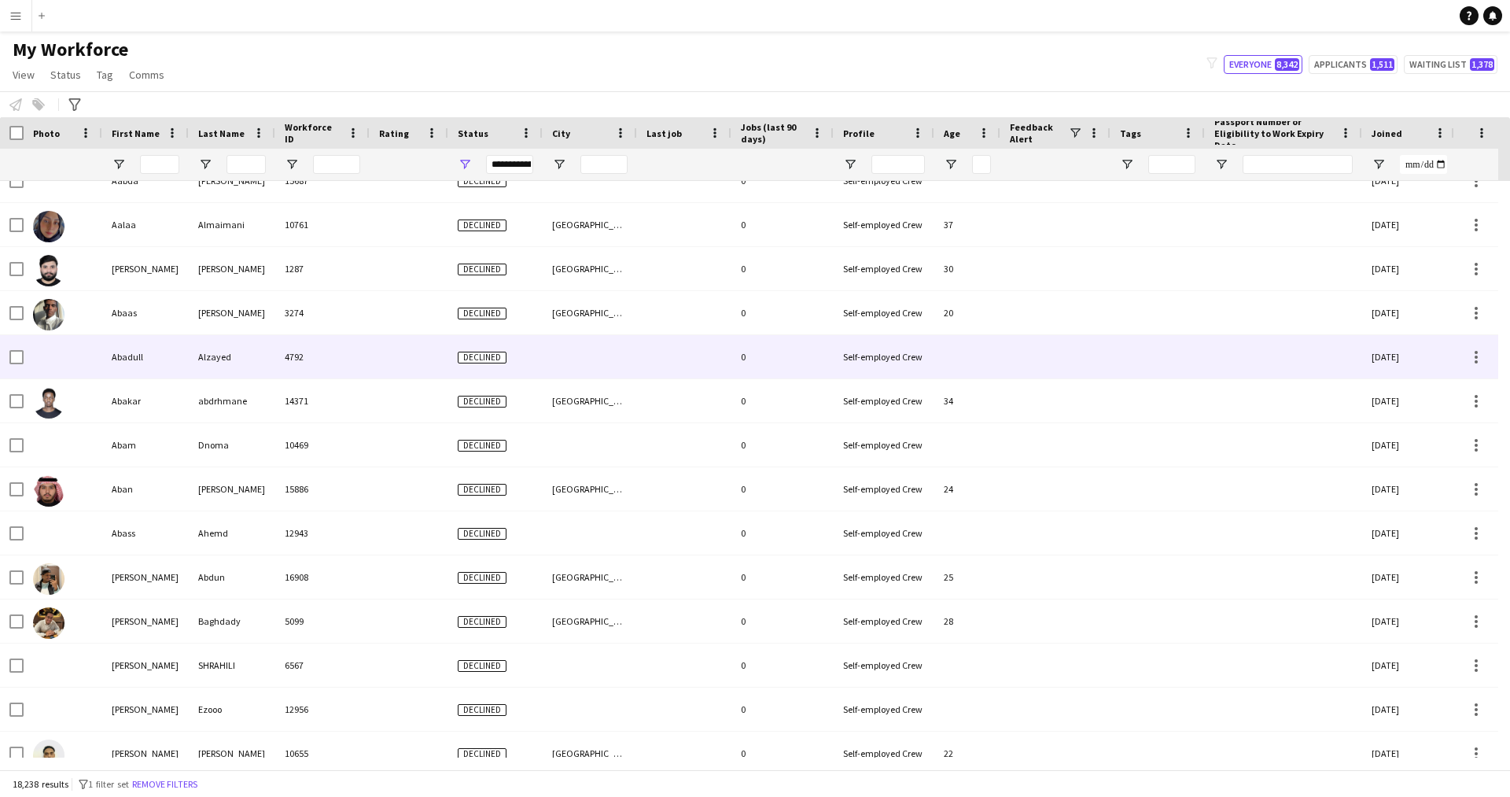
scroll to position [621, 0]
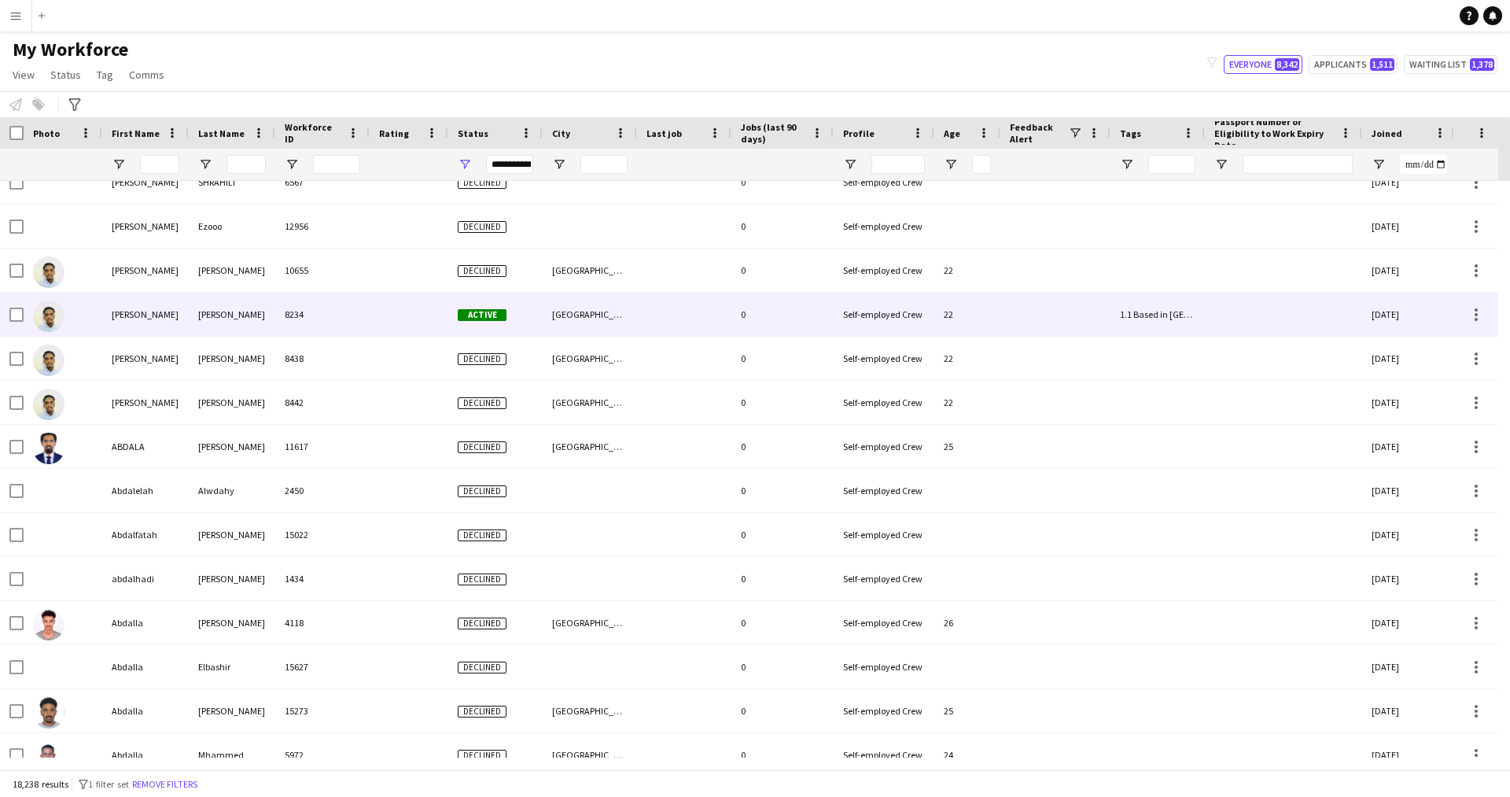
click at [392, 320] on div at bounding box center [409, 313] width 79 height 43
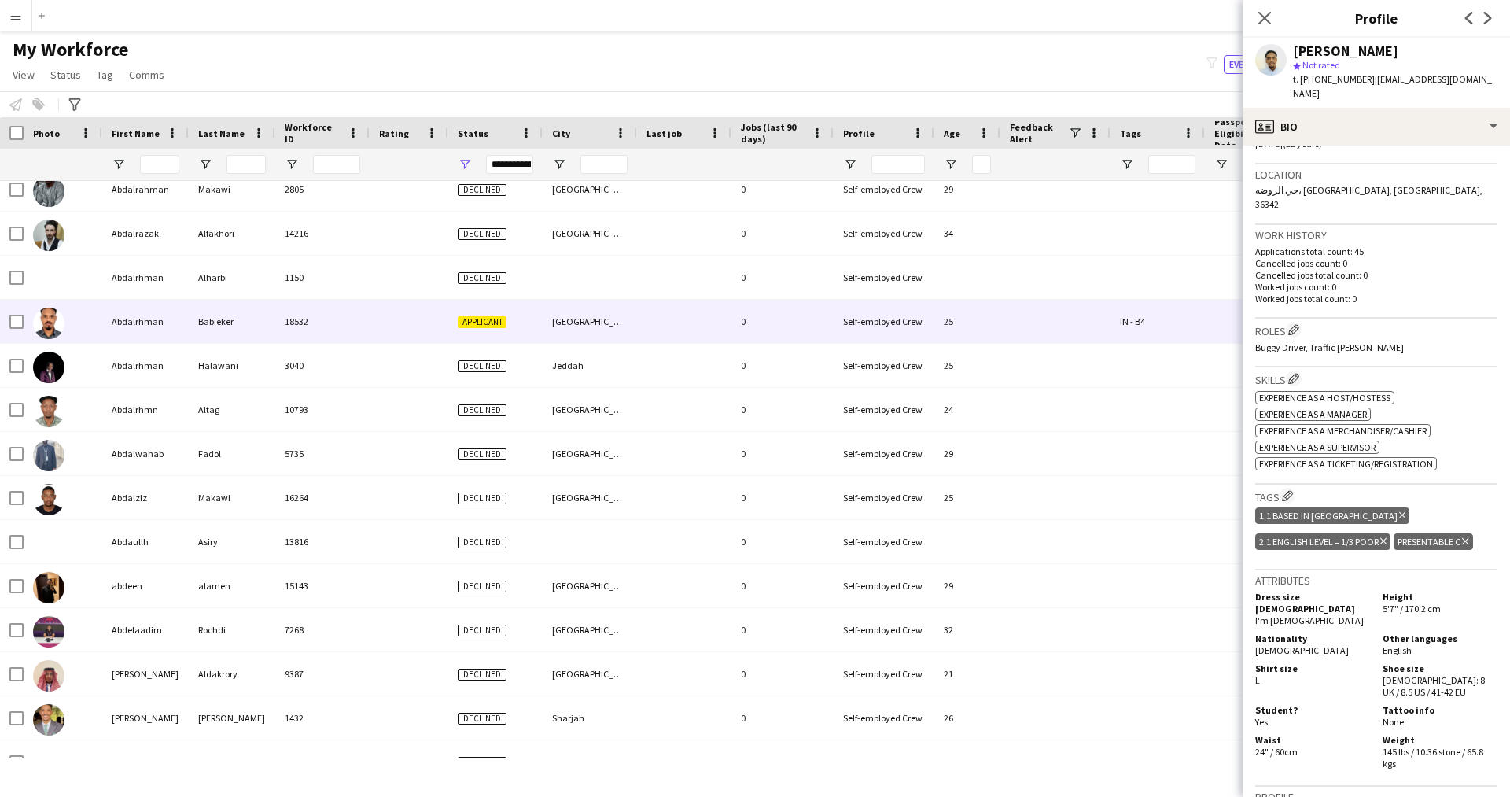
click at [407, 333] on div at bounding box center [409, 321] width 79 height 43
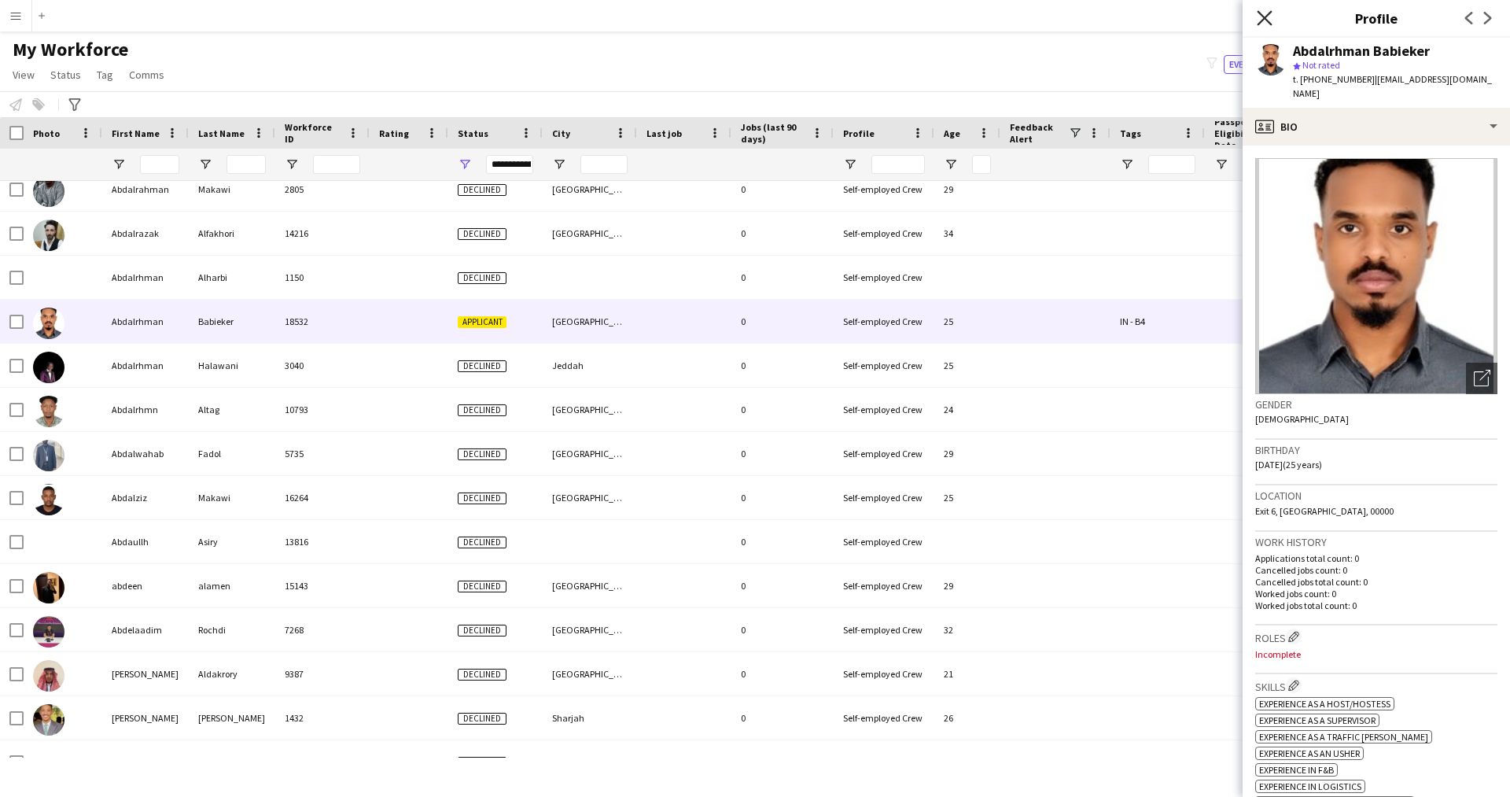
click at [1271, 19] on icon "Close pop-in" at bounding box center [1263, 17] width 15 height 15
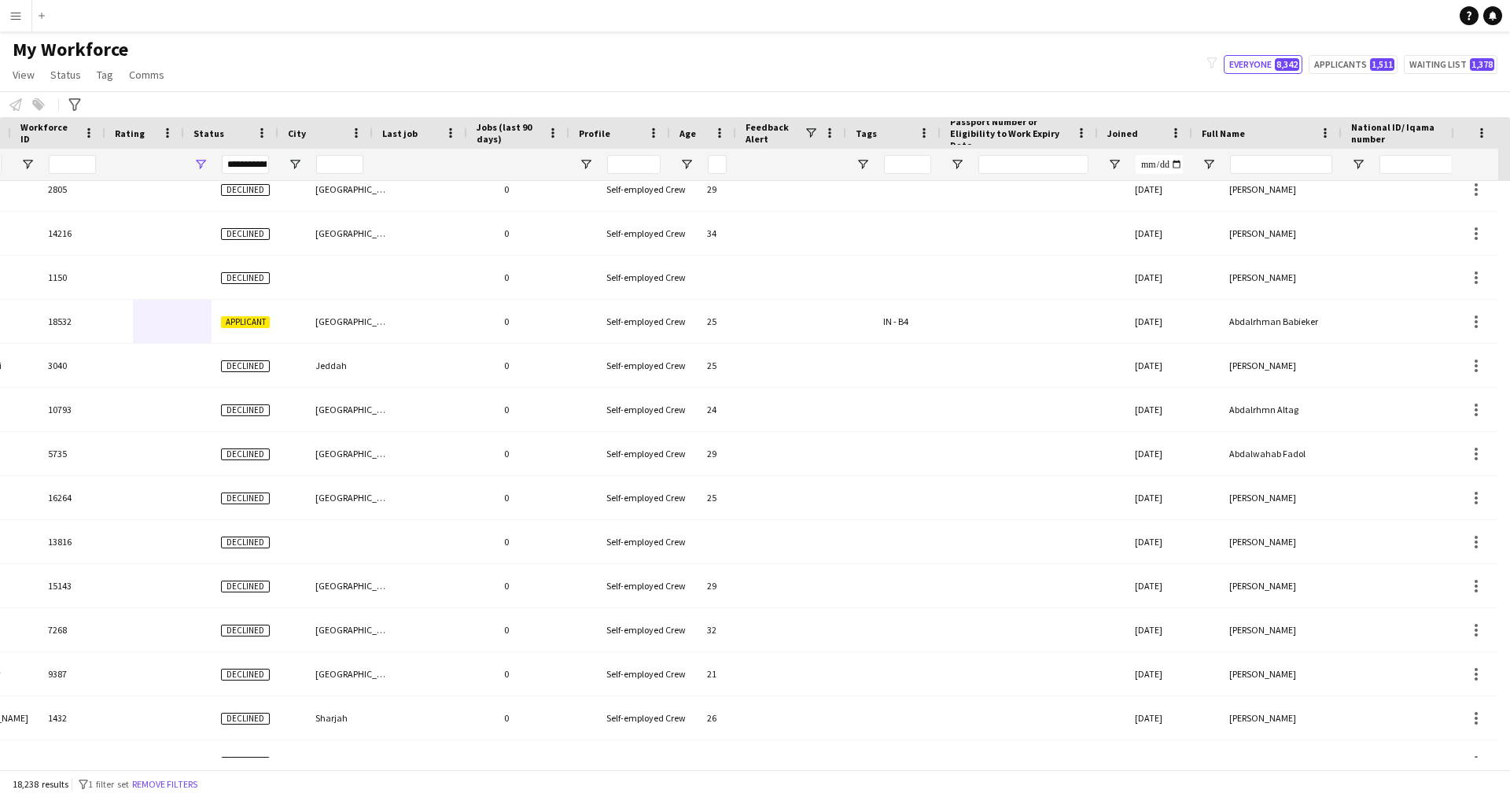
scroll to position [0, 264]
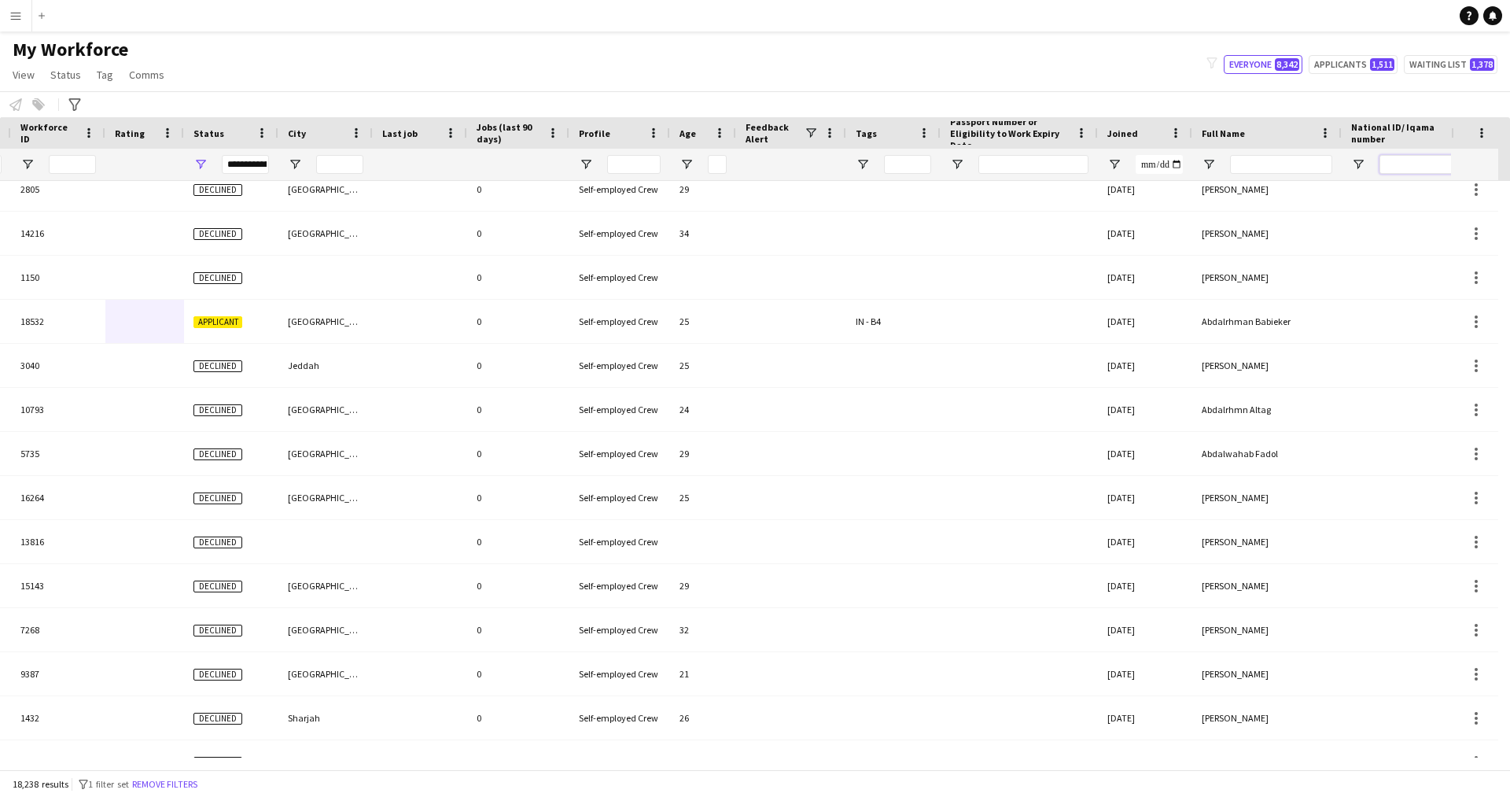
click at [1400, 162] on input "National ID/ Iqama number Filter Input" at bounding box center [1434, 164] width 110 height 19
paste input "**********"
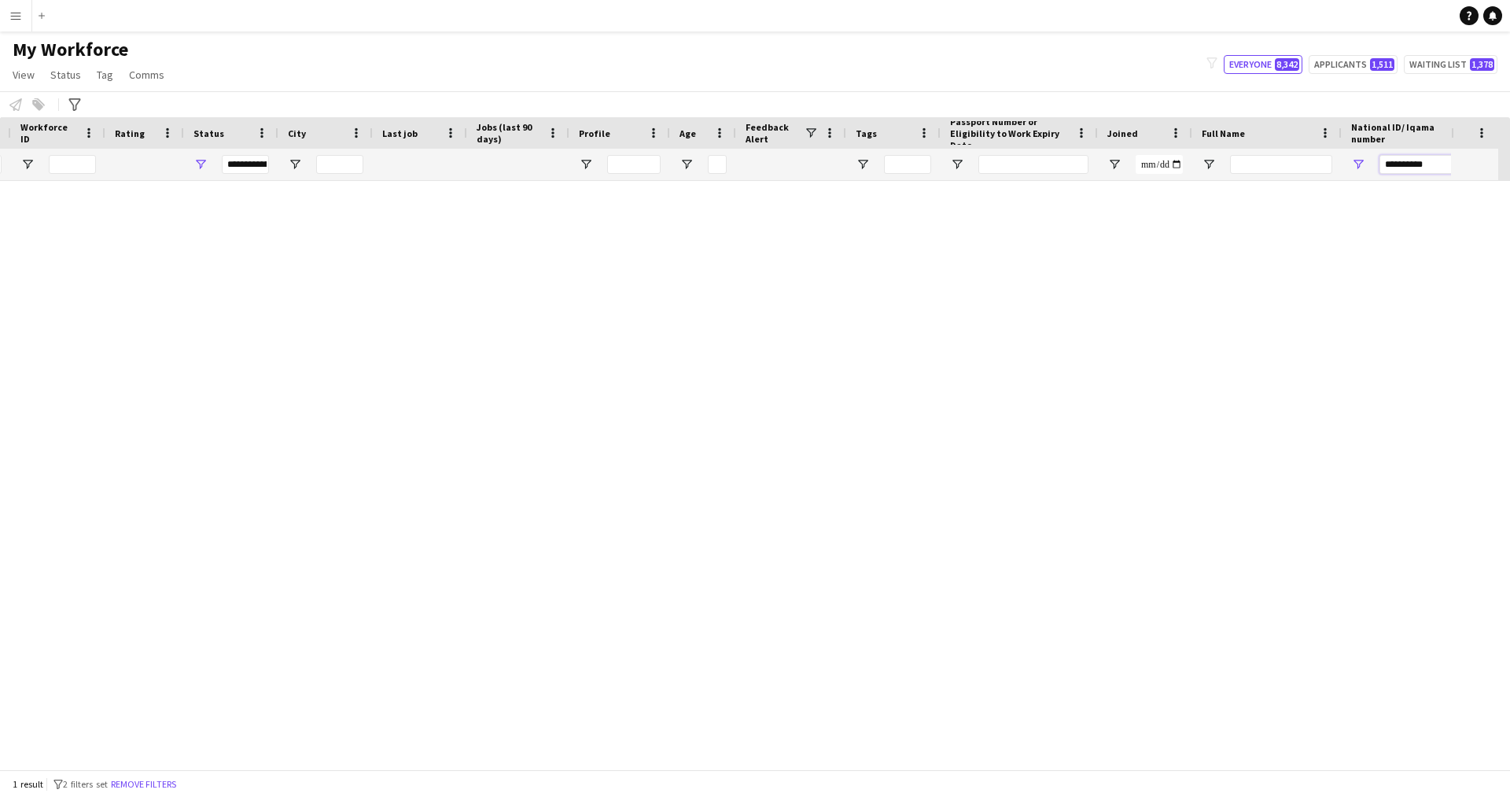
scroll to position [0, 0]
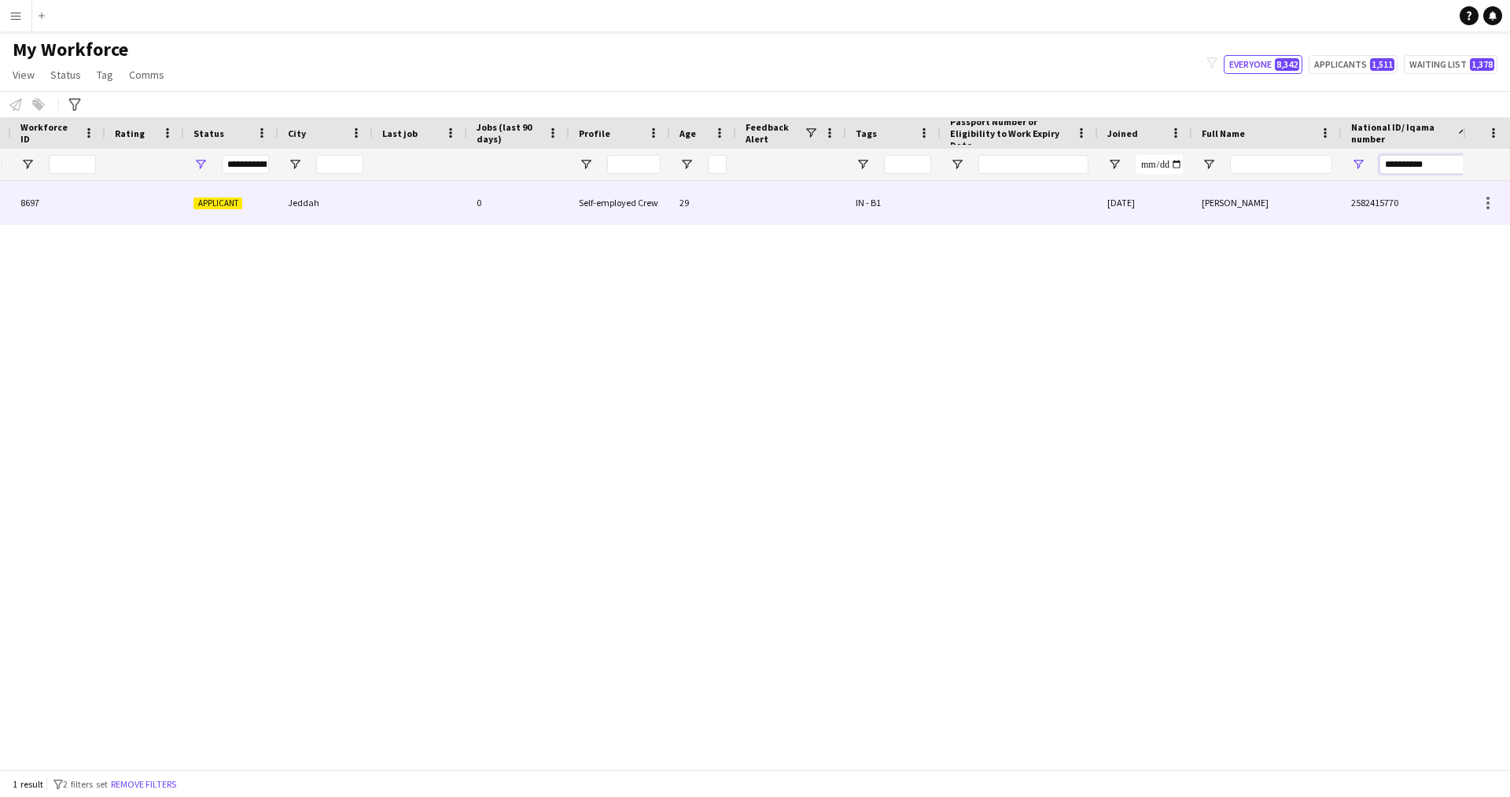
type input "**********"
click at [1032, 219] on div at bounding box center [1018, 202] width 157 height 43
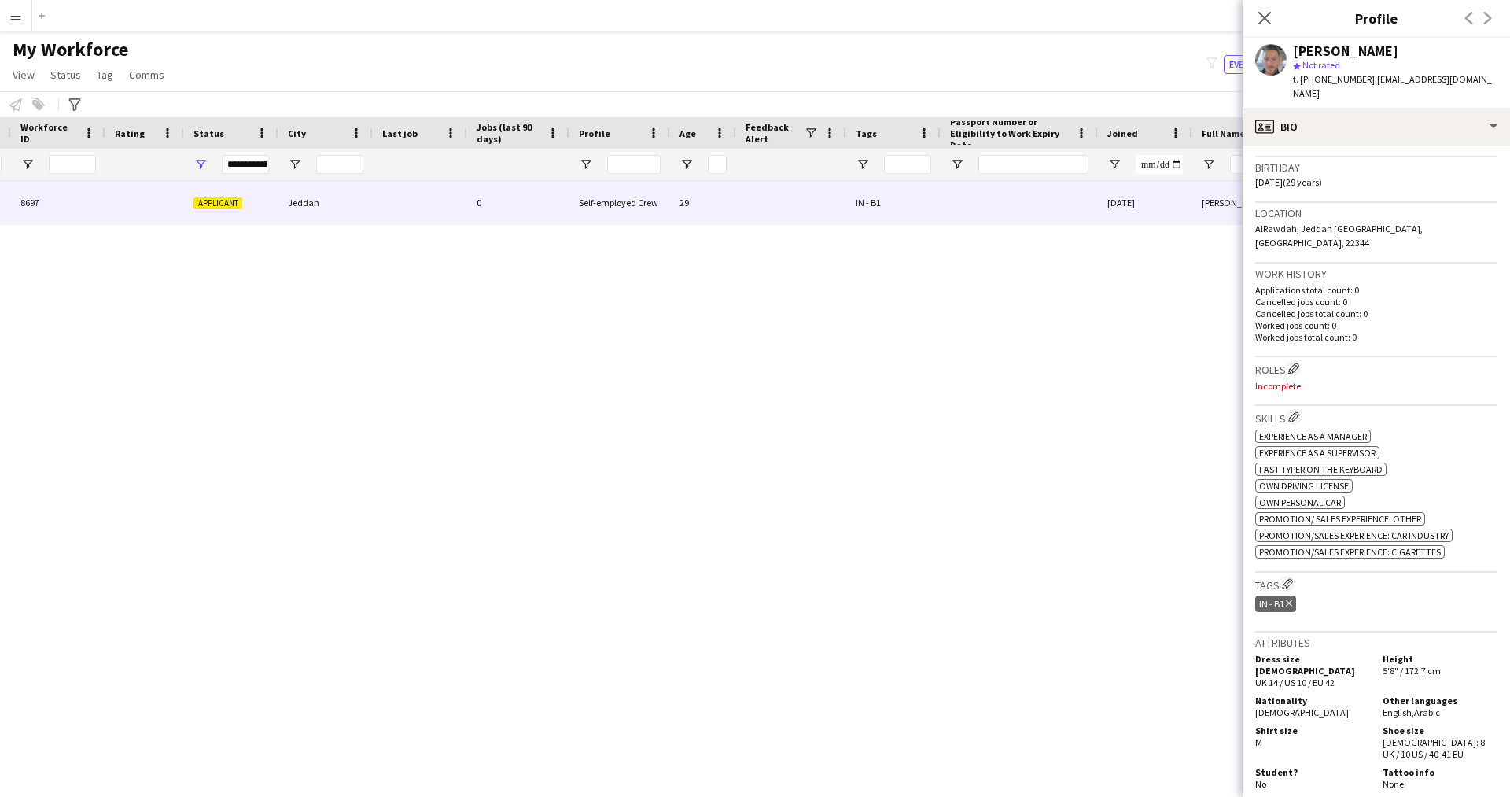
scroll to position [313, 0]
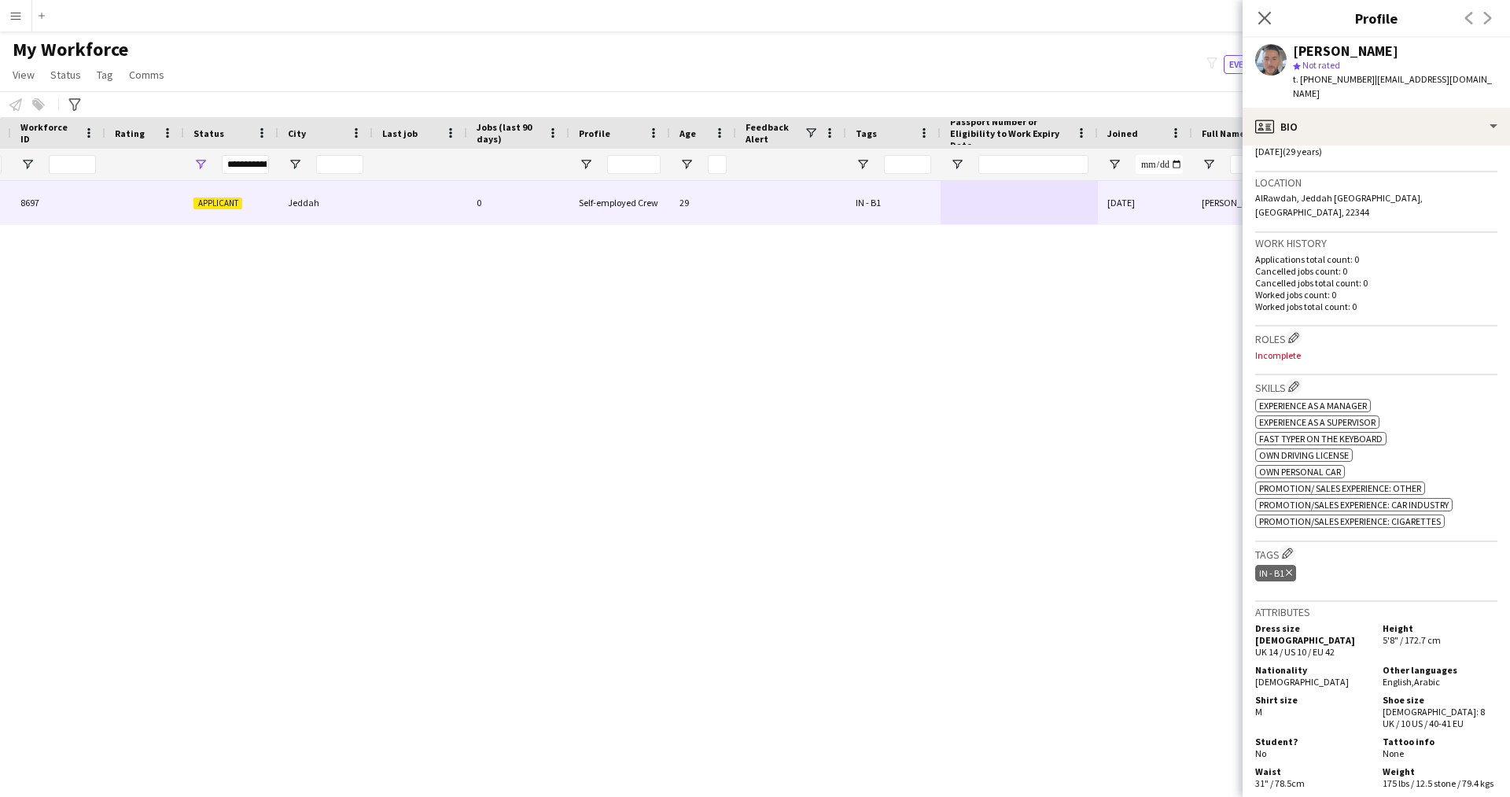
click at [938, 686] on div "[PERSON_NAME] 8697 Applicant Jeddah 0 Self-employed Crew 29 IN - B1 [DATE] [PER…" at bounding box center [731, 469] width 1462 height 576
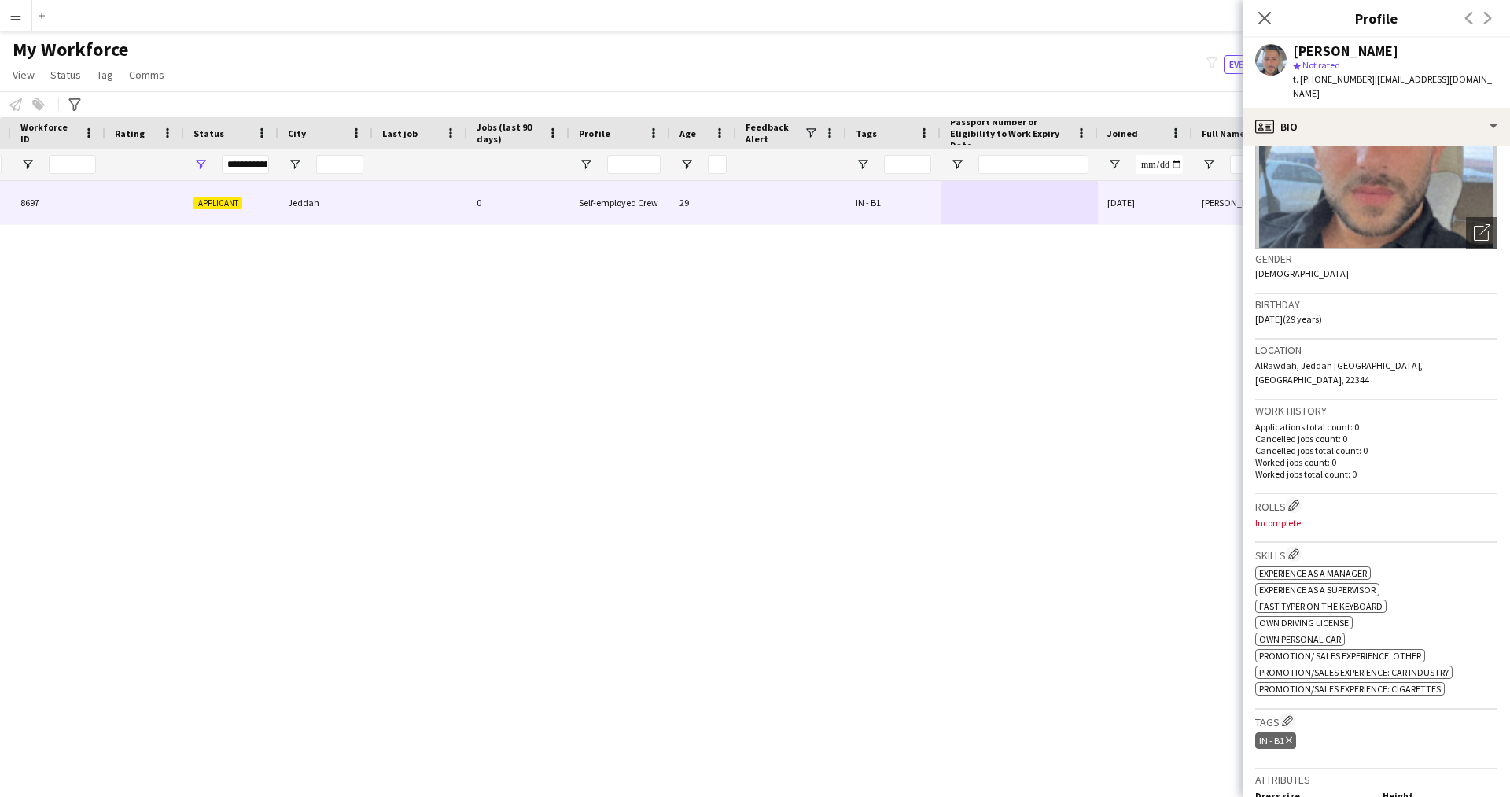
scroll to position [0, 0]
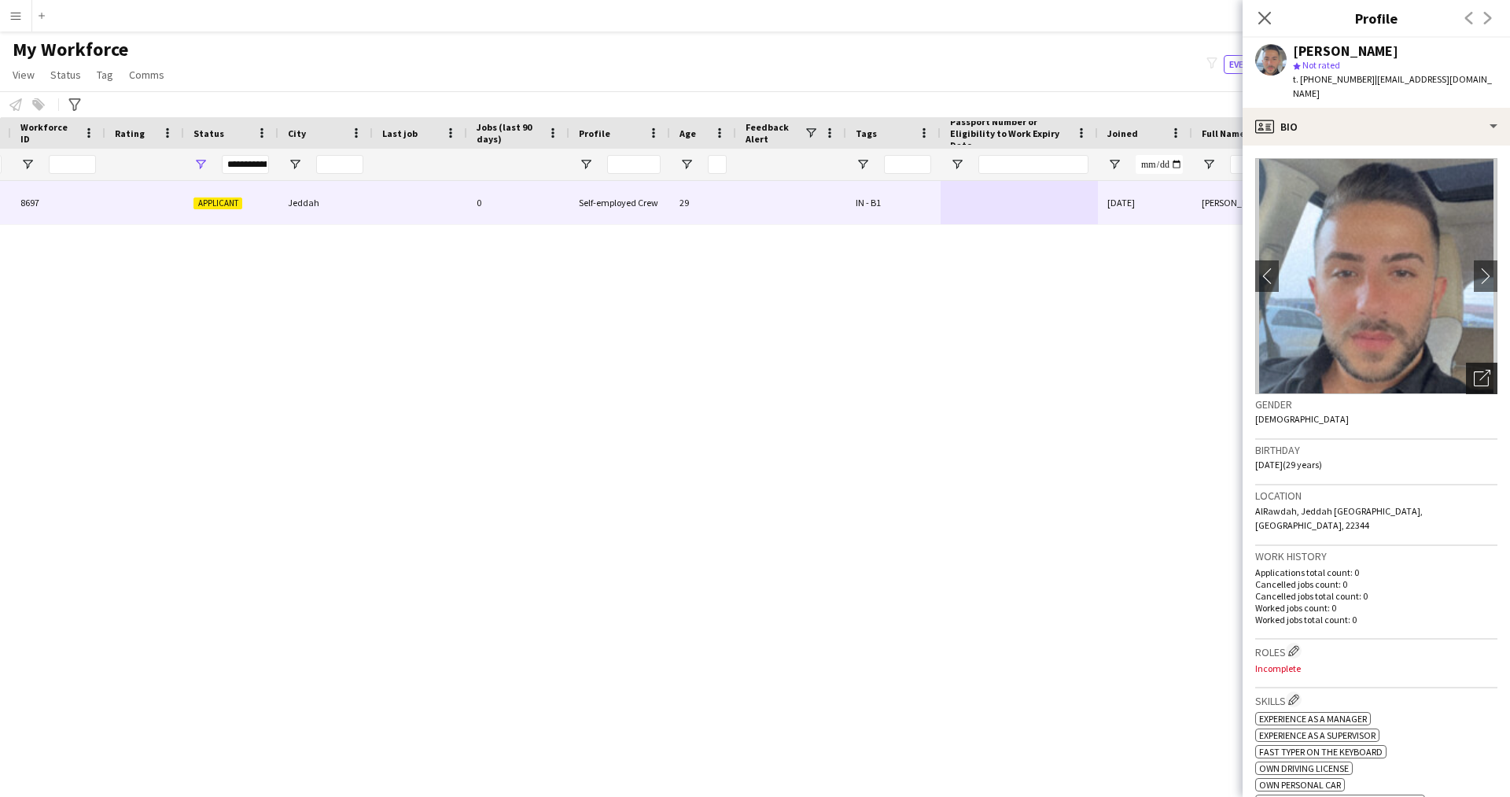
click at [1466, 391] on div "Open photos pop-in" at bounding box center [1481, 377] width 31 height 31
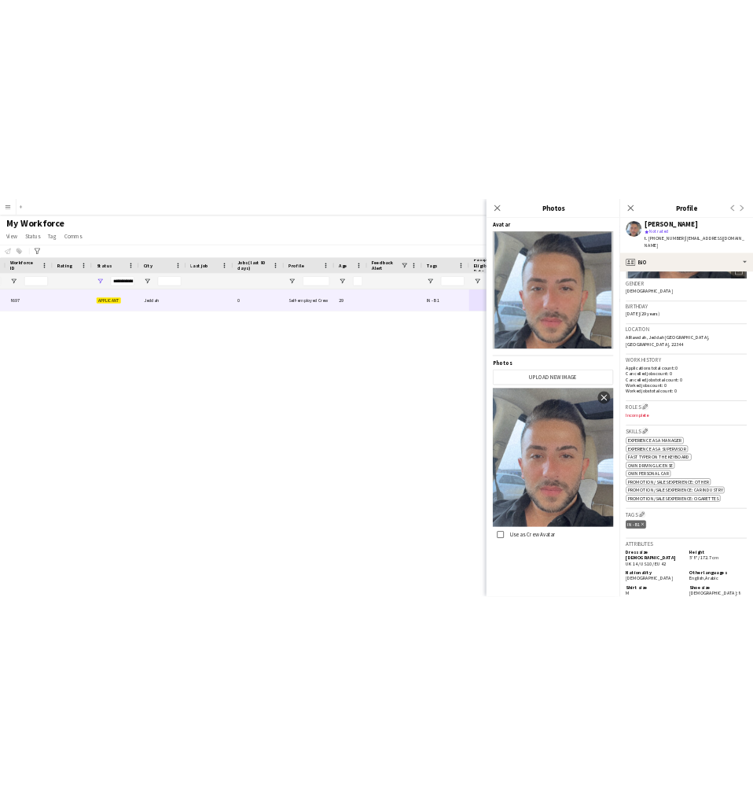
scroll to position [233, 0]
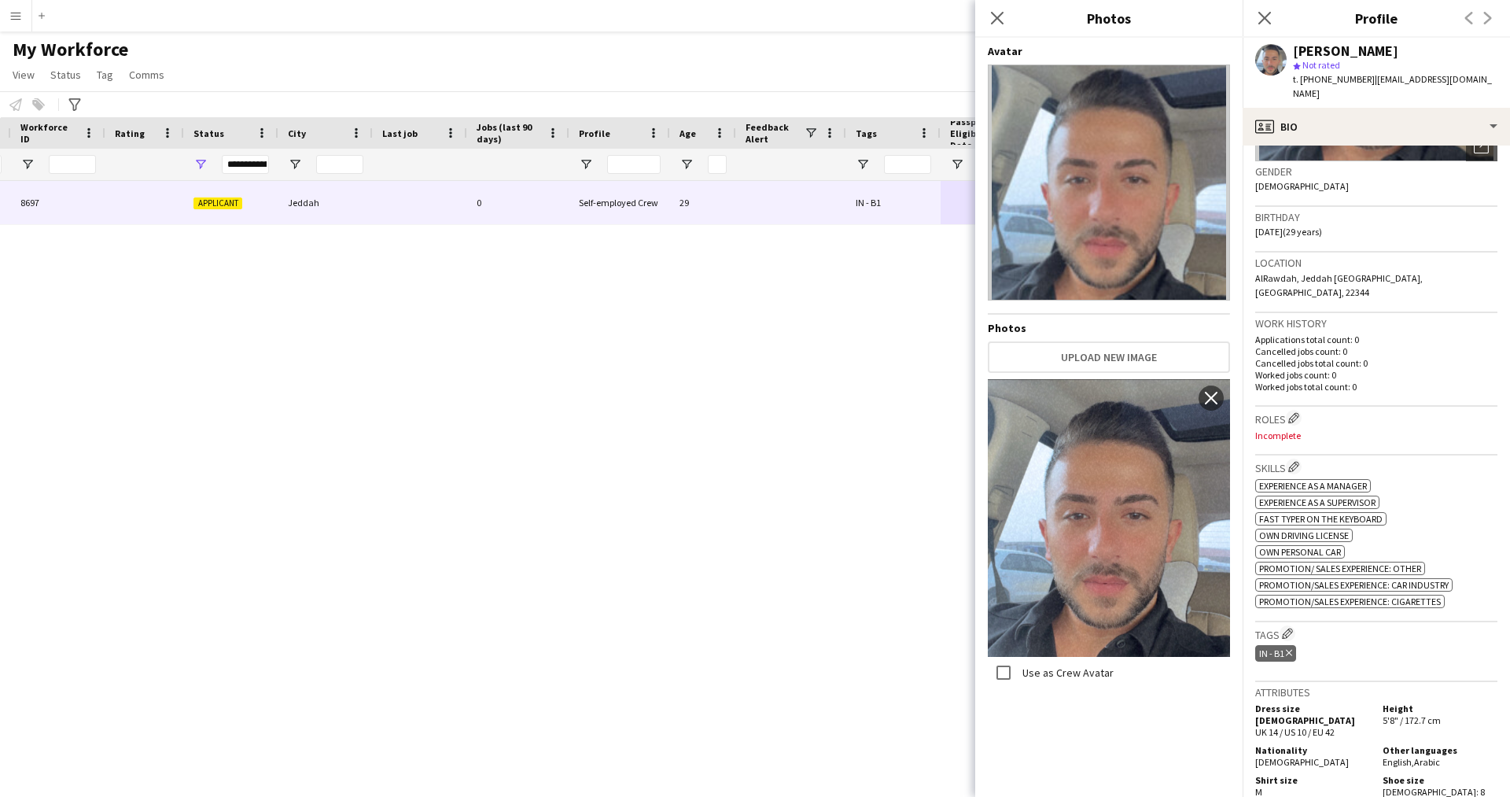
click at [1291, 392] on div "Work history Applications total count: 0 Cancelled jobs count: 0 Cancelled jobs…" at bounding box center [1376, 360] width 242 height 94
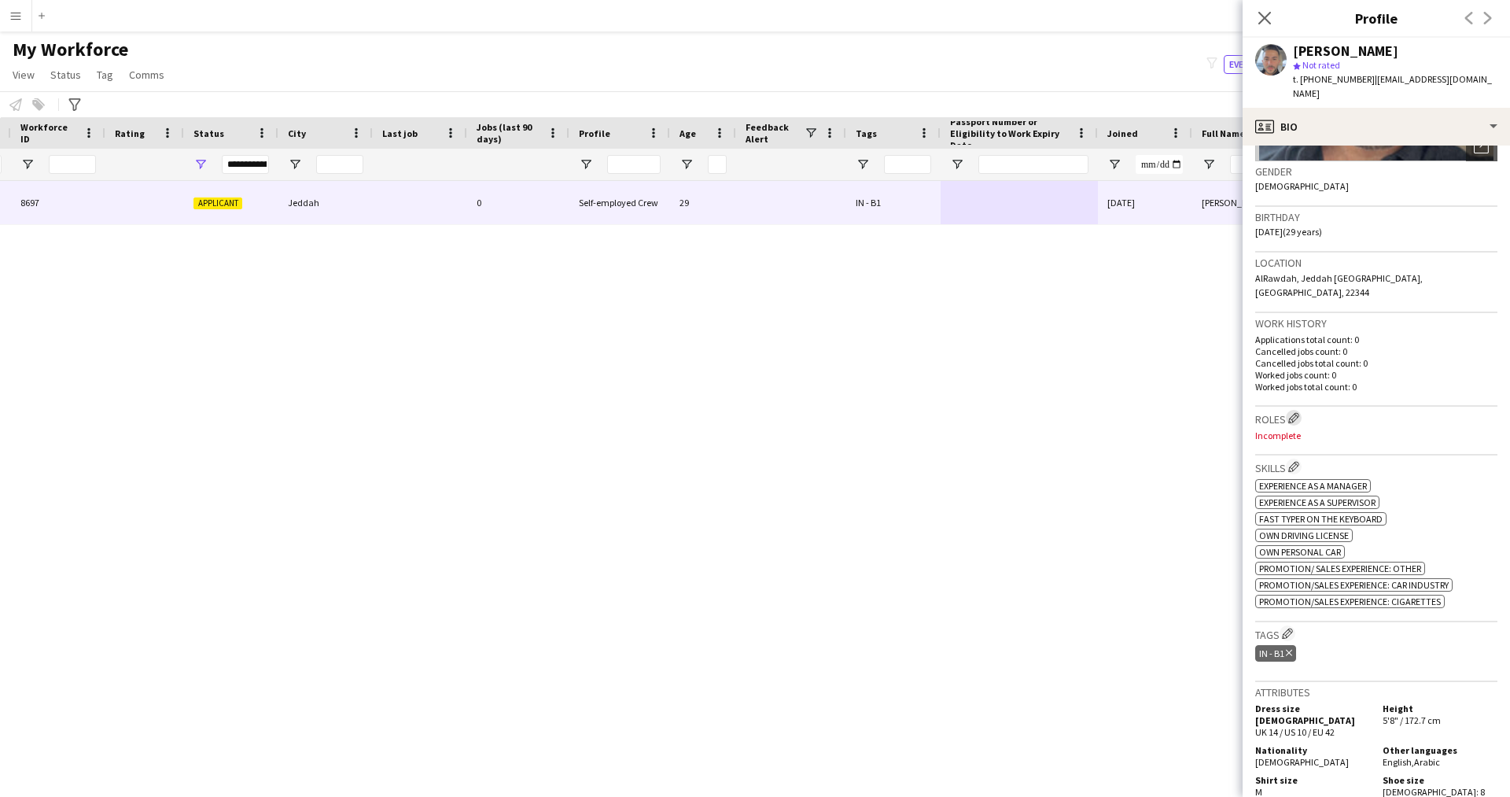
click at [1294, 412] on app-icon "Edit crew company roles" at bounding box center [1293, 417] width 11 height 11
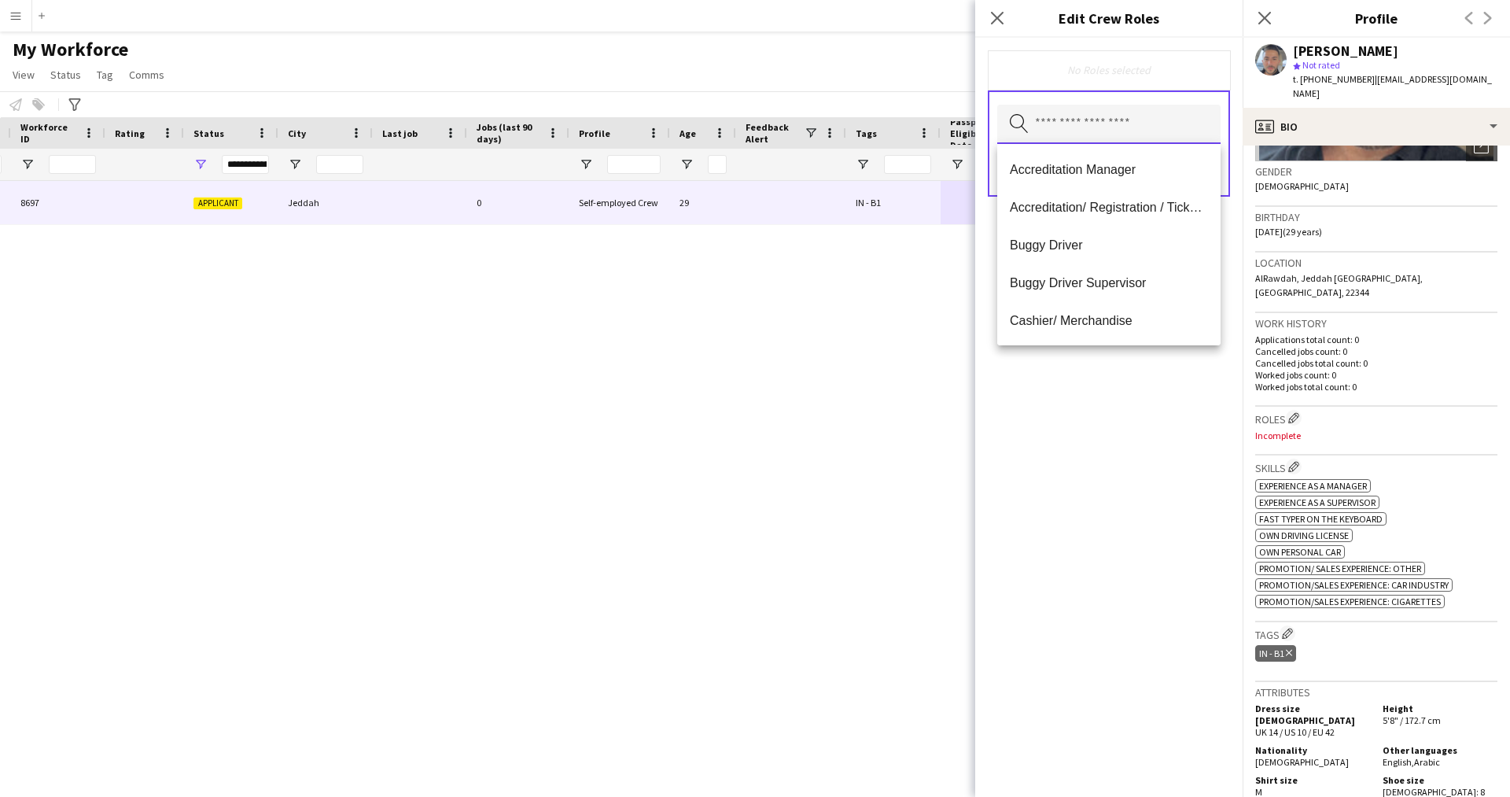
click at [1056, 120] on input "text" at bounding box center [1108, 124] width 223 height 39
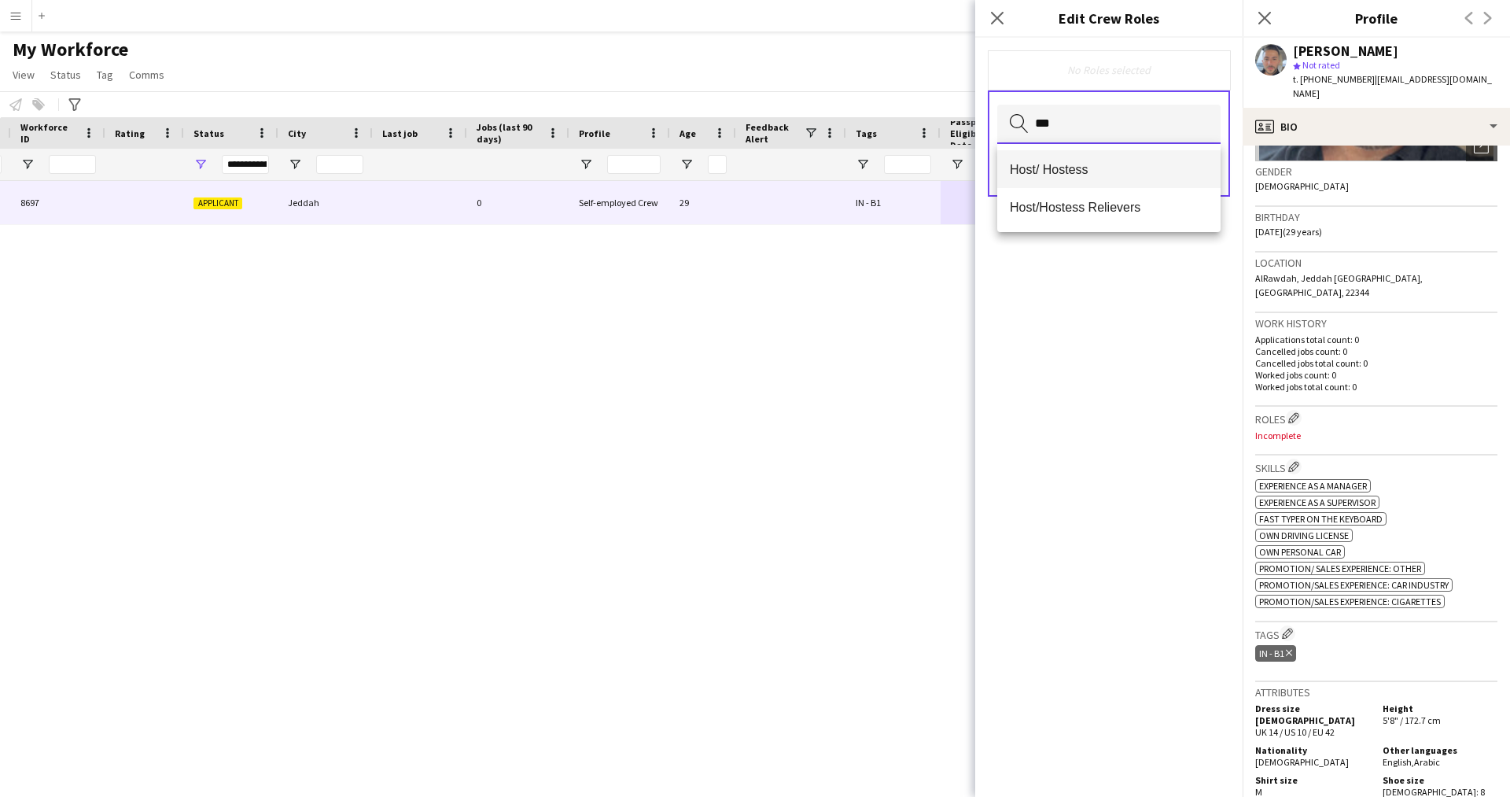
type input "***"
click at [1060, 157] on mat-option "Host/ Hostess" at bounding box center [1108, 169] width 223 height 38
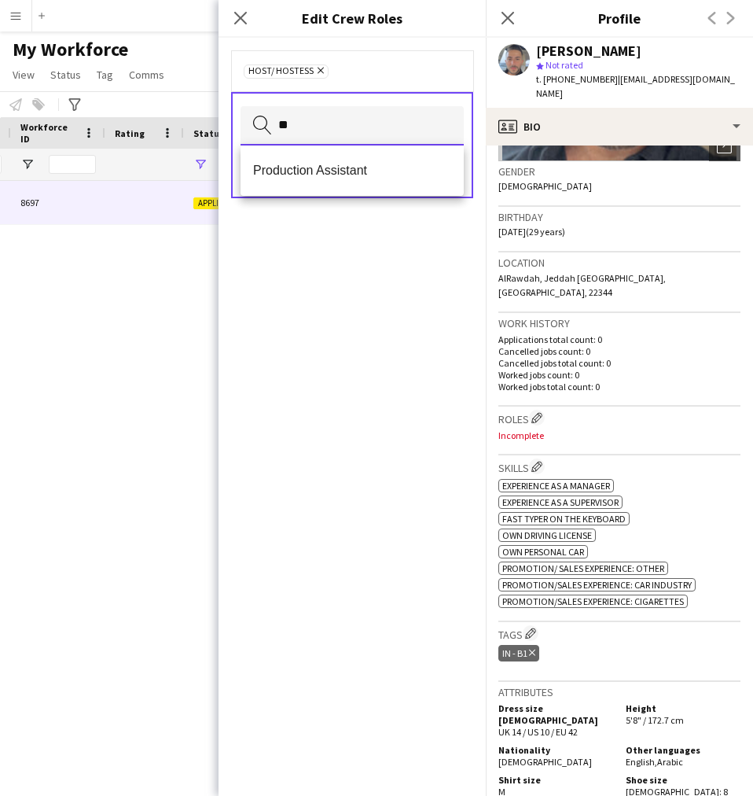
type input "*"
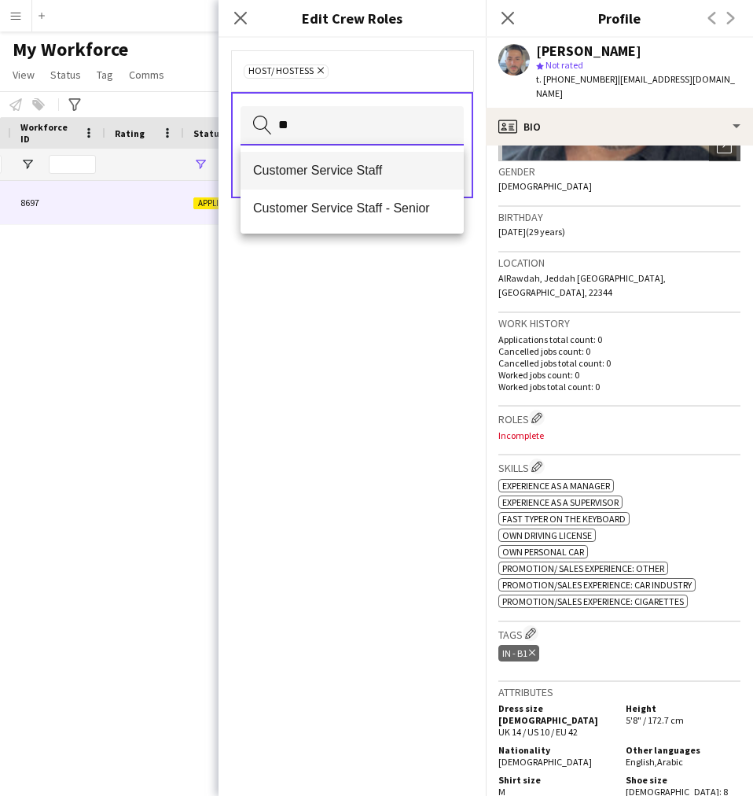
type input "**"
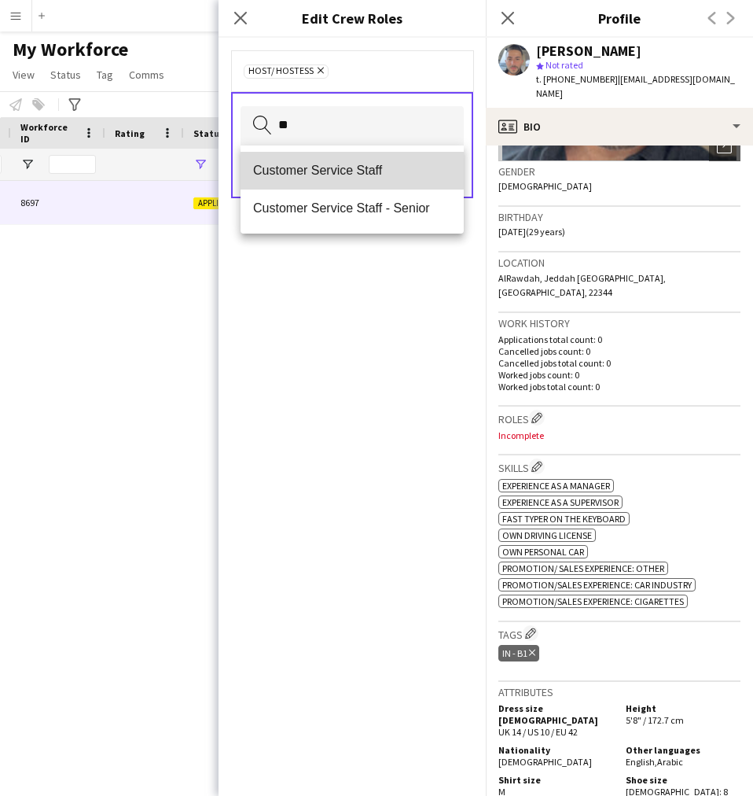
click at [363, 182] on mat-option "Customer Service Staff" at bounding box center [352, 171] width 223 height 38
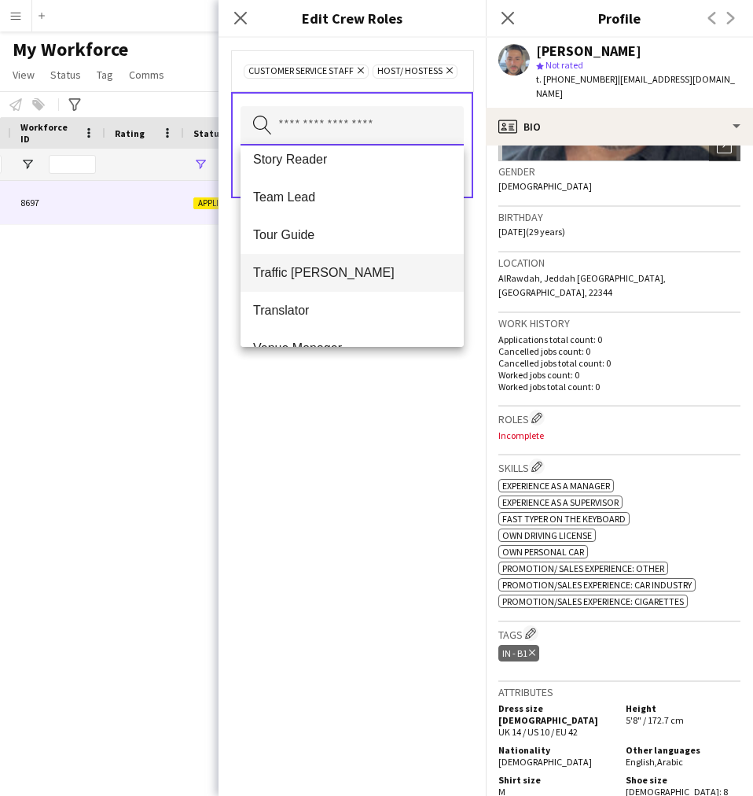
scroll to position [1482, 0]
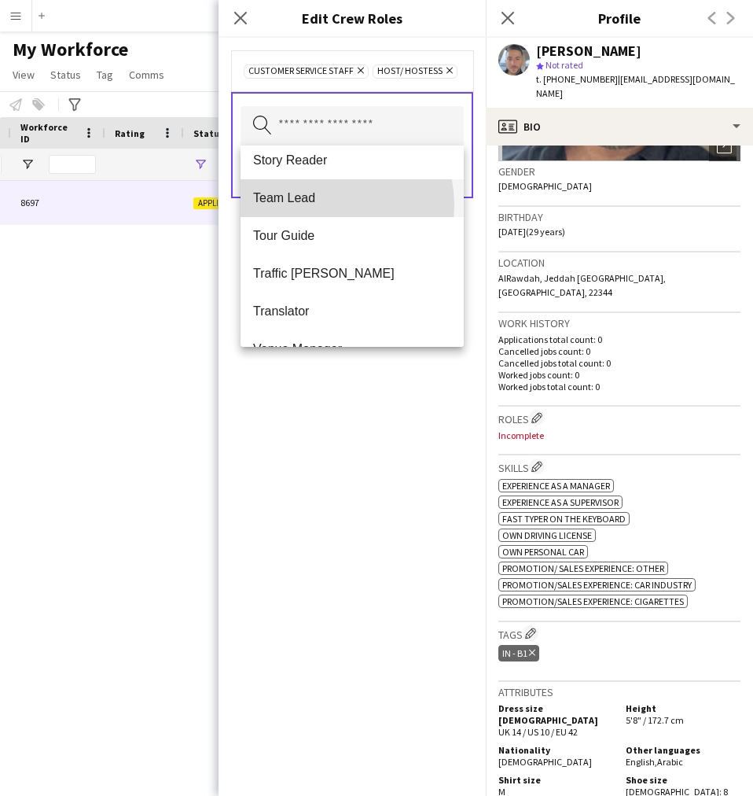
click at [315, 205] on span "Team Lead" at bounding box center [352, 197] width 198 height 15
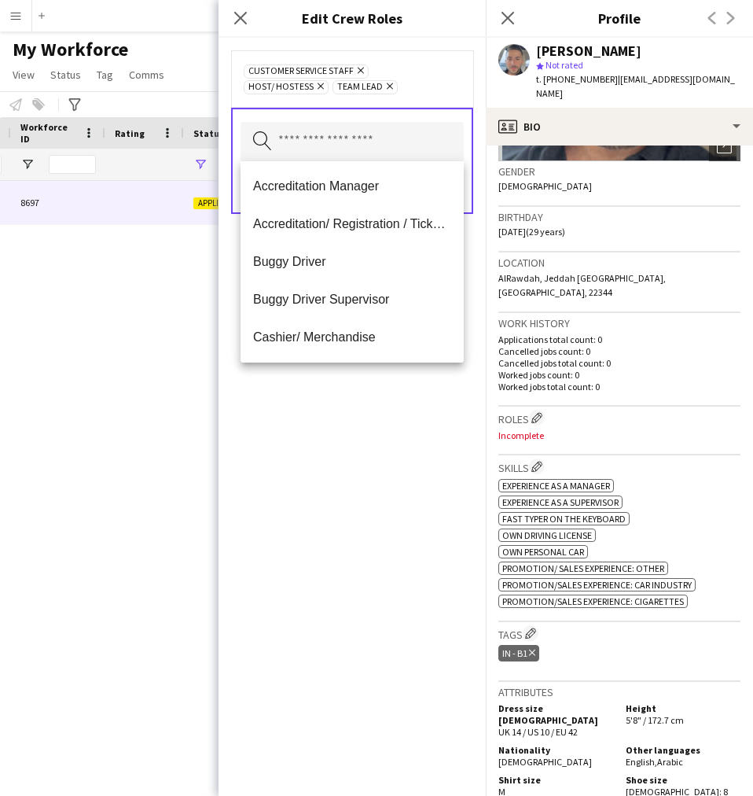
click at [283, 491] on div "Customer Service Staff Remove Host/ Hostess Remove Team Lead Remove Search by r…" at bounding box center [352, 417] width 267 height 758
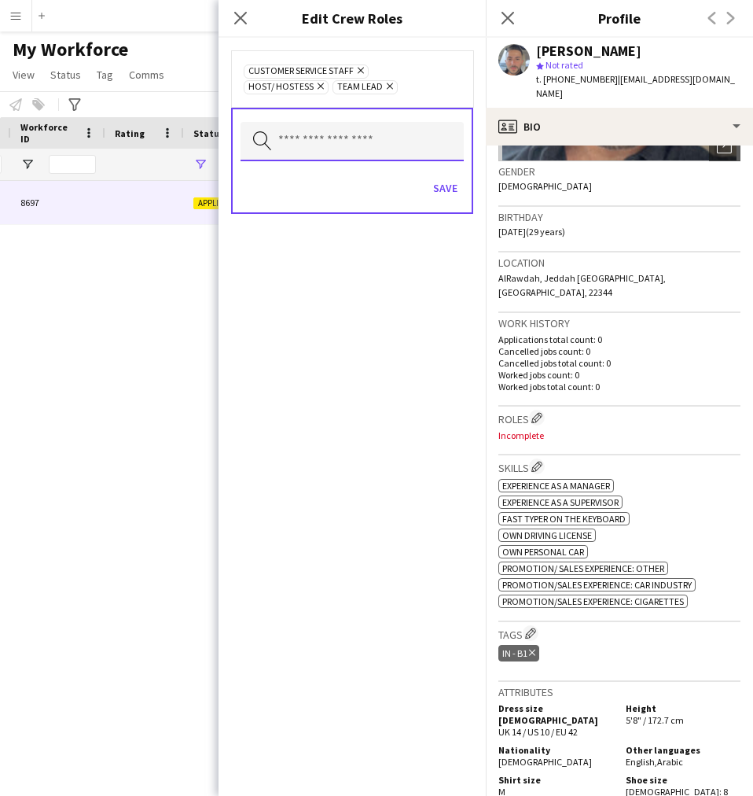
click at [390, 140] on input "text" at bounding box center [352, 141] width 223 height 39
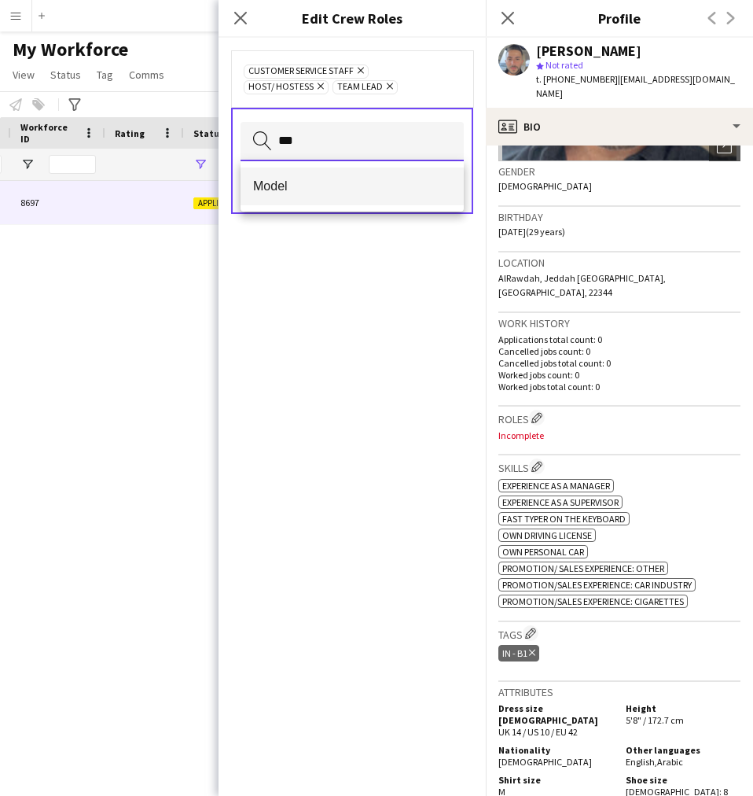
type input "***"
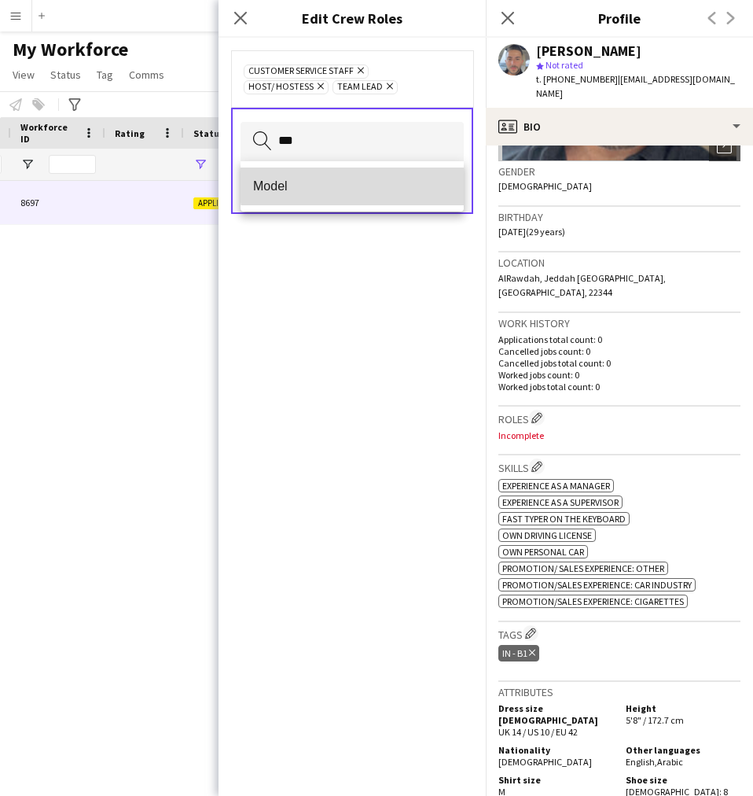
click at [373, 182] on span "Model" at bounding box center [352, 185] width 198 height 15
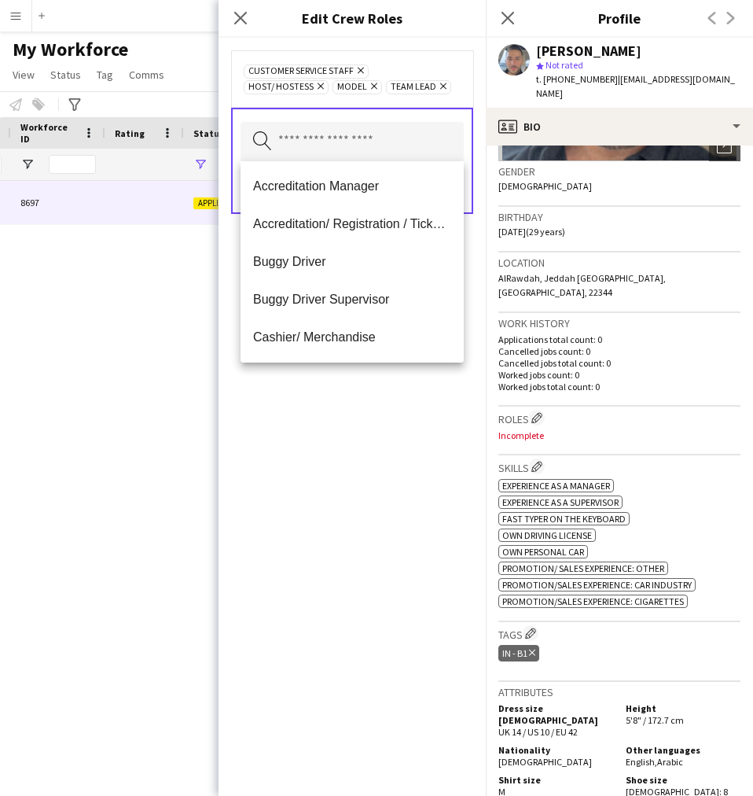
click at [293, 561] on div "Customer Service Staff Remove Host/ Hostess Remove Model Remove Team Lead Remov…" at bounding box center [352, 417] width 267 height 758
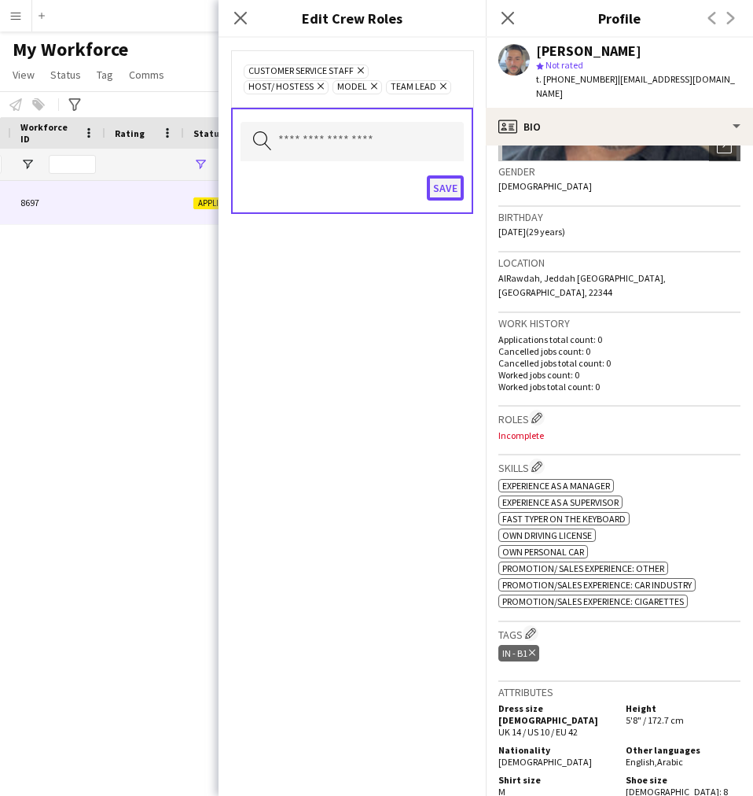
click at [435, 198] on button "Save" at bounding box center [445, 187] width 37 height 25
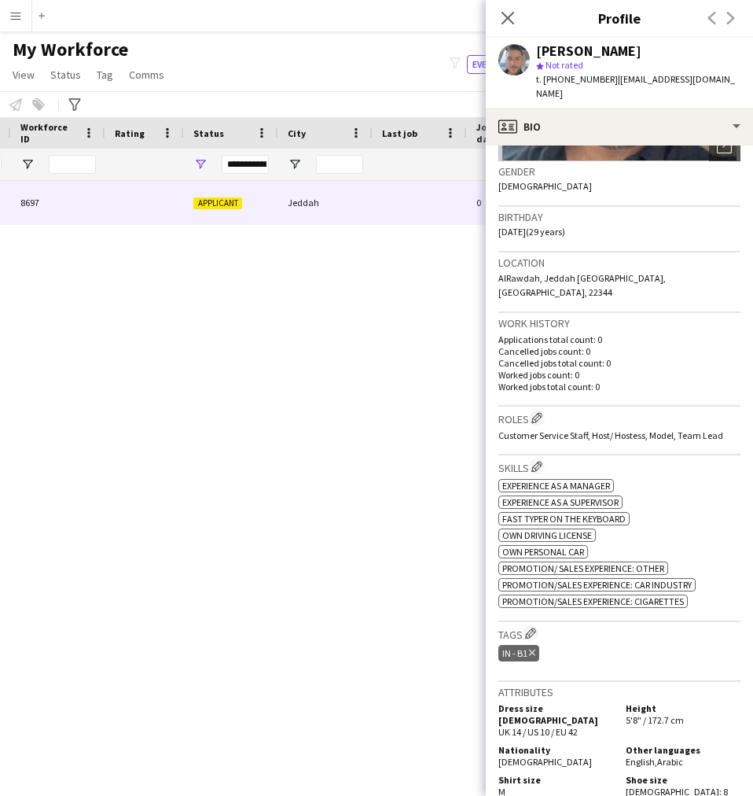
scroll to position [351, 0]
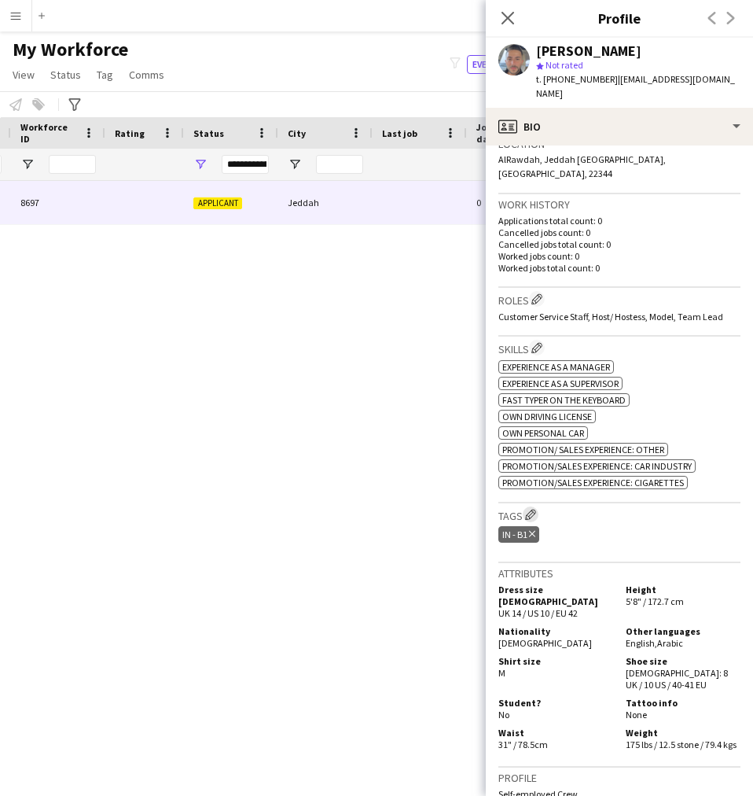
click at [530, 509] on app-icon "Edit crew company tags" at bounding box center [530, 514] width 11 height 11
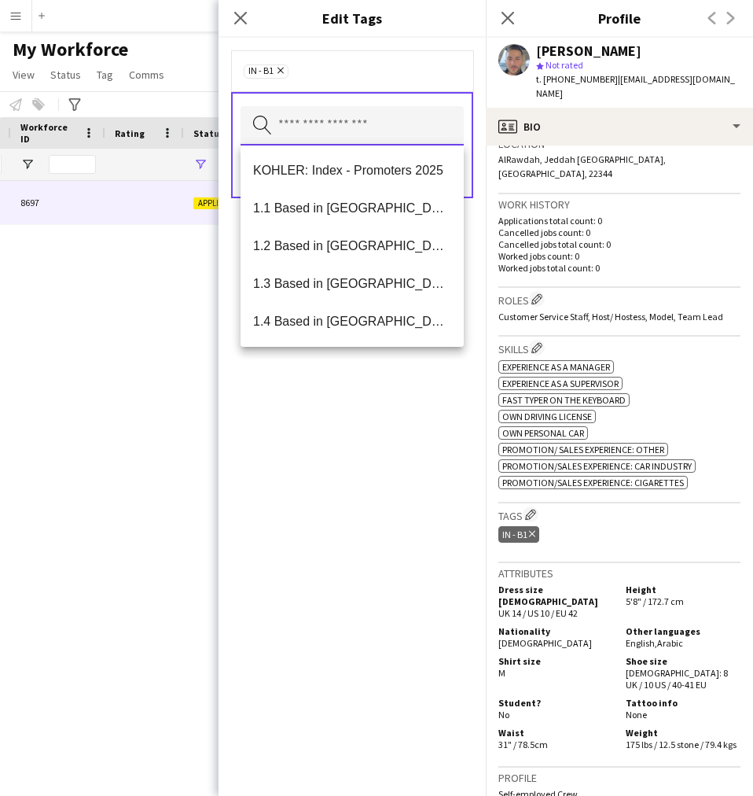
click at [361, 134] on input "text" at bounding box center [352, 125] width 223 height 39
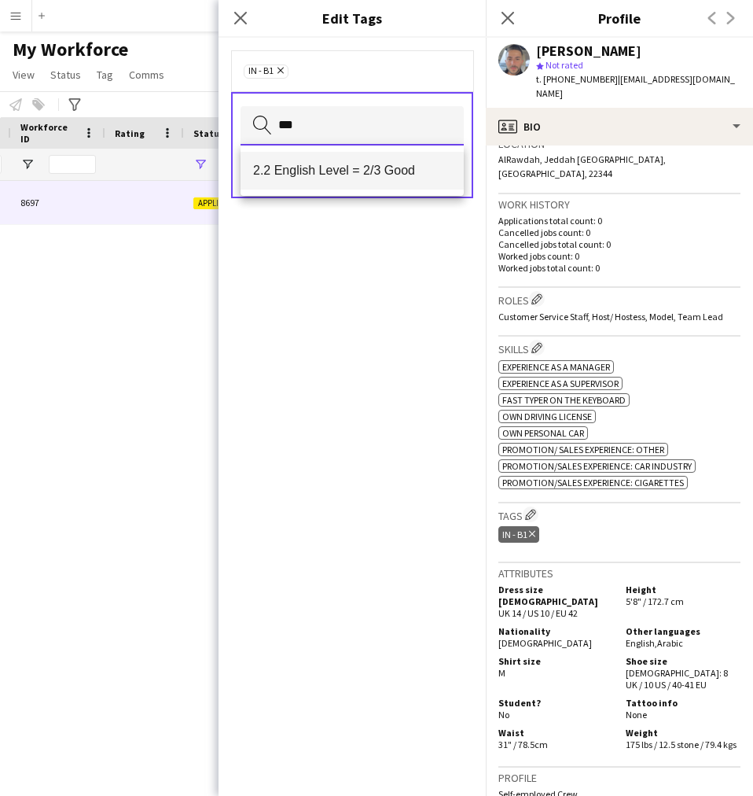
type input "***"
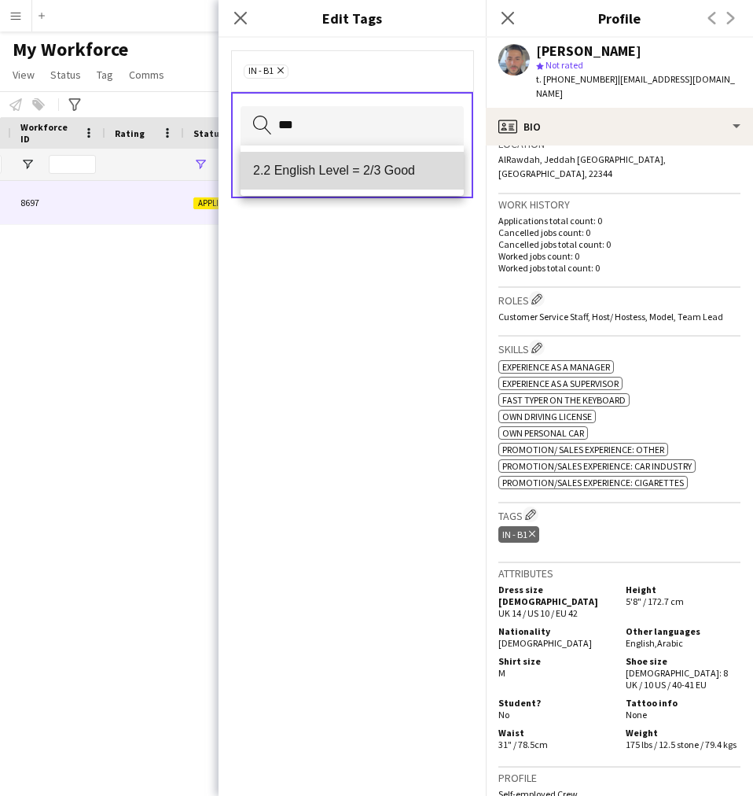
click at [370, 176] on span "2.2 English Level = 2/3 Good" at bounding box center [352, 170] width 198 height 15
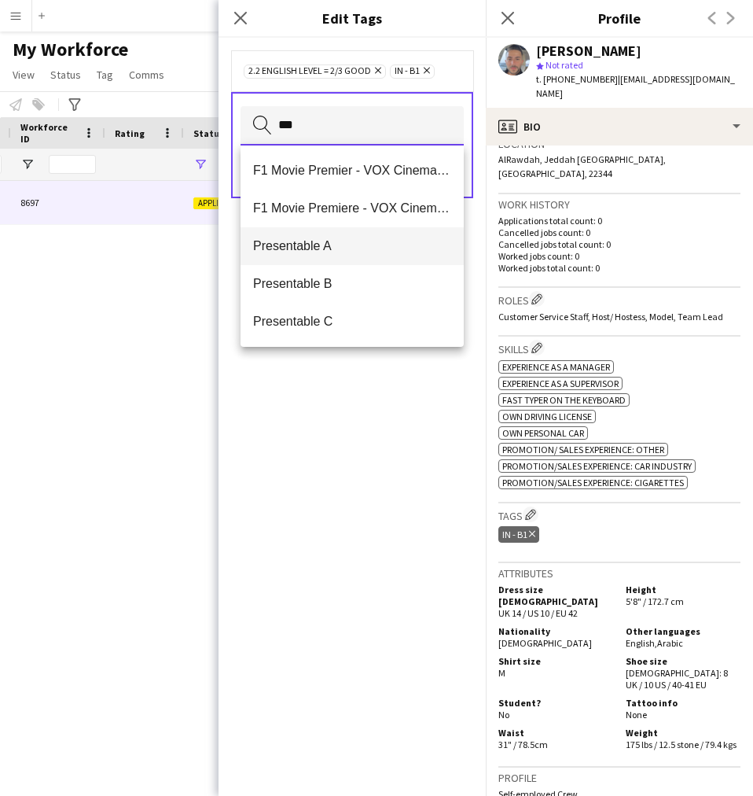
type input "***"
click at [341, 245] on span "Presentable A" at bounding box center [352, 245] width 198 height 15
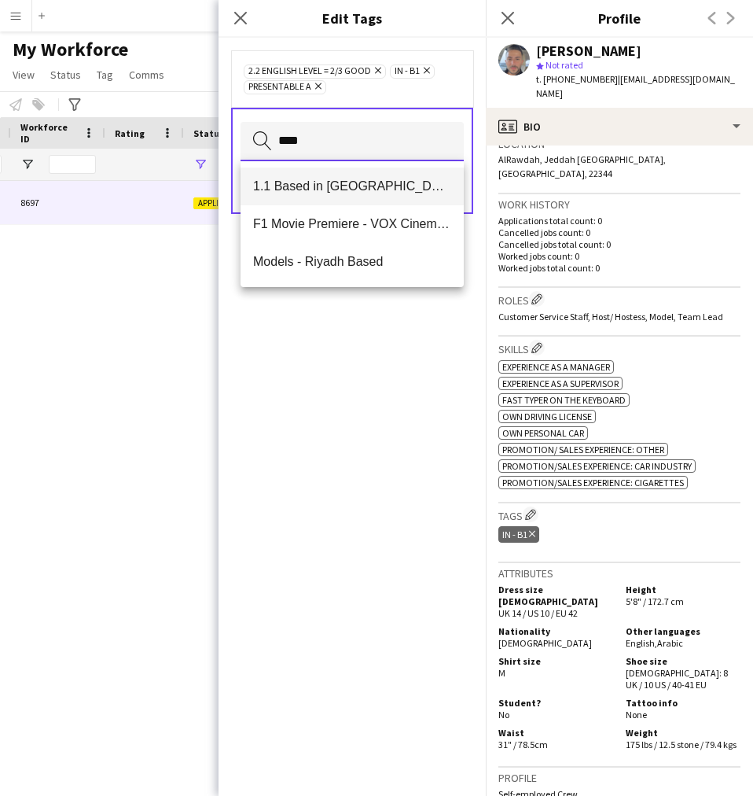
type input "****"
click at [333, 196] on mat-option "1.1 Based in [GEOGRAPHIC_DATA]" at bounding box center [352, 186] width 223 height 38
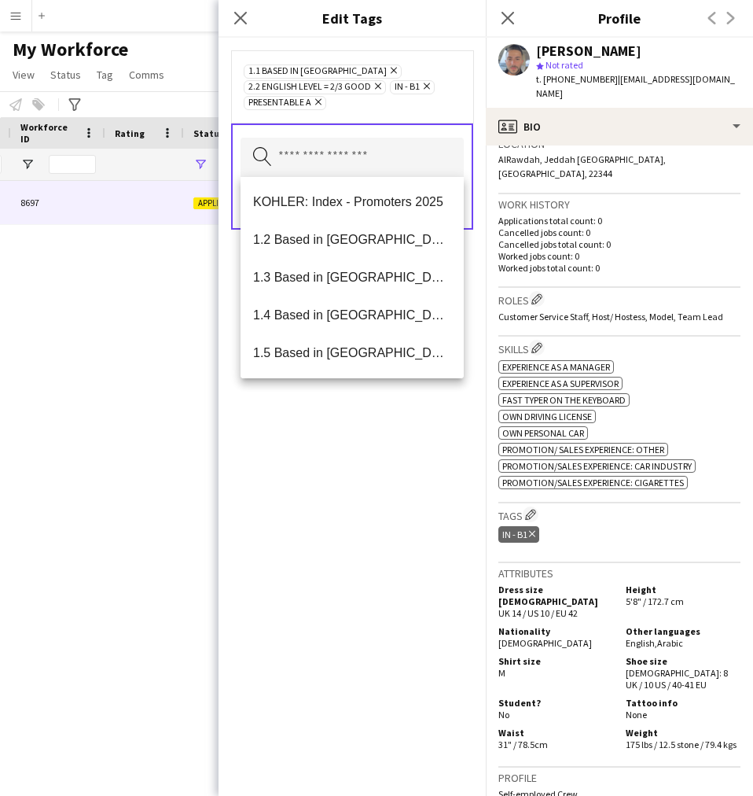
click at [322, 491] on div "1.1 Based in [GEOGRAPHIC_DATA] Remove 2.2 English Level = 2/3 Good Remove IN - …" at bounding box center [352, 417] width 267 height 758
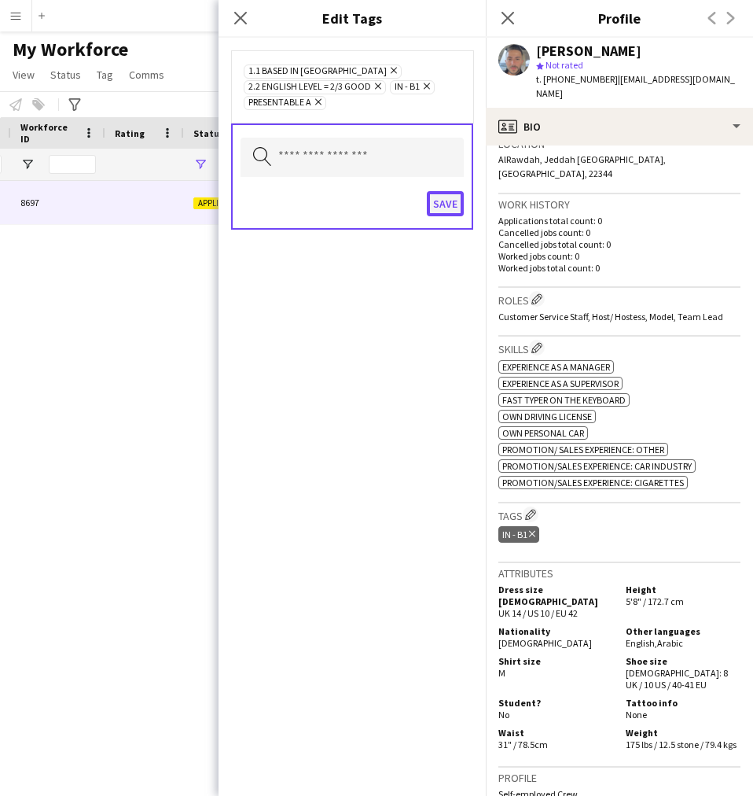
click at [451, 201] on button "Save" at bounding box center [445, 203] width 37 height 25
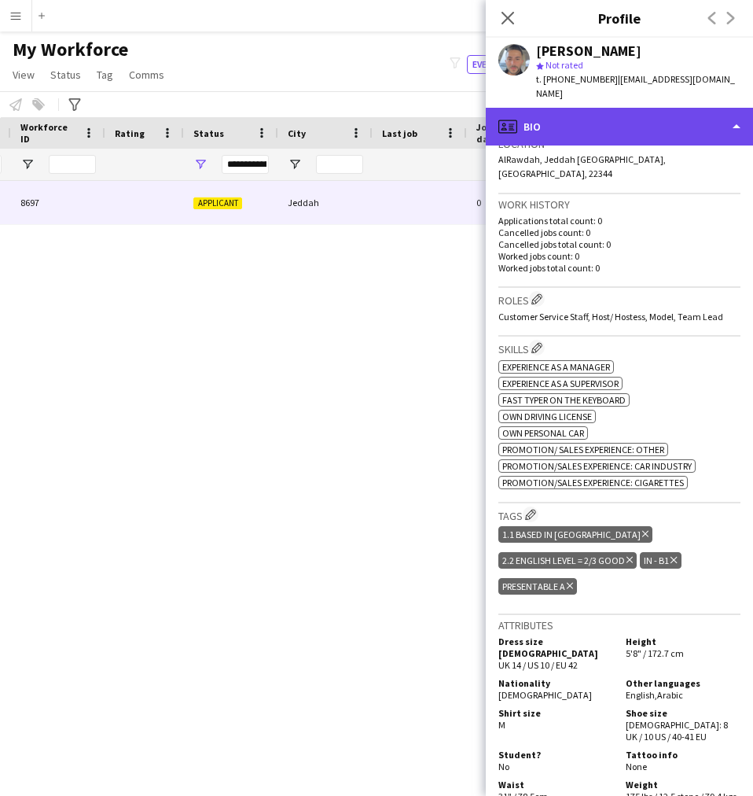
click at [545, 144] on div "profile Bio" at bounding box center [619, 127] width 267 height 38
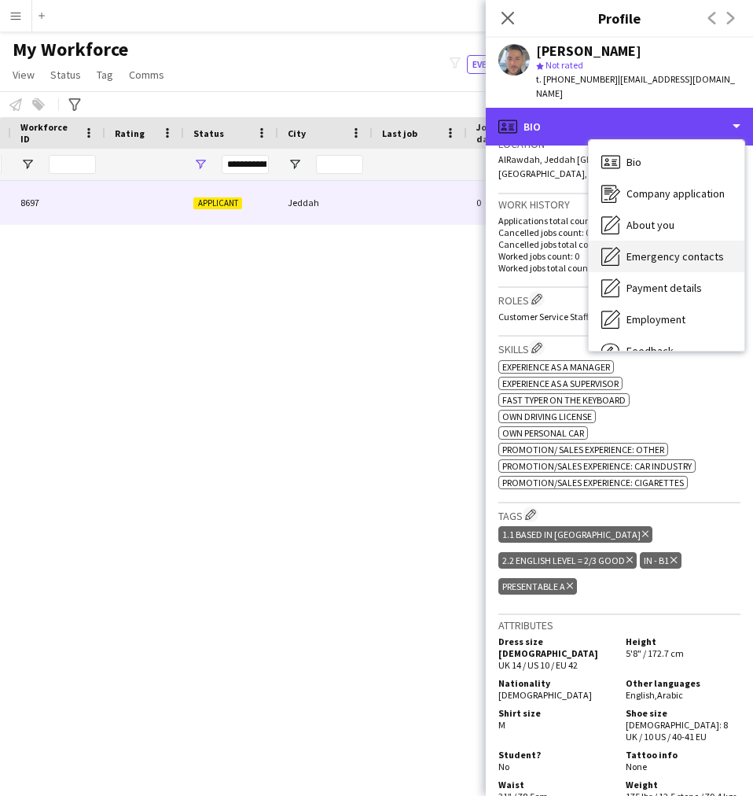
scroll to position [53, 0]
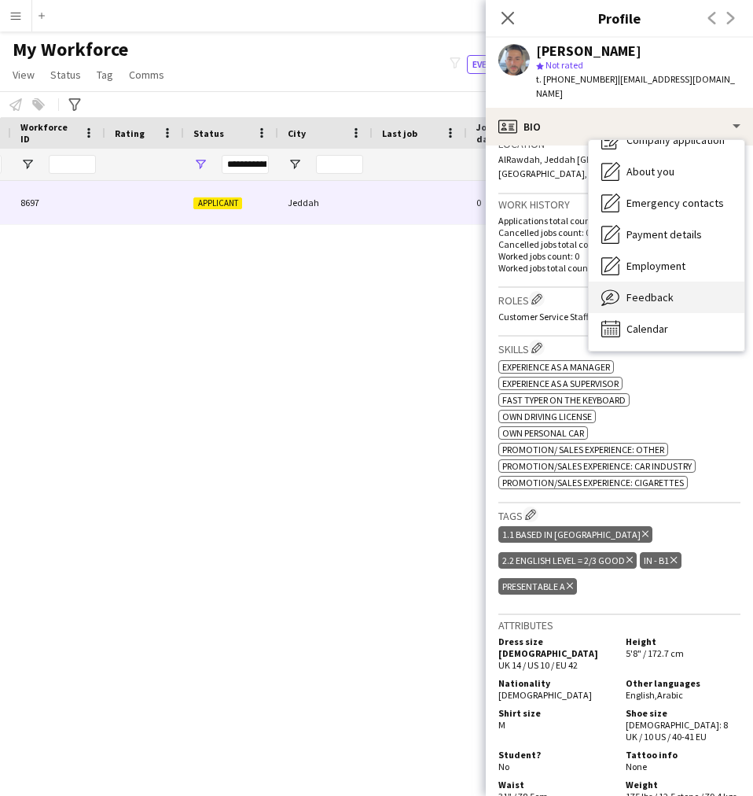
click at [646, 298] on span "Feedback" at bounding box center [650, 297] width 47 height 14
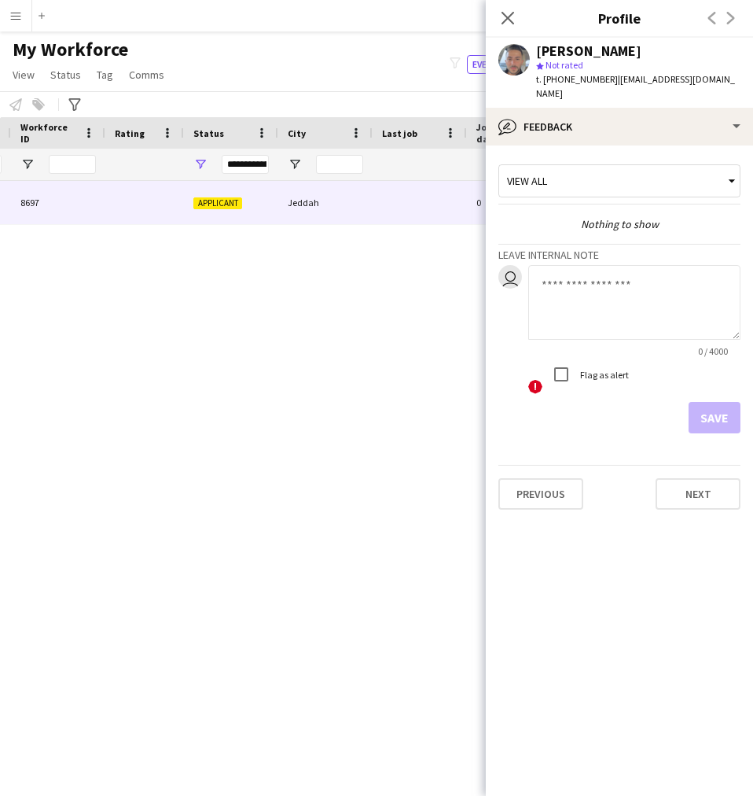
click at [590, 268] on textarea at bounding box center [634, 302] width 212 height 75
paste textarea "**********"
type textarea "**********"
click at [702, 409] on button "Save" at bounding box center [715, 417] width 52 height 31
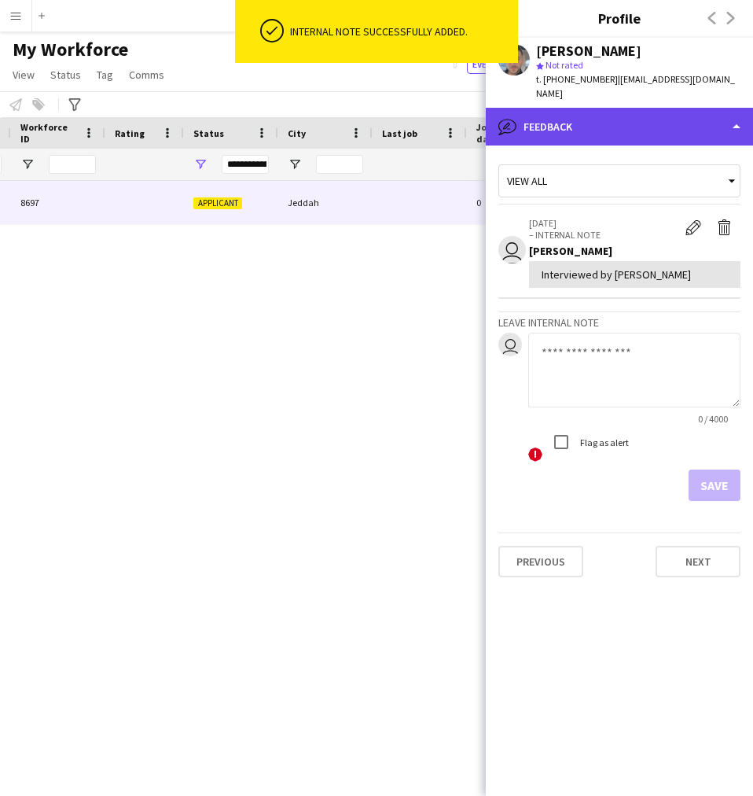
click at [600, 113] on div "bubble-pencil Feedback" at bounding box center [619, 127] width 267 height 38
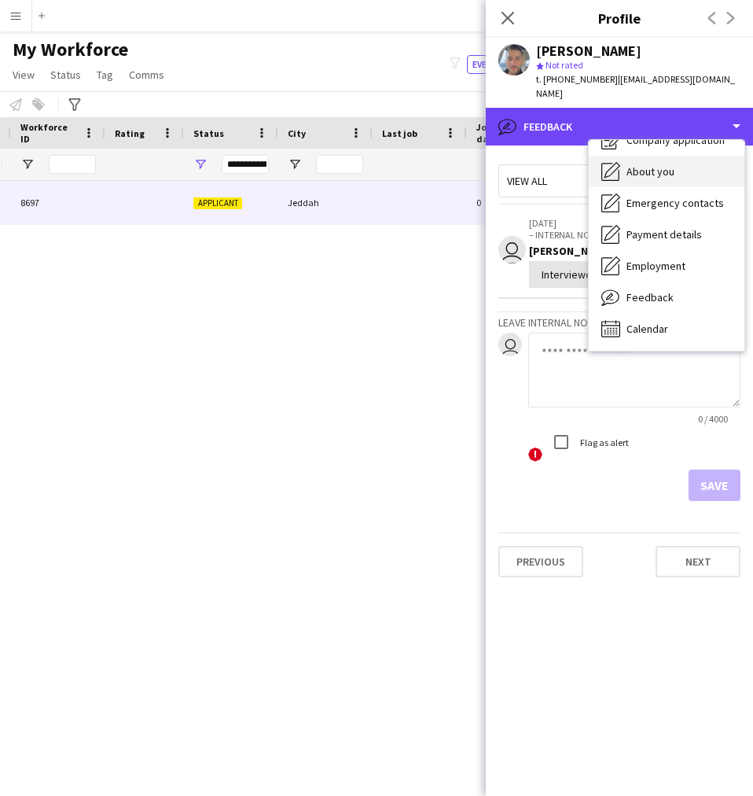
scroll to position [0, 0]
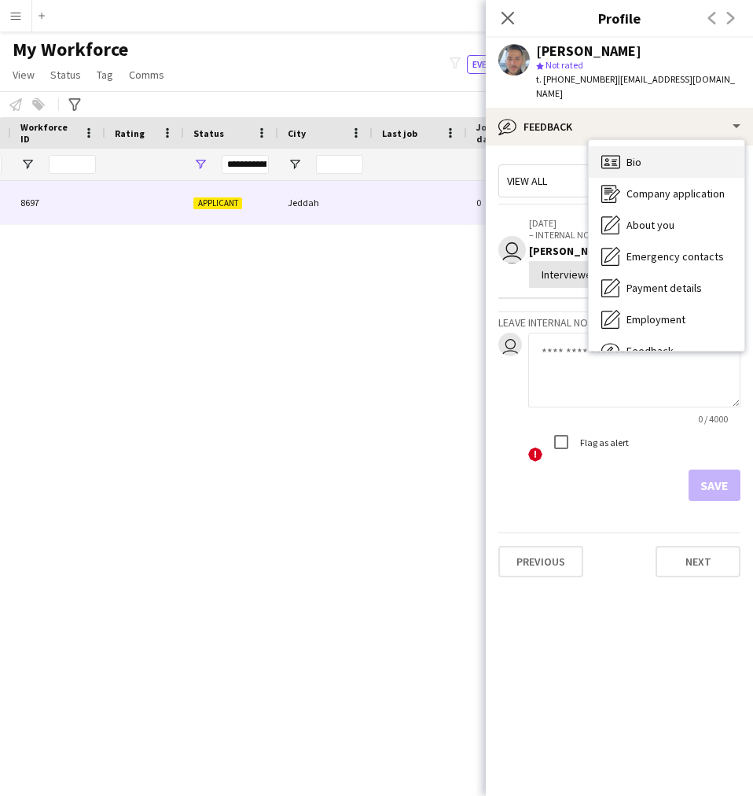
click at [625, 160] on div "Bio Bio" at bounding box center [667, 161] width 156 height 31
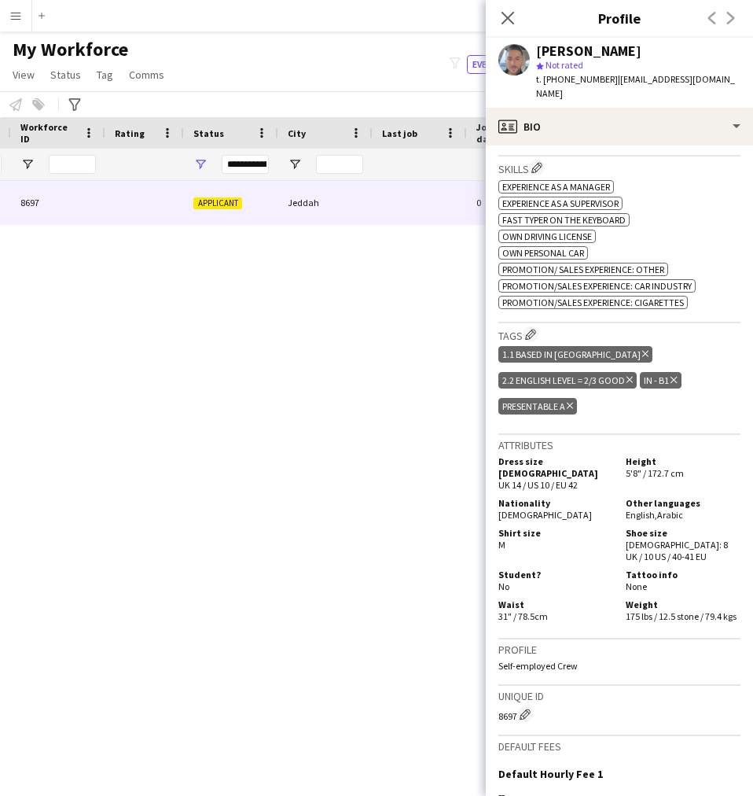
scroll to position [537, 0]
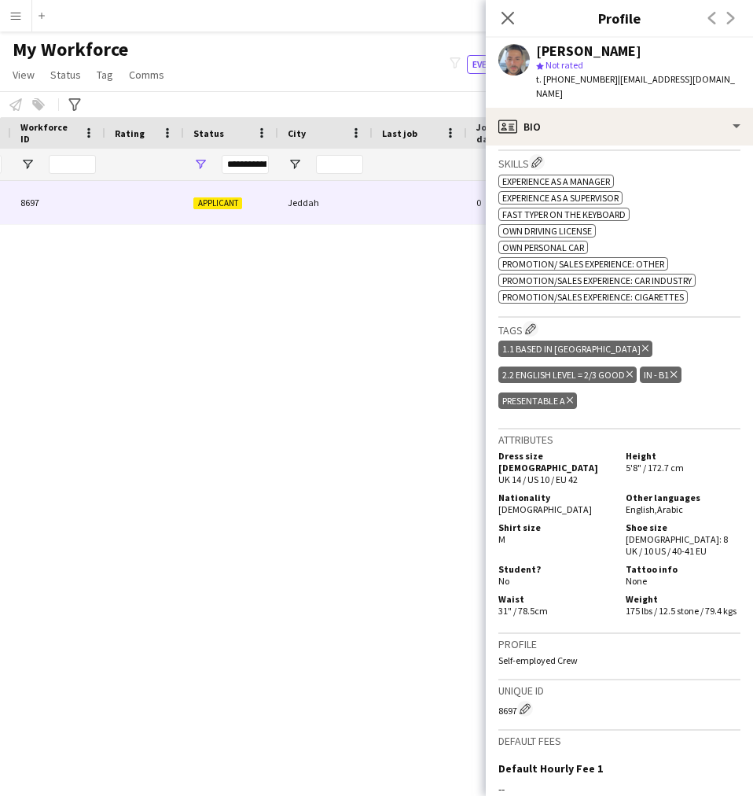
click at [600, 154] on h3 "Skills Edit crew company skills" at bounding box center [620, 162] width 242 height 17
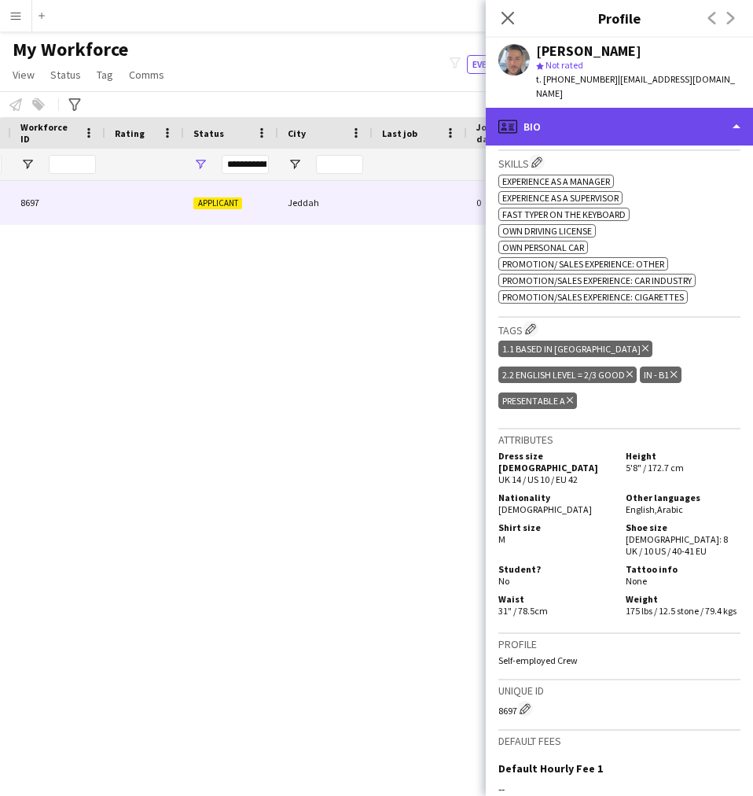
click at [604, 134] on div "profile Bio" at bounding box center [619, 127] width 267 height 38
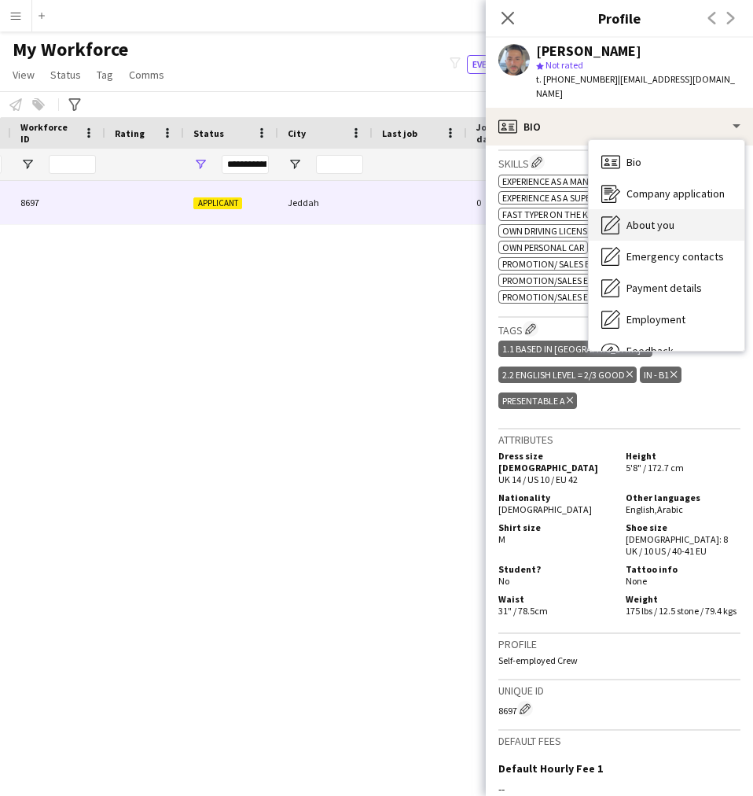
click at [644, 222] on span "About you" at bounding box center [651, 225] width 48 height 14
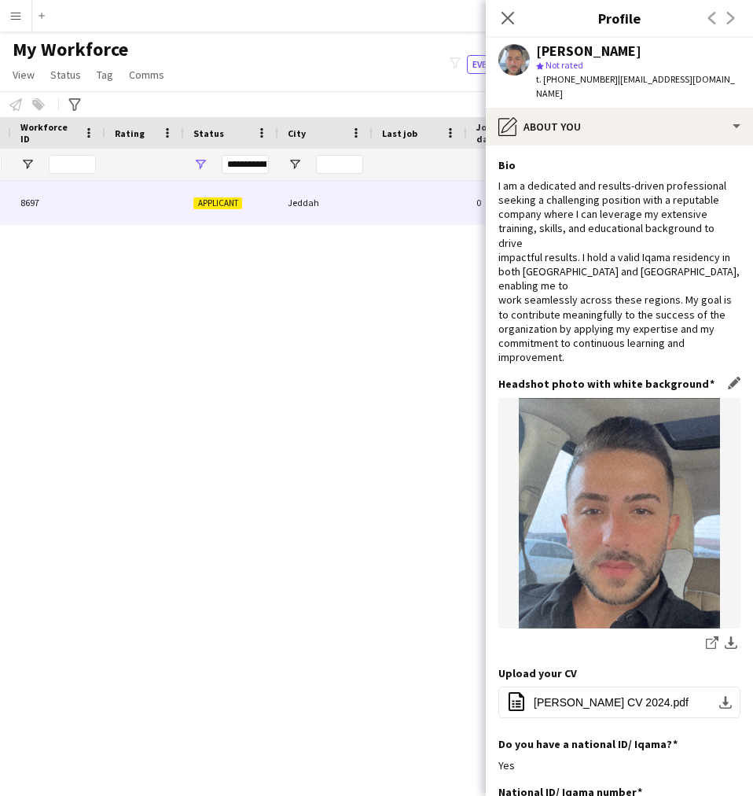
scroll to position [156, 0]
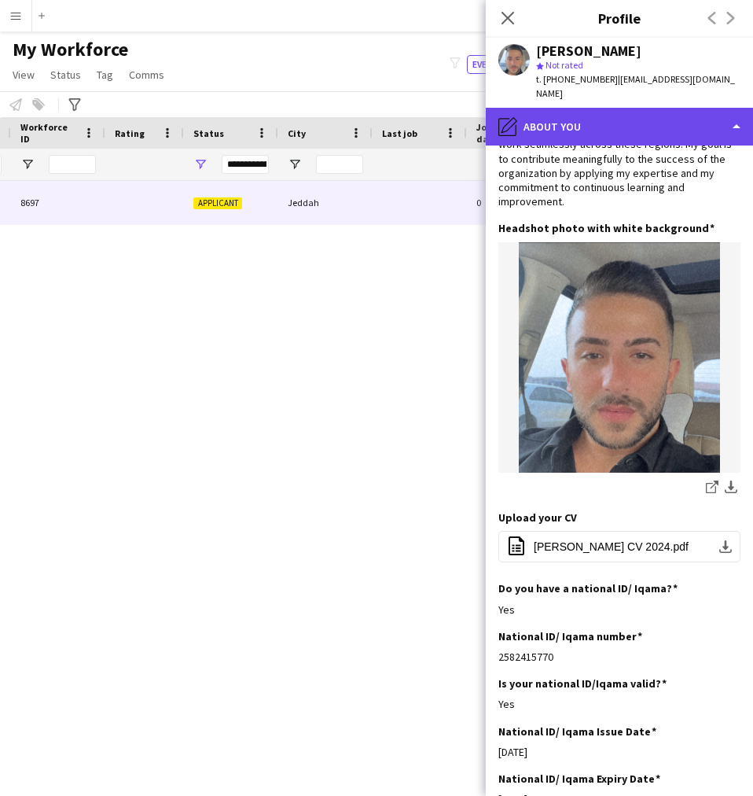
click at [565, 138] on div "pencil4 About you" at bounding box center [619, 127] width 267 height 38
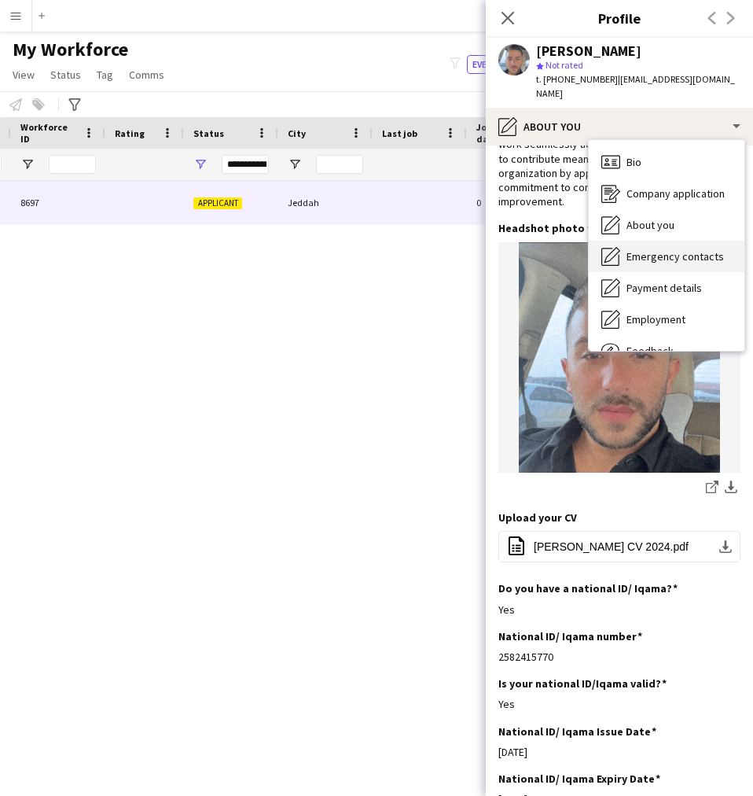
click at [657, 253] on span "Emergency contacts" at bounding box center [675, 256] width 97 height 14
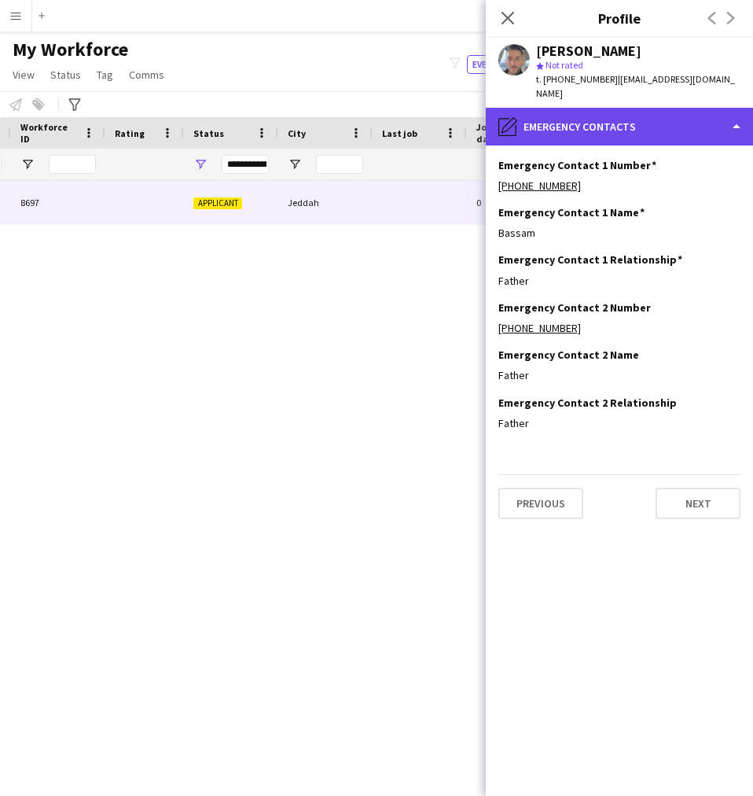
click at [608, 133] on div "pencil4 Emergency contacts" at bounding box center [619, 127] width 267 height 38
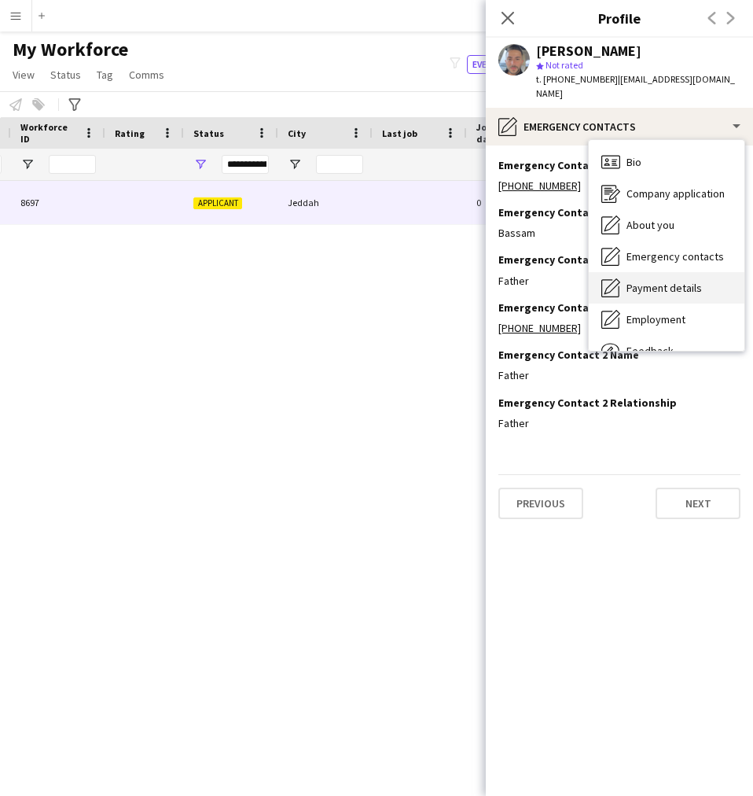
click at [681, 289] on span "Payment details" at bounding box center [664, 288] width 75 height 14
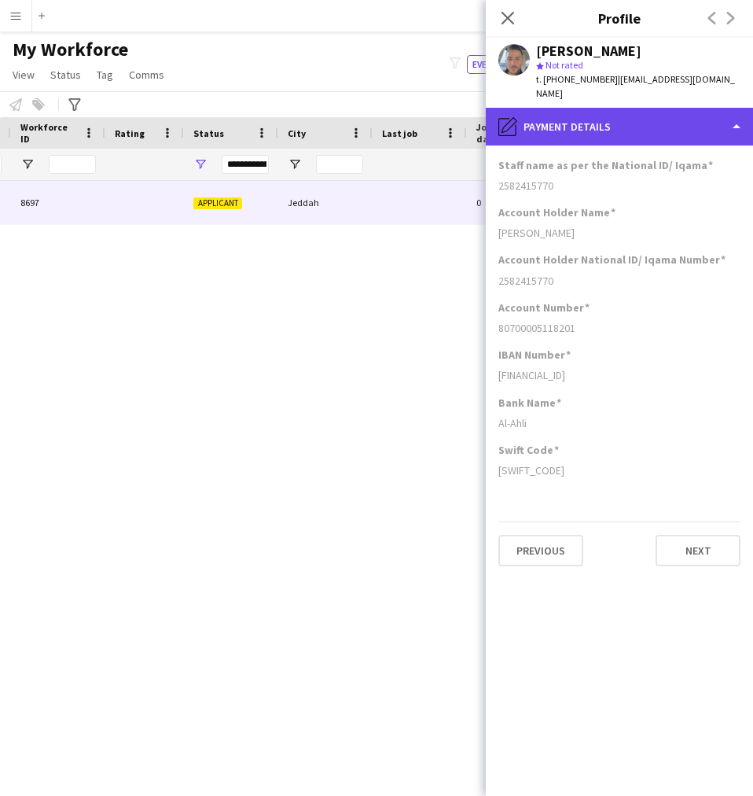
click at [583, 142] on div "pencil4 Payment details" at bounding box center [619, 127] width 267 height 38
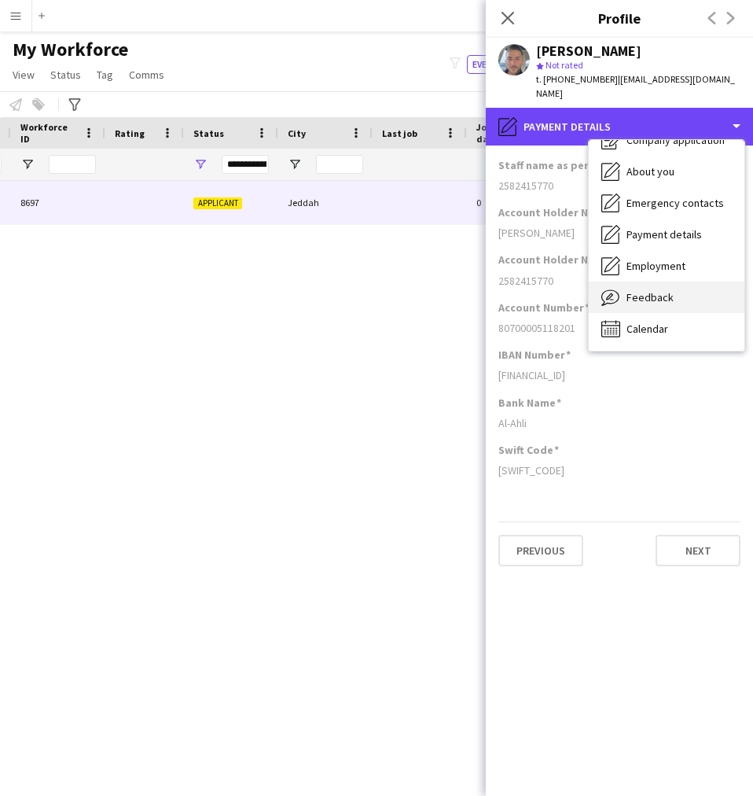
scroll to position [53, 0]
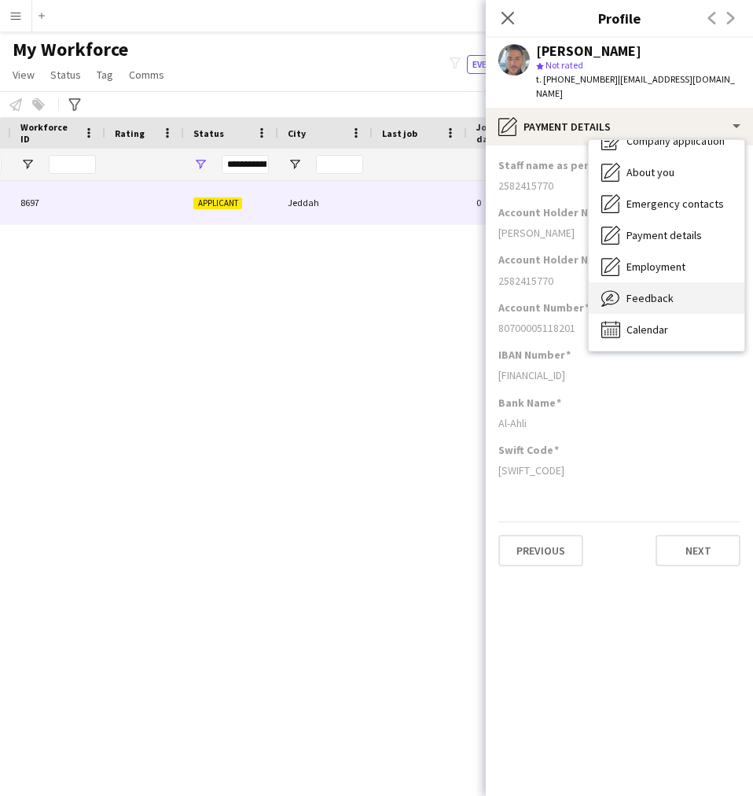
click at [660, 298] on span "Feedback" at bounding box center [650, 298] width 47 height 14
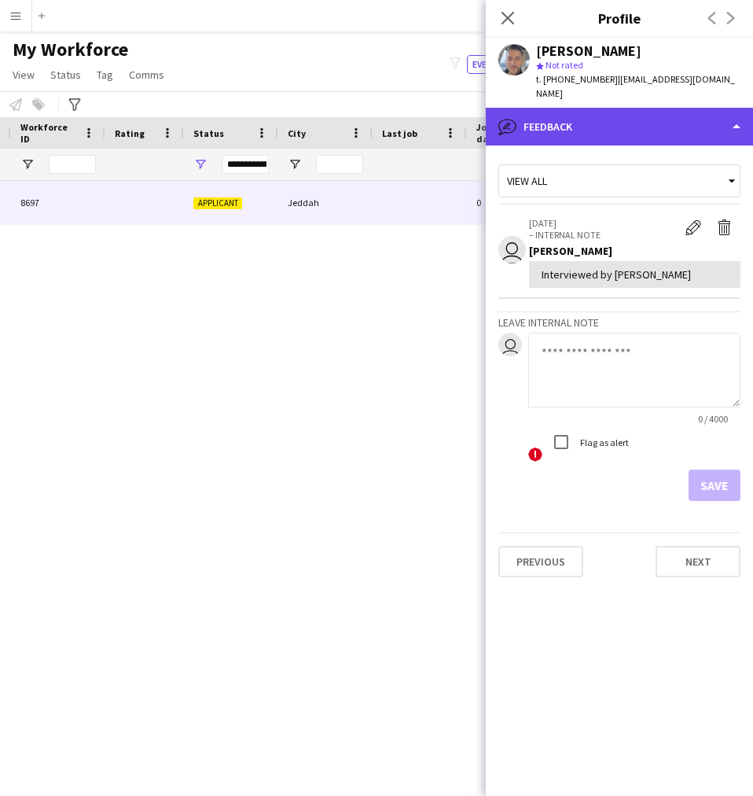
click at [610, 120] on div "bubble-pencil Feedback" at bounding box center [619, 127] width 267 height 38
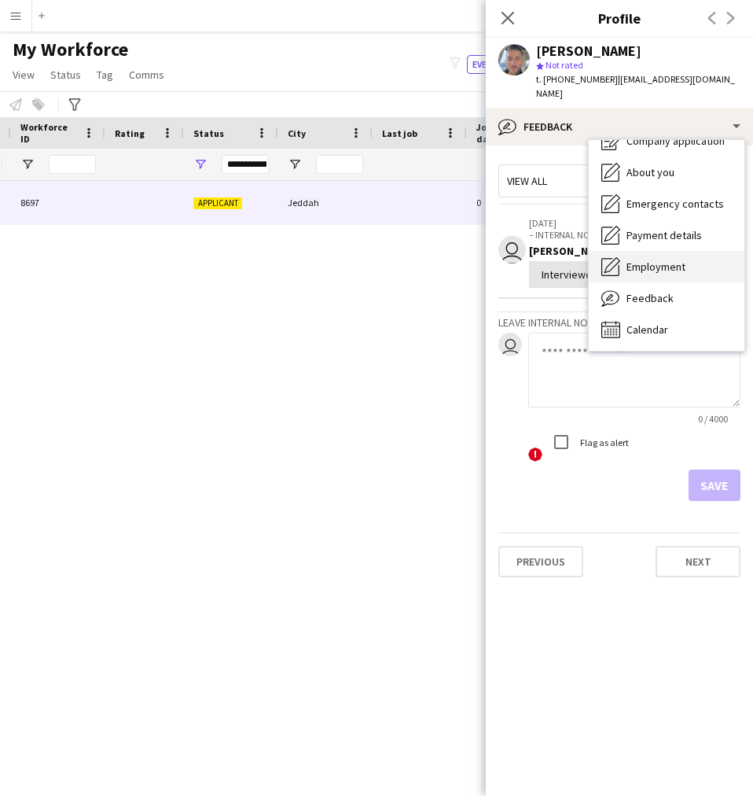
click at [623, 267] on div "Employment Employment" at bounding box center [667, 266] width 156 height 31
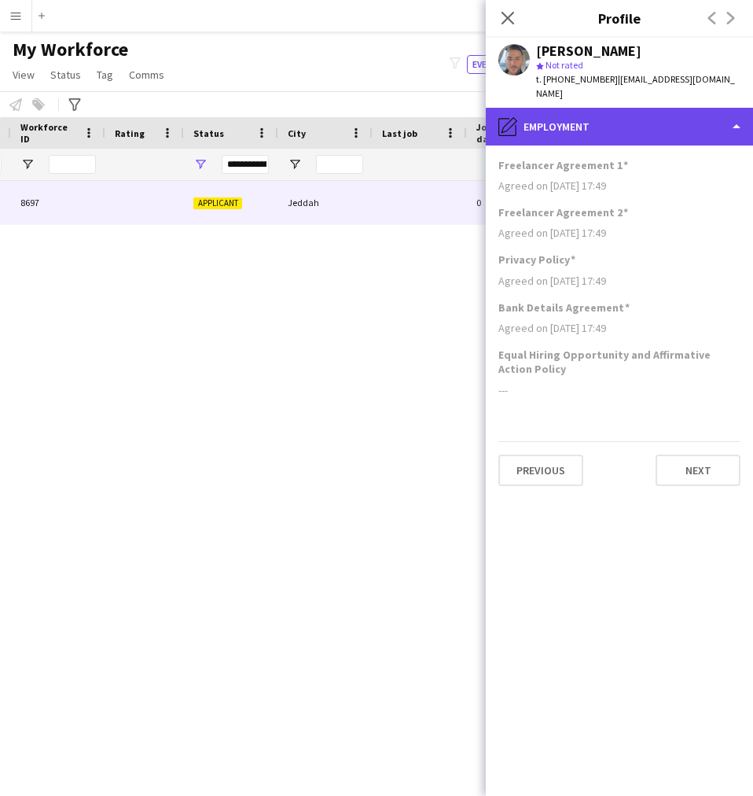
drag, startPoint x: 610, startPoint y: 137, endPoint x: 535, endPoint y: 133, distance: 75.6
click at [535, 133] on div "pencil4 Employment" at bounding box center [619, 127] width 267 height 38
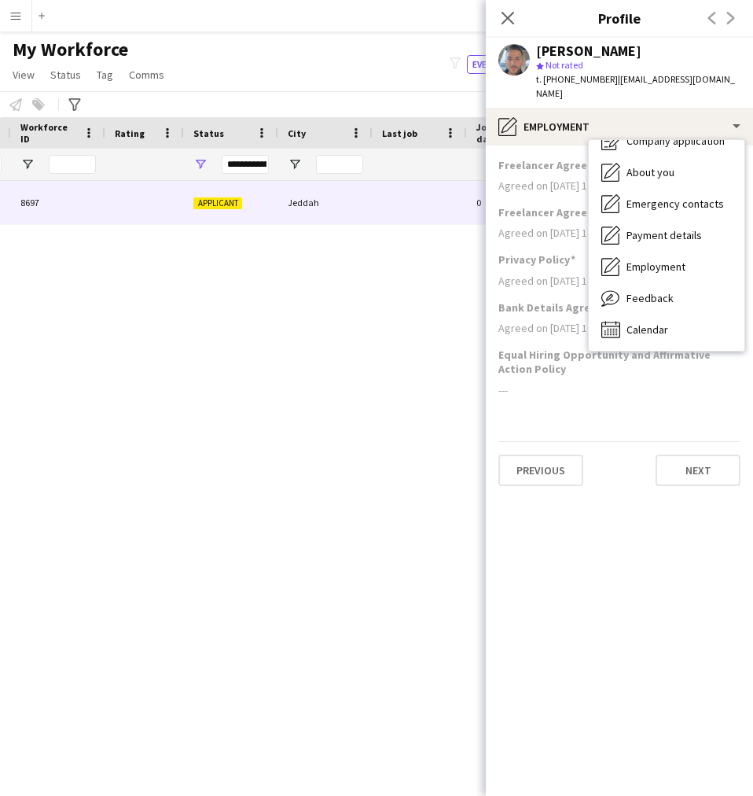
click at [572, 388] on div "---" at bounding box center [620, 390] width 242 height 14
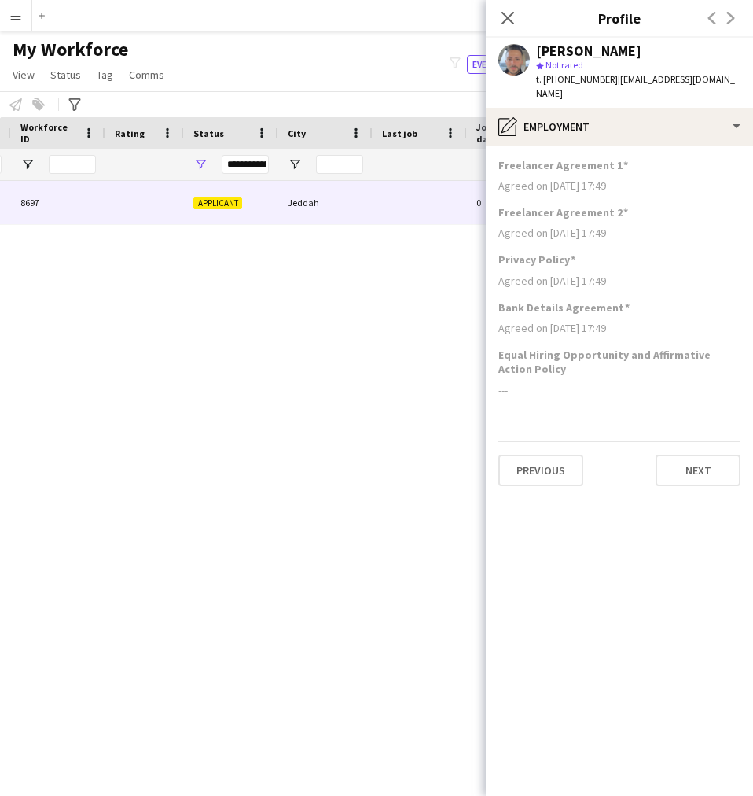
click at [605, 410] on app-section-data-types "Freelancer Agreement 1 Agreed on [DATE] 17:49 Freelancer Agreement 2 Agreed on …" at bounding box center [619, 470] width 267 height 650
drag, startPoint x: 555, startPoint y: 370, endPoint x: 513, endPoint y: 363, distance: 42.3
click at [513, 363] on h3 "Equal Hiring Opportunity and Affirmative Action Policy" at bounding box center [620, 362] width 242 height 28
click at [534, 377] on div "Equal Hiring Opportunity and Affirmative Action Policy ---" at bounding box center [620, 379] width 242 height 62
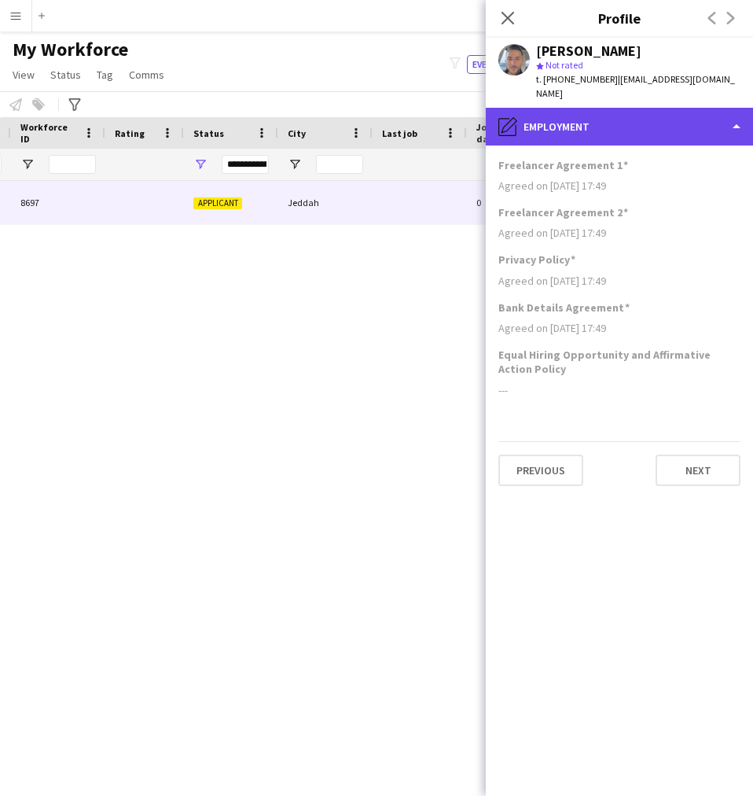
click at [642, 136] on div "pencil4 Employment" at bounding box center [619, 127] width 267 height 38
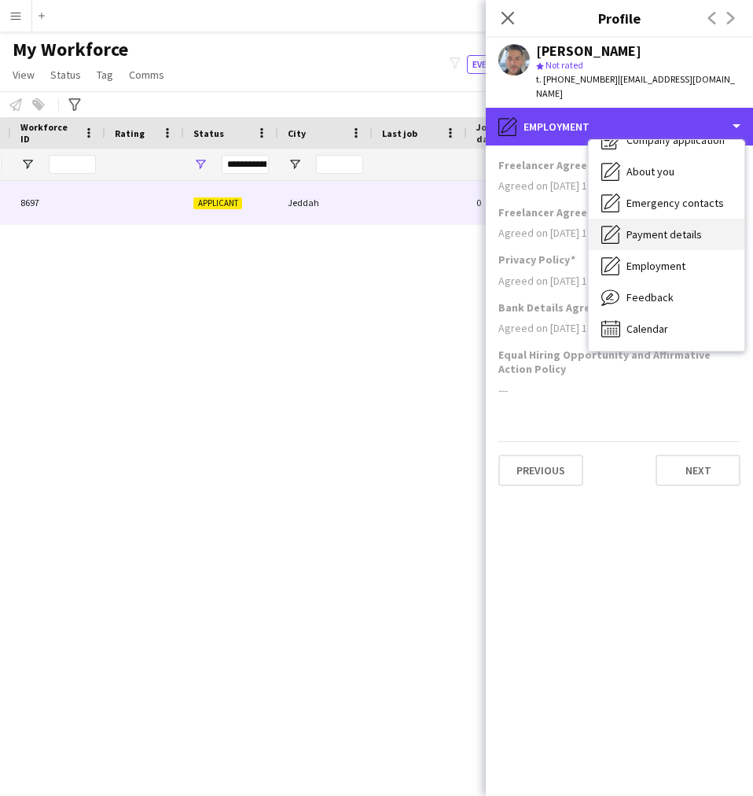
scroll to position [0, 0]
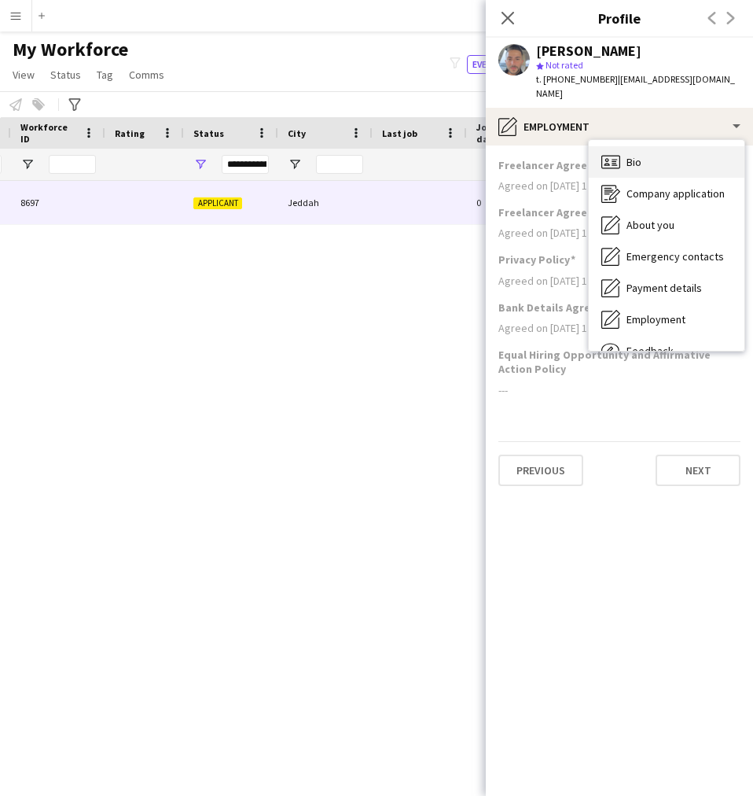
click at [660, 171] on div "Bio Bio" at bounding box center [667, 161] width 156 height 31
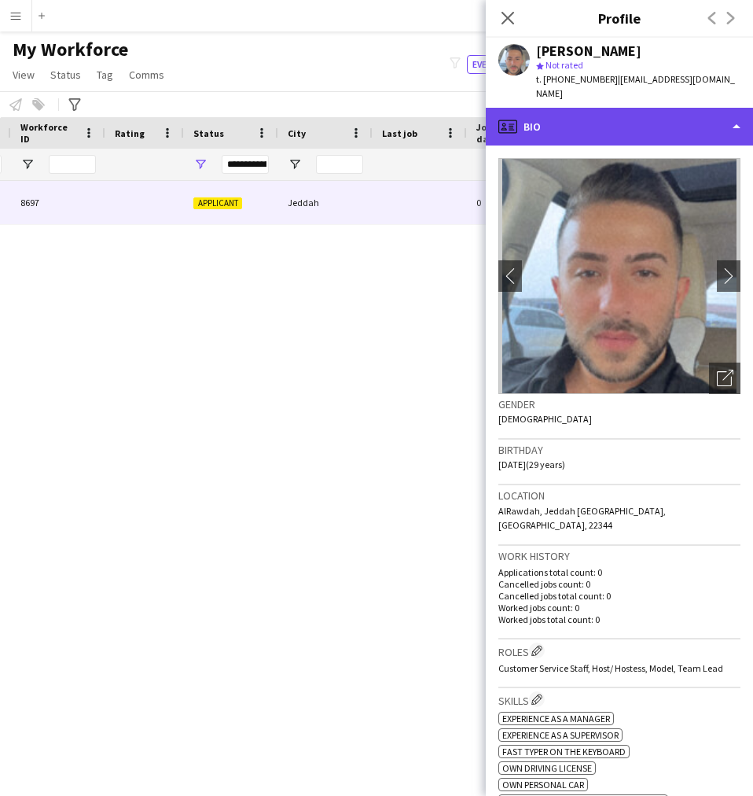
click at [663, 135] on div "profile Bio" at bounding box center [619, 127] width 267 height 38
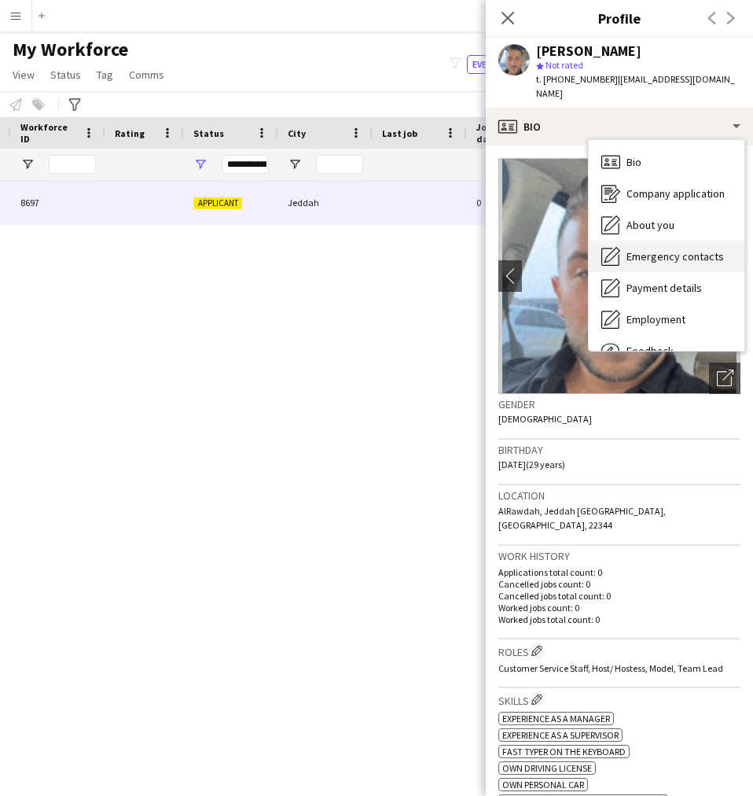
click at [667, 263] on span "Emergency contacts" at bounding box center [675, 256] width 97 height 14
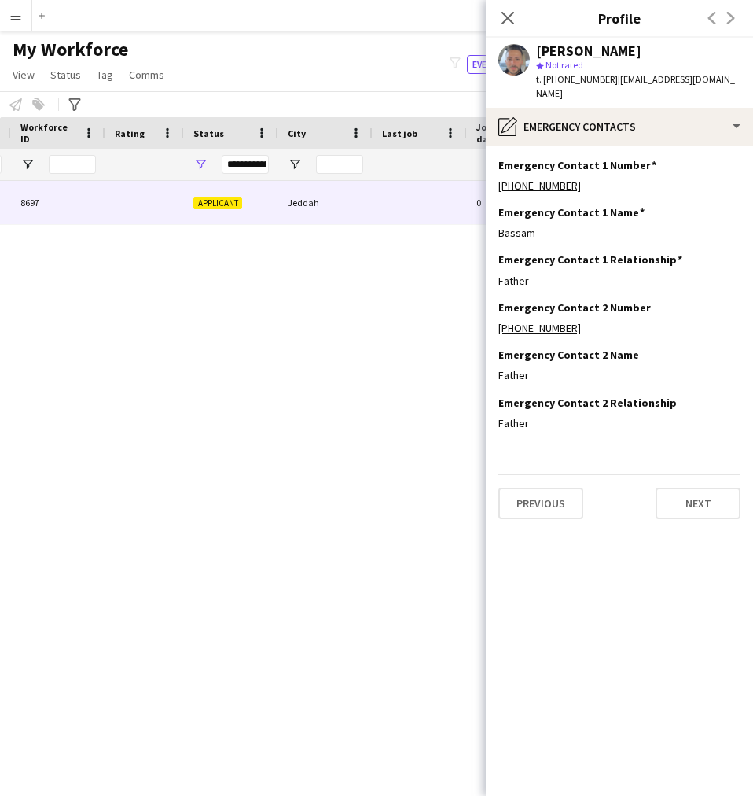
click at [649, 147] on app-section-data-types "Emergency Contact 1 Number Edit this field [PHONE_NUMBER] Emergency Contact 1 N…" at bounding box center [619, 470] width 267 height 650
